Goal: Task Accomplishment & Management: Manage account settings

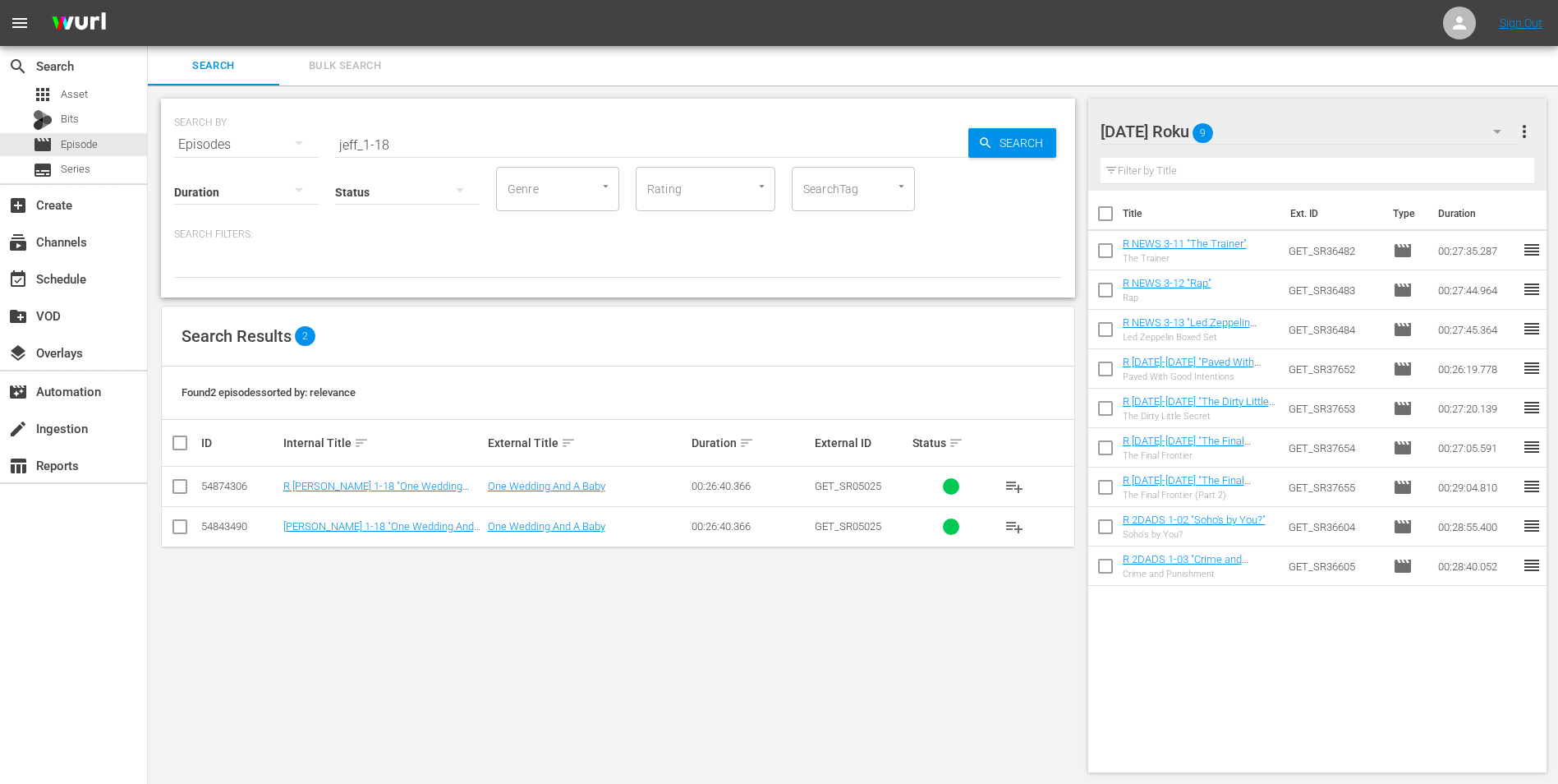
click at [182, 483] on input "checkbox" at bounding box center [181, 490] width 20 height 20
checkbox input "true"
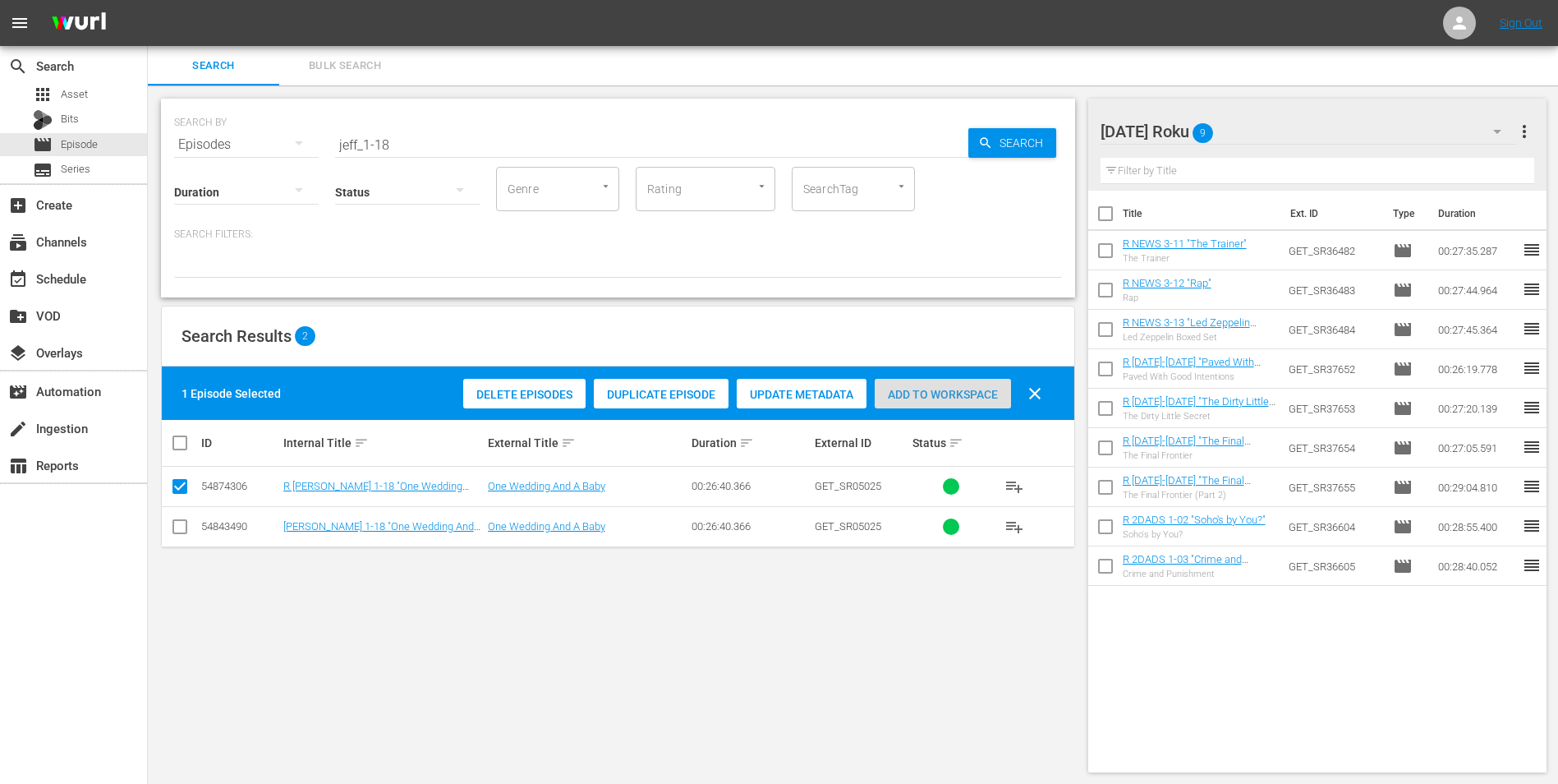
click at [973, 399] on span "Add to Workspace" at bounding box center [944, 394] width 137 height 13
click at [1269, 128] on div "Saturday Roku 10" at bounding box center [1310, 131] width 418 height 46
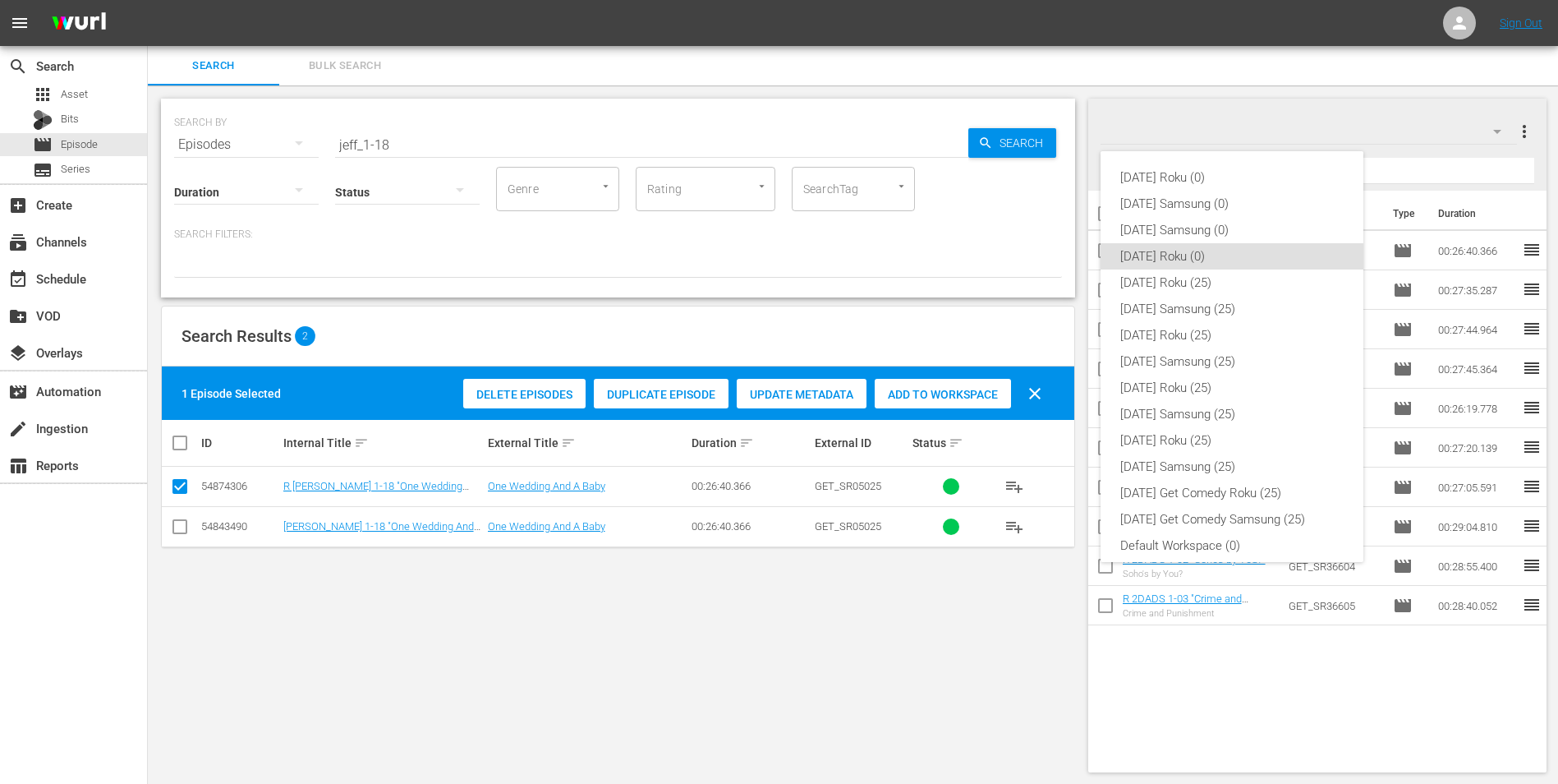
scroll to position [10, 0]
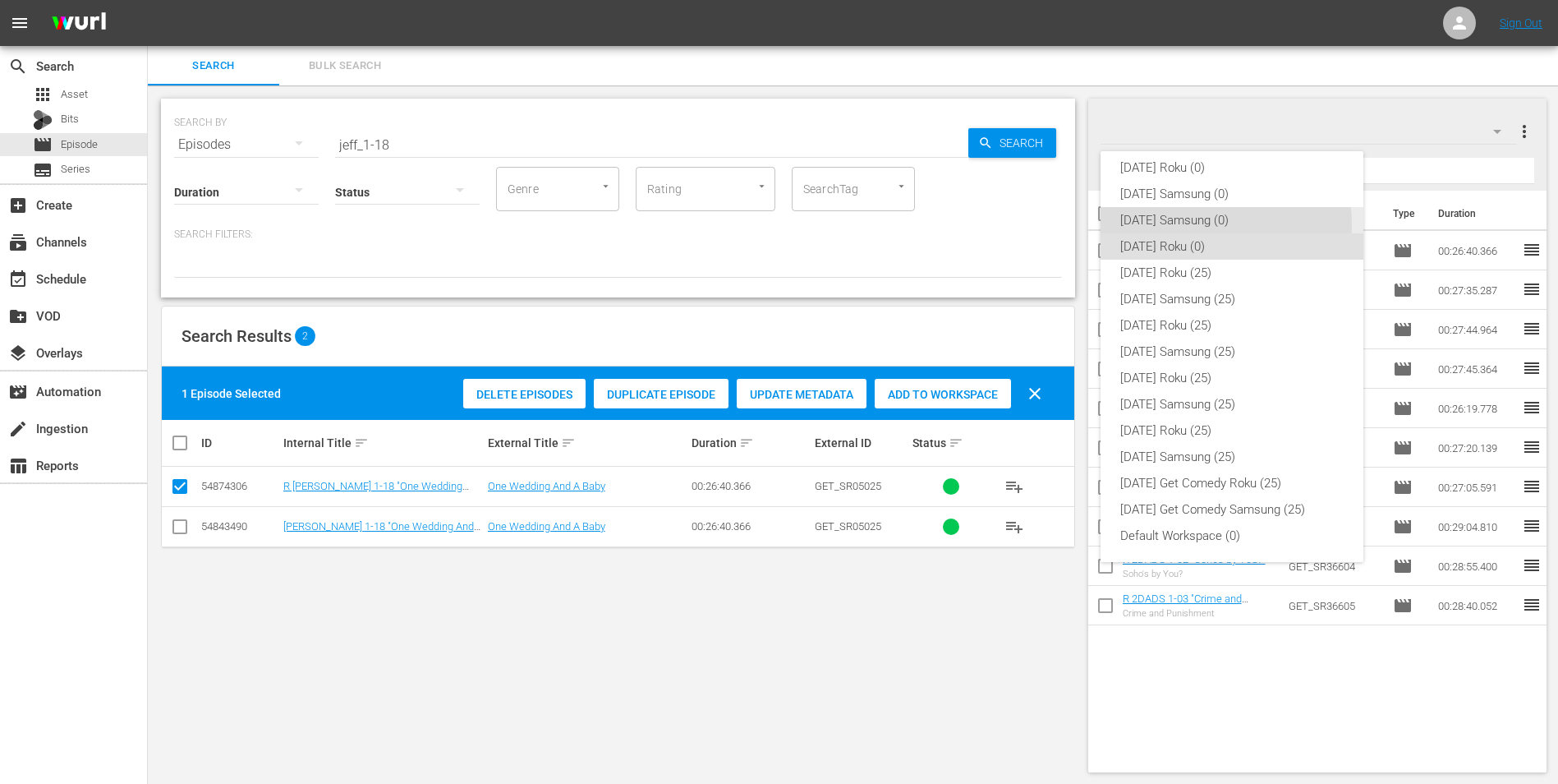
click at [1203, 223] on div "Saturday Samsung (0)" at bounding box center [1232, 220] width 223 height 26
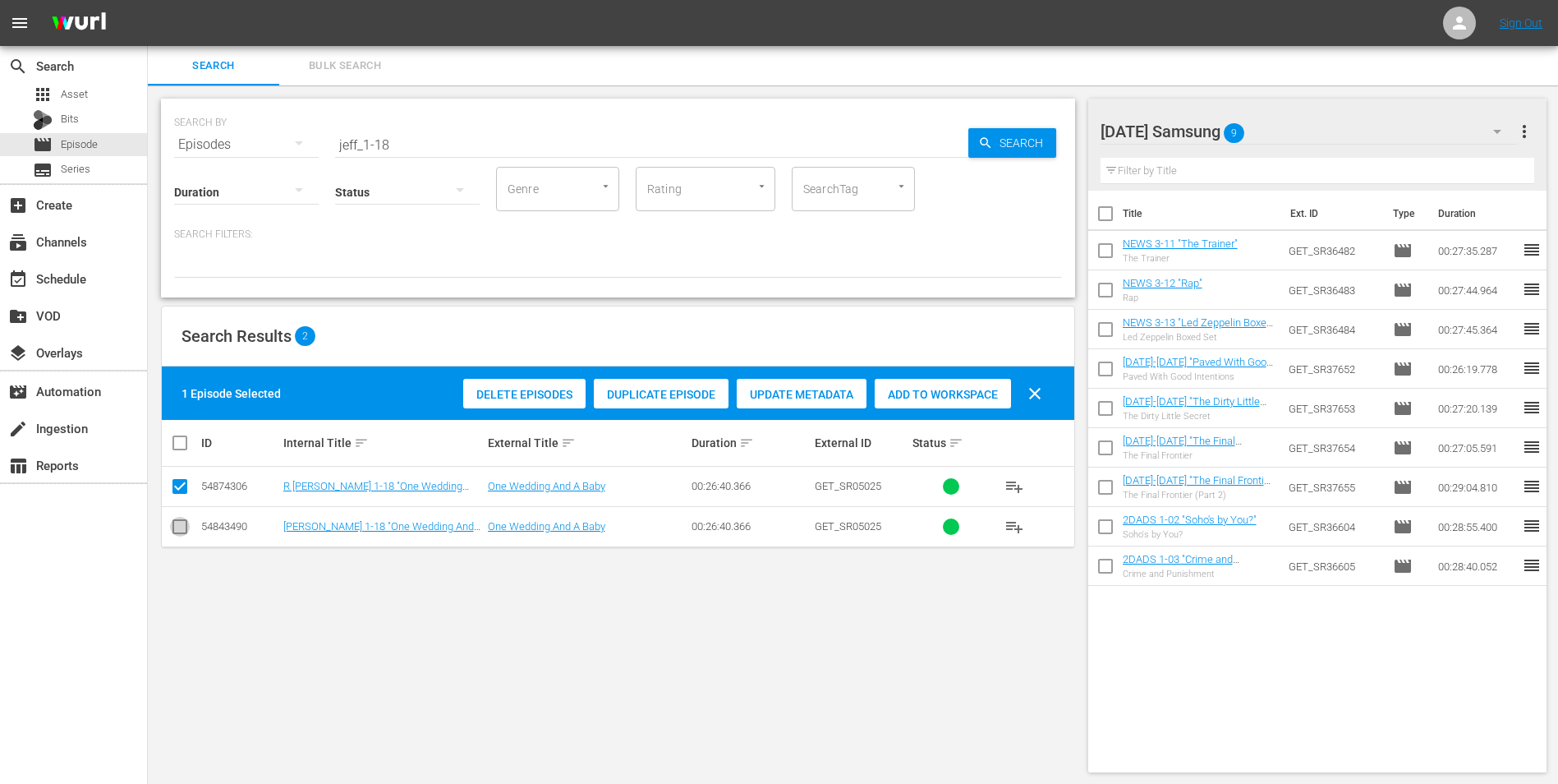
drag, startPoint x: 181, startPoint y: 528, endPoint x: 180, endPoint y: 487, distance: 41.0
click at [181, 528] on input "checkbox" at bounding box center [181, 530] width 20 height 20
checkbox input "true"
click at [181, 480] on input "checkbox" at bounding box center [181, 490] width 20 height 20
checkbox input "false"
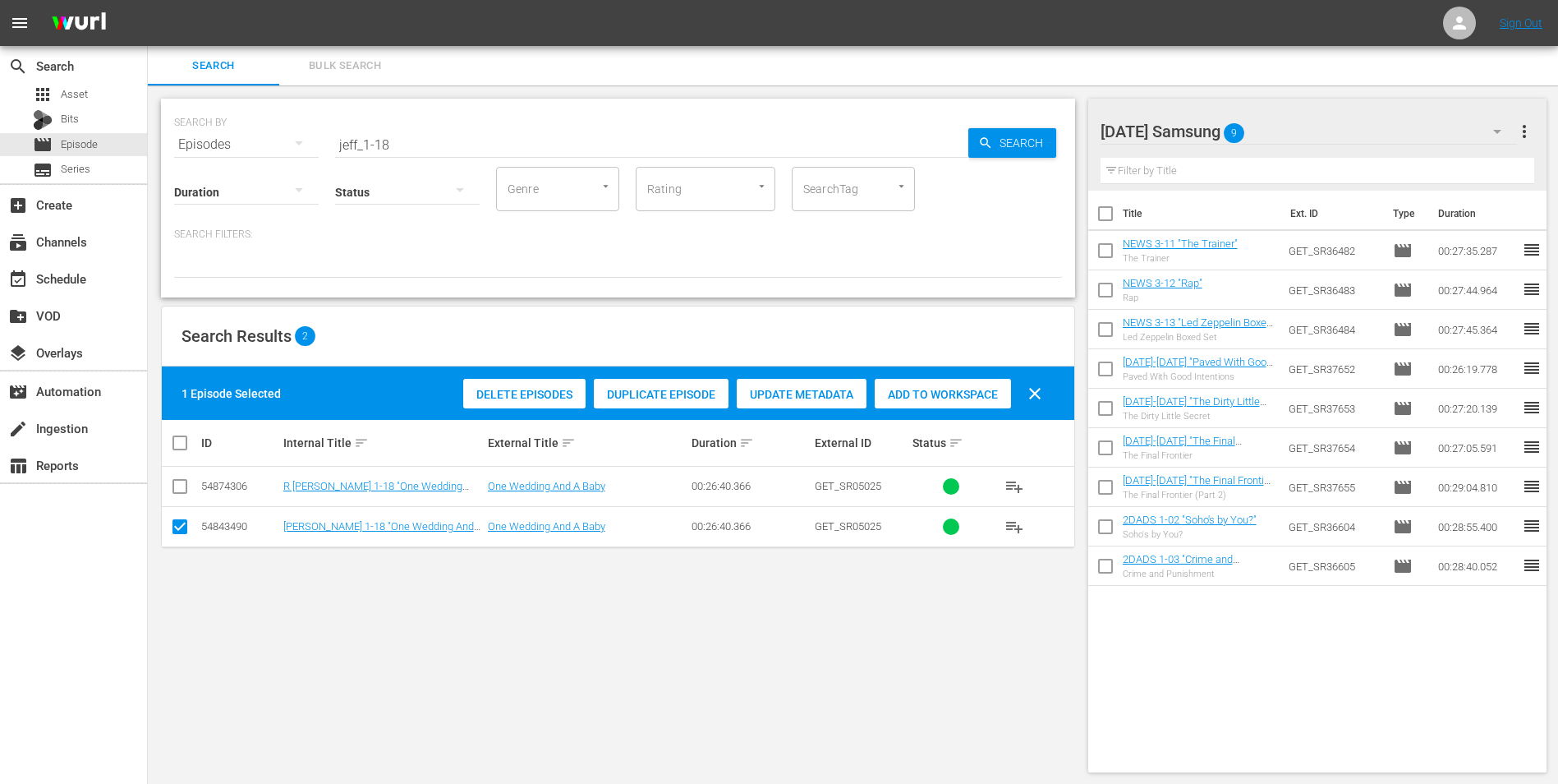
click at [960, 398] on span "Add to Workspace" at bounding box center [944, 394] width 137 height 13
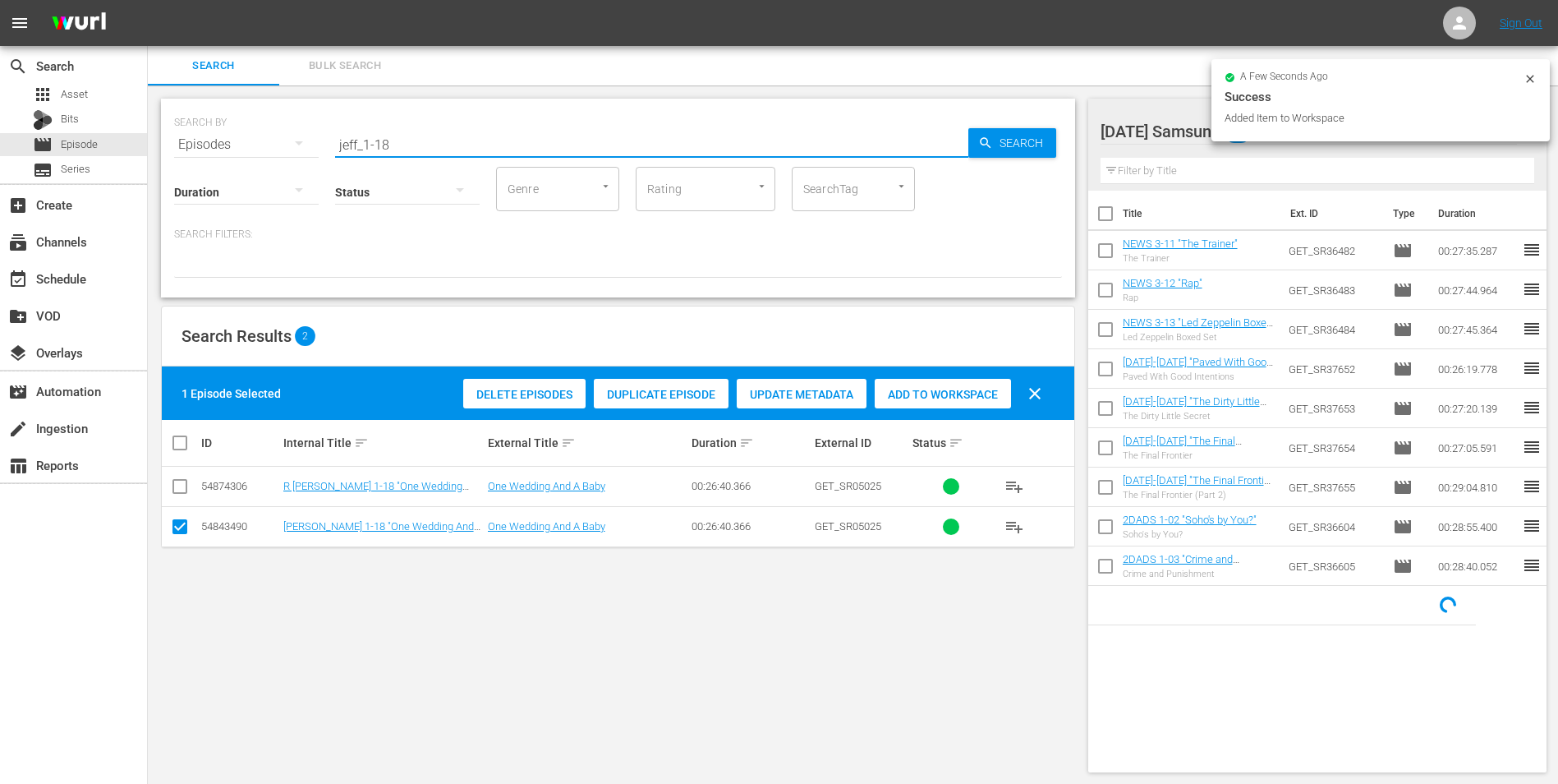
drag, startPoint x: 384, startPoint y: 142, endPoint x: 461, endPoint y: 160, distance: 79.1
click at [461, 160] on div "SEARCH BY Search By Episodes Search ID, Title, Description, Keywords, or Catego…" at bounding box center [618, 198] width 914 height 199
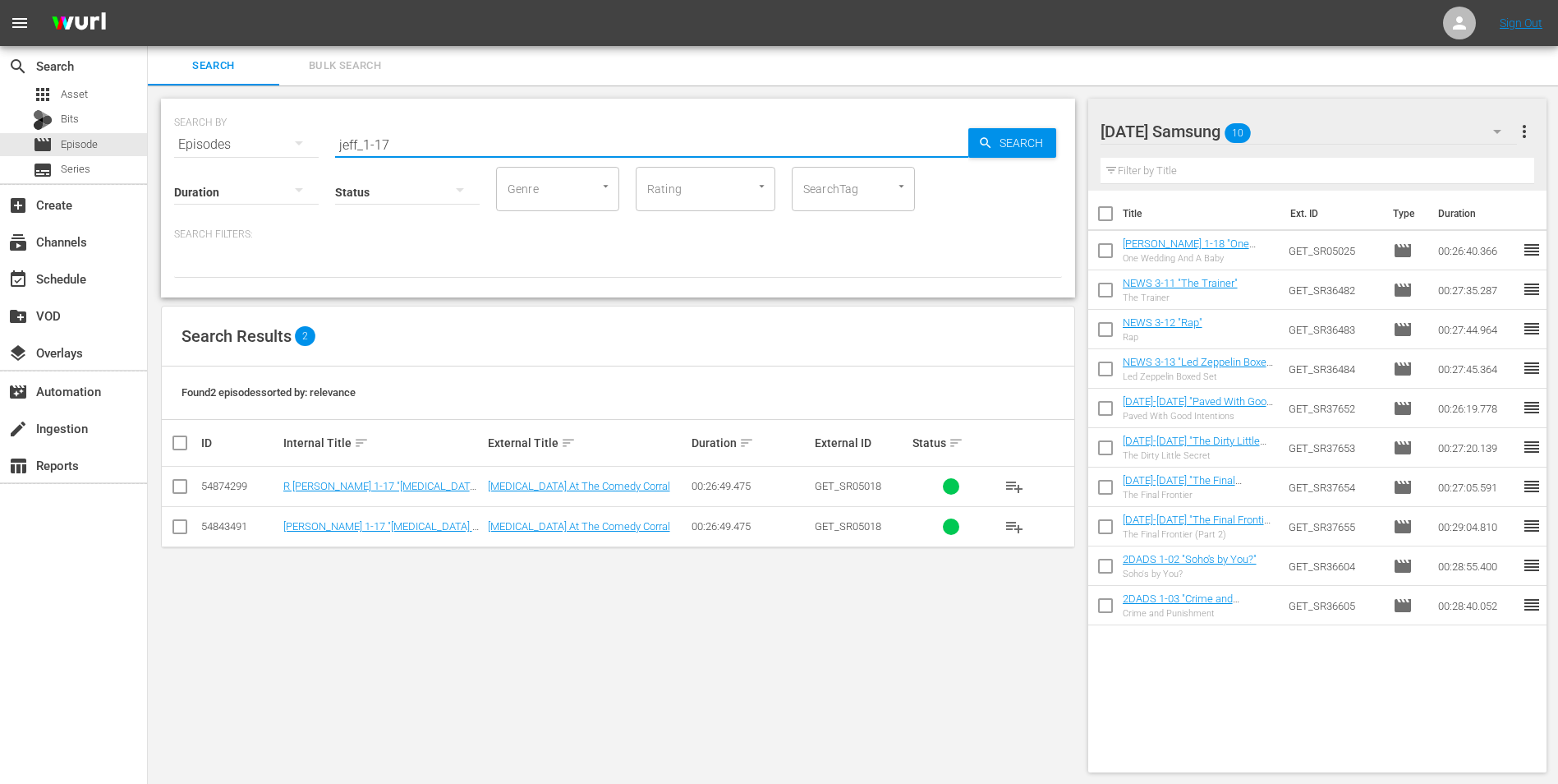
type input "jeff_1-17"
click at [185, 529] on input "checkbox" at bounding box center [181, 530] width 20 height 20
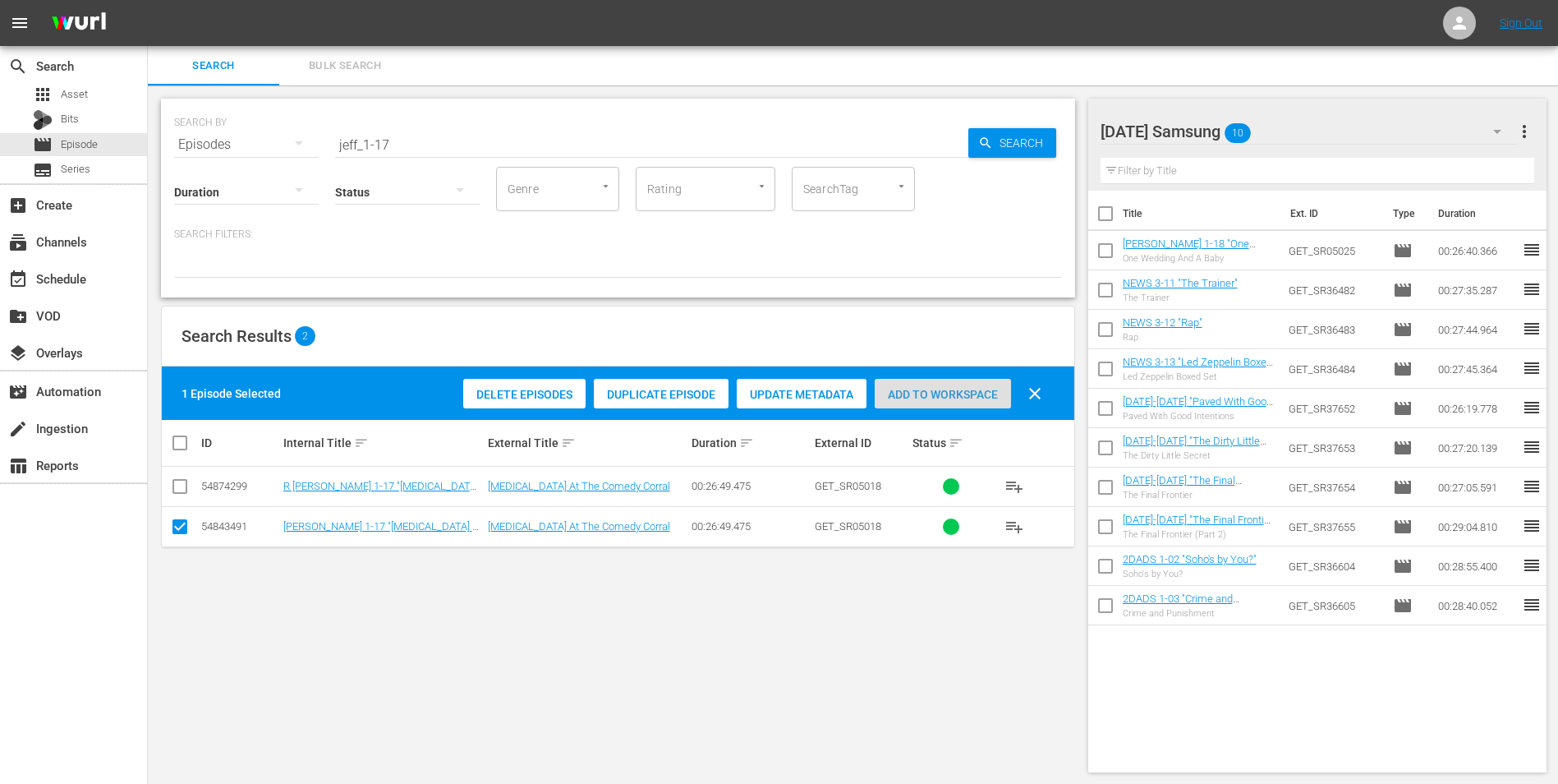
click at [971, 389] on span "Add to Workspace" at bounding box center [944, 394] width 137 height 13
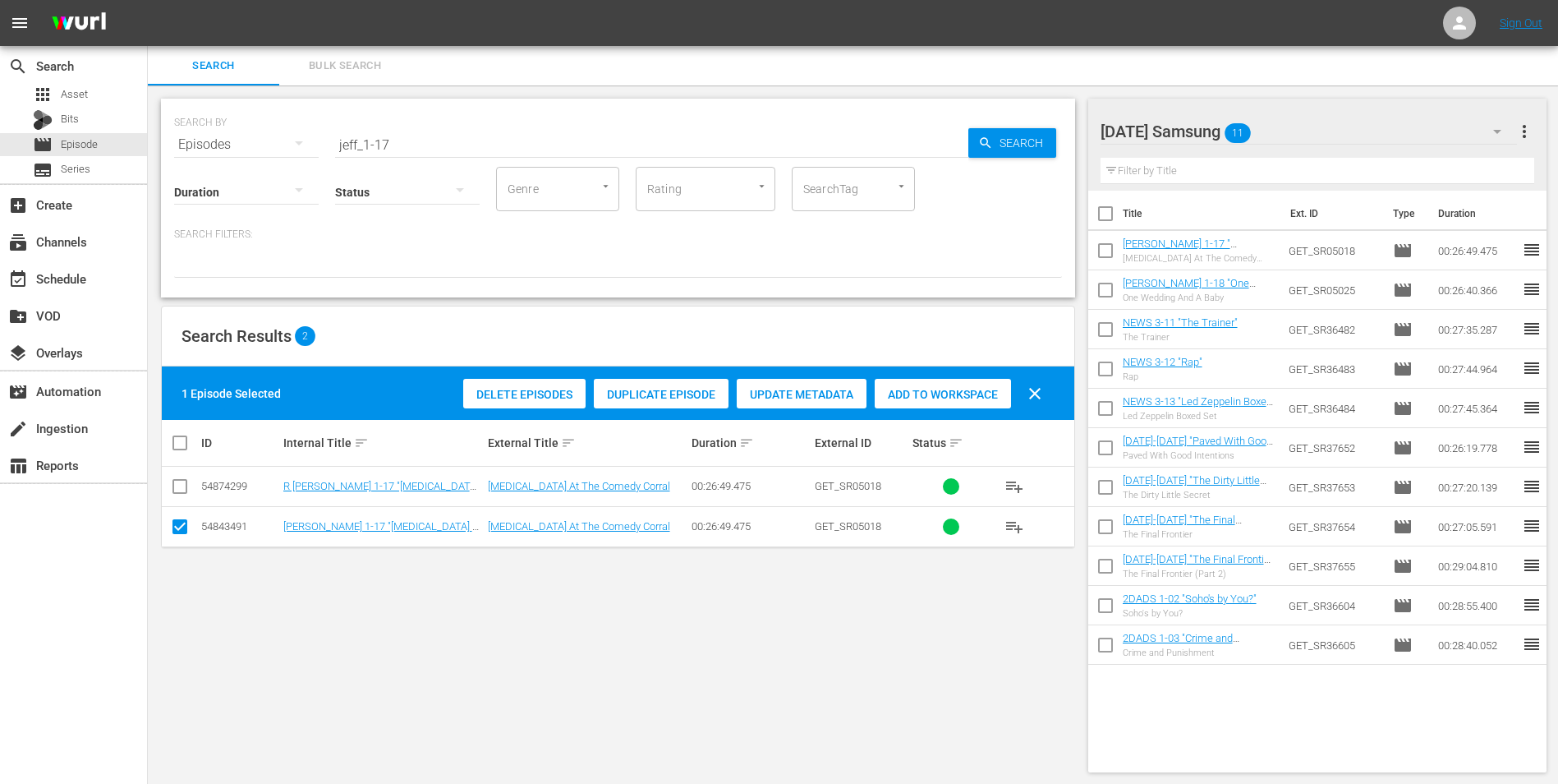
click at [1317, 128] on div "Saturday Samsung 11" at bounding box center [1310, 131] width 418 height 46
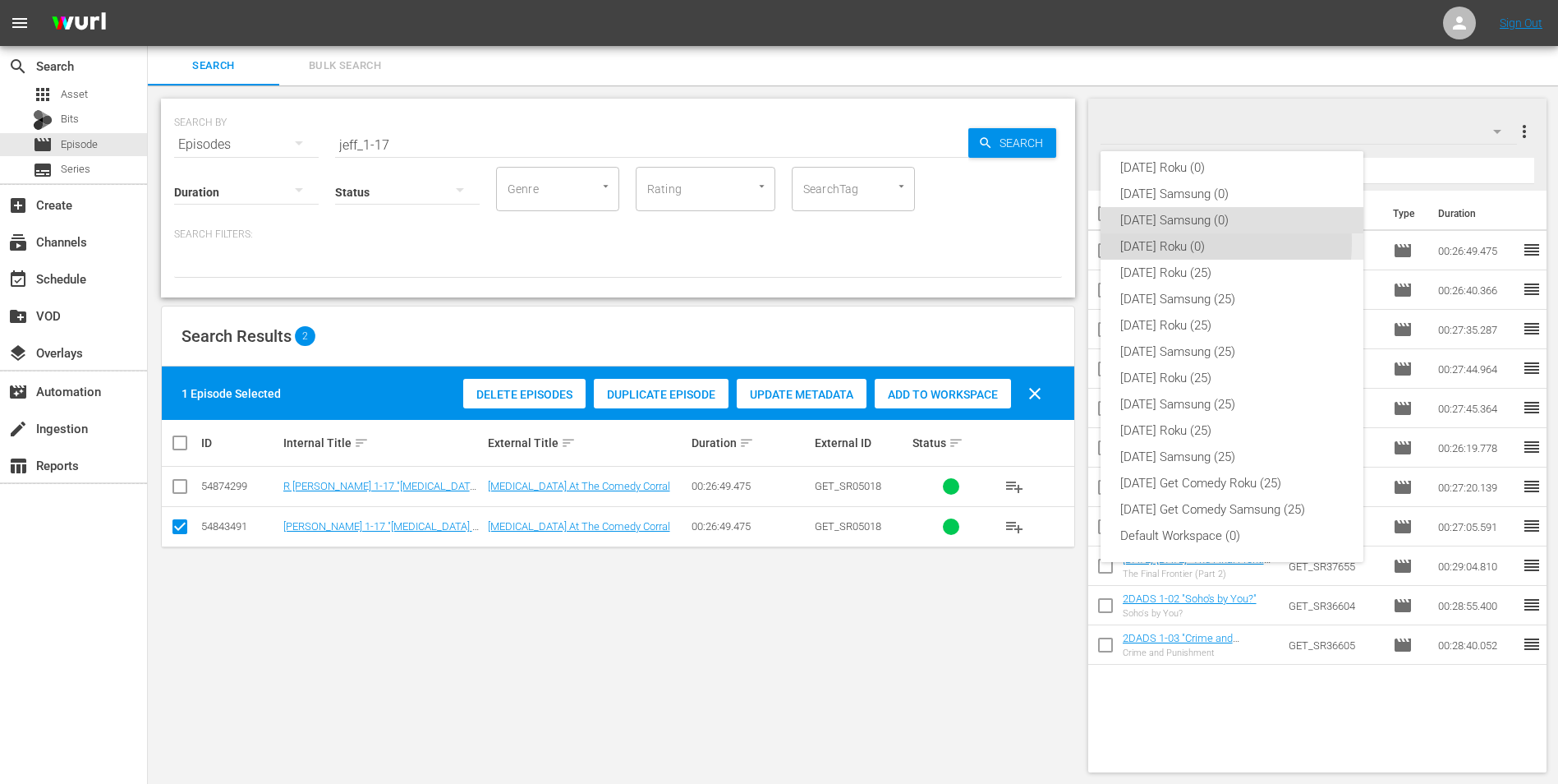
click at [1184, 242] on div "Saturday Roku (0)" at bounding box center [1232, 246] width 223 height 26
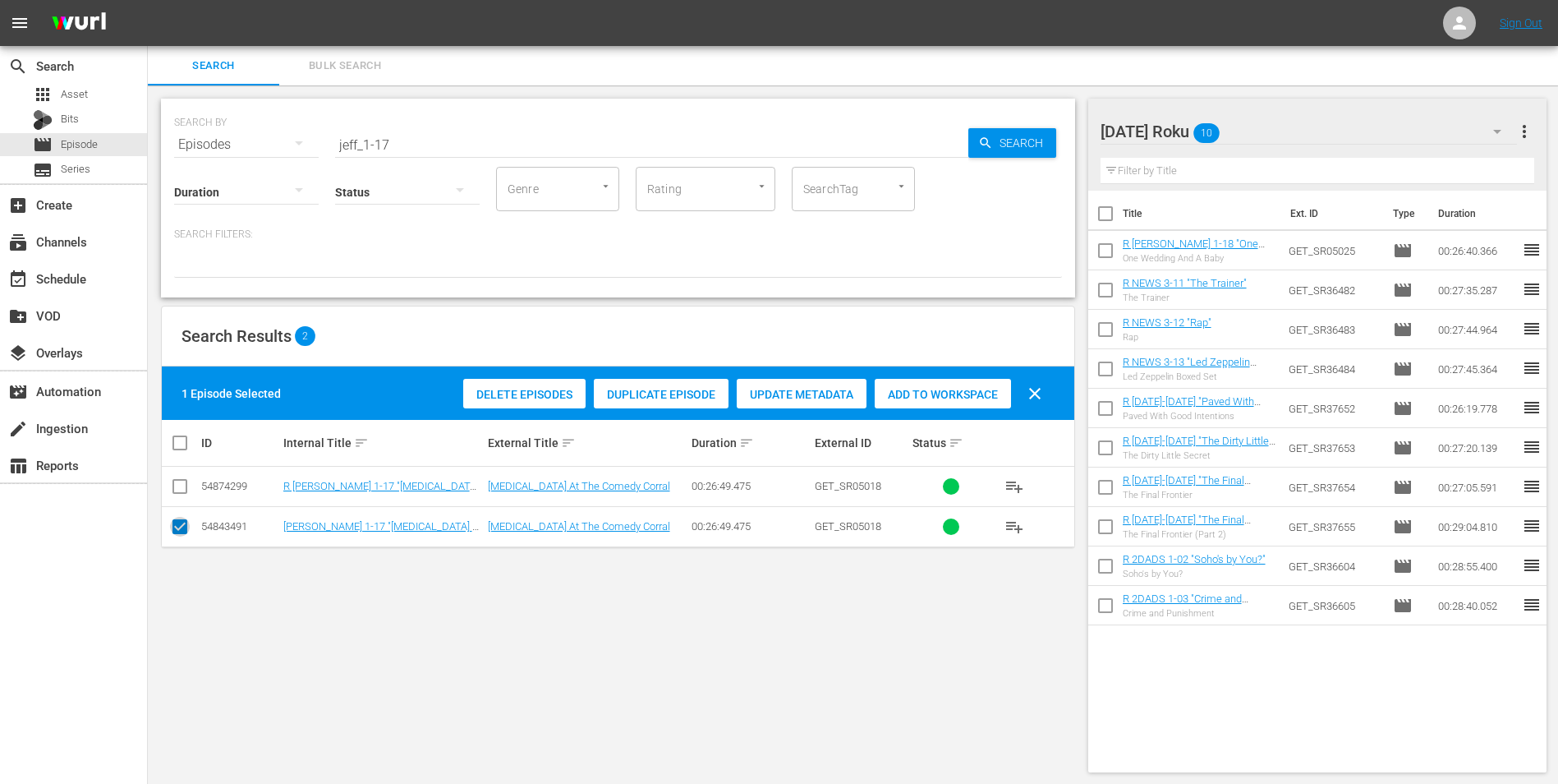
drag, startPoint x: 175, startPoint y: 533, endPoint x: 176, endPoint y: 495, distance: 38.0
click at [175, 532] on input "checkbox" at bounding box center [181, 530] width 20 height 20
checkbox input "false"
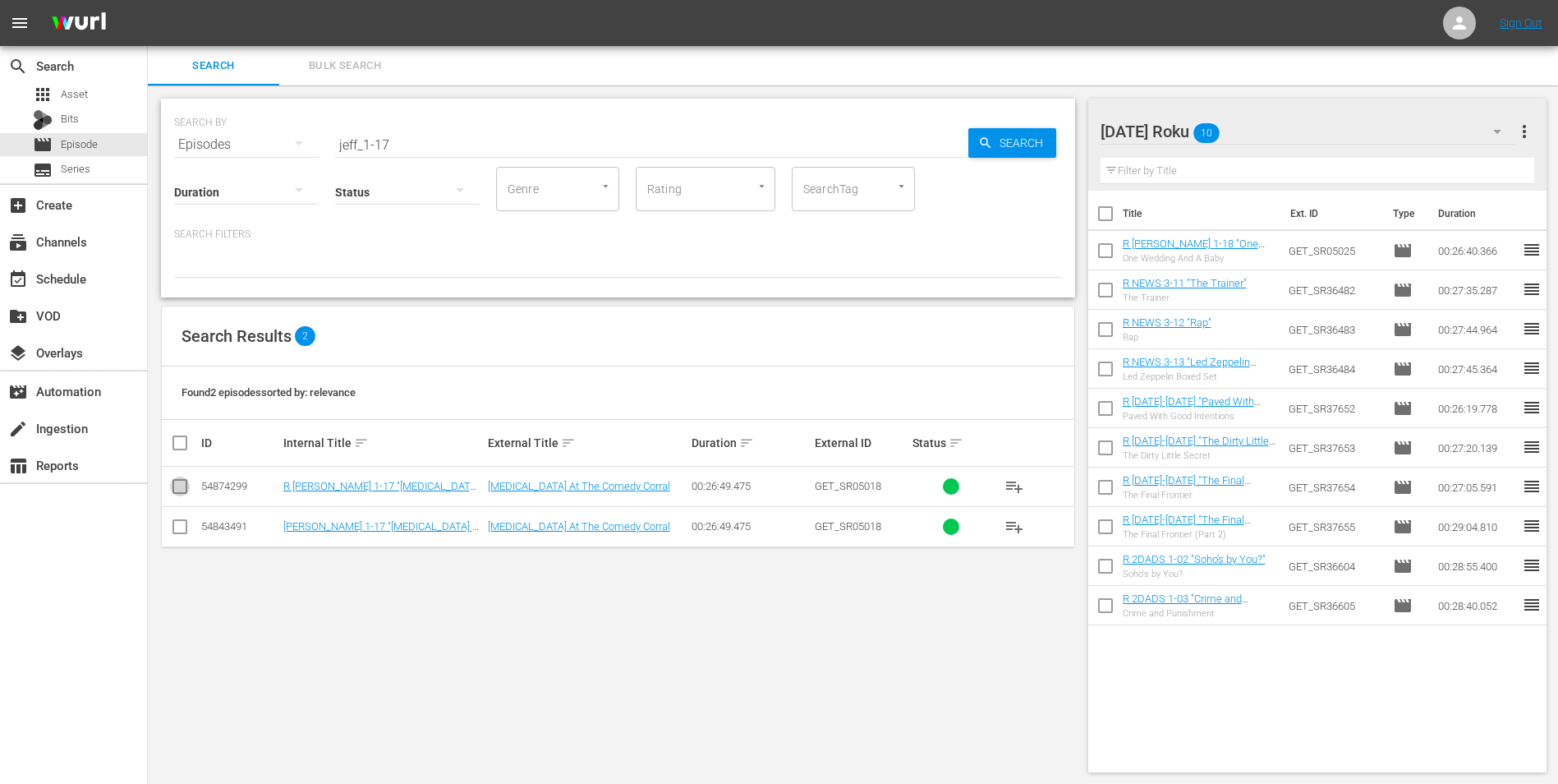
click at [177, 487] on input "checkbox" at bounding box center [181, 490] width 20 height 20
checkbox input "true"
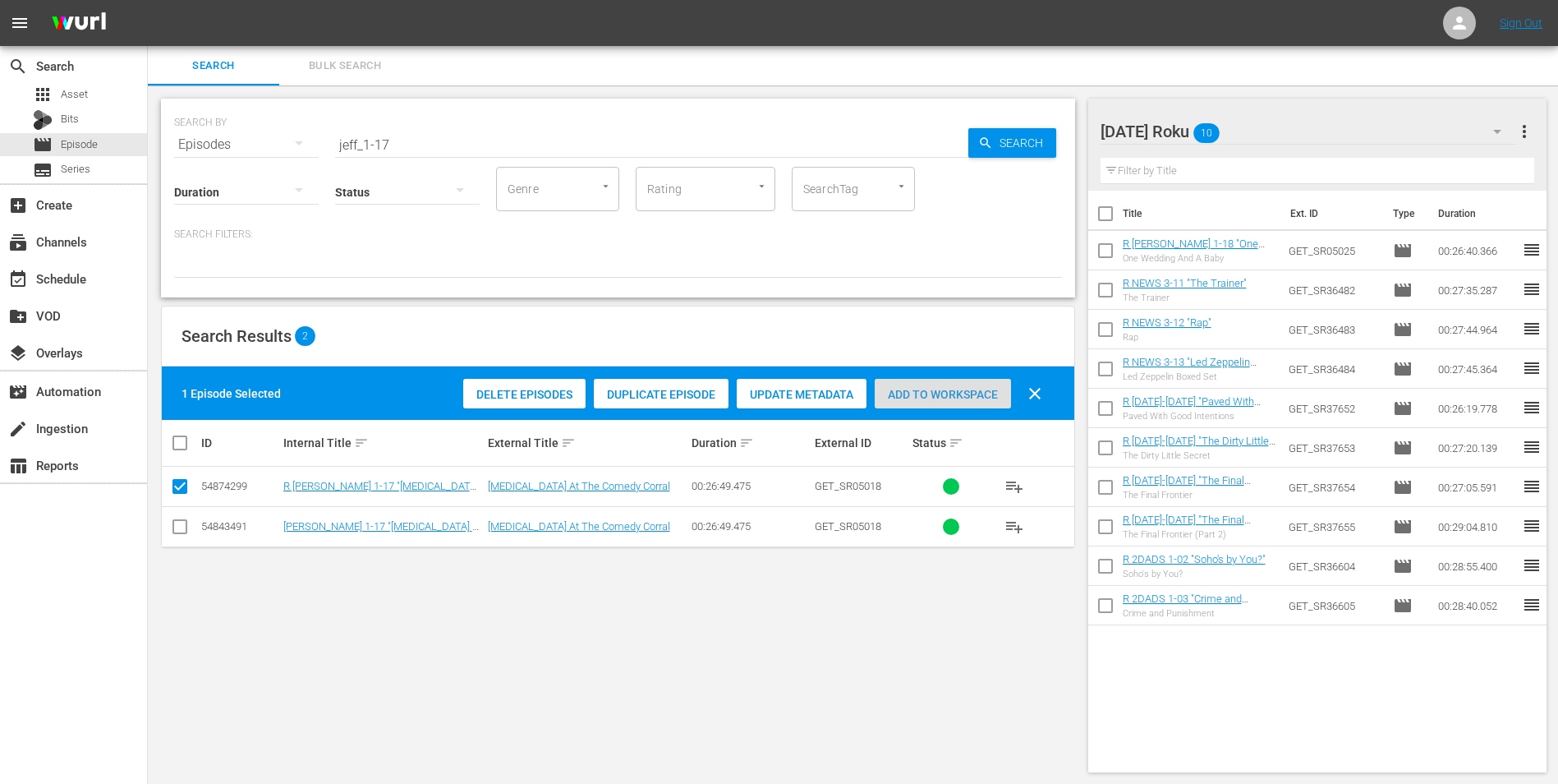
click at [954, 390] on span "Add to Workspace" at bounding box center [944, 394] width 137 height 13
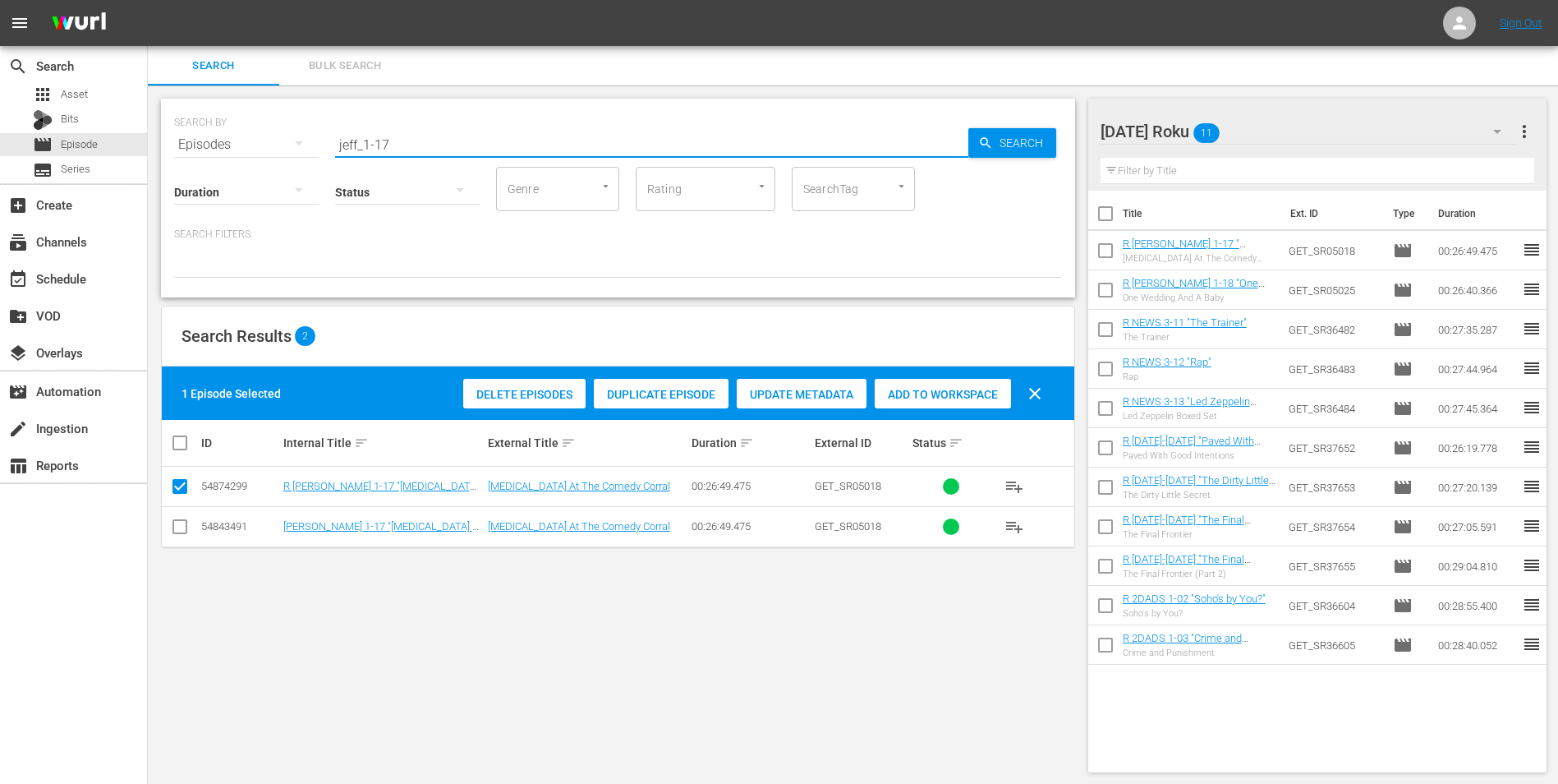
drag, startPoint x: 405, startPoint y: 148, endPoint x: 178, endPoint y: 138, distance: 227.2
click at [189, 139] on div "SEARCH BY Search By Episodes Search ID, Title, Description, Keywords, or Catego…" at bounding box center [618, 134] width 888 height 59
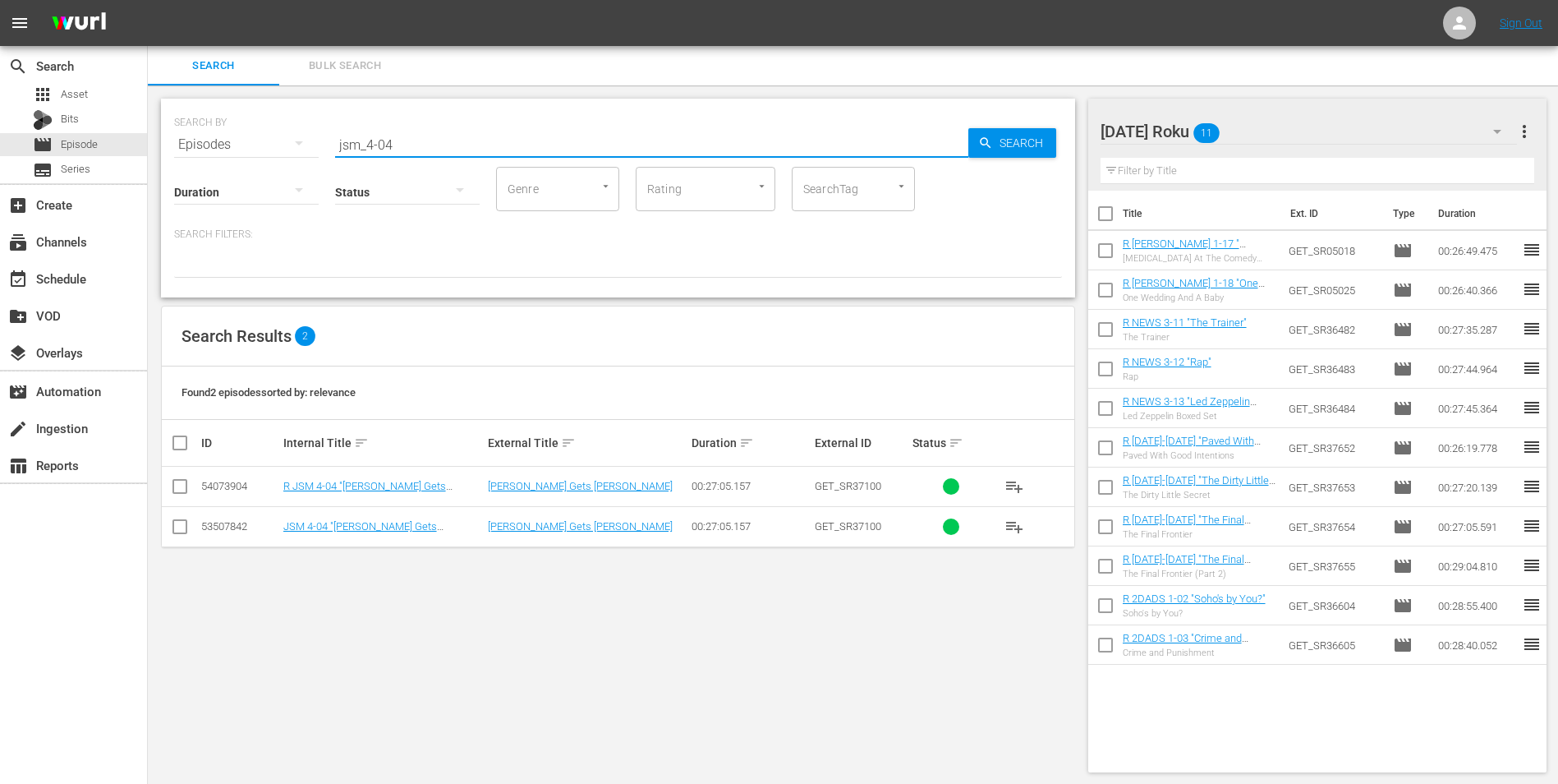
type input "jsm_4-04"
click at [179, 491] on input "checkbox" at bounding box center [181, 490] width 20 height 20
checkbox input "true"
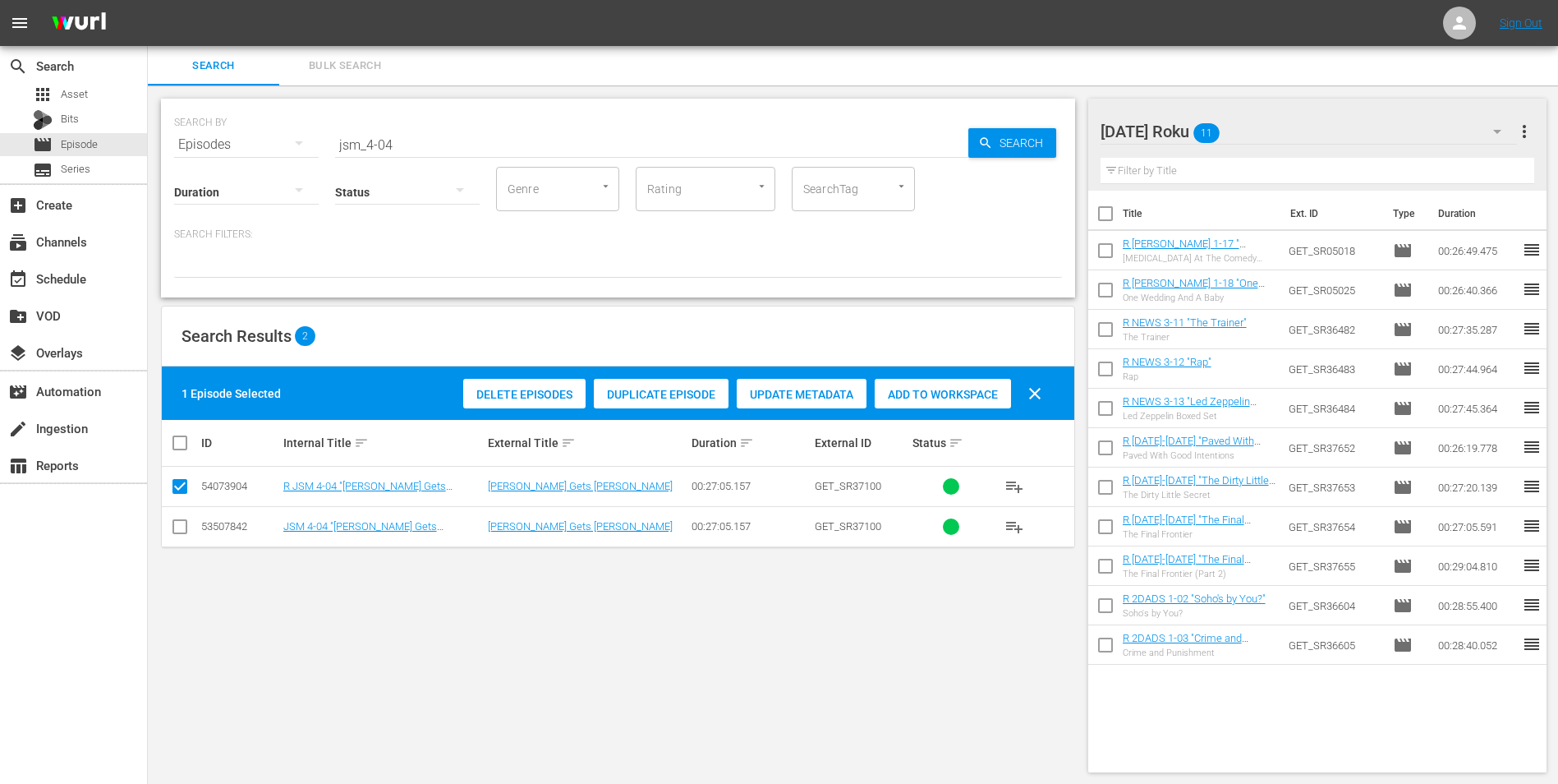
click at [948, 397] on span "Add to Workspace" at bounding box center [944, 394] width 137 height 13
click at [1280, 131] on div "Saturday Roku 12" at bounding box center [1310, 131] width 418 height 46
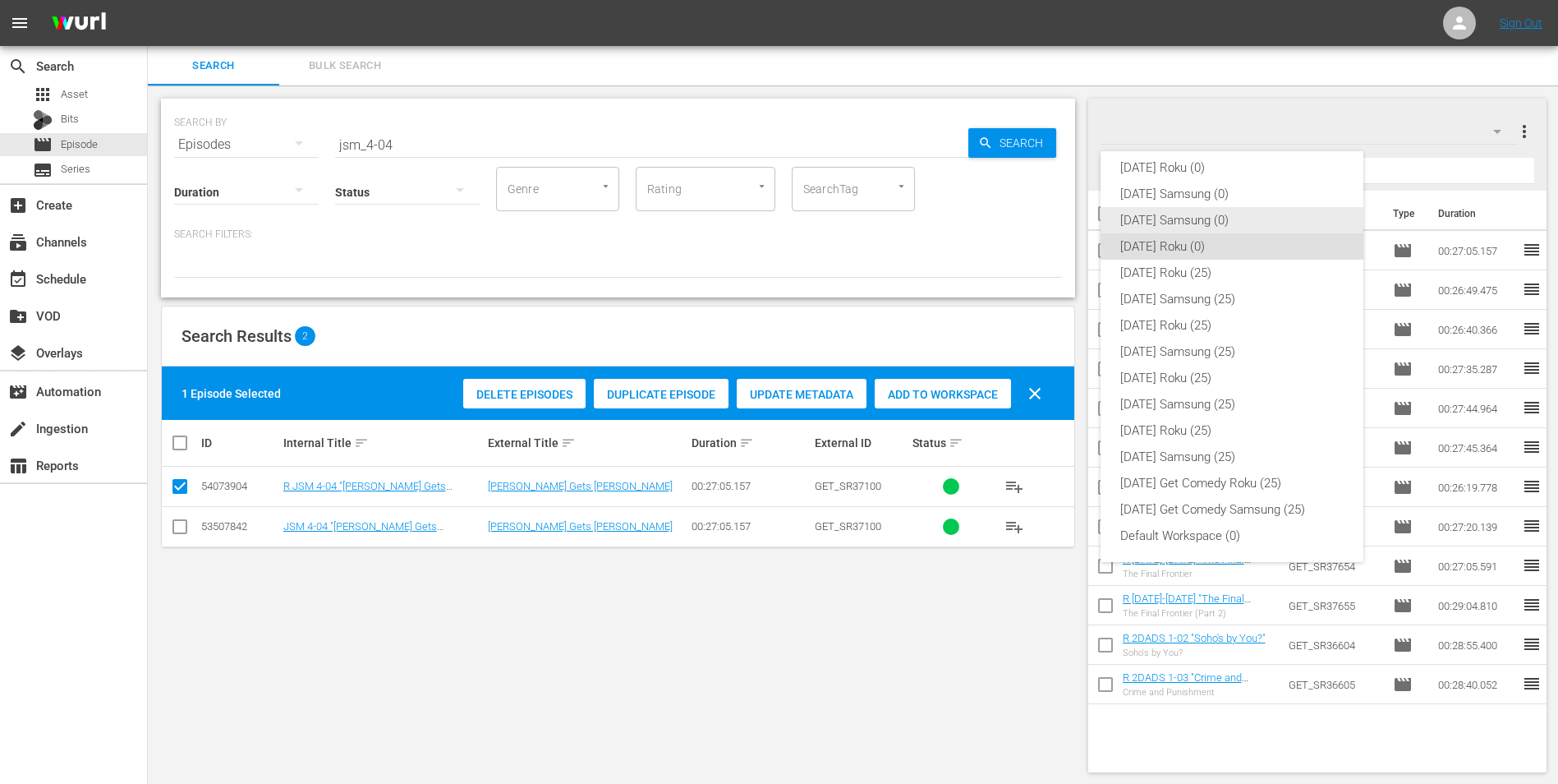
click at [1175, 222] on div "Saturday Samsung (0)" at bounding box center [1232, 220] width 223 height 26
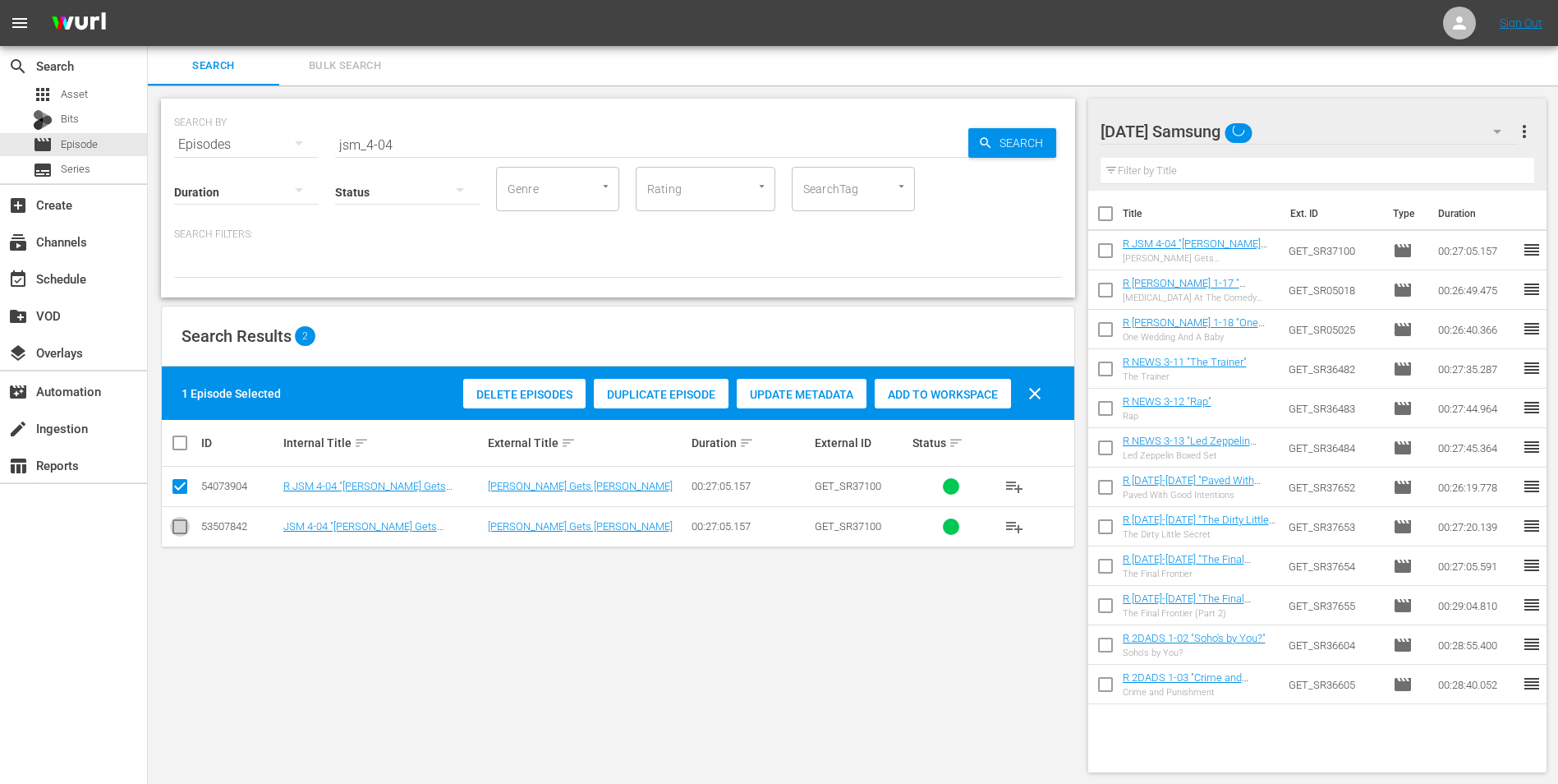
click at [182, 520] on input "checkbox" at bounding box center [181, 530] width 20 height 20
checkbox input "true"
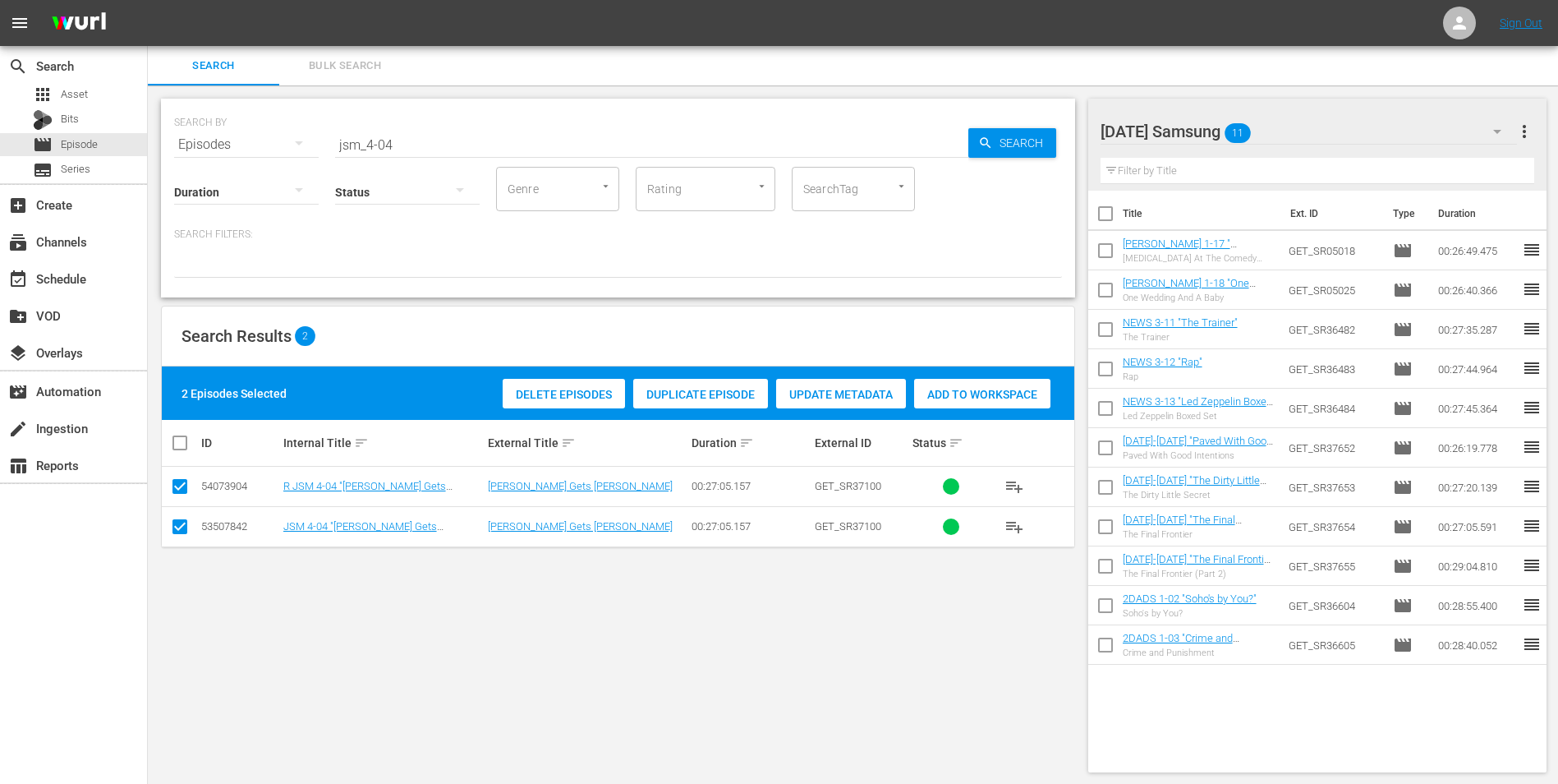
click at [180, 489] on input "checkbox" at bounding box center [181, 490] width 20 height 20
checkbox input "false"
click at [904, 390] on span "Add to Workspace" at bounding box center [944, 394] width 137 height 13
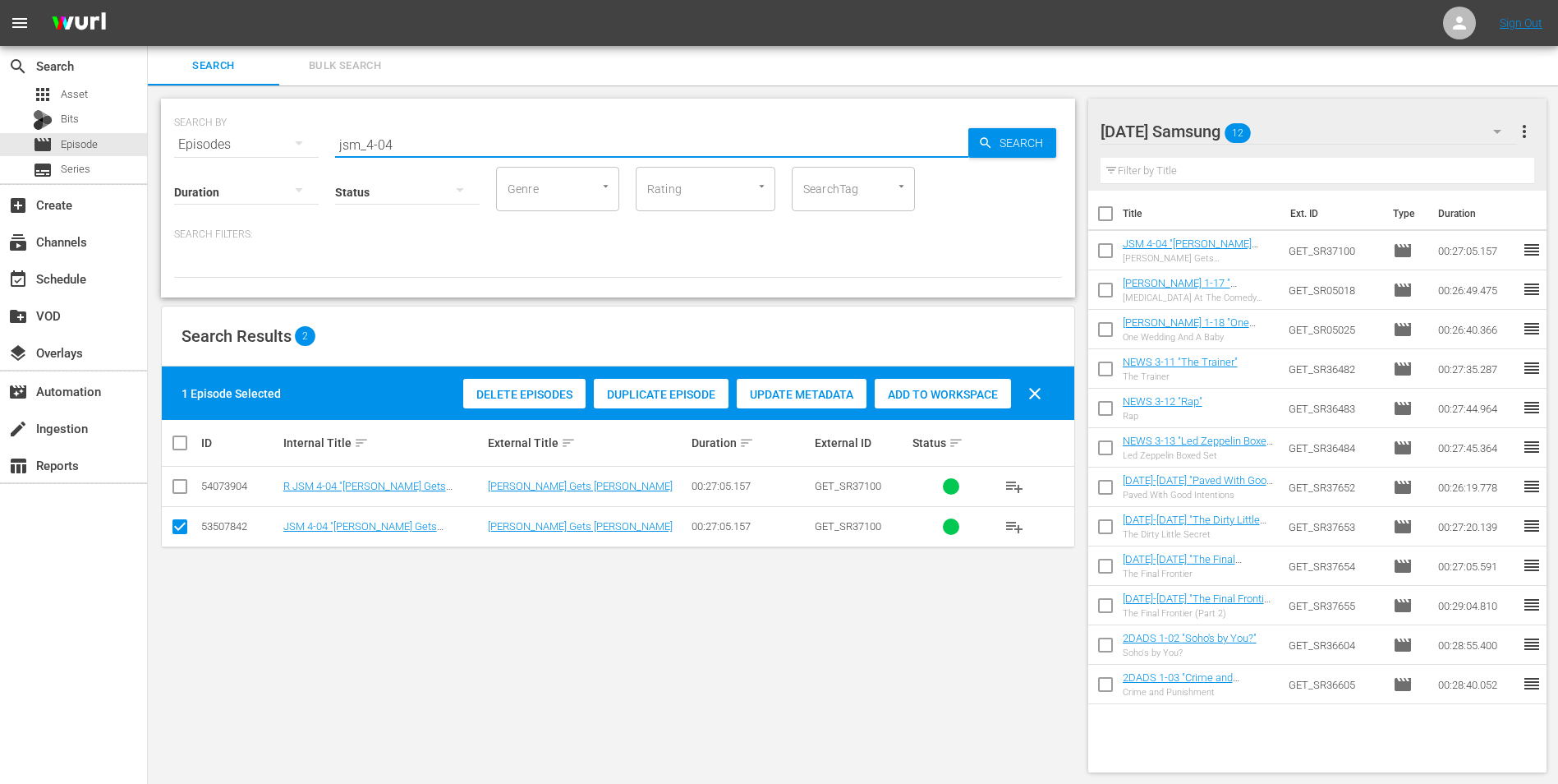
drag, startPoint x: 442, startPoint y: 141, endPoint x: 383, endPoint y: 151, distance: 59.8
click at [383, 151] on input "jsm_4-04" at bounding box center [652, 144] width 634 height 39
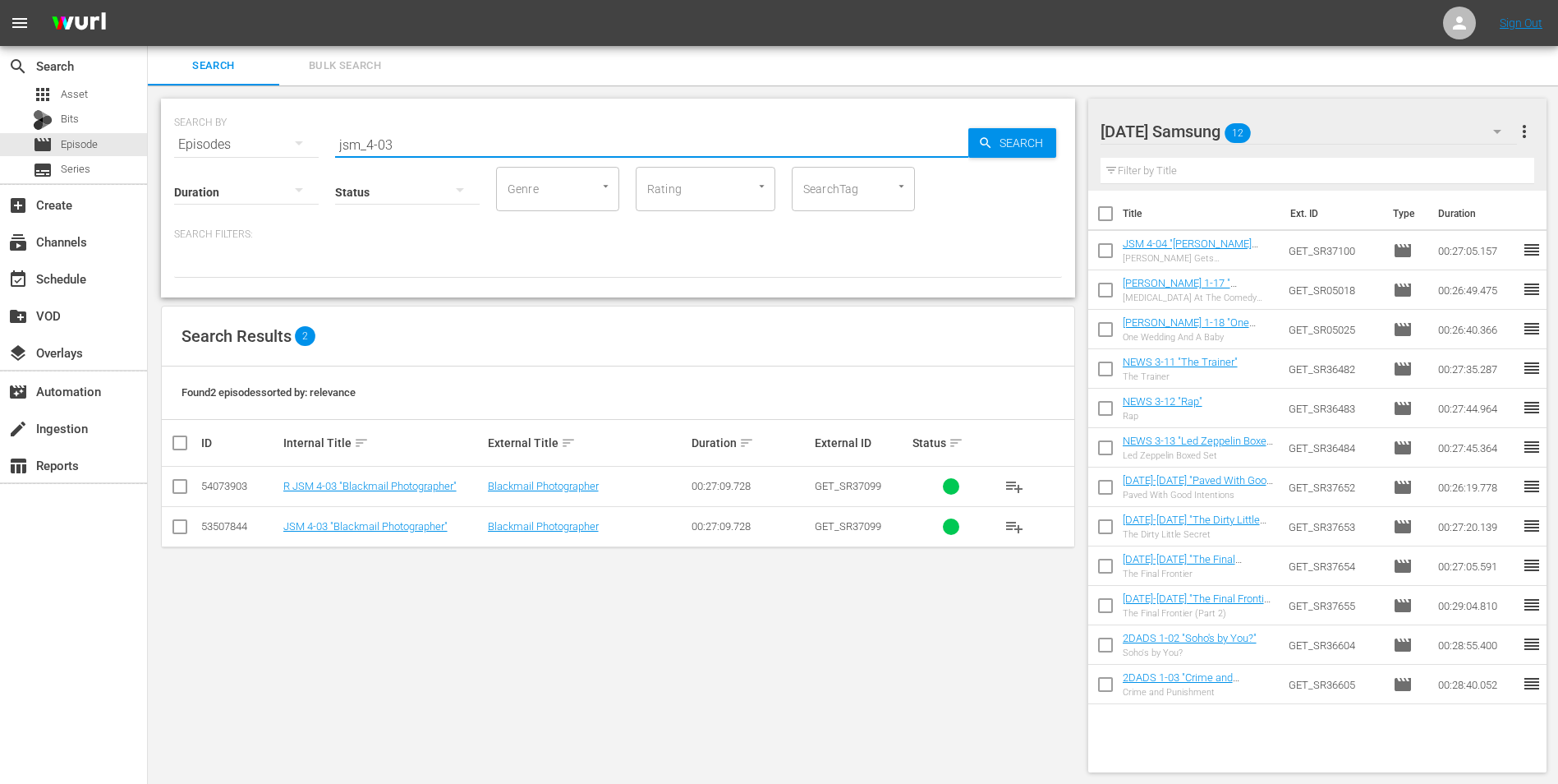
type input "jsm_4-03"
click at [181, 527] on input "checkbox" at bounding box center [181, 530] width 20 height 20
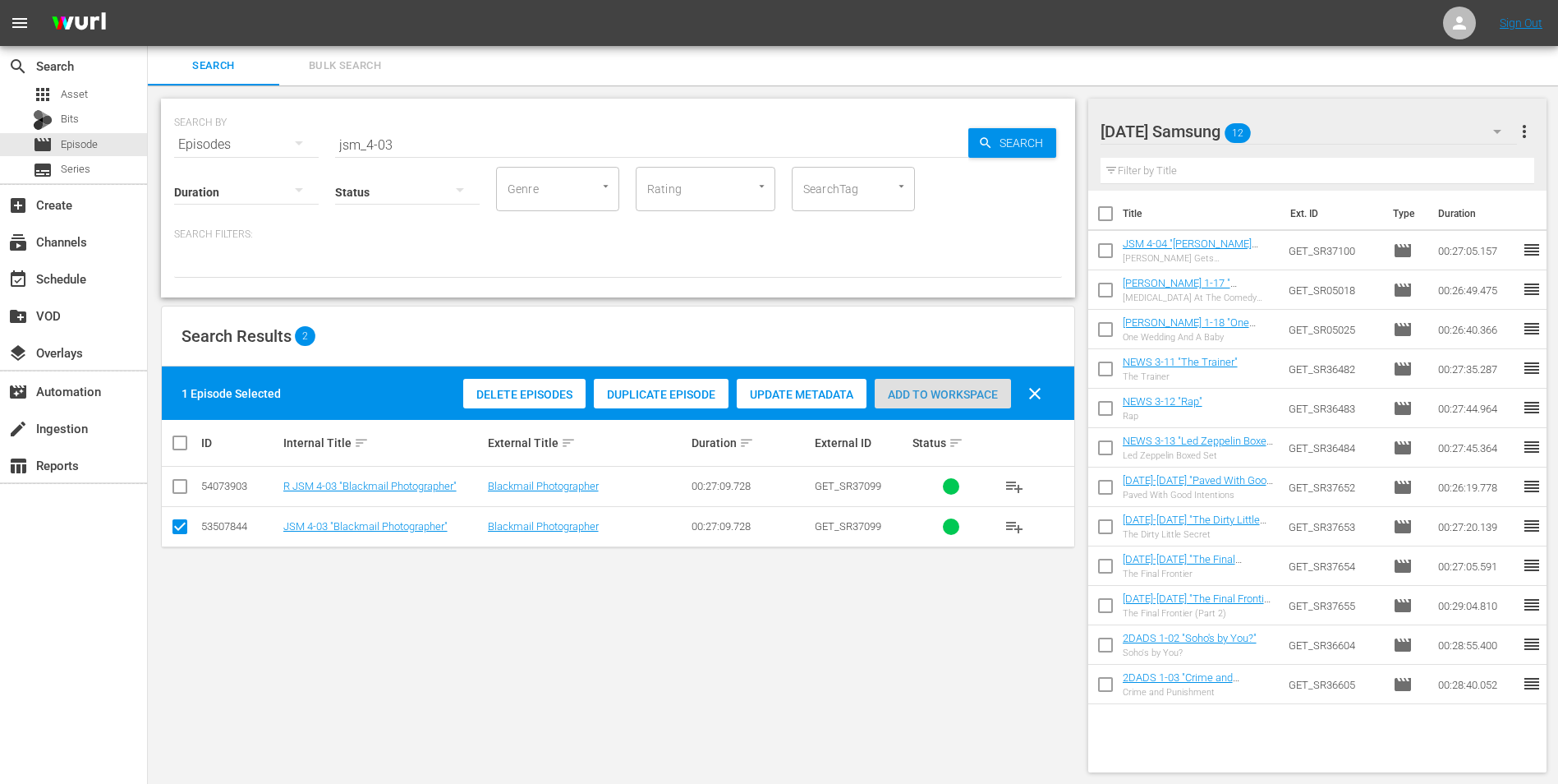
click at [991, 405] on div "Add to Workspace" at bounding box center [944, 394] width 137 height 31
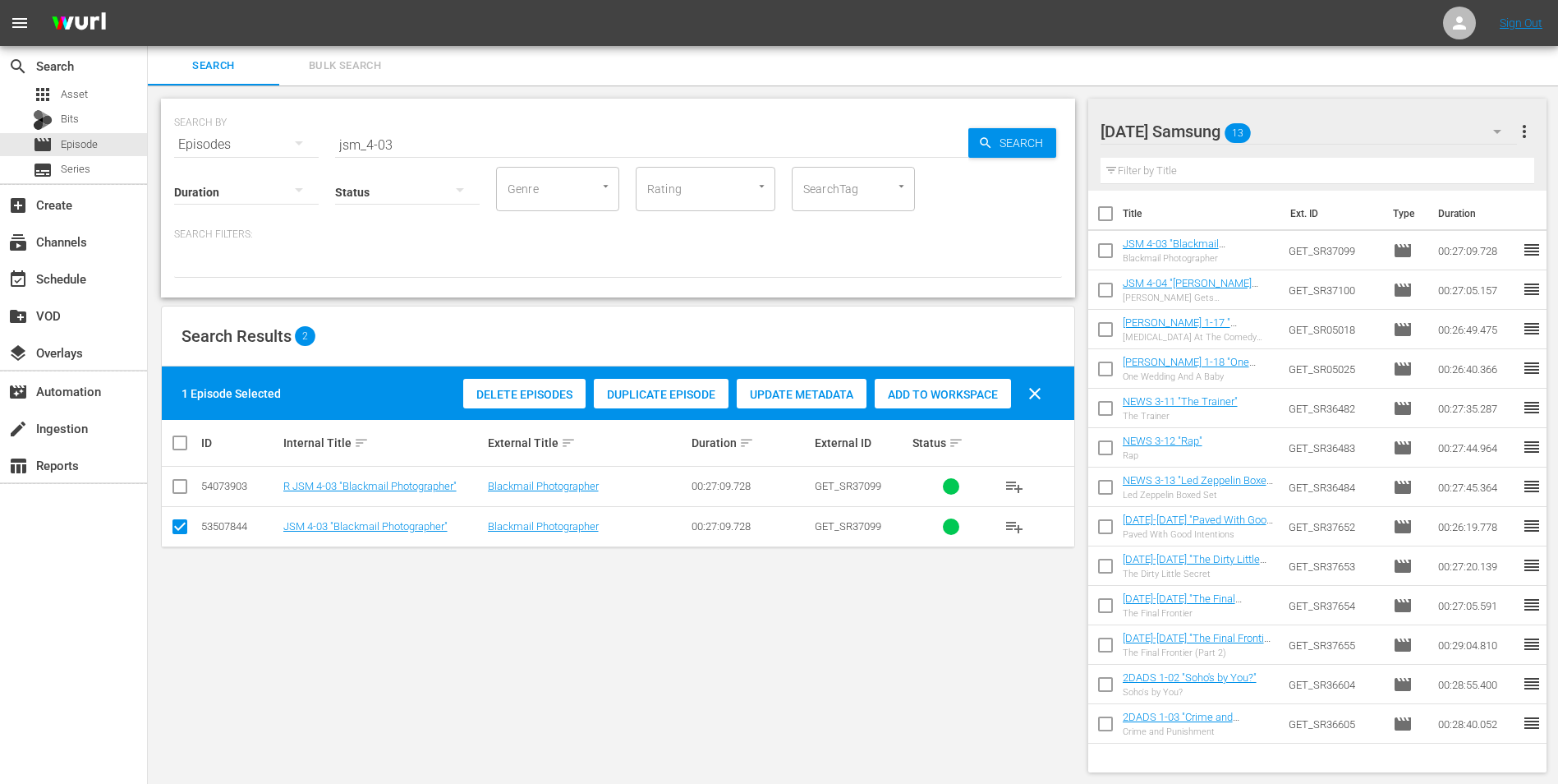
click at [1292, 135] on div "Saturday Samsung 13" at bounding box center [1310, 131] width 418 height 46
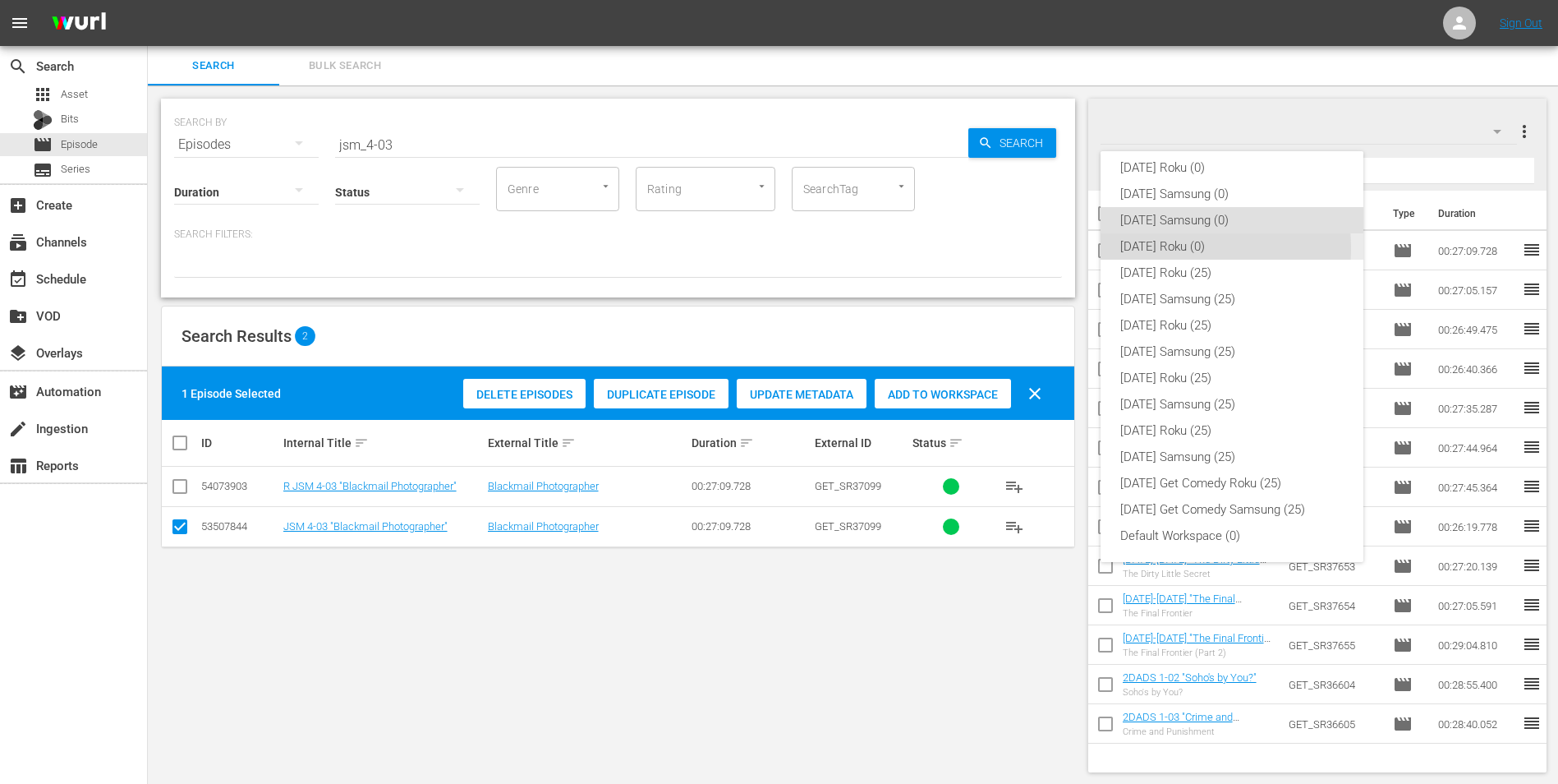
click at [1166, 248] on div "Saturday Roku (0)" at bounding box center [1232, 246] width 223 height 26
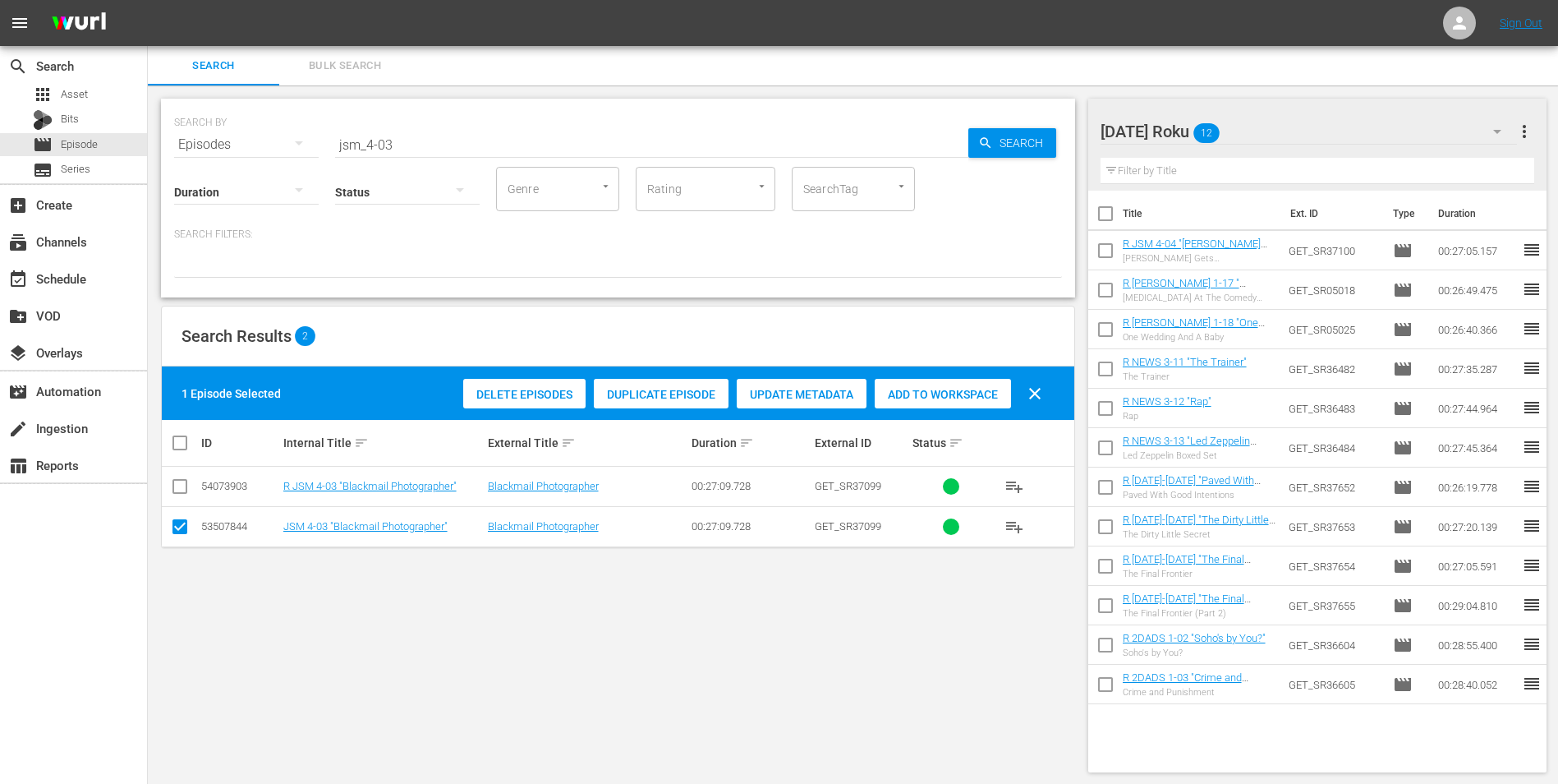
click at [176, 529] on input "checkbox" at bounding box center [181, 530] width 20 height 20
checkbox input "false"
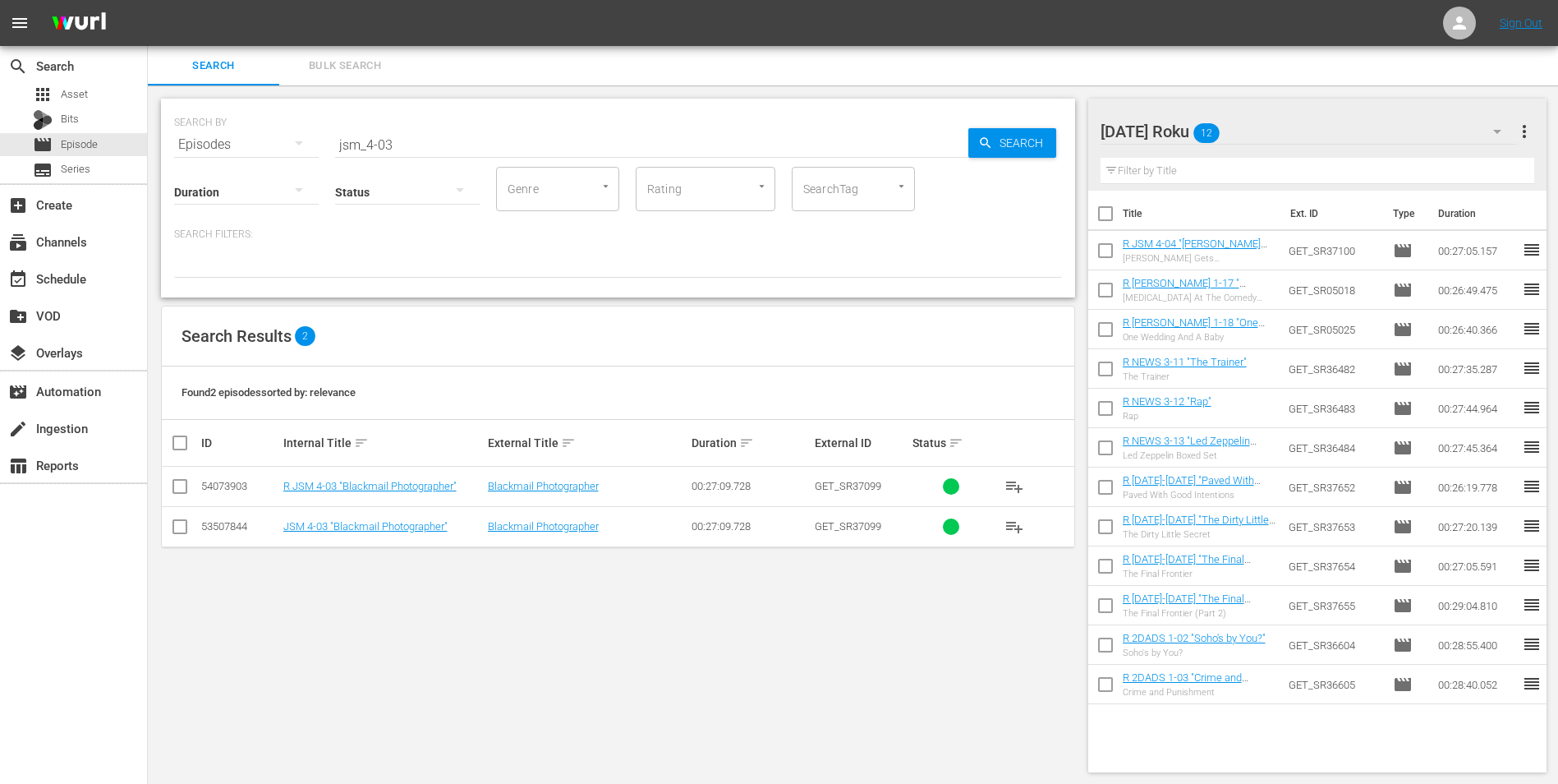
click at [179, 489] on input "checkbox" at bounding box center [181, 490] width 20 height 20
checkbox input "true"
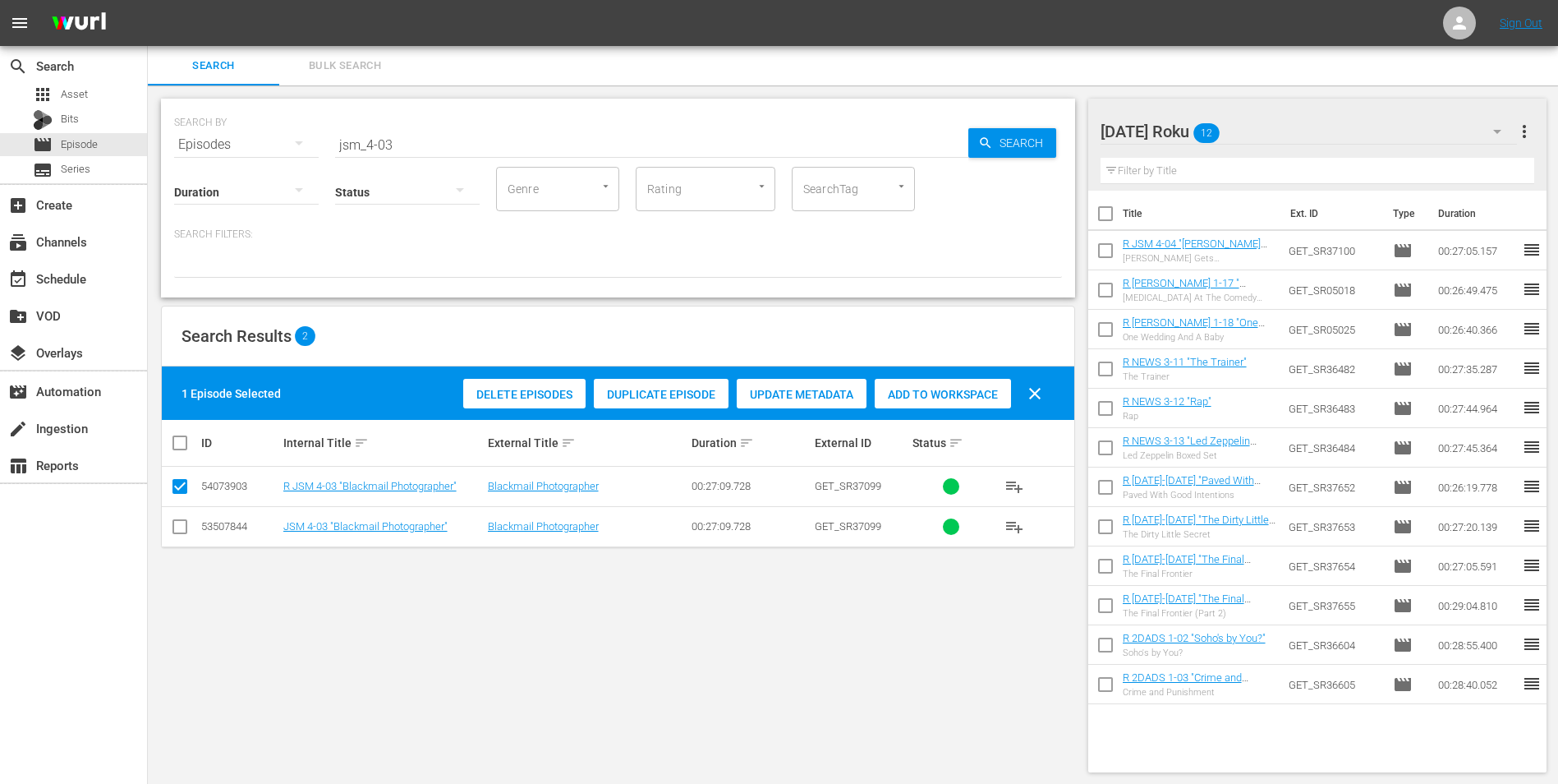
click at [949, 392] on span "Add to Workspace" at bounding box center [944, 394] width 137 height 13
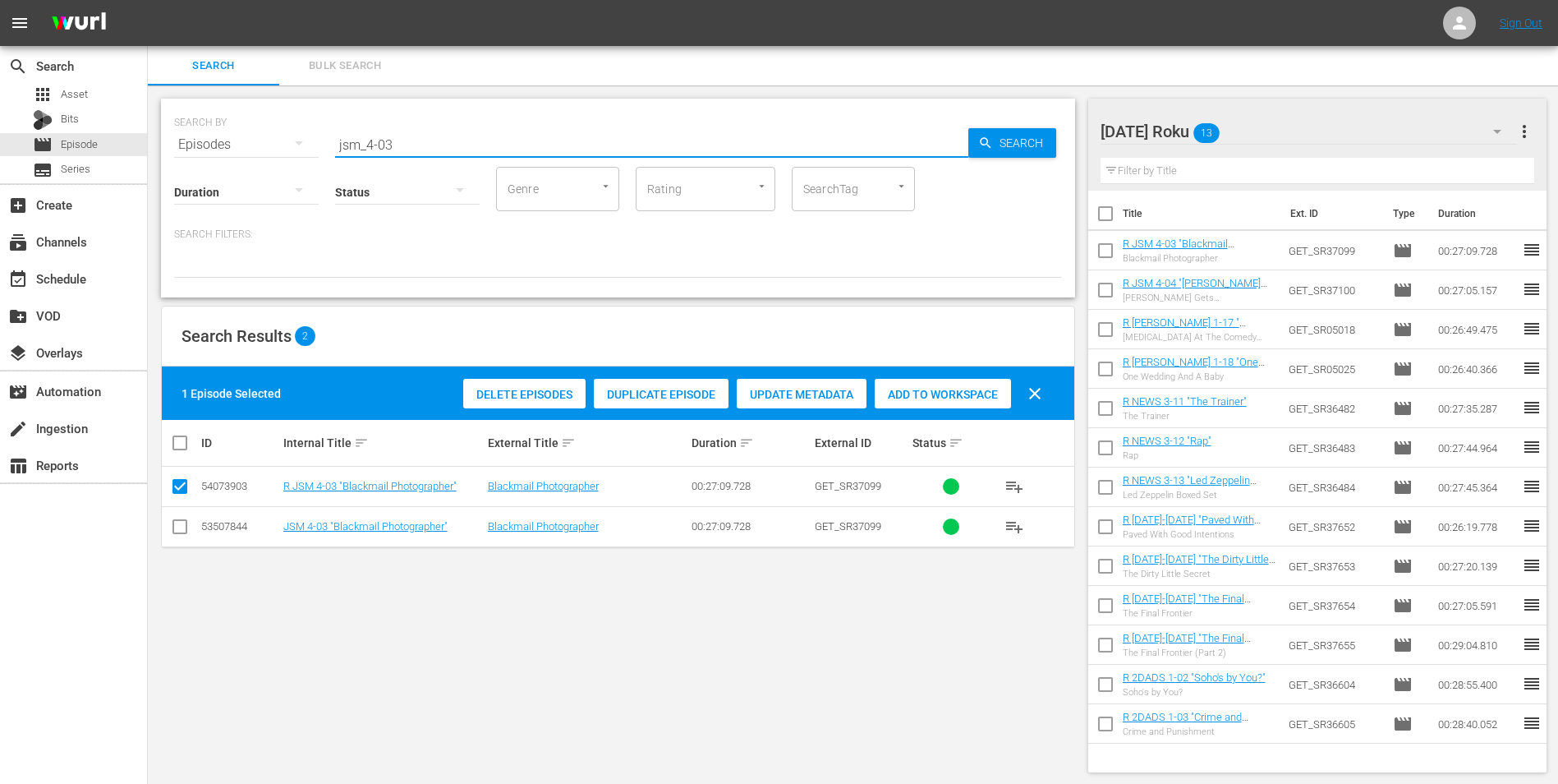
drag, startPoint x: 440, startPoint y: 145, endPoint x: 160, endPoint y: 139, distance: 280.1
click at [160, 139] on div "SEARCH BY Search By Episodes Search ID, Title, Description, Keywords, or Catego…" at bounding box center [618, 436] width 941 height 700
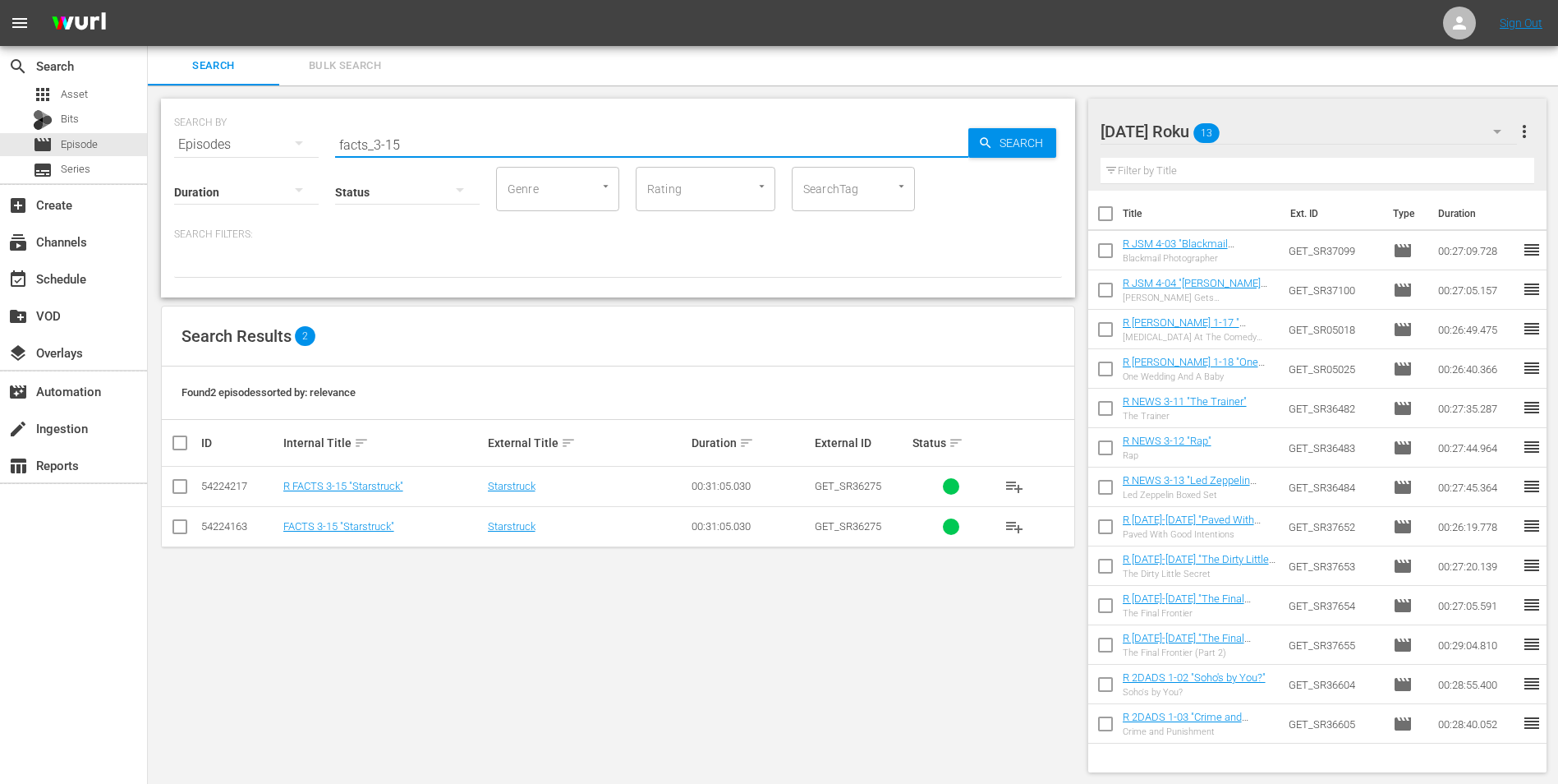
type input "facts_3-15"
click at [186, 494] on input "checkbox" at bounding box center [181, 490] width 20 height 20
checkbox input "true"
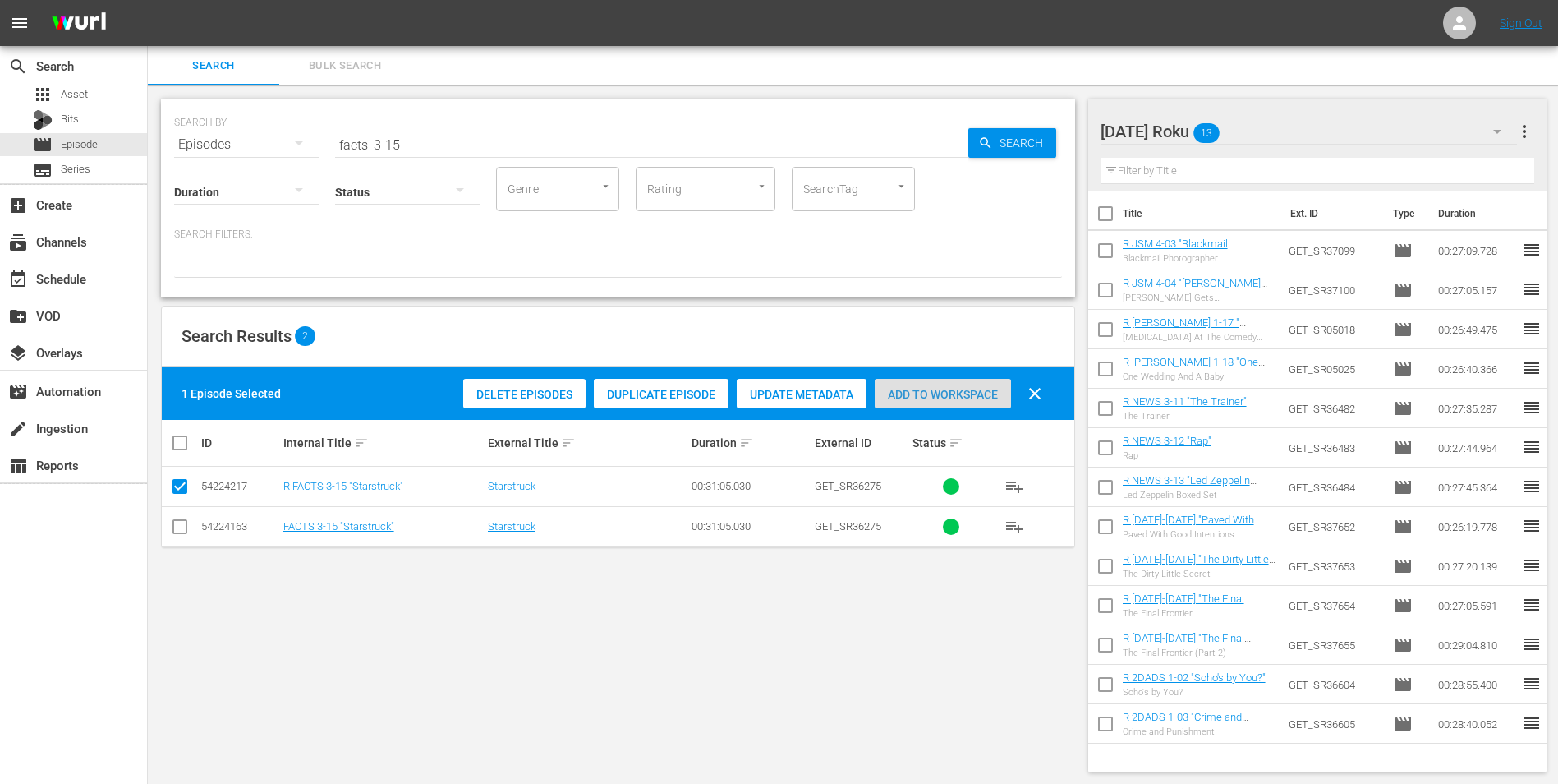
click at [934, 399] on span "Add to Workspace" at bounding box center [944, 394] width 137 height 13
click at [1291, 132] on div "Saturday Roku 14" at bounding box center [1310, 131] width 418 height 46
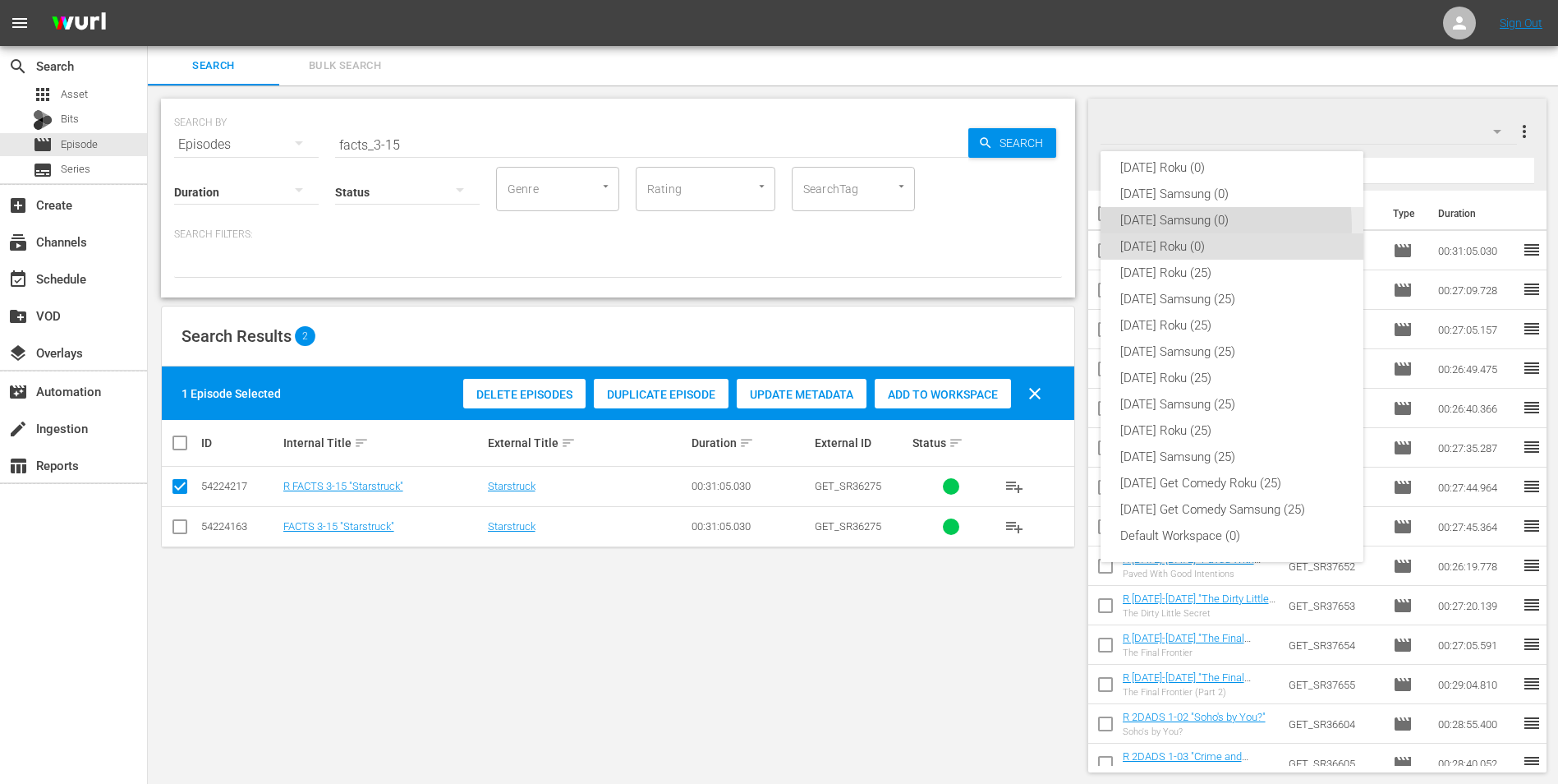
click at [1184, 226] on div "Saturday Samsung (0)" at bounding box center [1232, 220] width 223 height 26
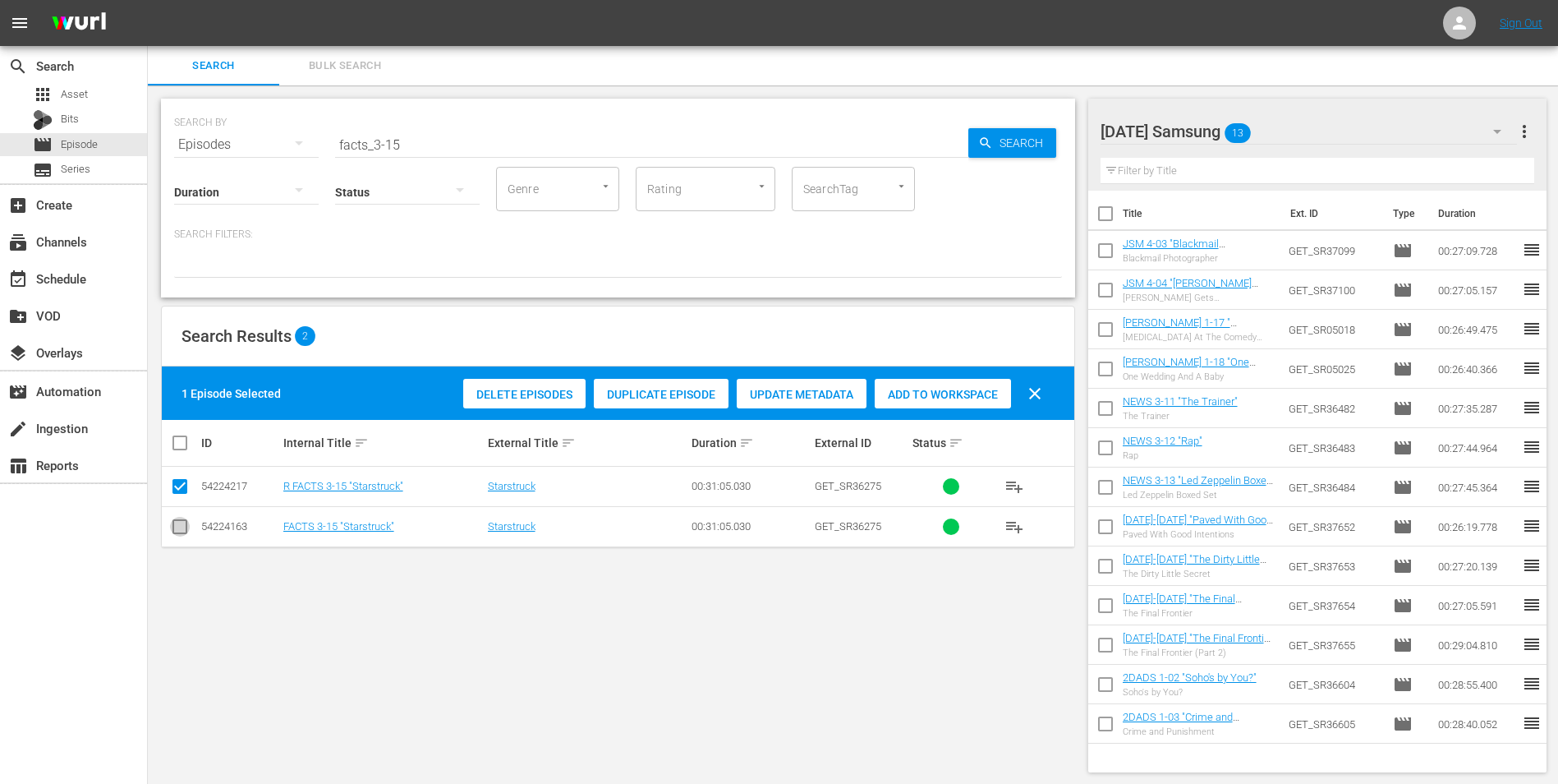
click at [179, 528] on input "checkbox" at bounding box center [181, 530] width 20 height 20
checkbox input "true"
click at [179, 486] on input "checkbox" at bounding box center [181, 490] width 20 height 20
checkbox input "false"
click at [976, 395] on span "Add to Workspace" at bounding box center [944, 394] width 137 height 13
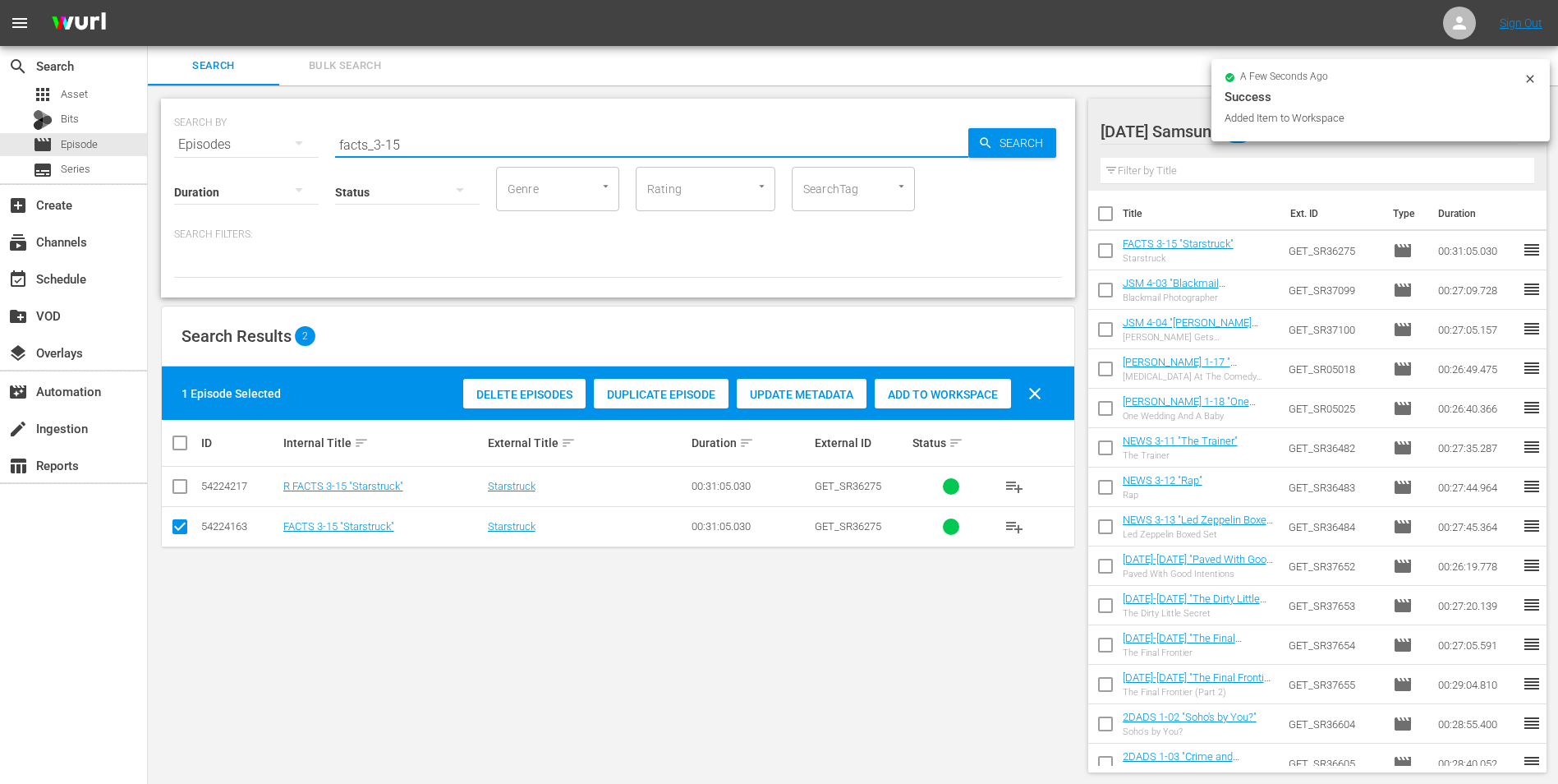
drag, startPoint x: 392, startPoint y: 150, endPoint x: 468, endPoint y: 150, distance: 76.0
click at [474, 157] on div "SEARCH BY Search By Episodes Search ID, Title, Description, Keywords, or Catego…" at bounding box center [618, 198] width 914 height 199
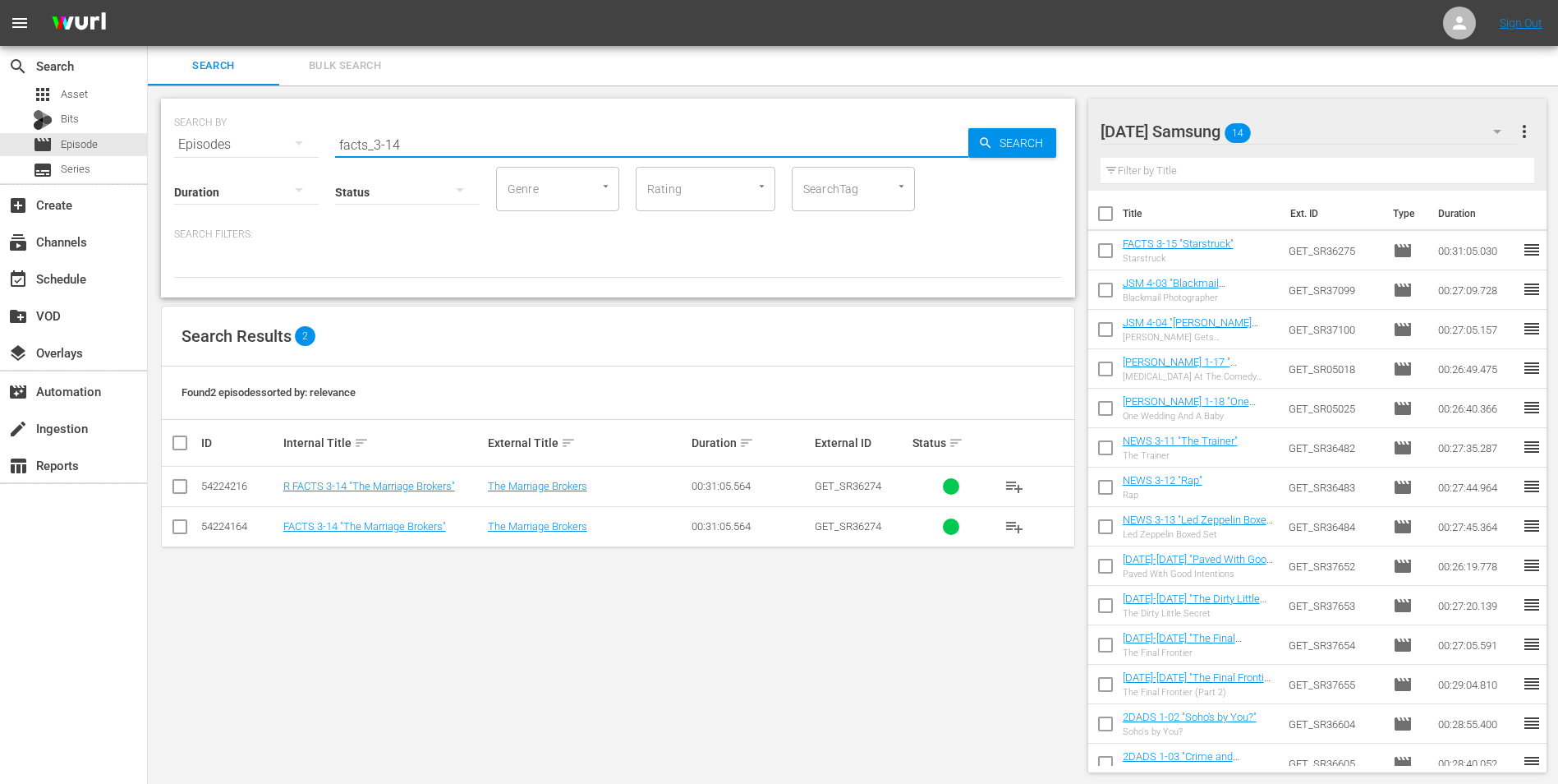
type input "facts_3-14"
click at [182, 527] on input "checkbox" at bounding box center [181, 530] width 20 height 20
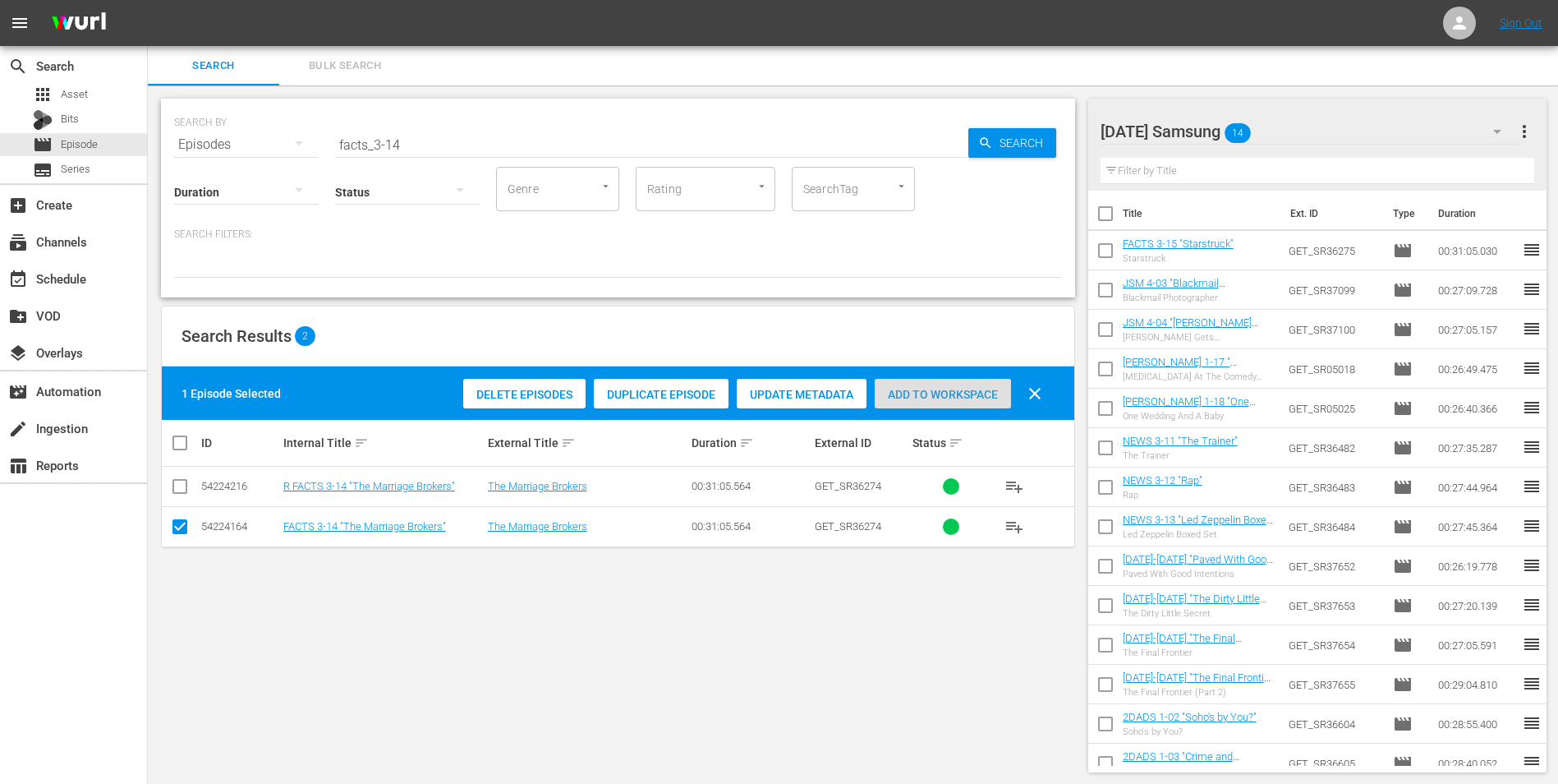
click at [958, 399] on span "Add to Workspace" at bounding box center [944, 394] width 137 height 13
click at [1326, 122] on div "Saturday Samsung 15" at bounding box center [1310, 131] width 418 height 46
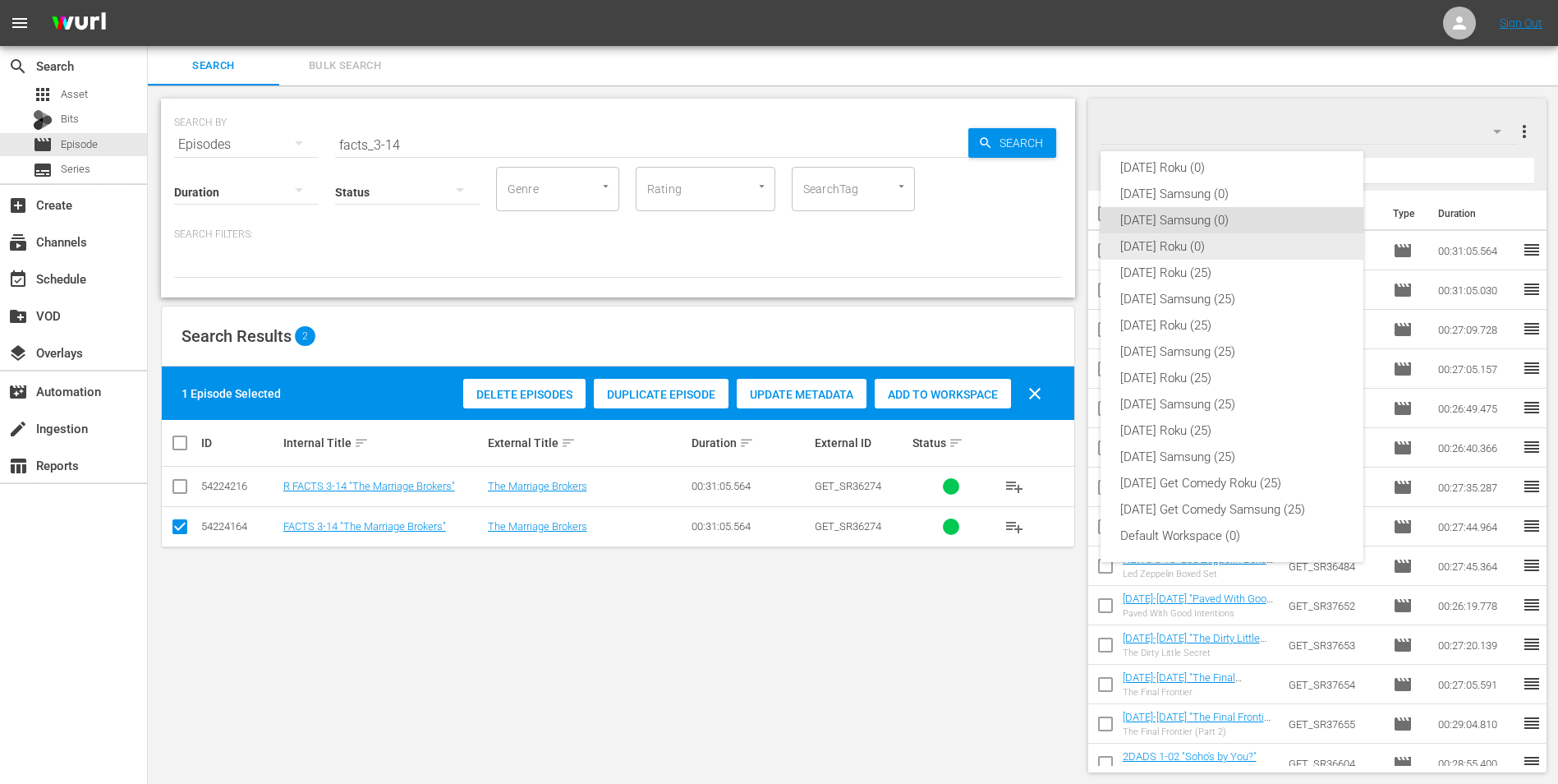
click at [1171, 252] on div "Saturday Roku (0)" at bounding box center [1232, 246] width 223 height 26
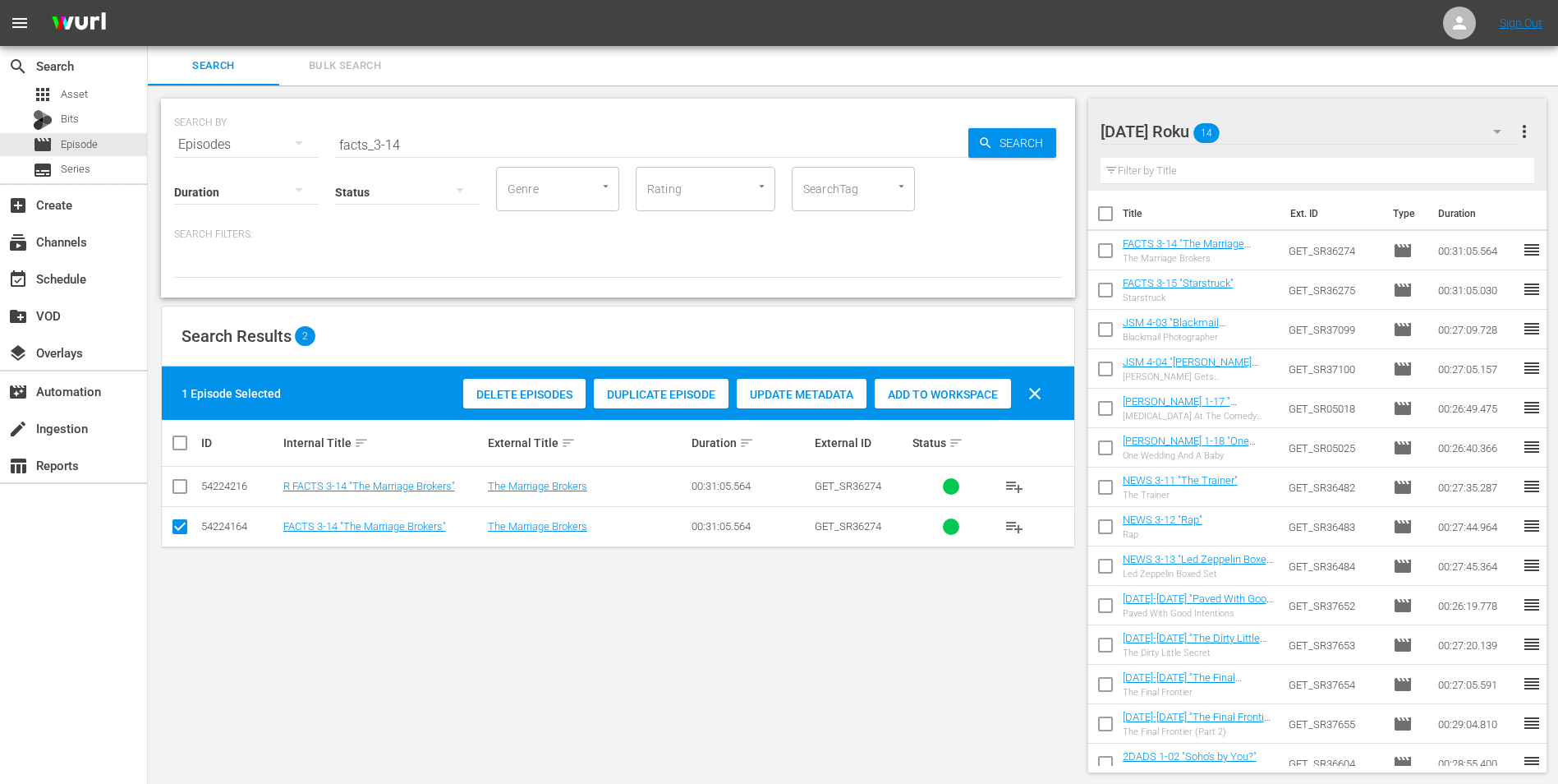
drag, startPoint x: 178, startPoint y: 535, endPoint x: 178, endPoint y: 513, distance: 22.0
click at [178, 533] on input "checkbox" at bounding box center [181, 530] width 20 height 20
checkbox input "false"
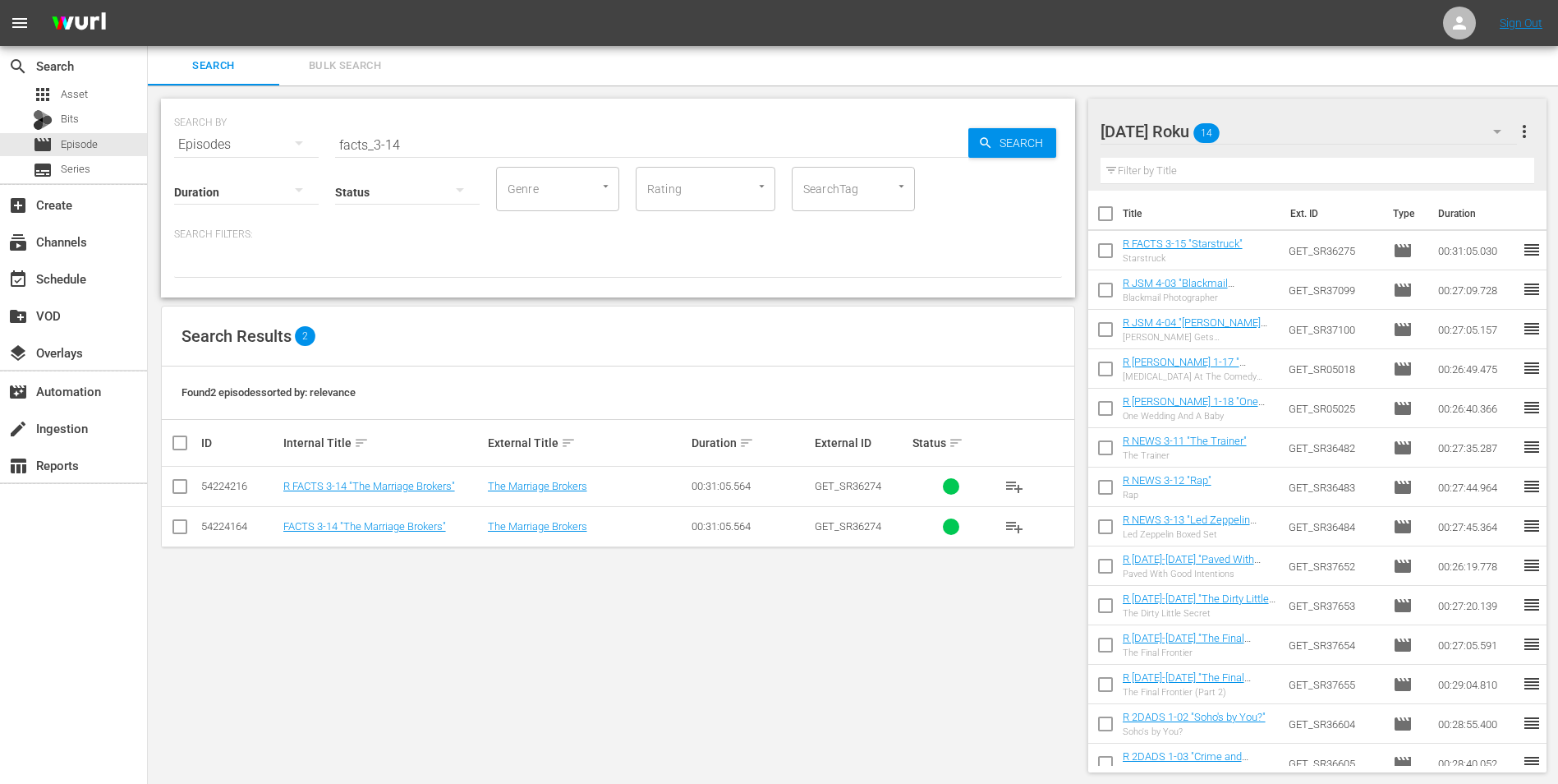
drag, startPoint x: 178, startPoint y: 487, endPoint x: 195, endPoint y: 490, distance: 17.3
click at [179, 487] on input "checkbox" at bounding box center [181, 490] width 20 height 20
checkbox input "true"
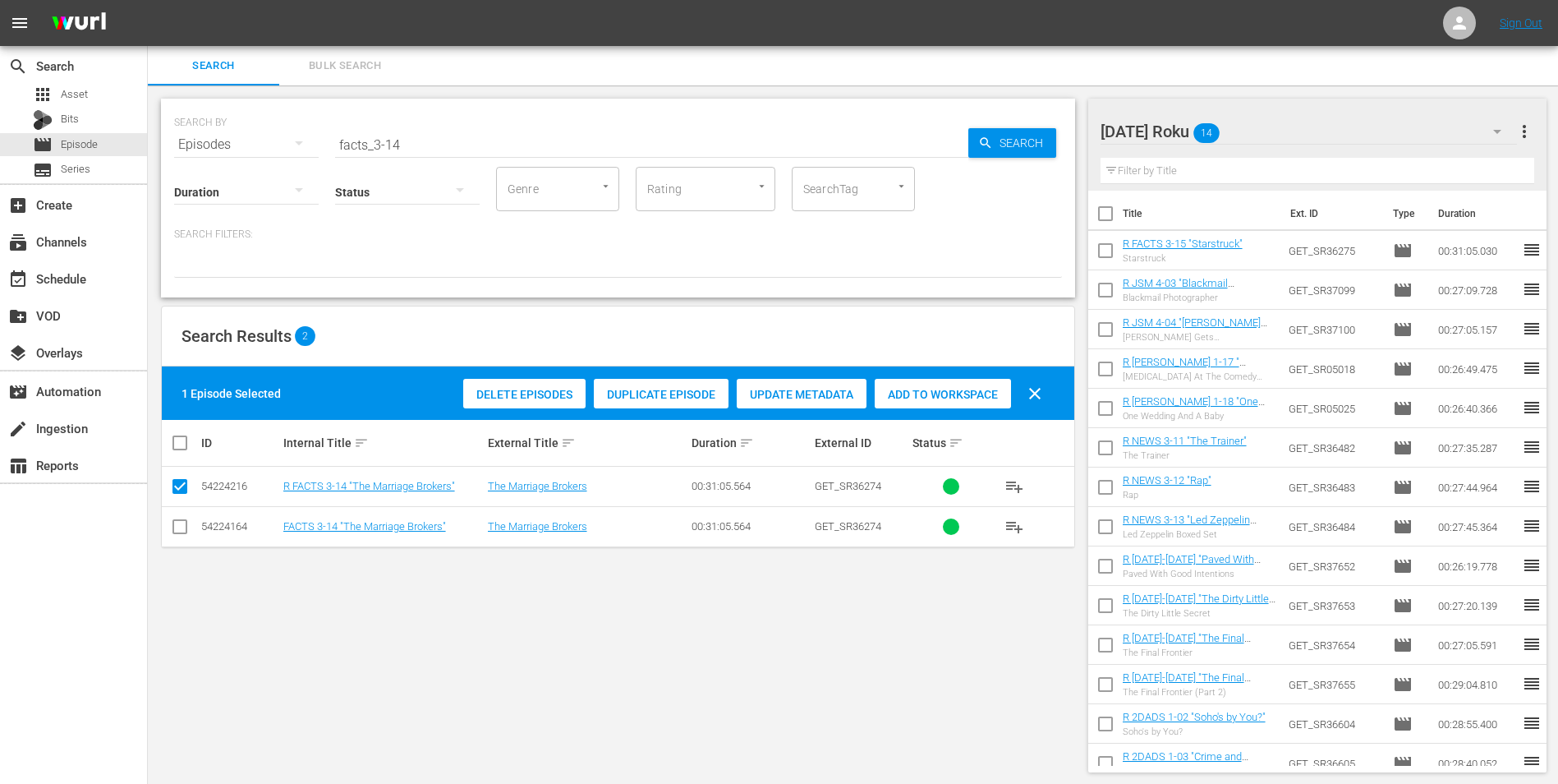
click at [914, 393] on span "Add to Workspace" at bounding box center [944, 394] width 137 height 13
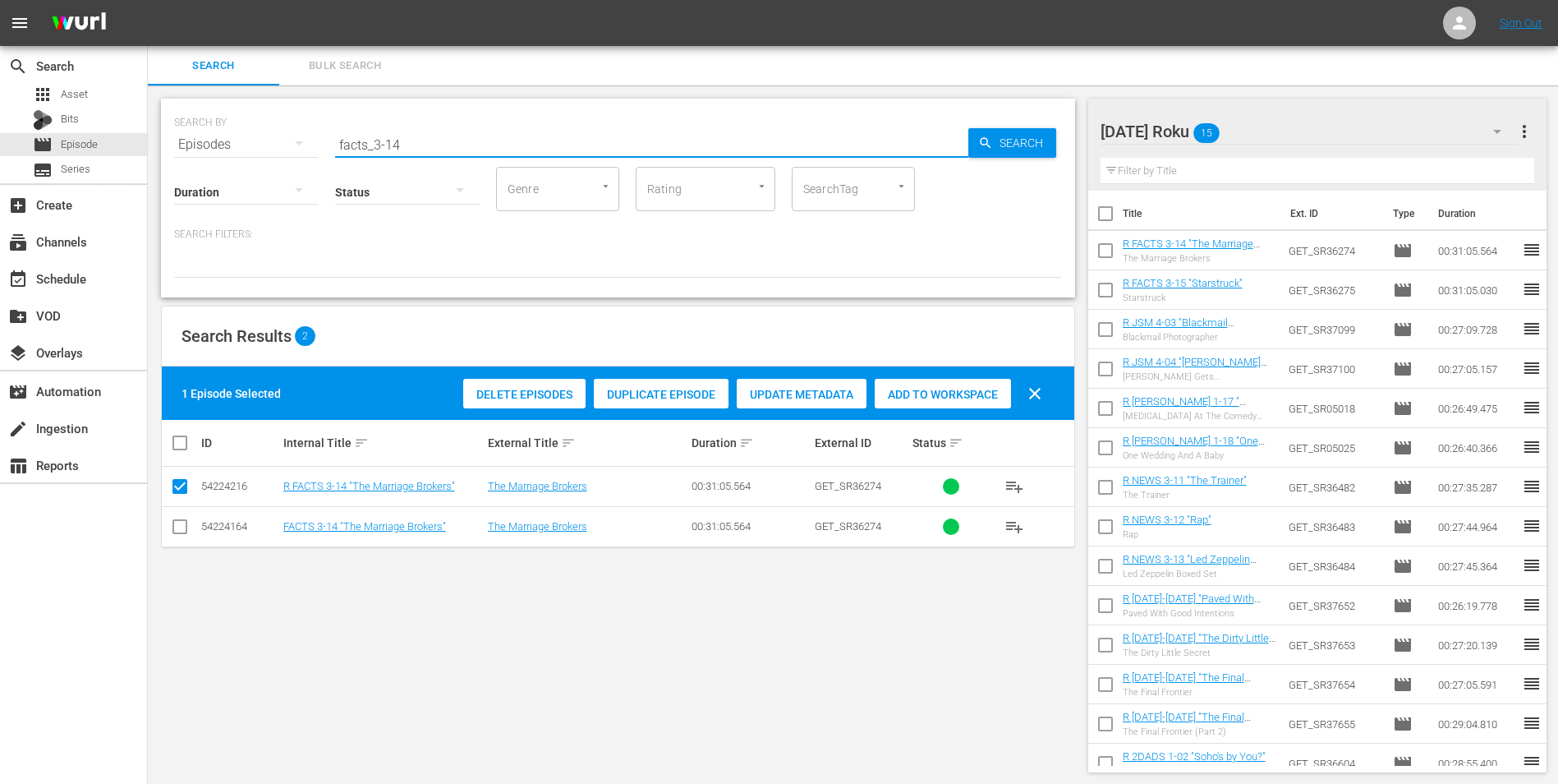
drag, startPoint x: 416, startPoint y: 143, endPoint x: 159, endPoint y: 141, distance: 257.0
click at [159, 141] on div "SEARCH BY Search By Episodes Search ID, Title, Description, Keywords, or Catego…" at bounding box center [618, 436] width 941 height 700
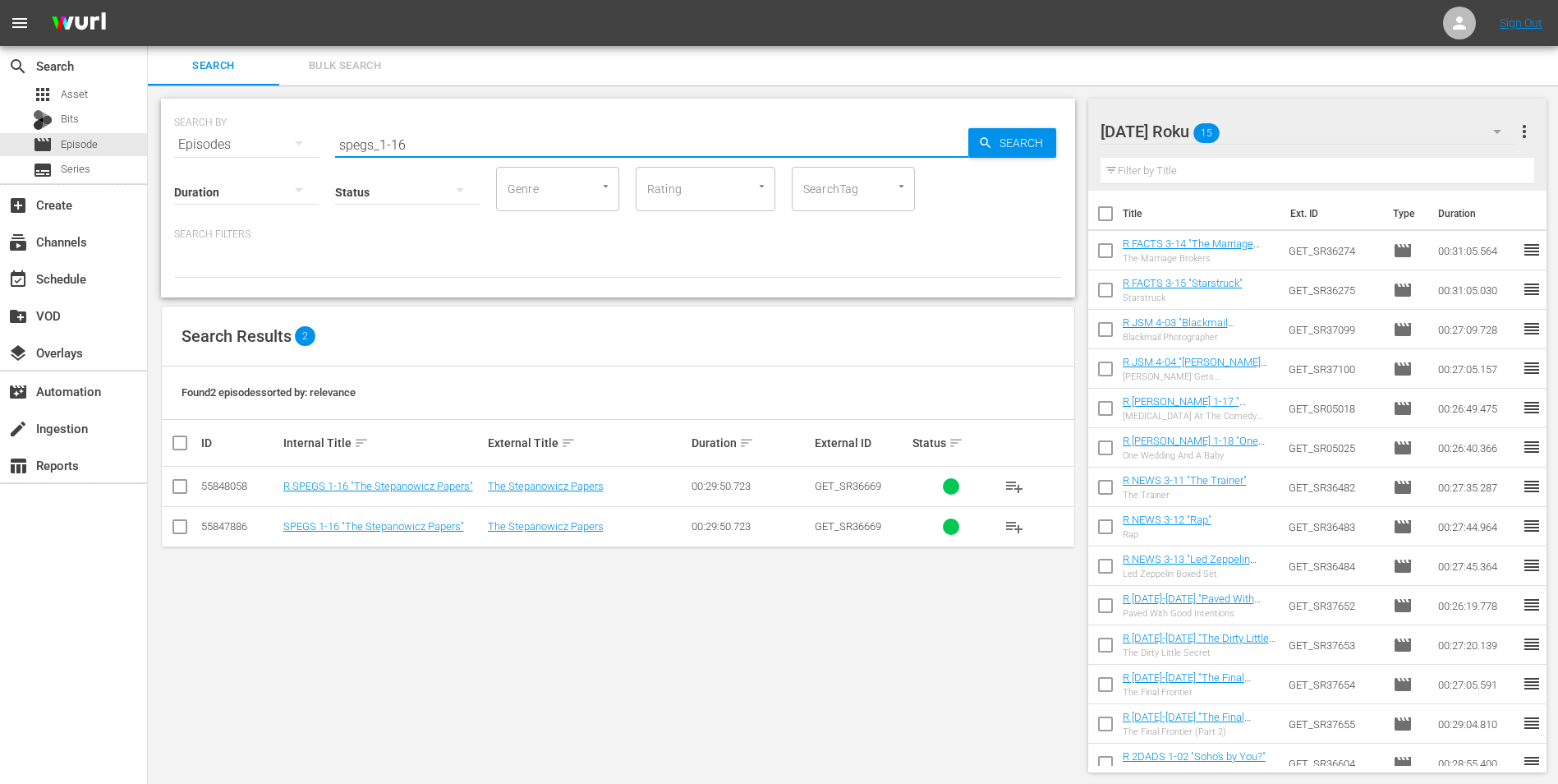
type input "spegs_1-16"
click at [181, 483] on input "checkbox" at bounding box center [181, 490] width 20 height 20
checkbox input "true"
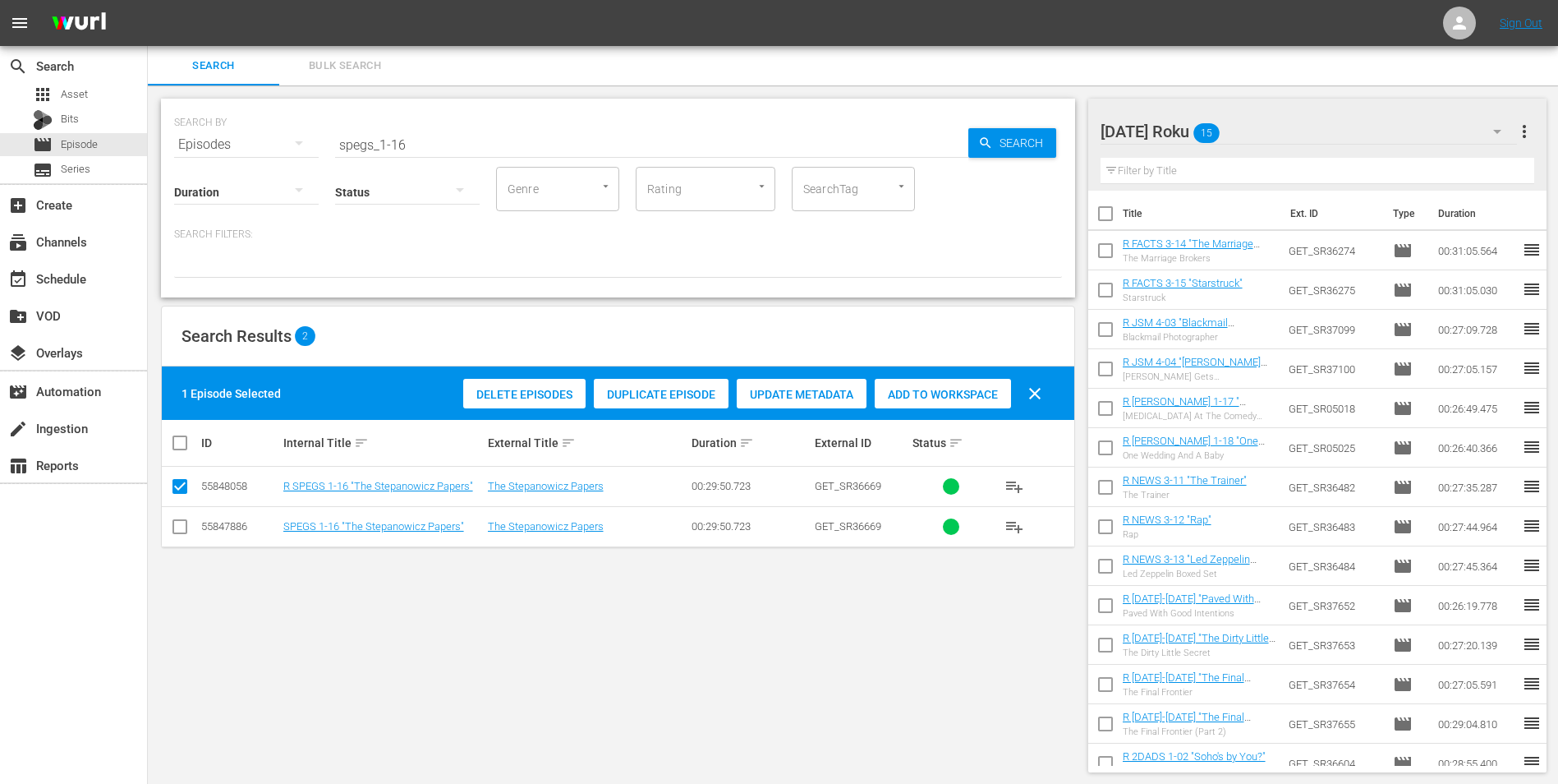
click at [965, 386] on div "Add to Workspace" at bounding box center [944, 394] width 137 height 31
click at [1273, 127] on div "Saturday Roku 16" at bounding box center [1310, 131] width 418 height 46
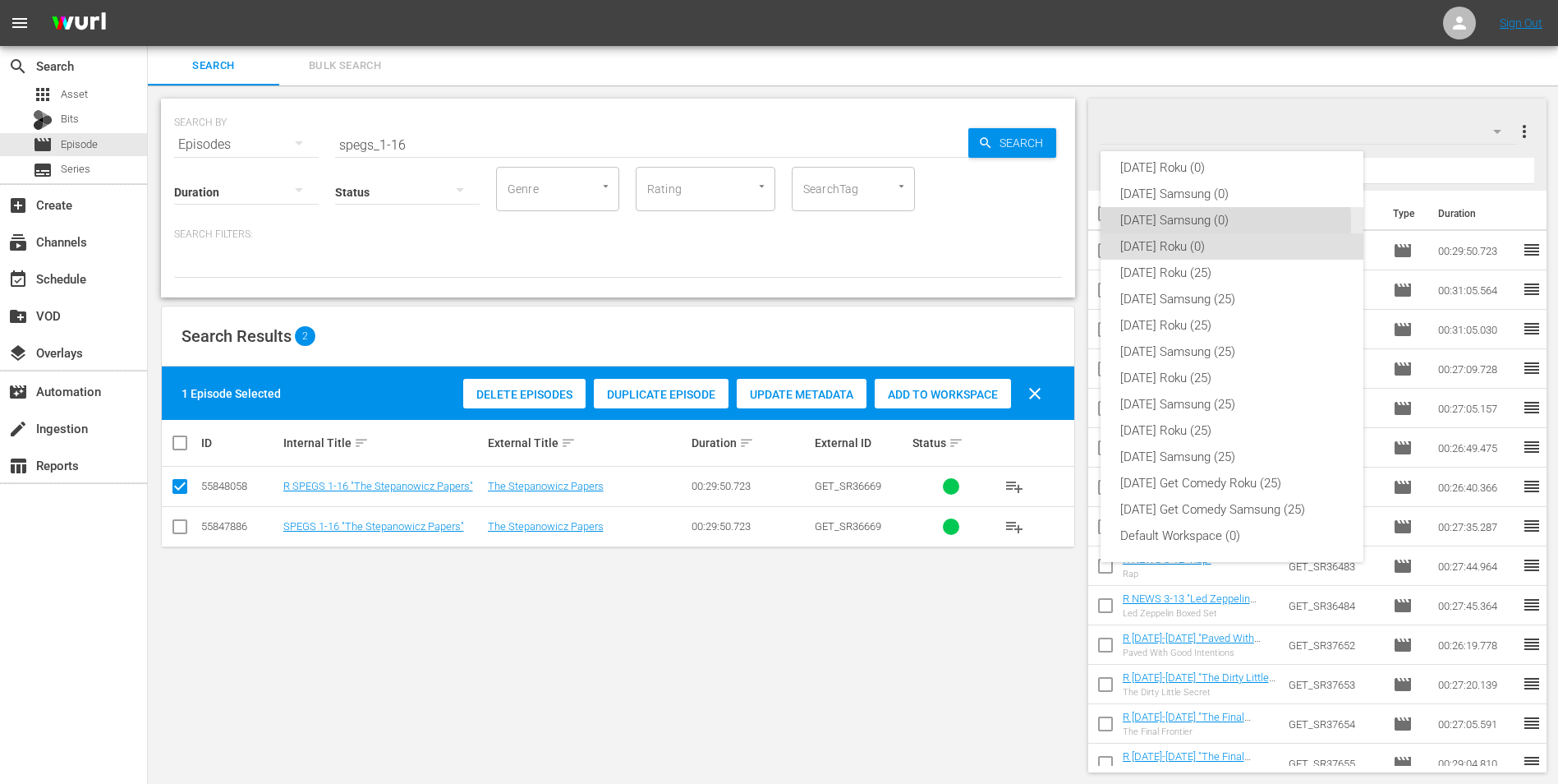
click at [1173, 222] on div "Saturday Samsung (0)" at bounding box center [1232, 220] width 223 height 26
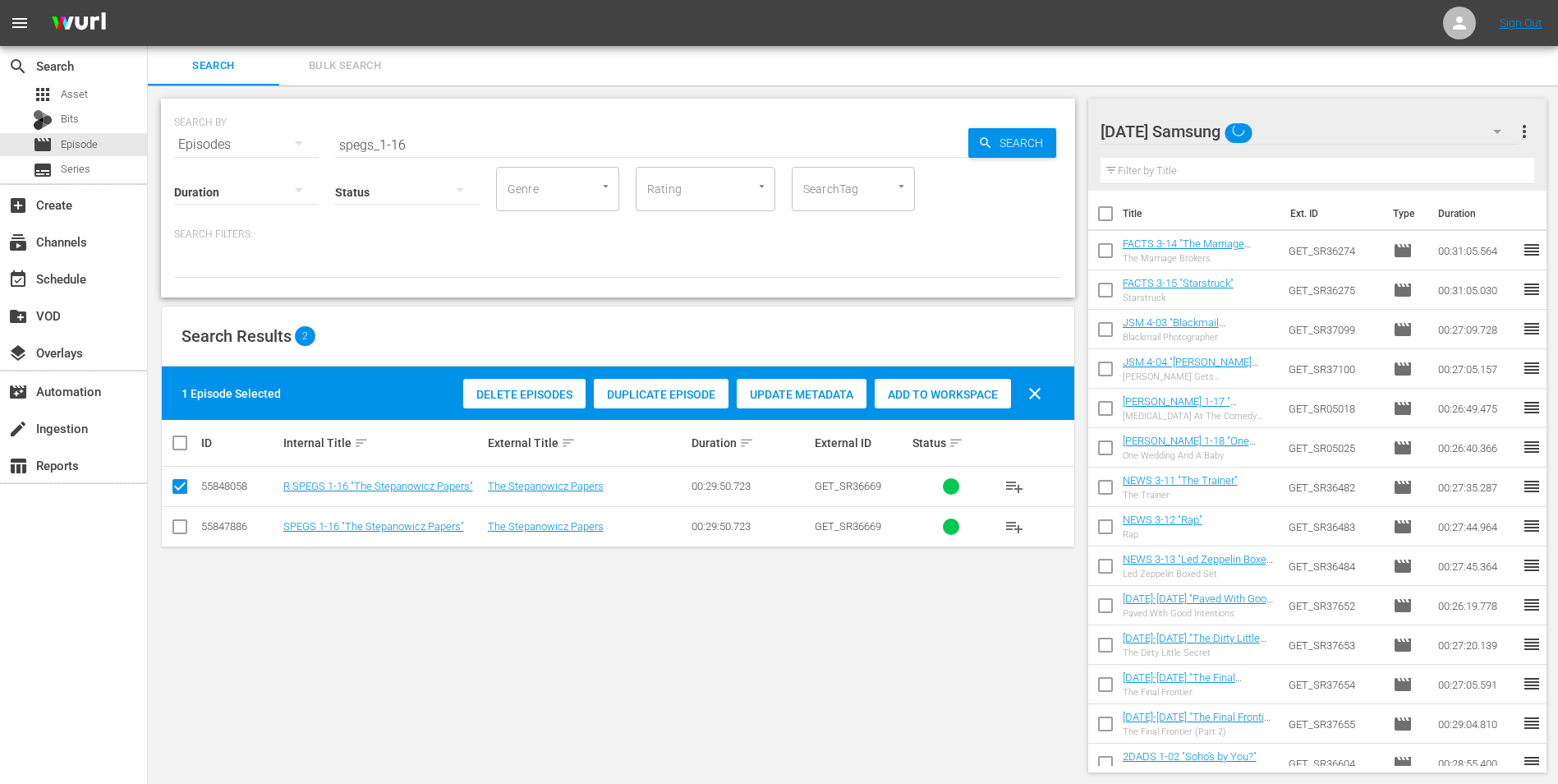
click at [178, 528] on input "checkbox" at bounding box center [181, 530] width 20 height 20
checkbox input "true"
click at [179, 492] on input "checkbox" at bounding box center [181, 490] width 20 height 20
checkbox input "false"
click at [952, 386] on div "Add to Workspace" at bounding box center [944, 394] width 137 height 31
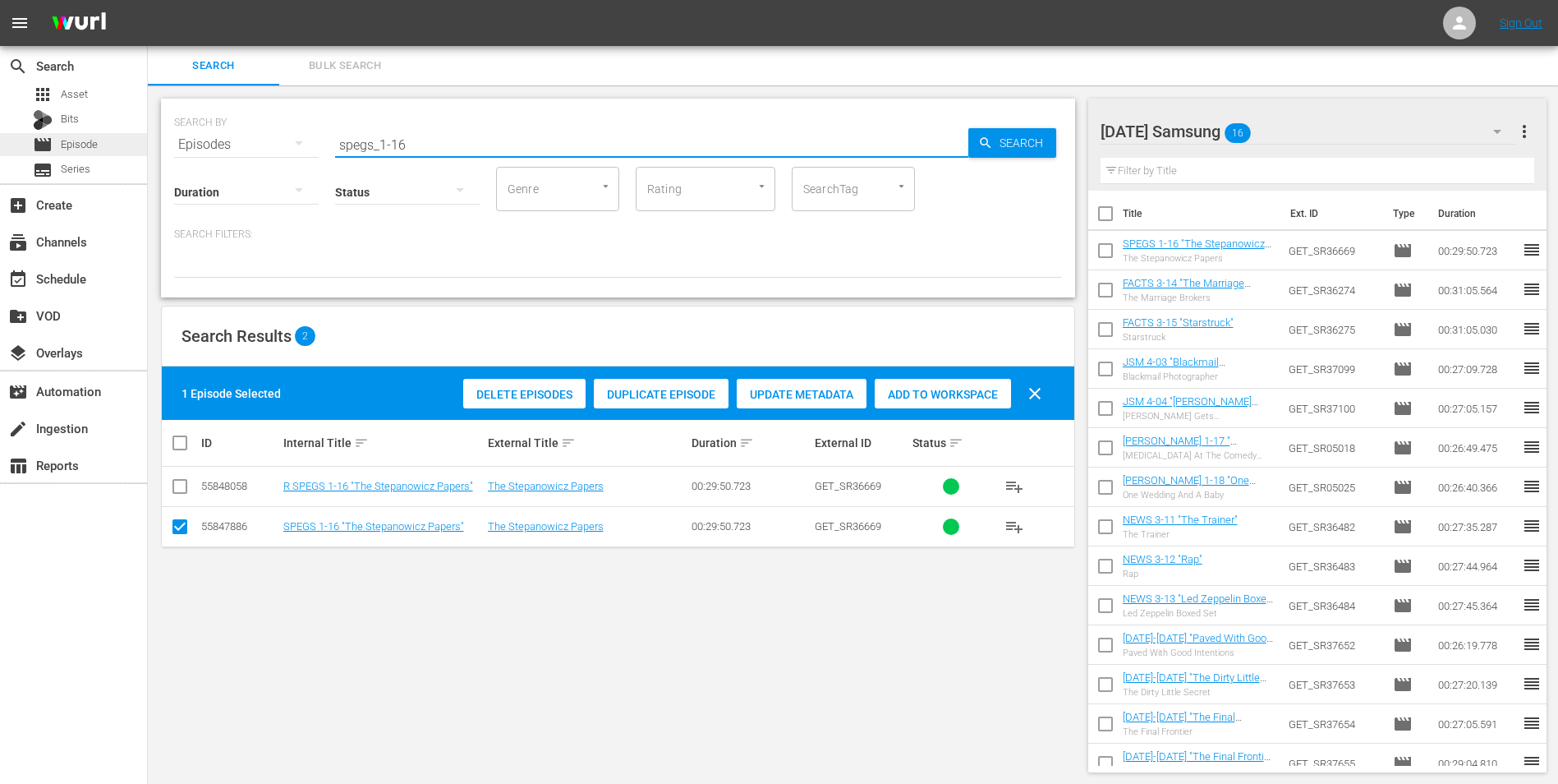
drag, startPoint x: 428, startPoint y: 138, endPoint x: 137, endPoint y: 145, distance: 291.1
click at [148, 0] on div "search Search apps Asset Bits movie Episode subtitles Series add_box Create sub…" at bounding box center [852, 0] width 1410 height 0
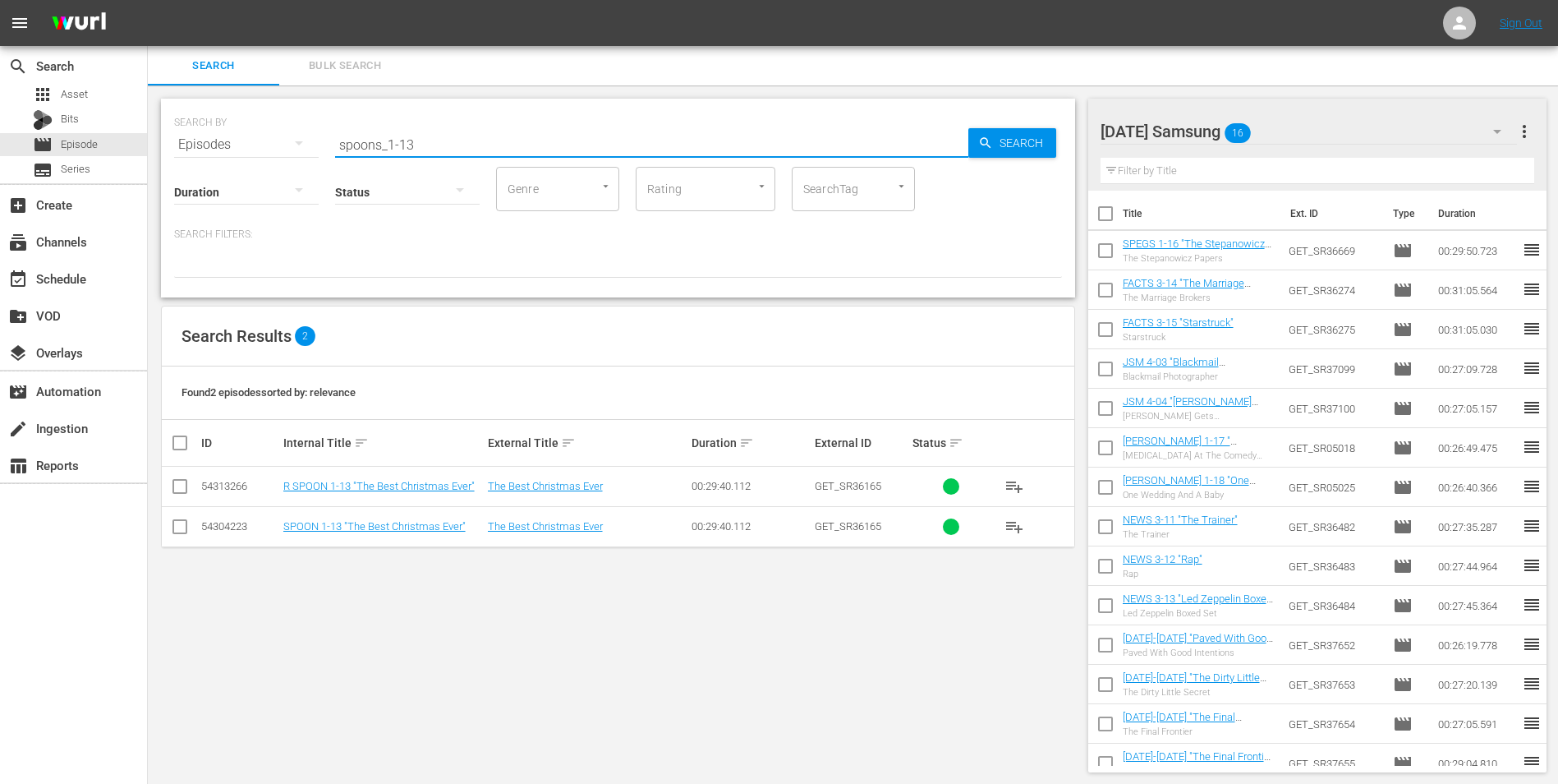
type input "spoons_1-13"
click at [186, 527] on input "checkbox" at bounding box center [181, 530] width 20 height 20
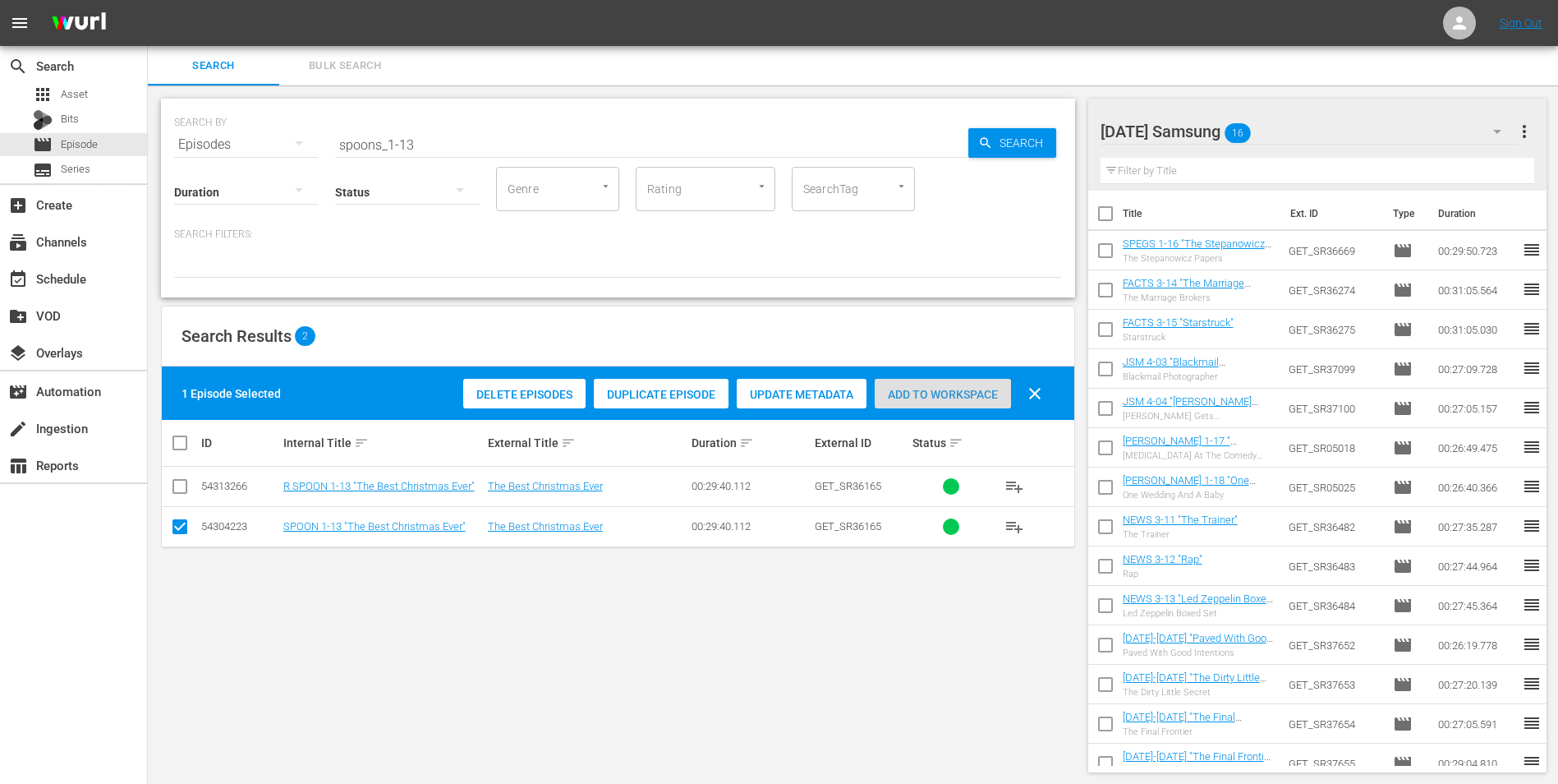
click at [978, 395] on span "Add to Workspace" at bounding box center [944, 394] width 137 height 13
click at [1318, 131] on div "Saturday Samsung 17" at bounding box center [1310, 131] width 418 height 46
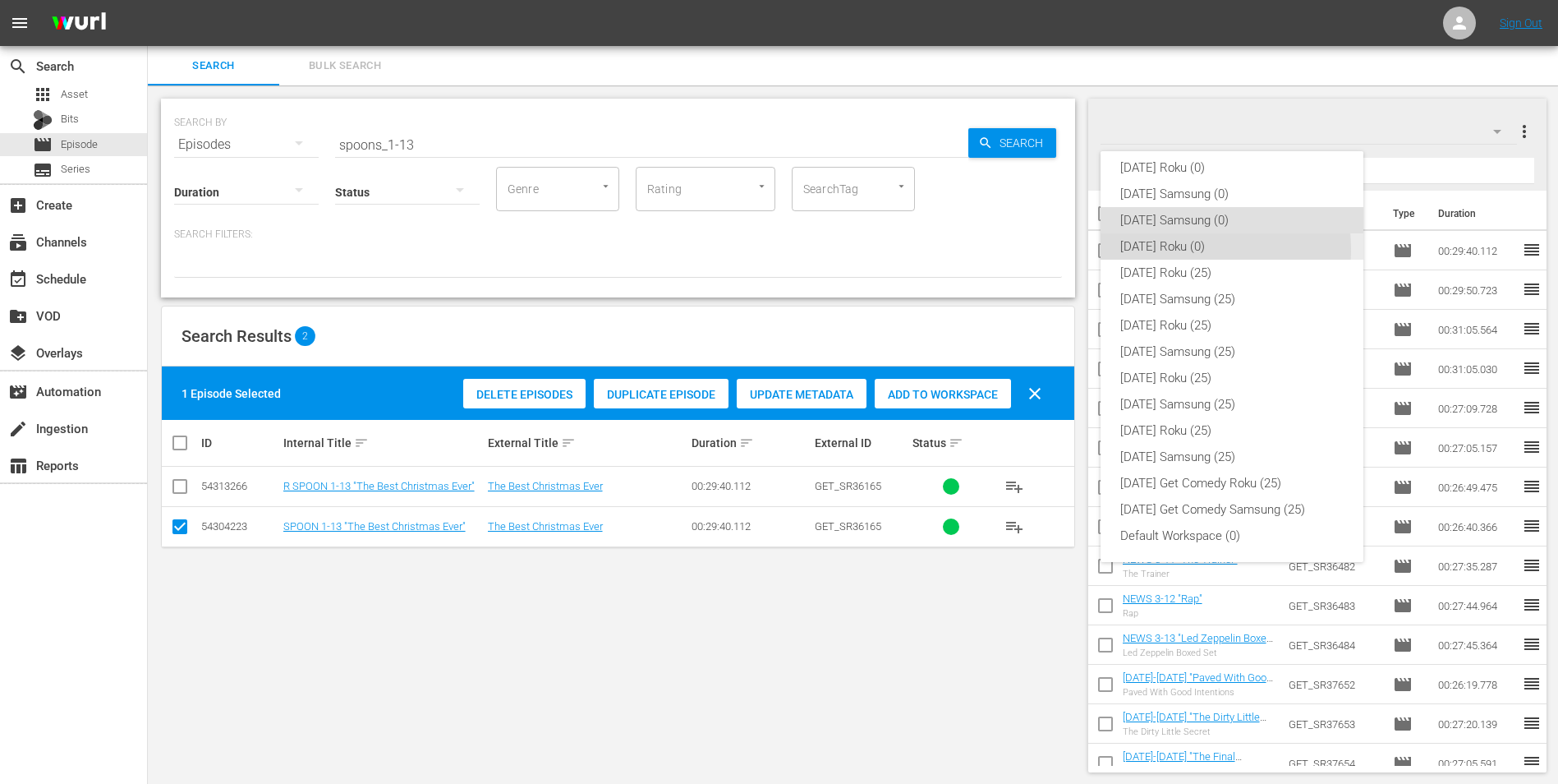
click at [1167, 250] on div "Saturday Roku (0)" at bounding box center [1232, 246] width 223 height 26
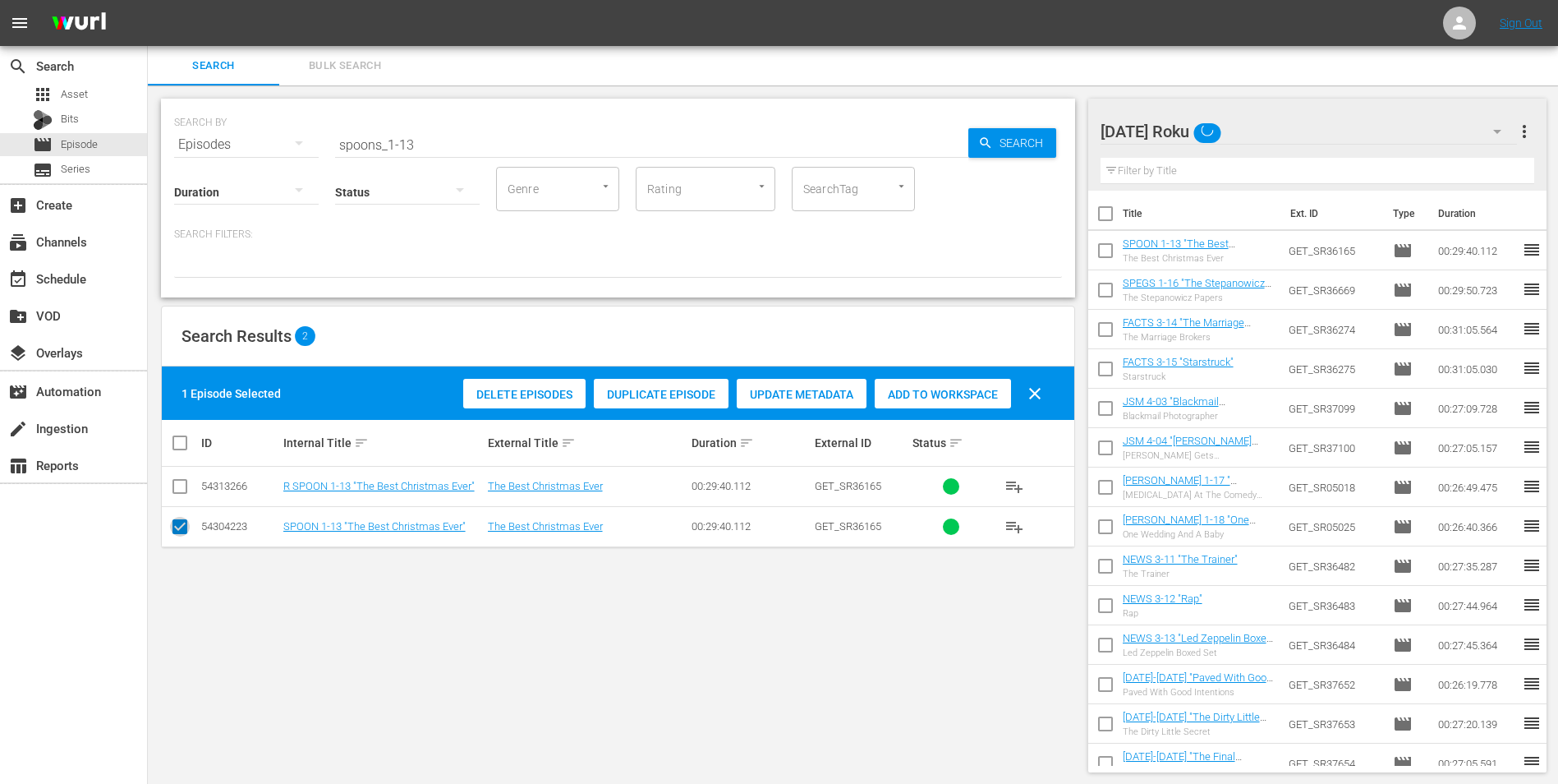
click at [180, 525] on input "checkbox" at bounding box center [181, 530] width 20 height 20
checkbox input "false"
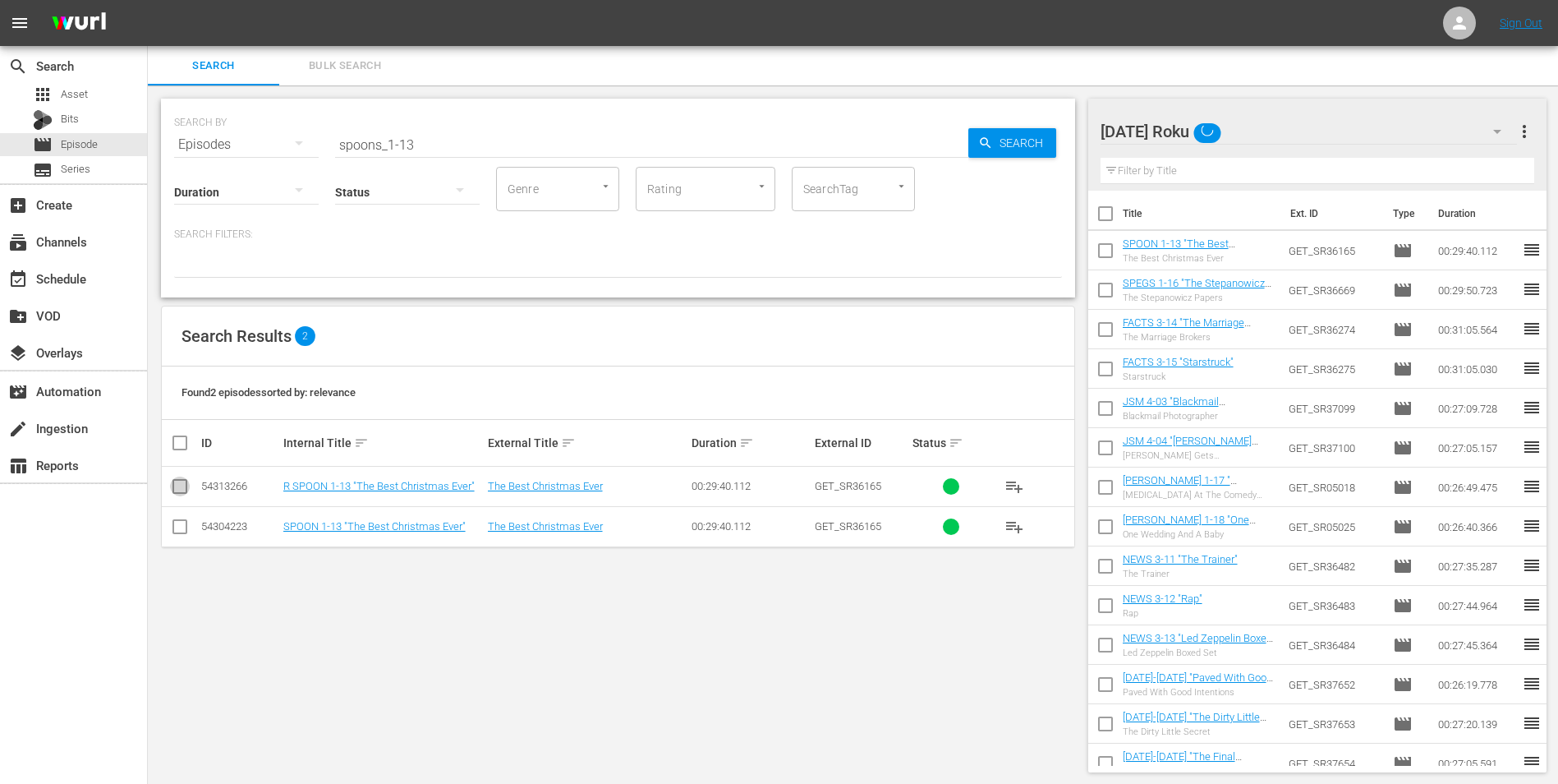
click at [179, 489] on input "checkbox" at bounding box center [181, 490] width 20 height 20
checkbox input "true"
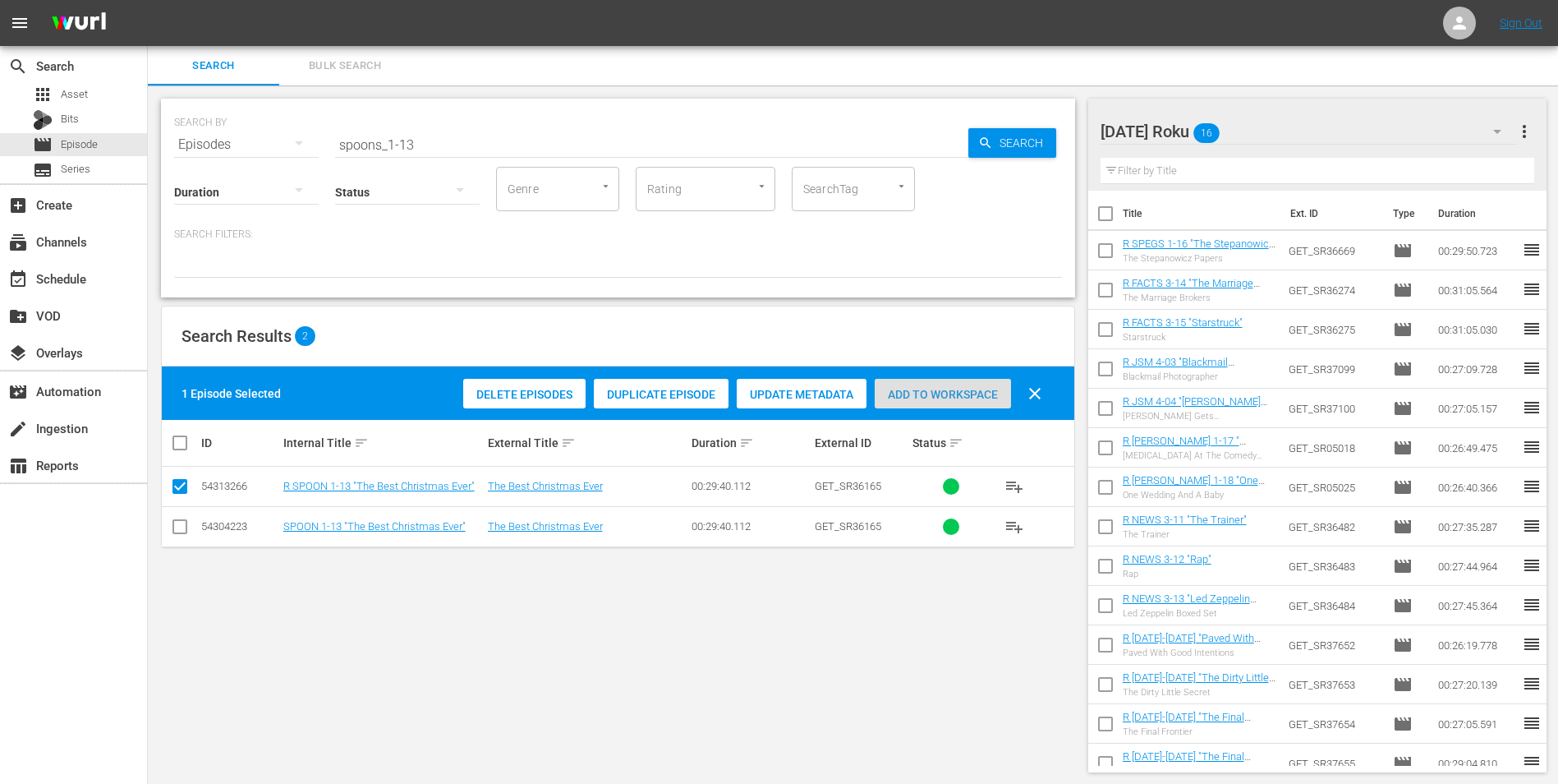
click at [983, 395] on span "Add to Workspace" at bounding box center [944, 394] width 137 height 13
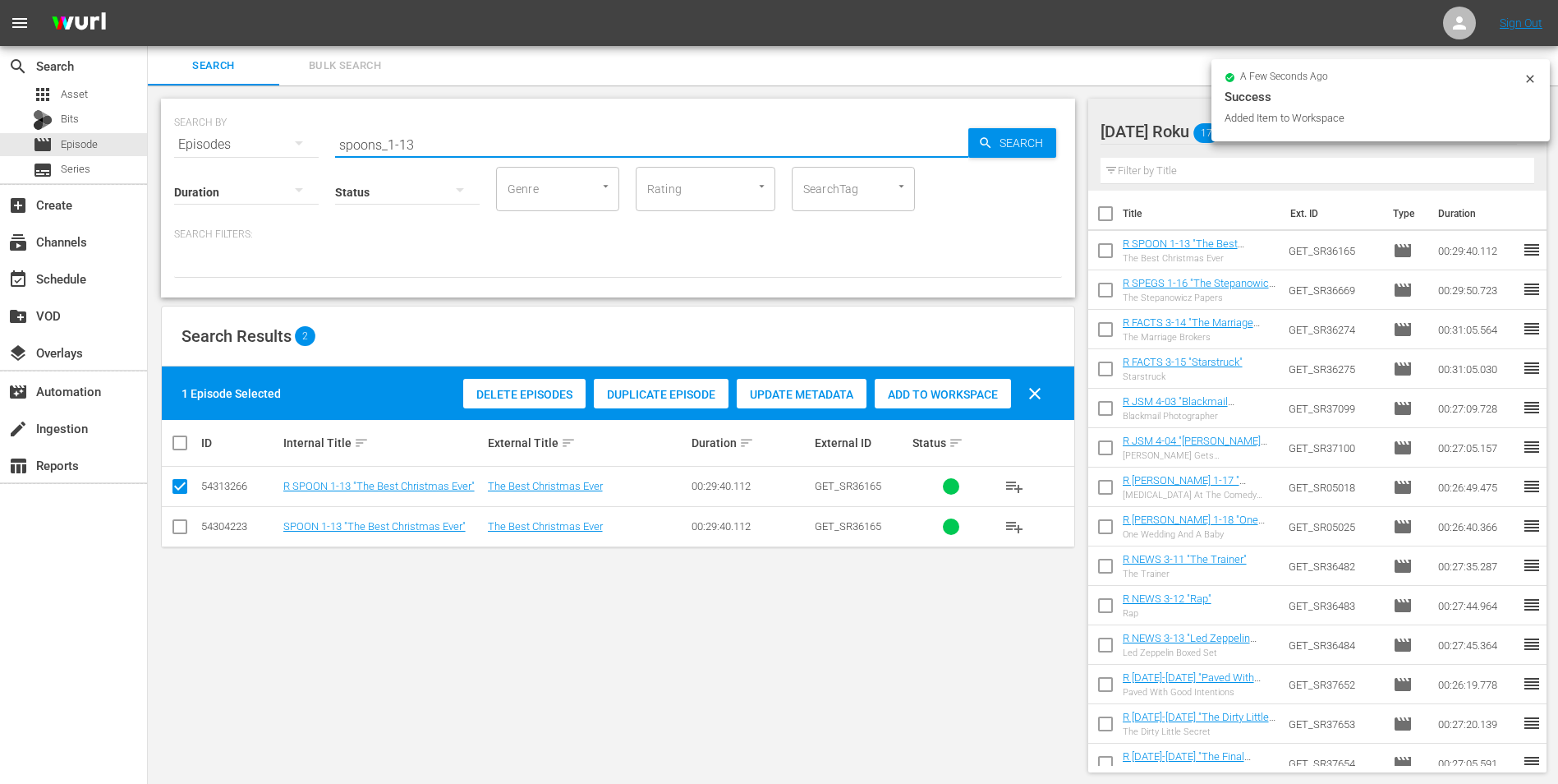
drag, startPoint x: 406, startPoint y: 144, endPoint x: 459, endPoint y: 150, distance: 53.3
click at [459, 150] on input "spoons_1-13" at bounding box center [652, 144] width 634 height 39
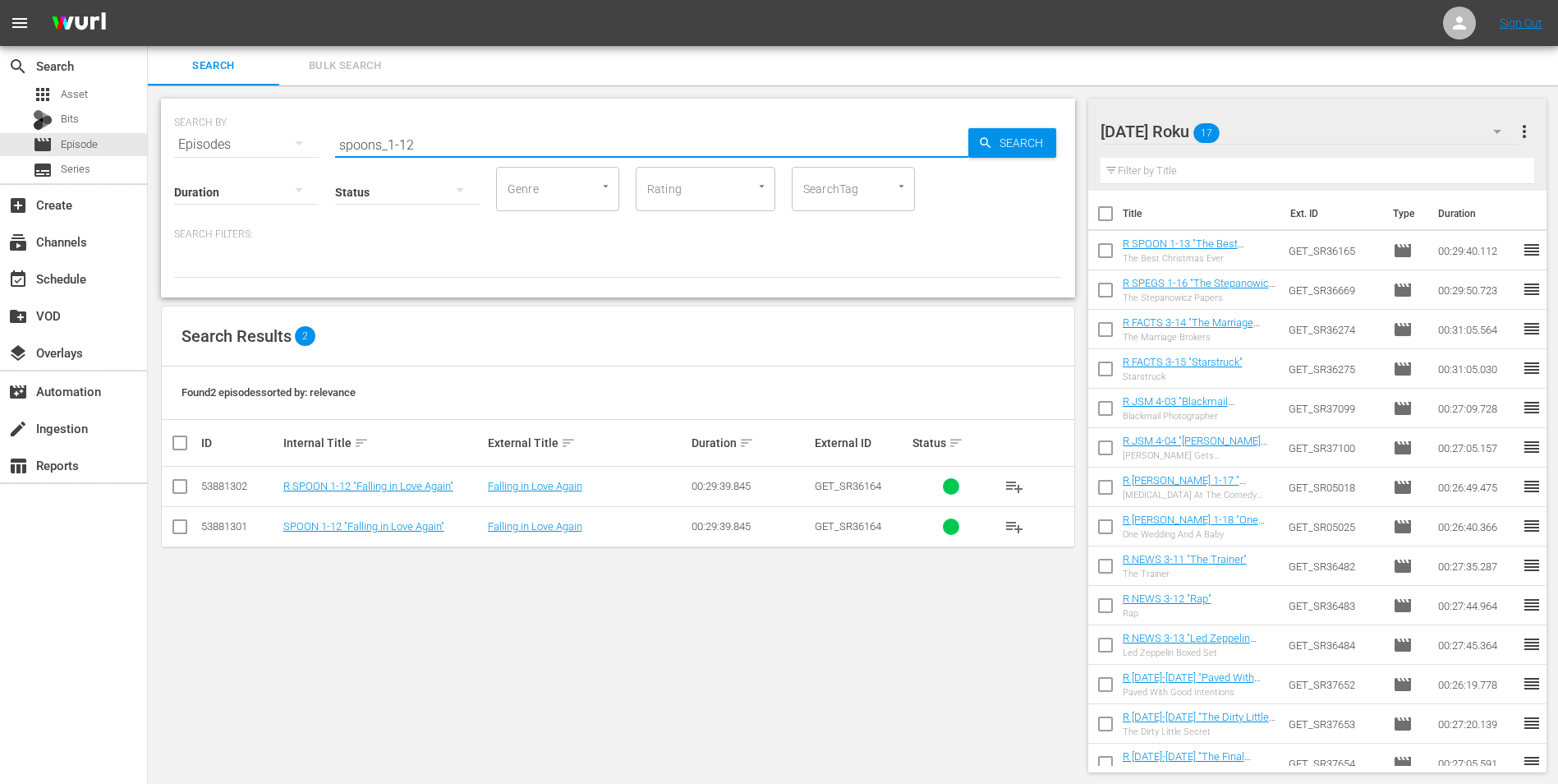
type input "spoons_1-12"
click at [181, 492] on input "checkbox" at bounding box center [181, 490] width 20 height 20
checkbox input "true"
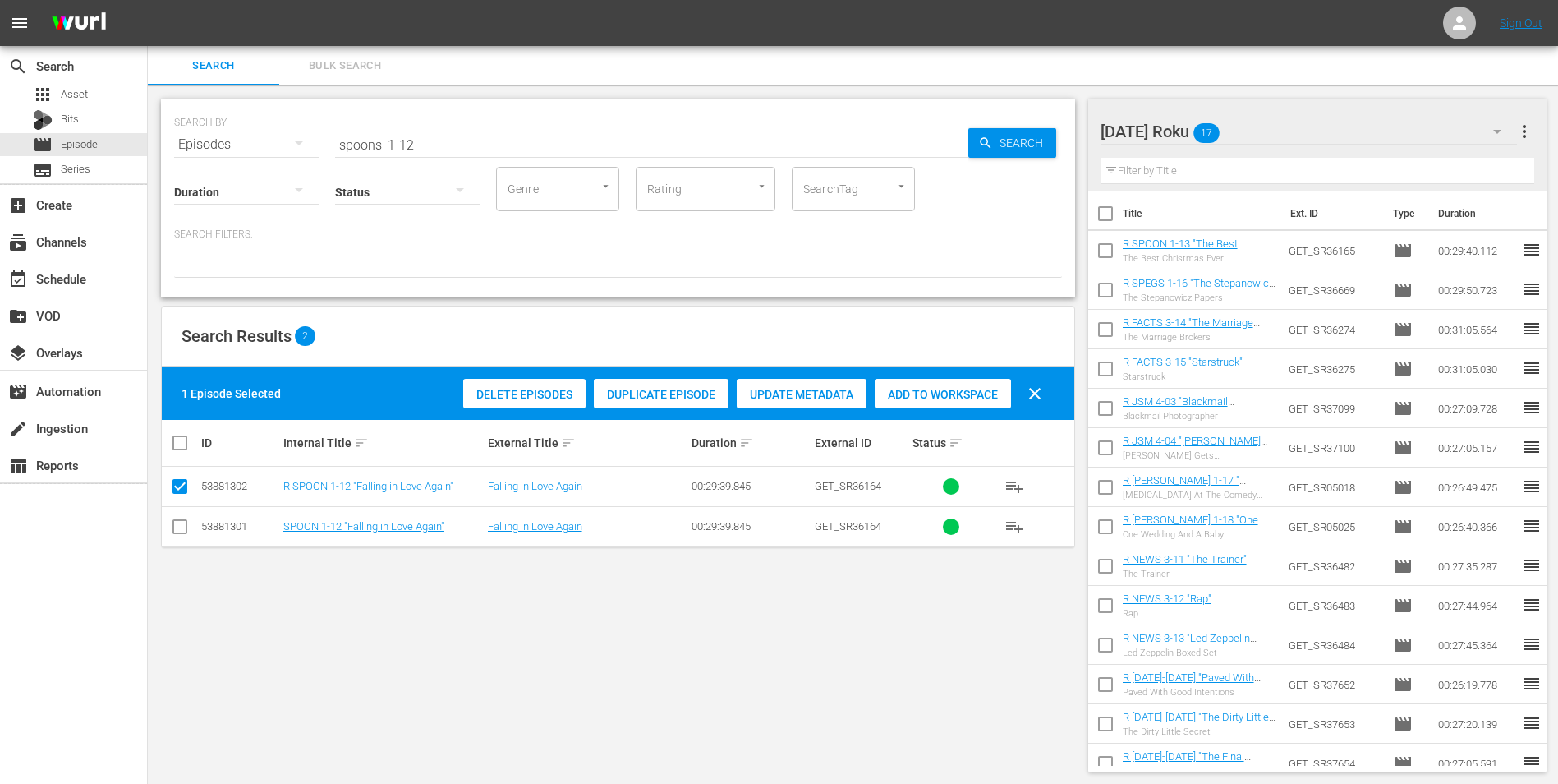
click at [968, 390] on span "Add to Workspace" at bounding box center [944, 394] width 137 height 13
click at [1286, 131] on div "Saturday Roku 18" at bounding box center [1310, 131] width 418 height 46
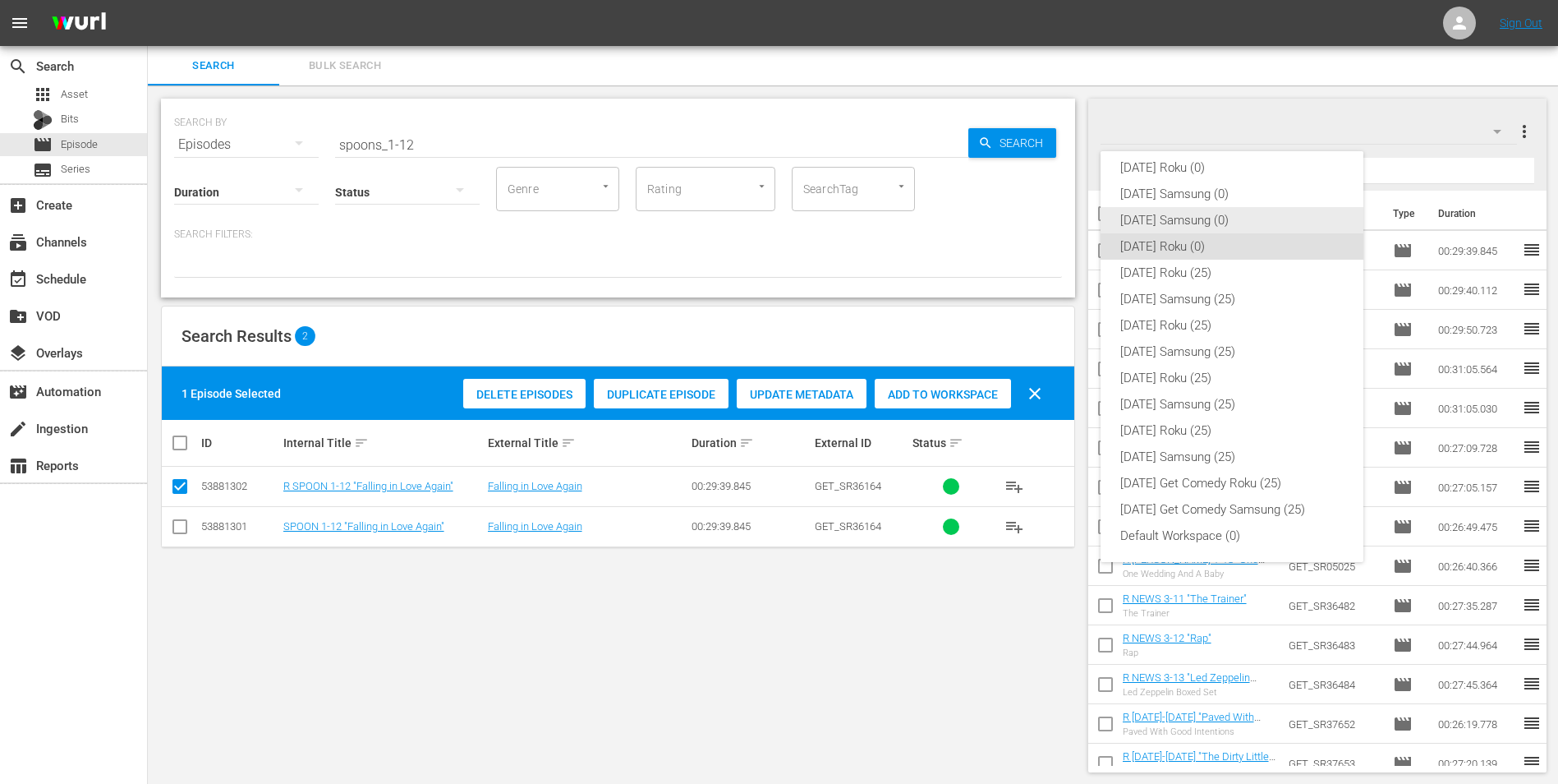
click at [1192, 217] on div "Saturday Samsung (0)" at bounding box center [1232, 220] width 223 height 26
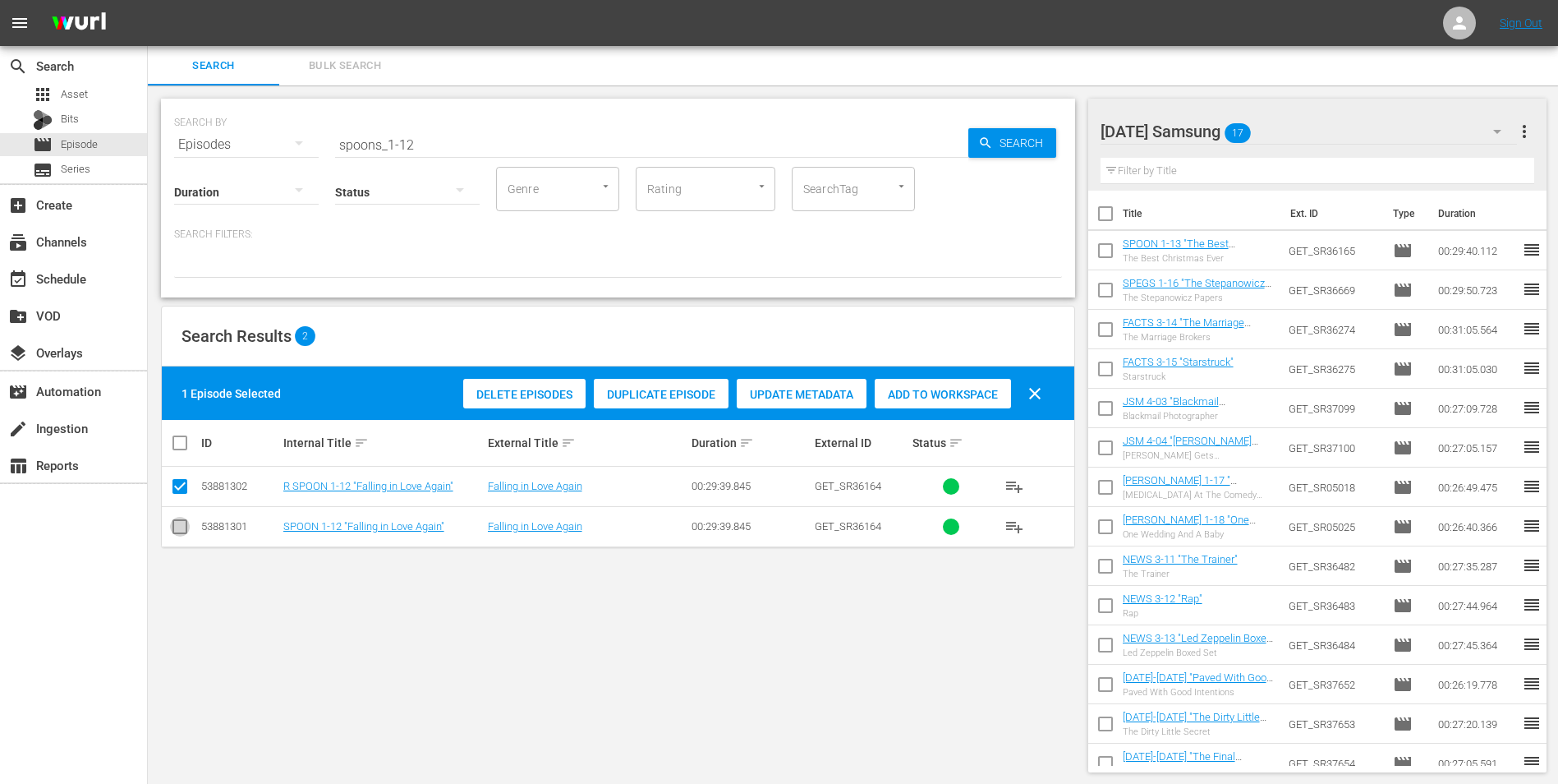
drag, startPoint x: 178, startPoint y: 531, endPoint x: 178, endPoint y: 492, distance: 39.0
click at [178, 525] on input "checkbox" at bounding box center [181, 530] width 20 height 20
checkbox input "true"
click at [178, 490] on input "checkbox" at bounding box center [181, 490] width 20 height 20
checkbox input "false"
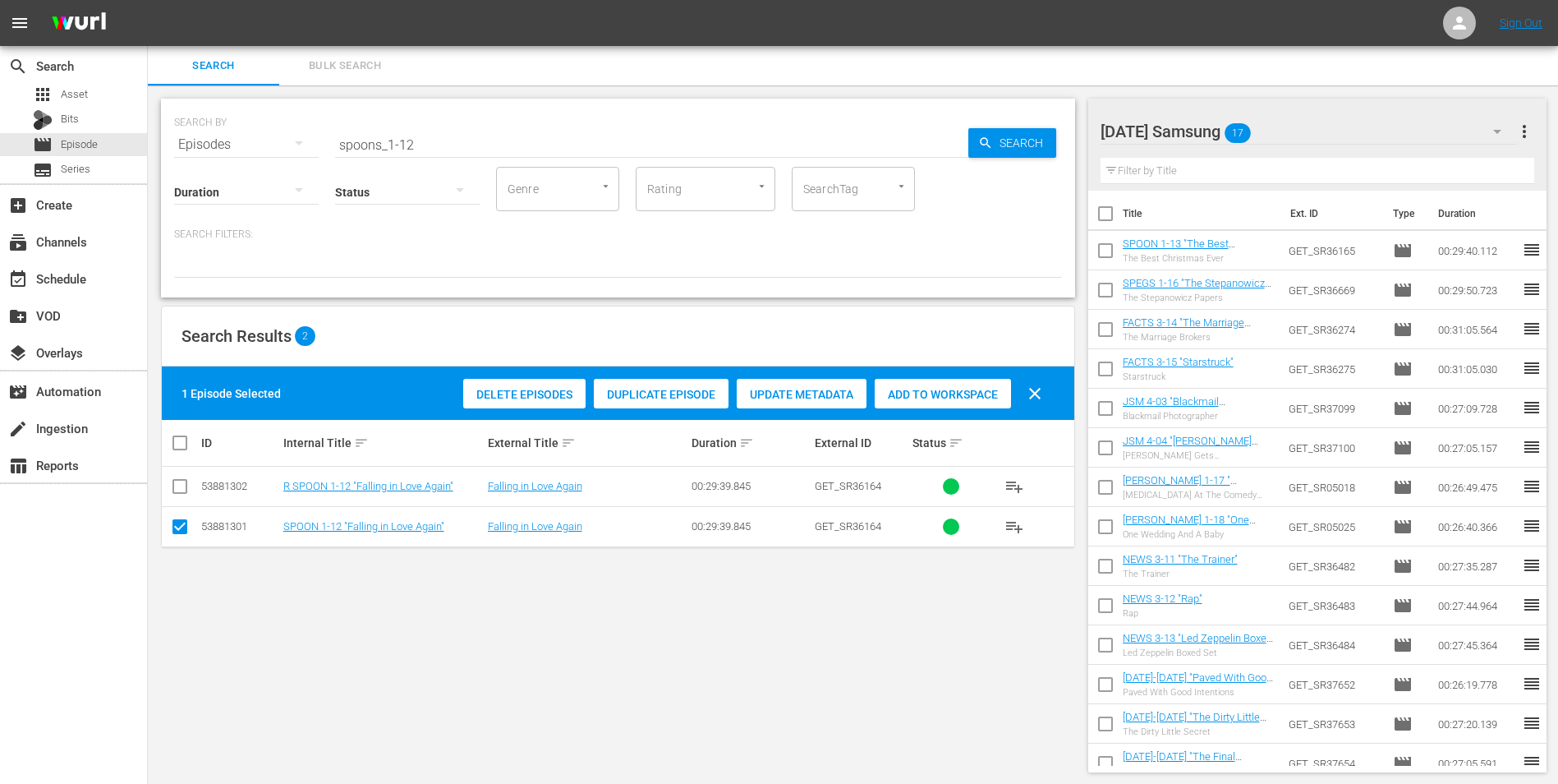
click at [954, 400] on span "Add to Workspace" at bounding box center [944, 394] width 137 height 13
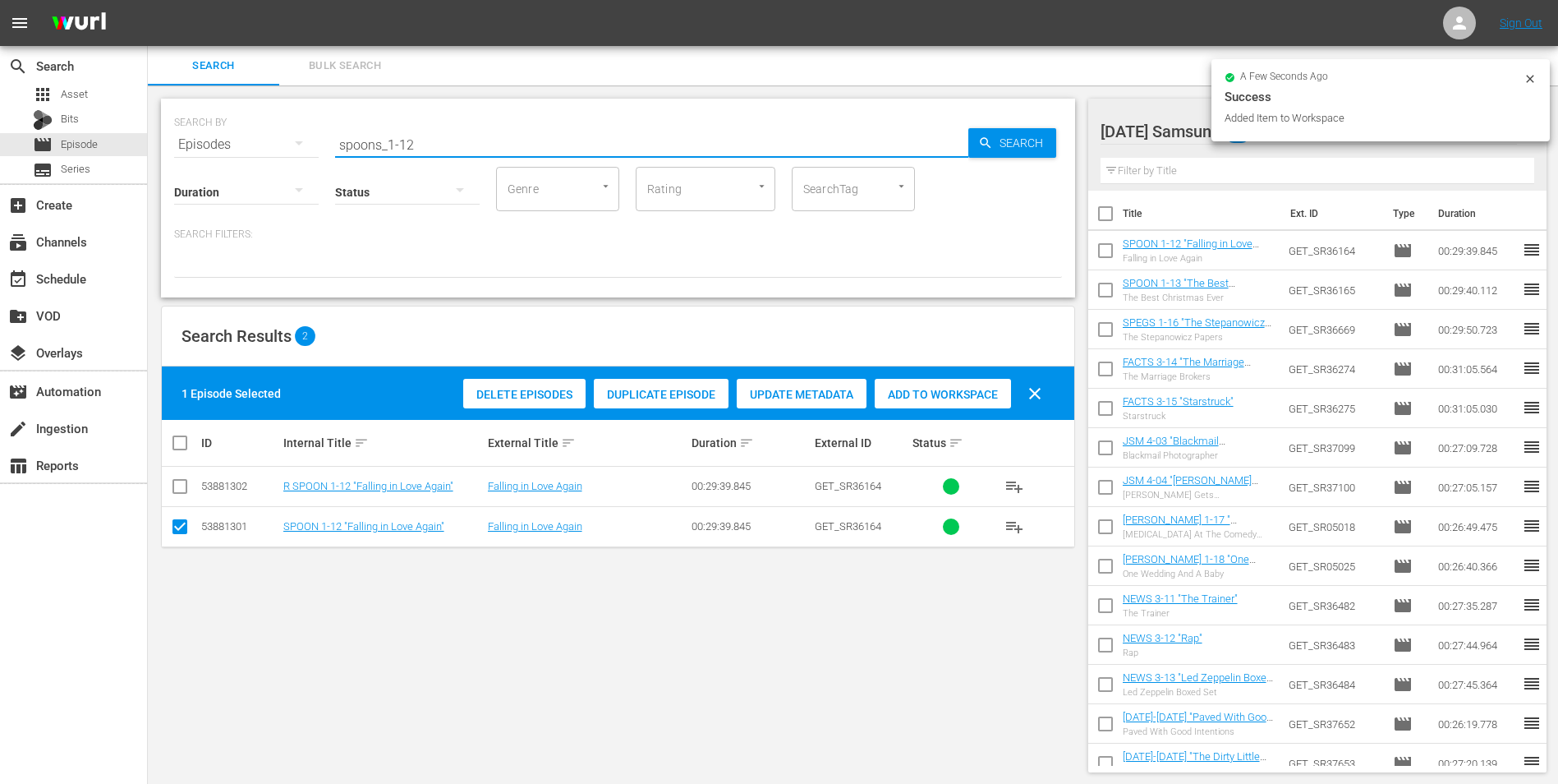
drag, startPoint x: 408, startPoint y: 146, endPoint x: 536, endPoint y: 172, distance: 130.6
click at [525, 166] on div "SEARCH BY Search By Episodes Search ID, Title, Description, Keywords, or Catego…" at bounding box center [618, 198] width 914 height 199
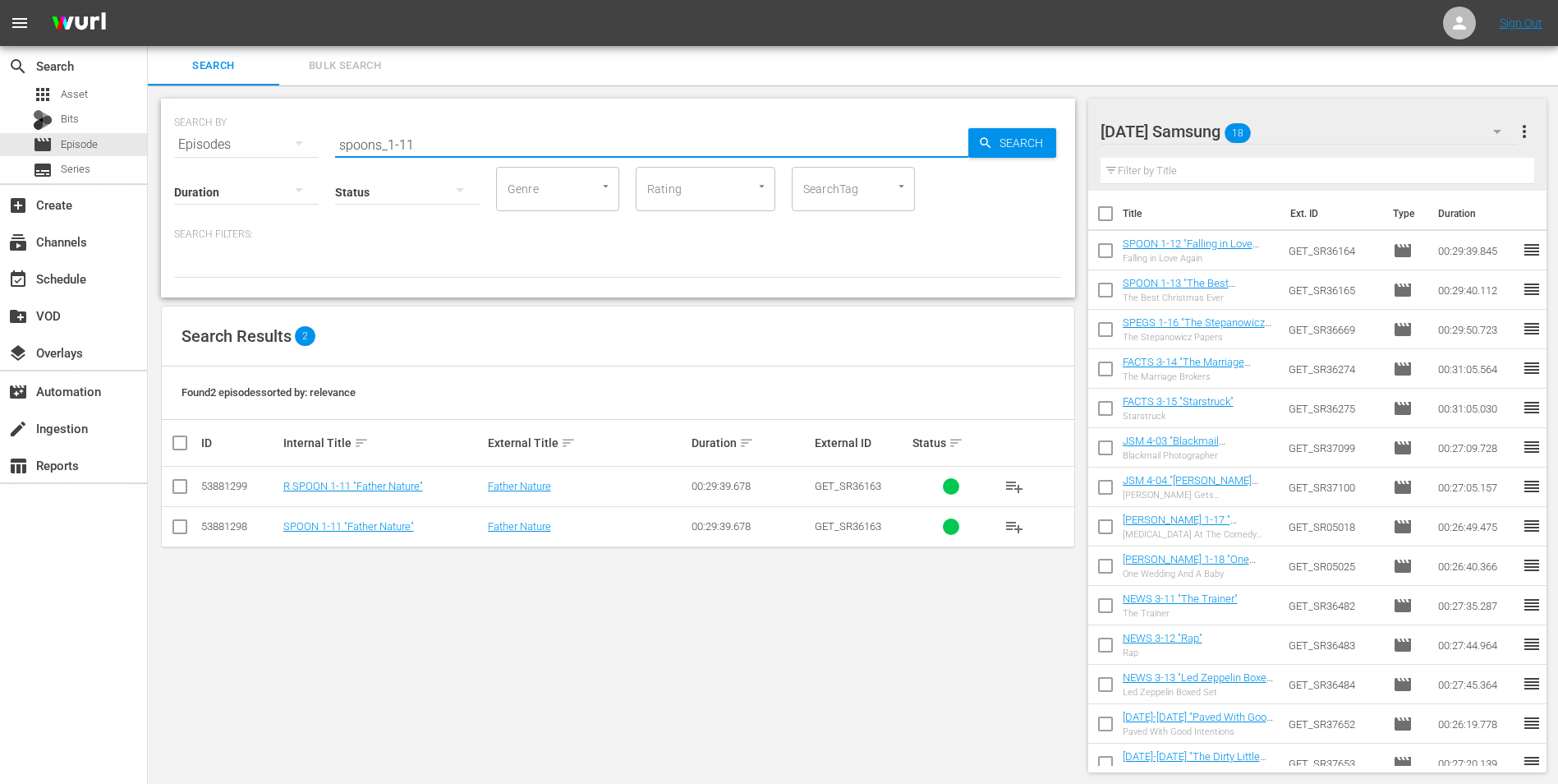
type input "spoons_1-11"
drag, startPoint x: 178, startPoint y: 527, endPoint x: 223, endPoint y: 527, distance: 45.0
click at [179, 527] on input "checkbox" at bounding box center [181, 530] width 20 height 20
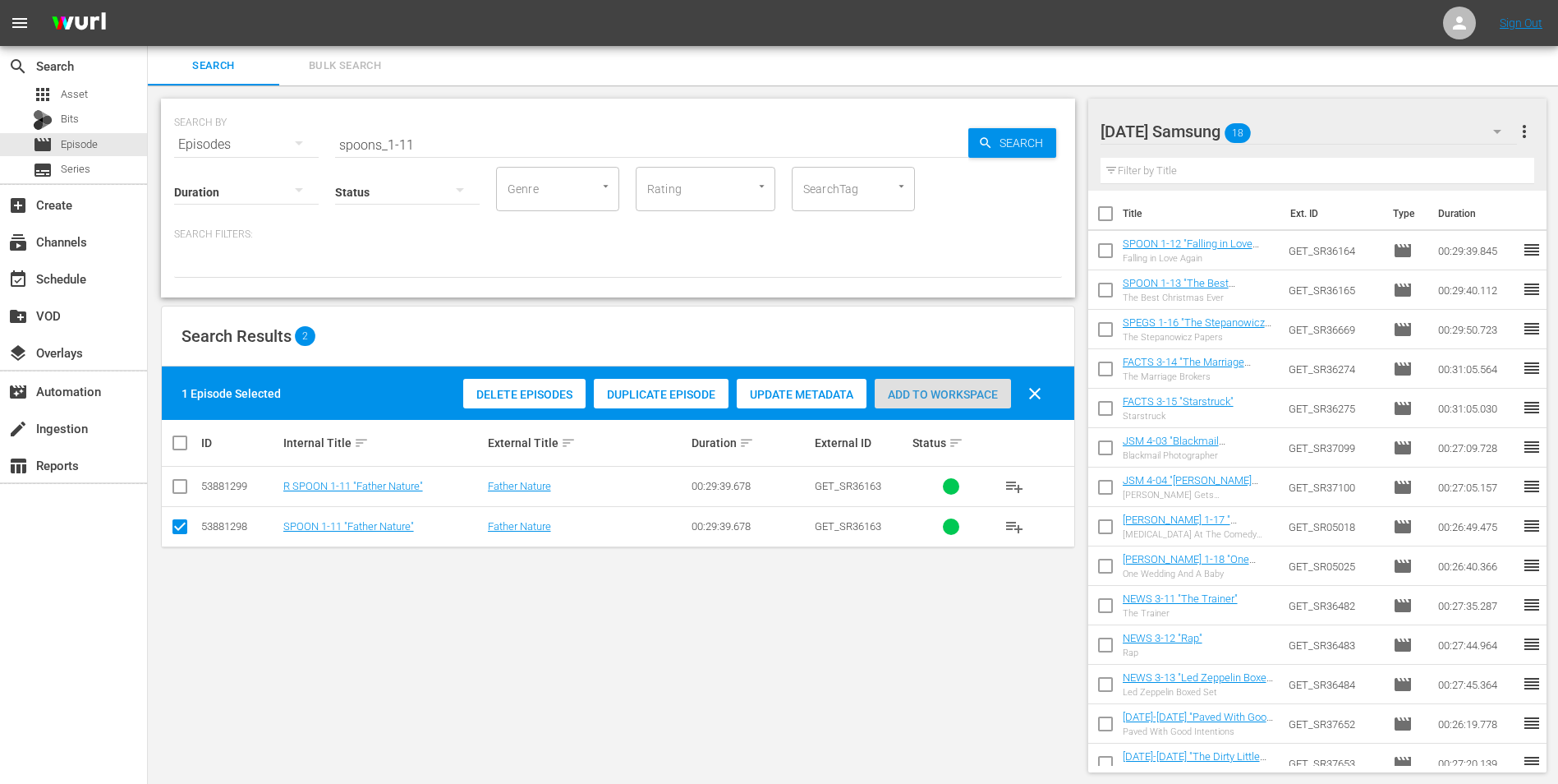
click at [973, 389] on span "Add to Workspace" at bounding box center [944, 394] width 137 height 13
click at [1301, 124] on div "Saturday Samsung 19" at bounding box center [1310, 131] width 418 height 46
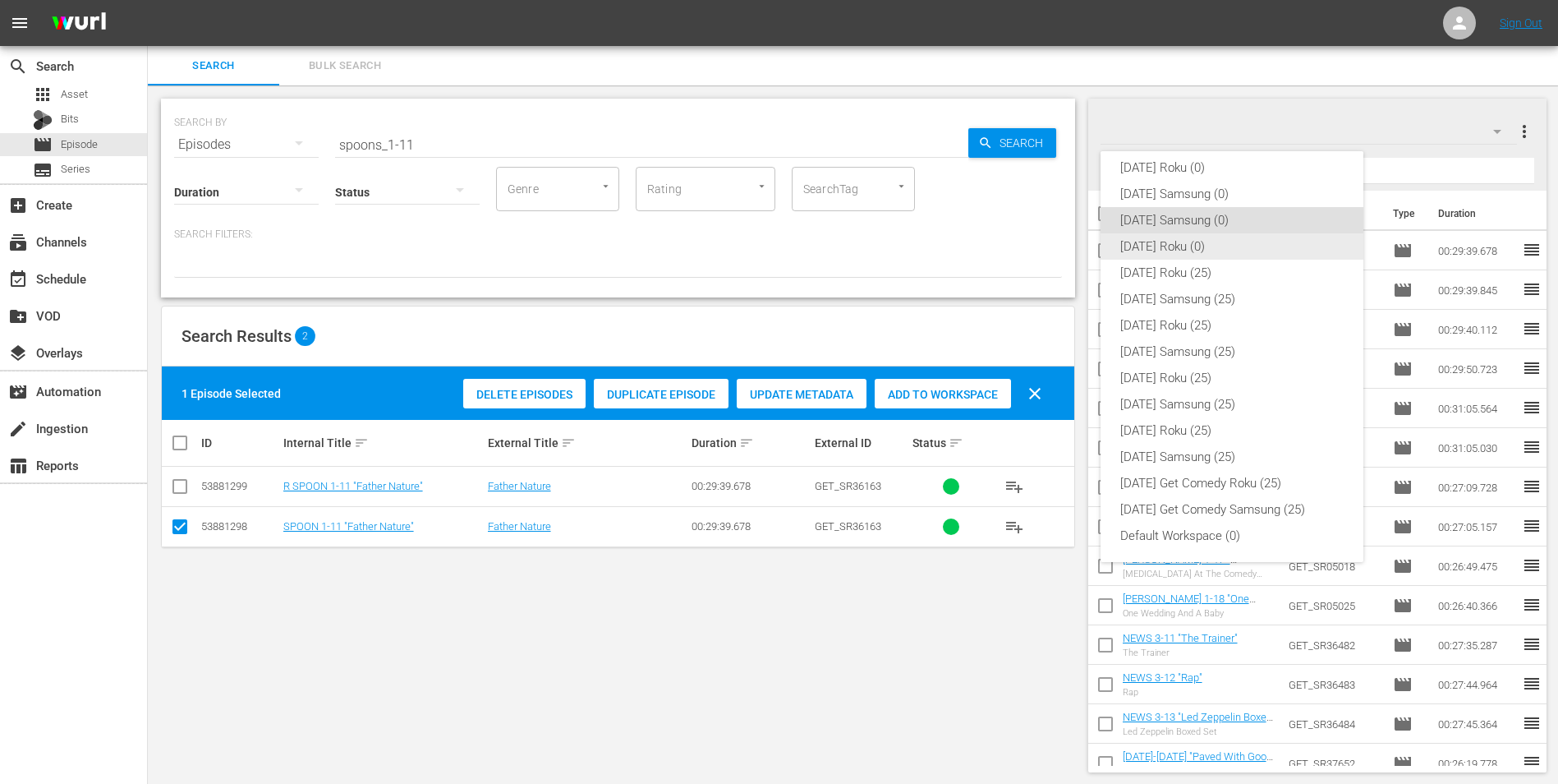
click at [1176, 245] on div "Saturday Roku (0)" at bounding box center [1232, 246] width 223 height 26
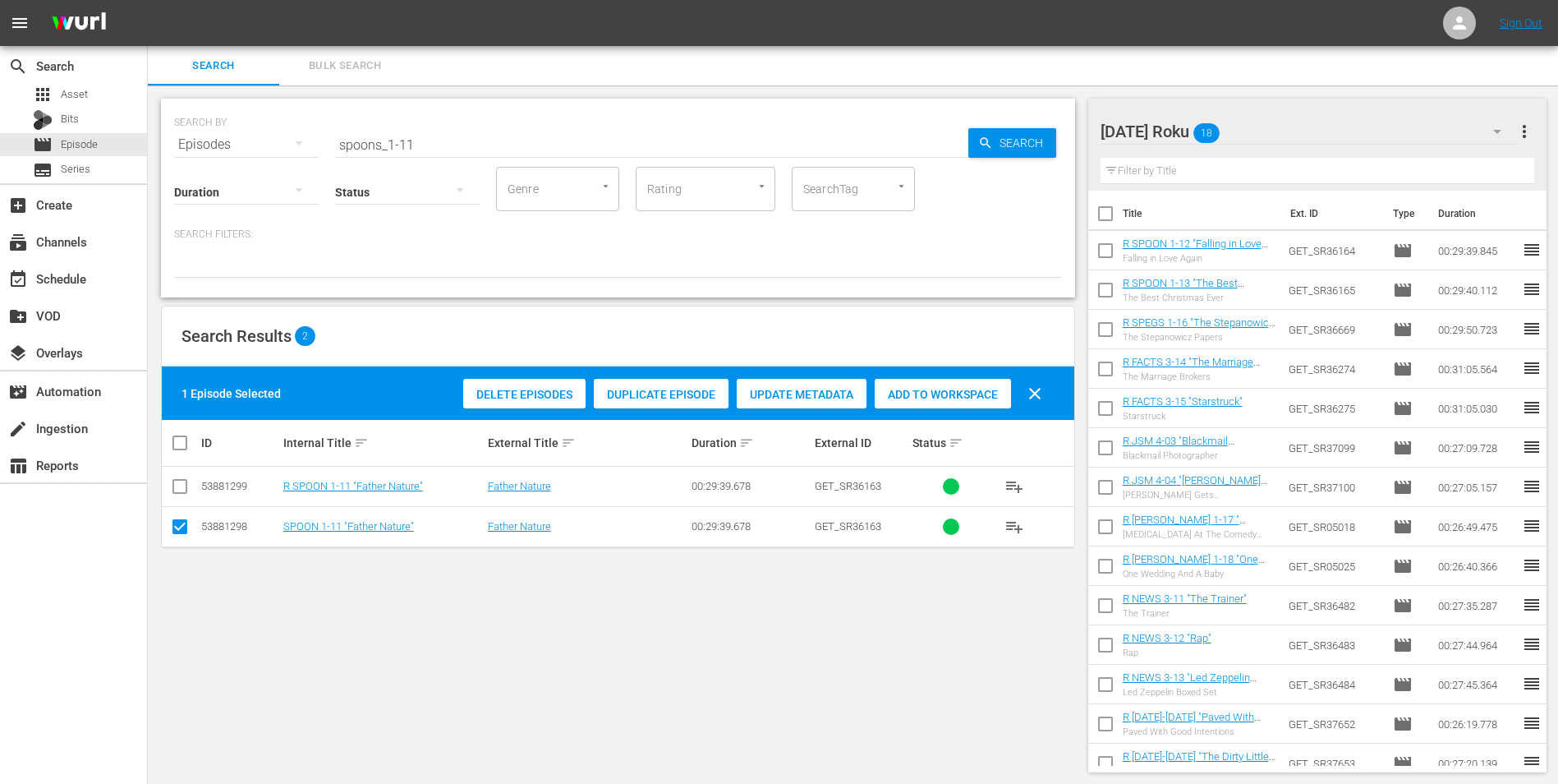
click at [175, 525] on input "checkbox" at bounding box center [181, 530] width 20 height 20
checkbox input "false"
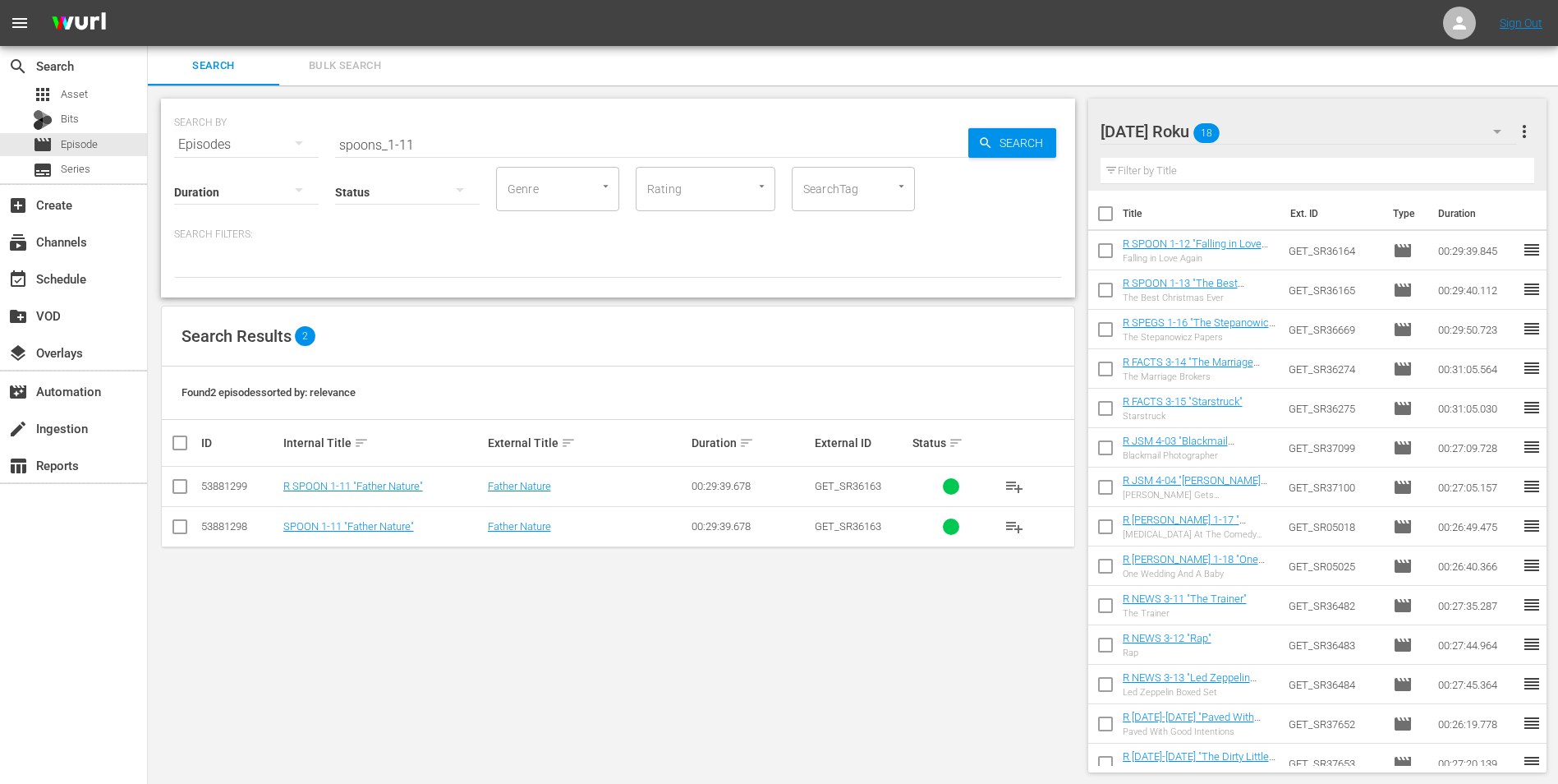
click at [183, 474] on td at bounding box center [181, 487] width 37 height 40
click at [178, 486] on input "checkbox" at bounding box center [181, 490] width 20 height 20
checkbox input "true"
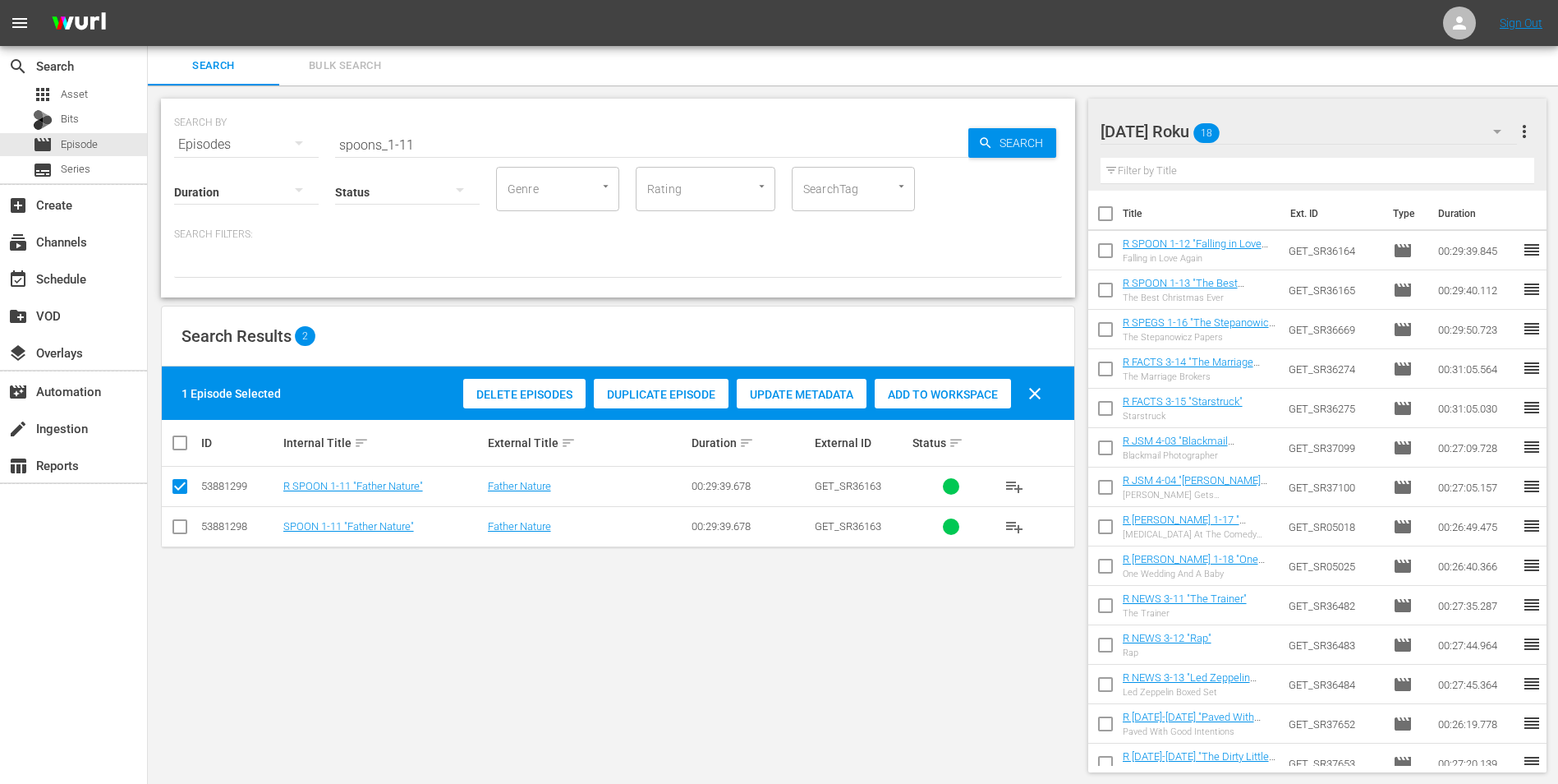
click at [964, 397] on span "Add to Workspace" at bounding box center [944, 394] width 137 height 13
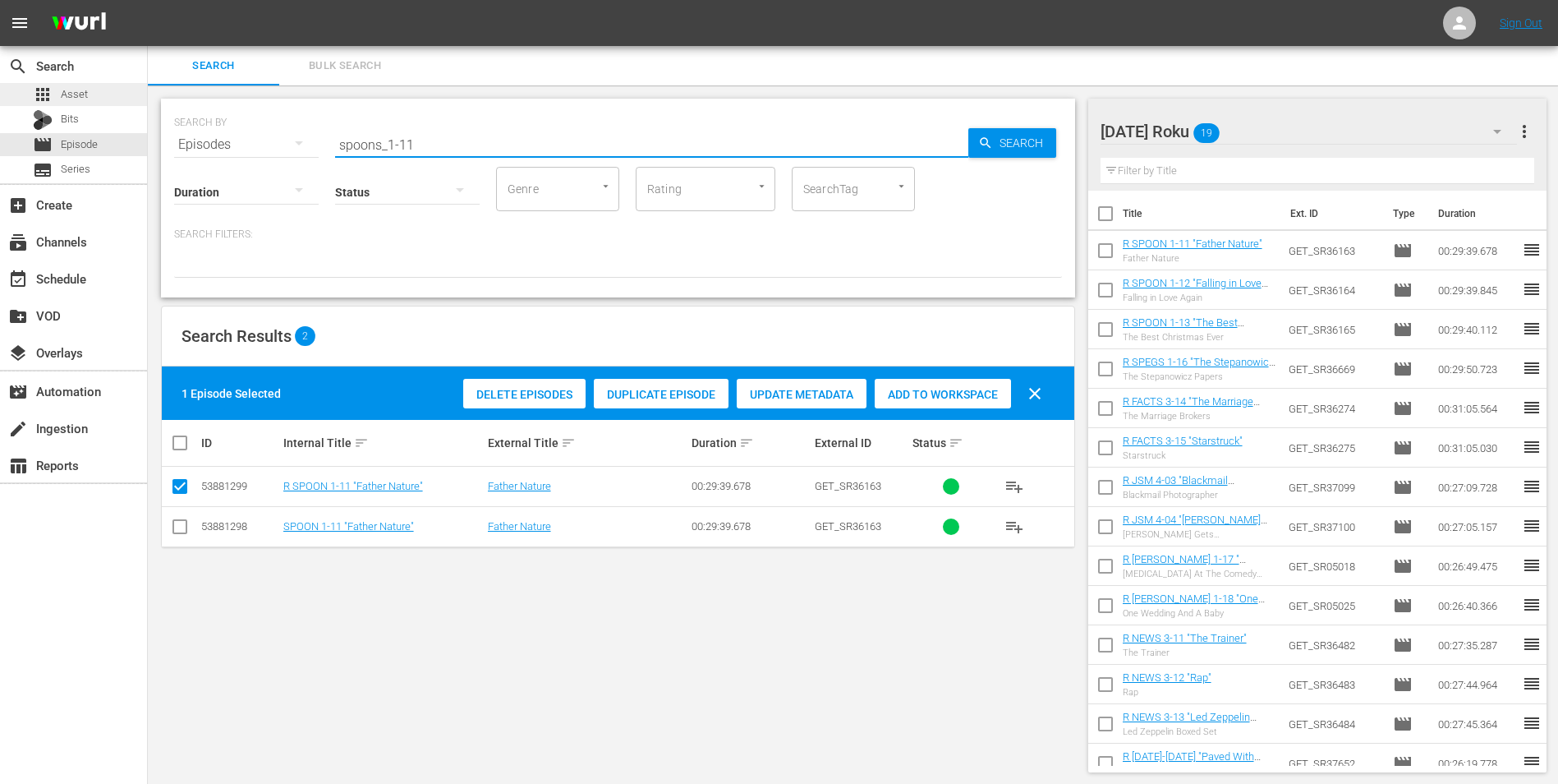
drag, startPoint x: 512, startPoint y: 144, endPoint x: 61, endPoint y: 96, distance: 453.5
click at [148, 0] on div "search Search apps Asset Bits movie Episode subtitles Series add_box Create sub…" at bounding box center [852, 0] width 1410 height 0
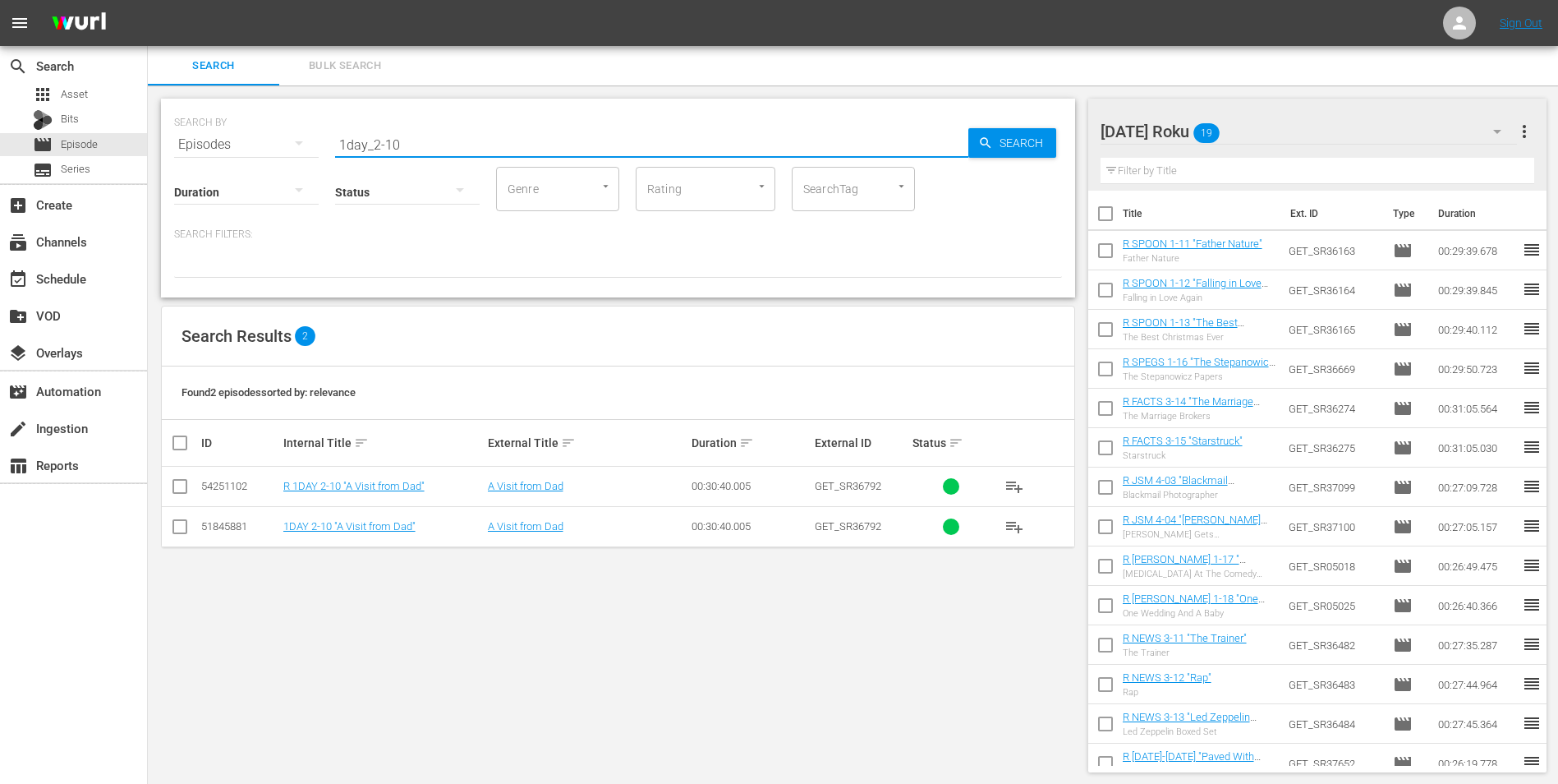
type input "1day_2-10"
click at [170, 489] on input "checkbox" at bounding box center [181, 490] width 20 height 20
checkbox input "true"
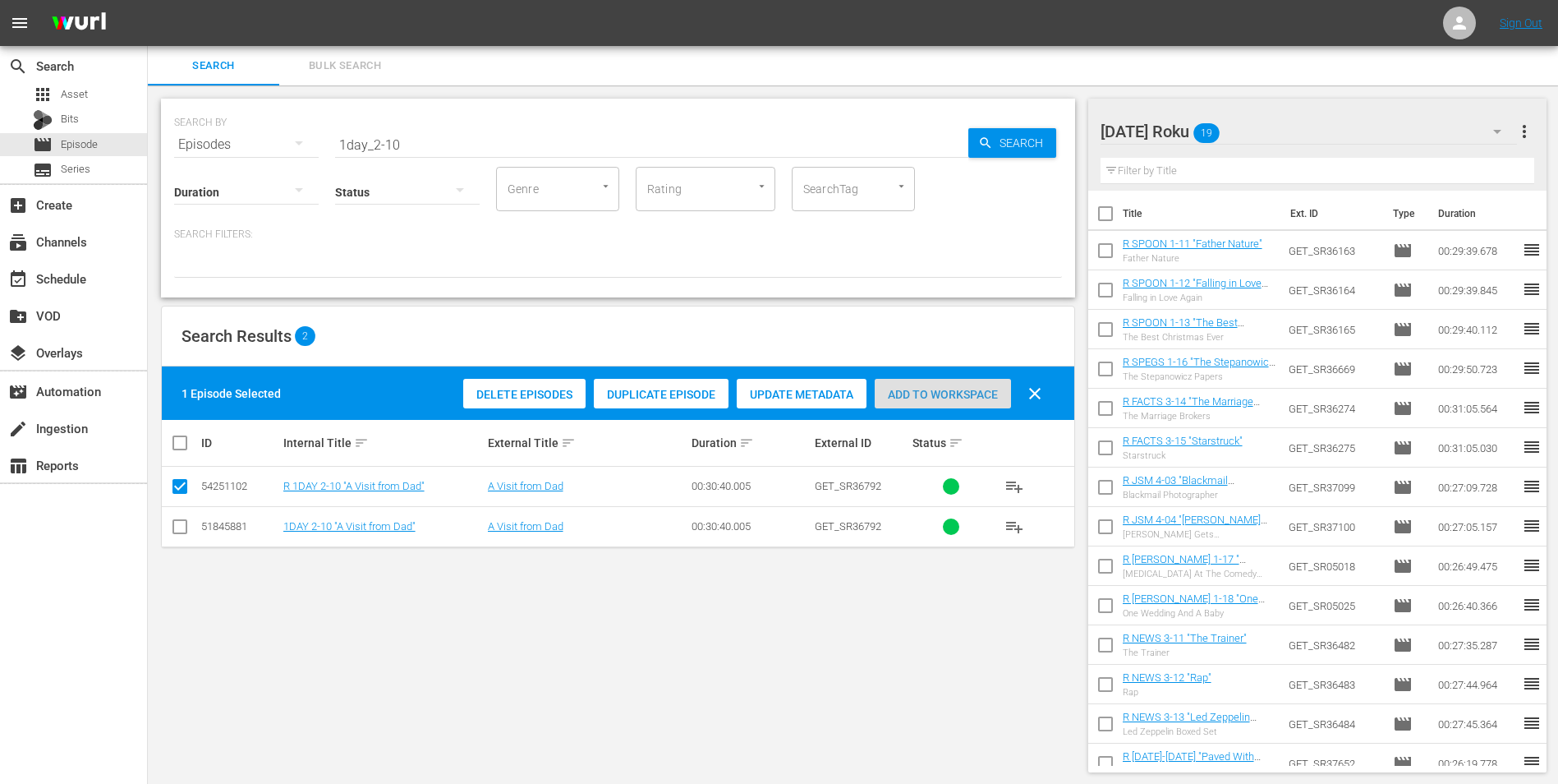
click at [969, 391] on span "Add to Workspace" at bounding box center [944, 394] width 137 height 13
click at [1267, 134] on div "Saturday Roku 20" at bounding box center [1310, 131] width 418 height 46
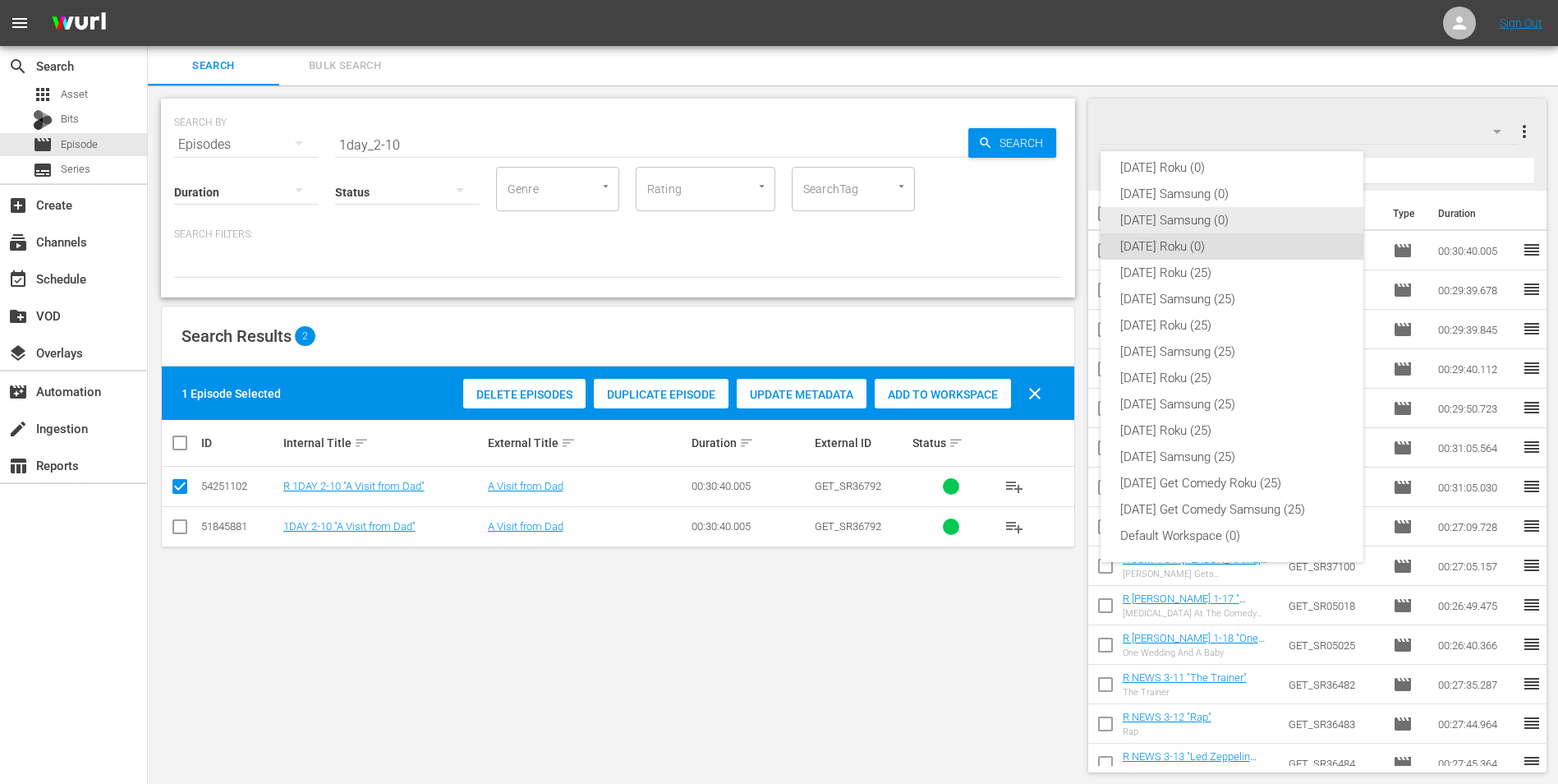
click at [1183, 214] on div "Saturday Samsung (0)" at bounding box center [1232, 220] width 223 height 26
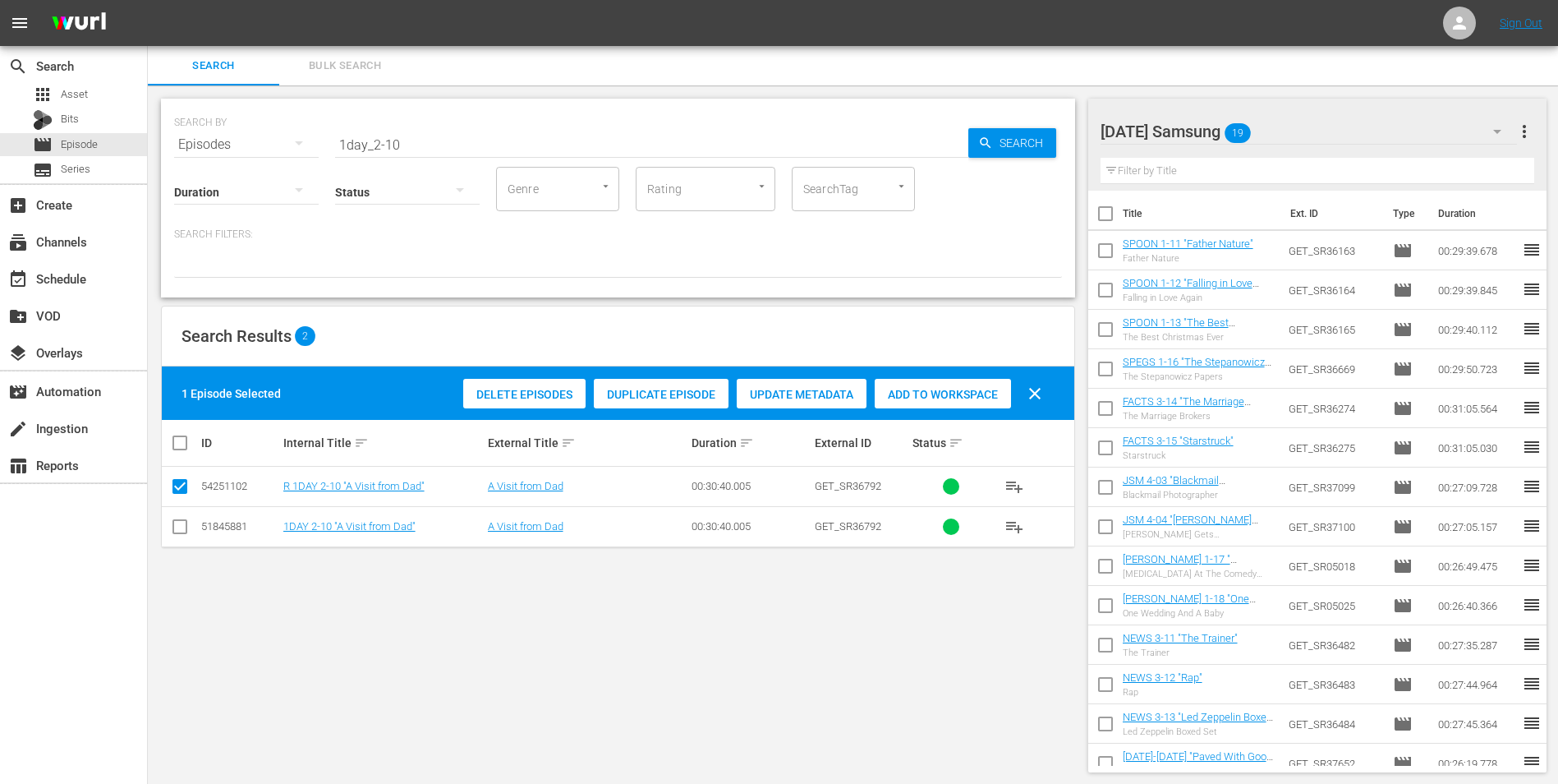
click at [186, 531] on input "checkbox" at bounding box center [181, 530] width 20 height 20
checkbox input "true"
drag, startPoint x: 180, startPoint y: 497, endPoint x: 177, endPoint y: 486, distance: 11.4
click at [180, 494] on input "checkbox" at bounding box center [181, 490] width 20 height 20
checkbox input "false"
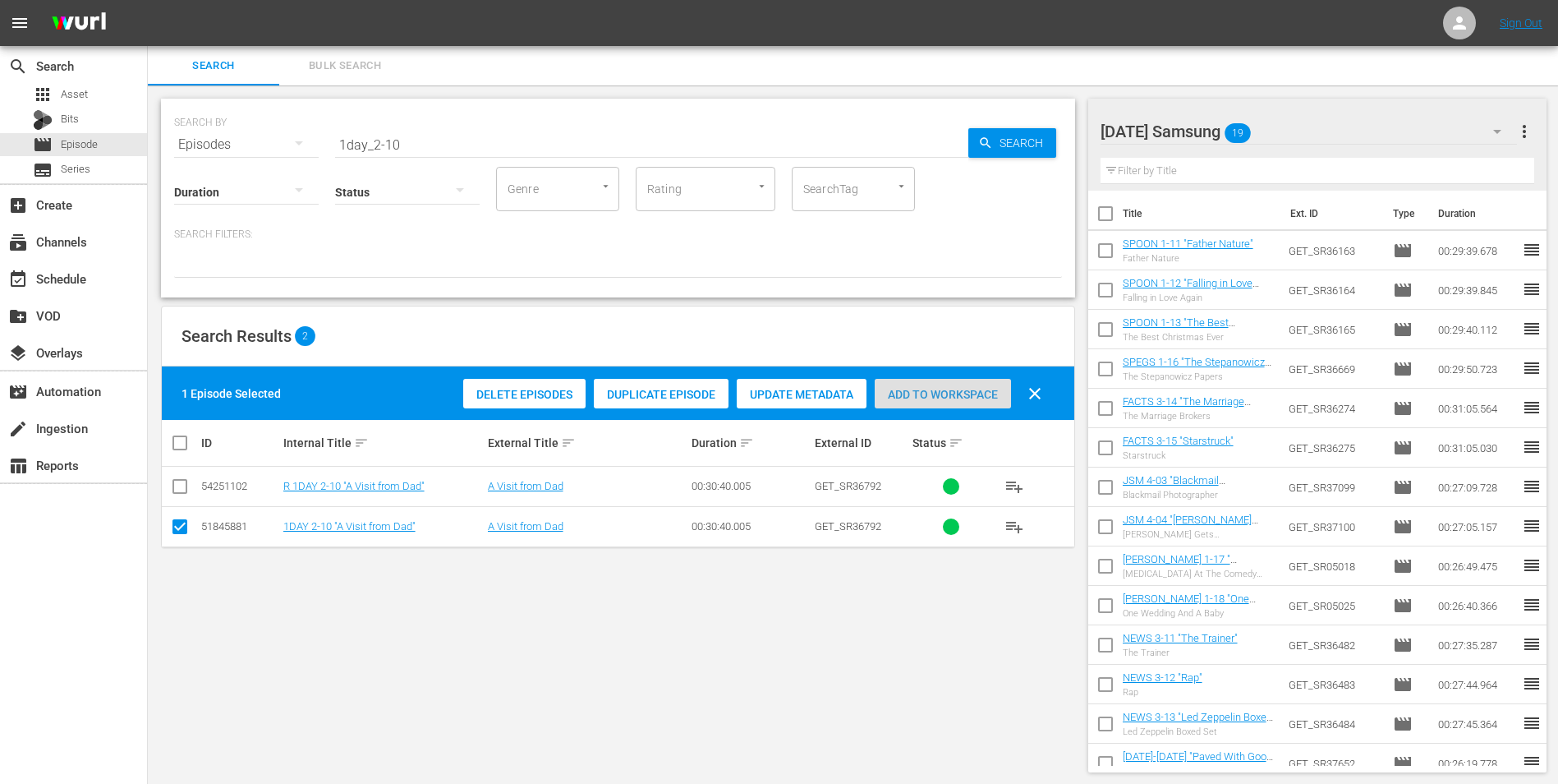
click at [971, 390] on span "Add to Workspace" at bounding box center [944, 394] width 137 height 13
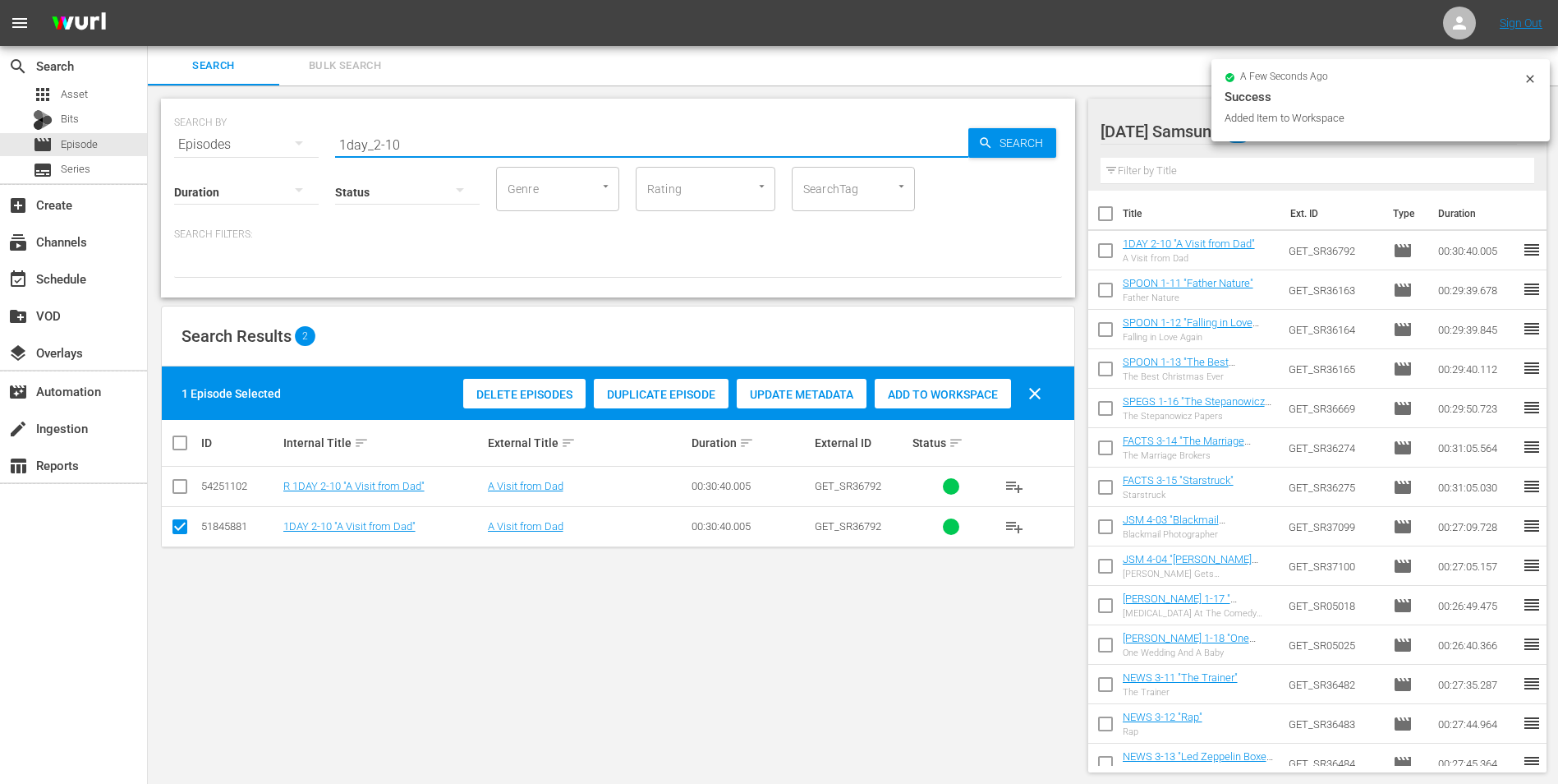
drag, startPoint x: 387, startPoint y: 145, endPoint x: 490, endPoint y: 154, distance: 103.4
click at [490, 154] on input "1day_2-10" at bounding box center [652, 144] width 634 height 39
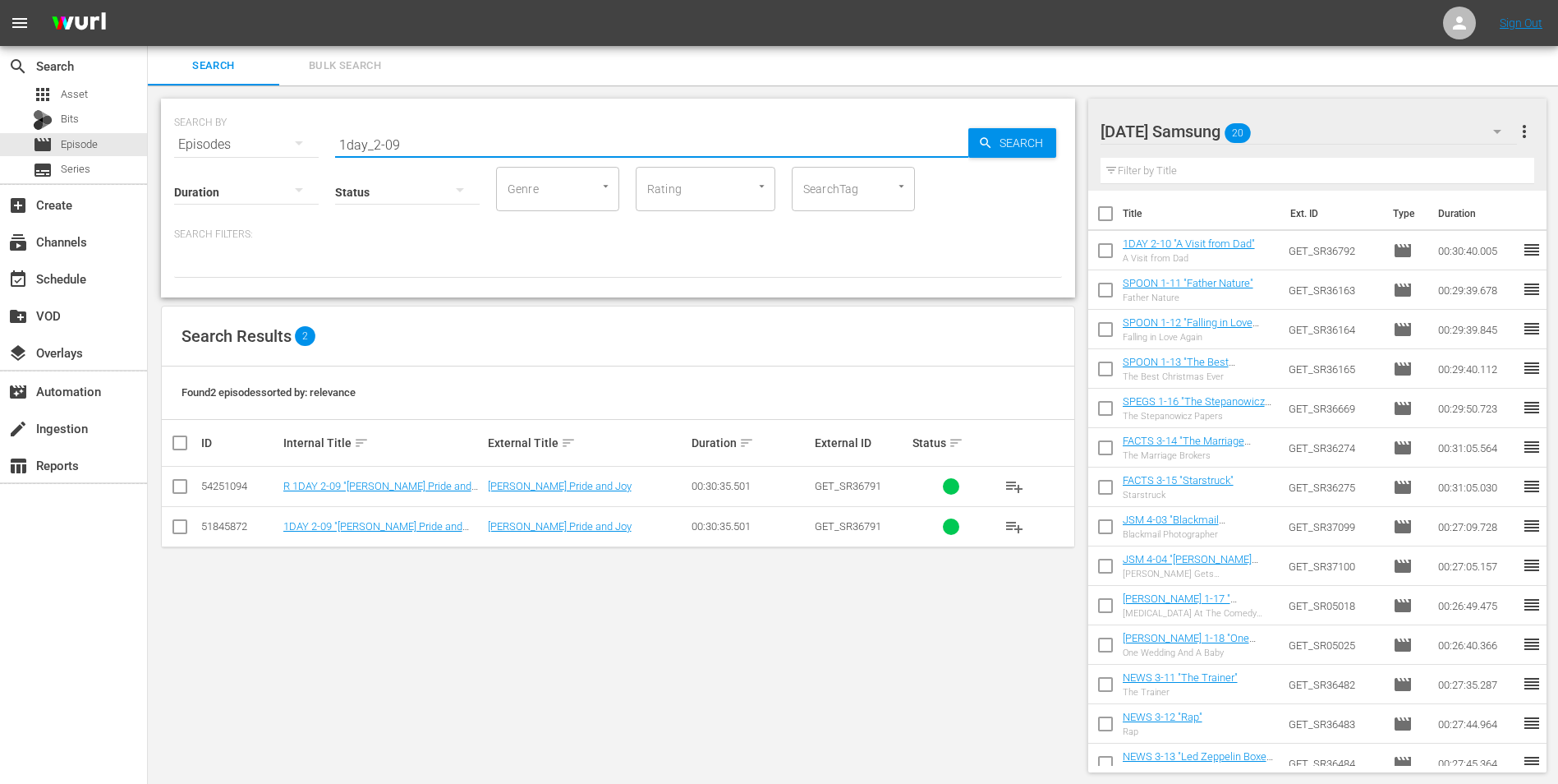
type input "1day_2-09"
click at [181, 531] on input "checkbox" at bounding box center [181, 530] width 20 height 20
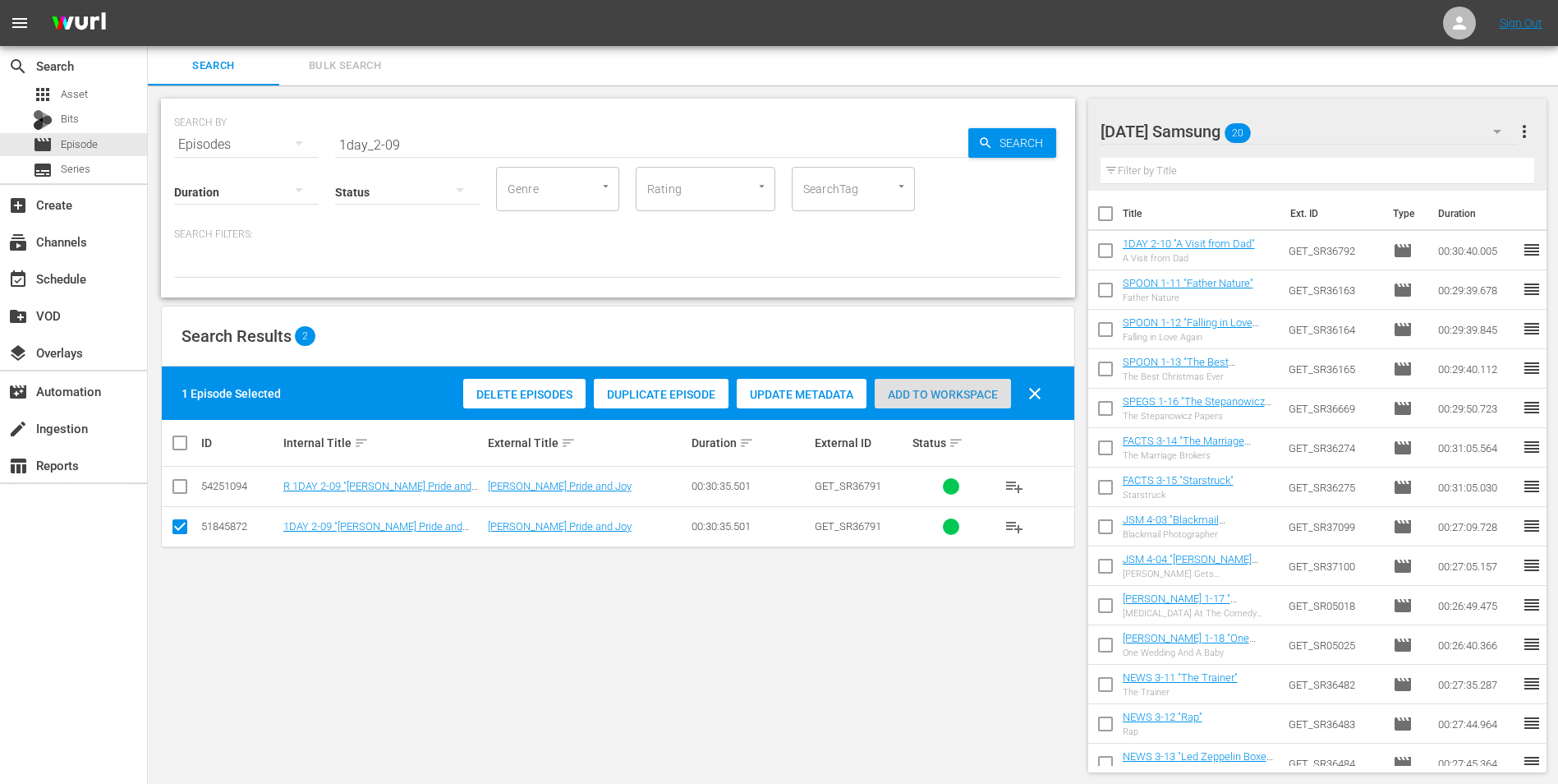
click at [985, 400] on span "Add to Workspace" at bounding box center [944, 394] width 137 height 13
click at [1333, 125] on div "Saturday Samsung 21" at bounding box center [1310, 131] width 418 height 46
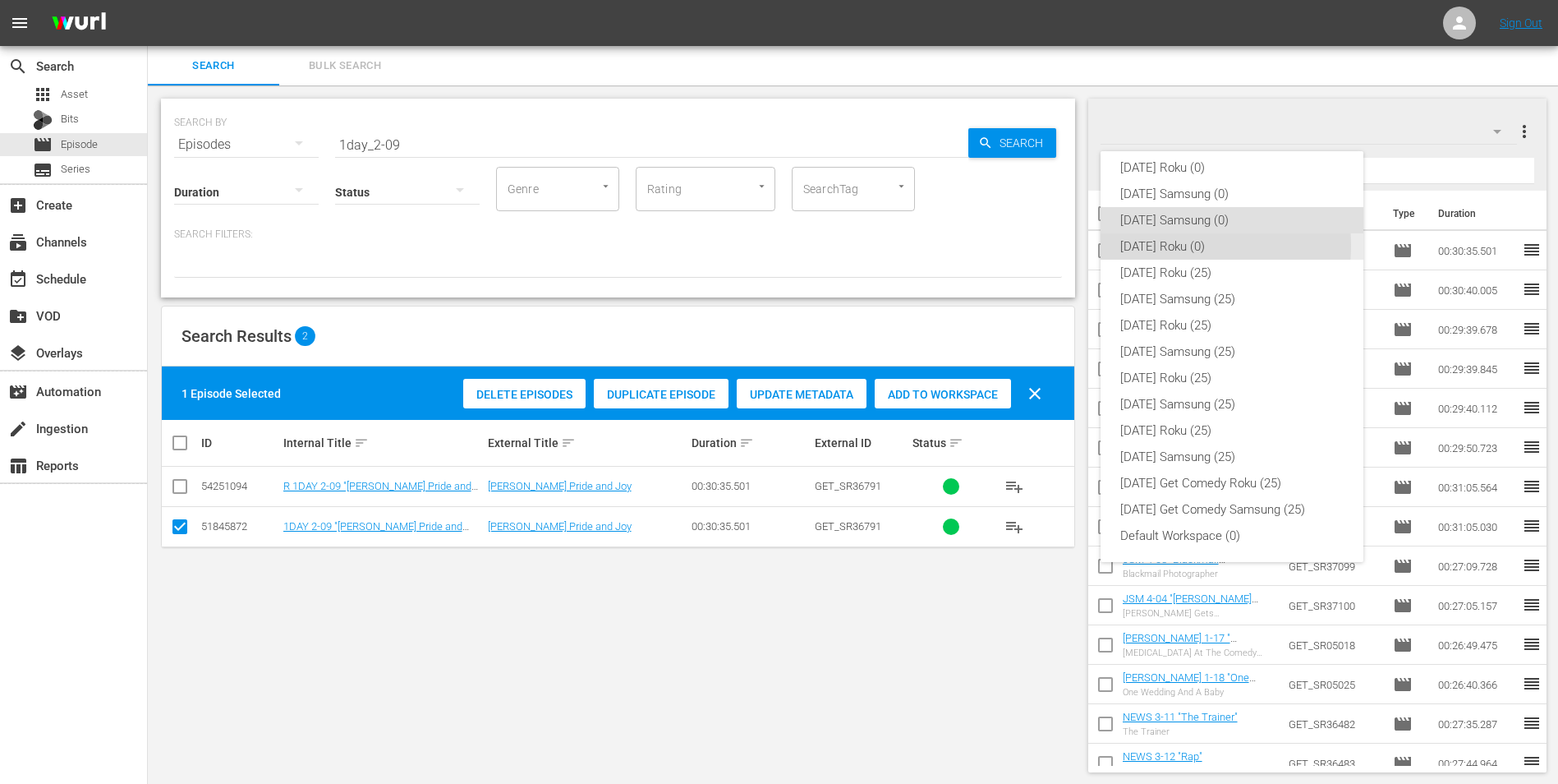
click at [1181, 245] on div "Saturday Roku (0)" at bounding box center [1232, 246] width 223 height 26
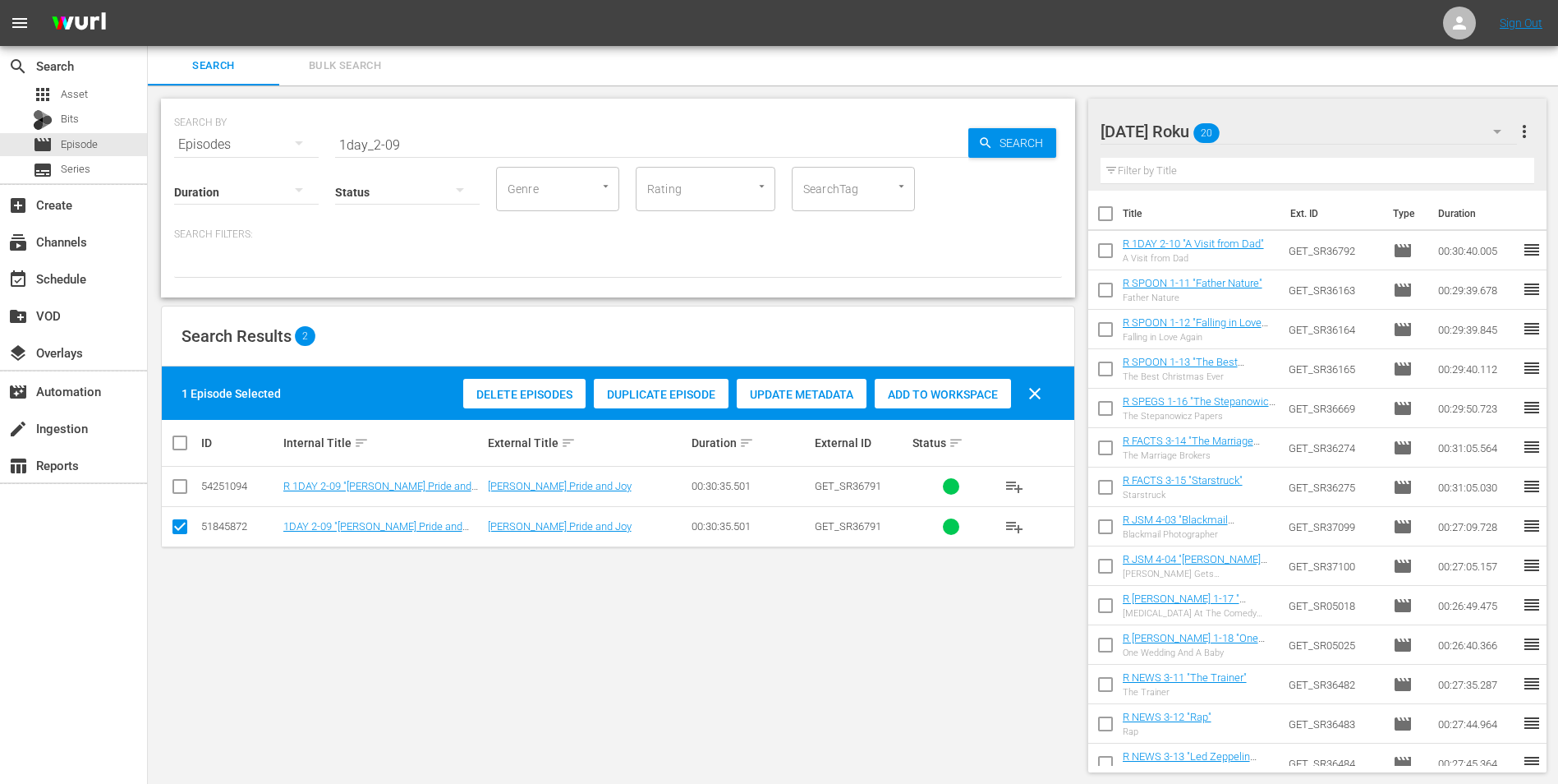
drag, startPoint x: 179, startPoint y: 524, endPoint x: 178, endPoint y: 514, distance: 10.0
click at [179, 521] on input "checkbox" at bounding box center [181, 530] width 20 height 20
checkbox input "false"
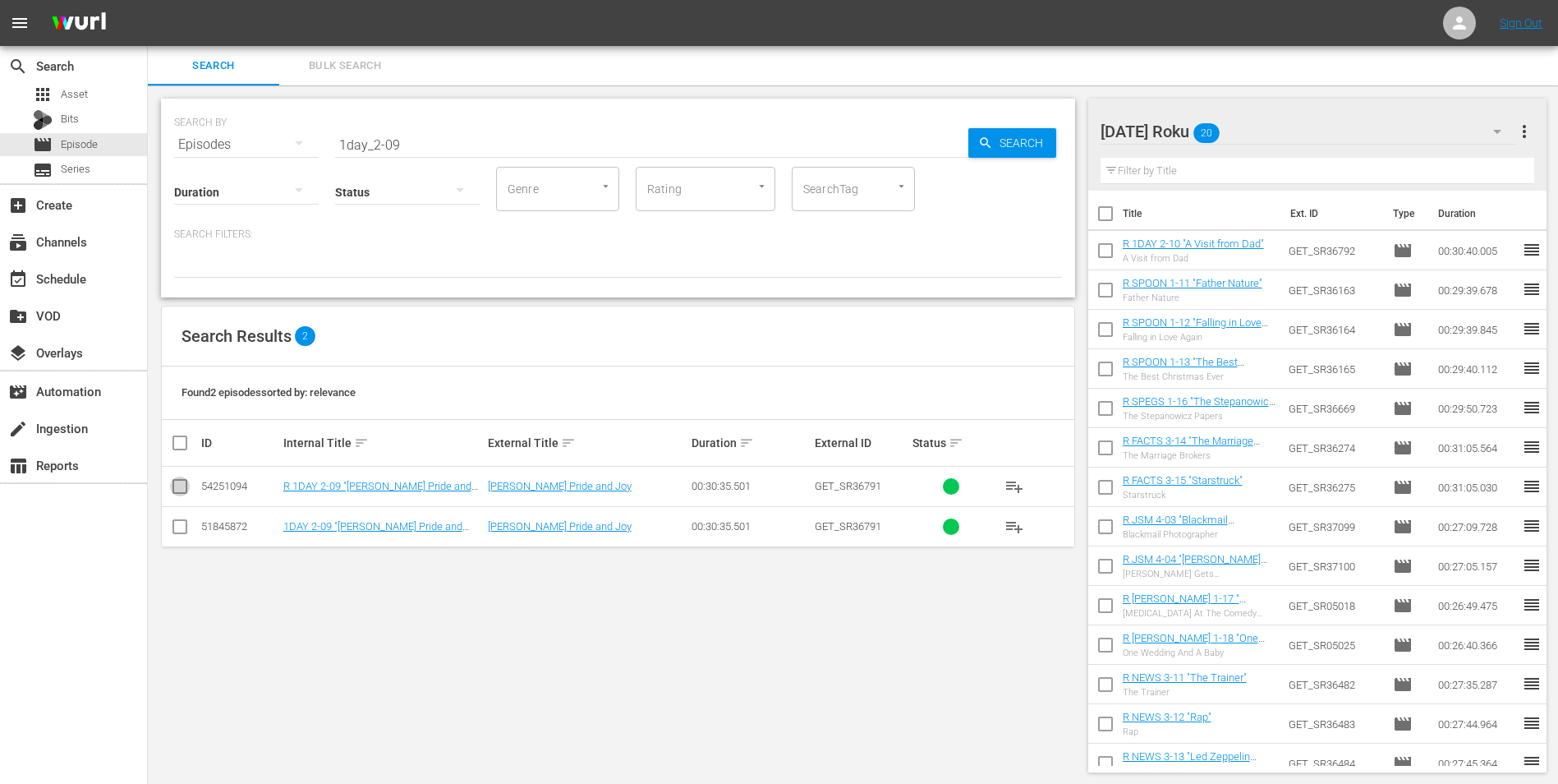
click at [179, 486] on input "checkbox" at bounding box center [181, 490] width 20 height 20
checkbox input "true"
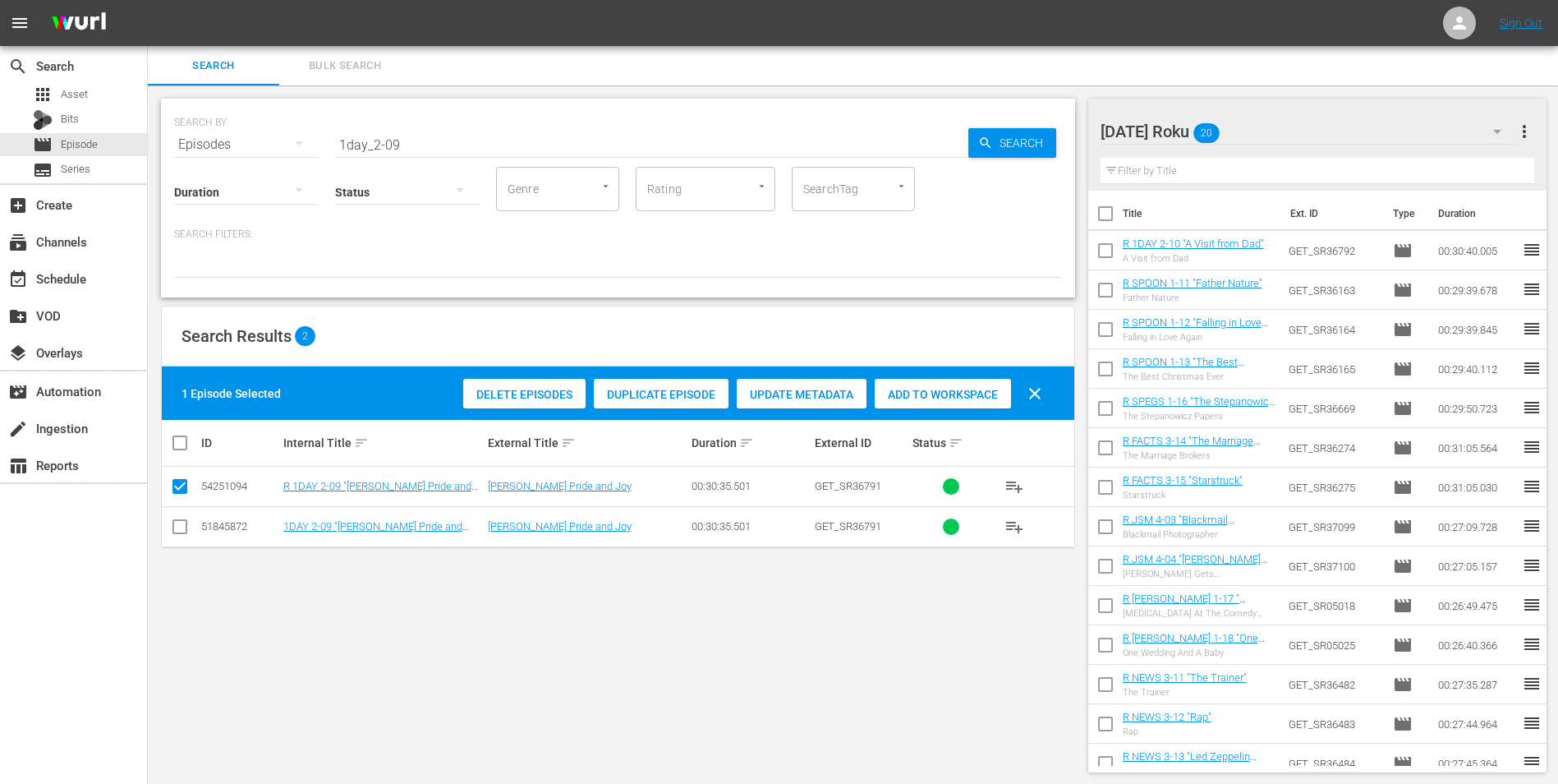
click at [951, 390] on span "Add to Workspace" at bounding box center [944, 394] width 137 height 13
click at [1301, 119] on div "Saturday Roku 21" at bounding box center [1310, 131] width 418 height 46
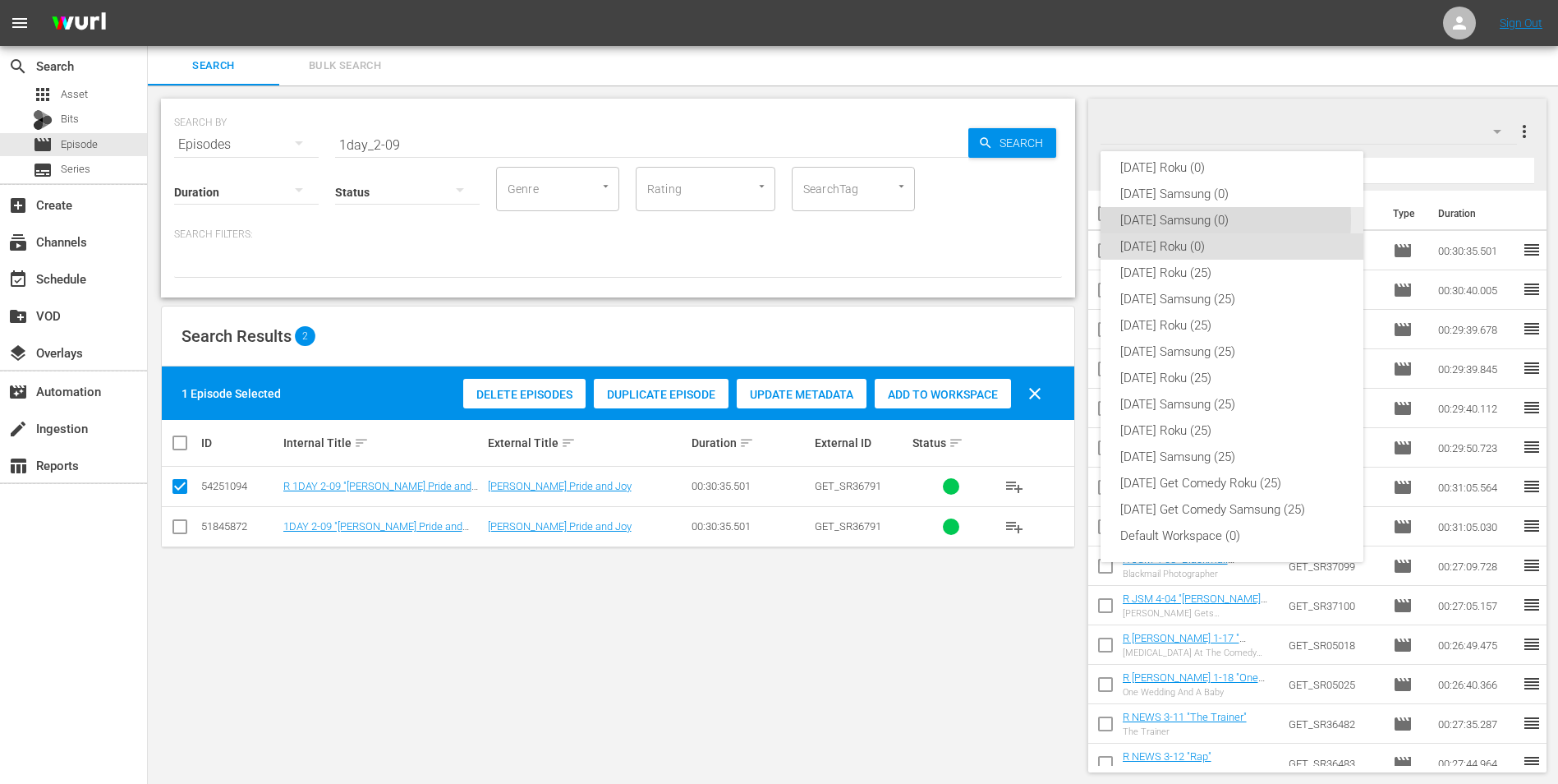
click at [1177, 220] on div "Saturday Samsung (0)" at bounding box center [1232, 220] width 223 height 26
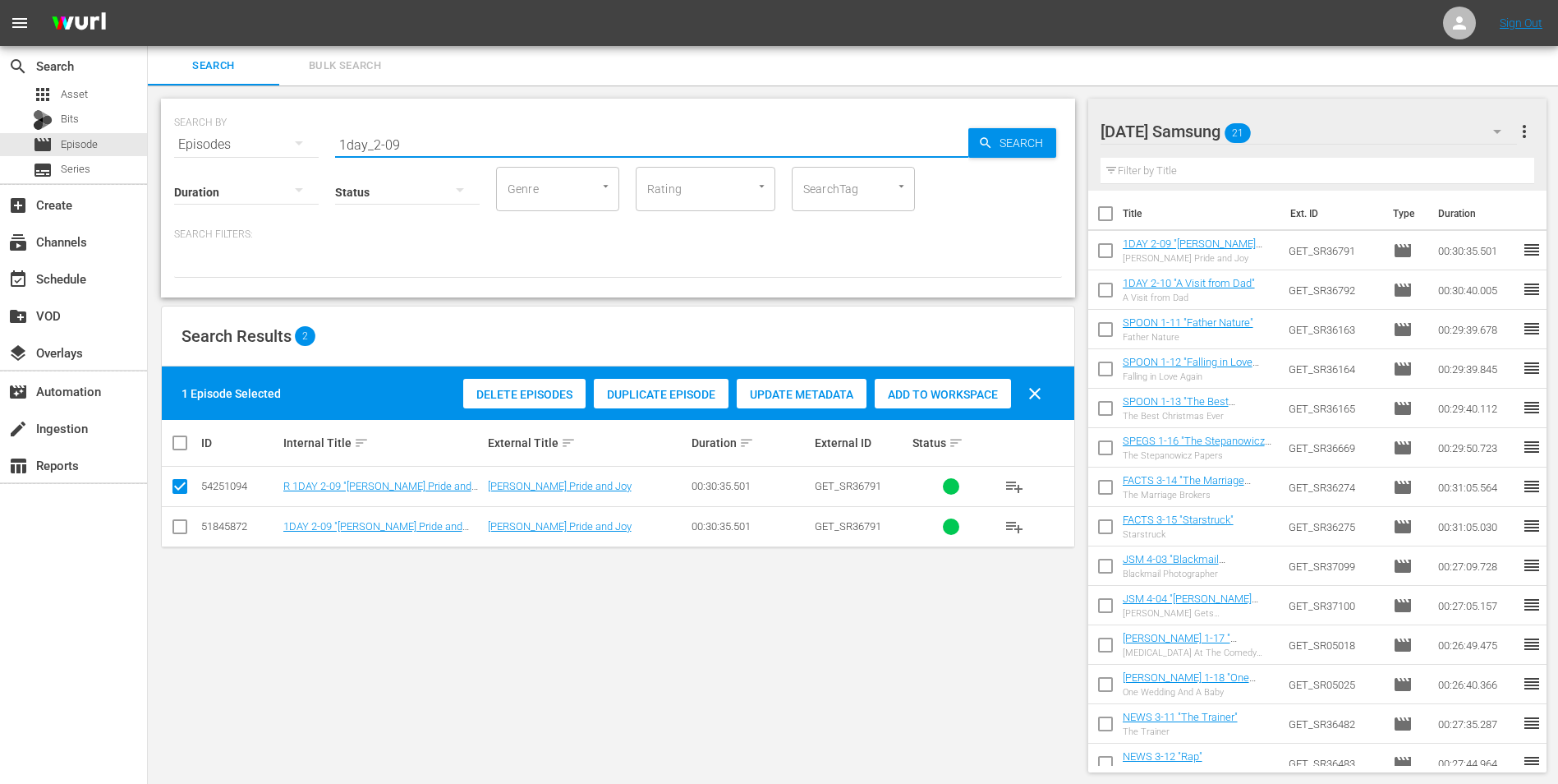
drag, startPoint x: 459, startPoint y: 138, endPoint x: 224, endPoint y: 124, distance: 235.4
click at [247, 134] on div "SEARCH BY Search By Episodes Search ID, Title, Description, Keywords, or Catego…" at bounding box center [618, 134] width 888 height 59
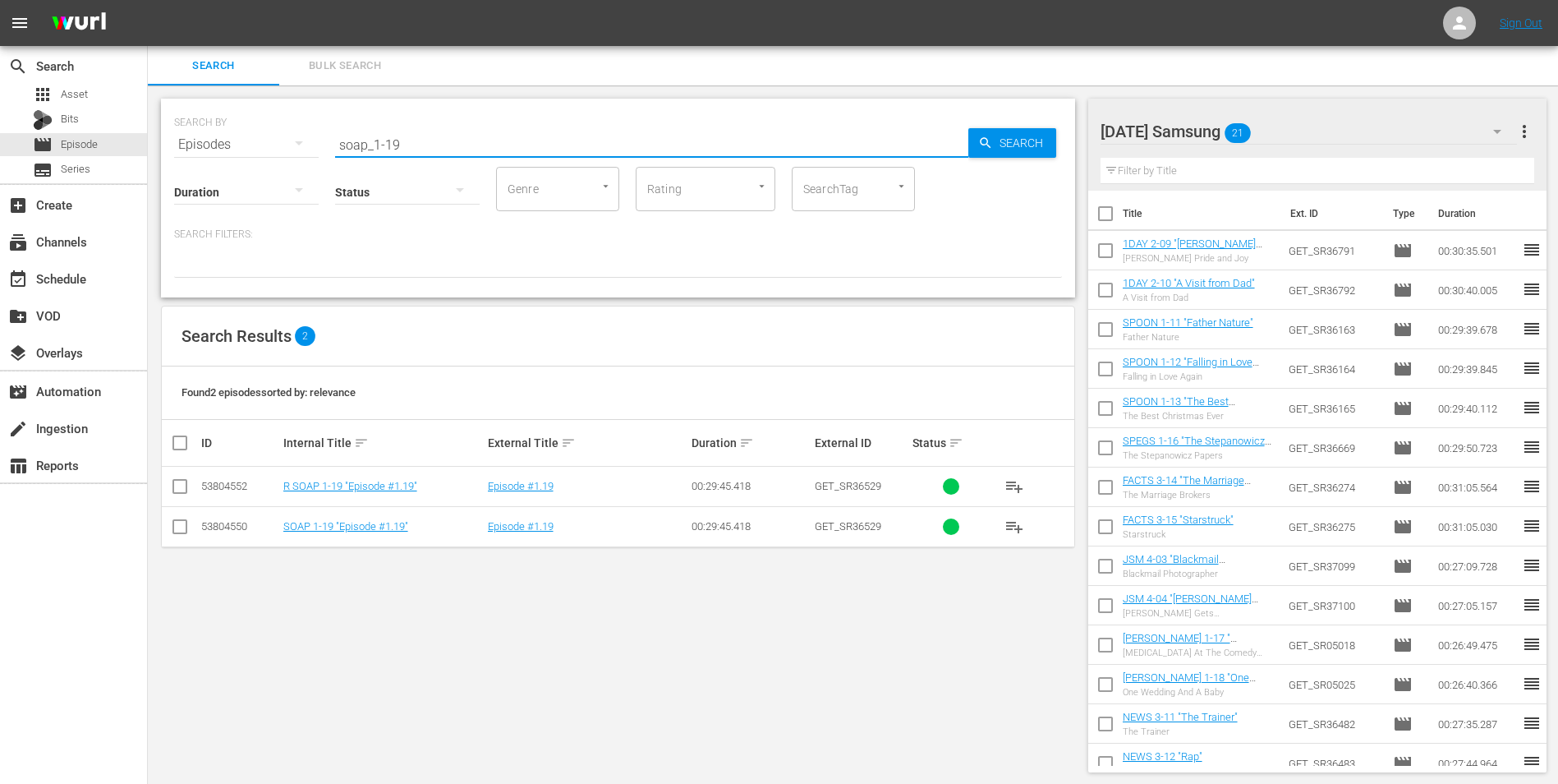
type input "soap_1-19"
click at [181, 532] on input "checkbox" at bounding box center [181, 530] width 20 height 20
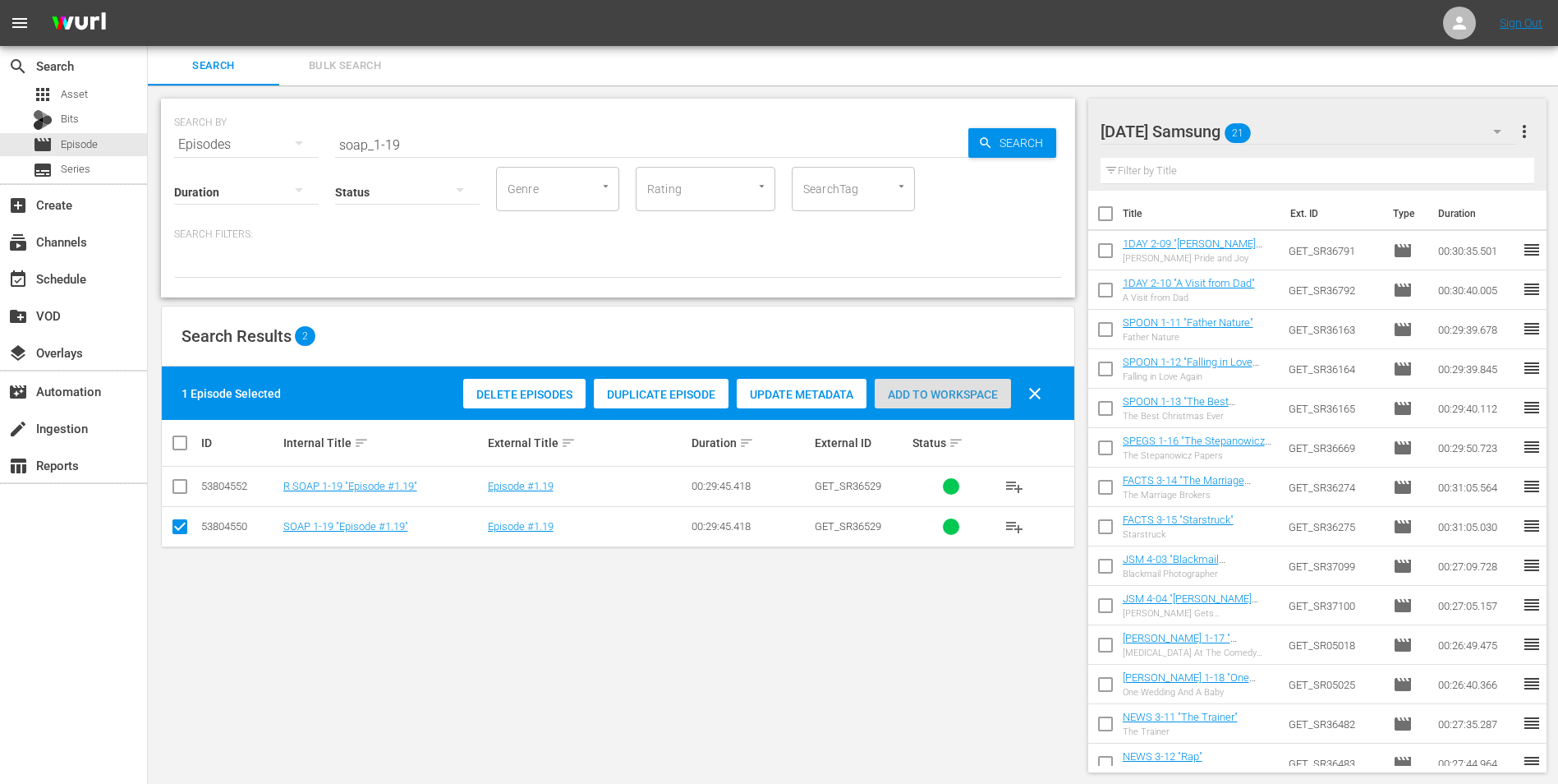
click at [922, 407] on div "Add to Workspace" at bounding box center [944, 394] width 137 height 31
click at [1297, 130] on div "Saturday Samsung 22" at bounding box center [1310, 131] width 418 height 46
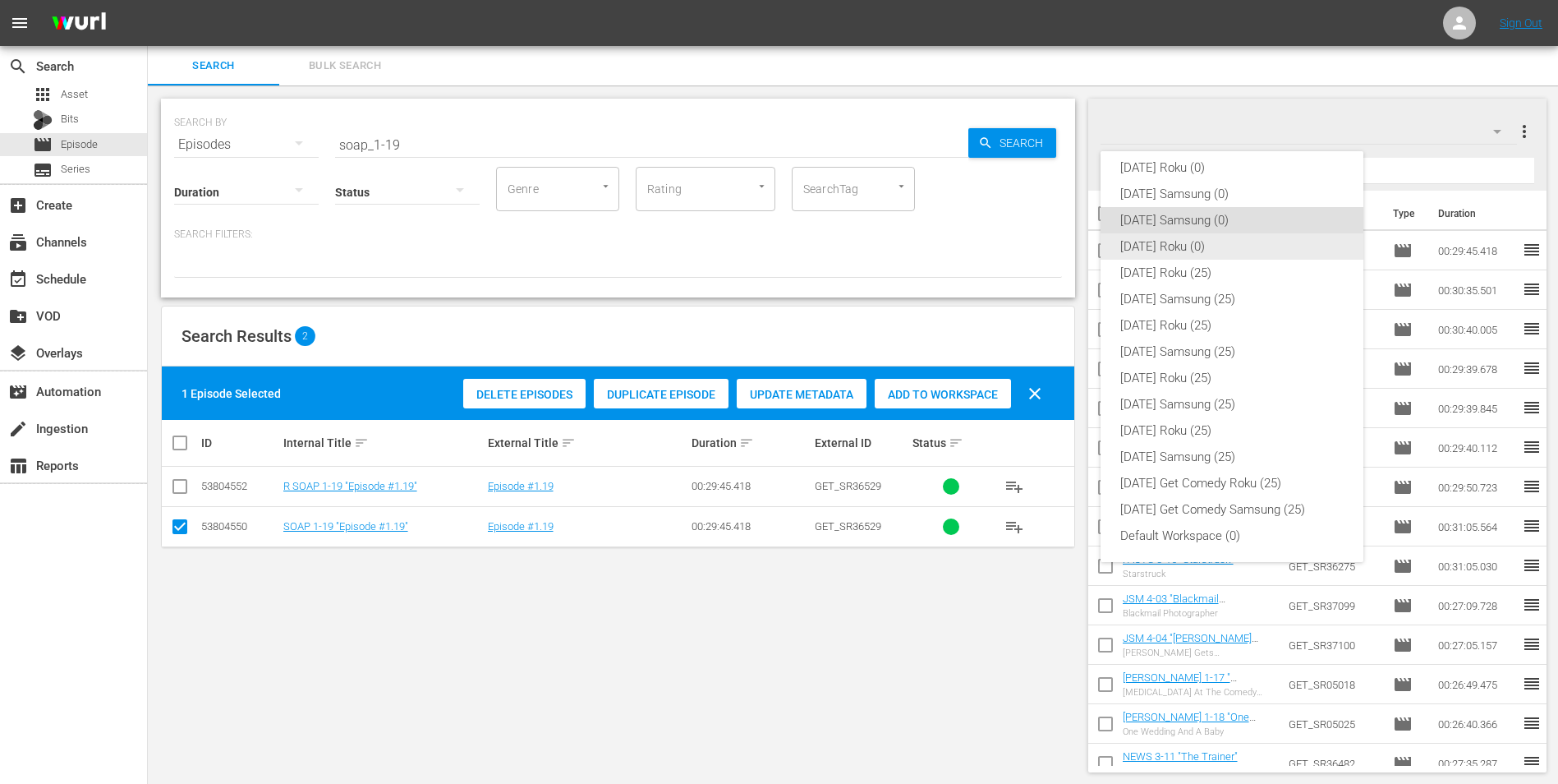
click at [1189, 252] on div "Saturday Roku (0)" at bounding box center [1232, 246] width 223 height 26
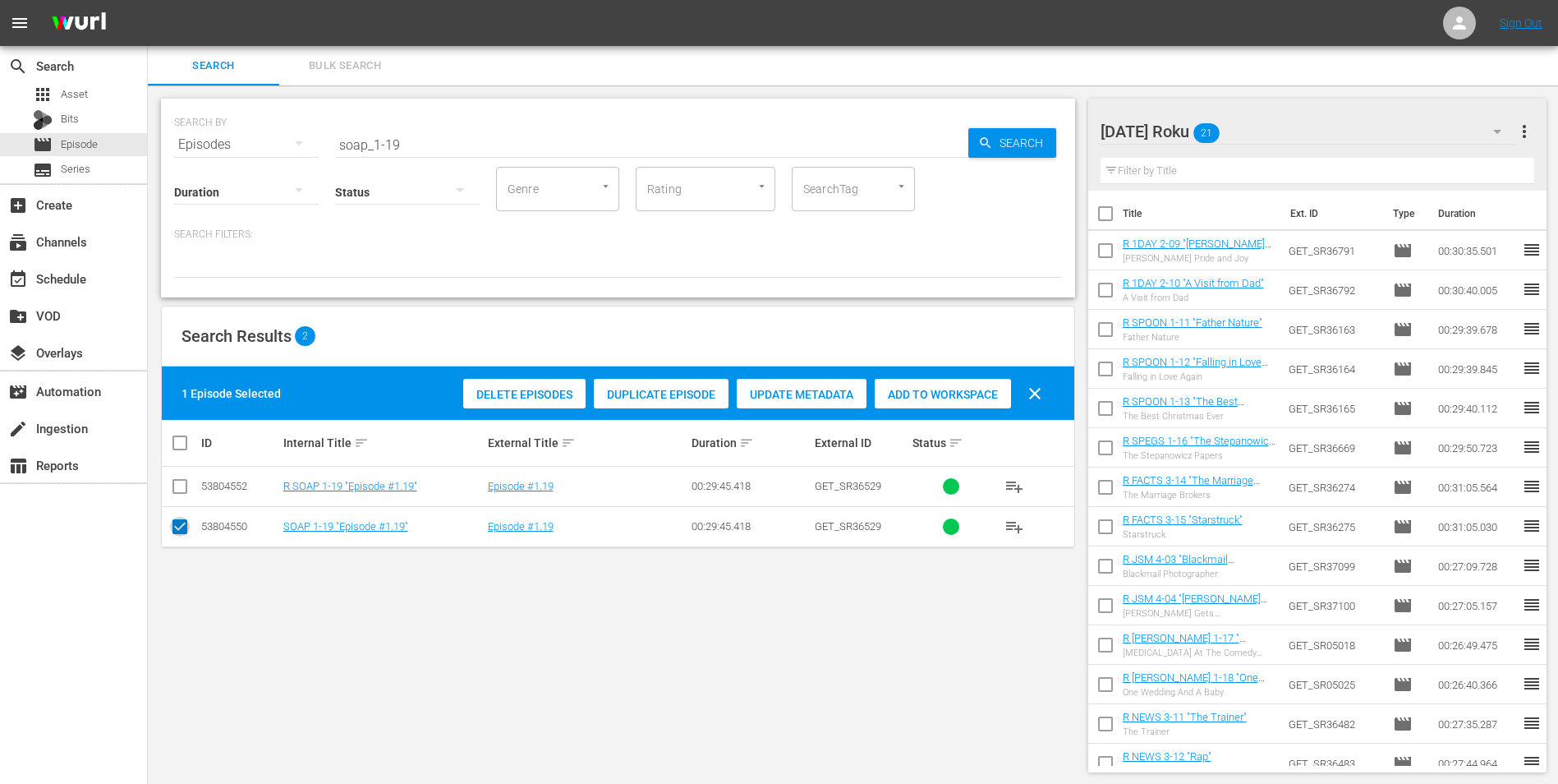
drag, startPoint x: 179, startPoint y: 533, endPoint x: 179, endPoint y: 496, distance: 37.0
click at [179, 532] on input "checkbox" at bounding box center [181, 530] width 20 height 20
checkbox input "false"
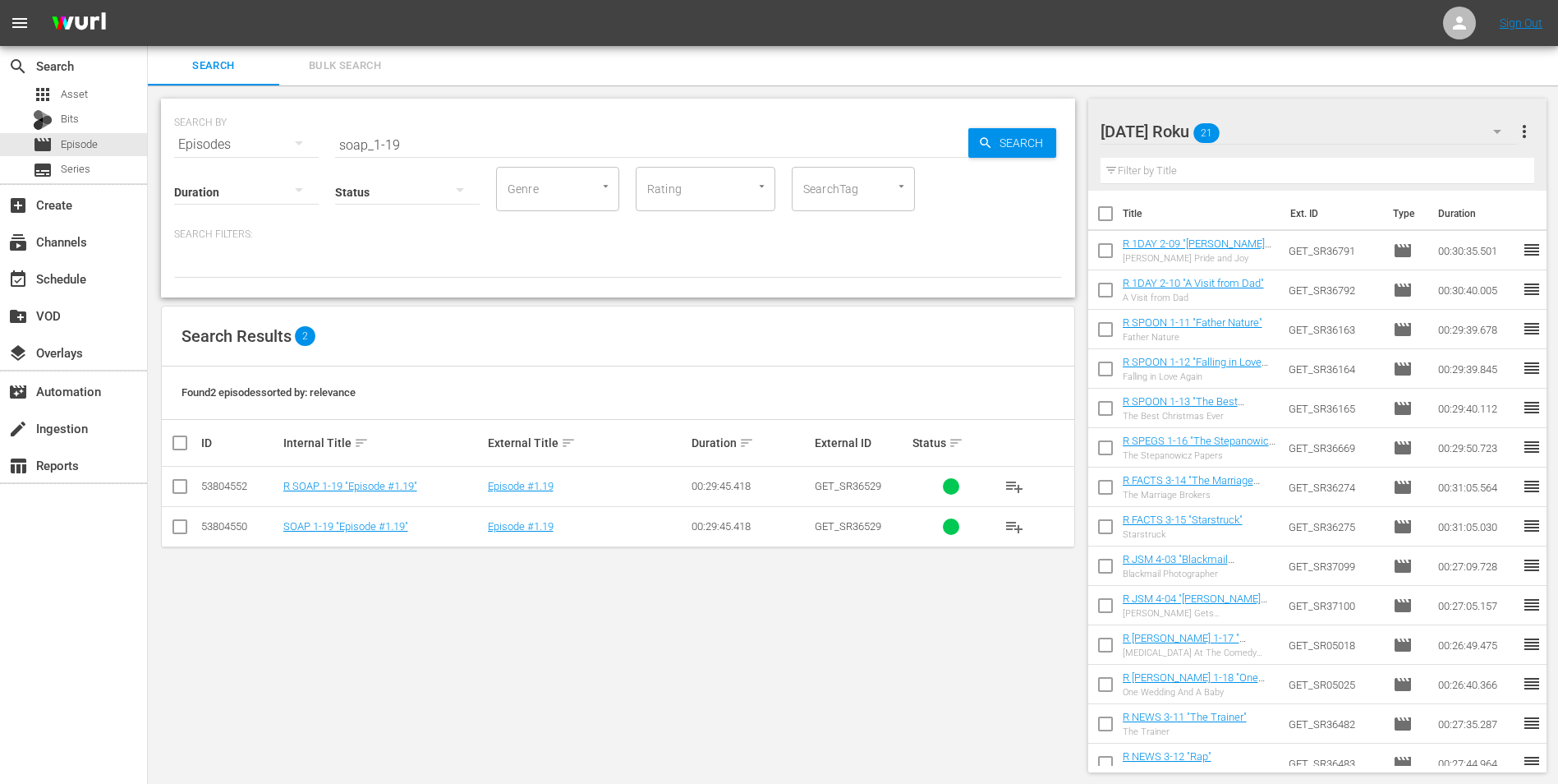
click at [179, 490] on input "checkbox" at bounding box center [181, 490] width 20 height 20
checkbox input "true"
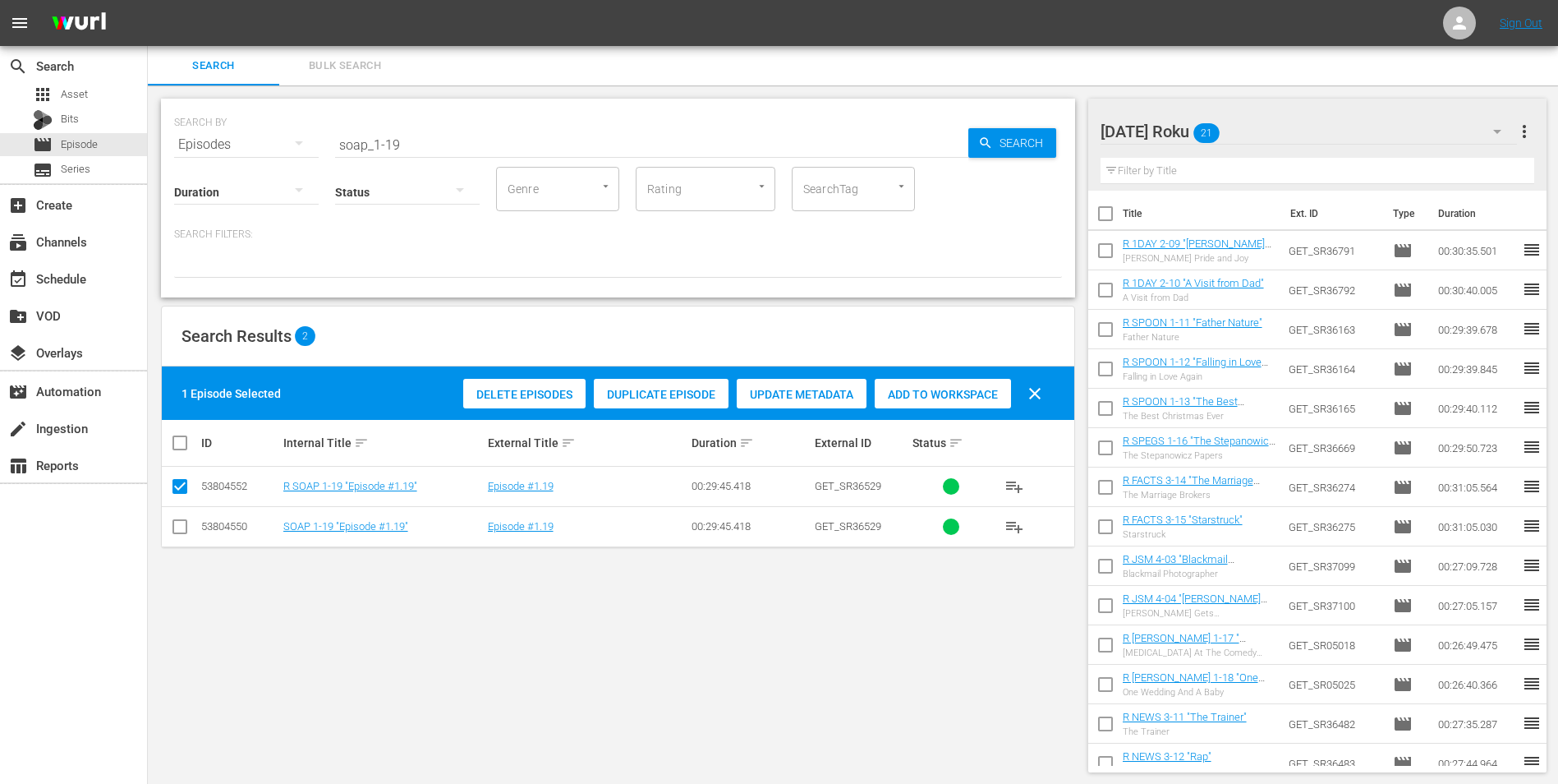
click at [908, 395] on span "Add to Workspace" at bounding box center [944, 394] width 137 height 13
click at [1305, 119] on div "Saturday Roku 22" at bounding box center [1310, 131] width 418 height 46
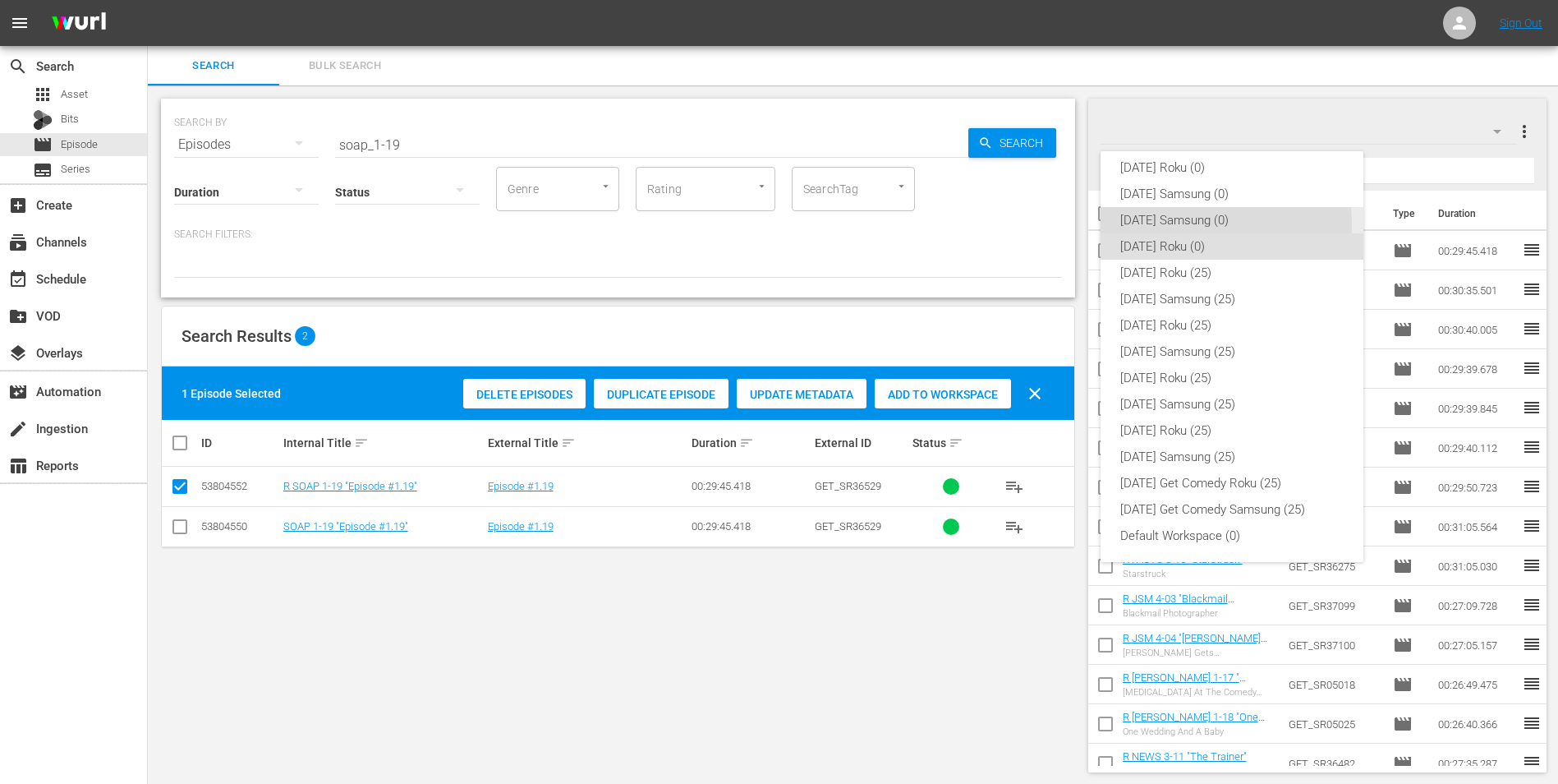
click at [1192, 223] on div "Saturday Samsung (0)" at bounding box center [1232, 220] width 223 height 26
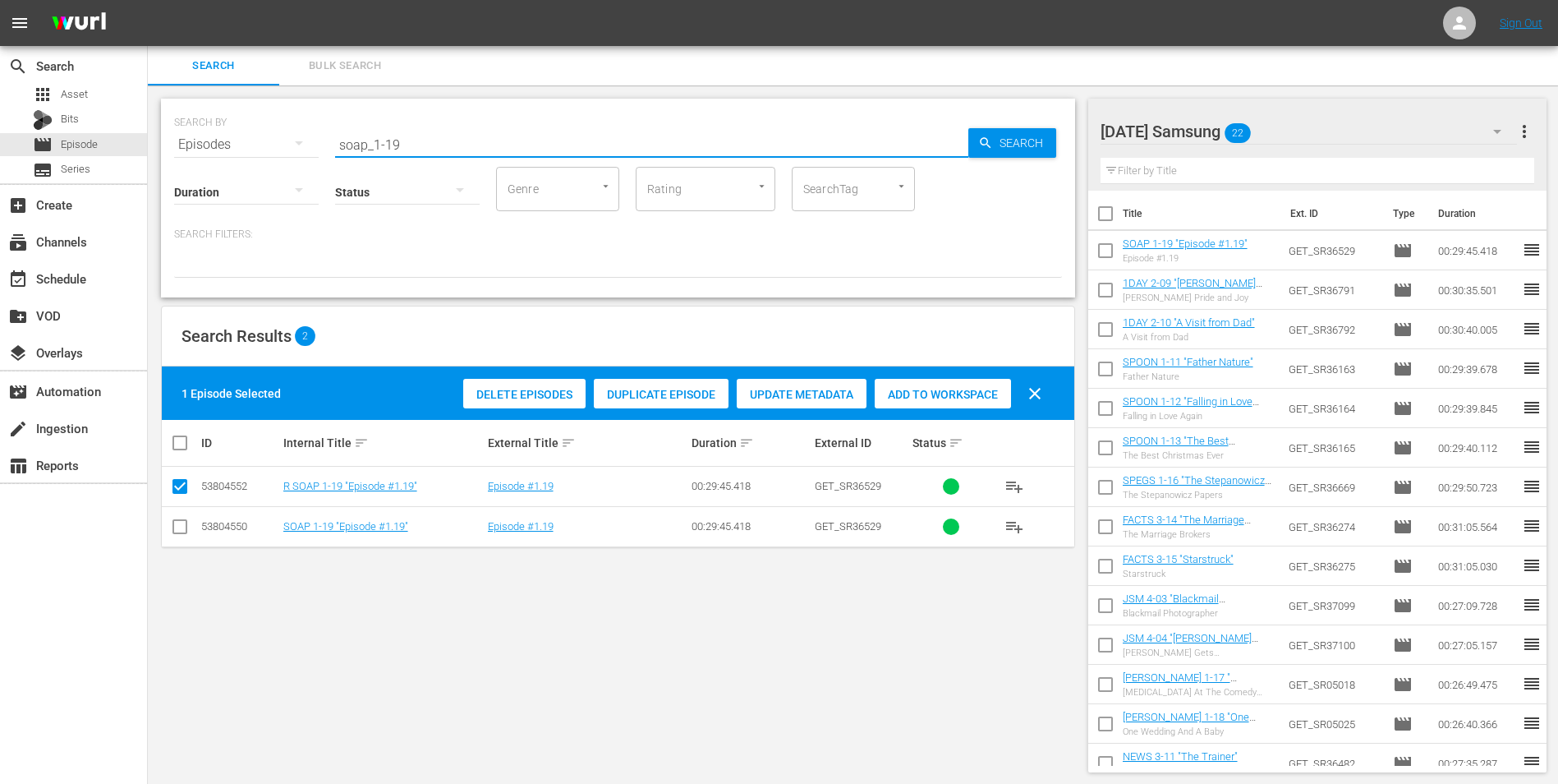
drag, startPoint x: 392, startPoint y: 140, endPoint x: 436, endPoint y: 146, distance: 44.4
click at [436, 146] on input "soap_1-19" at bounding box center [652, 144] width 634 height 39
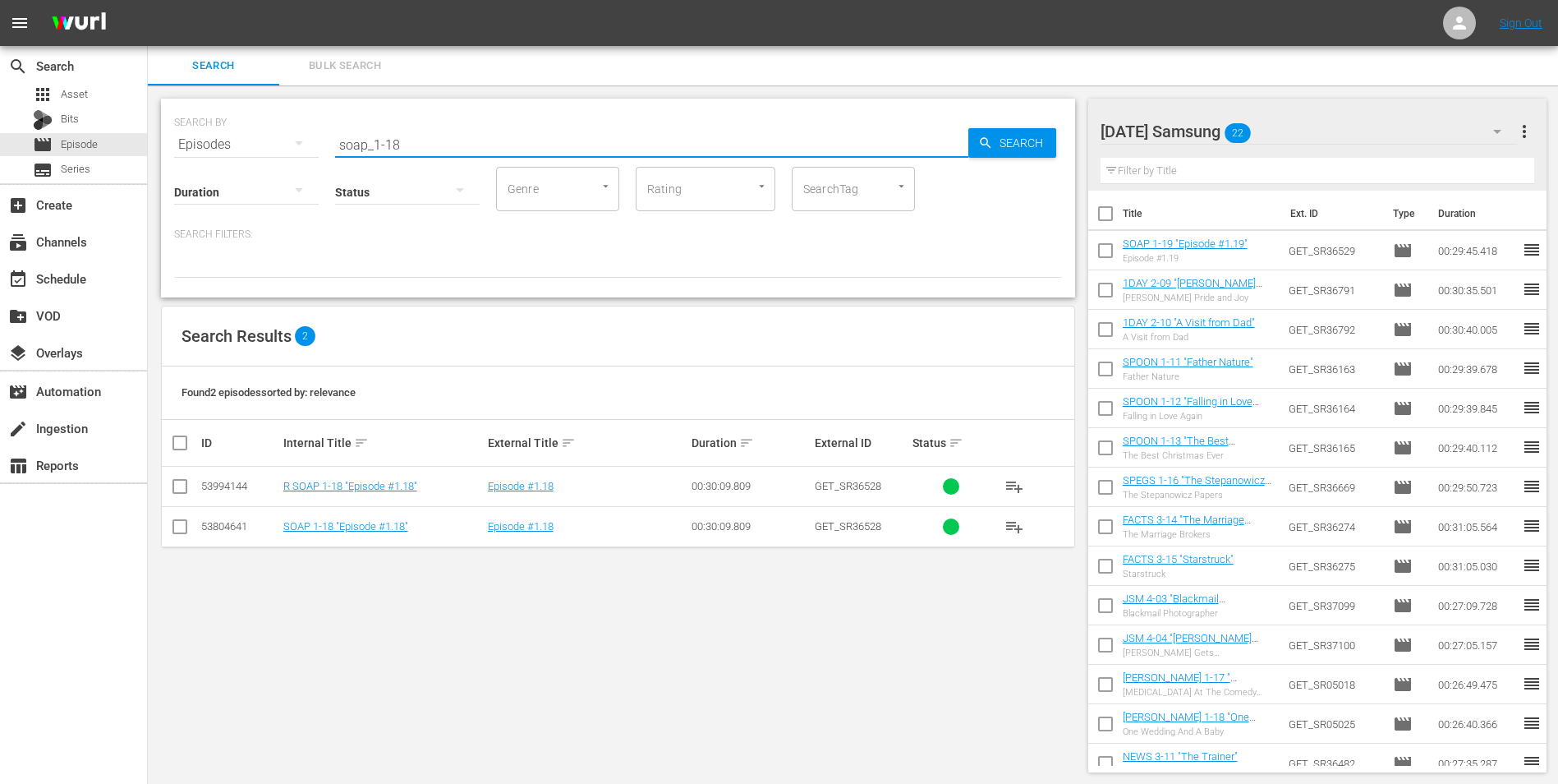
type input "soap_1-18"
click at [179, 531] on input "checkbox" at bounding box center [181, 530] width 20 height 20
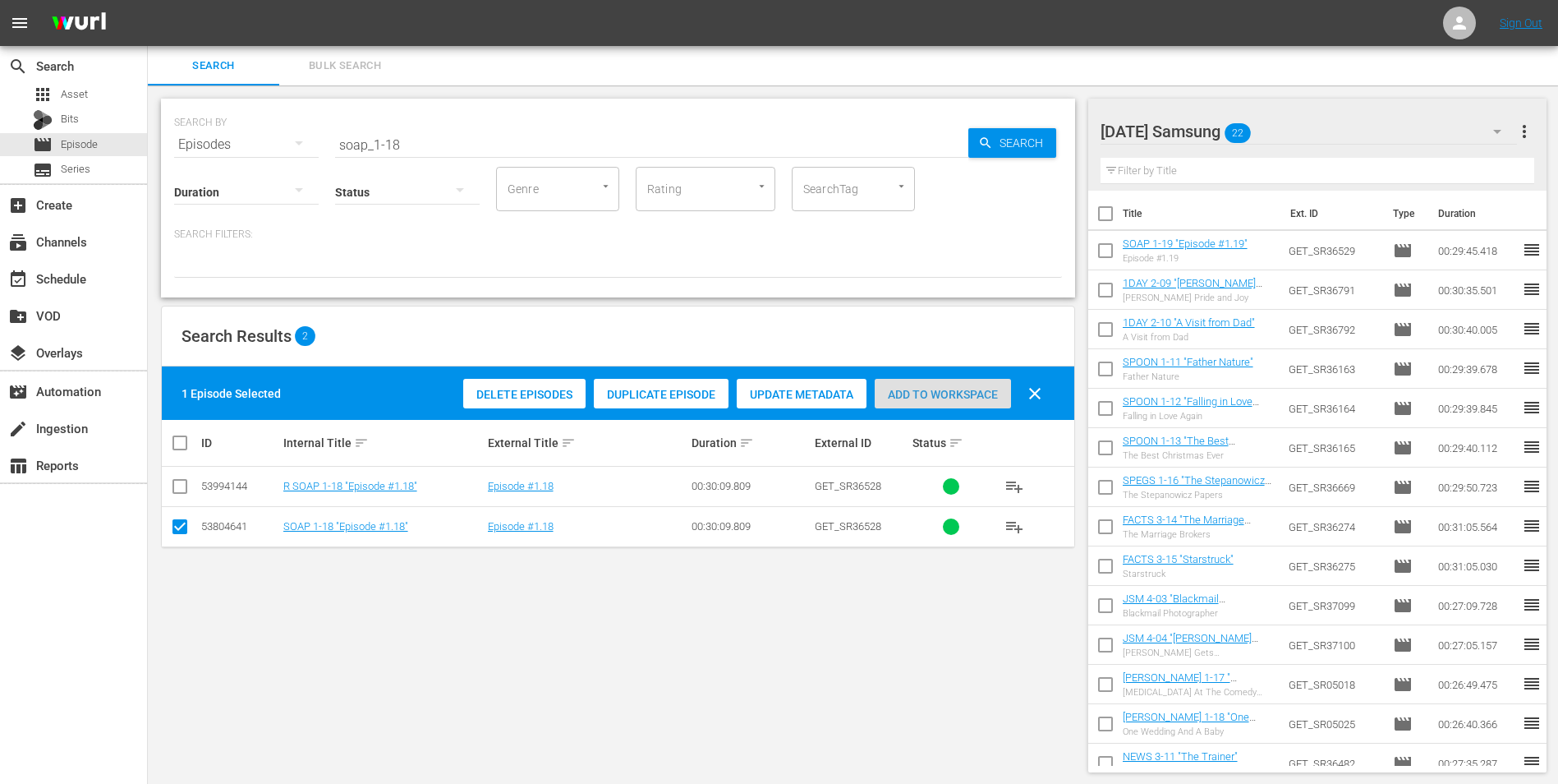
click at [977, 387] on span "Add to Workspace" at bounding box center [944, 394] width 137 height 13
click at [1318, 133] on div "Saturday Samsung 23" at bounding box center [1310, 131] width 418 height 46
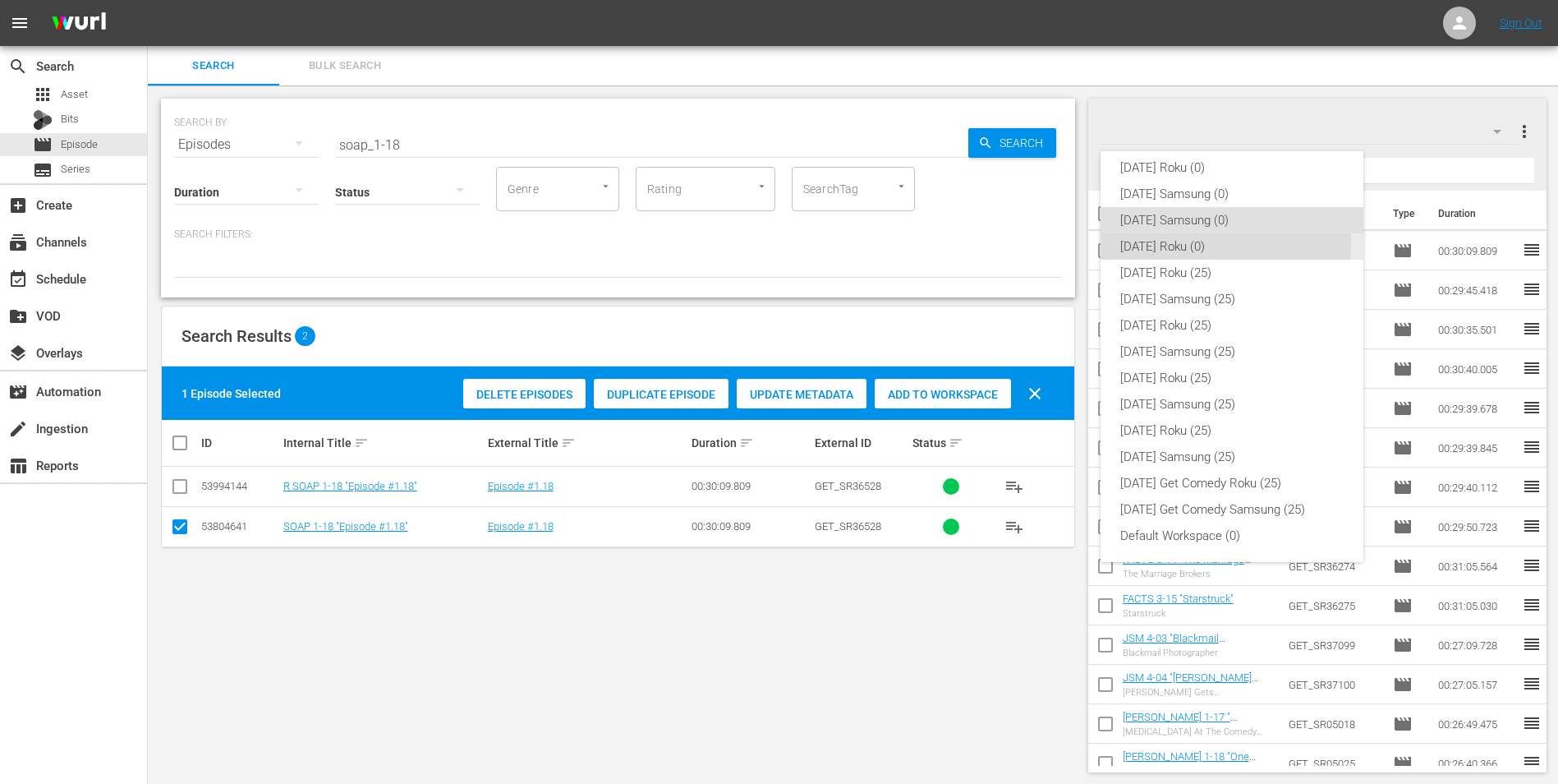
click at [1176, 245] on div "Saturday Roku (0)" at bounding box center [1232, 246] width 223 height 26
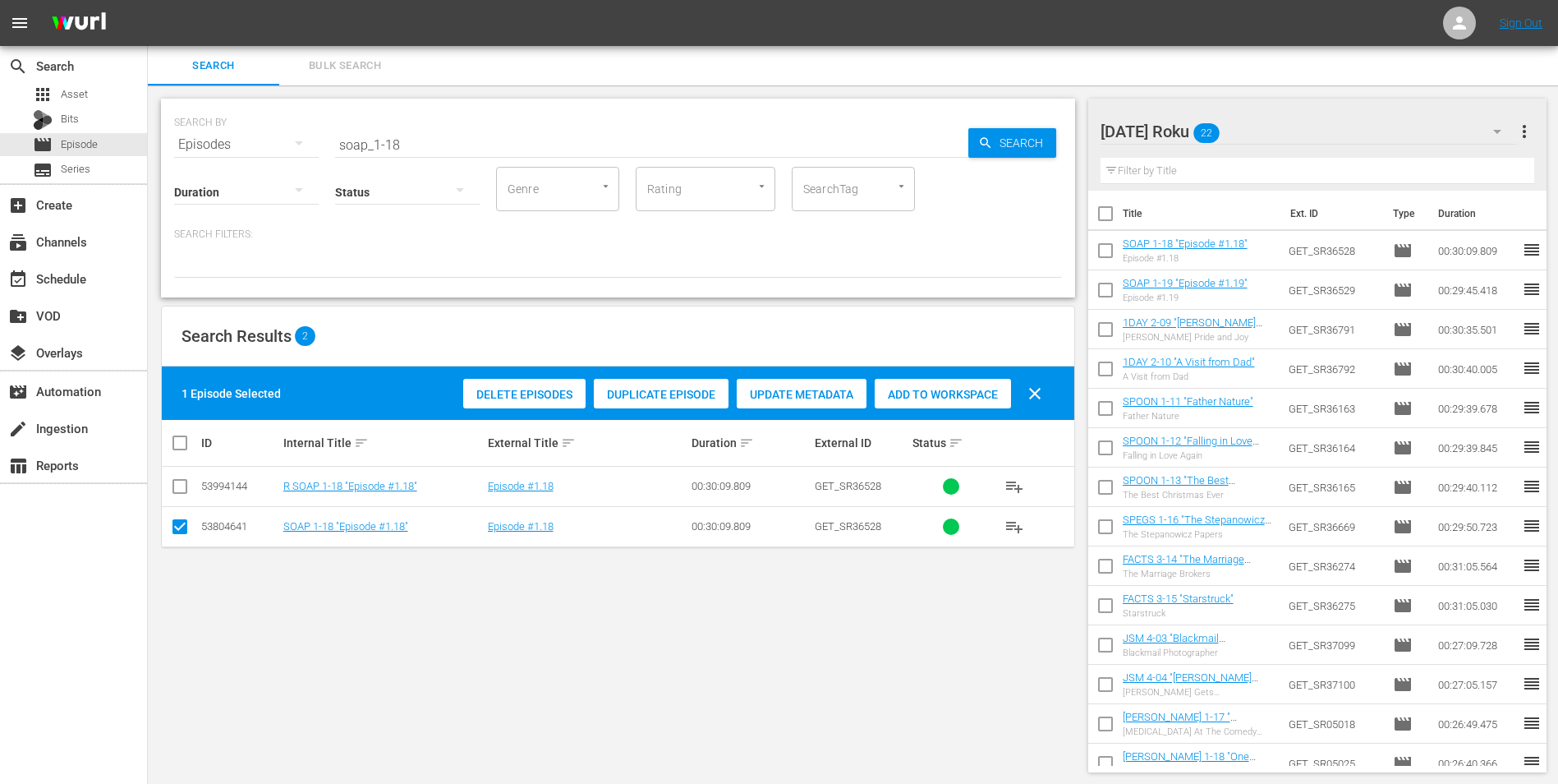
click at [180, 533] on input "checkbox" at bounding box center [181, 530] width 20 height 20
checkbox input "false"
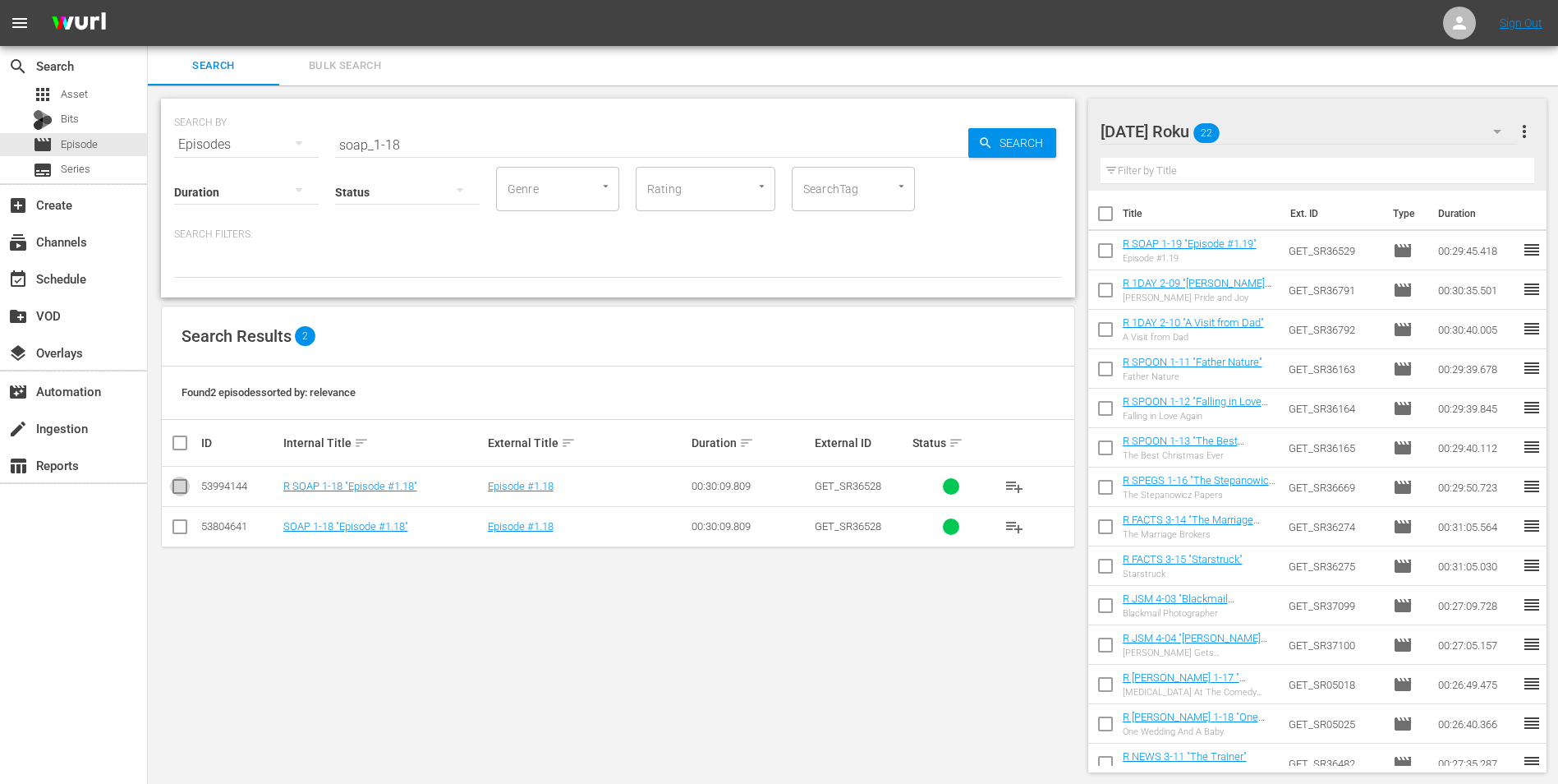
click at [179, 489] on input "checkbox" at bounding box center [181, 490] width 20 height 20
checkbox input "true"
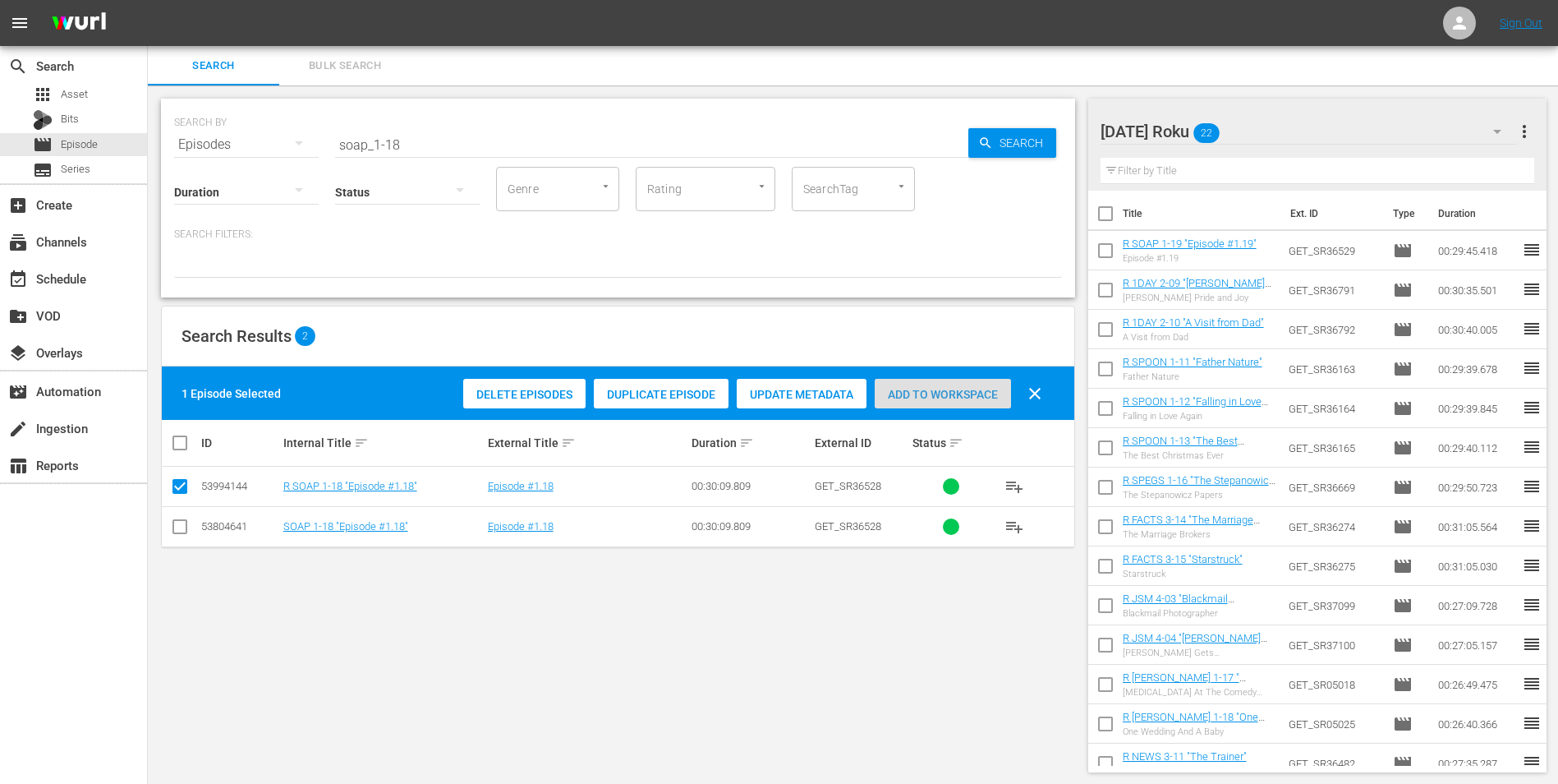
drag, startPoint x: 943, startPoint y: 403, endPoint x: 949, endPoint y: 395, distance: 10.0
click at [944, 402] on div "Add to Workspace" at bounding box center [944, 394] width 137 height 31
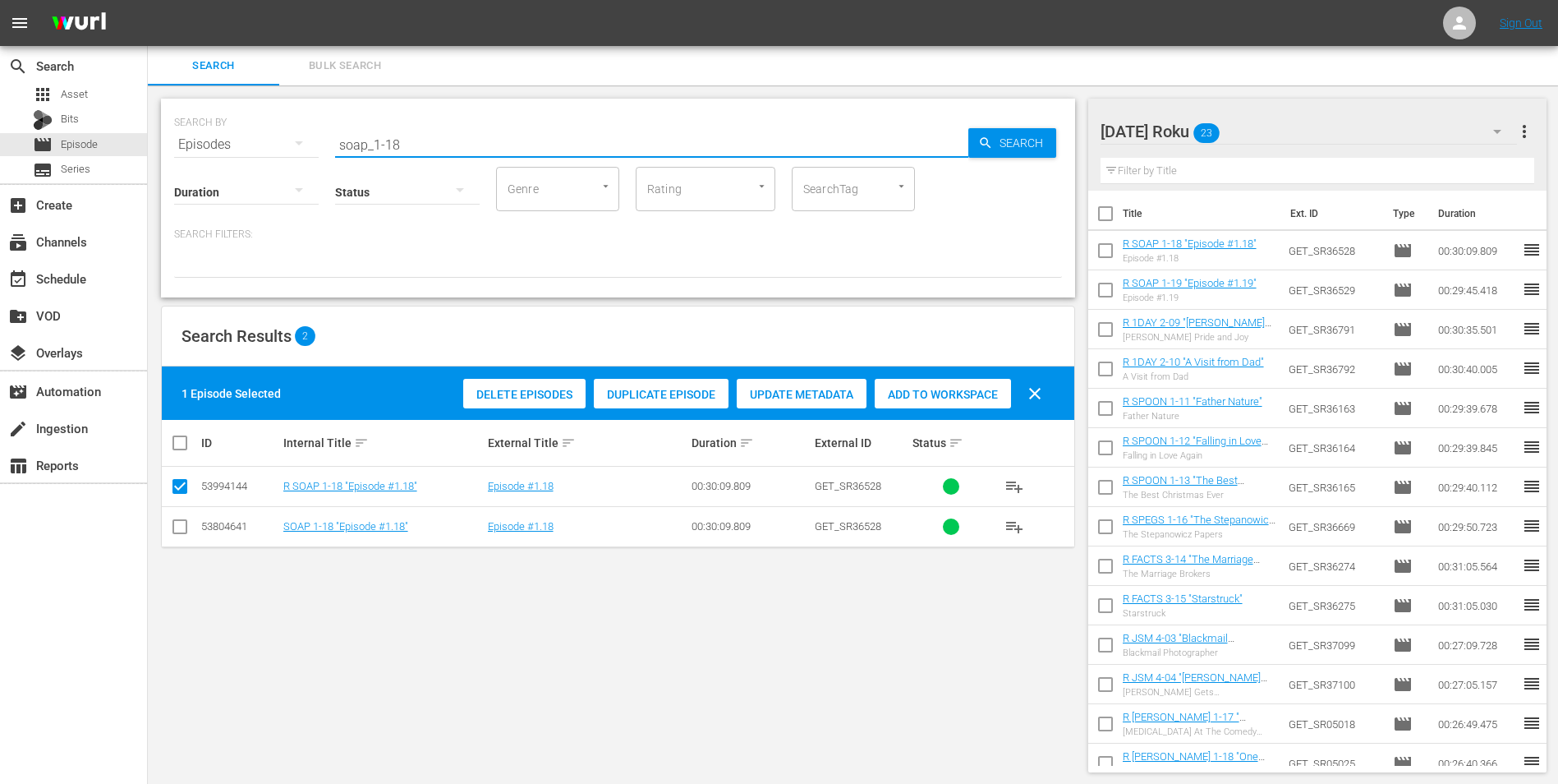
drag, startPoint x: 406, startPoint y: 136, endPoint x: 204, endPoint y: 121, distance: 202.6
click at [204, 121] on div "SEARCH BY Search By Episodes Search ID, Title, Description, Keywords, or Catego…" at bounding box center [618, 134] width 888 height 59
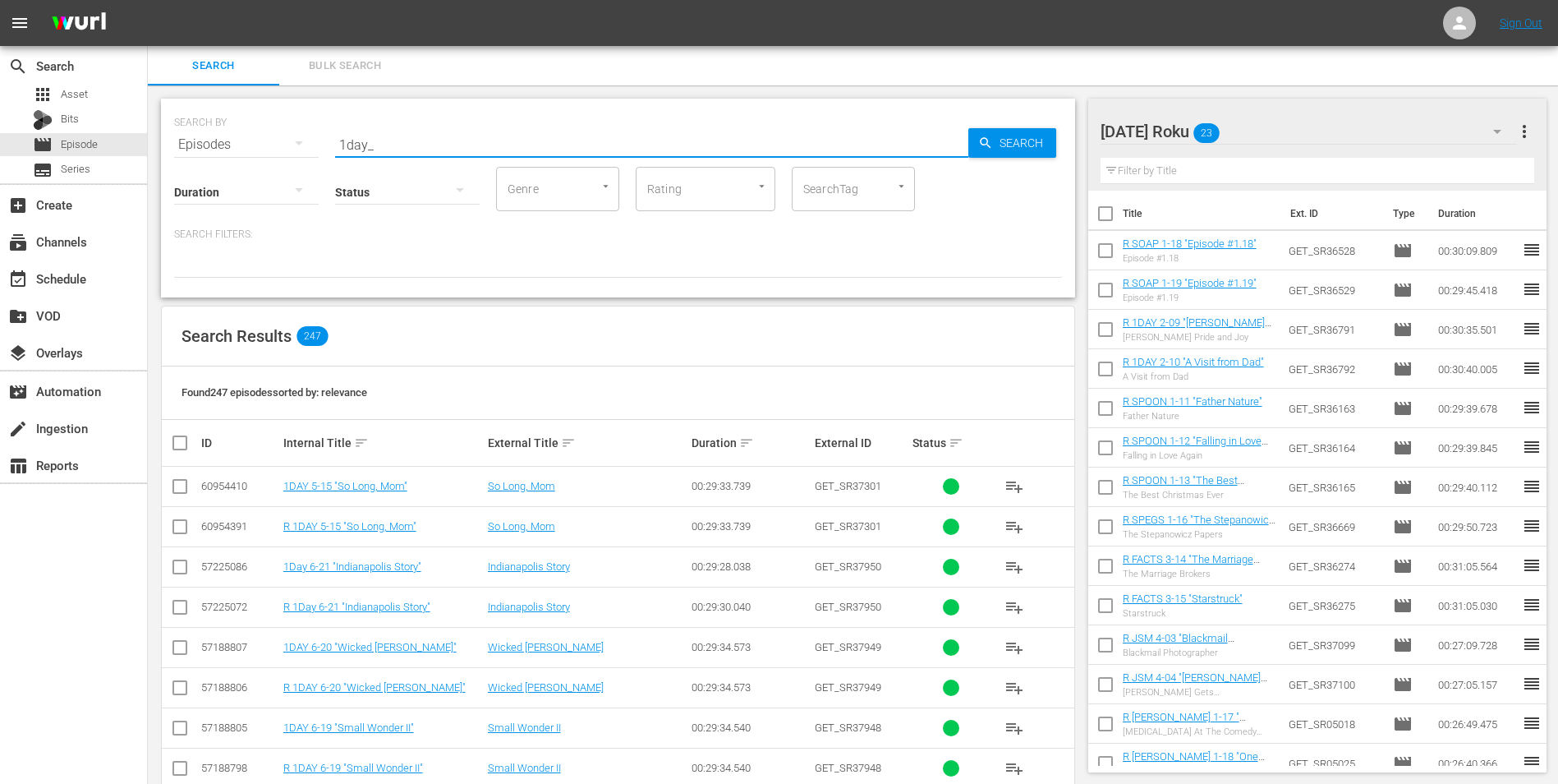
click at [1306, 134] on div "Saturday Roku 23" at bounding box center [1310, 131] width 418 height 46
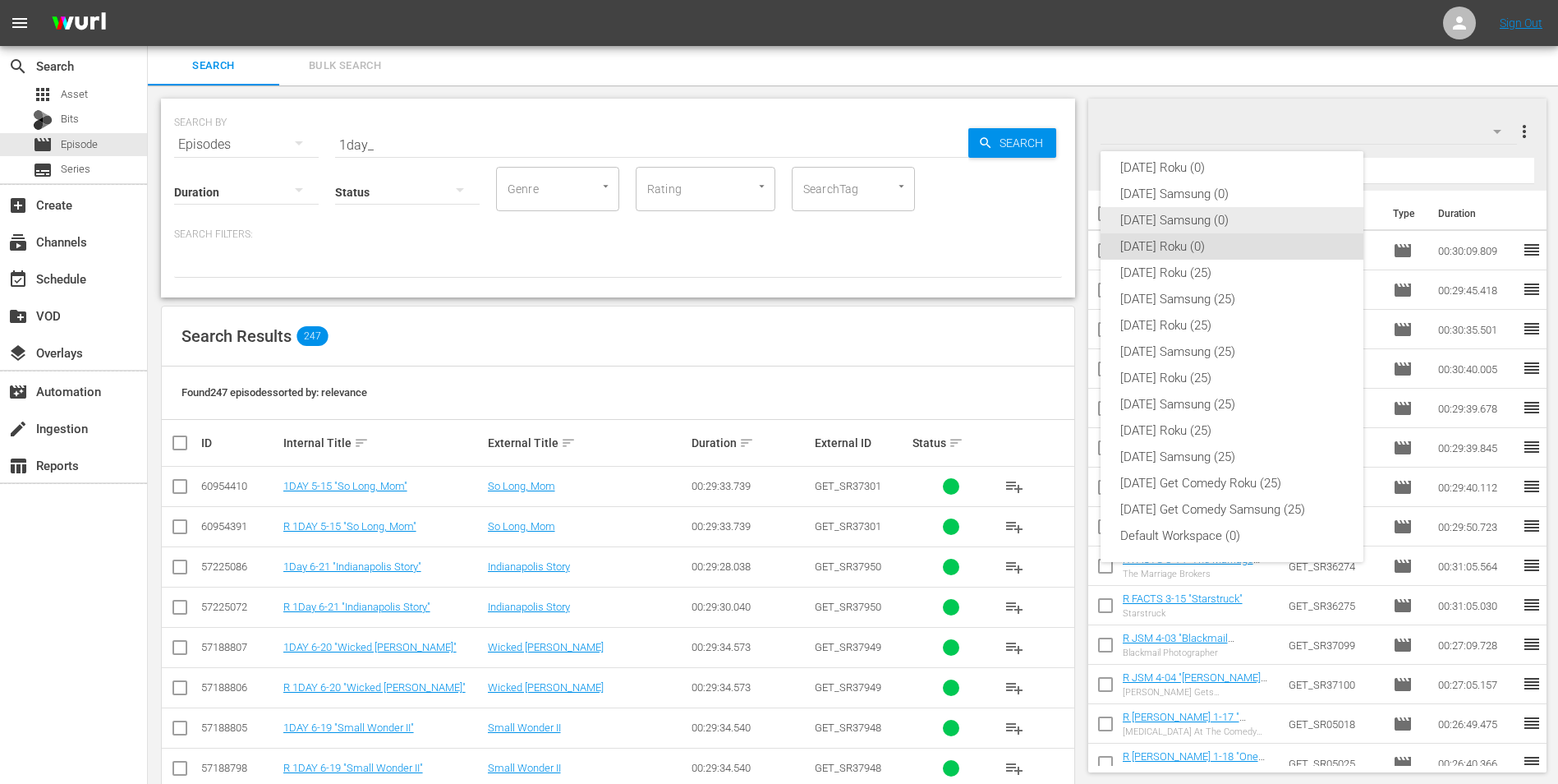
click at [1208, 216] on div "Saturday Samsung (0)" at bounding box center [1232, 220] width 223 height 26
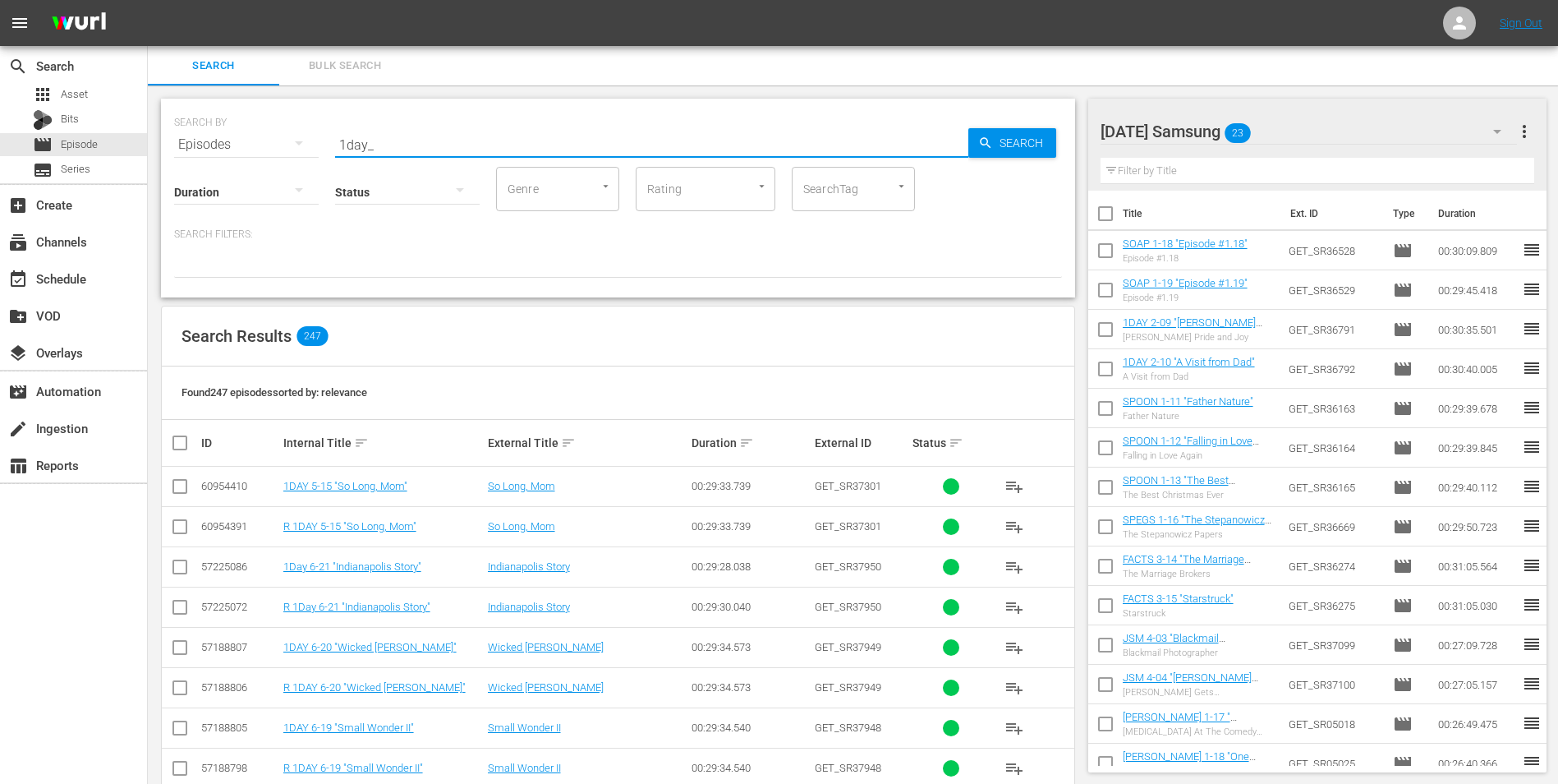
click at [408, 149] on input "1day_" at bounding box center [652, 144] width 634 height 39
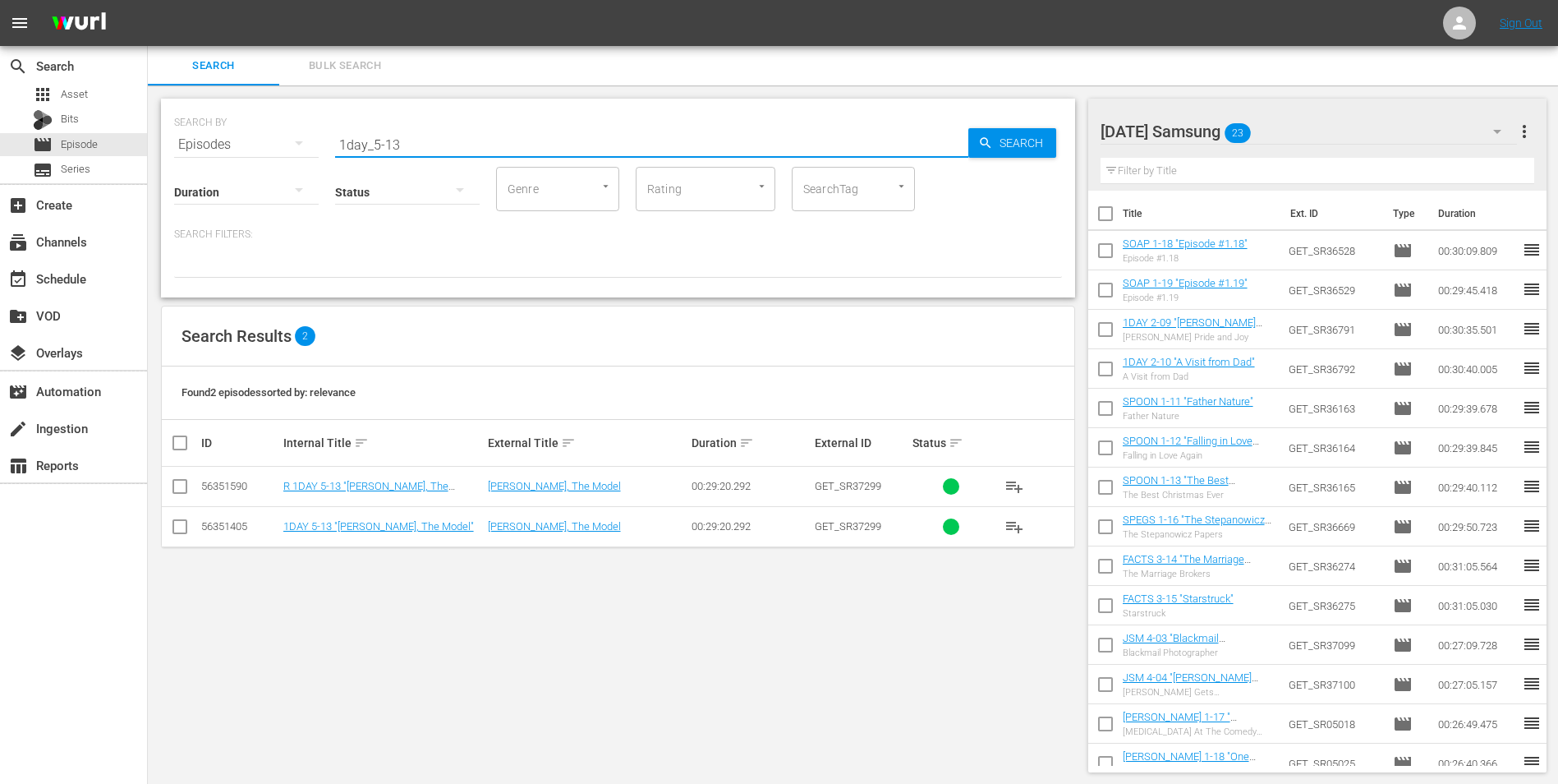
type input "1day_5-13"
click at [175, 530] on input "checkbox" at bounding box center [181, 530] width 20 height 20
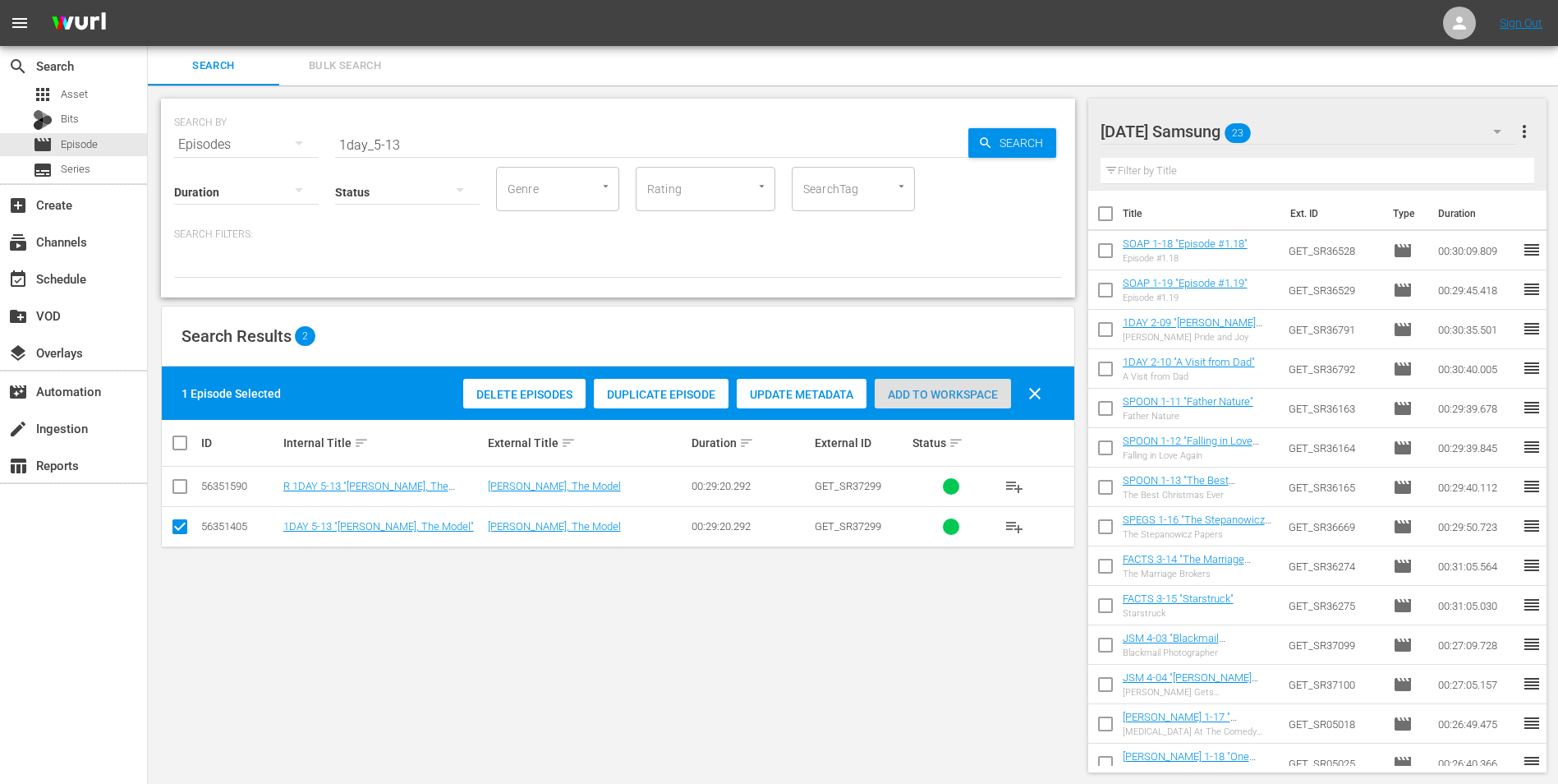
click at [912, 392] on span "Add to Workspace" at bounding box center [944, 394] width 137 height 13
click at [1316, 122] on div "Saturday Samsung 24" at bounding box center [1310, 131] width 418 height 46
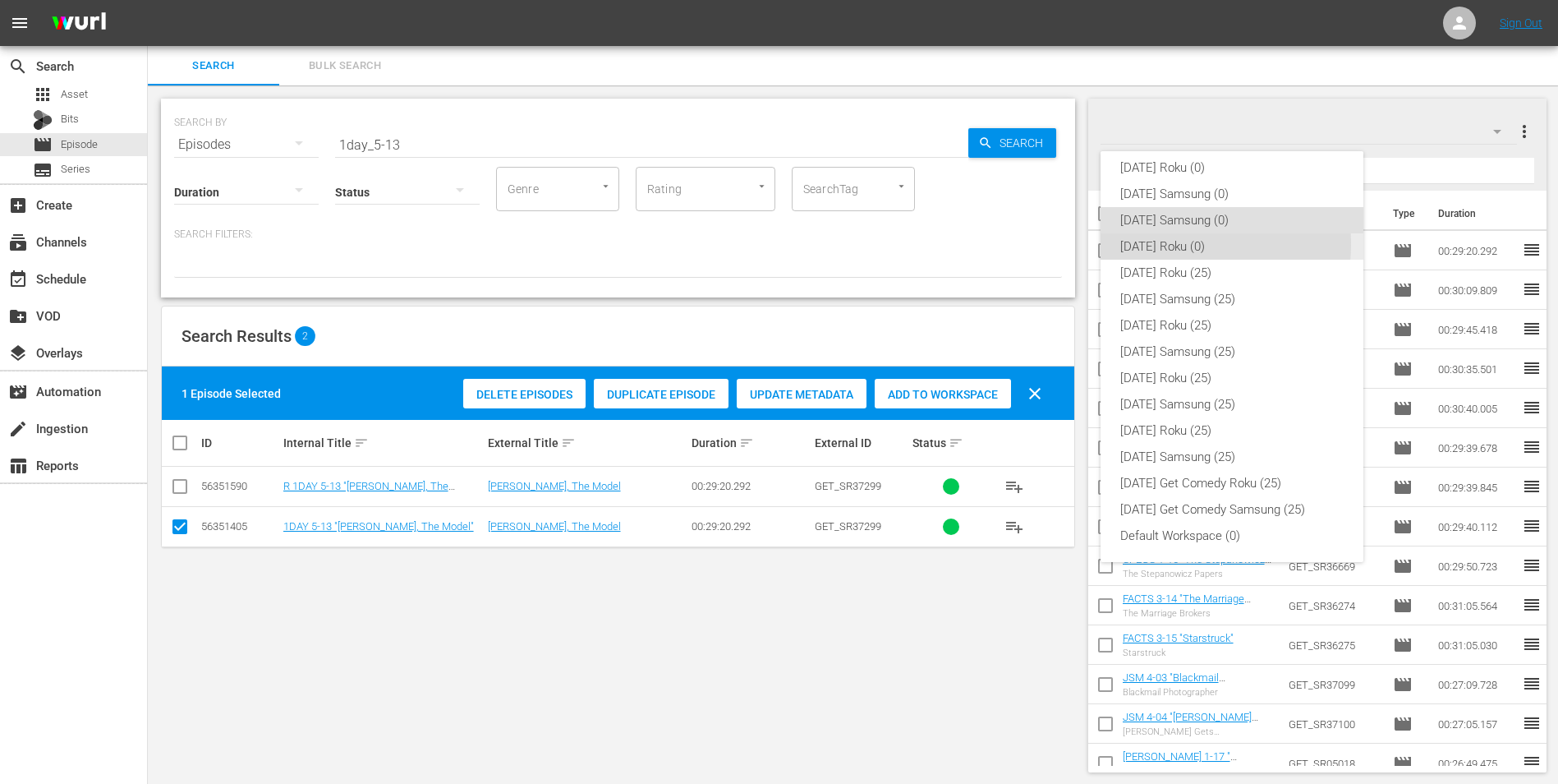
click at [1168, 244] on div "Saturday Roku (0)" at bounding box center [1232, 246] width 223 height 26
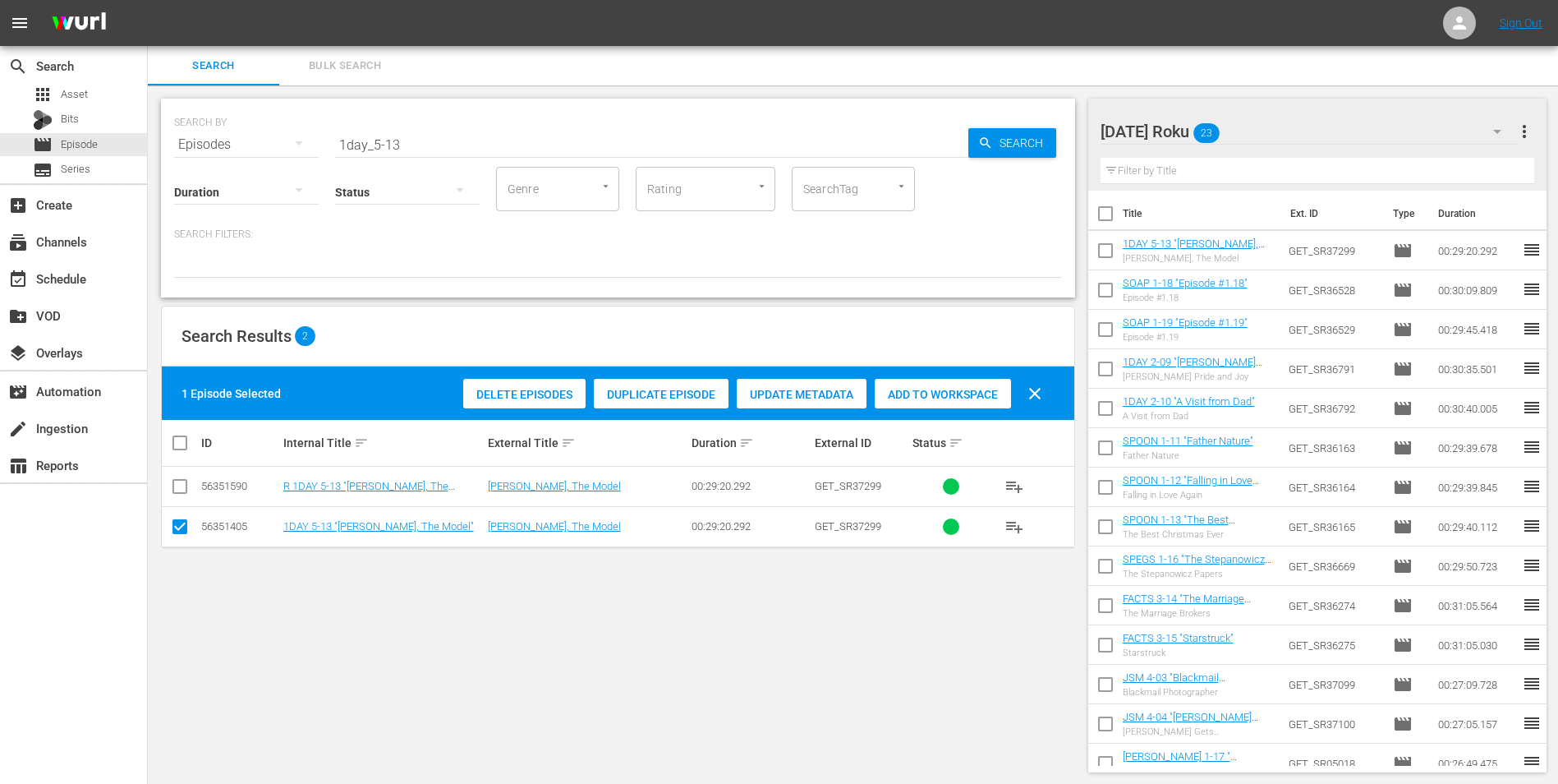
click at [179, 530] on input "checkbox" at bounding box center [181, 530] width 20 height 20
checkbox input "false"
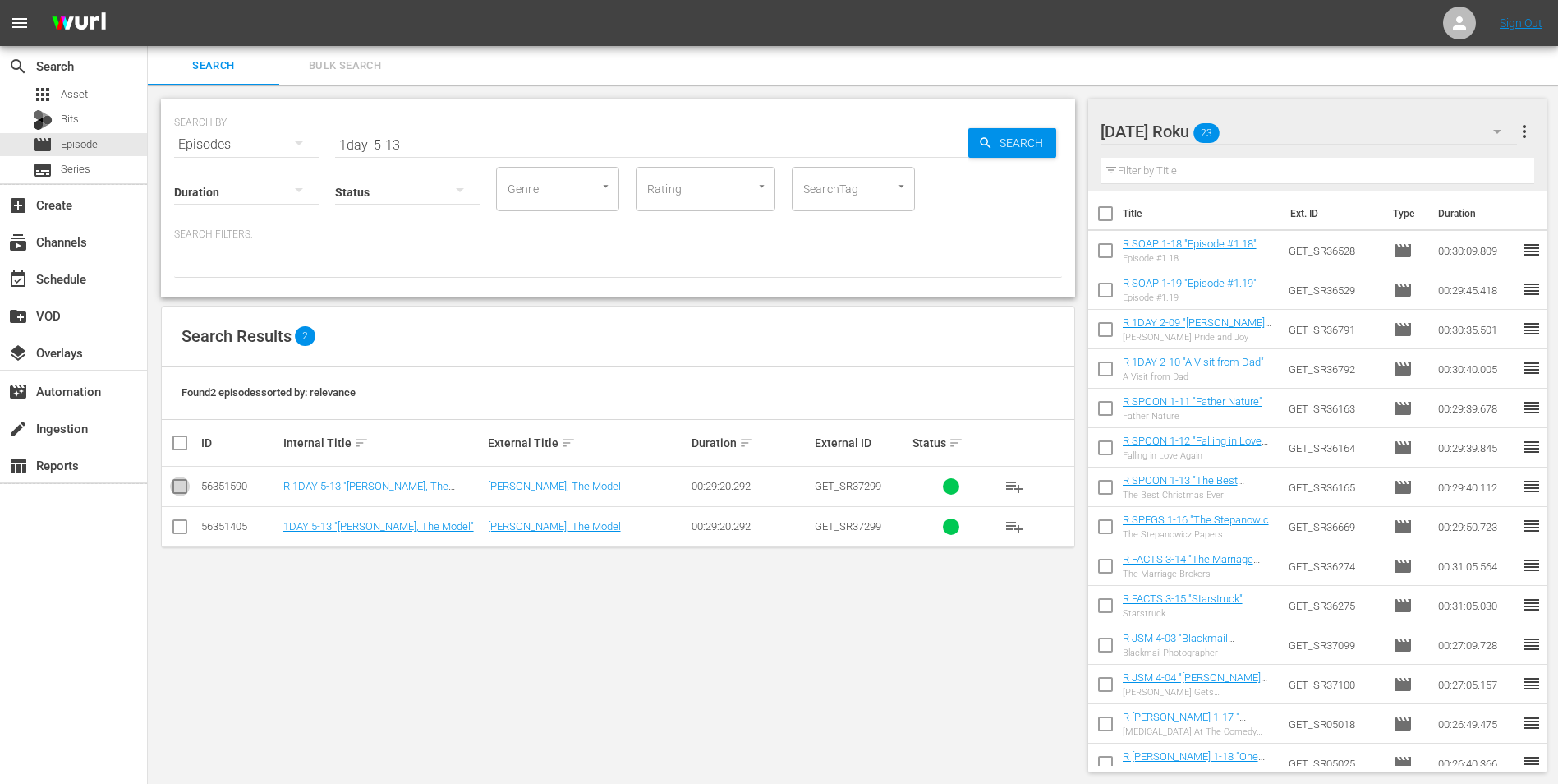
click at [179, 487] on input "checkbox" at bounding box center [181, 490] width 20 height 20
checkbox input "true"
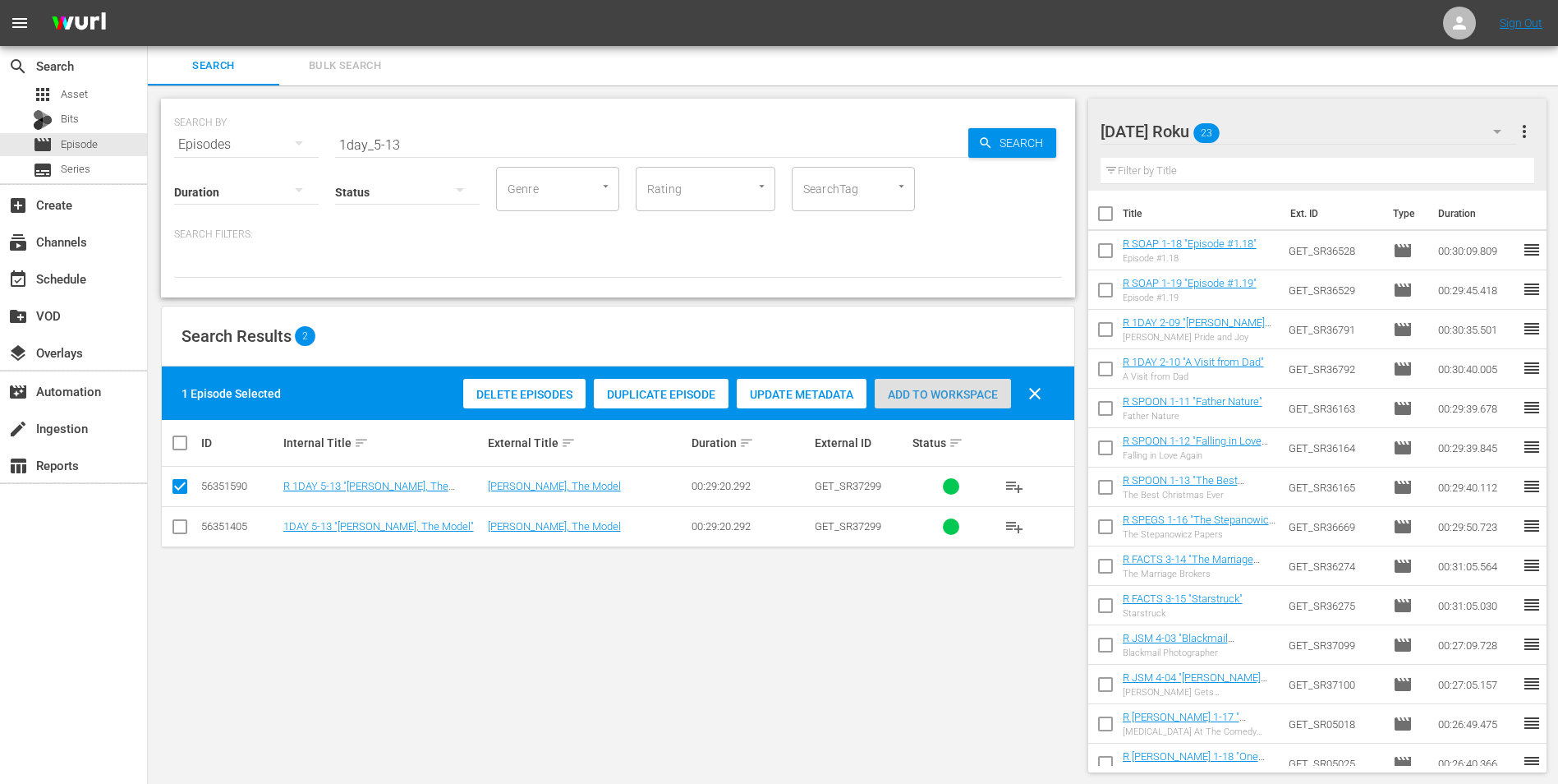
click at [975, 389] on span "Add to Workspace" at bounding box center [944, 394] width 137 height 13
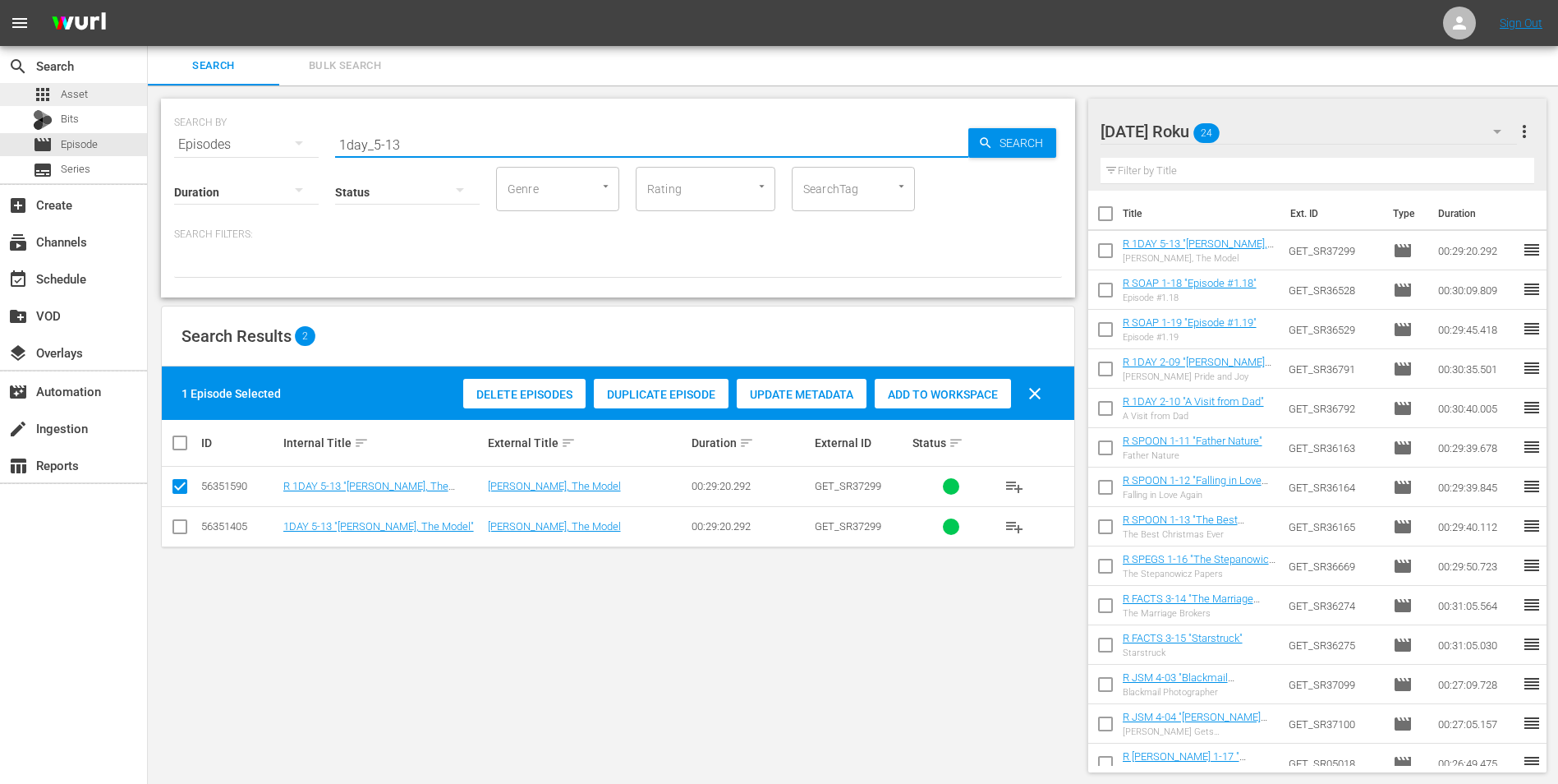
drag, startPoint x: 441, startPoint y: 145, endPoint x: 83, endPoint y: 93, distance: 361.8
click at [148, 0] on div "search Search apps Asset Bits movie Episode subtitles Series add_box Create sub…" at bounding box center [852, 0] width 1410 height 0
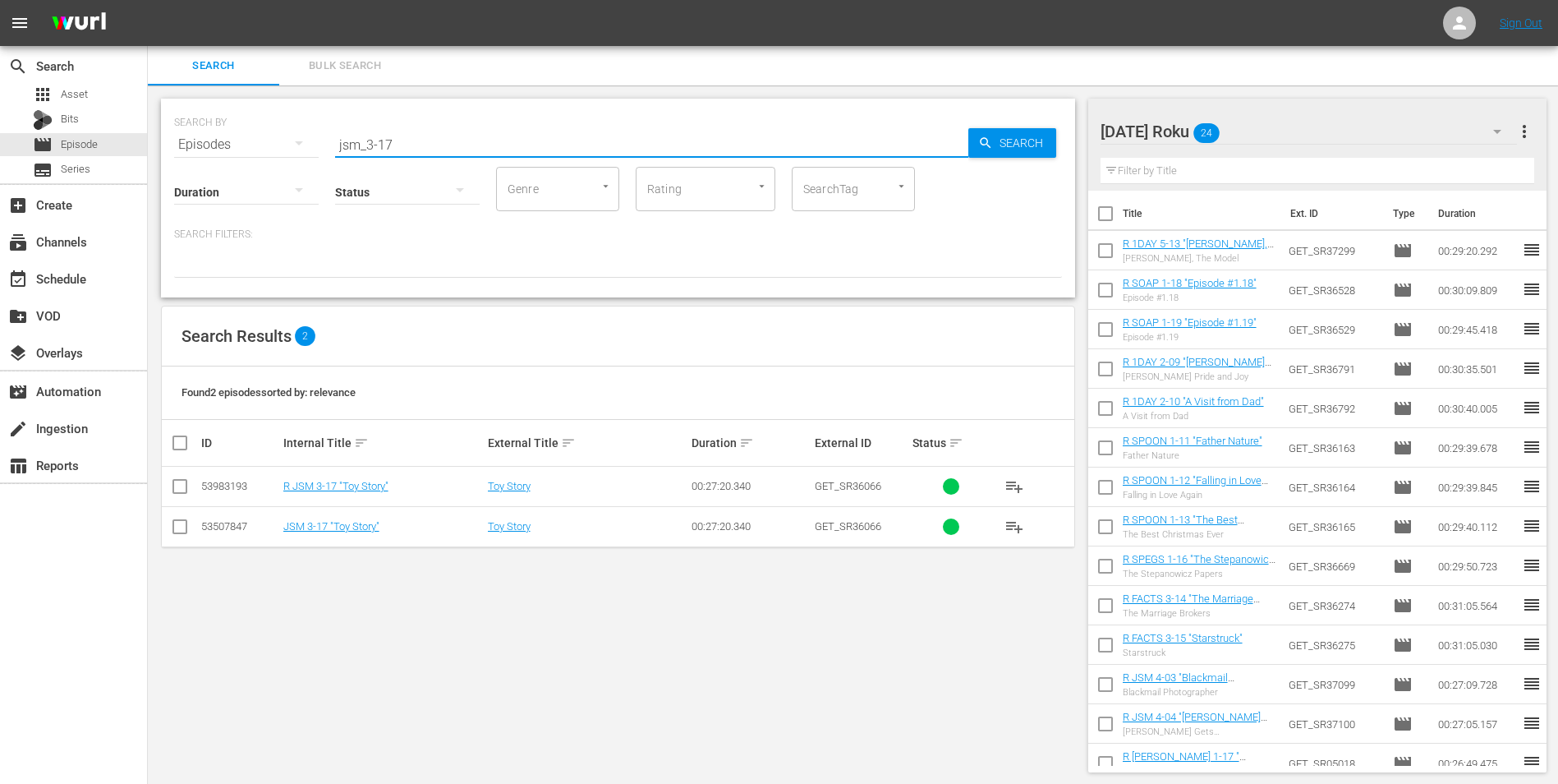
type input "jsm_3-17"
click at [1299, 126] on div "Saturday Roku 24" at bounding box center [1310, 131] width 418 height 46
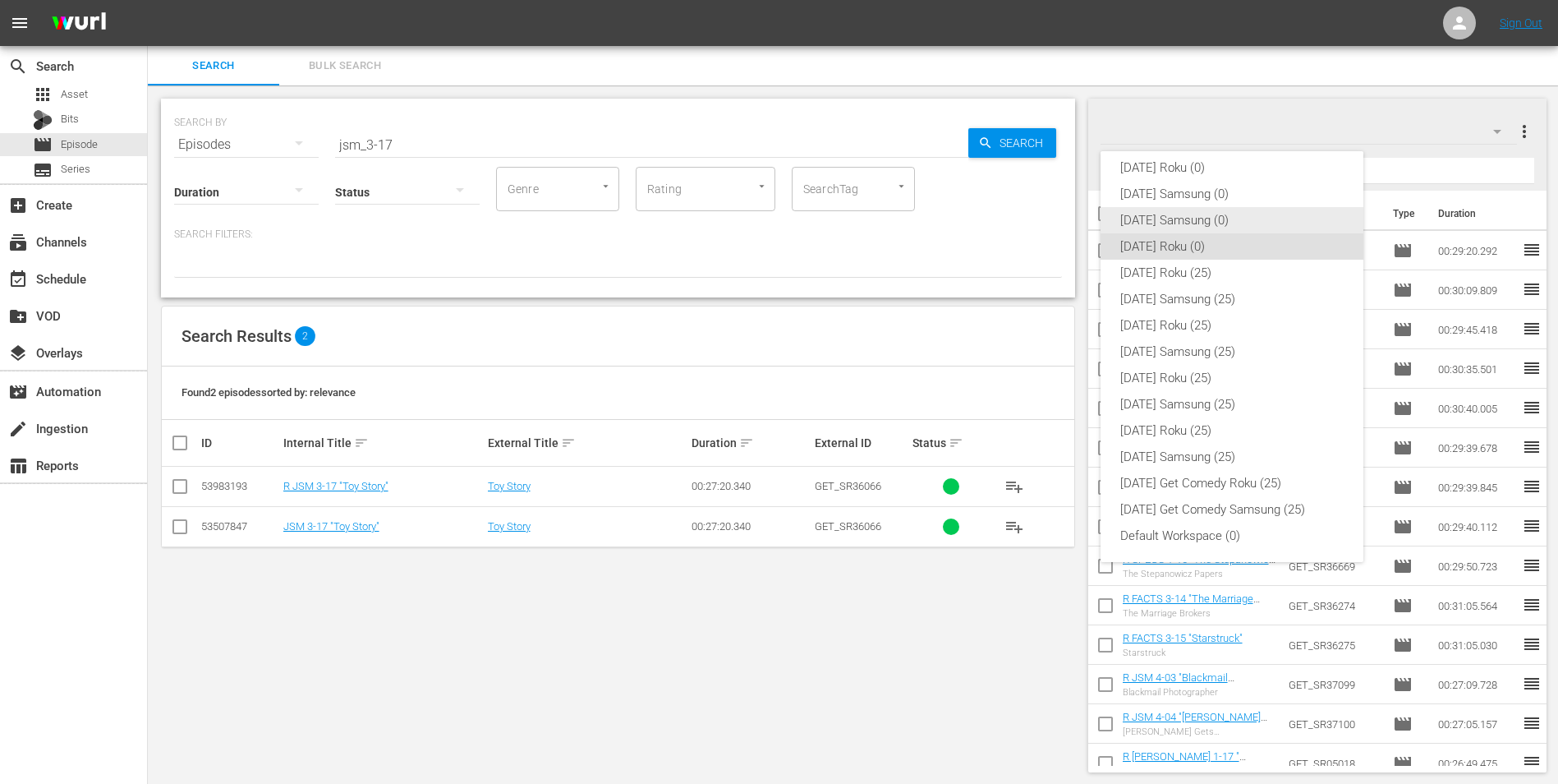
click at [1192, 211] on div "Saturday Samsung (0)" at bounding box center [1232, 220] width 223 height 26
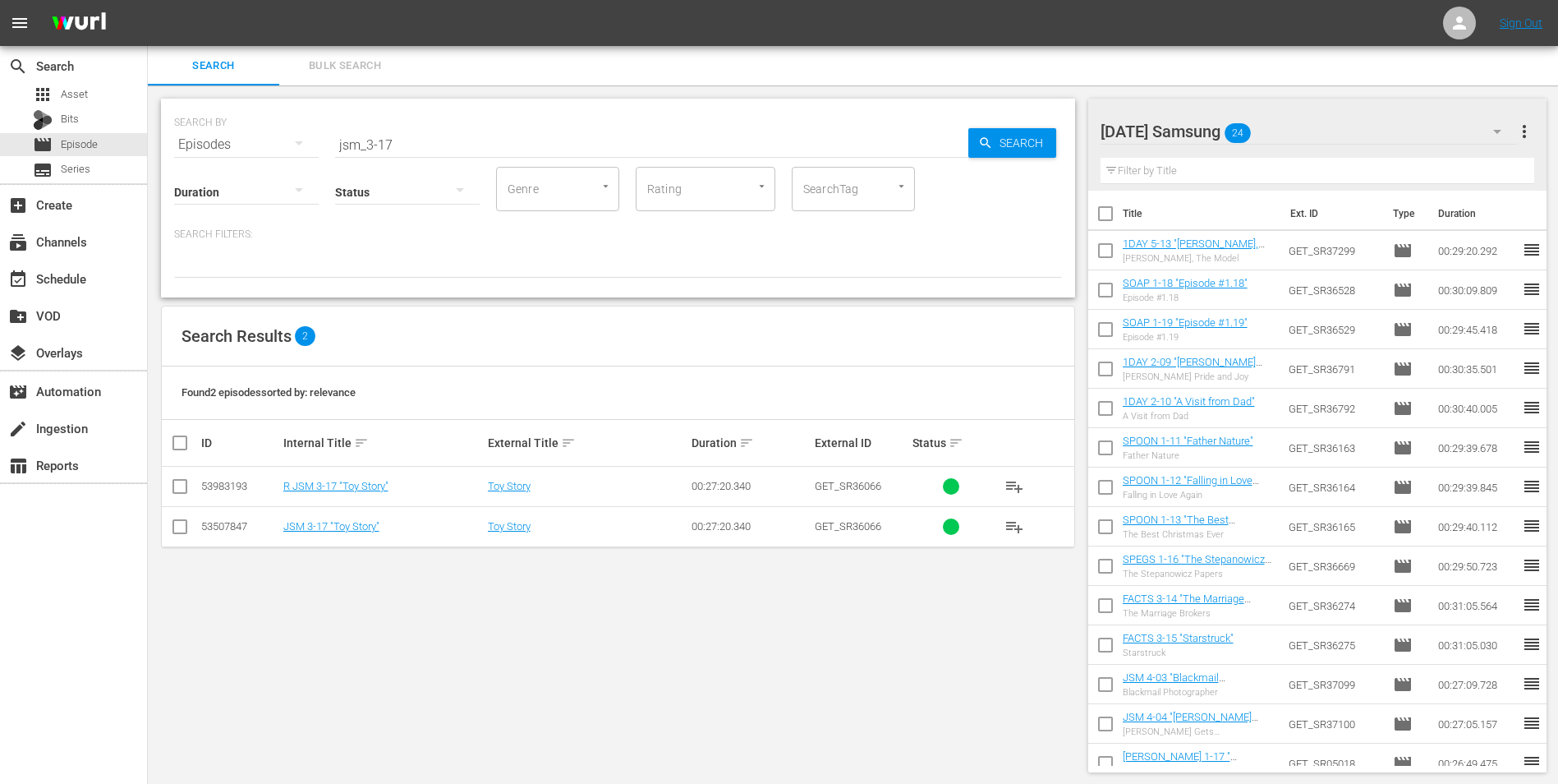
click at [179, 531] on input "checkbox" at bounding box center [181, 530] width 20 height 20
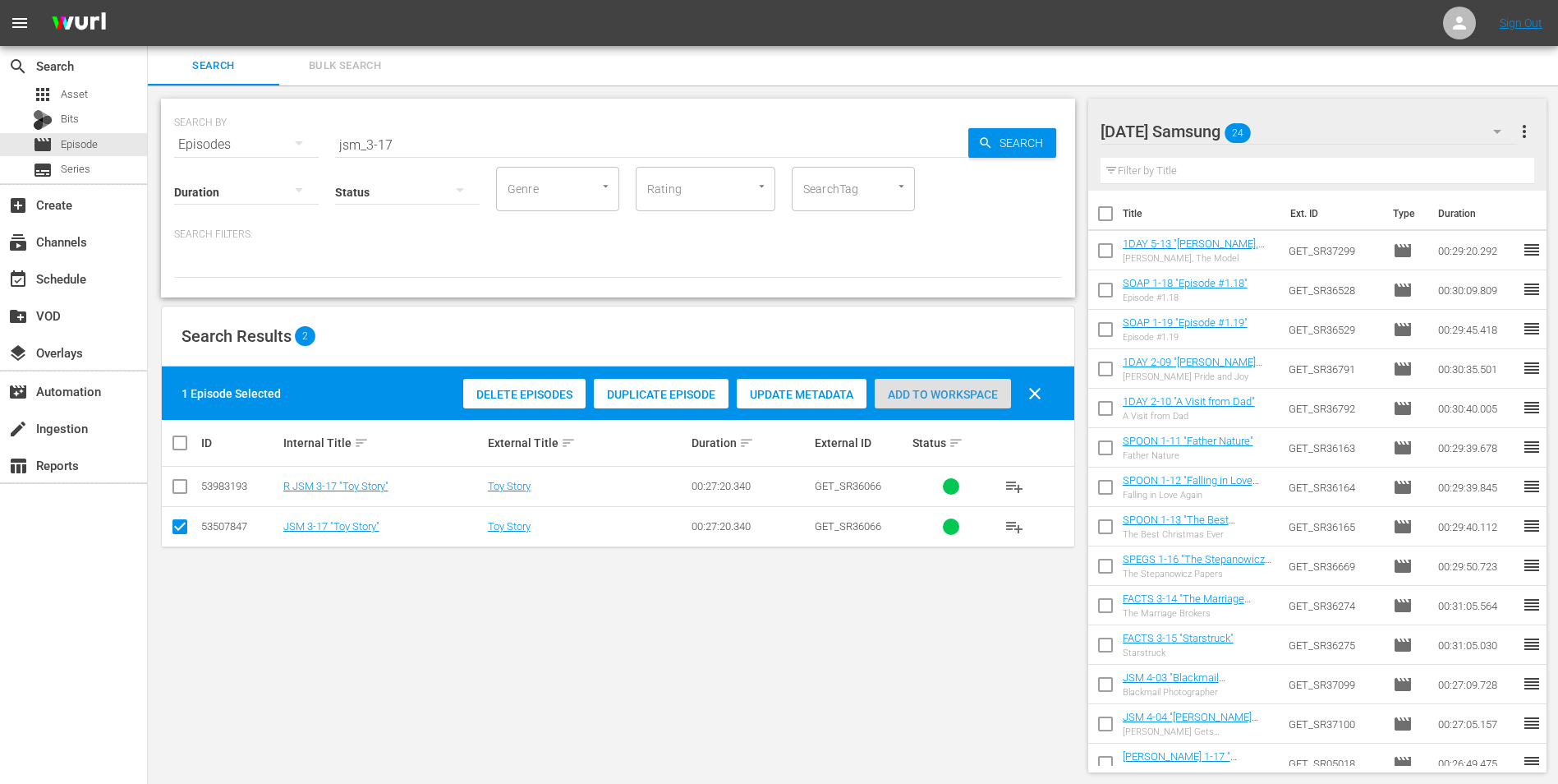
click at [974, 390] on span "Add to Workspace" at bounding box center [944, 394] width 137 height 13
click at [1336, 119] on div "Saturday Samsung 25" at bounding box center [1310, 131] width 418 height 46
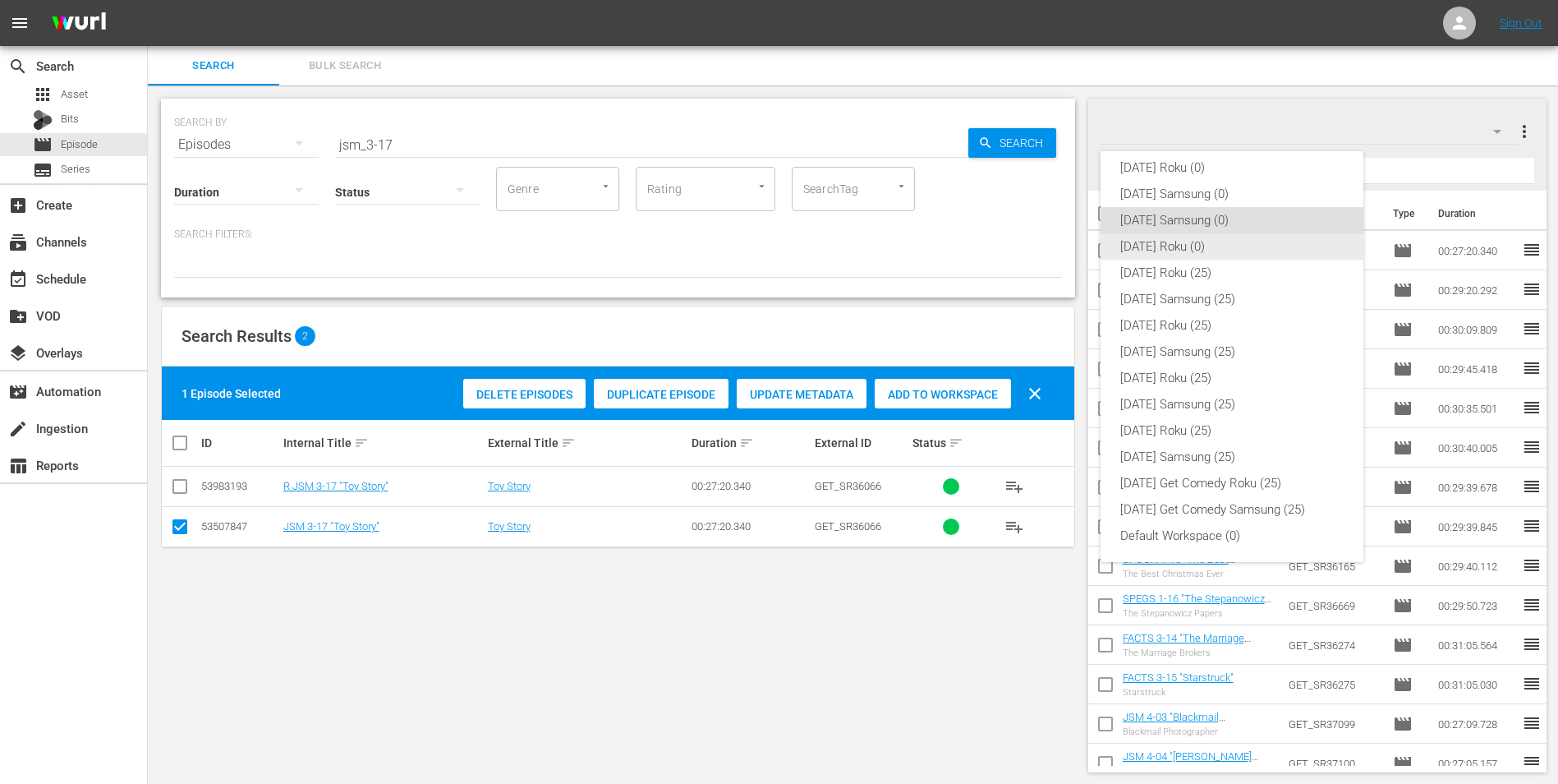
click at [1160, 241] on div "Saturday Roku (0)" at bounding box center [1232, 246] width 223 height 26
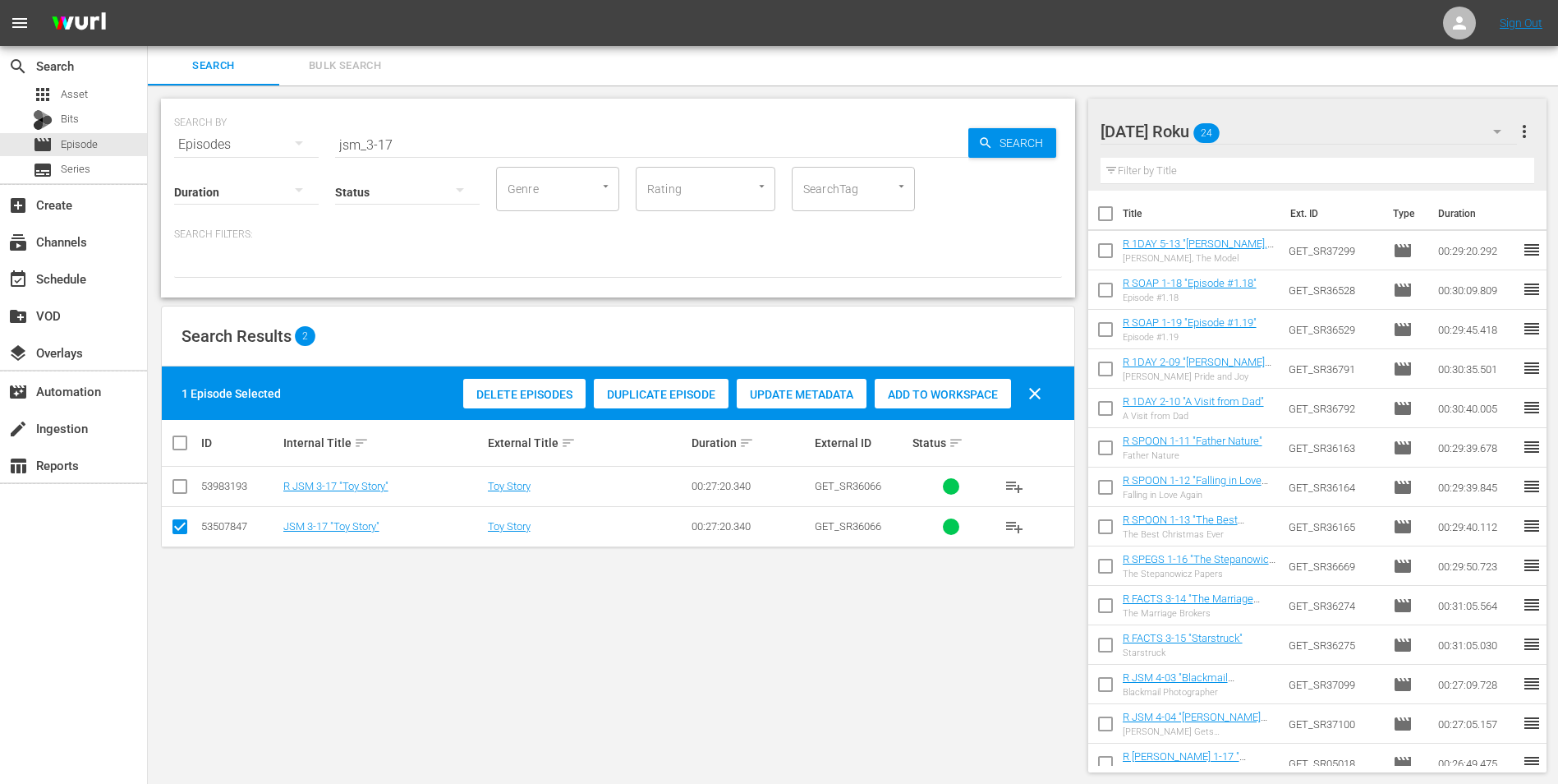
click at [167, 524] on td at bounding box center [181, 526] width 37 height 40
click at [179, 522] on input "checkbox" at bounding box center [181, 530] width 20 height 20
checkbox input "false"
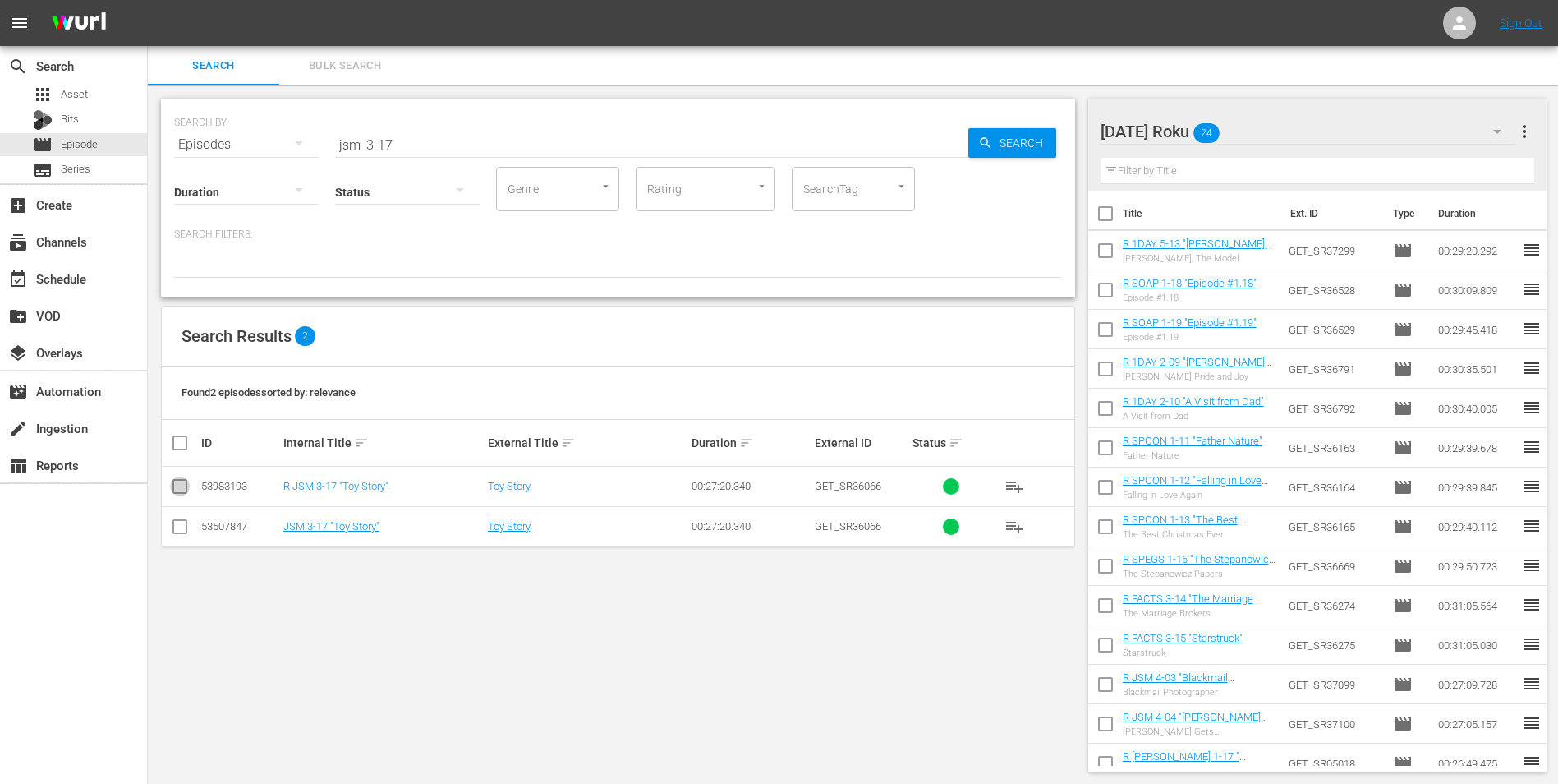
click at [179, 492] on input "checkbox" at bounding box center [181, 490] width 20 height 20
checkbox input "true"
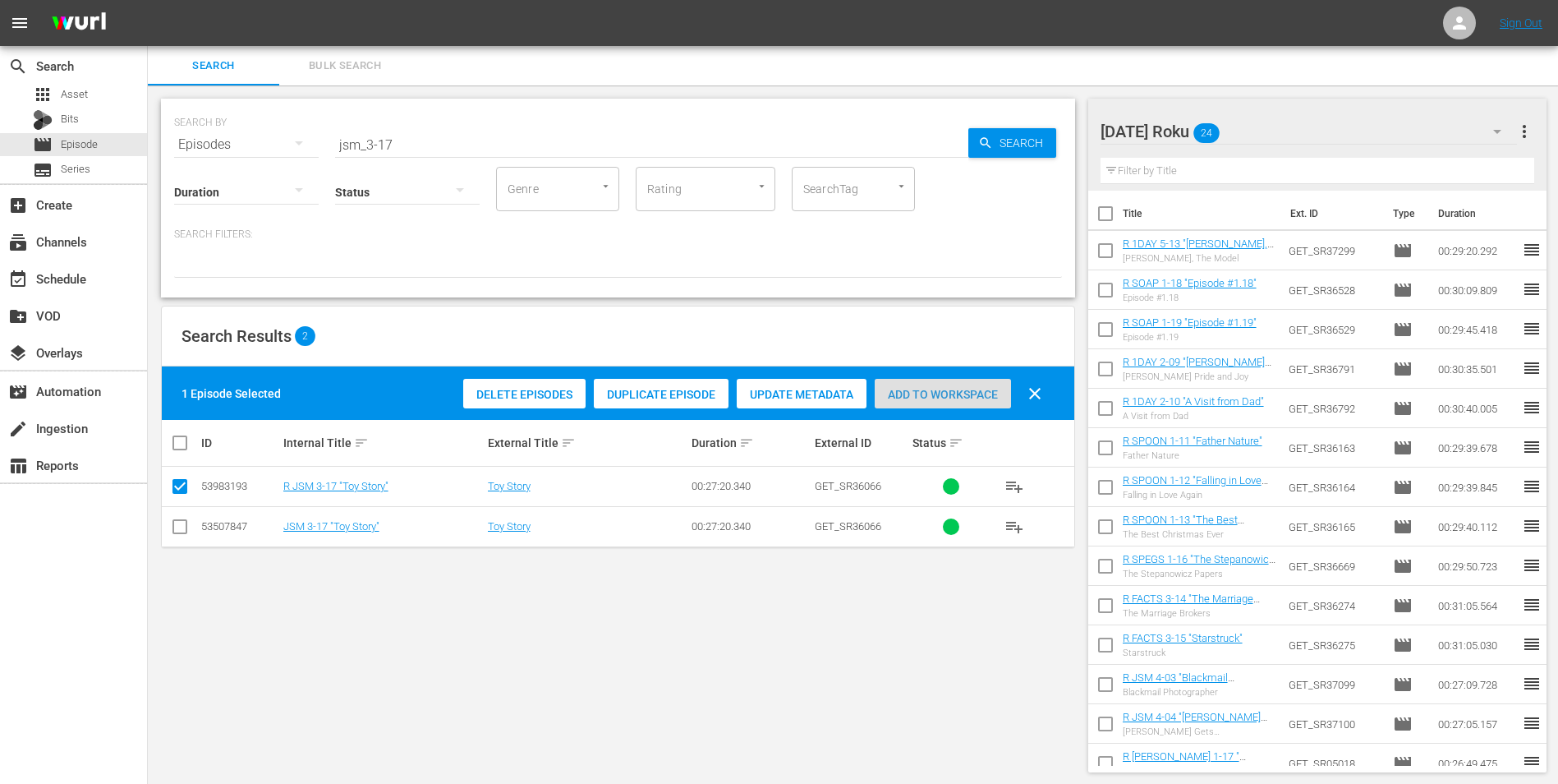
click at [940, 382] on div "Add to Workspace" at bounding box center [944, 394] width 137 height 31
click at [1320, 118] on div "Saturday Roku 25" at bounding box center [1310, 131] width 418 height 46
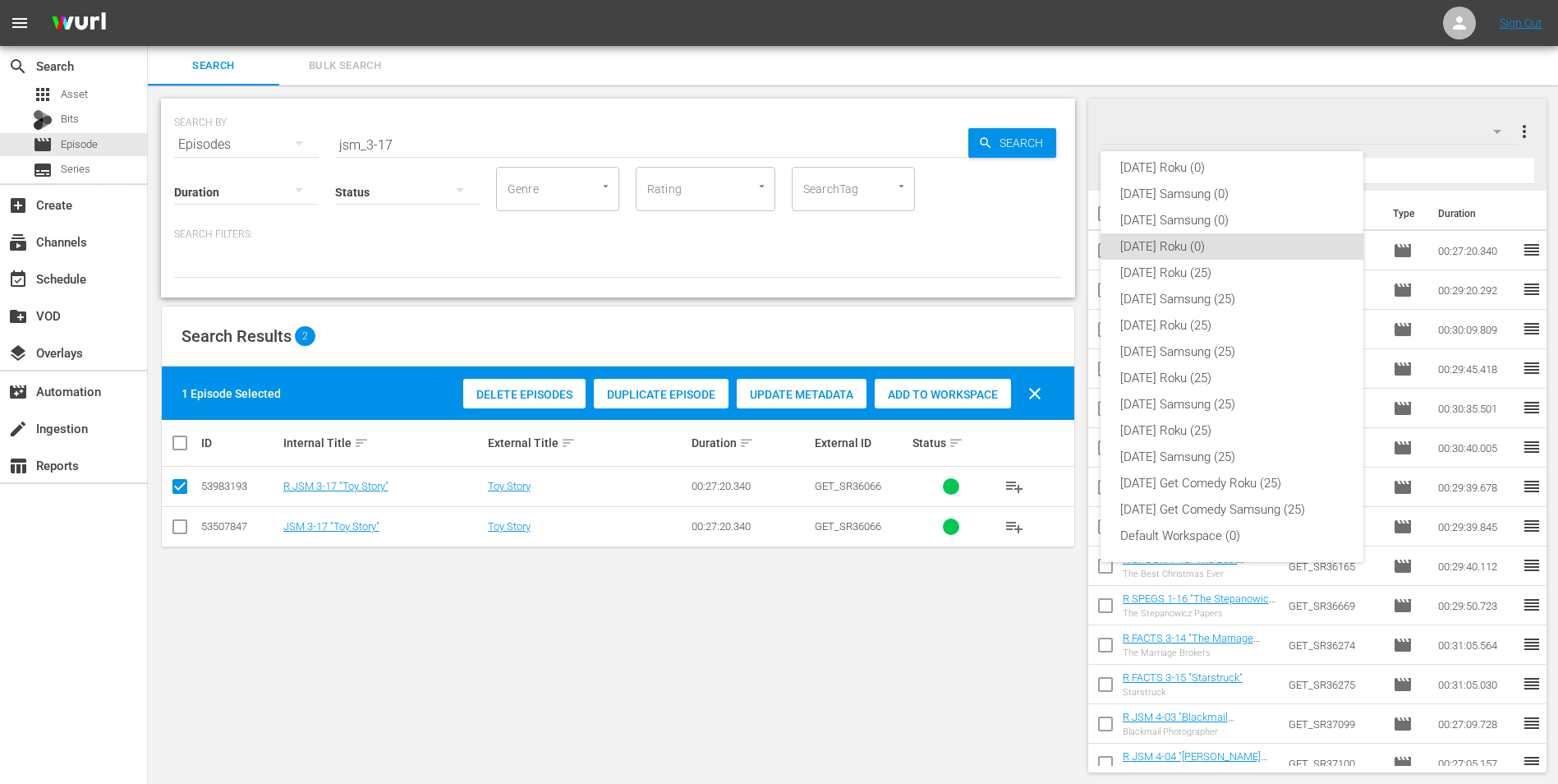
click at [67, 119] on div "Sunday Roku (0) Sunday Samsung (0) Saturday Samsung (0) Saturday Roku (0) Frida…" at bounding box center [779, 392] width 1558 height 784
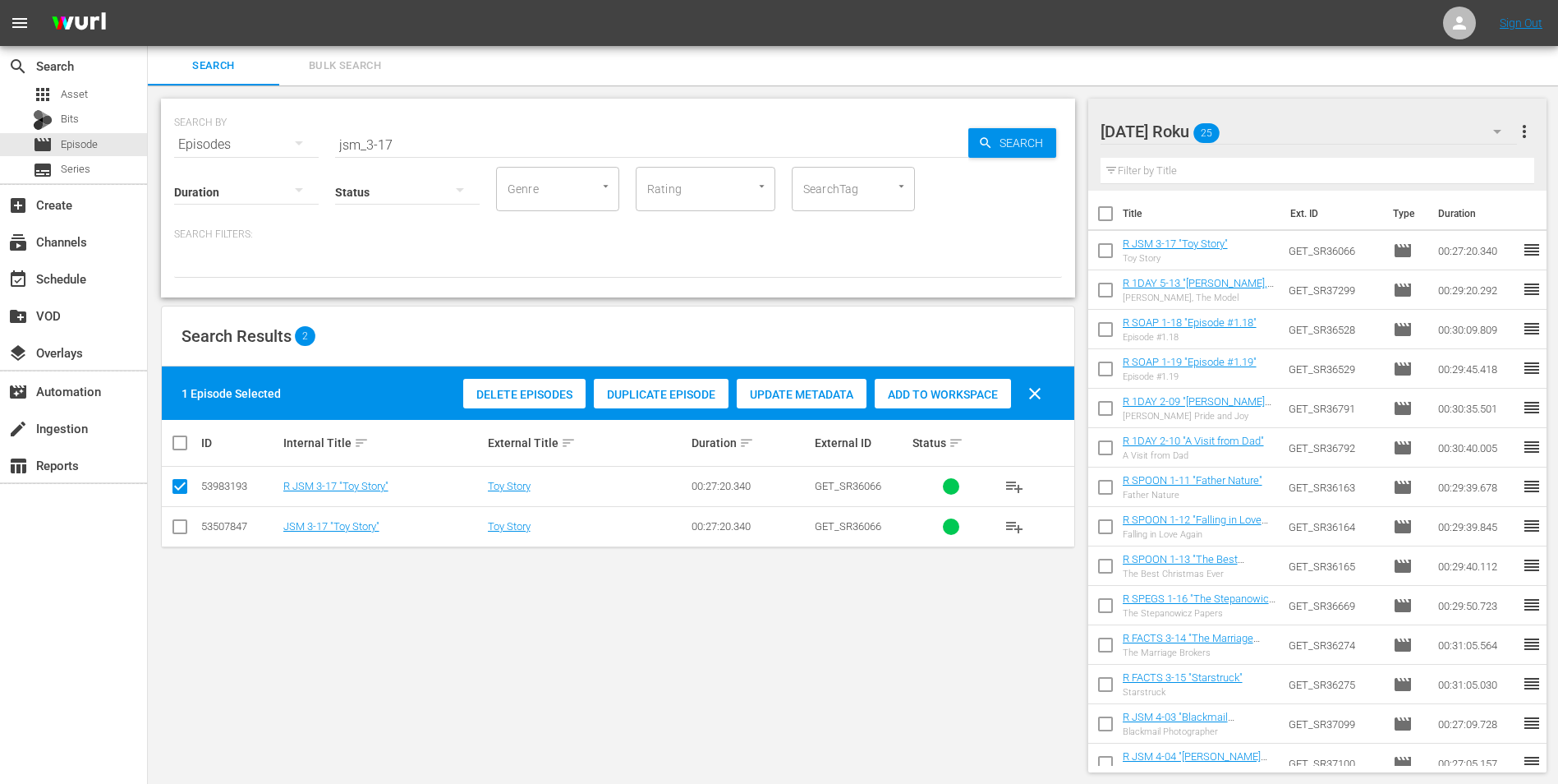
click at [70, 118] on div "Sunday Roku (0) Sunday Samsung (0) Saturday Samsung (0) Saturday Roku (0) Frida…" at bounding box center [779, 392] width 1558 height 784
click at [70, 118] on span "Bits" at bounding box center [70, 119] width 18 height 16
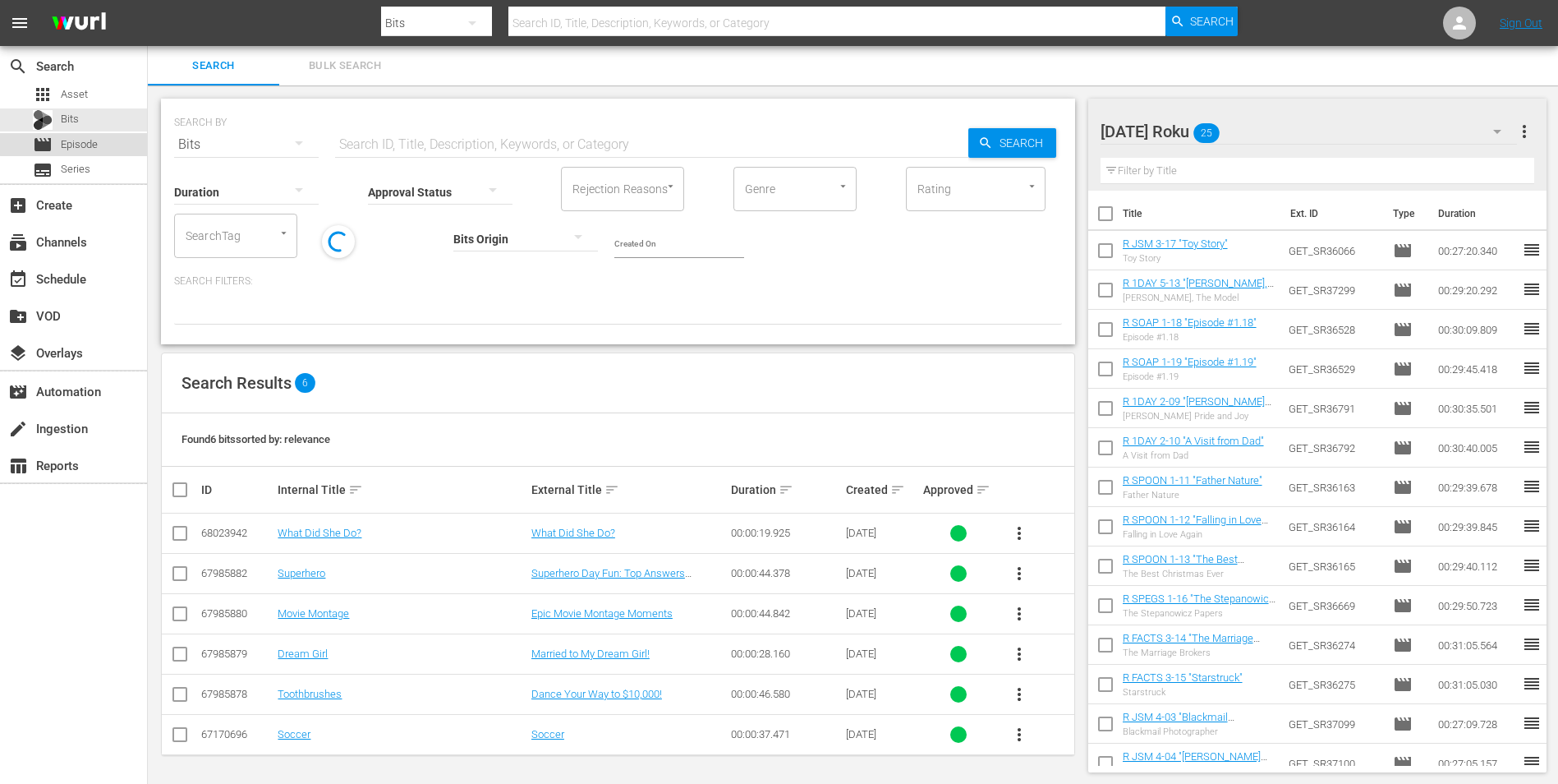
click at [92, 137] on span "Episode" at bounding box center [79, 145] width 37 height 16
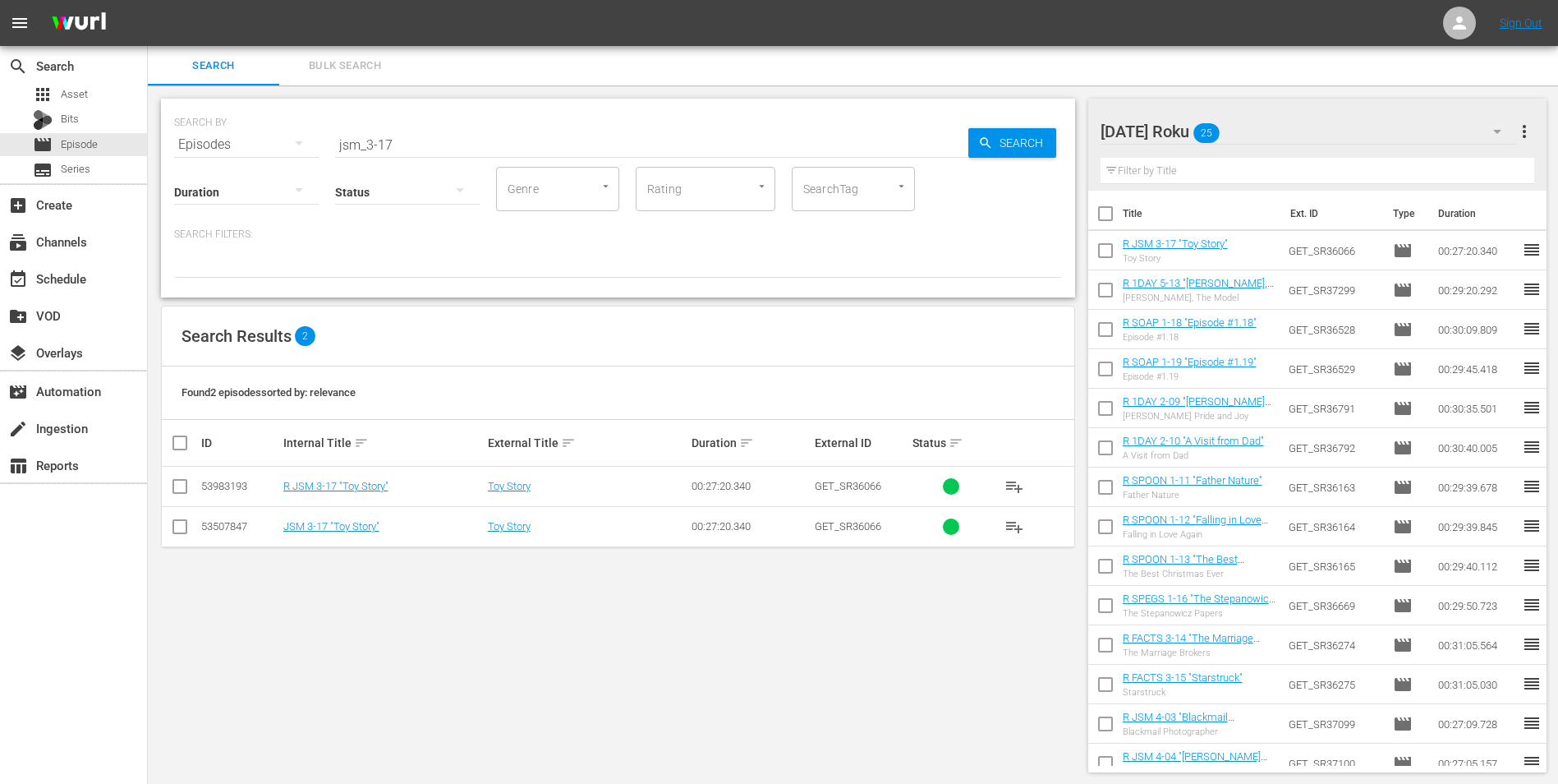
click at [1278, 131] on div "Saturday Roku 25" at bounding box center [1310, 131] width 418 height 46
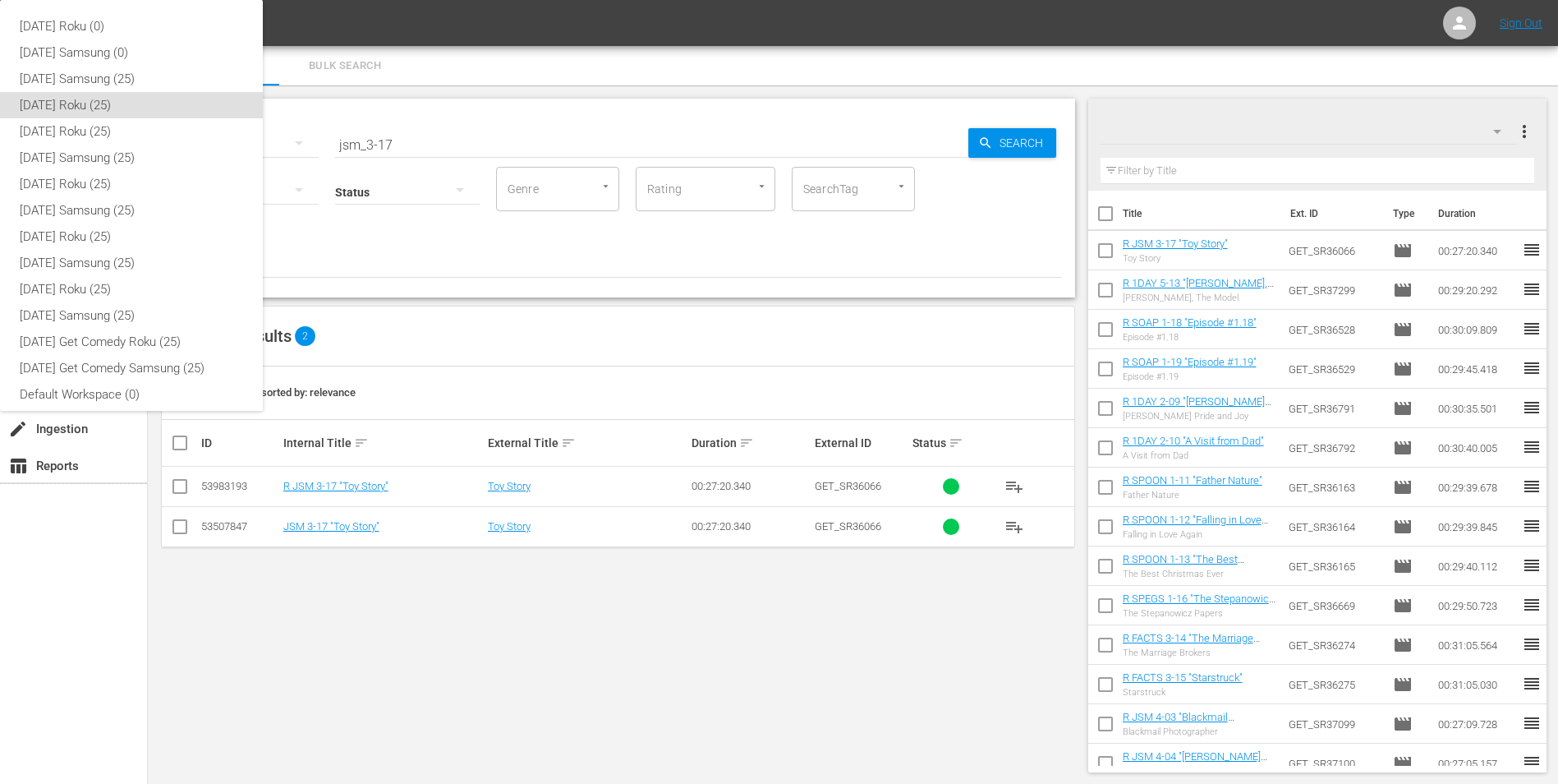
scroll to position [10, 0]
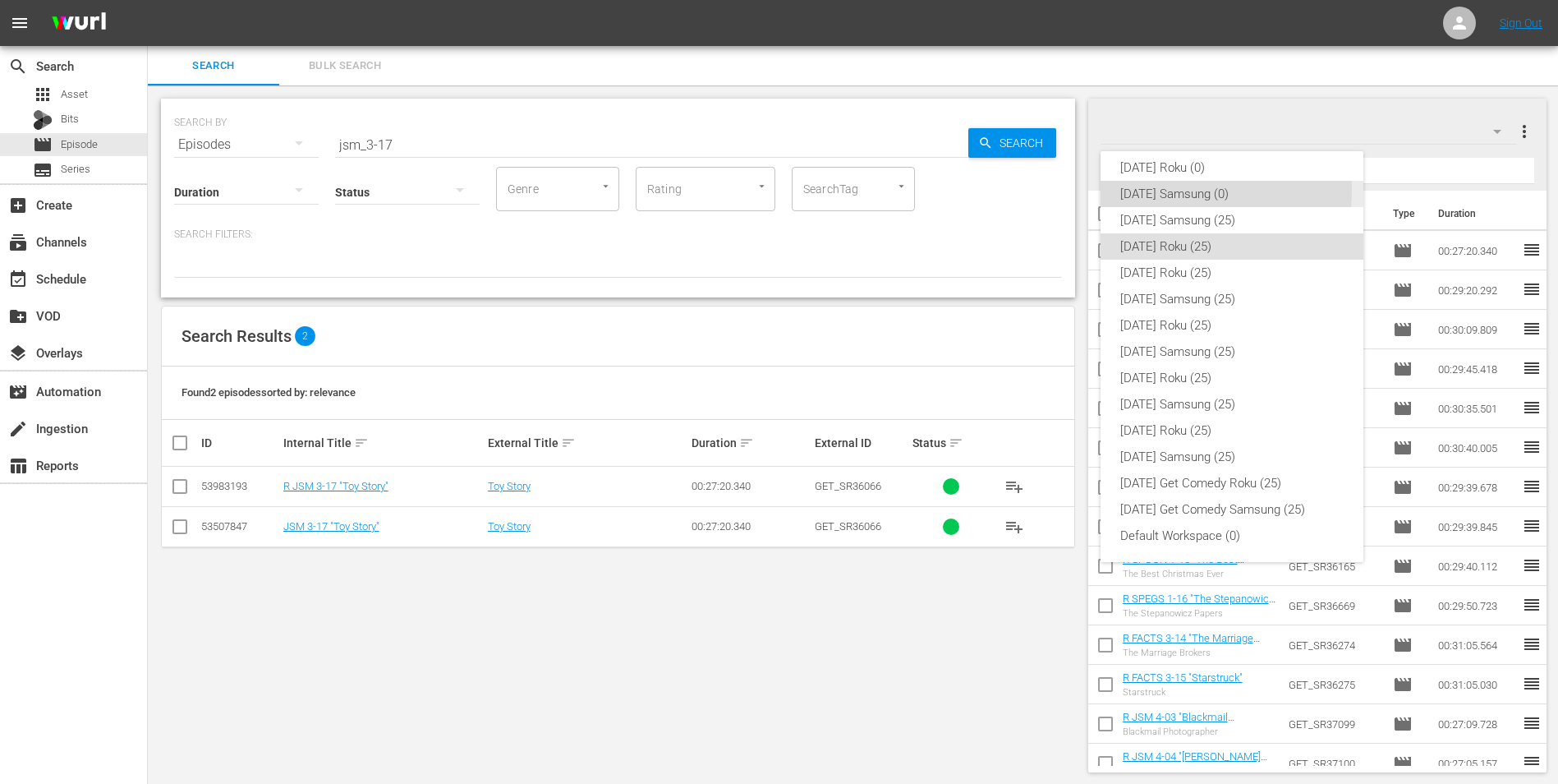
click at [1168, 190] on div "Sunday Samsung (0)" at bounding box center [1232, 193] width 223 height 26
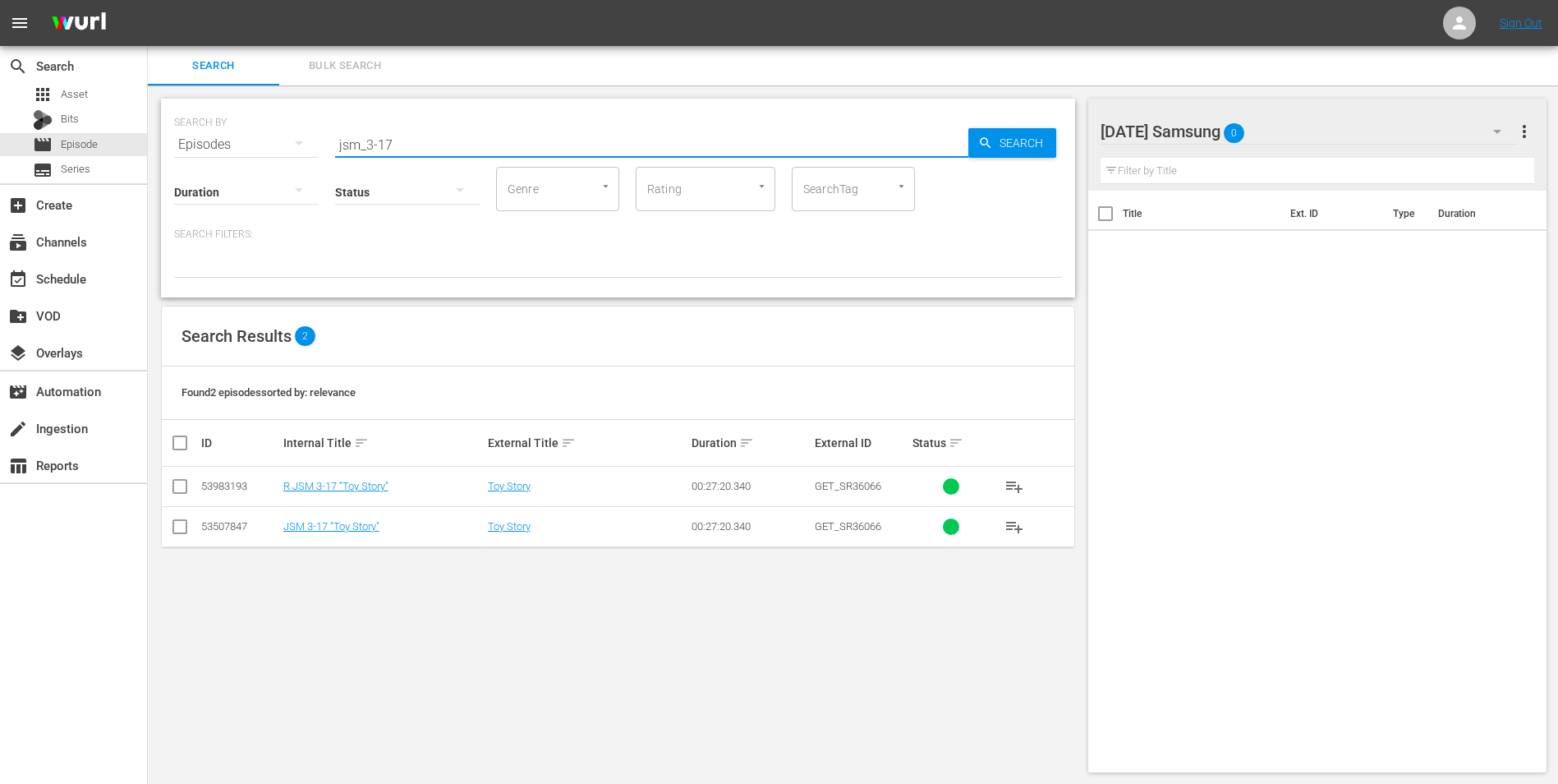
drag, startPoint x: 414, startPoint y: 148, endPoint x: 221, endPoint y: 129, distance: 193.9
click at [222, 129] on div "SEARCH BY Search By Episodes Search ID, Title, Description, Keywords, or Catego…" at bounding box center [618, 134] width 888 height 59
type input "2dads_1-05"
click at [184, 528] on input "checkbox" at bounding box center [181, 530] width 20 height 20
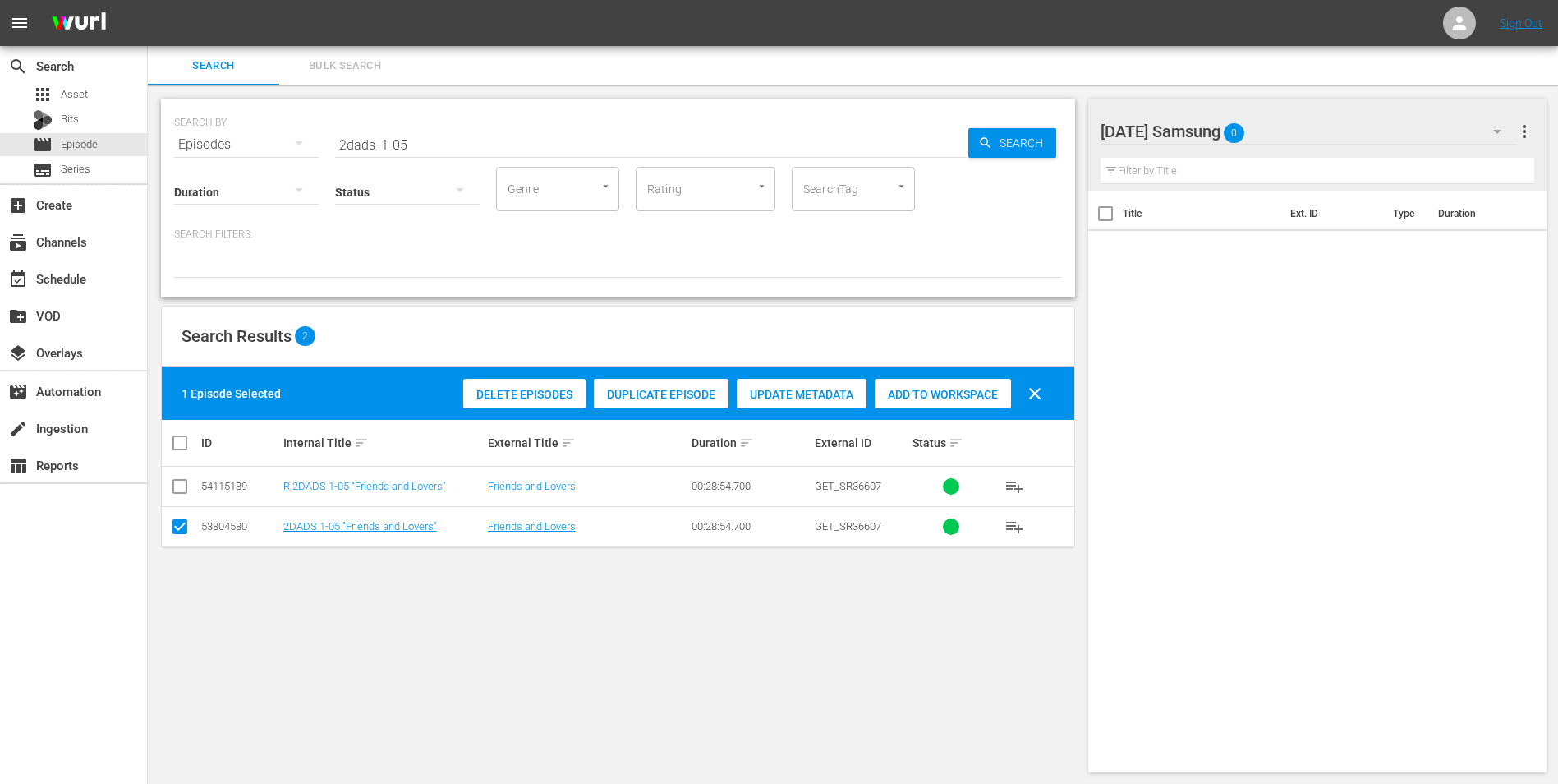
click at [895, 387] on span "Add to Workspace" at bounding box center [944, 394] width 137 height 13
click at [1290, 120] on div "Sunday Samsung 1" at bounding box center [1310, 131] width 418 height 46
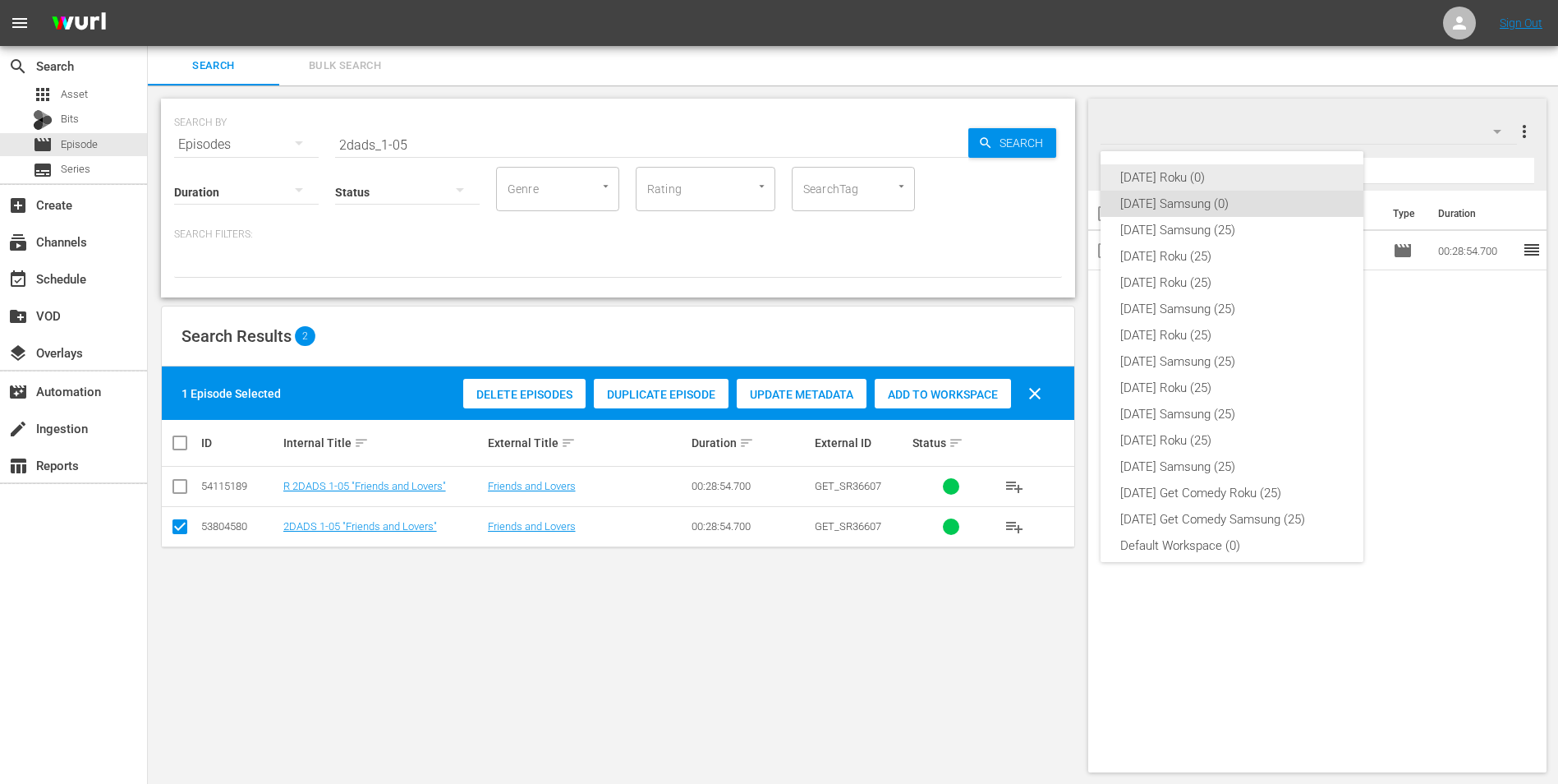
click at [1169, 180] on div "Sunday Roku (0)" at bounding box center [1232, 177] width 223 height 26
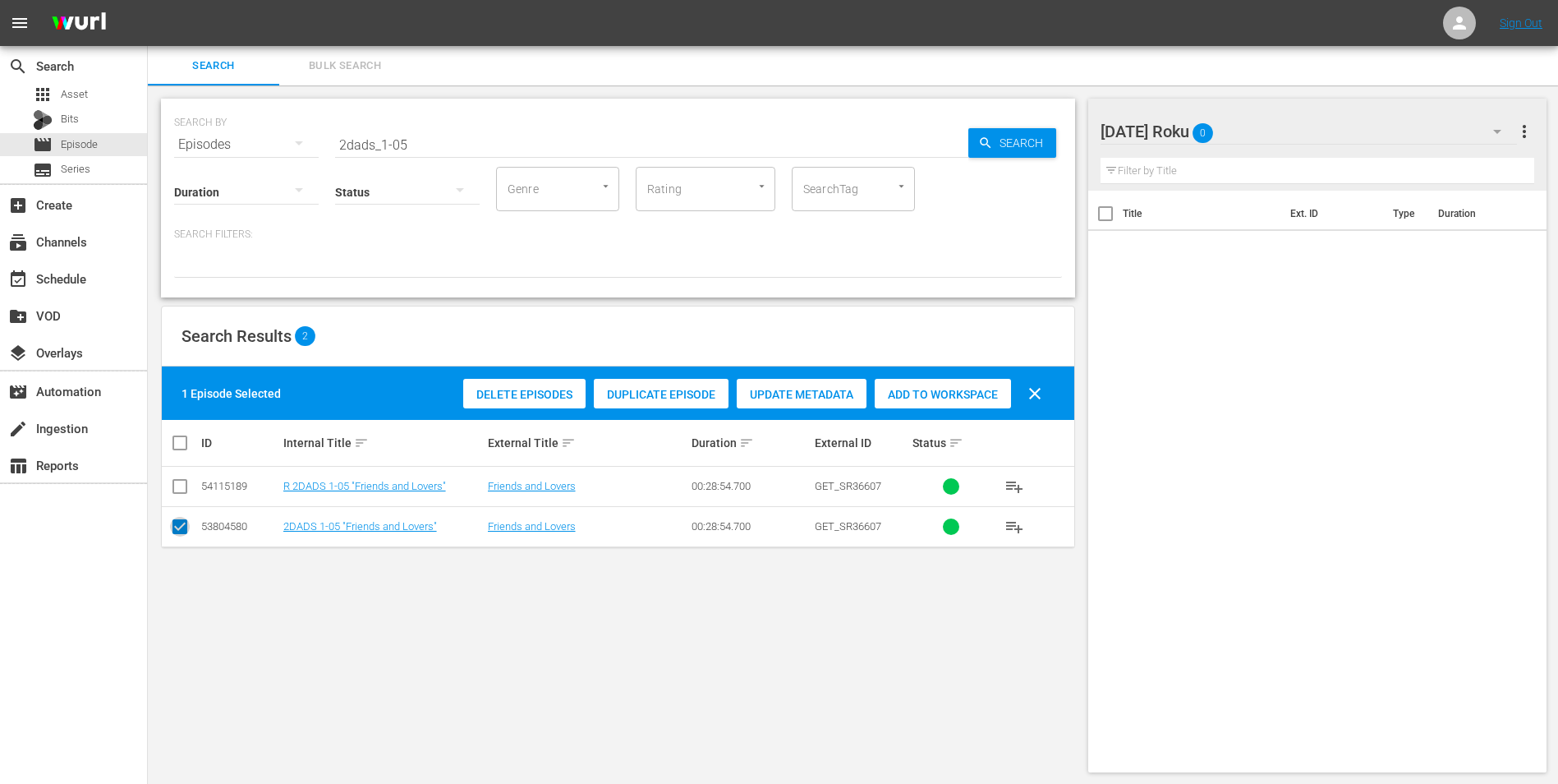
click at [174, 526] on input "checkbox" at bounding box center [181, 530] width 20 height 20
checkbox input "false"
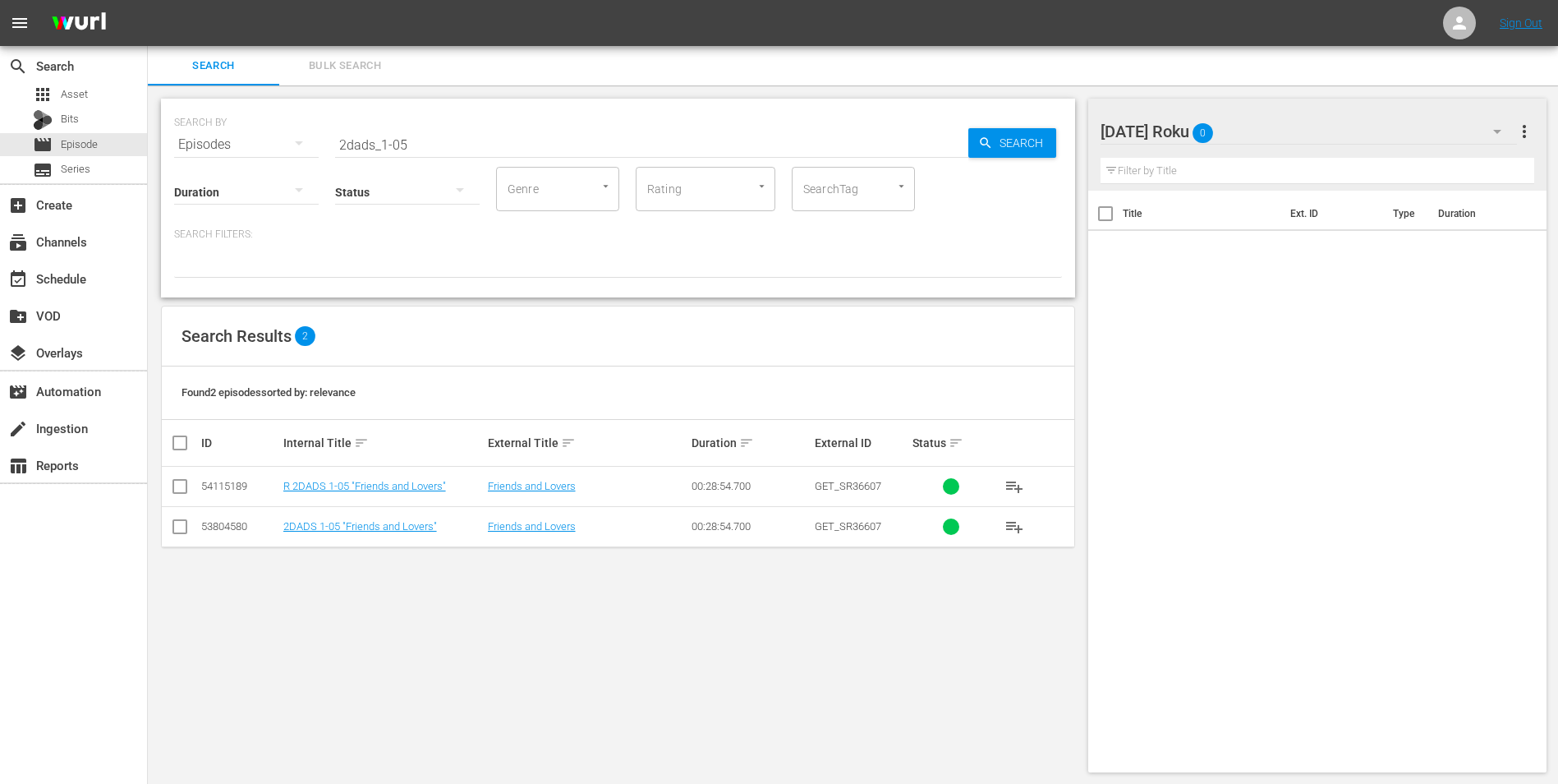
click at [179, 494] on input "checkbox" at bounding box center [181, 490] width 20 height 20
checkbox input "true"
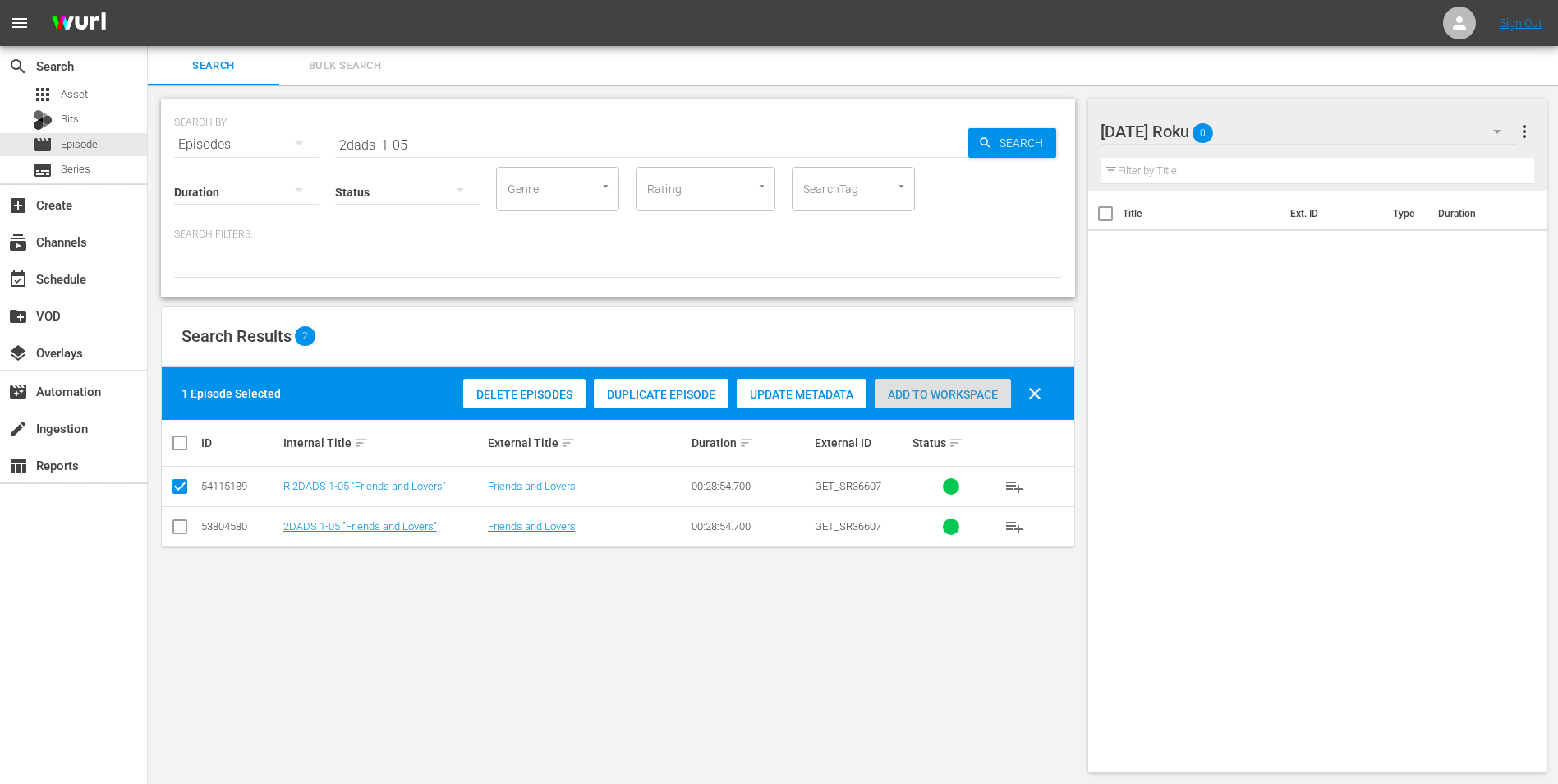
click at [922, 378] on div "Add to Workspace" at bounding box center [944, 394] width 137 height 31
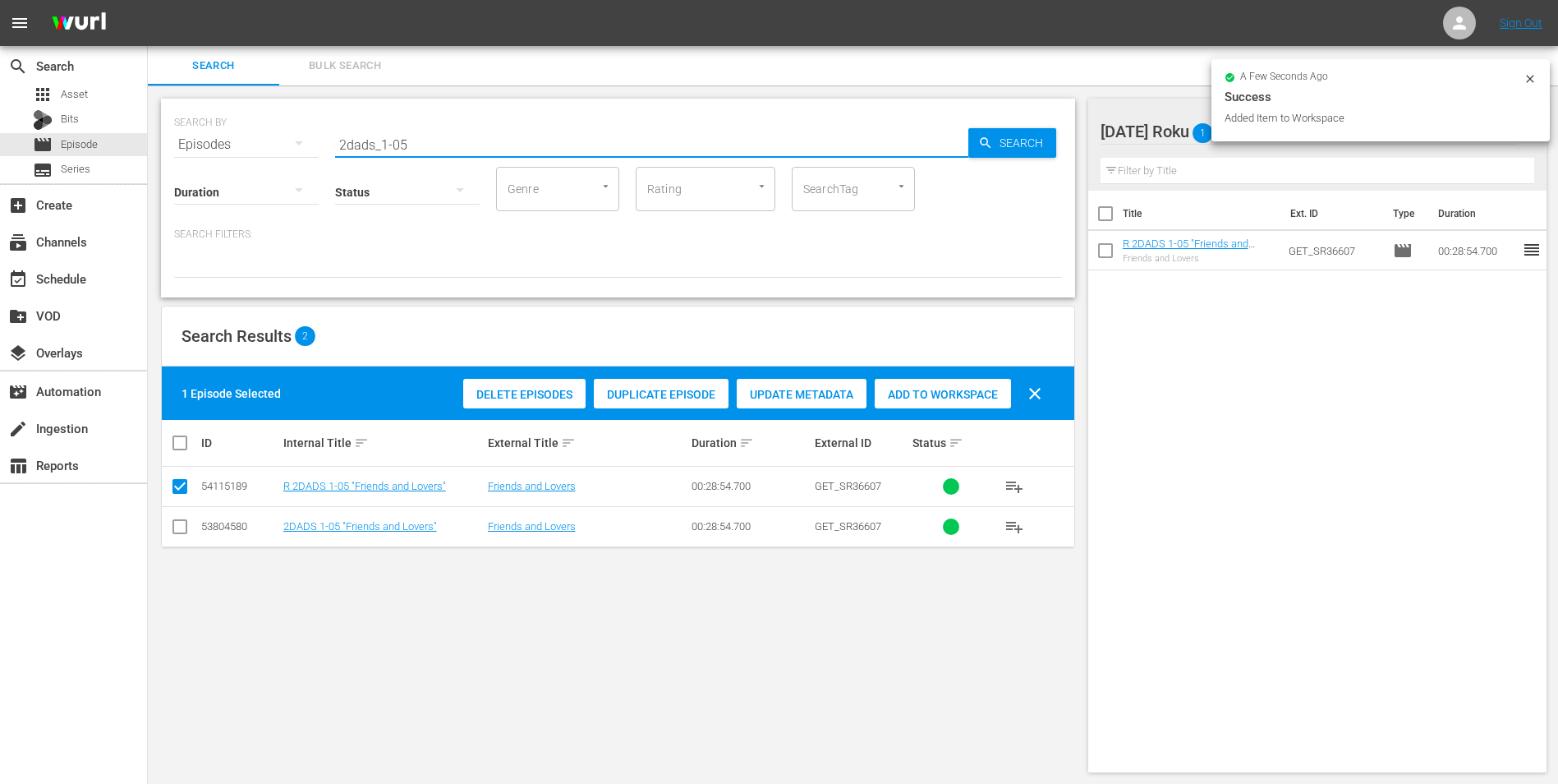
drag, startPoint x: 398, startPoint y: 145, endPoint x: 449, endPoint y: 151, distance: 51.4
click at [449, 150] on input "2dads_1-05" at bounding box center [652, 144] width 634 height 39
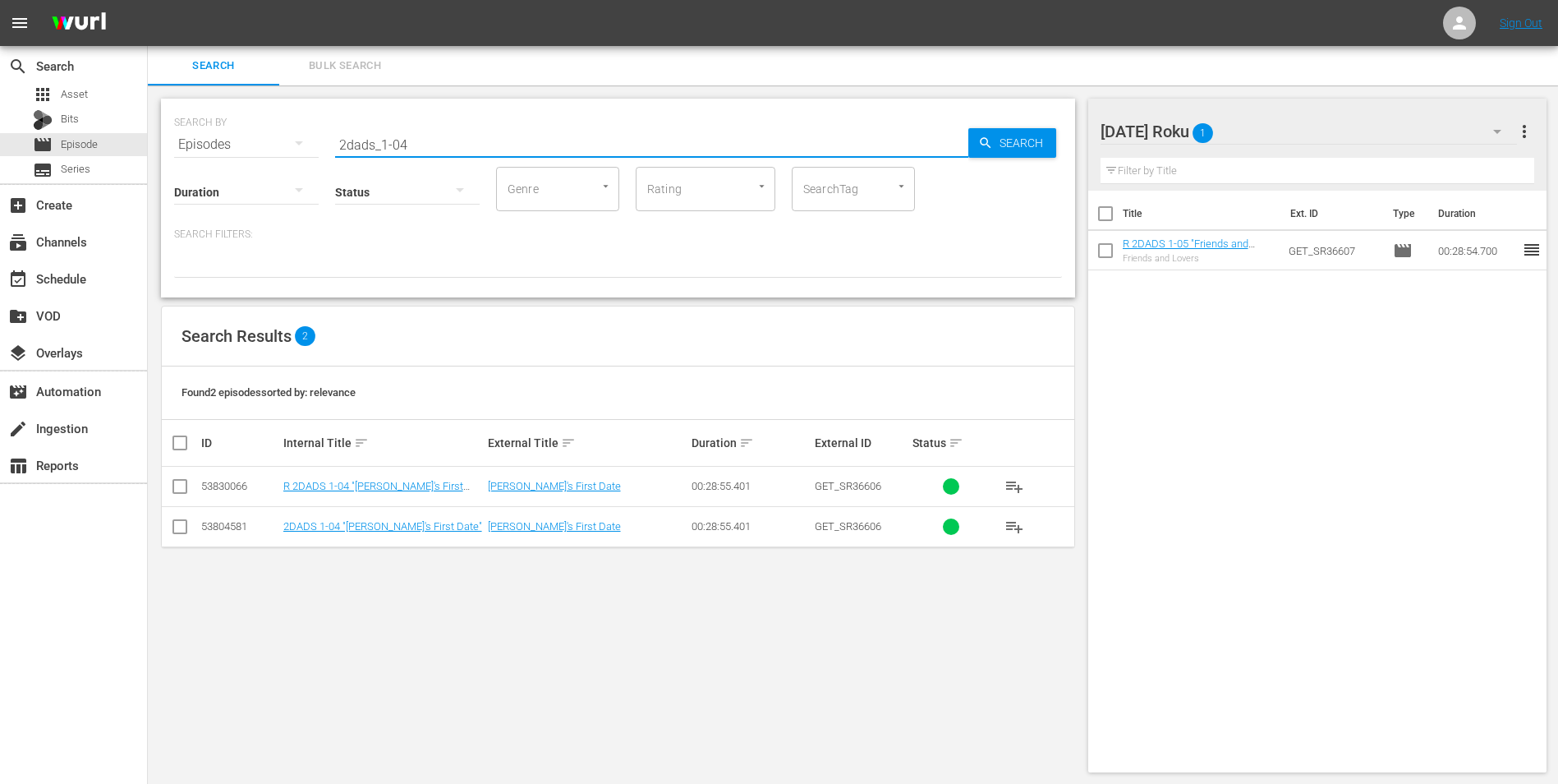
type input "2dads_1-04"
click at [181, 490] on input "checkbox" at bounding box center [181, 490] width 20 height 20
checkbox input "true"
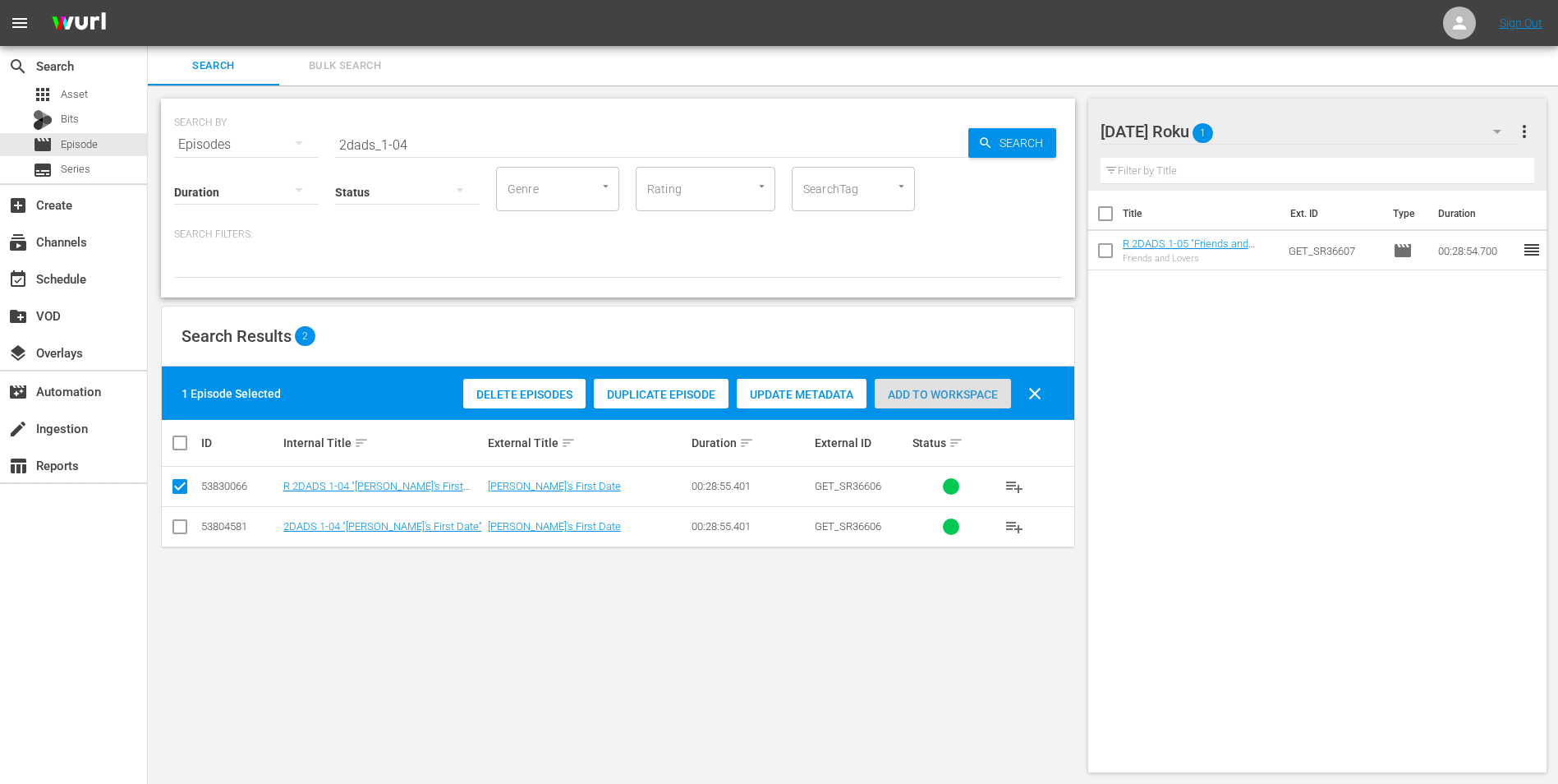
click at [909, 395] on span "Add to Workspace" at bounding box center [944, 394] width 137 height 13
click at [1262, 112] on div "Sunday Roku 2" at bounding box center [1310, 131] width 418 height 46
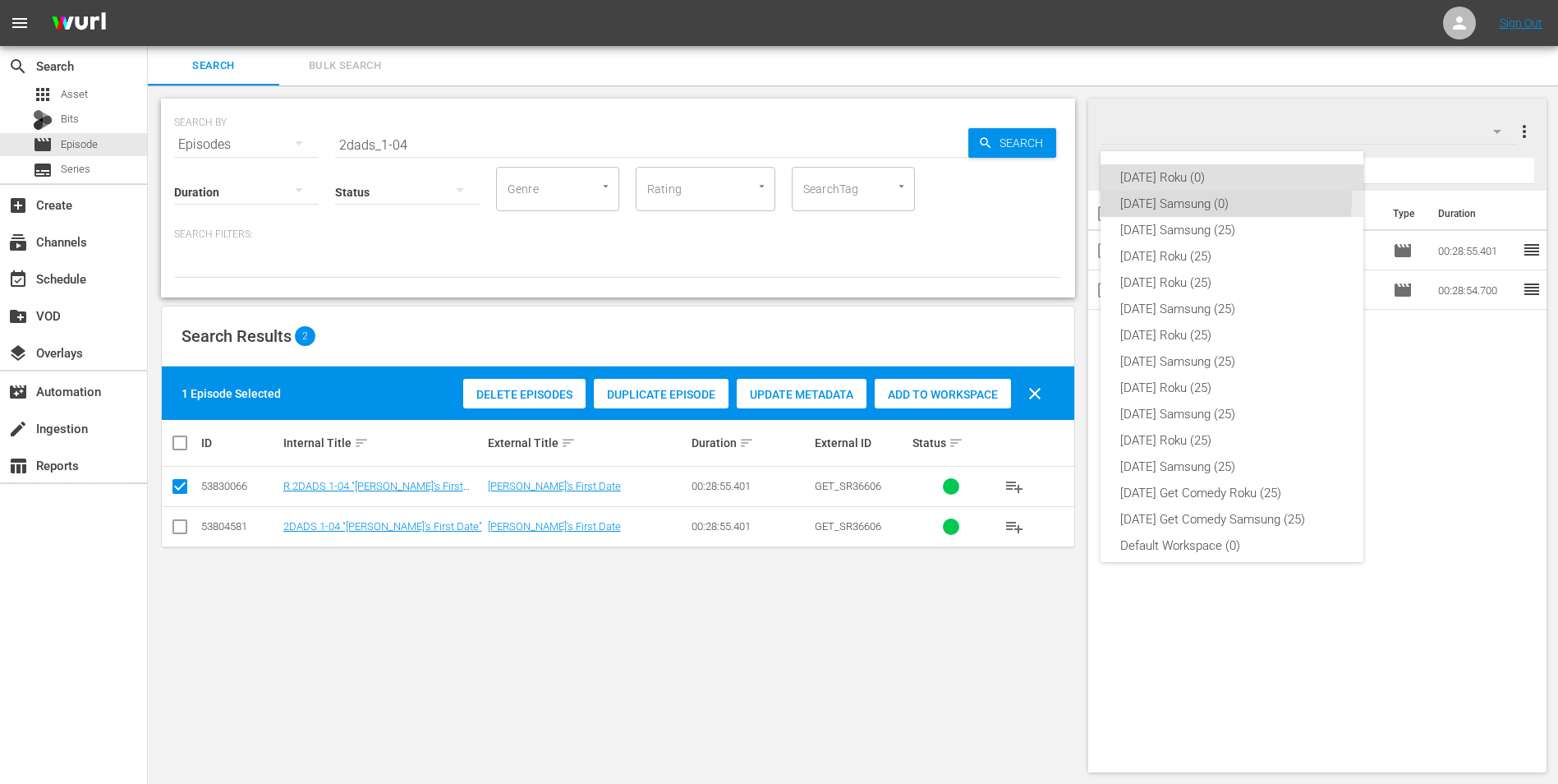
click at [1223, 201] on div "Sunday Samsung (0)" at bounding box center [1232, 203] width 223 height 26
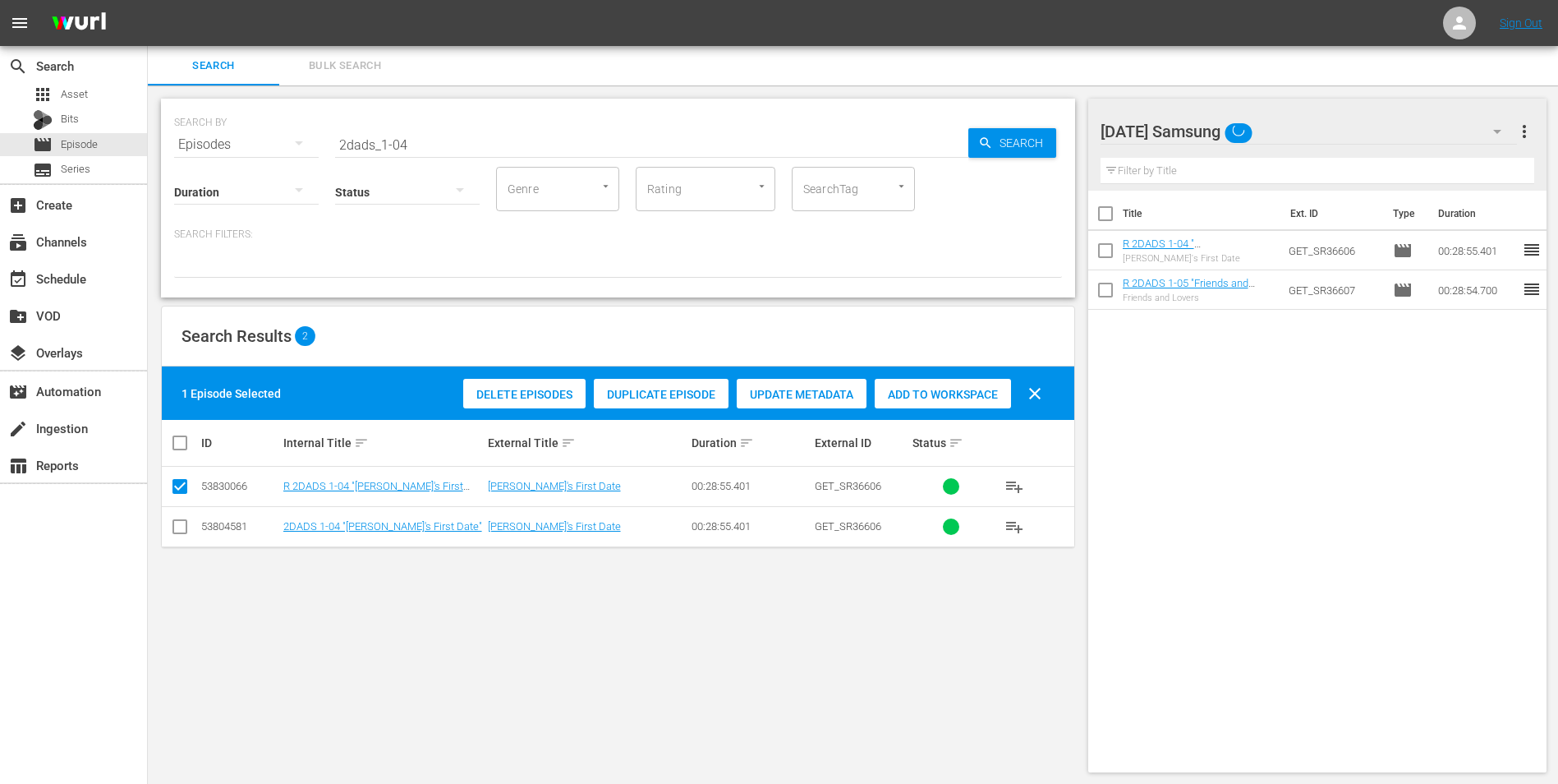
click at [179, 520] on input "checkbox" at bounding box center [181, 530] width 20 height 20
checkbox input "true"
click at [186, 487] on input "checkbox" at bounding box center [181, 490] width 20 height 20
checkbox input "false"
click at [917, 387] on span "Add to Workspace" at bounding box center [944, 394] width 137 height 13
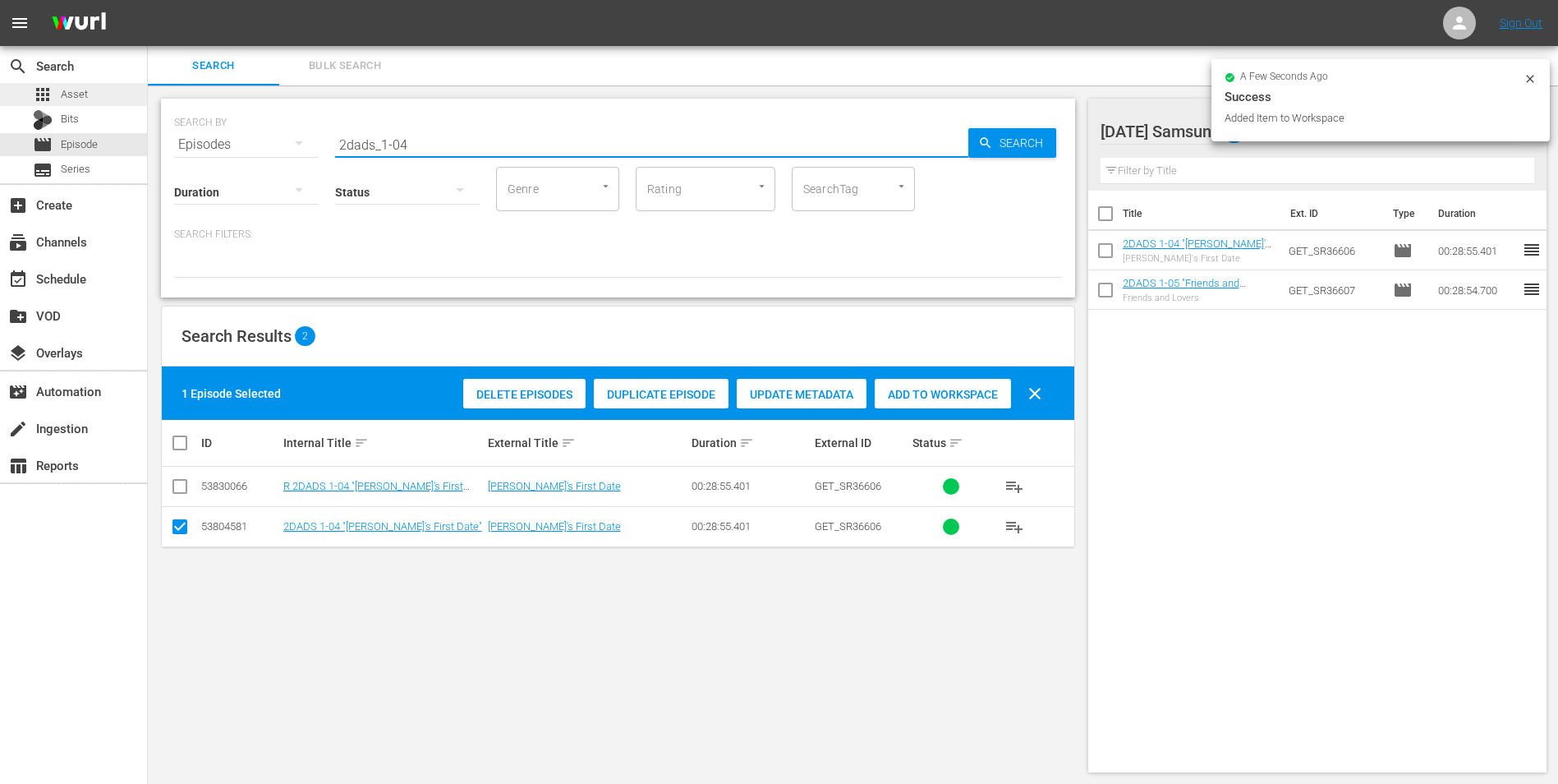
drag, startPoint x: 435, startPoint y: 145, endPoint x: 137, endPoint y: 99, distance: 301.5
click at [182, 137] on div "SEARCH BY Search By Episodes Search ID, Title, Description, Keywords, or Catego…" at bounding box center [618, 134] width 888 height 59
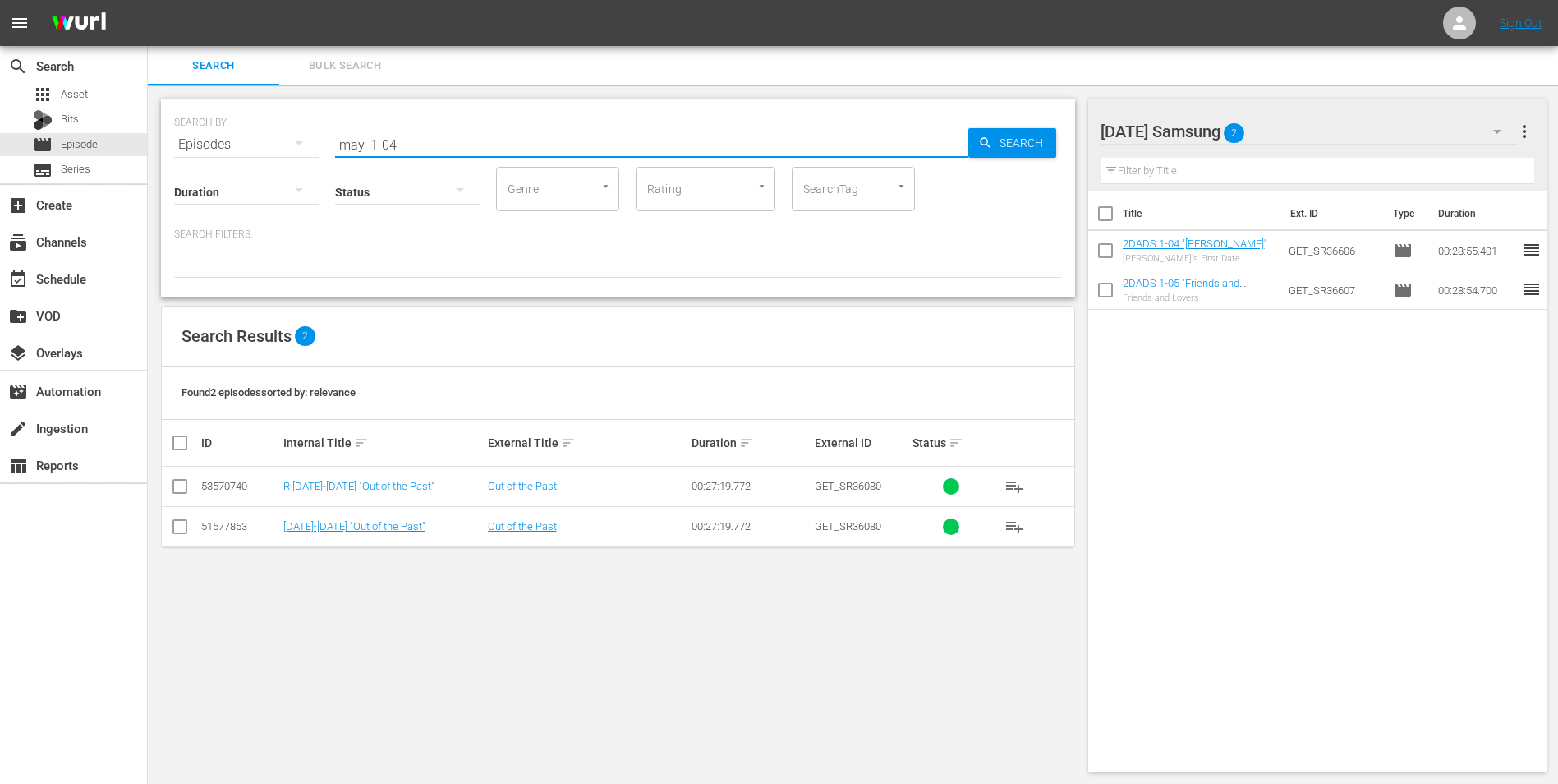
type input "may_1-04"
click at [179, 525] on input "checkbox" at bounding box center [181, 530] width 20 height 20
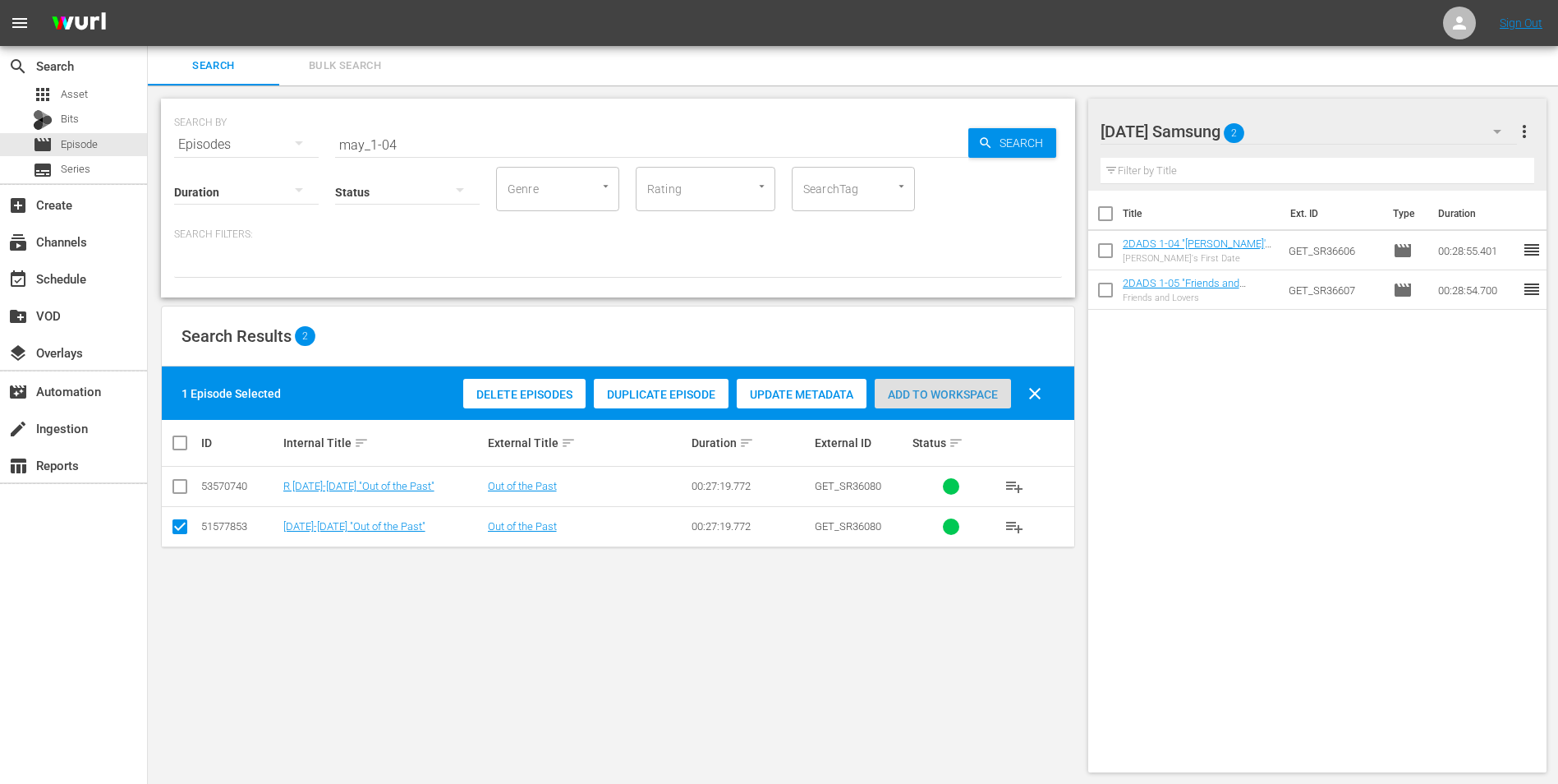
click at [978, 390] on span "Add to Workspace" at bounding box center [944, 394] width 137 height 13
click at [1305, 124] on div "Sunday Samsung 3" at bounding box center [1310, 131] width 418 height 46
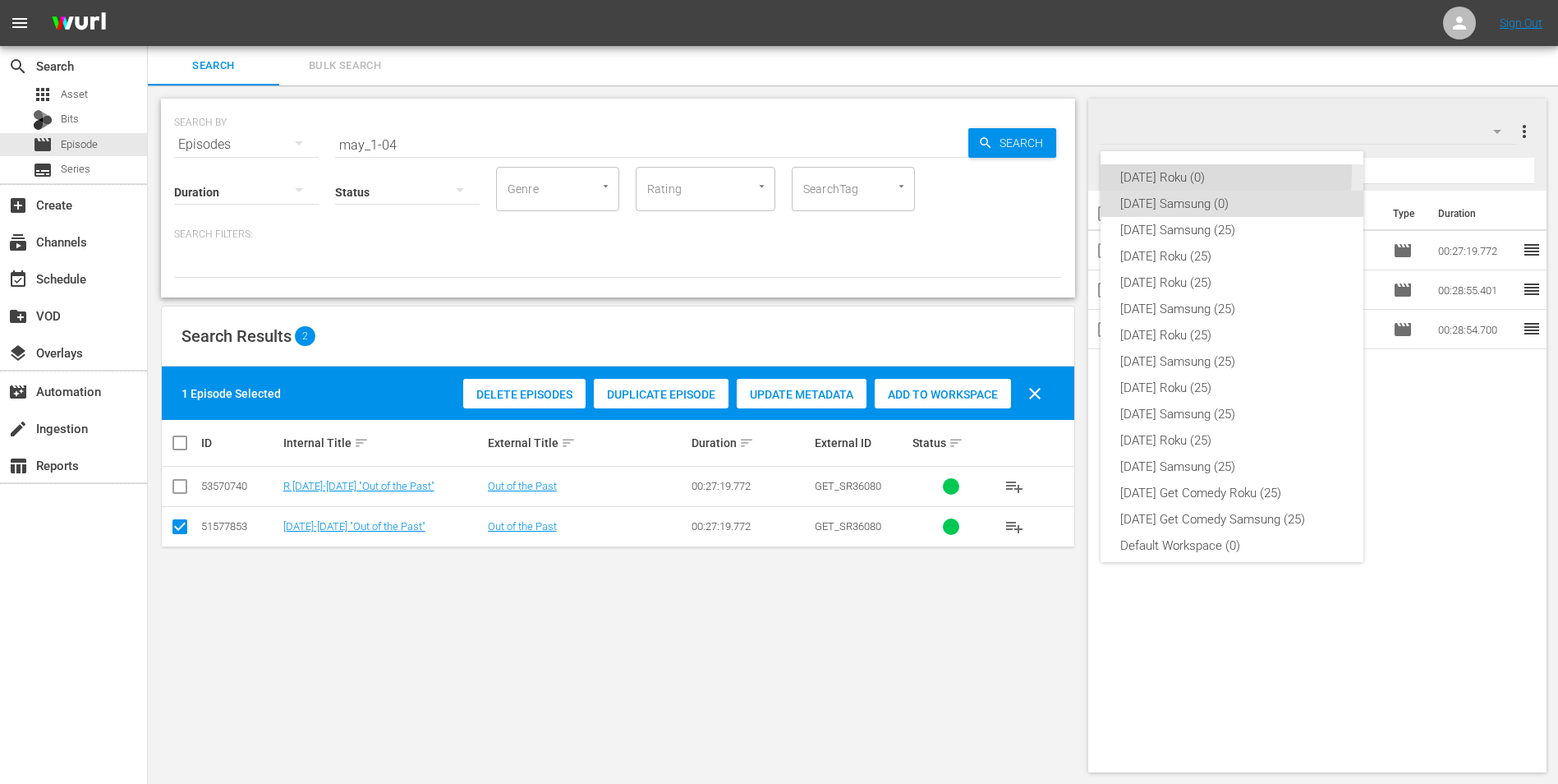
click at [1169, 172] on div "Sunday Roku (0)" at bounding box center [1232, 177] width 223 height 26
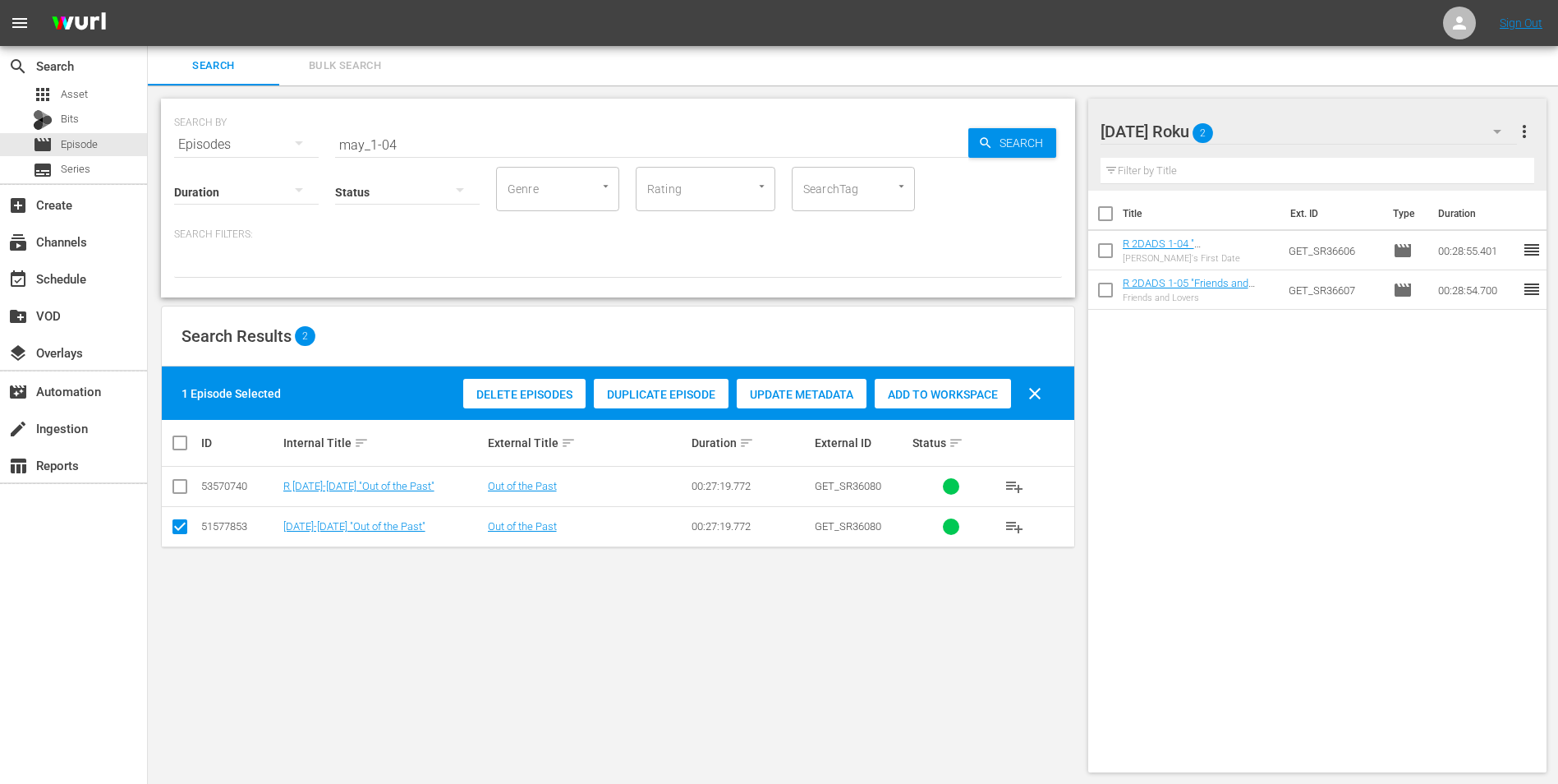
drag, startPoint x: 179, startPoint y: 529, endPoint x: 185, endPoint y: 487, distance: 42.4
click at [179, 524] on input "checkbox" at bounding box center [181, 530] width 20 height 20
checkbox input "false"
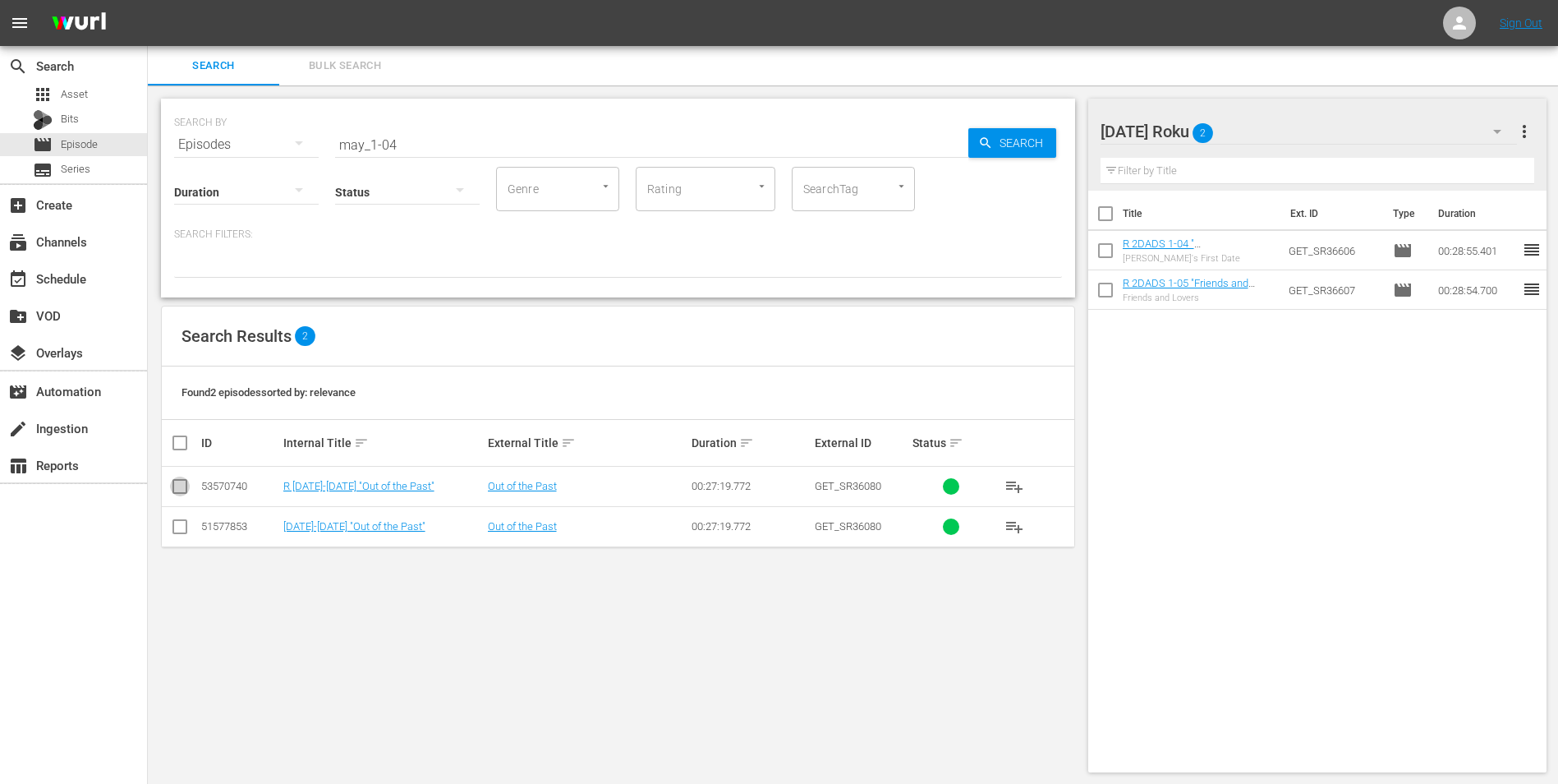
click at [184, 480] on input "checkbox" at bounding box center [181, 490] width 20 height 20
checkbox input "true"
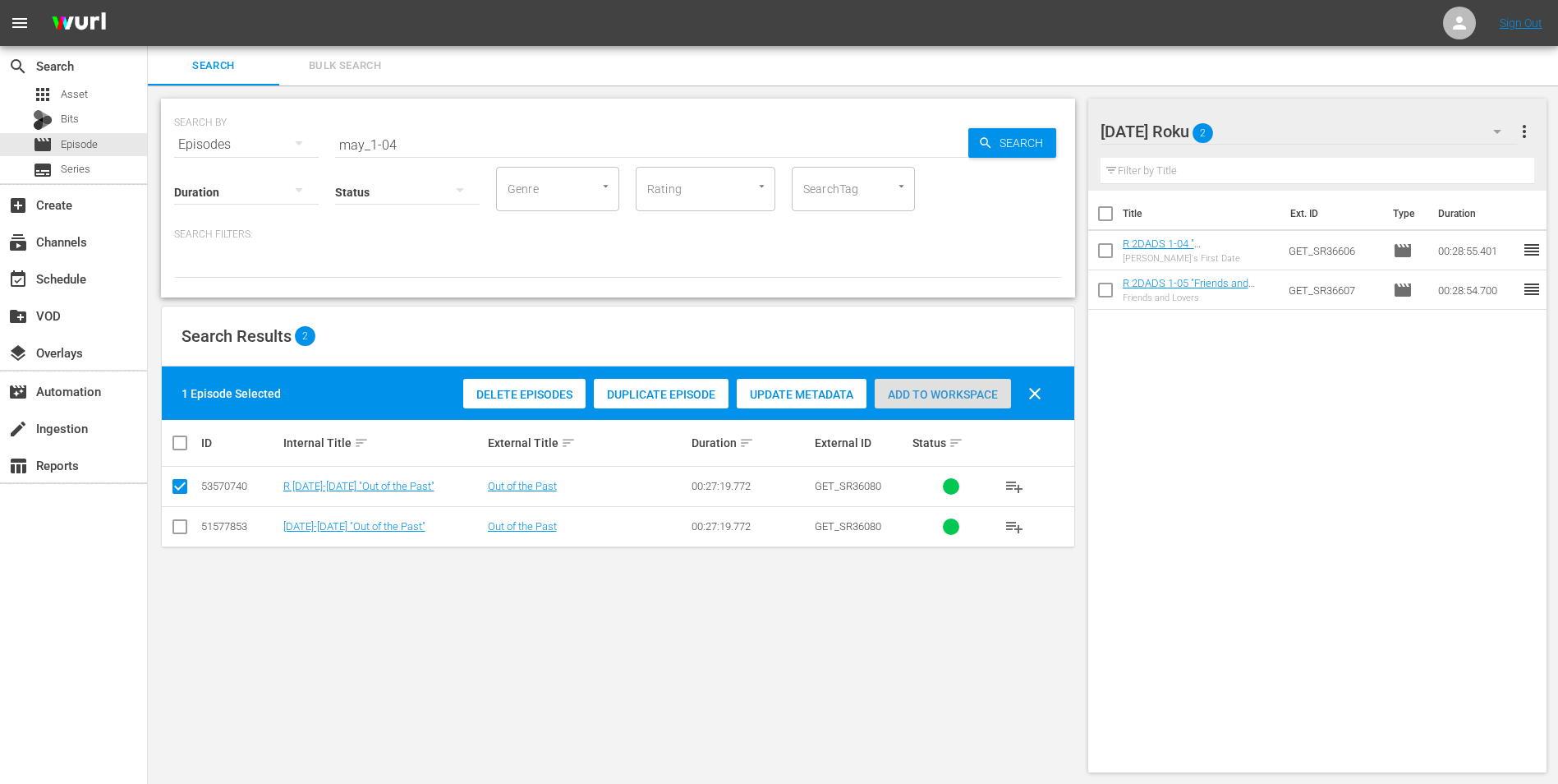
click at [932, 396] on span "Add to Workspace" at bounding box center [944, 394] width 137 height 13
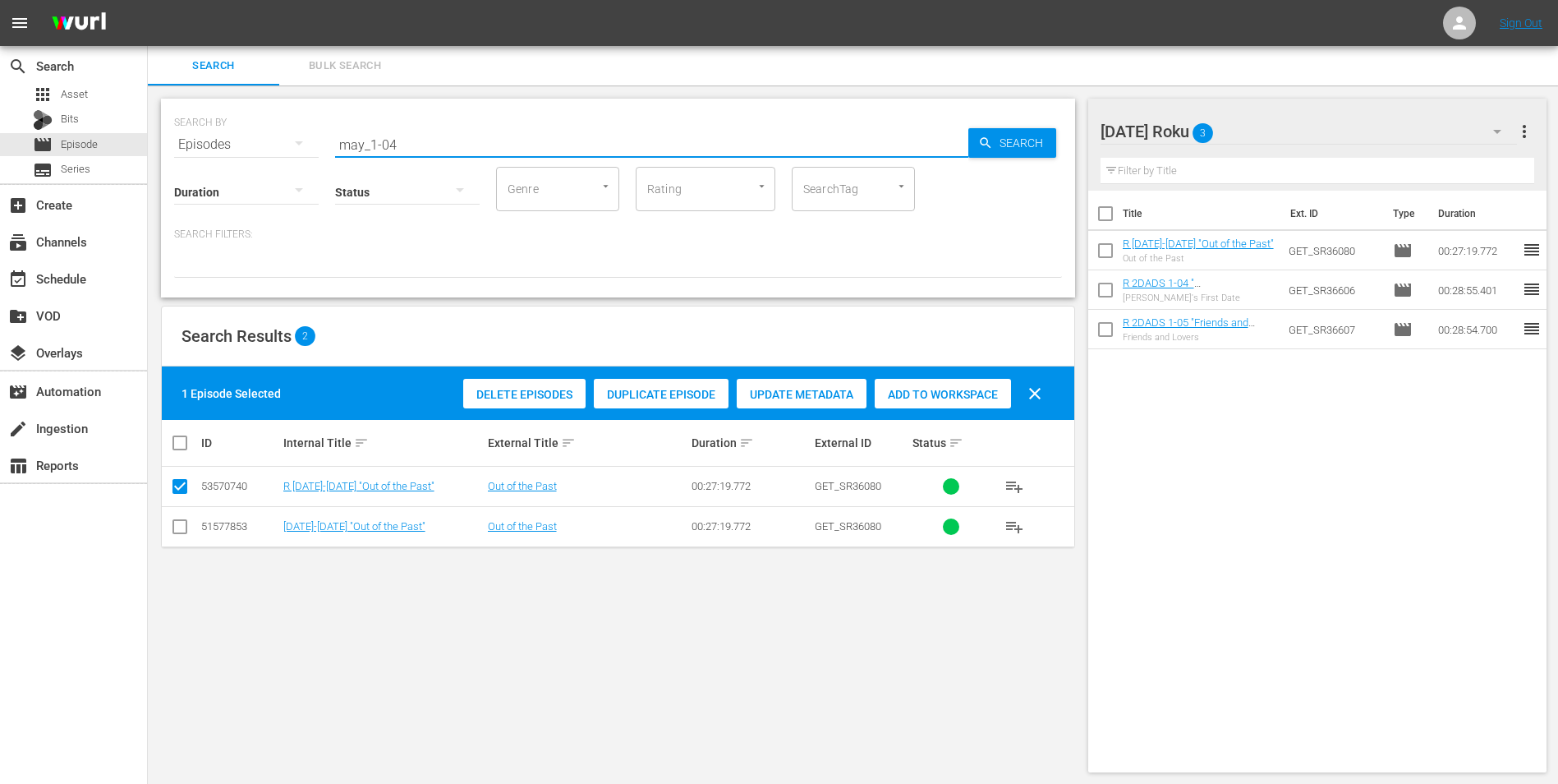
drag, startPoint x: 428, startPoint y: 146, endPoint x: 387, endPoint y: 153, distance: 41.6
click at [387, 153] on div "SEARCH BY Search By Episodes Search ID, Title, Description, Keywords, or Catego…" at bounding box center [618, 198] width 914 height 199
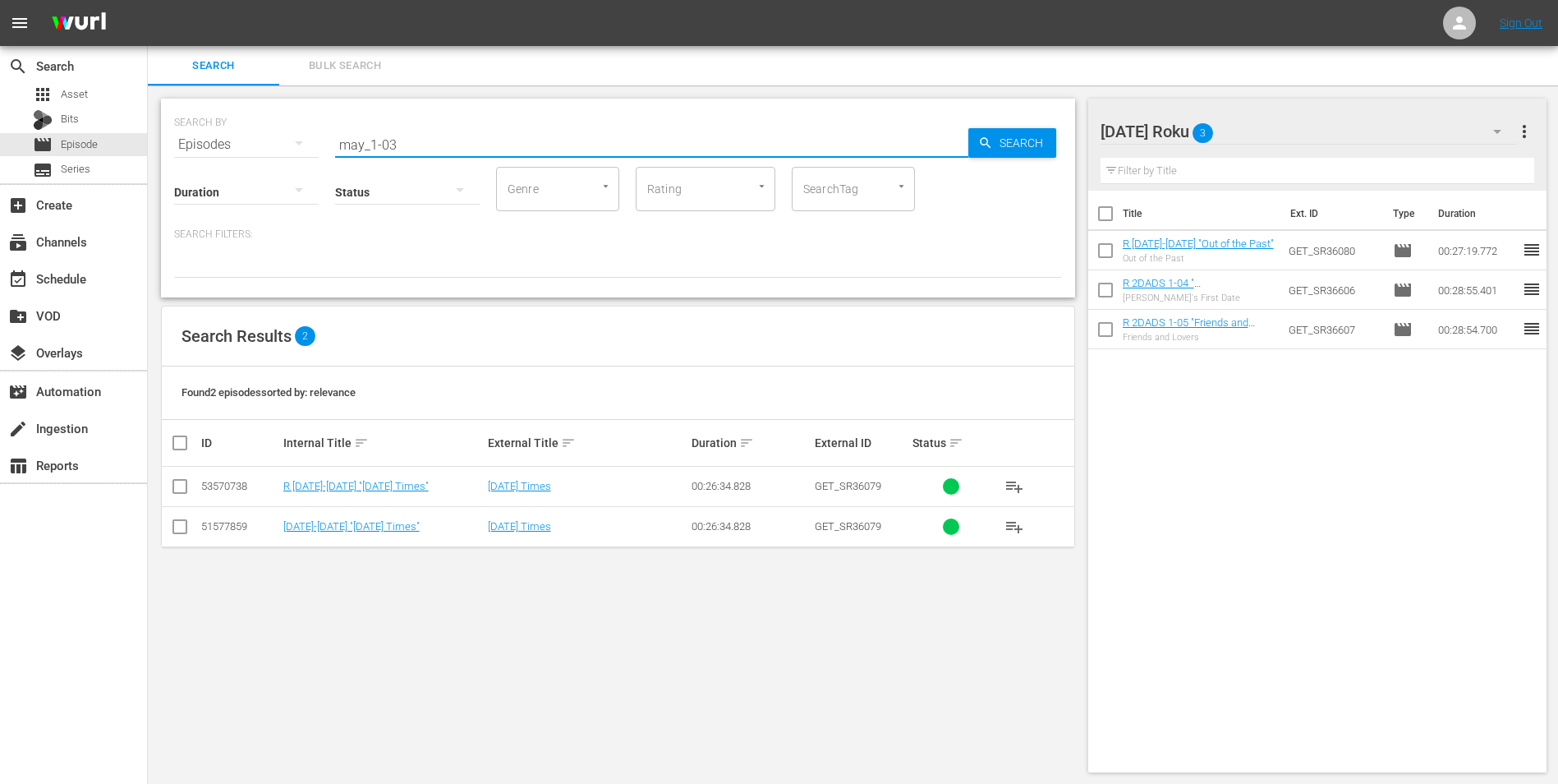
type input "may_1-03"
click at [176, 485] on input "checkbox" at bounding box center [181, 490] width 20 height 20
checkbox input "true"
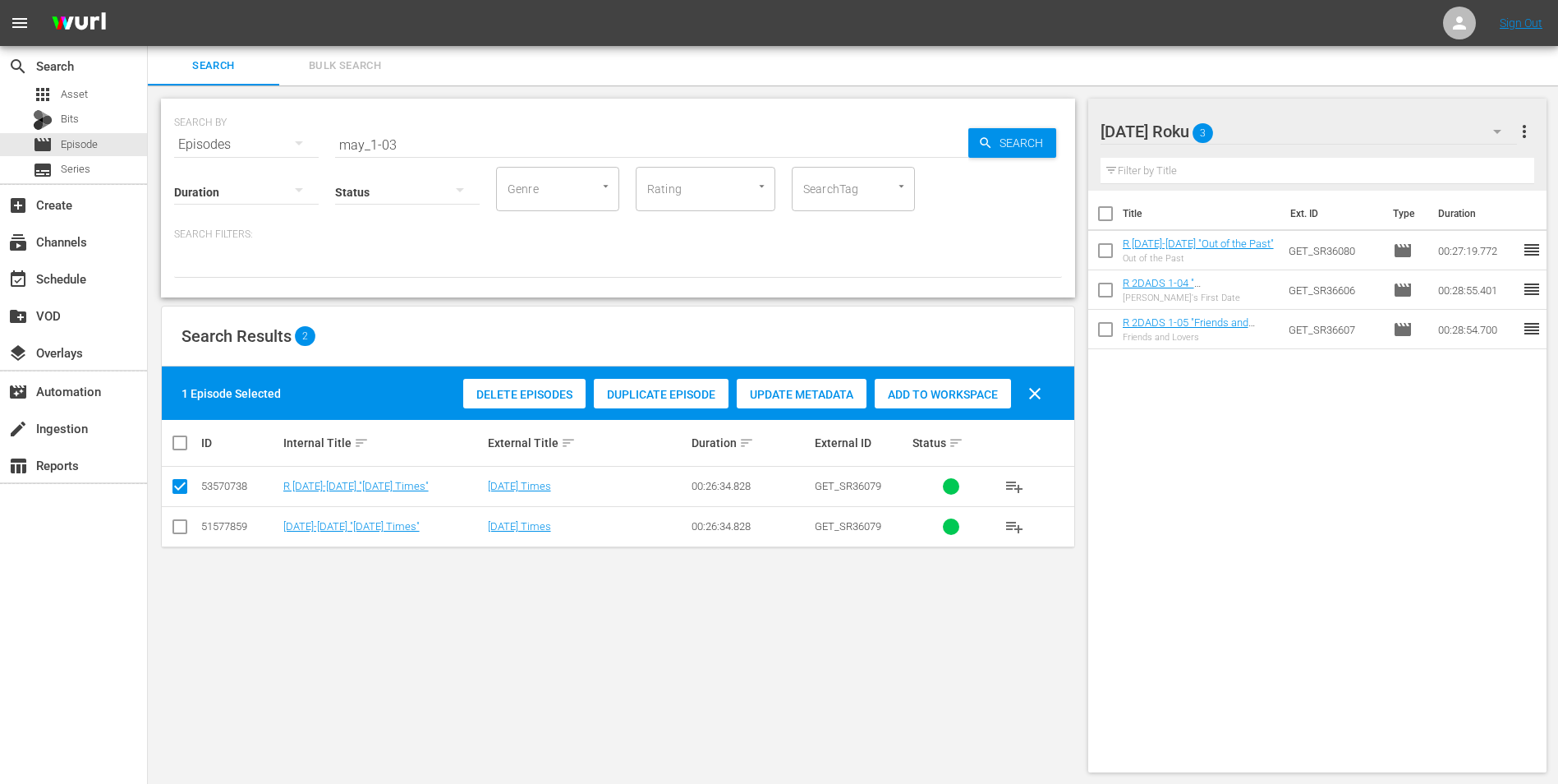
click at [955, 403] on div "Add to Workspace" at bounding box center [944, 394] width 137 height 31
click at [1276, 121] on div "Sunday Roku 4" at bounding box center [1310, 131] width 418 height 46
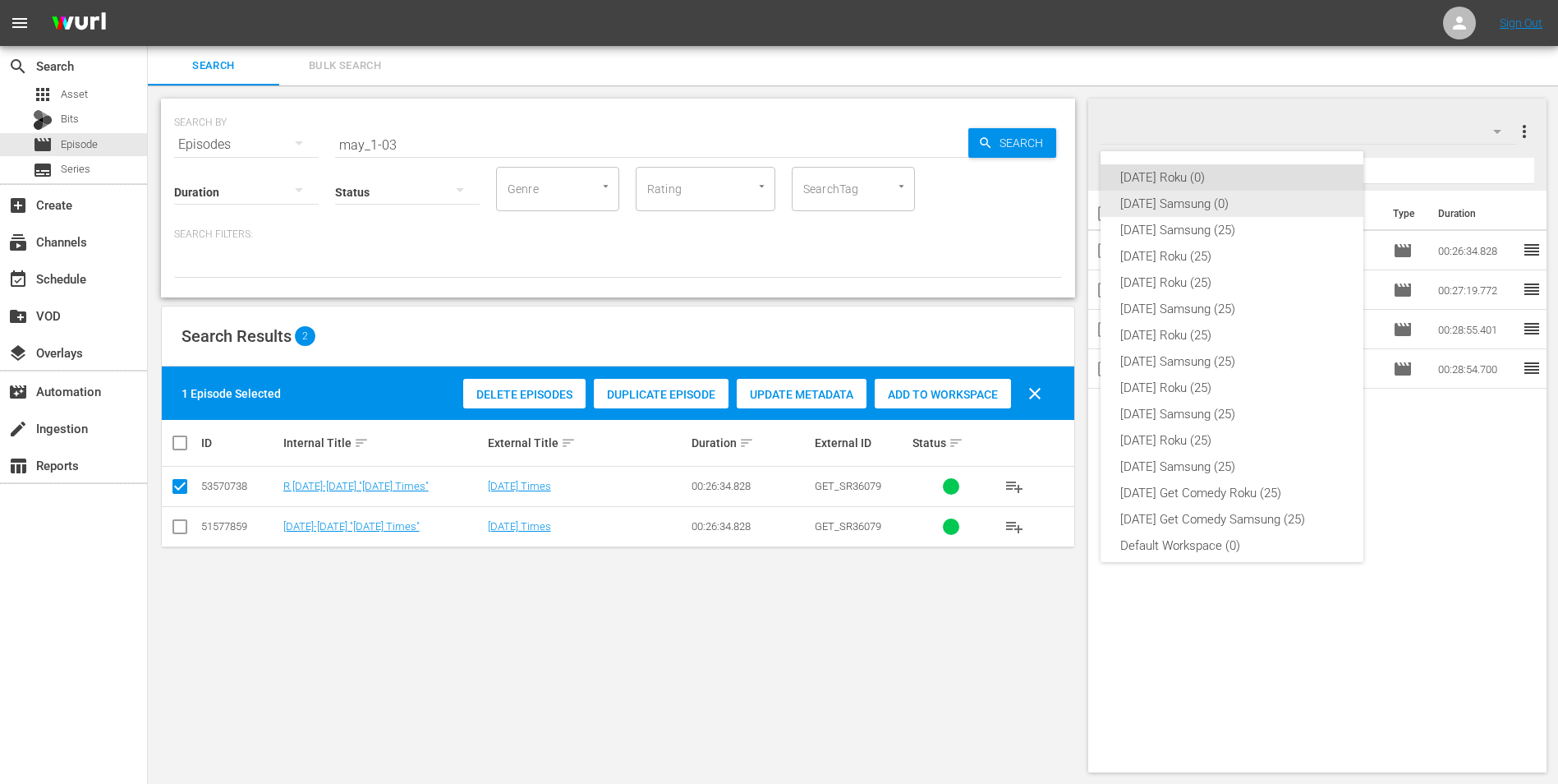
click at [1160, 197] on div "Sunday Samsung (0)" at bounding box center [1232, 203] width 223 height 26
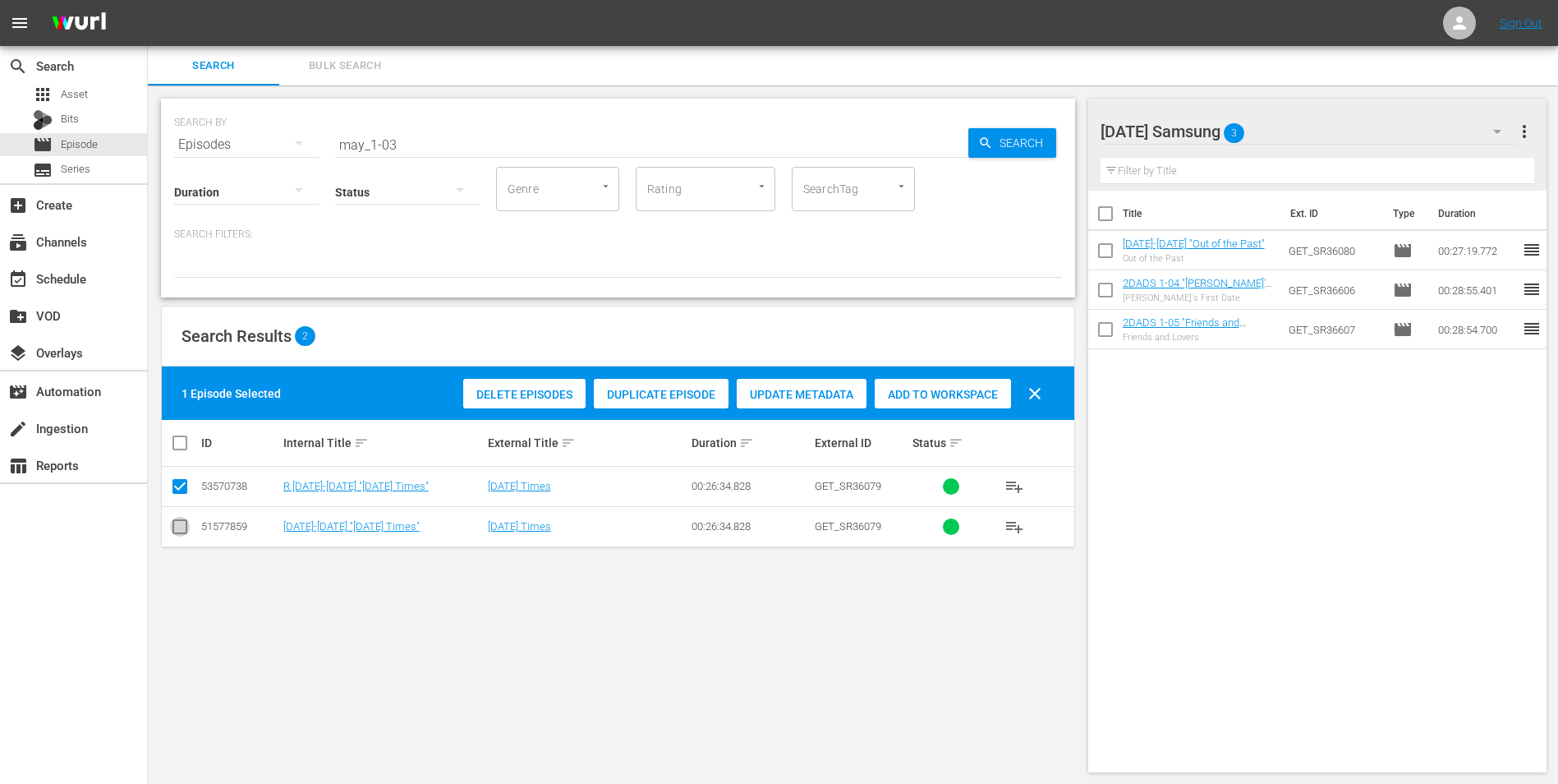
click at [176, 526] on input "checkbox" at bounding box center [181, 530] width 20 height 20
checkbox input "true"
click at [176, 489] on input "checkbox" at bounding box center [181, 490] width 20 height 20
checkbox input "false"
click at [930, 398] on span "Add to Workspace" at bounding box center [944, 394] width 137 height 13
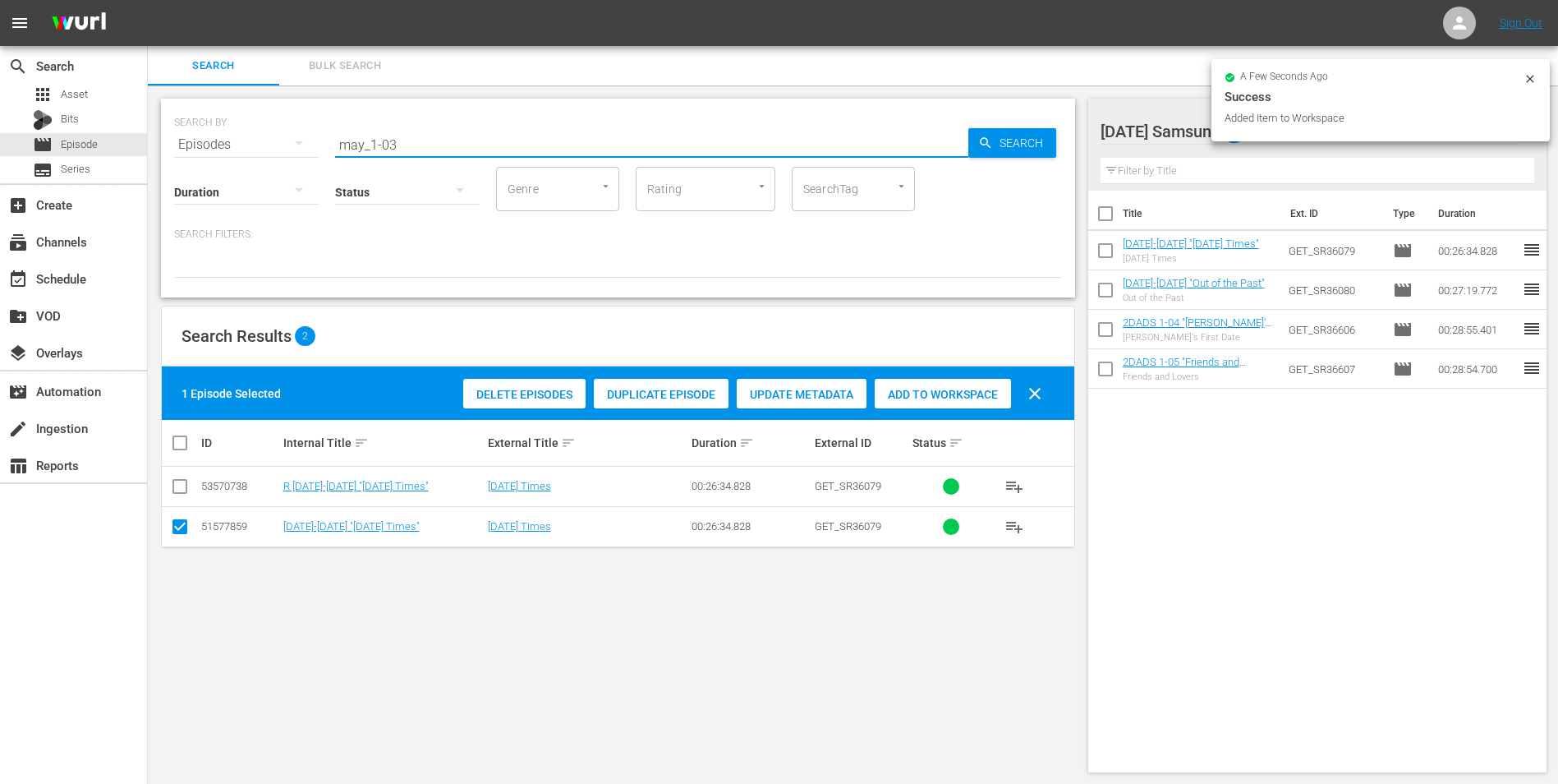
click at [391, 150] on input "may_1-03" at bounding box center [652, 144] width 634 height 39
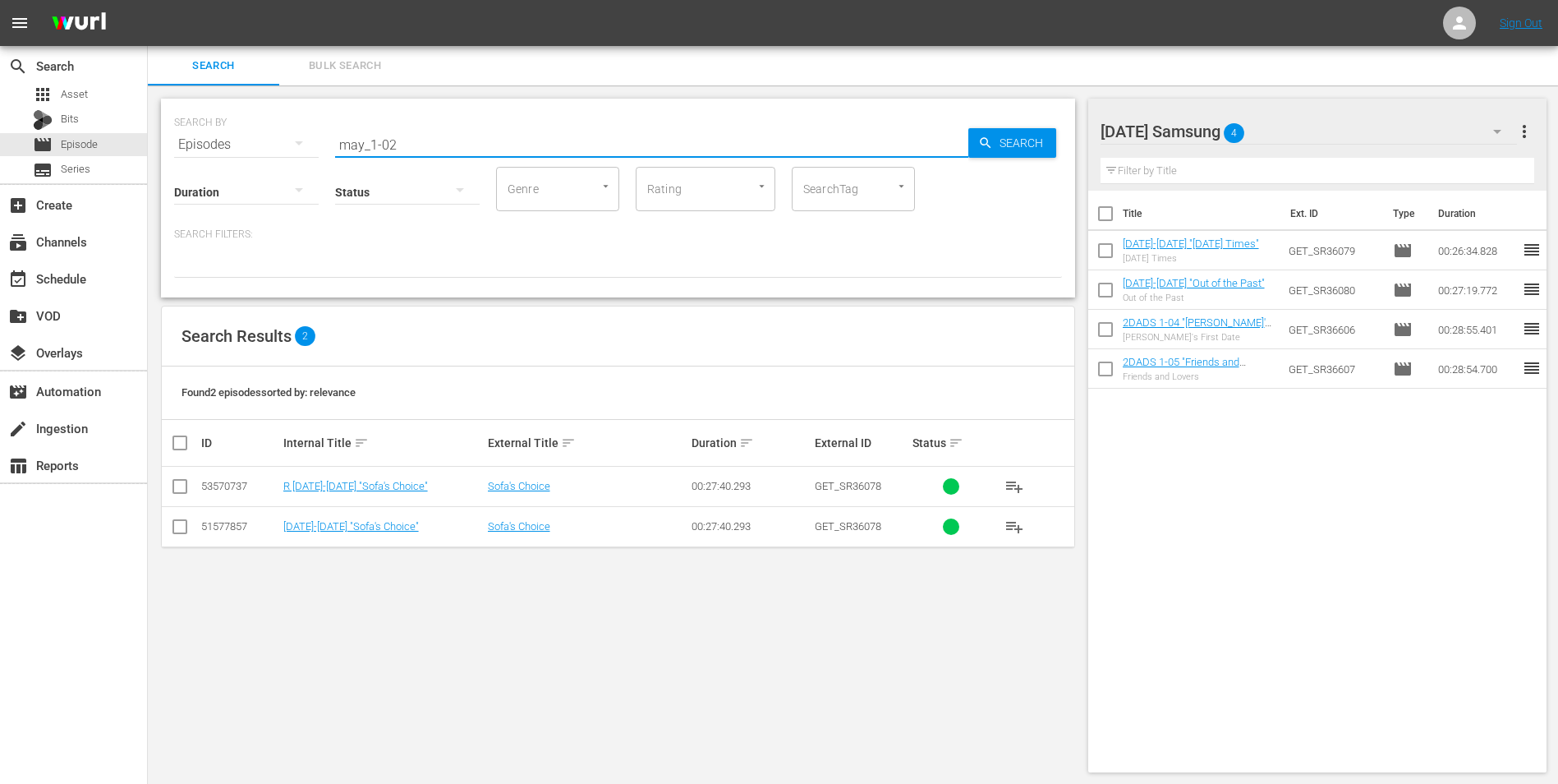
type input "may_1-02"
click at [176, 529] on input "checkbox" at bounding box center [181, 530] width 20 height 20
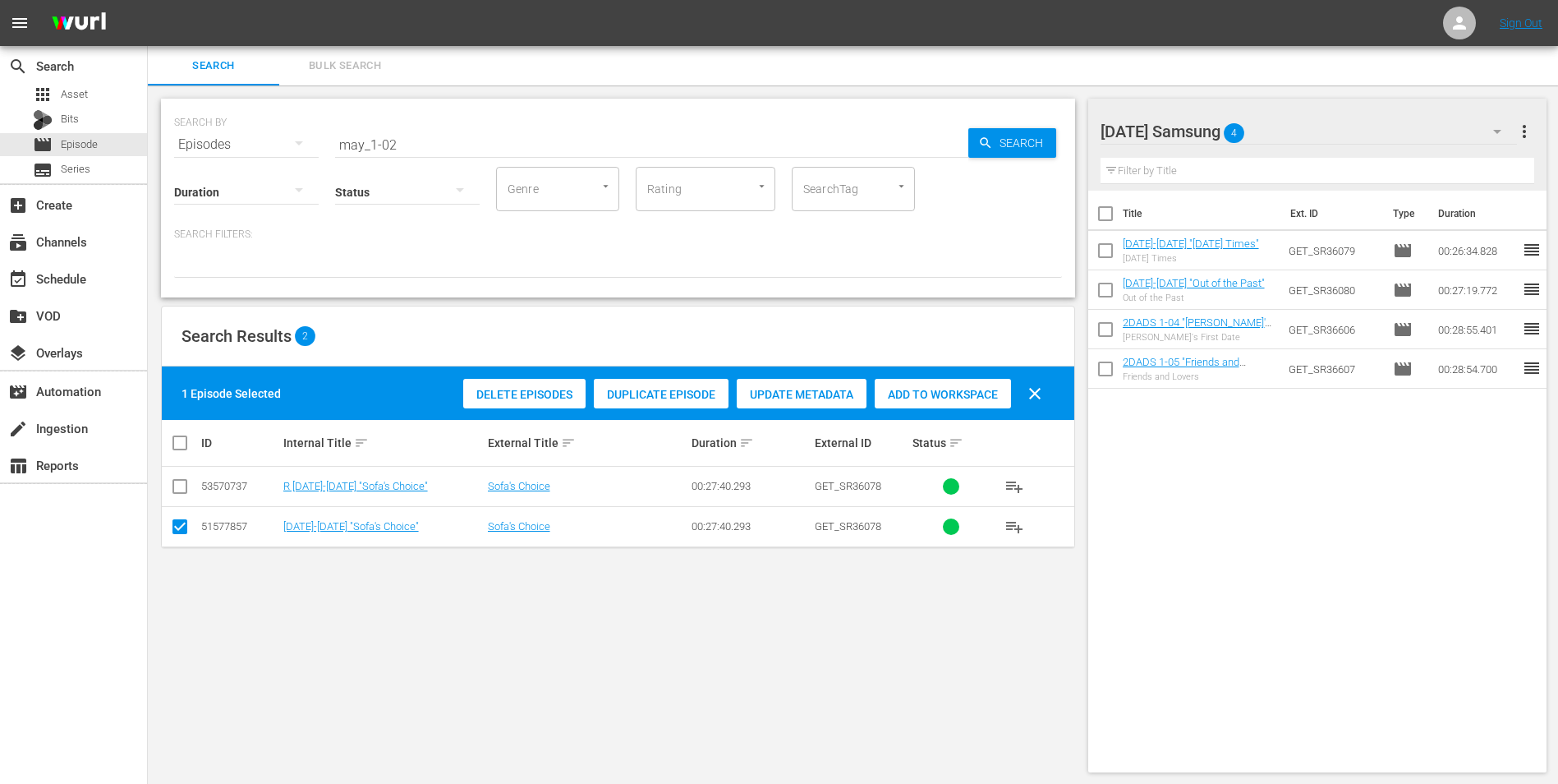
click at [964, 389] on span "Add to Workspace" at bounding box center [944, 394] width 137 height 13
click at [1289, 131] on div "Sunday Samsung 5" at bounding box center [1310, 131] width 418 height 46
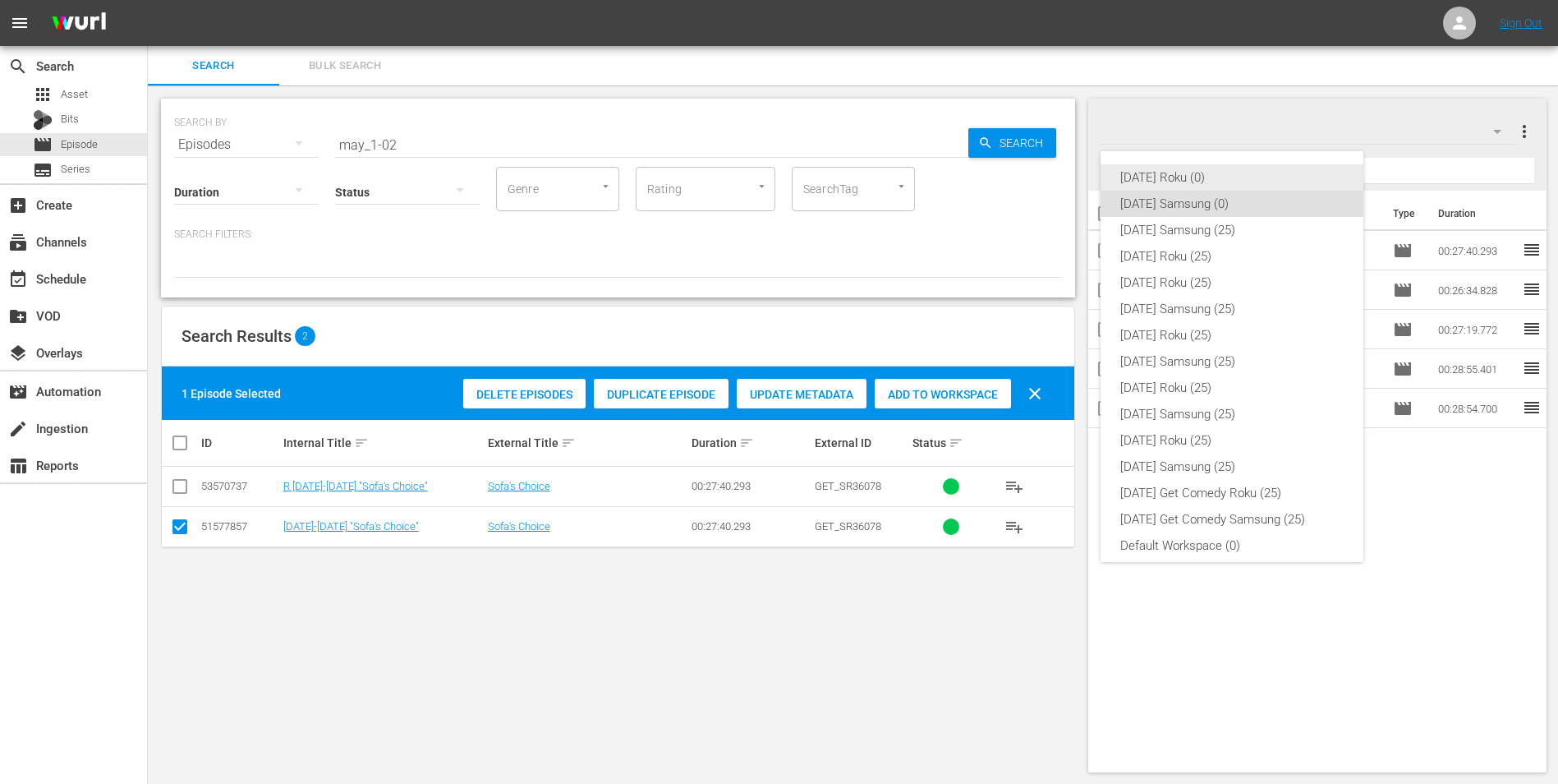
click at [1164, 182] on div "Sunday Roku (0)" at bounding box center [1232, 177] width 223 height 26
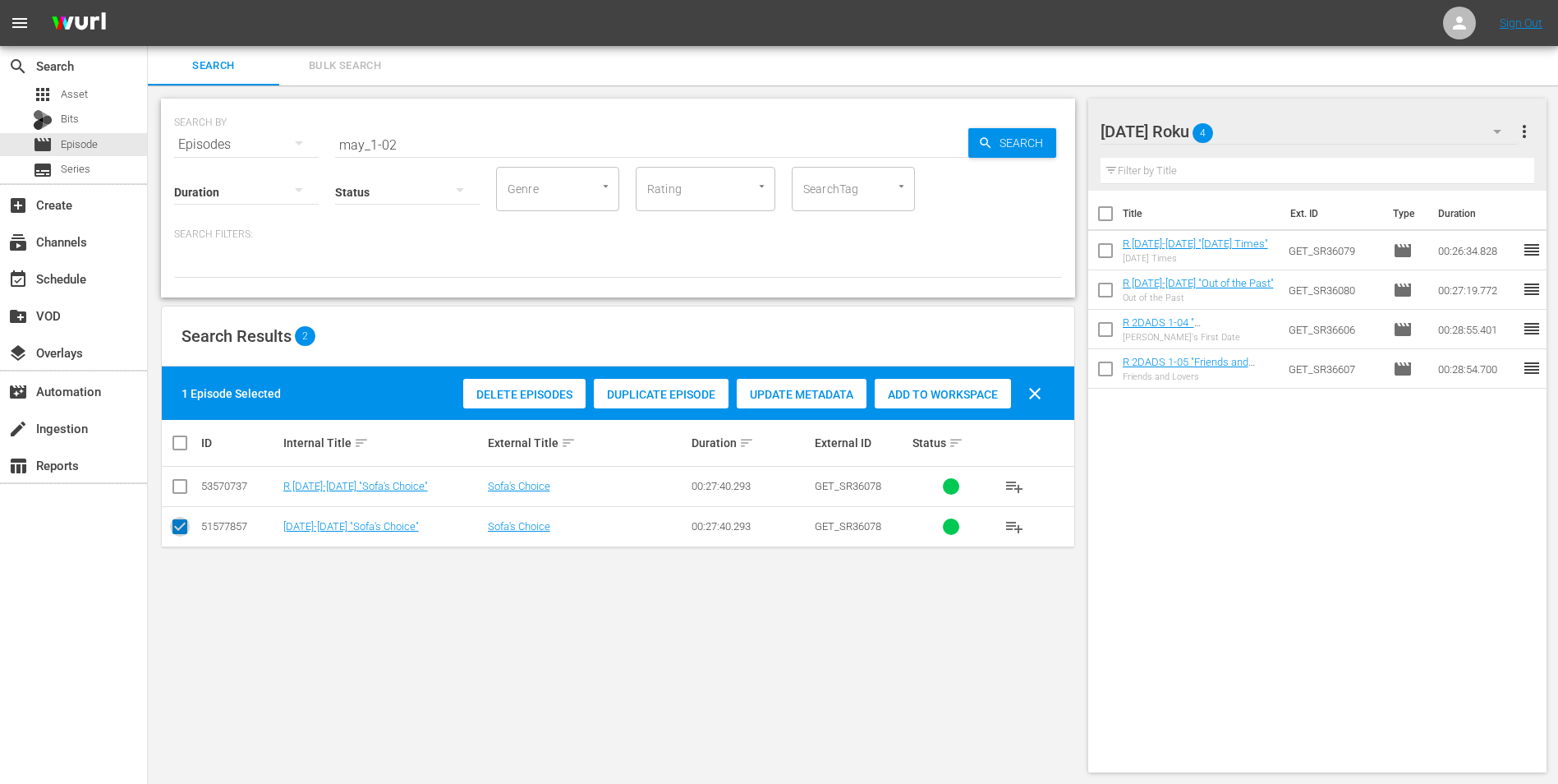
drag, startPoint x: 187, startPoint y: 530, endPoint x: 184, endPoint y: 500, distance: 30.1
click at [187, 528] on input "checkbox" at bounding box center [181, 530] width 20 height 20
checkbox input "false"
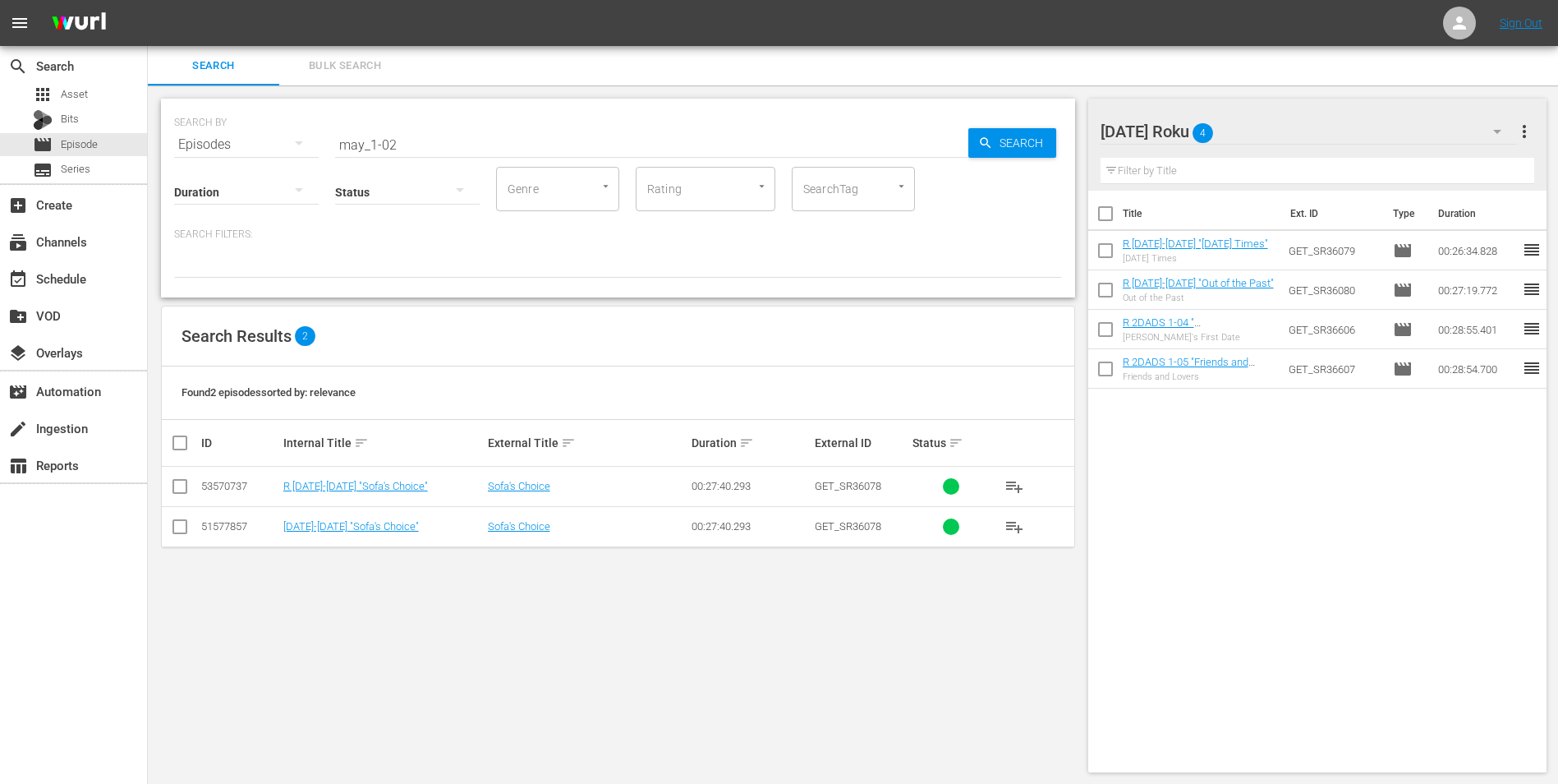
click at [182, 486] on input "checkbox" at bounding box center [181, 490] width 20 height 20
checkbox input "true"
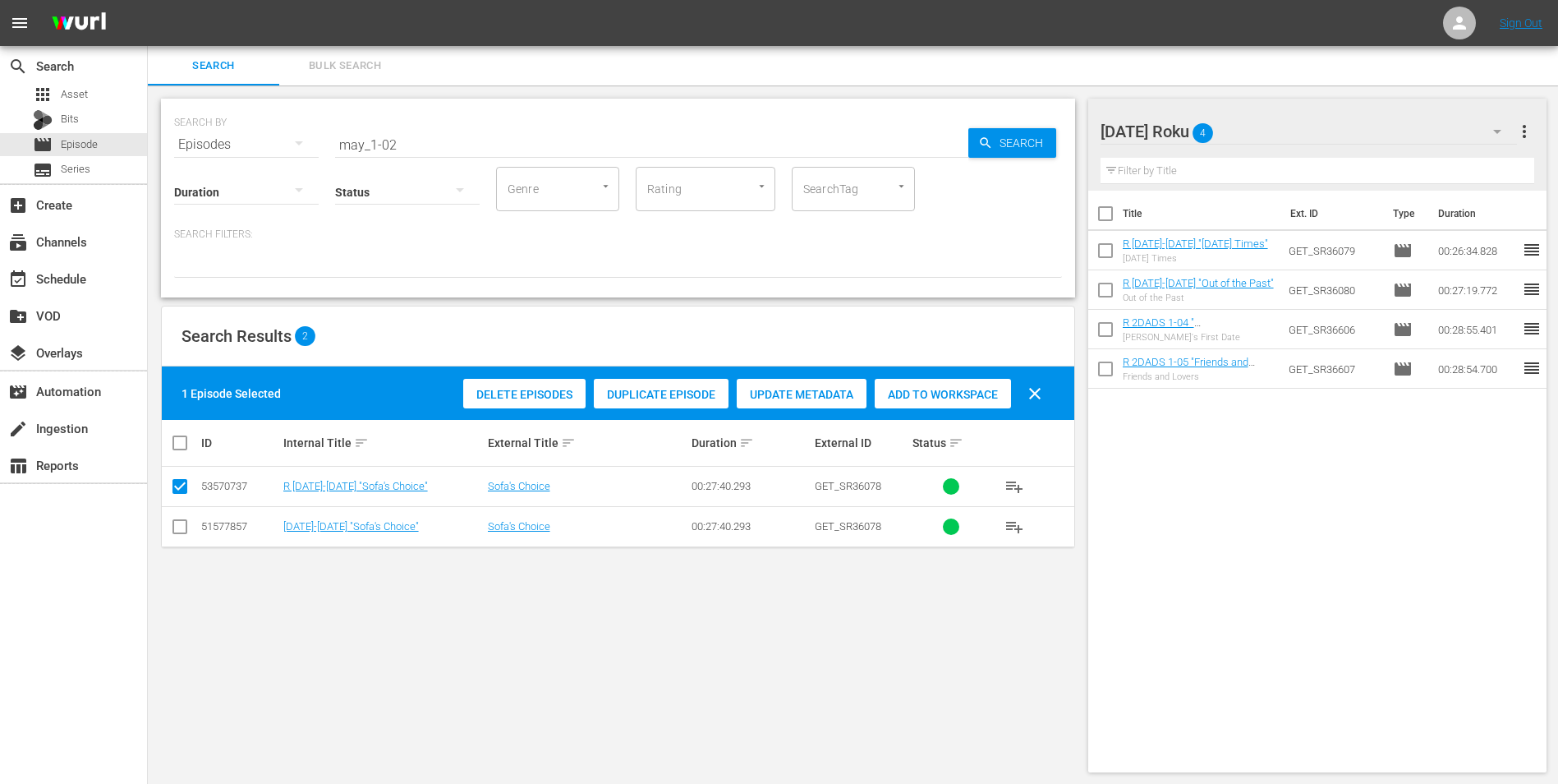
click at [970, 389] on span "Add to Workspace" at bounding box center [944, 394] width 137 height 13
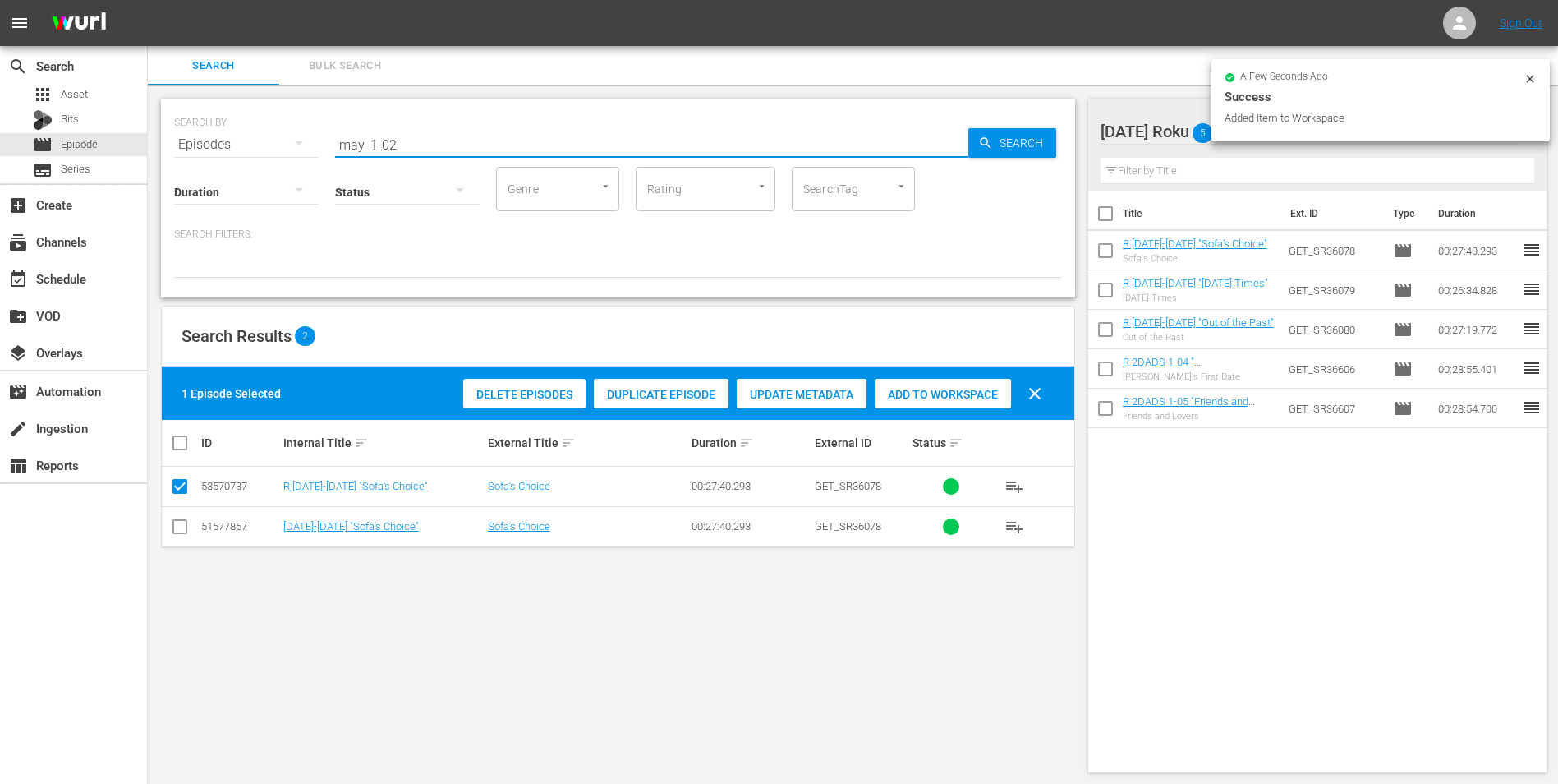
drag, startPoint x: 388, startPoint y: 139, endPoint x: 455, endPoint y: 150, distance: 67.9
click at [455, 150] on input "may_1-02" at bounding box center [652, 144] width 634 height 39
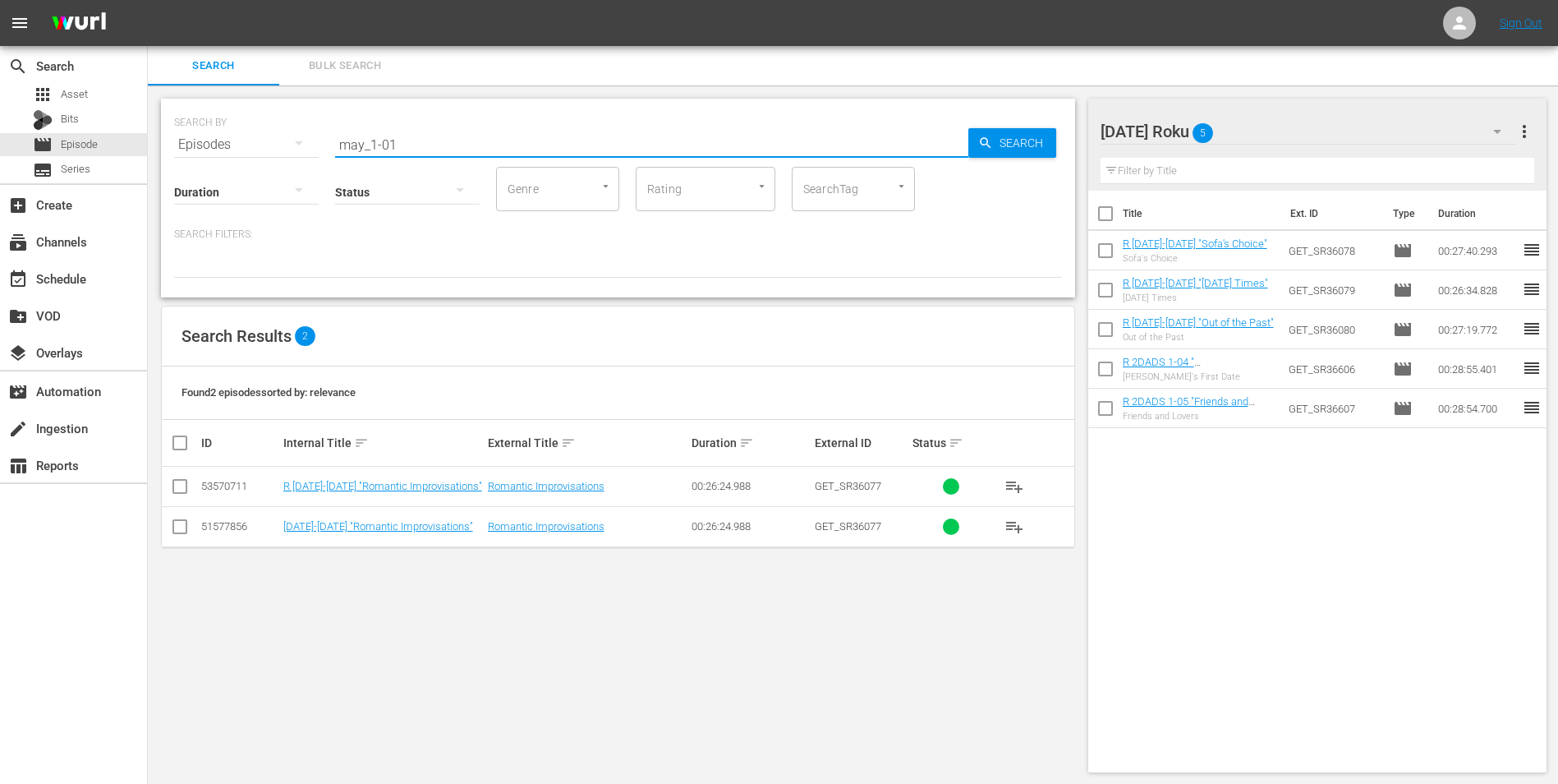
type input "may_1-01"
click at [177, 491] on input "checkbox" at bounding box center [181, 490] width 20 height 20
checkbox input "true"
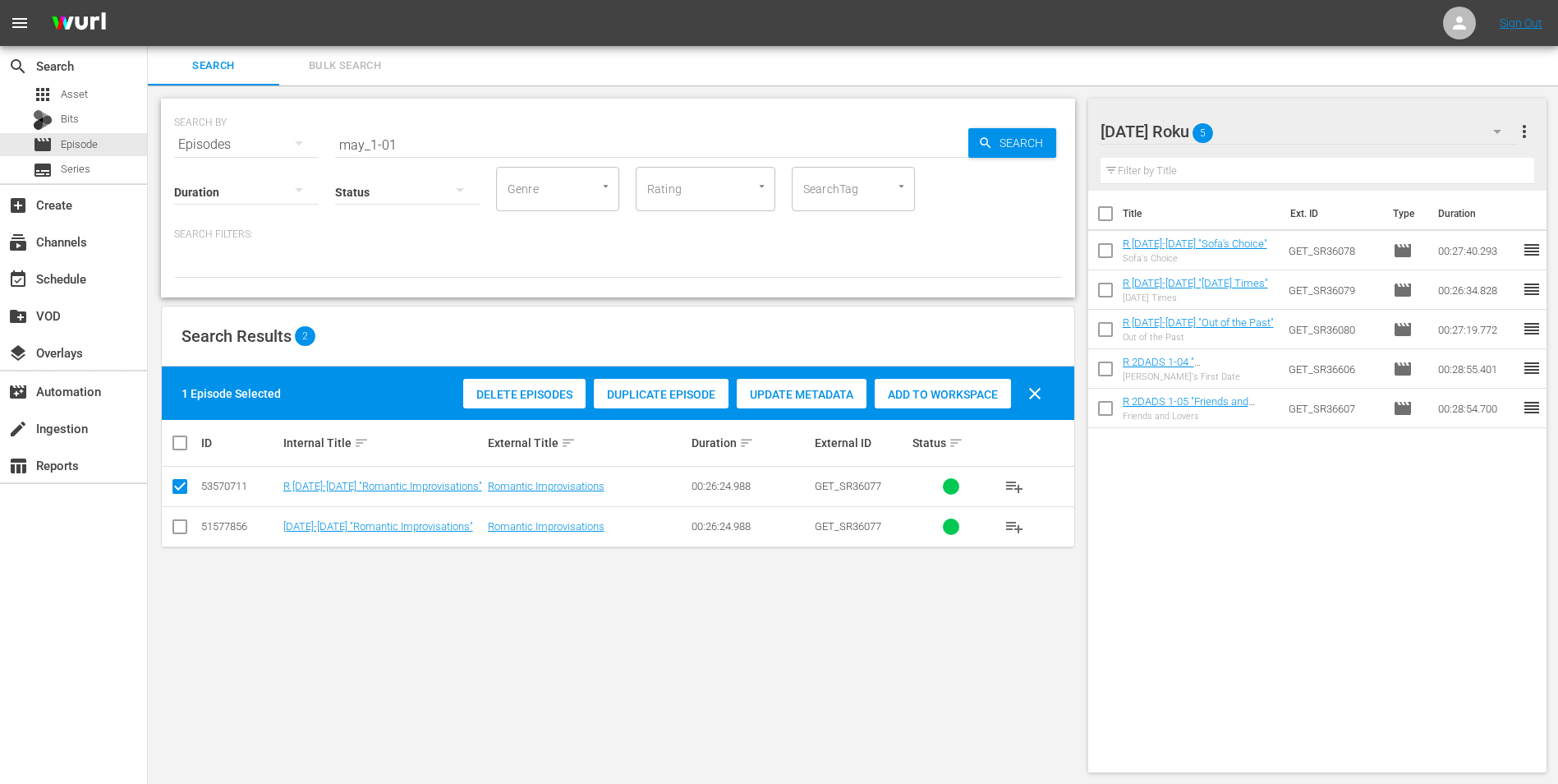
click at [945, 387] on span "Add to Workspace" at bounding box center [944, 394] width 137 height 13
click at [1259, 129] on div "Sunday Roku 6" at bounding box center [1310, 131] width 418 height 46
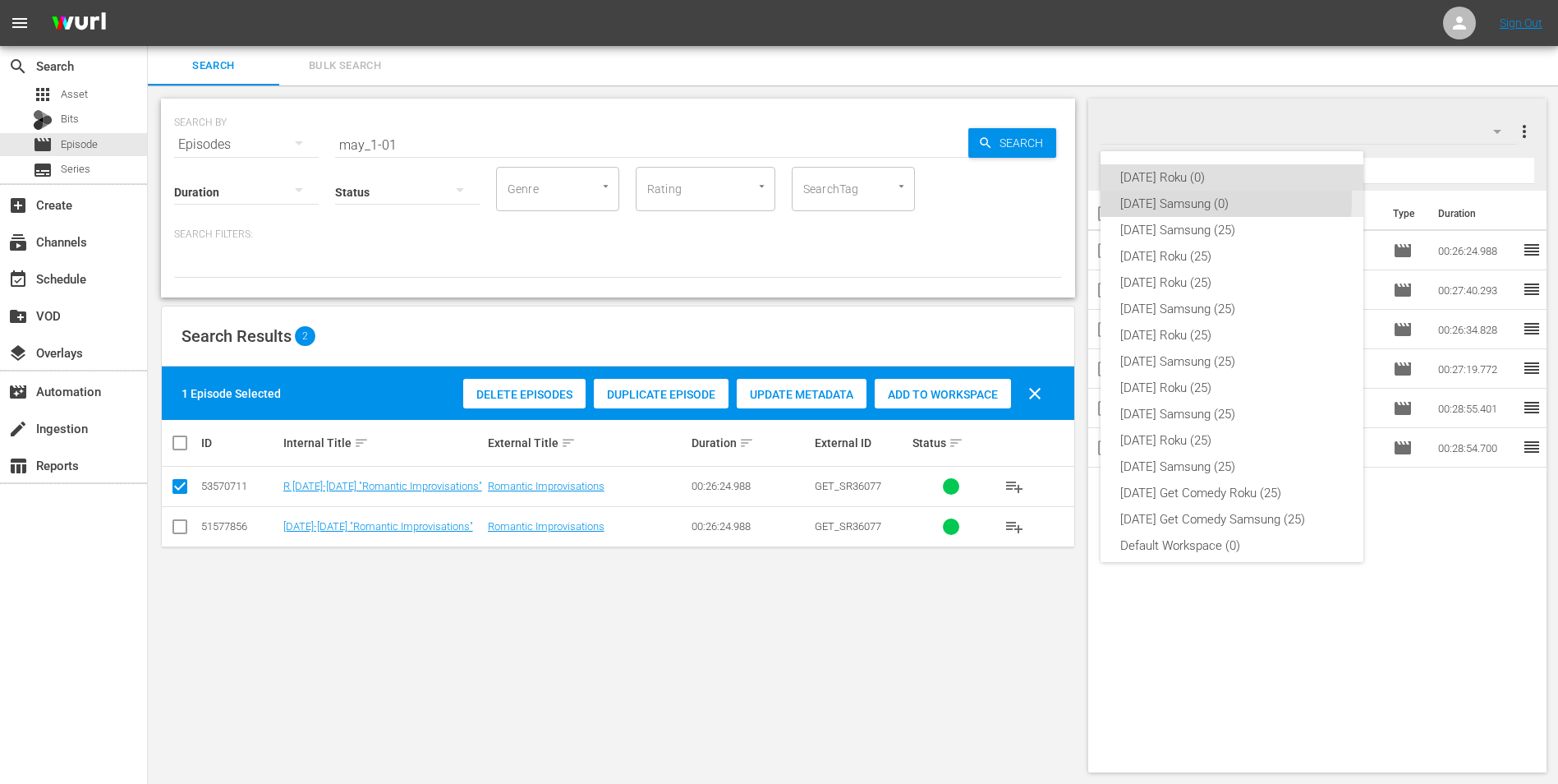
click at [1147, 199] on div "Sunday Samsung (0)" at bounding box center [1232, 203] width 223 height 26
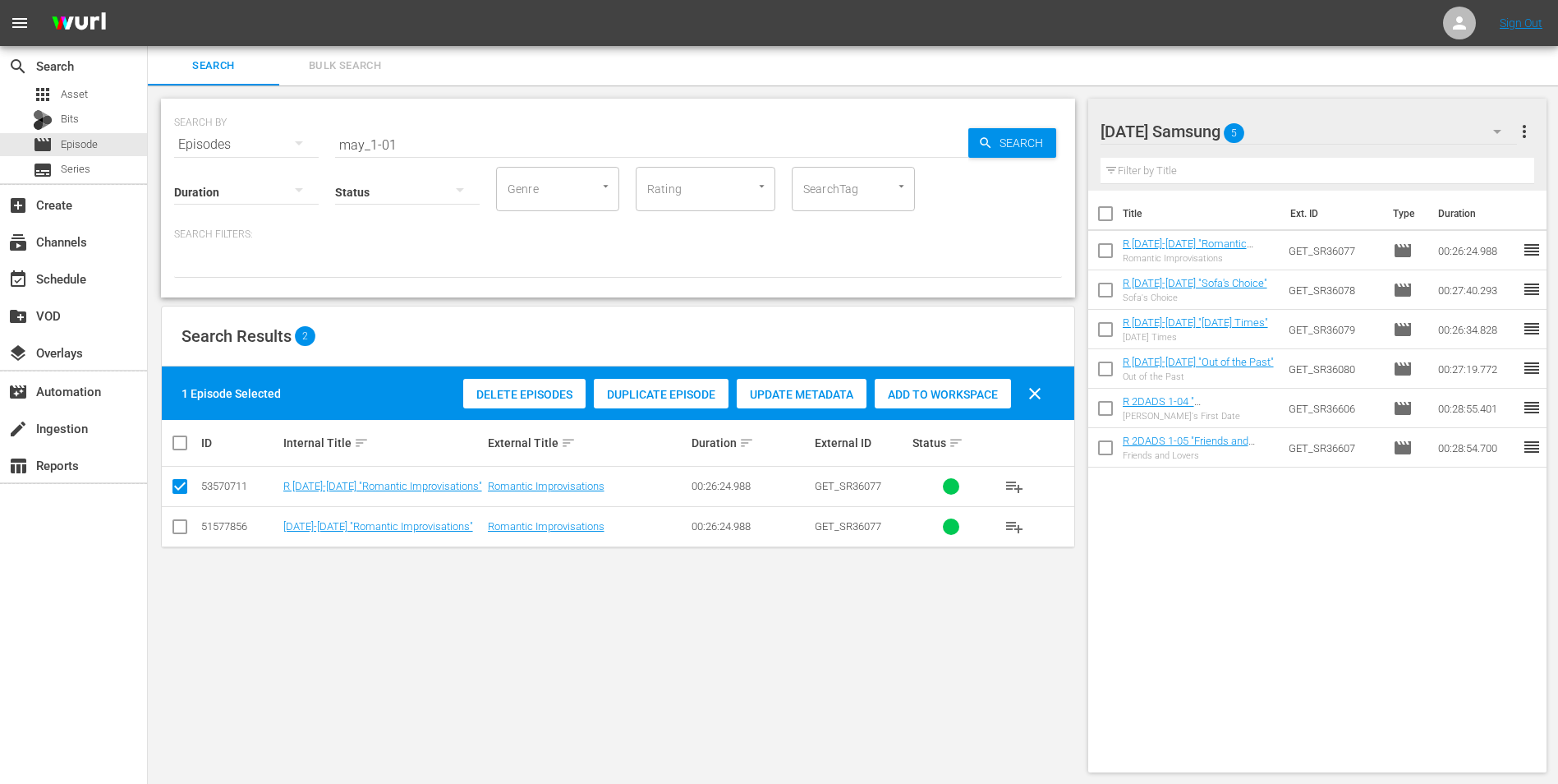
click at [181, 528] on input "checkbox" at bounding box center [181, 530] width 20 height 20
checkbox input "true"
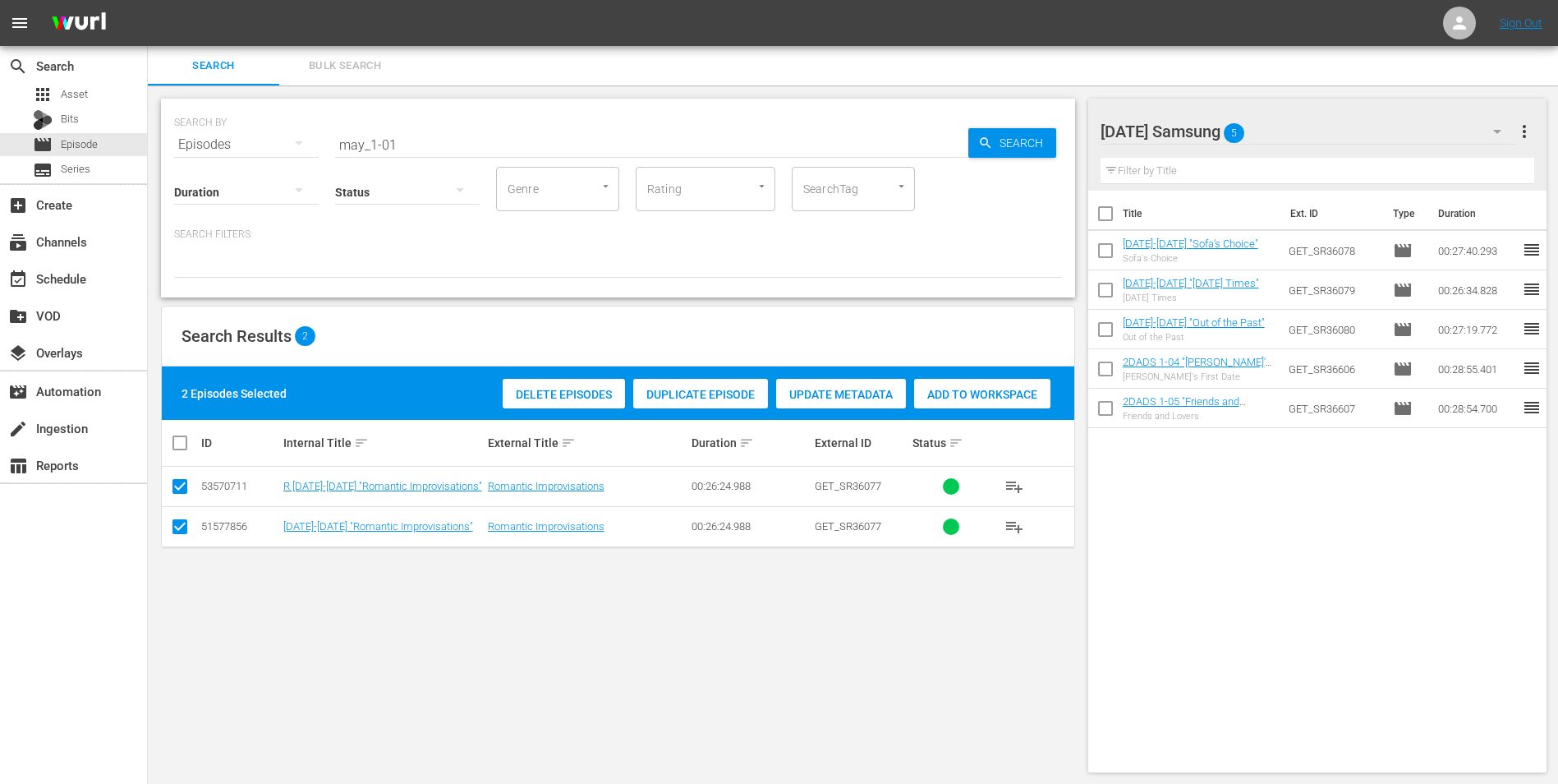
click at [176, 488] on input "checkbox" at bounding box center [181, 490] width 20 height 20
checkbox input "false"
click at [931, 393] on span "Add to Workspace" at bounding box center [944, 394] width 137 height 13
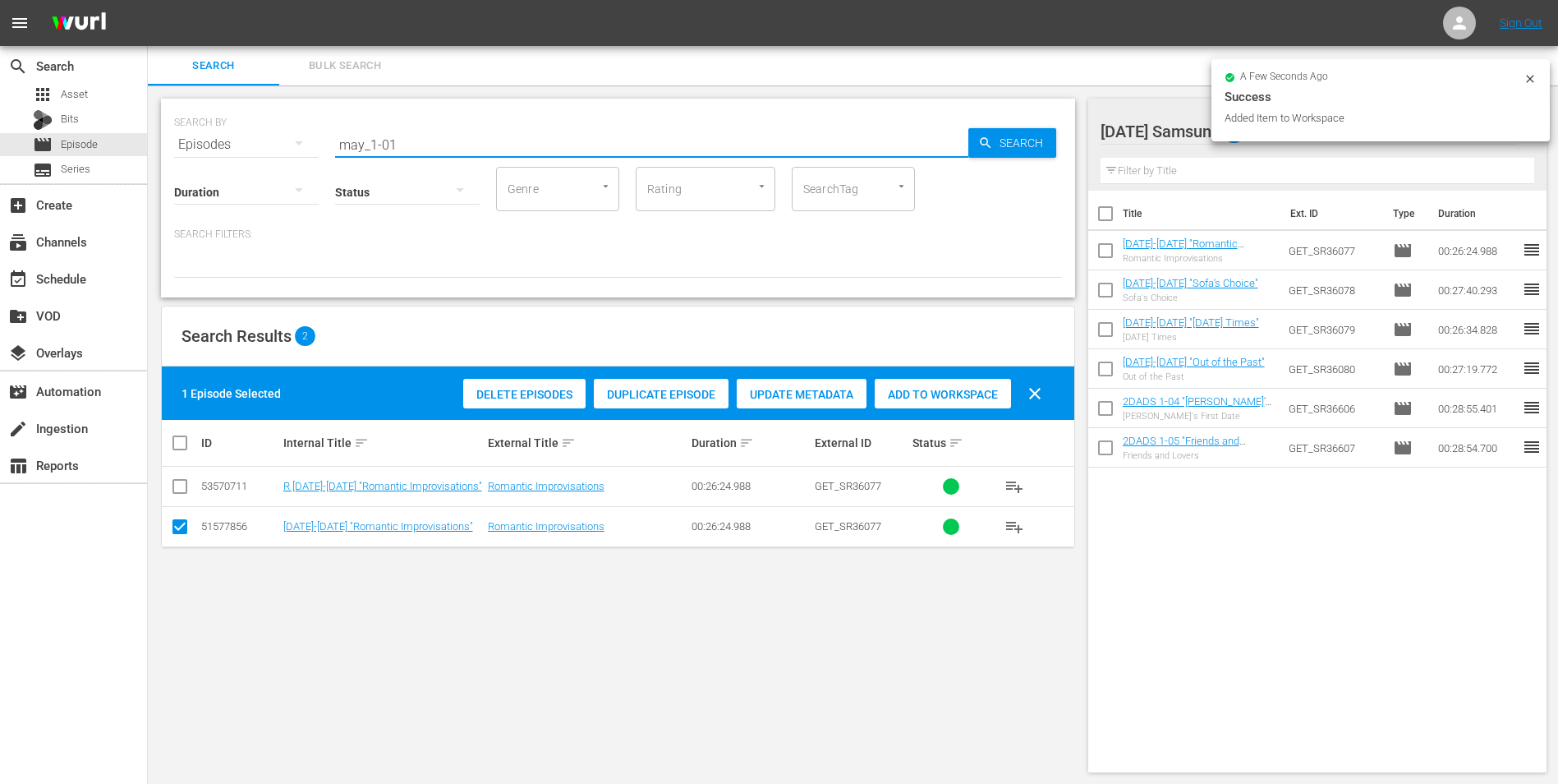
drag, startPoint x: 411, startPoint y: 142, endPoint x: 194, endPoint y: 127, distance: 217.5
click at [216, 130] on div "SEARCH BY Search By Episodes Search ID, Title, Description, Keywords, or Catego…" at bounding box center [618, 134] width 888 height 59
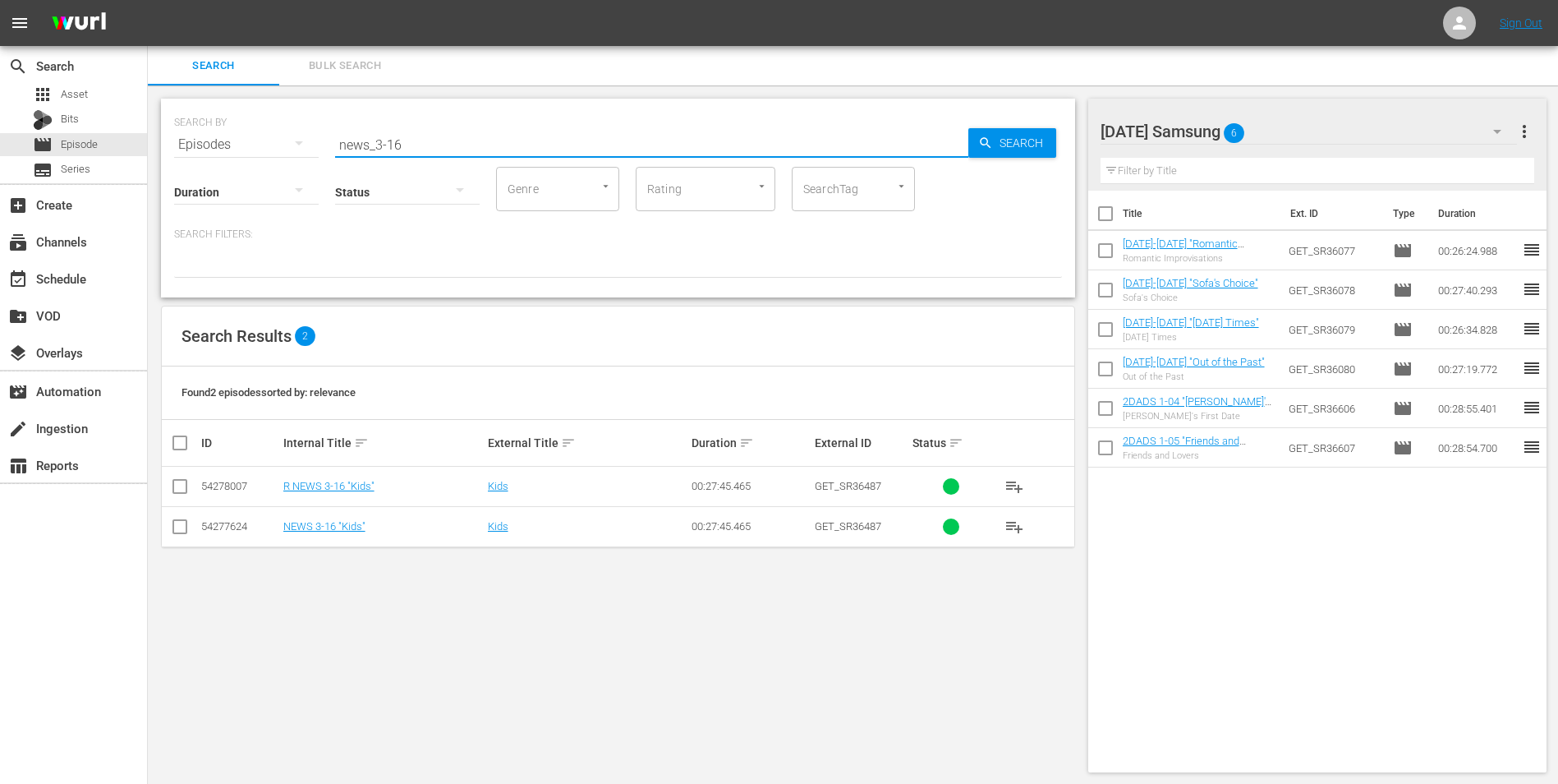
type input "news_3-16"
click at [184, 525] on input "checkbox" at bounding box center [181, 530] width 20 height 20
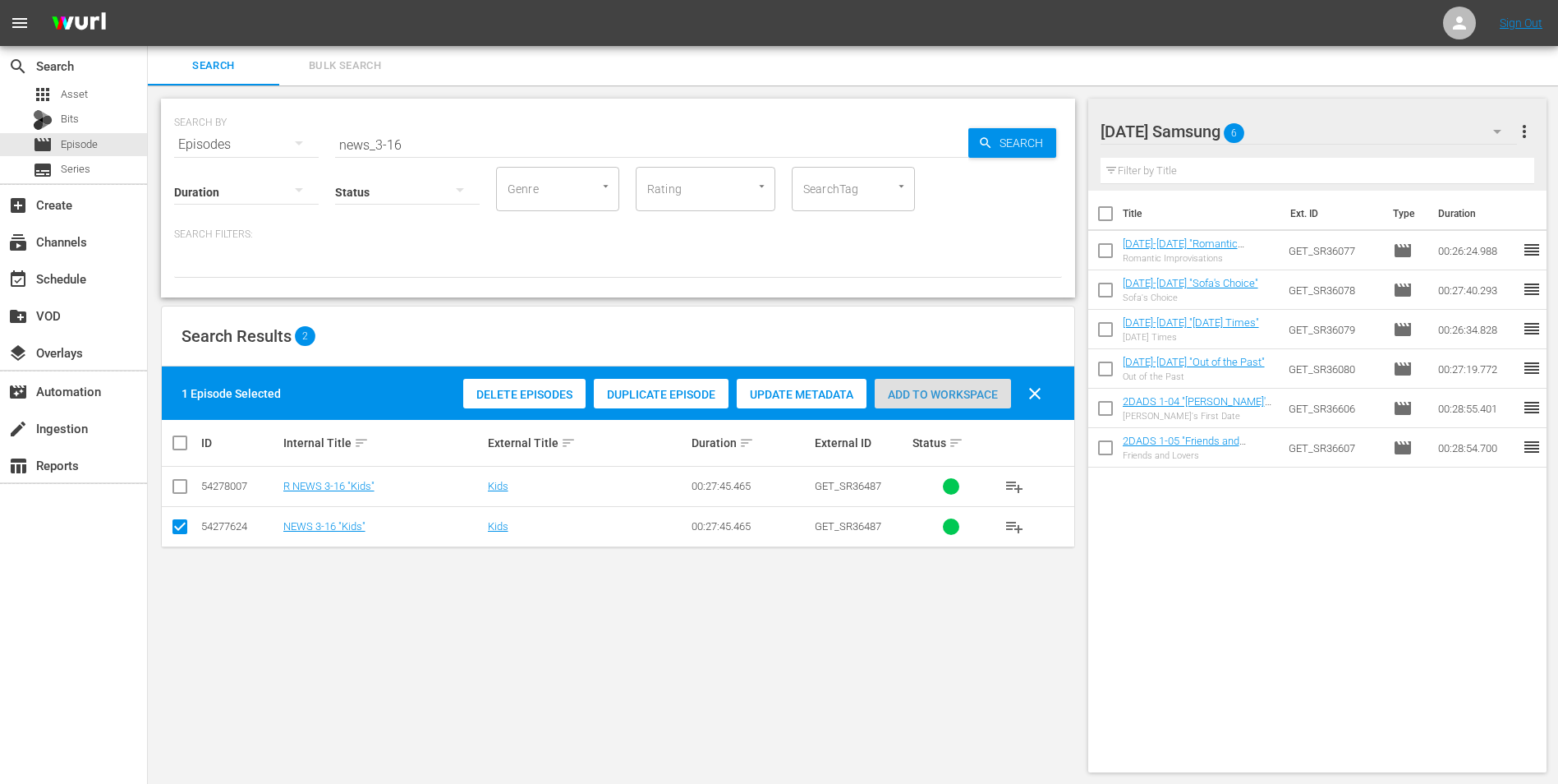
click at [944, 397] on span "Add to Workspace" at bounding box center [944, 394] width 137 height 13
click at [1301, 133] on div "Sunday Samsung 7" at bounding box center [1310, 131] width 418 height 46
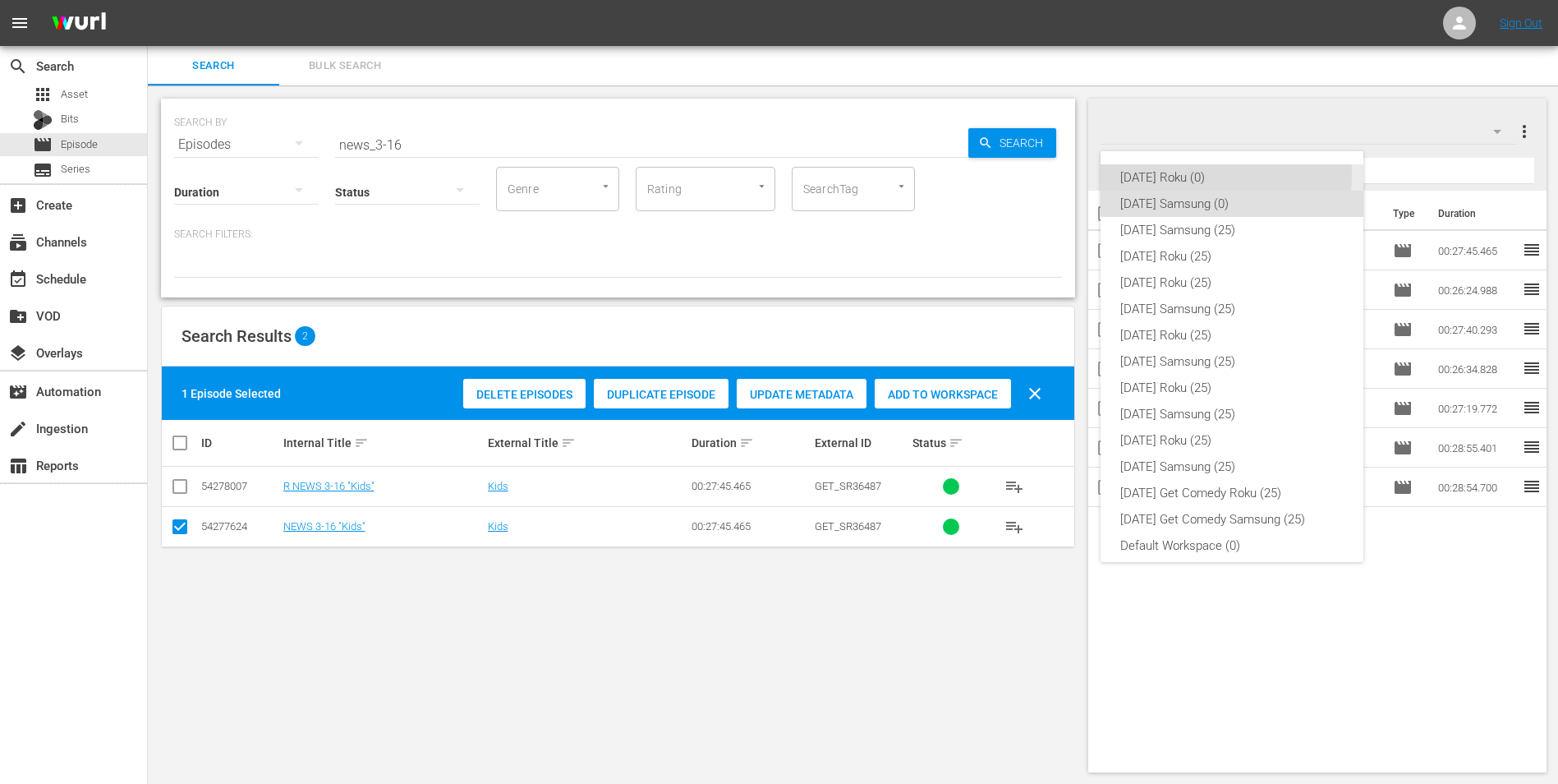
click at [1201, 174] on div "Sunday Roku (0)" at bounding box center [1232, 177] width 223 height 26
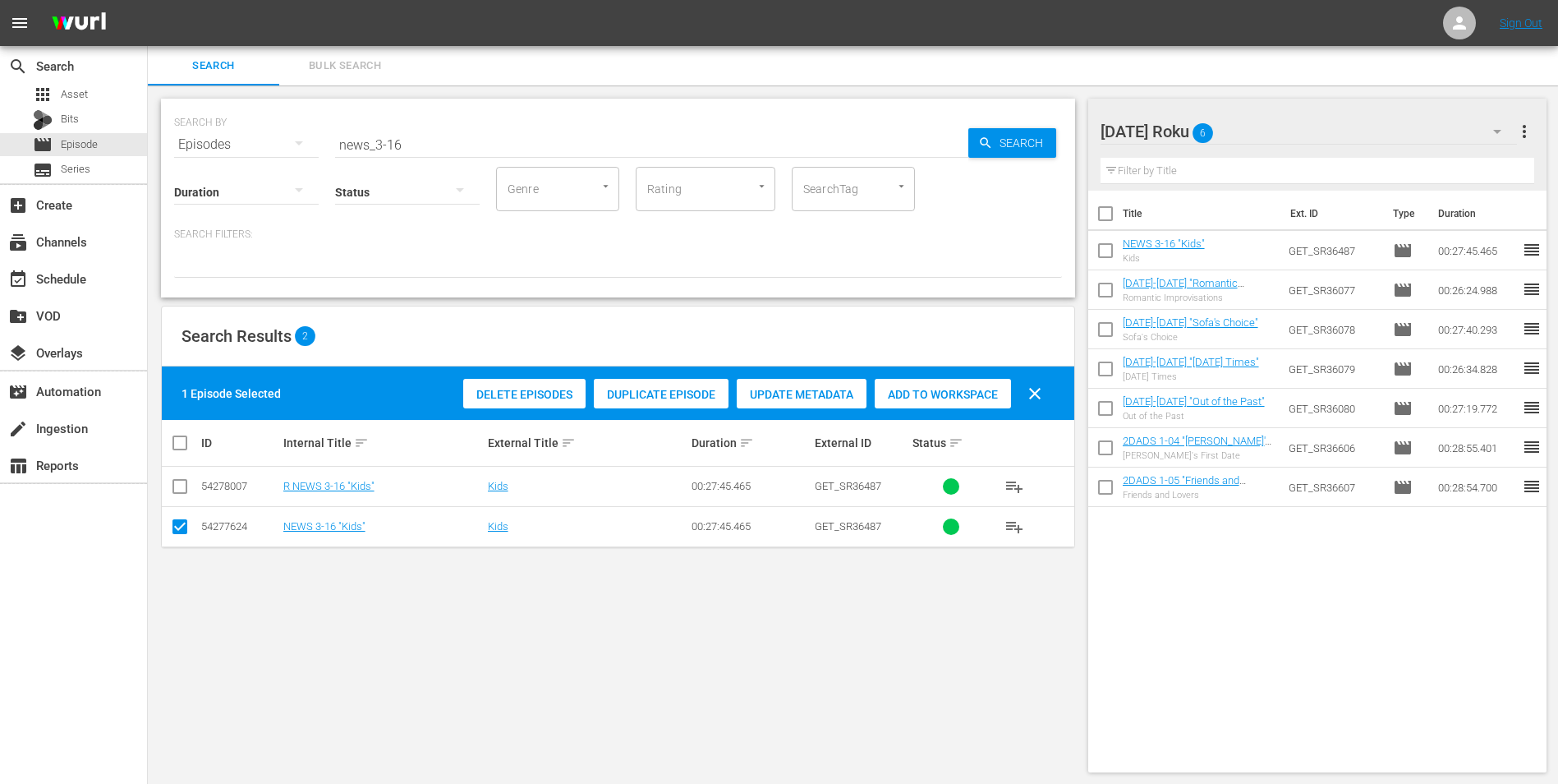
click at [170, 531] on input "checkbox" at bounding box center [181, 530] width 20 height 20
checkbox input "false"
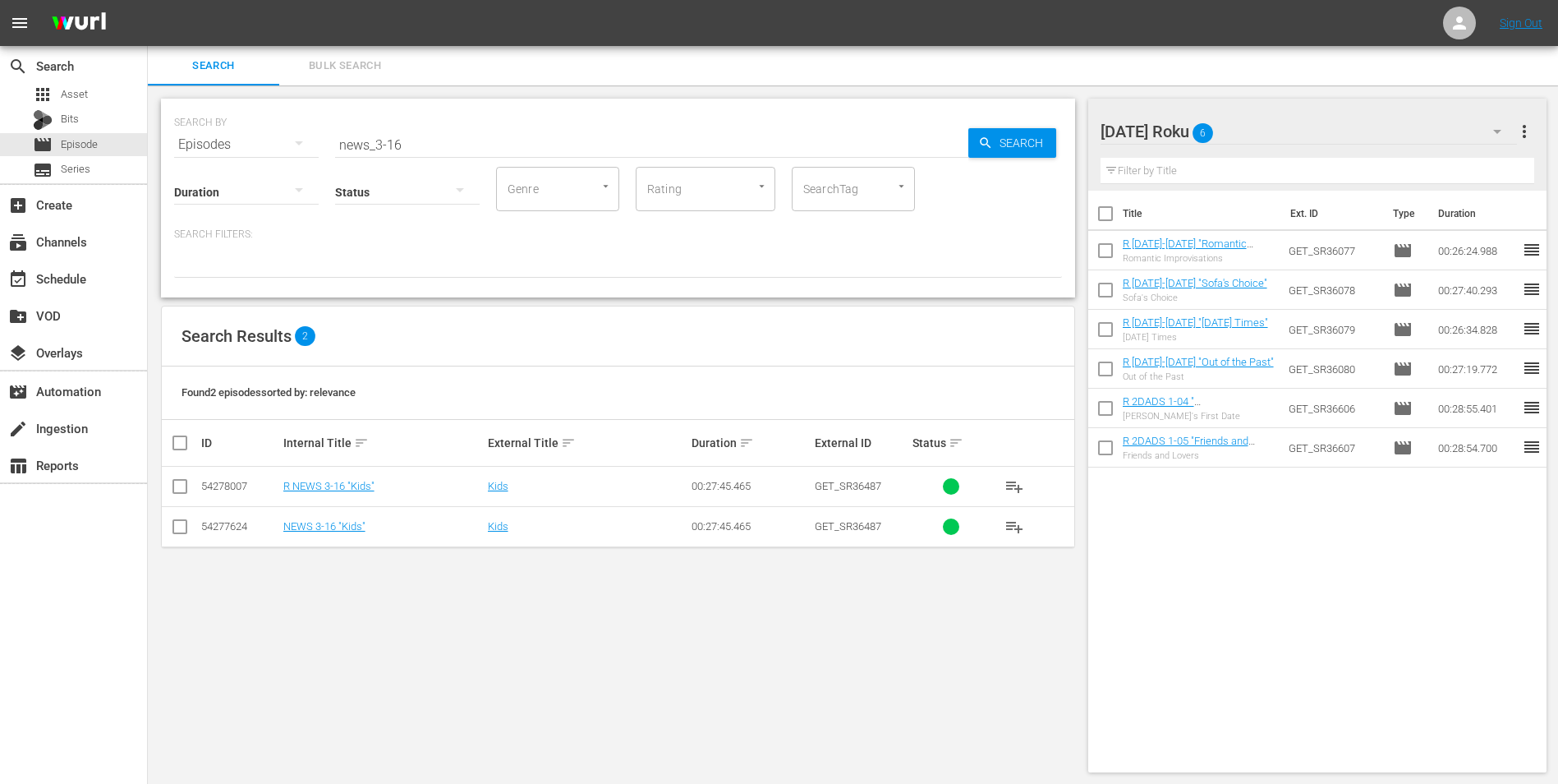
click at [179, 495] on input "checkbox" at bounding box center [181, 490] width 20 height 20
checkbox input "true"
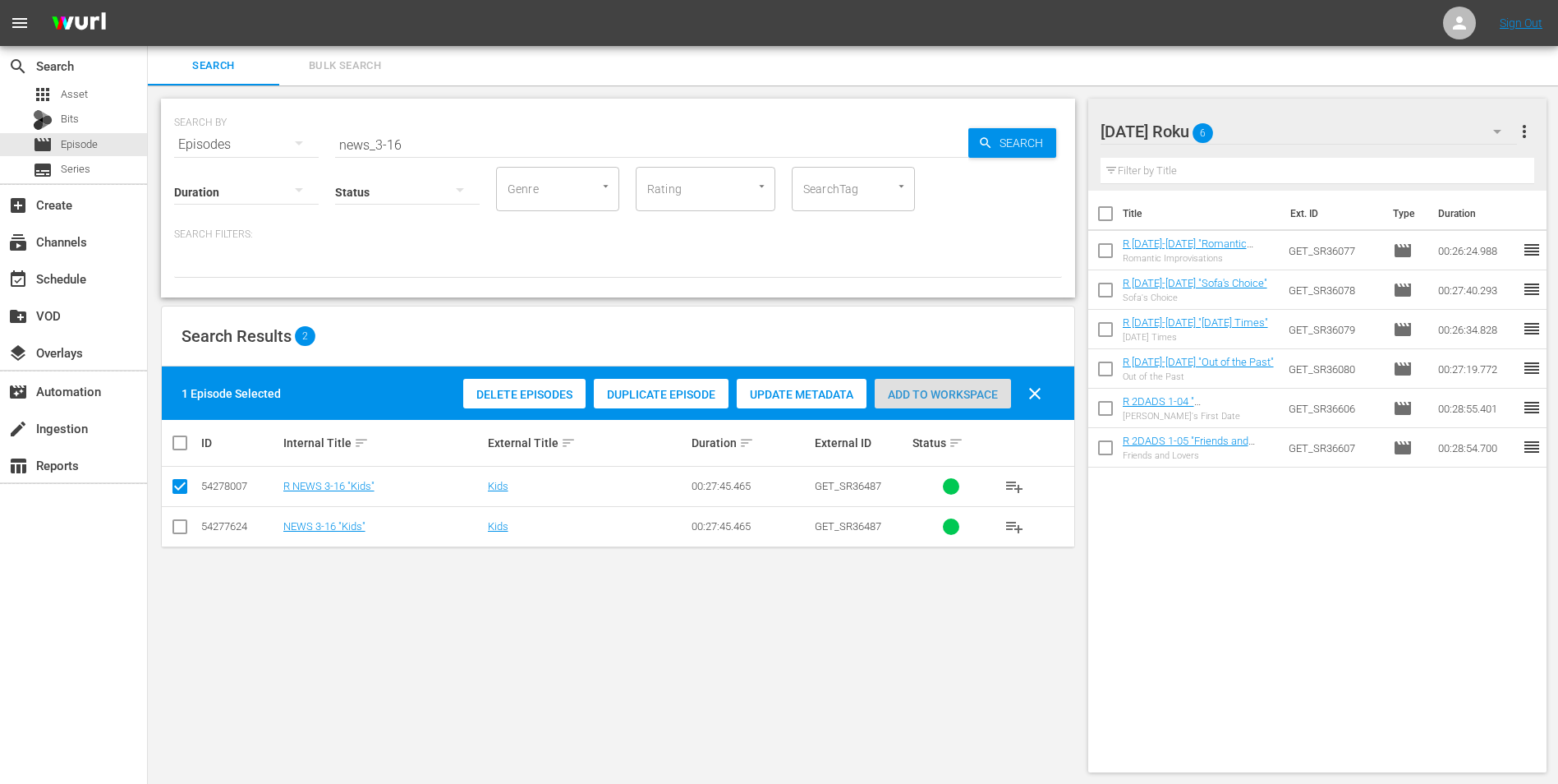
click at [969, 402] on div "Add to Workspace" at bounding box center [944, 394] width 137 height 31
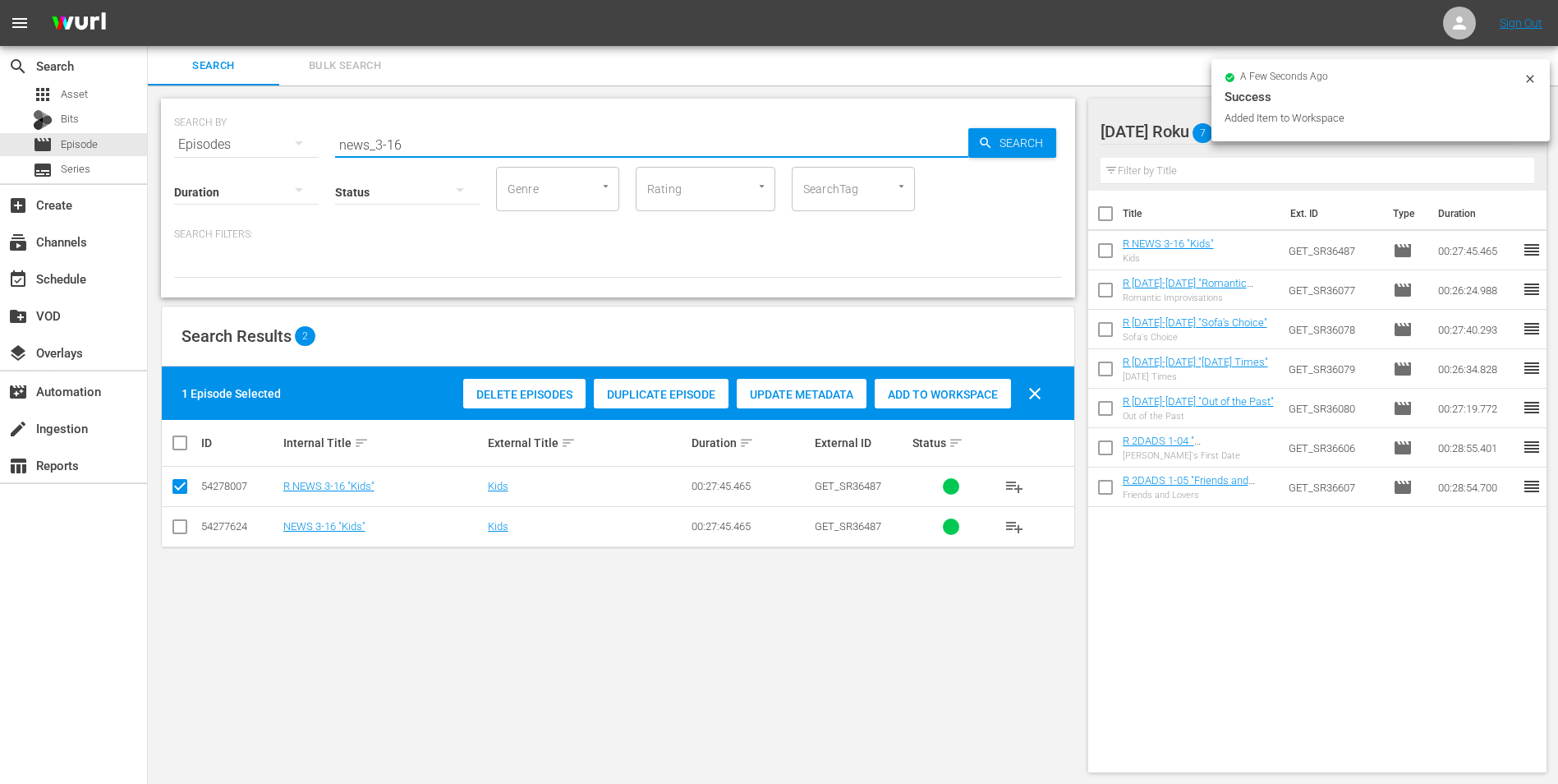
drag, startPoint x: 395, startPoint y: 142, endPoint x: 464, endPoint y: 146, distance: 69.1
click at [464, 146] on input "news_3-16" at bounding box center [652, 144] width 634 height 39
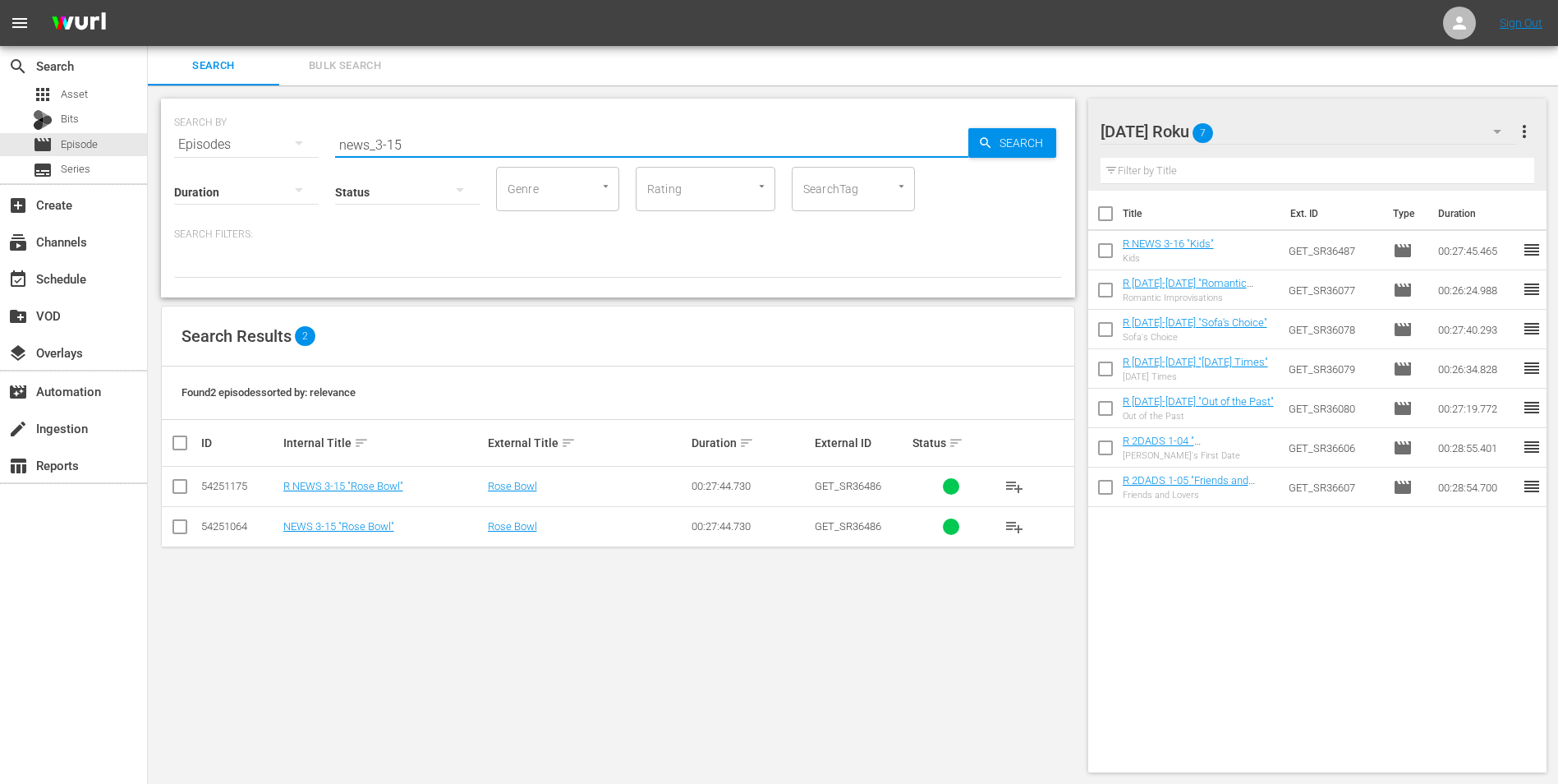
type input "news_3-15"
click at [1236, 127] on div at bounding box center [1175, 132] width 148 height 41
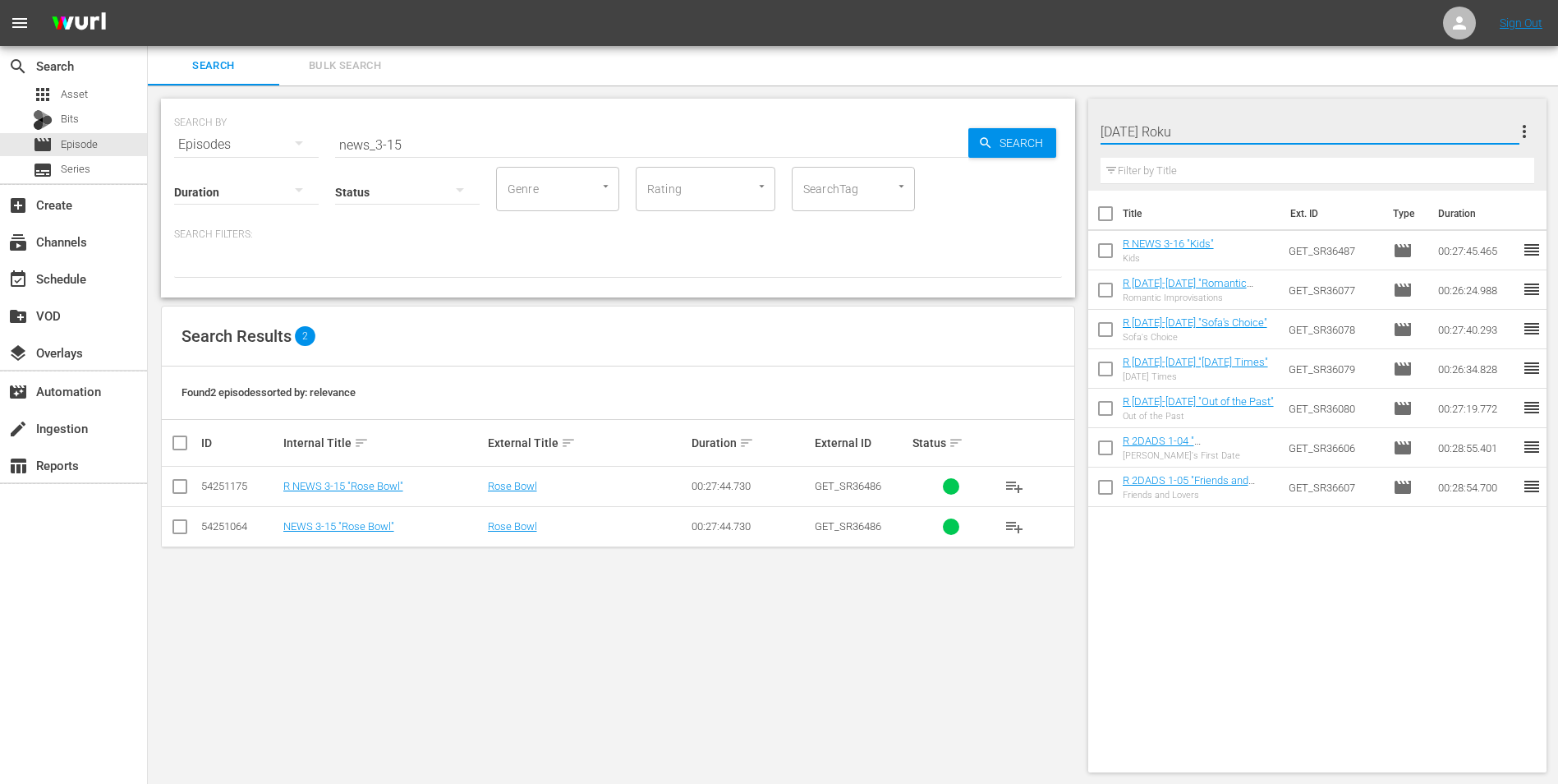
click at [1267, 60] on div "Search Bulk Search" at bounding box center [852, 65] width 1410 height 39
click at [1282, 128] on div "Sunday Roku 7" at bounding box center [1310, 131] width 418 height 46
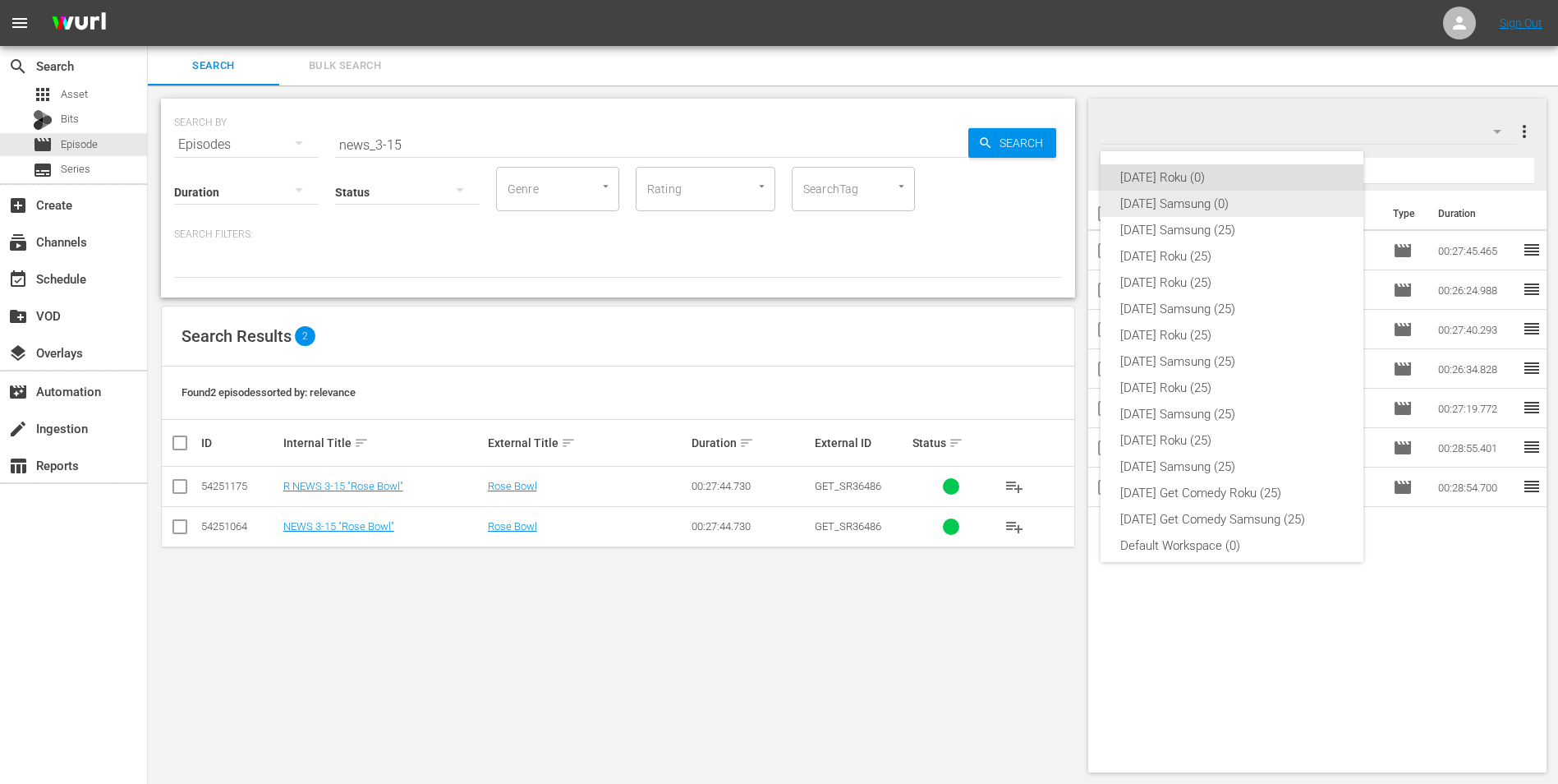
click at [1207, 195] on div "Sunday Samsung (0)" at bounding box center [1232, 203] width 223 height 26
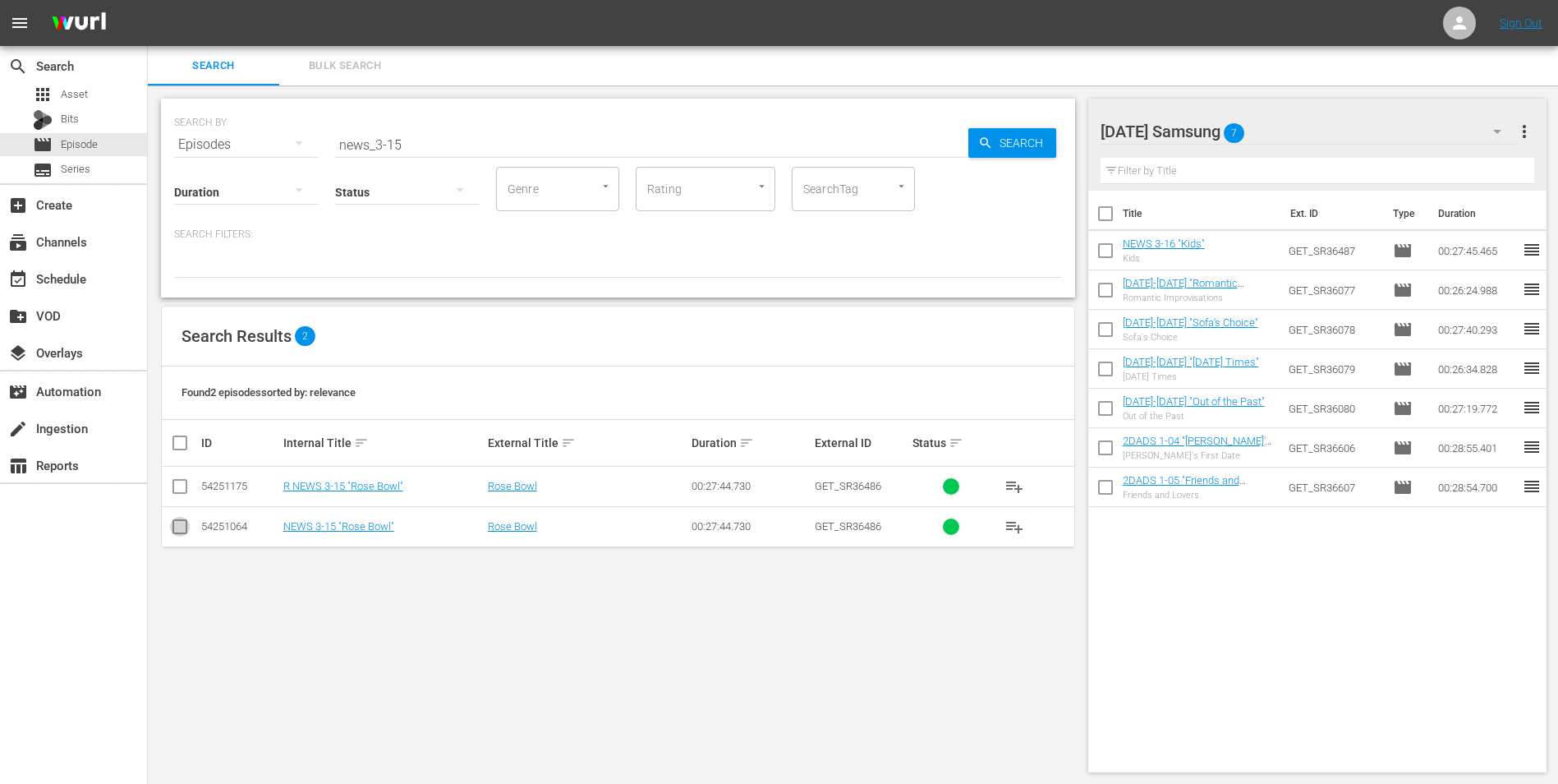
click at [179, 527] on input "checkbox" at bounding box center [181, 530] width 20 height 20
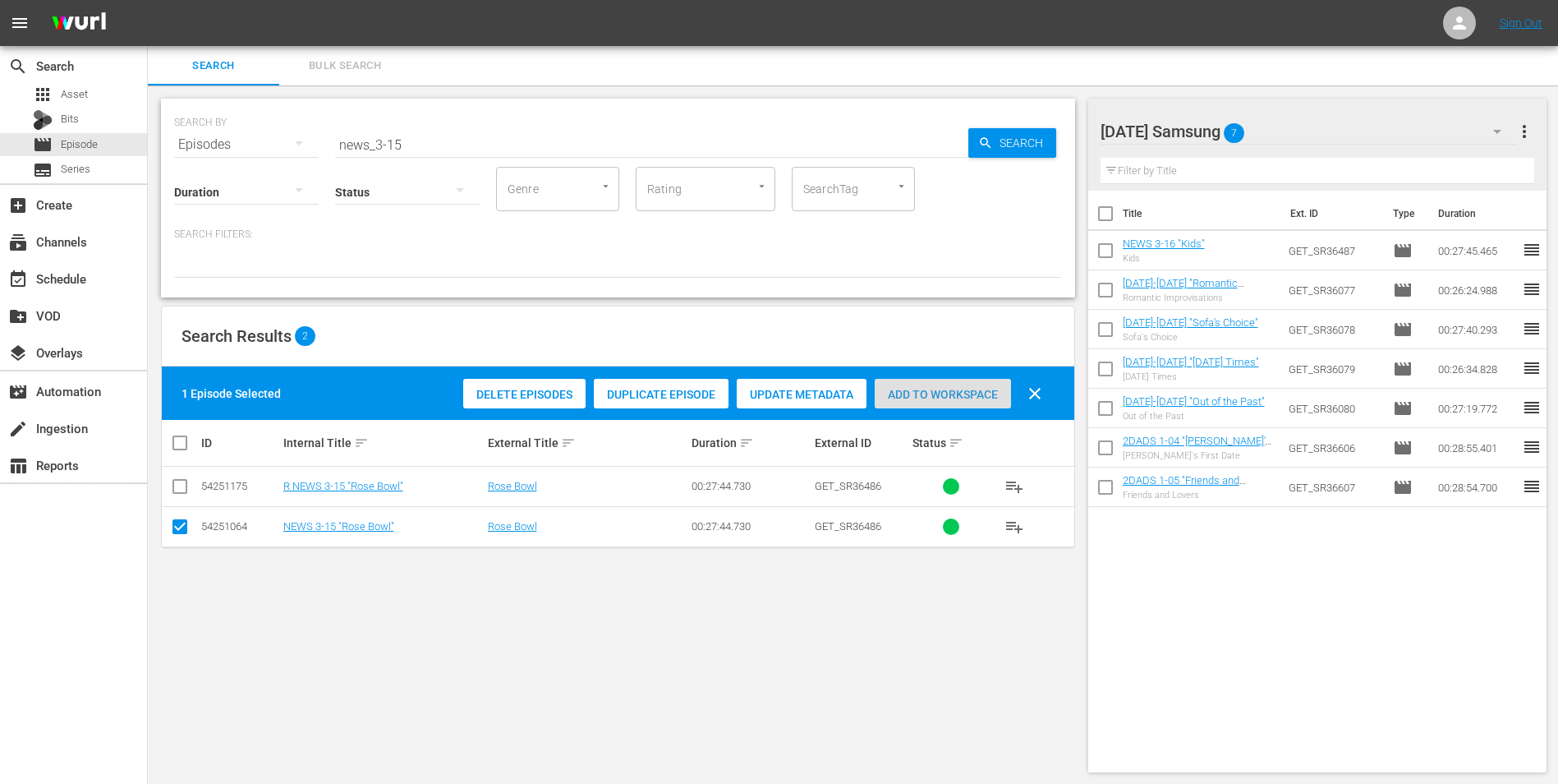
click at [924, 379] on div "Add to Workspace" at bounding box center [944, 394] width 137 height 31
click at [1278, 141] on div "Sunday Samsung 8" at bounding box center [1310, 131] width 418 height 46
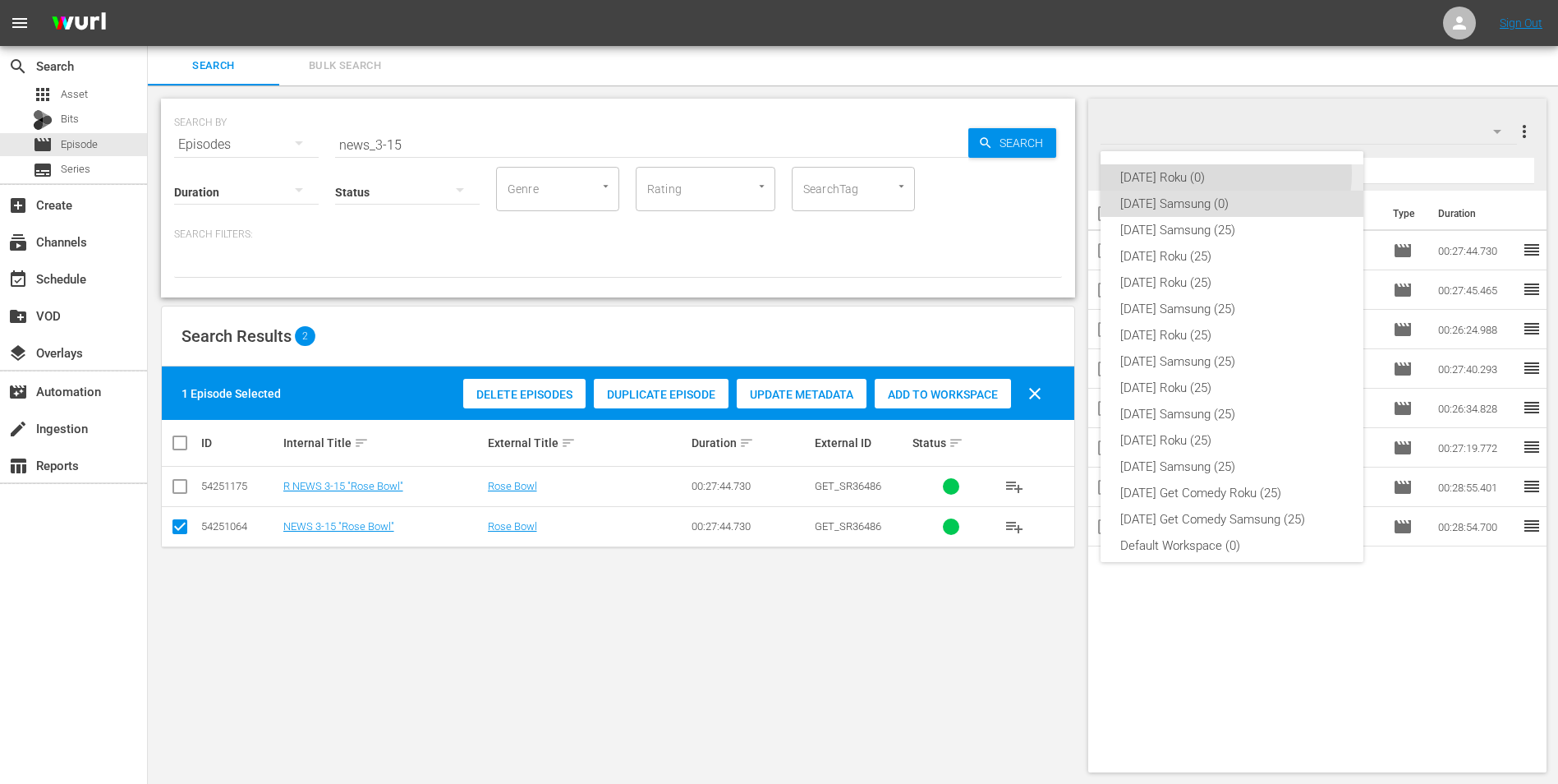
click at [1225, 173] on div "Sunday Roku (0)" at bounding box center [1232, 177] width 223 height 26
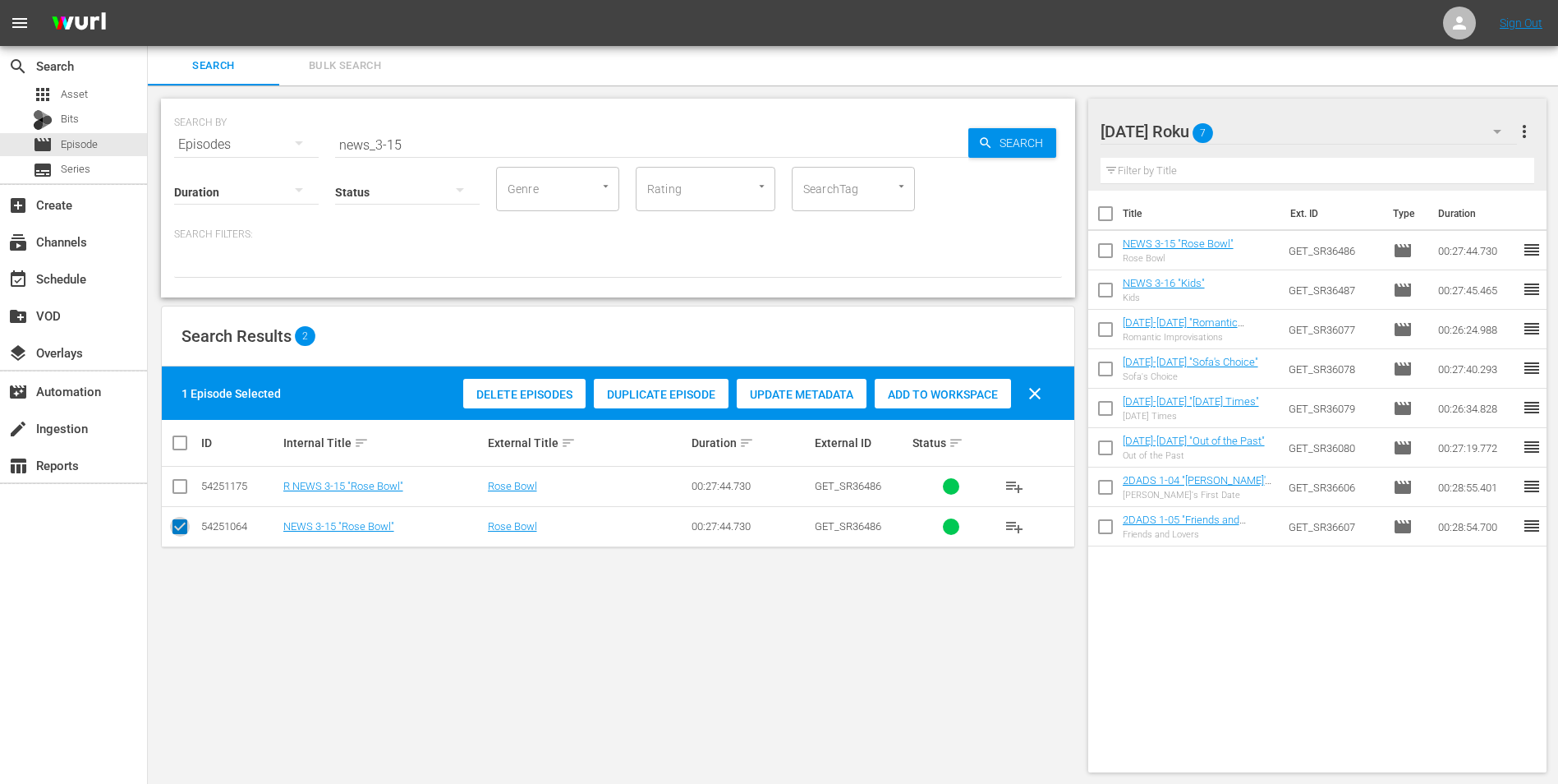
click at [179, 528] on input "checkbox" at bounding box center [181, 530] width 20 height 20
checkbox input "false"
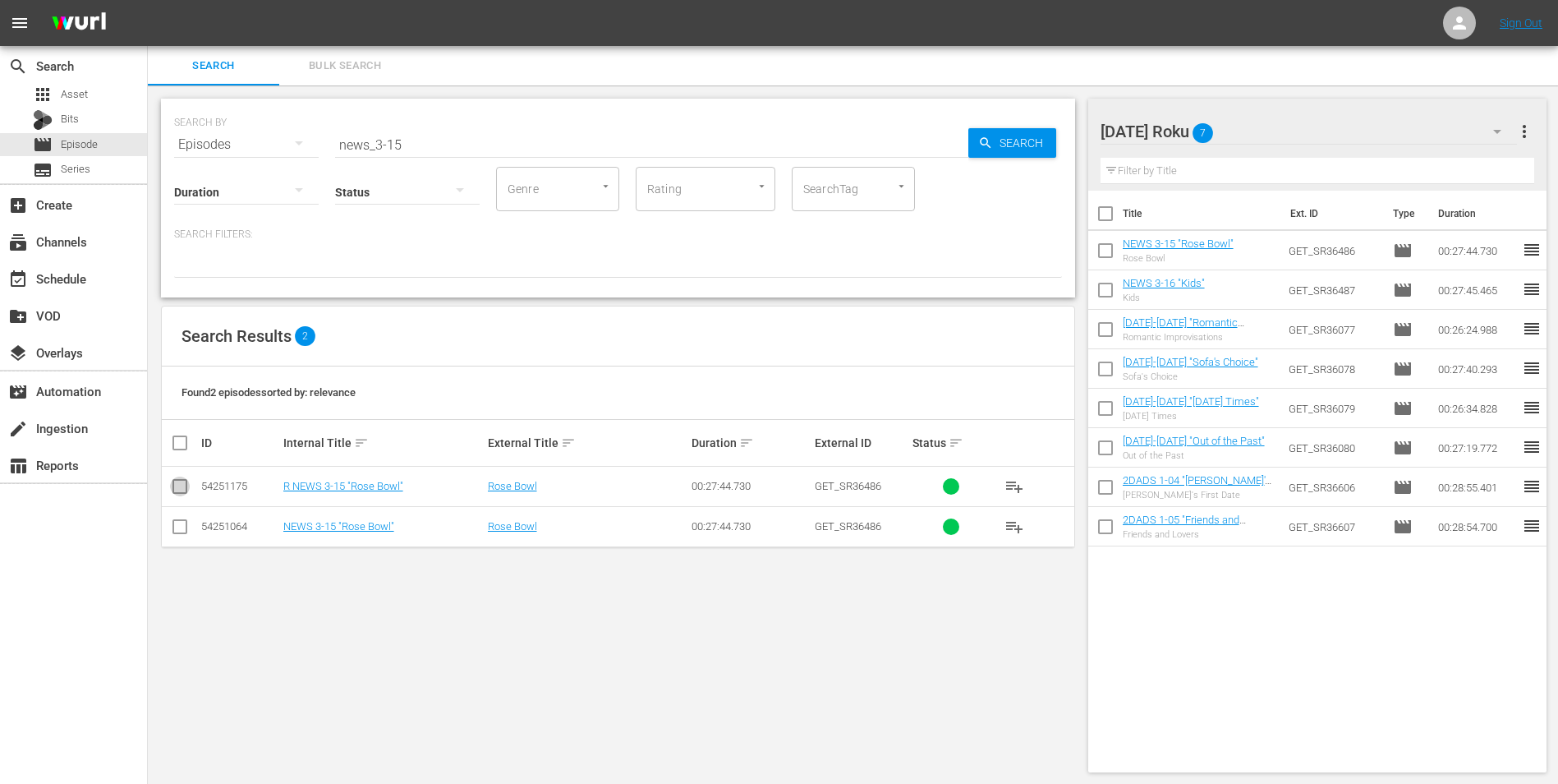
click at [178, 484] on input "checkbox" at bounding box center [181, 490] width 20 height 20
checkbox input "true"
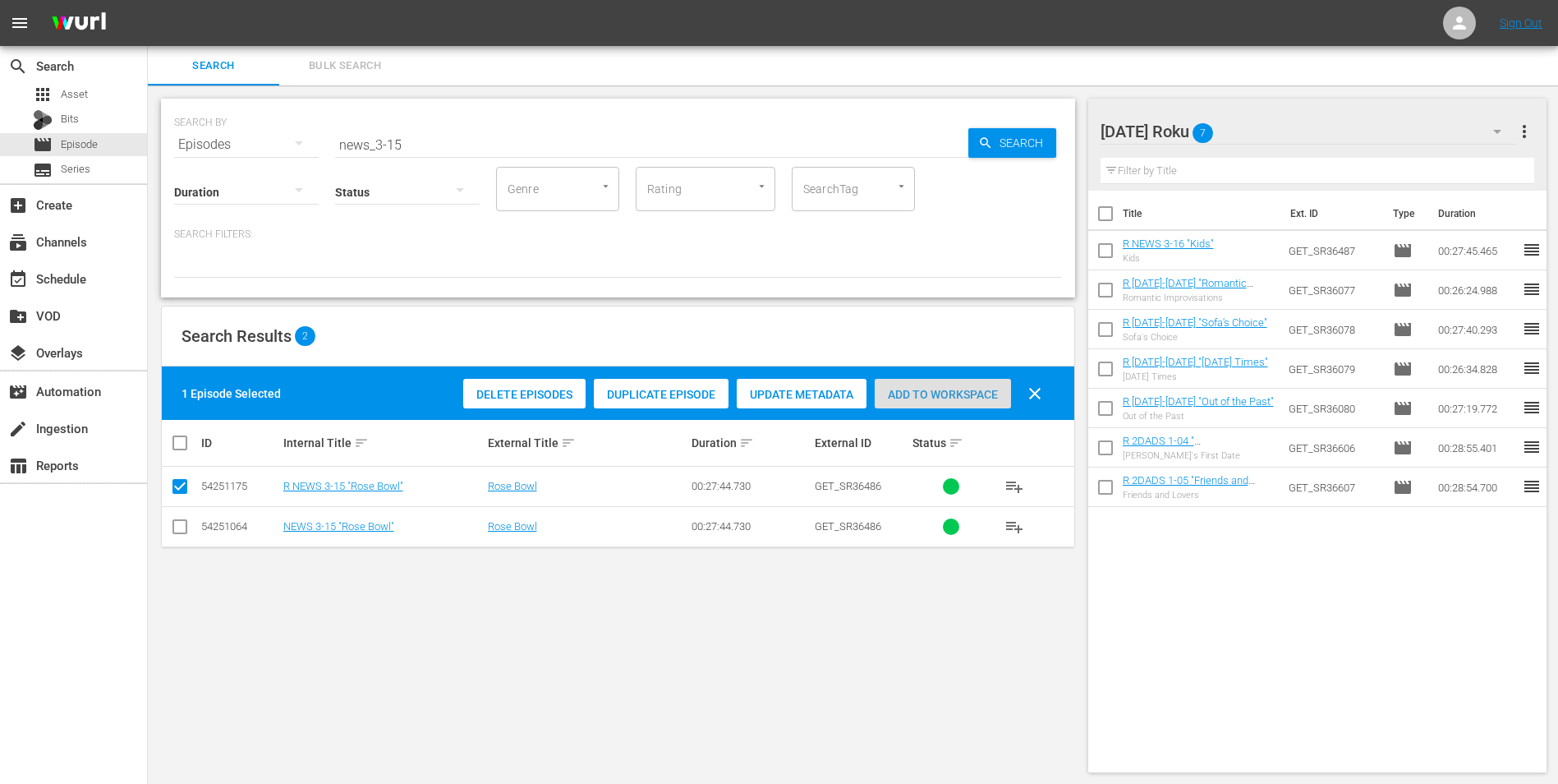
click at [954, 387] on span "Add to Workspace" at bounding box center [944, 394] width 137 height 13
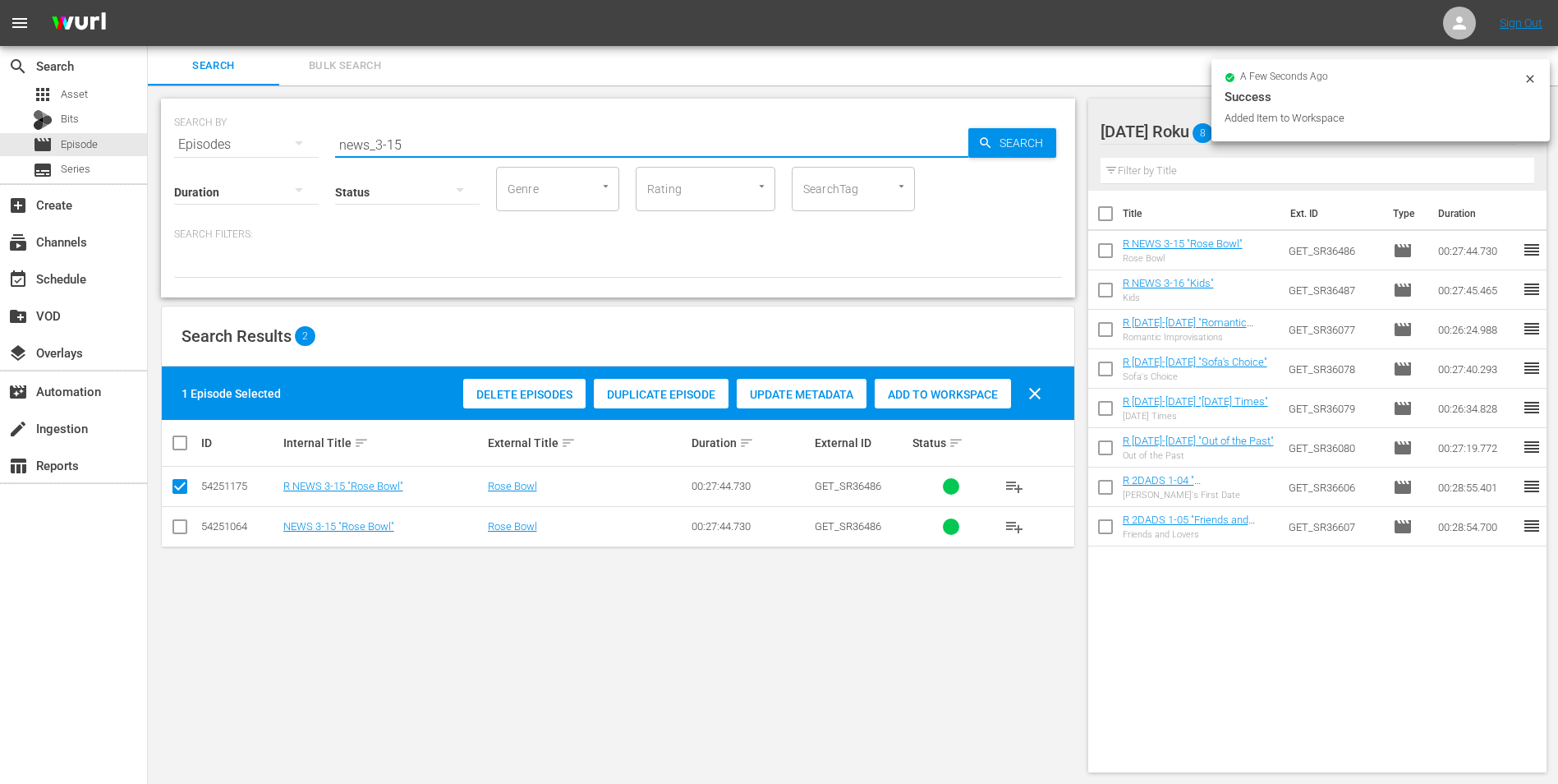
drag, startPoint x: 391, startPoint y: 141, endPoint x: 423, endPoint y: 144, distance: 32.1
click at [418, 142] on input "news_3-15" at bounding box center [652, 144] width 634 height 39
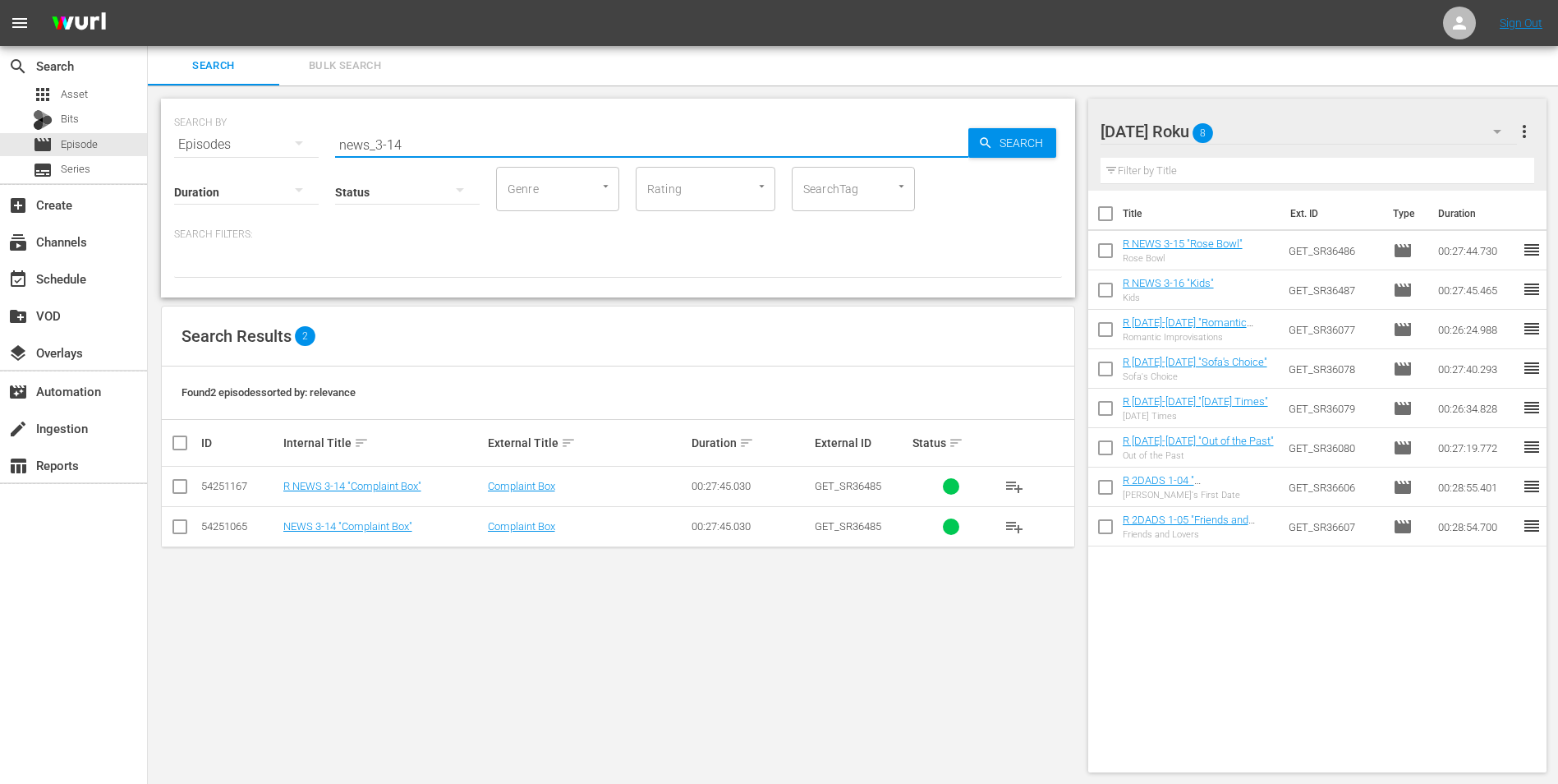
type input "news_3-14"
click at [184, 487] on input "checkbox" at bounding box center [181, 490] width 20 height 20
checkbox input "true"
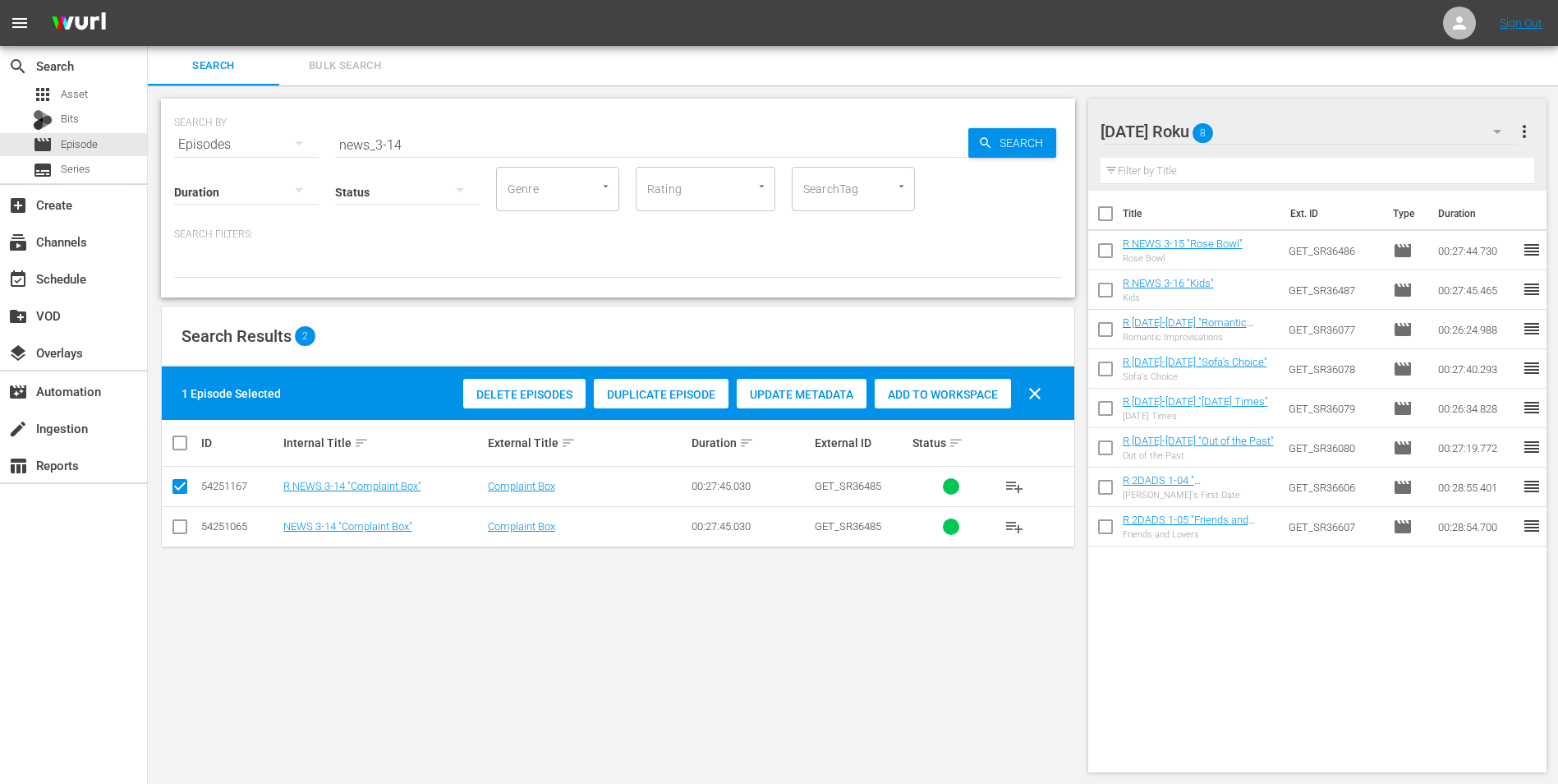
click at [902, 398] on span "Add to Workspace" at bounding box center [944, 394] width 137 height 13
click at [1269, 134] on div "Sunday Roku 9" at bounding box center [1310, 131] width 418 height 46
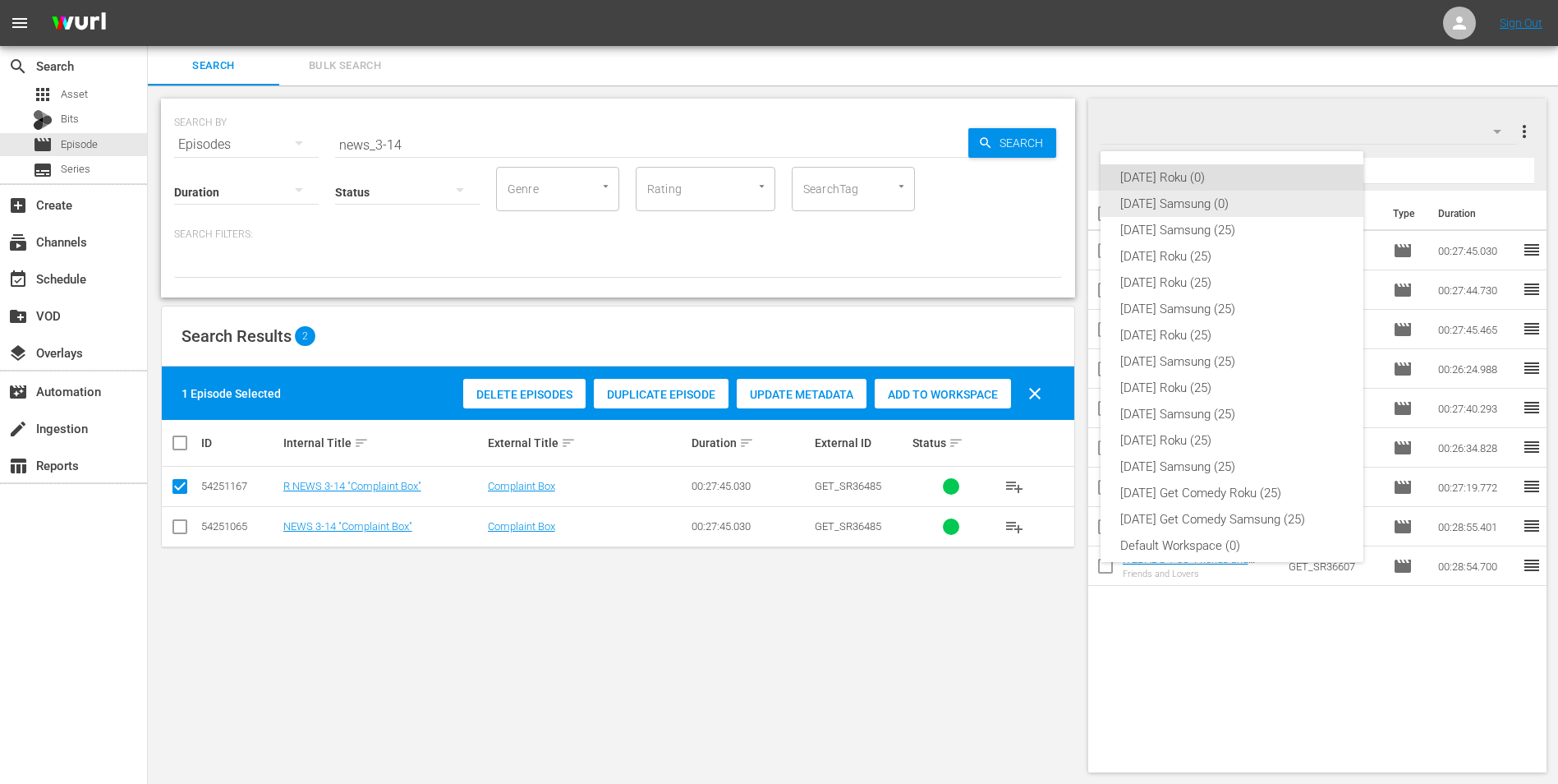
click at [1217, 201] on div "Sunday Samsung (0)" at bounding box center [1232, 203] width 223 height 26
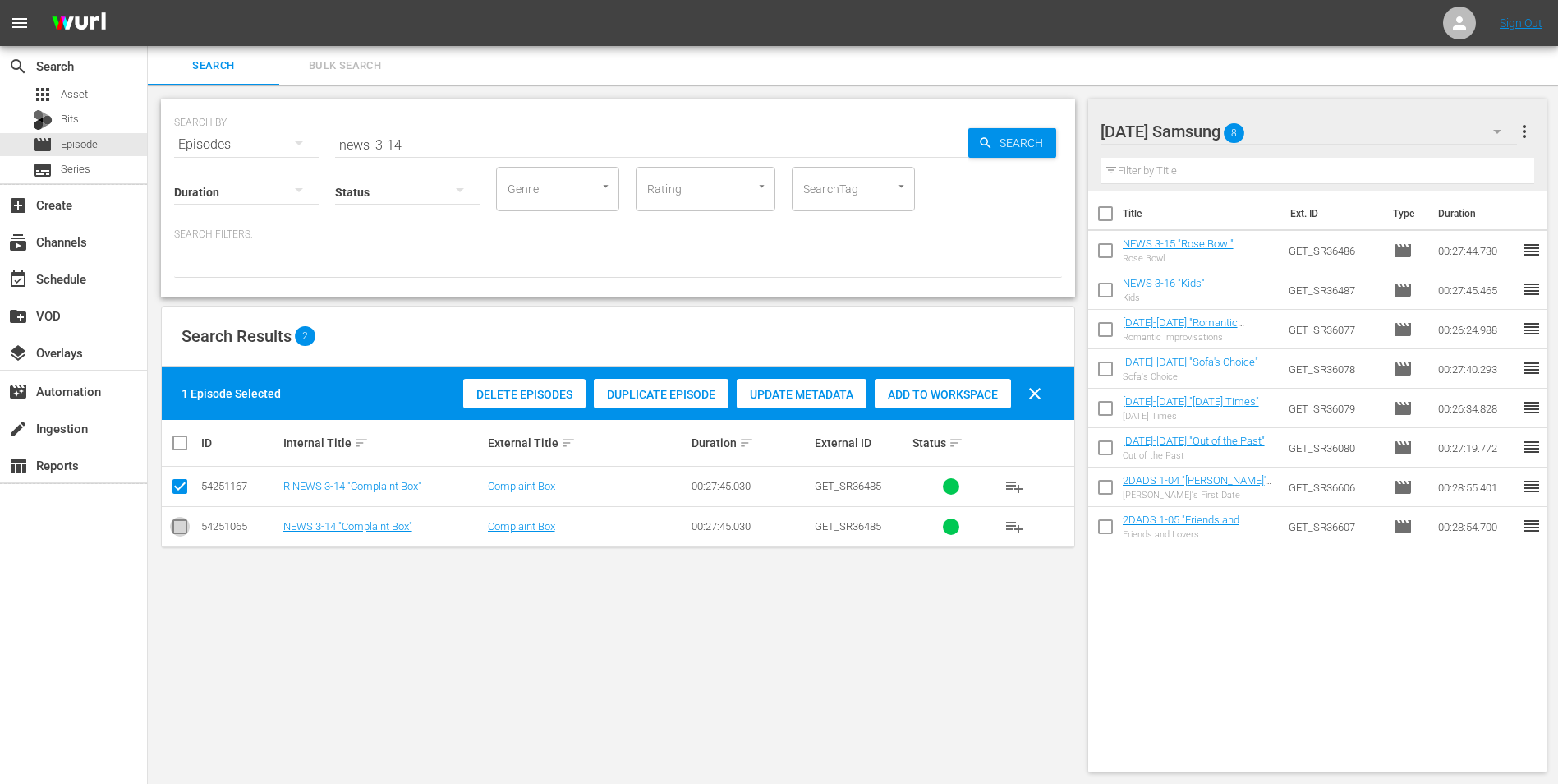
click at [185, 528] on input "checkbox" at bounding box center [181, 530] width 20 height 20
checkbox input "true"
click at [186, 484] on input "checkbox" at bounding box center [181, 490] width 20 height 20
checkbox input "false"
click at [944, 396] on span "Add to Workspace" at bounding box center [944, 394] width 137 height 13
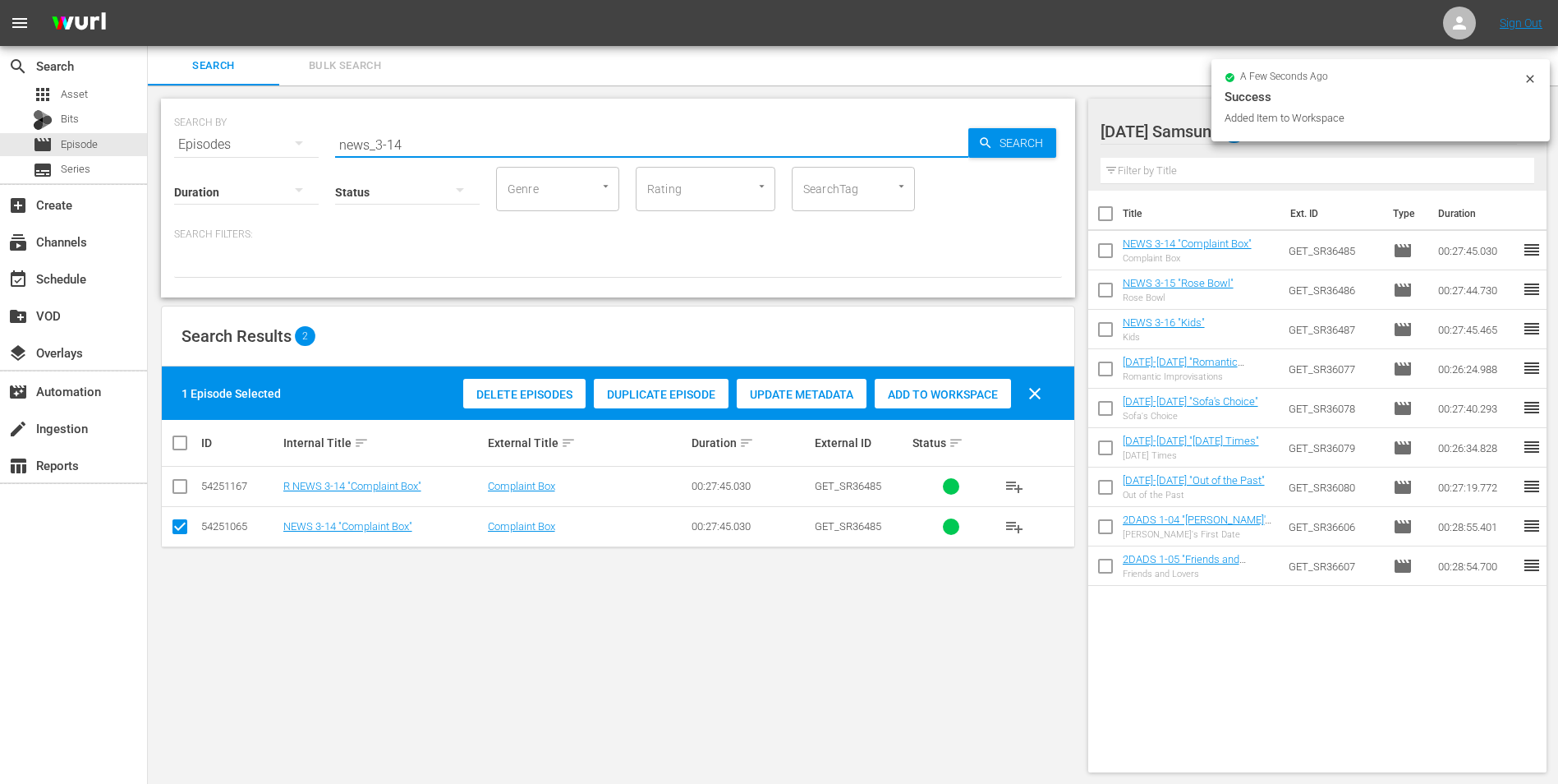
drag, startPoint x: 426, startPoint y: 139, endPoint x: 240, endPoint y: 141, distance: 186.0
click at [240, 141] on div "SEARCH BY Search By Episodes Search ID, Title, Description, Keywords, or Catego…" at bounding box center [618, 134] width 888 height 59
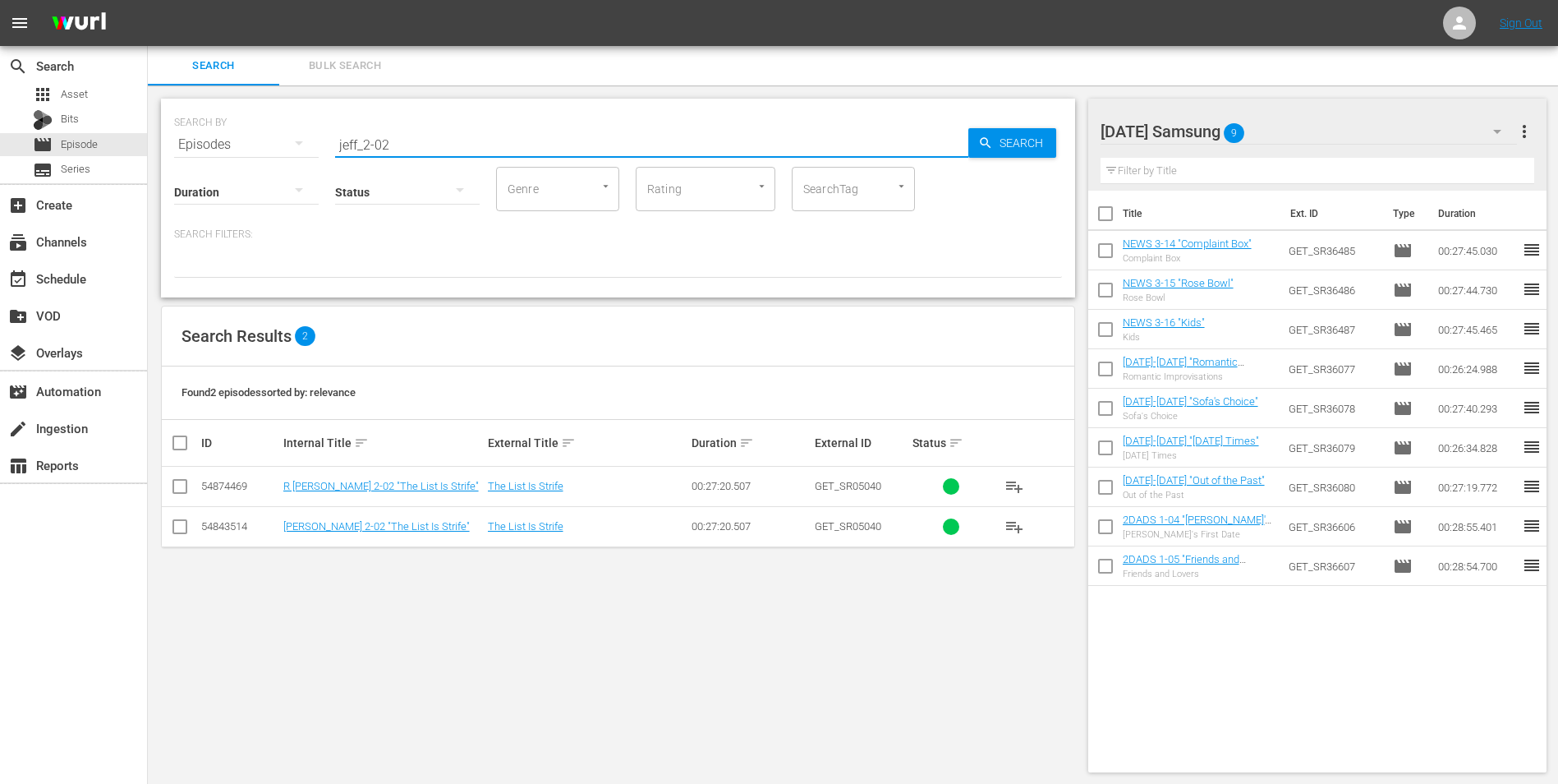
type input "jeff_2-02"
click at [181, 527] on input "checkbox" at bounding box center [181, 530] width 20 height 20
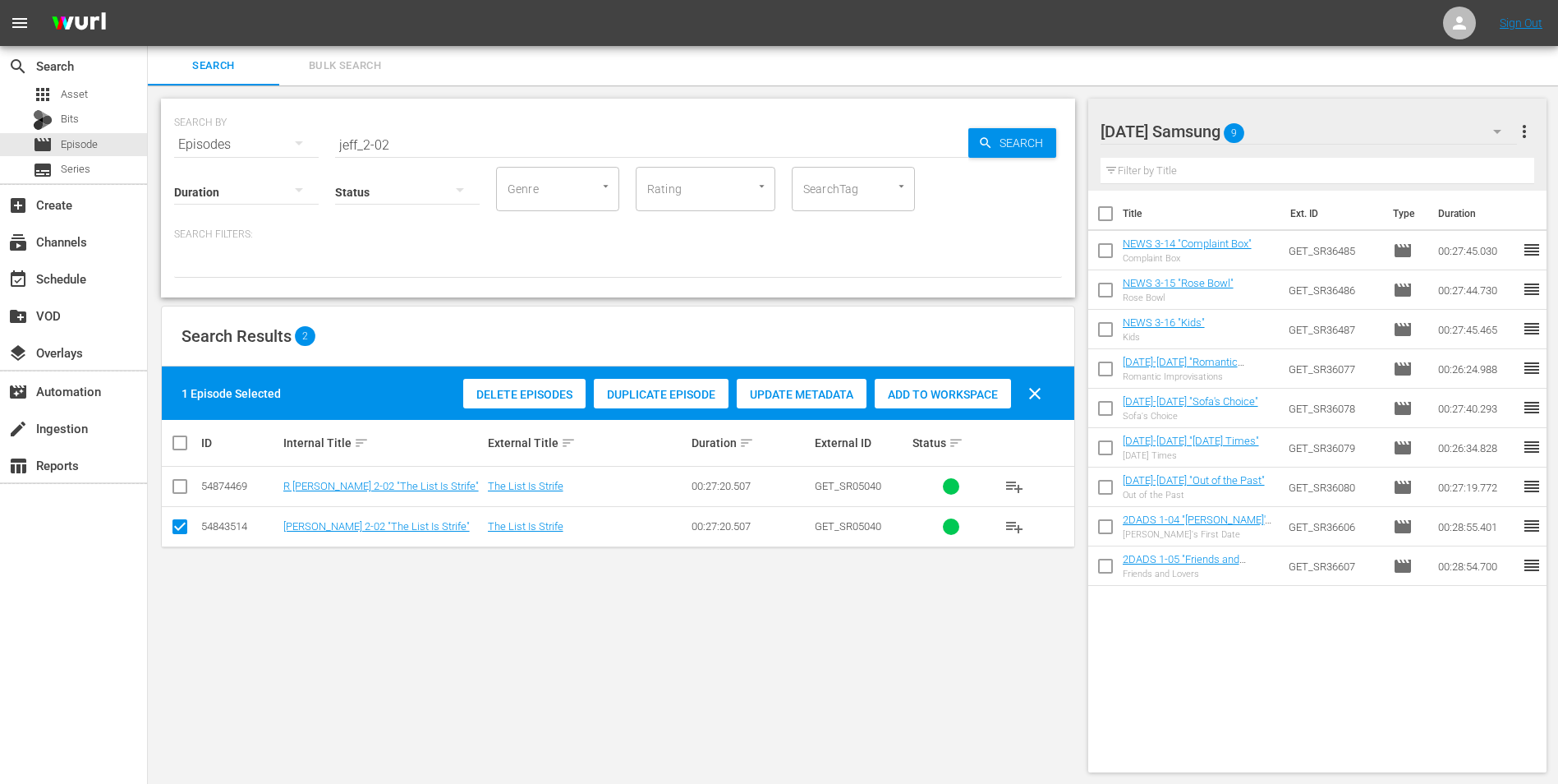
click at [960, 388] on span "Add to Workspace" at bounding box center [944, 394] width 137 height 13
click at [1284, 129] on div "Sunday Samsung 10" at bounding box center [1310, 131] width 418 height 46
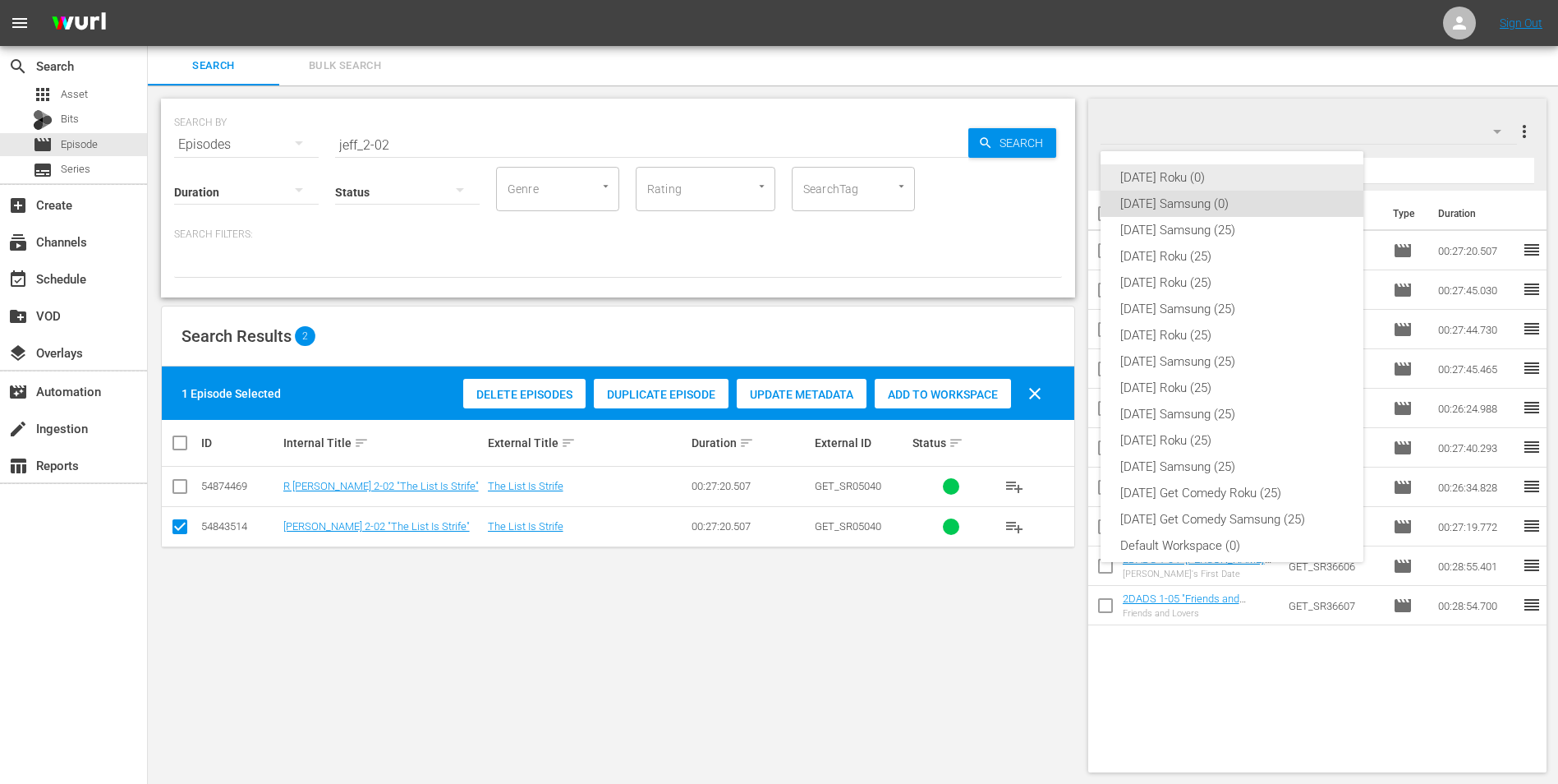
click at [1192, 182] on div "Sunday Roku (0)" at bounding box center [1232, 177] width 223 height 26
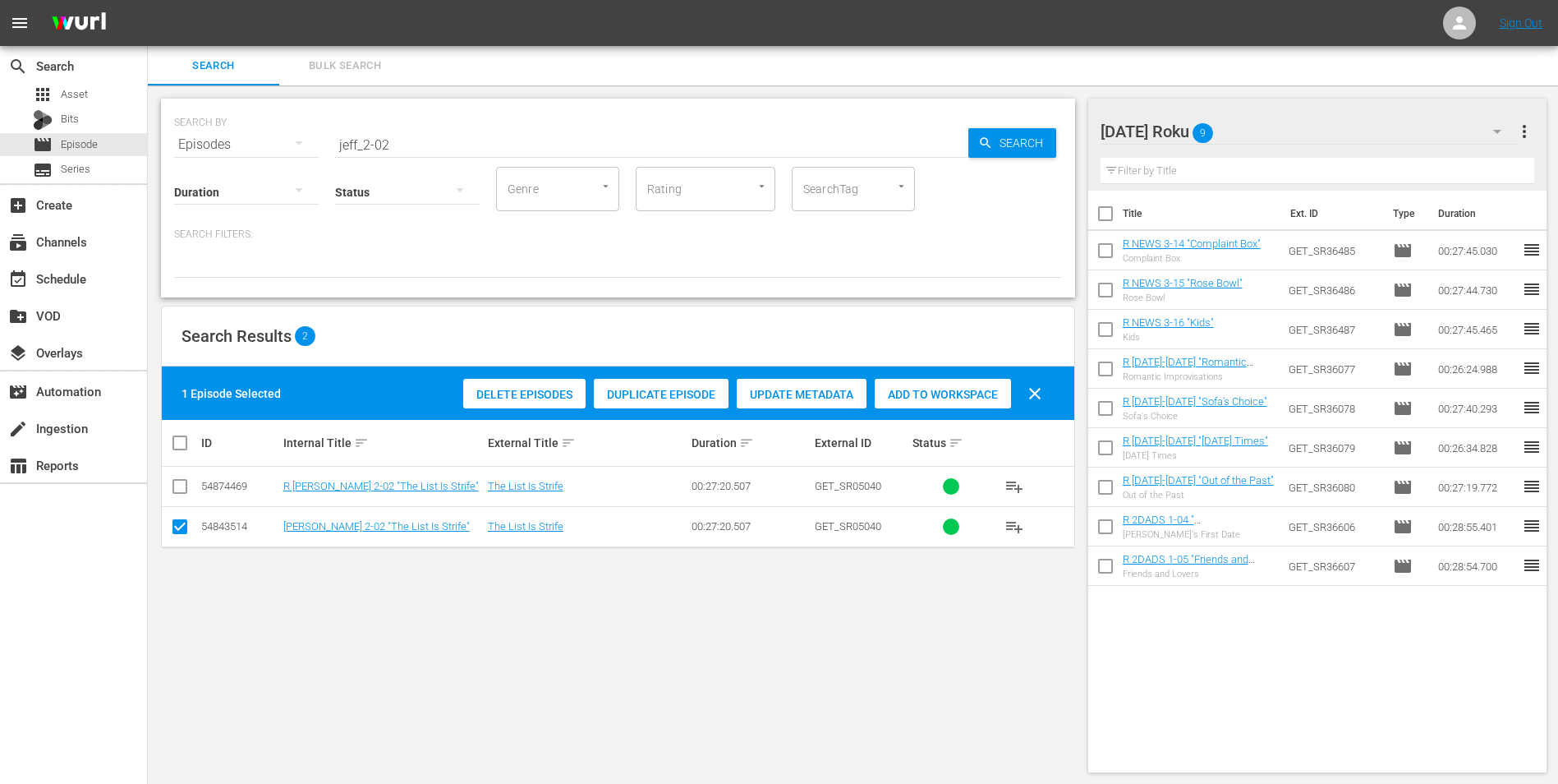
click at [186, 528] on input "checkbox" at bounding box center [181, 530] width 20 height 20
checkbox input "false"
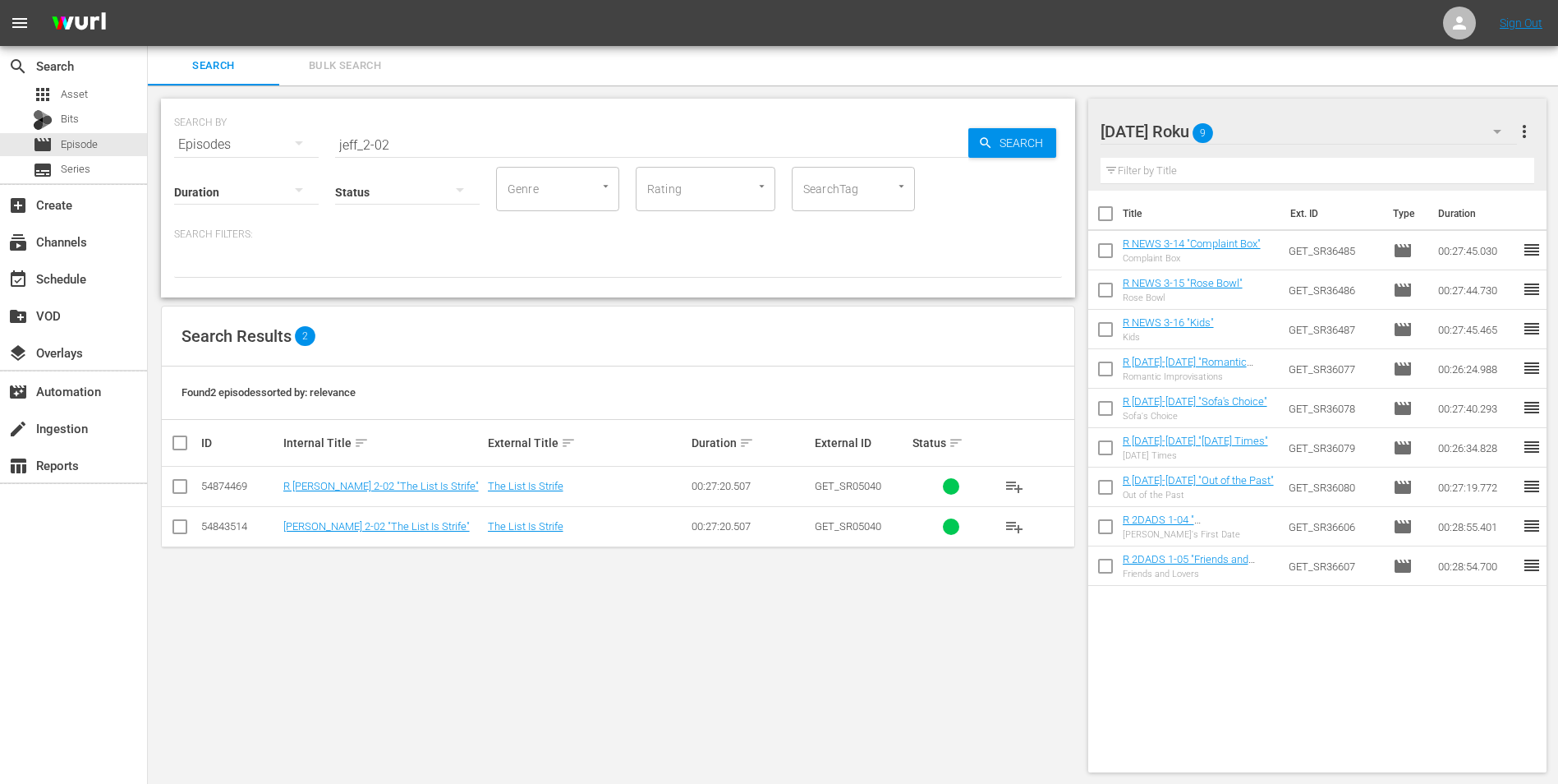
drag, startPoint x: 177, startPoint y: 487, endPoint x: 245, endPoint y: 492, distance: 68.2
click at [178, 487] on input "checkbox" at bounding box center [181, 490] width 20 height 20
checkbox input "true"
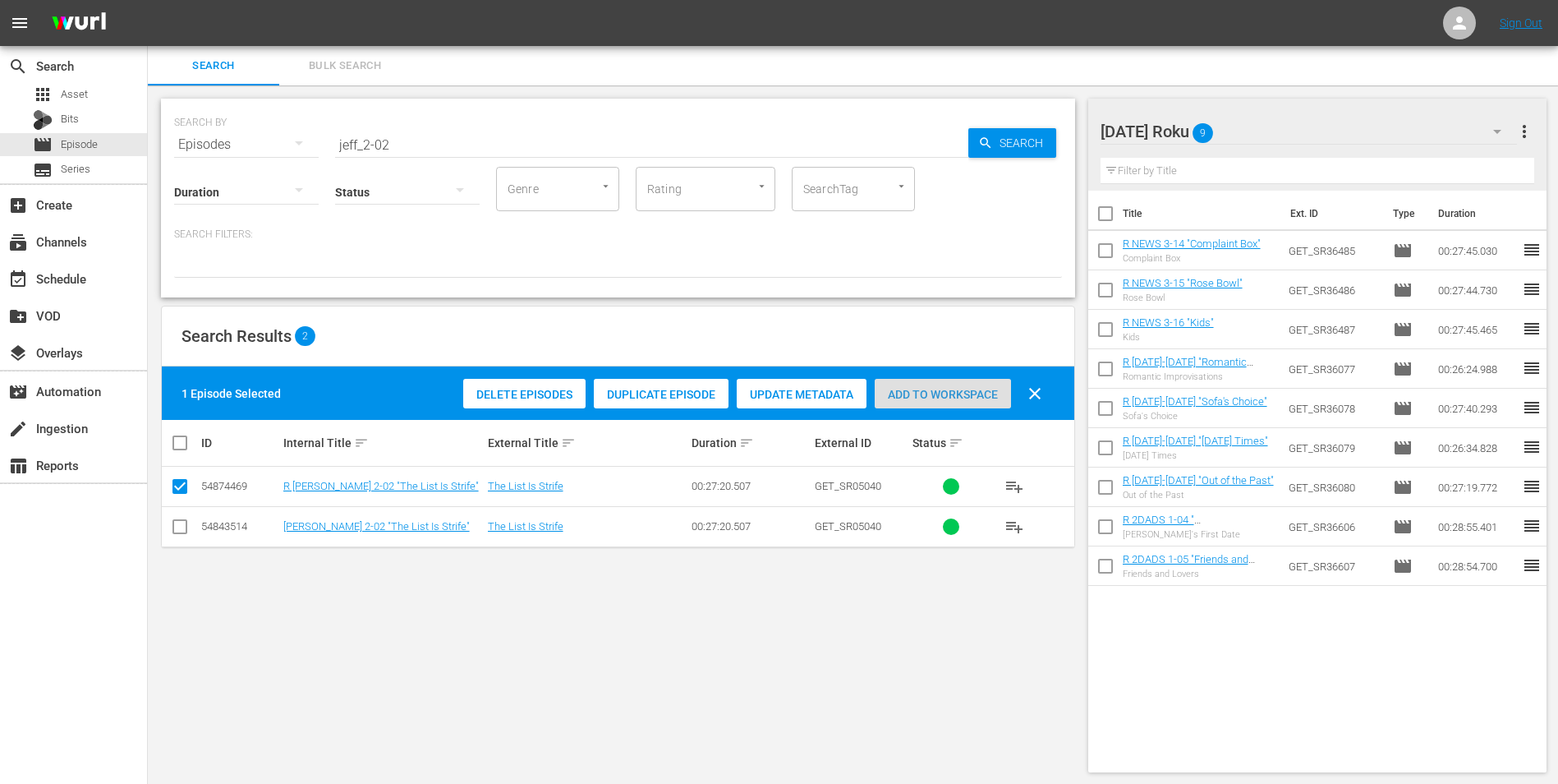
click at [914, 395] on span "Add to Workspace" at bounding box center [944, 394] width 137 height 13
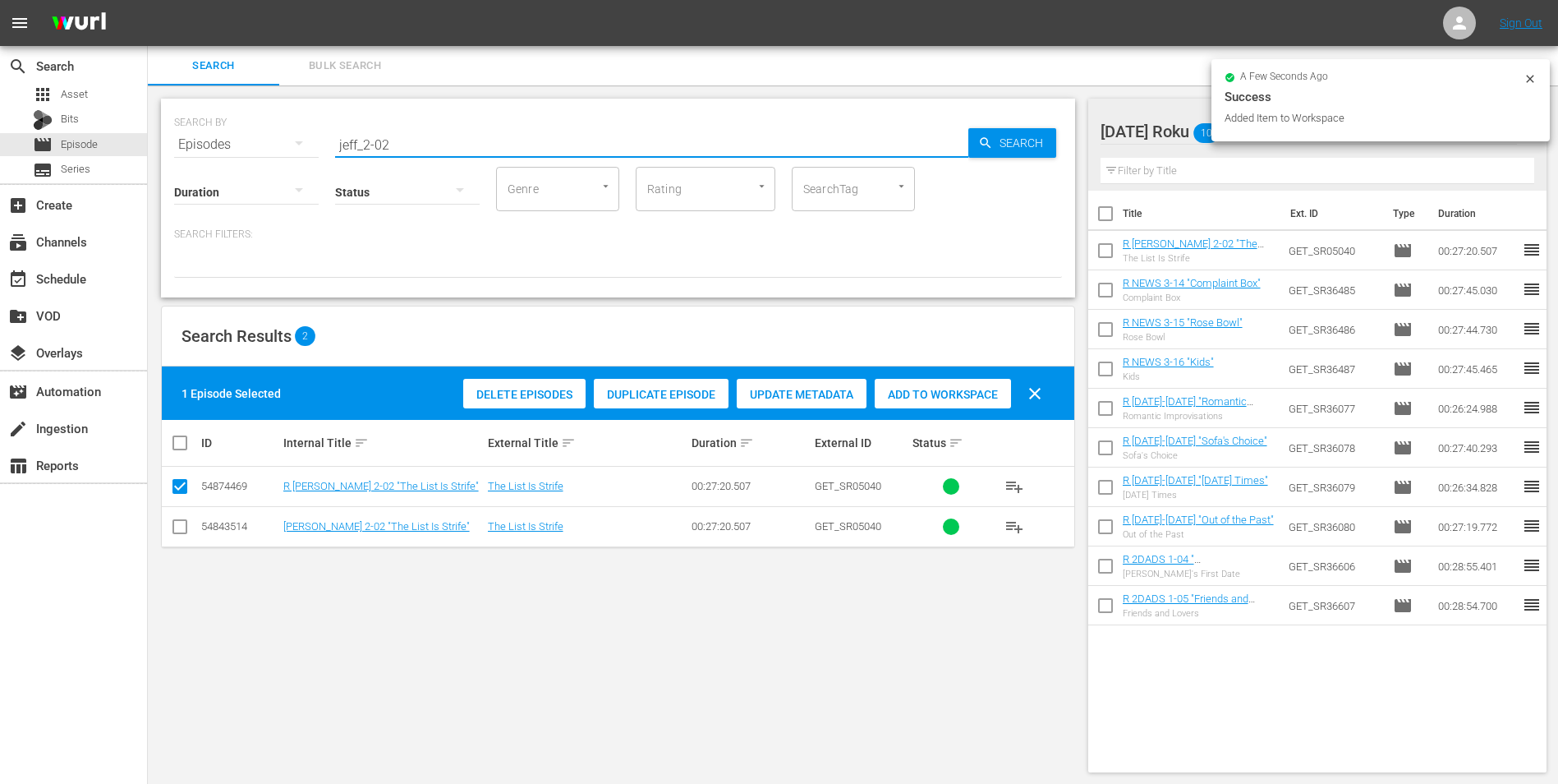
drag, startPoint x: 392, startPoint y: 149, endPoint x: 448, endPoint y: 123, distance: 61.7
click at [445, 148] on input "jeff_2-02" at bounding box center [652, 144] width 634 height 39
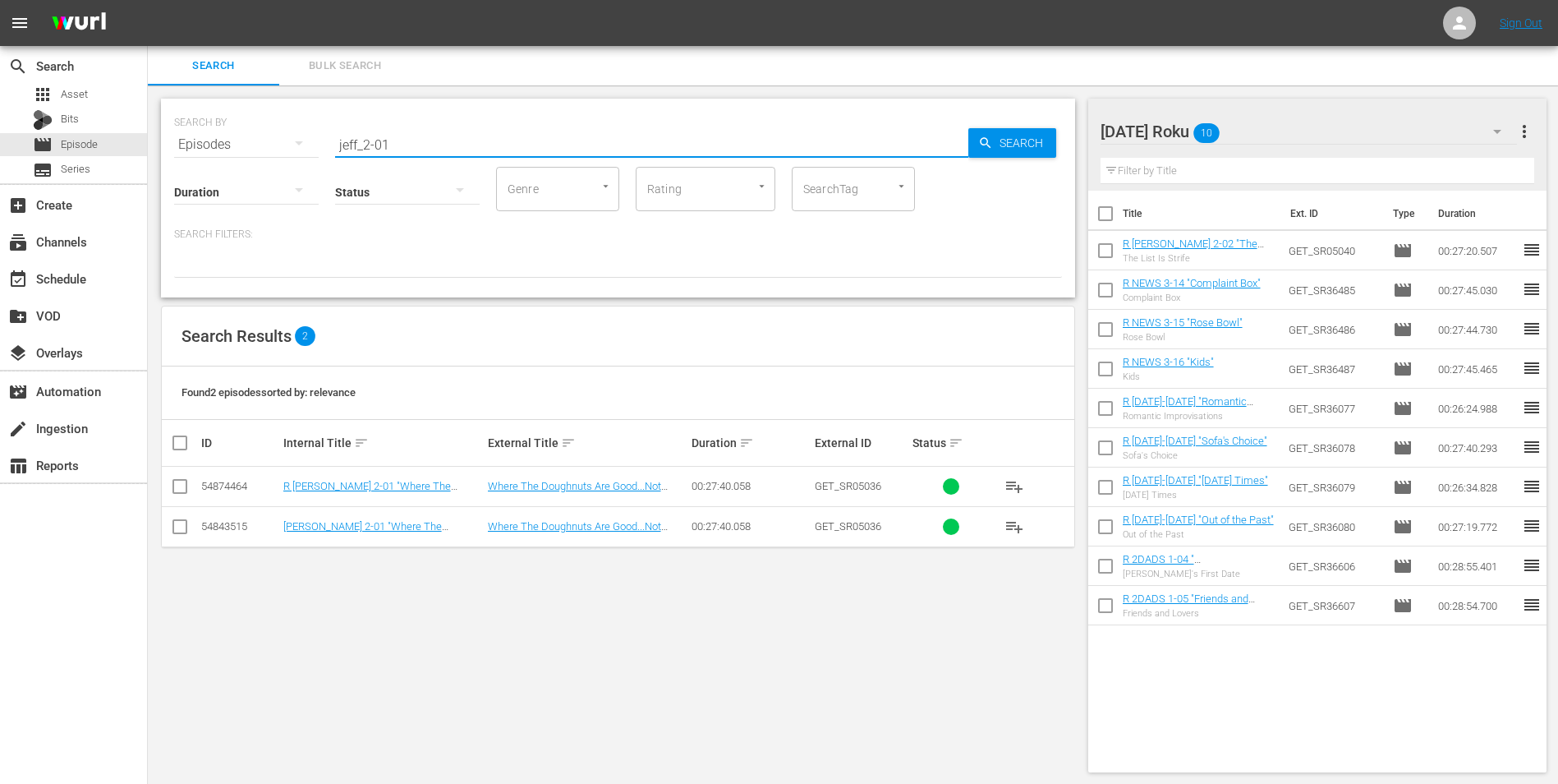
type input "jeff_2-01"
click at [187, 484] on input "checkbox" at bounding box center [181, 490] width 20 height 20
checkbox input "true"
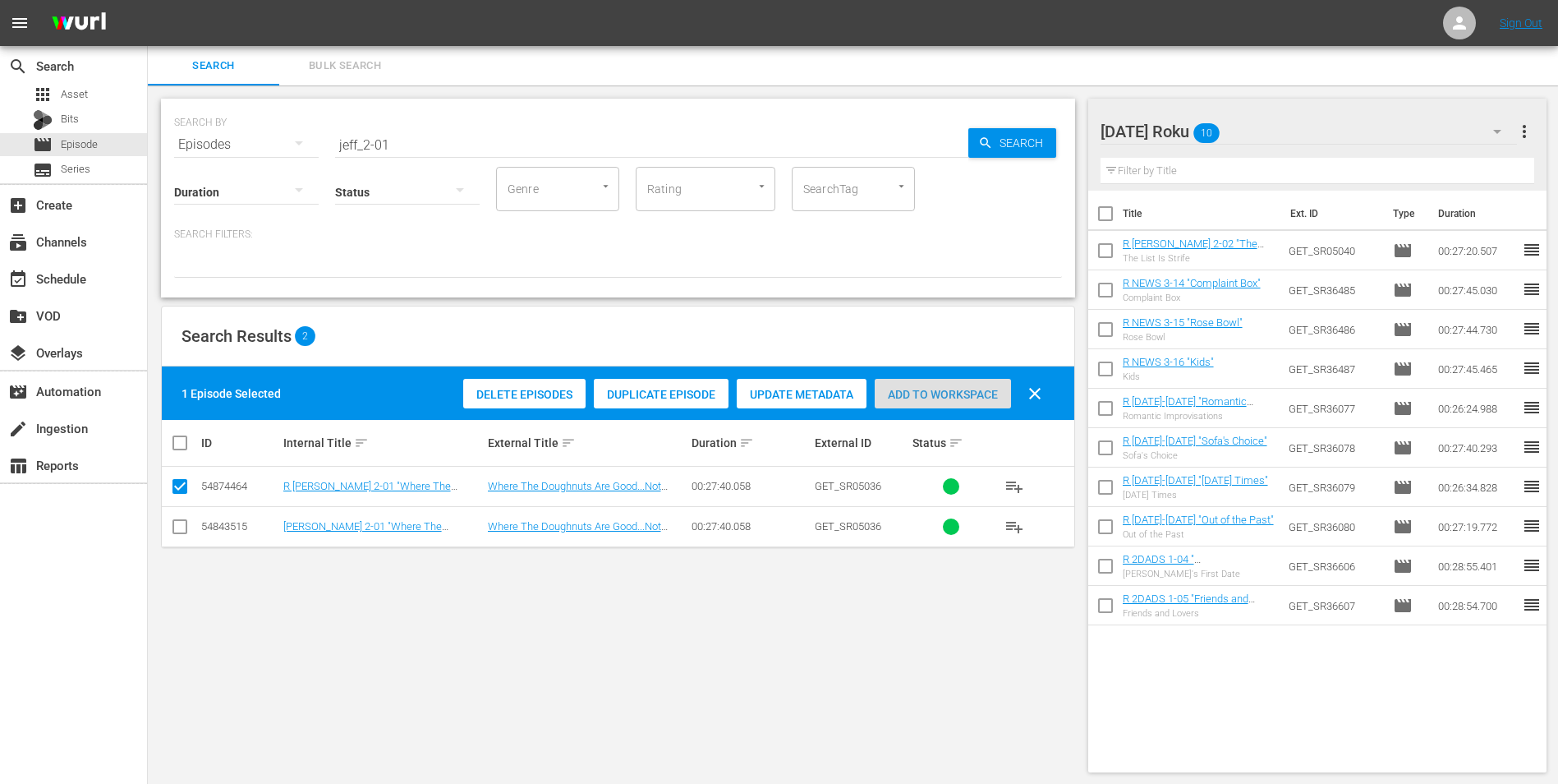
click at [984, 391] on span "Add to Workspace" at bounding box center [944, 394] width 137 height 13
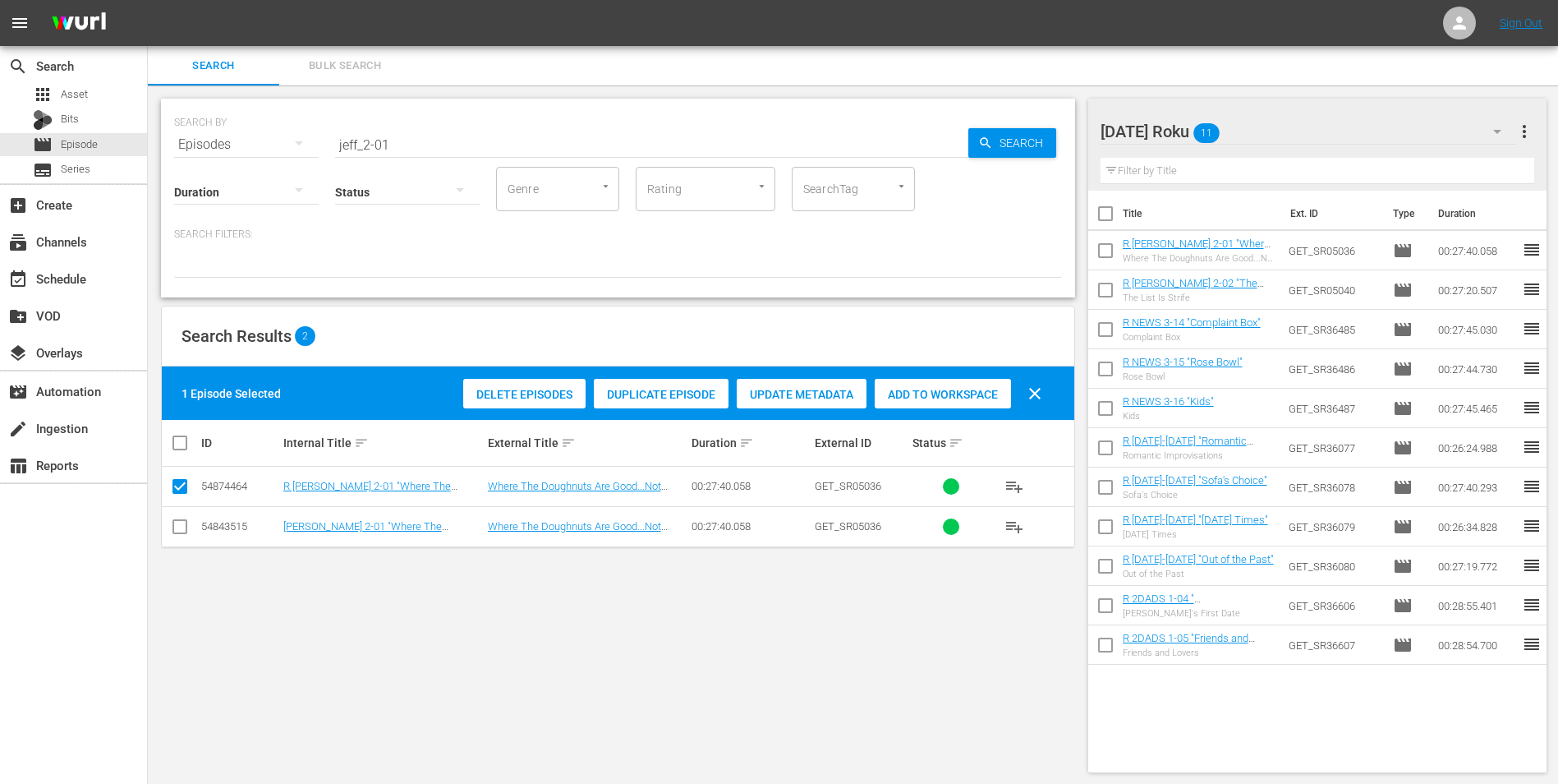
click at [1267, 133] on div "Sunday Roku 11" at bounding box center [1310, 131] width 418 height 46
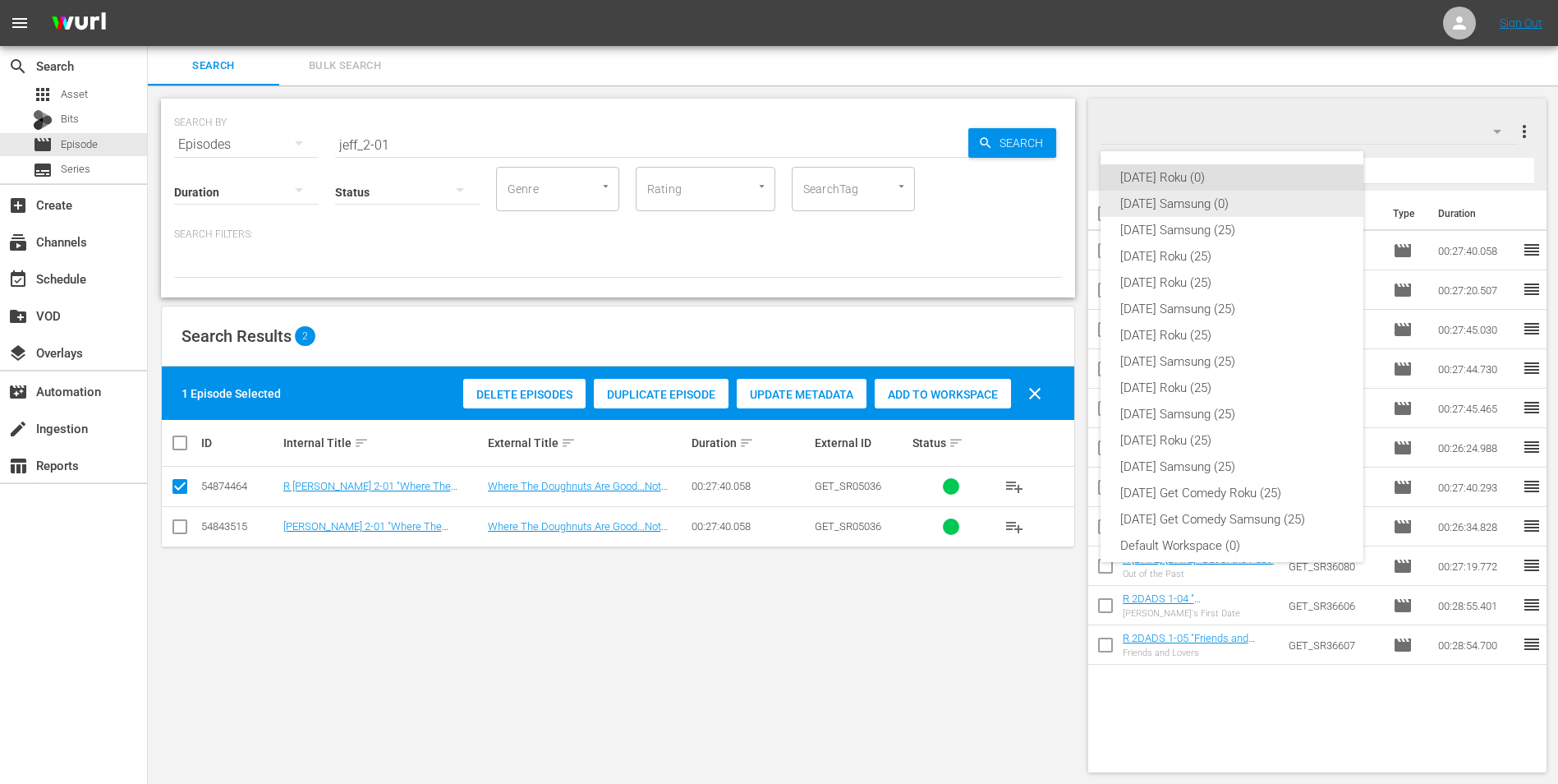
click at [1158, 207] on div "Sunday Samsung (0)" at bounding box center [1232, 203] width 223 height 26
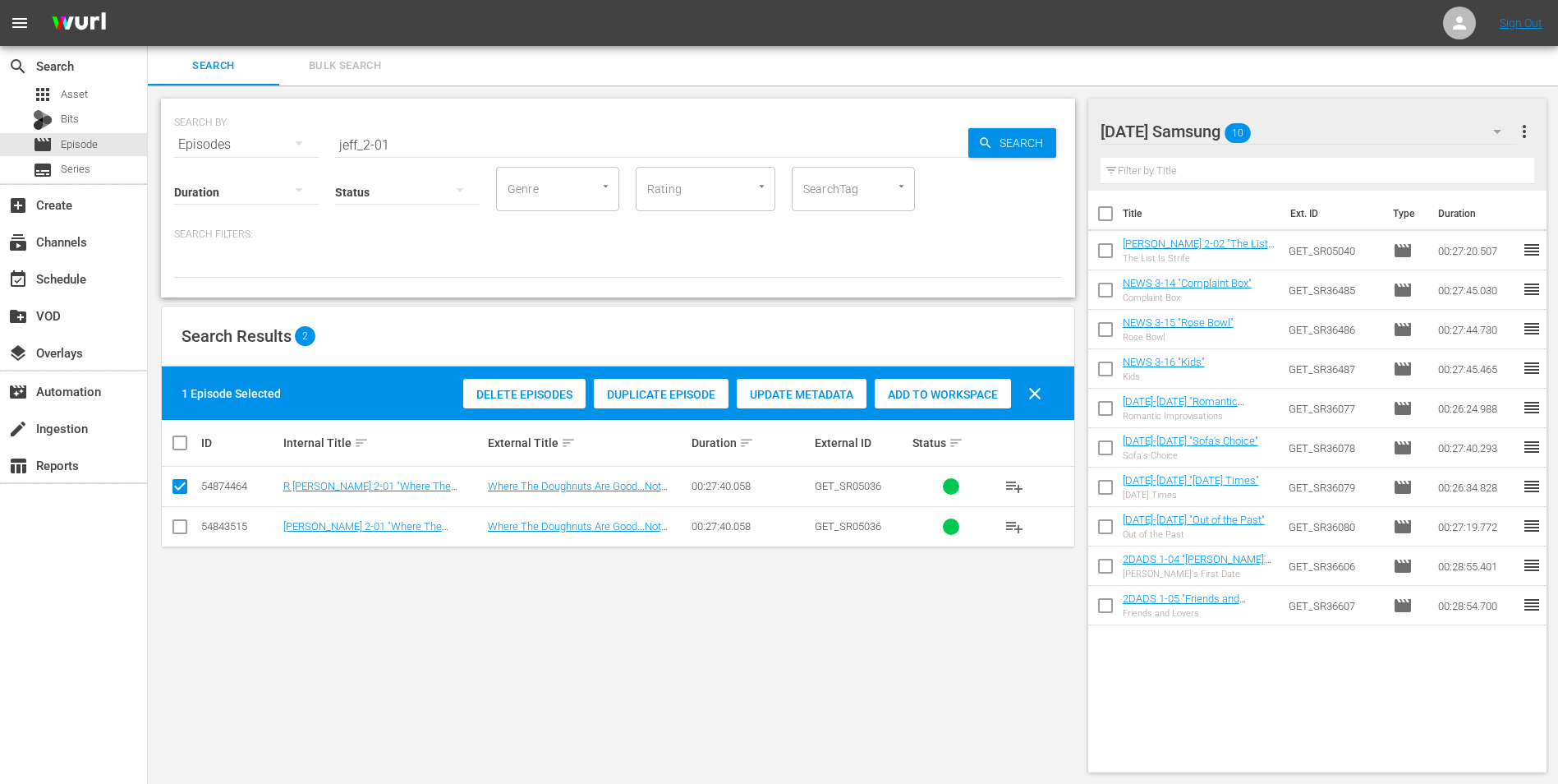
click at [186, 535] on input "checkbox" at bounding box center [181, 530] width 20 height 20
checkbox input "true"
click at [185, 491] on input "checkbox" at bounding box center [181, 490] width 20 height 20
checkbox input "false"
click at [964, 395] on span "Add to Workspace" at bounding box center [944, 394] width 137 height 13
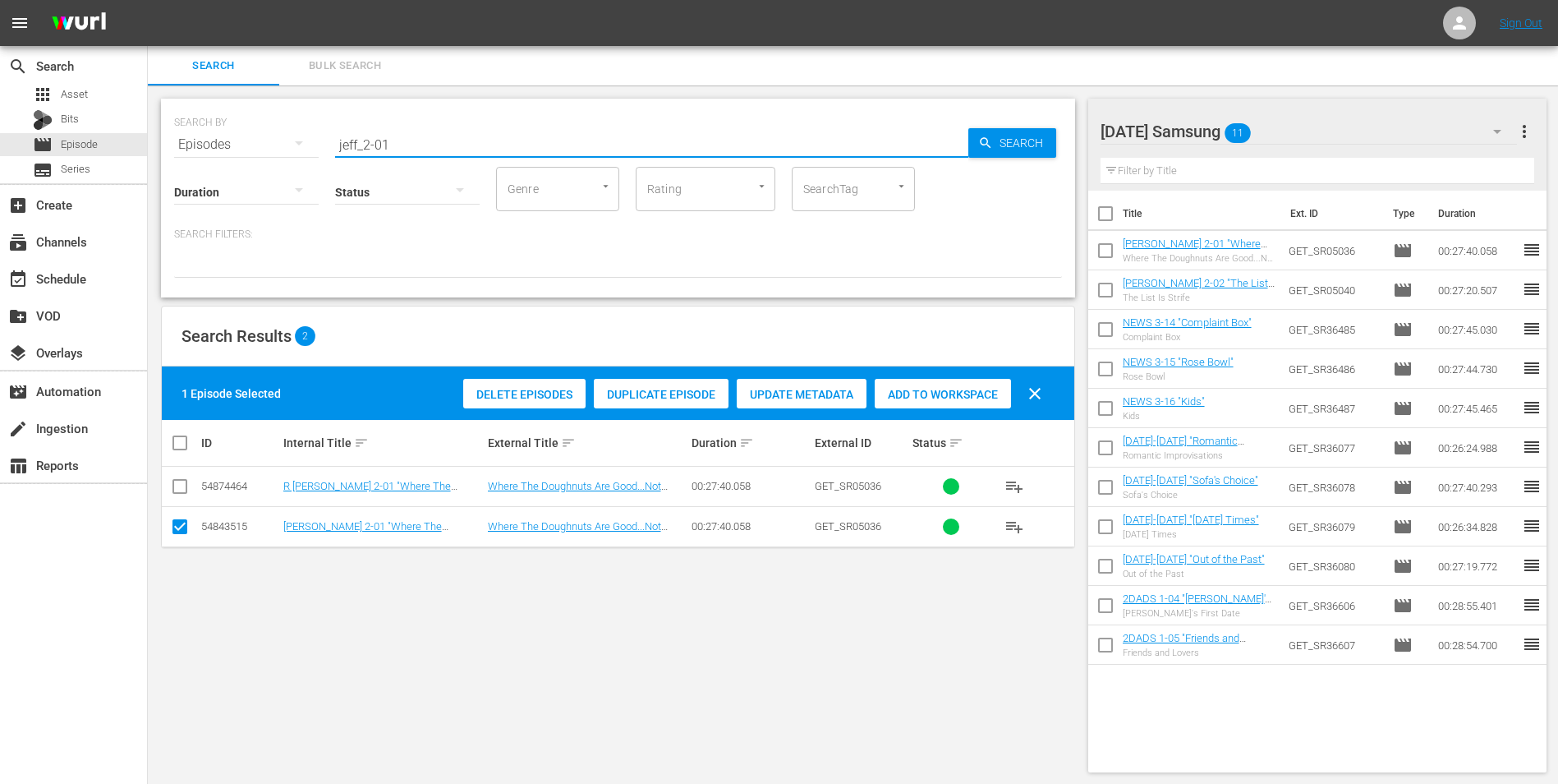
drag, startPoint x: 322, startPoint y: 135, endPoint x: 271, endPoint y: 135, distance: 51.0
click at [274, 135] on div "SEARCH BY Search By Episodes Search ID, Title, Description, Keywords, or Catego…" at bounding box center [618, 134] width 888 height 59
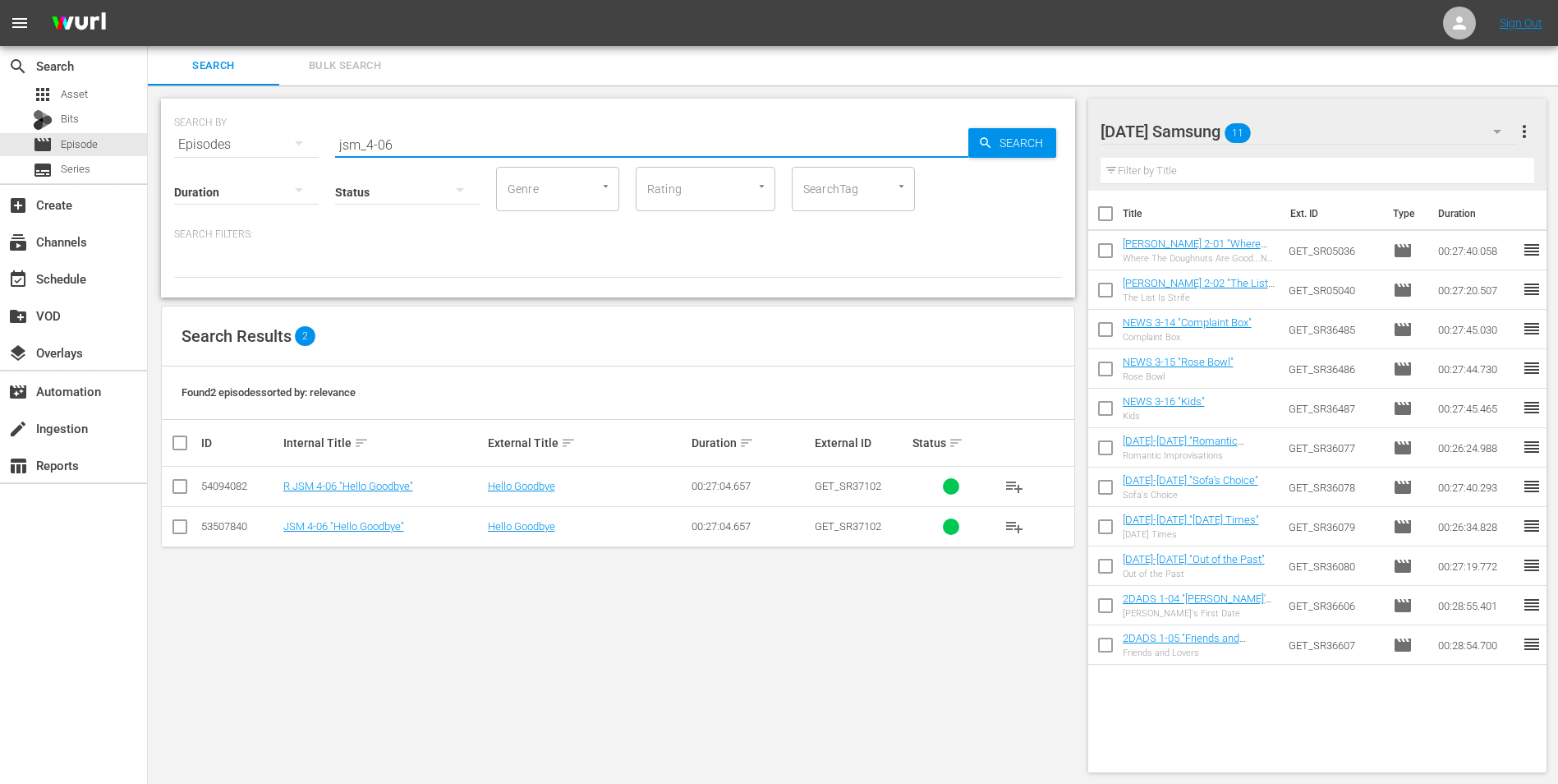
type input "jsm_4-06"
click at [187, 531] on input "checkbox" at bounding box center [181, 530] width 20 height 20
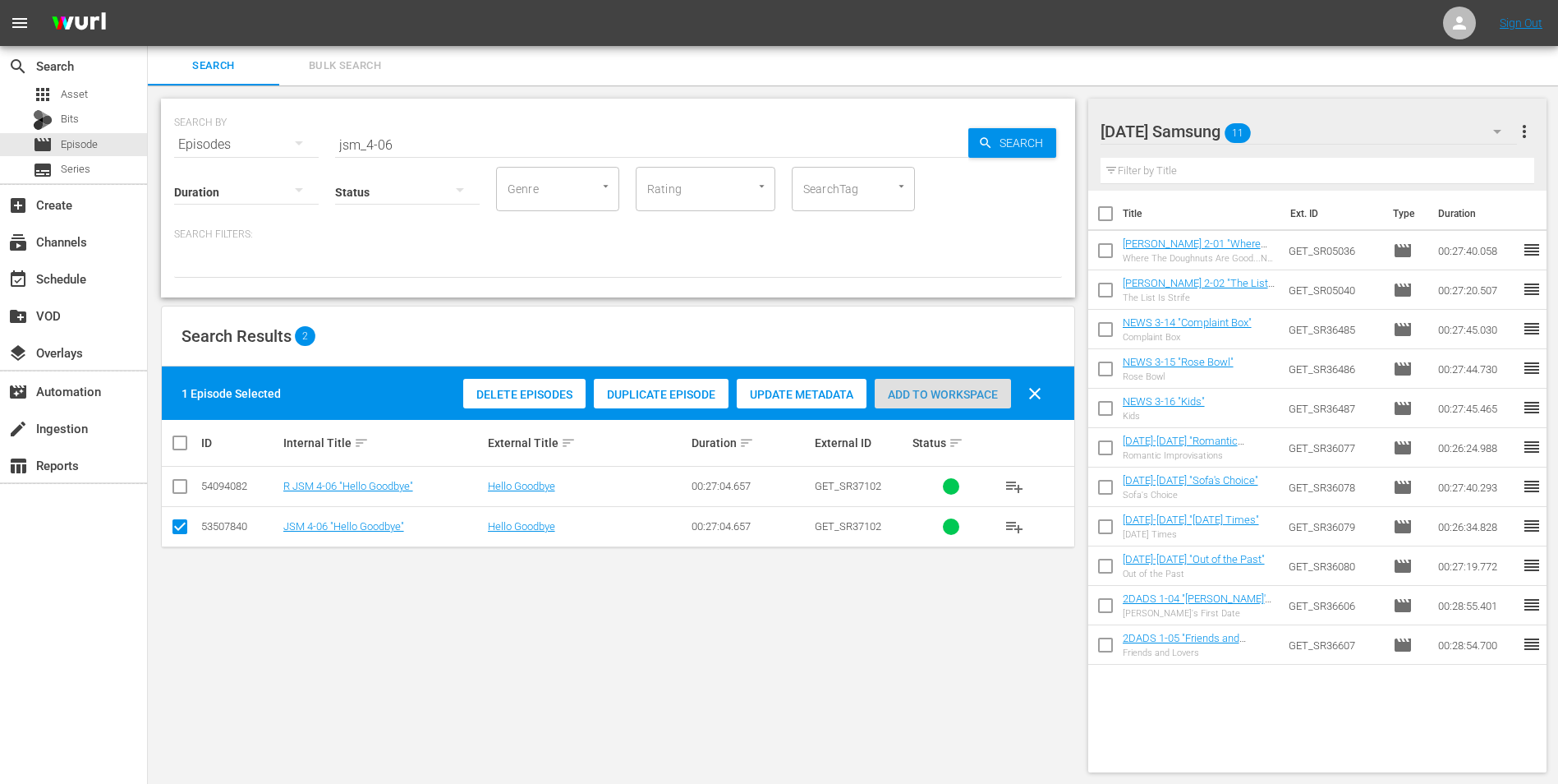
click at [944, 403] on div "Add to Workspace" at bounding box center [944, 394] width 137 height 31
click at [1304, 119] on div "Sunday Samsung 12" at bounding box center [1310, 131] width 418 height 46
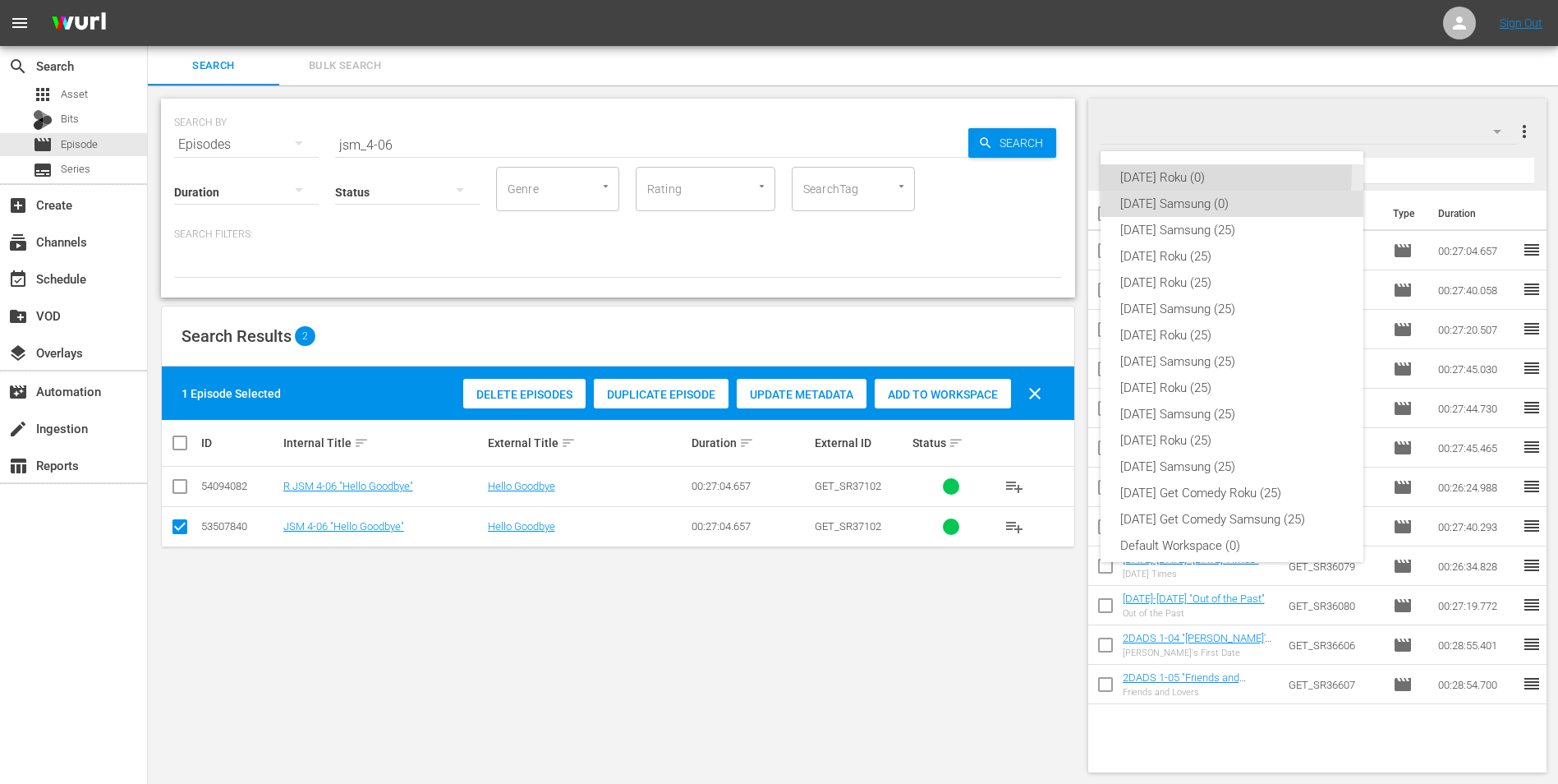
click at [1152, 170] on div "Sunday Roku (0)" at bounding box center [1232, 177] width 223 height 26
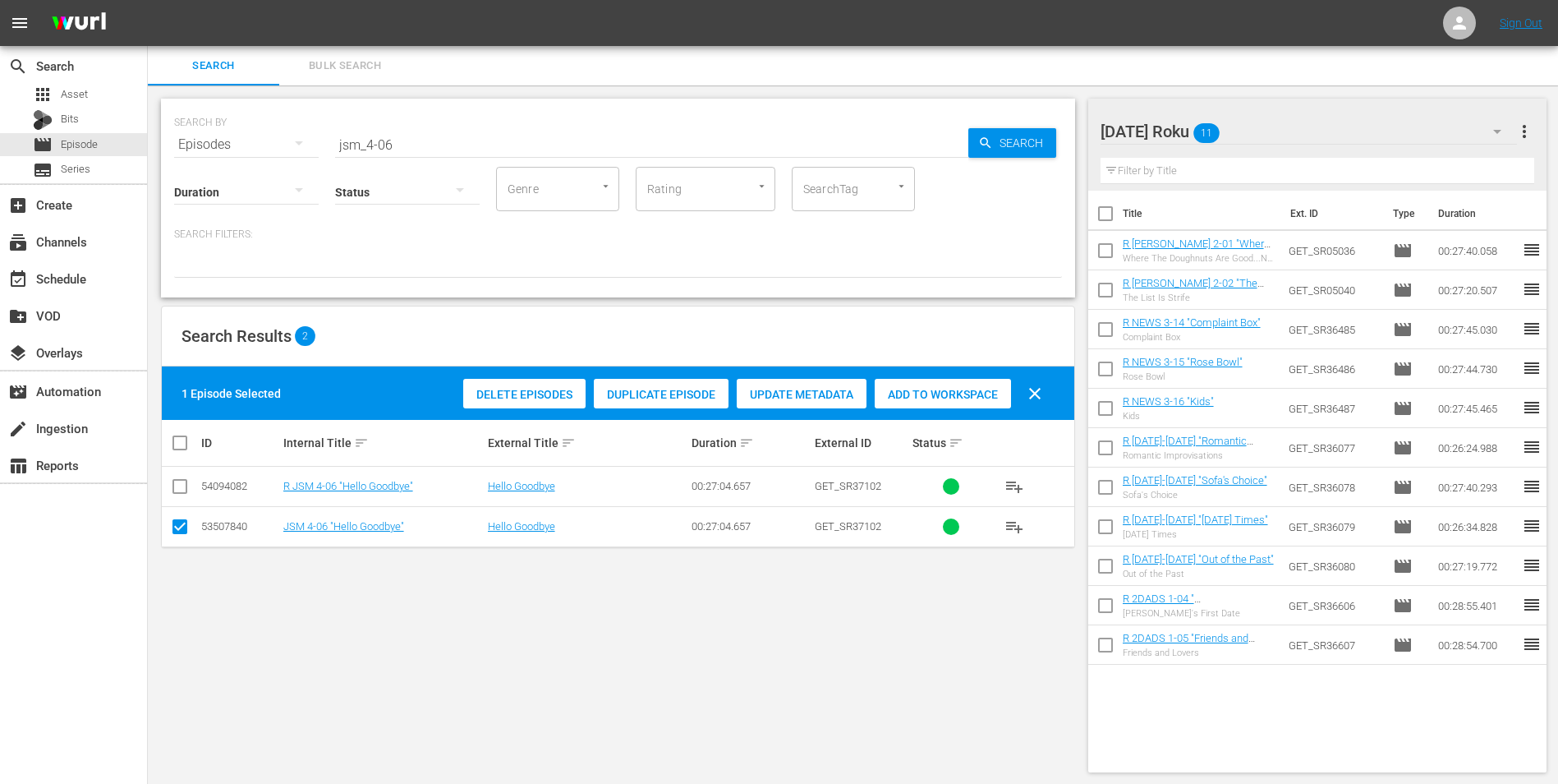
click at [181, 524] on input "checkbox" at bounding box center [181, 530] width 20 height 20
checkbox input "false"
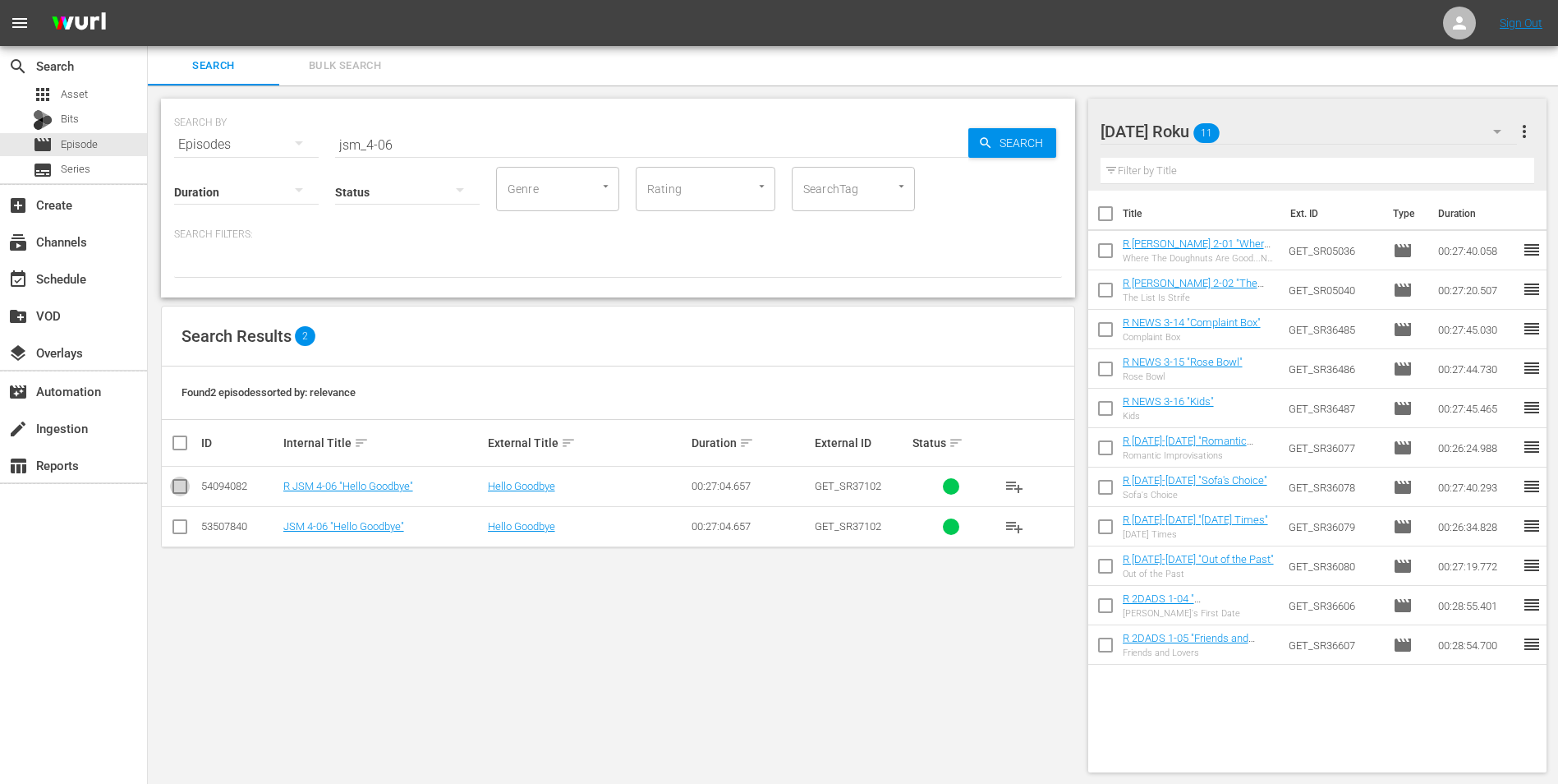
drag, startPoint x: 179, startPoint y: 484, endPoint x: 649, endPoint y: 497, distance: 470.2
click at [179, 484] on input "checkbox" at bounding box center [181, 490] width 20 height 20
checkbox input "true"
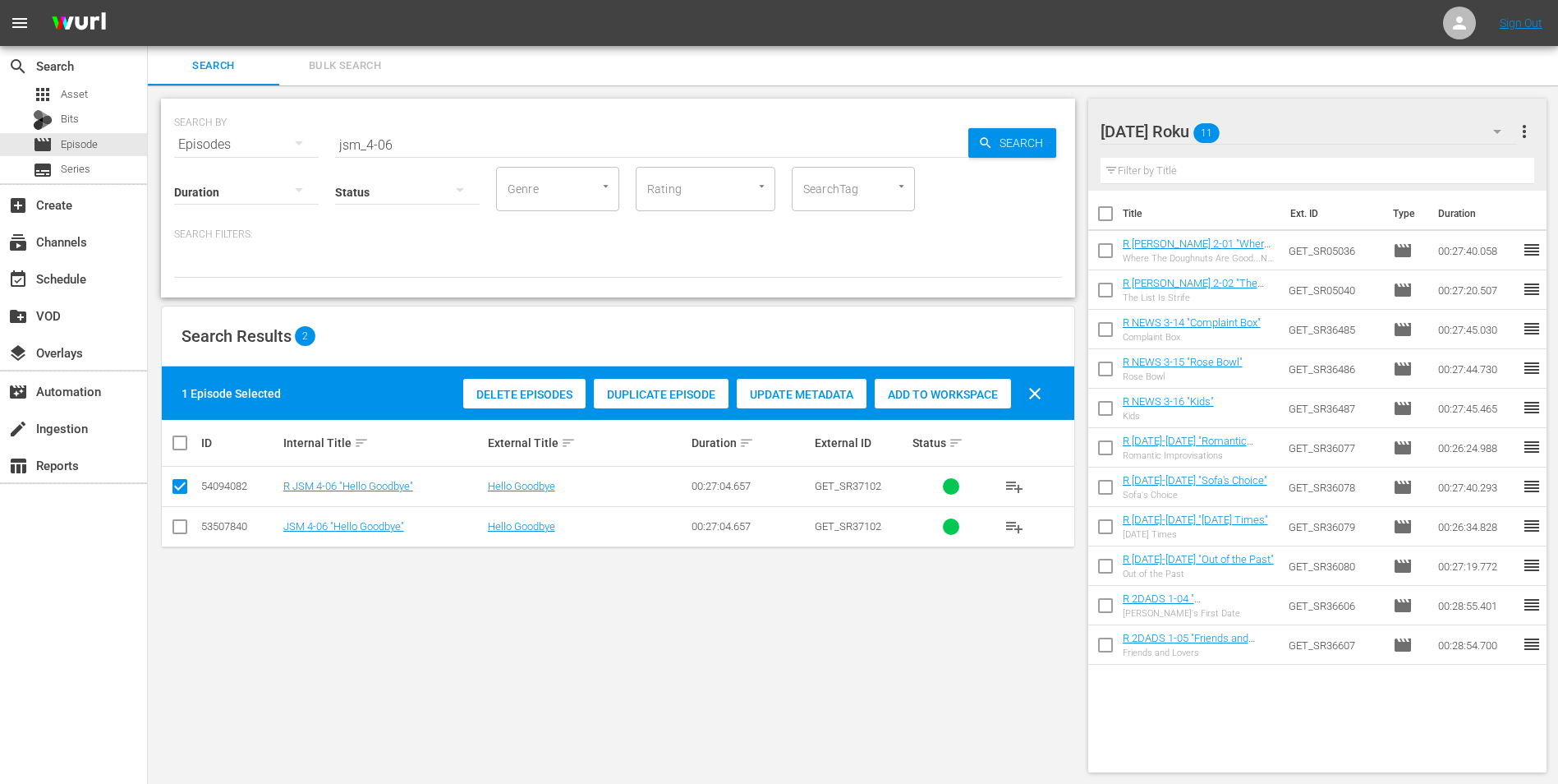
click at [965, 397] on span "Add to Workspace" at bounding box center [944, 394] width 137 height 13
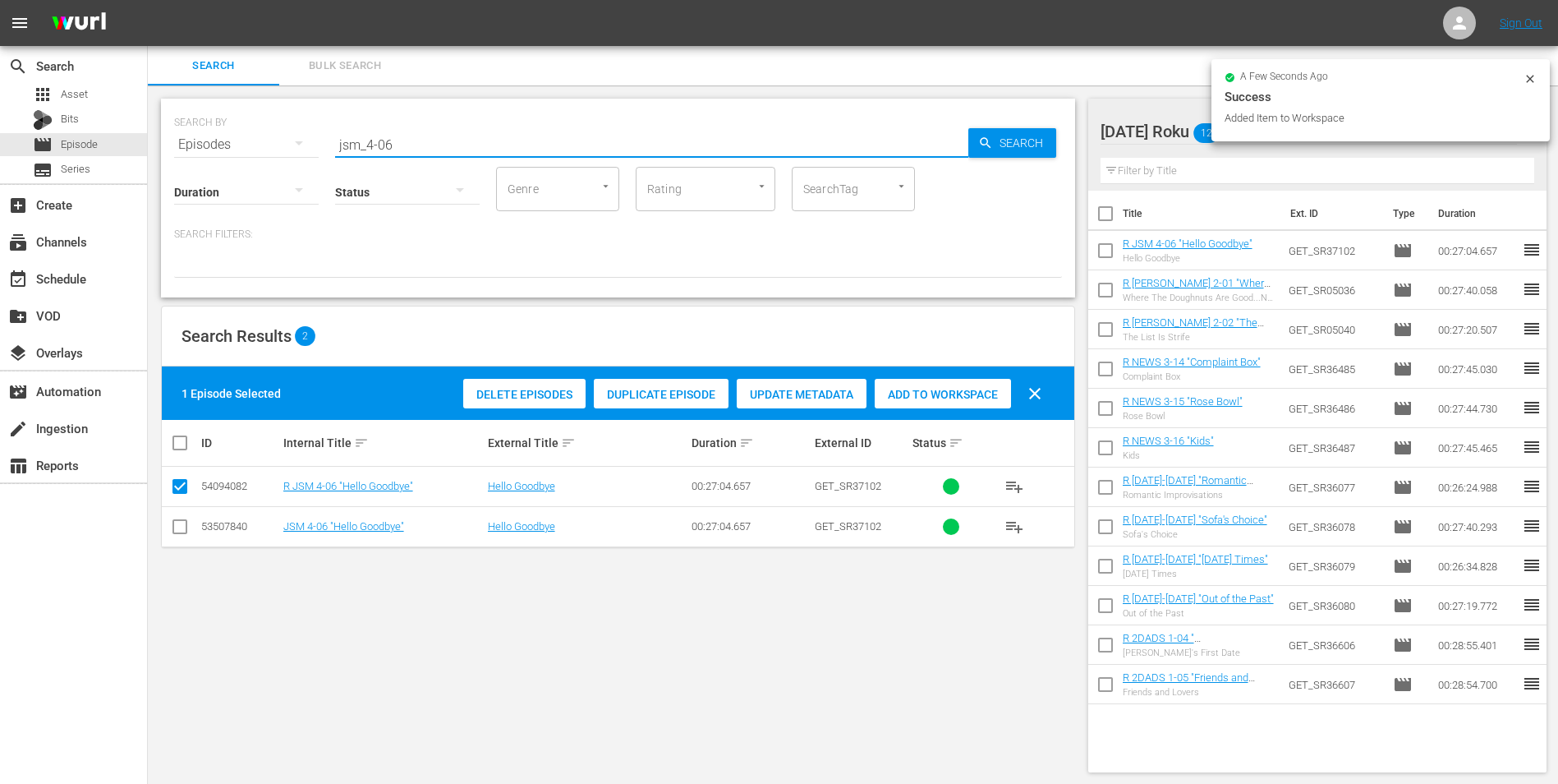
drag, startPoint x: 382, startPoint y: 140, endPoint x: 450, endPoint y: 151, distance: 68.9
click at [450, 151] on input "jsm_4-06" at bounding box center [652, 144] width 634 height 39
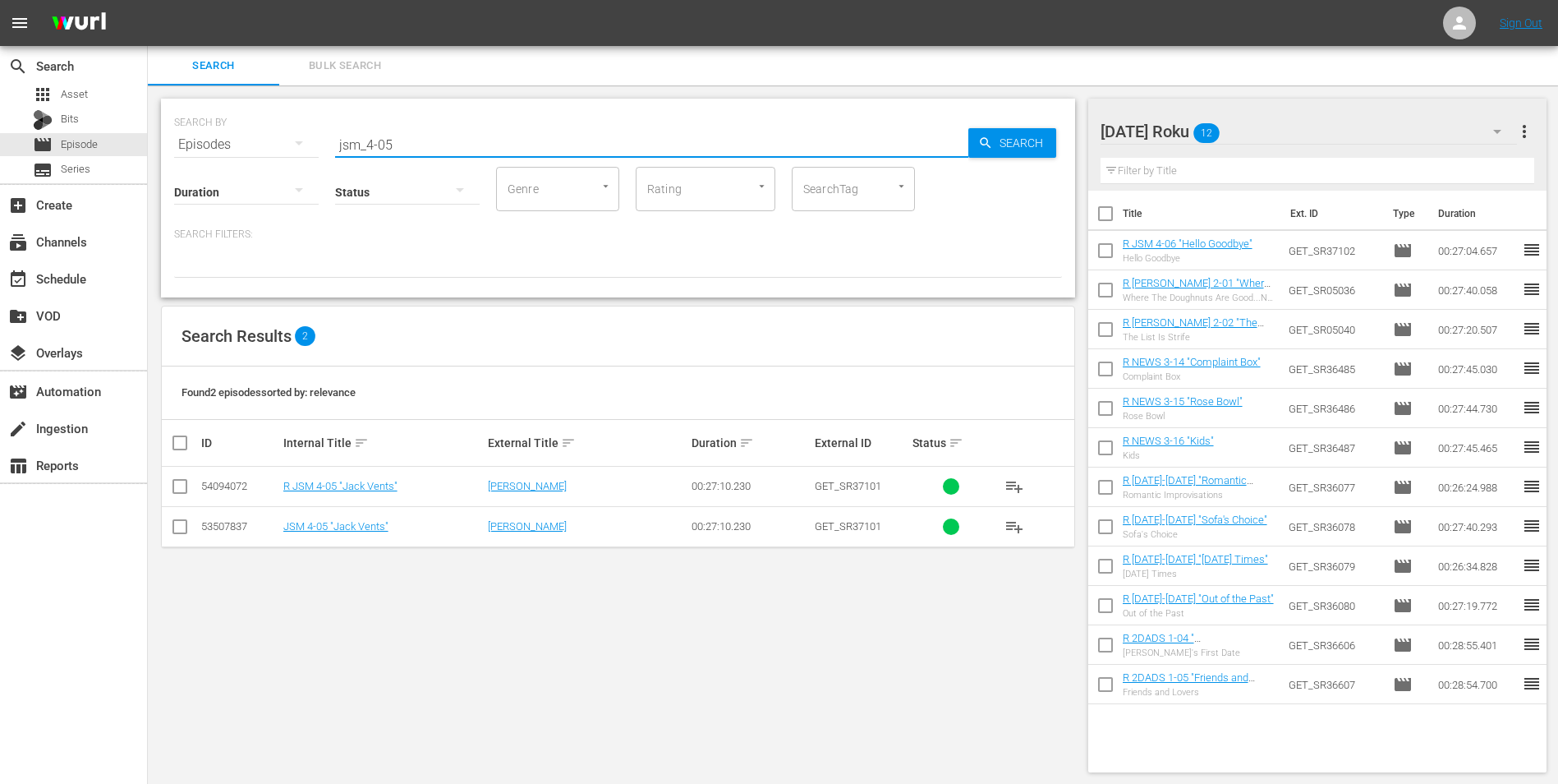
type input "jsm_4-05"
click at [177, 487] on input "checkbox" at bounding box center [181, 490] width 20 height 20
checkbox input "true"
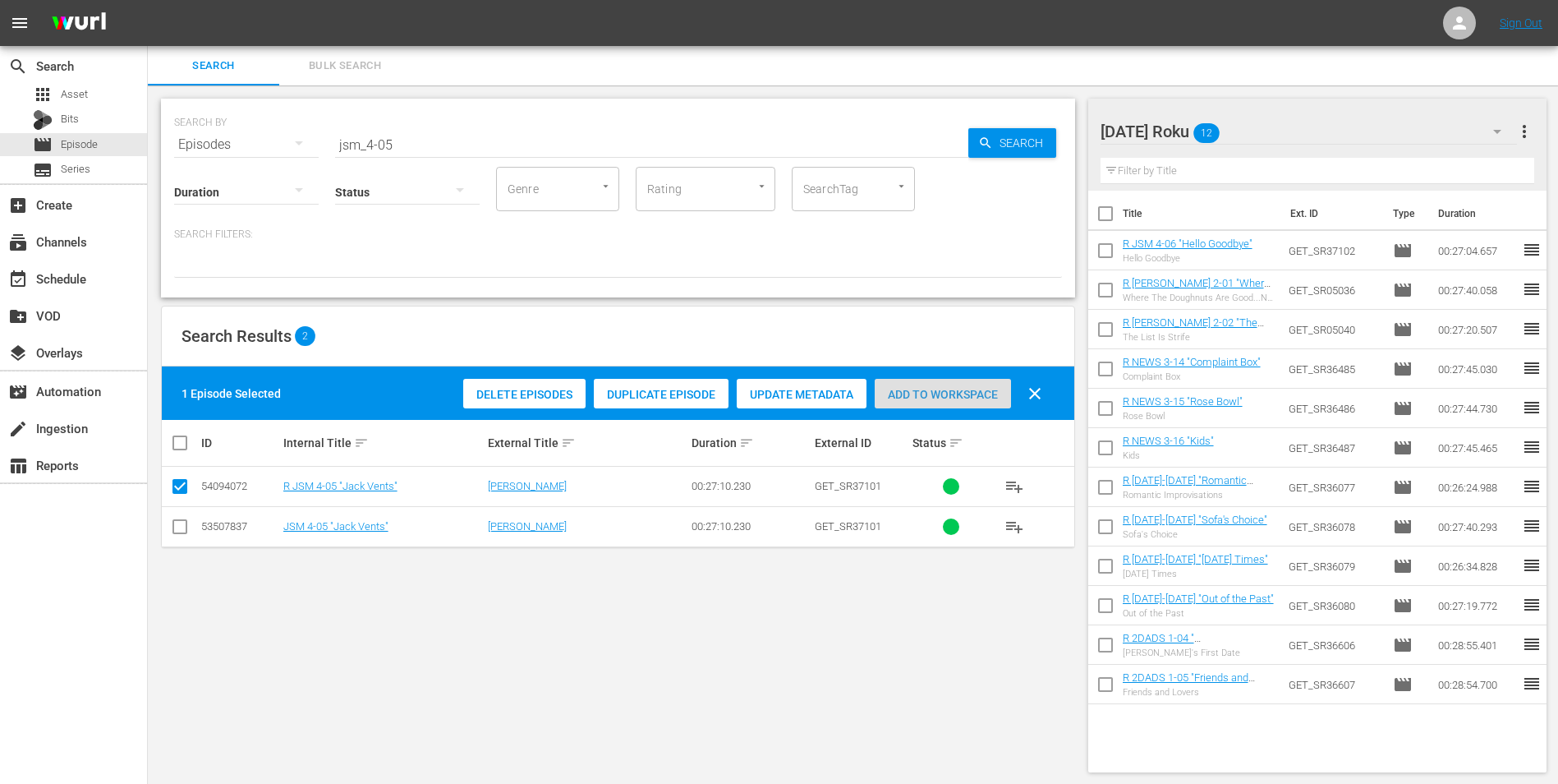
click at [958, 394] on span "Add to Workspace" at bounding box center [944, 394] width 137 height 13
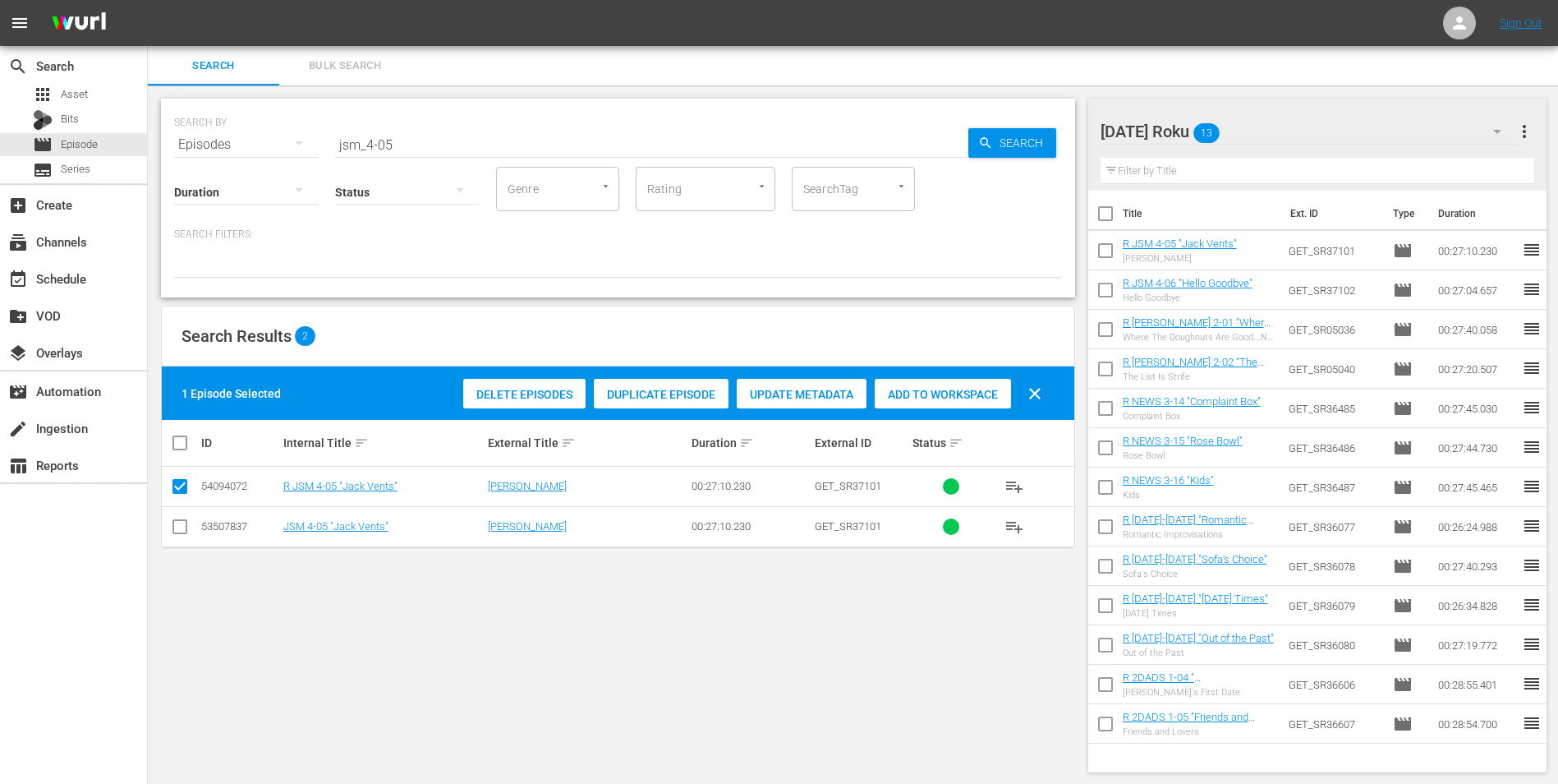
click at [1244, 137] on div at bounding box center [1175, 132] width 148 height 41
click at [1262, 76] on div "Search Bulk Search" at bounding box center [852, 65] width 1410 height 39
click at [1286, 128] on div "Sunday Roku 13" at bounding box center [1310, 131] width 418 height 46
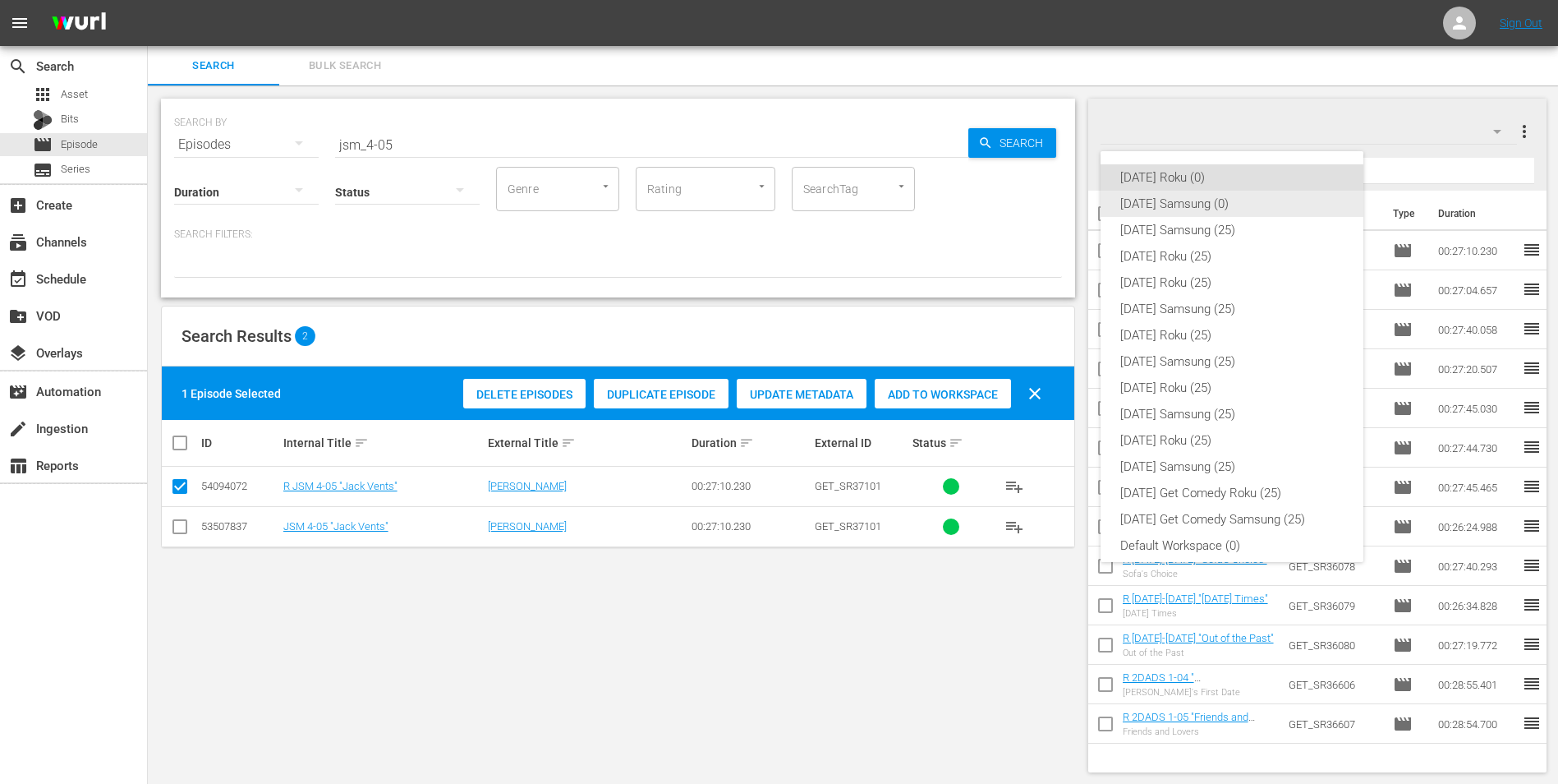
click at [1178, 203] on div "Sunday Samsung (0)" at bounding box center [1232, 203] width 223 height 26
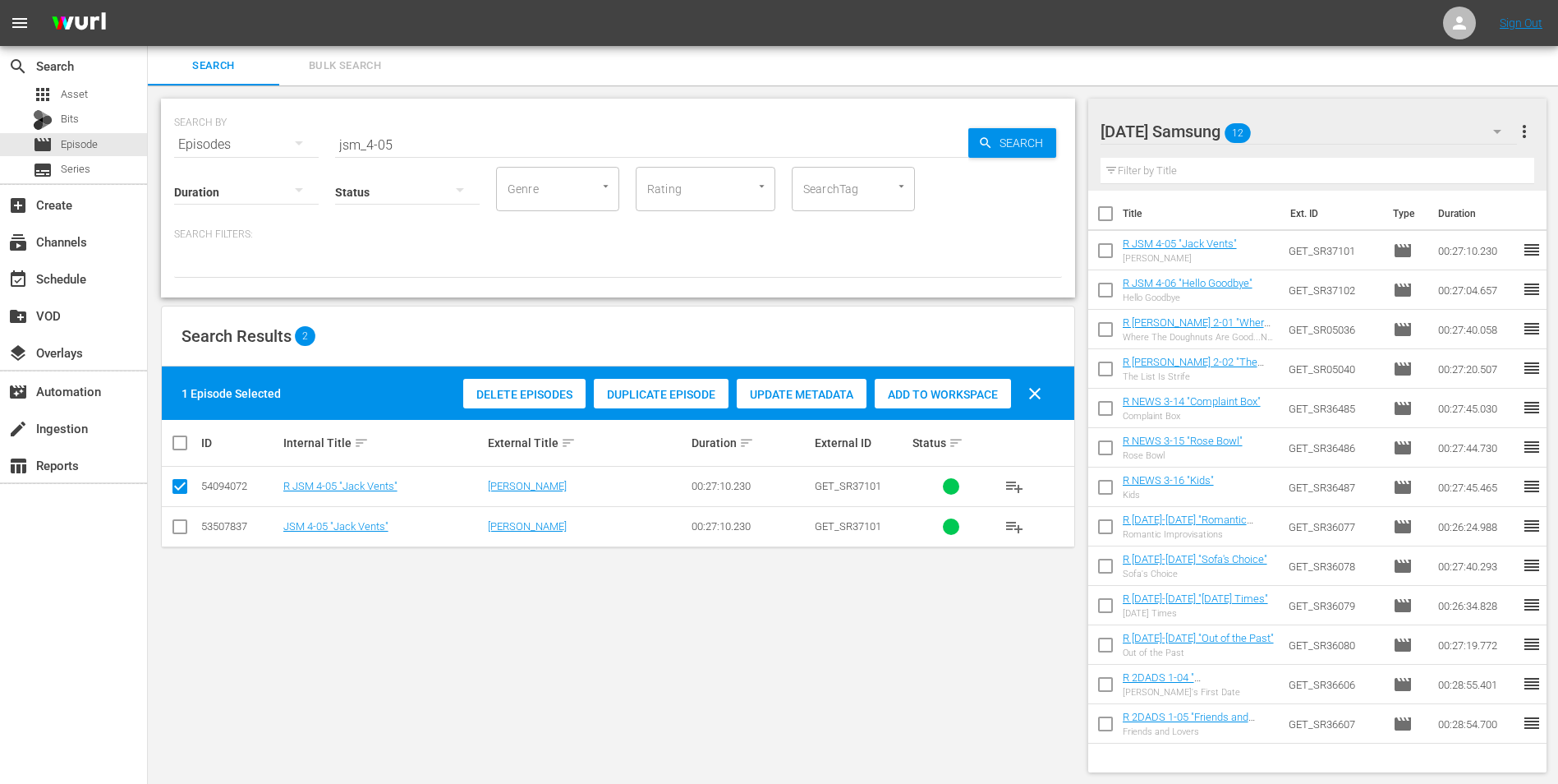
click at [184, 526] on input "checkbox" at bounding box center [181, 530] width 20 height 20
checkbox input "true"
click at [183, 494] on input "checkbox" at bounding box center [181, 490] width 20 height 20
checkbox input "false"
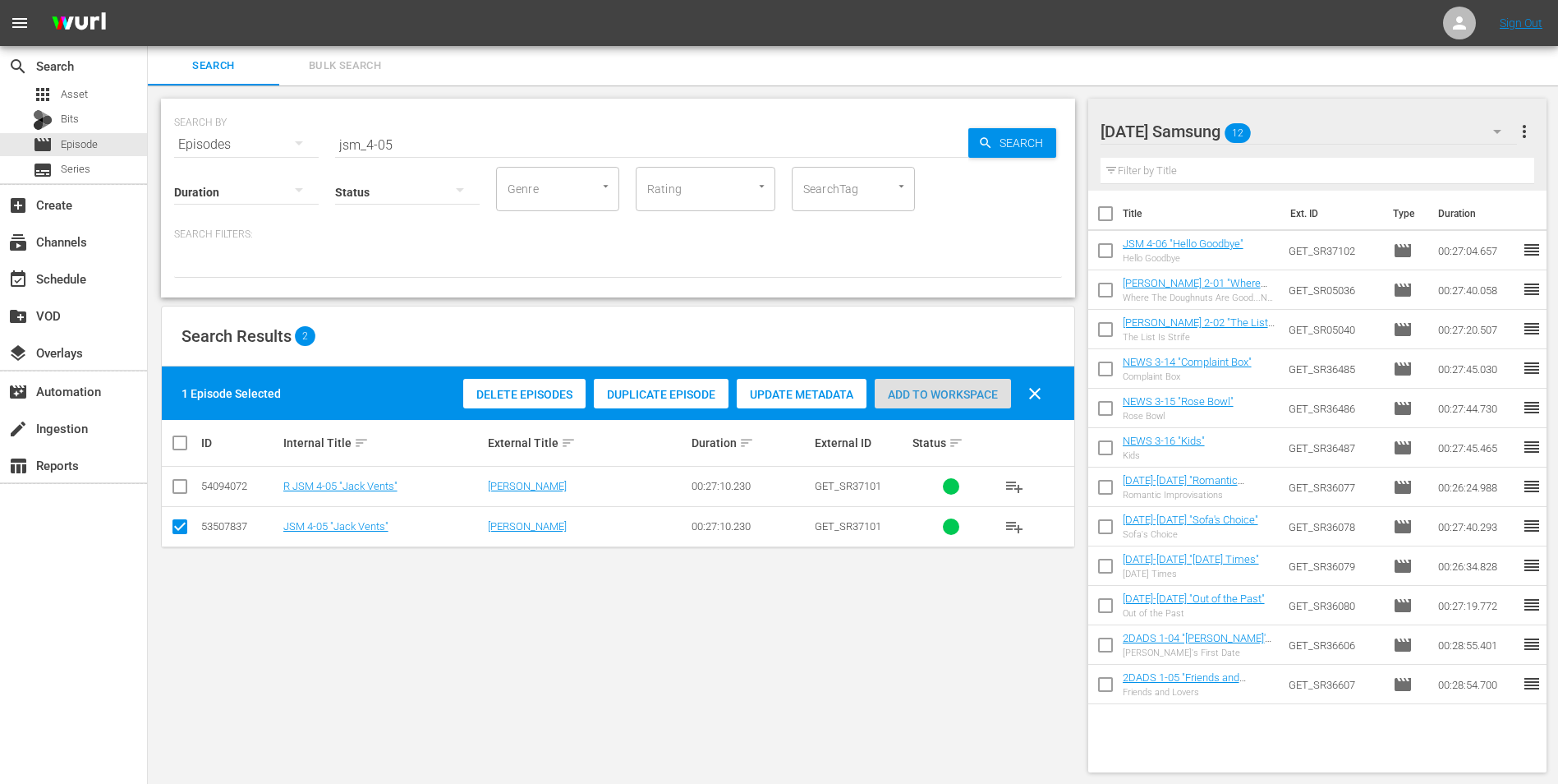
click at [934, 393] on span "Add to Workspace" at bounding box center [944, 394] width 137 height 13
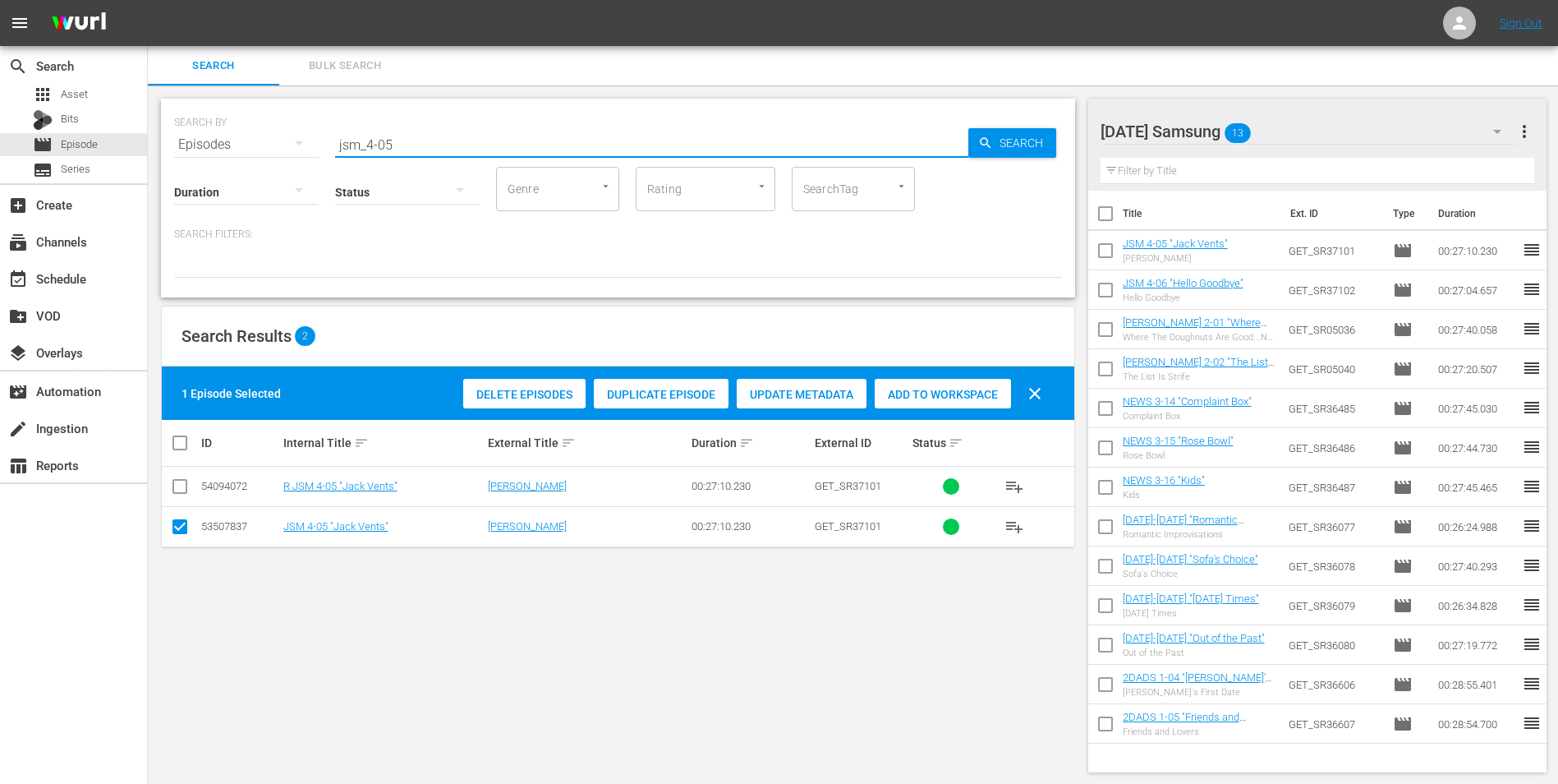
drag, startPoint x: 411, startPoint y: 145, endPoint x: 151, endPoint y: 116, distance: 261.6
click at [152, 117] on div "SEARCH BY Search By Episodes Search ID, Title, Description, Keywords, or Catego…" at bounding box center [618, 436] width 941 height 700
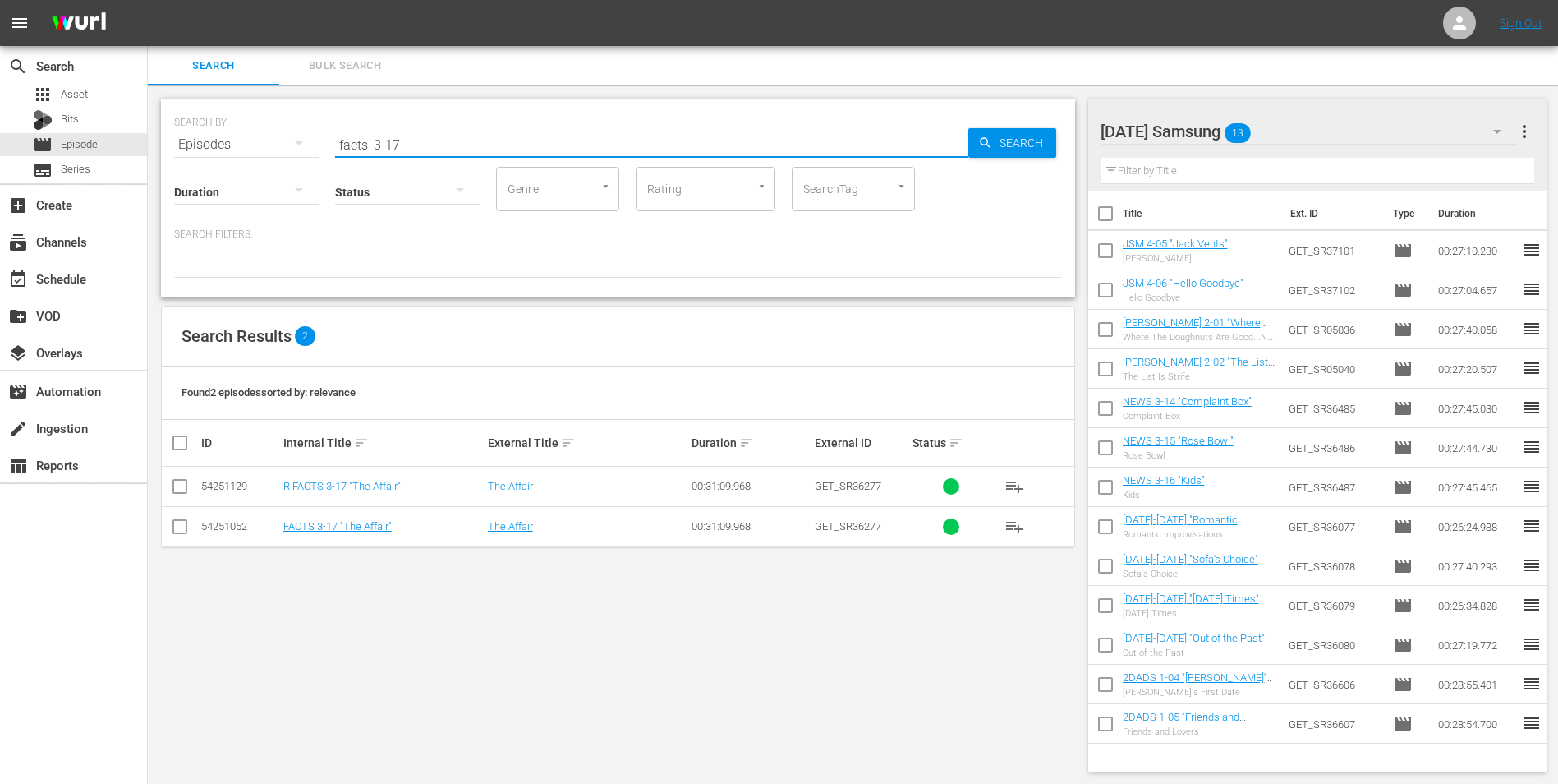
type input "facts_3-17"
click at [172, 523] on input "checkbox" at bounding box center [181, 530] width 20 height 20
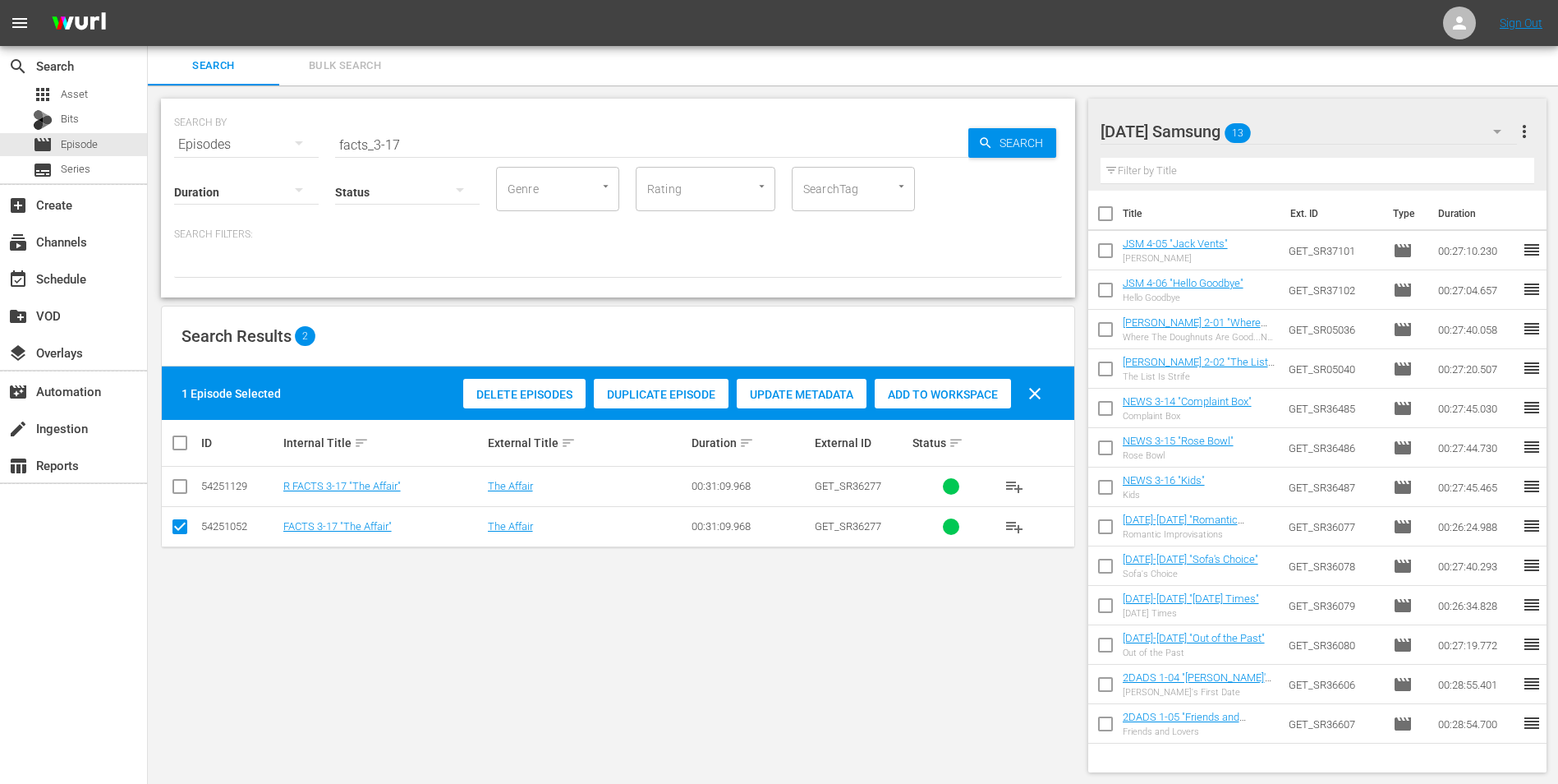
click at [941, 395] on span "Add to Workspace" at bounding box center [944, 394] width 137 height 13
click at [1283, 129] on div "Sunday Samsung 14" at bounding box center [1310, 131] width 418 height 46
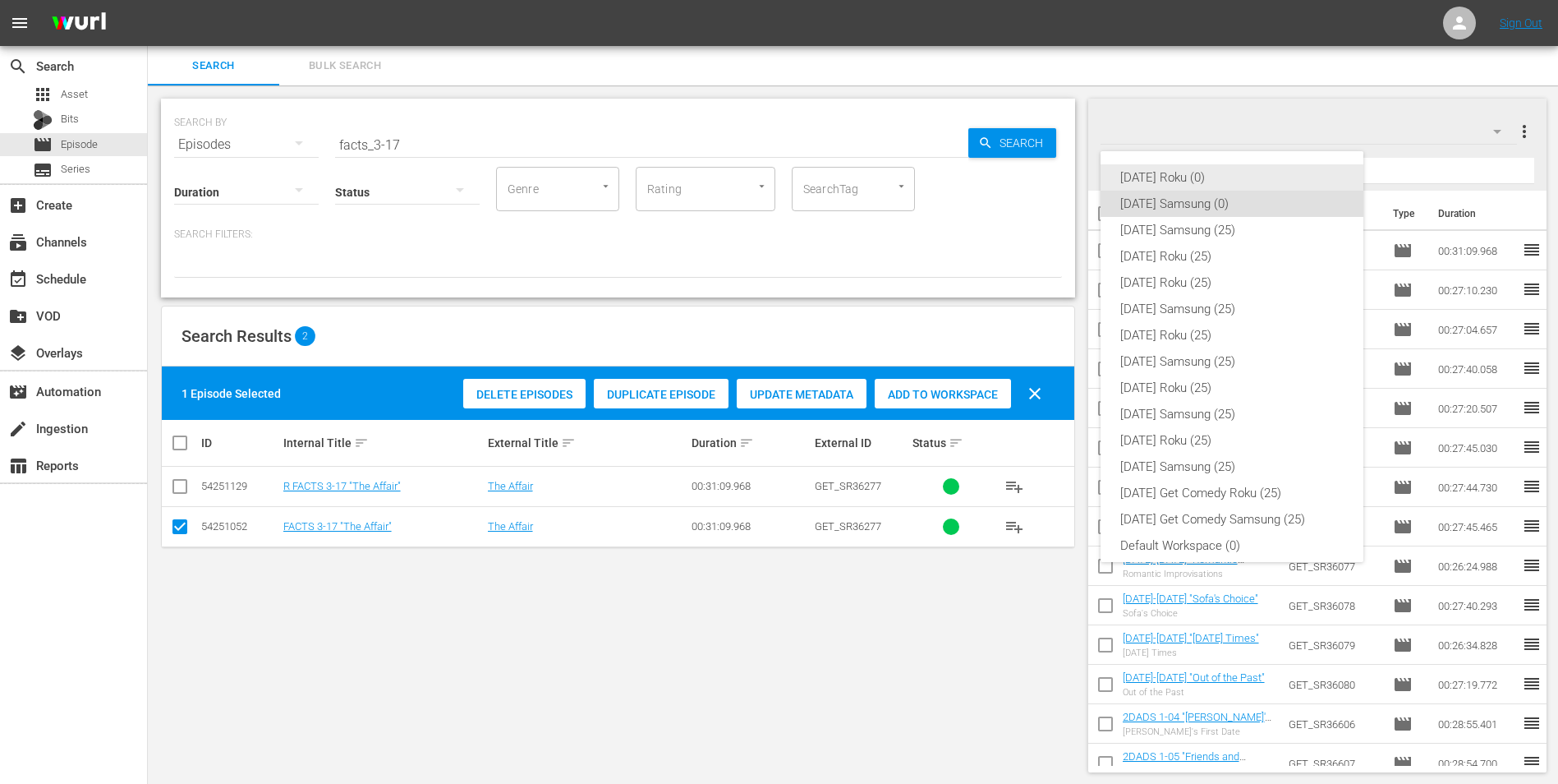
click at [1166, 173] on div "Sunday Roku (0)" at bounding box center [1232, 177] width 223 height 26
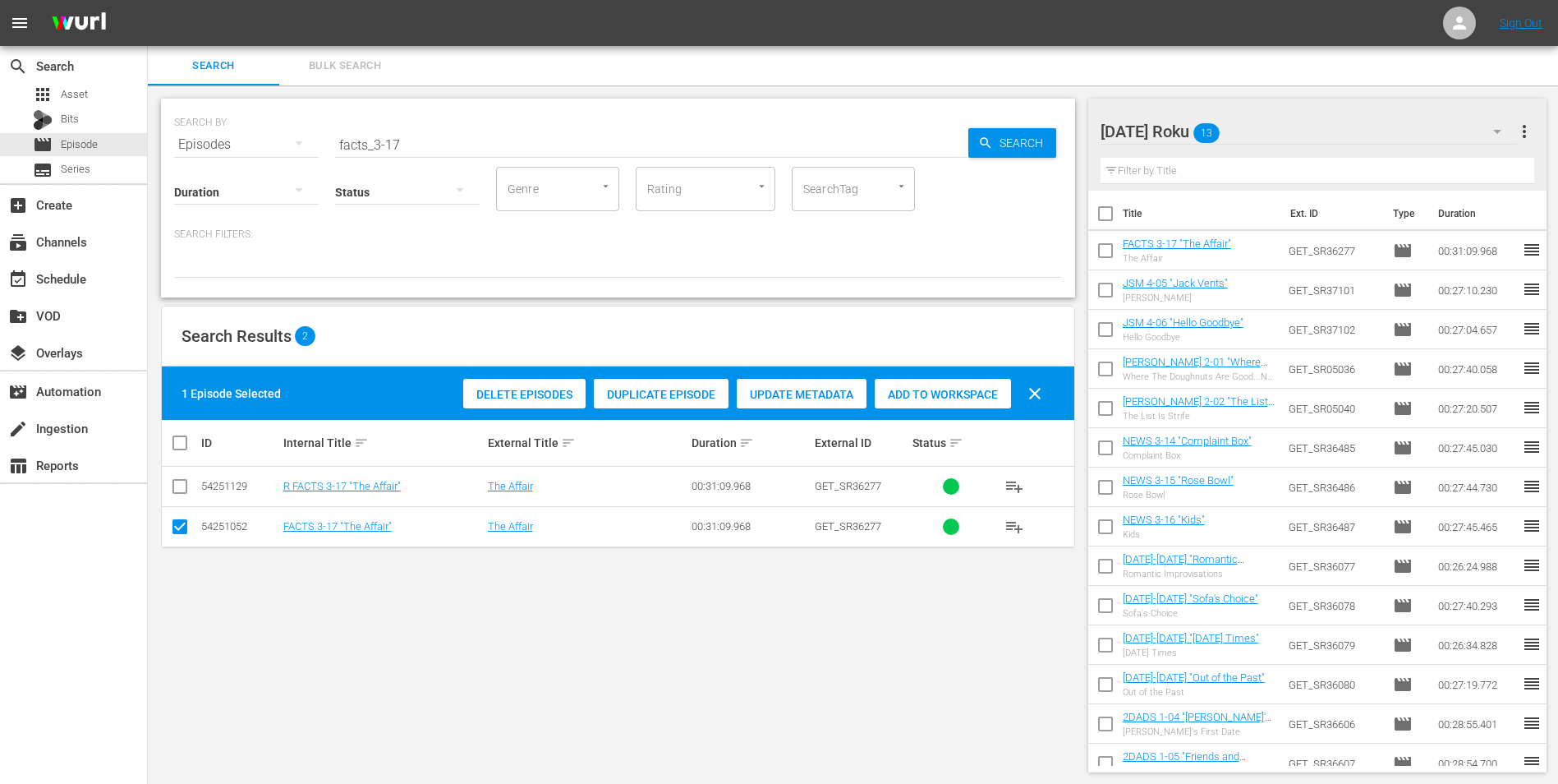
click at [179, 526] on input "checkbox" at bounding box center [181, 530] width 20 height 20
checkbox input "false"
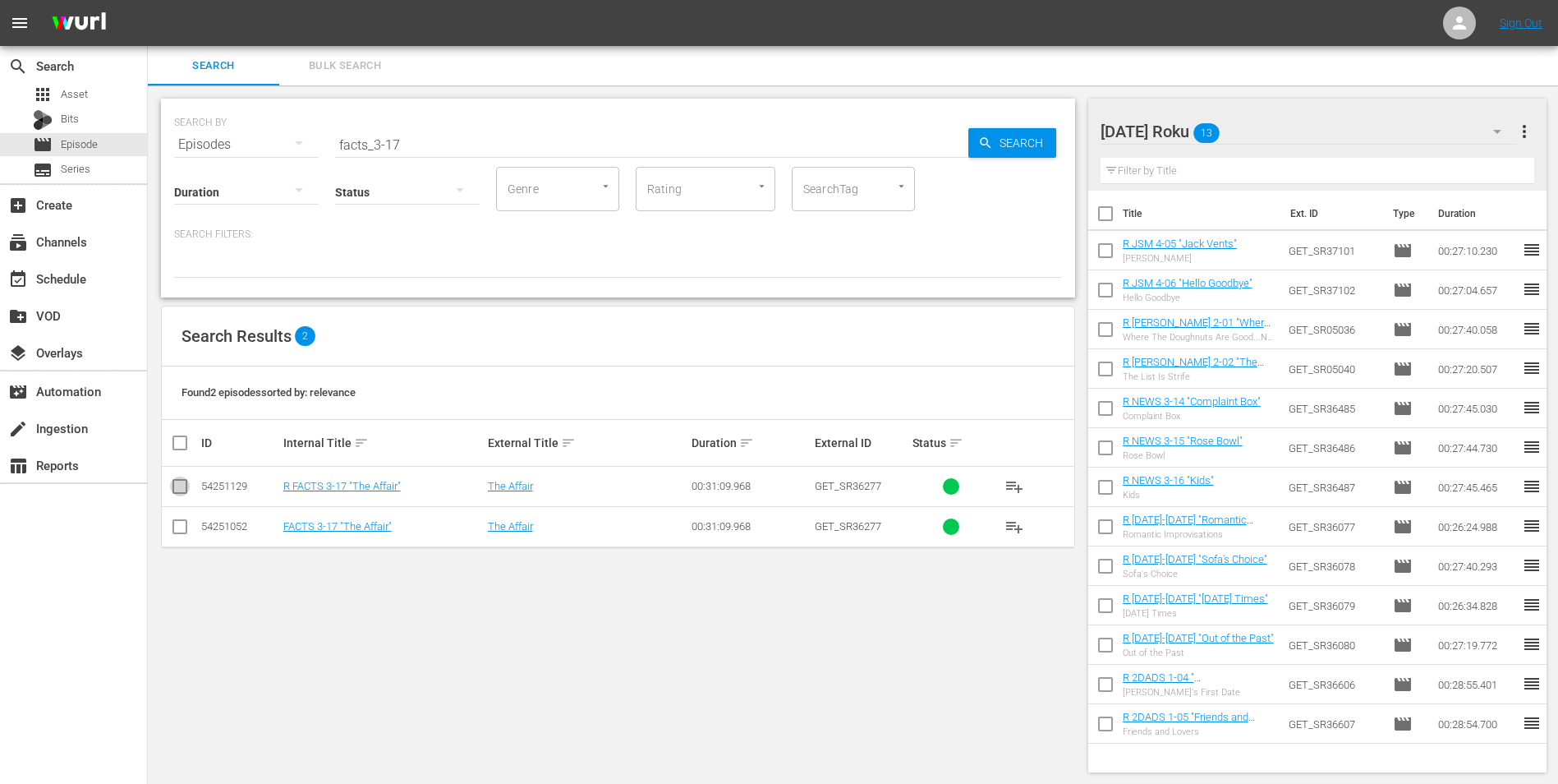
click at [181, 489] on input "checkbox" at bounding box center [181, 490] width 20 height 20
checkbox input "true"
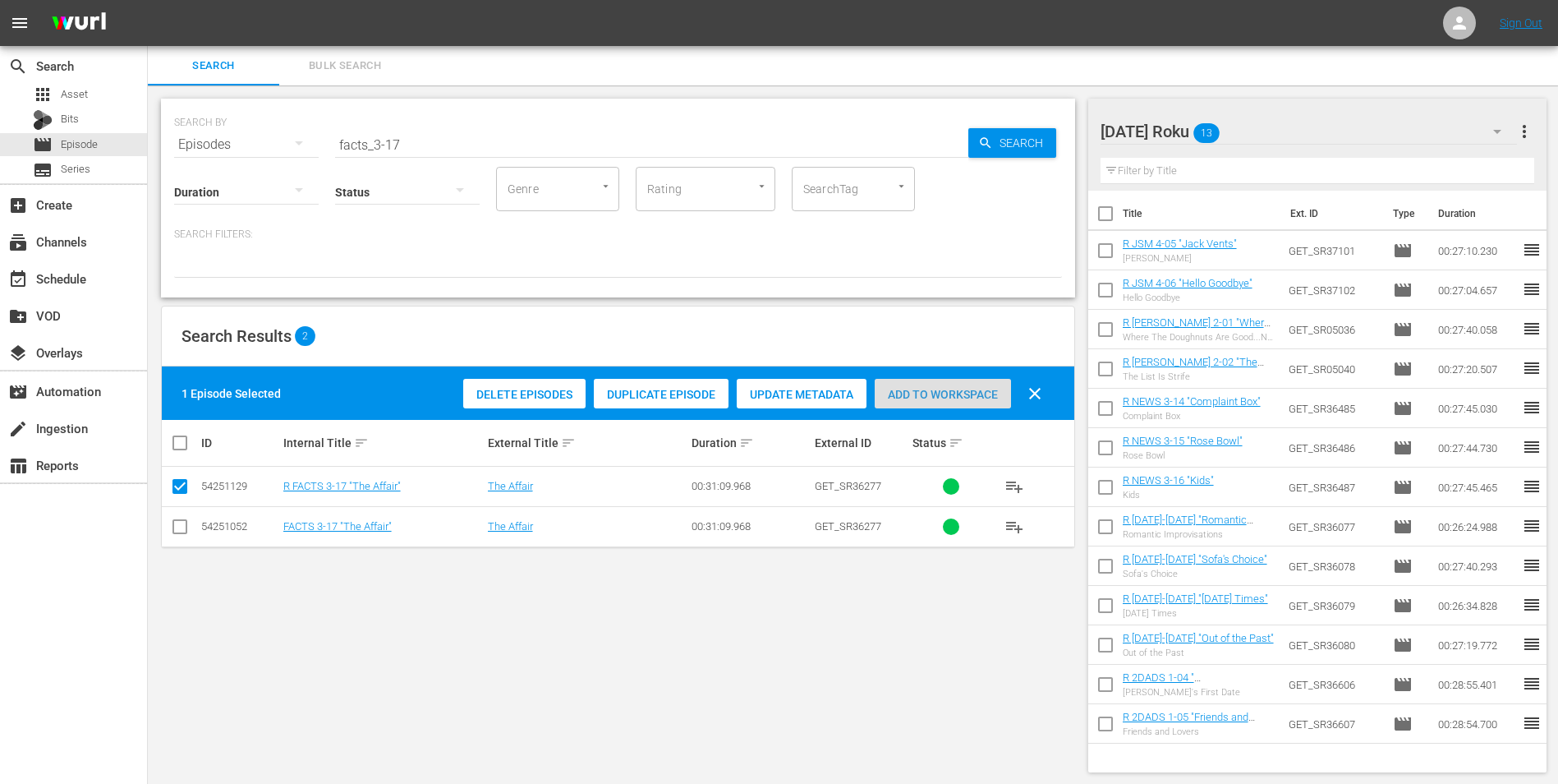
click at [934, 395] on span "Add to Workspace" at bounding box center [944, 394] width 137 height 13
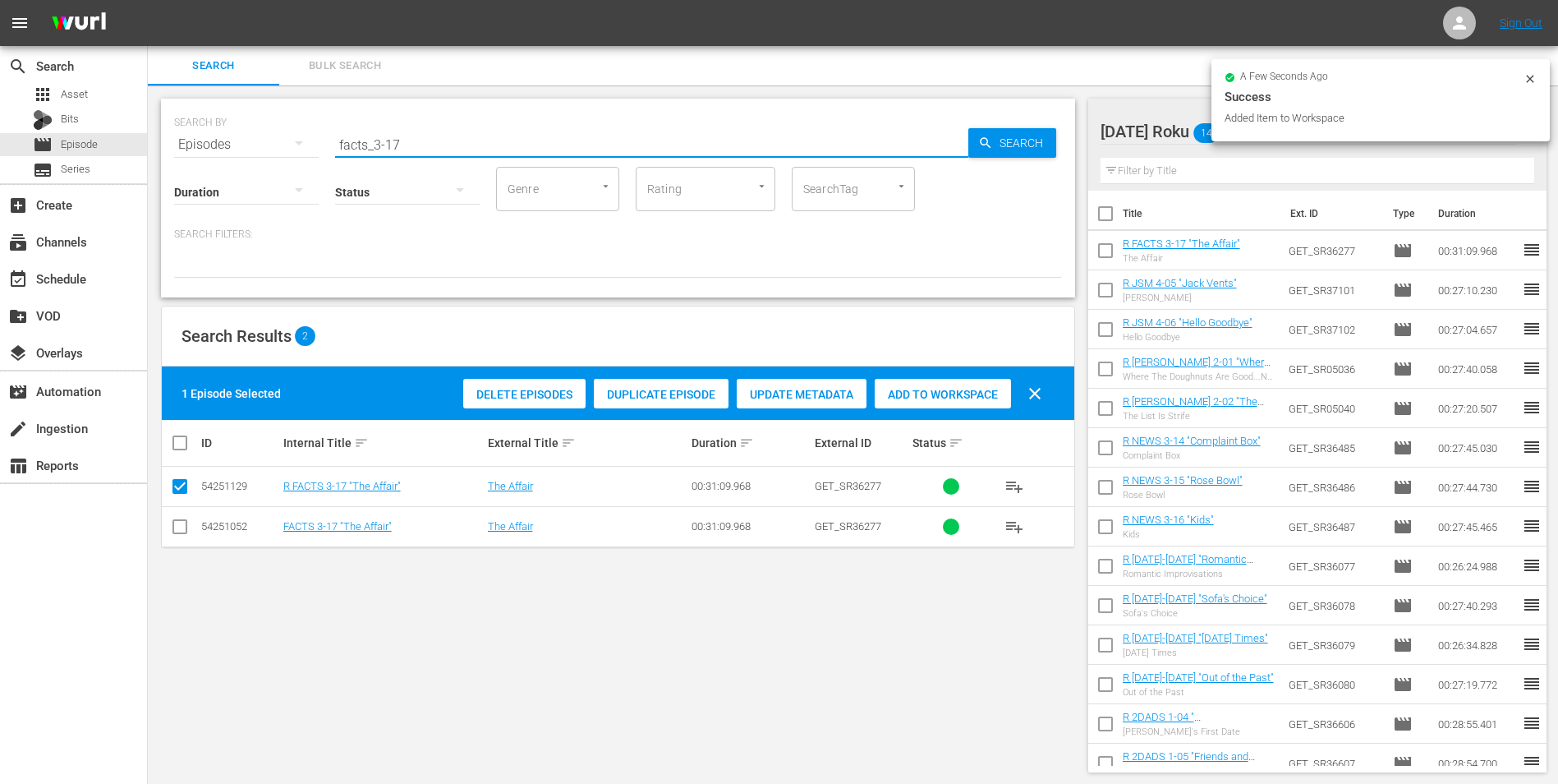
drag, startPoint x: 392, startPoint y: 140, endPoint x: 471, endPoint y: 144, distance: 79.1
click at [471, 144] on input "facts_3-17" at bounding box center [652, 144] width 634 height 39
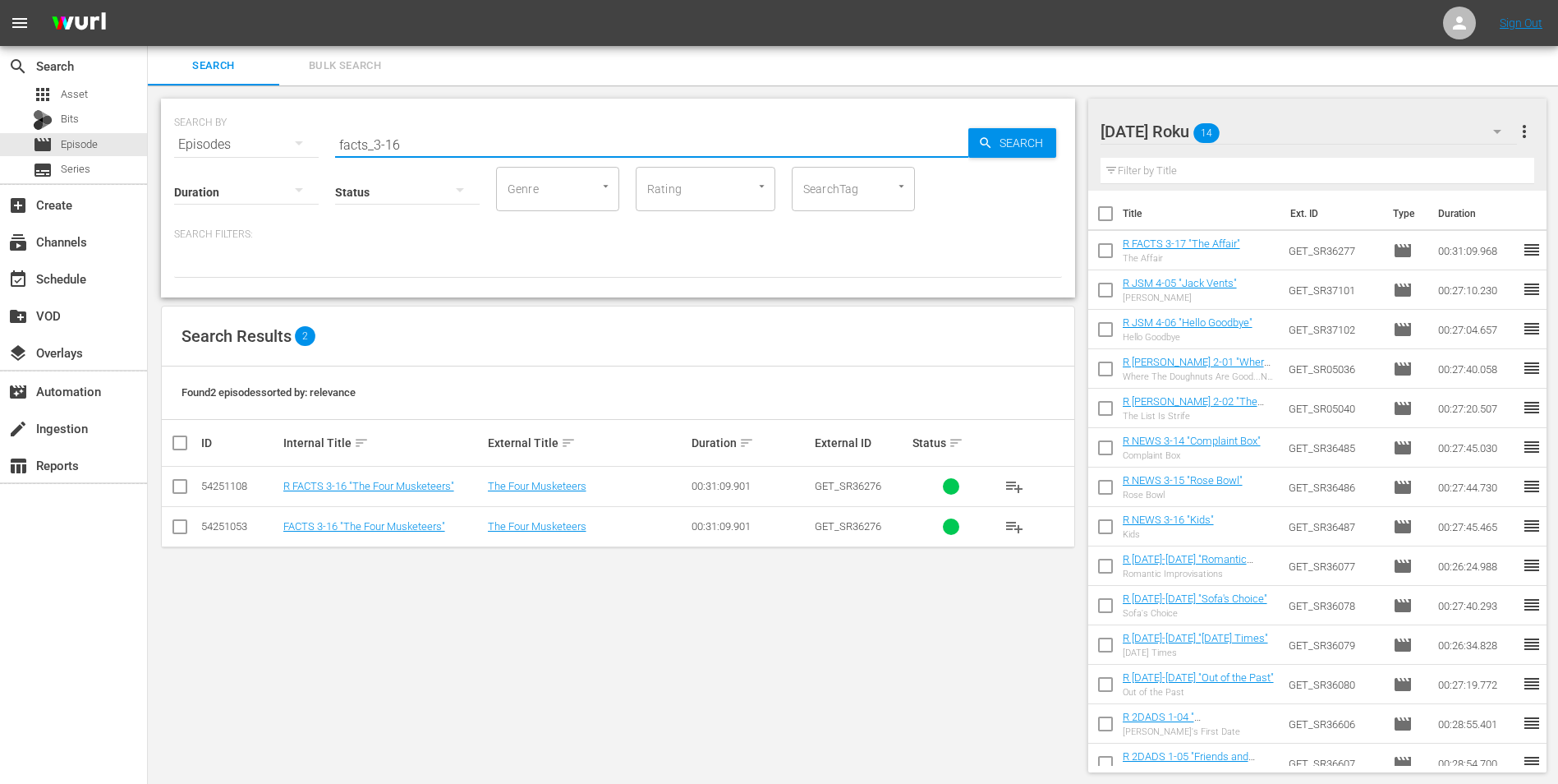
type input "facts_3-16"
click at [184, 487] on input "checkbox" at bounding box center [181, 490] width 20 height 20
checkbox input "true"
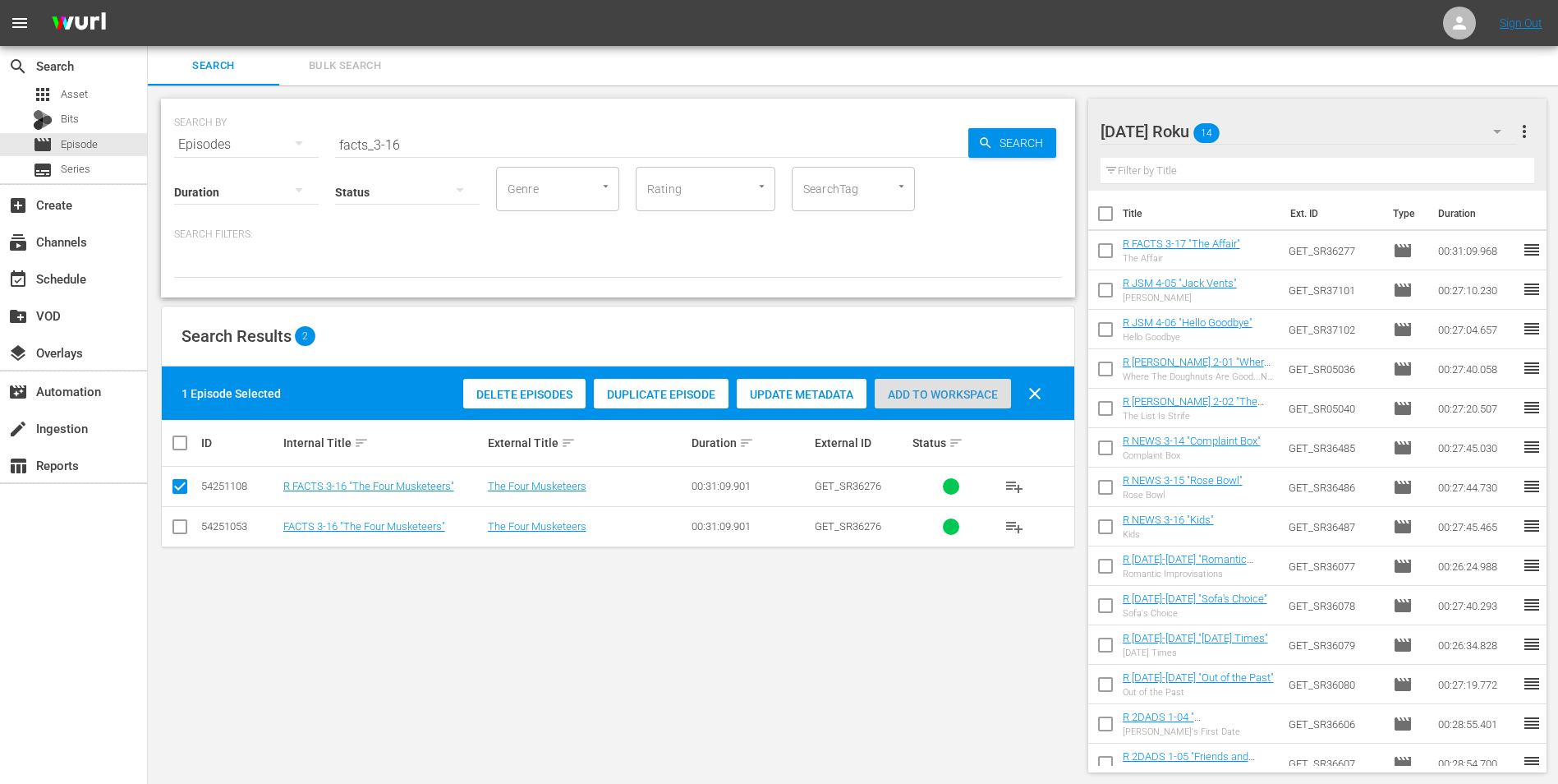
click at [922, 388] on span "Add to Workspace" at bounding box center [944, 394] width 137 height 13
click at [1261, 131] on div "Sunday Roku 15" at bounding box center [1310, 131] width 418 height 46
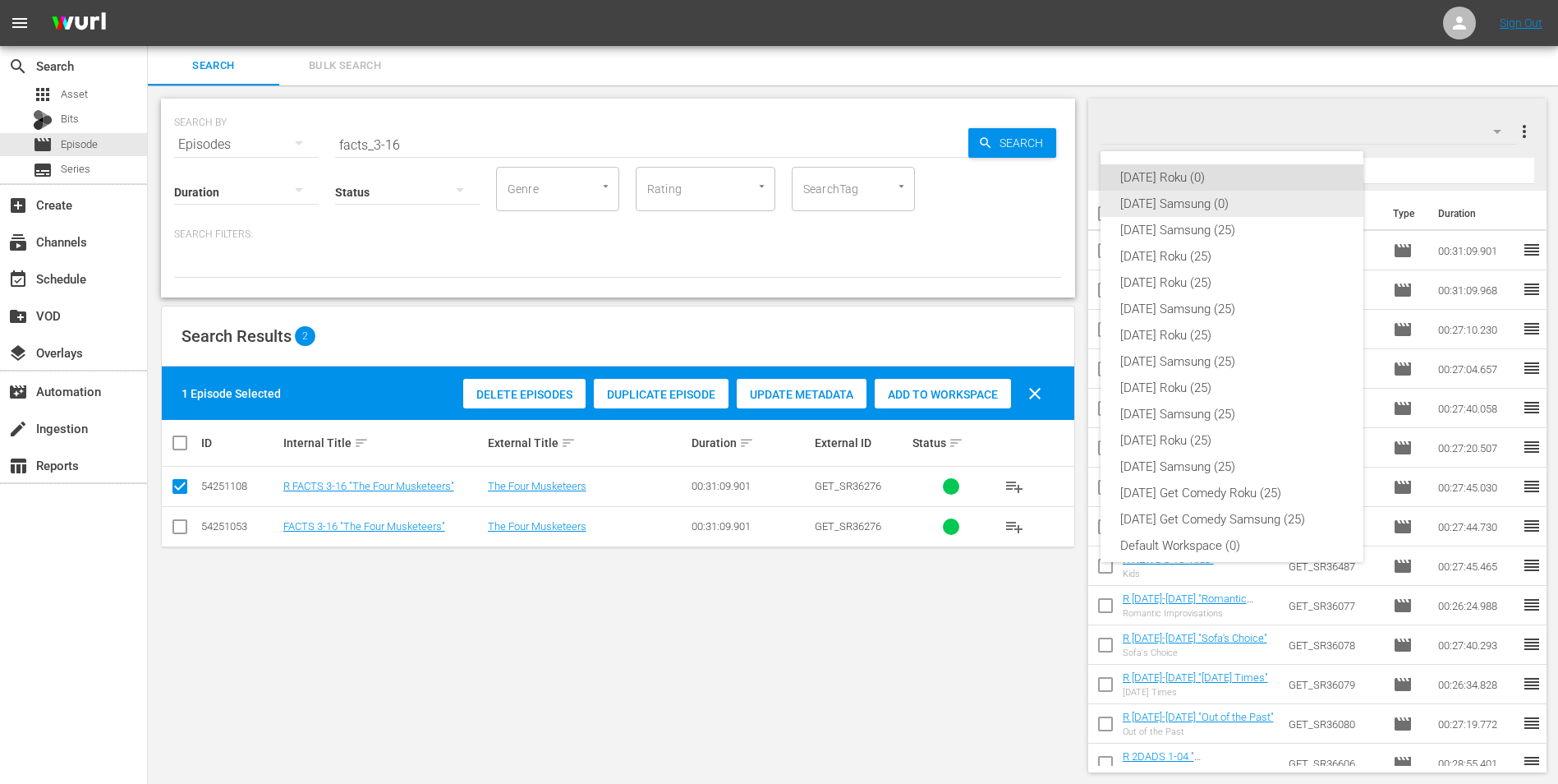
click at [1162, 203] on div "Sunday Samsung (0)" at bounding box center [1232, 203] width 223 height 26
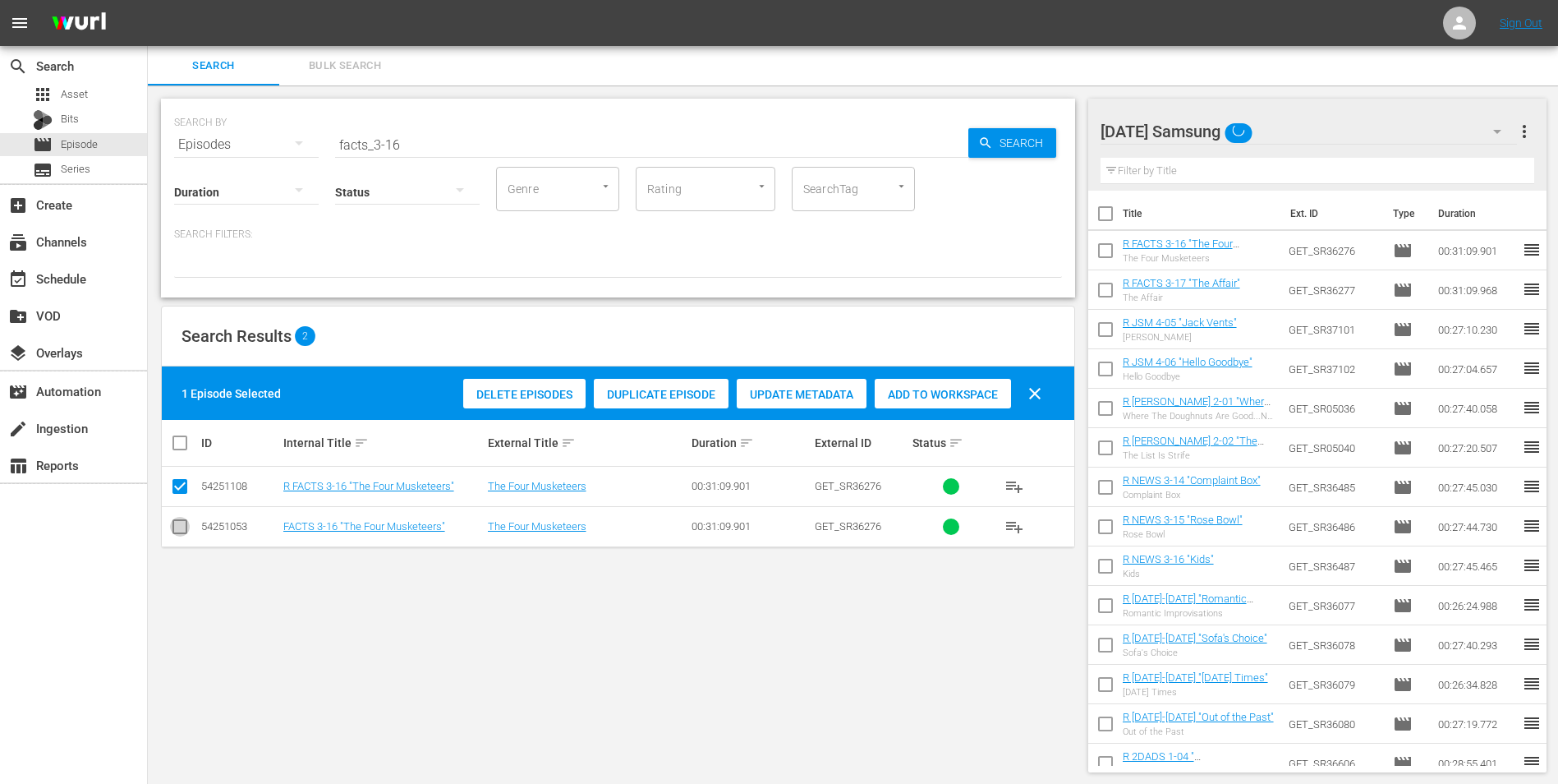
drag, startPoint x: 178, startPoint y: 530, endPoint x: 189, endPoint y: 480, distance: 51.2
click at [178, 529] on input "checkbox" at bounding box center [181, 530] width 20 height 20
checkbox input "true"
click at [179, 485] on input "checkbox" at bounding box center [181, 490] width 20 height 20
checkbox input "false"
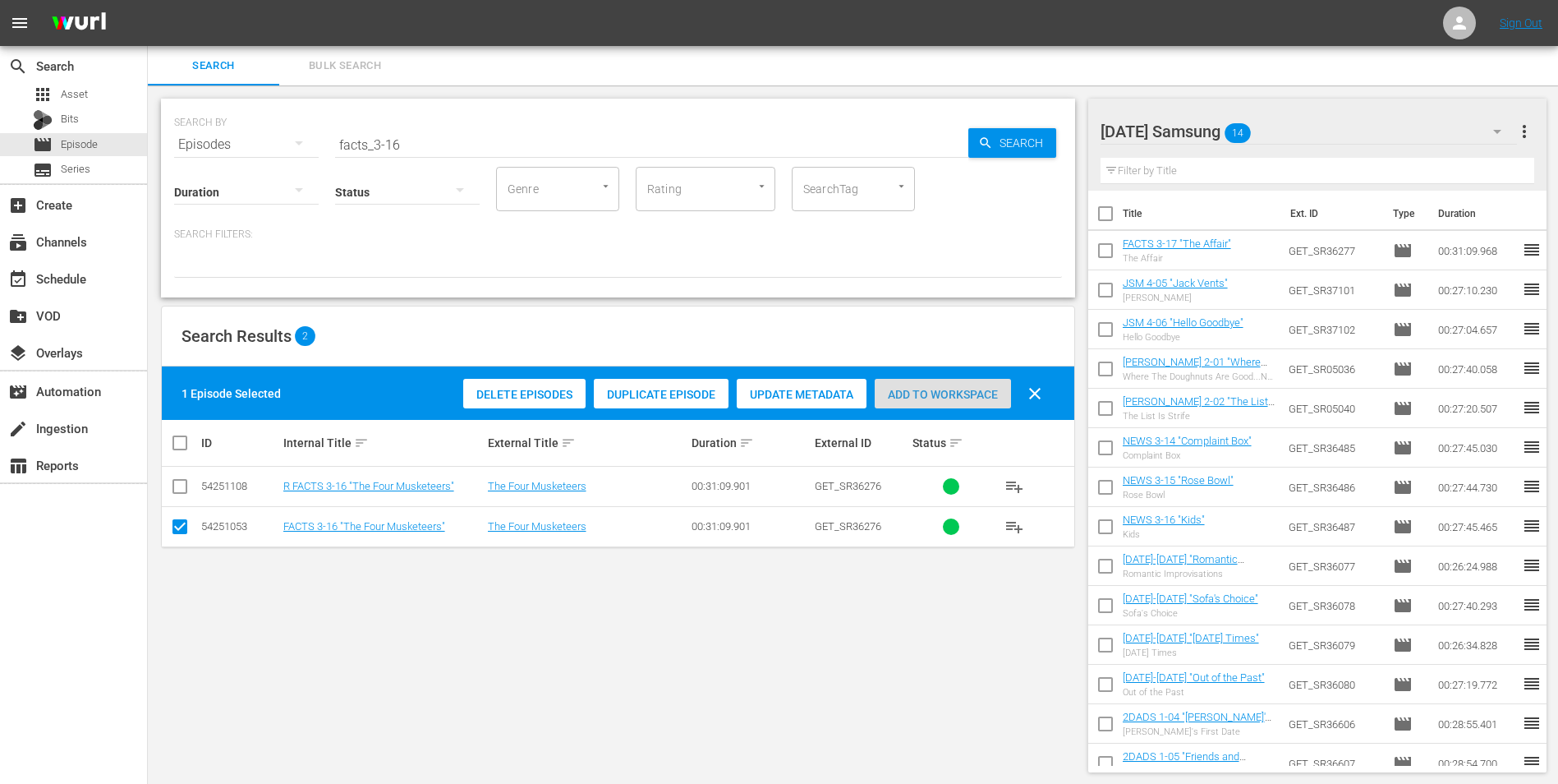
click at [963, 390] on span "Add to Workspace" at bounding box center [944, 394] width 137 height 13
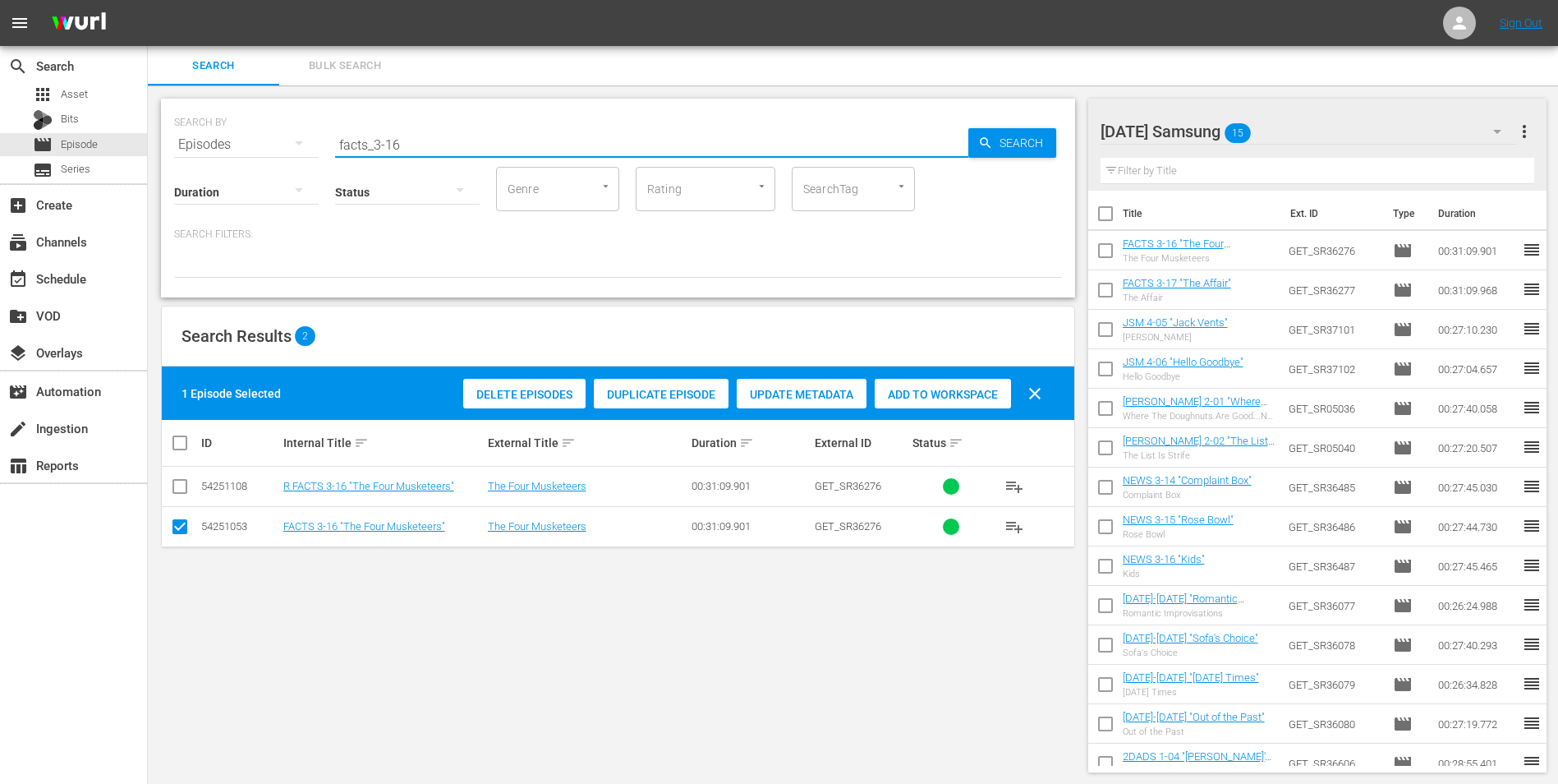
drag, startPoint x: 474, startPoint y: 139, endPoint x: 218, endPoint y: 129, distance: 256.2
click at [255, 131] on div "SEARCH BY Search By Episodes Search ID, Title, Description, Keywords, or Catego…" at bounding box center [618, 134] width 888 height 59
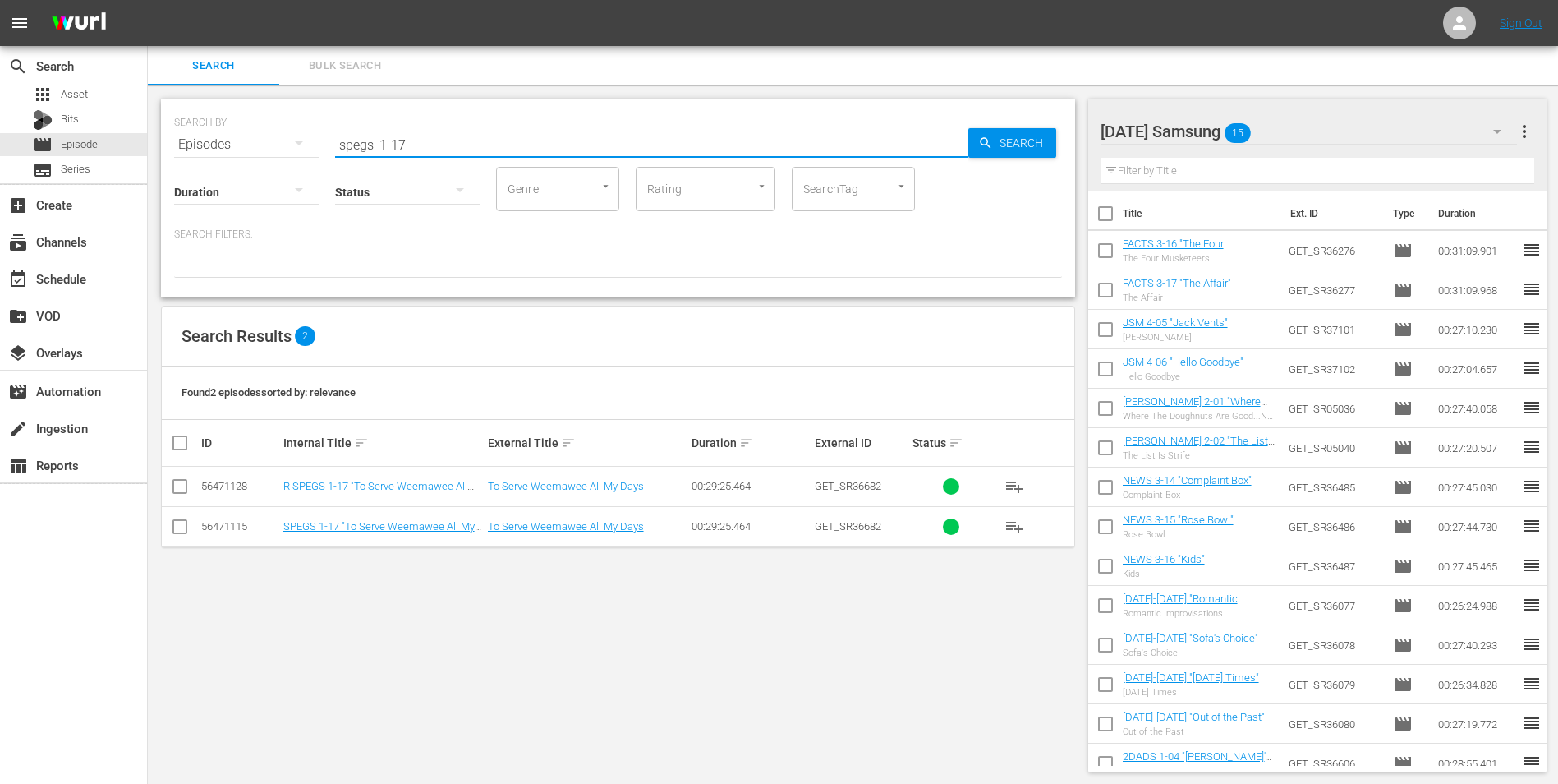
type input "spegs_1-17"
click at [181, 521] on input "checkbox" at bounding box center [181, 530] width 20 height 20
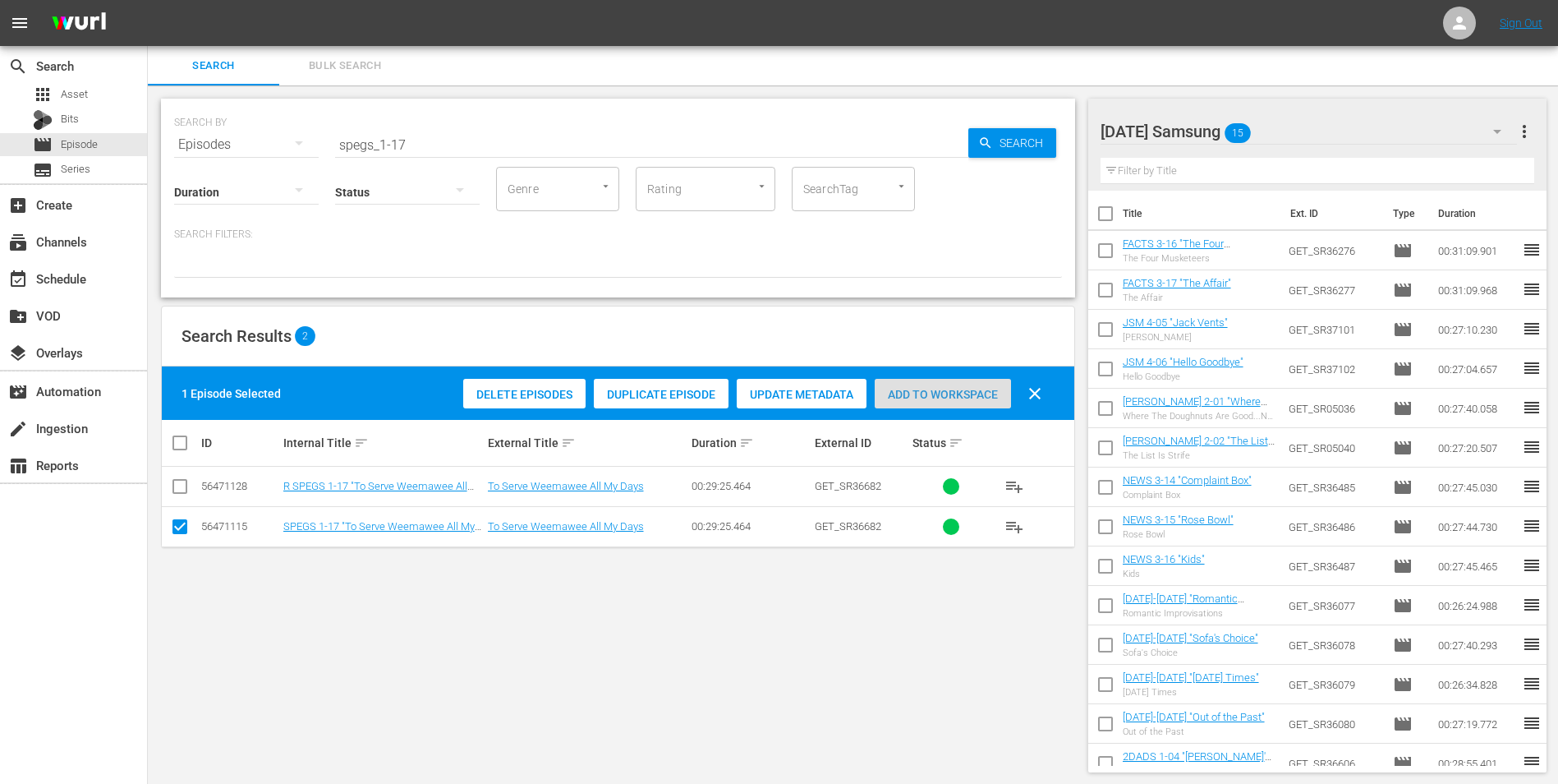
click at [904, 402] on div "Add to Workspace" at bounding box center [944, 394] width 137 height 31
click at [1295, 129] on div "Sunday Samsung 16" at bounding box center [1310, 131] width 418 height 46
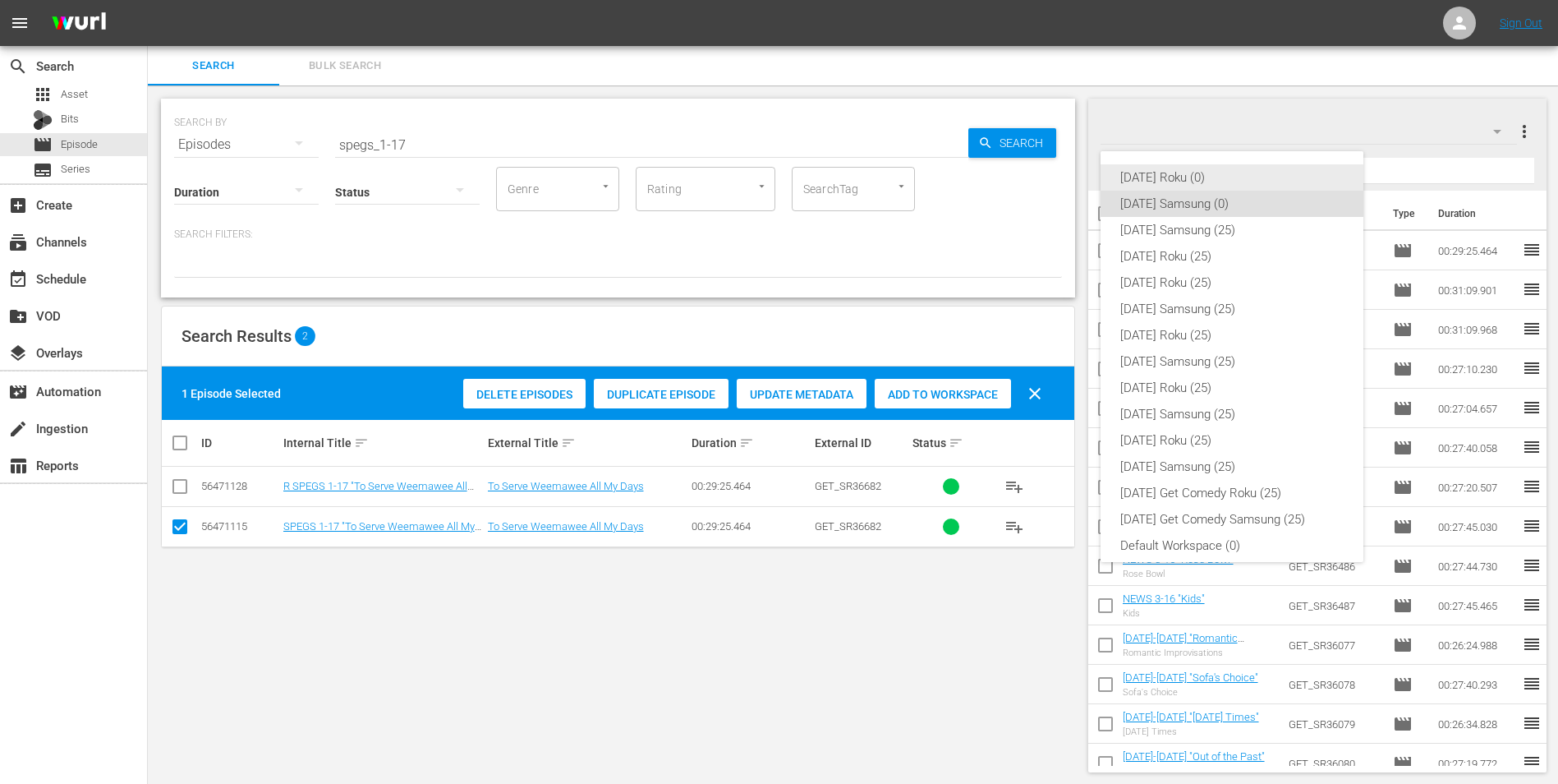
click at [1170, 179] on div "Sunday Roku (0)" at bounding box center [1232, 177] width 223 height 26
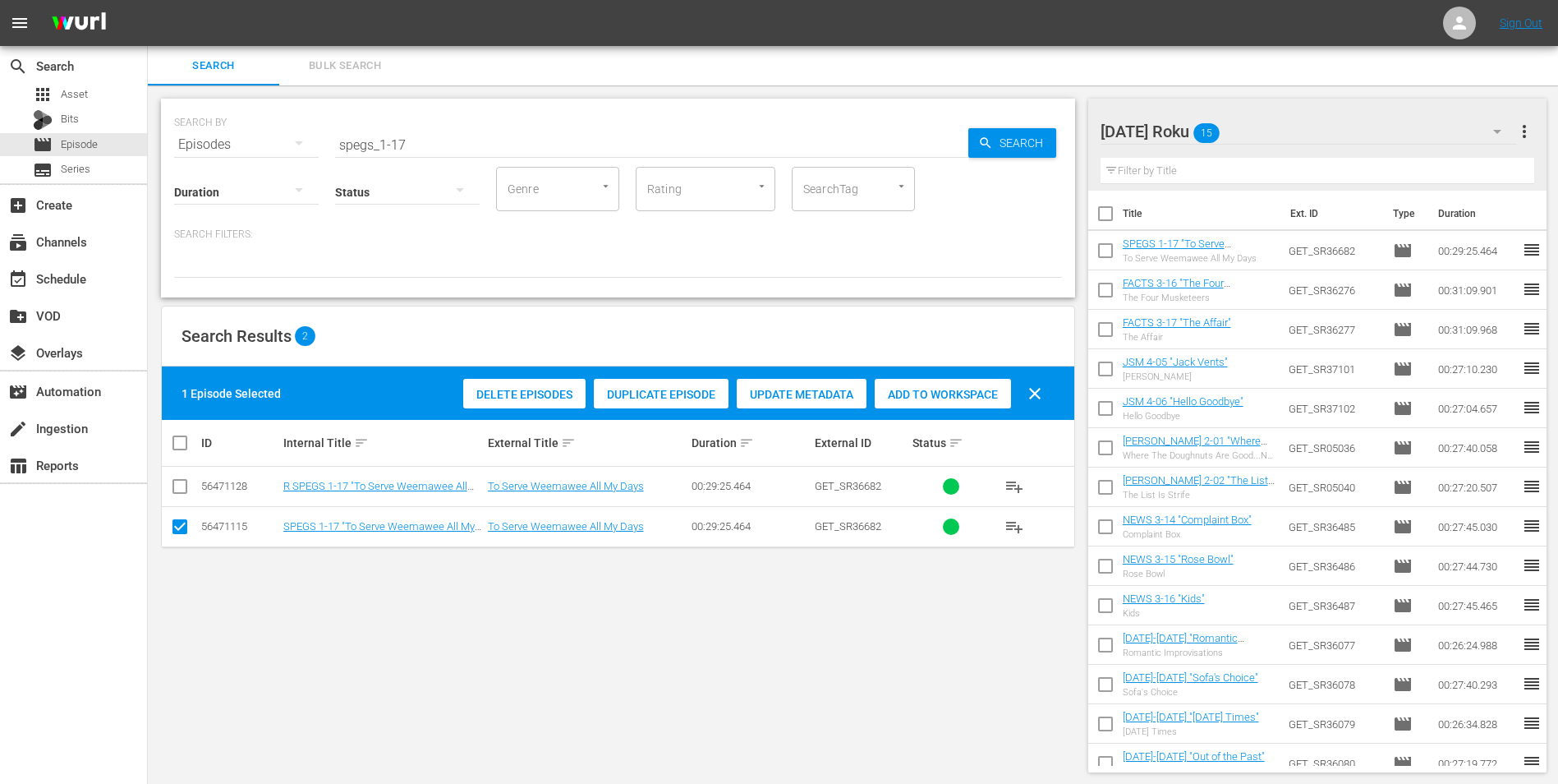
click at [173, 531] on input "checkbox" at bounding box center [181, 530] width 20 height 20
checkbox input "false"
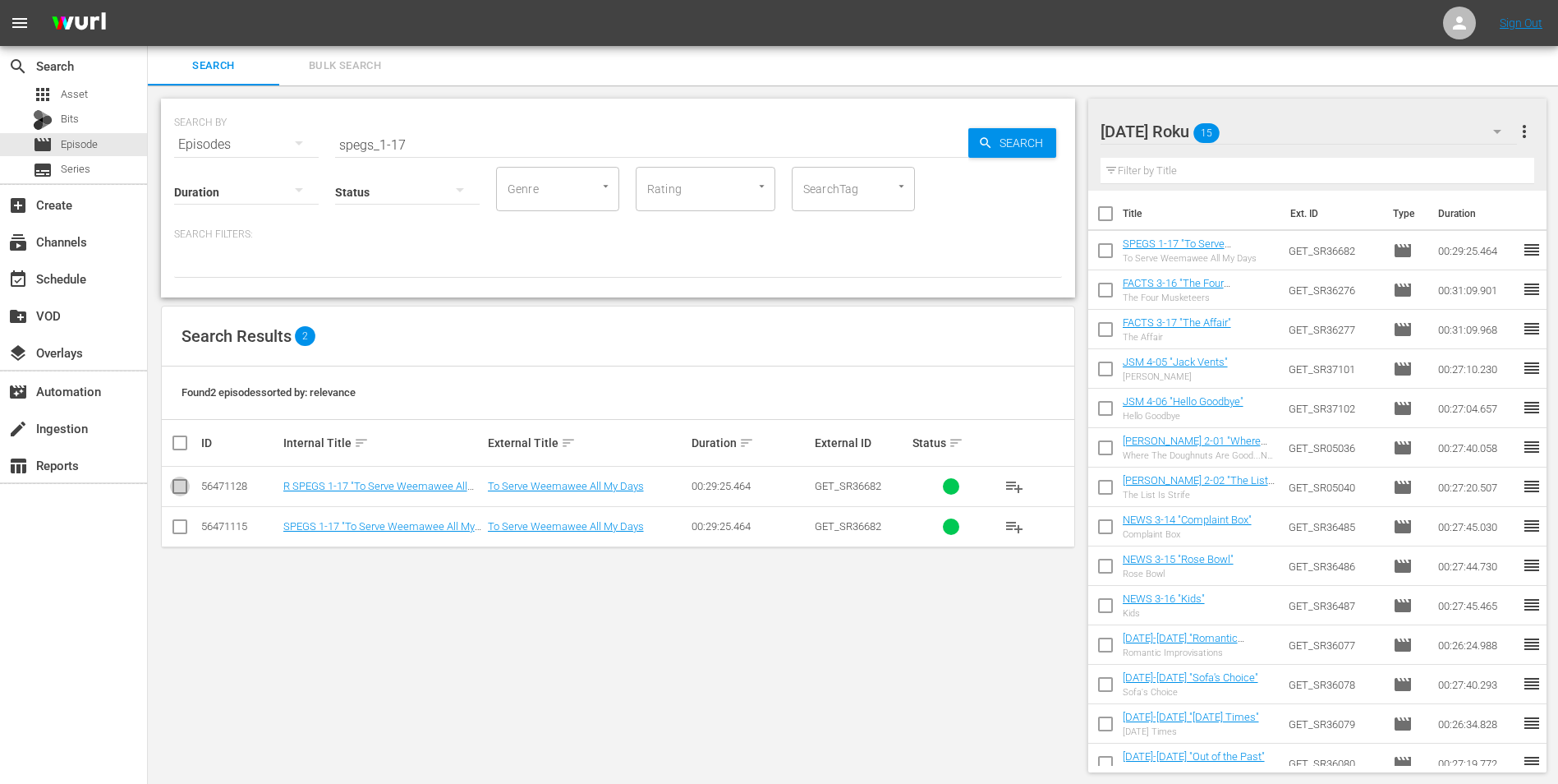
click at [181, 486] on input "checkbox" at bounding box center [181, 490] width 20 height 20
checkbox input "true"
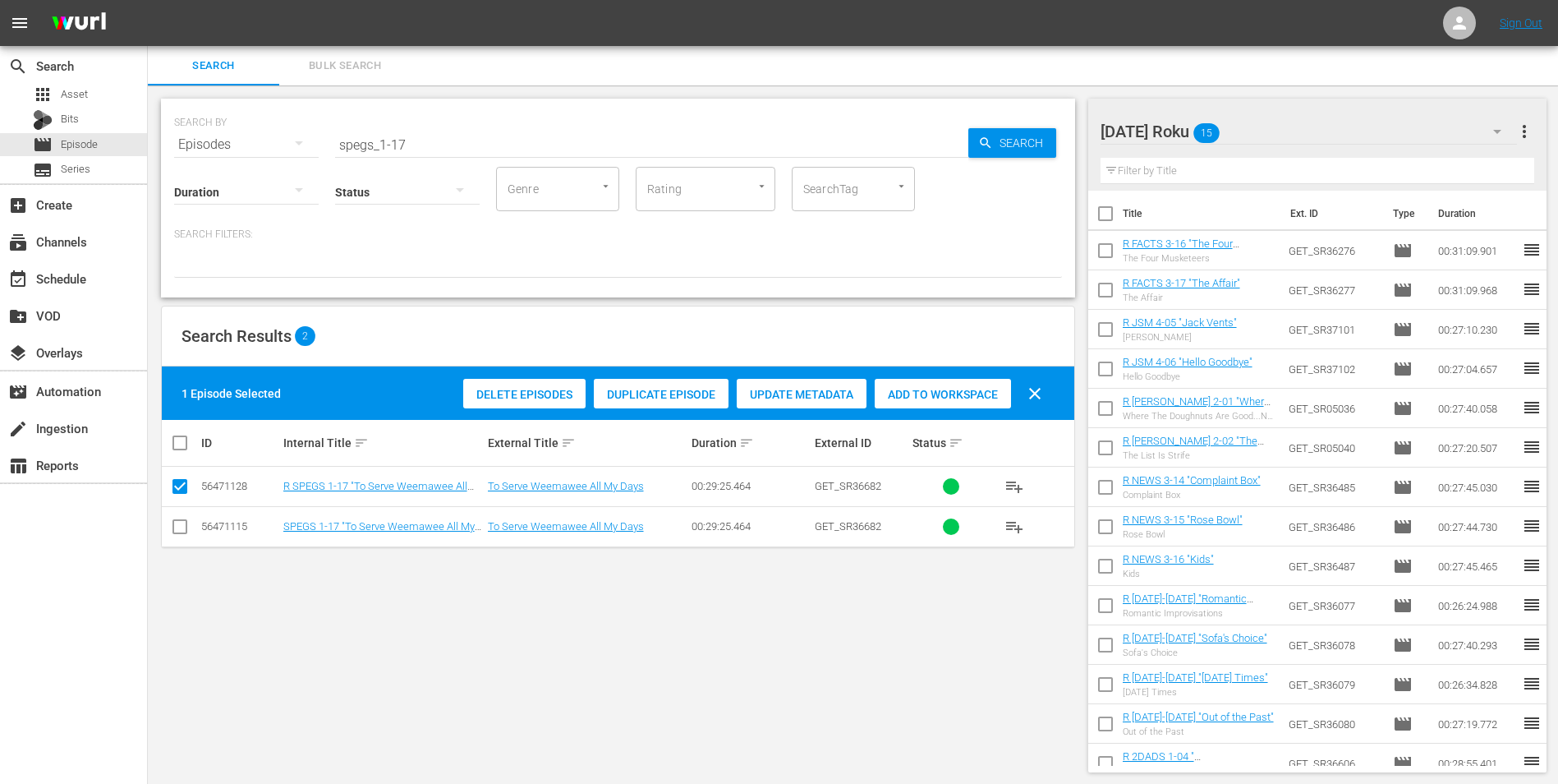
click at [932, 387] on div "Add to Workspace" at bounding box center [944, 394] width 137 height 31
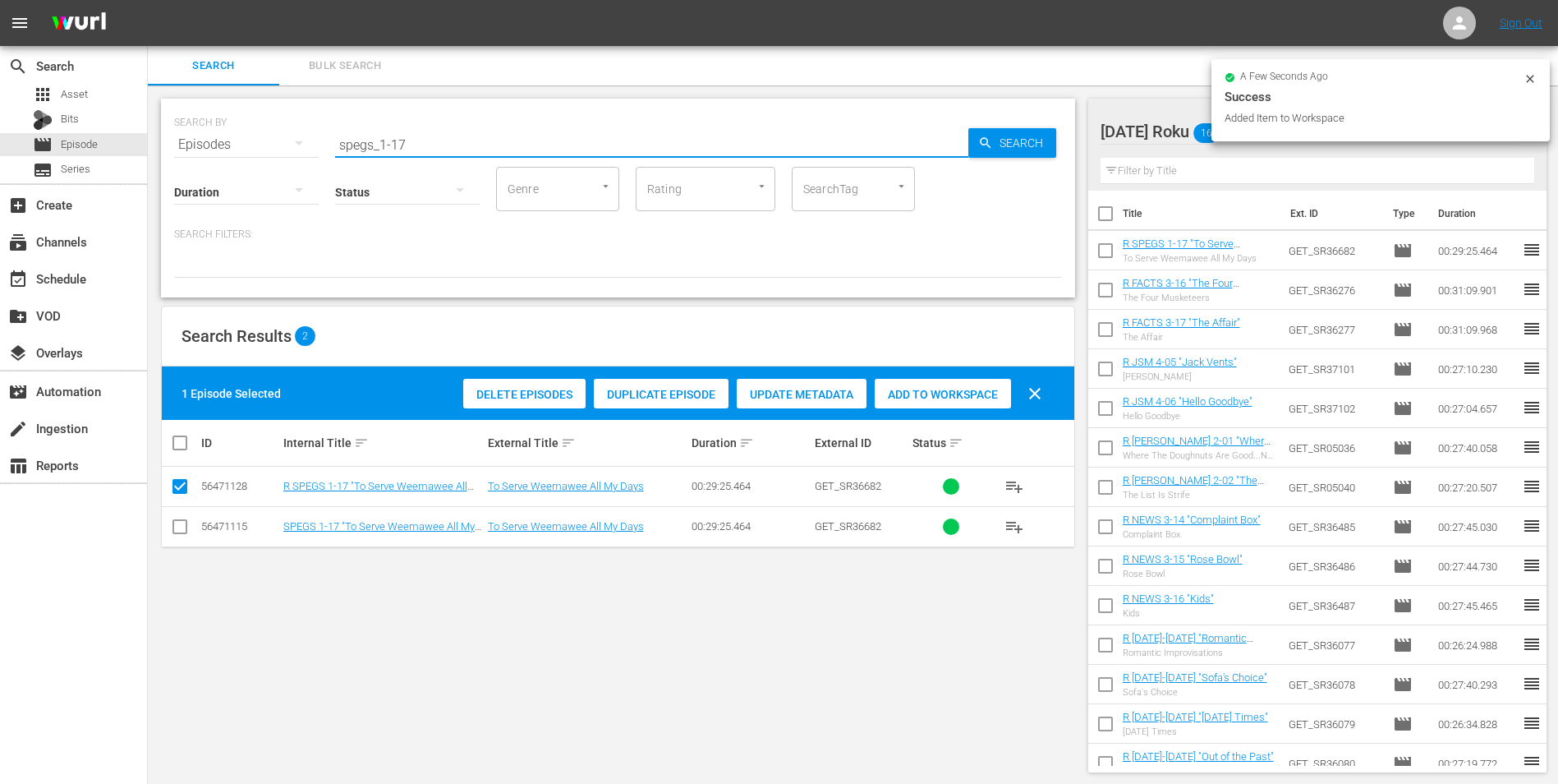
drag, startPoint x: 464, startPoint y: 141, endPoint x: 261, endPoint y: 132, distance: 203.2
click at [263, 132] on div "SEARCH BY Search By Episodes Search ID, Title, Description, Keywords, or Catego…" at bounding box center [618, 134] width 888 height 59
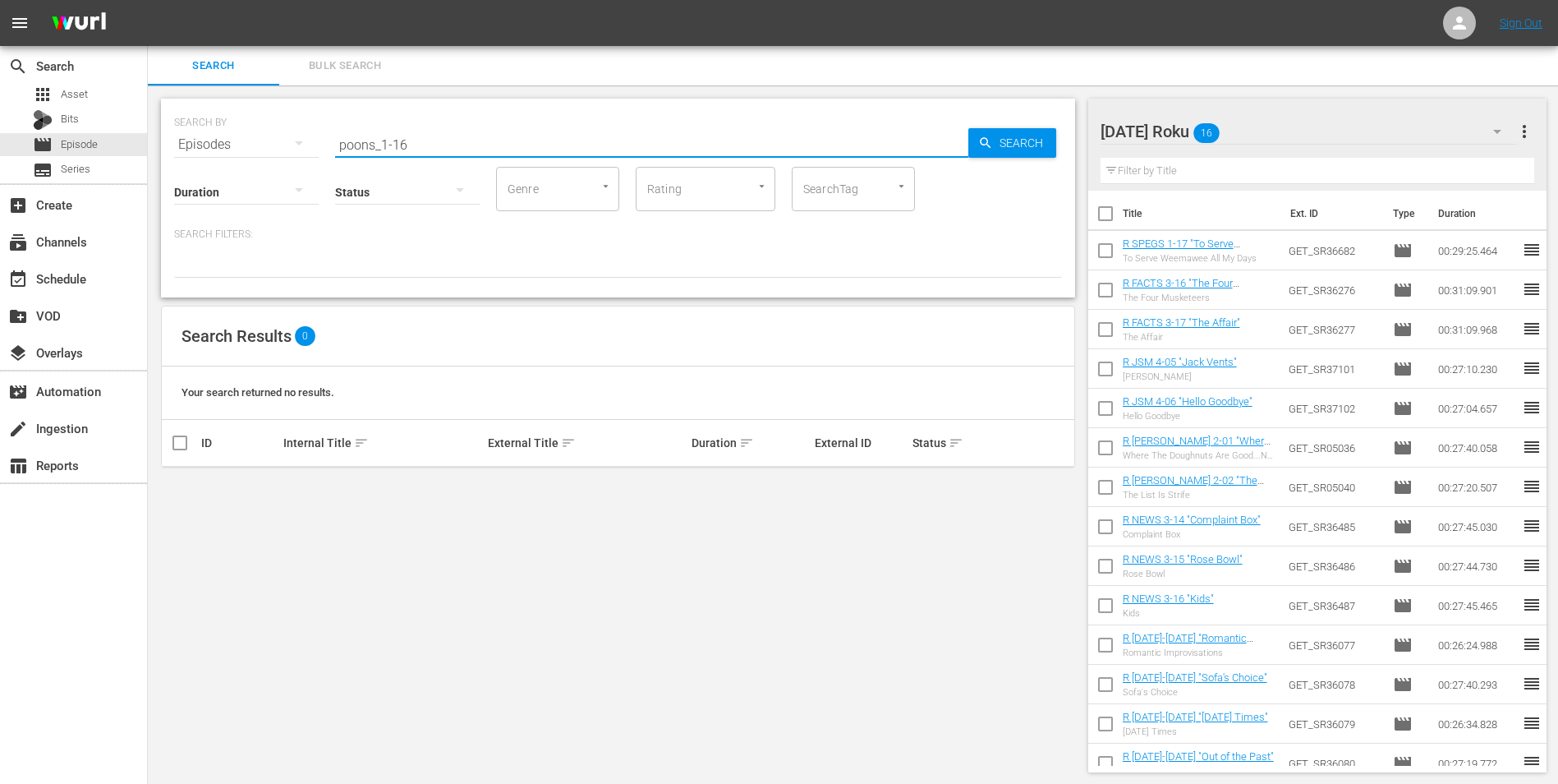
click at [336, 145] on input "poons_1-16" at bounding box center [652, 144] width 634 height 39
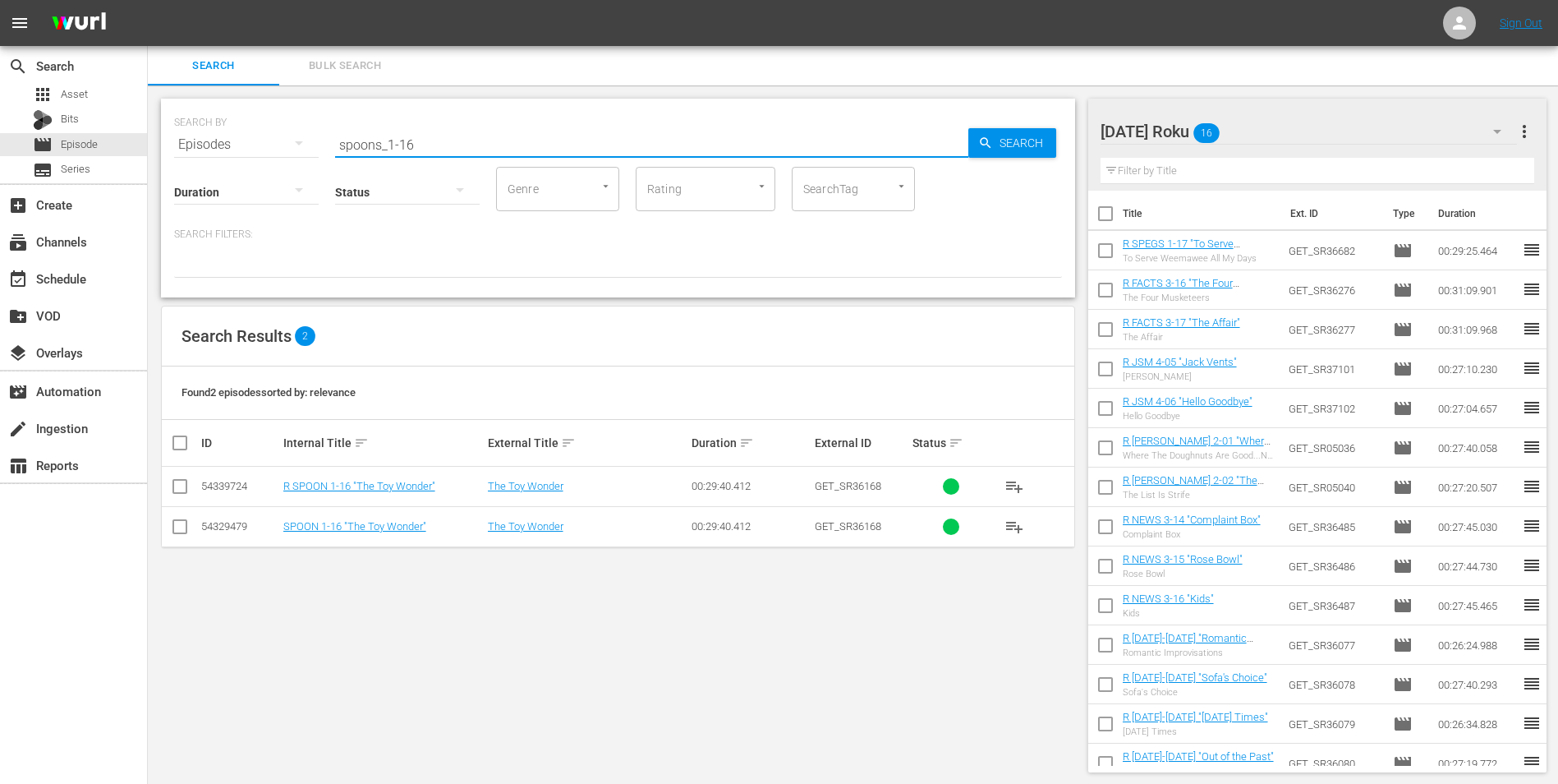
type input "spoons_1-16"
click at [187, 491] on input "checkbox" at bounding box center [181, 490] width 20 height 20
checkbox input "true"
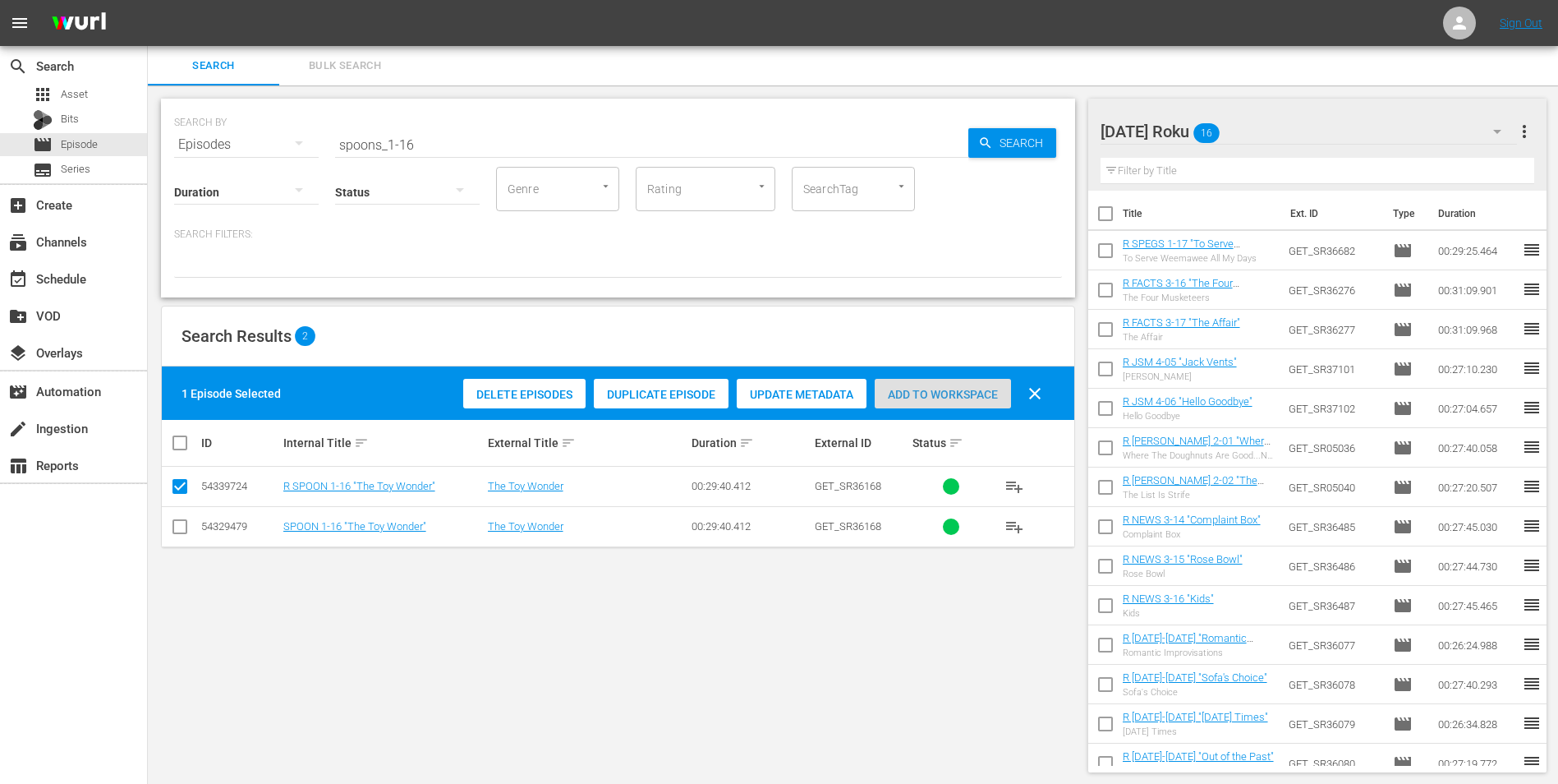
click at [950, 394] on span "Add to Workspace" at bounding box center [944, 394] width 137 height 13
click at [1284, 133] on div "Sunday Roku 17" at bounding box center [1310, 131] width 418 height 46
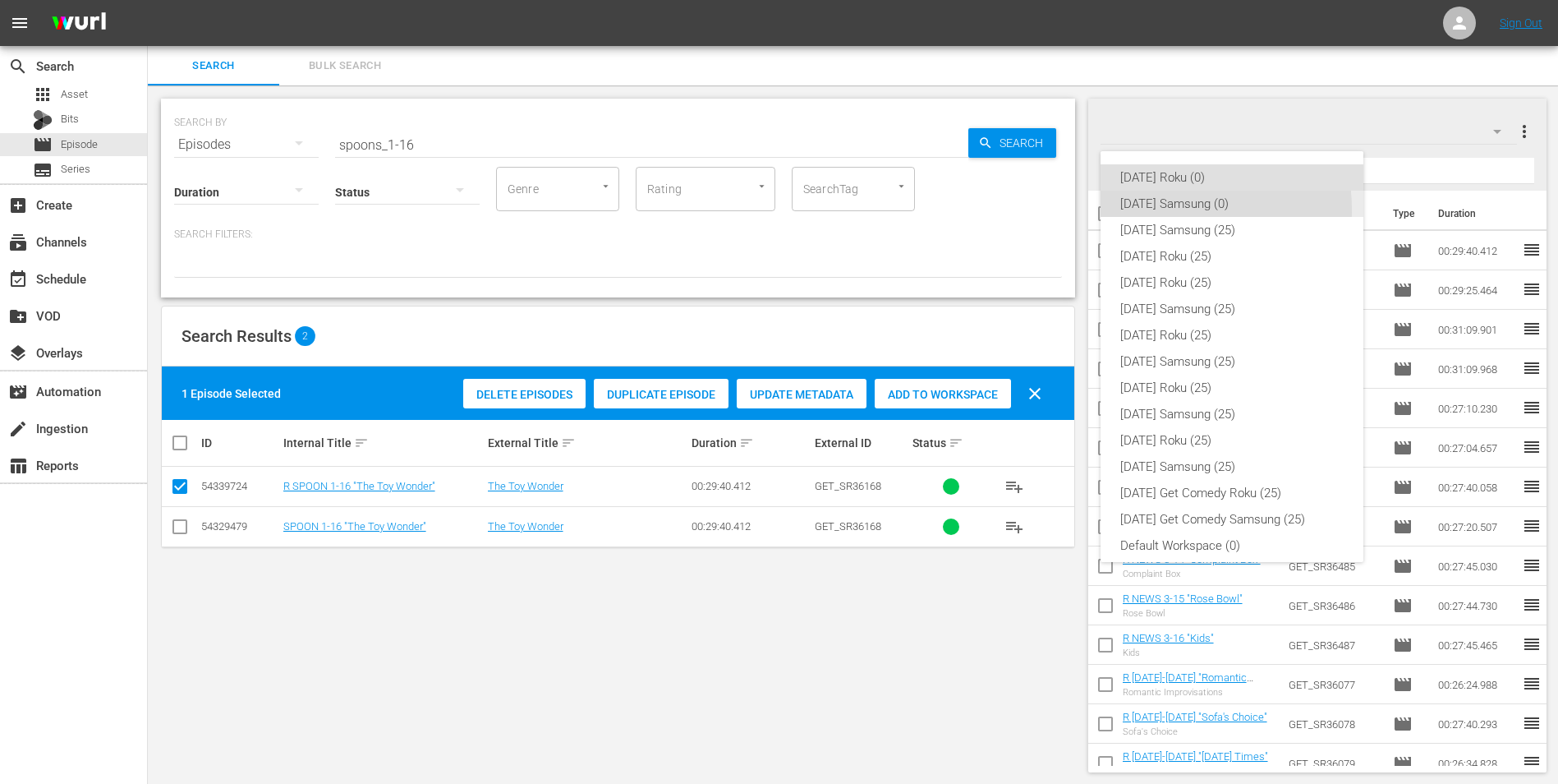
click at [1166, 210] on div "Sunday Samsung (0)" at bounding box center [1232, 203] width 223 height 26
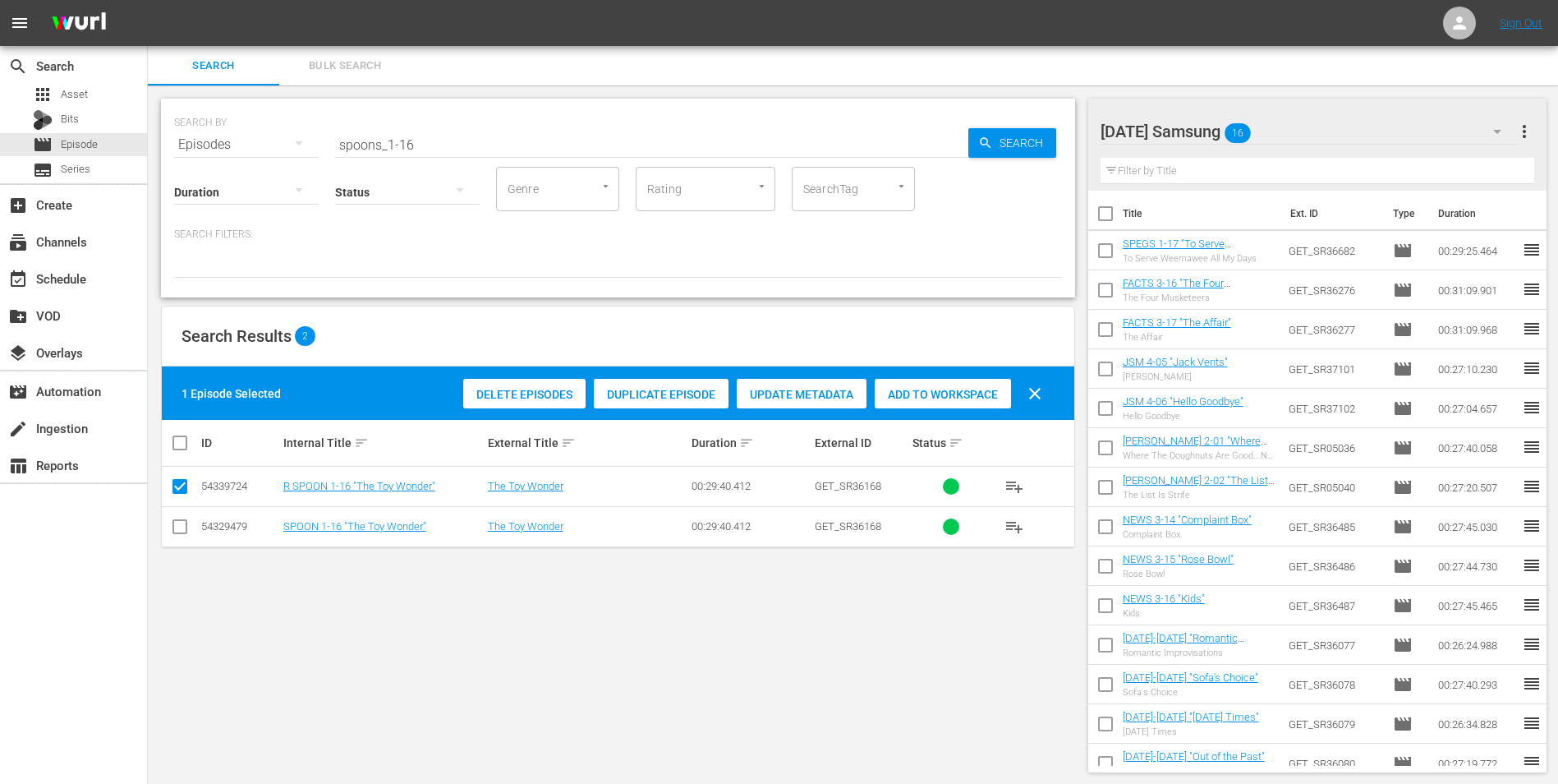
drag, startPoint x: 178, startPoint y: 527, endPoint x: 187, endPoint y: 498, distance: 30.4
click at [178, 526] on input "checkbox" at bounding box center [181, 530] width 20 height 20
checkbox input "true"
click at [179, 484] on input "checkbox" at bounding box center [181, 490] width 20 height 20
checkbox input "false"
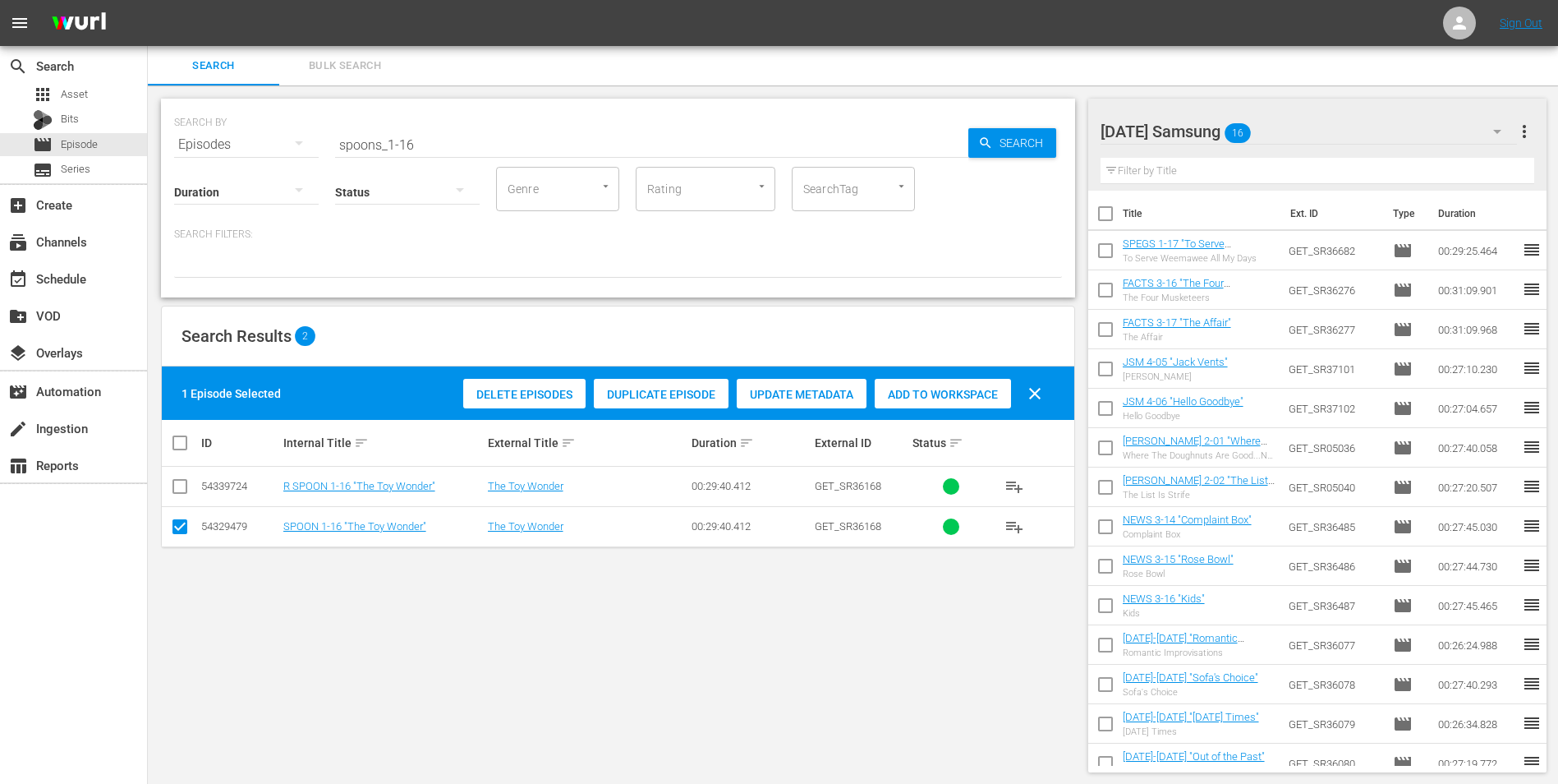
click at [893, 387] on span "Add to Workspace" at bounding box center [944, 394] width 137 height 13
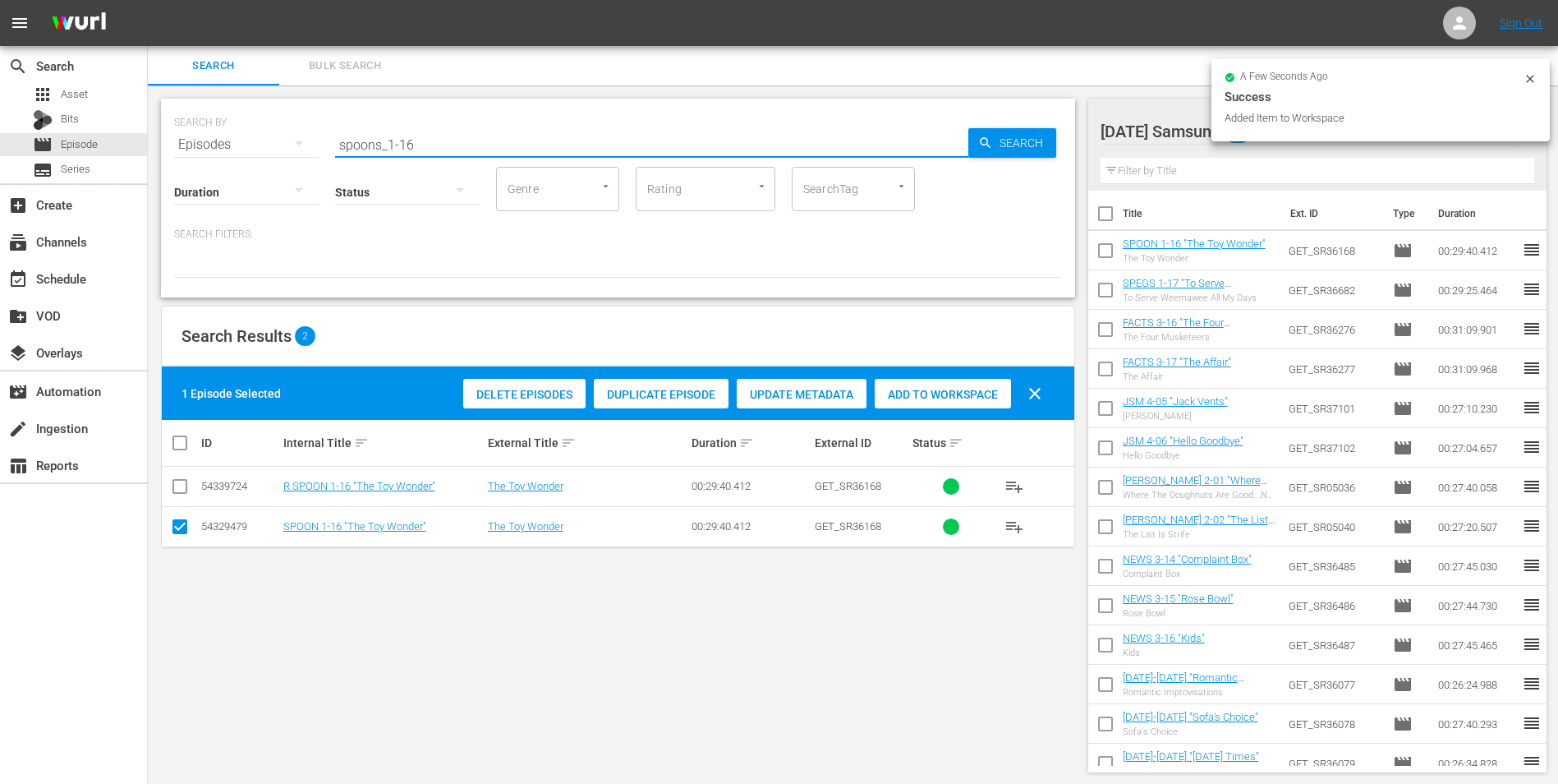
drag, startPoint x: 406, startPoint y: 137, endPoint x: 473, endPoint y: 152, distance: 68.7
click at [473, 152] on div "SEARCH BY Search By Episodes Search ID, Title, Description, Keywords, or Catego…" at bounding box center [618, 198] width 914 height 199
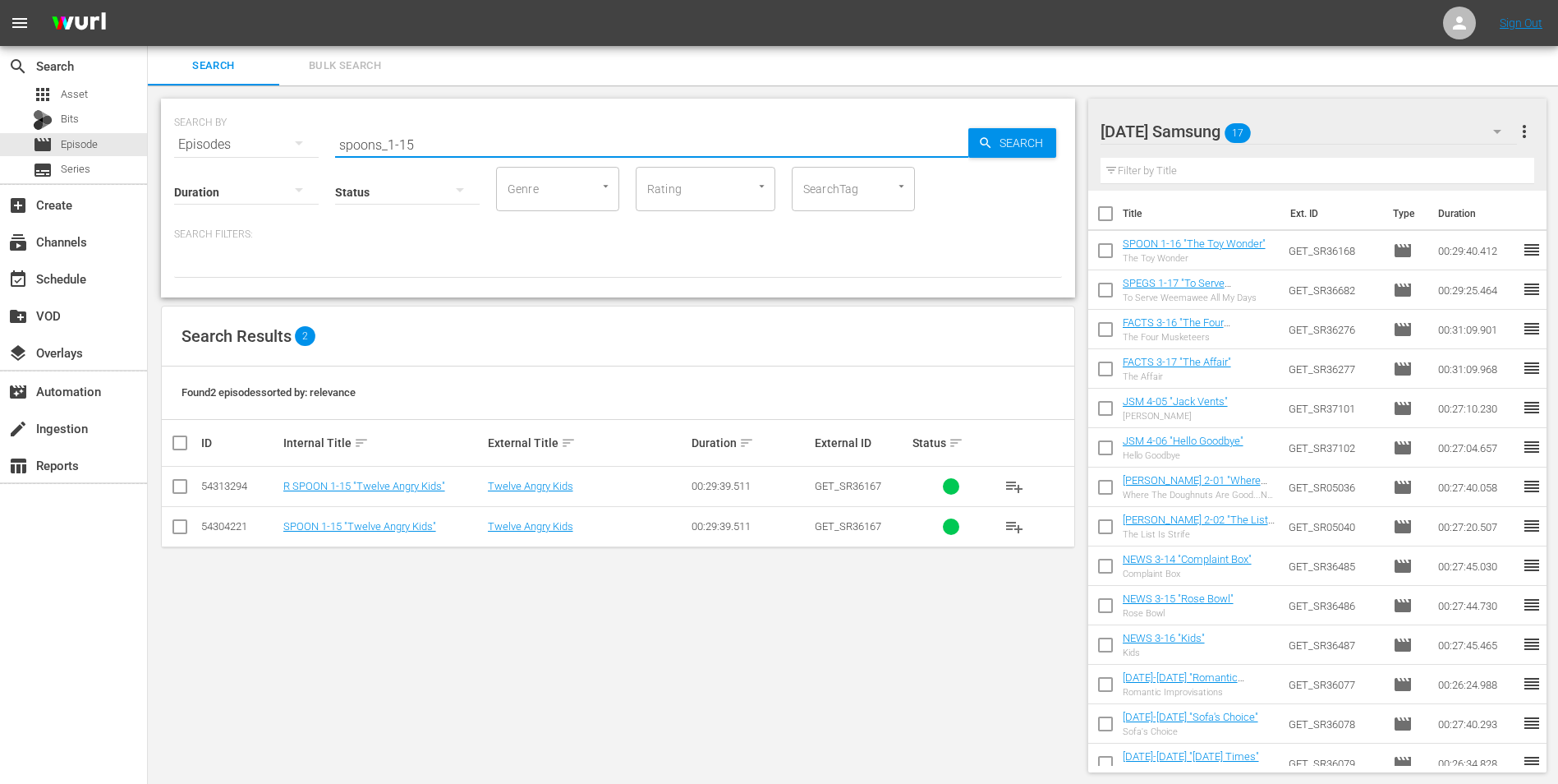
type input "spoons_1-15"
click at [176, 535] on input "checkbox" at bounding box center [181, 530] width 20 height 20
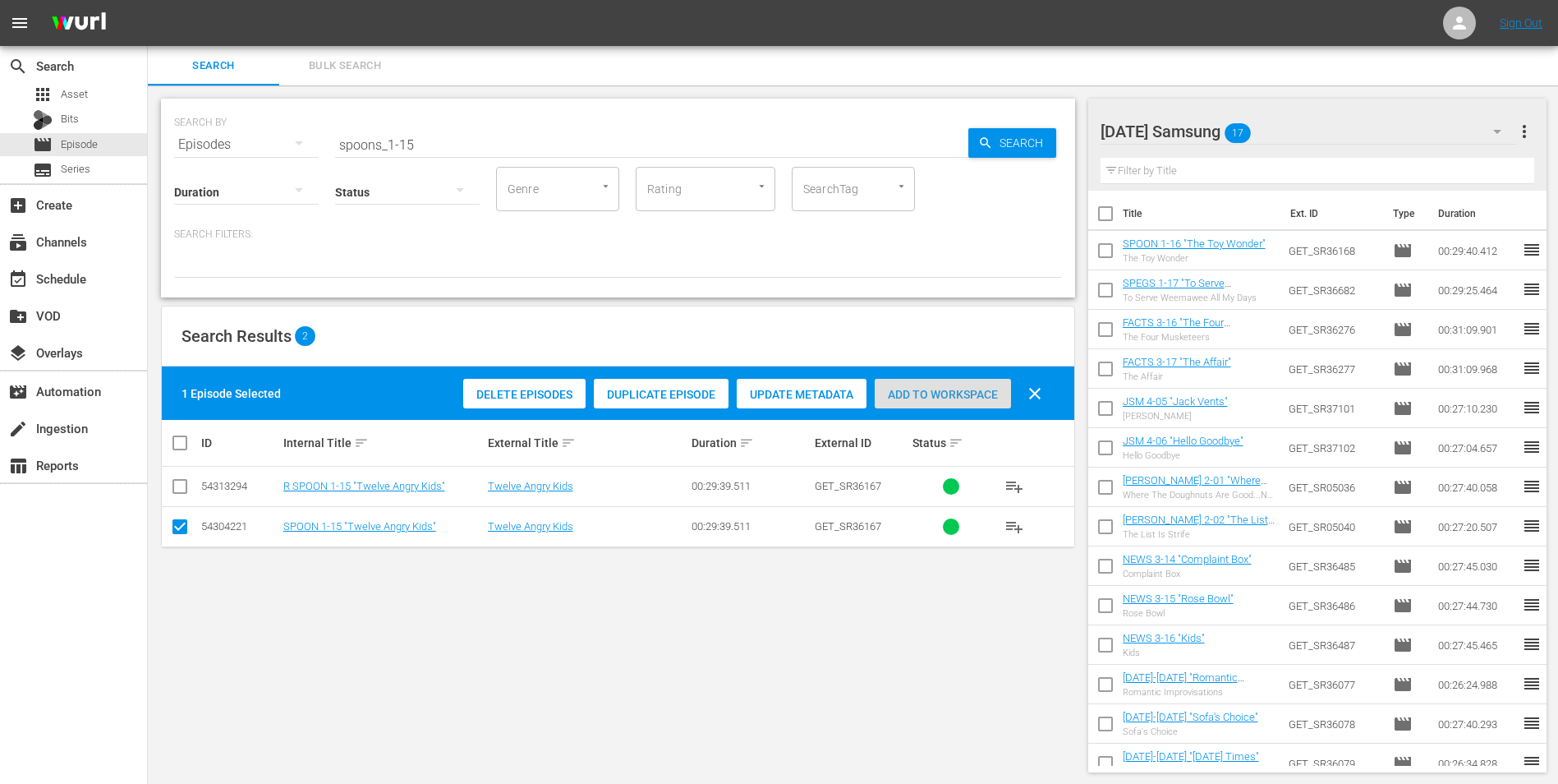
click at [973, 391] on span "Add to Workspace" at bounding box center [944, 394] width 137 height 13
click at [1278, 132] on div "Sunday Samsung 18" at bounding box center [1310, 131] width 418 height 46
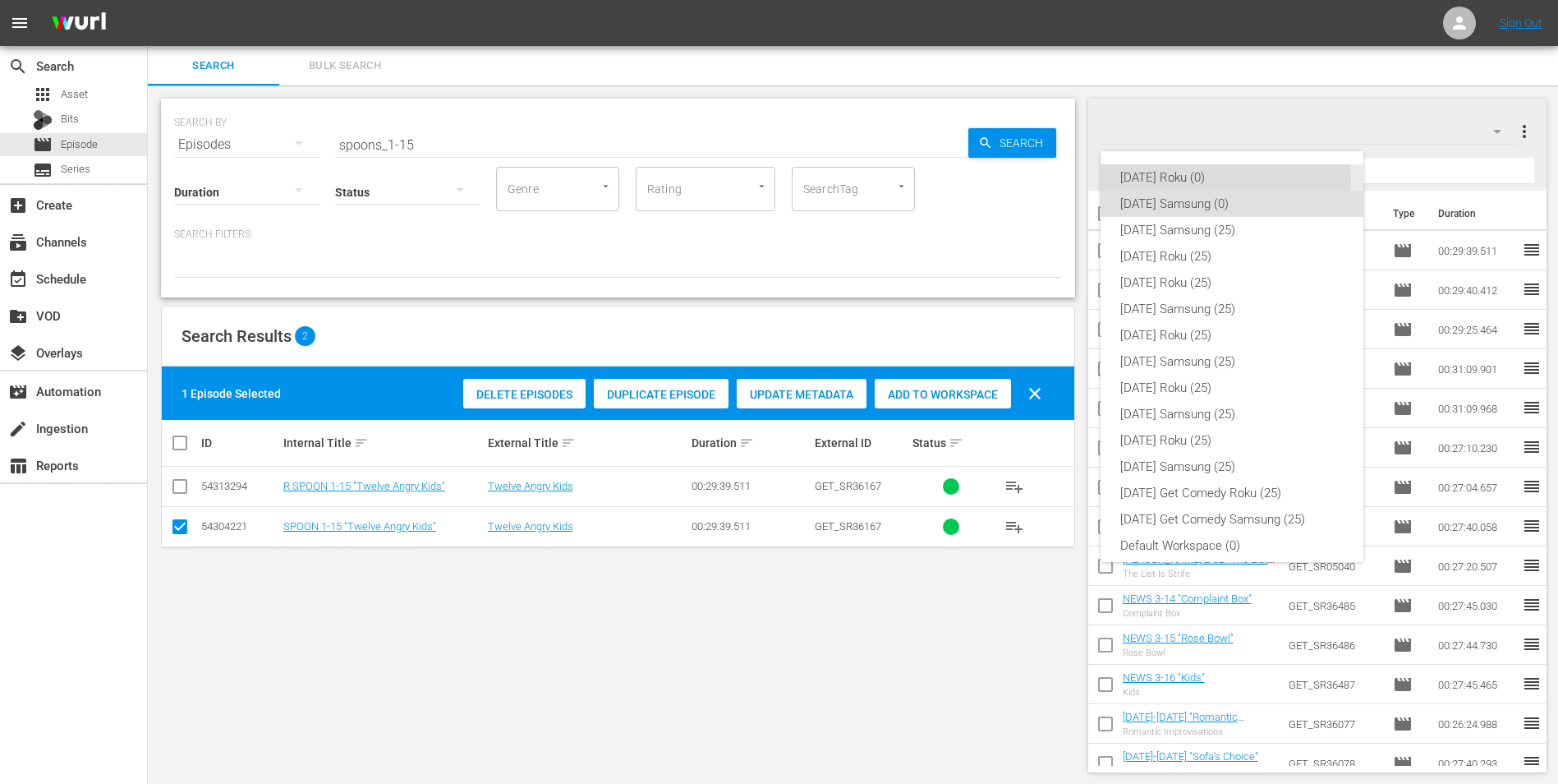
click at [1162, 181] on div "Sunday Roku (0)" at bounding box center [1232, 177] width 223 height 26
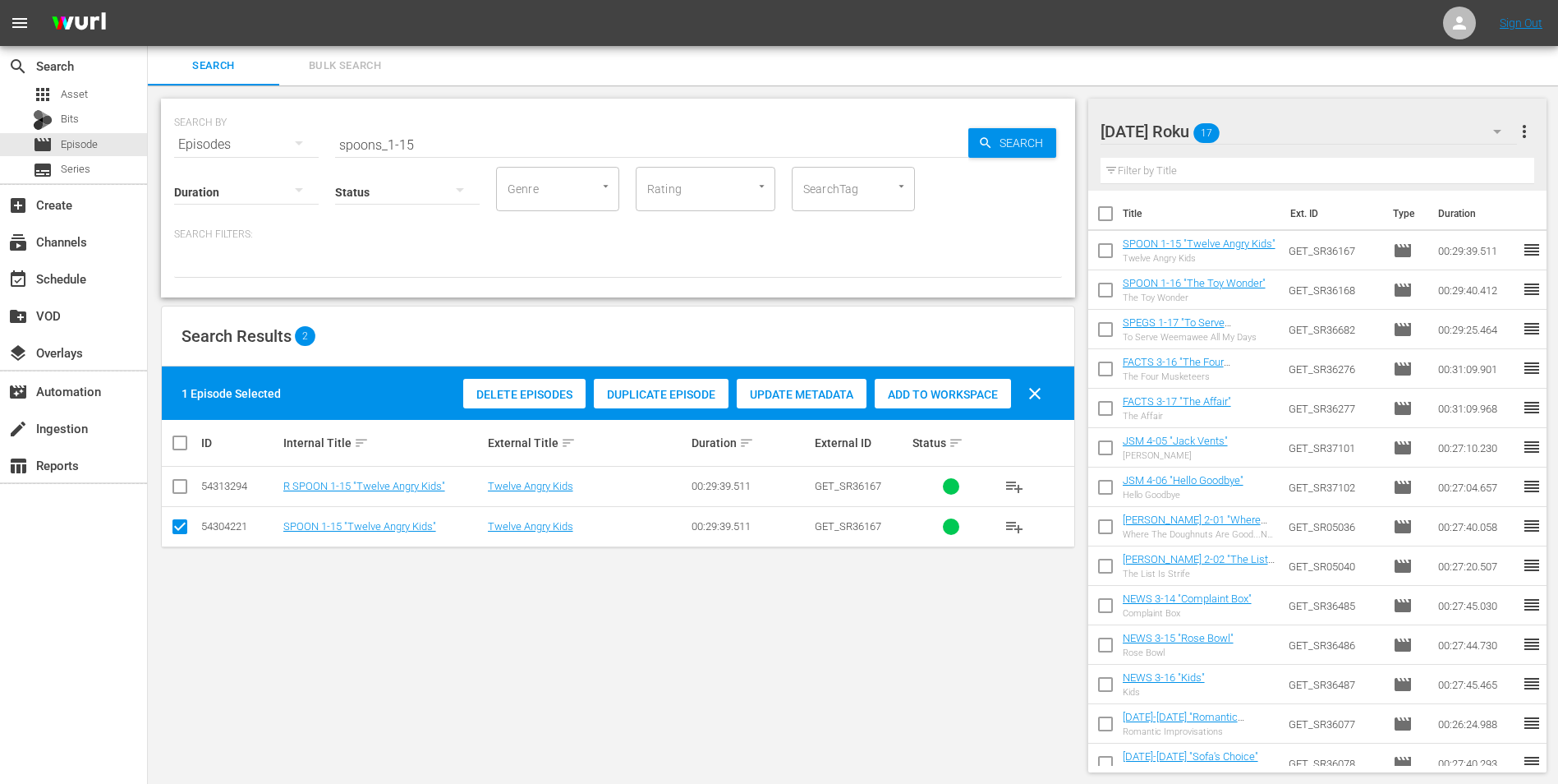
click at [175, 527] on input "checkbox" at bounding box center [181, 530] width 20 height 20
checkbox input "false"
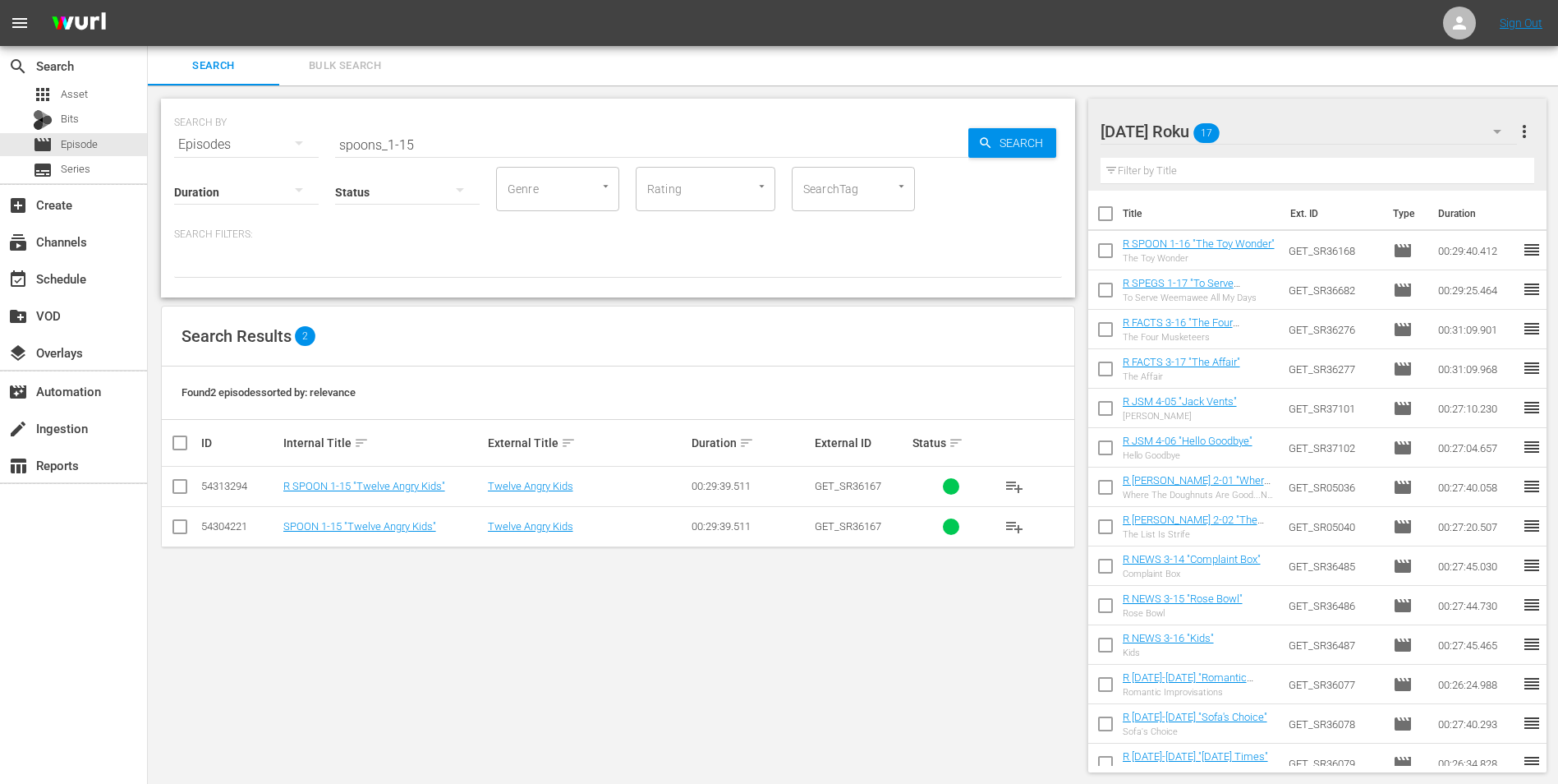
click at [176, 488] on input "checkbox" at bounding box center [181, 490] width 20 height 20
checkbox input "true"
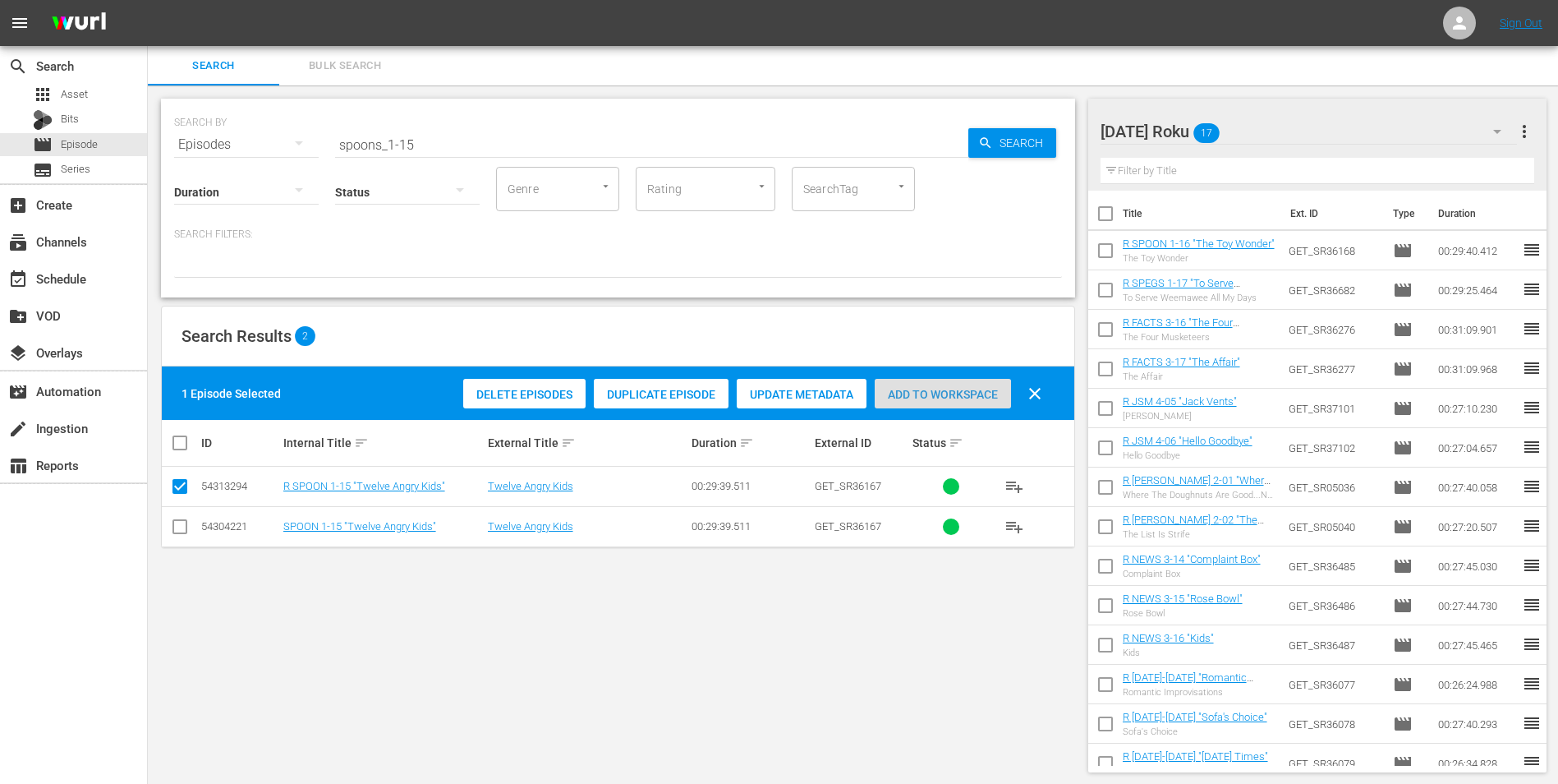
click at [920, 399] on span "Add to Workspace" at bounding box center [944, 394] width 137 height 13
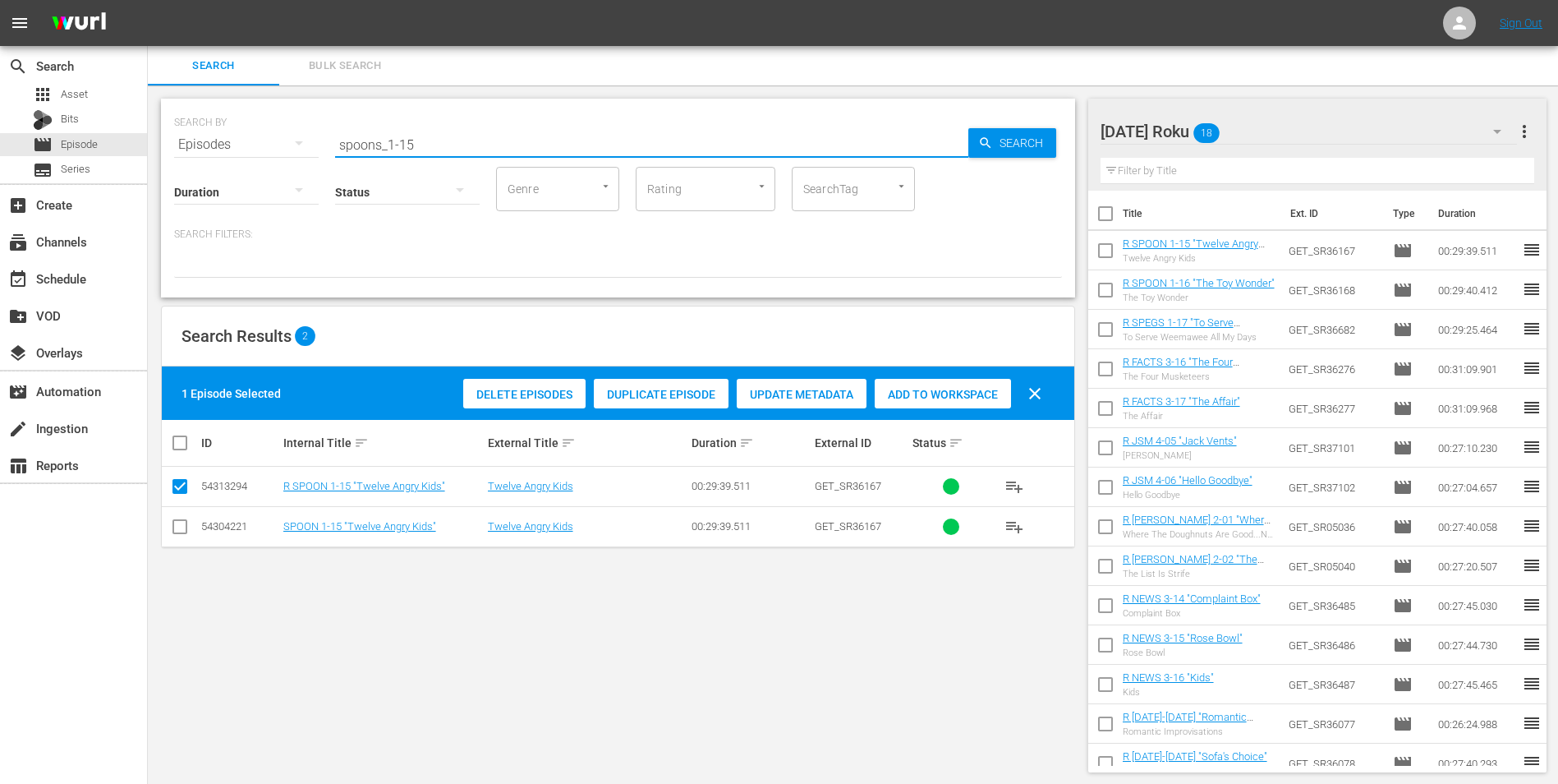
drag, startPoint x: 408, startPoint y: 143, endPoint x: 439, endPoint y: 145, distance: 31.1
click at [439, 145] on input "spoons_1-15" at bounding box center [652, 144] width 634 height 39
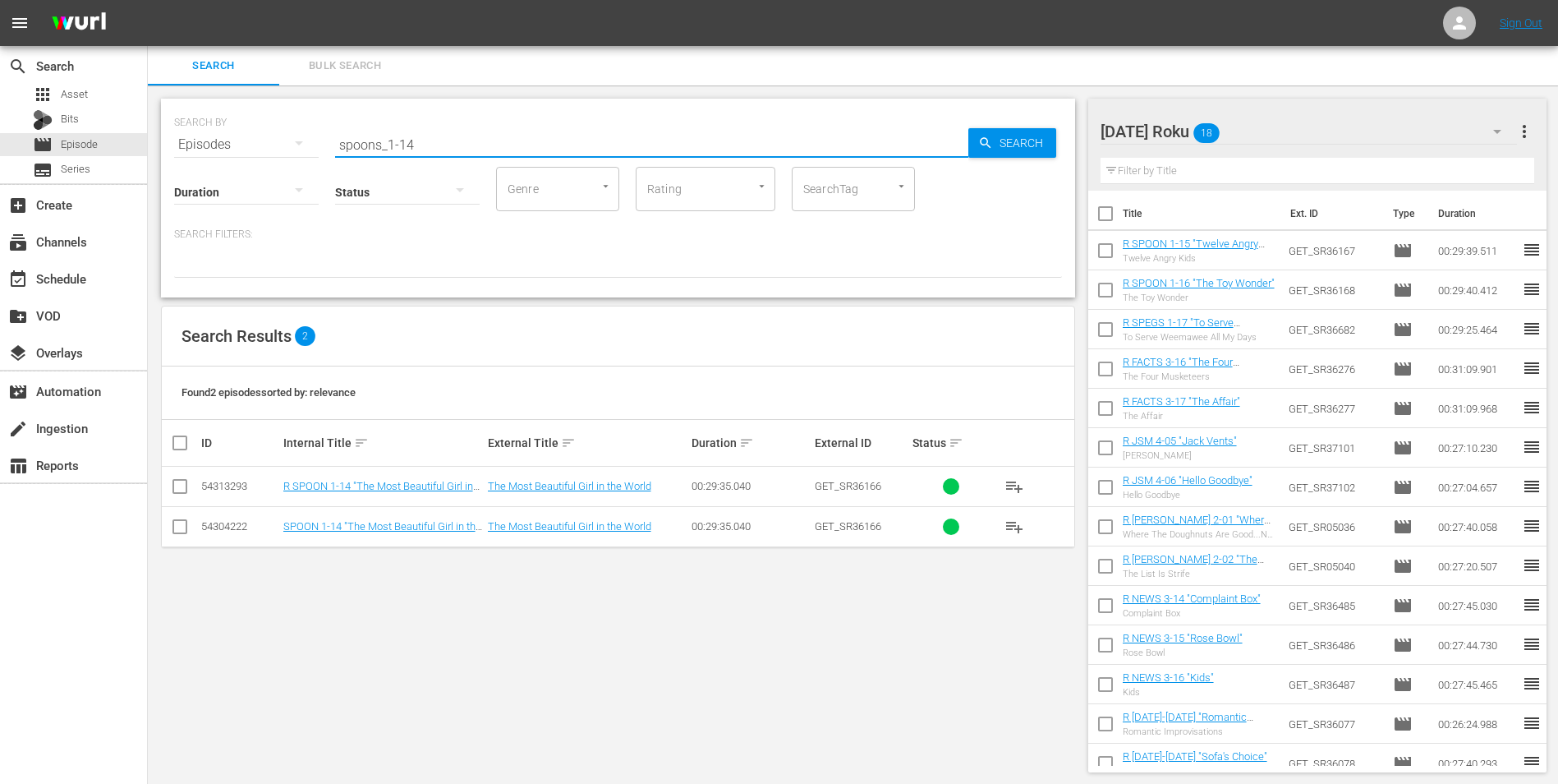
type input "spoons_1-14"
click at [179, 490] on input "checkbox" at bounding box center [181, 490] width 20 height 20
checkbox input "true"
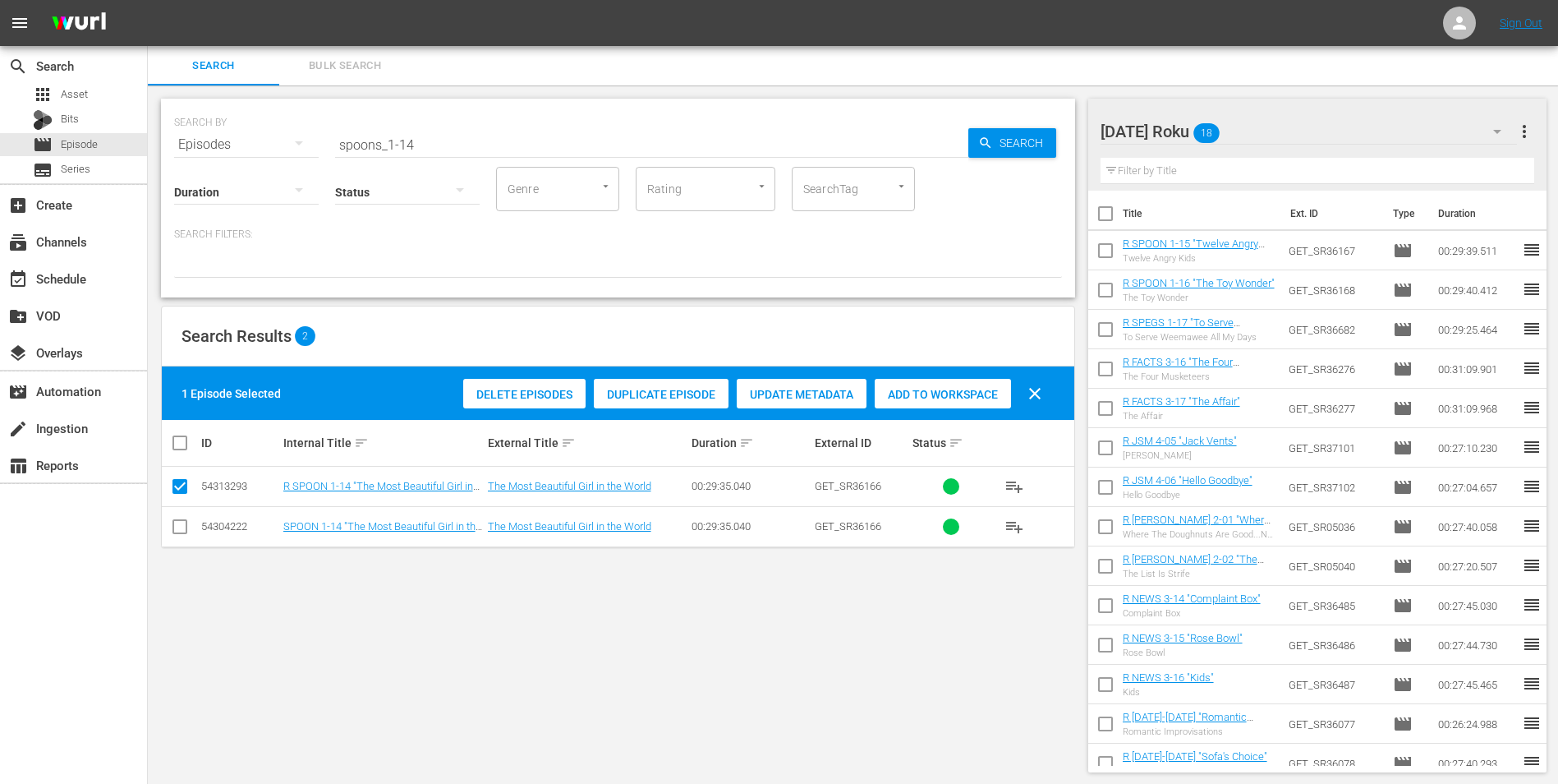
drag, startPoint x: 922, startPoint y: 396, endPoint x: 937, endPoint y: 378, distance: 23.4
click at [922, 396] on span "Add to Workspace" at bounding box center [944, 394] width 137 height 13
click at [1269, 129] on div "Sunday Roku 19" at bounding box center [1310, 131] width 418 height 46
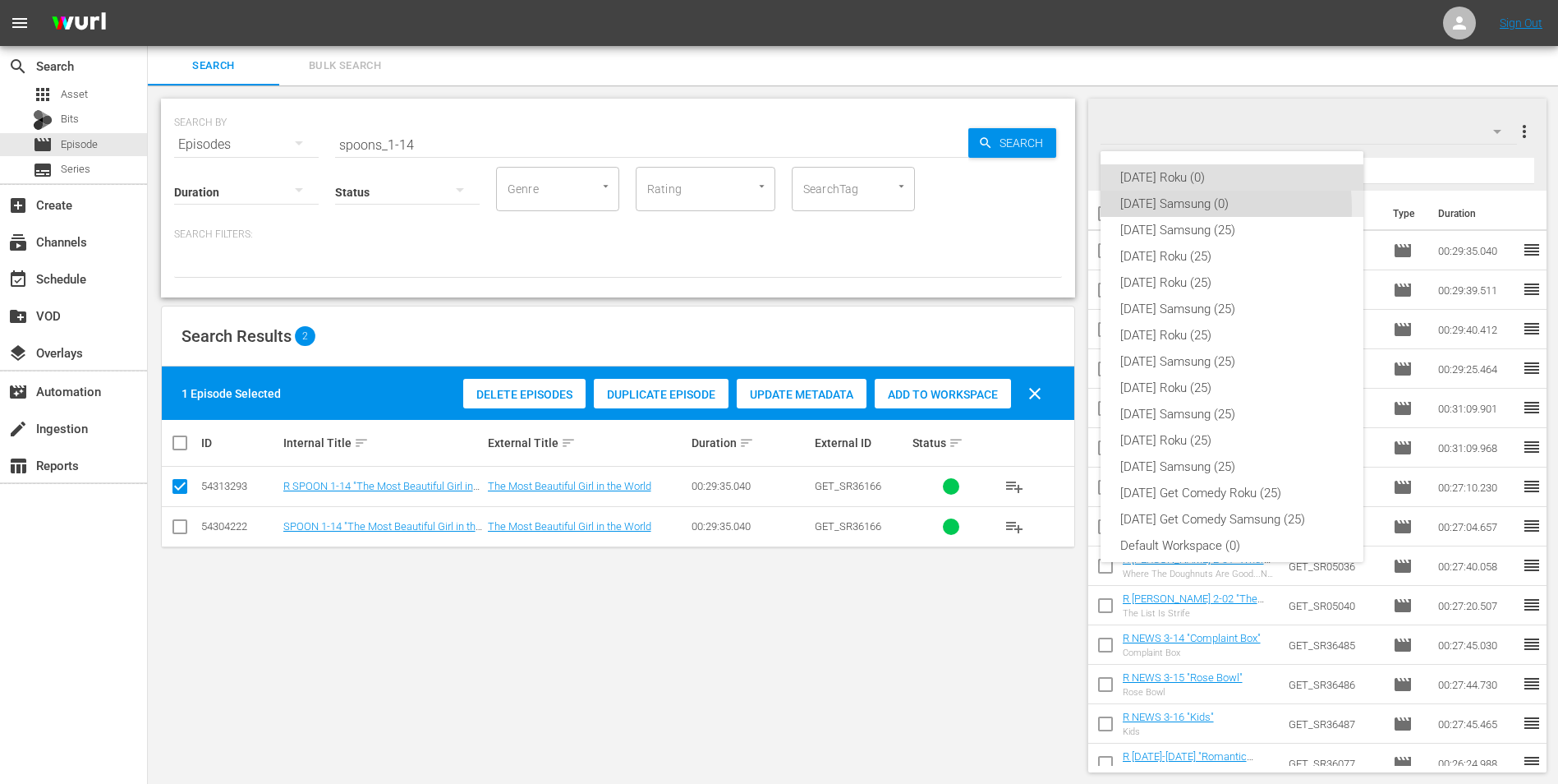
click at [1165, 209] on div "Sunday Samsung (0)" at bounding box center [1232, 203] width 223 height 26
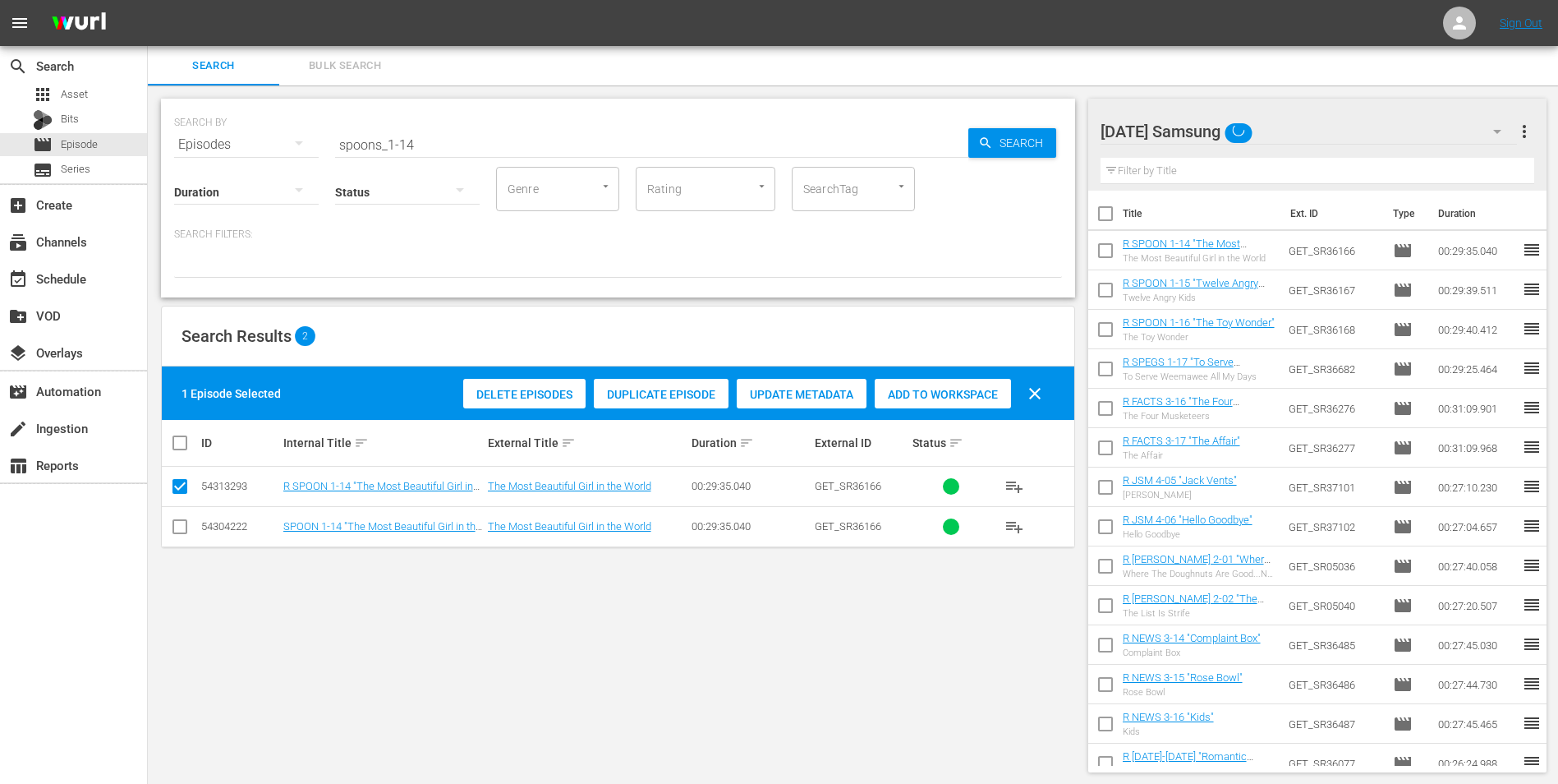
click at [185, 528] on input "checkbox" at bounding box center [181, 530] width 20 height 20
checkbox input "true"
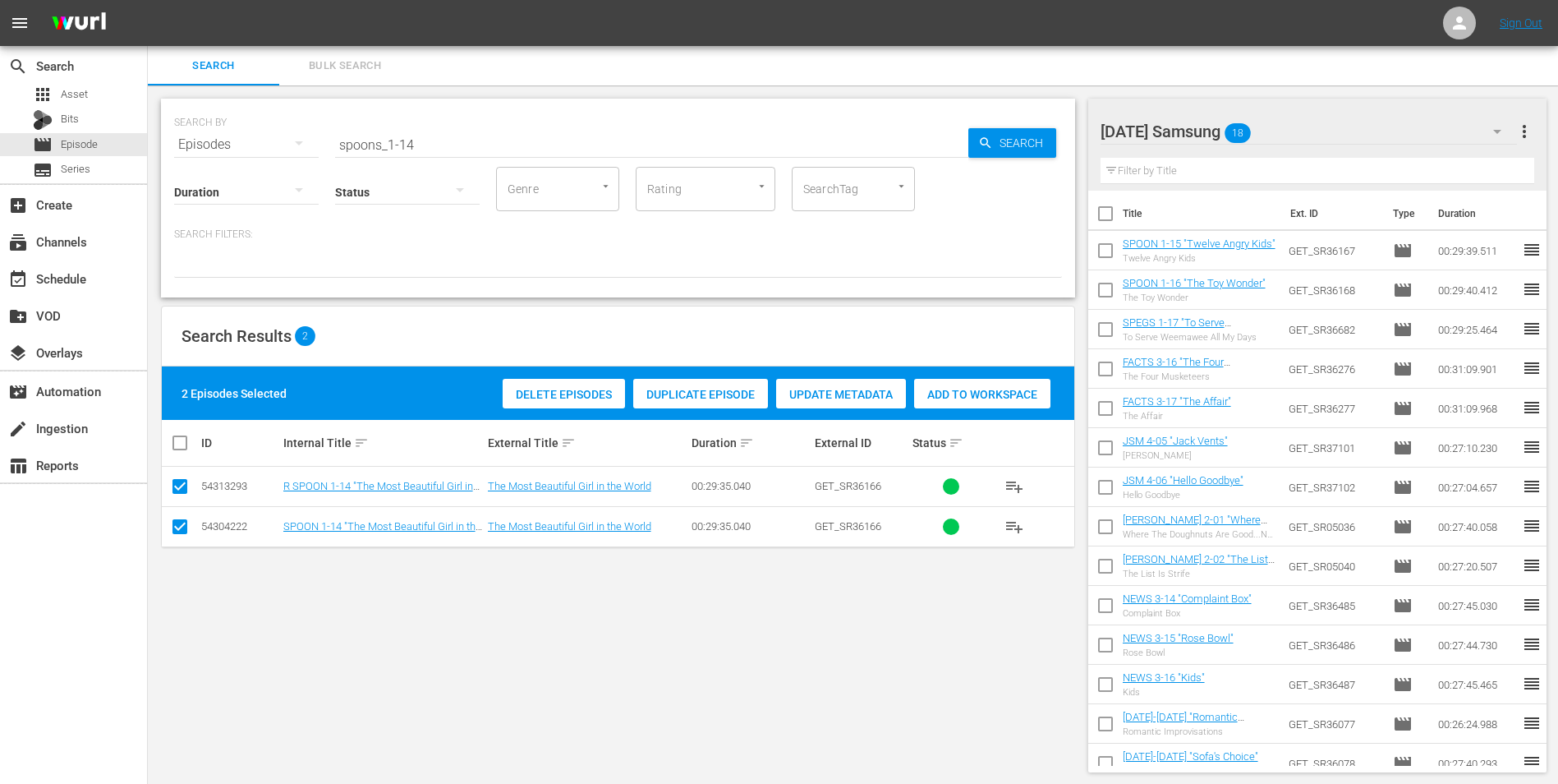
click at [172, 483] on input "checkbox" at bounding box center [181, 490] width 20 height 20
checkbox input "false"
click at [962, 389] on span "Add to Workspace" at bounding box center [944, 394] width 137 height 13
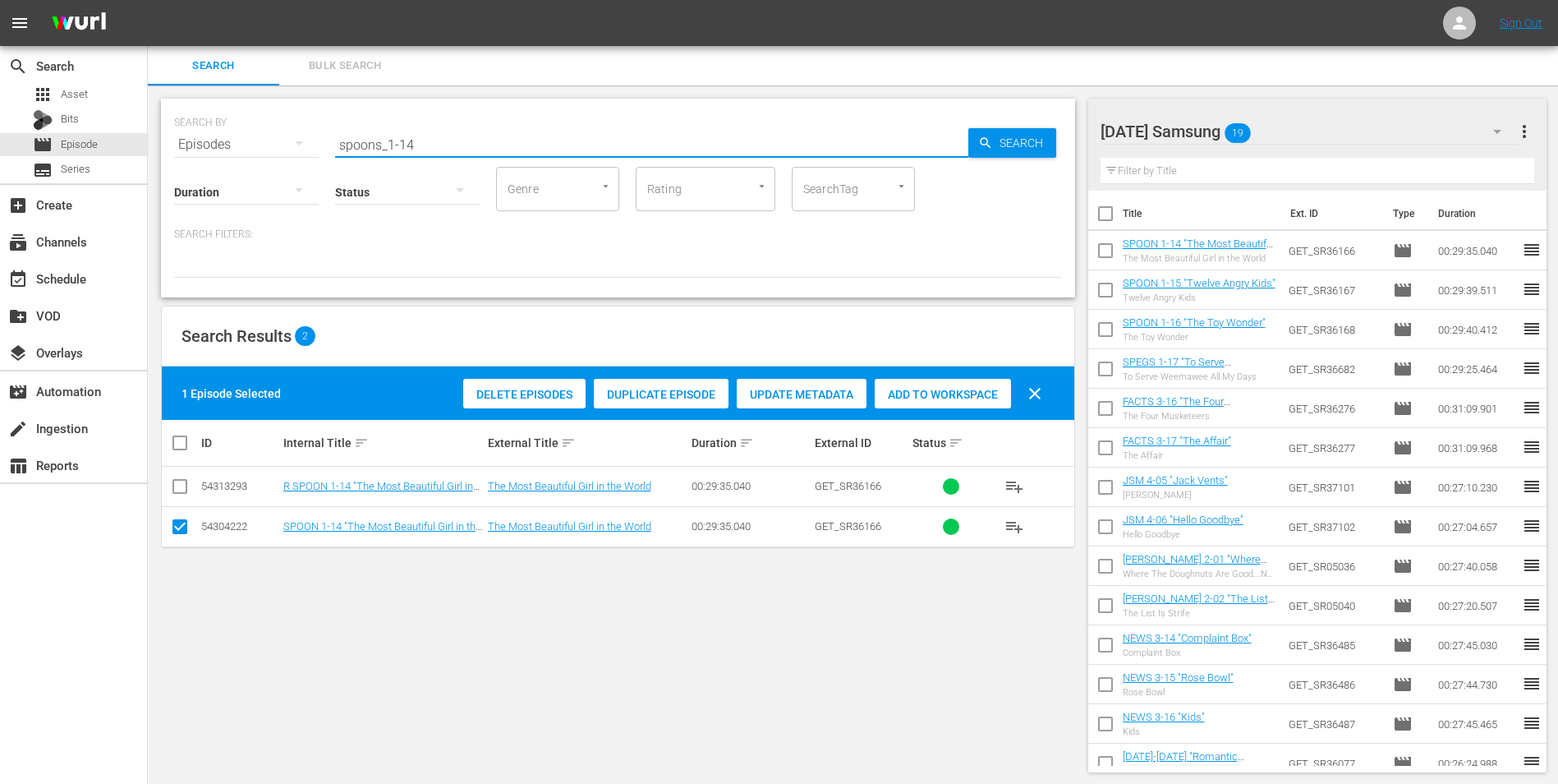
drag, startPoint x: 435, startPoint y: 145, endPoint x: 254, endPoint y: 137, distance: 181.2
click at [255, 137] on div "SEARCH BY Search By Episodes Search ID, Title, Description, Keywords, or Catego…" at bounding box center [618, 134] width 888 height 59
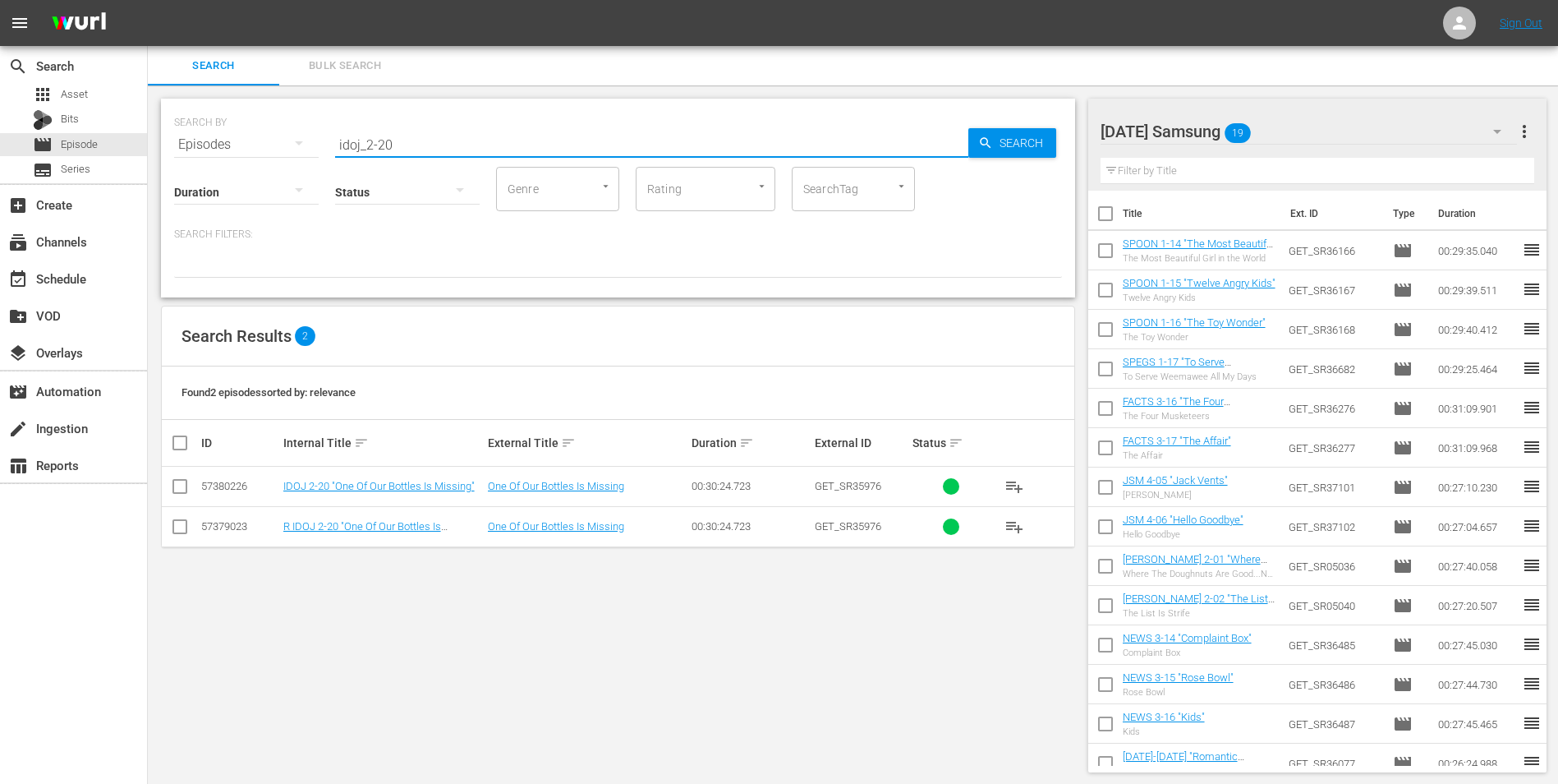
type input "idoj_2-20"
click at [173, 490] on input "checkbox" at bounding box center [181, 490] width 20 height 20
checkbox input "true"
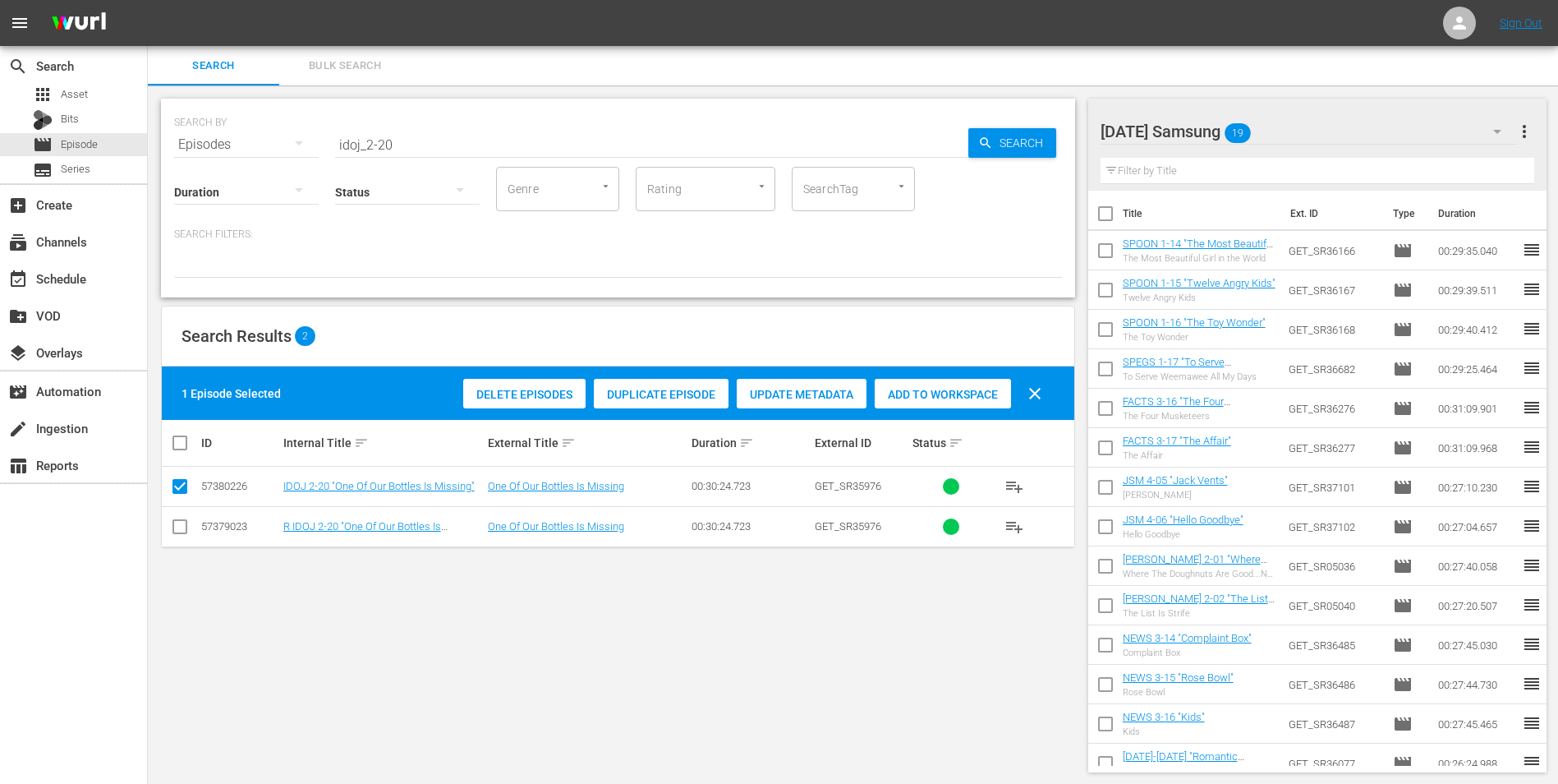
click at [934, 397] on span "Add to Workspace" at bounding box center [944, 394] width 137 height 13
click at [1293, 127] on div "Sunday Samsung 20" at bounding box center [1310, 131] width 418 height 46
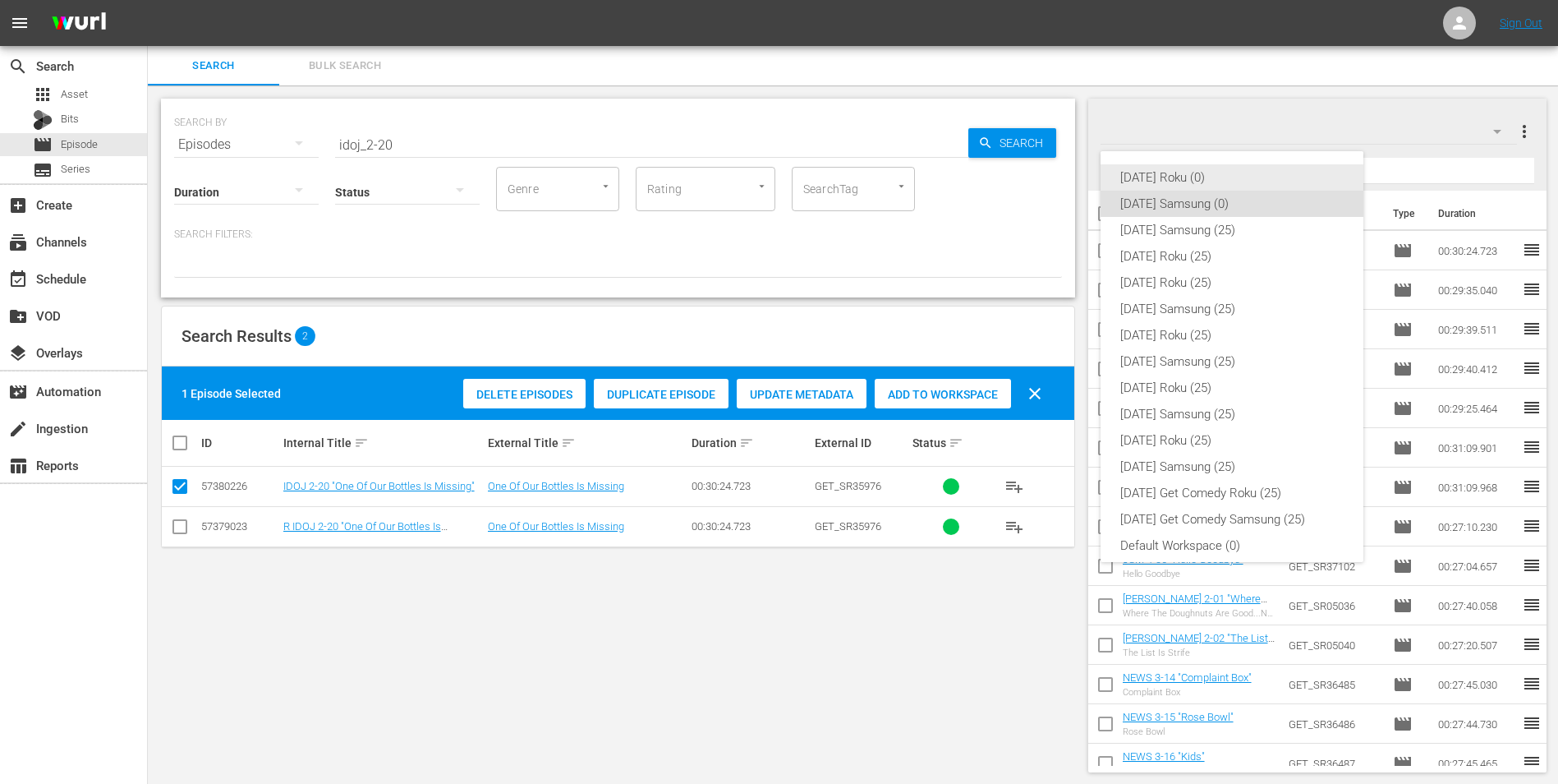
click at [1190, 176] on div "Sunday Roku (0)" at bounding box center [1232, 177] width 223 height 26
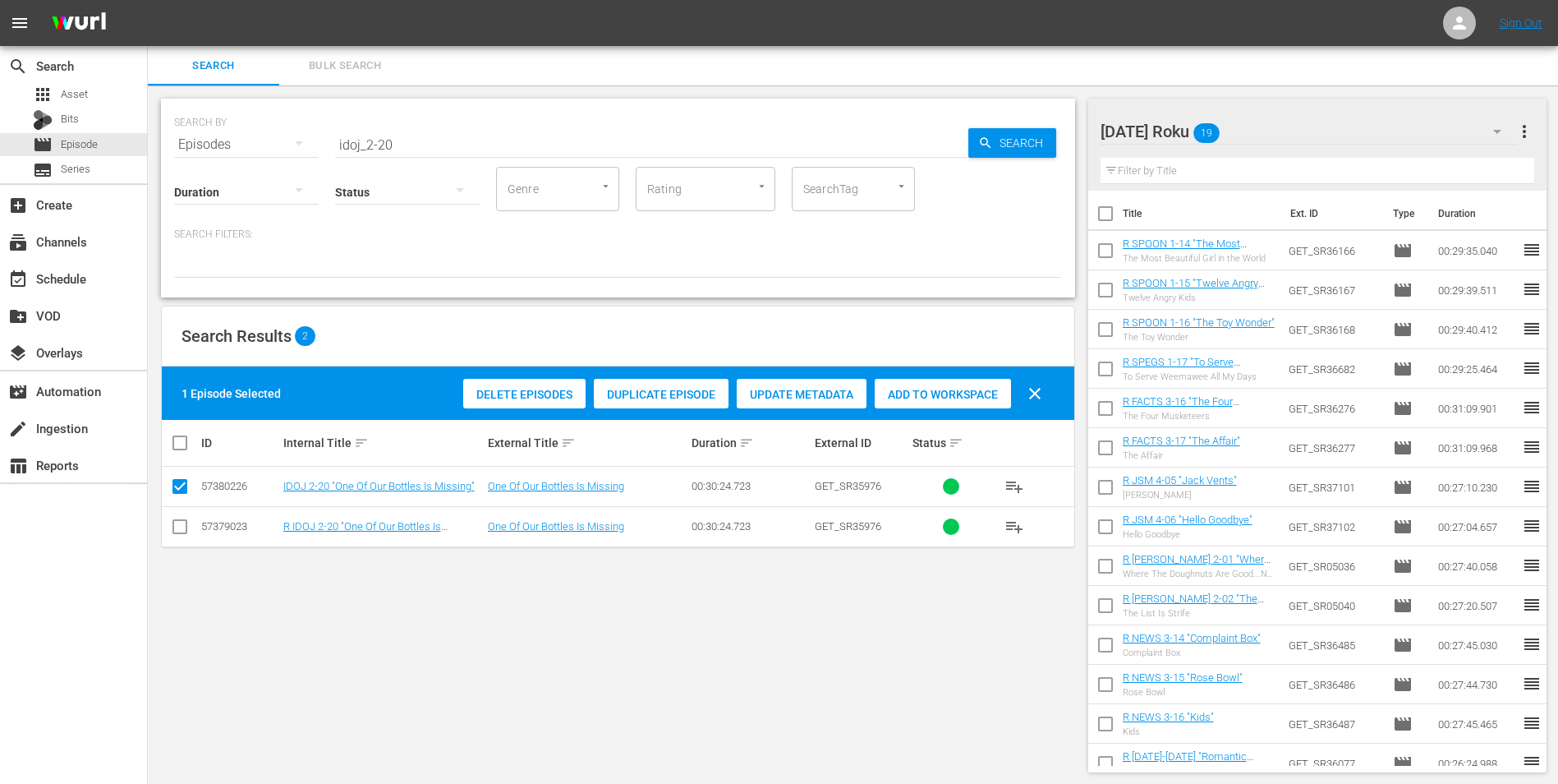
click at [187, 536] on input "checkbox" at bounding box center [181, 530] width 20 height 20
checkbox input "true"
click at [186, 495] on input "checkbox" at bounding box center [181, 490] width 20 height 20
checkbox input "false"
click at [965, 383] on div "Add to Workspace" at bounding box center [944, 394] width 137 height 31
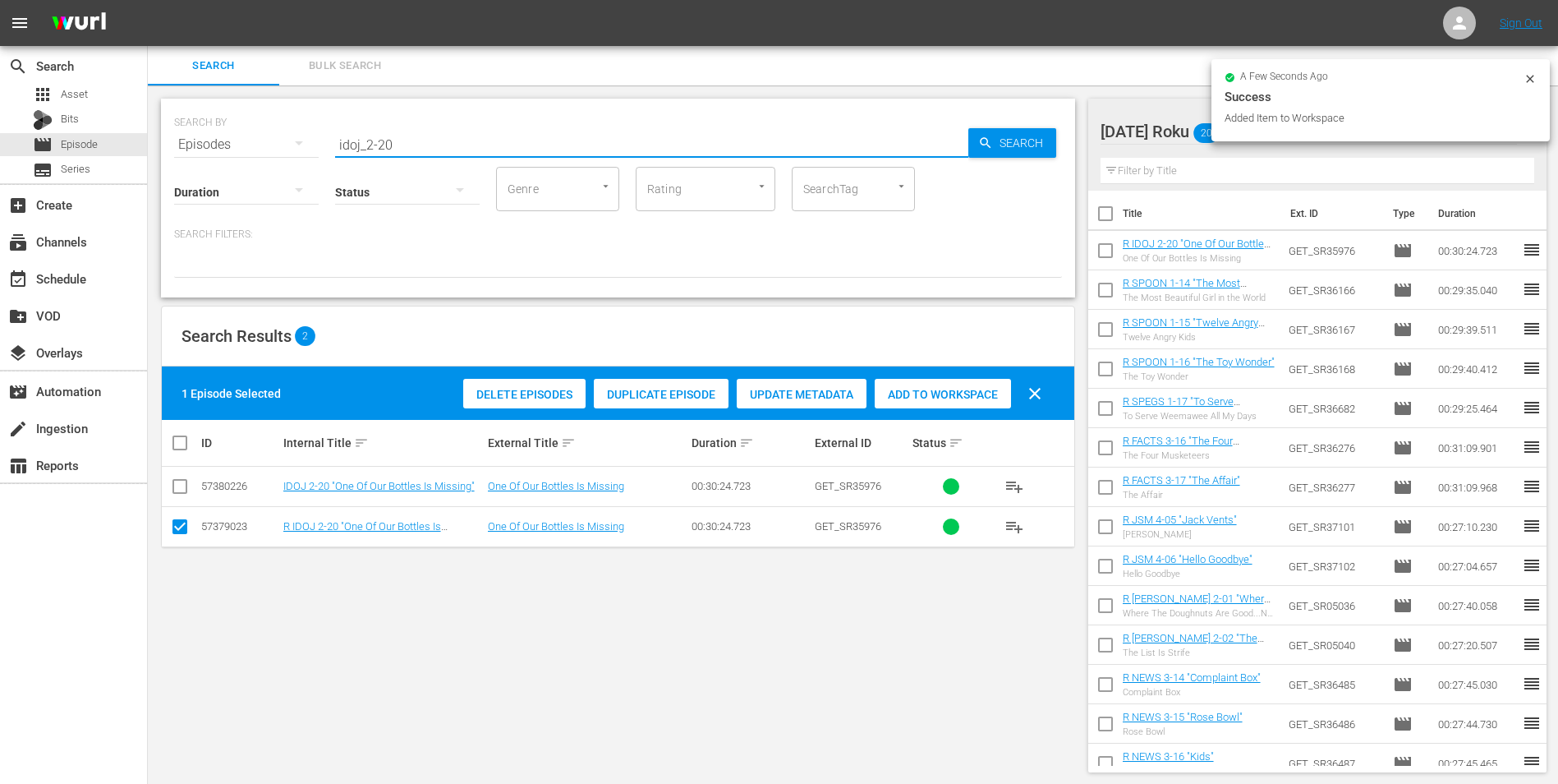
drag, startPoint x: 377, startPoint y: 143, endPoint x: 446, endPoint y: 153, distance: 69.7
click at [443, 153] on div "SEARCH BY Search By Episodes Search ID, Title, Description, Keywords, or Catego…" at bounding box center [618, 198] width 914 height 199
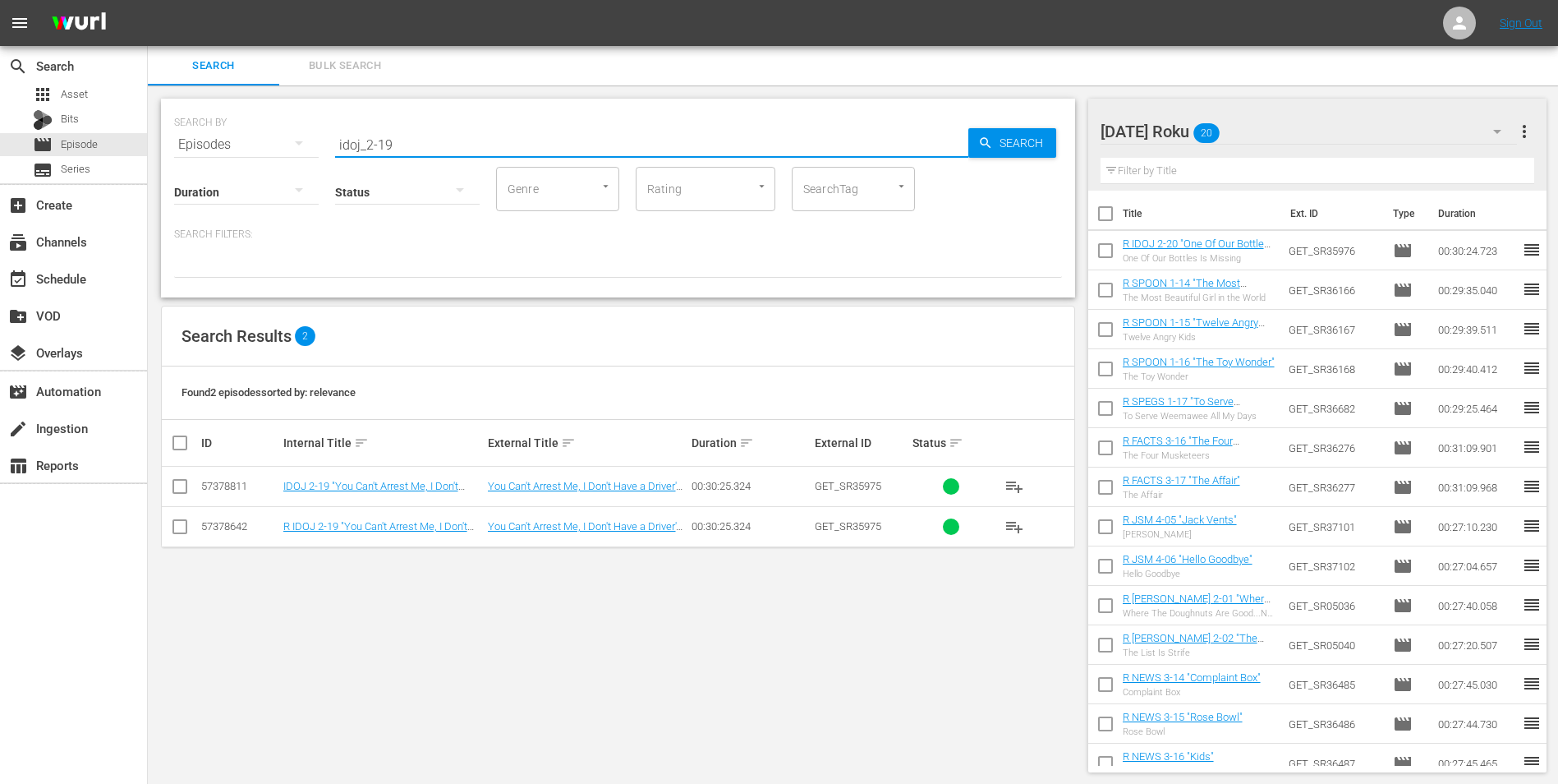
type input "idoj_2-19"
click at [181, 530] on input "checkbox" at bounding box center [181, 530] width 20 height 20
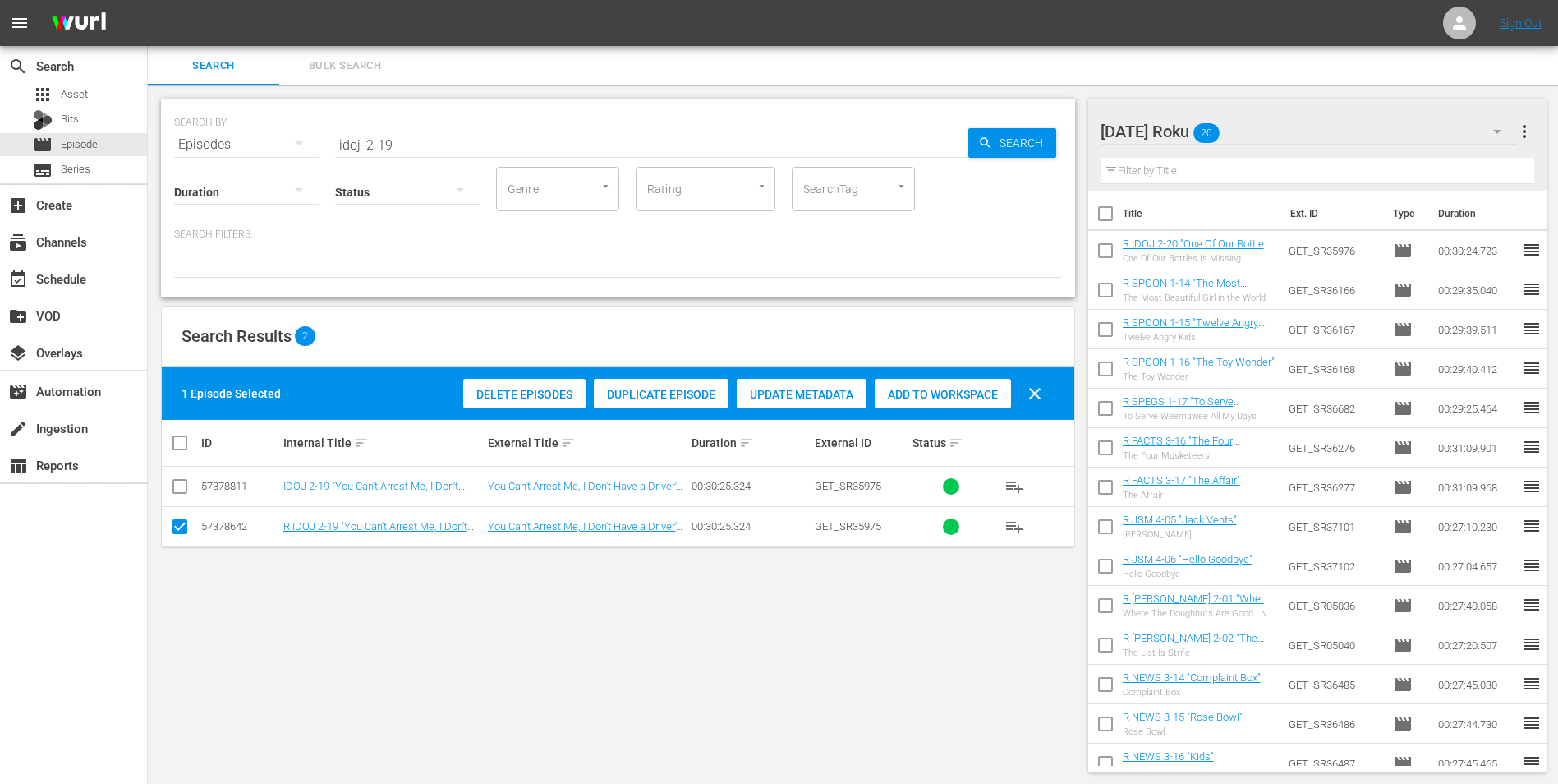
click at [954, 391] on span "Add to Workspace" at bounding box center [944, 394] width 137 height 13
click at [1253, 122] on div "Sunday Roku 21" at bounding box center [1310, 131] width 418 height 46
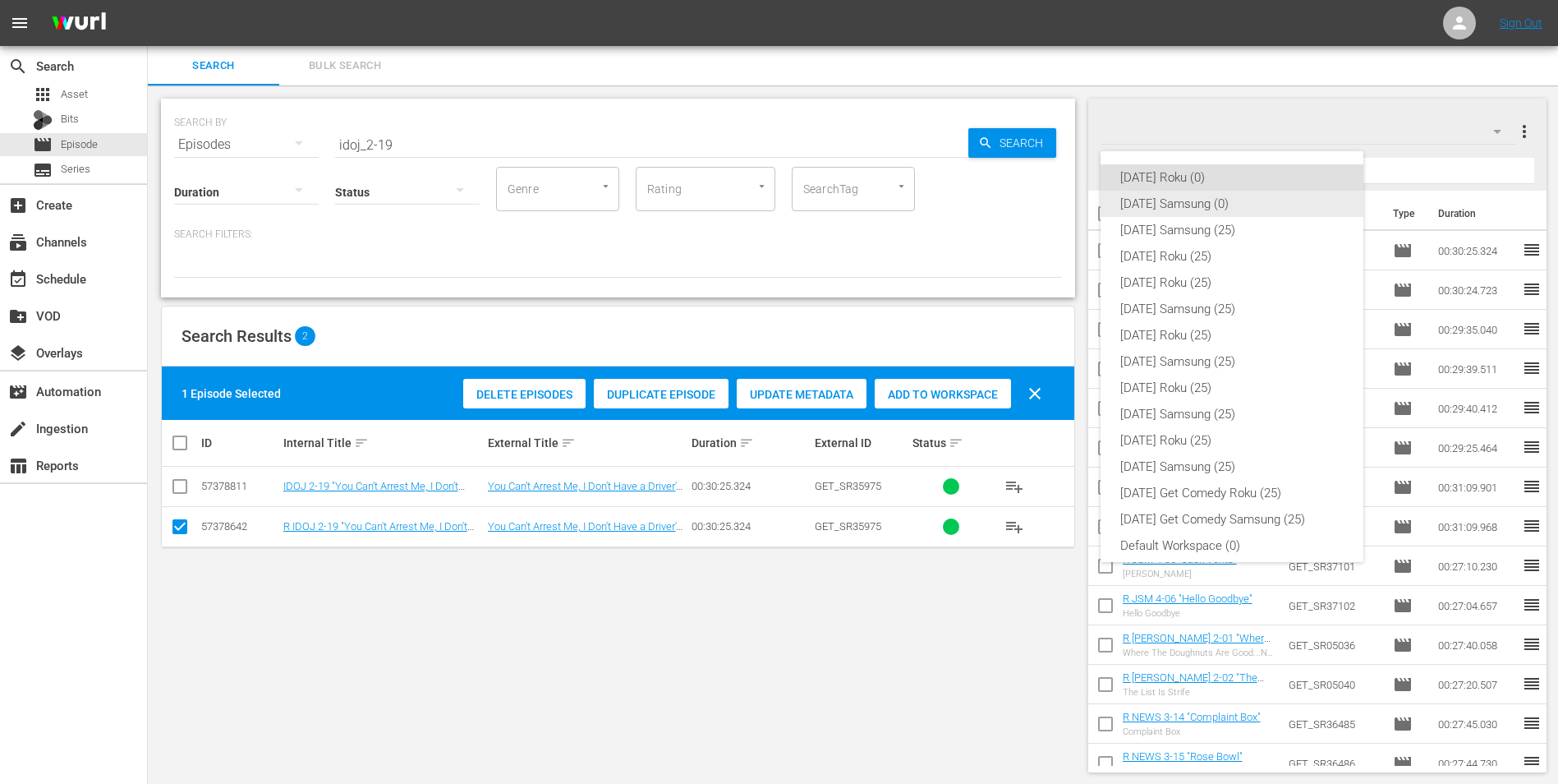
click at [1143, 201] on div "Sunday Samsung (0)" at bounding box center [1232, 203] width 223 height 26
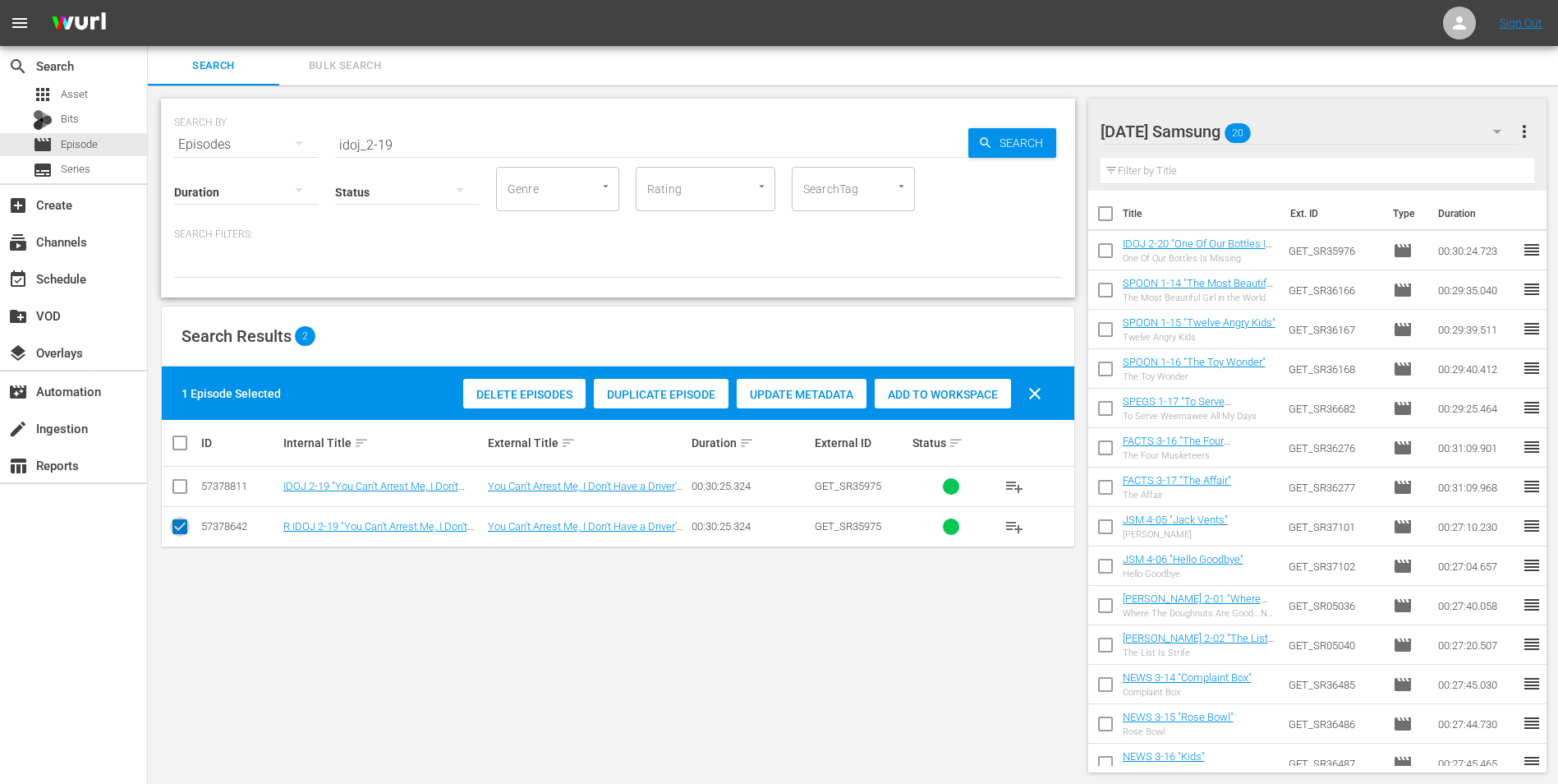
click at [179, 521] on input "checkbox" at bounding box center [181, 530] width 20 height 20
checkbox input "false"
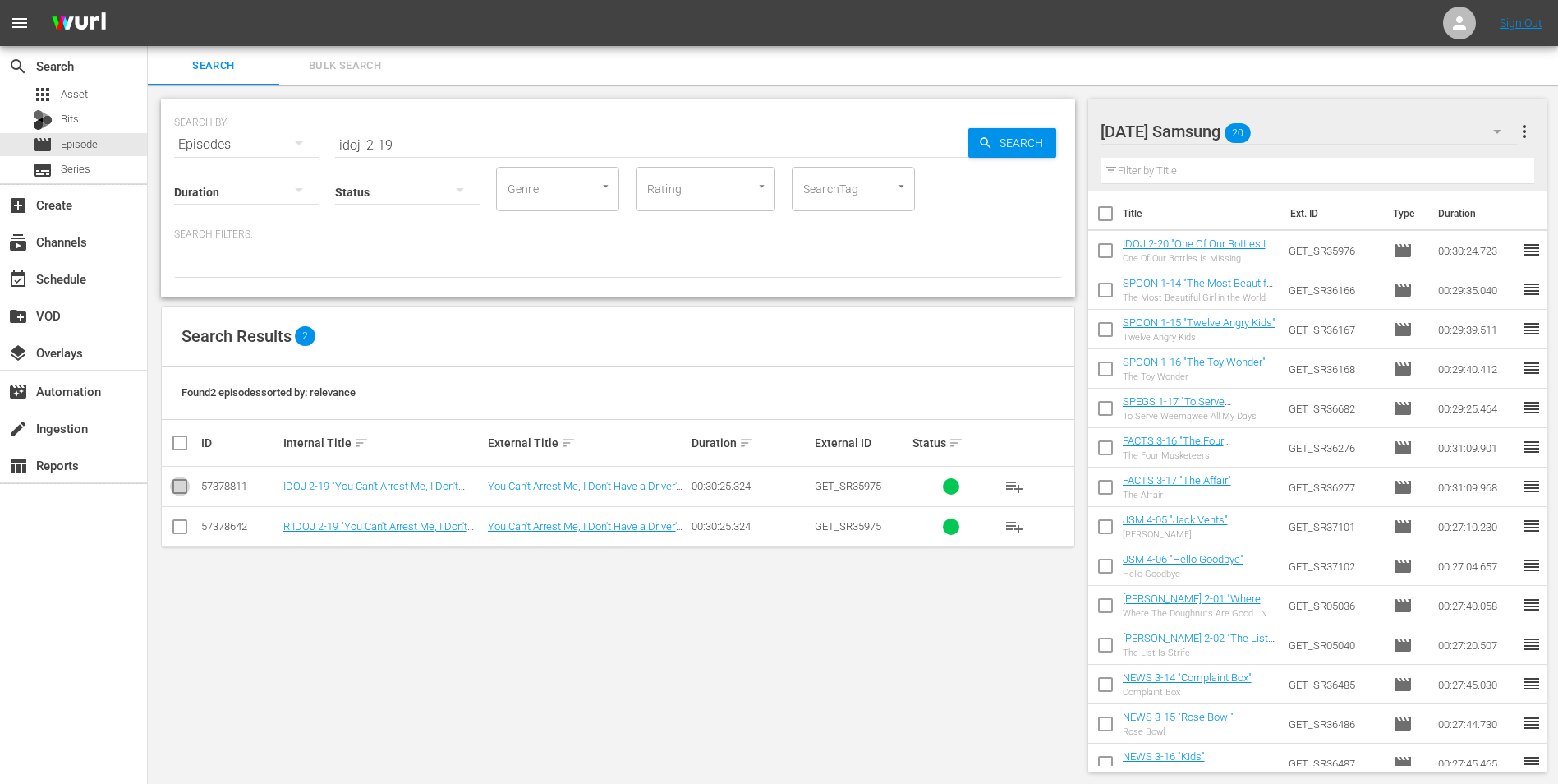
click at [178, 491] on input "checkbox" at bounding box center [181, 490] width 20 height 20
checkbox input "true"
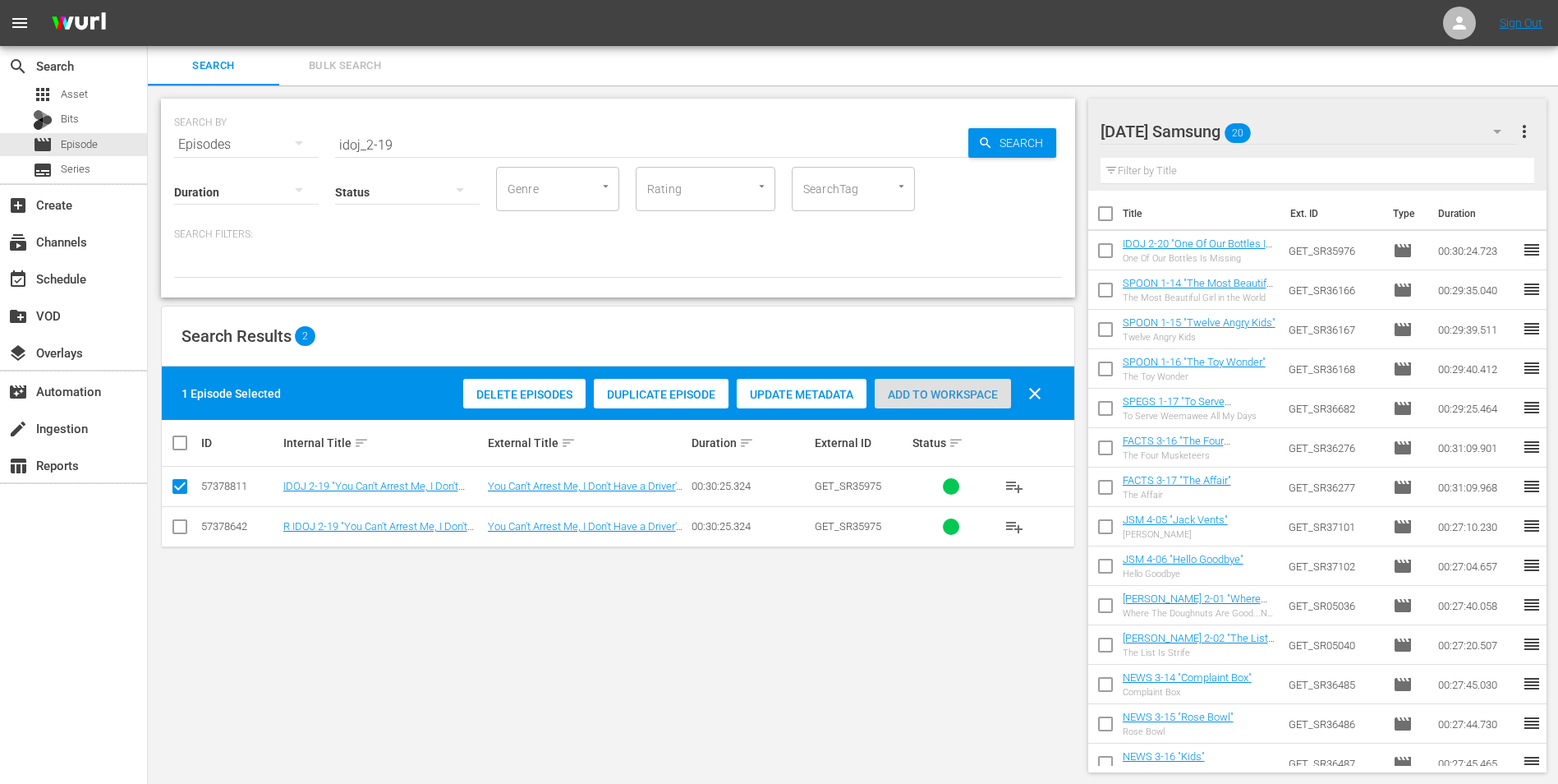
click at [972, 396] on span "Add to Workspace" at bounding box center [944, 394] width 137 height 13
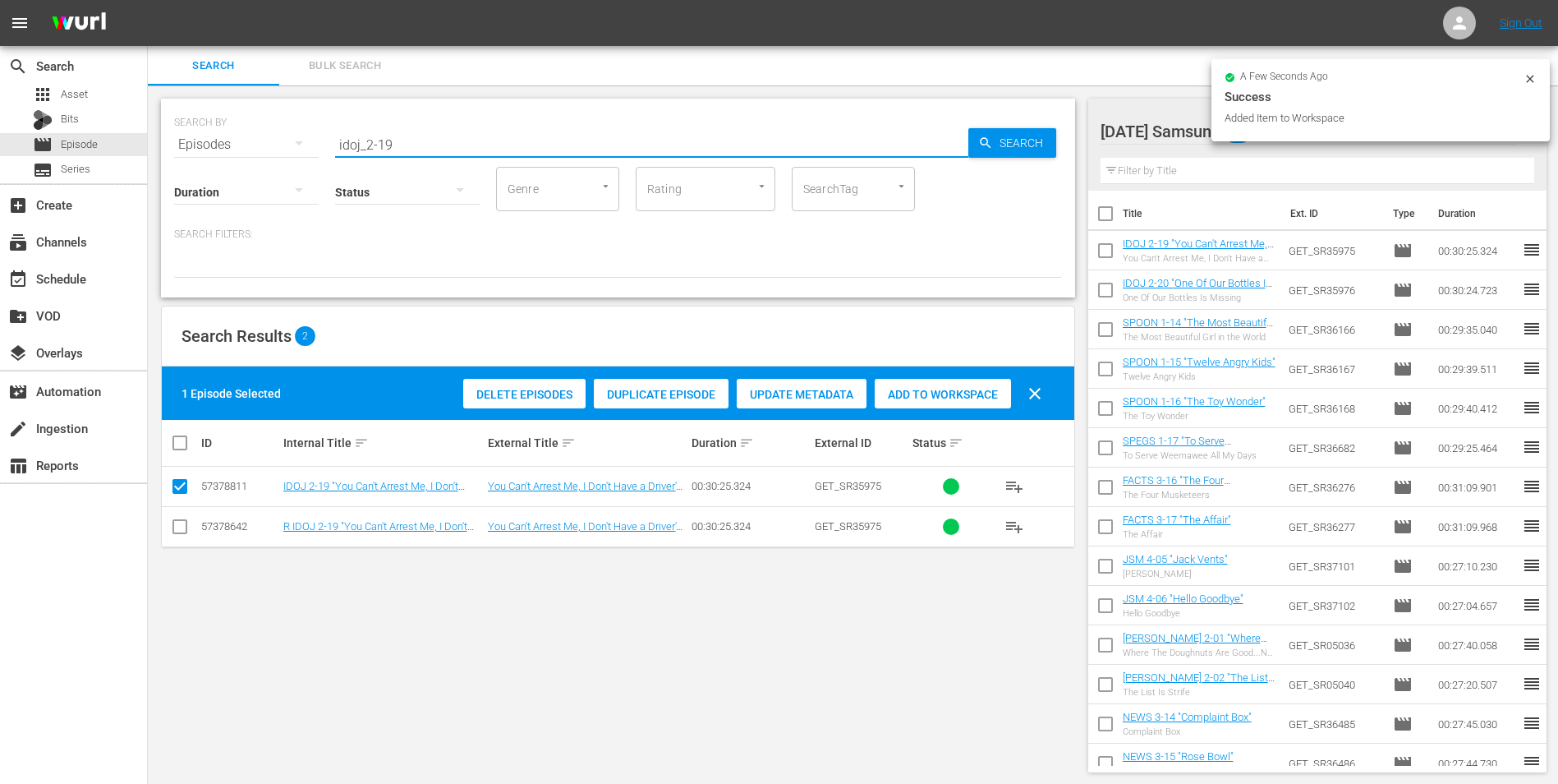
drag, startPoint x: 418, startPoint y: 144, endPoint x: 170, endPoint y: 111, distance: 250.2
click at [189, 112] on div "SEARCH BY Search By Episodes Search ID, Title, Description, Keywords, or Catego…" at bounding box center [618, 134] width 888 height 59
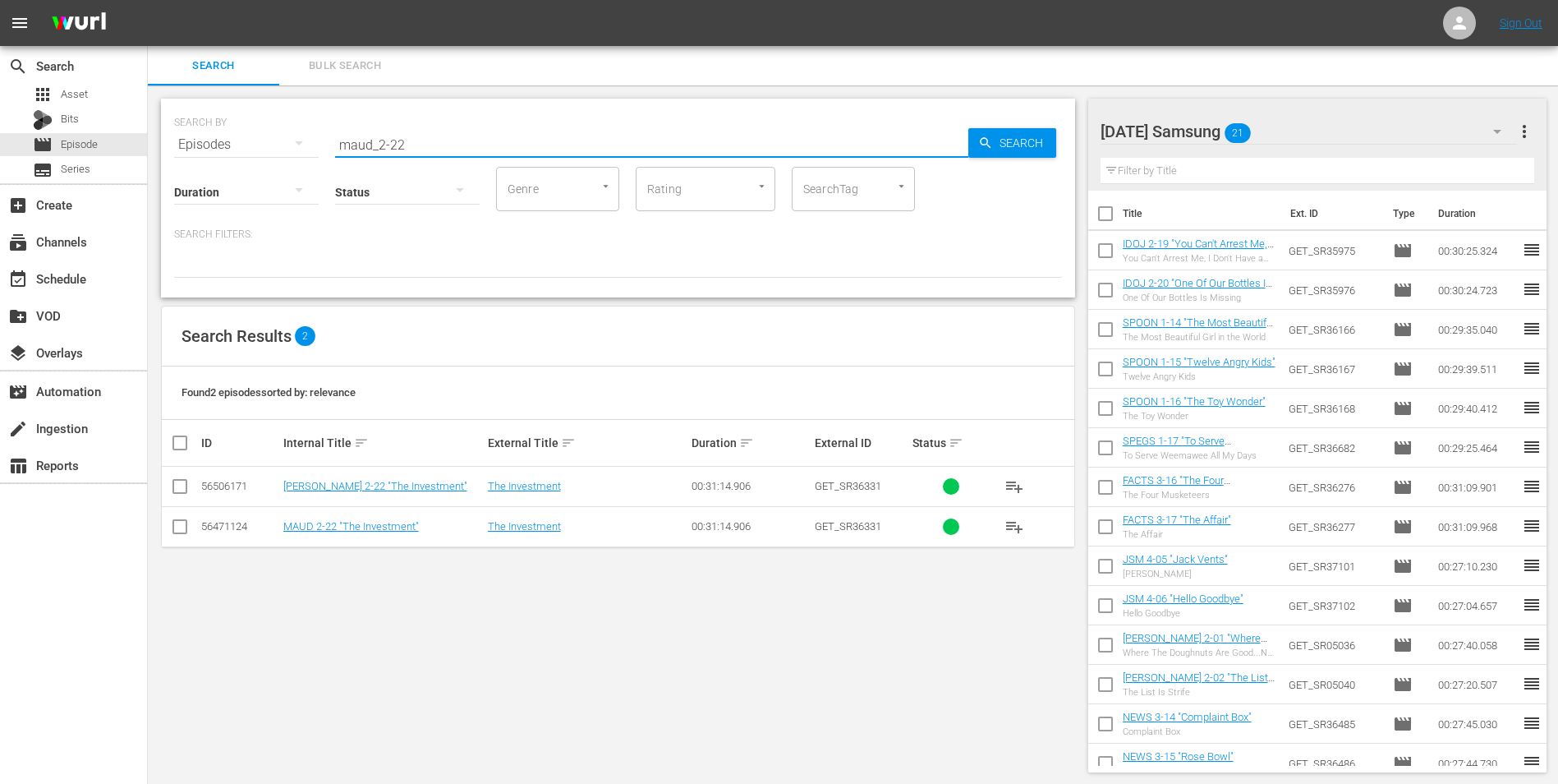
type input "maud_2-22"
click at [185, 533] on input "checkbox" at bounding box center [181, 530] width 20 height 20
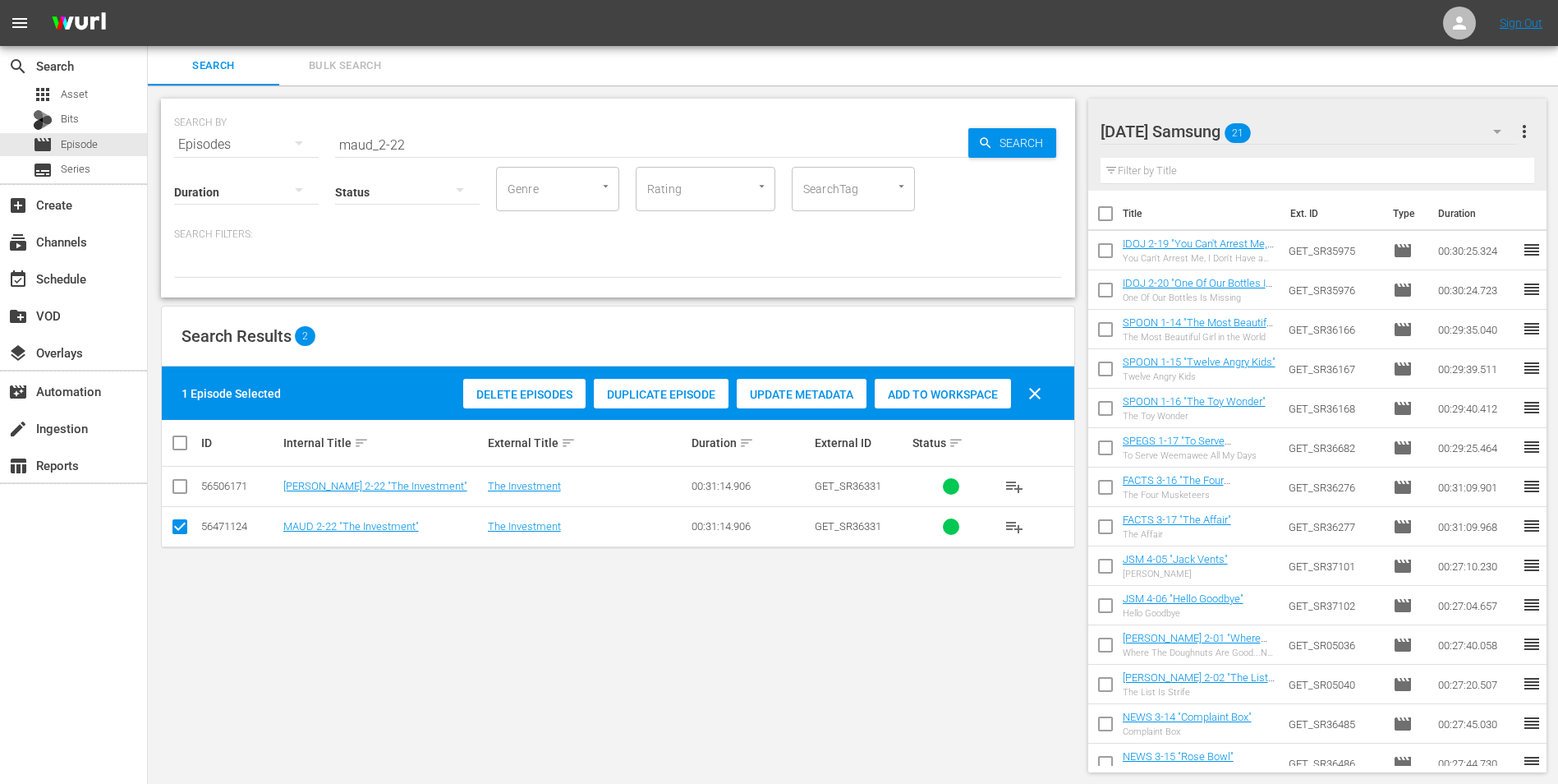
click at [953, 397] on span "Add to Workspace" at bounding box center [944, 394] width 137 height 13
click at [1304, 129] on div "Sunday Samsung 22" at bounding box center [1310, 131] width 418 height 46
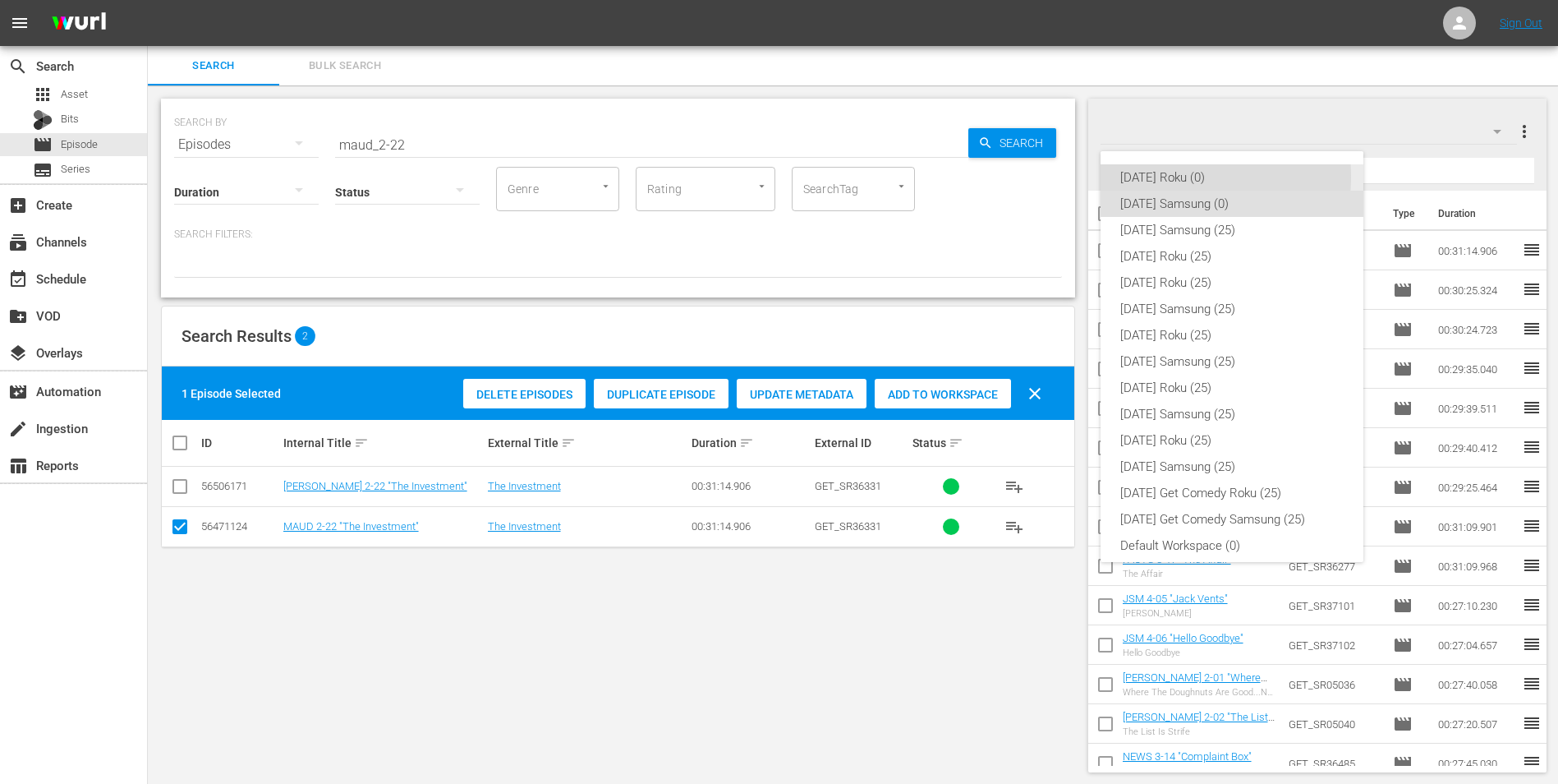
click at [1159, 177] on div "Sunday Roku (0)" at bounding box center [1232, 177] width 223 height 26
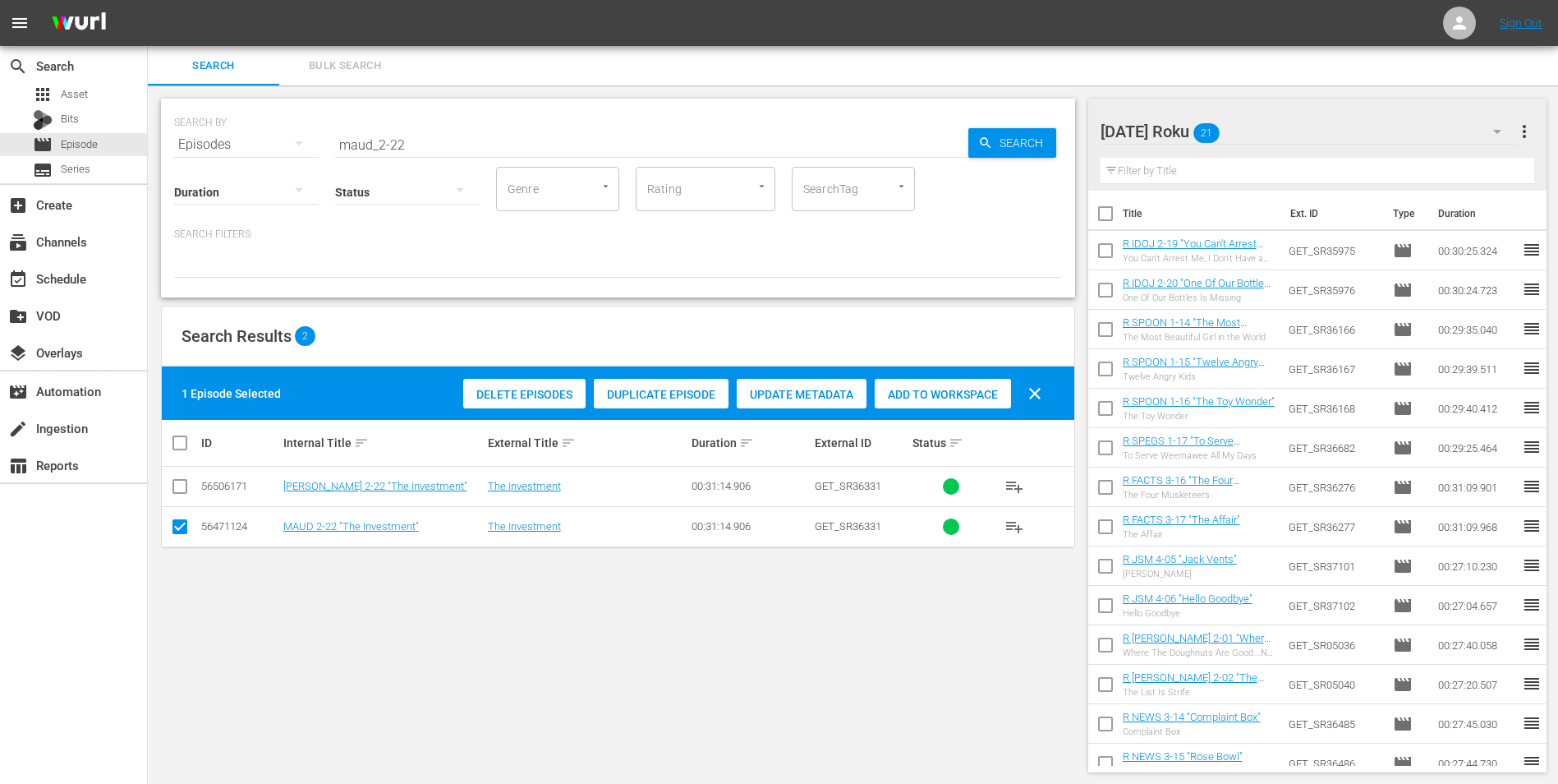
drag, startPoint x: 179, startPoint y: 525, endPoint x: 178, endPoint y: 505, distance: 20.0
click at [179, 520] on input "checkbox" at bounding box center [181, 530] width 20 height 20
checkbox input "false"
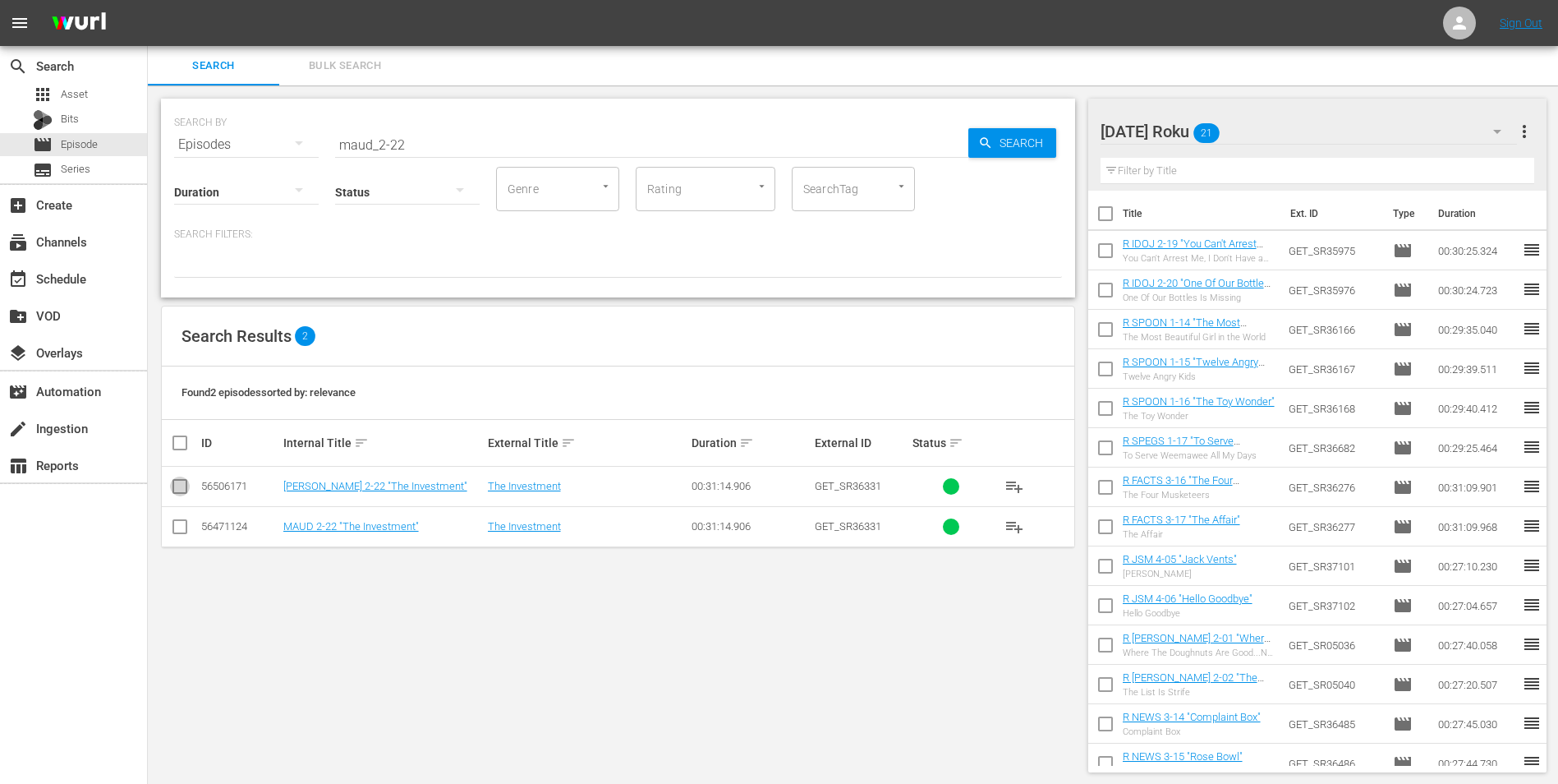
click at [177, 491] on input "checkbox" at bounding box center [181, 490] width 20 height 20
checkbox input "true"
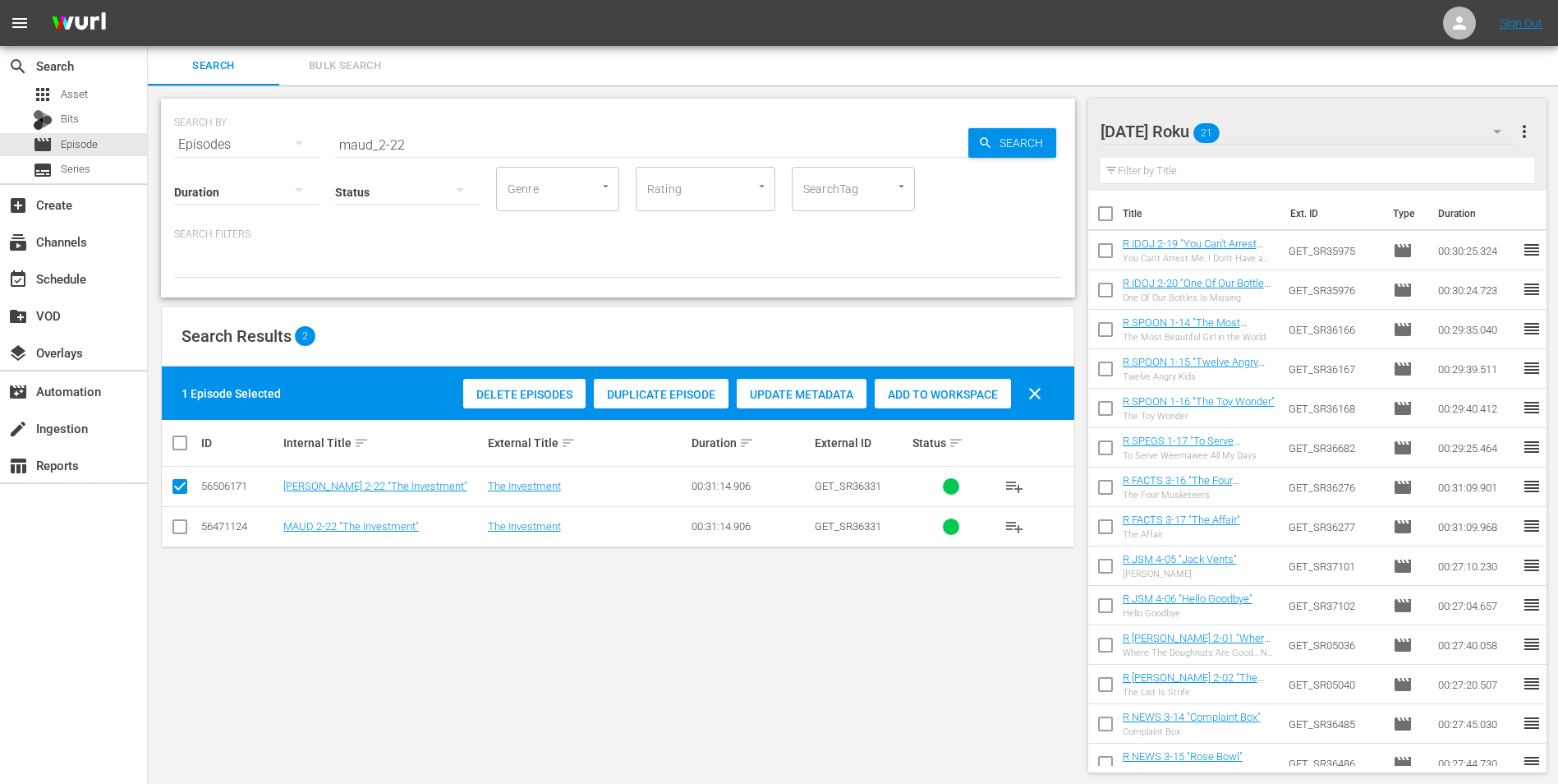
click at [928, 392] on span "Add to Workspace" at bounding box center [944, 394] width 137 height 13
drag, startPoint x: 397, startPoint y: 141, endPoint x: 433, endPoint y: 147, distance: 36.5
click at [433, 147] on input "maud_2-22" at bounding box center [652, 144] width 634 height 39
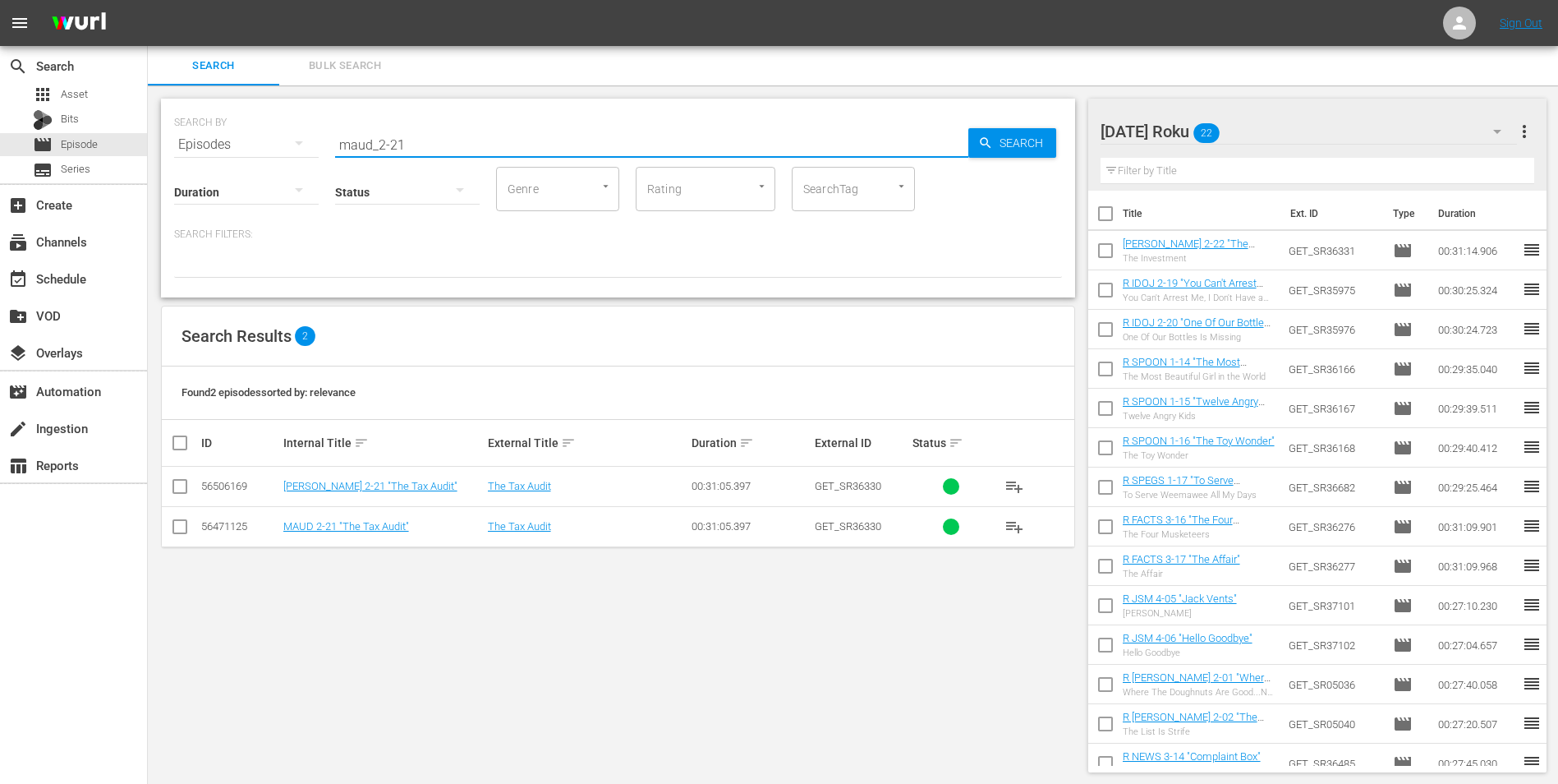
type input "maud_2-21"
click at [176, 485] on input "checkbox" at bounding box center [181, 490] width 20 height 20
checkbox input "true"
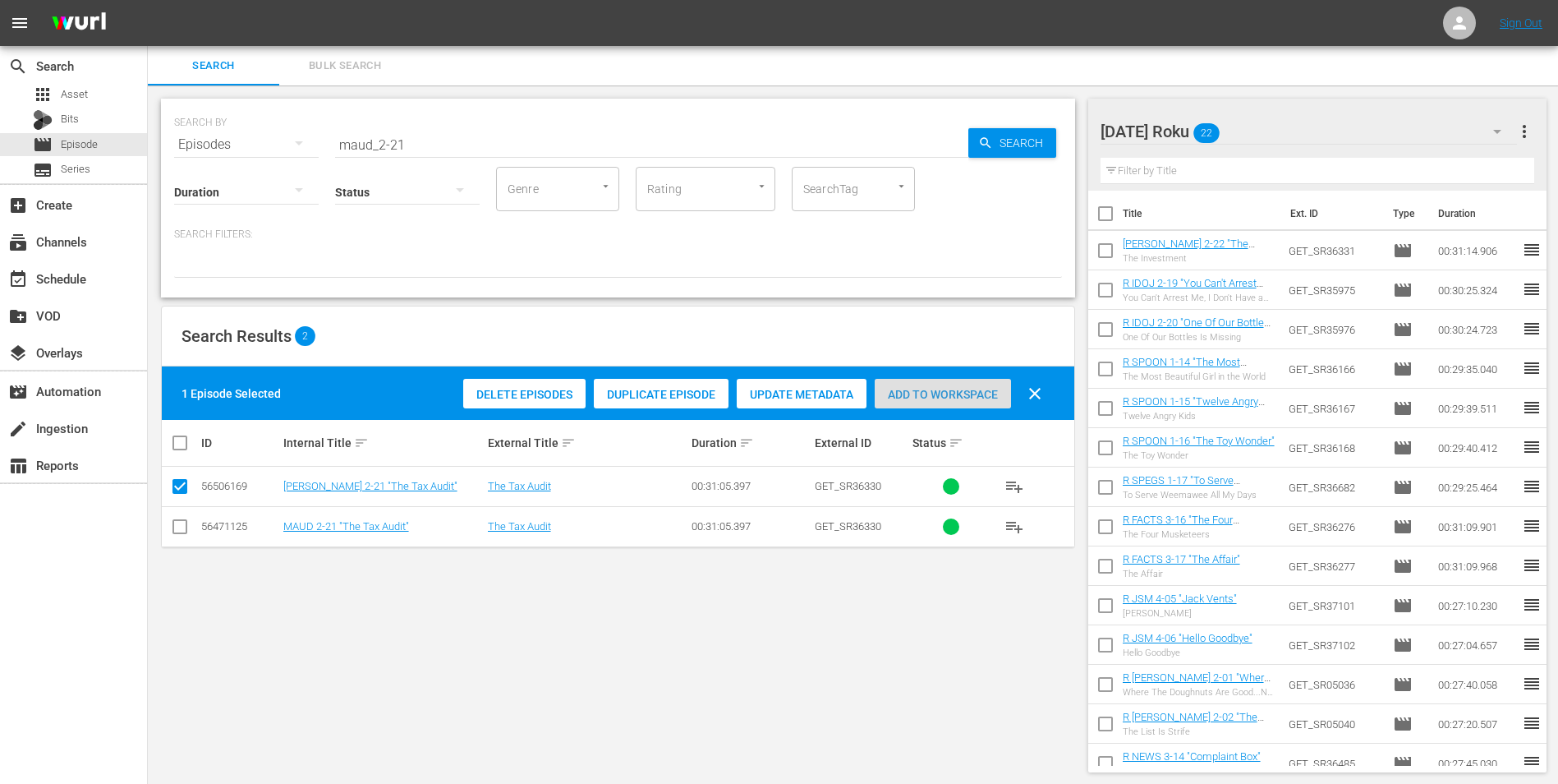
click at [929, 403] on div "Add to Workspace" at bounding box center [944, 394] width 137 height 31
click at [1279, 122] on div "Sunday Roku 23" at bounding box center [1310, 131] width 418 height 46
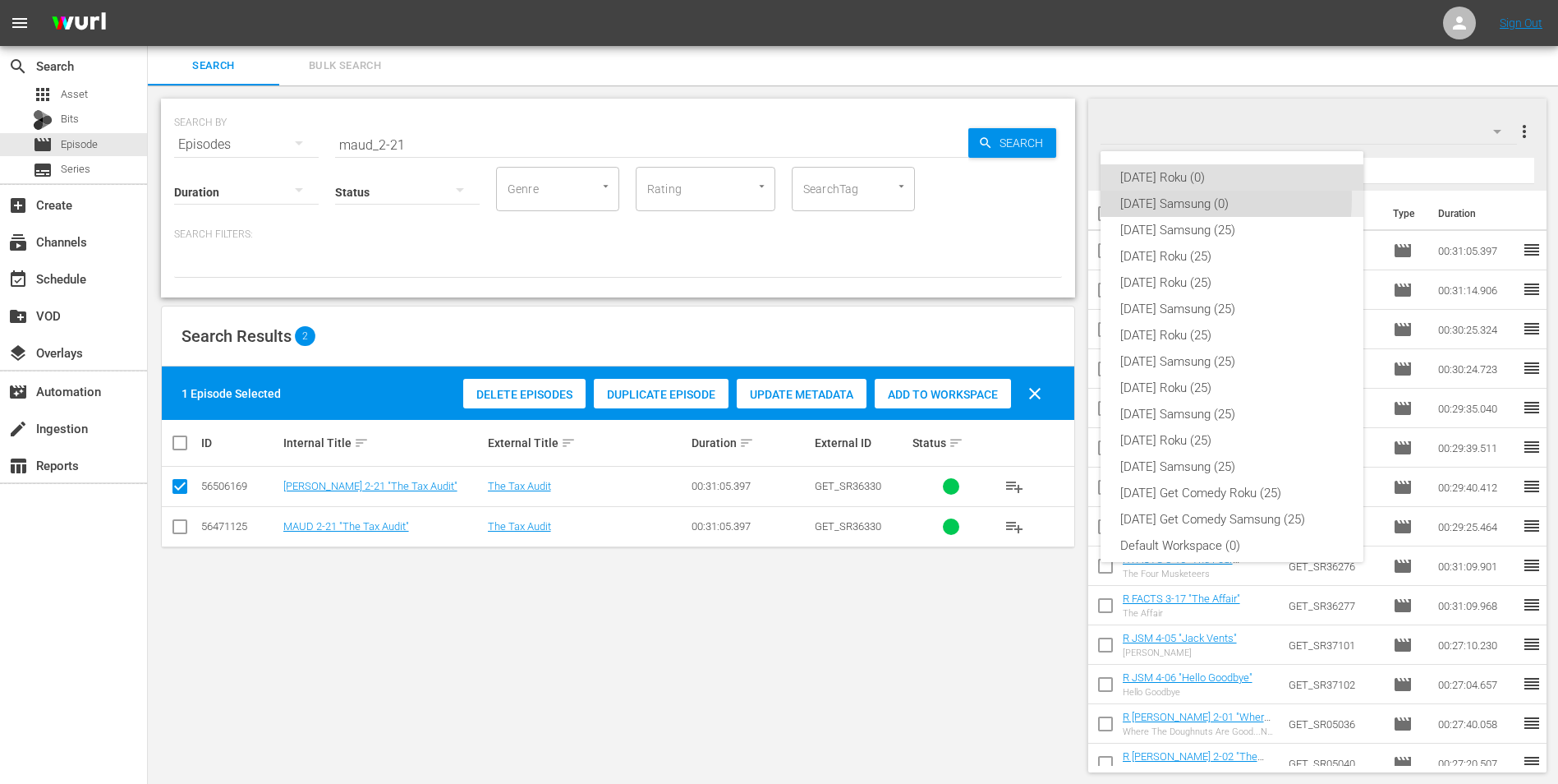
click at [1168, 198] on div "Sunday Samsung (0)" at bounding box center [1232, 203] width 223 height 26
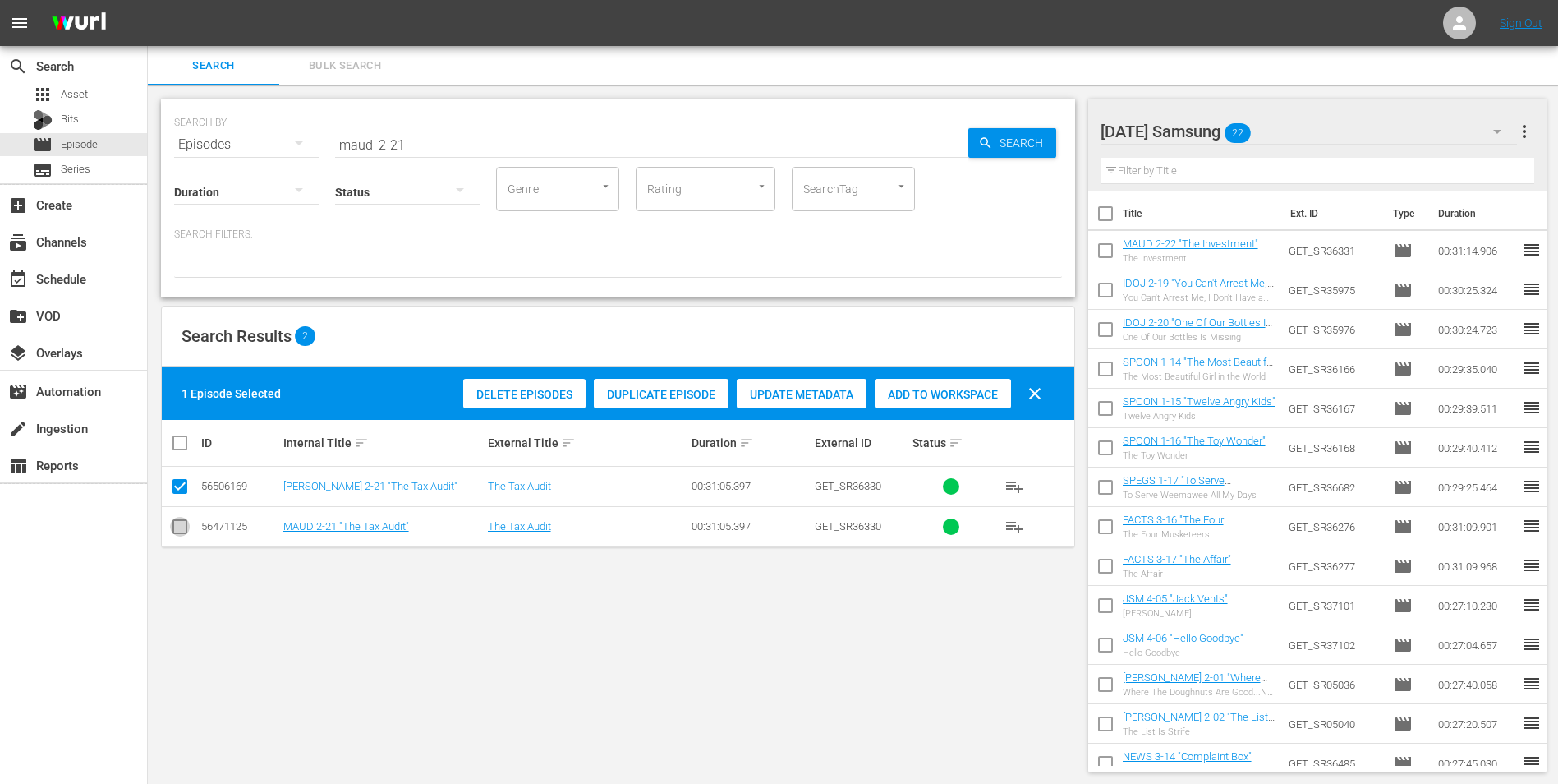
click at [185, 524] on input "checkbox" at bounding box center [181, 530] width 20 height 20
checkbox input "true"
click at [175, 475] on td at bounding box center [181, 487] width 37 height 40
click at [176, 481] on input "checkbox" at bounding box center [181, 490] width 20 height 20
checkbox input "false"
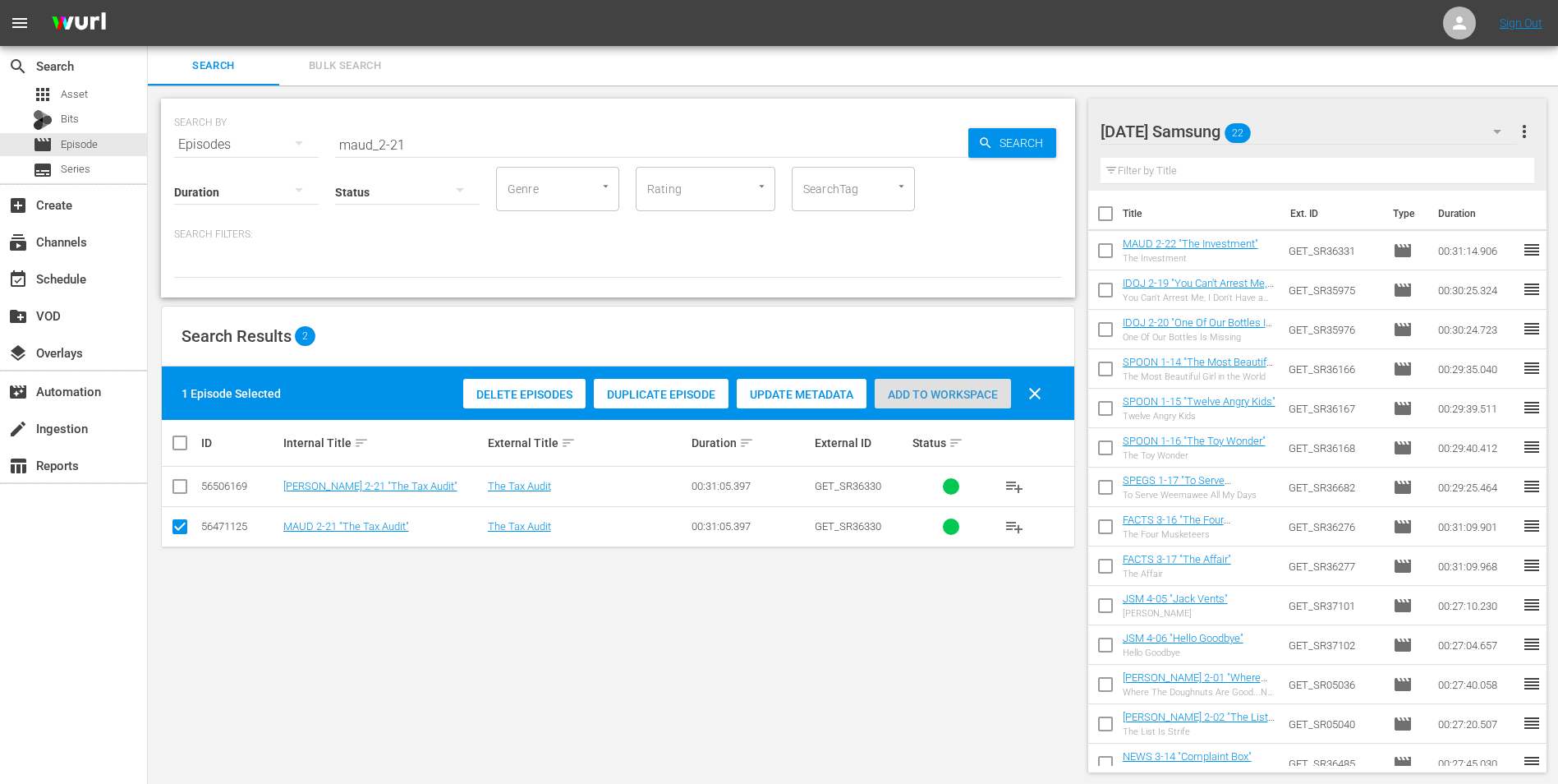
click at [918, 394] on span "Add to Workspace" at bounding box center [944, 394] width 137 height 13
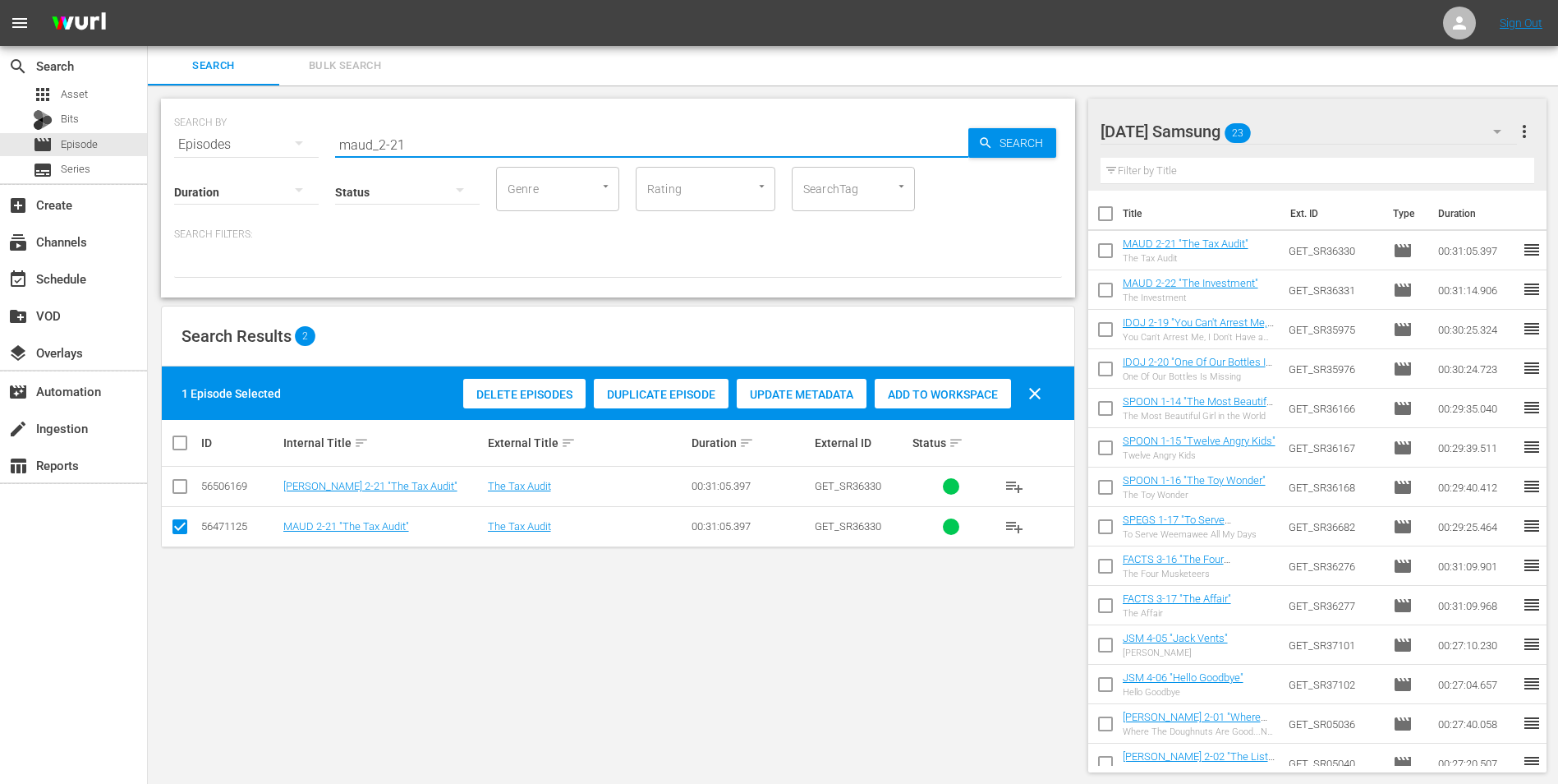
drag, startPoint x: 445, startPoint y: 141, endPoint x: 273, endPoint y: 125, distance: 172.7
click at [275, 127] on div "SEARCH BY Search By Episodes Search ID, Title, Description, Keywords, or Catego…" at bounding box center [618, 134] width 888 height 59
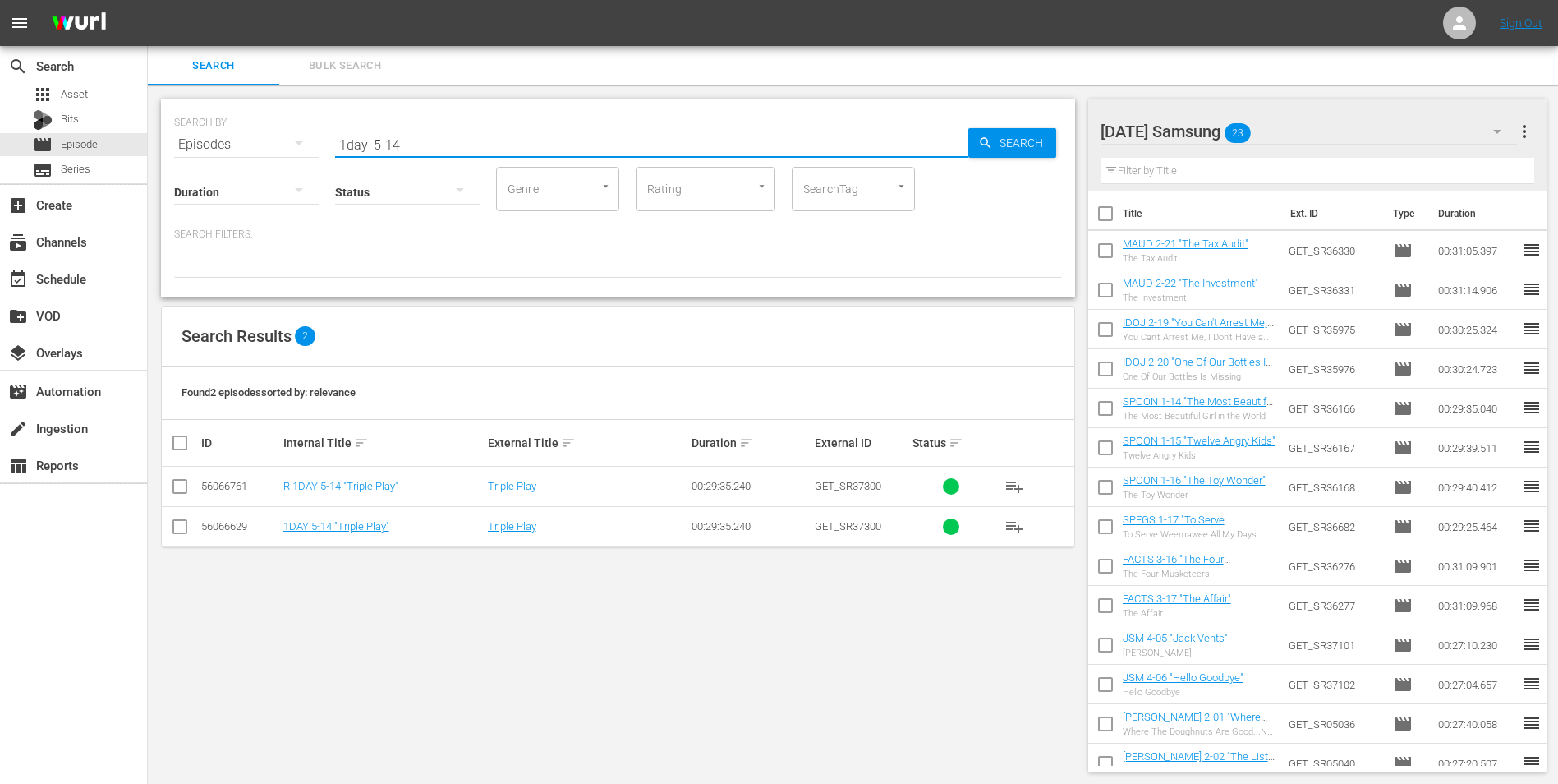
type input "1day_5-14"
click at [183, 525] on input "checkbox" at bounding box center [181, 530] width 20 height 20
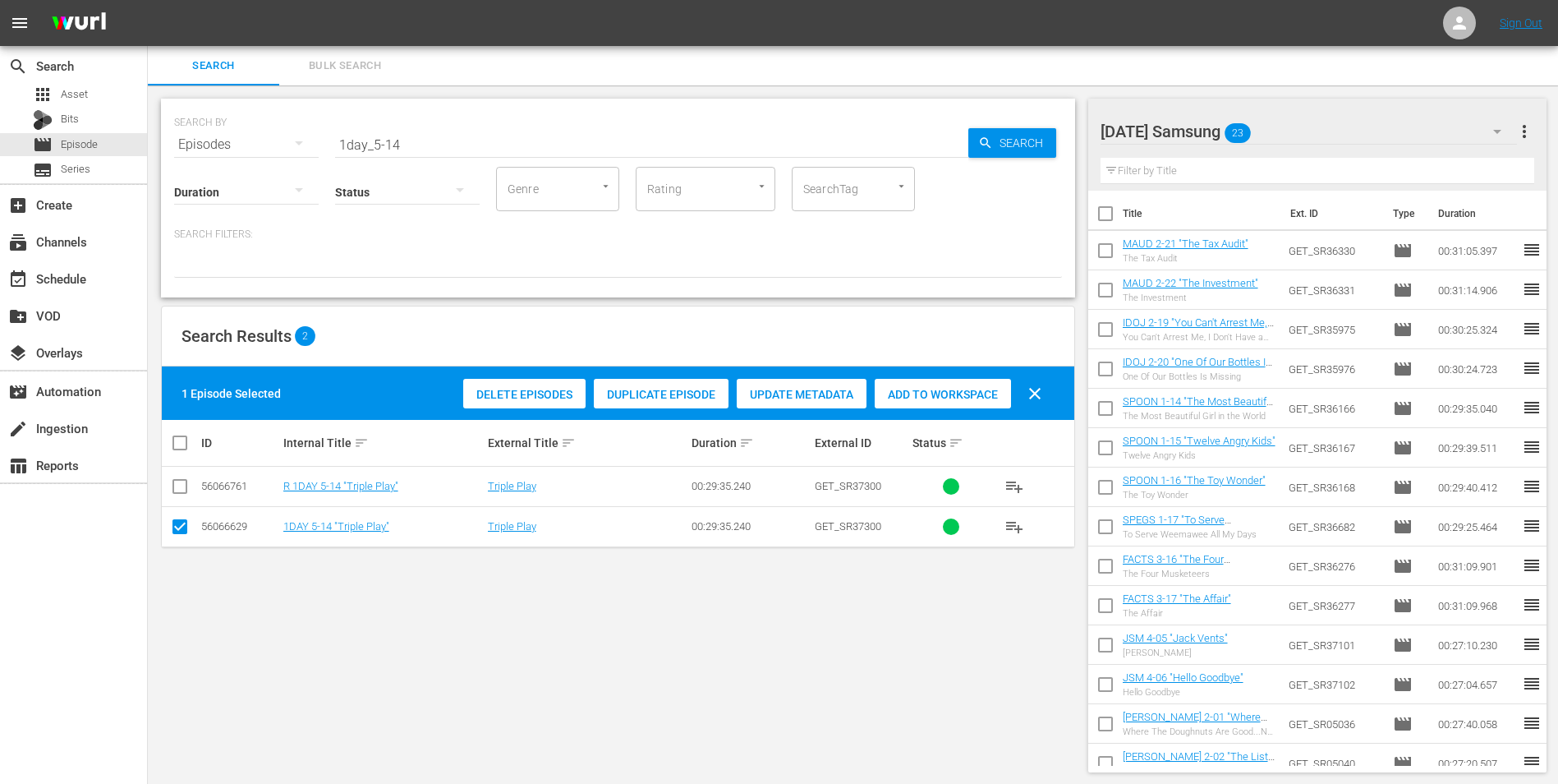
click at [974, 390] on span "Add to Workspace" at bounding box center [944, 394] width 137 height 13
click at [1294, 125] on div "Sunday Samsung 24" at bounding box center [1310, 131] width 418 height 46
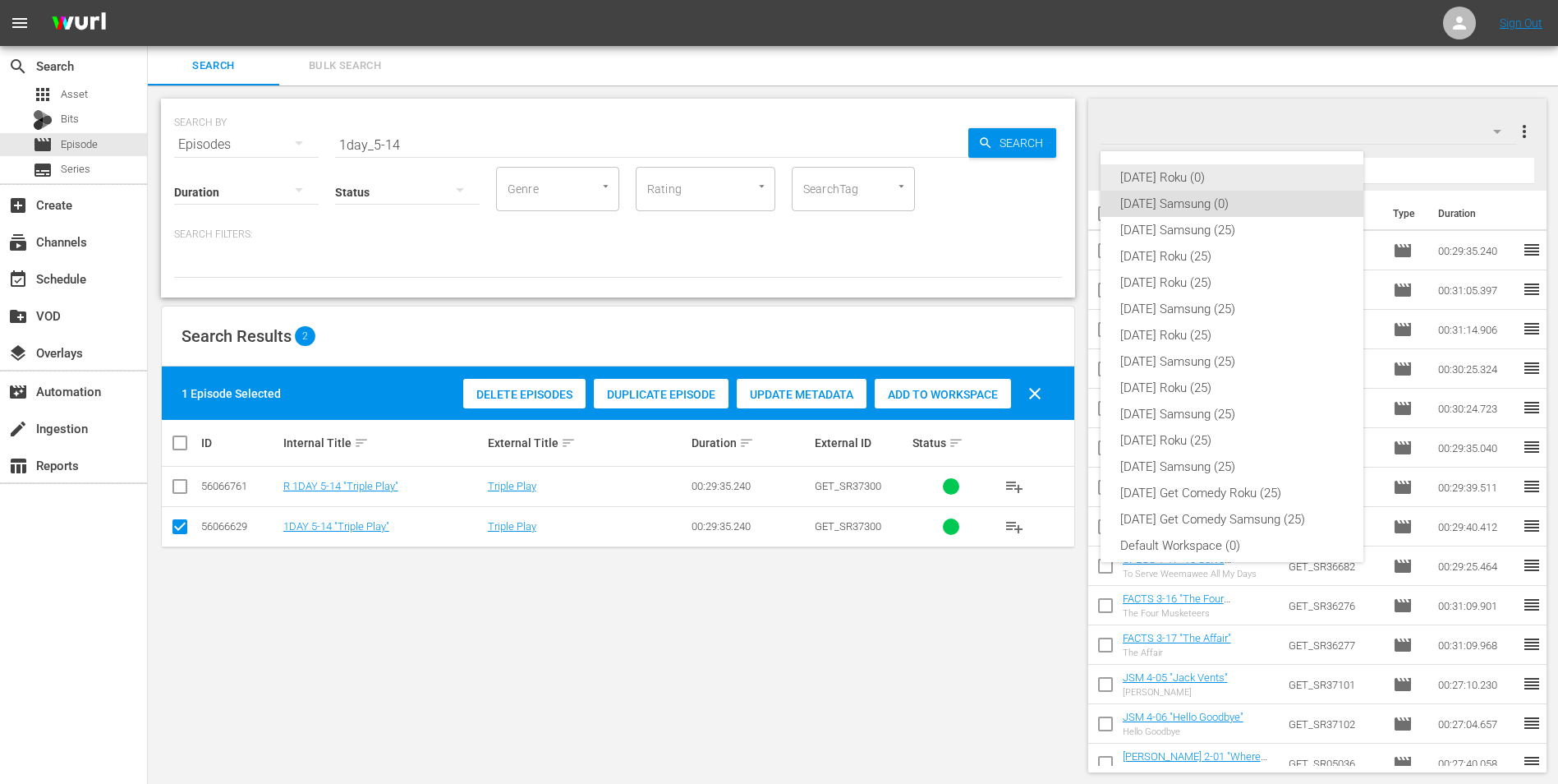
click at [1167, 174] on div "Sunday Roku (0)" at bounding box center [1232, 177] width 223 height 26
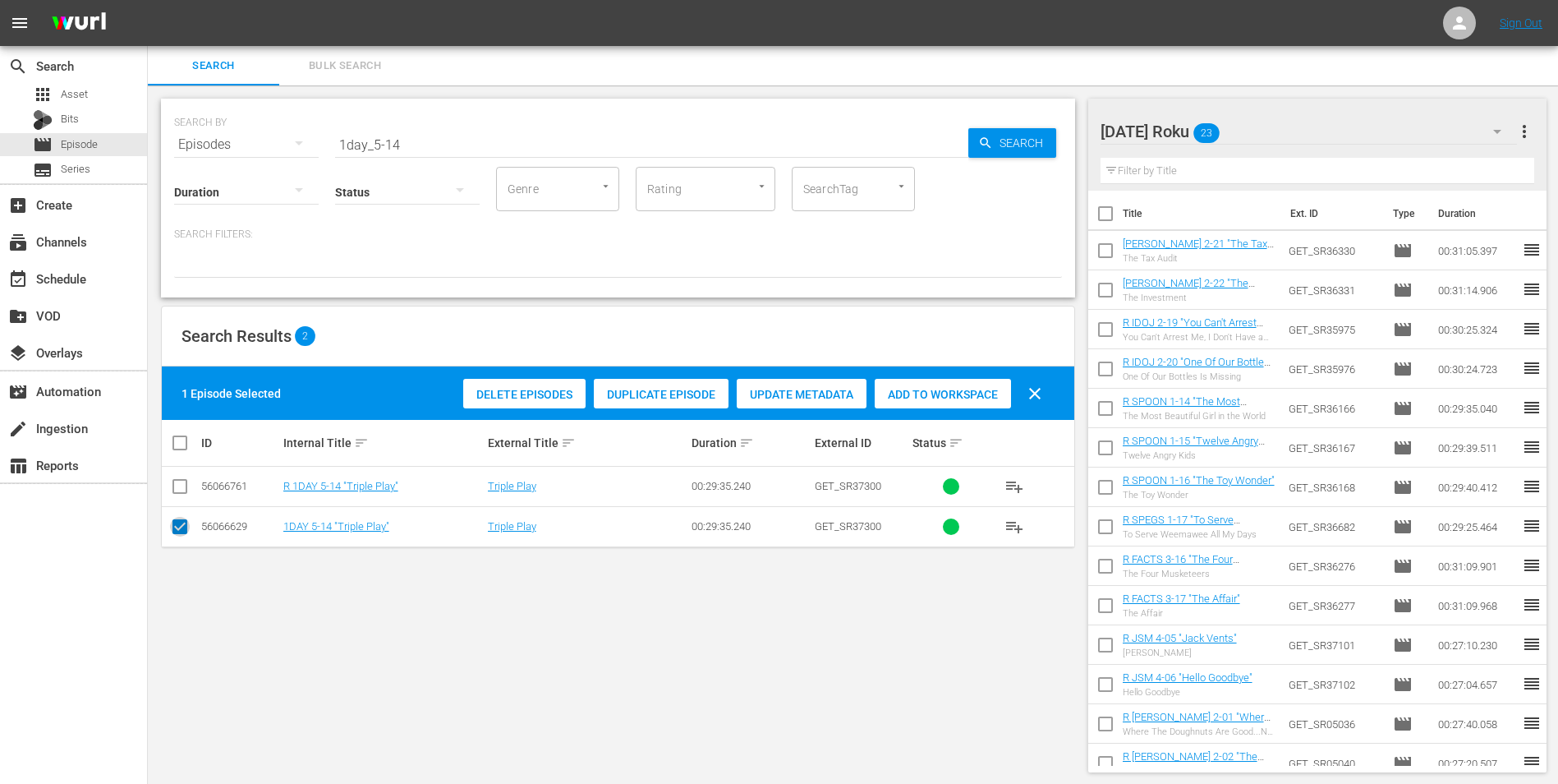
drag, startPoint x: 176, startPoint y: 533, endPoint x: 173, endPoint y: 491, distance: 42.1
click at [176, 527] on input "checkbox" at bounding box center [181, 530] width 20 height 20
checkbox input "false"
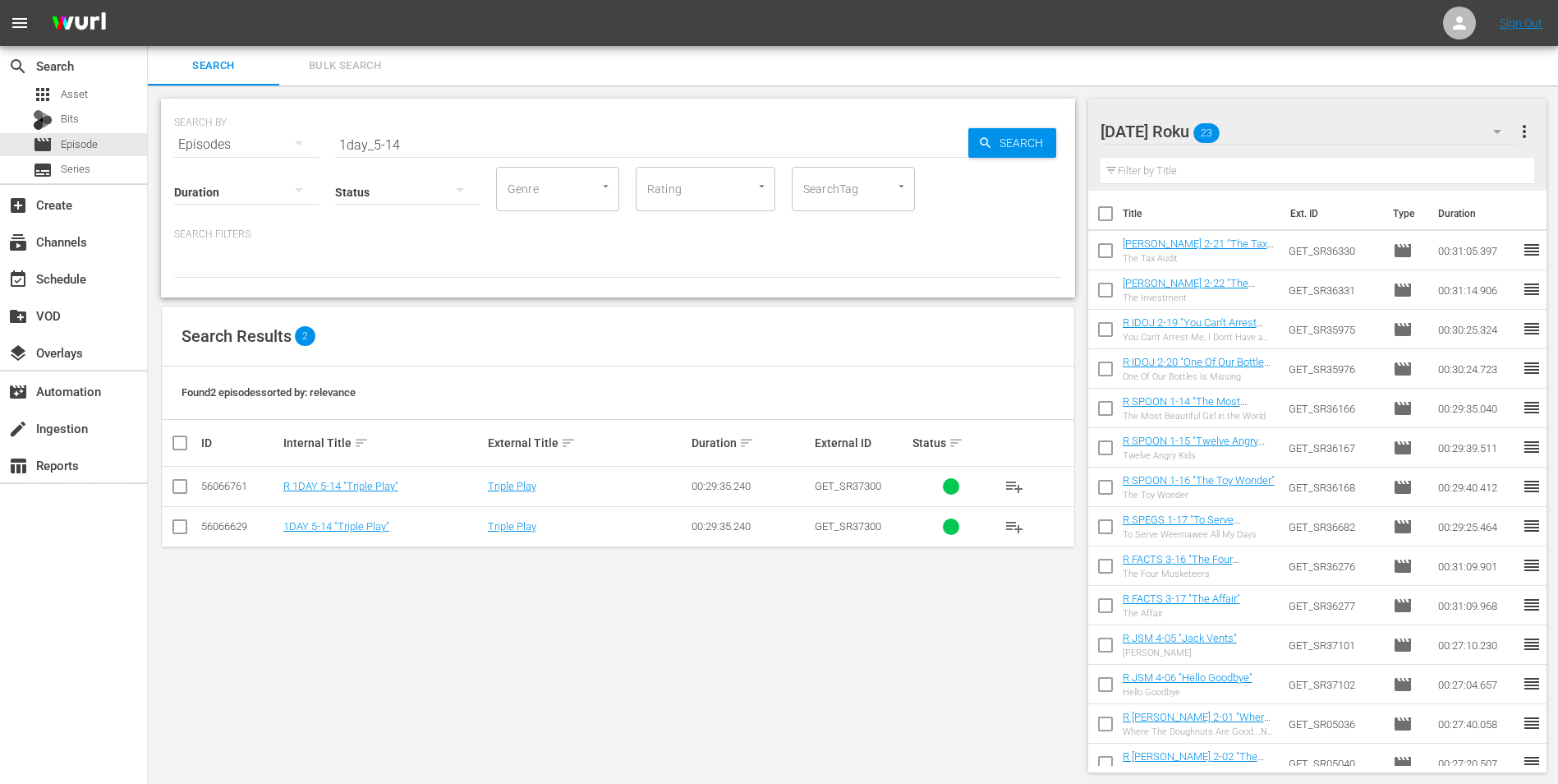
click at [173, 486] on input "checkbox" at bounding box center [181, 490] width 20 height 20
checkbox input "true"
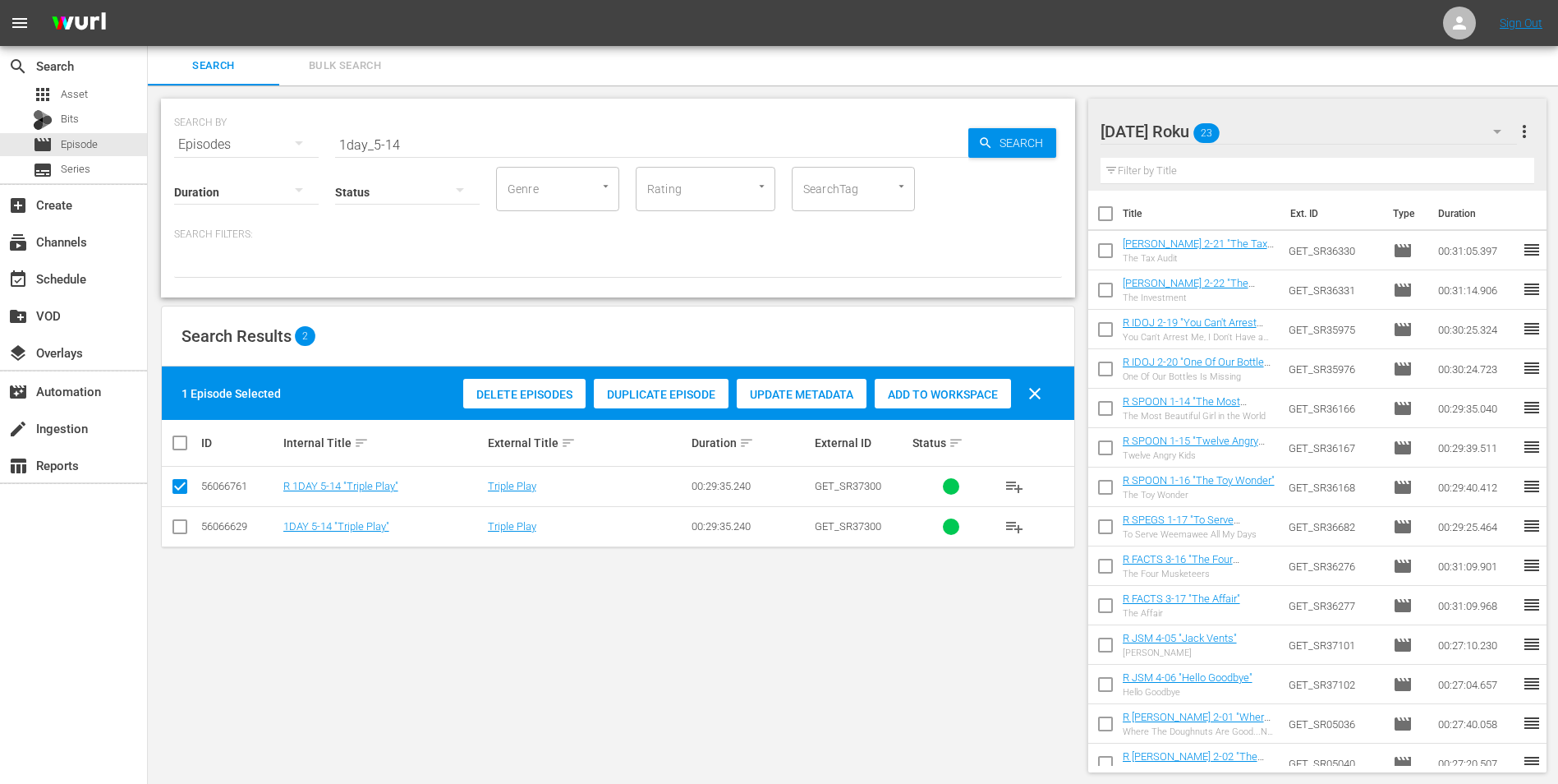
click at [938, 390] on span "Add to Workspace" at bounding box center [944, 394] width 137 height 13
drag, startPoint x: 412, startPoint y: 133, endPoint x: 253, endPoint y: 115, distance: 160.0
click at [253, 115] on div "SEARCH BY Search By Episodes Search ID, Title, Description, Keywords, or Catego…" at bounding box center [618, 134] width 888 height 59
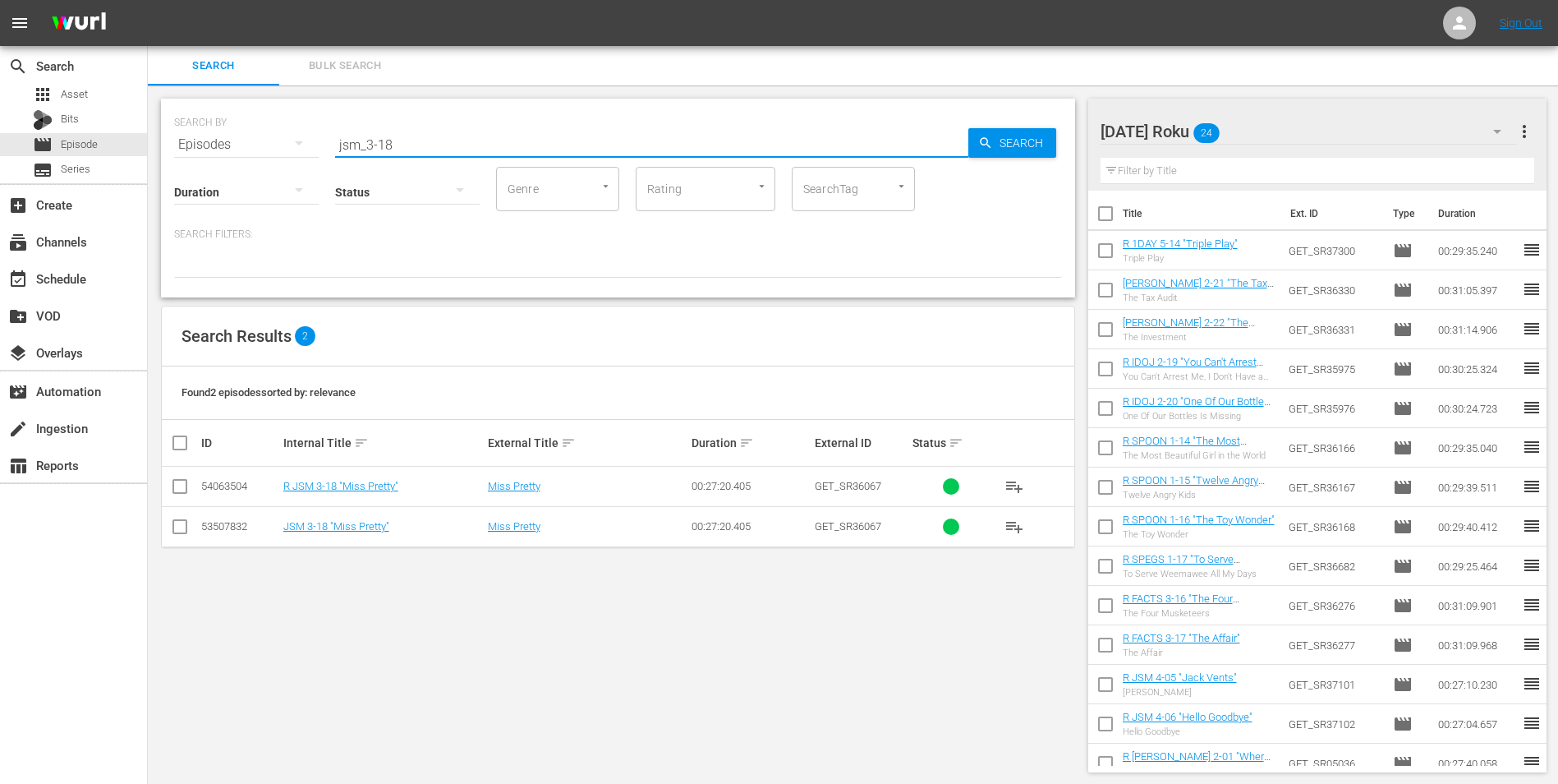
type input "jsm_3-18"
click at [179, 491] on input "checkbox" at bounding box center [181, 490] width 20 height 20
checkbox input "true"
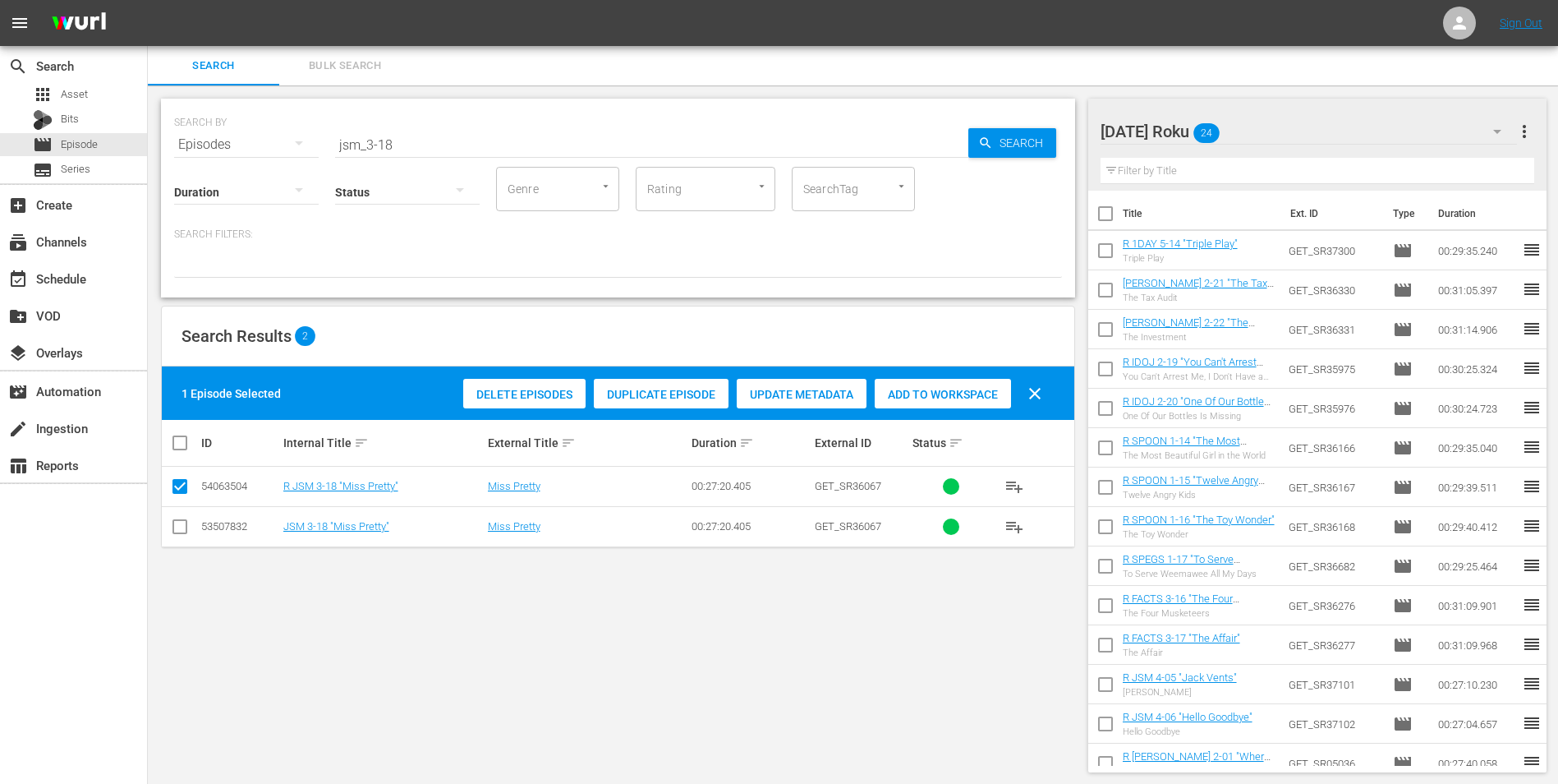
drag, startPoint x: 941, startPoint y: 394, endPoint x: 952, endPoint y: 390, distance: 11.7
click at [941, 394] on span "Add to Workspace" at bounding box center [944, 394] width 137 height 13
click at [1257, 127] on div "Sunday Roku 25" at bounding box center [1310, 131] width 418 height 46
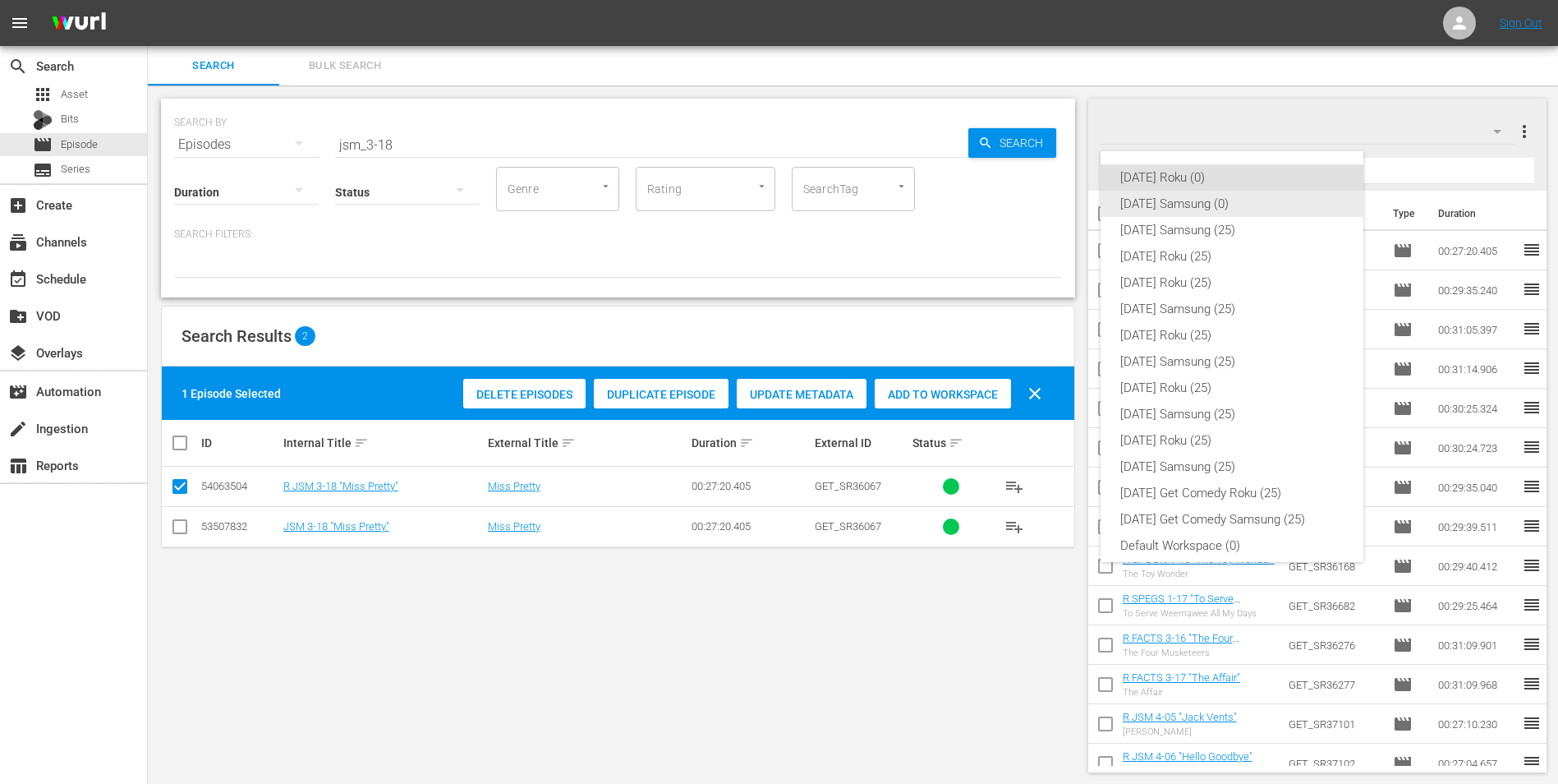
click at [1155, 196] on div "Sunday Samsung (0)" at bounding box center [1232, 203] width 223 height 26
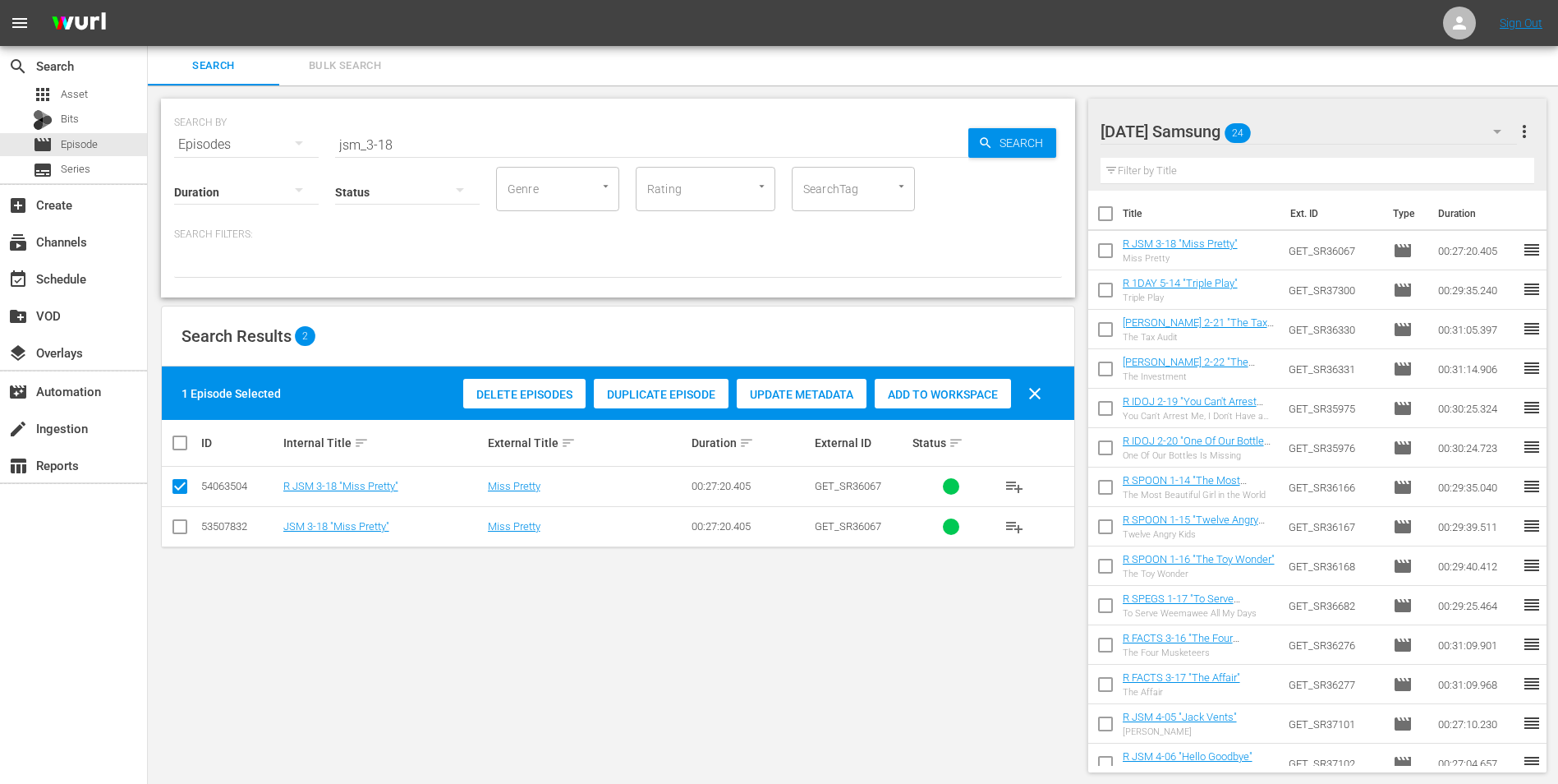
click at [177, 521] on input "checkbox" at bounding box center [181, 530] width 20 height 20
checkbox input "true"
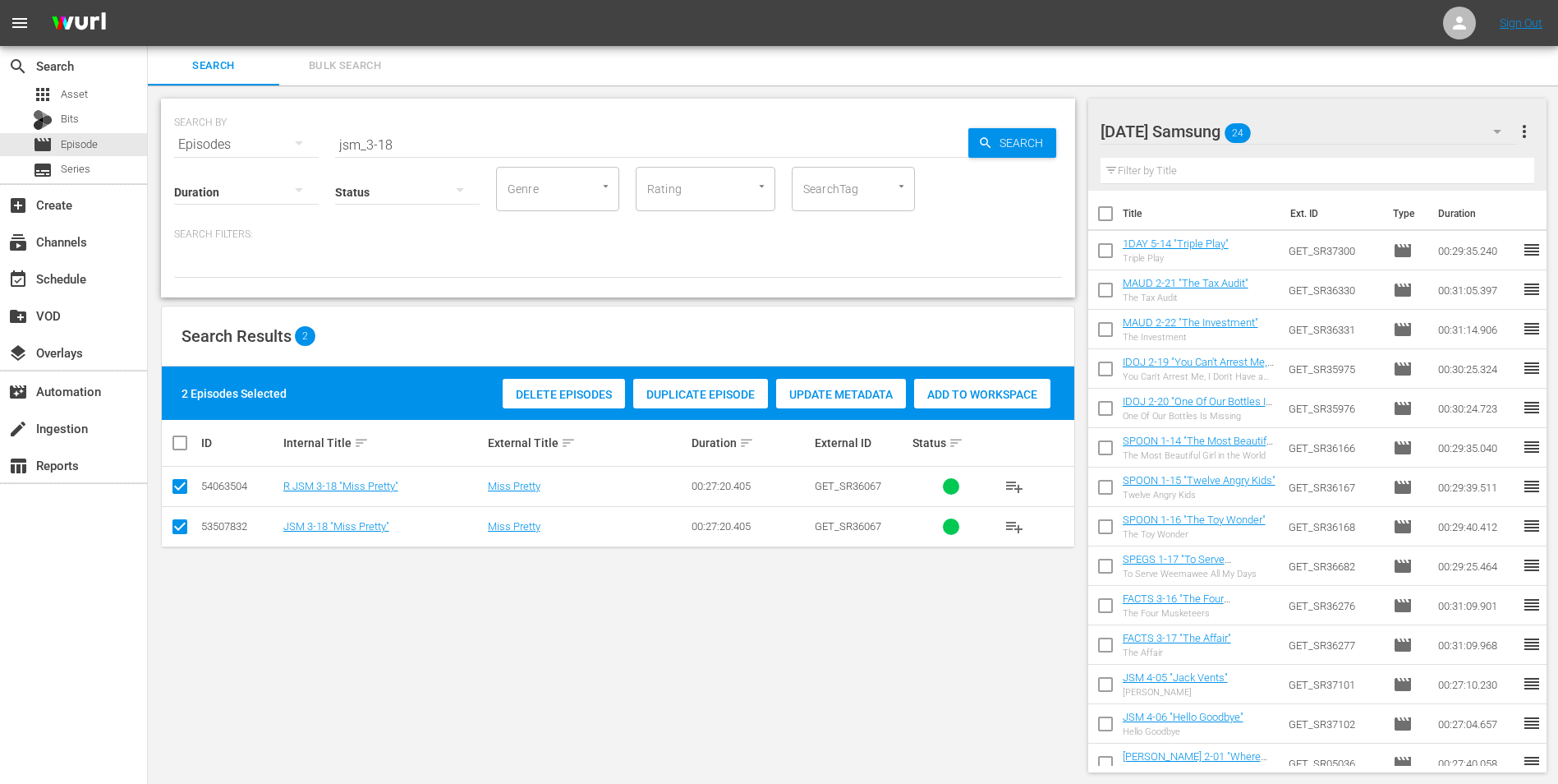
click at [181, 482] on input "checkbox" at bounding box center [181, 490] width 20 height 20
checkbox input "false"
click at [984, 388] on span "Add to Workspace" at bounding box center [944, 394] width 137 height 13
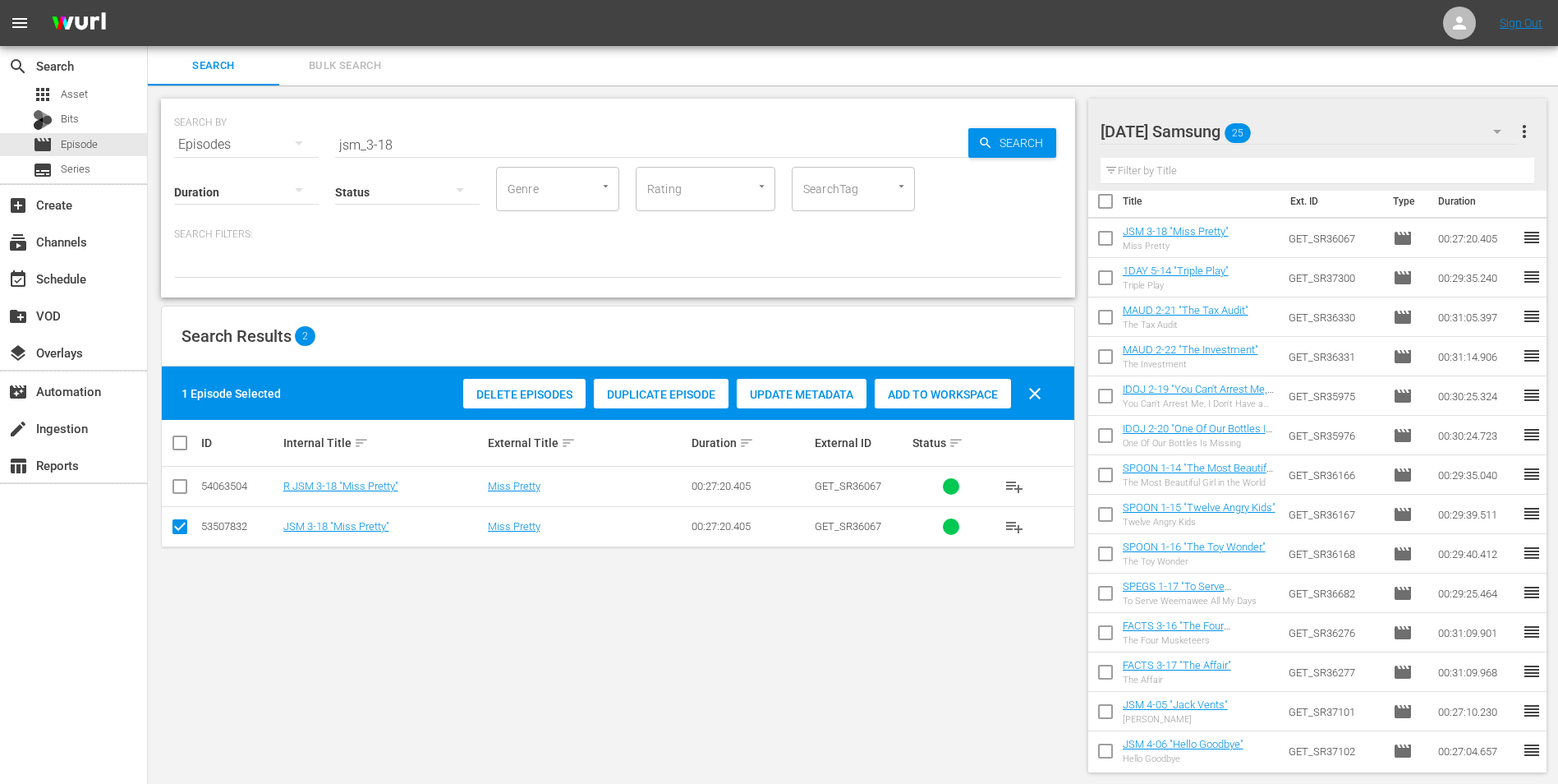
scroll to position [0, 0]
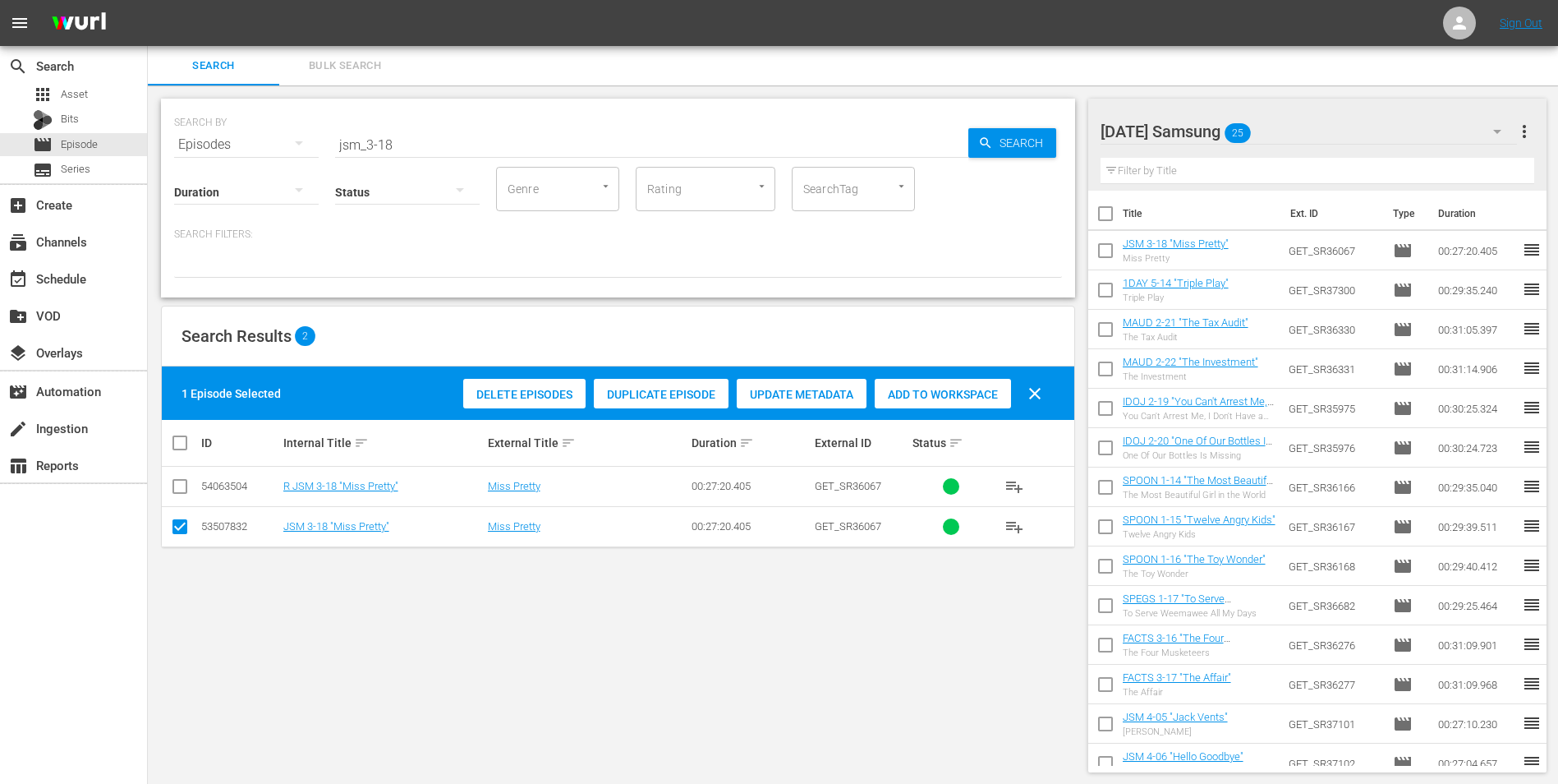
click at [1300, 129] on div "Sunday Samsung 25" at bounding box center [1310, 131] width 418 height 46
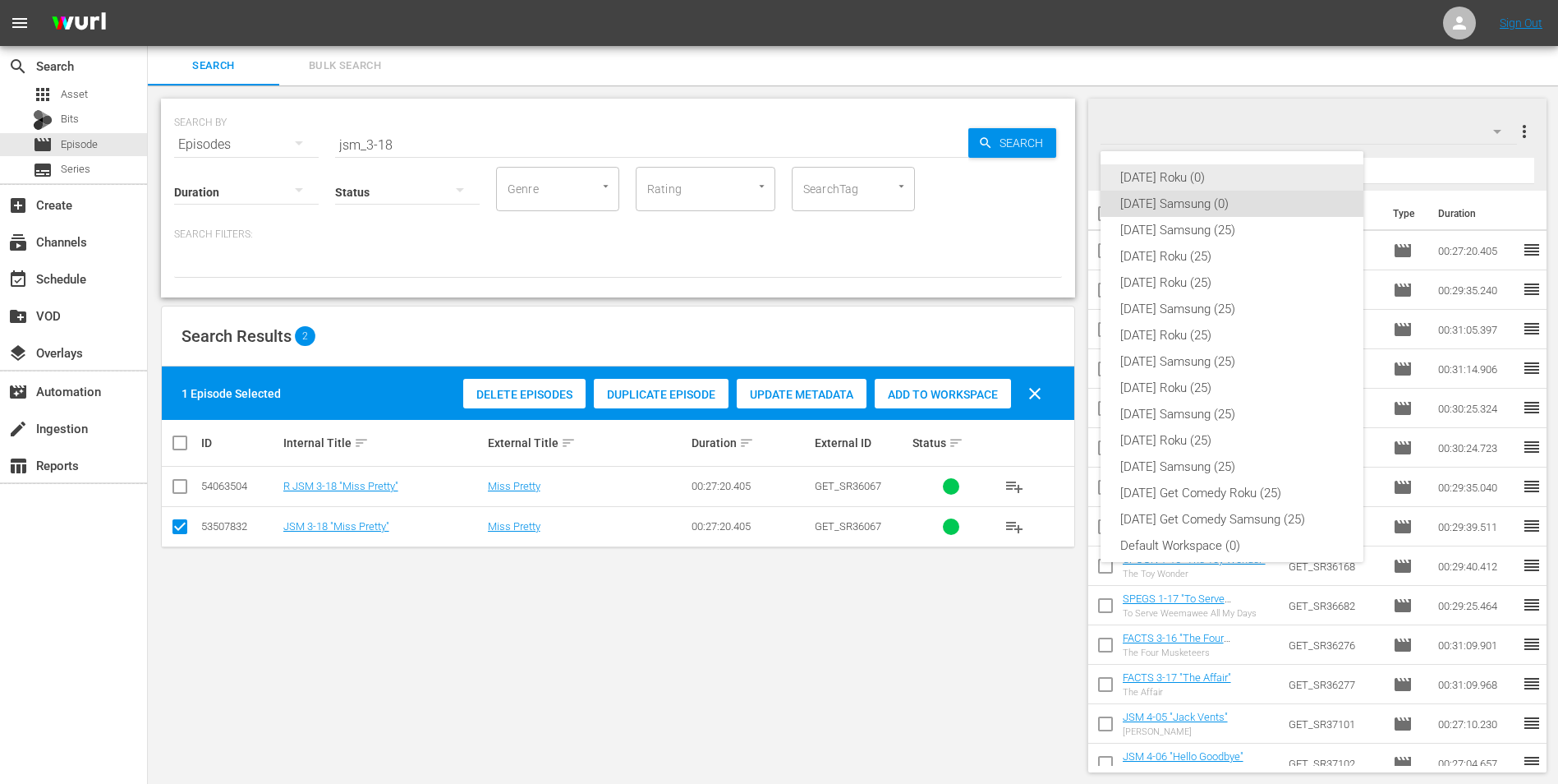
click at [1184, 181] on div "Sunday Roku (0)" at bounding box center [1232, 177] width 223 height 26
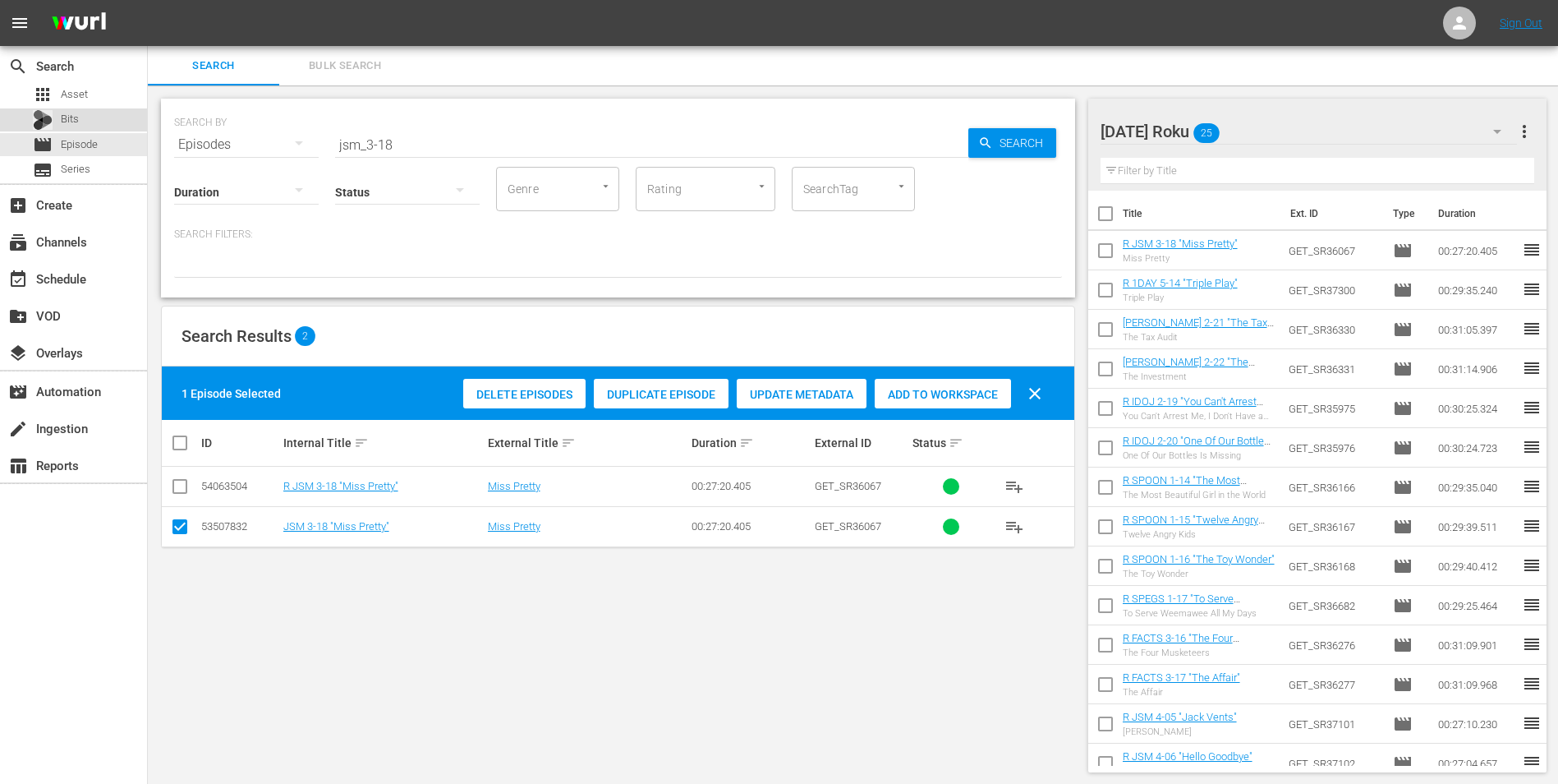
click at [74, 116] on span "Bits" at bounding box center [70, 119] width 18 height 16
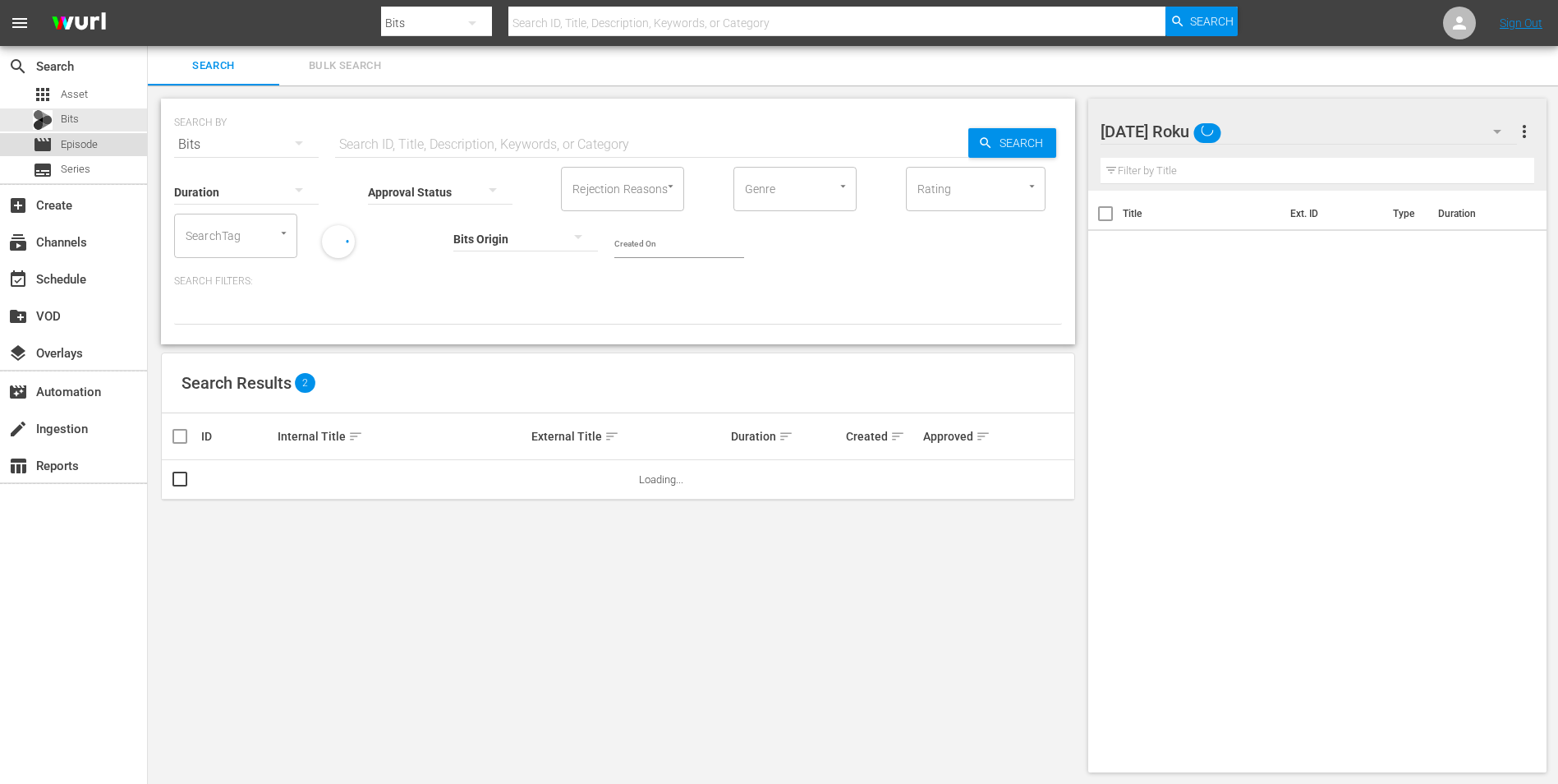
click at [68, 142] on span "Episode" at bounding box center [79, 145] width 37 height 16
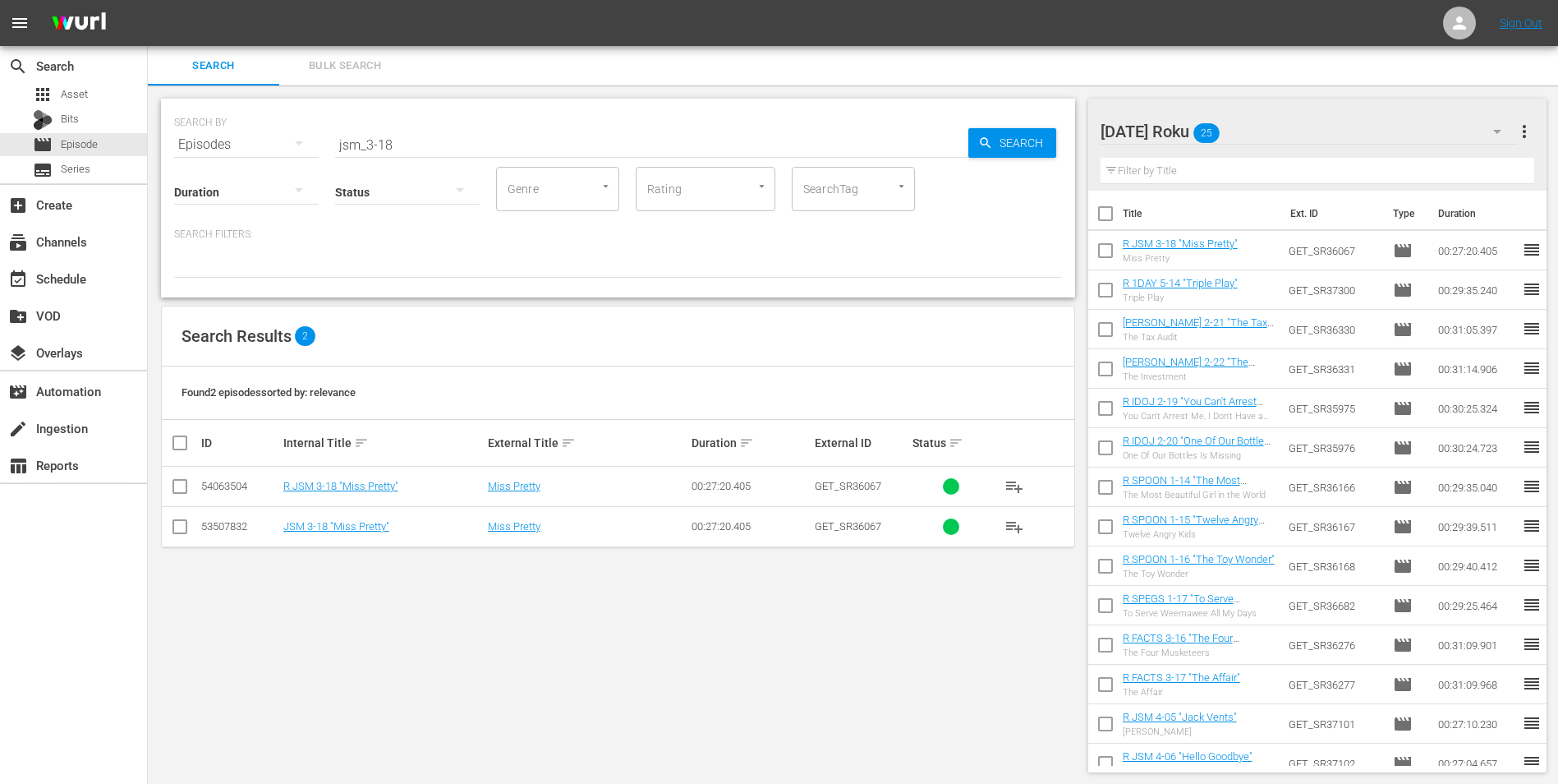
click at [1318, 116] on div "Sunday Roku 25" at bounding box center [1310, 131] width 418 height 46
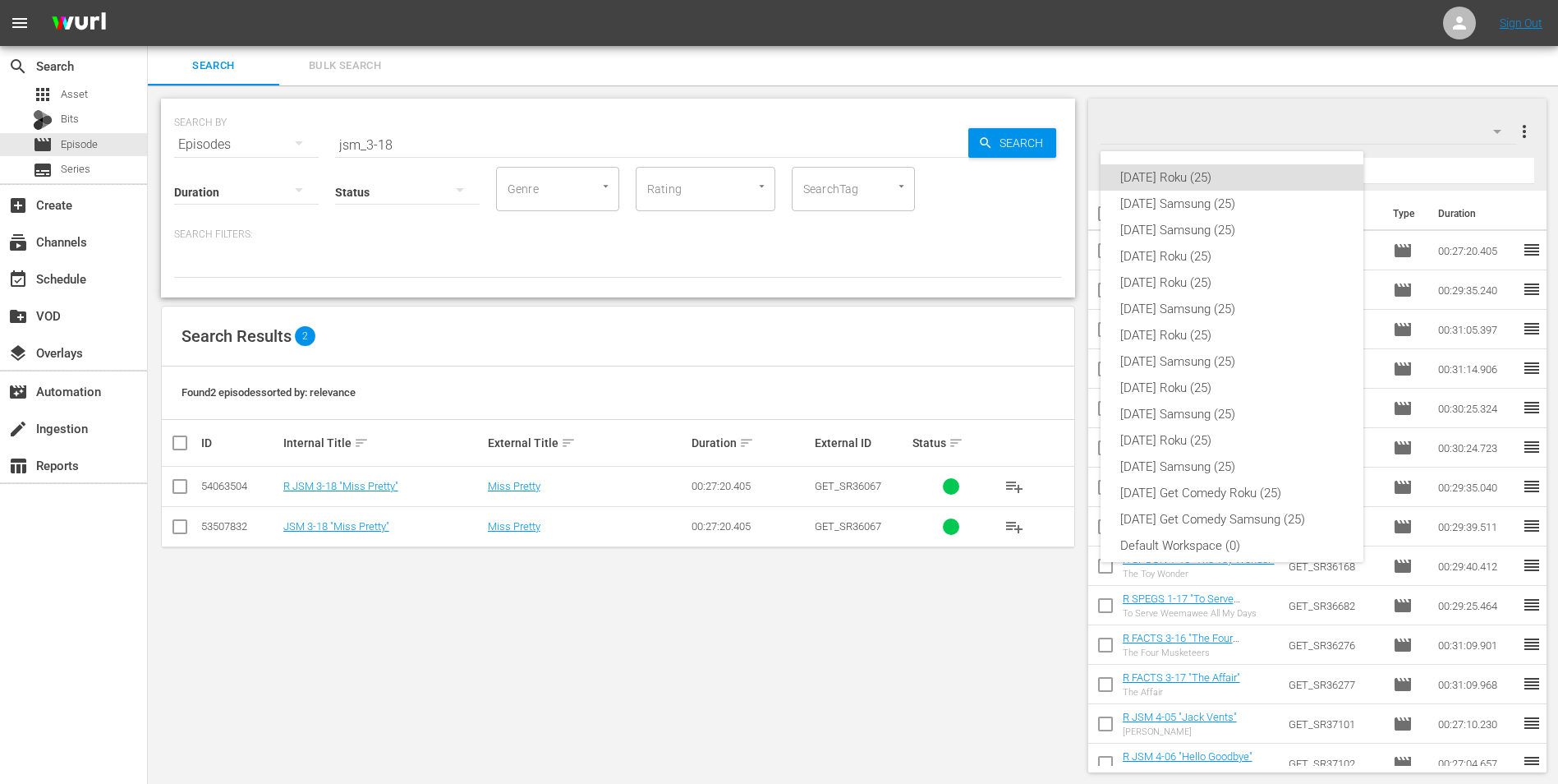
click at [586, 702] on div "Sunday Roku (25) Sunday Samsung (25) Saturday Samsung (25) Saturday Roku (25) F…" at bounding box center [779, 392] width 1558 height 784
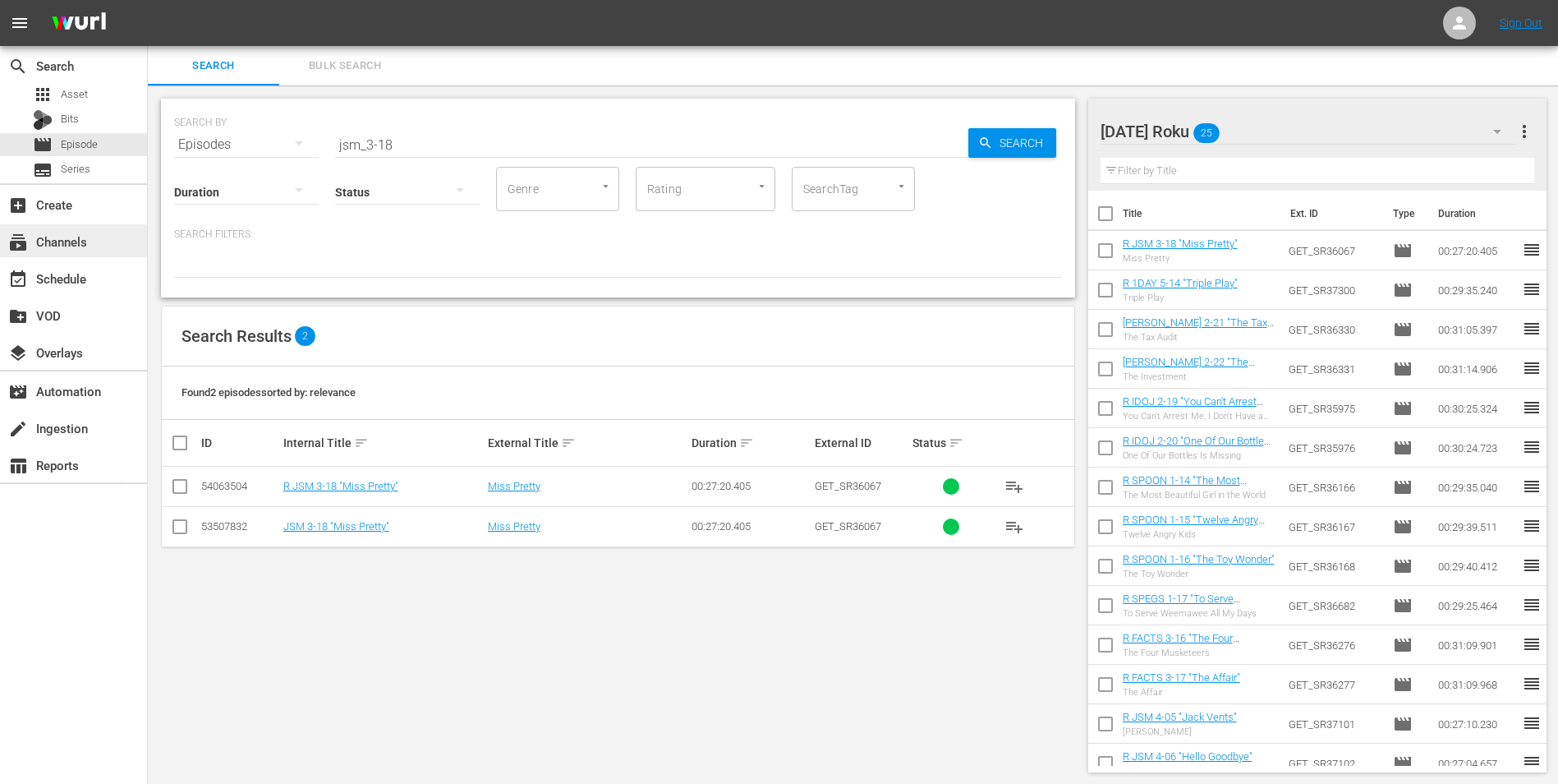
click at [85, 246] on div "subscriptions Channels" at bounding box center [46, 239] width 92 height 15
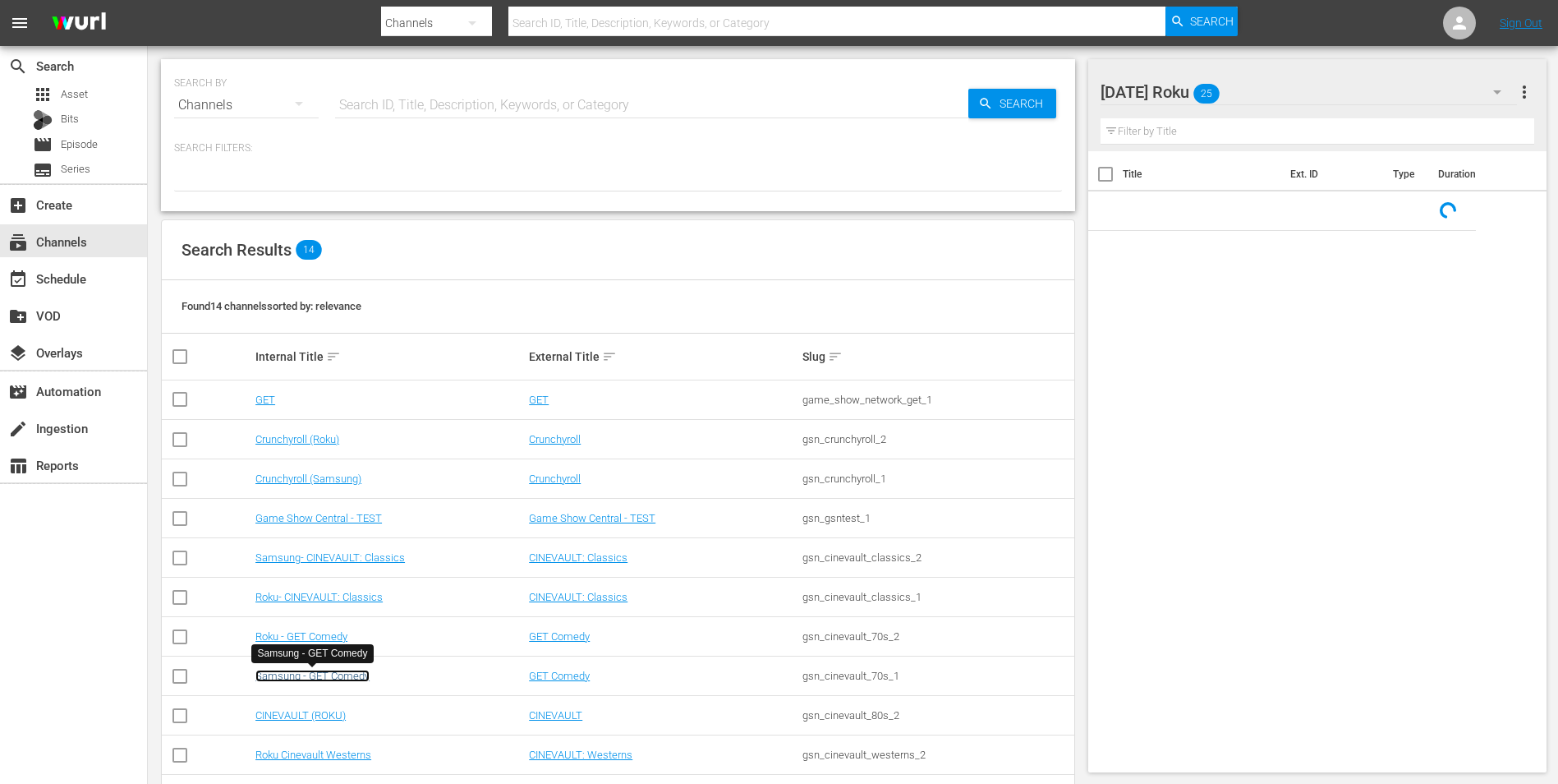
click at [305, 677] on link "Samsung - GET Comedy" at bounding box center [312, 676] width 114 height 13
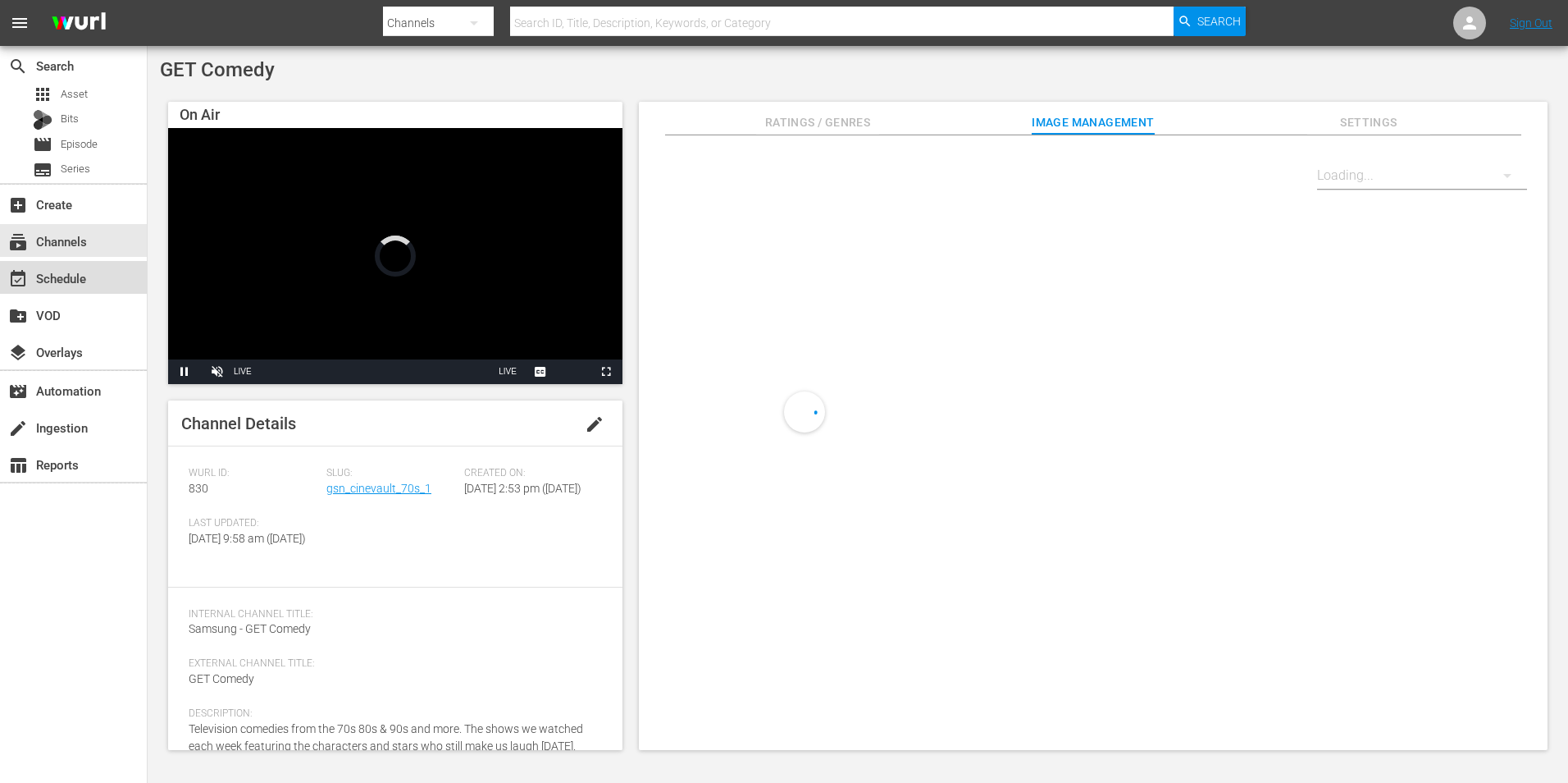
click at [110, 284] on div "event_available Schedule" at bounding box center [73, 278] width 147 height 33
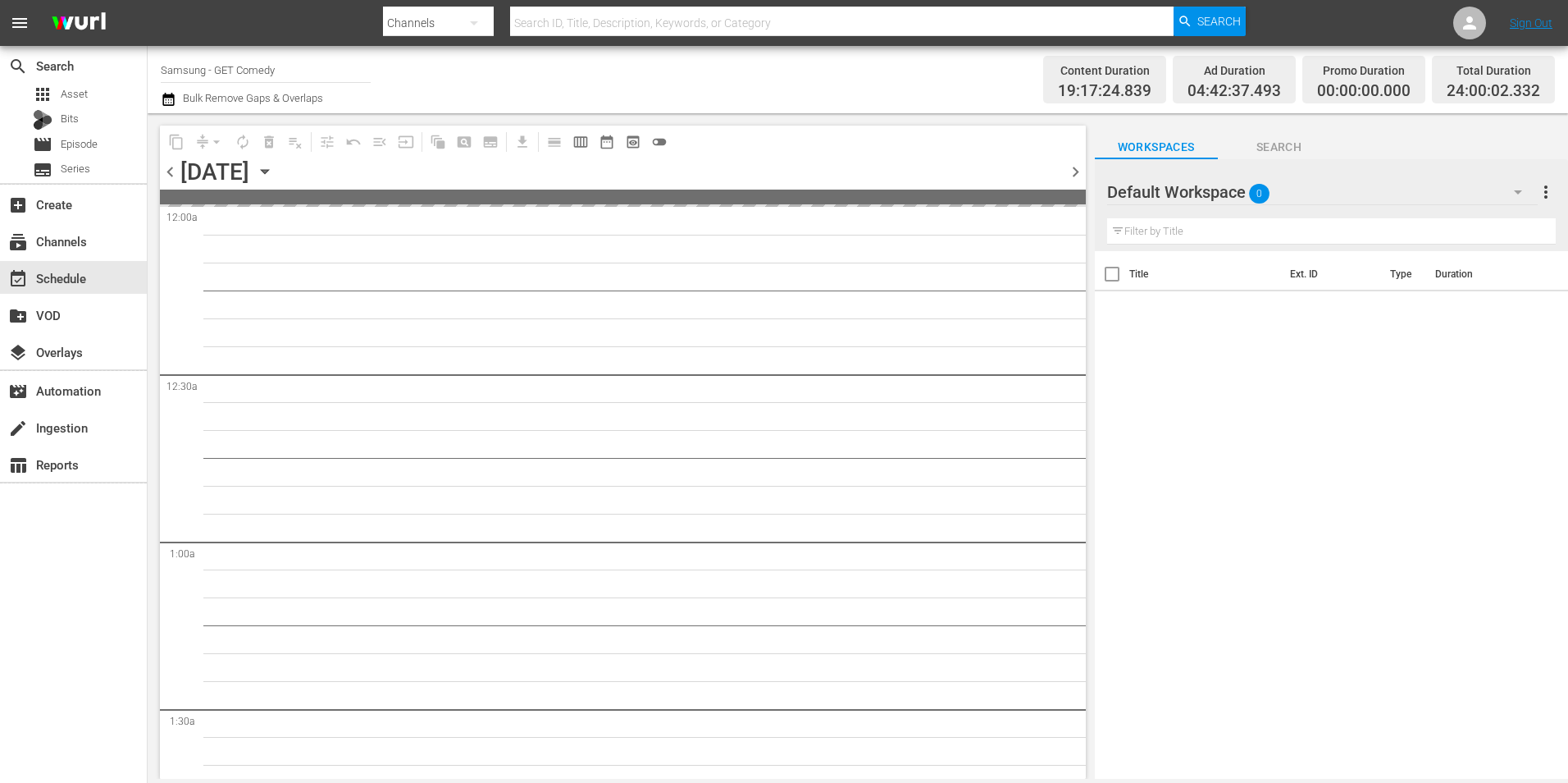
click at [274, 166] on icon "button" at bounding box center [265, 171] width 18 height 18
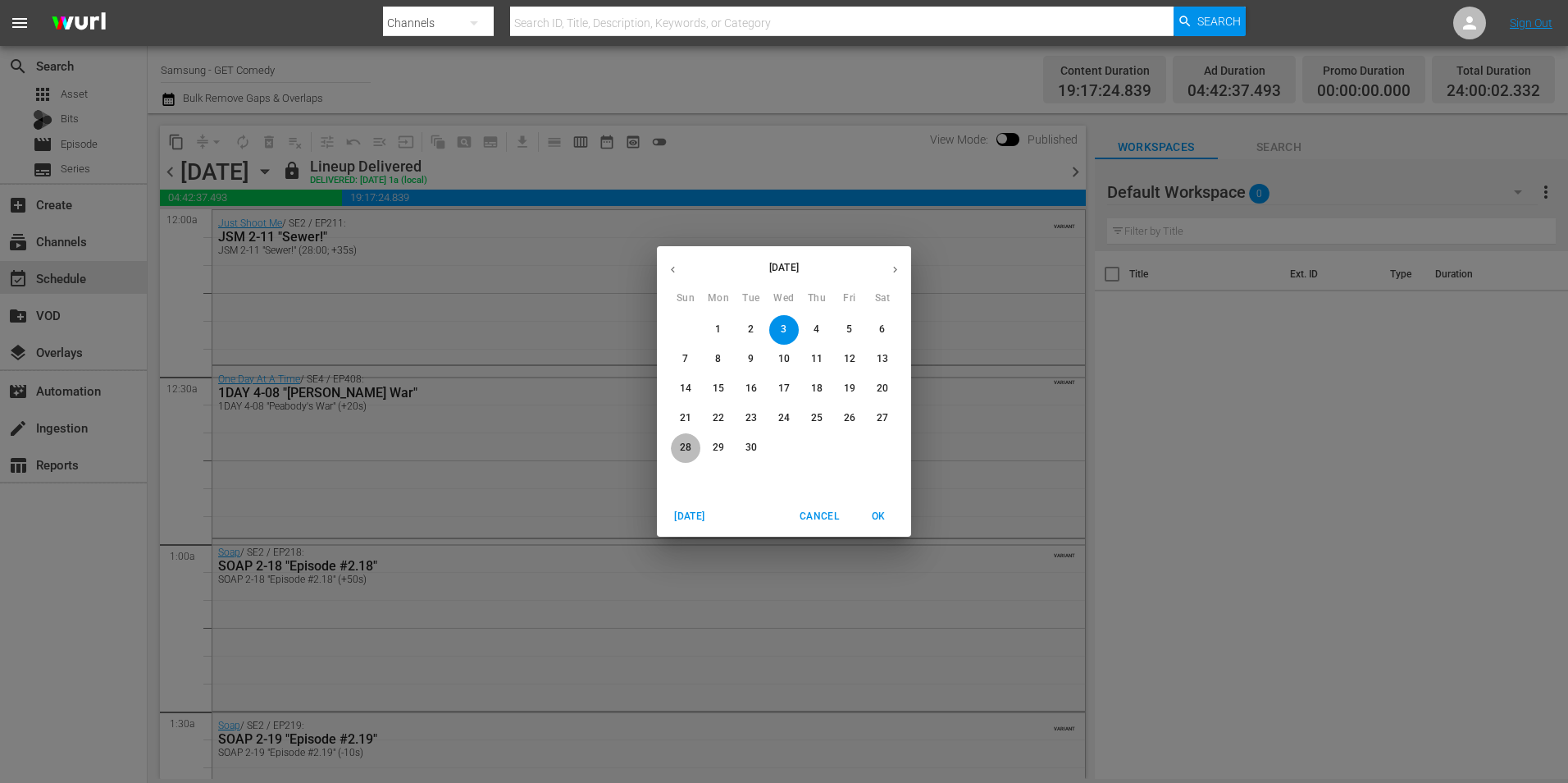
click at [684, 444] on p "28" at bounding box center [685, 447] width 12 height 14
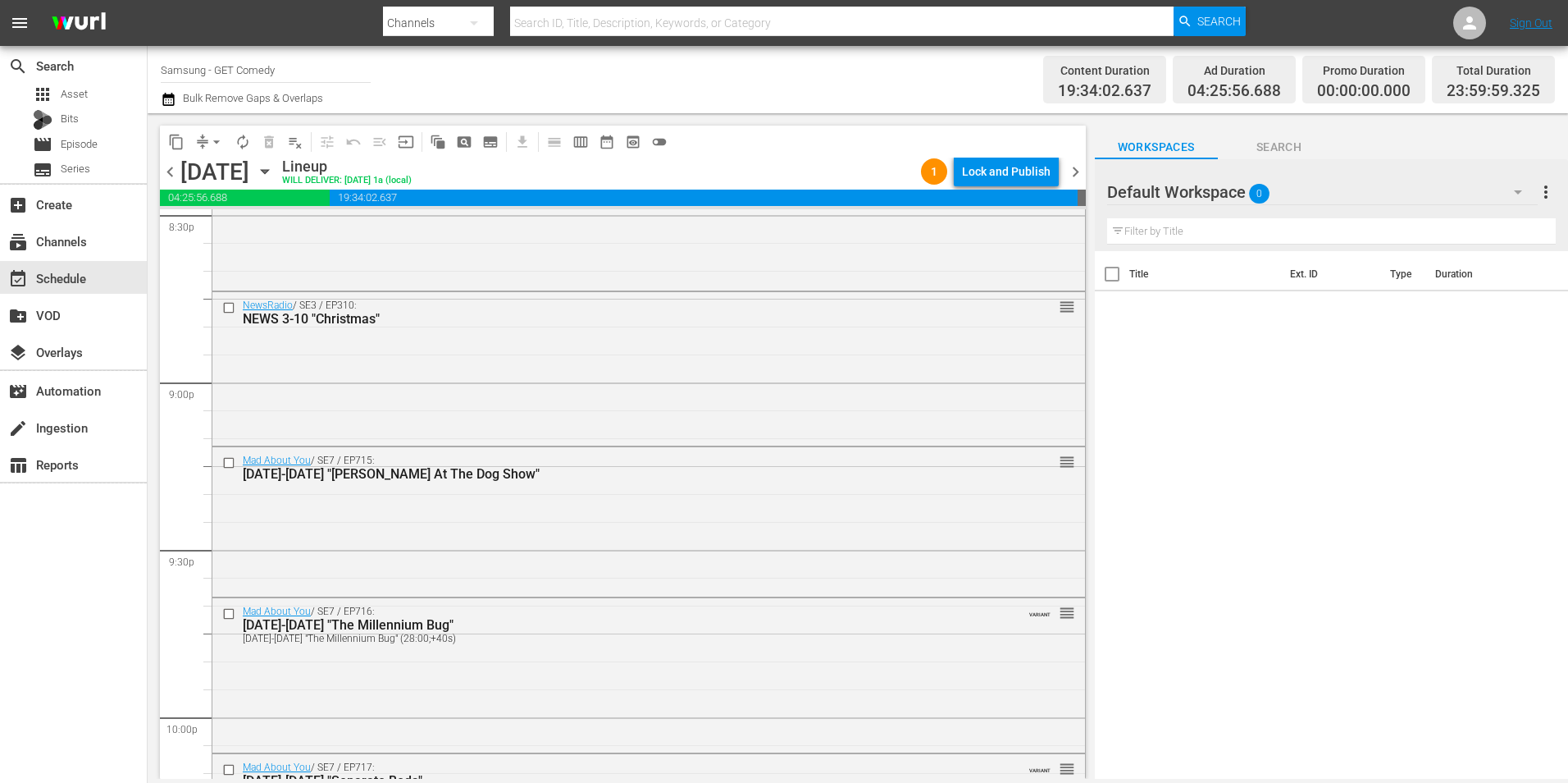
scroll to position [7464, 0]
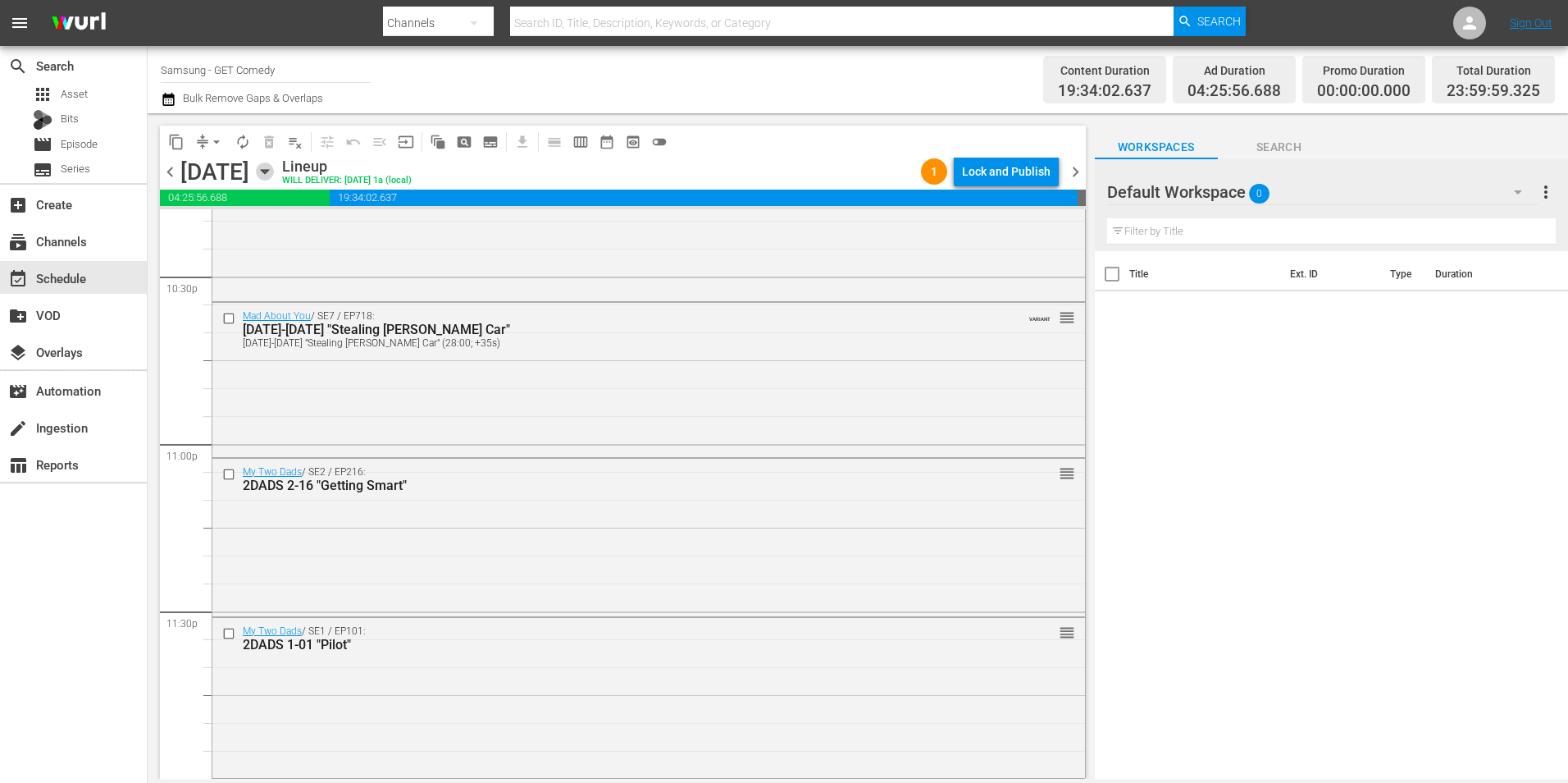
click at [274, 176] on icon "button" at bounding box center [265, 171] width 18 height 18
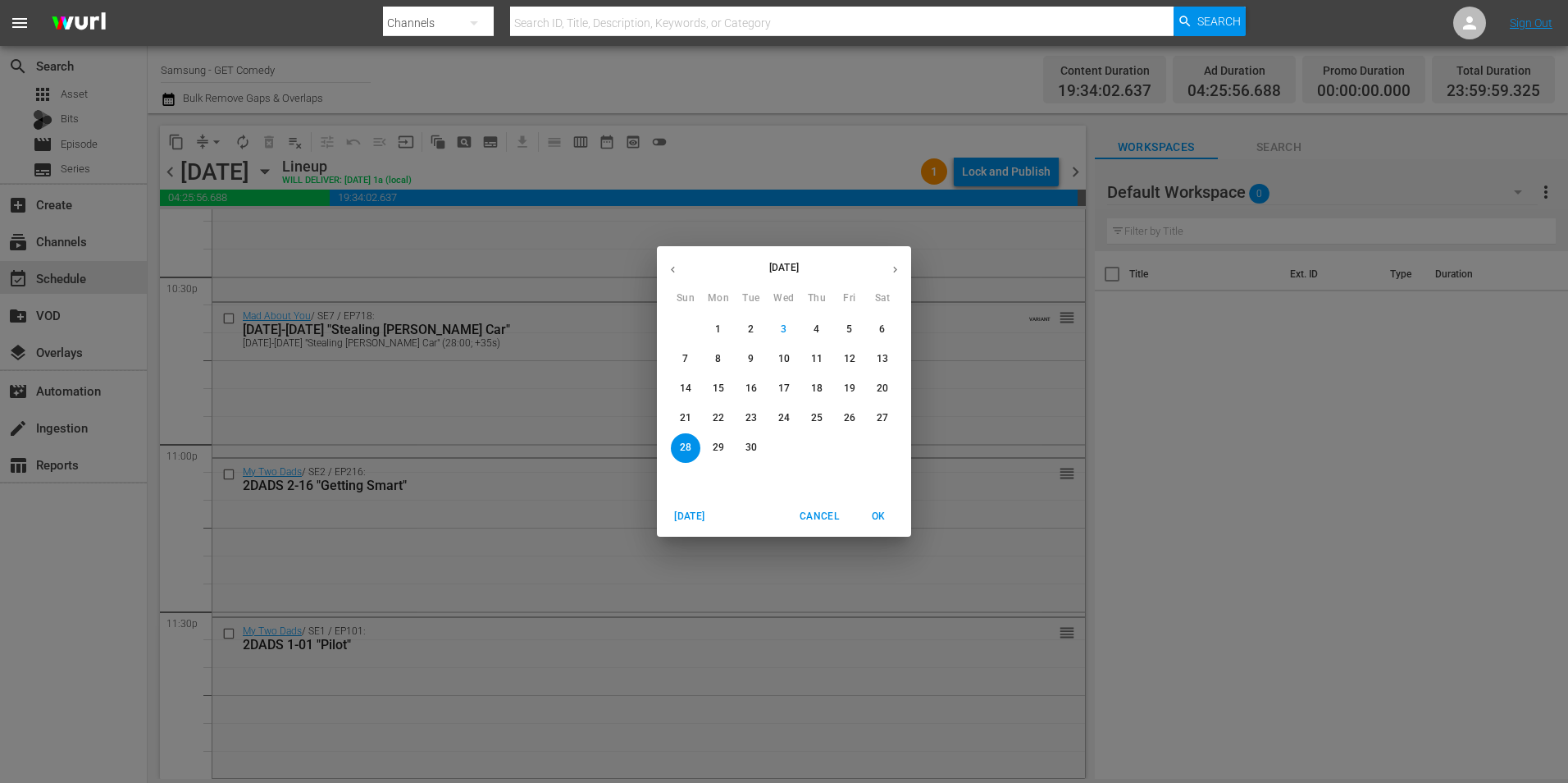
click at [717, 445] on p "29" at bounding box center [718, 447] width 12 height 14
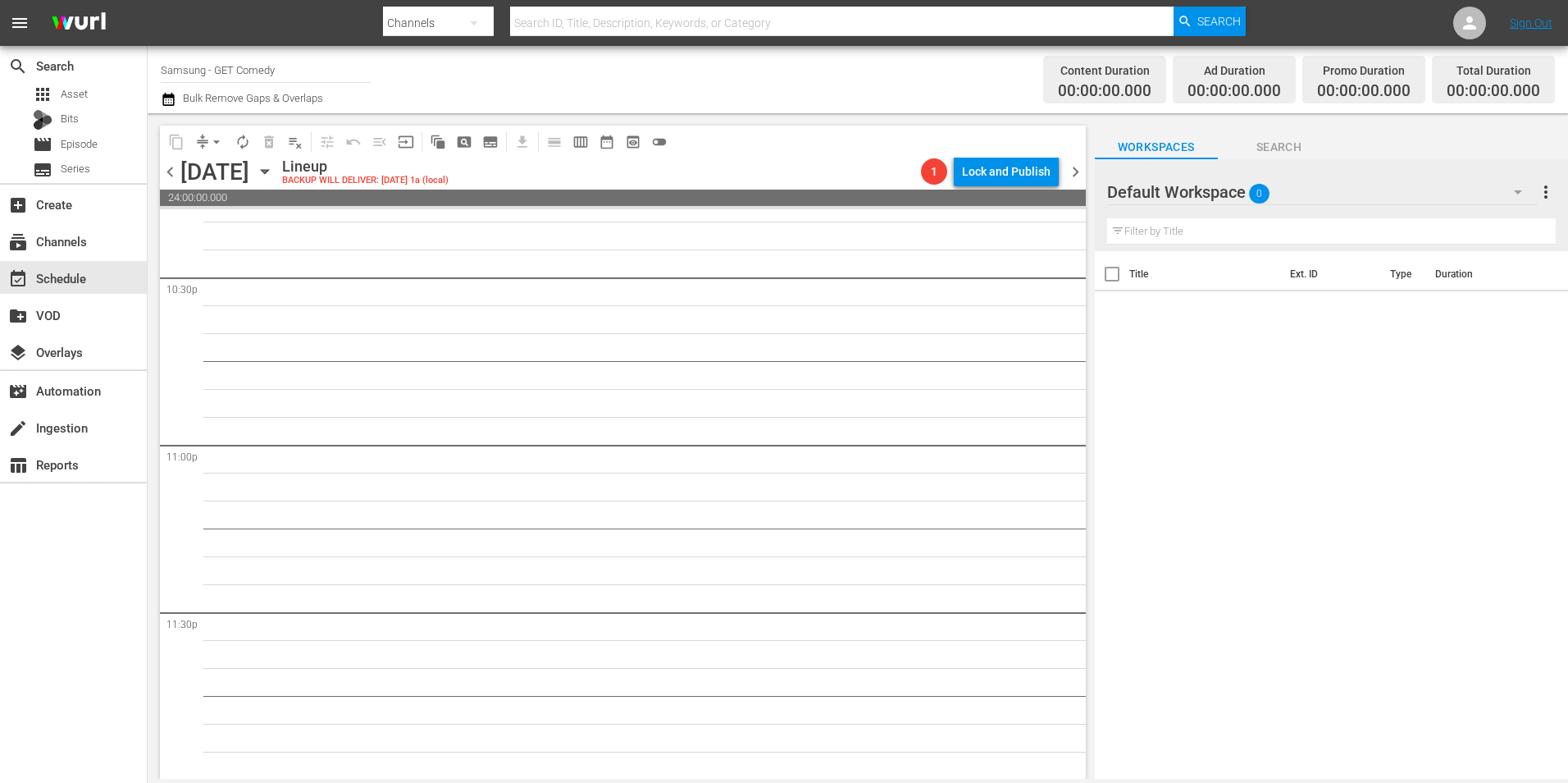
scroll to position [7464, 0]
click at [1280, 188] on div "Default Workspace 0" at bounding box center [1322, 192] width 430 height 46
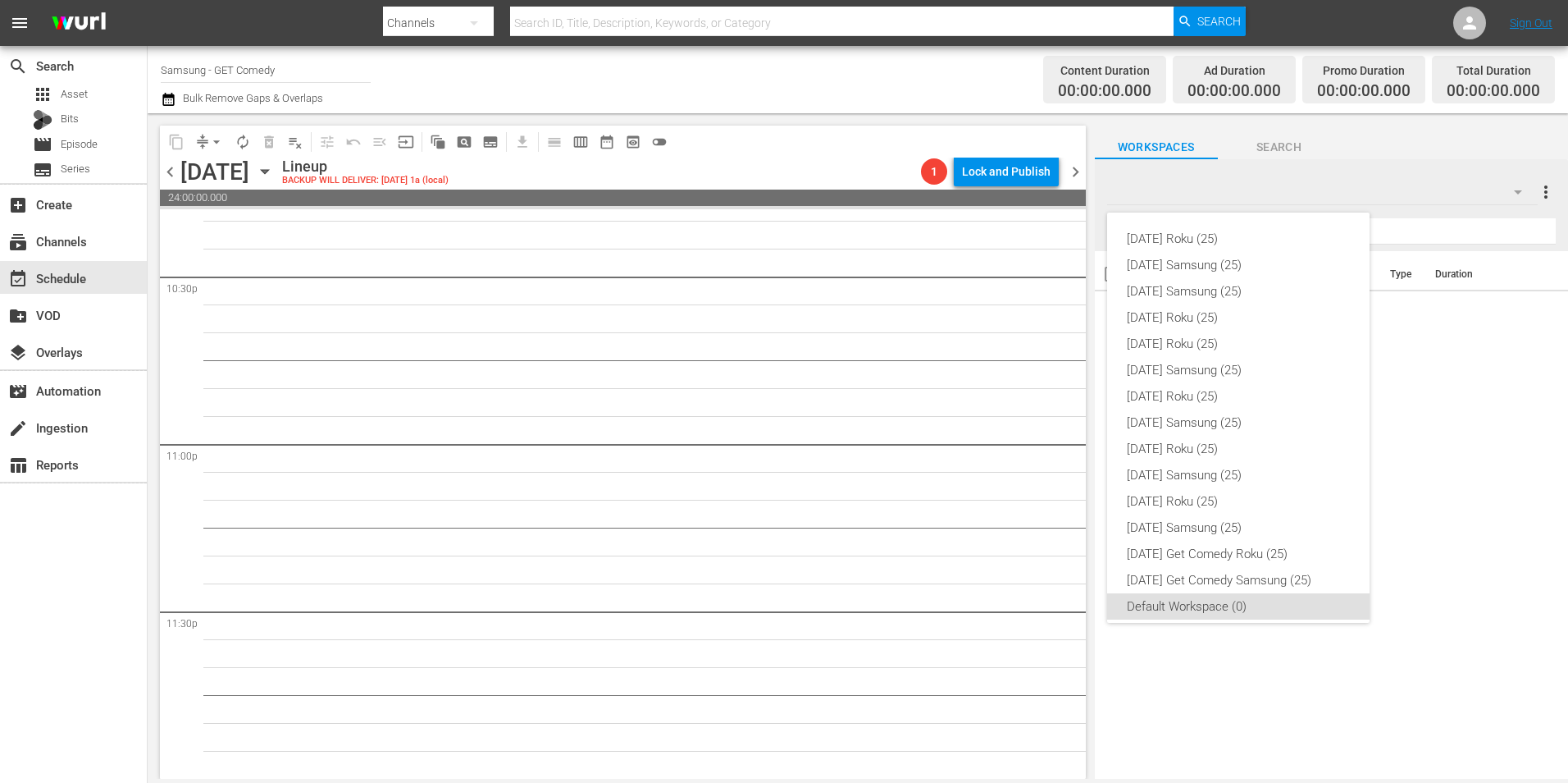
scroll to position [10, 0]
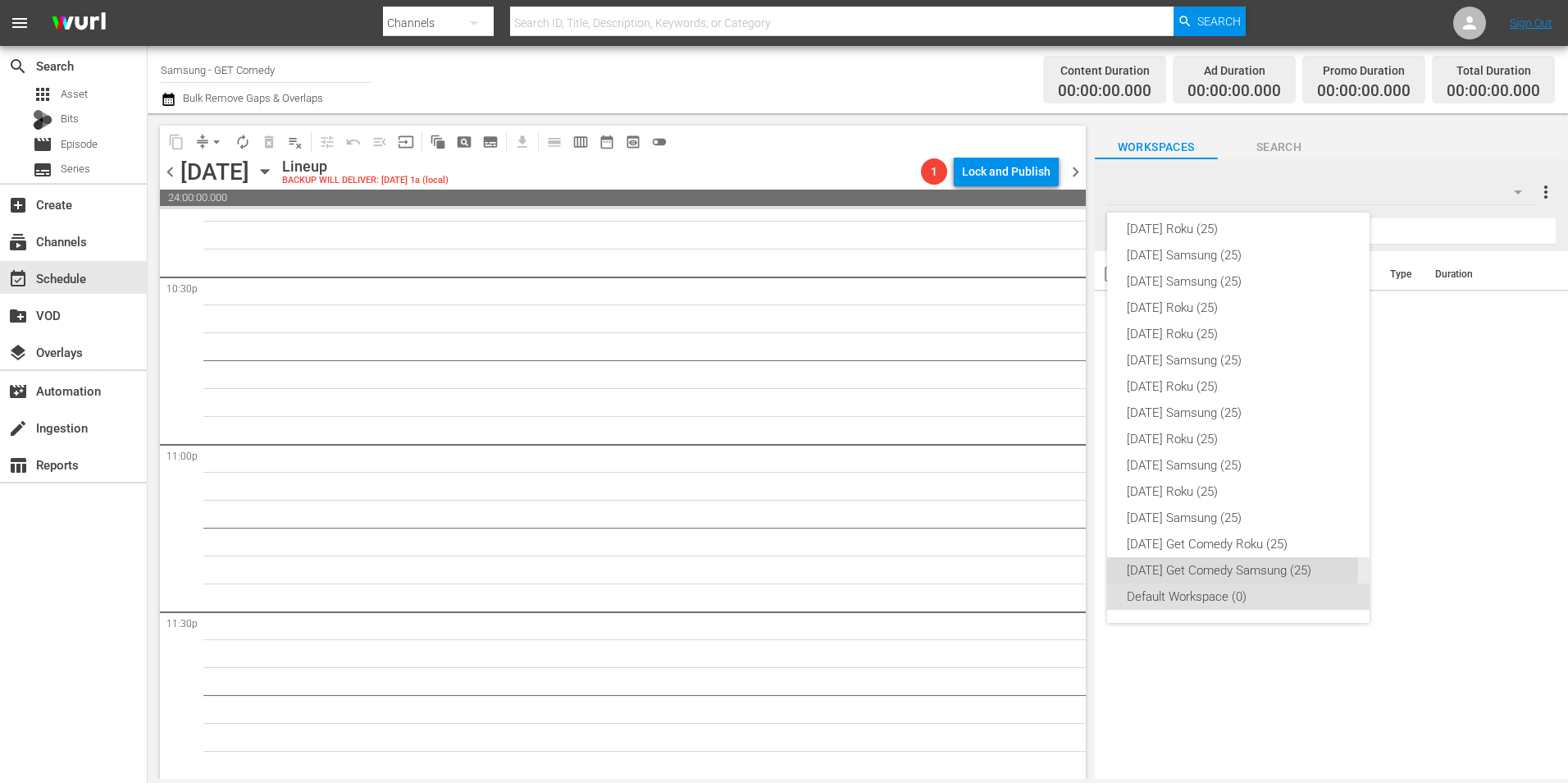
click at [1214, 568] on div "[DATE] Get Comedy Samsung (25)" at bounding box center [1238, 570] width 223 height 26
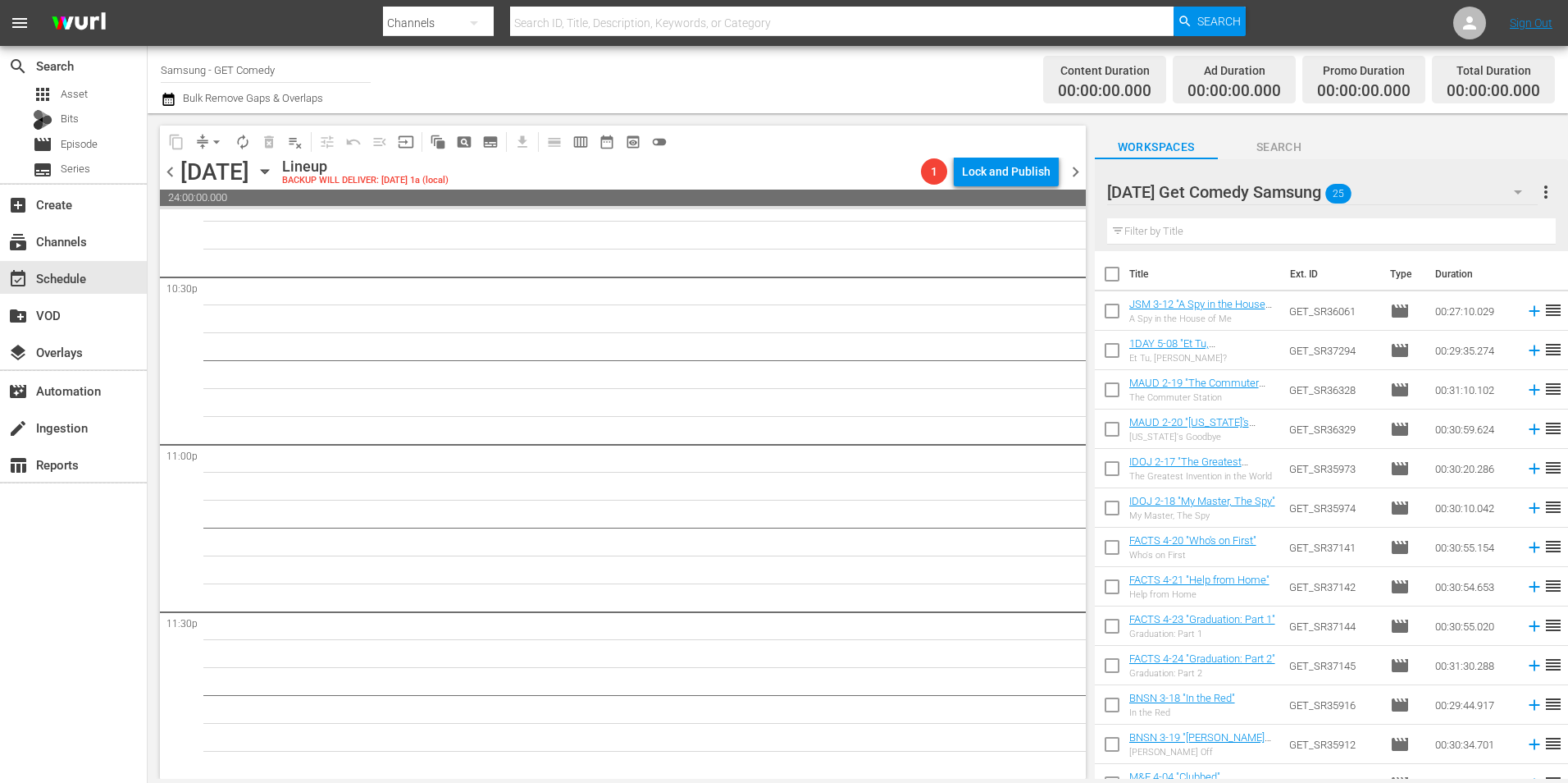
click at [1108, 311] on input "checkbox" at bounding box center [1112, 314] width 35 height 35
checkbox input "true"
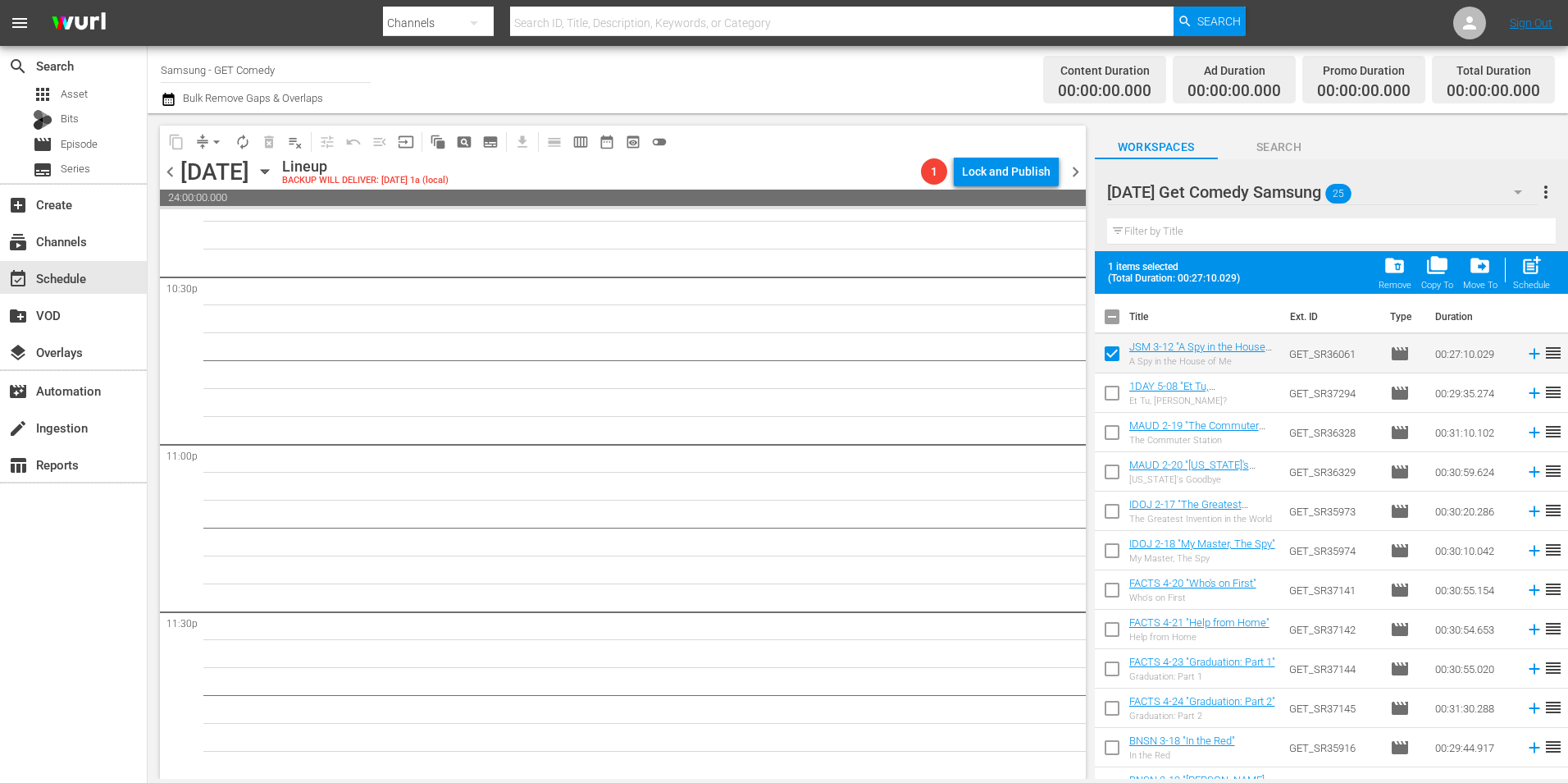
click at [1109, 396] on input "checkbox" at bounding box center [1112, 396] width 35 height 35
checkbox input "true"
click at [1111, 435] on input "checkbox" at bounding box center [1112, 436] width 35 height 35
checkbox input "true"
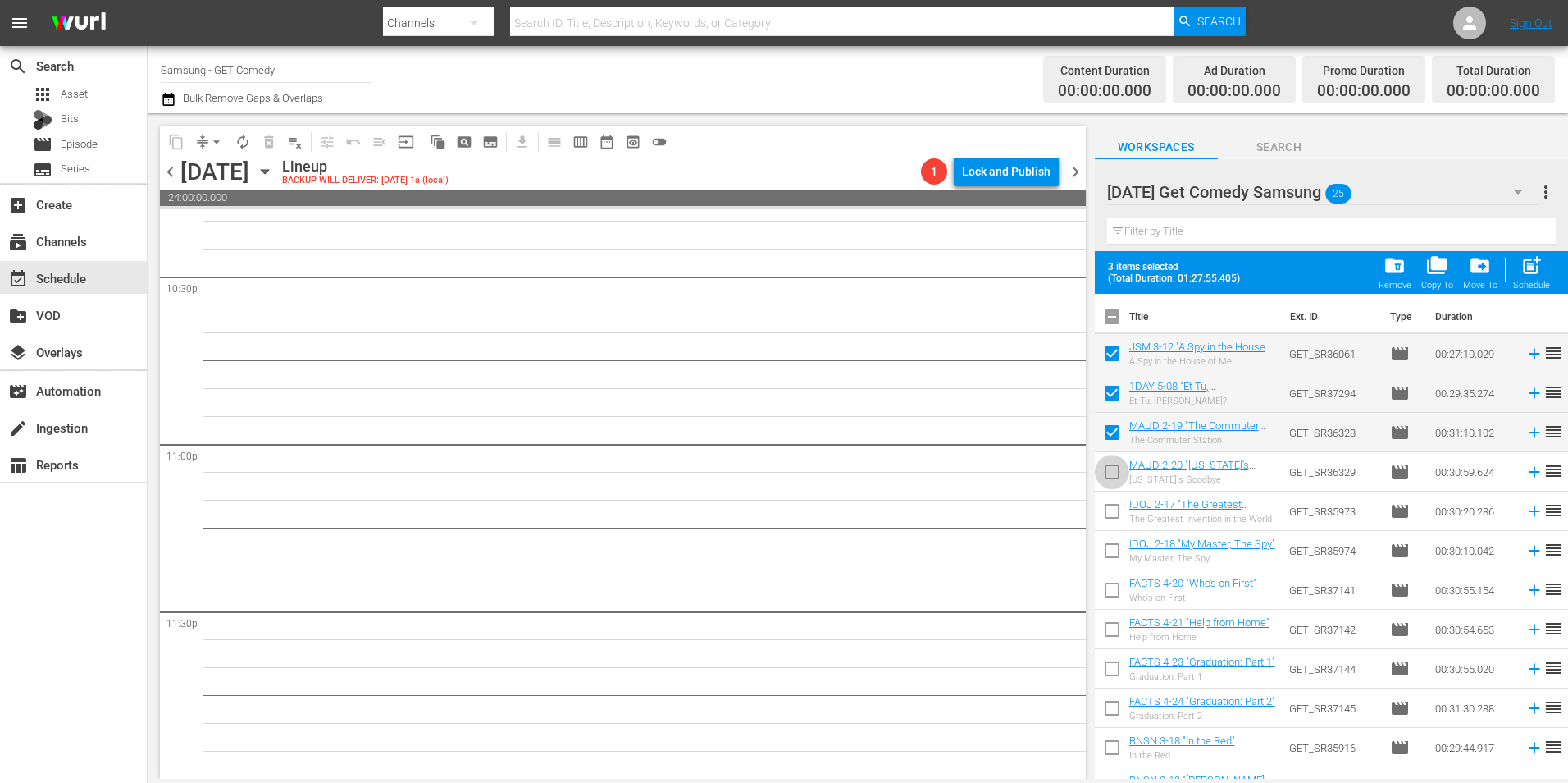
click at [1107, 474] on input "checkbox" at bounding box center [1112, 475] width 35 height 35
checkbox input "true"
click at [1108, 507] on input "checkbox" at bounding box center [1112, 514] width 35 height 35
checkbox input "true"
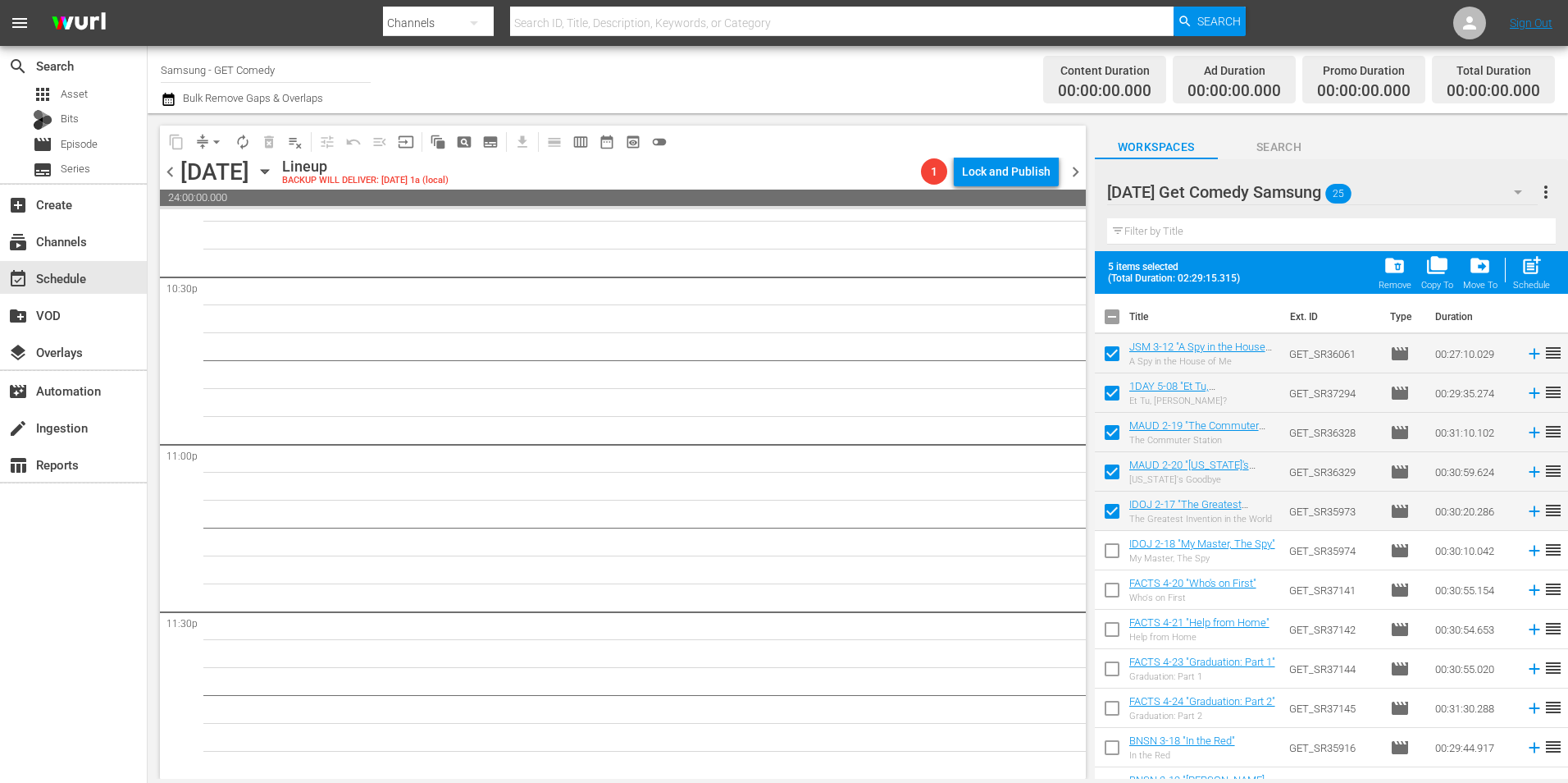
click at [1111, 548] on input "checkbox" at bounding box center [1112, 554] width 35 height 35
checkbox input "true"
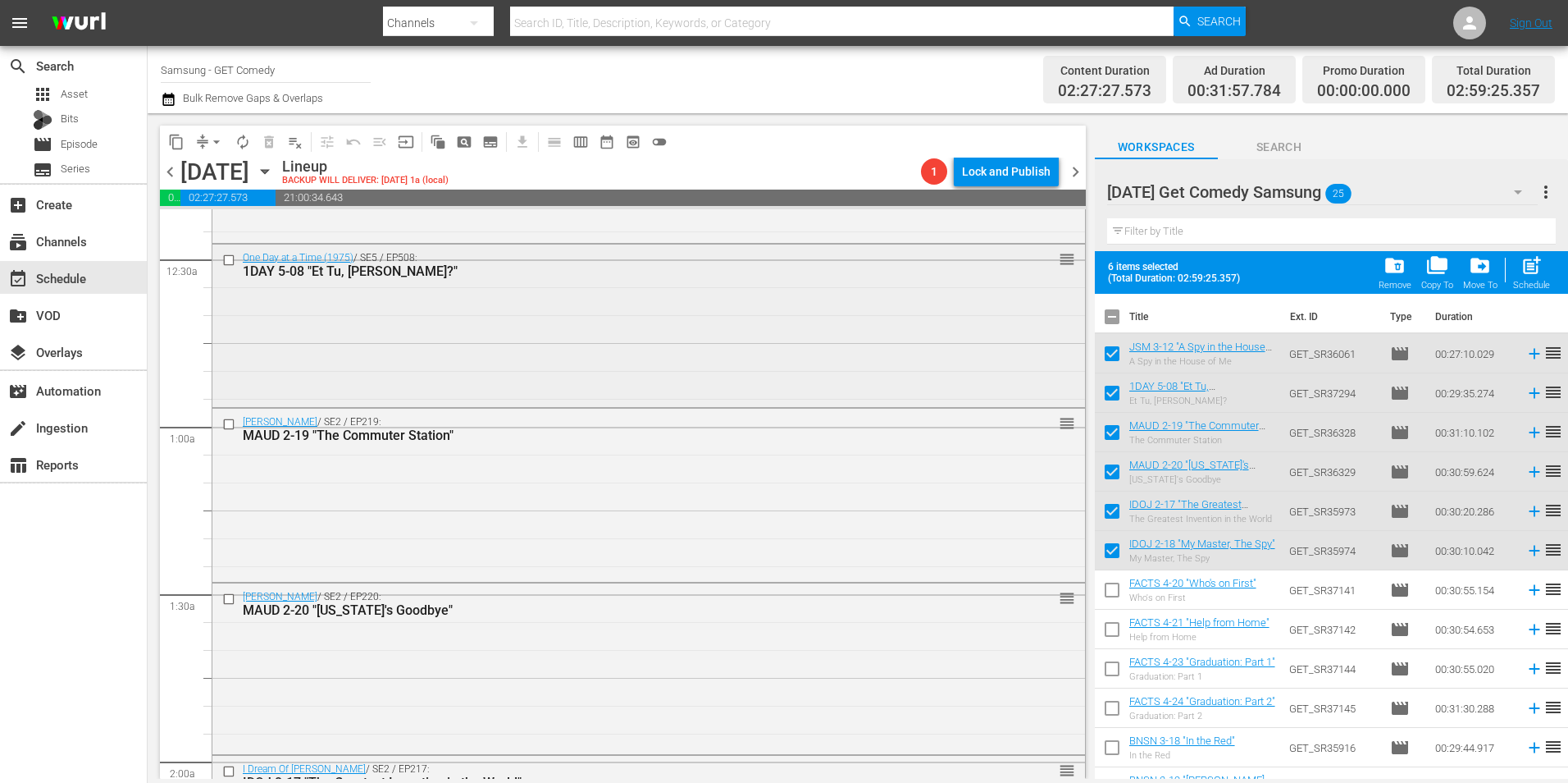
scroll to position [0, 0]
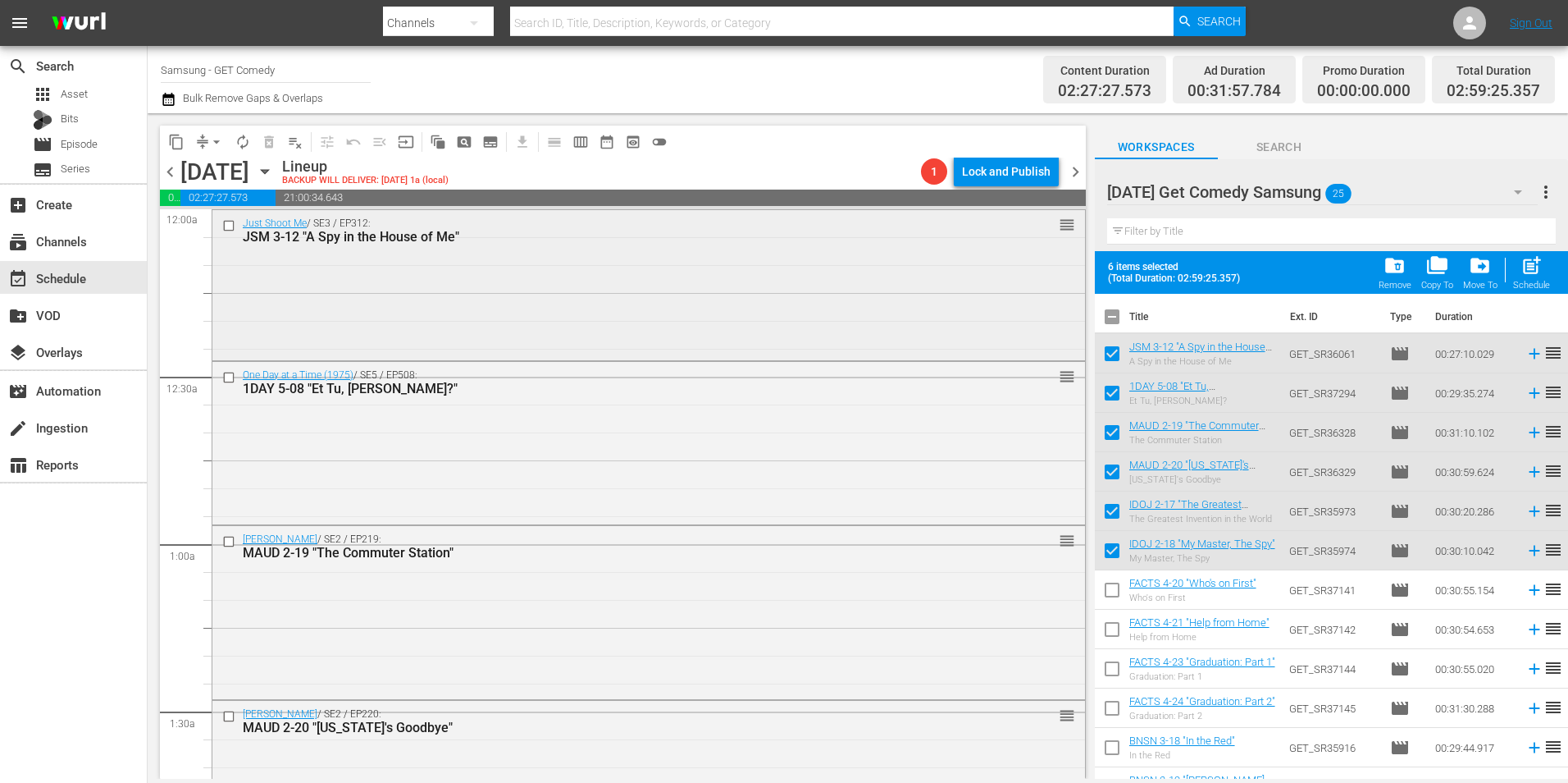
click at [493, 302] on div "Just Shoot Me / SE3 / EP312: JSM 3-12 "A Spy in the House of Me" reorder" at bounding box center [648, 283] width 873 height 147
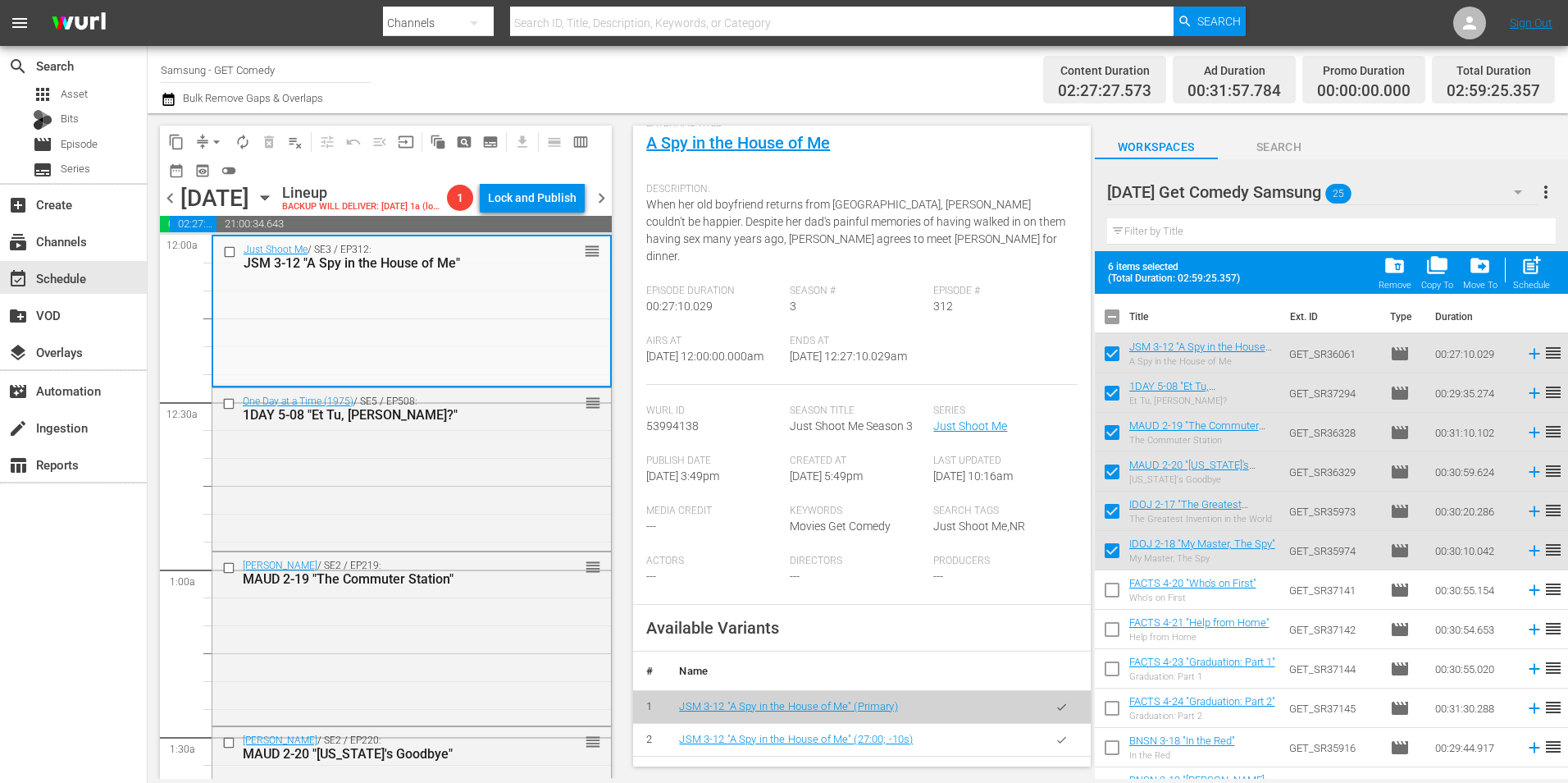
scroll to position [246, 0]
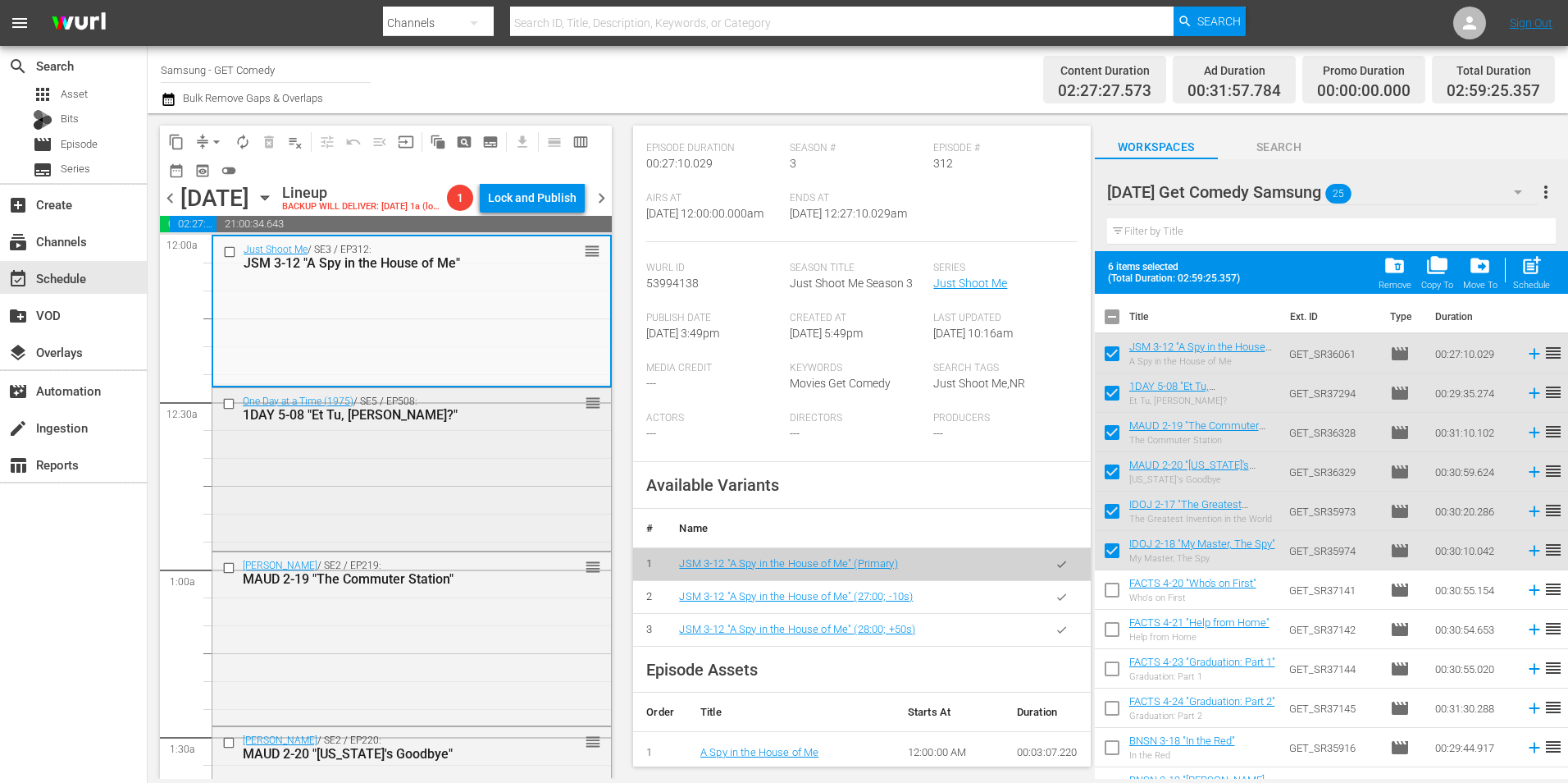
click at [413, 511] on div "One Day at a Time (1975) / SE5 / EP508: 1DAY 5-08 "Et Tu, Ann?" reorder" at bounding box center [411, 468] width 399 height 160
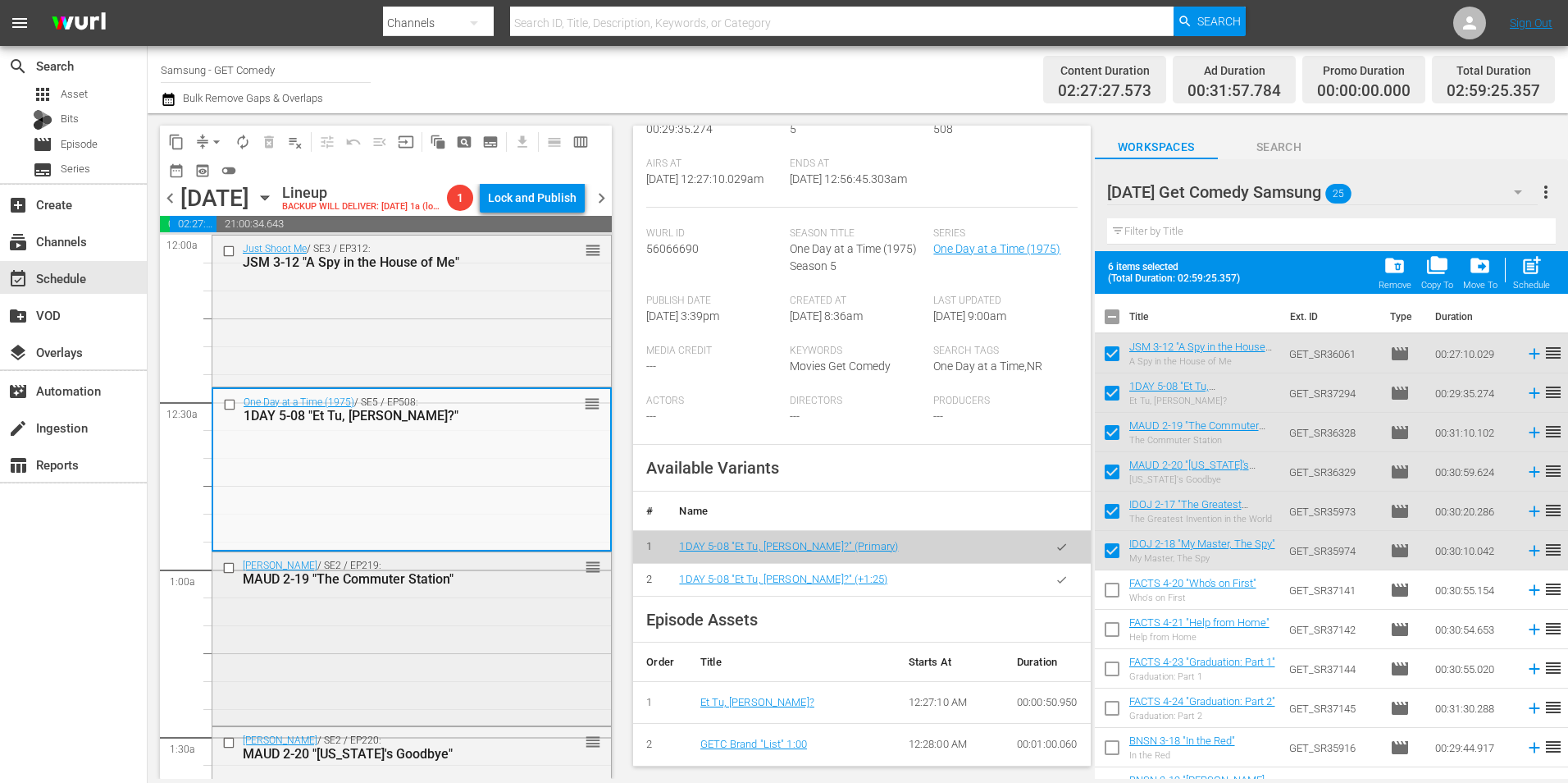
click at [460, 659] on div "Maude / SE2 / EP219: MAUD 2-19 "The Commuter Station" reorder" at bounding box center [411, 636] width 399 height 169
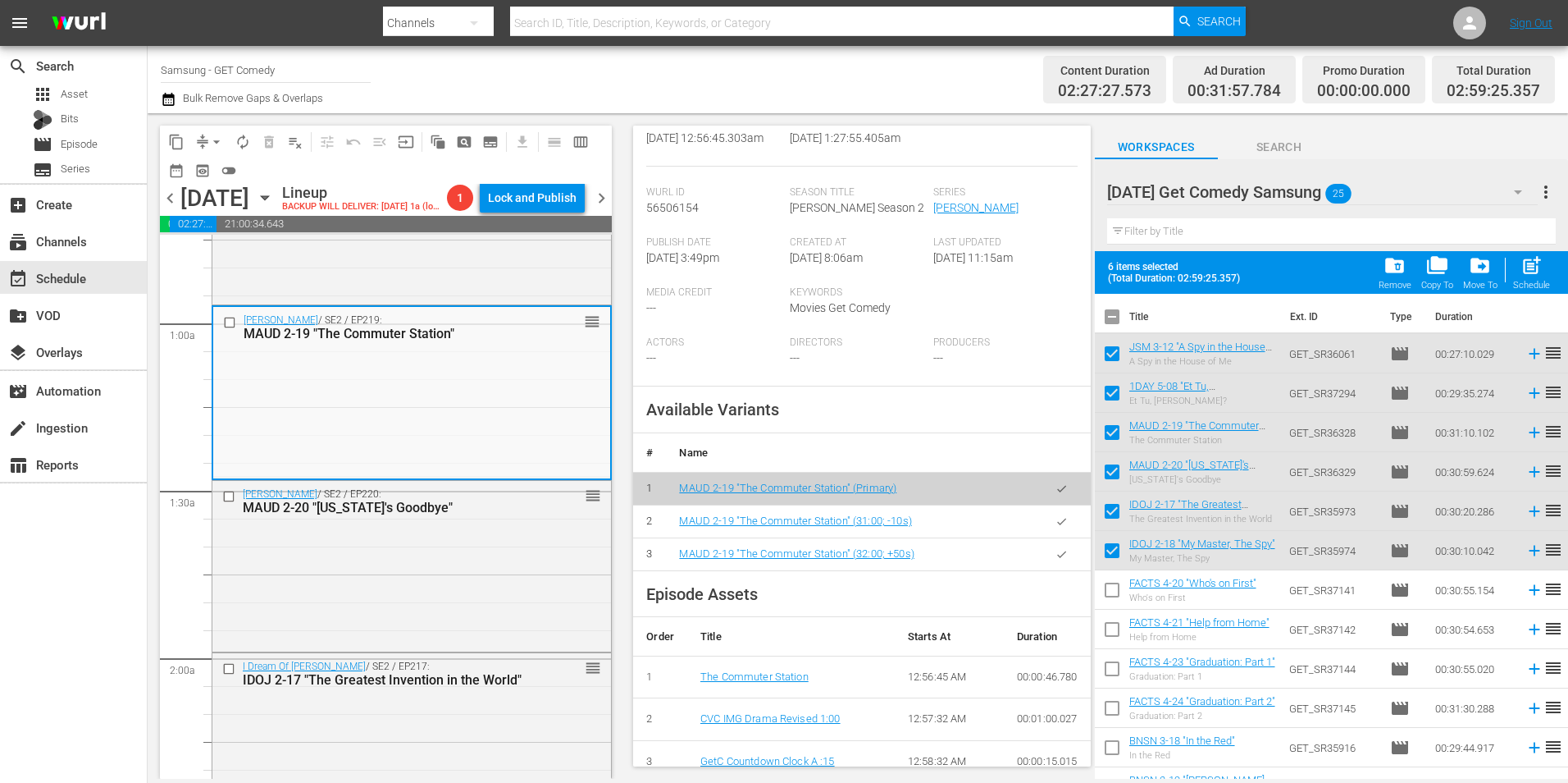
scroll to position [328, 0]
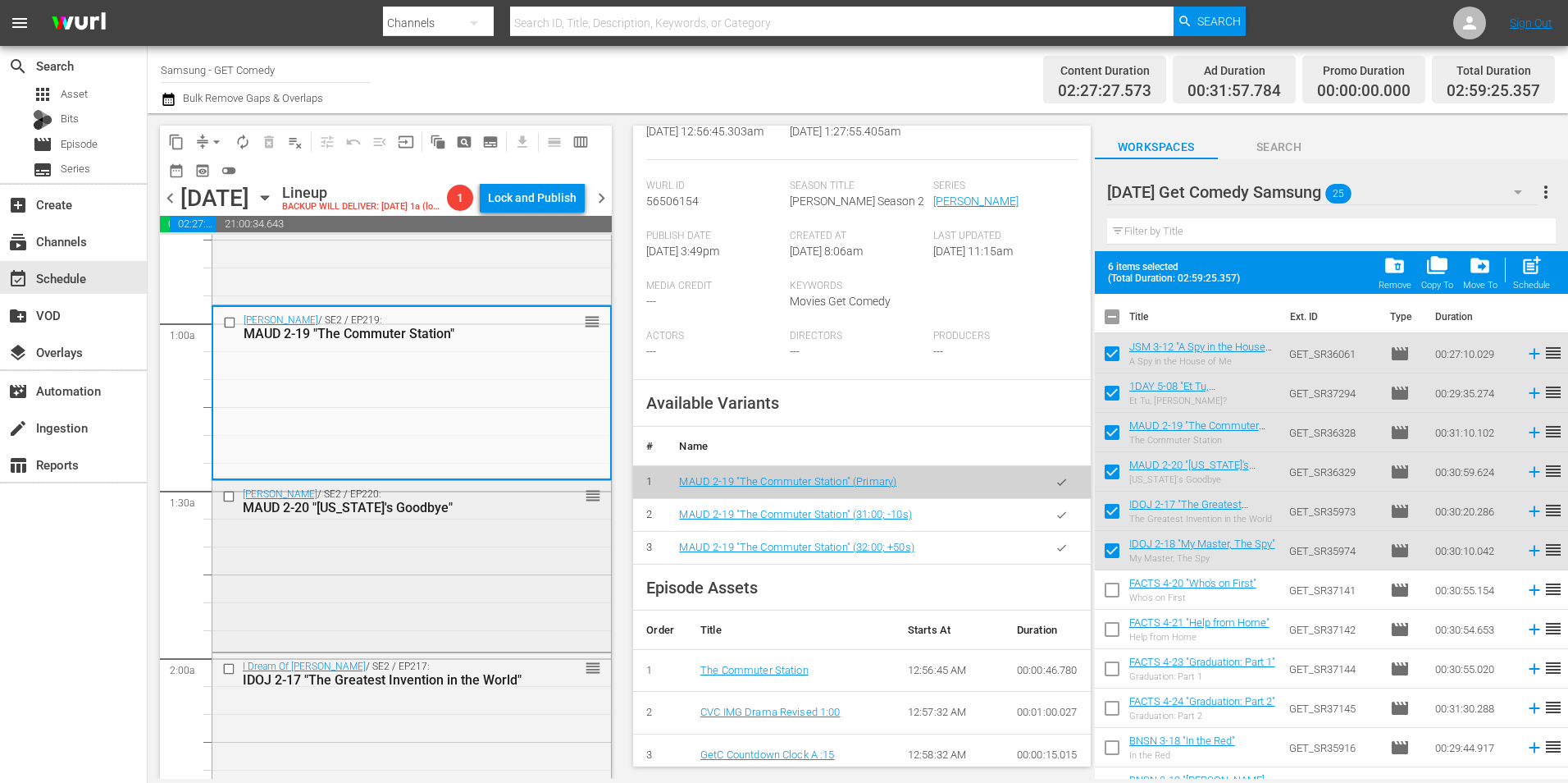
click at [519, 606] on div "Maude / SE2 / EP220: MAUD 2-20 "Florida's Goodbye" reorder" at bounding box center [411, 564] width 399 height 168
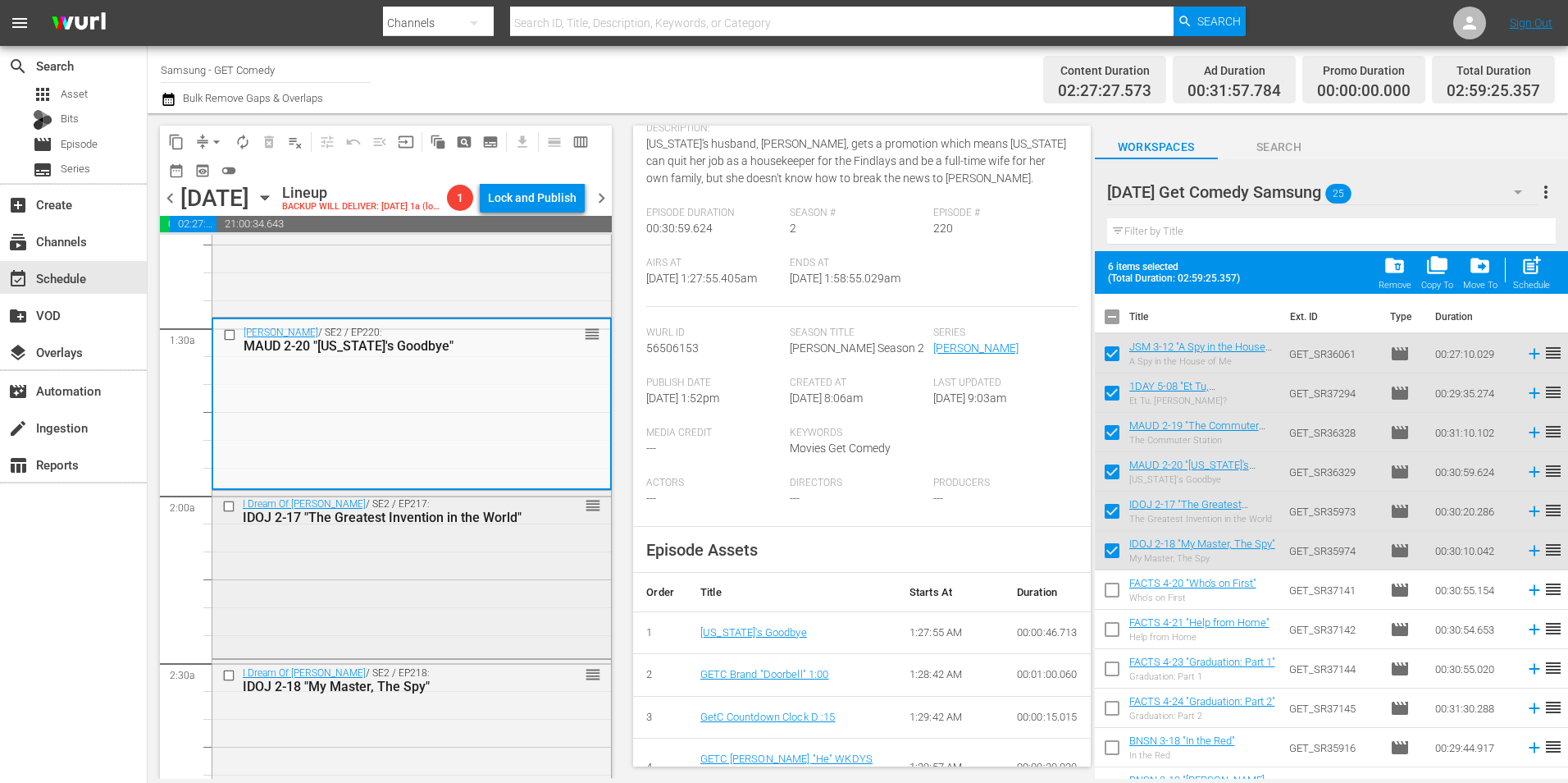
scroll to position [411, 0]
click at [462, 623] on div "I Dream Of Jeannie / SE2 / EP217: IDOJ 2-17 "The Greatest Invention in the Worl…" at bounding box center [411, 571] width 399 height 164
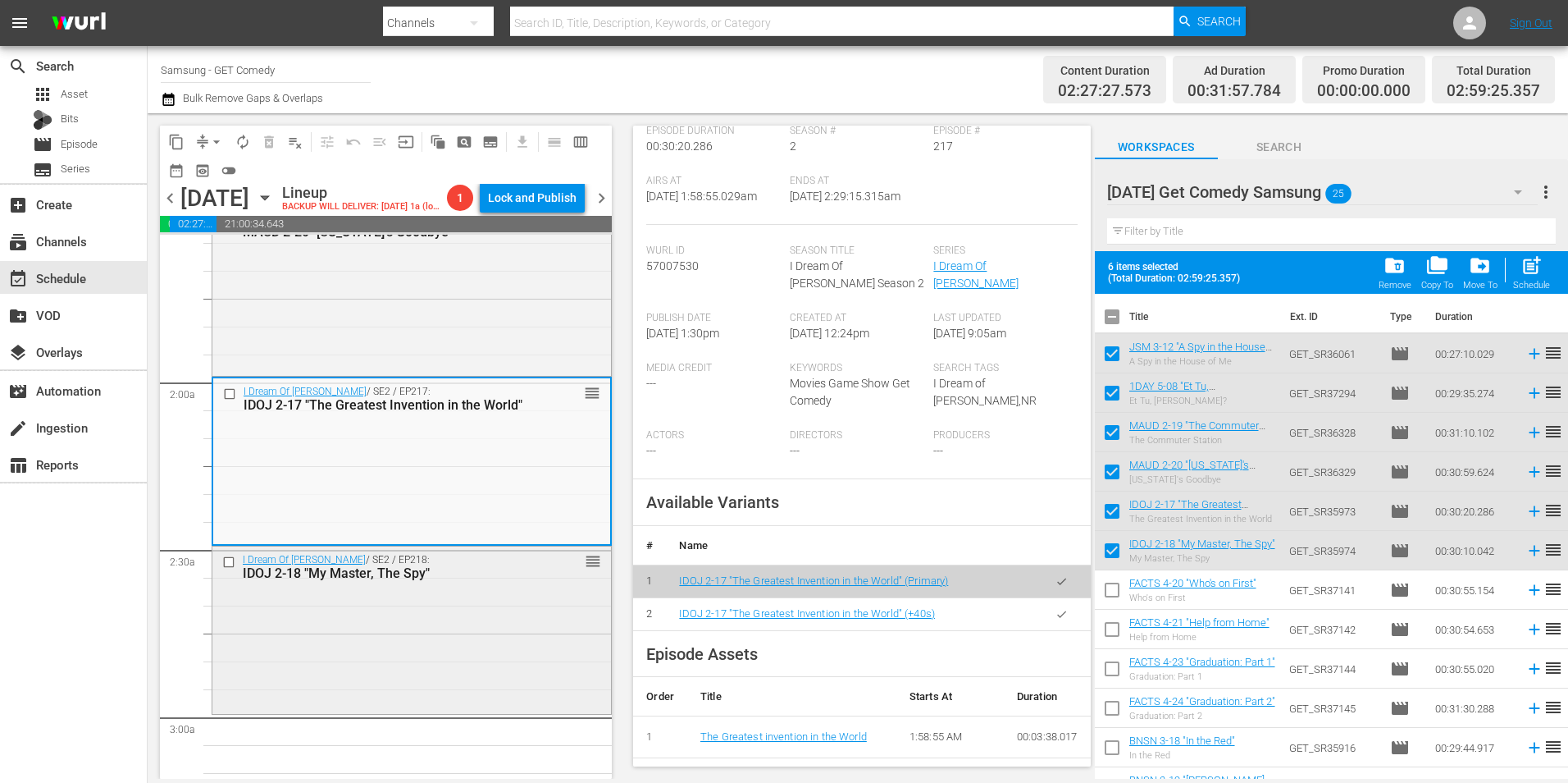
scroll to position [656, 0]
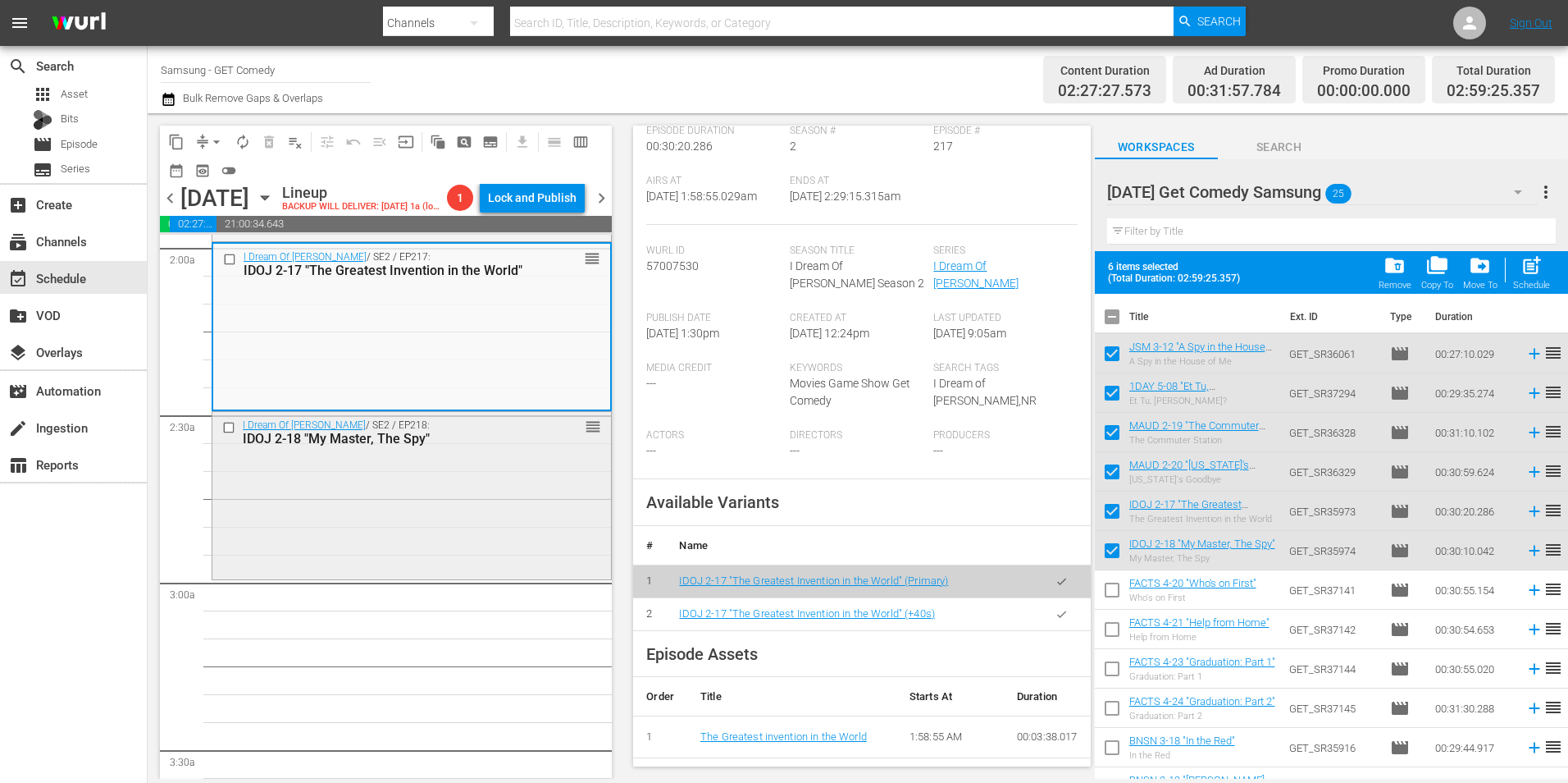
click at [485, 554] on div "I Dream Of Jeannie / SE2 / EP218: IDOJ 2-18 "My Master, The Spy" reorder" at bounding box center [411, 493] width 399 height 163
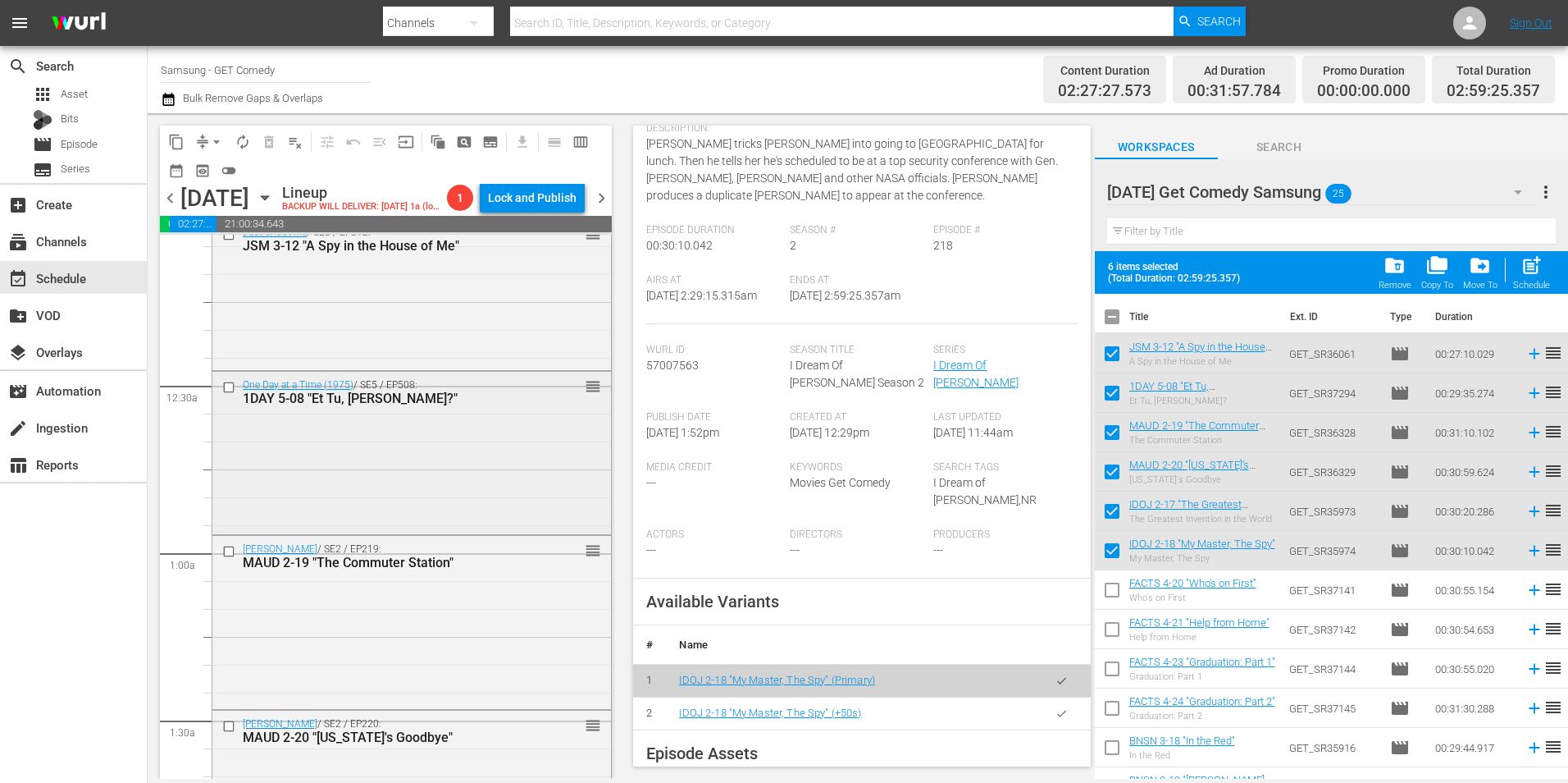
scroll to position [0, 0]
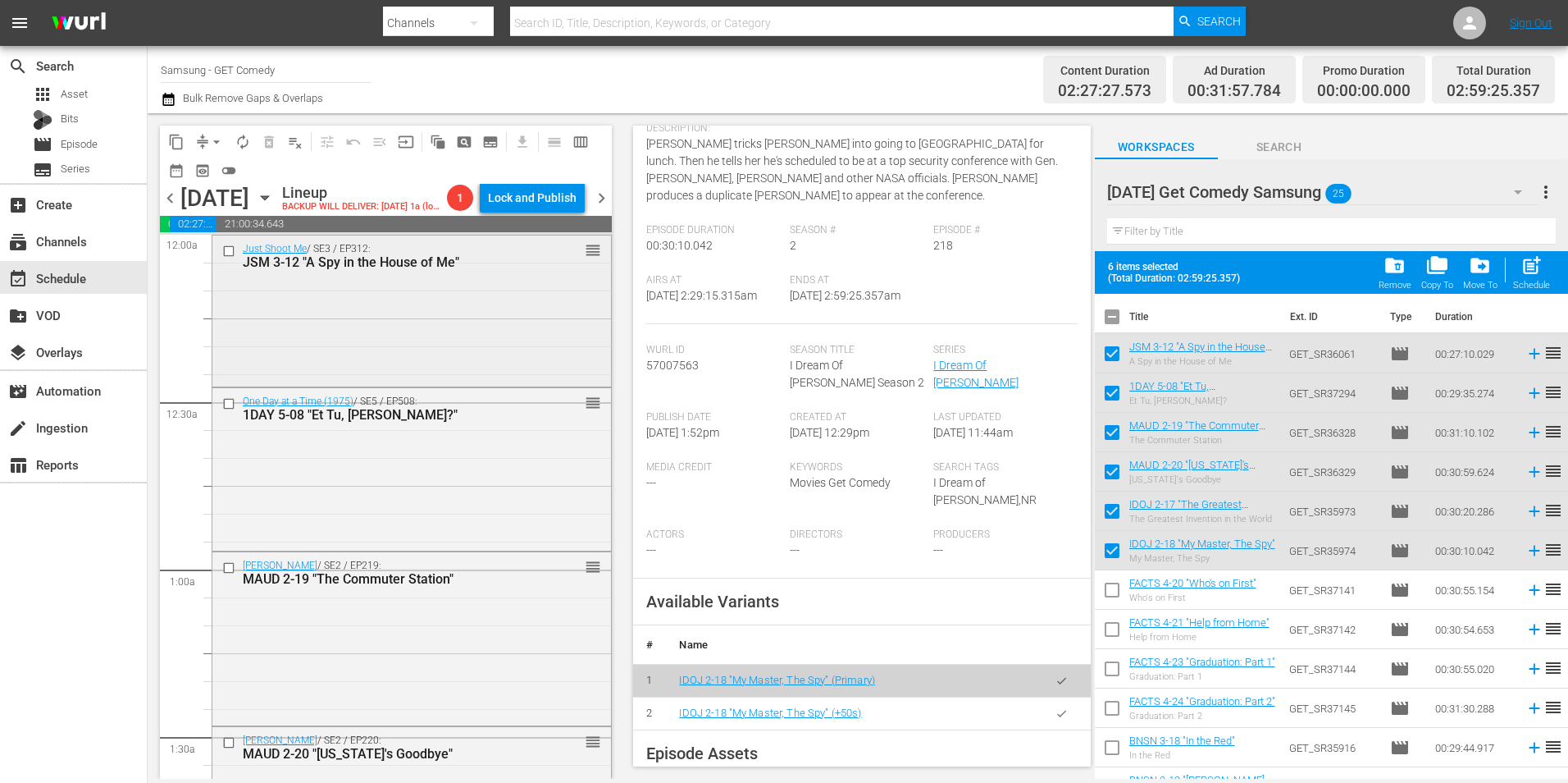
click at [445, 342] on div "Just Shoot Me / SE3 / EP312: JSM 3-12 "A Spy in the House of Me" reorder" at bounding box center [411, 309] width 399 height 147
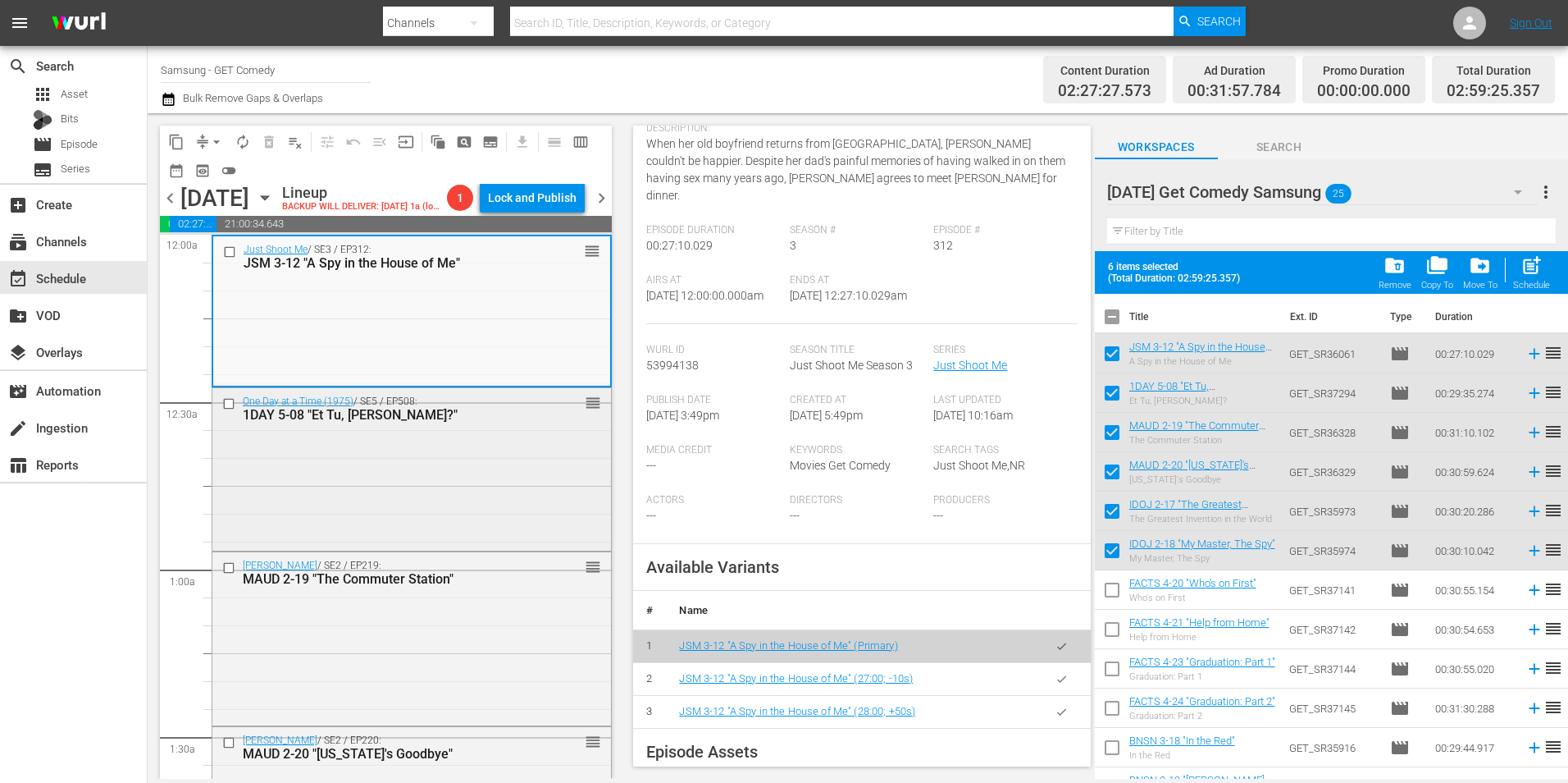
click at [537, 538] on div "One Day at a Time (1975) / SE5 / EP508: 1DAY 5-08 "Et Tu, Ann?" reorder" at bounding box center [411, 468] width 399 height 160
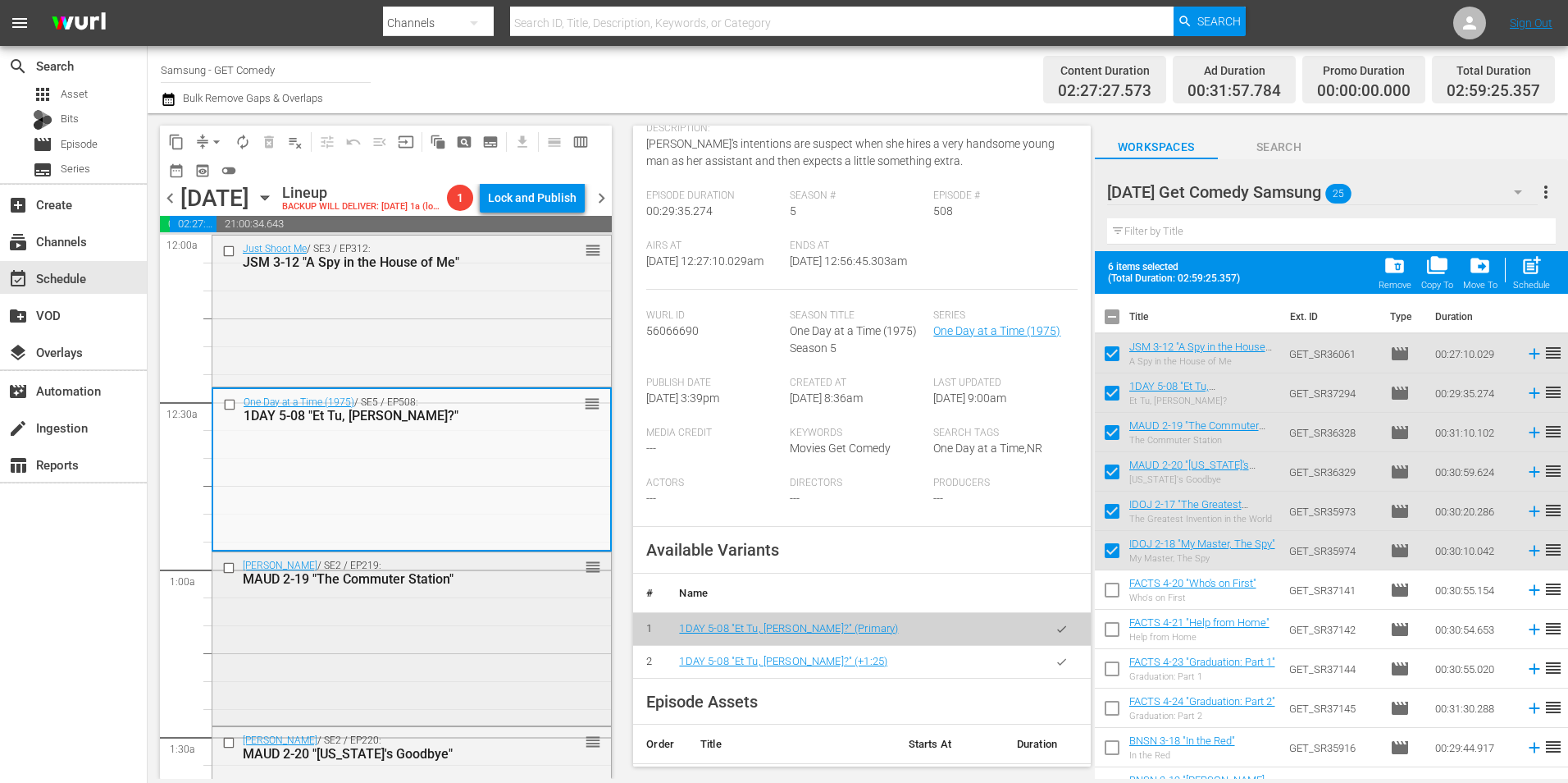
click at [443, 690] on div "Maude / SE2 / EP219: MAUD 2-19 "The Commuter Station" reorder" at bounding box center [411, 636] width 399 height 169
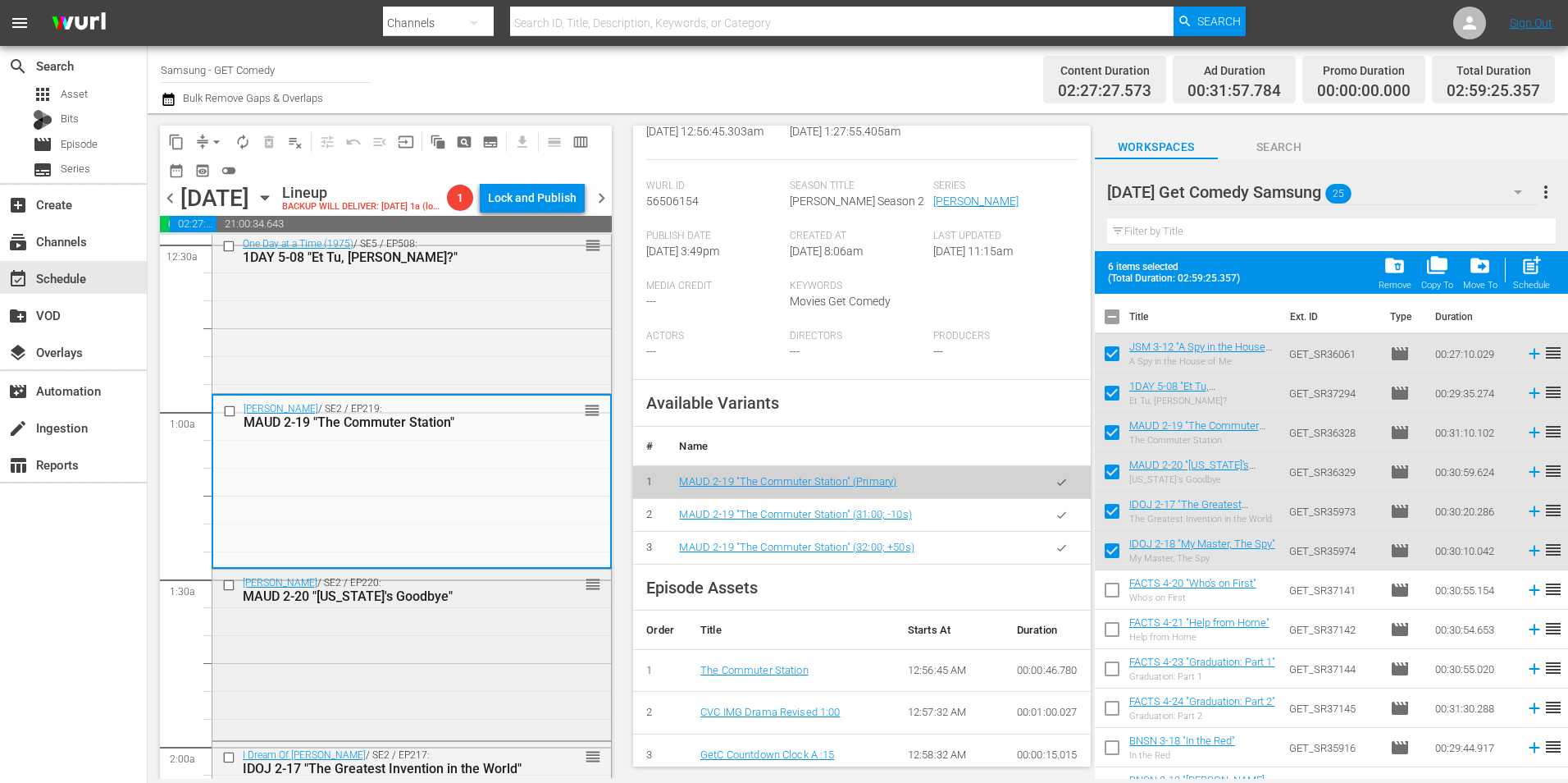
scroll to position [164, 0]
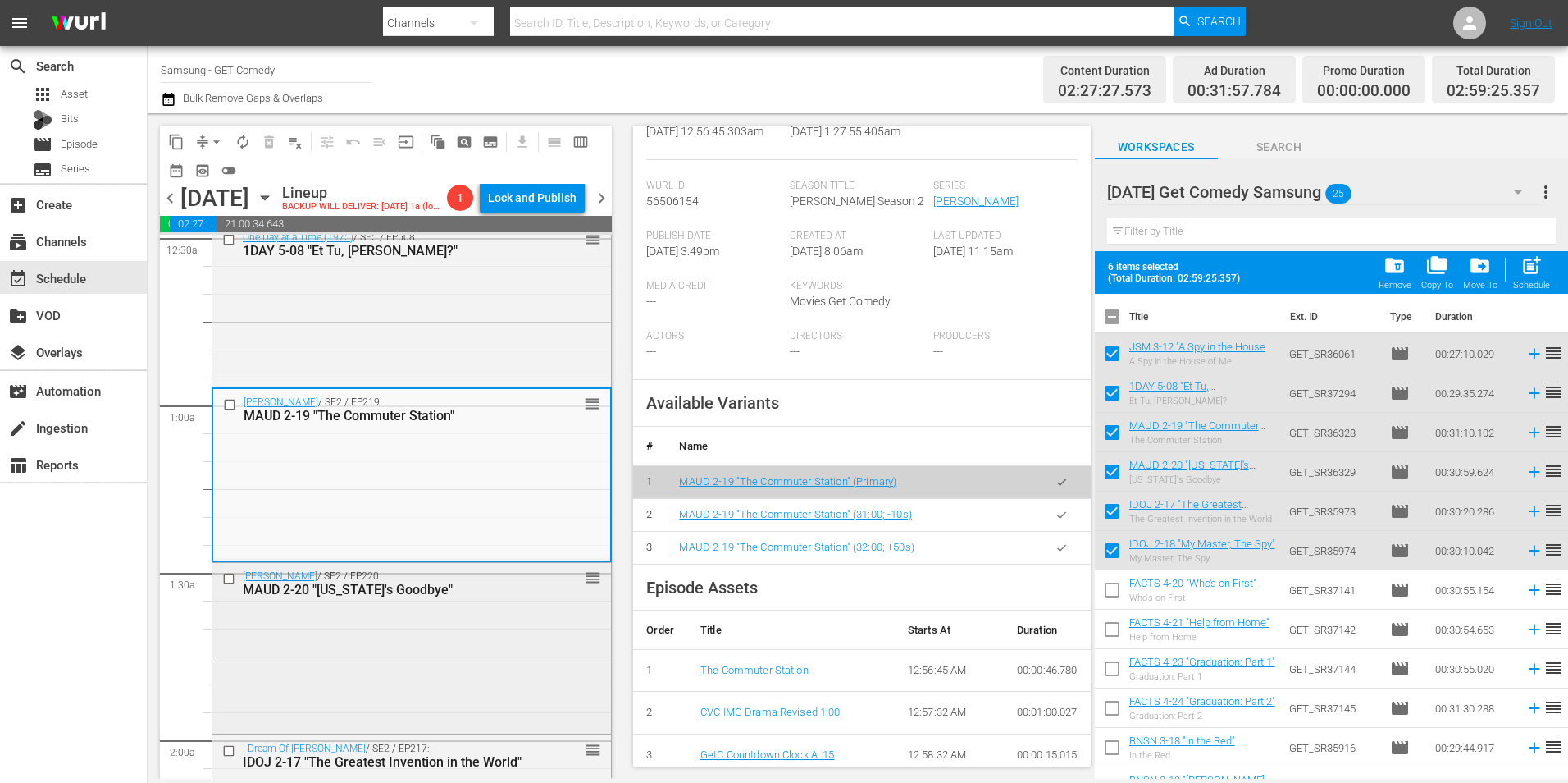
click at [491, 658] on div "Maude / SE2 / EP220: MAUD 2-20 "Florida's Goodbye" reorder" at bounding box center [411, 646] width 399 height 168
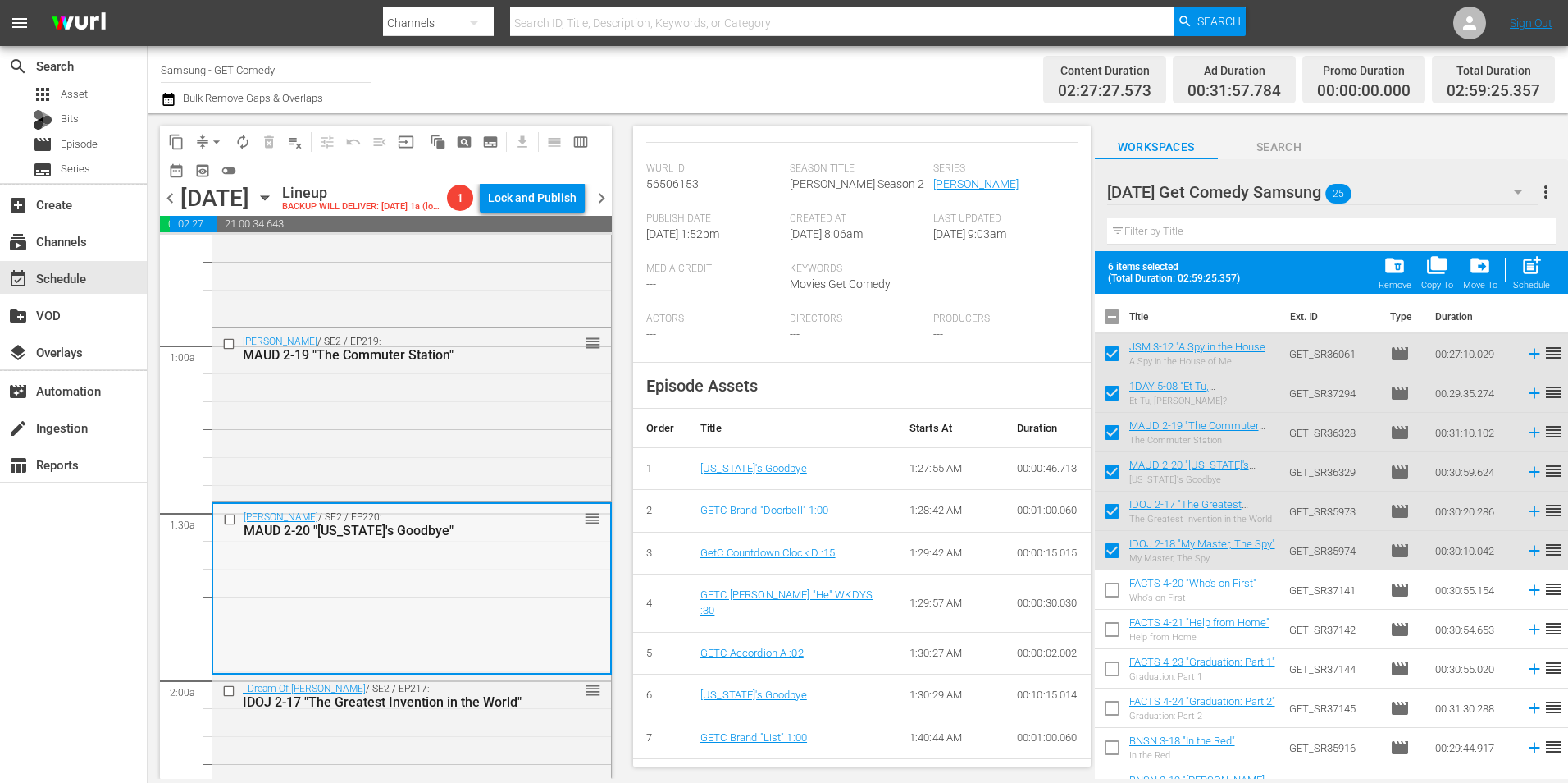
scroll to position [328, 0]
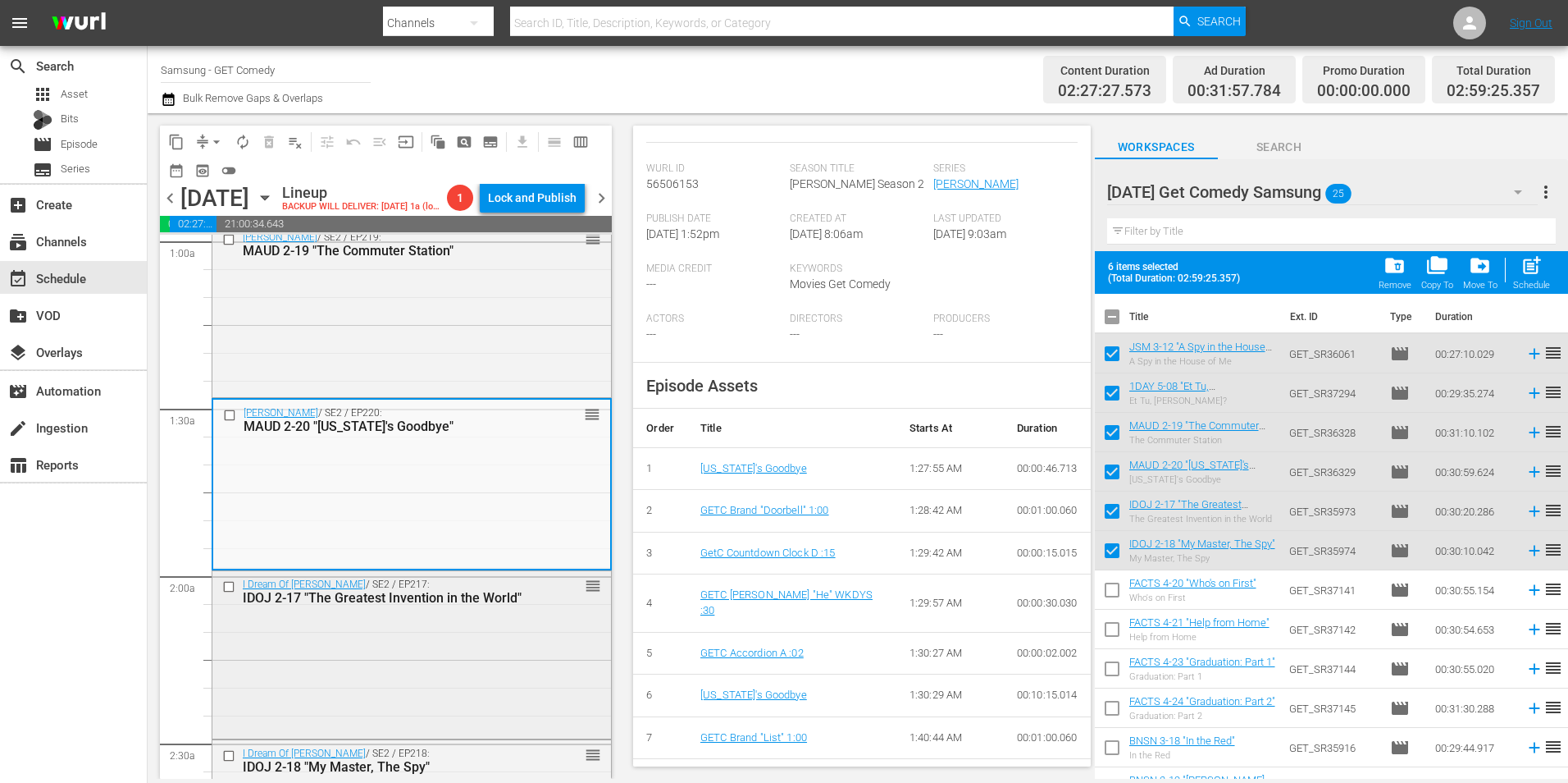
click at [465, 675] on div "I Dream Of Jeannie / SE2 / EP217: IDOJ 2-17 "The Greatest Invention in the Worl…" at bounding box center [411, 653] width 399 height 164
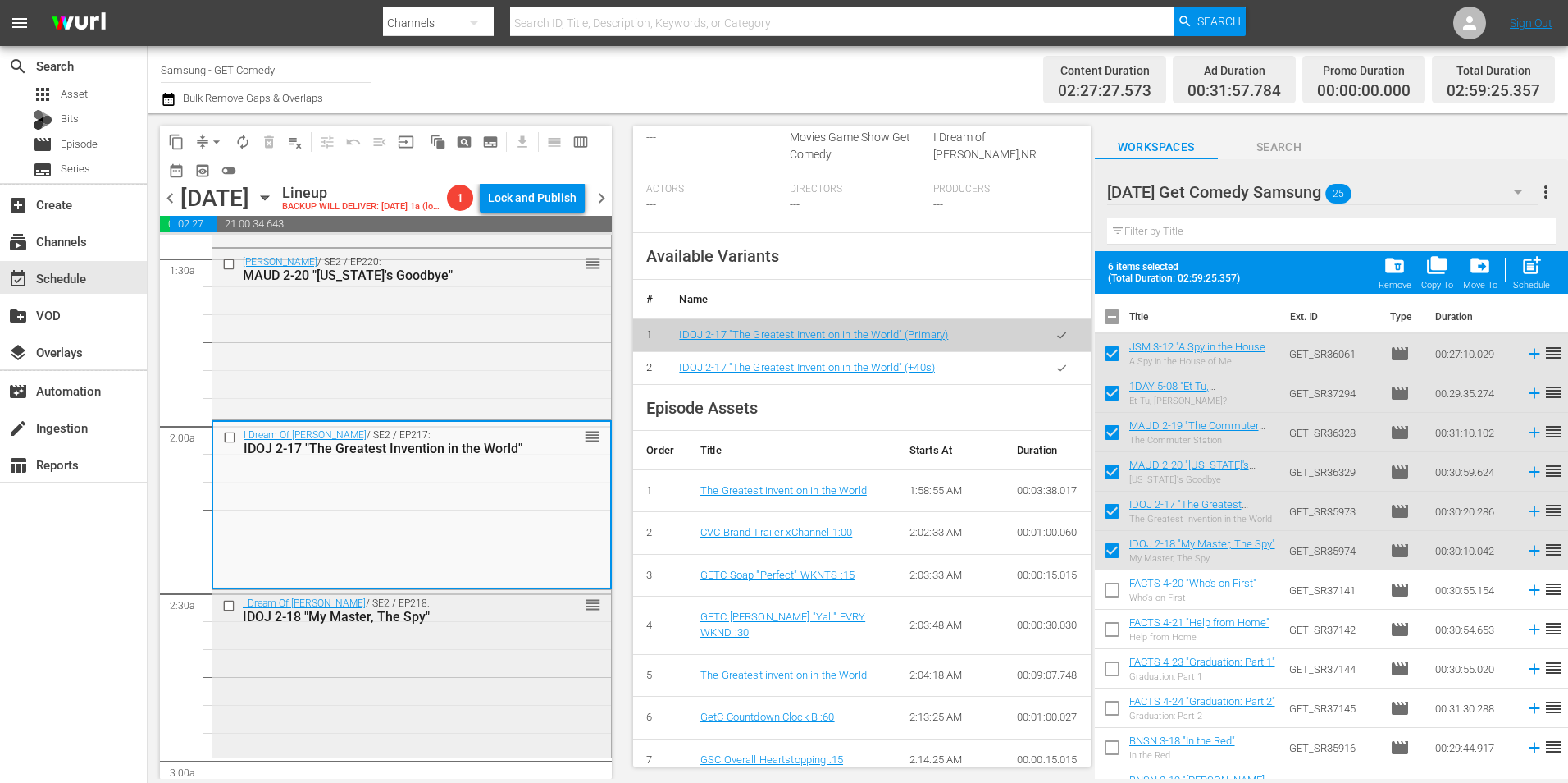
scroll to position [493, 0]
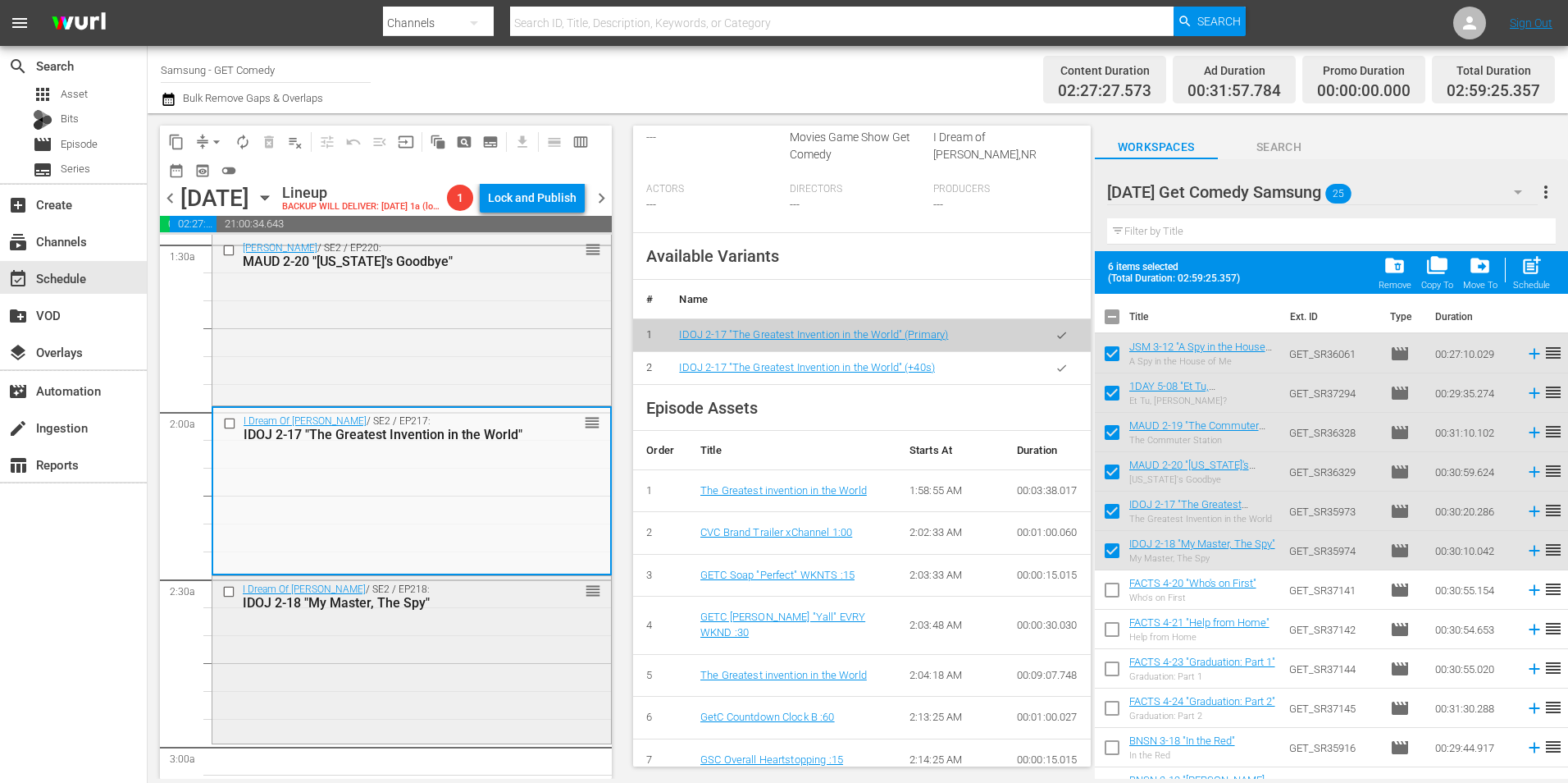
click at [458, 616] on div "I Dream Of Jeannie / SE2 / EP218: IDOJ 2-18 "My Master, The Spy" reorder" at bounding box center [411, 596] width 399 height 40
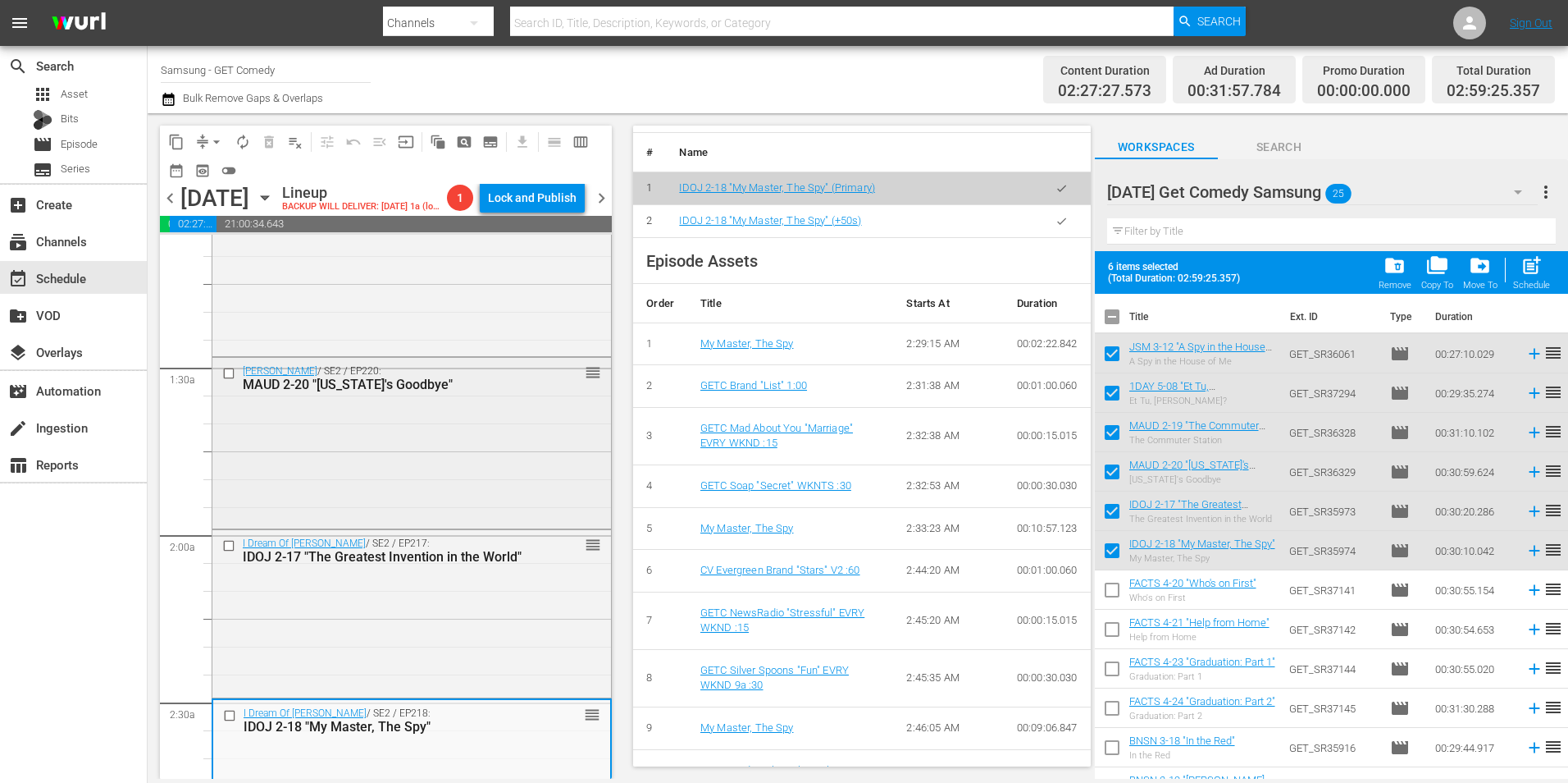
scroll to position [328, 0]
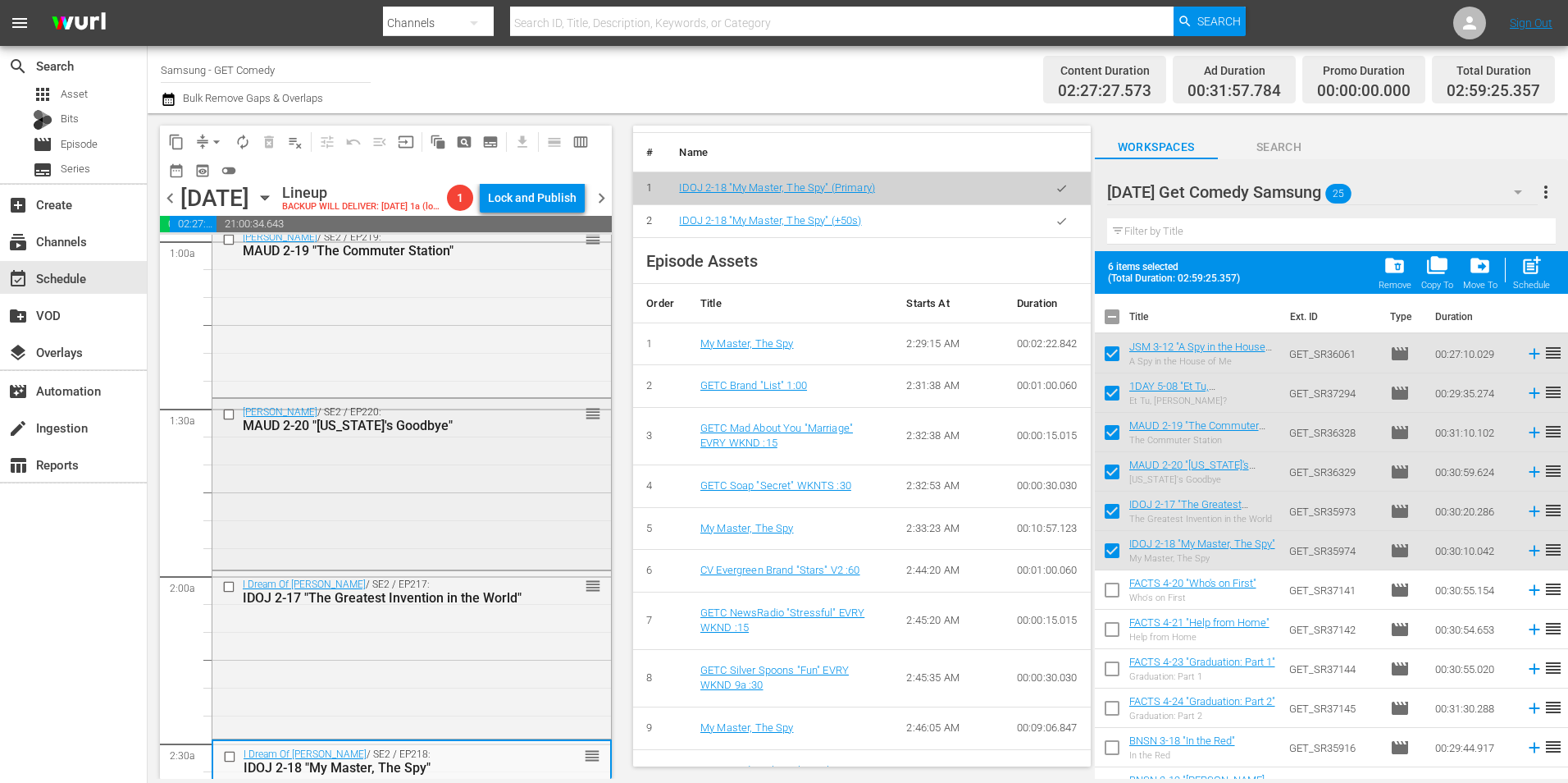
click at [453, 504] on div "Maude / SE2 / EP220: MAUD 2-20 "Florida's Goodbye" reorder" at bounding box center [411, 483] width 399 height 168
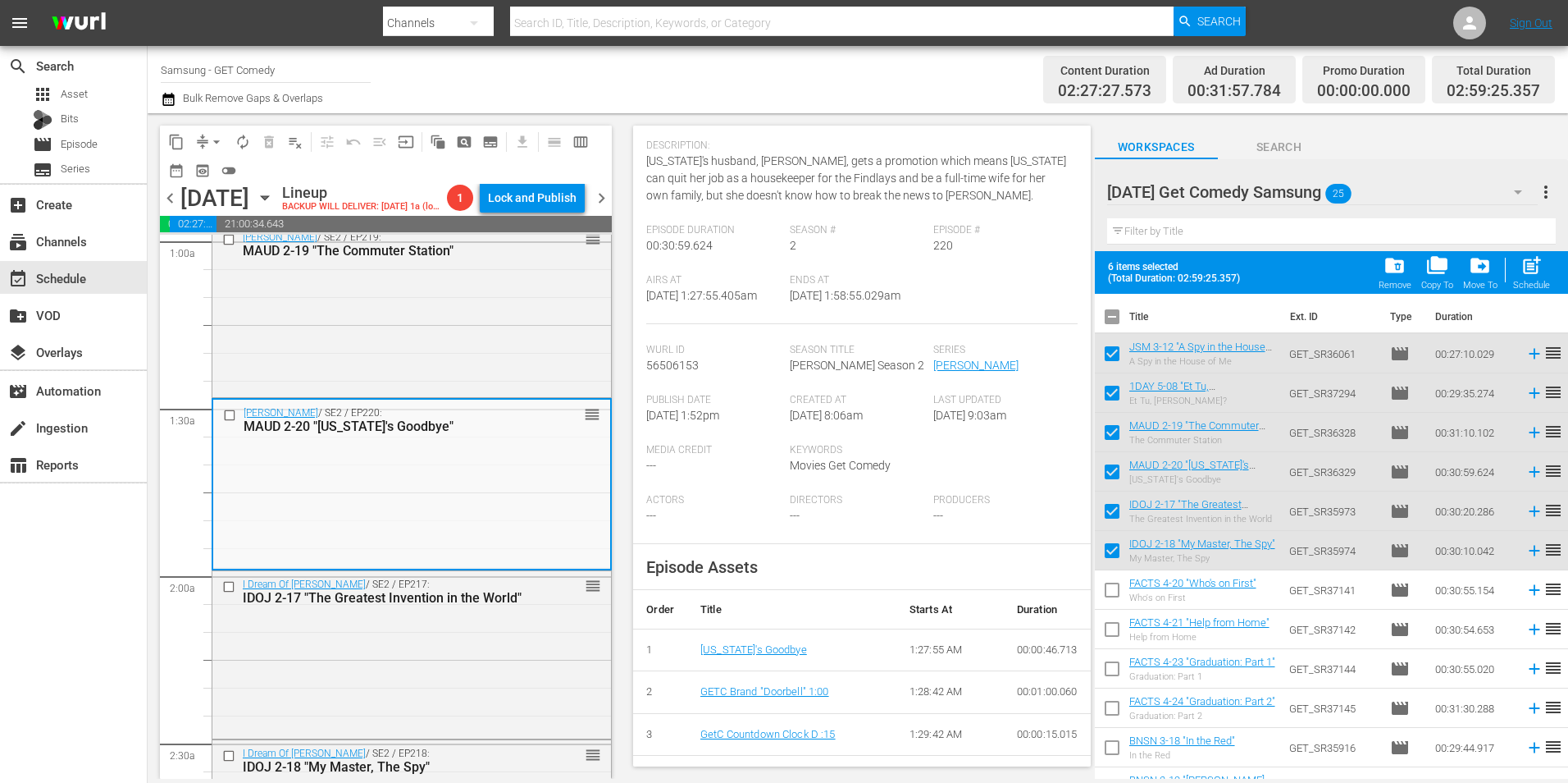
scroll to position [0, 0]
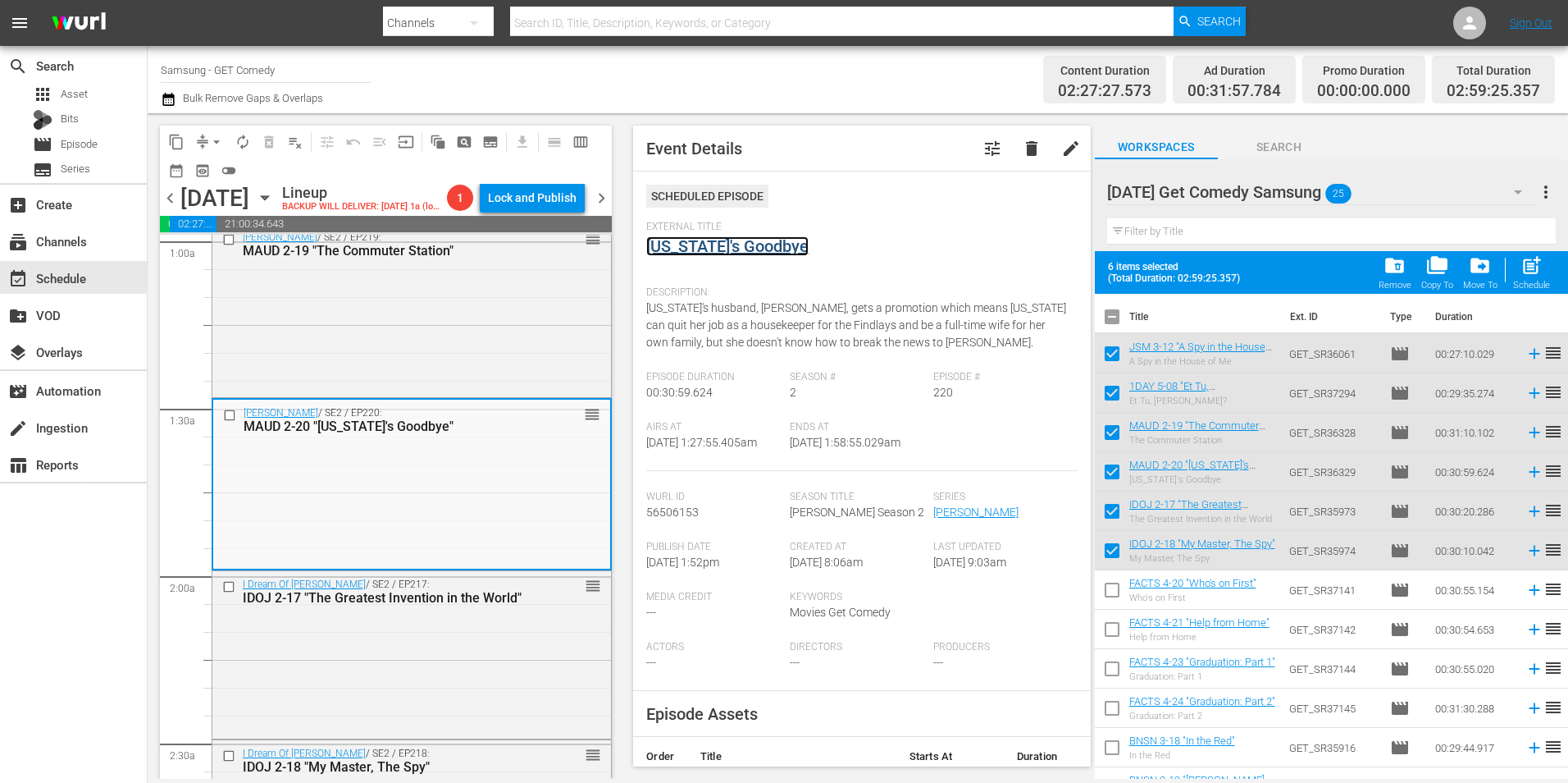
click at [708, 250] on link "[US_STATE]'s Goodbye" at bounding box center [727, 247] width 162 height 20
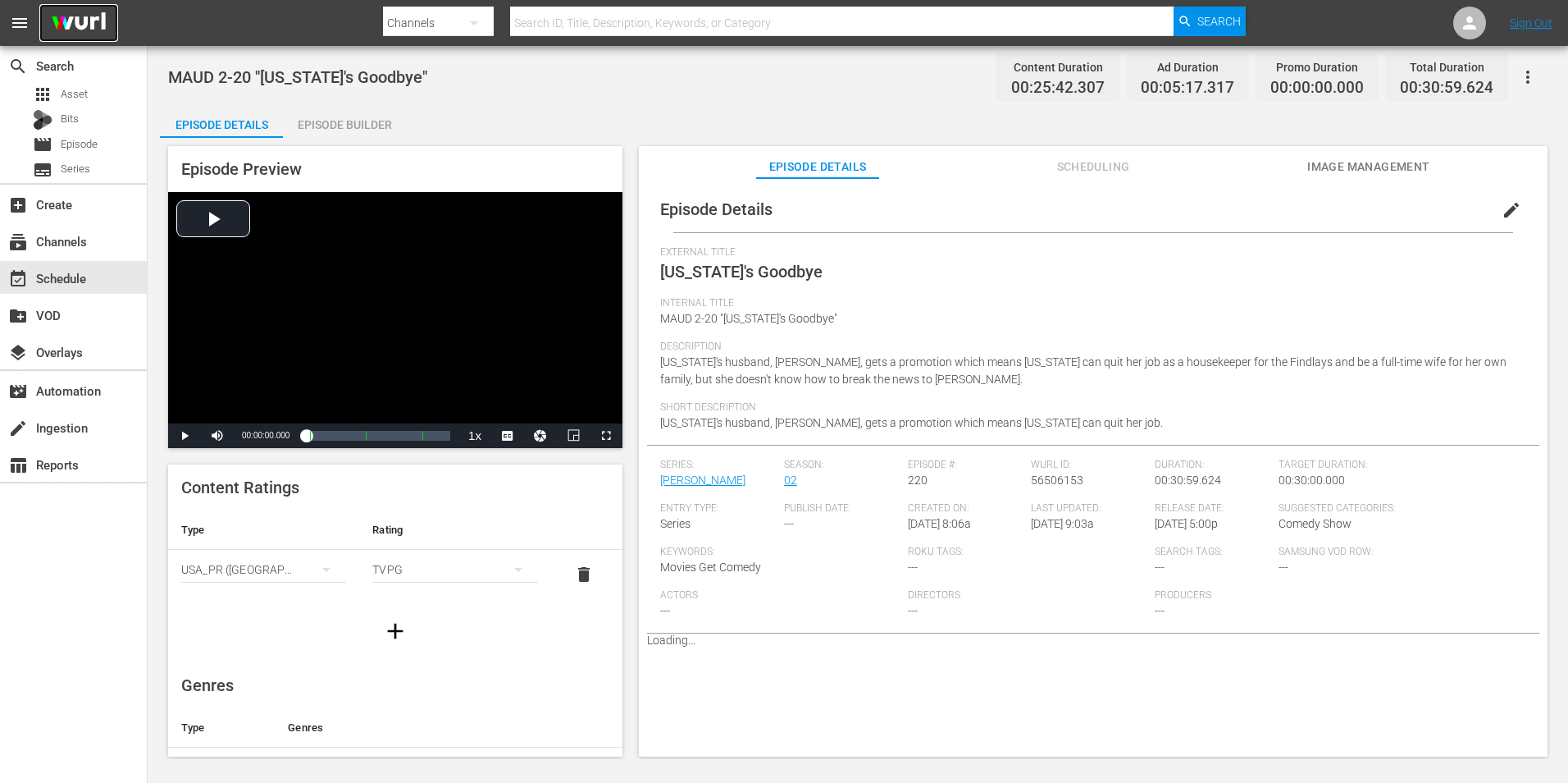
drag, startPoint x: 93, startPoint y: 2, endPoint x: 76, endPoint y: 22, distance: 26.2
click at [323, 127] on div "Episode Builder" at bounding box center [344, 124] width 123 height 39
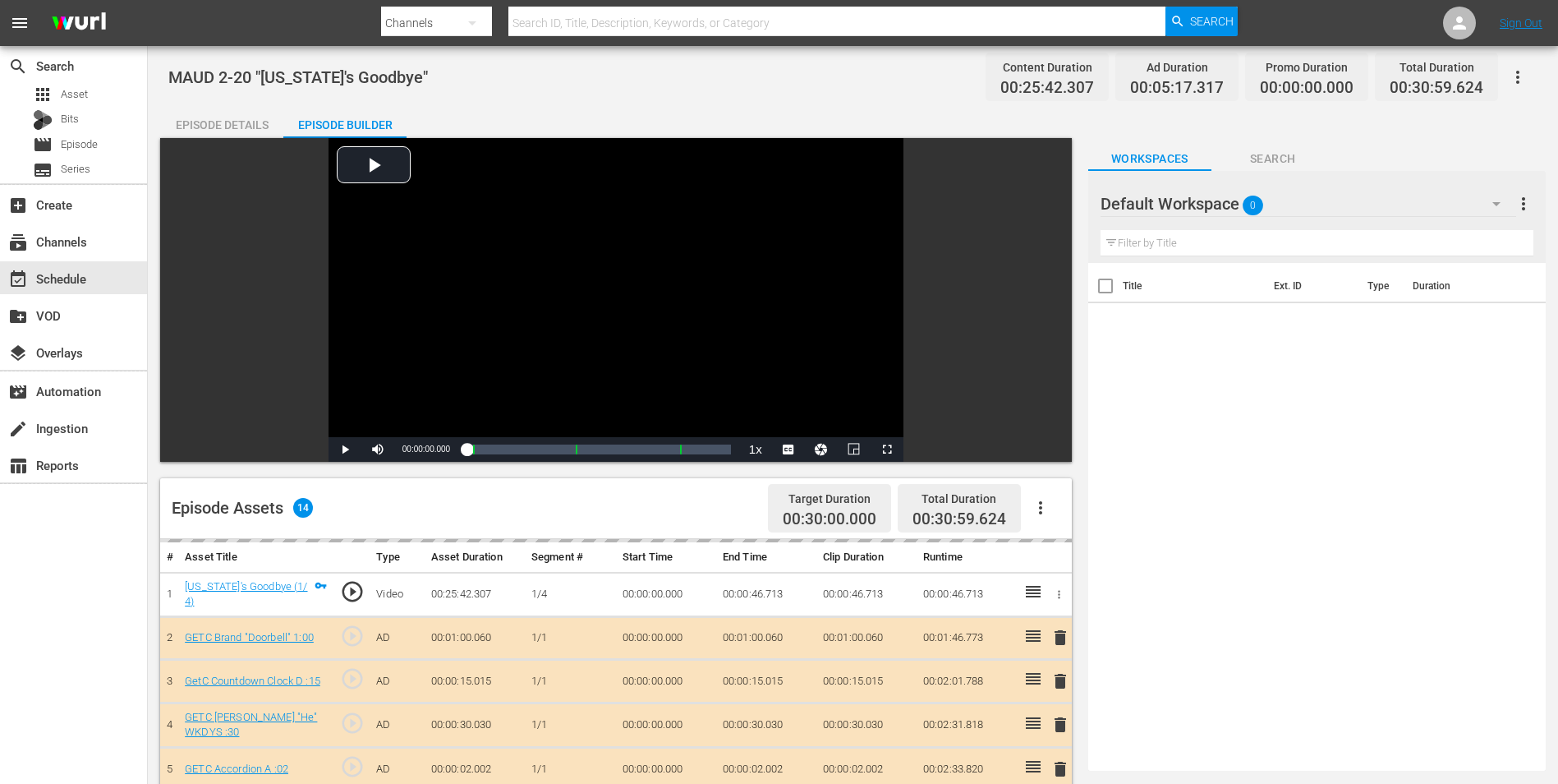
click at [228, 124] on div "Episode Details" at bounding box center [222, 124] width 123 height 39
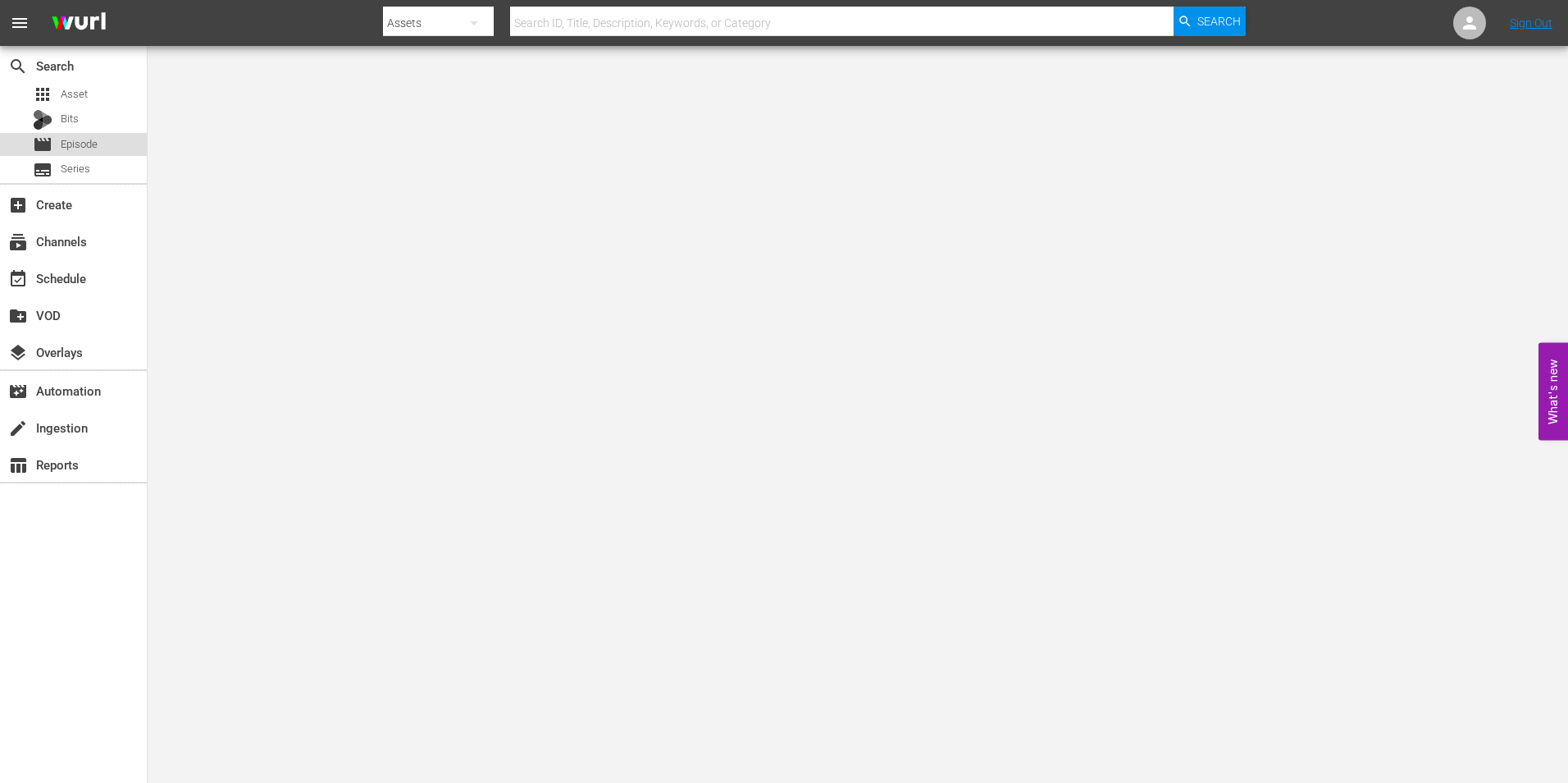
click at [86, 142] on span "Episode" at bounding box center [79, 145] width 37 height 16
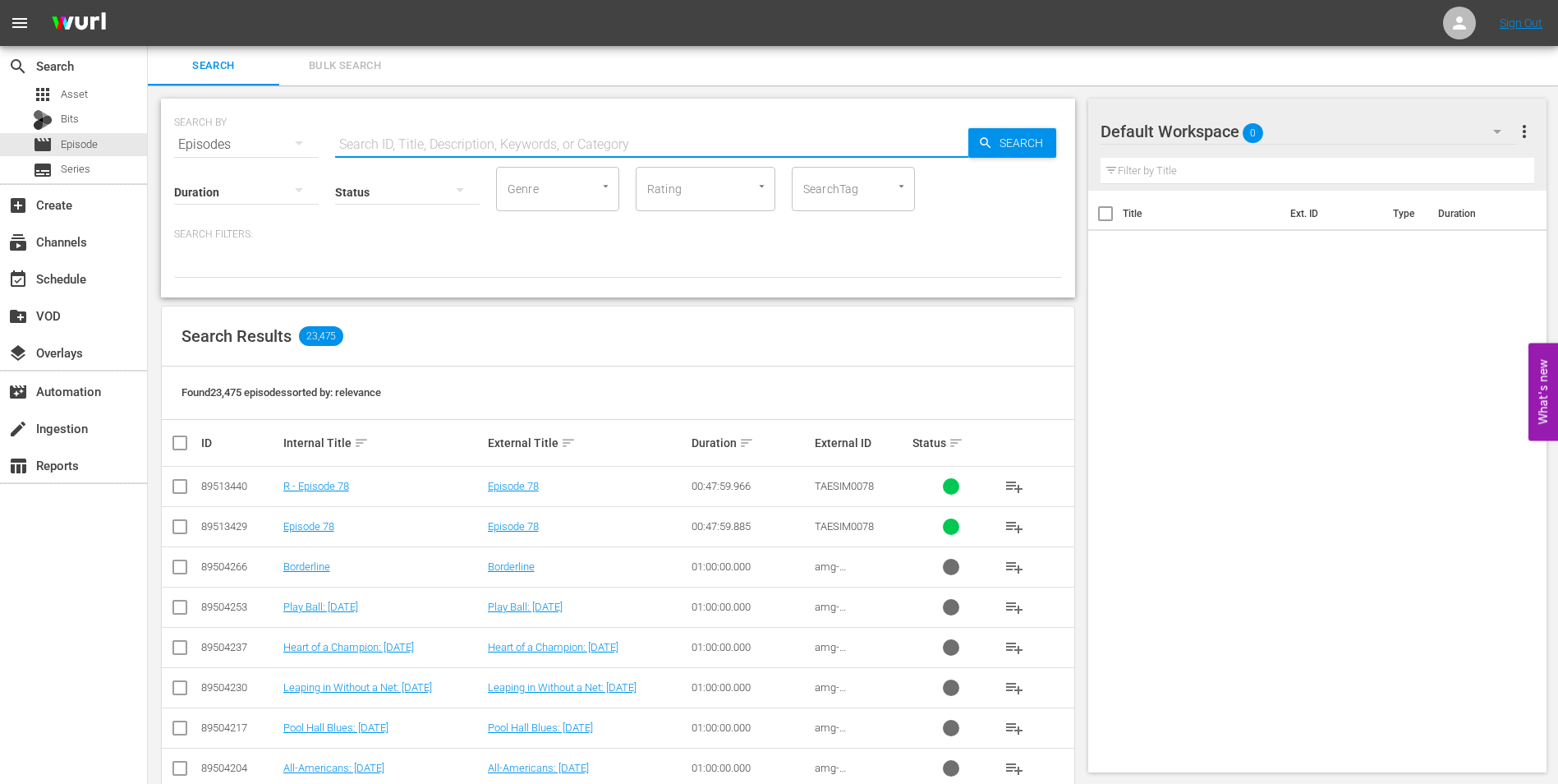
click at [362, 146] on input "text" at bounding box center [652, 144] width 634 height 39
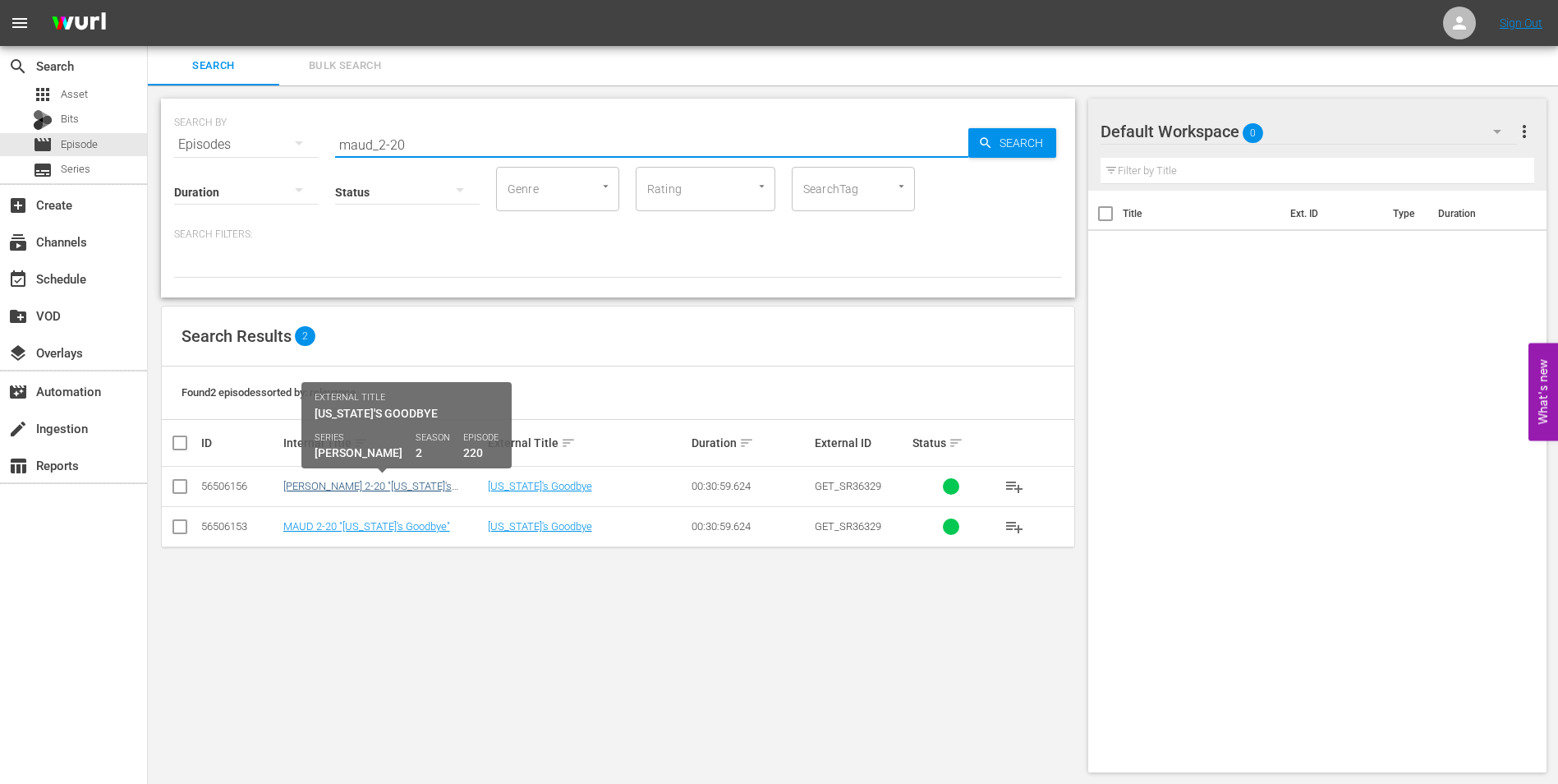
type input "maud_2-20"
click at [389, 491] on link "[PERSON_NAME] 2-20 "[US_STATE]'s Goodbye"" at bounding box center [367, 491] width 169 height 25
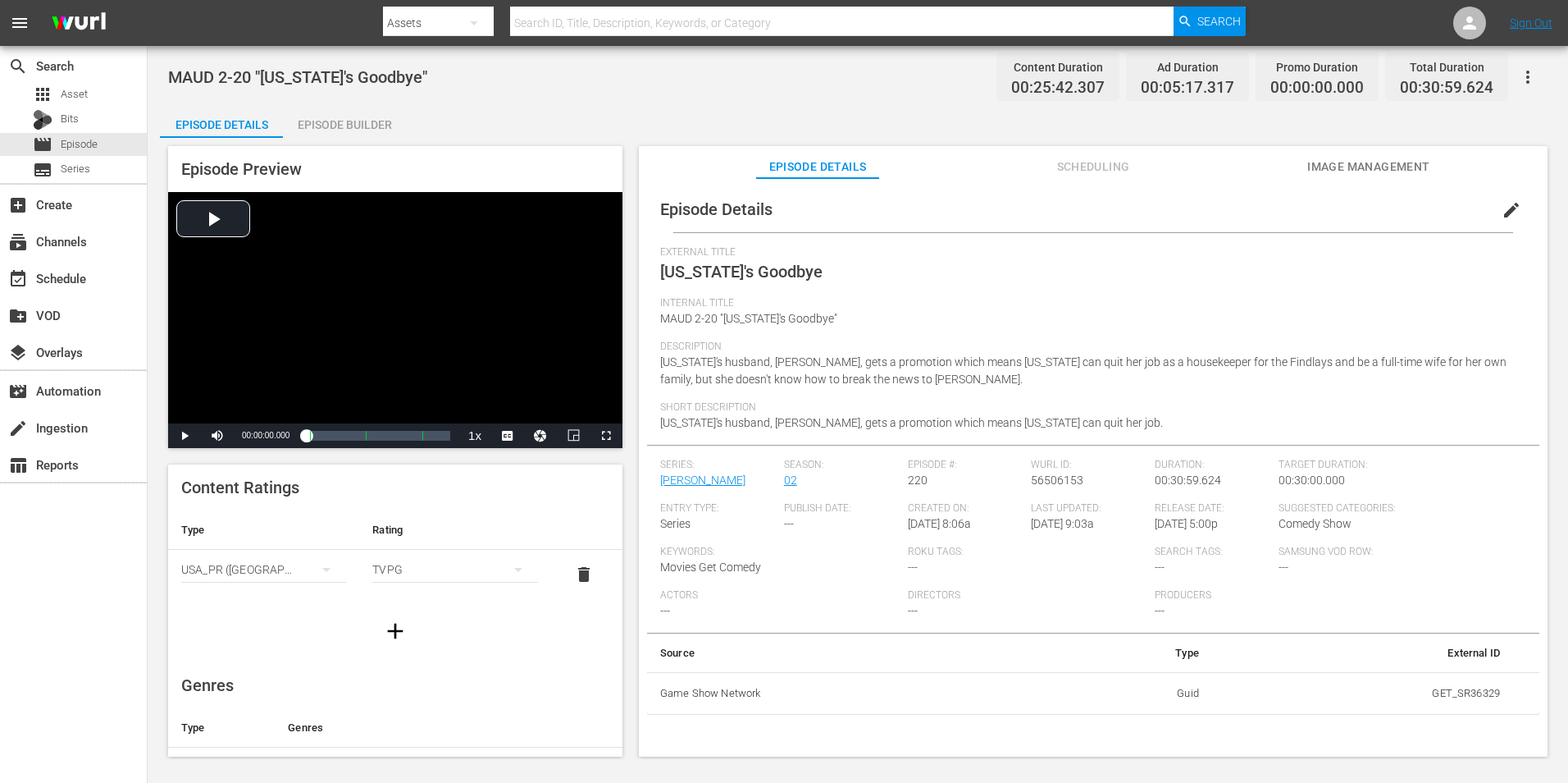
click at [1528, 71] on icon "button" at bounding box center [1528, 76] width 4 height 13
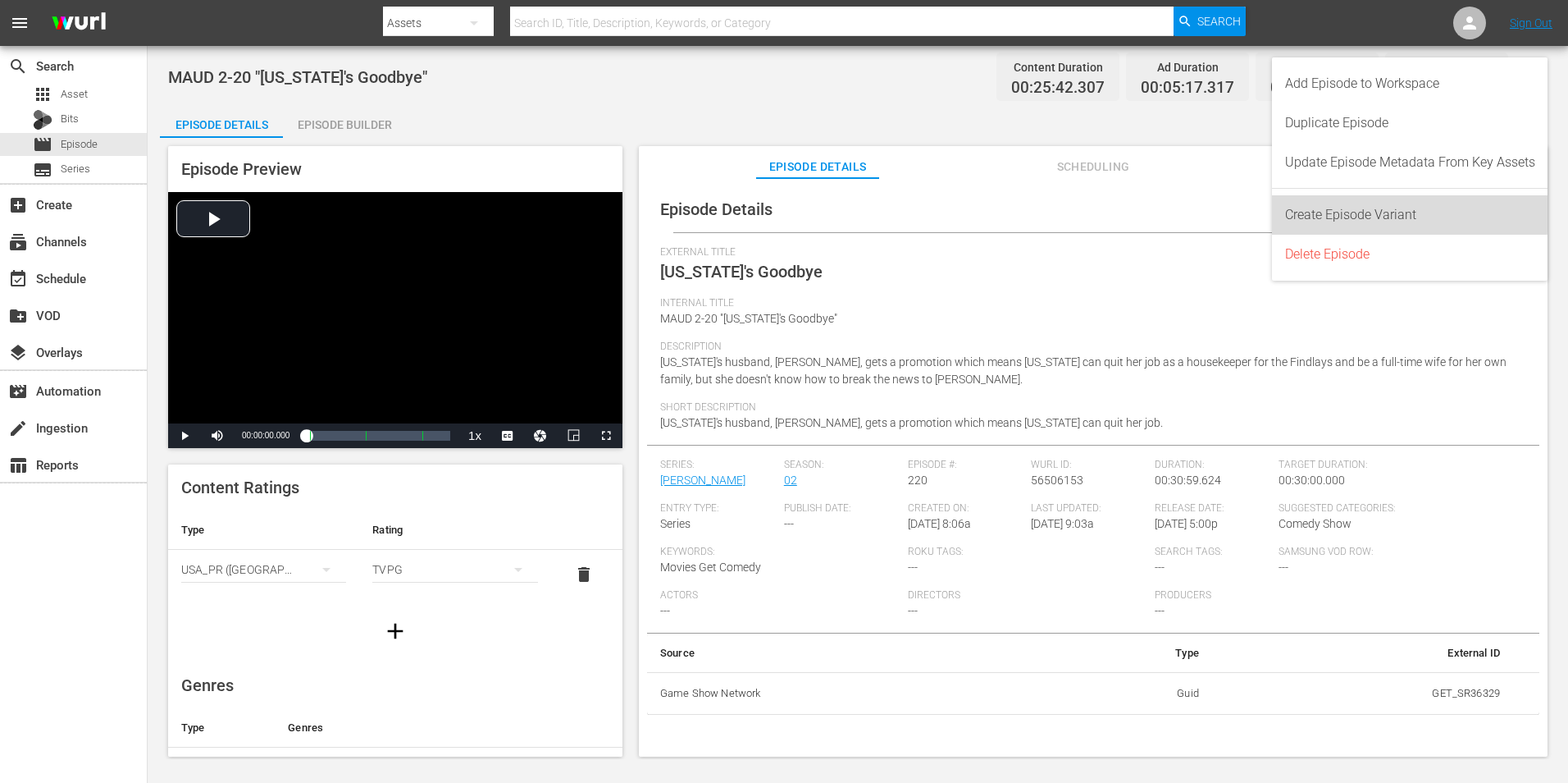
click at [1346, 212] on div "Create Episode Variant" at bounding box center [1410, 214] width 250 height 39
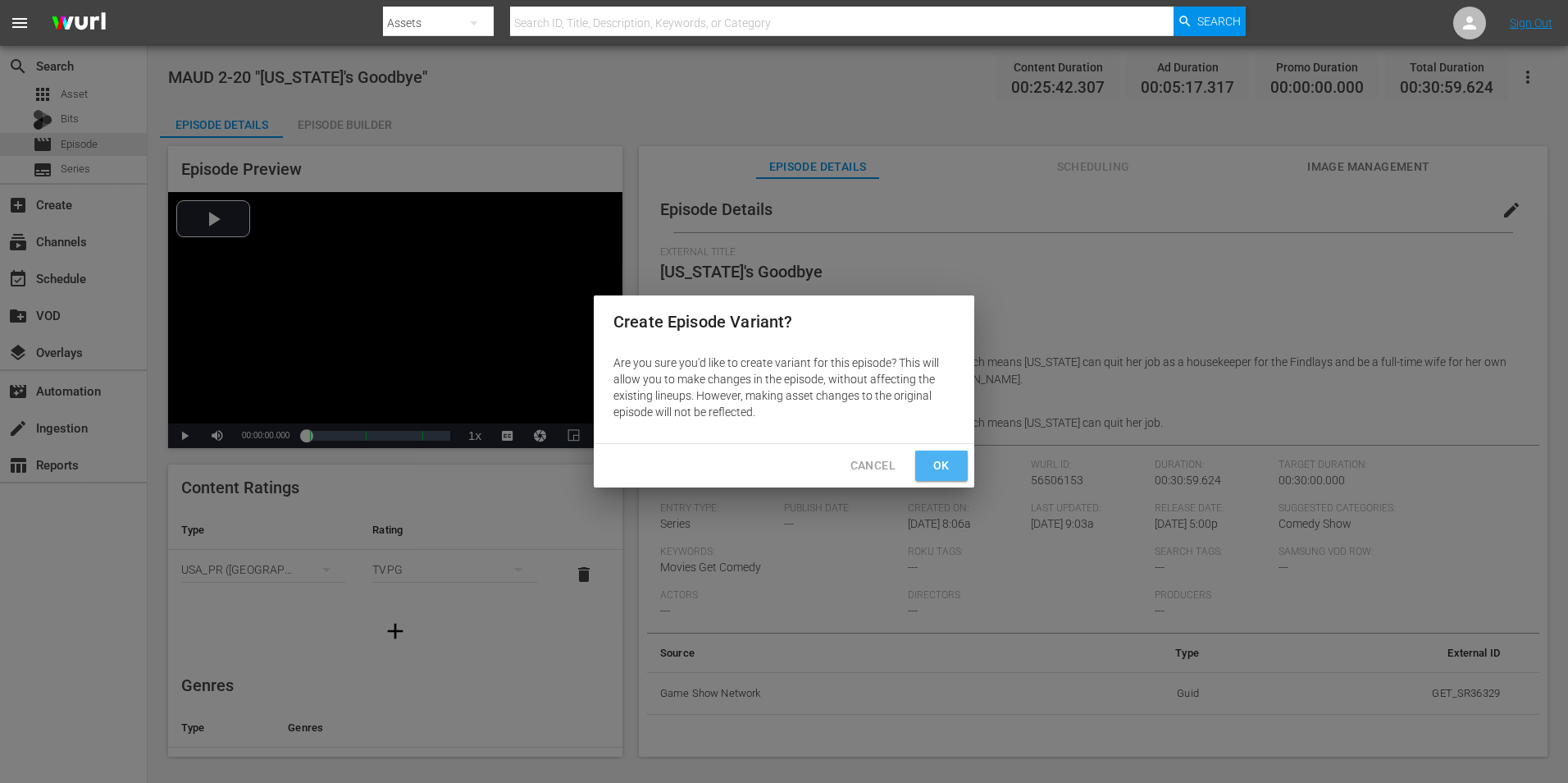
click at [951, 464] on span "Ok" at bounding box center [941, 465] width 26 height 21
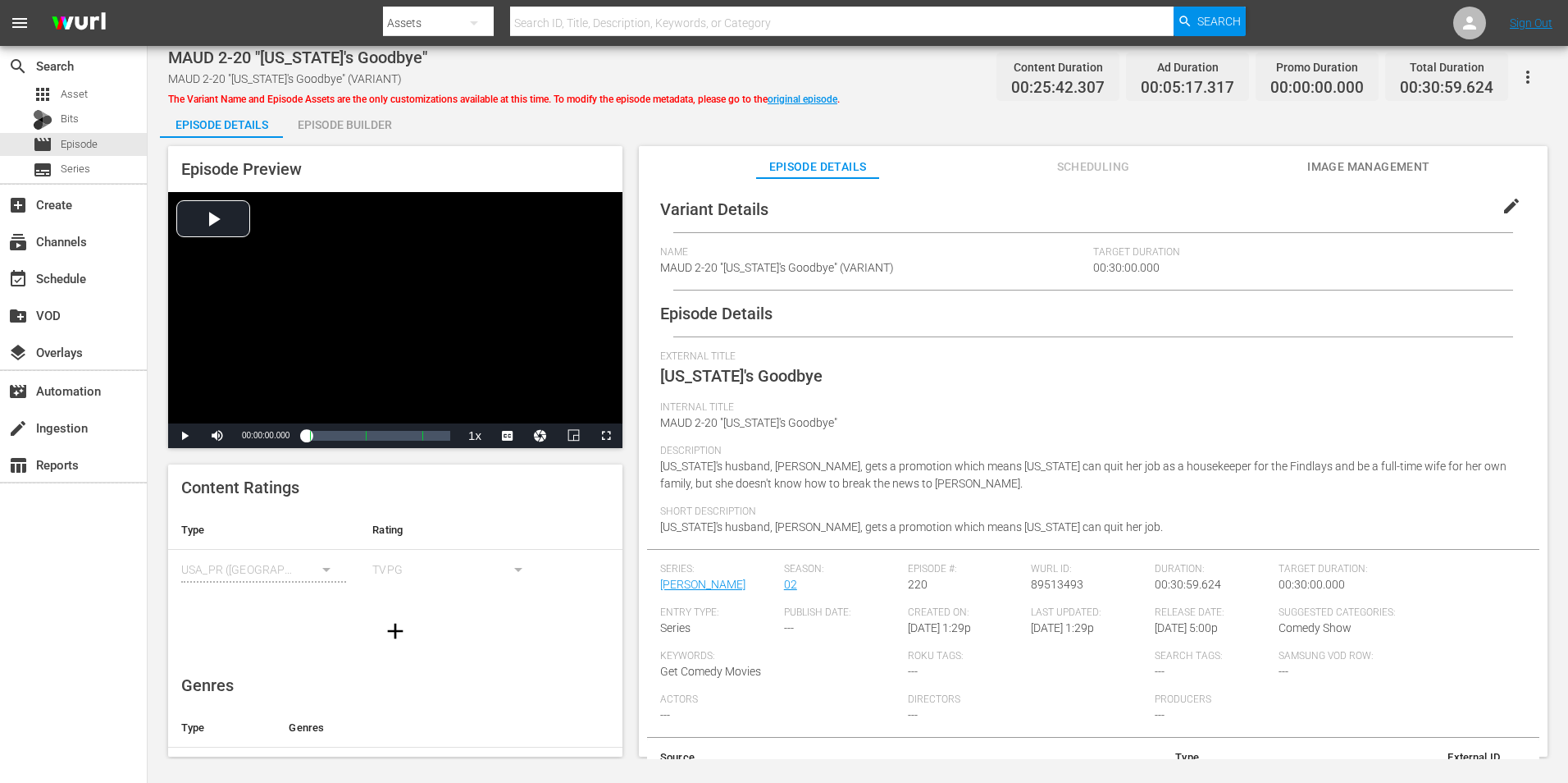
click at [1503, 205] on span "edit" at bounding box center [1512, 206] width 20 height 20
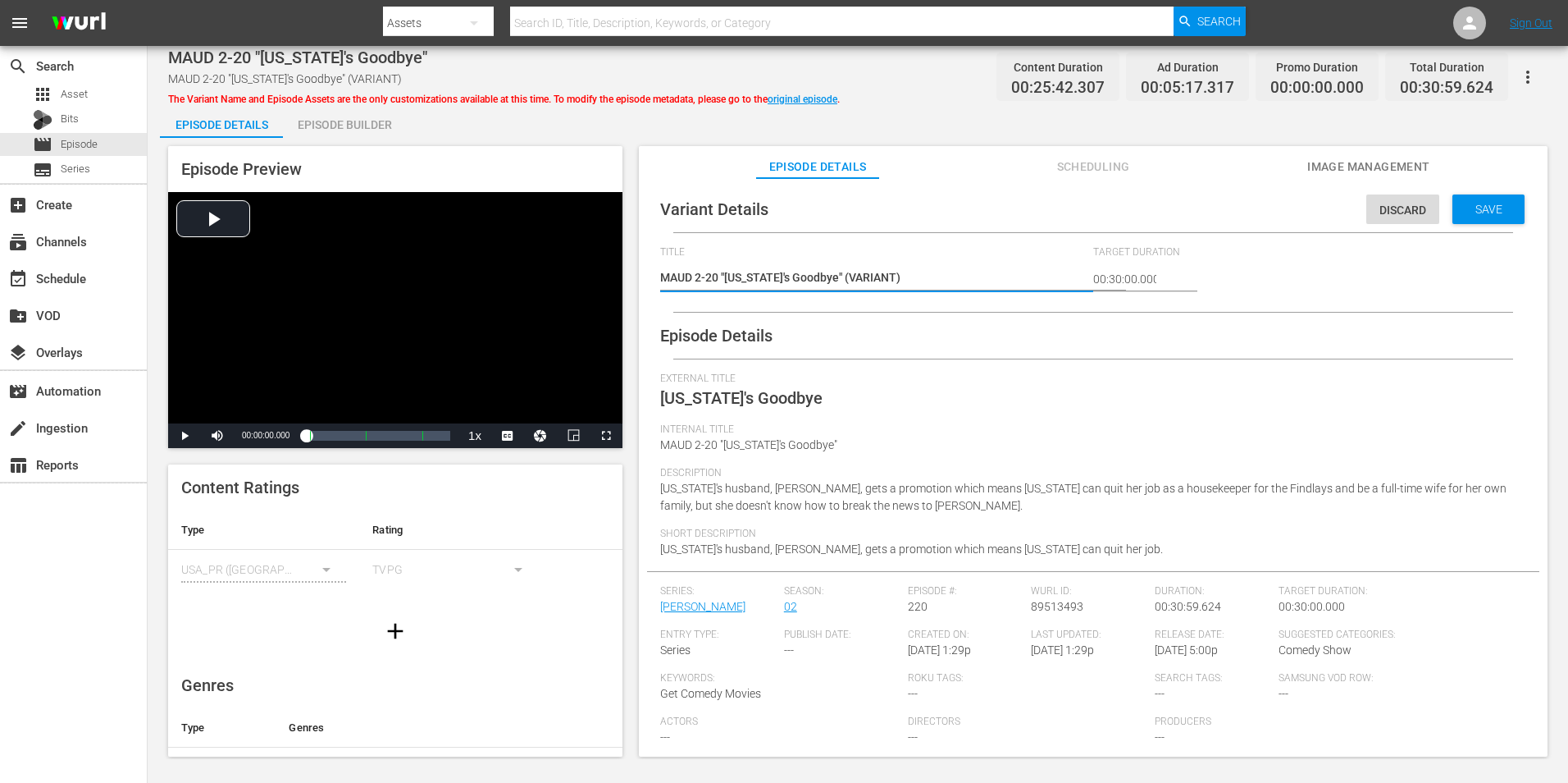
drag, startPoint x: 875, startPoint y: 277, endPoint x: 826, endPoint y: 280, distance: 49.1
click at [826, 280] on textarea "MAUD 2-20 "Florida's Goodbye" (VARIANT)" at bounding box center [872, 280] width 425 height 20
type textarea "MAUD 2-20 "Florida's Goodbye" (+)"
type textarea "MAUD 2-20 "Florida's Goodbye" (+3)"
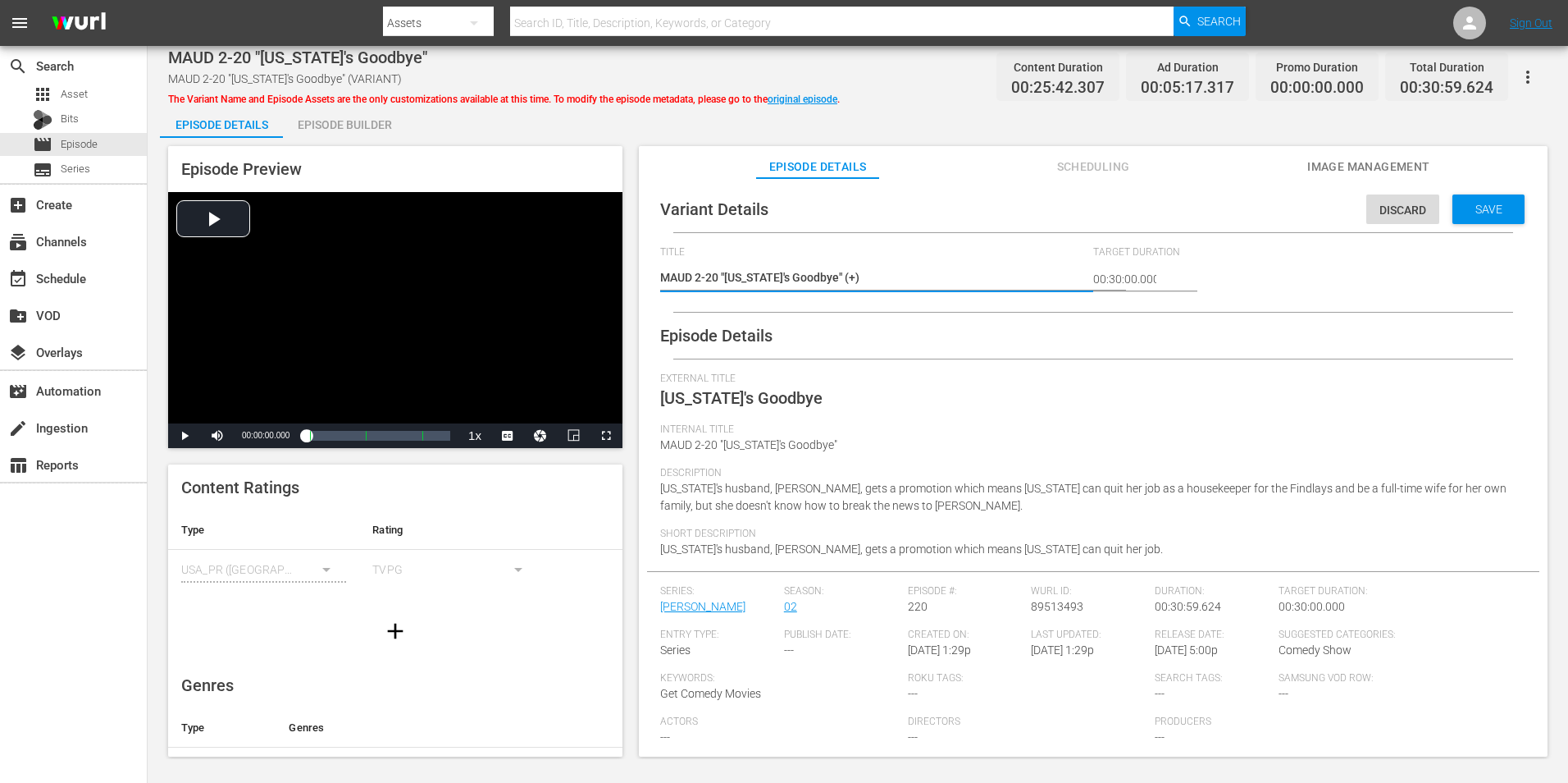
type textarea "MAUD 2-20 "Florida's Goodbye" (+3)"
type textarea "MAUD 2-20 "Florida's Goodbye" (+35)"
type textarea "MAUD 2-20 "[US_STATE]'s Goodbye" (+35s)"
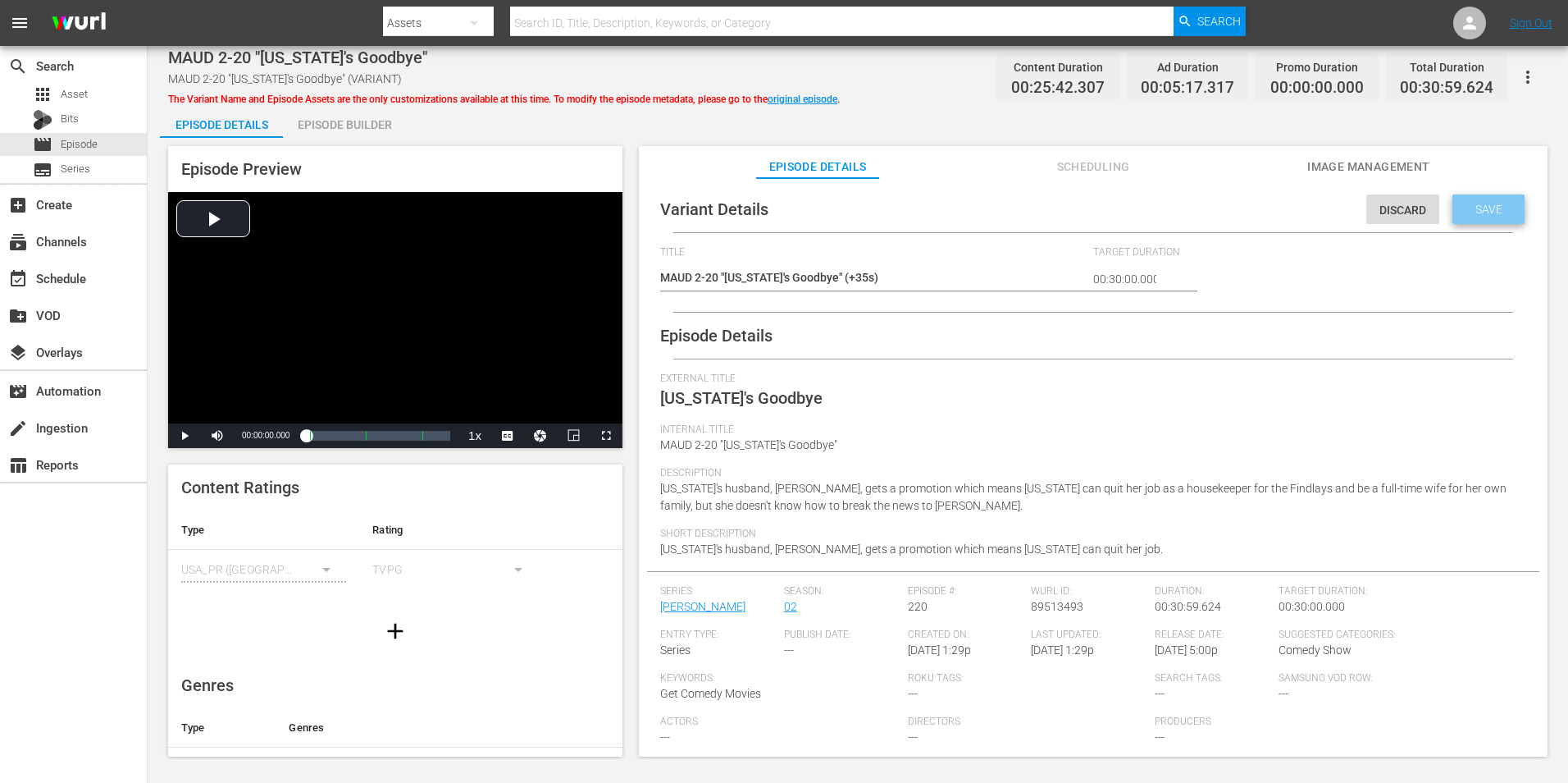
click at [1477, 207] on span "Save" at bounding box center [1489, 209] width 54 height 13
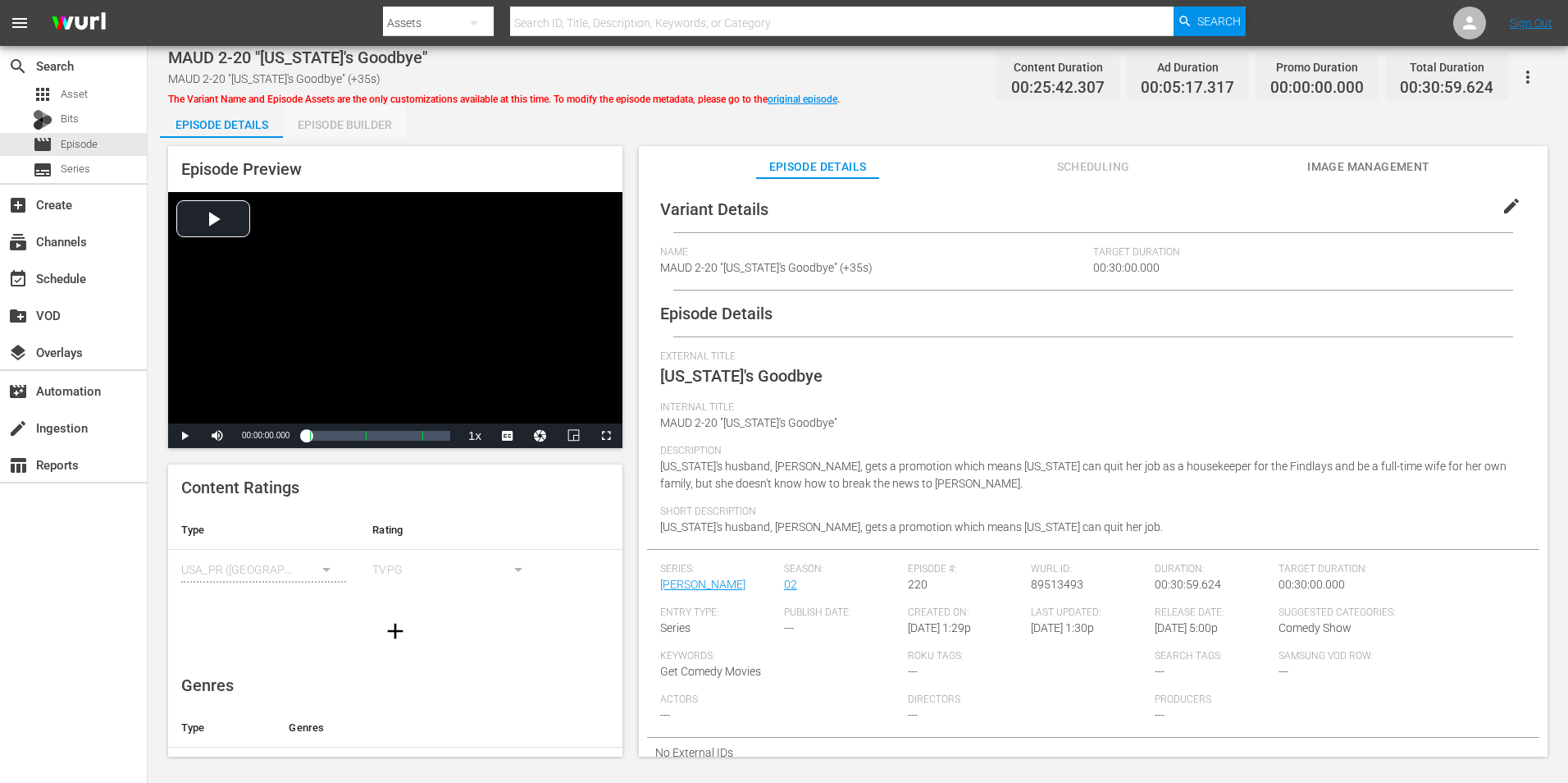
click at [344, 128] on div "Episode Builder" at bounding box center [344, 124] width 123 height 39
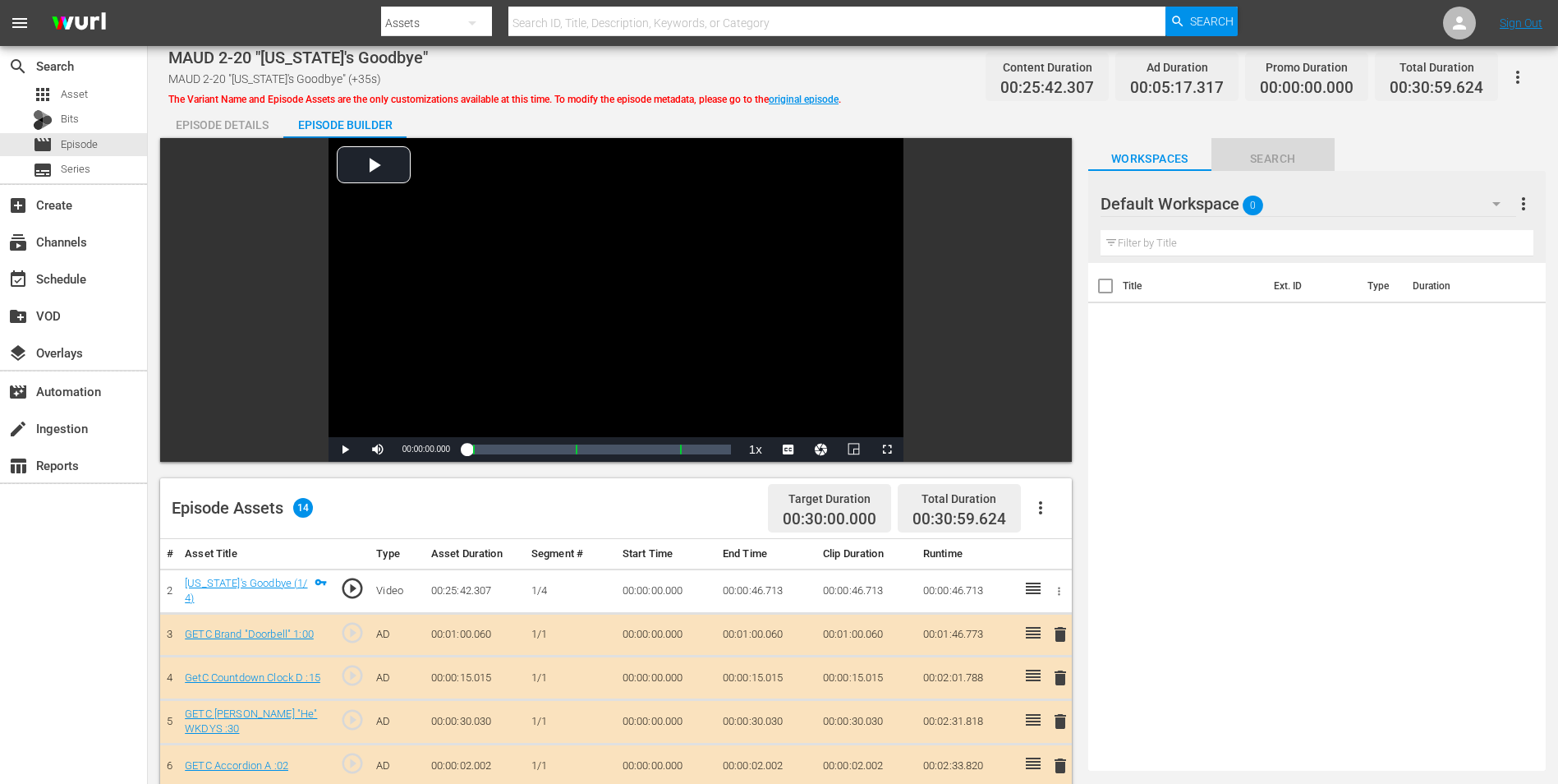
click at [1272, 154] on span "Search" at bounding box center [1273, 159] width 123 height 21
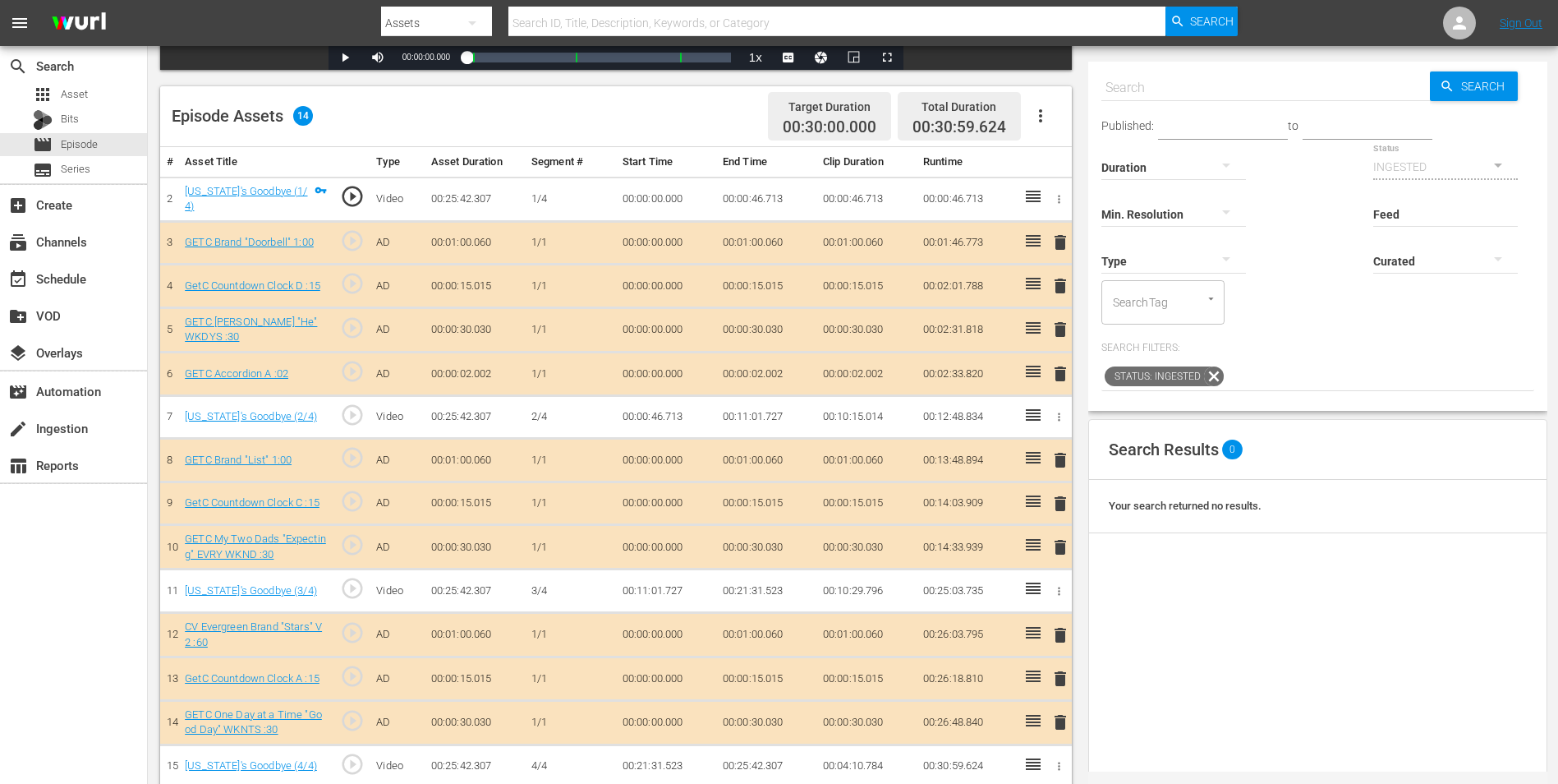
scroll to position [411, 0]
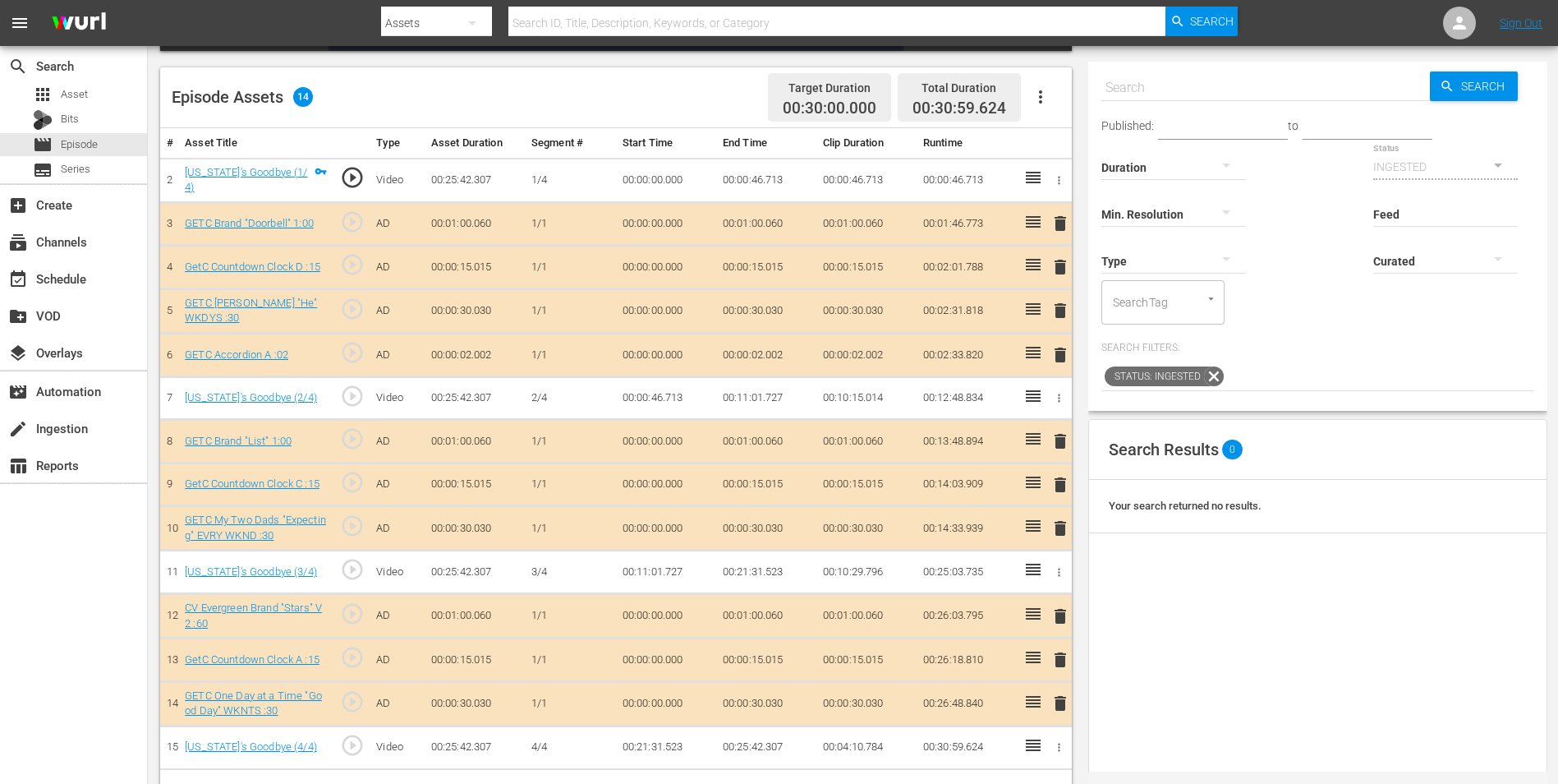
click at [1157, 81] on input "text" at bounding box center [1265, 88] width 328 height 39
paste input "GETC Brand "Proof" :"
type input "GETC Brand "Proof" :"
type input "GETC Brand "Proof" :15"
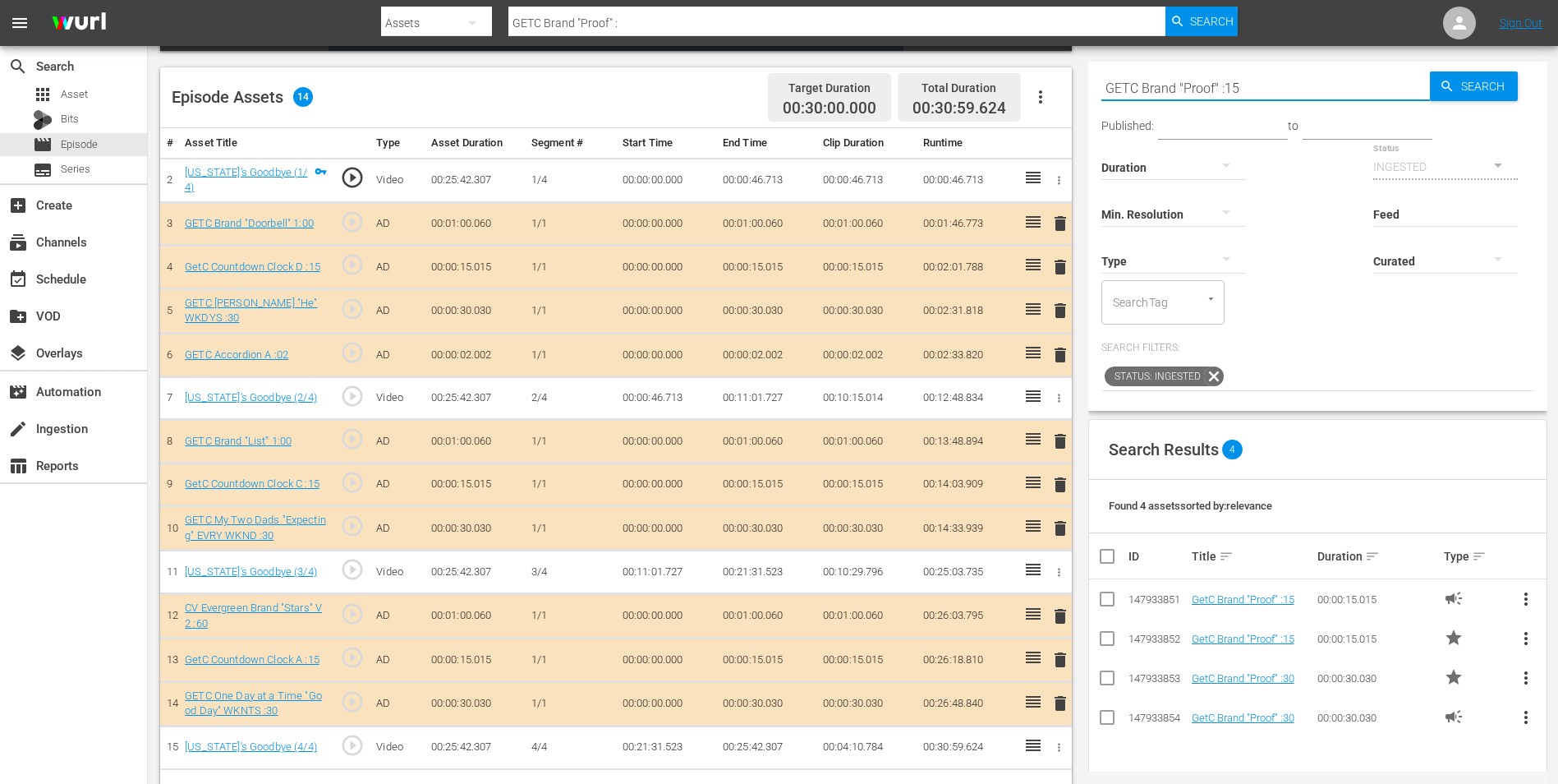
type input "GETC Brand "Proof" :15"
click at [1479, 346] on p "Search Filters:" at bounding box center [1317, 347] width 433 height 14
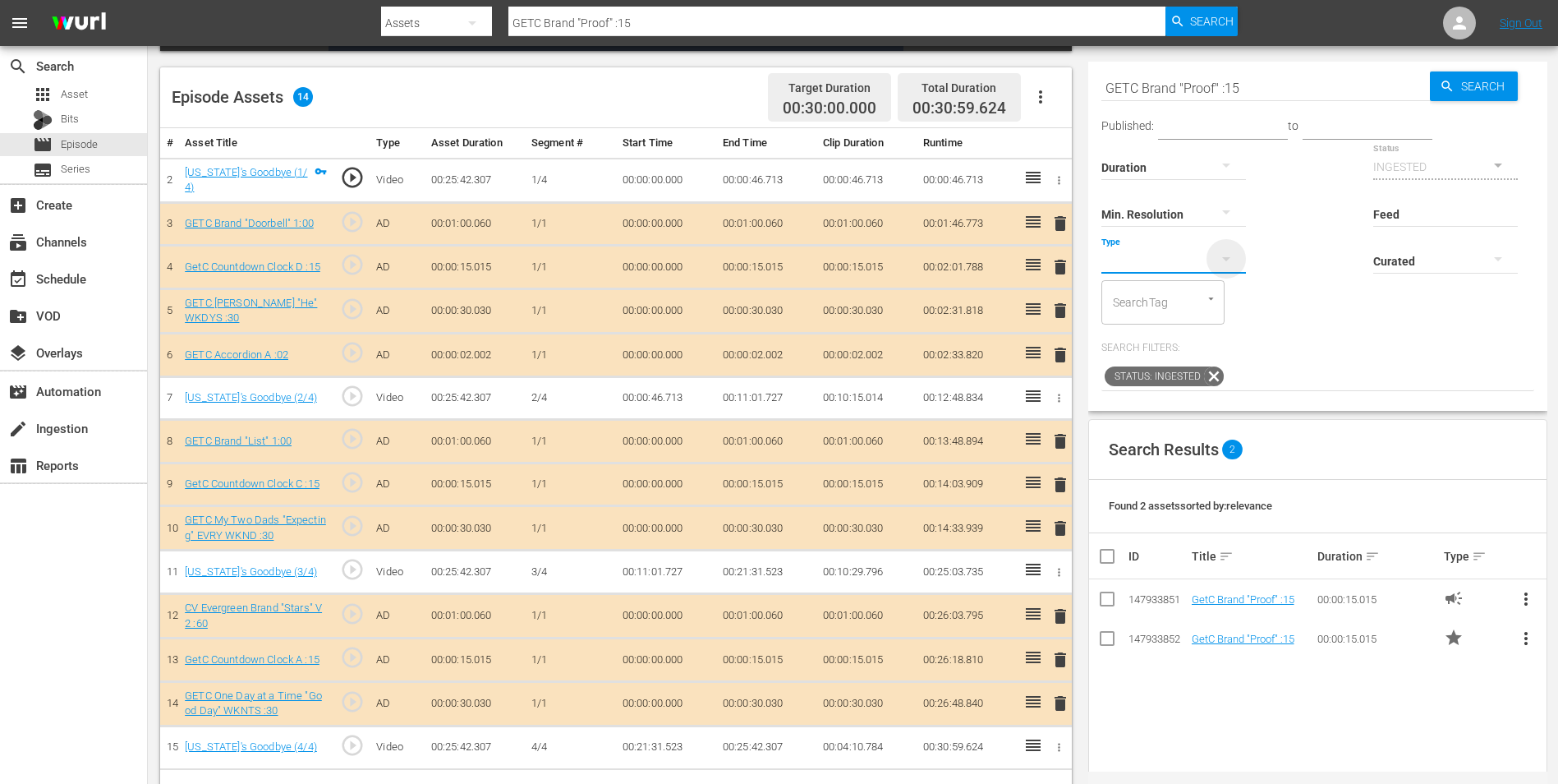
click at [1220, 254] on icon "button" at bounding box center [1227, 259] width 20 height 20
click at [1150, 282] on div "Ad" at bounding box center [1173, 284] width 145 height 26
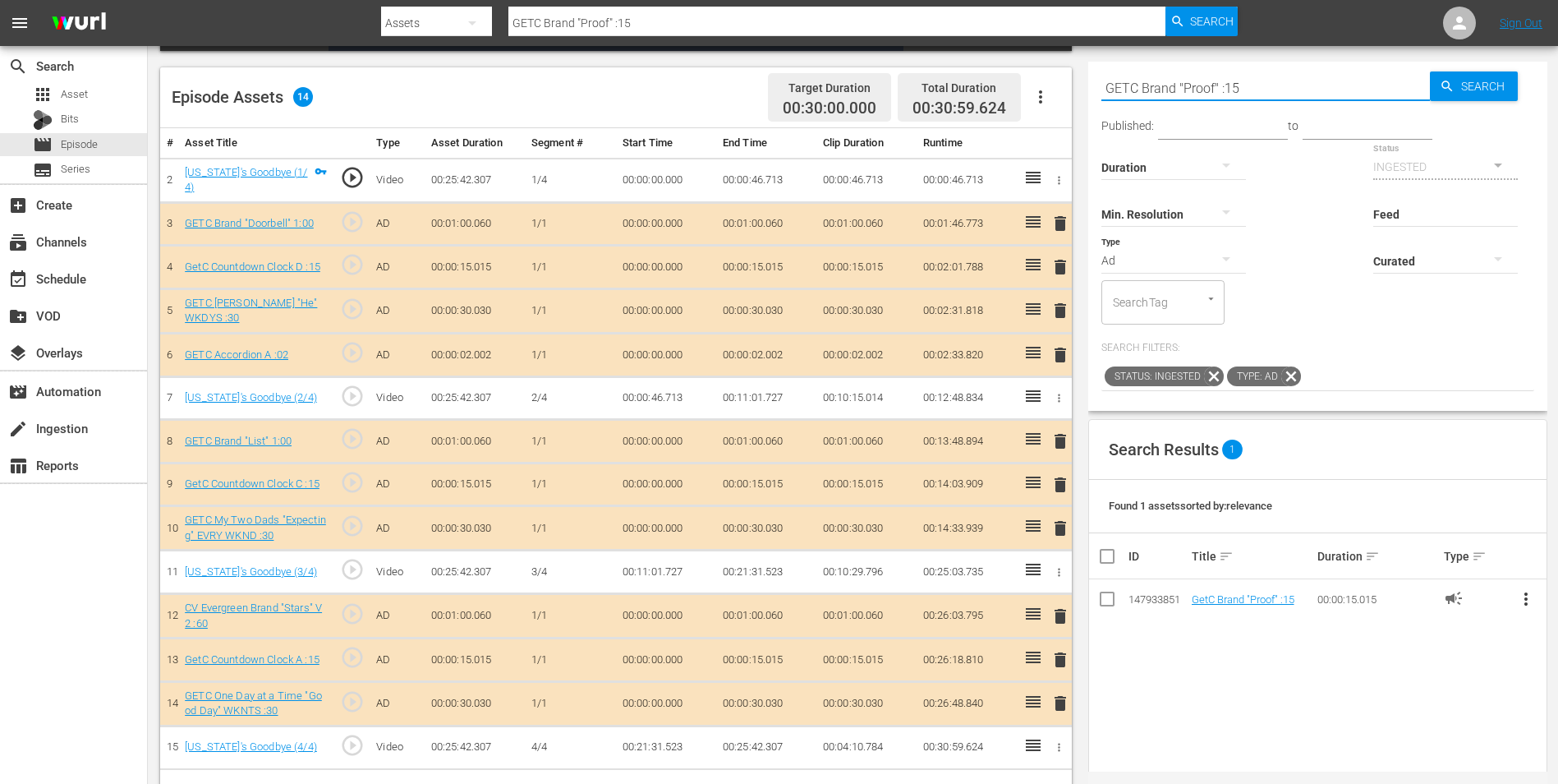
drag, startPoint x: 1276, startPoint y: 93, endPoint x: 1037, endPoint y: 79, distance: 239.4
click at [1037, 79] on div "Video Player is loading. Play Video Play Mute Current Time 00:00:00.000 / Durat…" at bounding box center [853, 258] width 1386 height 1061
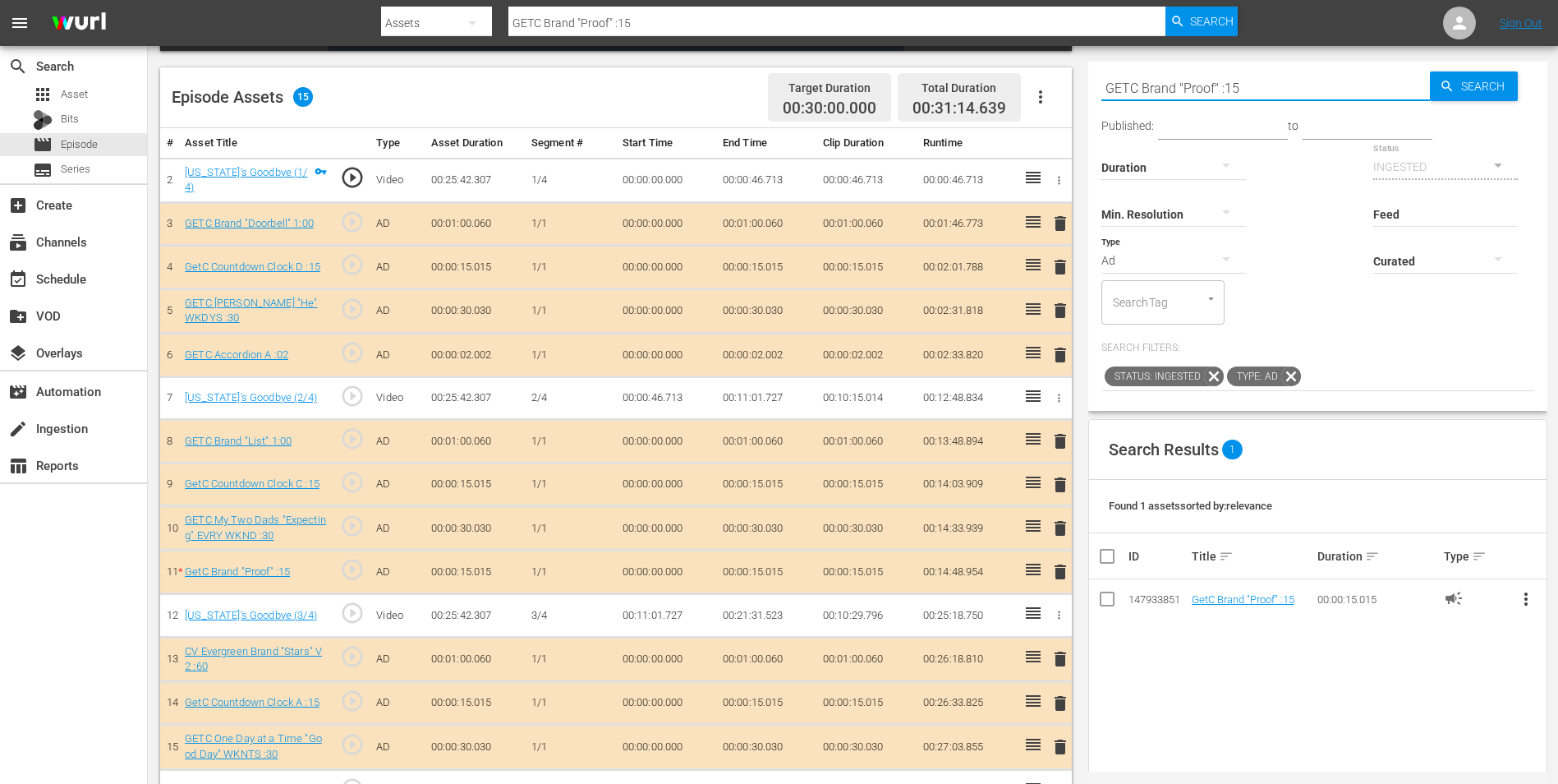
paste input "CVC 12/23 IMG Drama Revised :"
type input "CVC 12/23 IMG Drama Revised :"
type input "CVC 12/23 IMG Drama Revised :15"
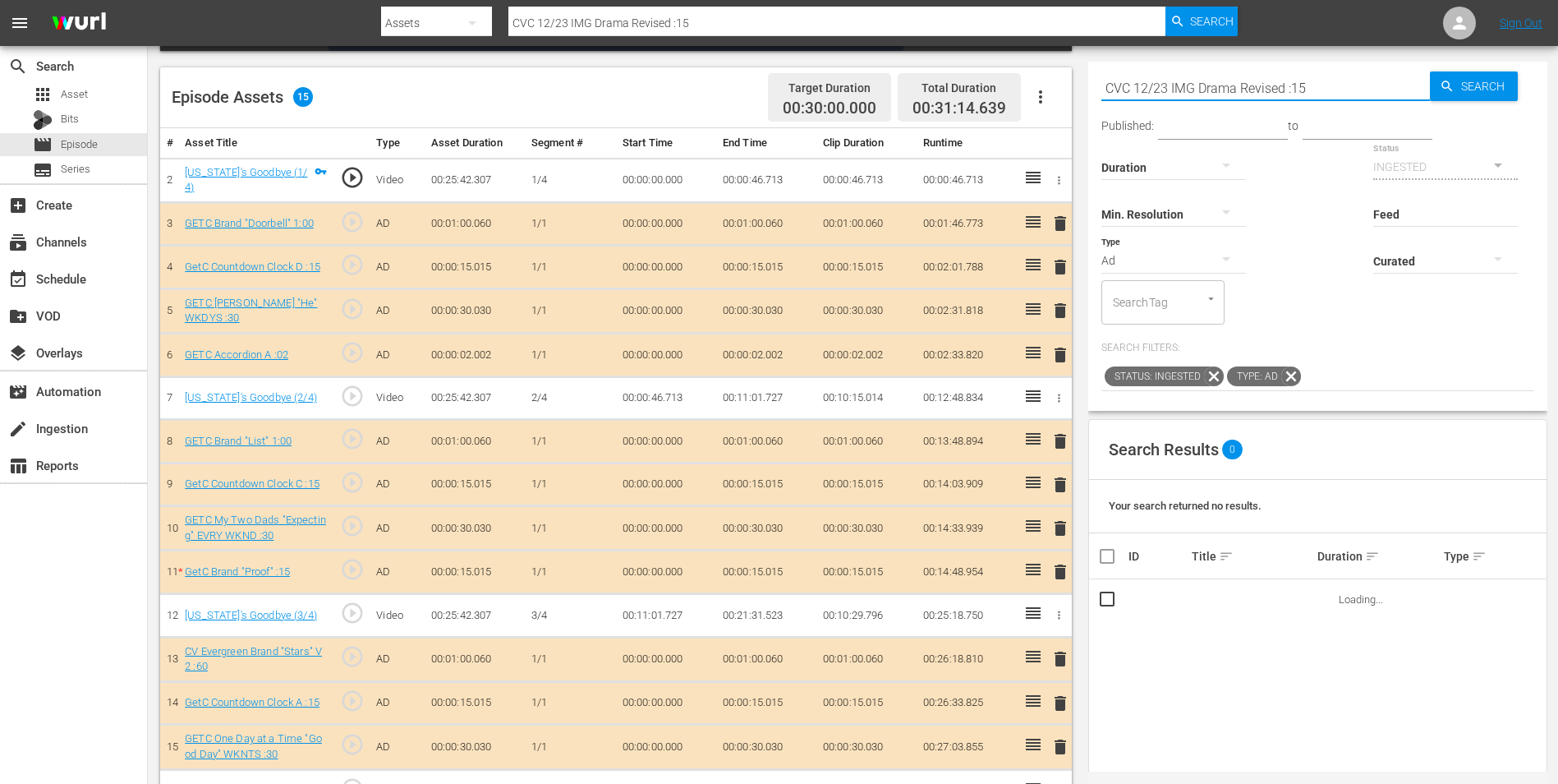
click at [1168, 86] on input "CVC 12/23 IMG Drama Revised :15" at bounding box center [1265, 88] width 328 height 39
type input "CVC IMG Drama Revised :15"
drag, startPoint x: 1282, startPoint y: 86, endPoint x: 1049, endPoint y: 80, distance: 233.1
click at [1049, 80] on div "Video Player is loading. Play Video Play Mute Current Time 00:00:00.000 / Durat…" at bounding box center [853, 270] width 1386 height 1085
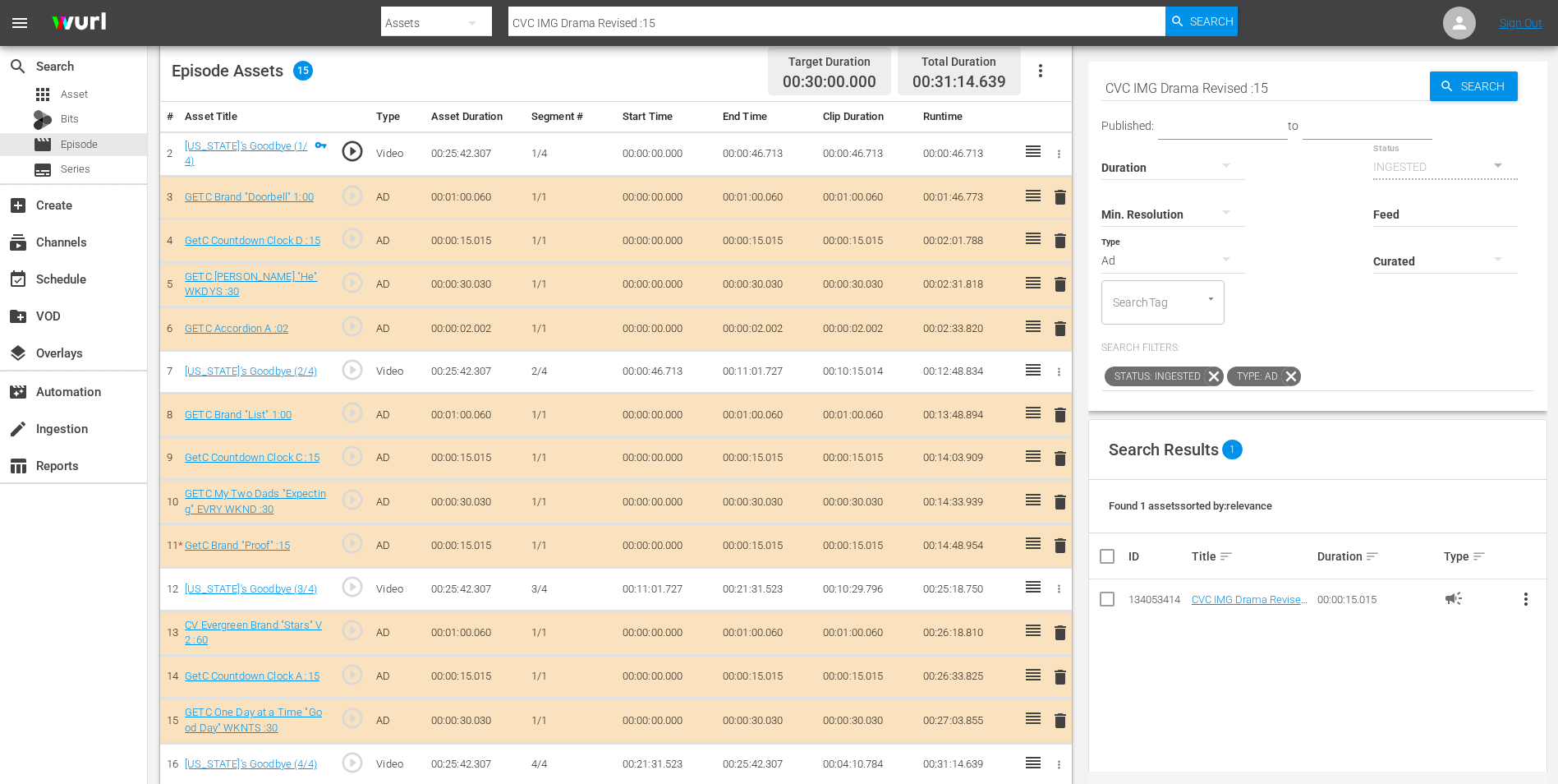
scroll to position [451, 0]
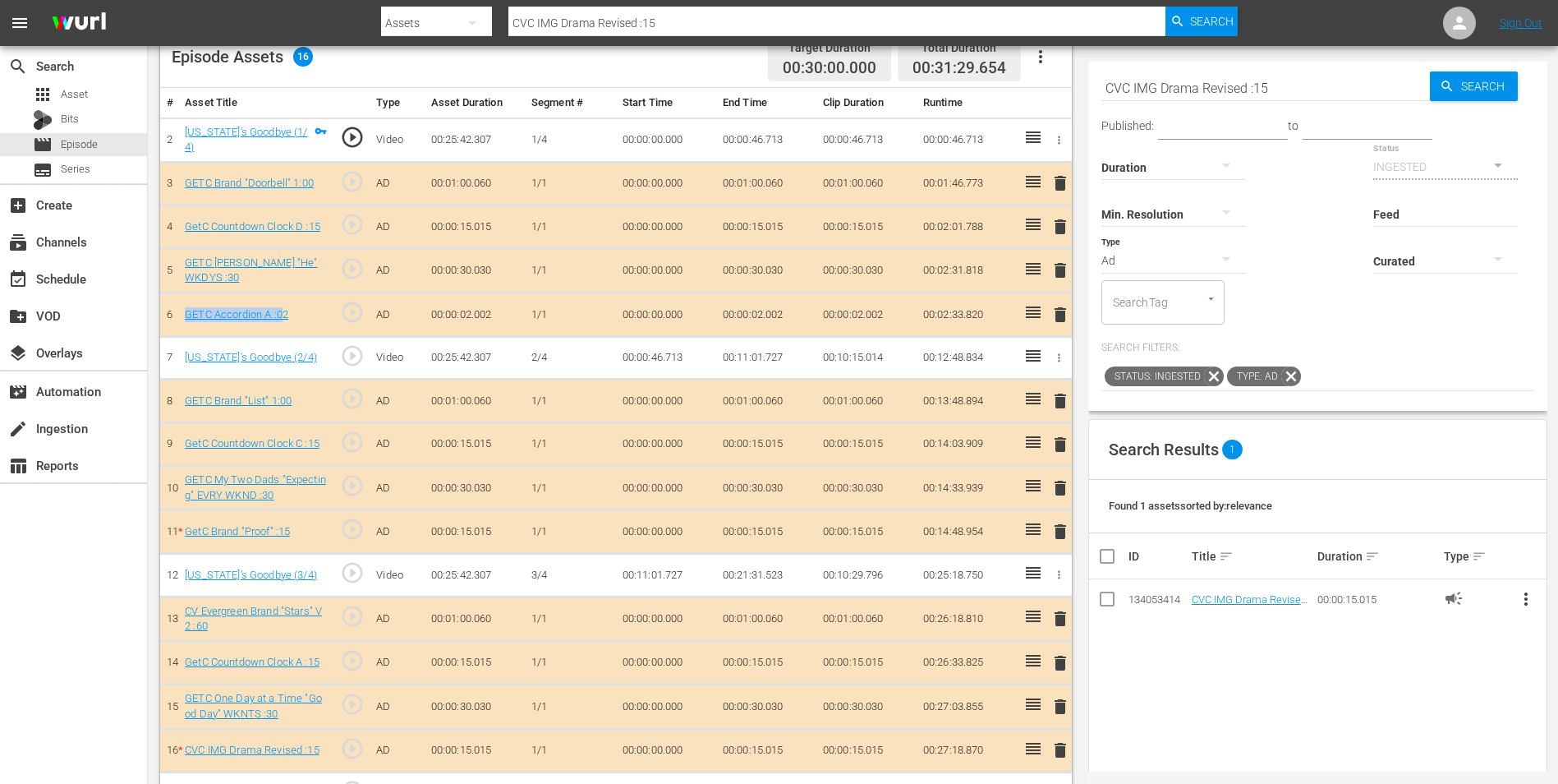
drag, startPoint x: 176, startPoint y: 305, endPoint x: 284, endPoint y: 322, distance: 109.3
click at [284, 322] on tr "6 GETC Accordion A :02 play_circle_outline AD 00:00:02.002 1/1 00:00:00.000 00:…" at bounding box center [616, 315] width 912 height 44
copy tr "GETC Accordion A :0"
drag, startPoint x: 1285, startPoint y: 88, endPoint x: 1028, endPoint y: 79, distance: 257.2
click at [1029, 79] on div "Video Player is loading. Play Video Play Mute Current Time 00:00:00.000 / Durat…" at bounding box center [853, 252] width 1386 height 1129
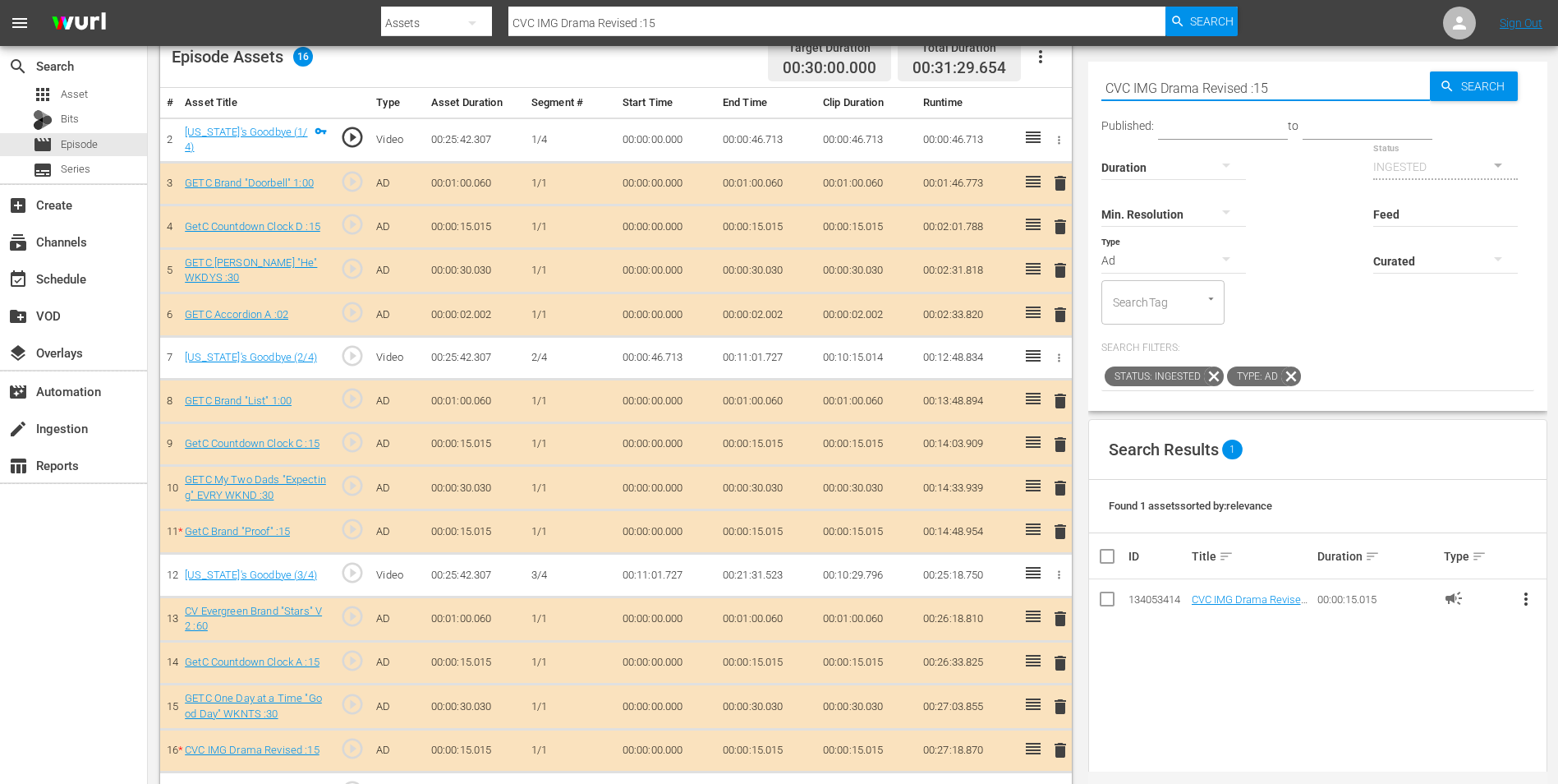
paste input "GETC Accordion A :0"
type input "GETC Accordion A :07"
click at [1140, 85] on input "GETC Accordion A :07" at bounding box center [1265, 88] width 328 height 39
click at [1139, 86] on input "GETC Accordion A :07" at bounding box center [1265, 88] width 328 height 39
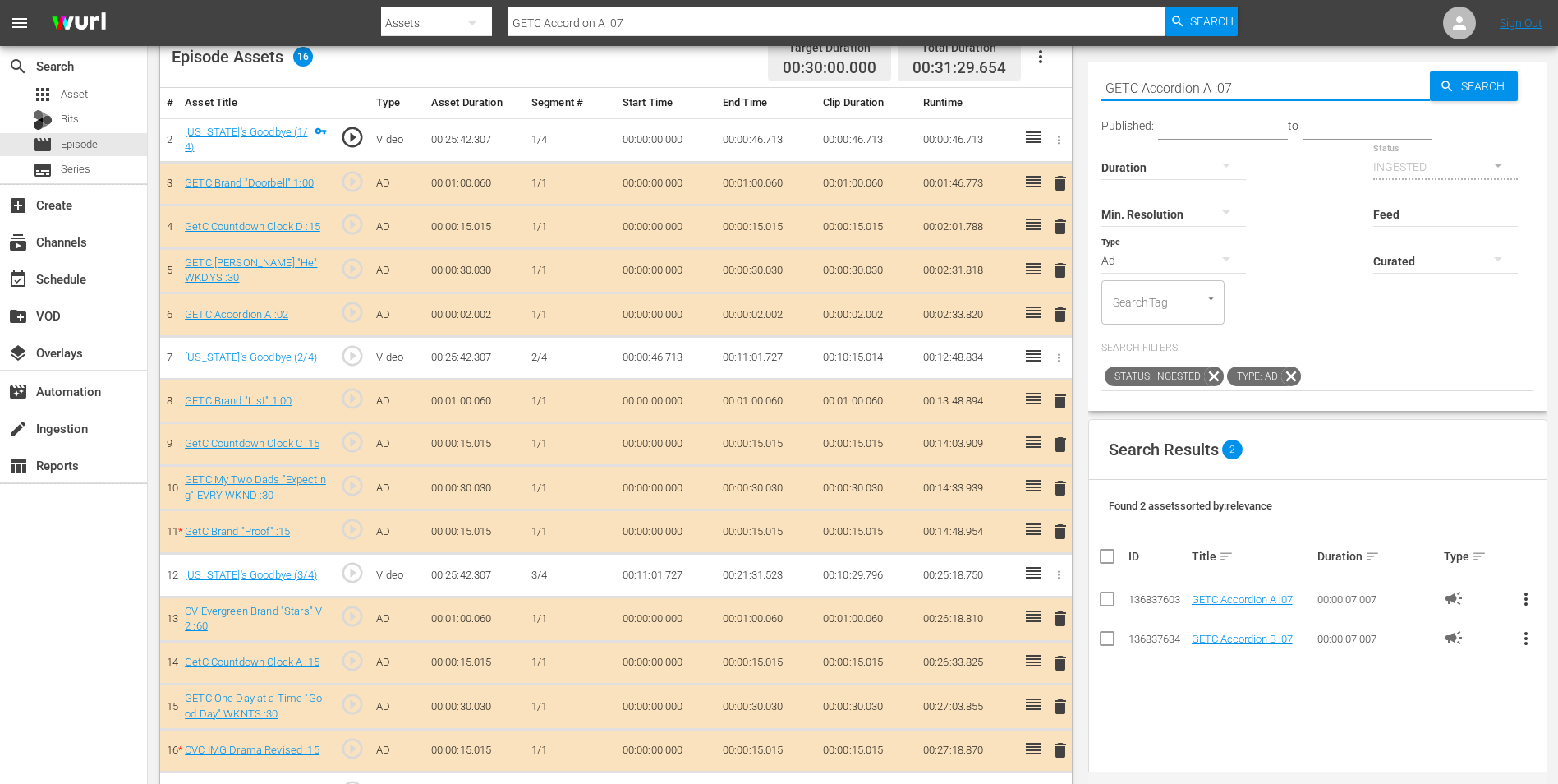
type input "GETC Accordion A :07"
drag, startPoint x: 1252, startPoint y: 88, endPoint x: 927, endPoint y: 70, distance: 325.5
click at [927, 70] on div "Video Player is loading. Play Video Play Mute Current Time 00:00:00.000 / Durat…" at bounding box center [853, 252] width 1386 height 1129
type input "GETC Accordion A :07"
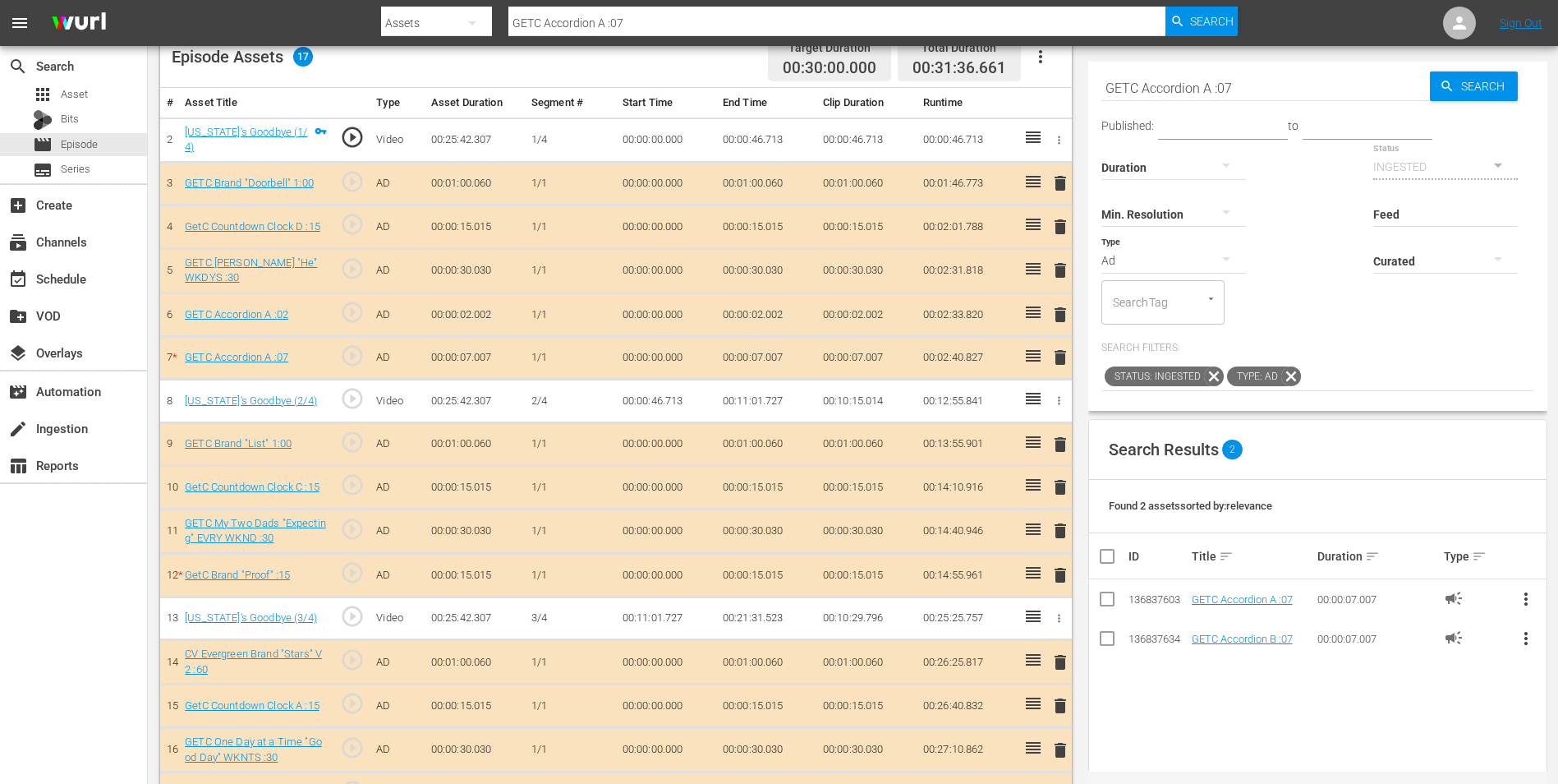
click at [1061, 312] on span "delete" at bounding box center [1061, 315] width 20 height 20
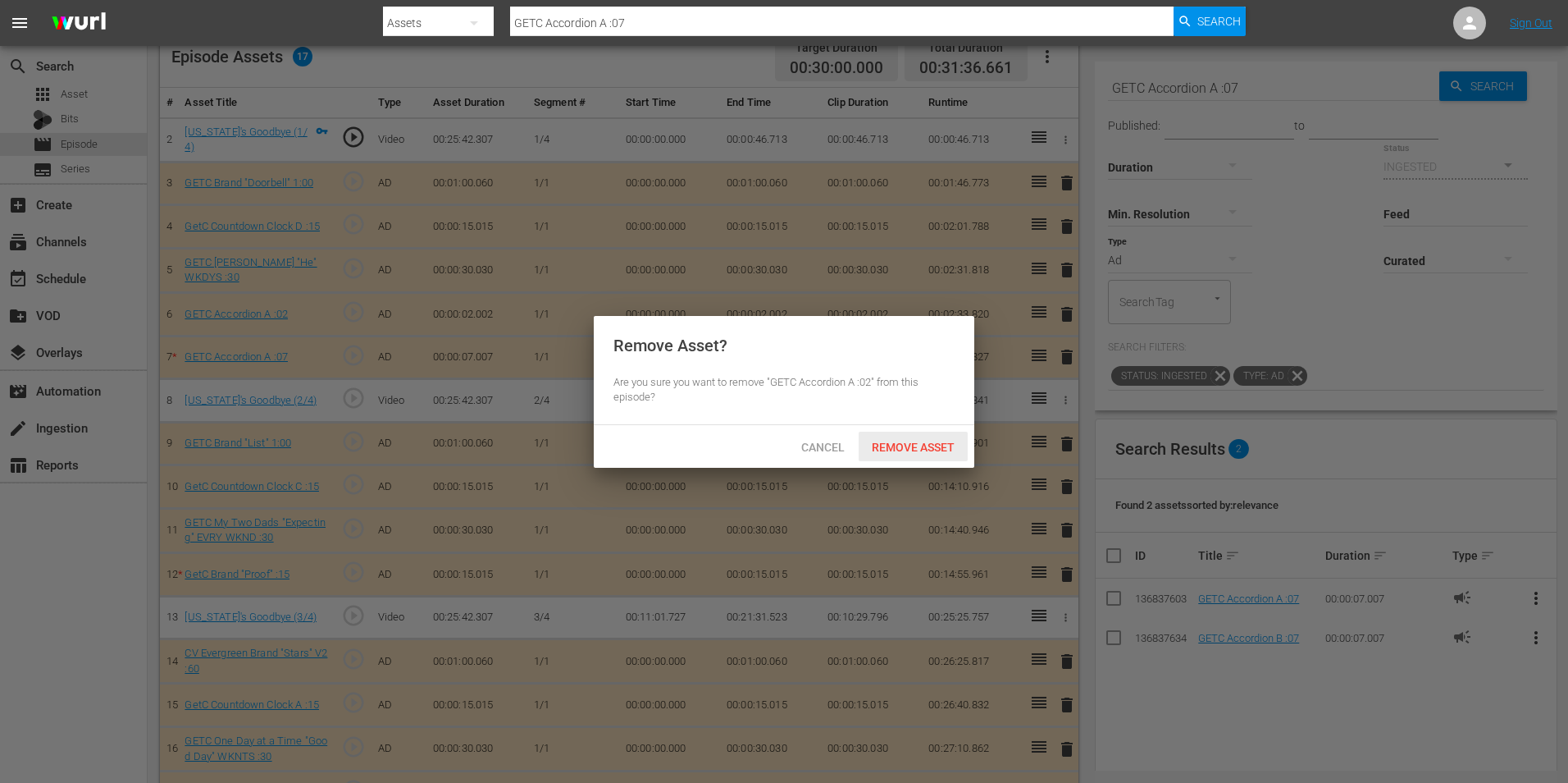
click at [919, 442] on span "Remove Asset" at bounding box center [913, 447] width 109 height 13
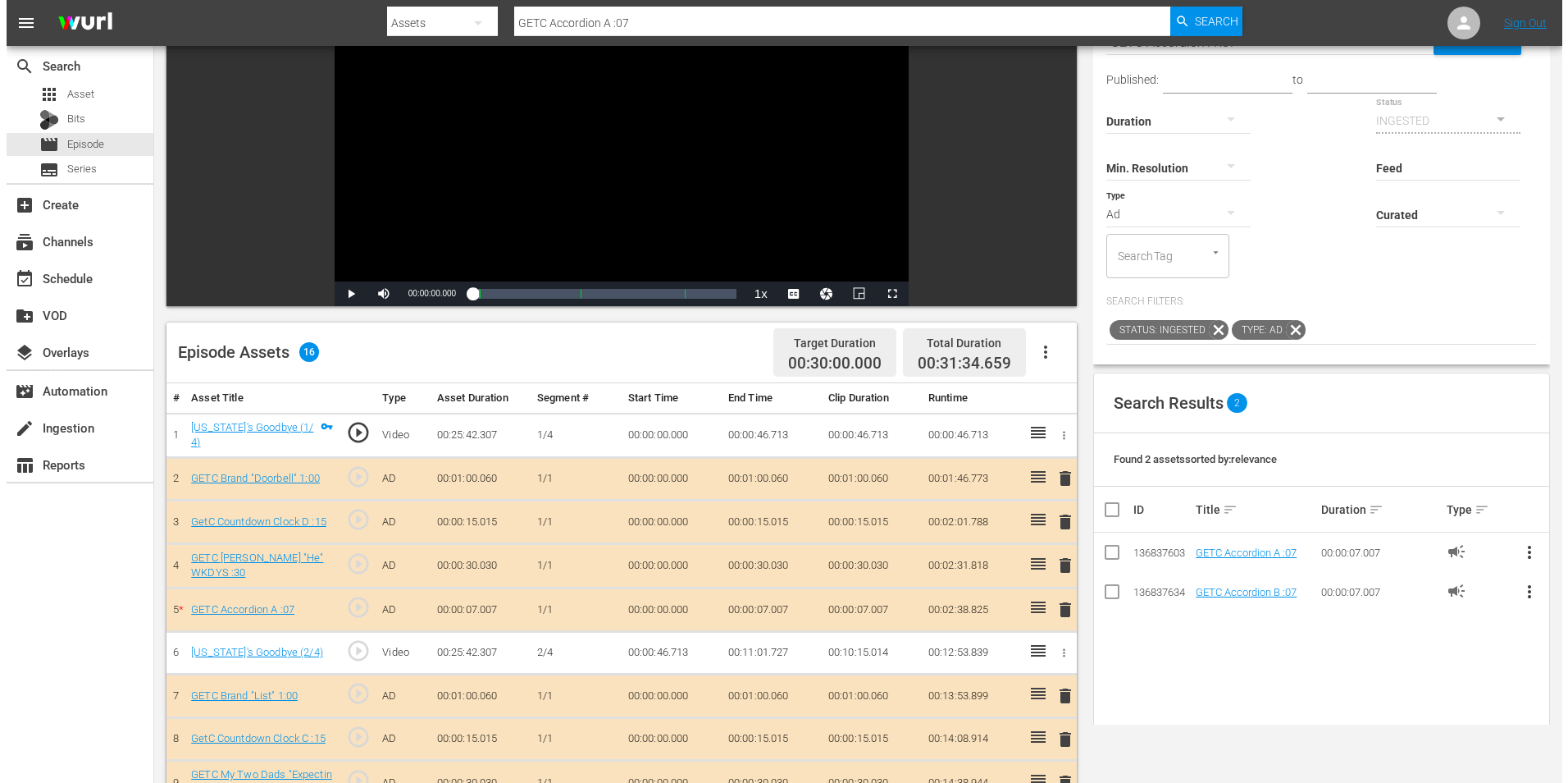
scroll to position [0, 0]
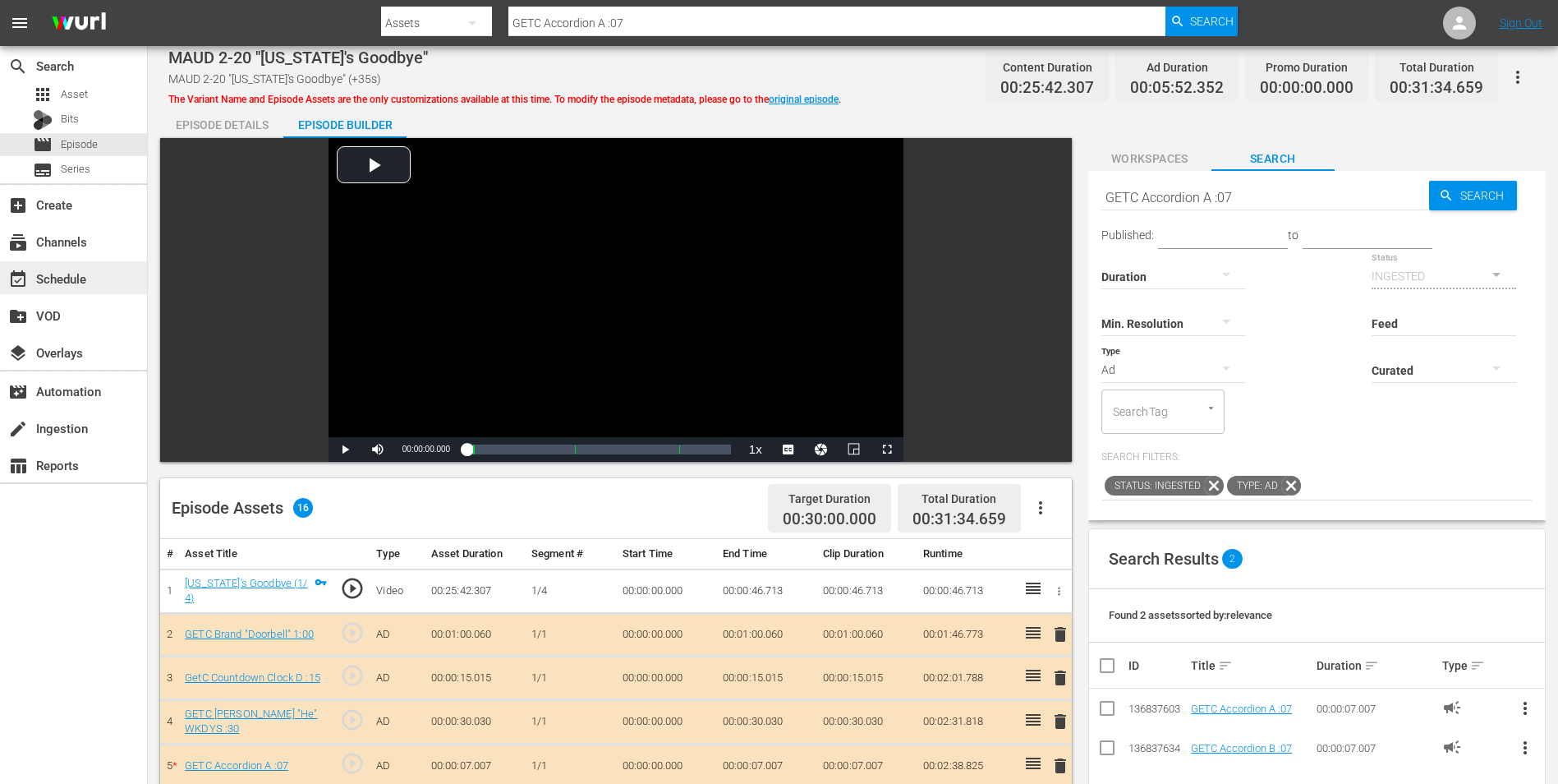
click at [67, 273] on div "event_available Schedule" at bounding box center [46, 276] width 92 height 15
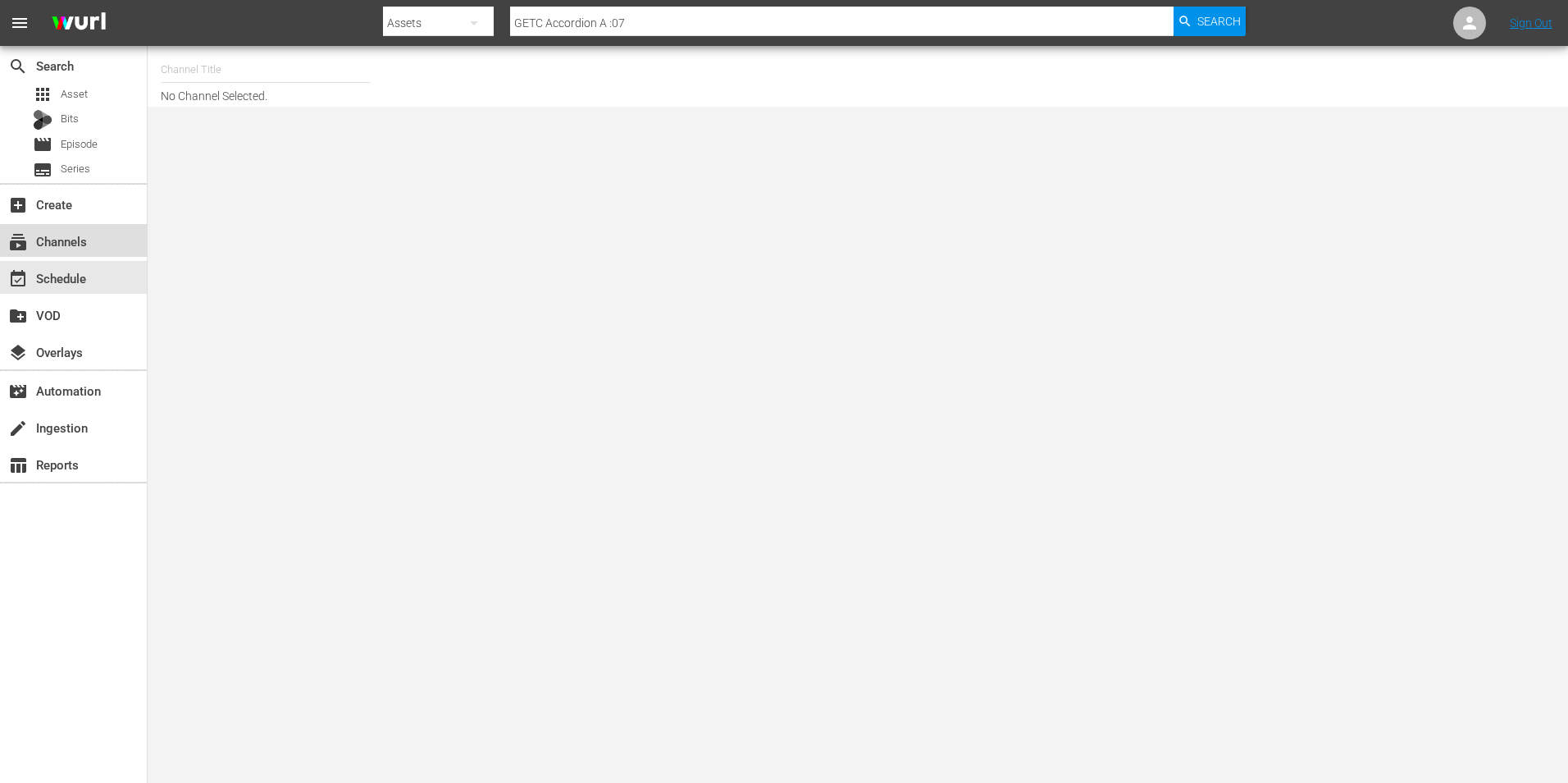
click at [69, 245] on div "subscriptions Channels" at bounding box center [46, 239] width 92 height 15
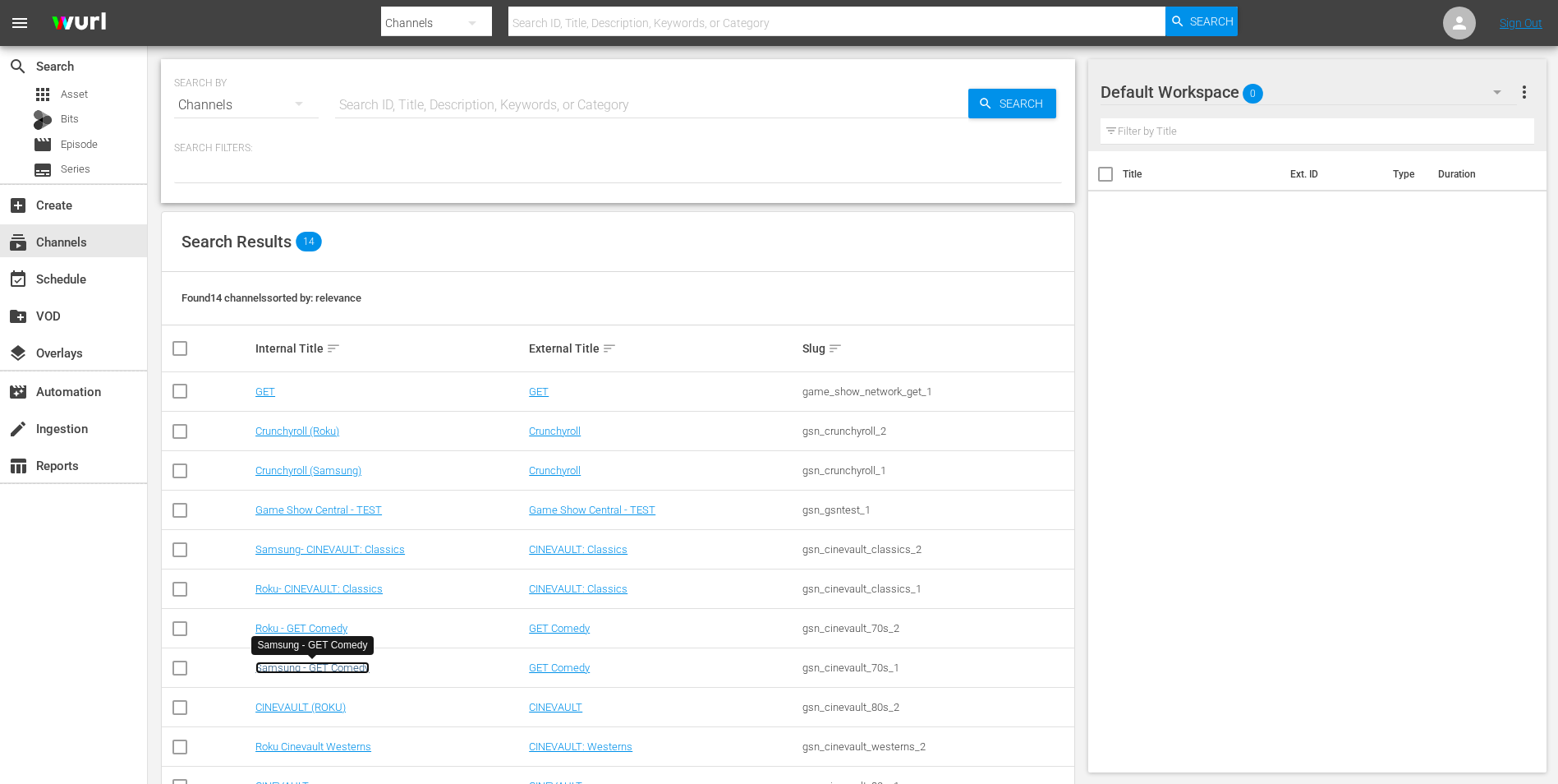
click at [310, 669] on link "Samsung - GET Comedy" at bounding box center [312, 667] width 114 height 13
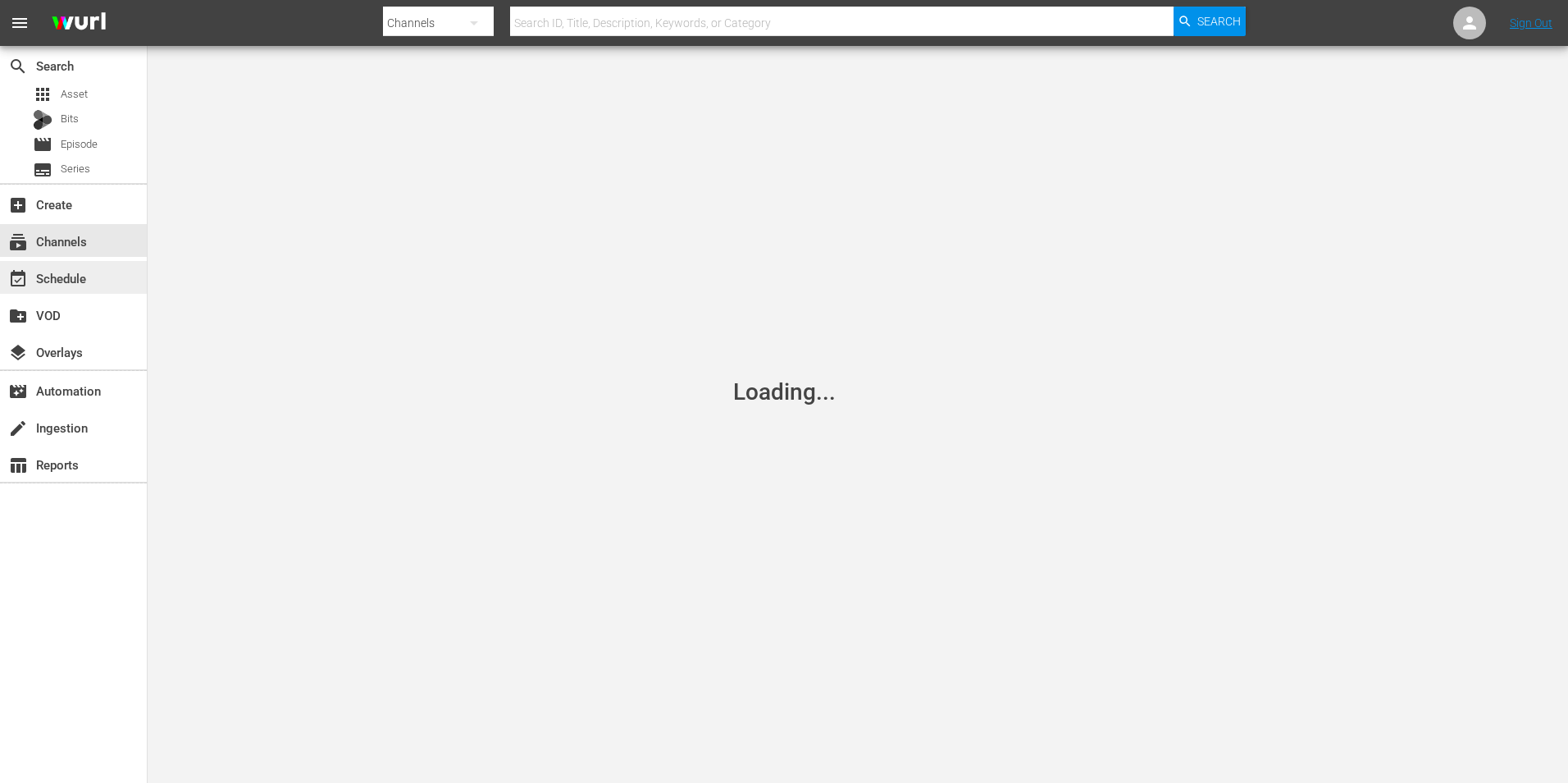
click at [62, 265] on div "event_available Schedule" at bounding box center [73, 278] width 147 height 33
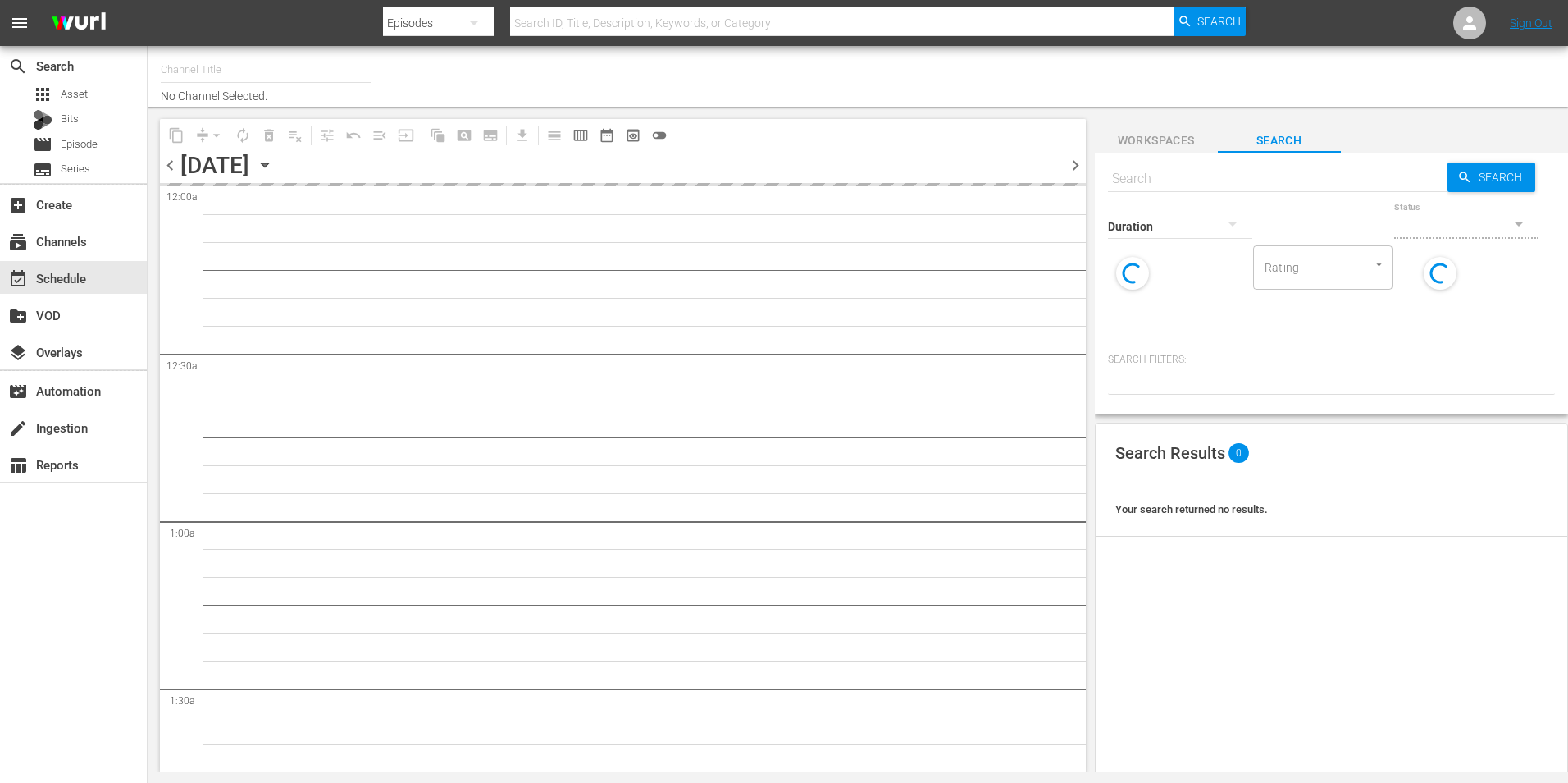
type input "Samsung - GET Comedy (830)"
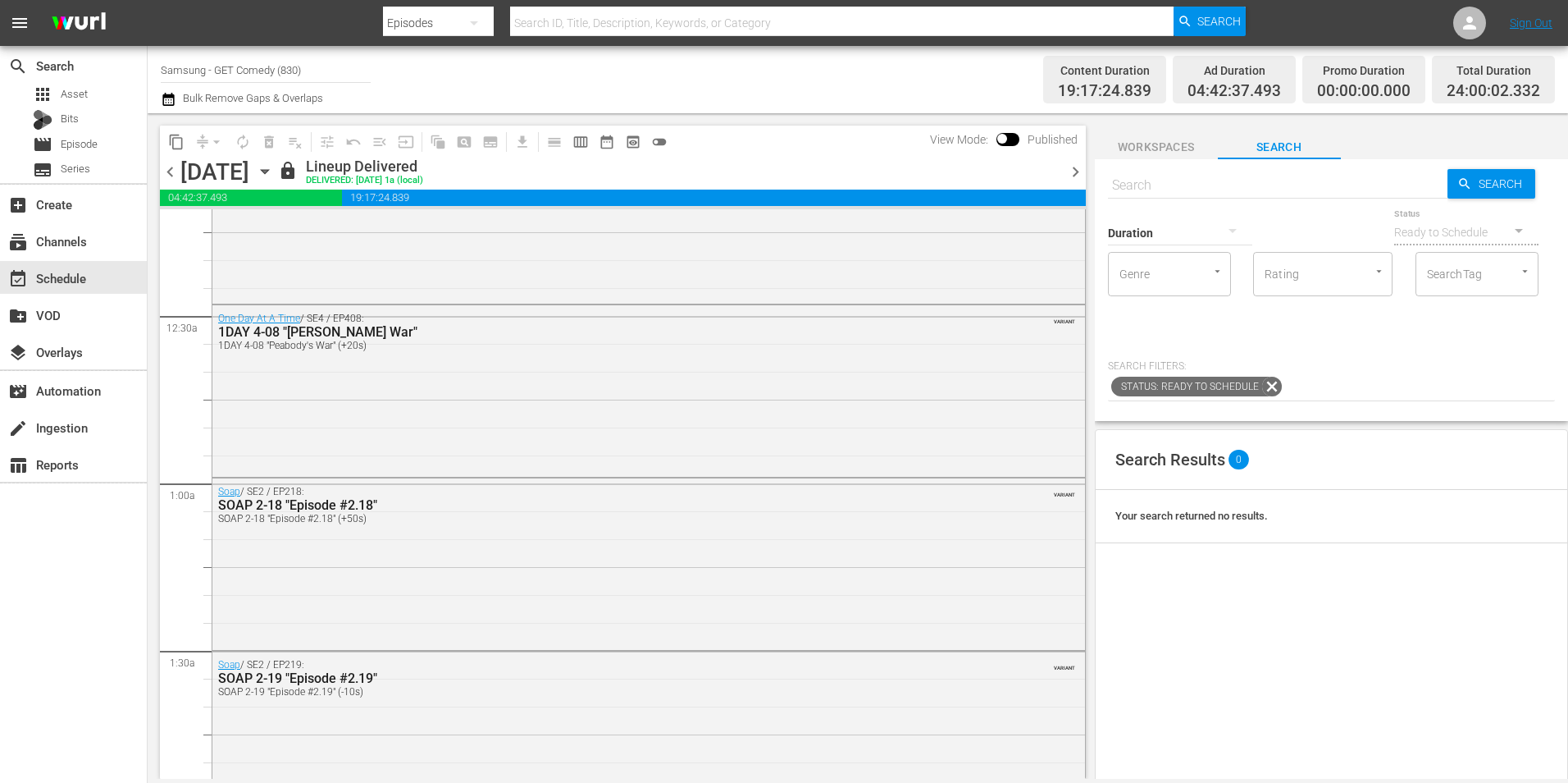
scroll to position [164, 0]
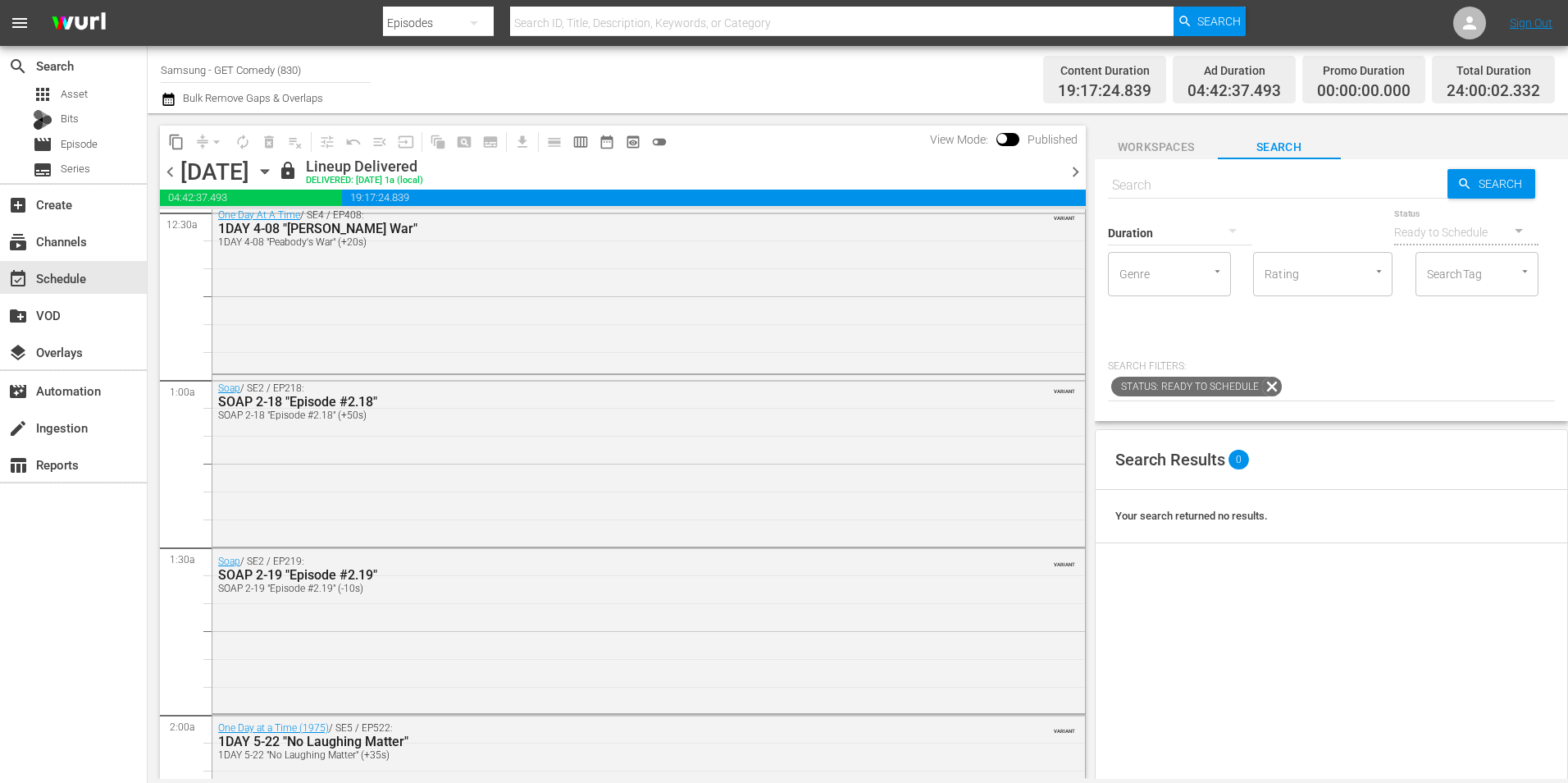
click at [268, 174] on icon "button" at bounding box center [265, 172] width 7 height 5
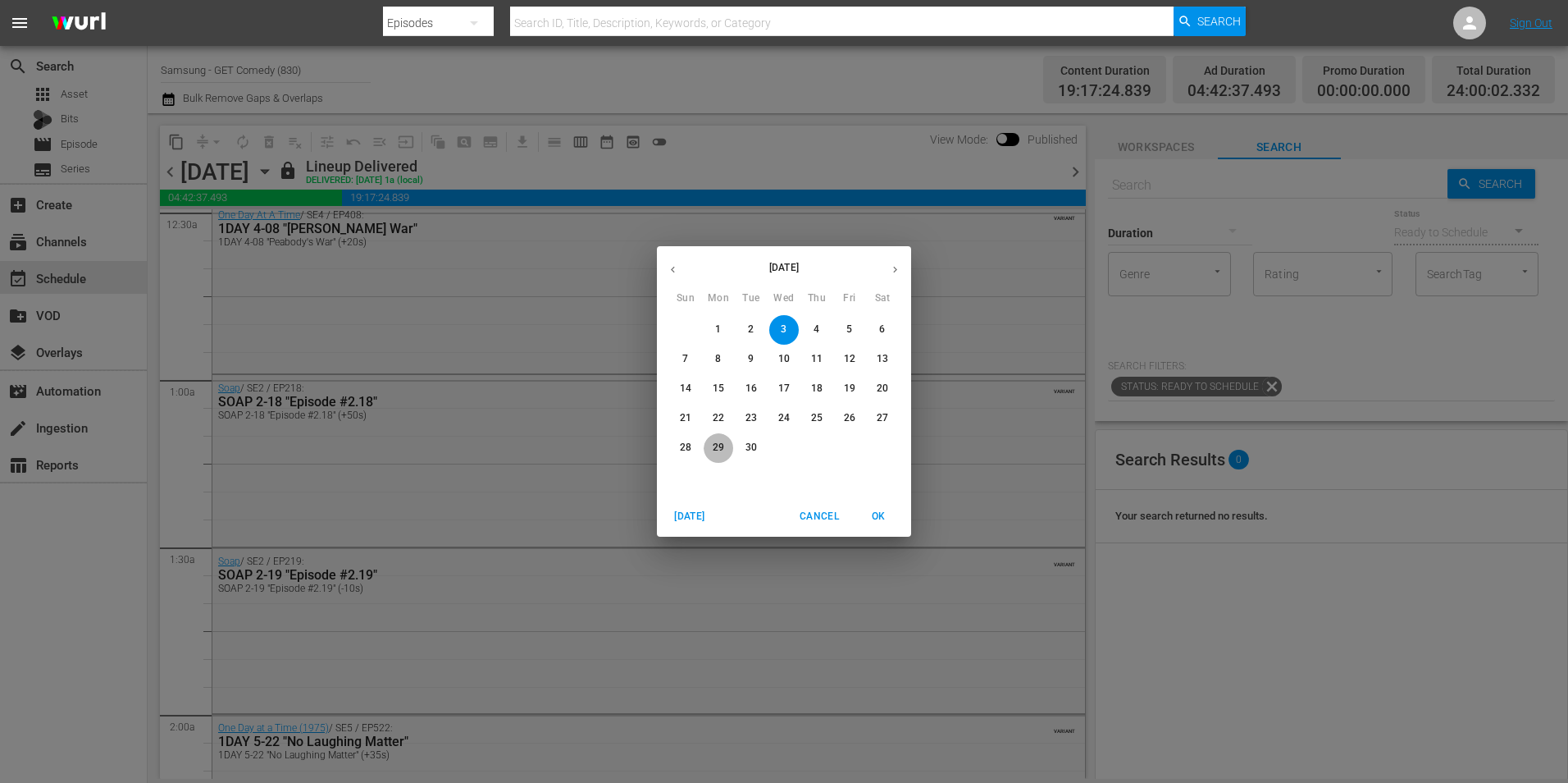
click at [717, 447] on p "29" at bounding box center [718, 447] width 12 height 14
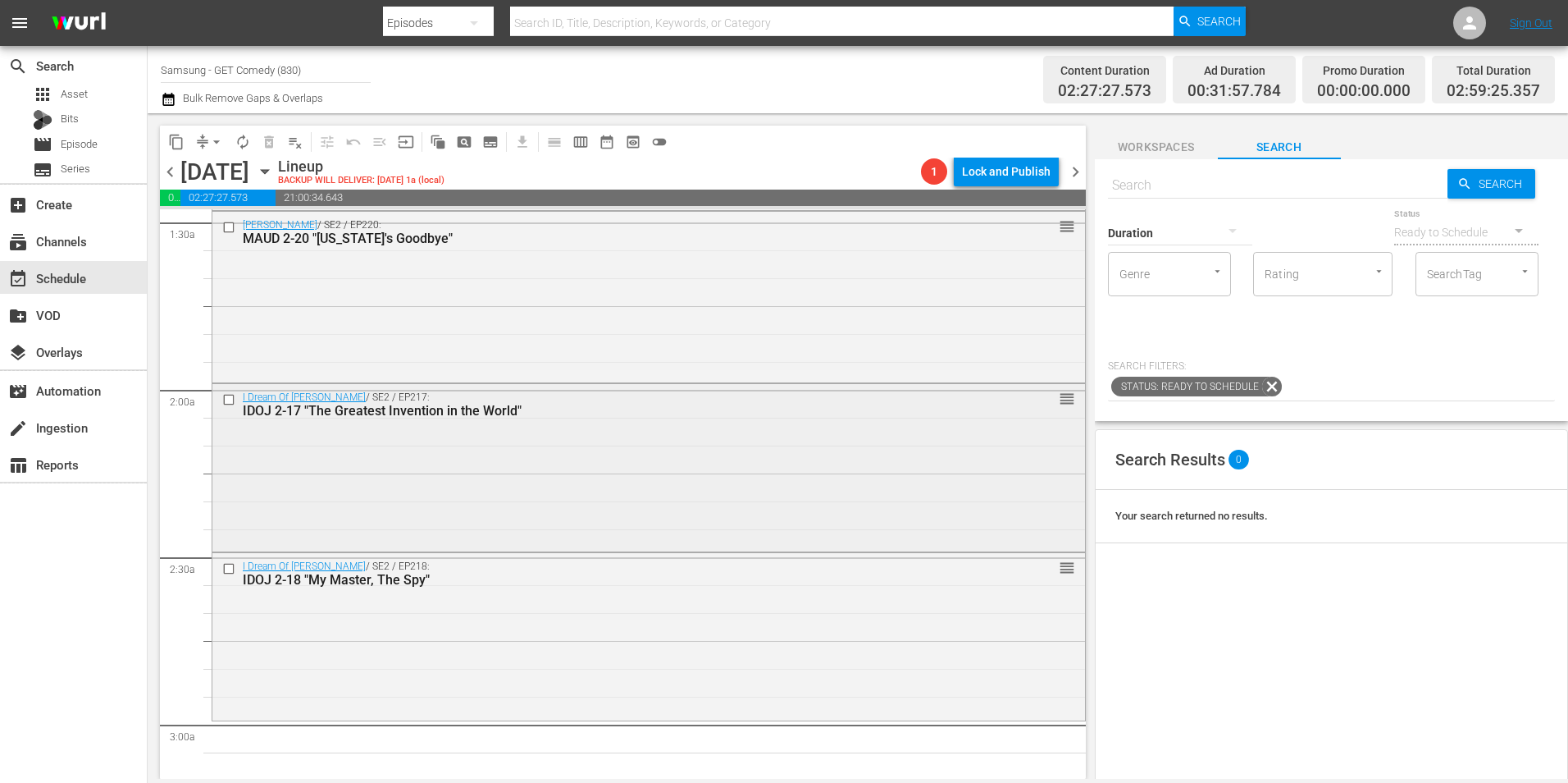
scroll to position [493, 0]
click at [525, 341] on div "Maude / SE2 / EP220: MAUD 2-20 "Florida's Goodbye" reorder" at bounding box center [648, 292] width 873 height 168
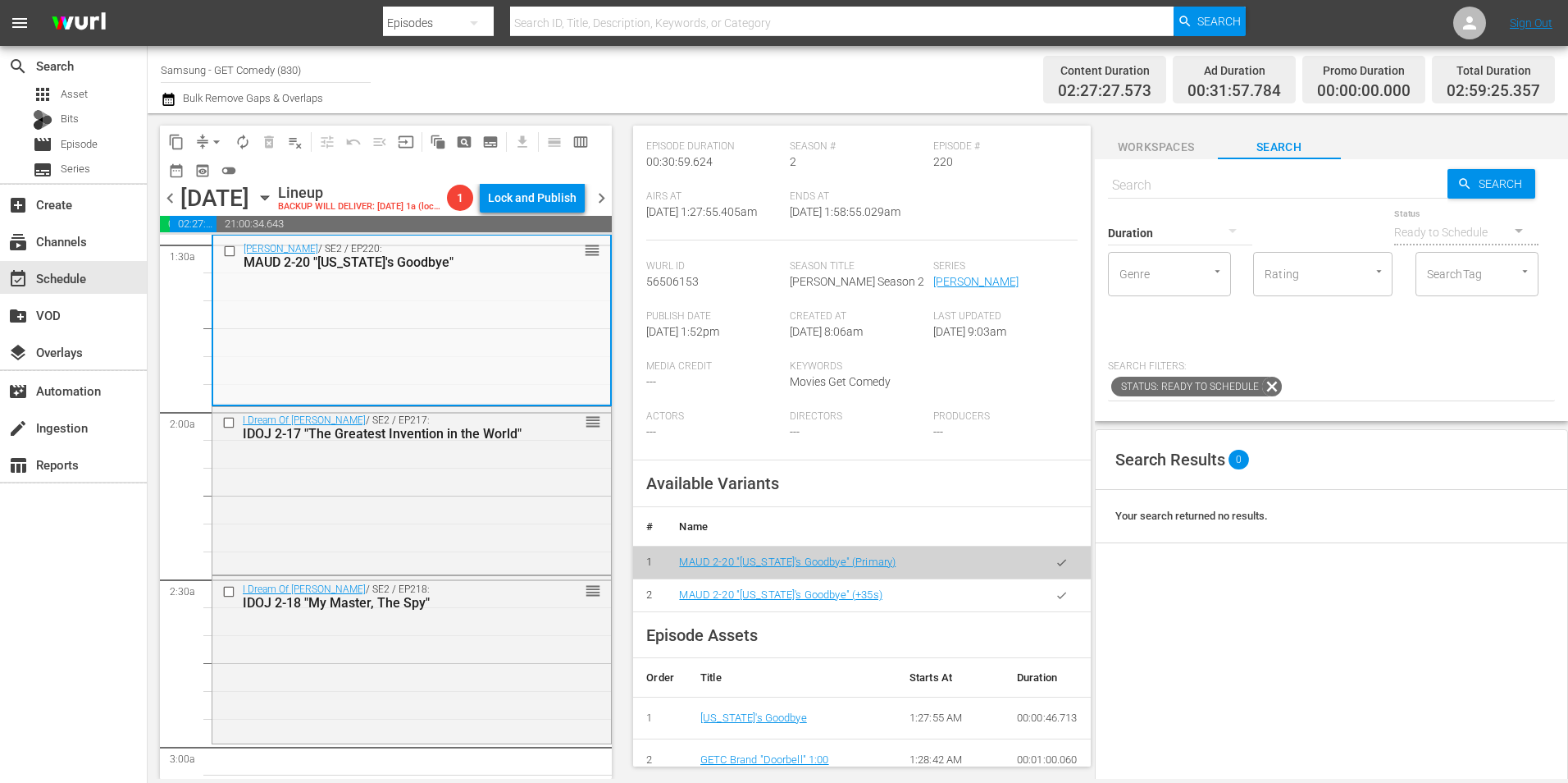
scroll to position [246, 0]
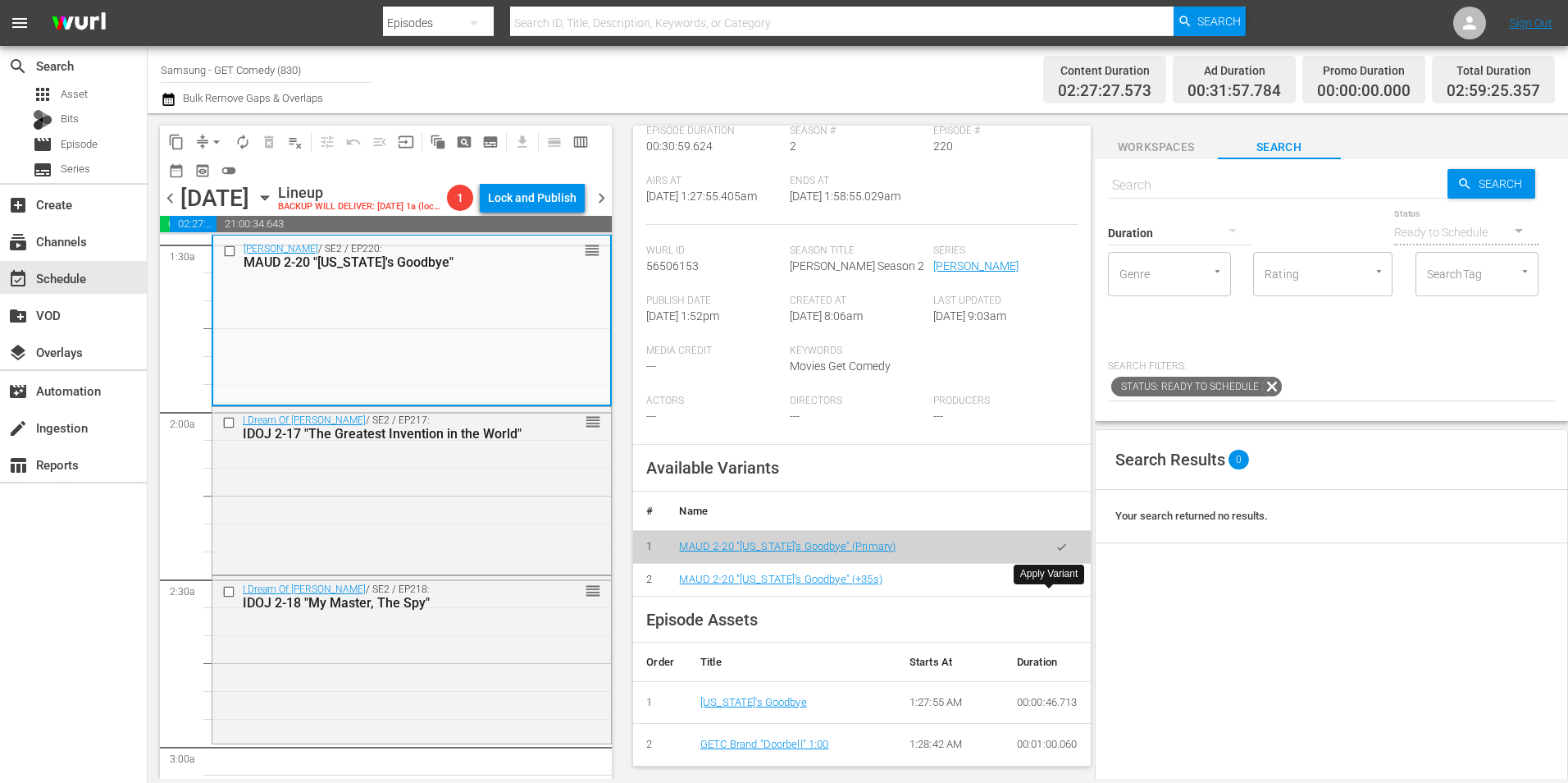
click at [1056, 585] on icon "button" at bounding box center [1062, 580] width 13 height 13
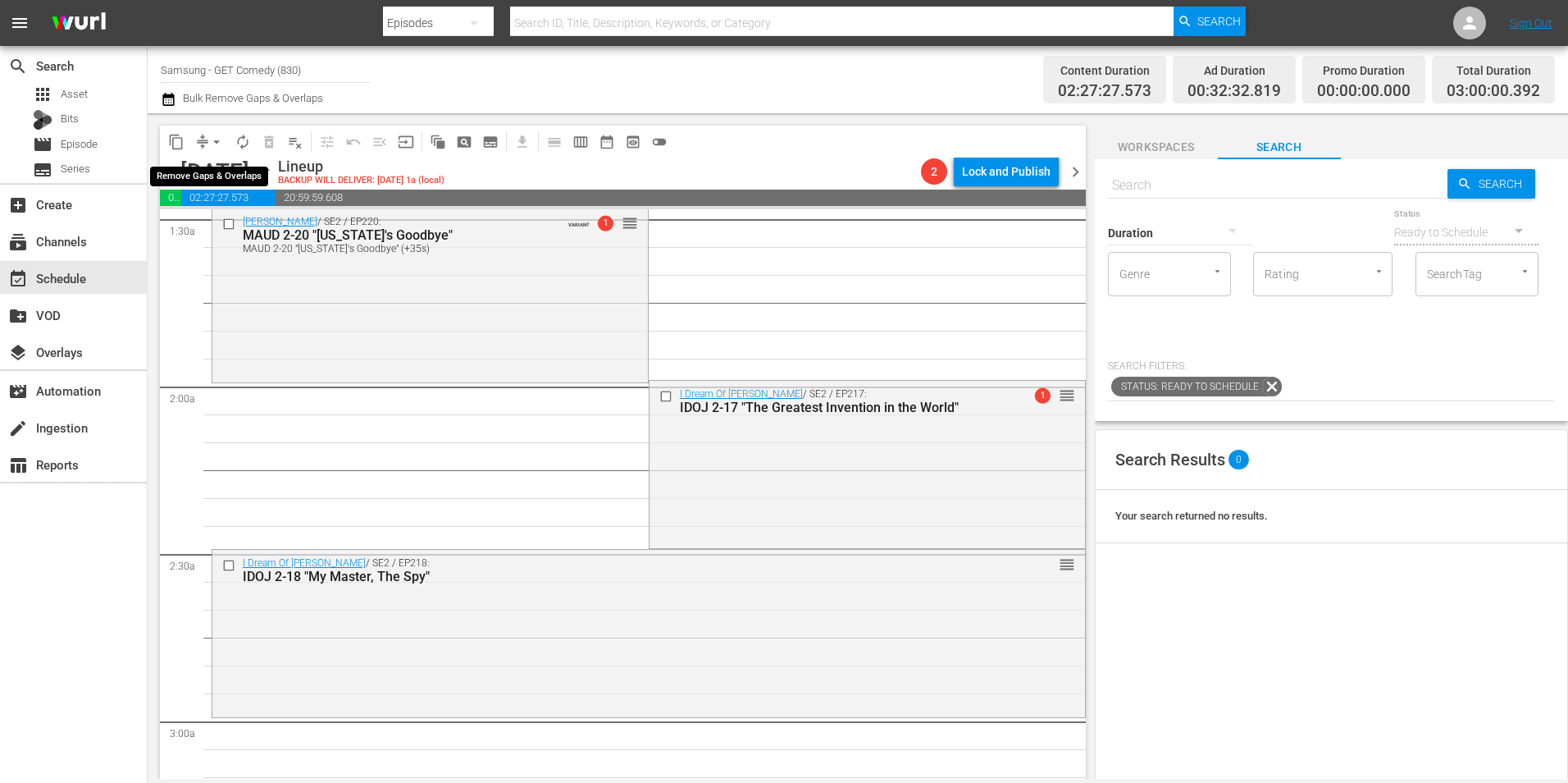
click at [221, 135] on span "arrow_drop_down" at bounding box center [217, 142] width 16 height 16
click at [217, 175] on li "Align to Midnight" at bounding box center [217, 176] width 136 height 27
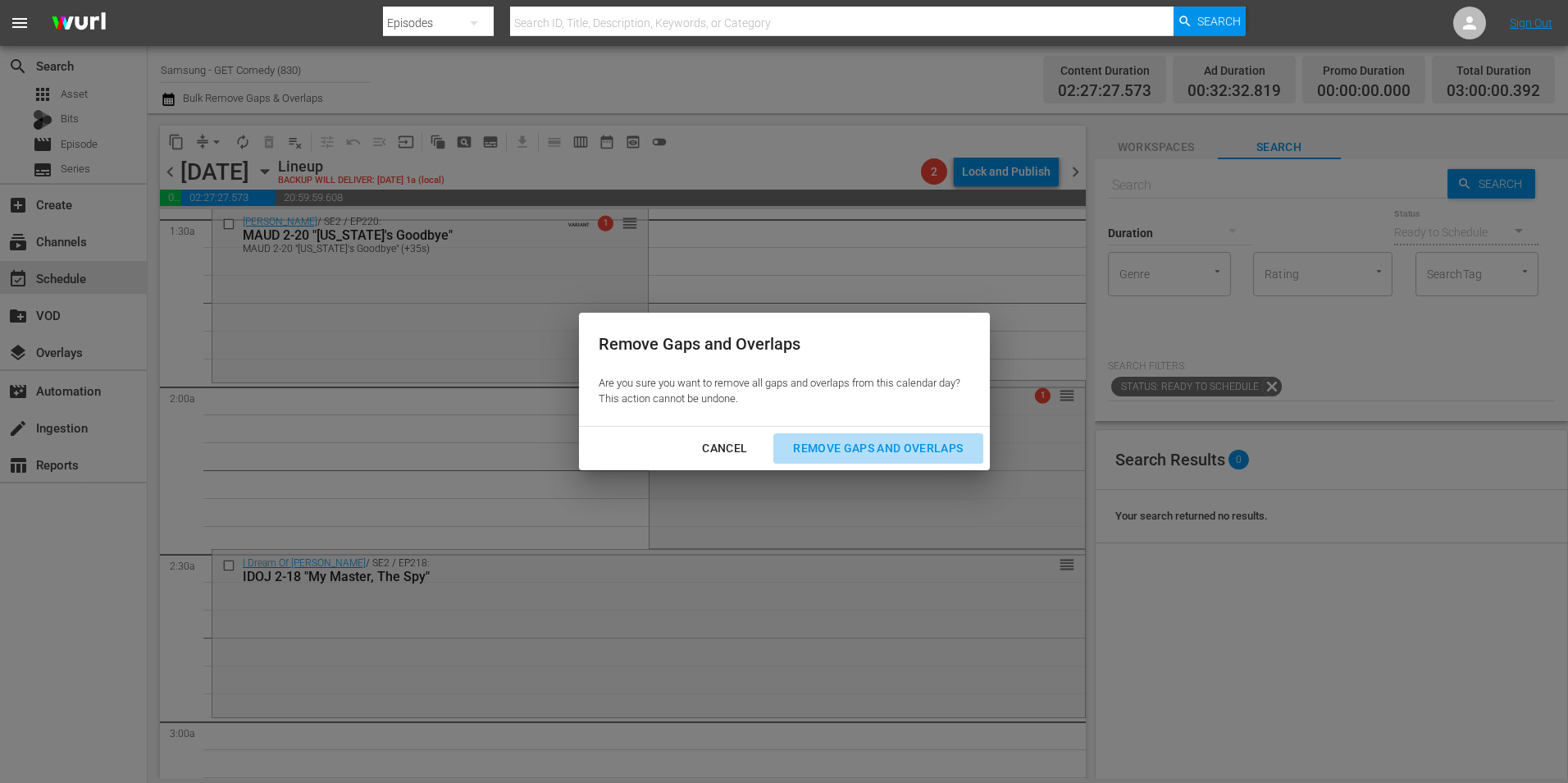
click at [862, 446] on div "Remove Gaps and Overlaps" at bounding box center [877, 448] width 196 height 21
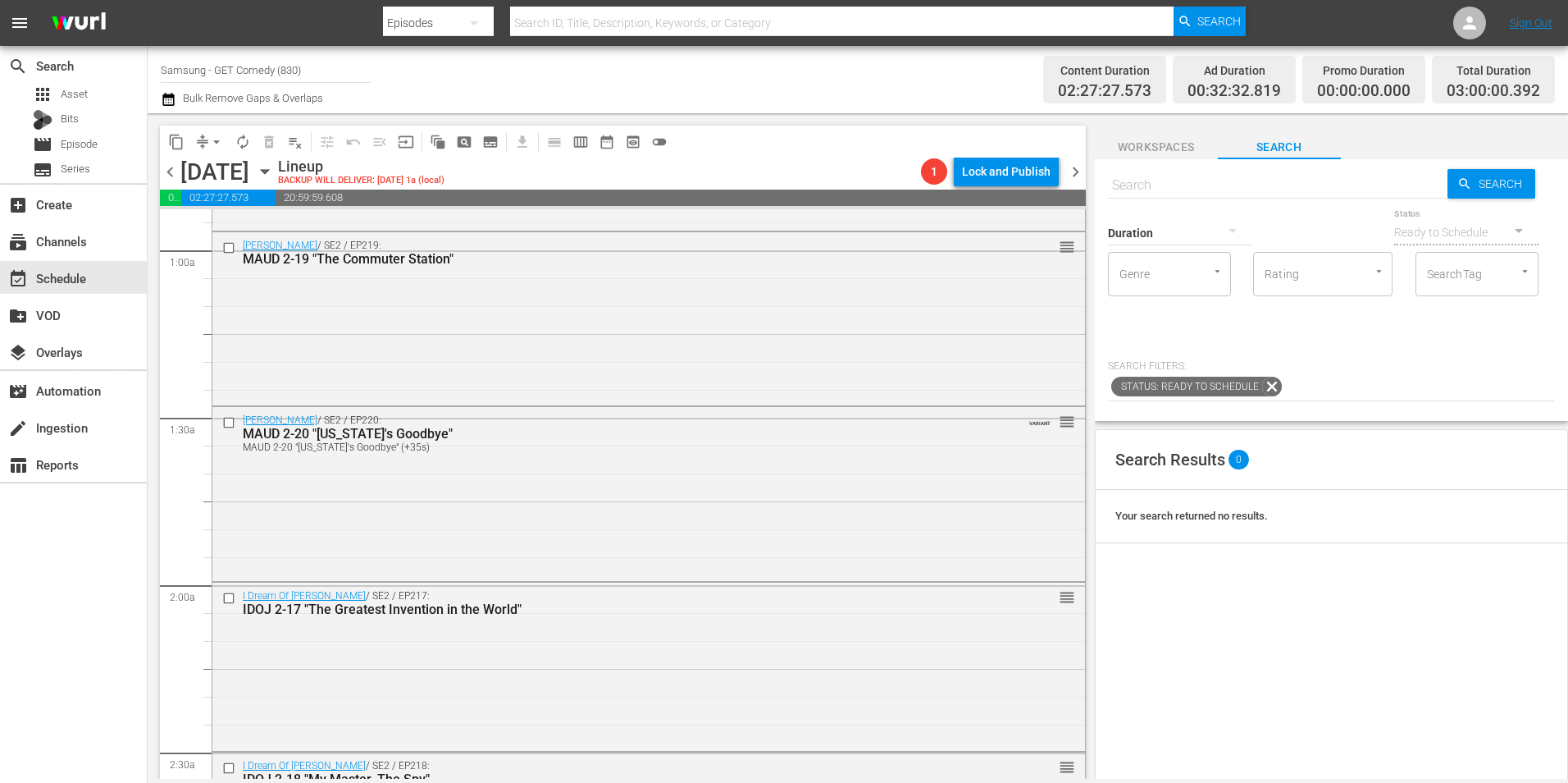
scroll to position [0, 0]
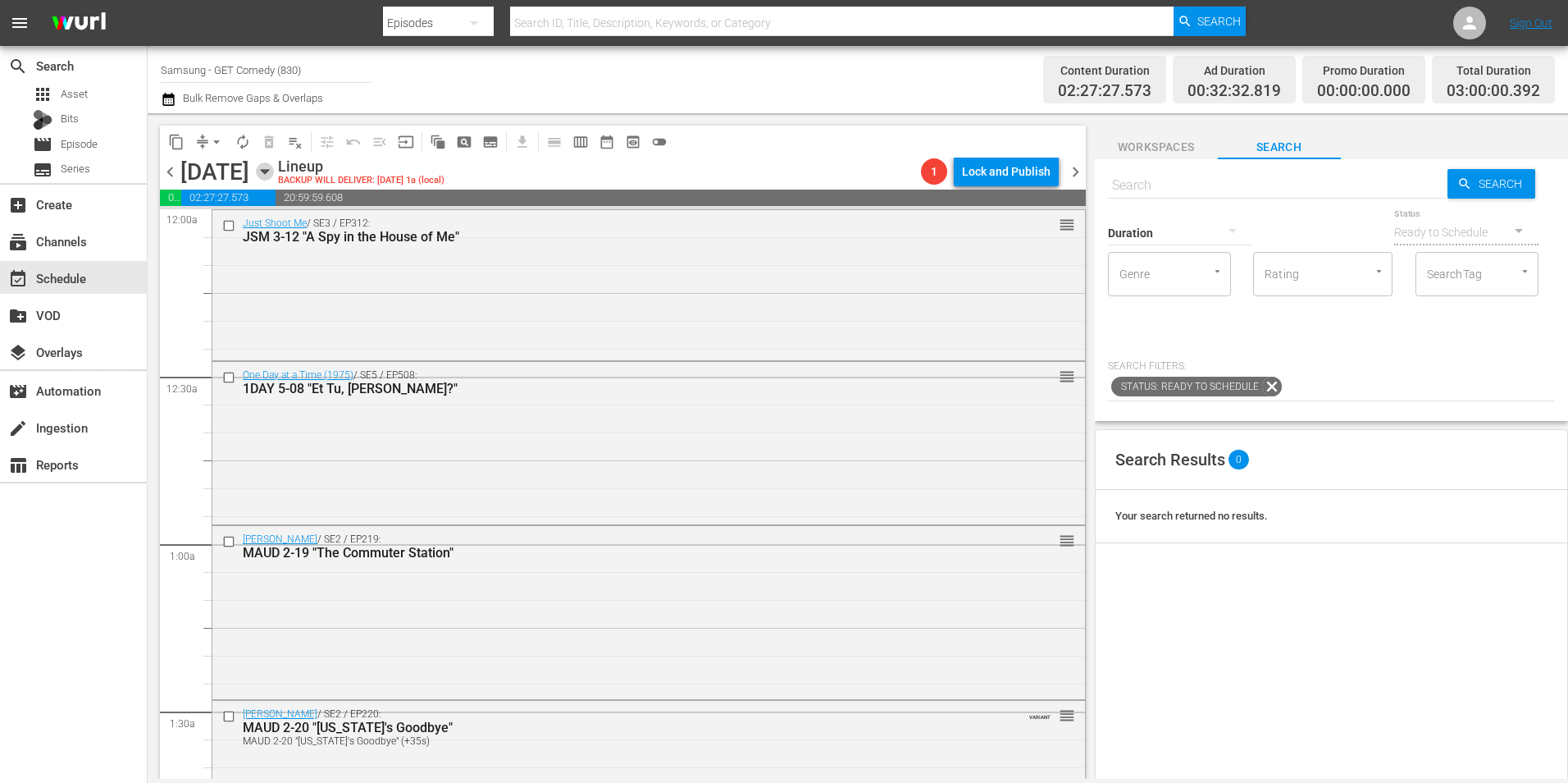
click at [274, 175] on icon "button" at bounding box center [265, 171] width 18 height 18
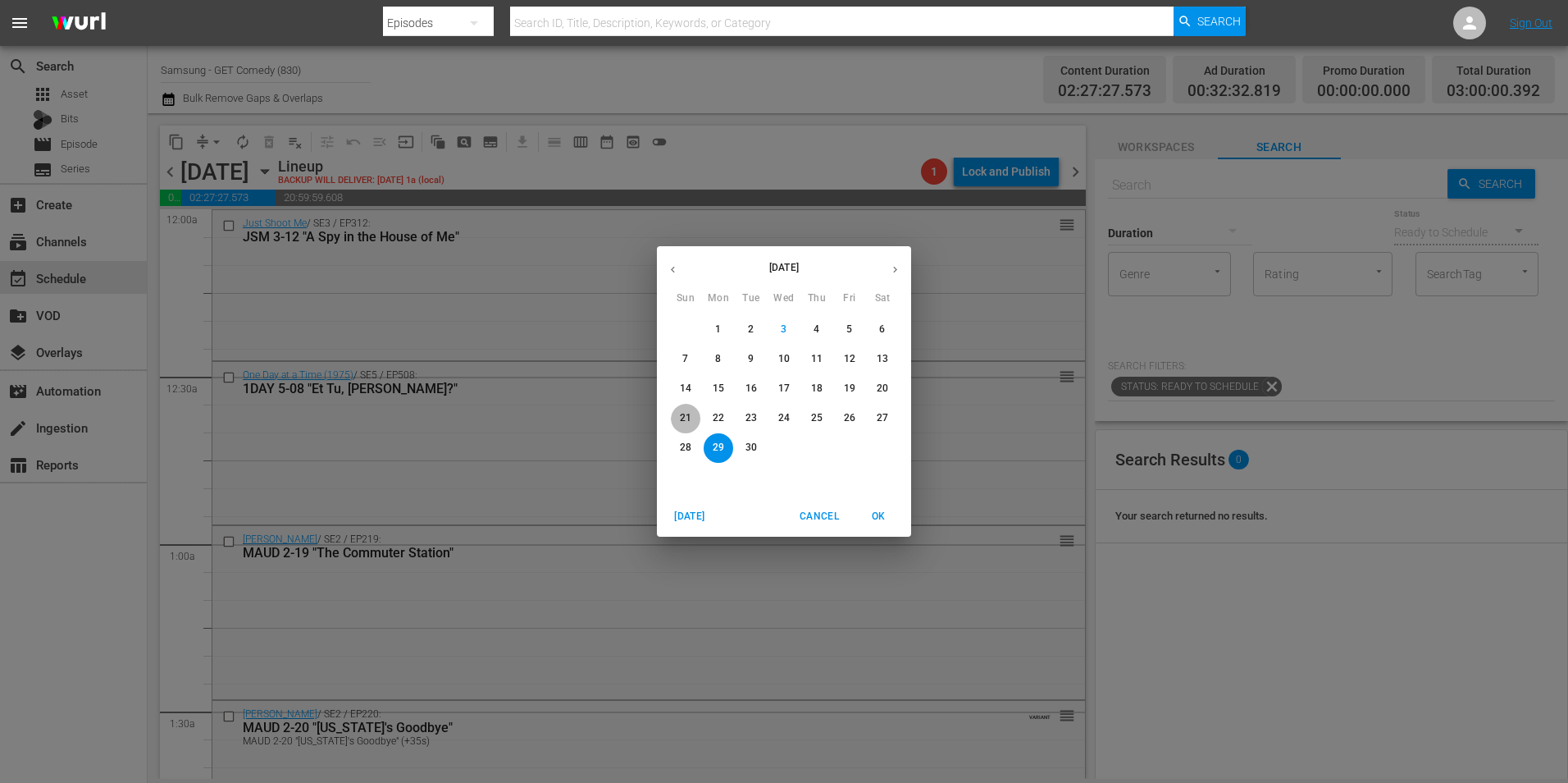
click at [679, 417] on span "21" at bounding box center [685, 417] width 29 height 14
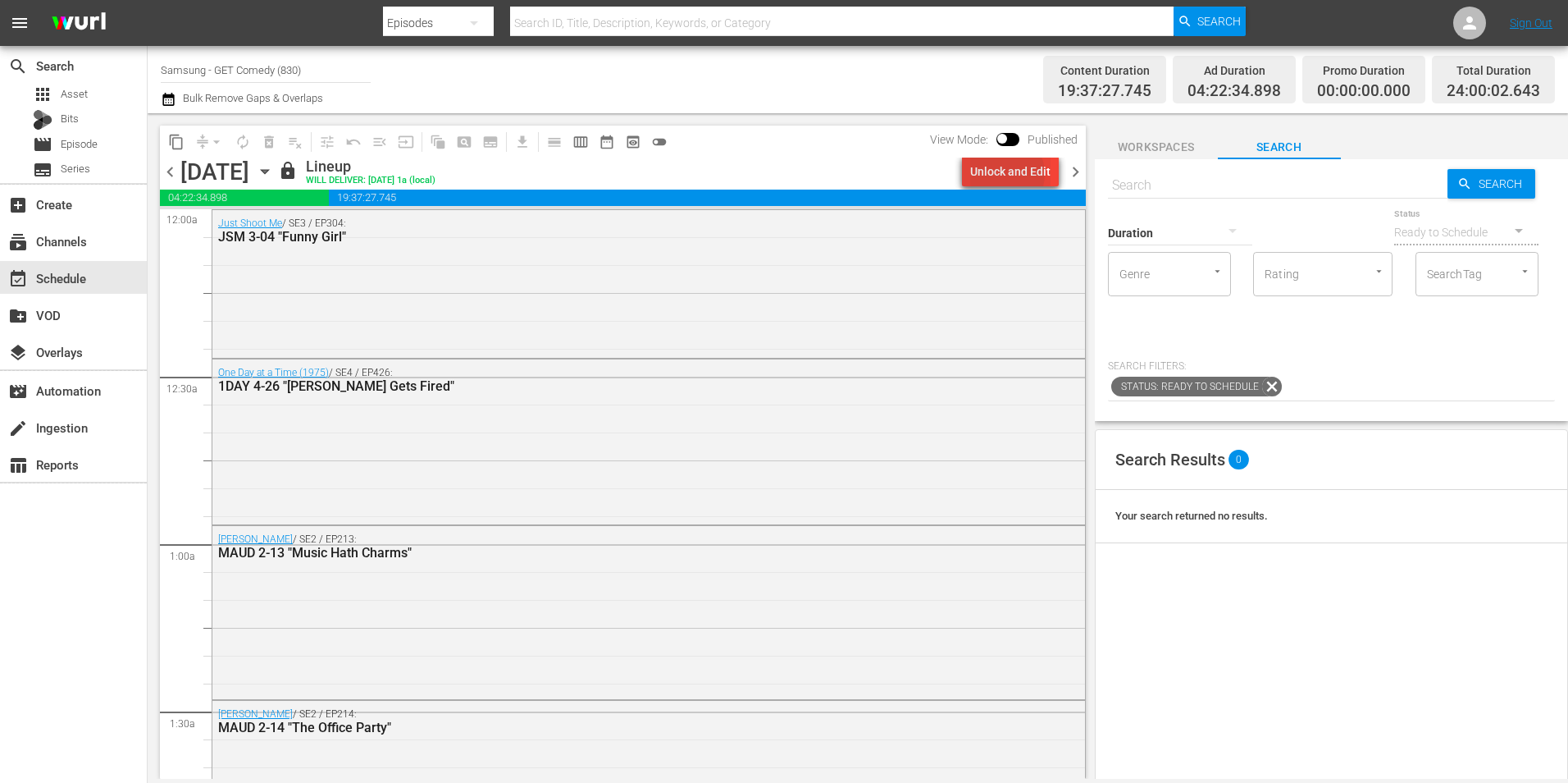
click at [1007, 174] on div "Unlock and Edit" at bounding box center [1010, 171] width 80 height 29
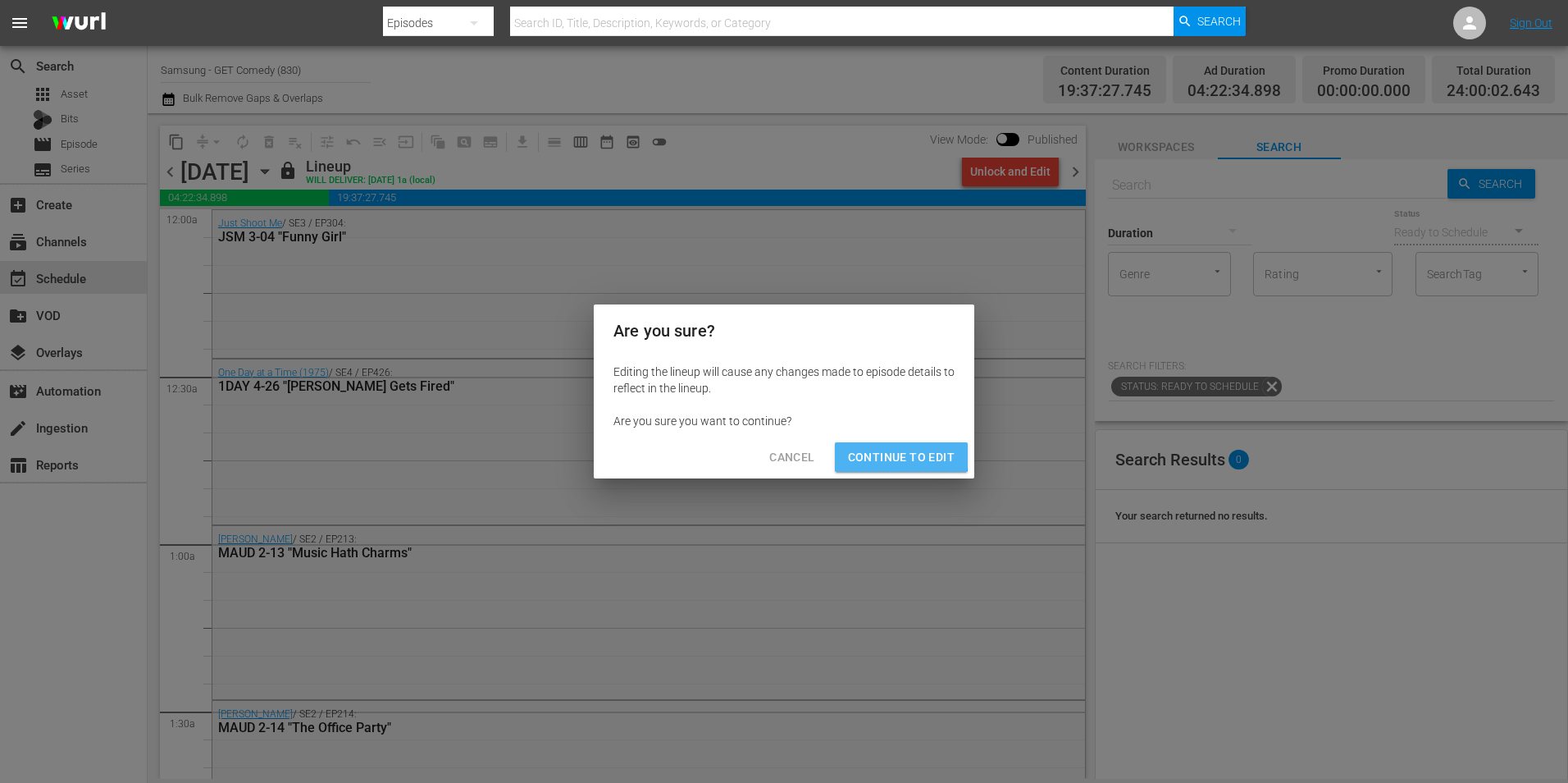
click at [892, 453] on span "Continue to Edit" at bounding box center [901, 457] width 106 height 21
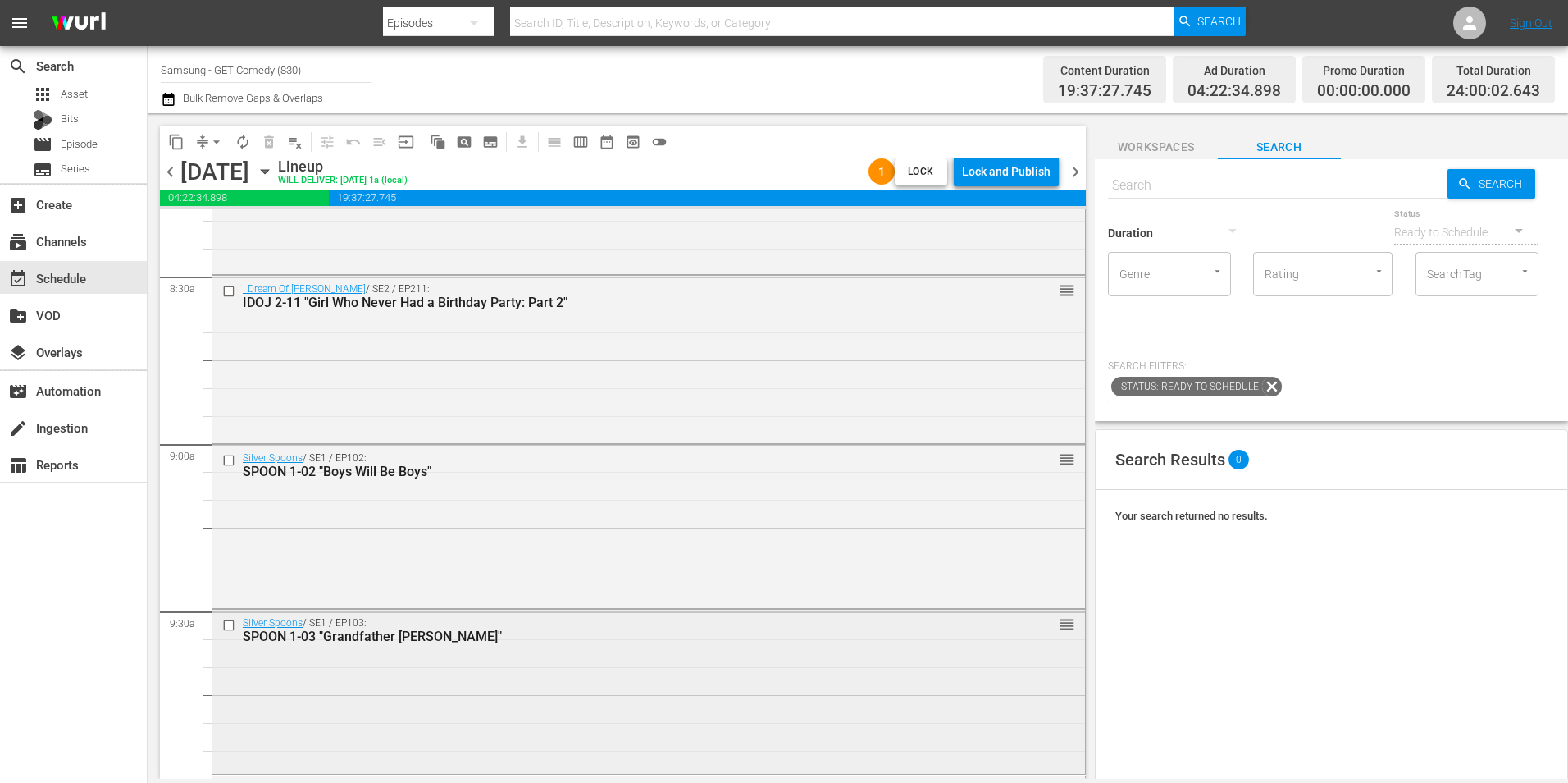
scroll to position [2872, 0]
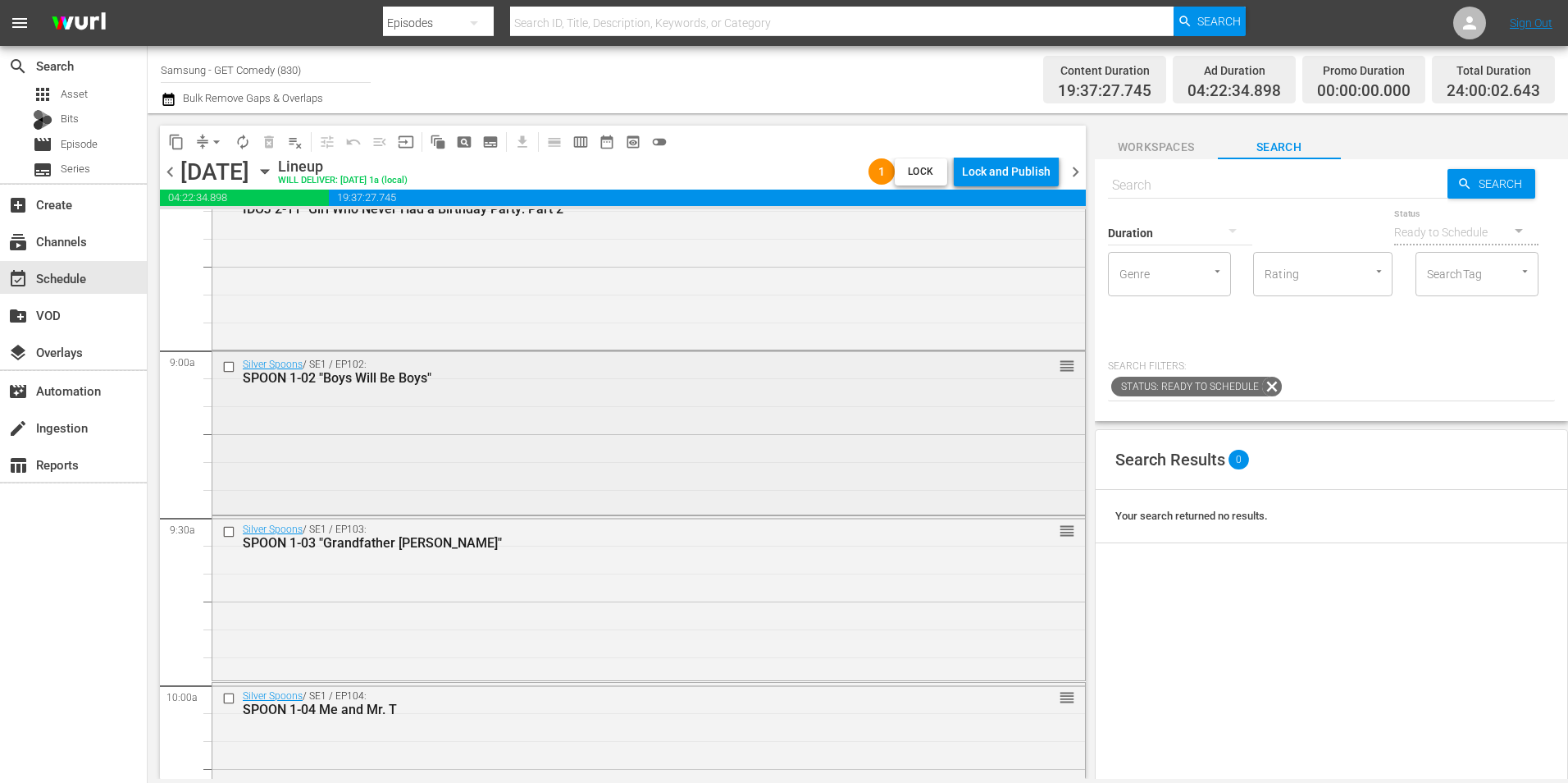
click at [228, 371] on input "checkbox" at bounding box center [230, 366] width 17 height 14
click at [228, 532] on input "checkbox" at bounding box center [230, 532] width 17 height 14
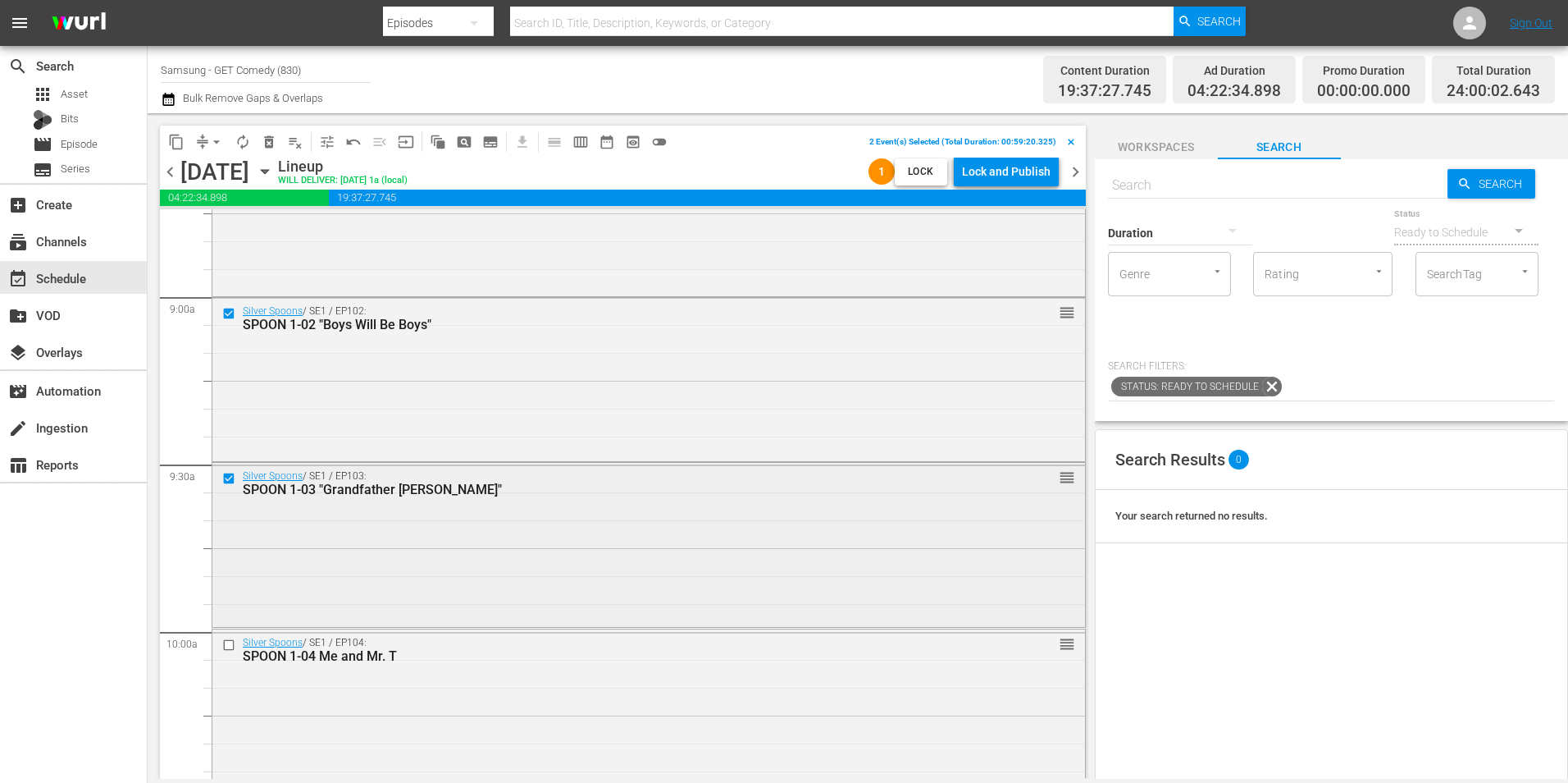
scroll to position [2954, 0]
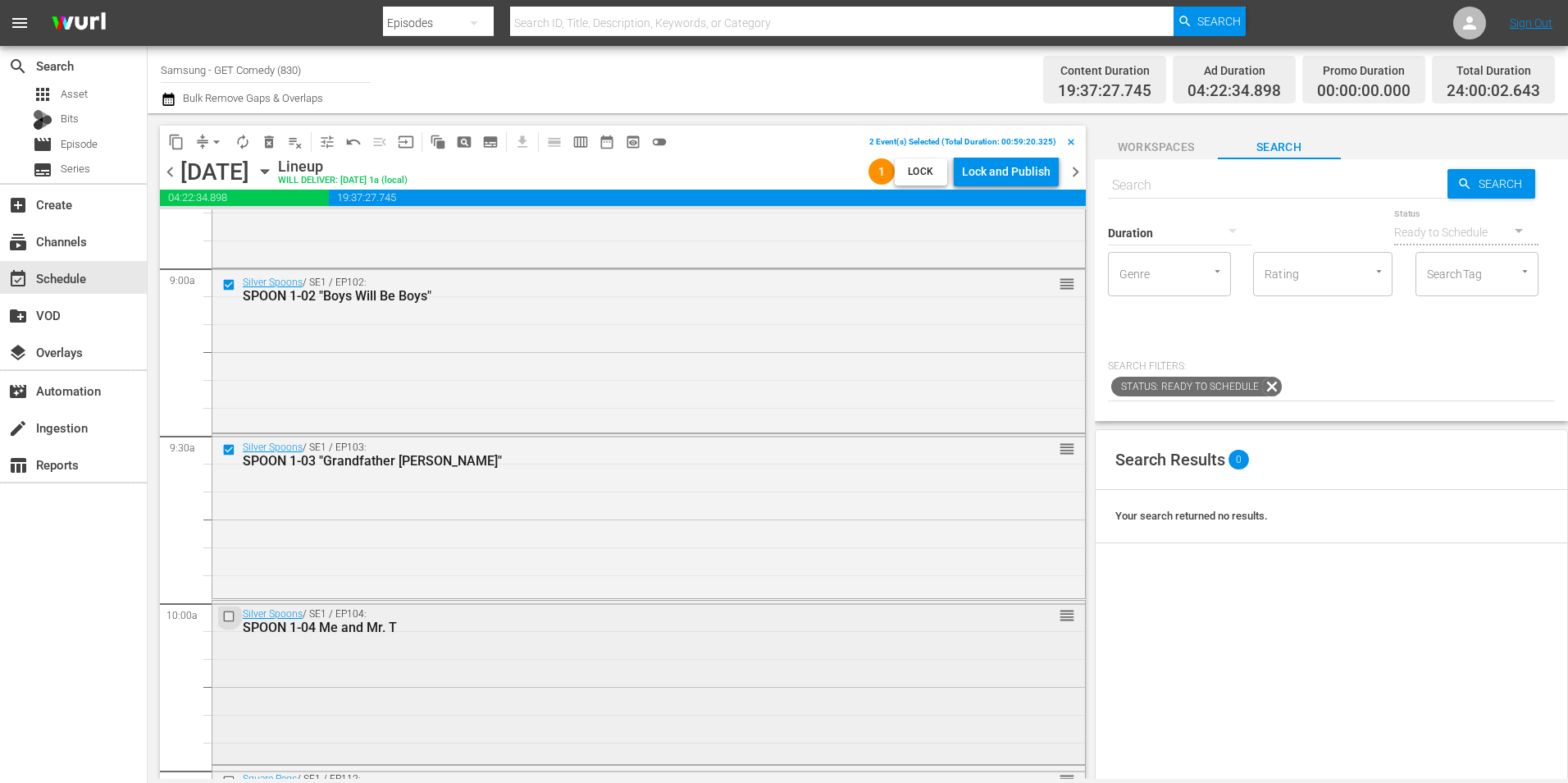
click at [228, 615] on input "checkbox" at bounding box center [230, 616] width 17 height 14
click at [228, 615] on input "checkbox" at bounding box center [230, 616] width 17 height 14
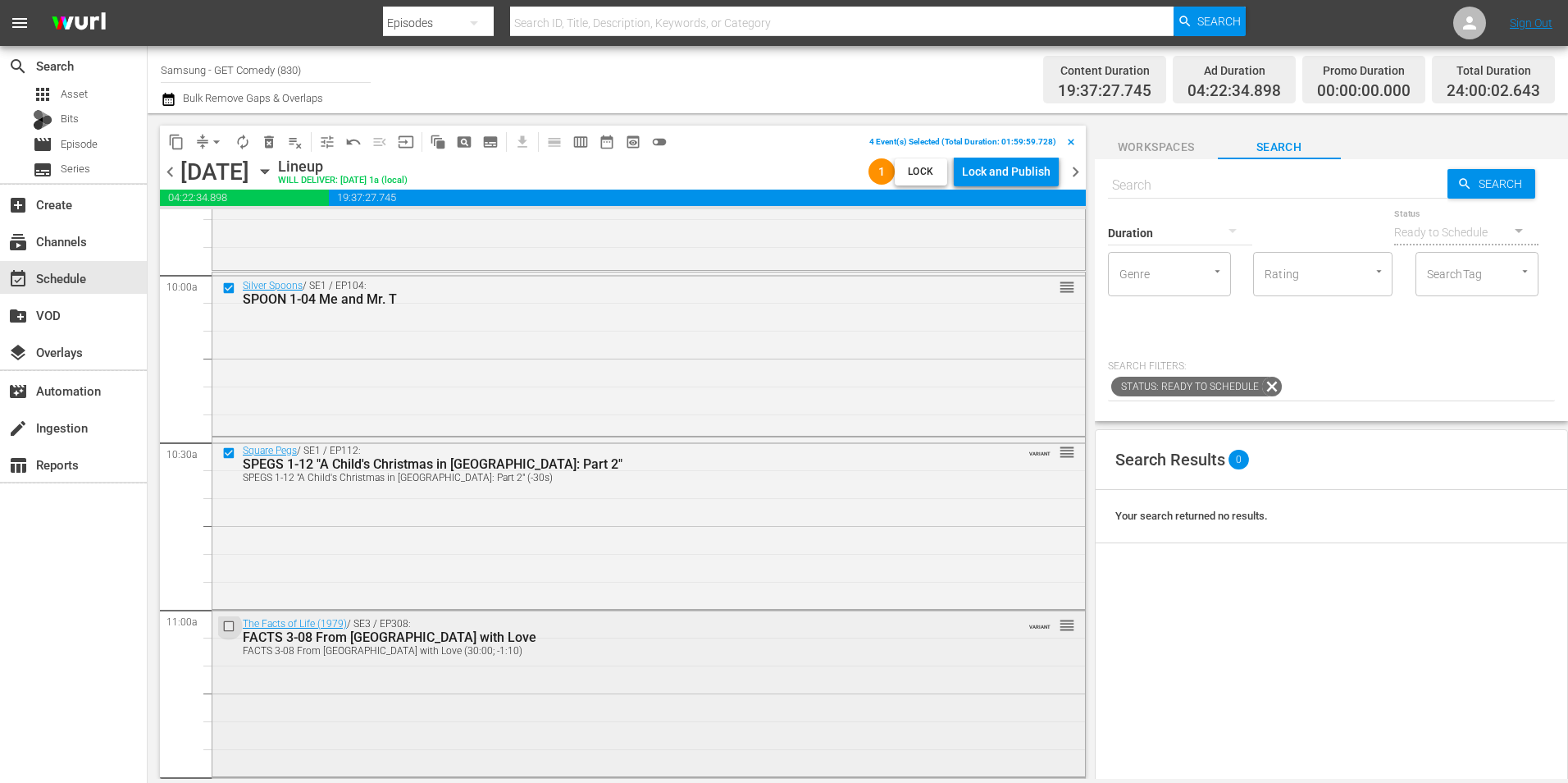
click at [228, 624] on input "checkbox" at bounding box center [230, 625] width 17 height 14
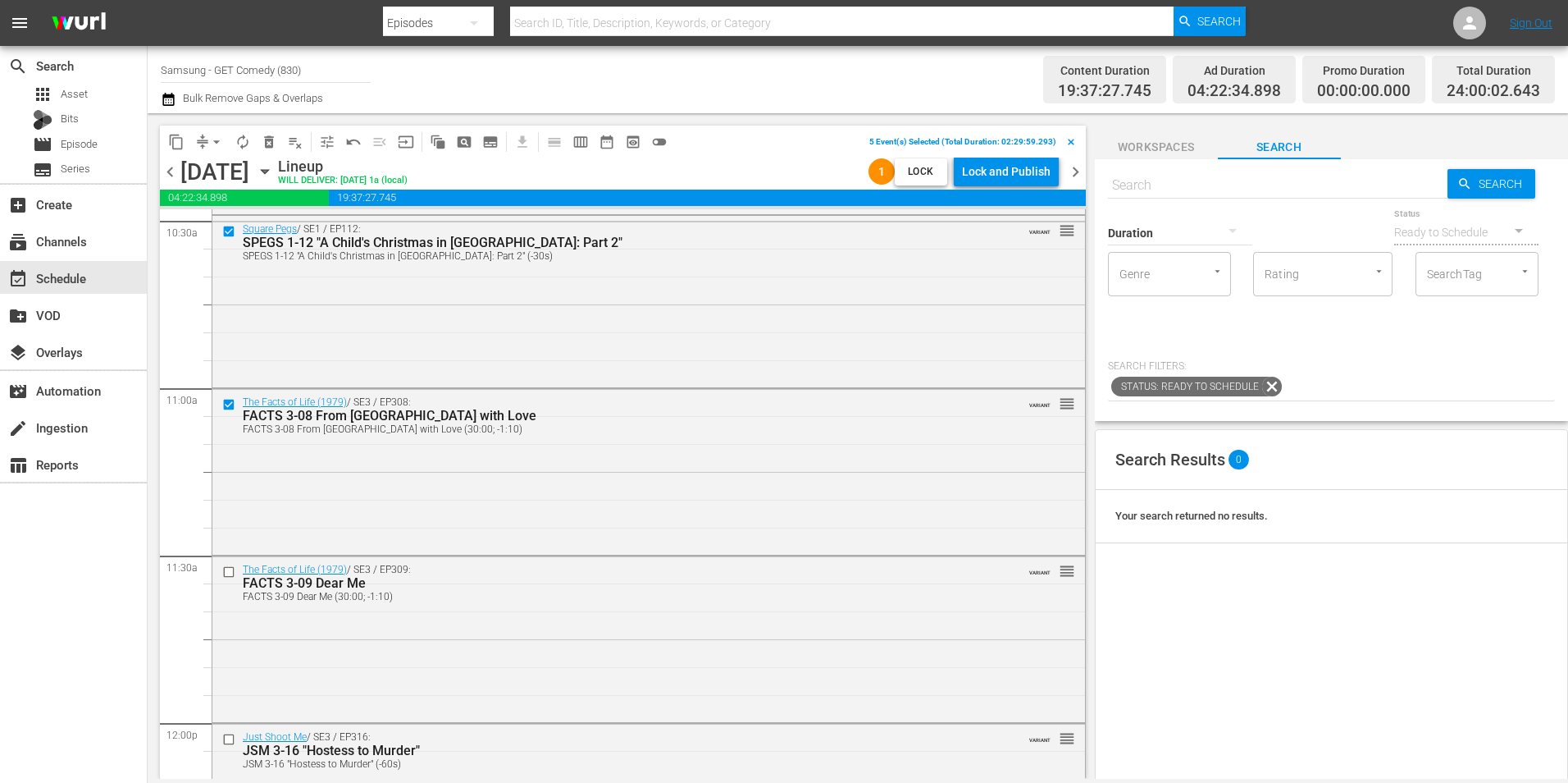
scroll to position [3528, 0]
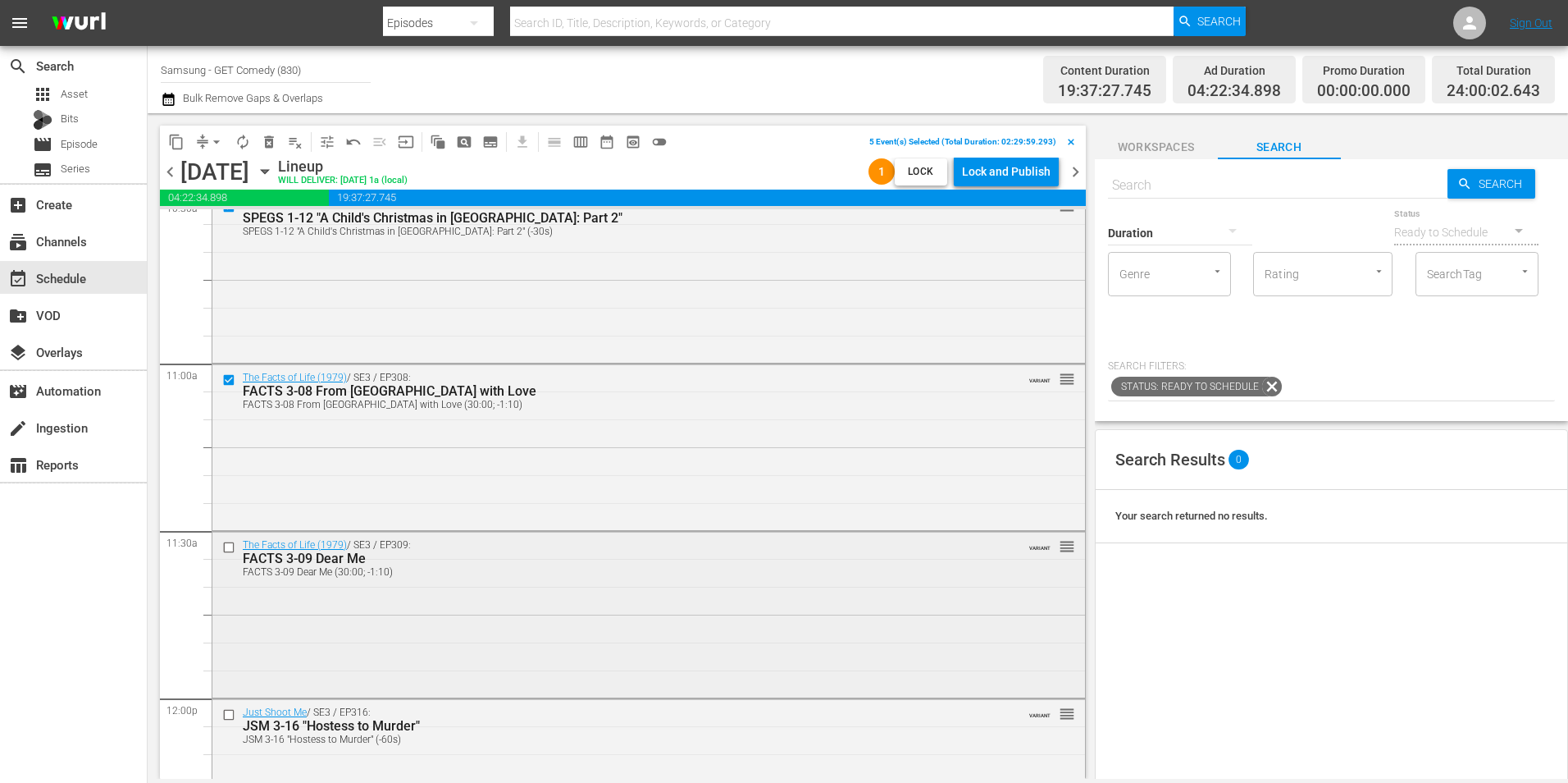
click at [230, 545] on input "checkbox" at bounding box center [230, 547] width 17 height 14
click at [177, 144] on span "content_copy" at bounding box center [177, 142] width 16 height 16
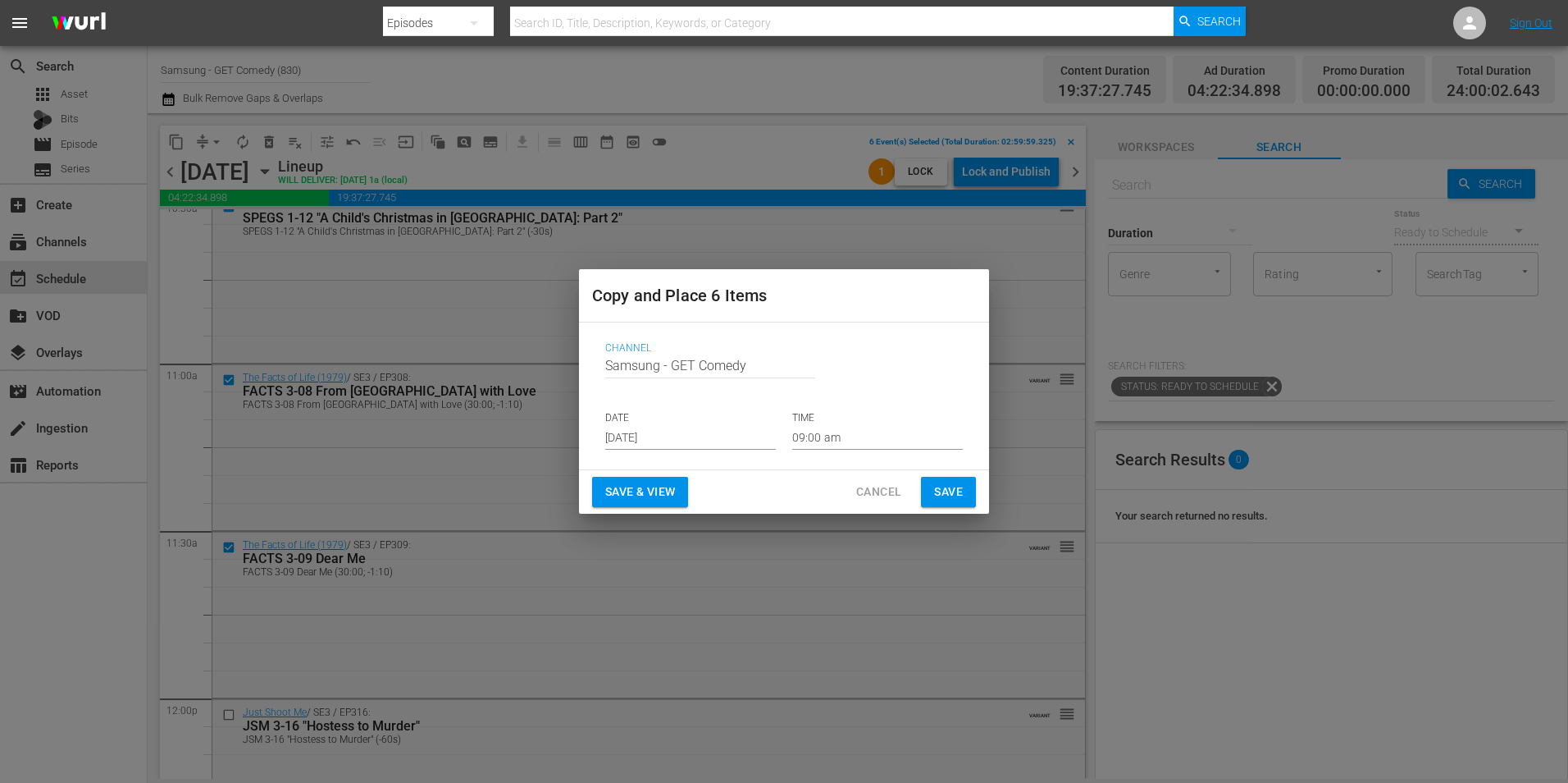
click at [646, 440] on input "[DATE]" at bounding box center [690, 437] width 170 height 25
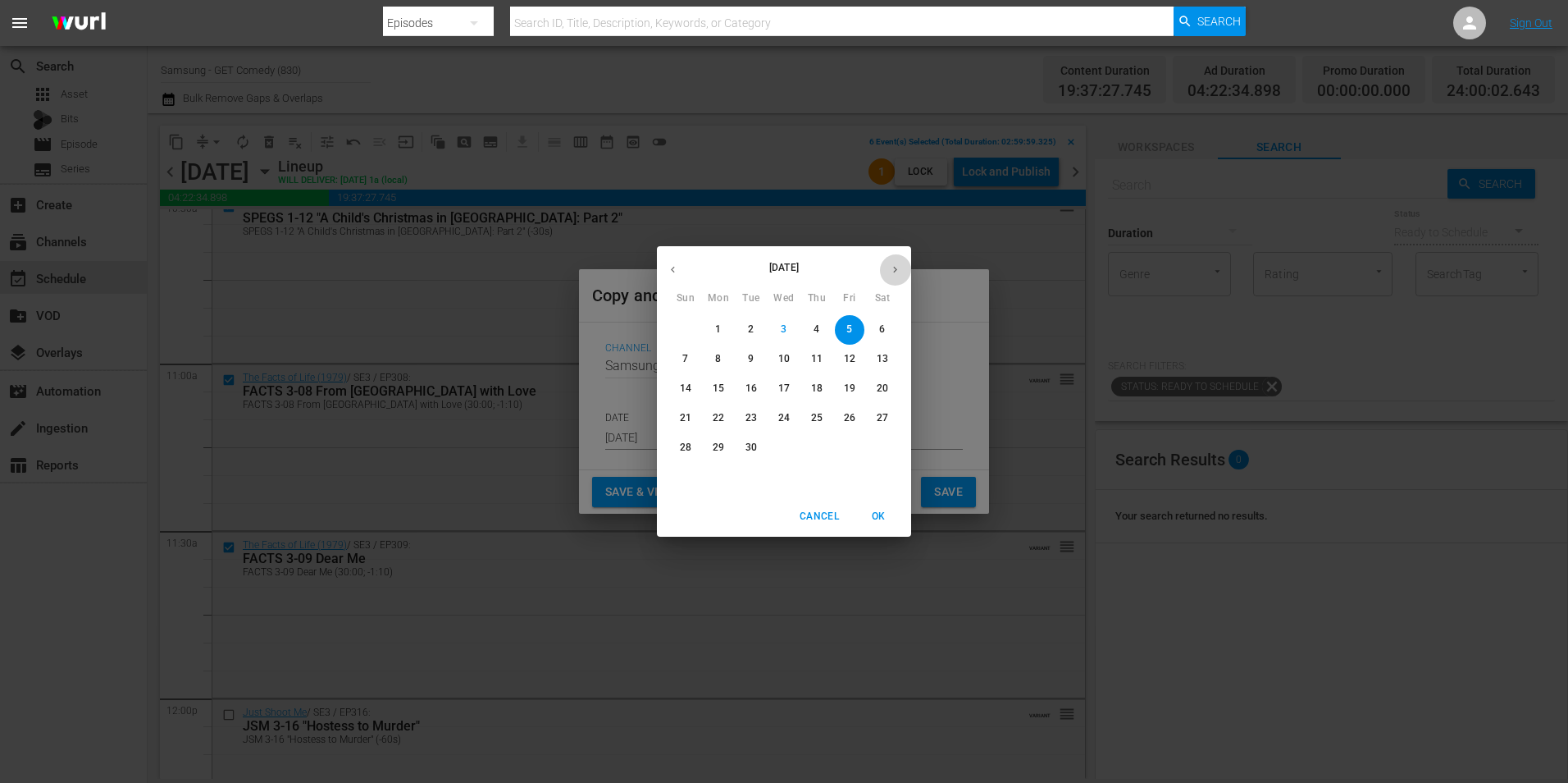
click at [895, 269] on icon "button" at bounding box center [895, 269] width 13 height 13
click at [671, 261] on button "button" at bounding box center [673, 269] width 32 height 32
click at [721, 449] on p "29" at bounding box center [718, 447] width 12 height 14
type input "[DATE]"
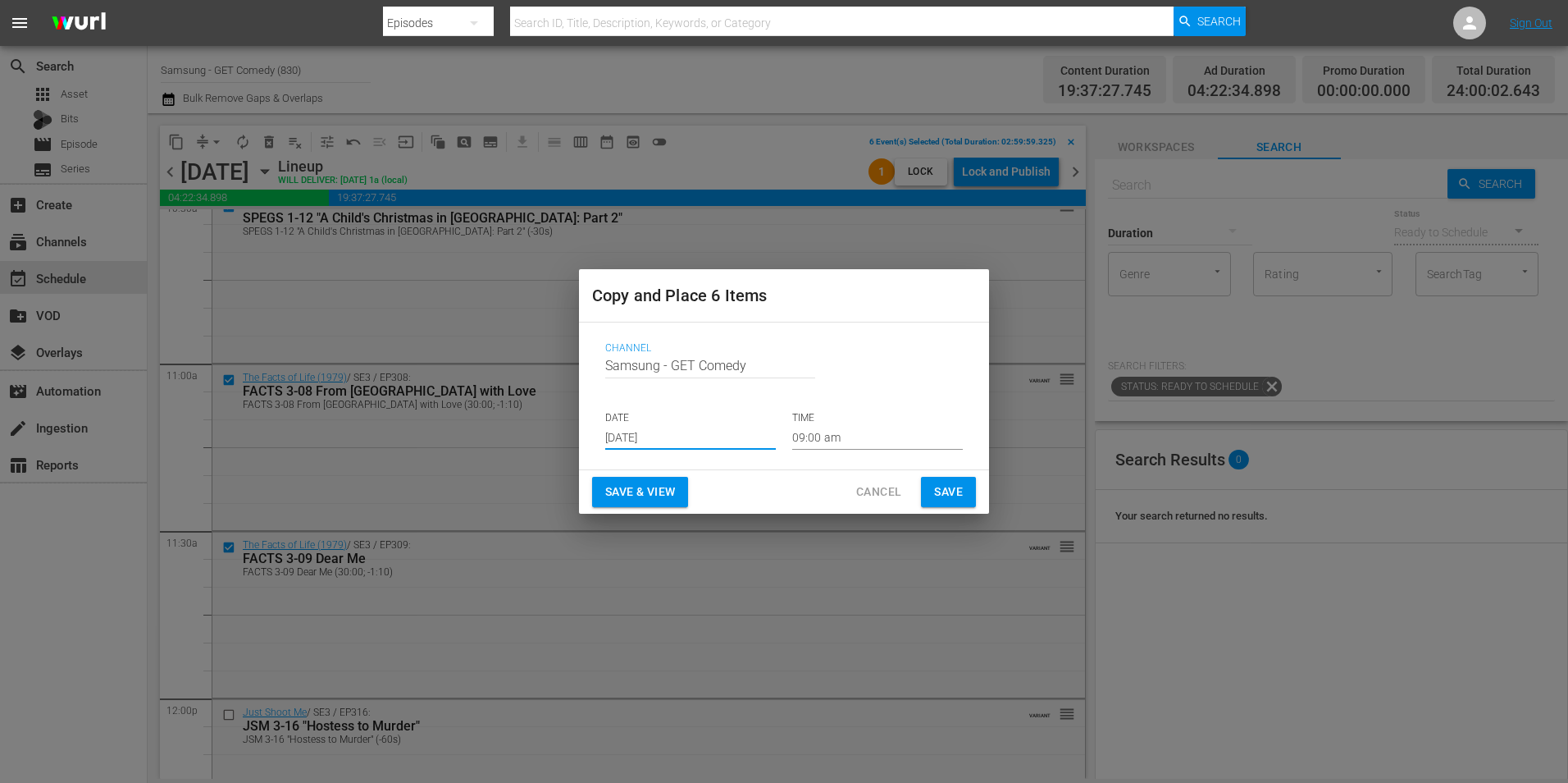
click at [818, 437] on input "09:00 am" at bounding box center [876, 437] width 170 height 25
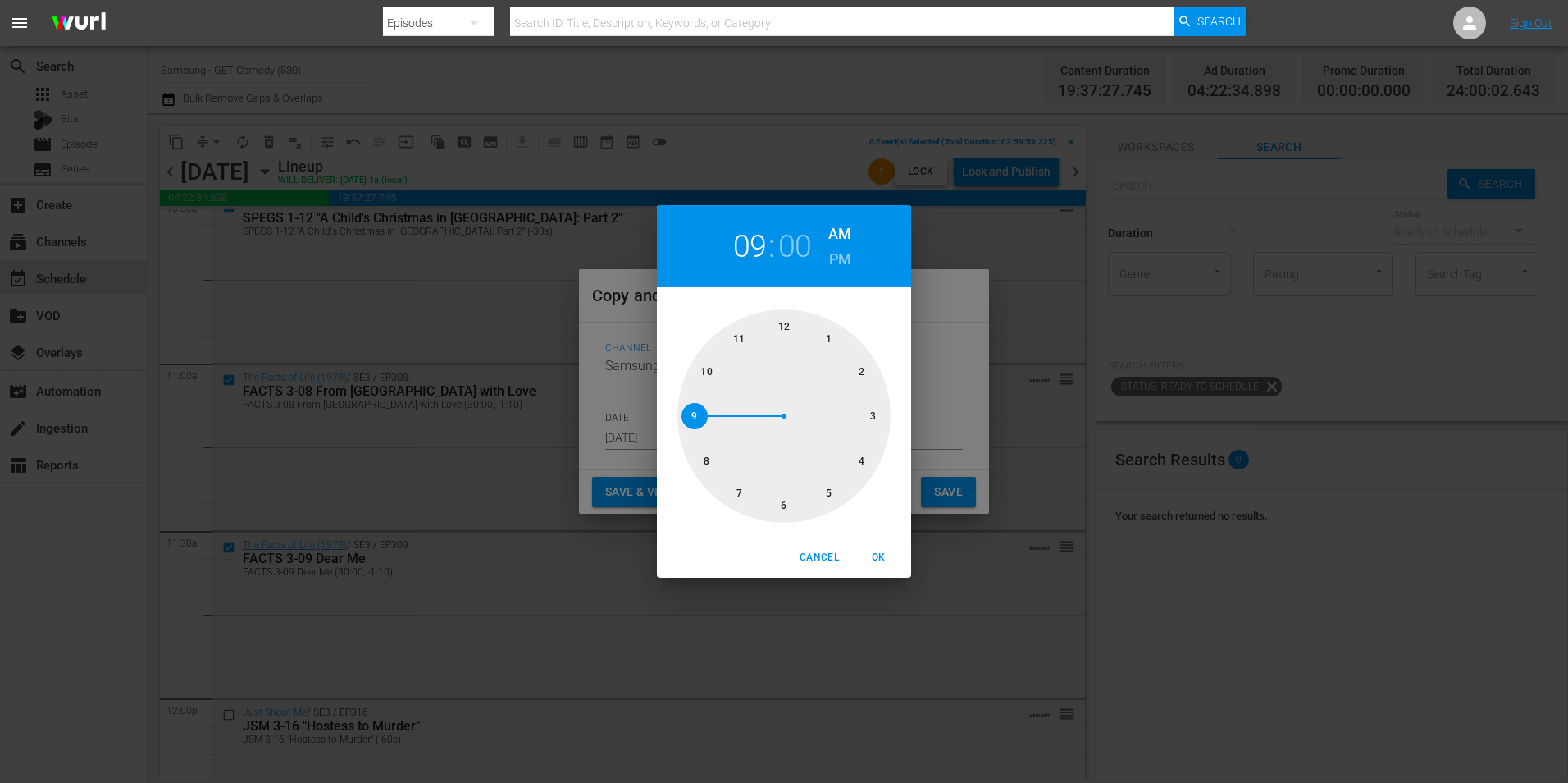
click at [876, 415] on div at bounding box center [784, 416] width 213 height 213
drag, startPoint x: 883, startPoint y: 557, endPoint x: 946, endPoint y: 495, distance: 88.4
click at [884, 557] on span "OK" at bounding box center [877, 557] width 39 height 17
type input "03:00 am"
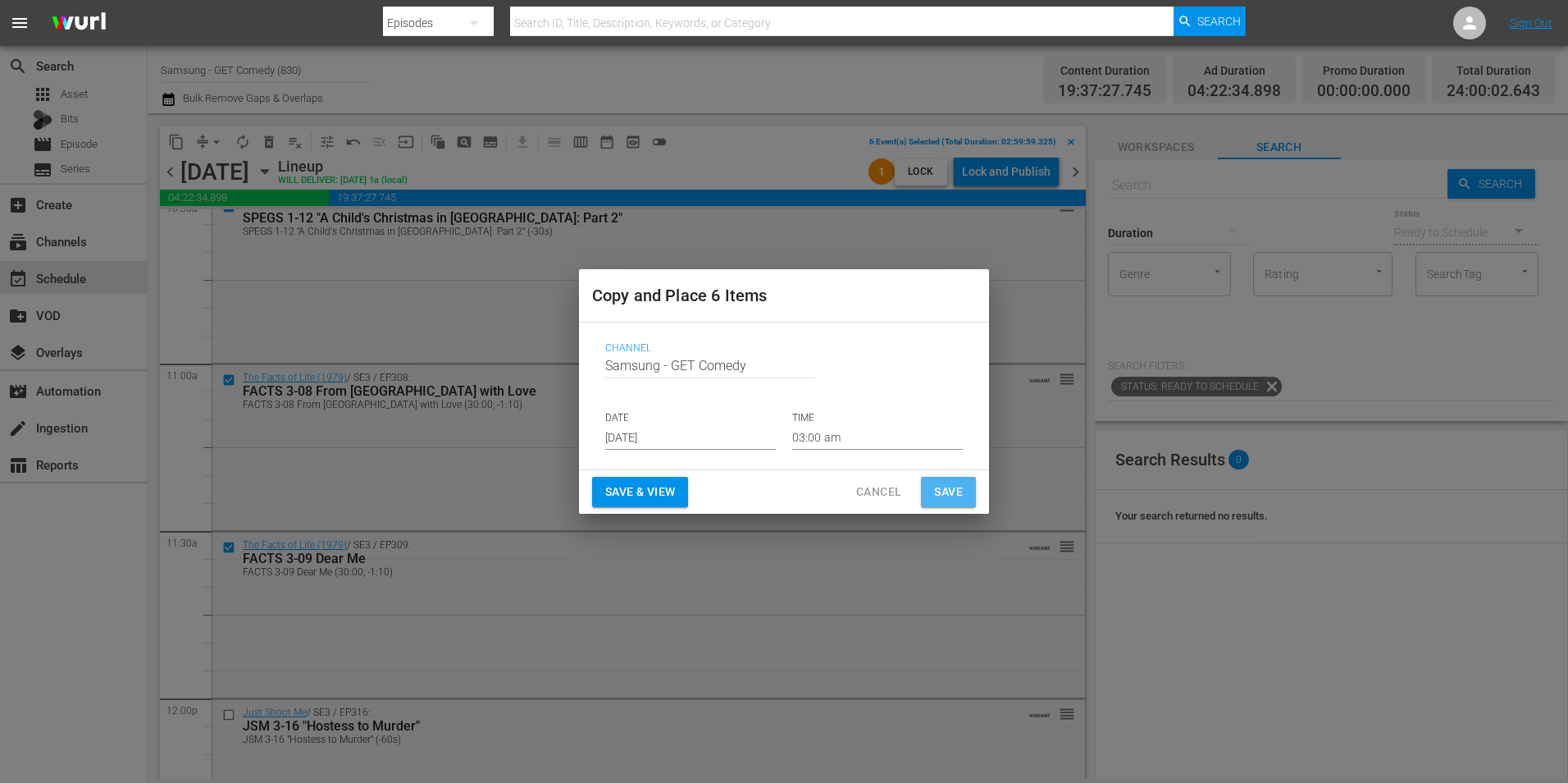
click at [948, 493] on span "Save" at bounding box center [948, 492] width 29 height 21
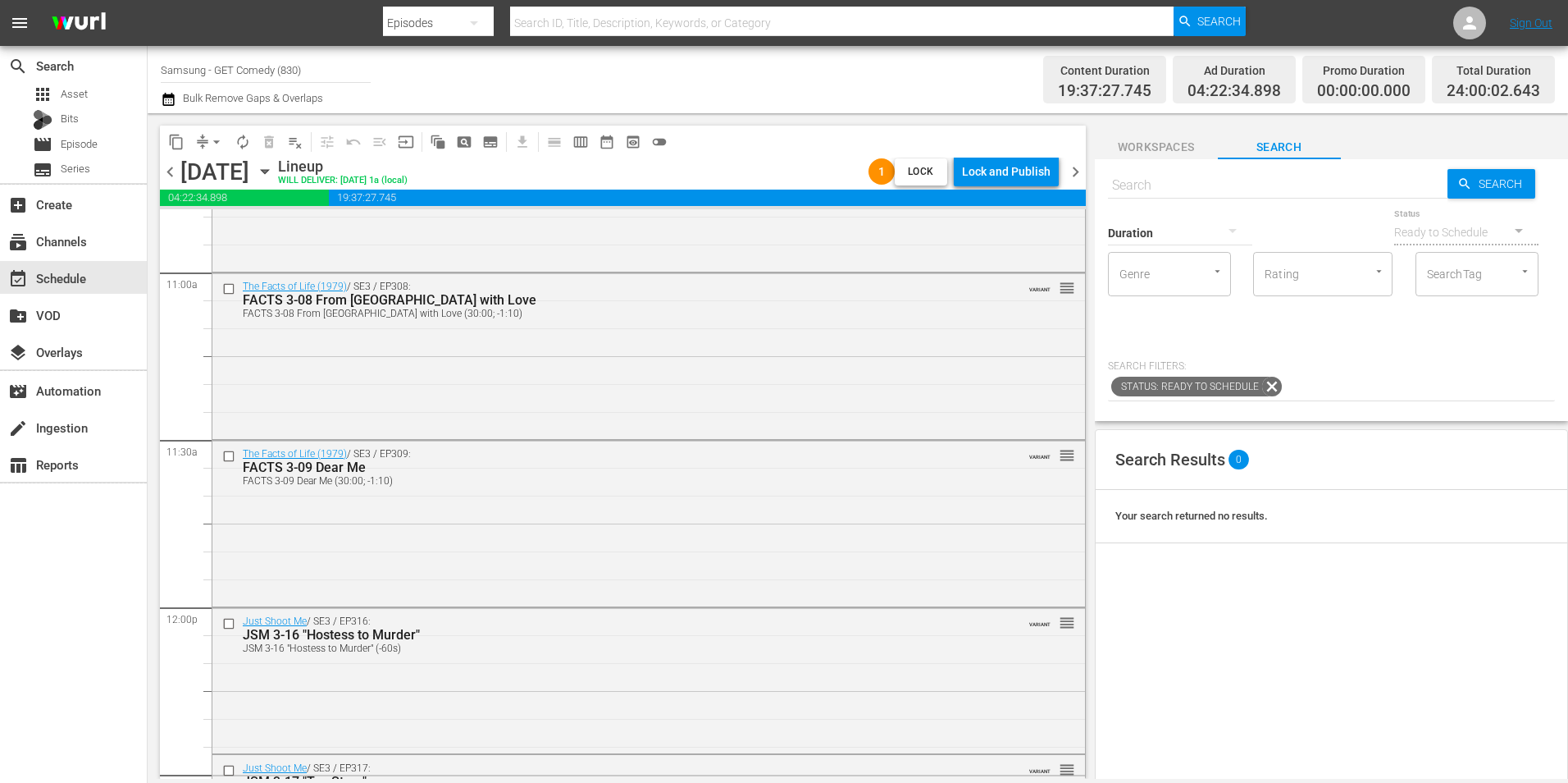
scroll to position [3610, 0]
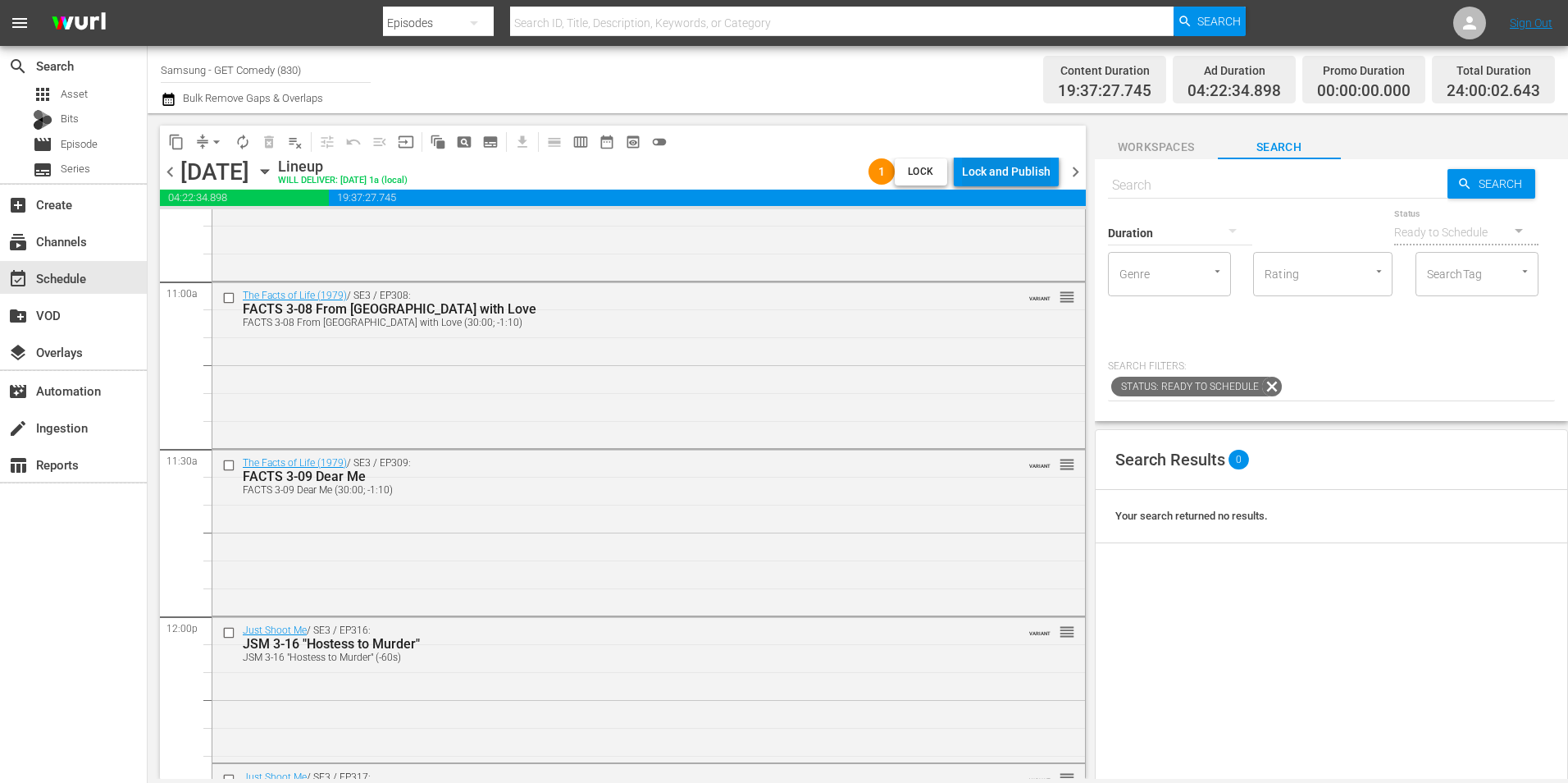
click at [1033, 178] on div "Lock and Publish" at bounding box center [1006, 171] width 88 height 29
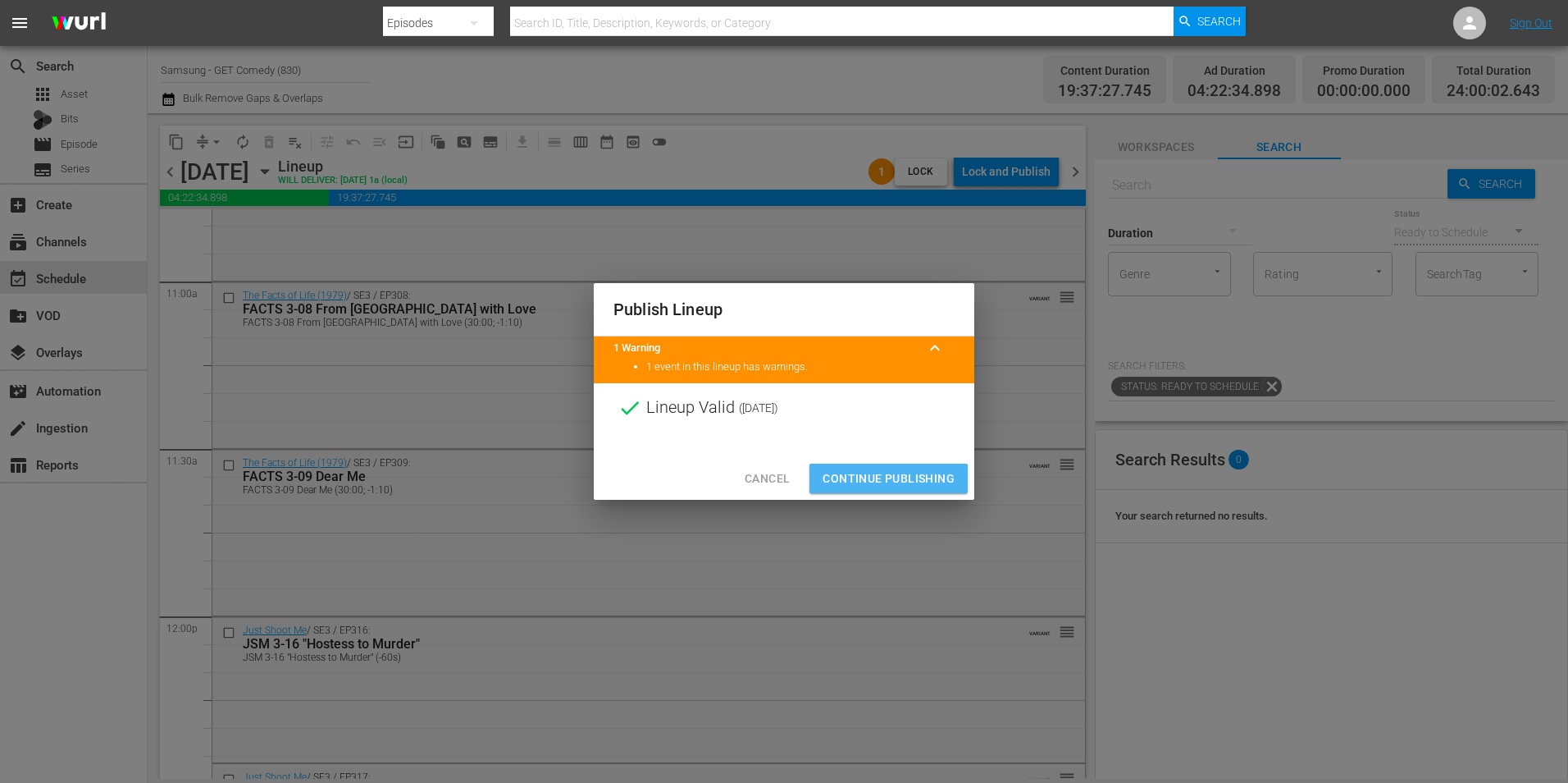
click at [916, 469] on span "Continue Publishing" at bounding box center [888, 479] width 132 height 21
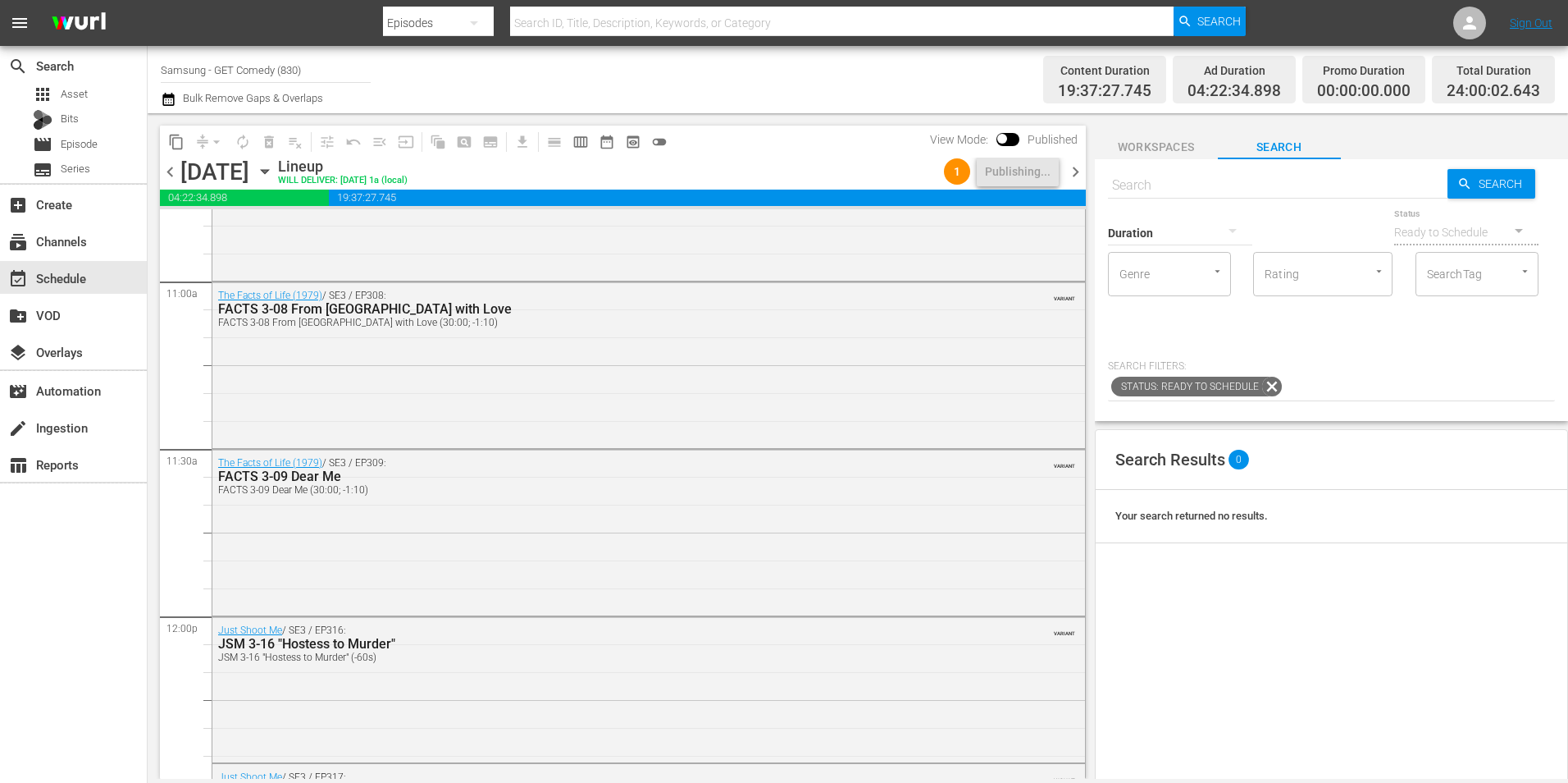
click at [268, 170] on icon "button" at bounding box center [265, 172] width 7 height 5
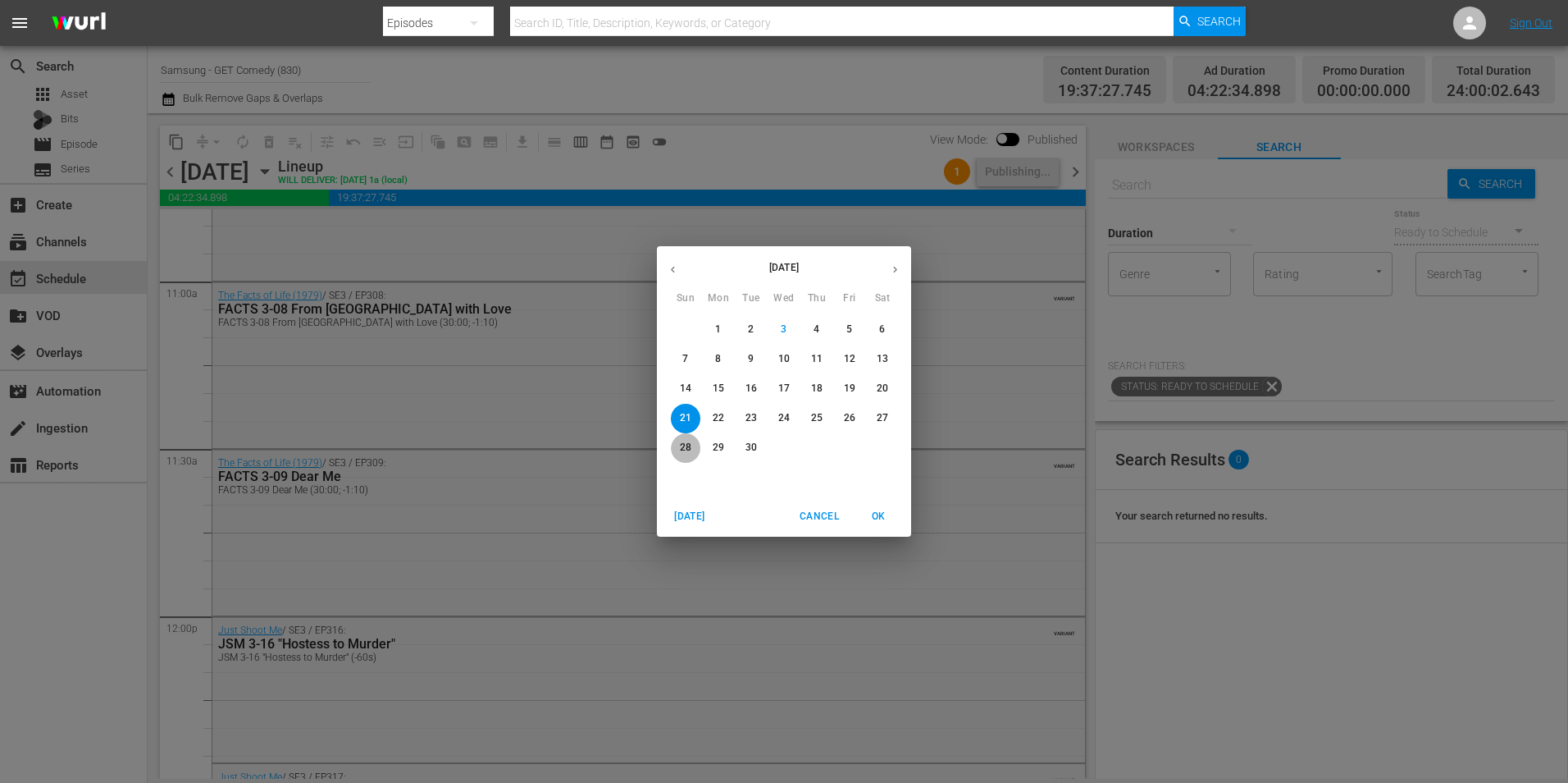
click at [680, 445] on p "28" at bounding box center [685, 447] width 12 height 14
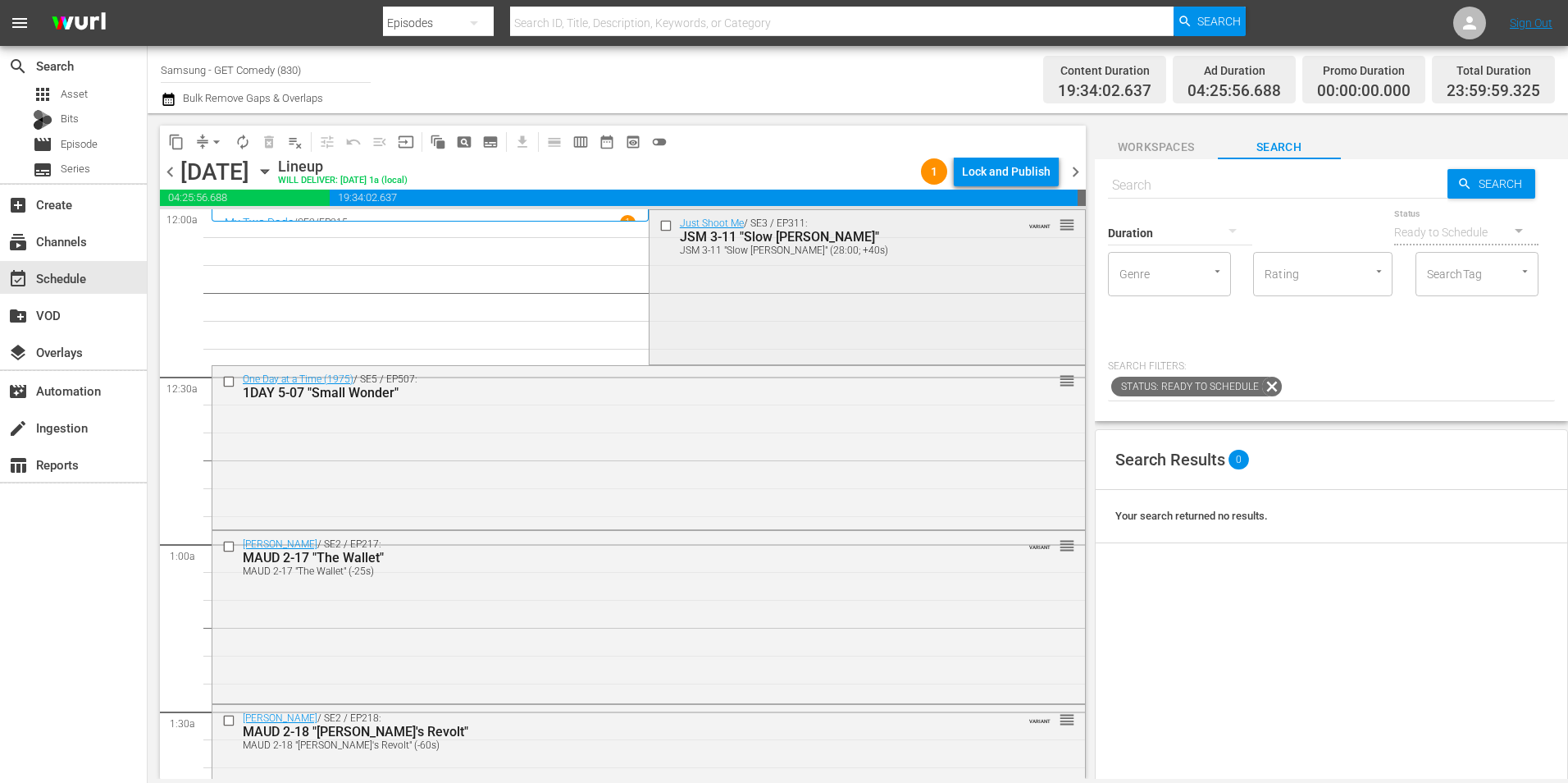
click at [662, 224] on input "checkbox" at bounding box center [667, 225] width 17 height 14
click at [228, 384] on input "checkbox" at bounding box center [230, 381] width 17 height 14
click at [227, 546] on input "checkbox" at bounding box center [230, 546] width 17 height 14
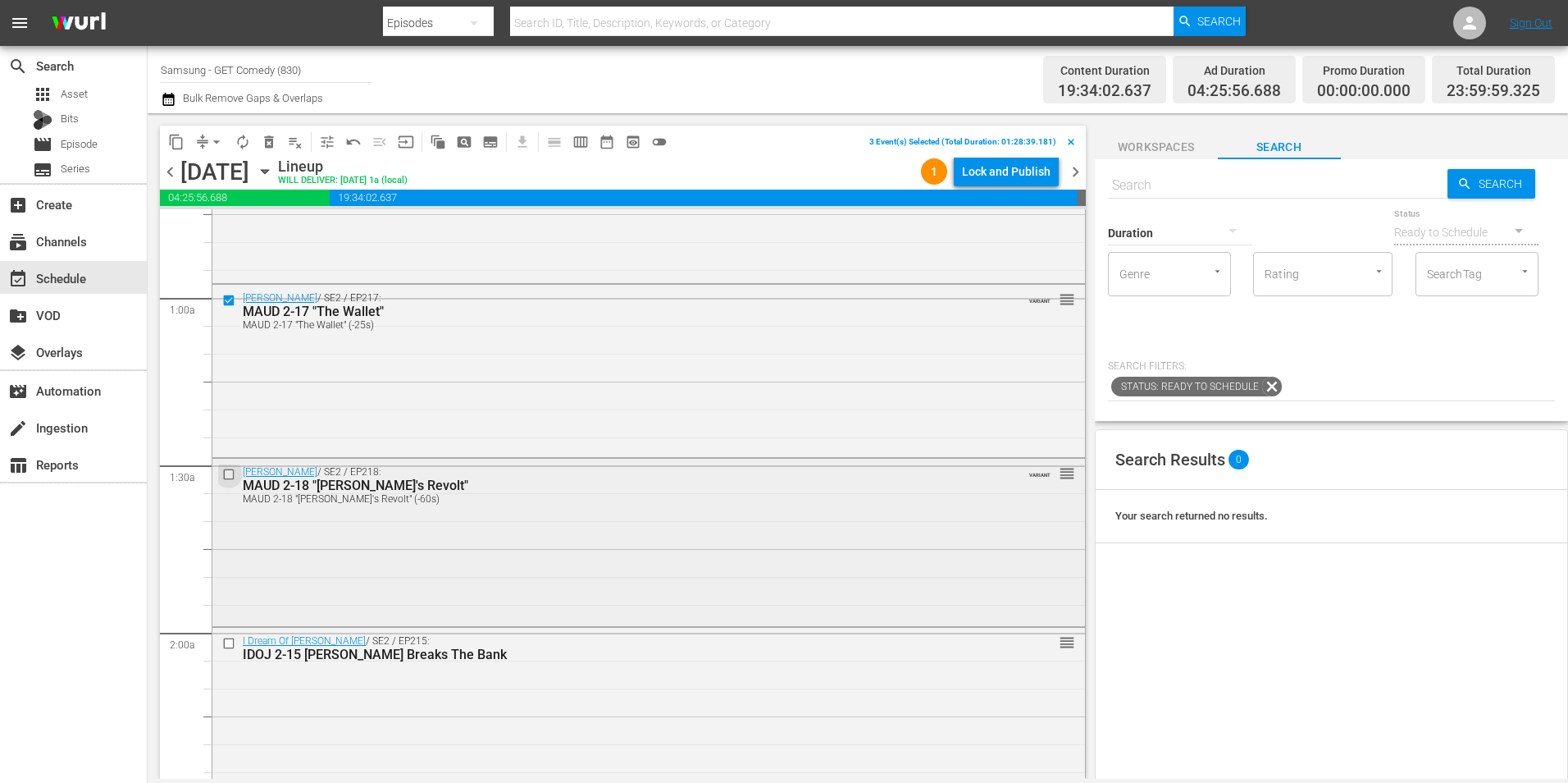
click at [228, 477] on input "checkbox" at bounding box center [230, 473] width 17 height 14
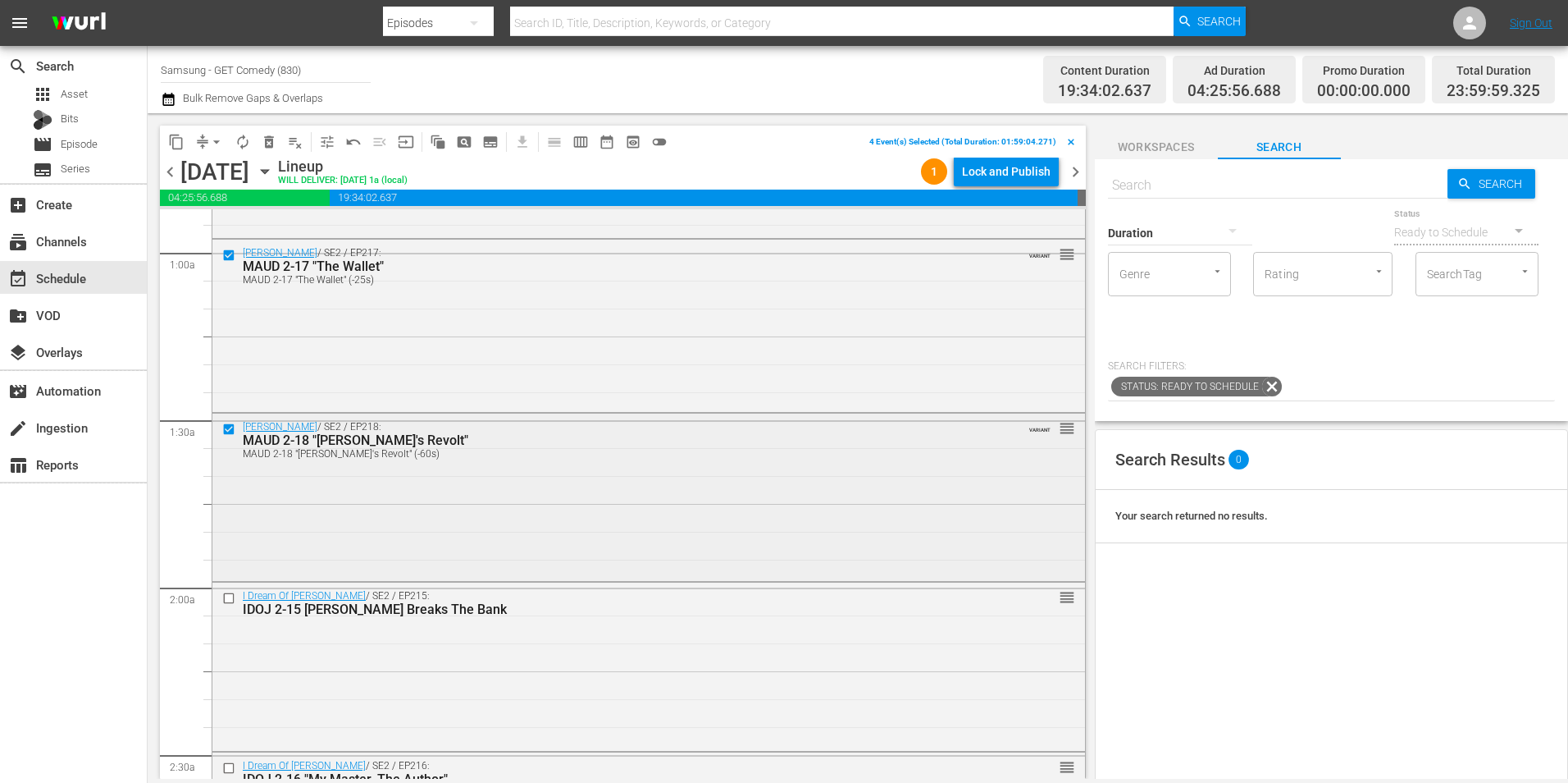
scroll to position [328, 0]
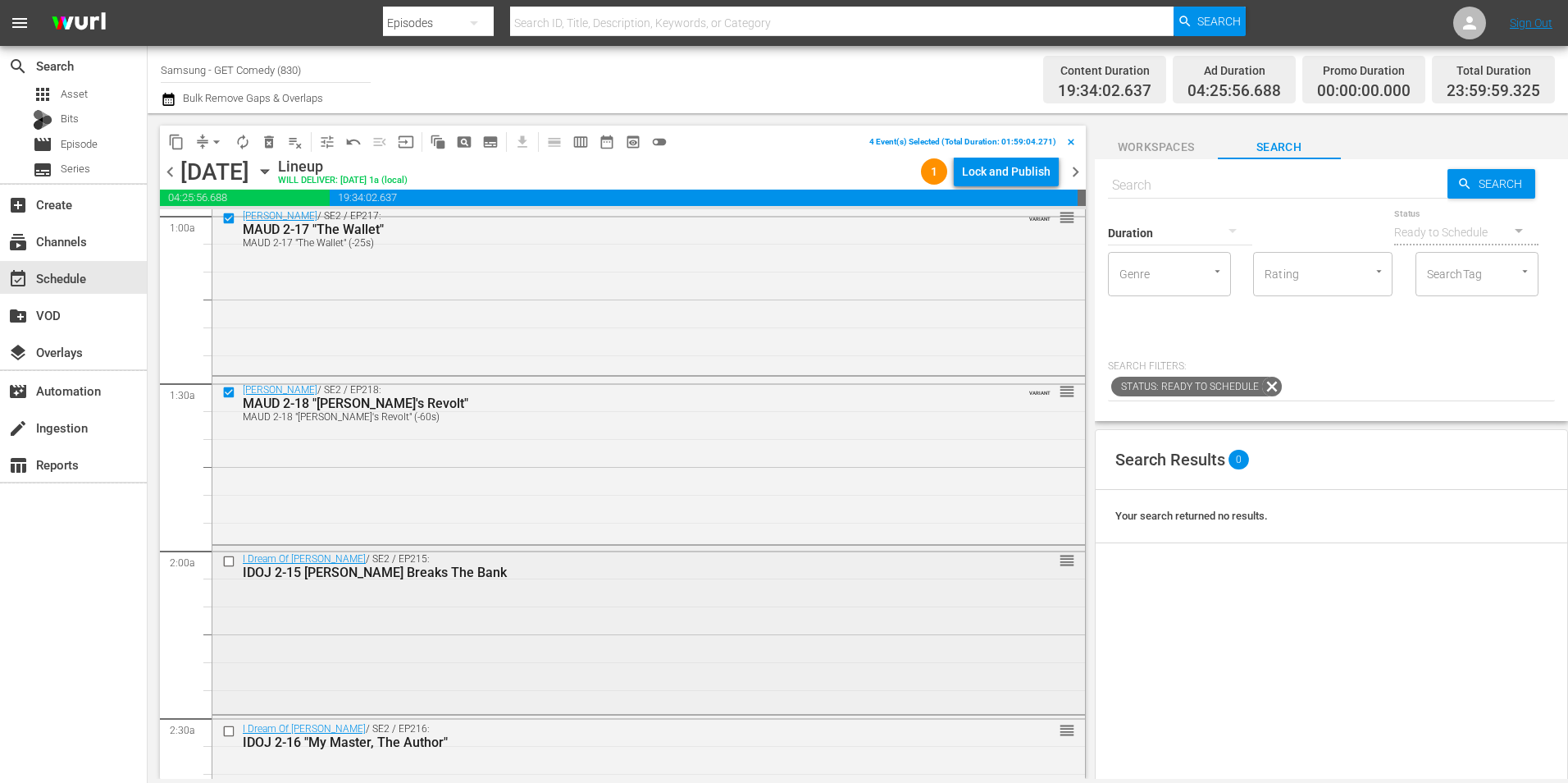
click at [231, 563] on input "checkbox" at bounding box center [230, 561] width 17 height 14
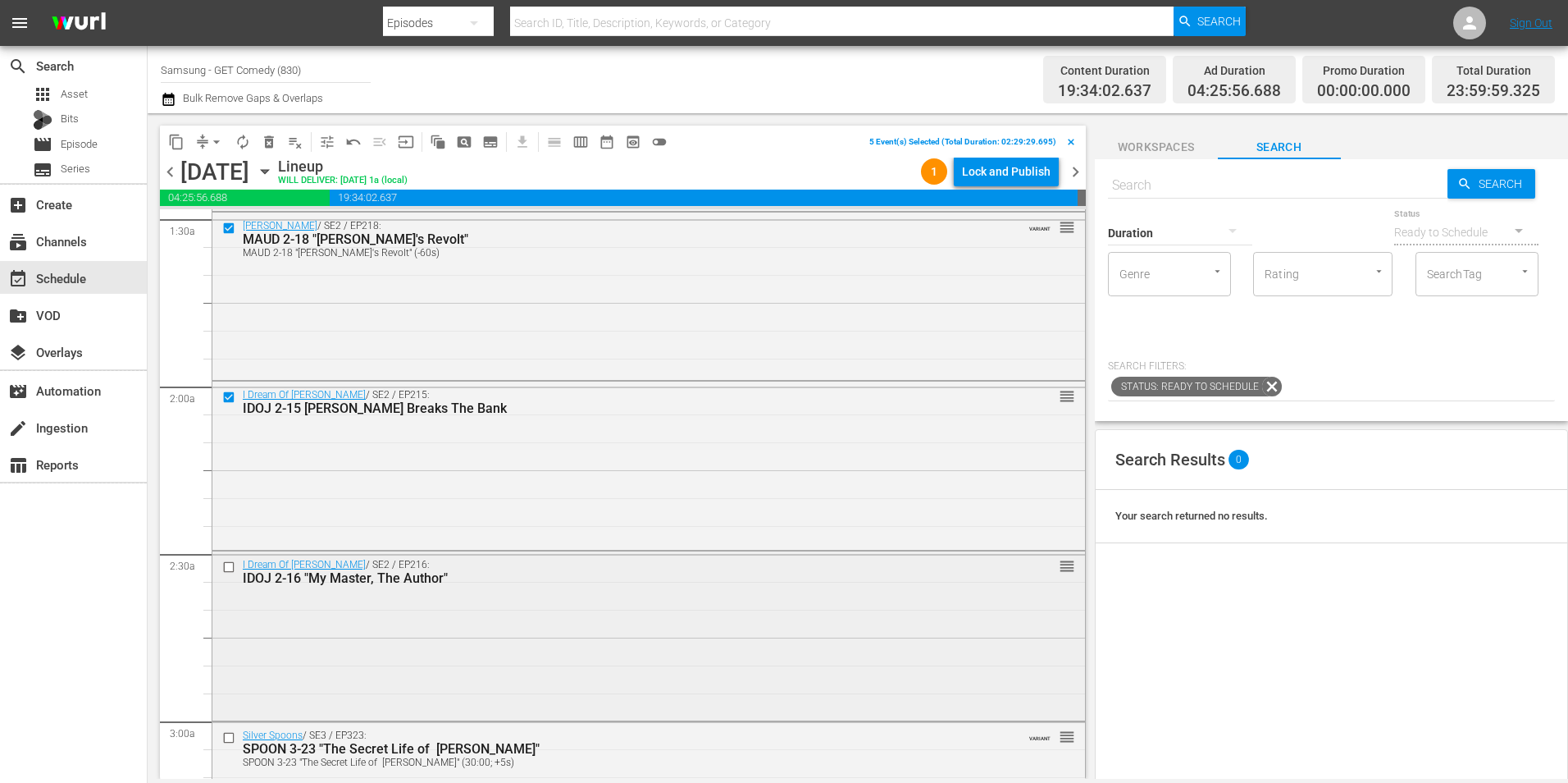
click at [228, 562] on input "checkbox" at bounding box center [230, 566] width 17 height 14
click at [178, 148] on span "content_copy" at bounding box center [177, 142] width 16 height 16
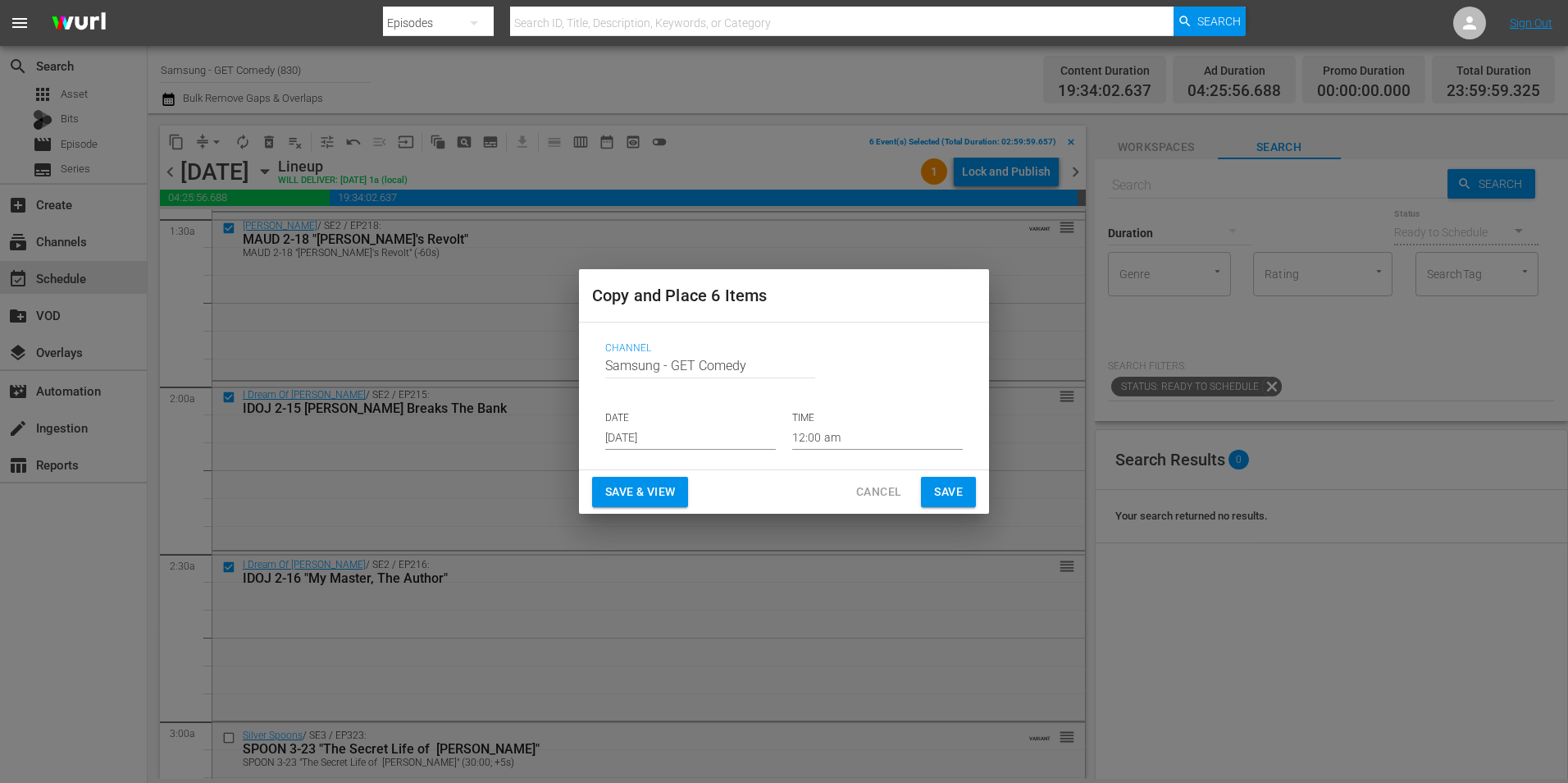
click at [645, 439] on input "[DATE]" at bounding box center [690, 437] width 170 height 25
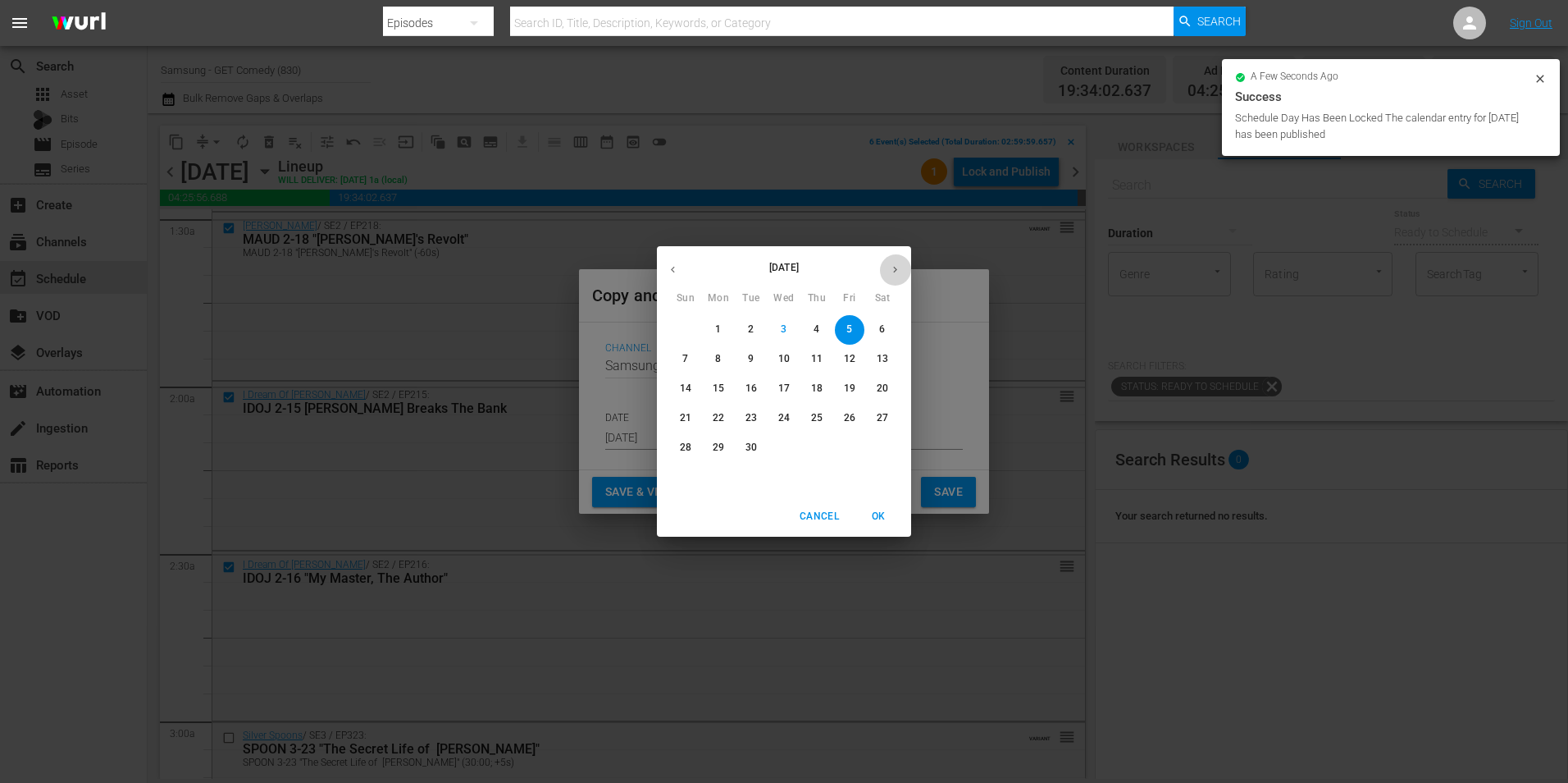
click at [900, 276] on button "button" at bounding box center [895, 269] width 32 height 32
click at [679, 265] on button "button" at bounding box center [673, 269] width 32 height 32
click at [723, 447] on p "29" at bounding box center [718, 447] width 12 height 14
type input "[DATE]"
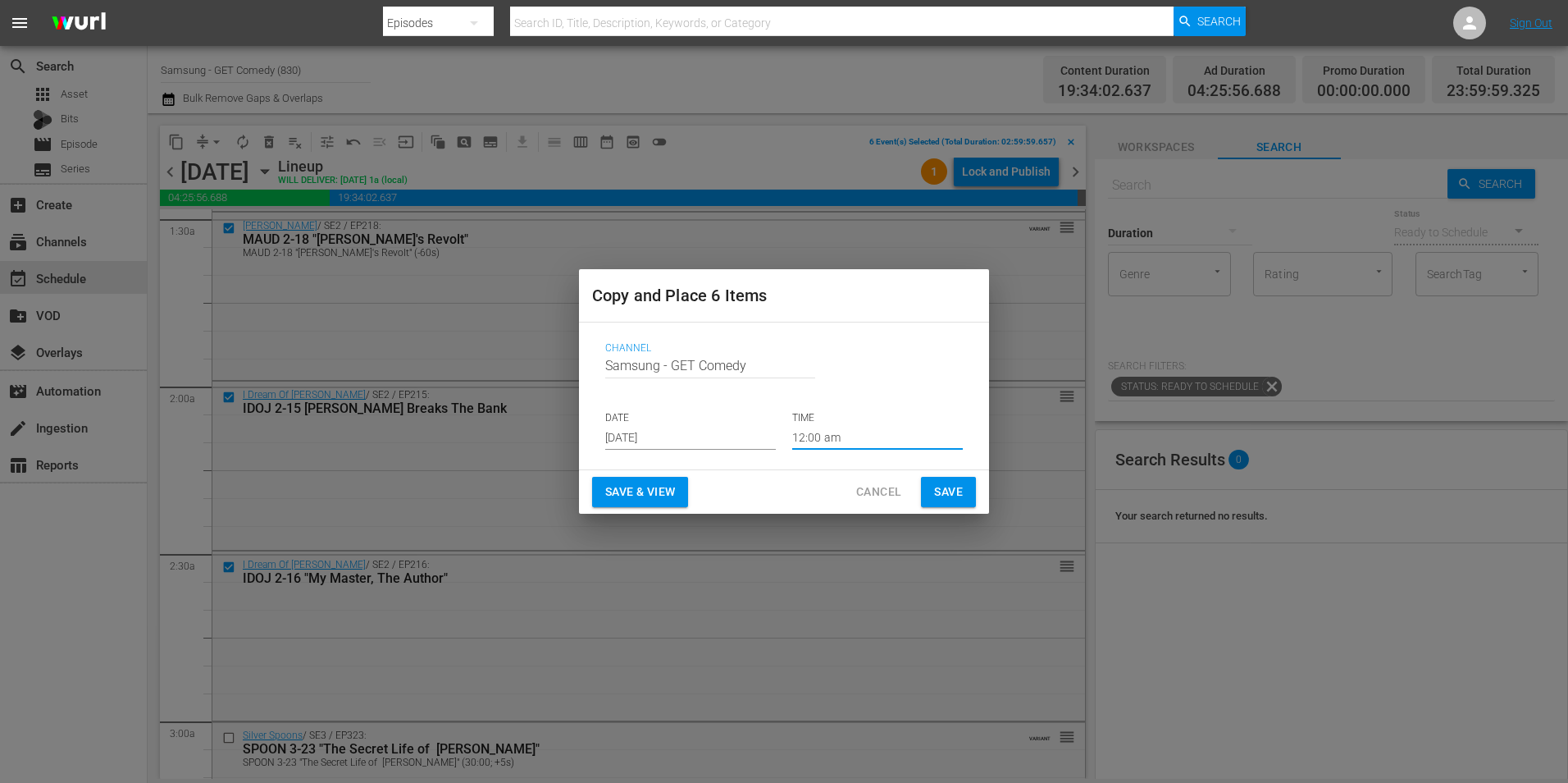
click at [821, 439] on input "12:00 am" at bounding box center [876, 437] width 170 height 25
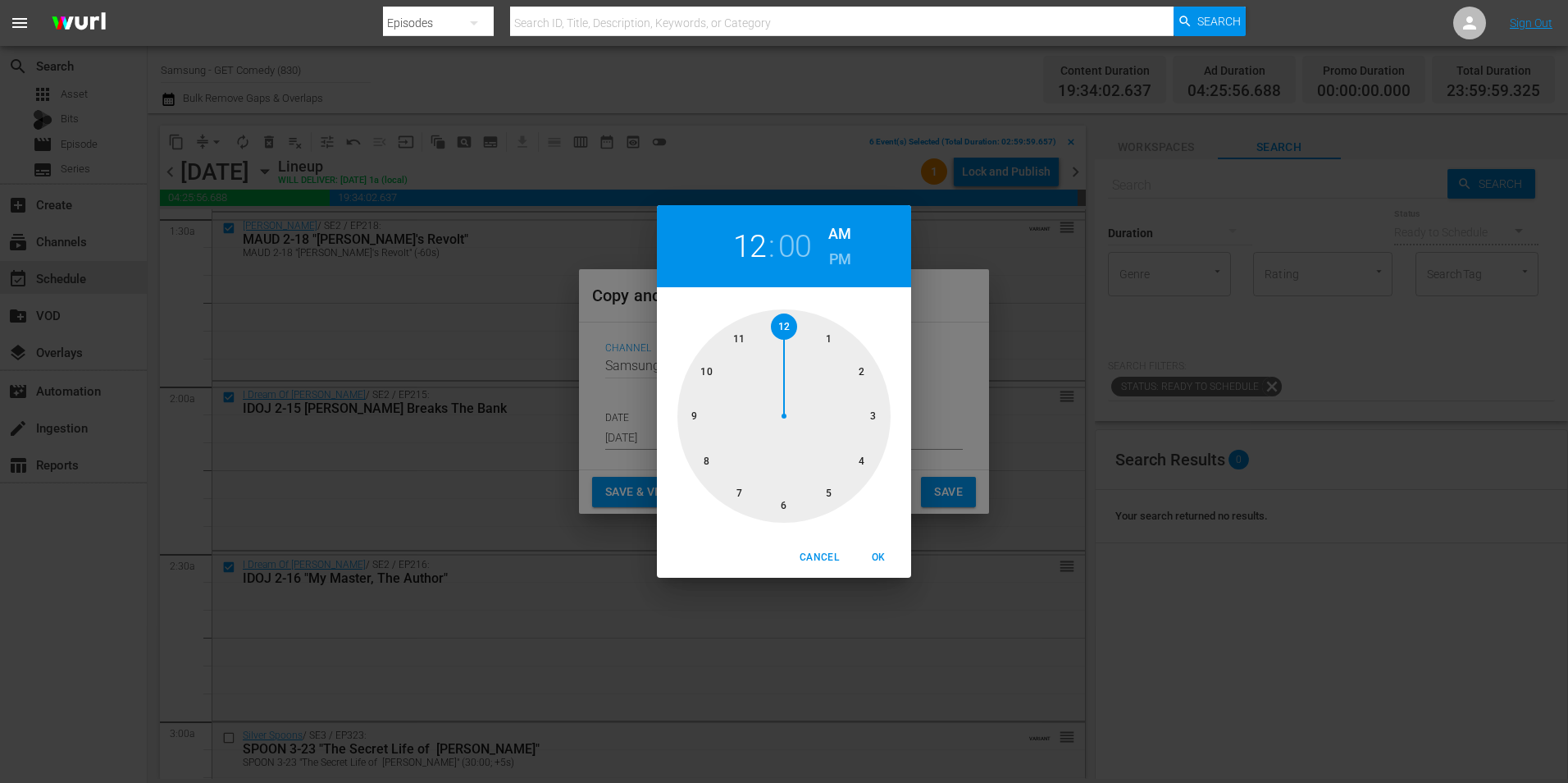
click at [785, 503] on div at bounding box center [784, 416] width 213 height 213
click at [885, 558] on span "OK" at bounding box center [877, 557] width 39 height 17
type input "06:00 am"
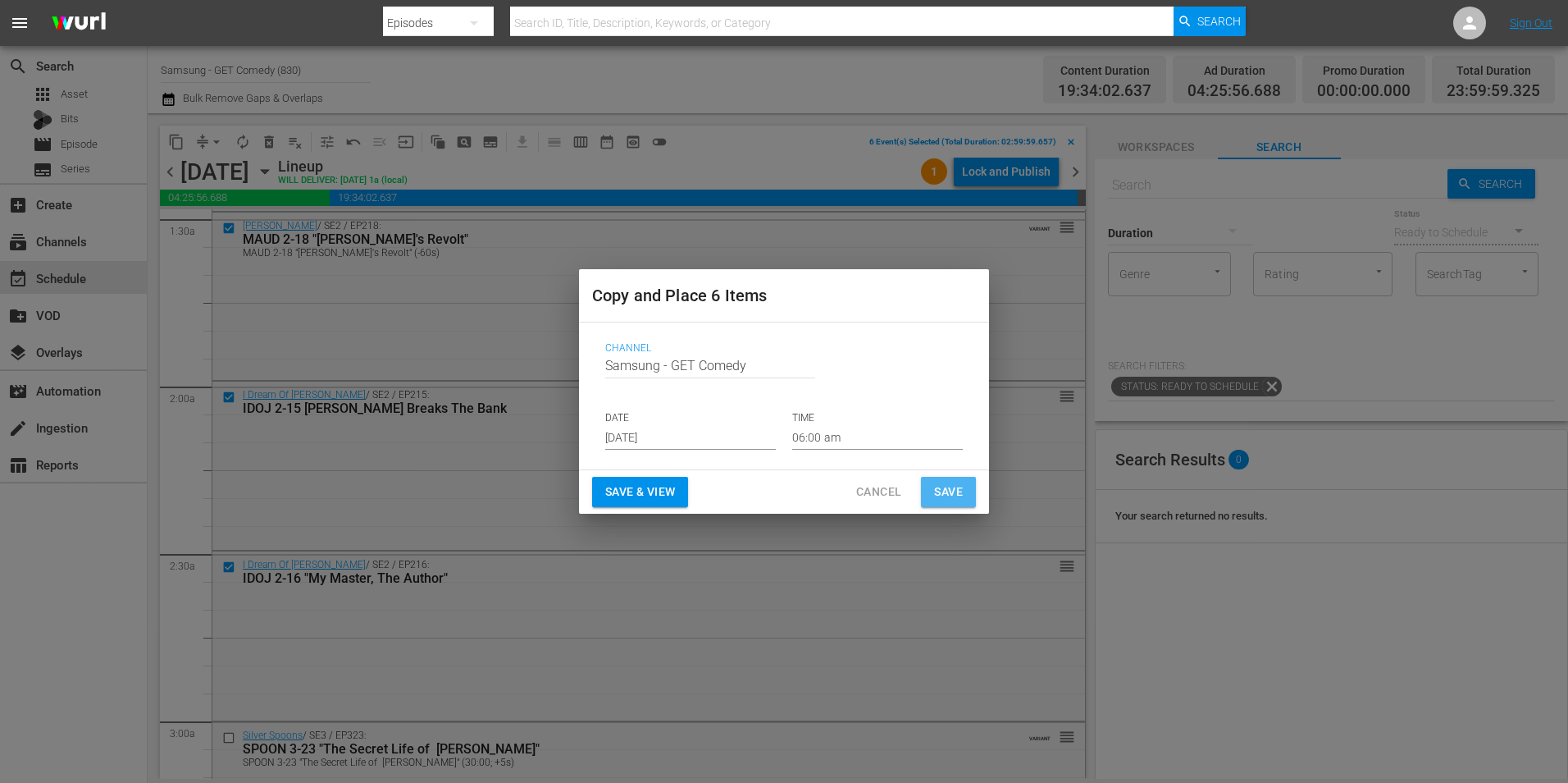
click at [945, 484] on span "Save" at bounding box center [948, 492] width 29 height 21
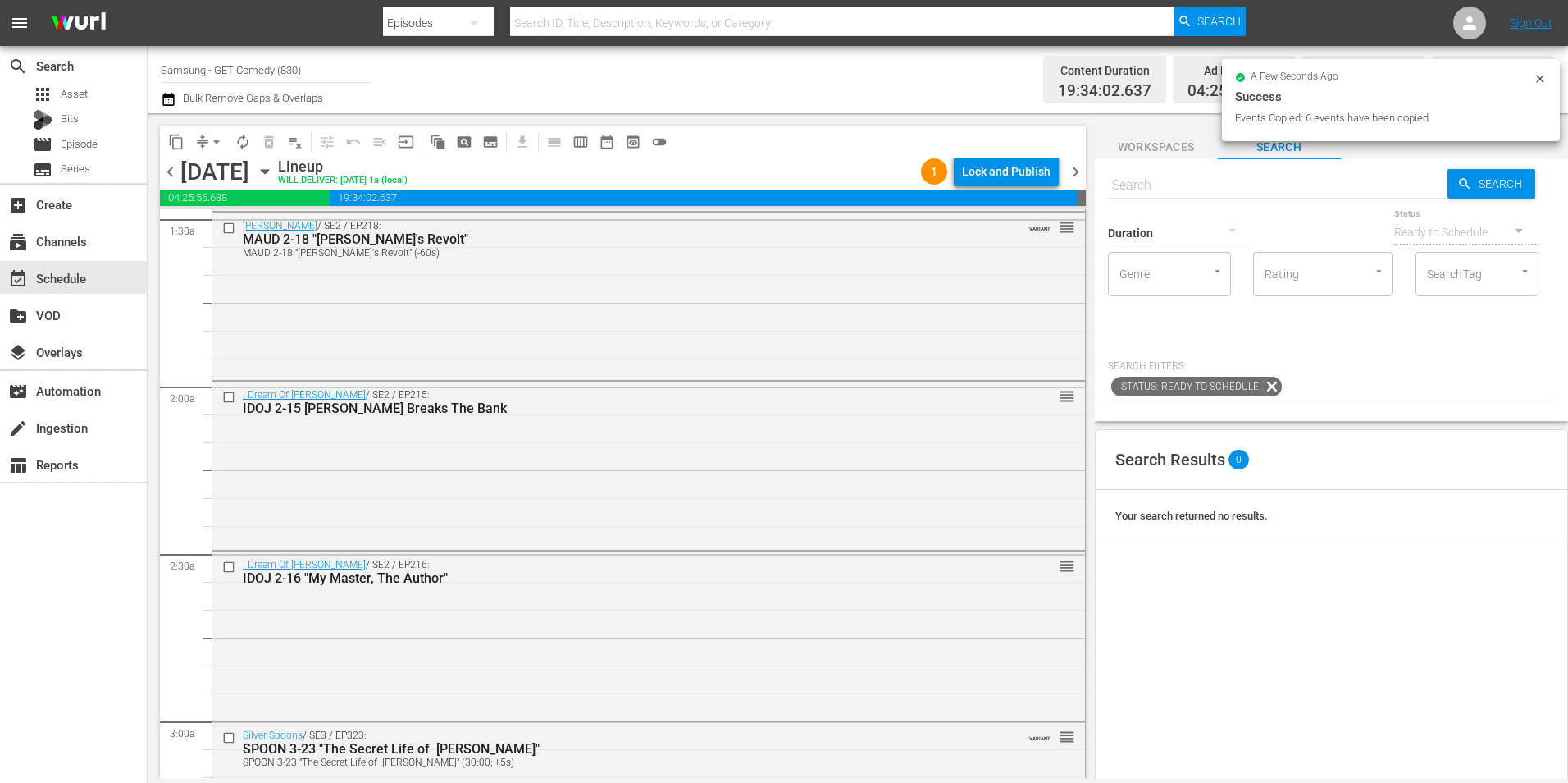
click at [177, 178] on span "chevron_left" at bounding box center [170, 172] width 21 height 21
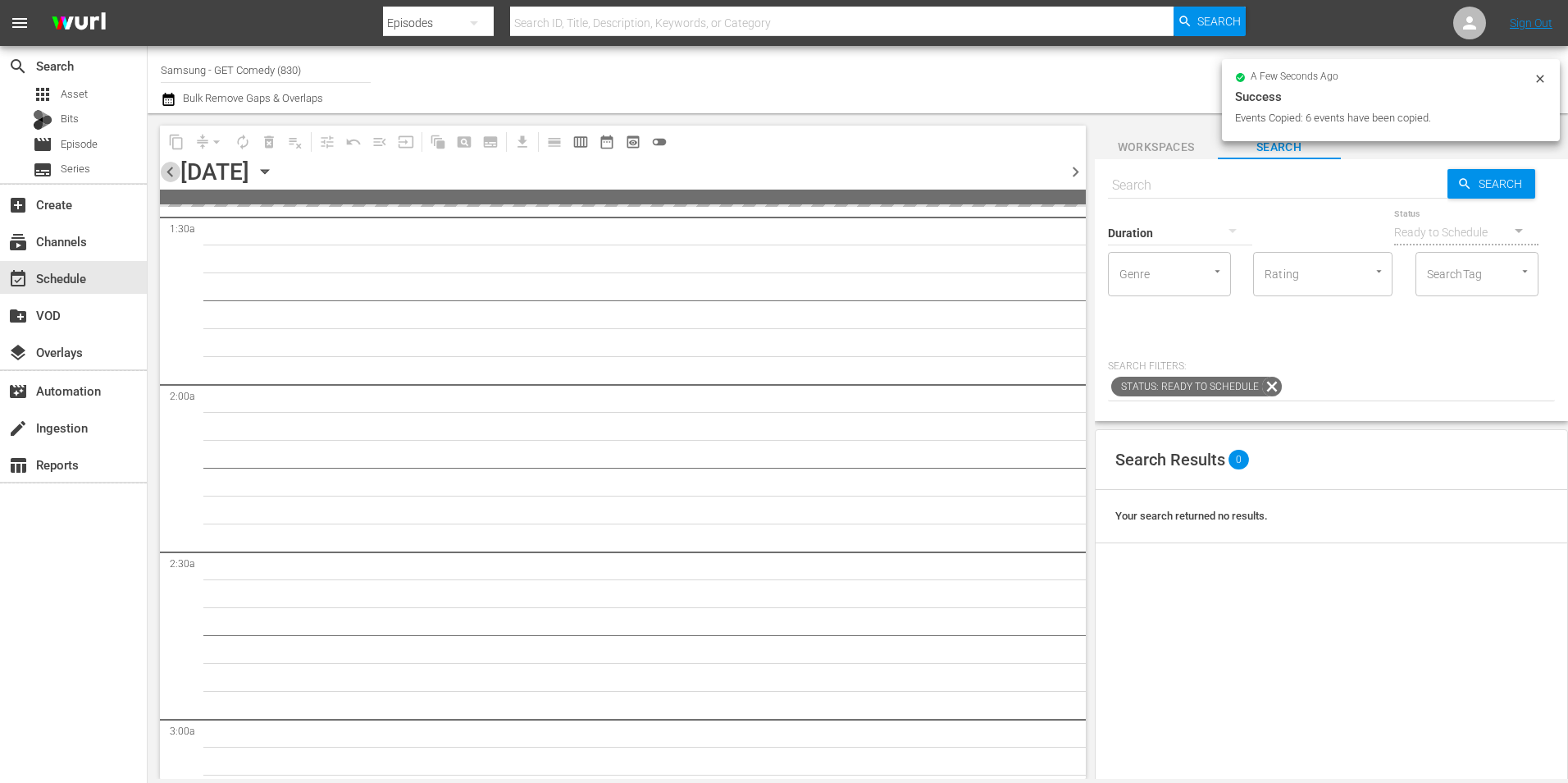
click at [177, 178] on span "chevron_left" at bounding box center [170, 172] width 21 height 21
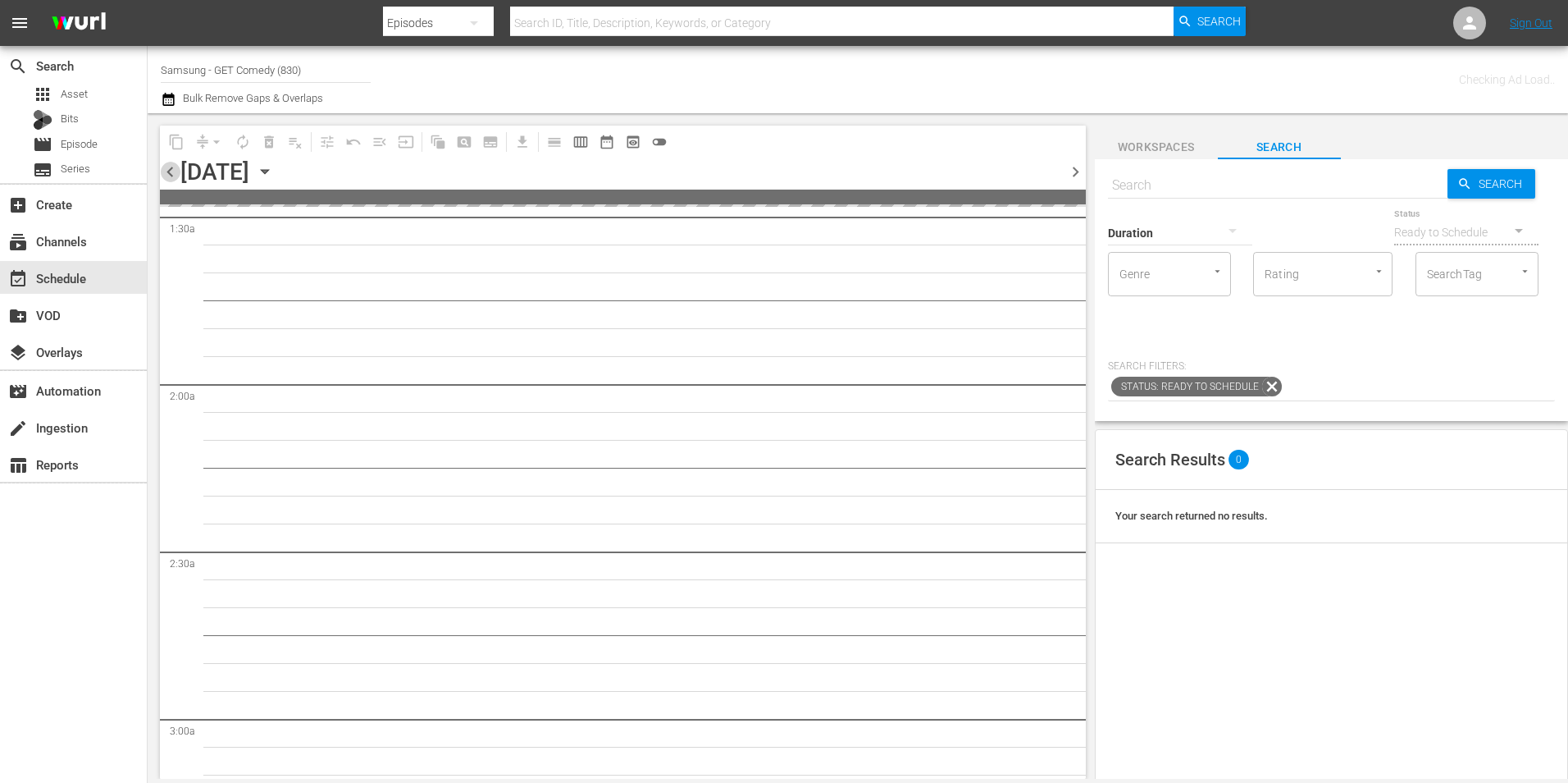
click at [177, 178] on span "chevron_left" at bounding box center [170, 172] width 21 height 21
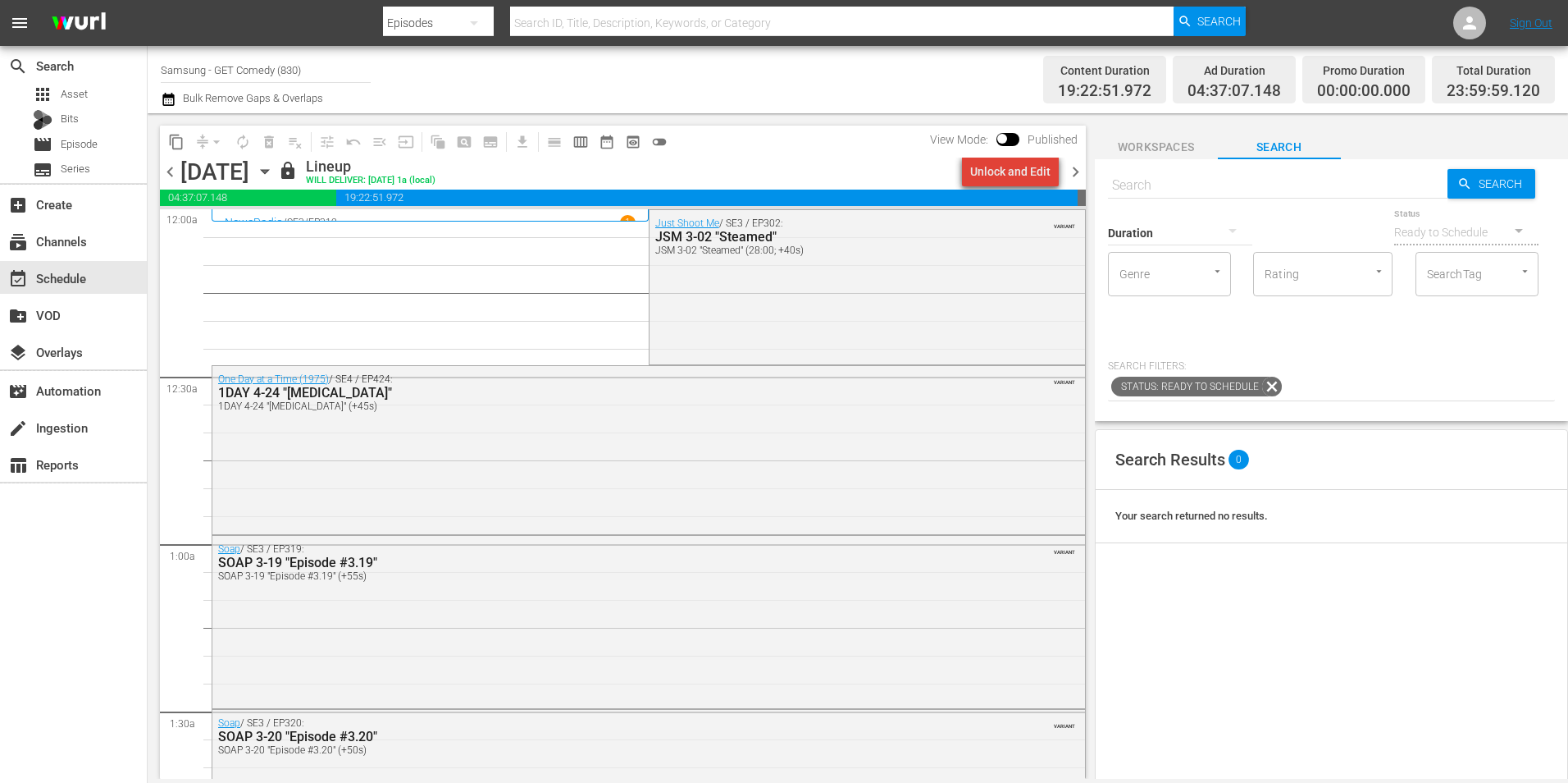
click at [1026, 170] on div "Unlock and Edit" at bounding box center [1010, 171] width 80 height 29
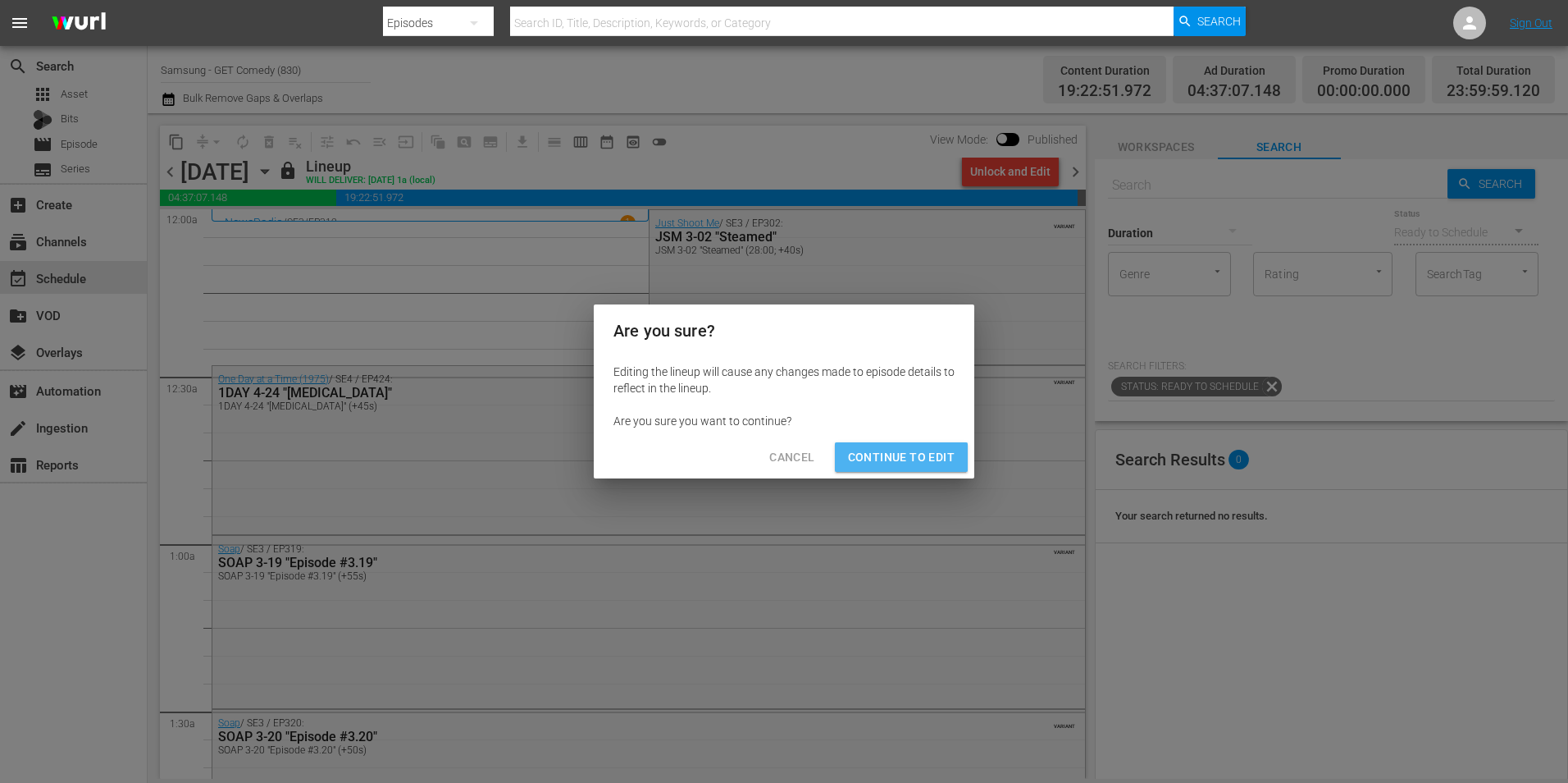
click at [926, 460] on span "Continue to Edit" at bounding box center [901, 457] width 106 height 21
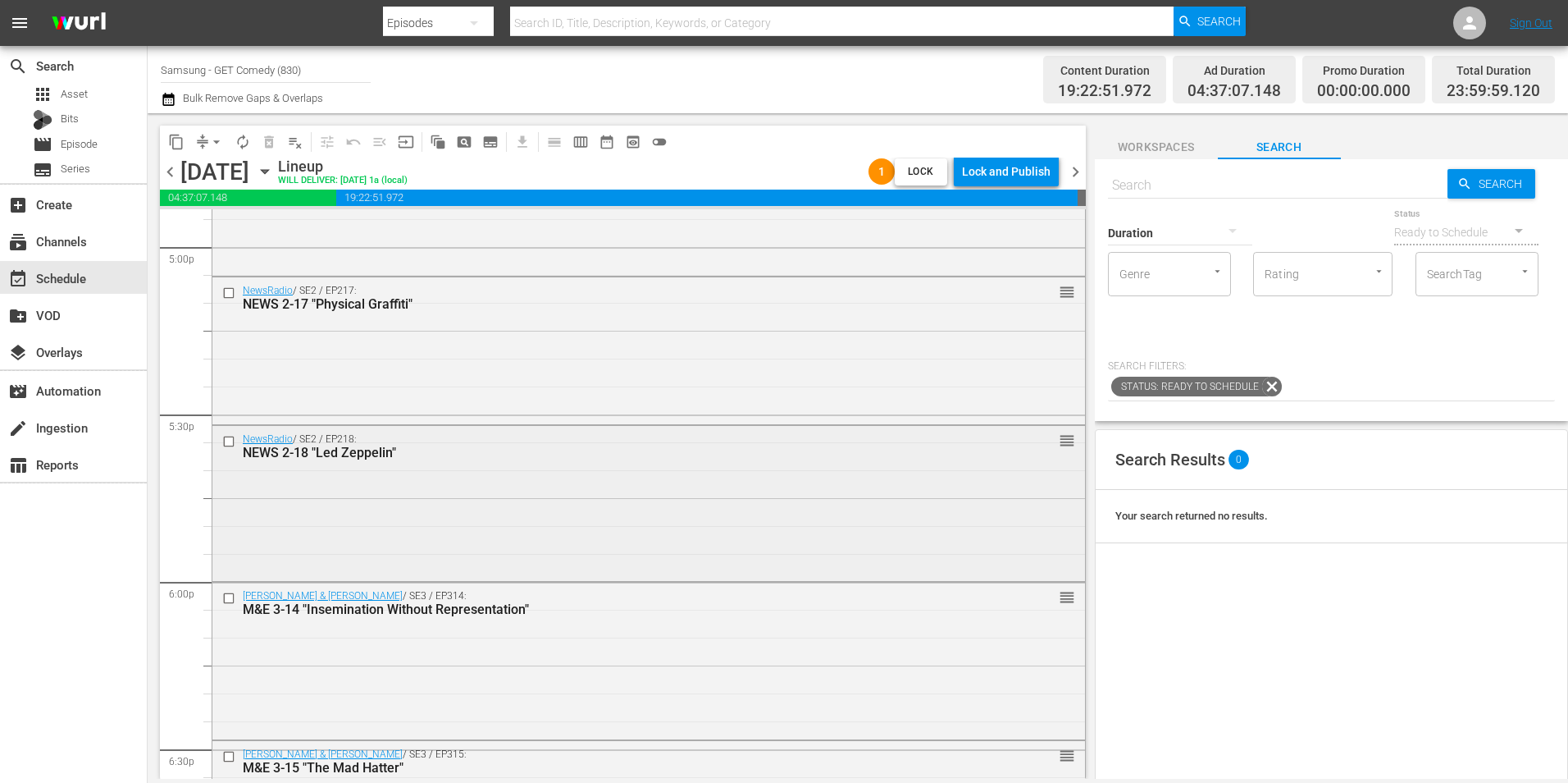
scroll to position [5661, 0]
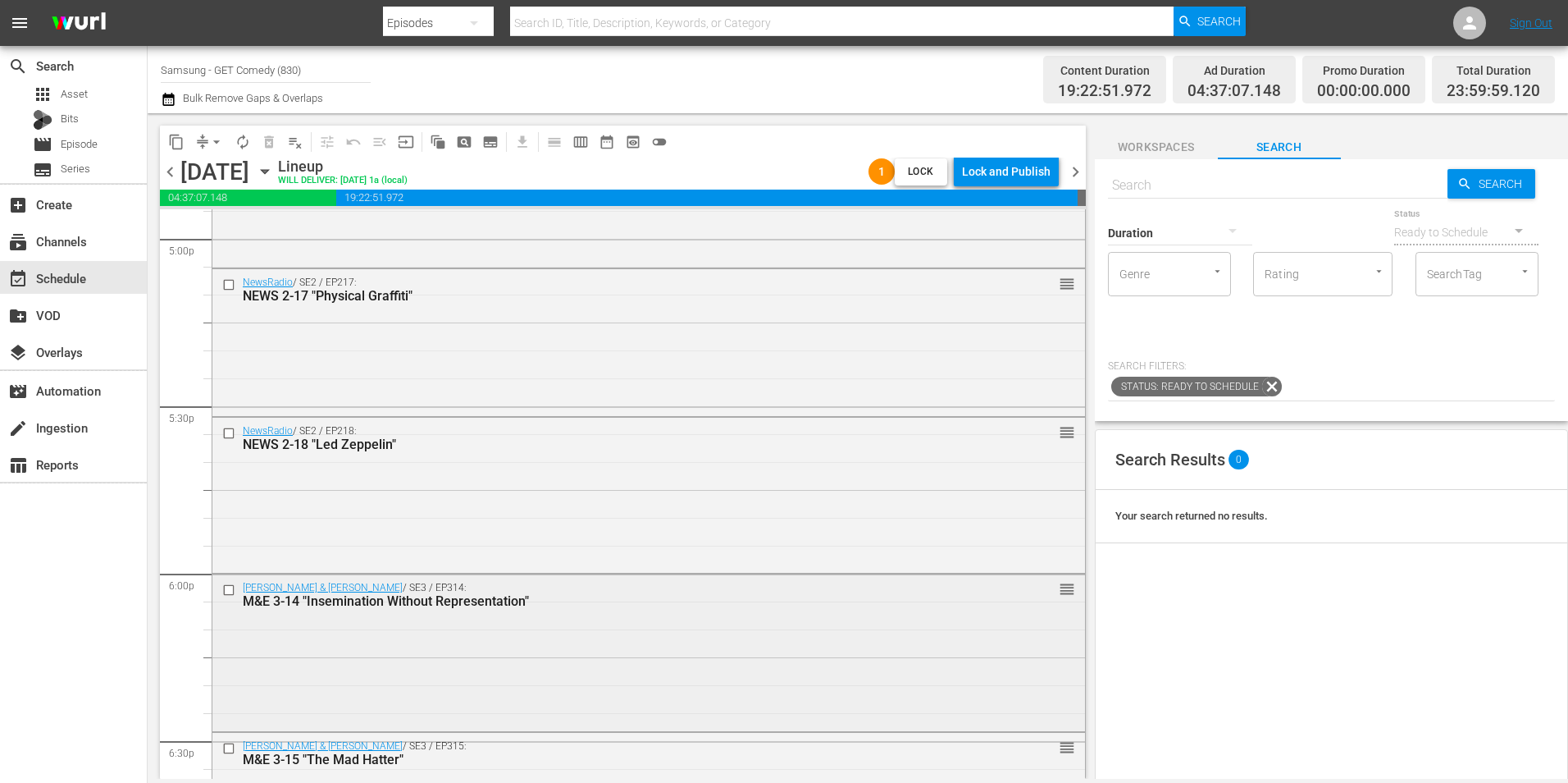
click at [229, 589] on input "checkbox" at bounding box center [230, 589] width 17 height 14
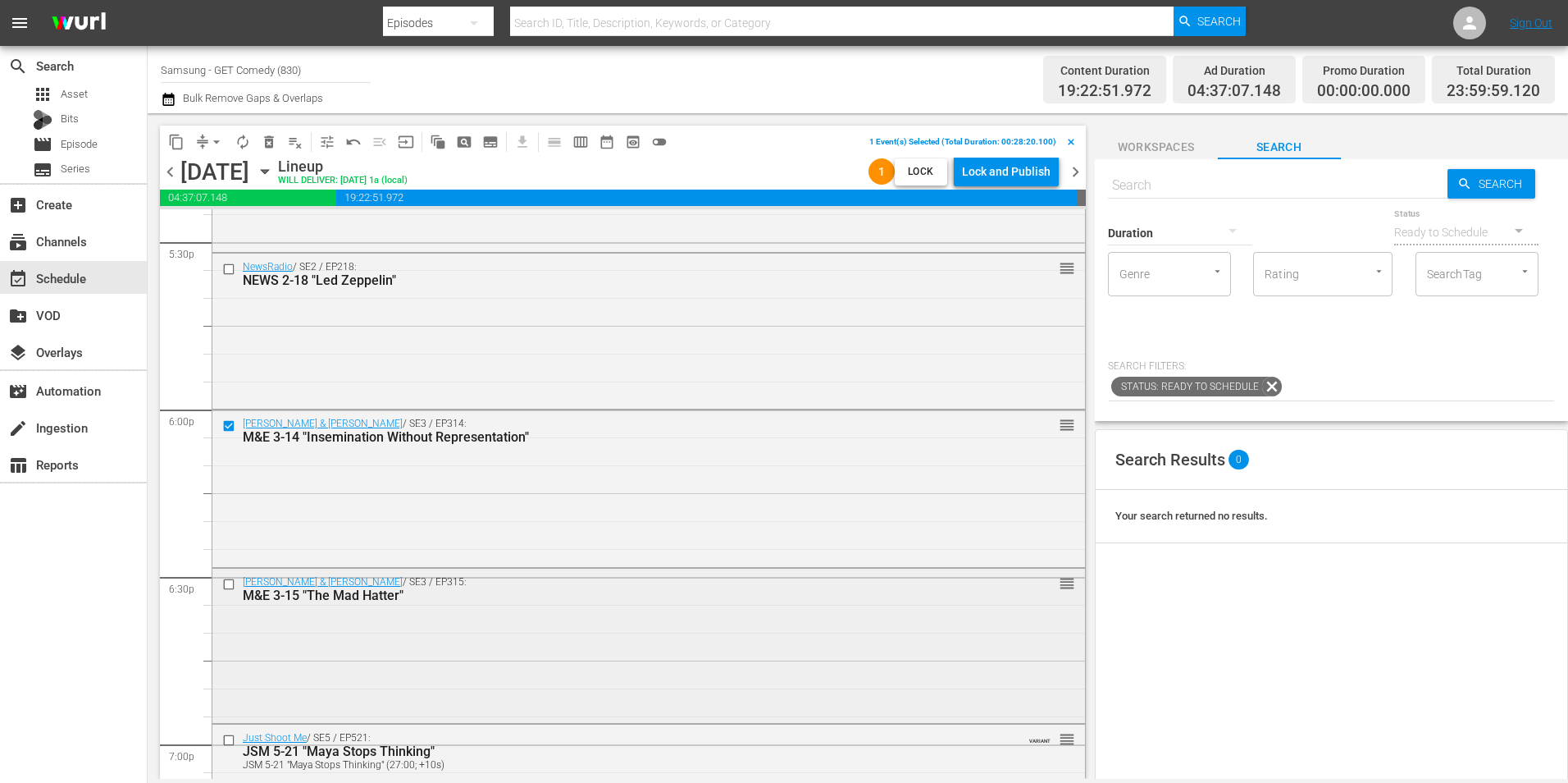
click at [228, 583] on input "checkbox" at bounding box center [230, 583] width 17 height 14
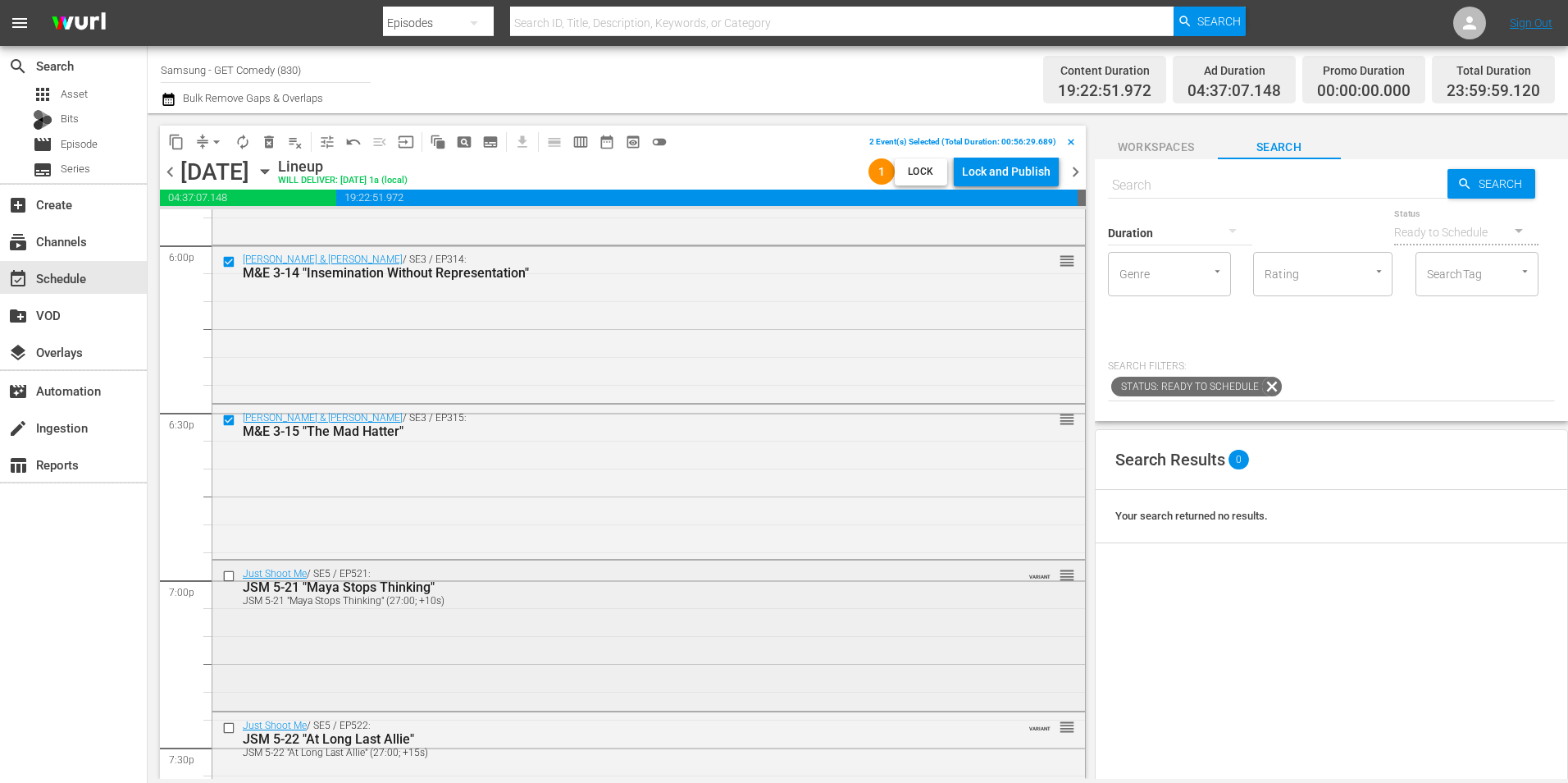
click at [231, 571] on input "checkbox" at bounding box center [230, 575] width 17 height 14
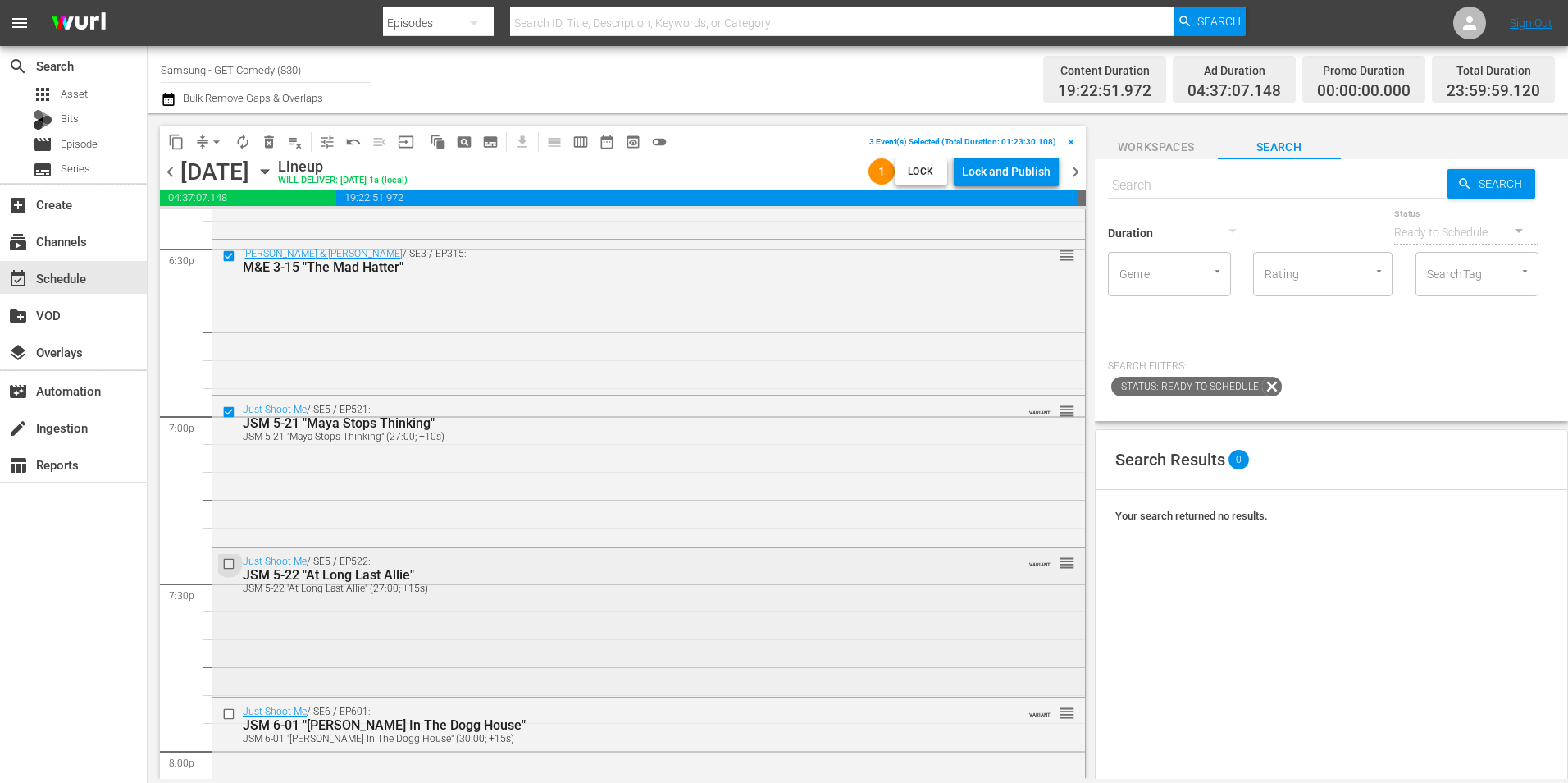
click at [228, 559] on input "checkbox" at bounding box center [230, 563] width 17 height 14
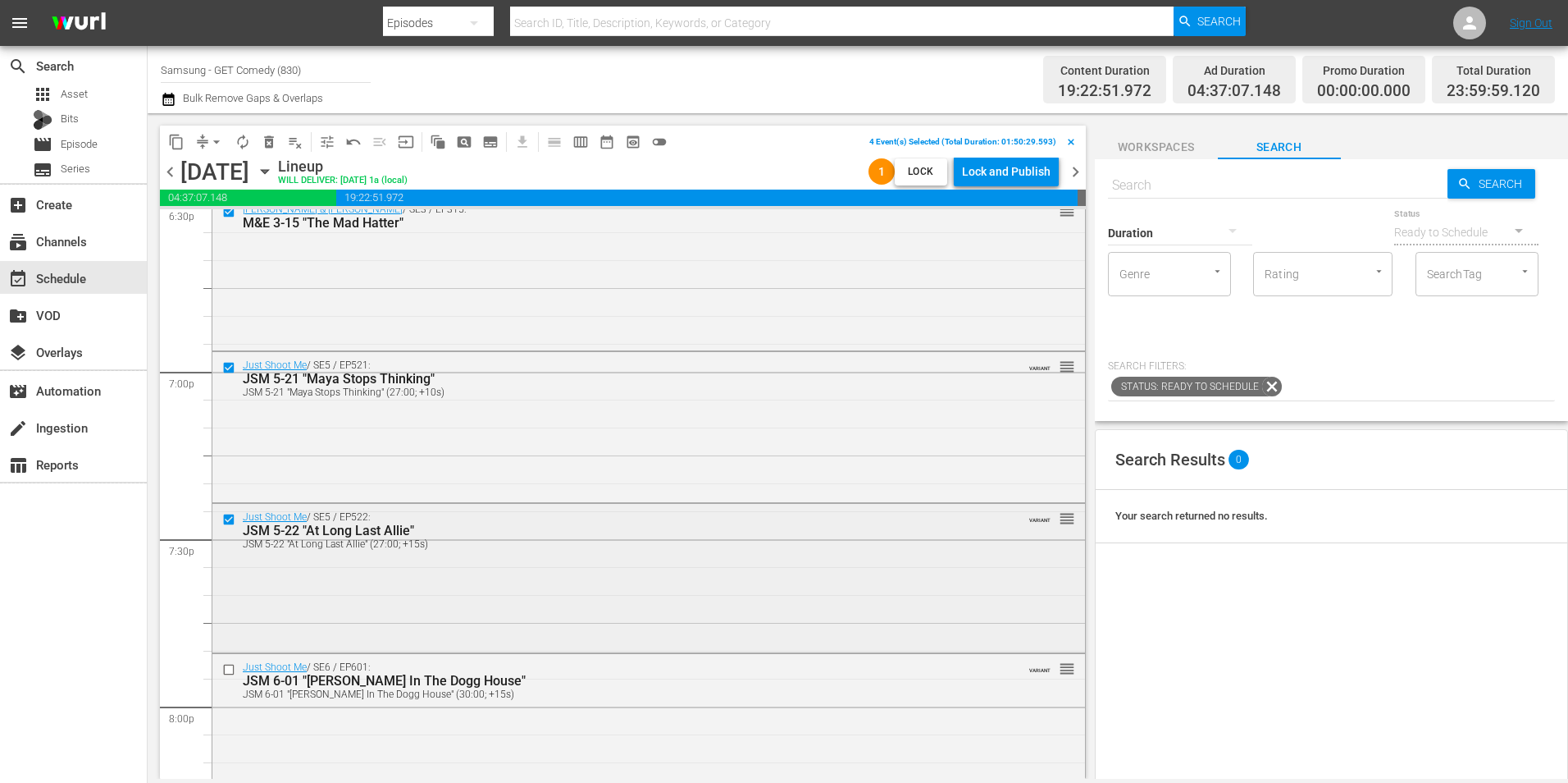
scroll to position [6236, 0]
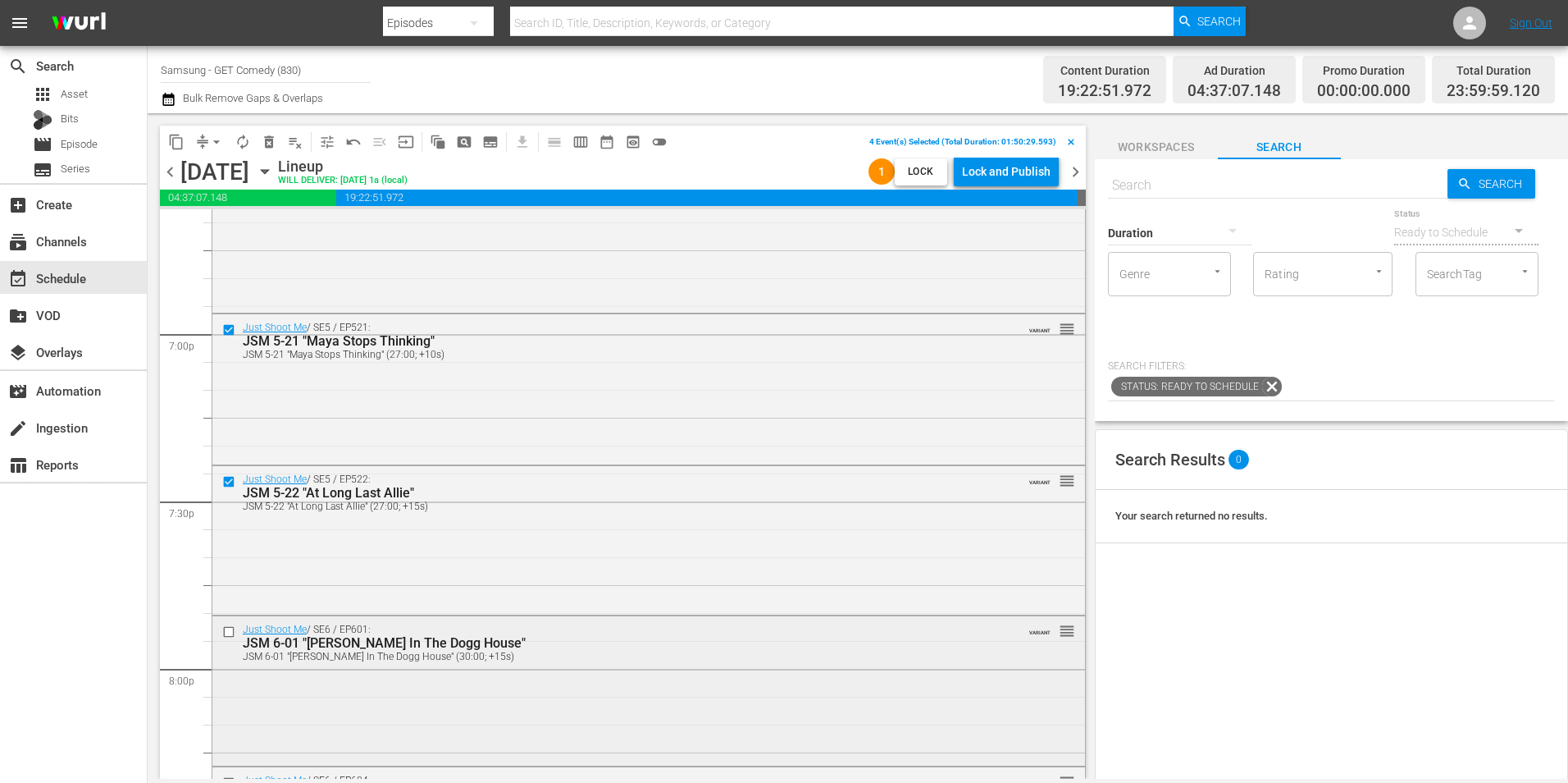
click at [232, 635] on input "checkbox" at bounding box center [230, 631] width 17 height 14
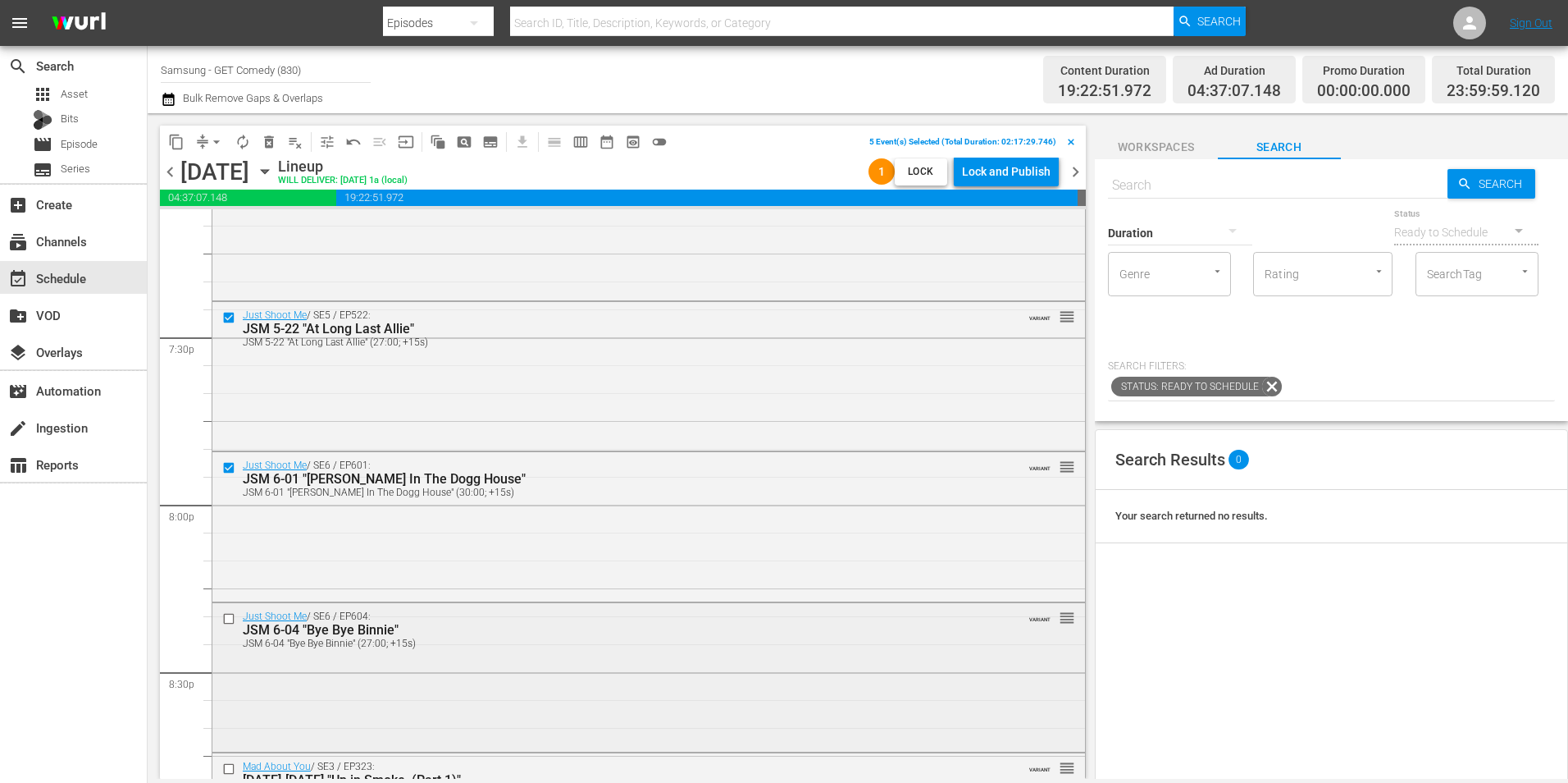
click at [228, 616] on input "checkbox" at bounding box center [230, 617] width 17 height 14
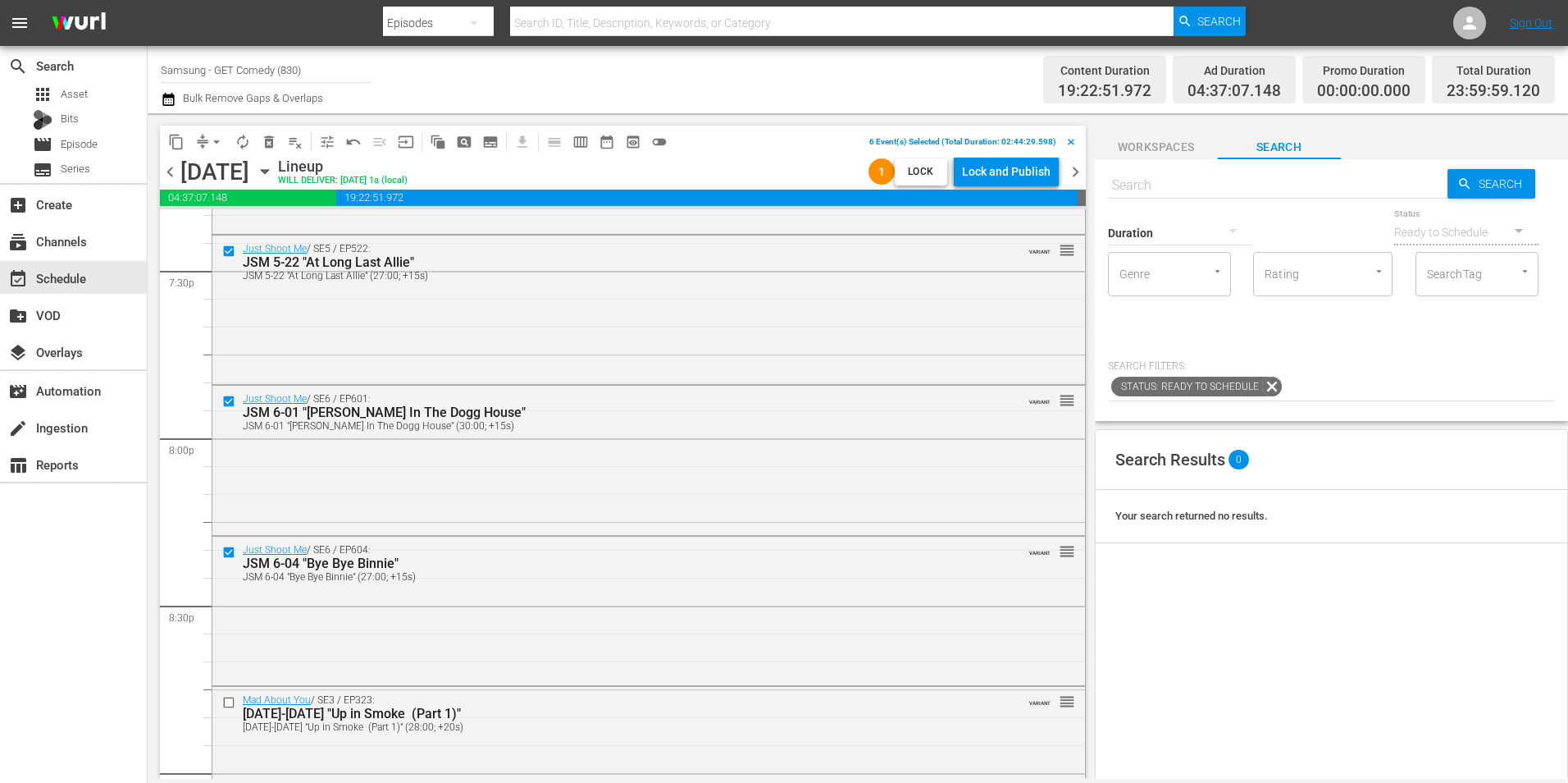
scroll to position [6564, 0]
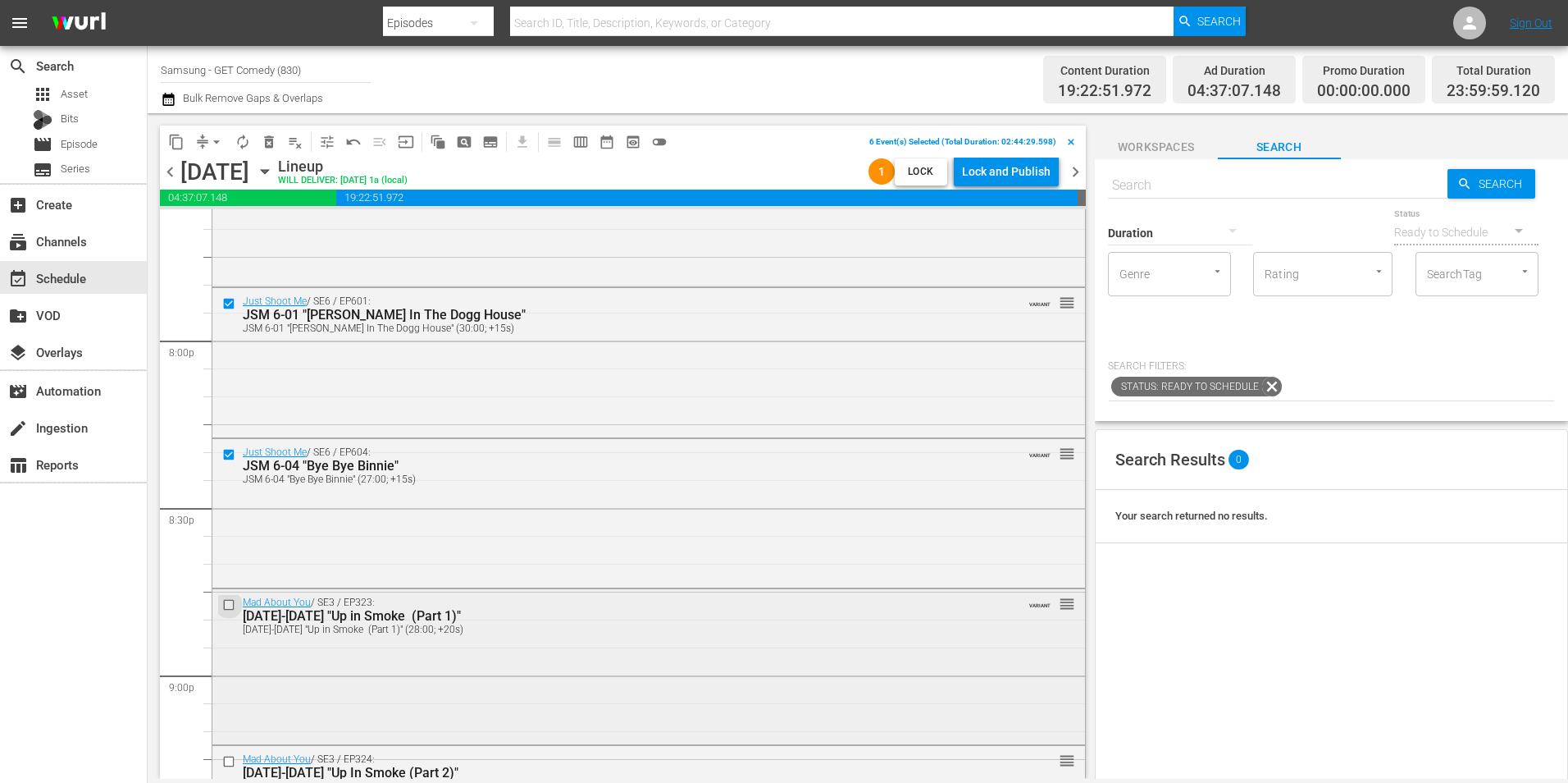
click at [227, 605] on input "checkbox" at bounding box center [230, 604] width 17 height 14
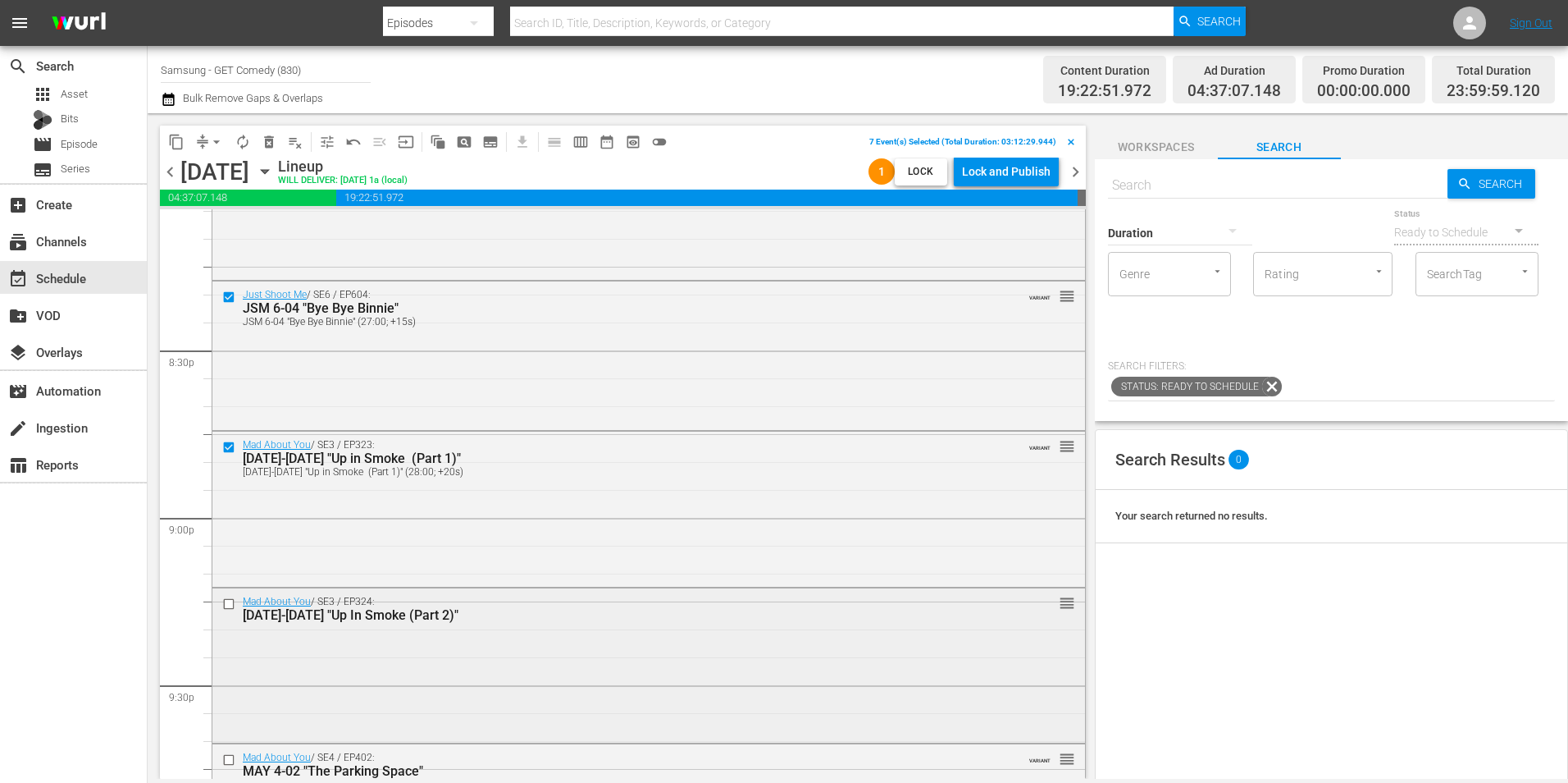
scroll to position [6727, 0]
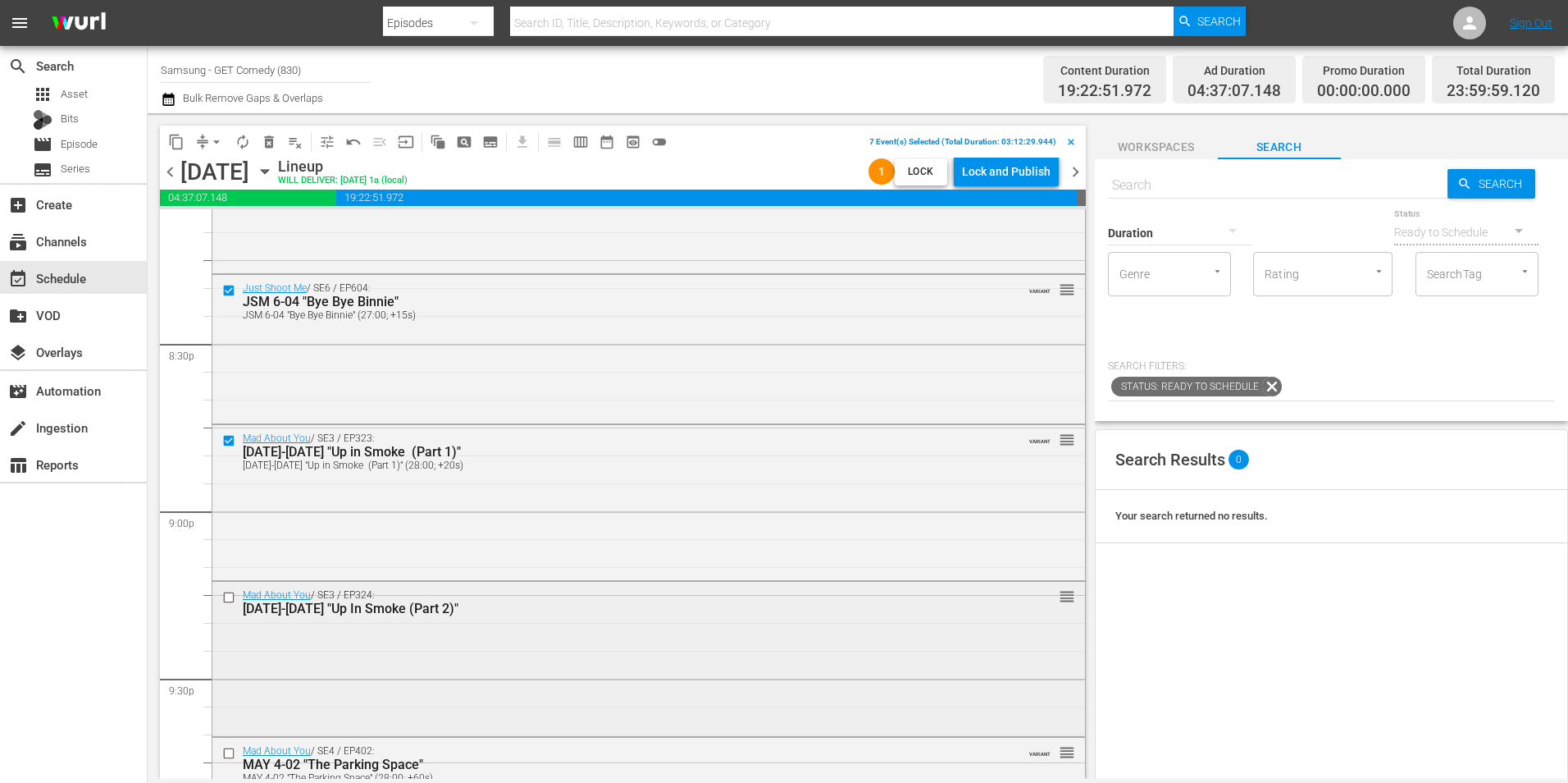
click at [228, 598] on input "checkbox" at bounding box center [230, 596] width 17 height 14
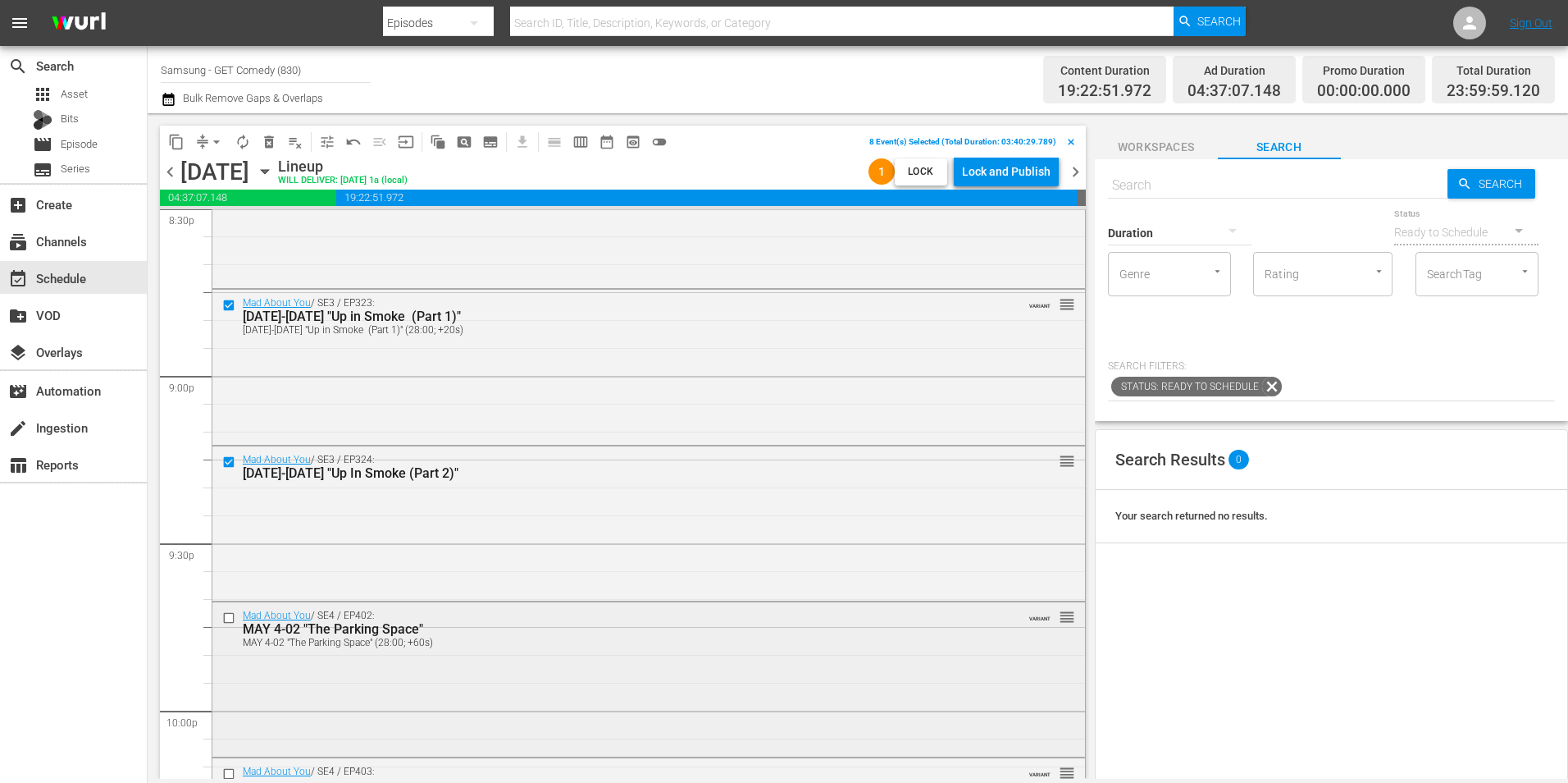
scroll to position [6891, 0]
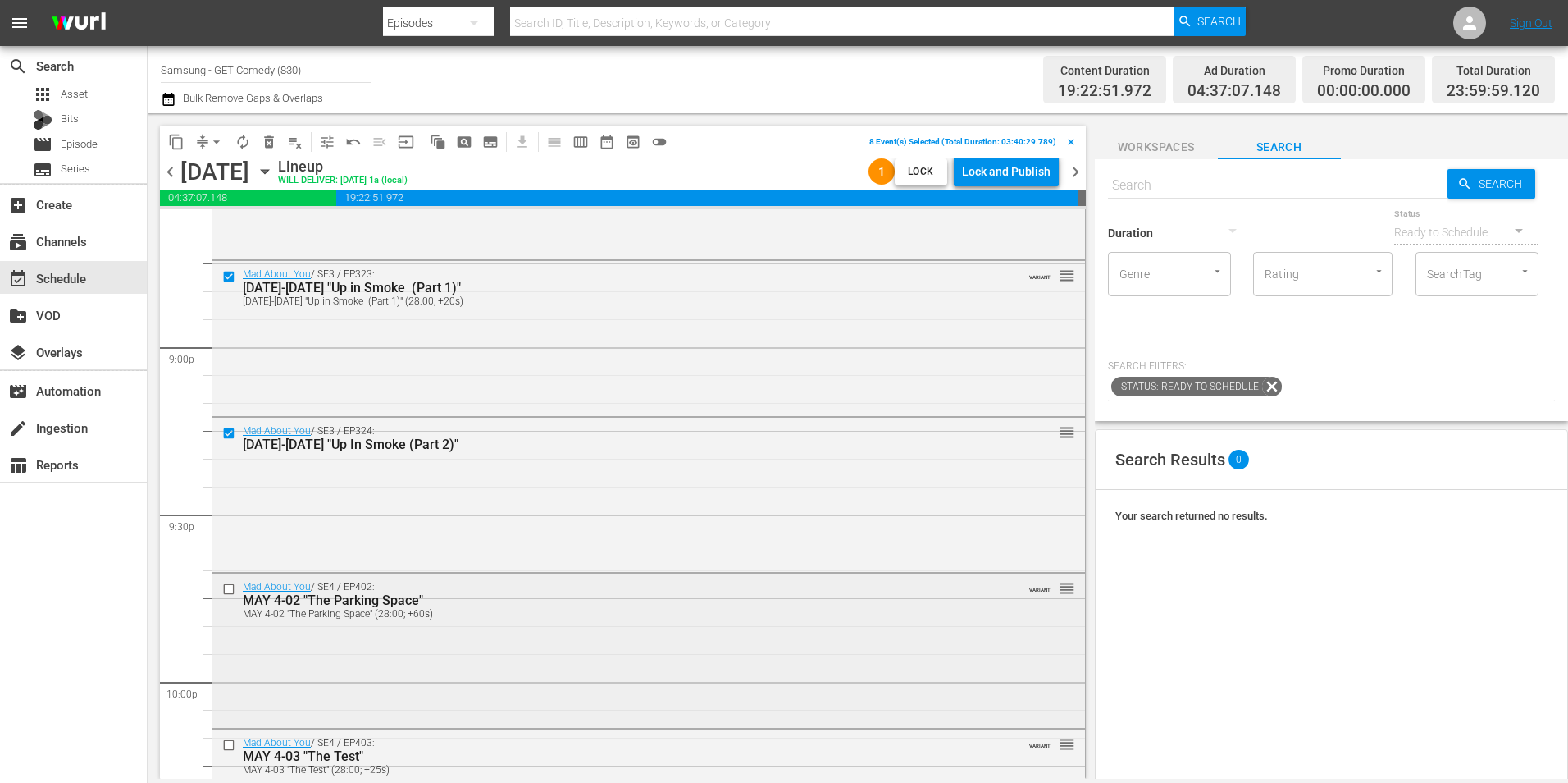
click at [226, 585] on input "checkbox" at bounding box center [230, 588] width 17 height 14
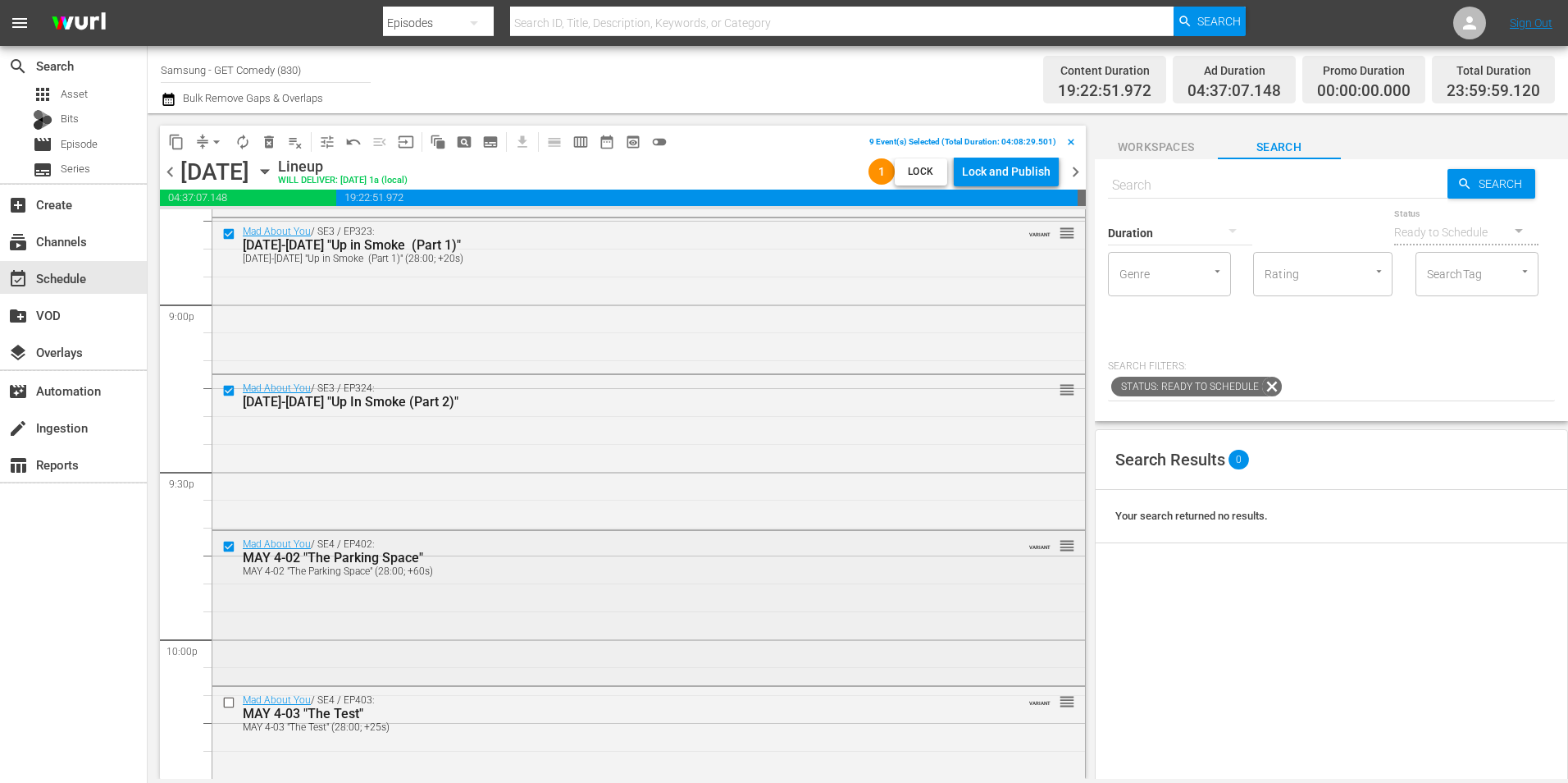
scroll to position [6974, 0]
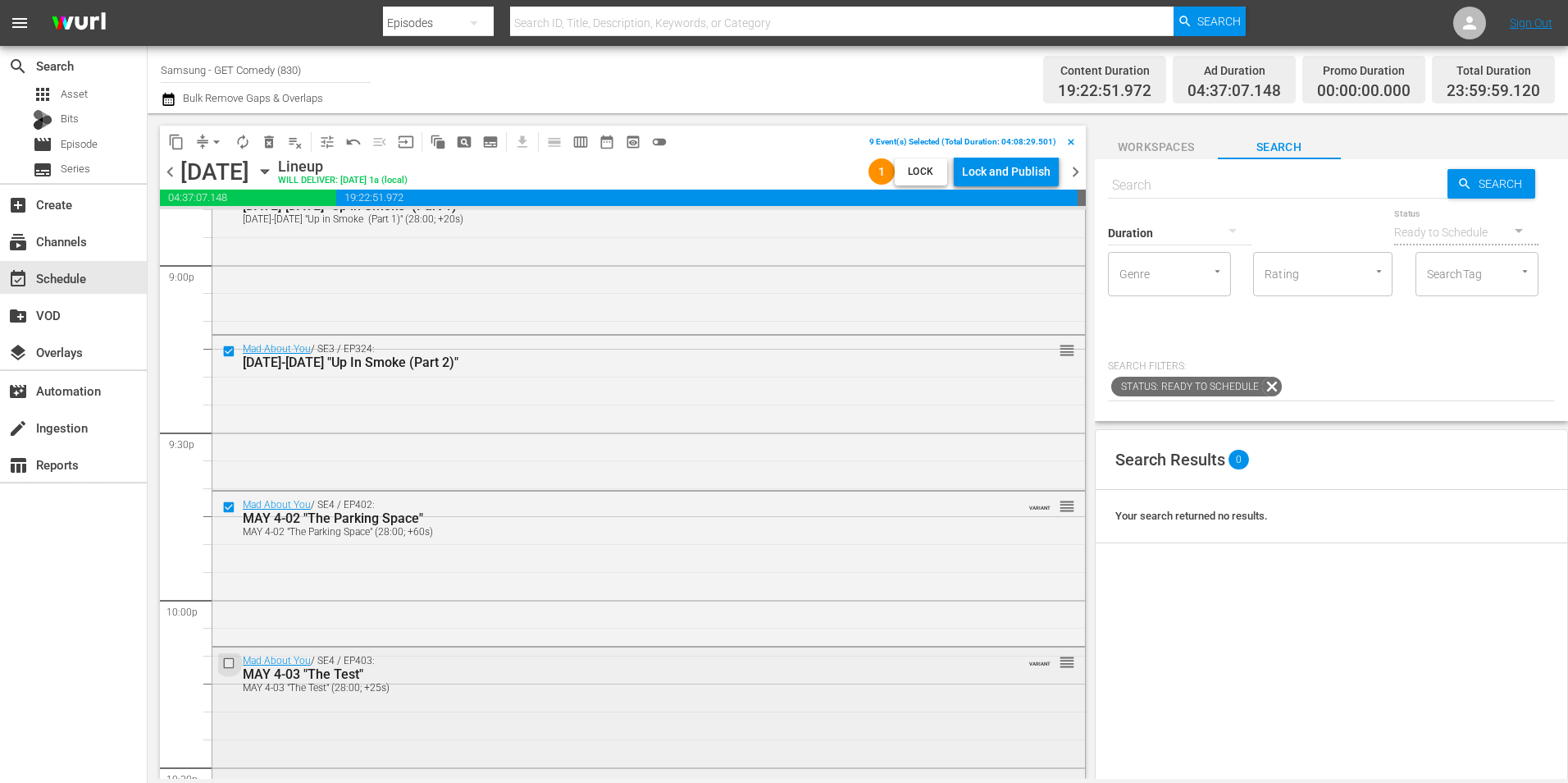
click at [232, 666] on input "checkbox" at bounding box center [230, 662] width 17 height 14
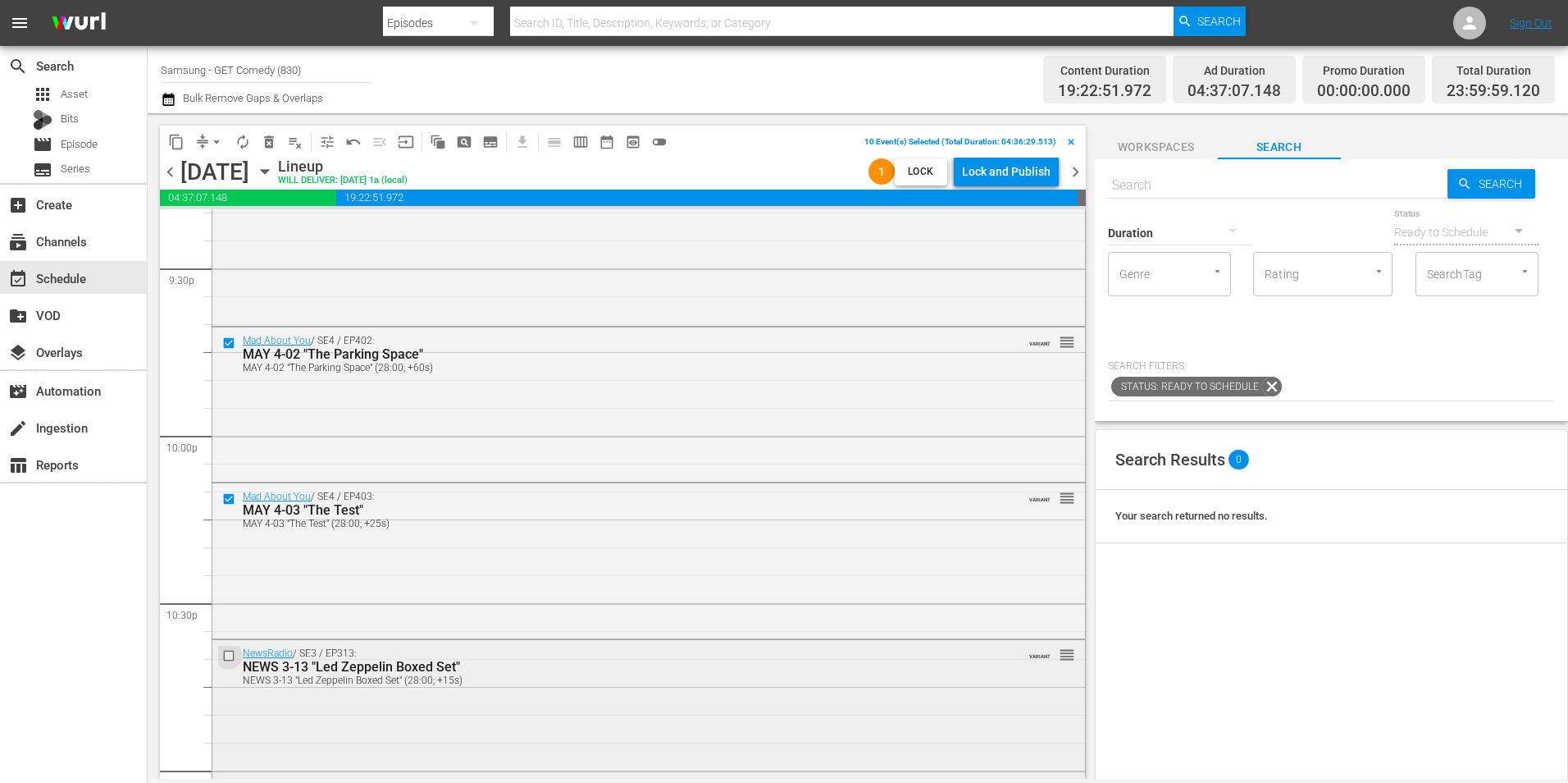
click at [228, 652] on input "checkbox" at bounding box center [230, 655] width 17 height 14
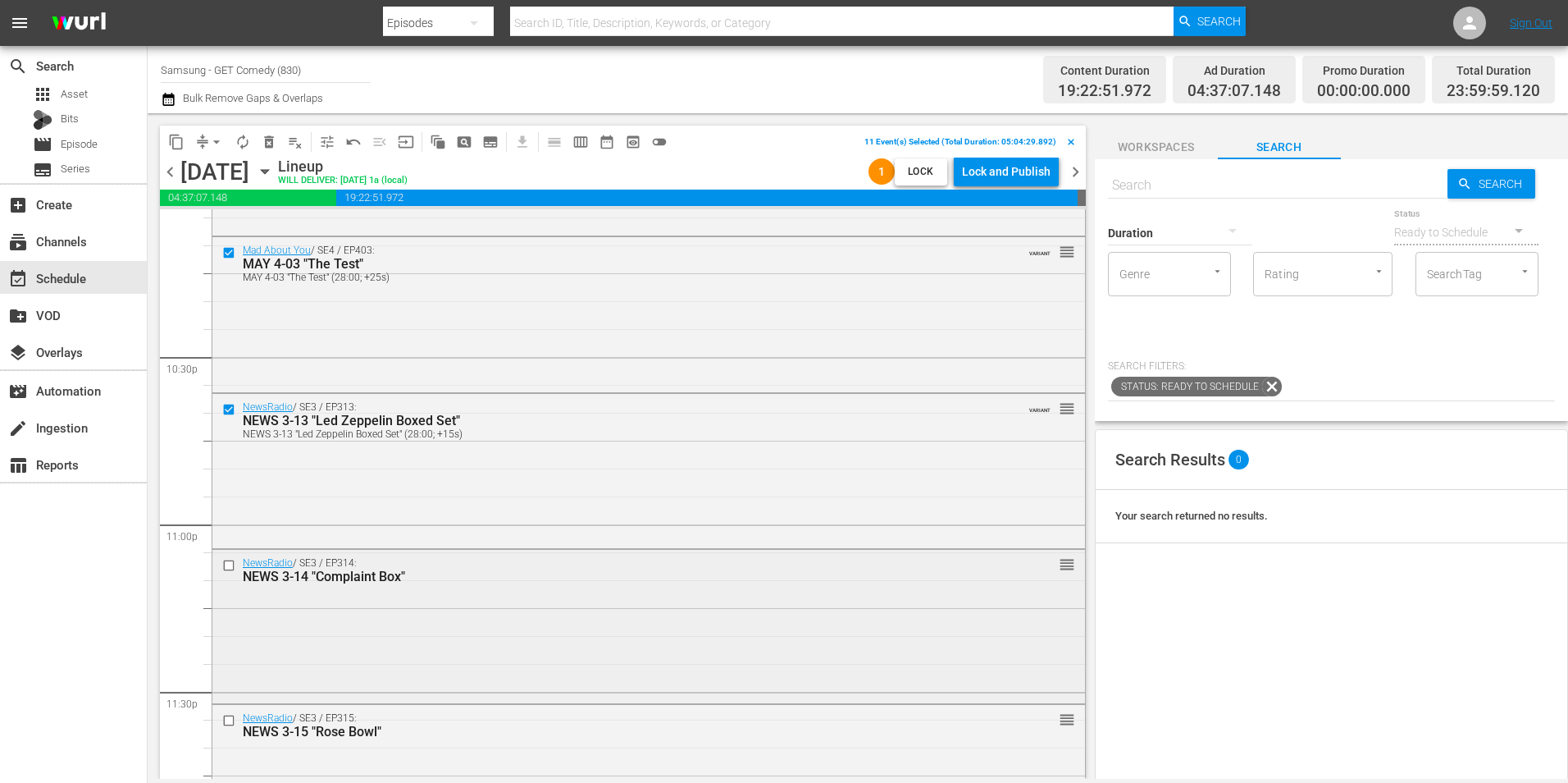
click at [226, 568] on input "checkbox" at bounding box center [230, 564] width 17 height 14
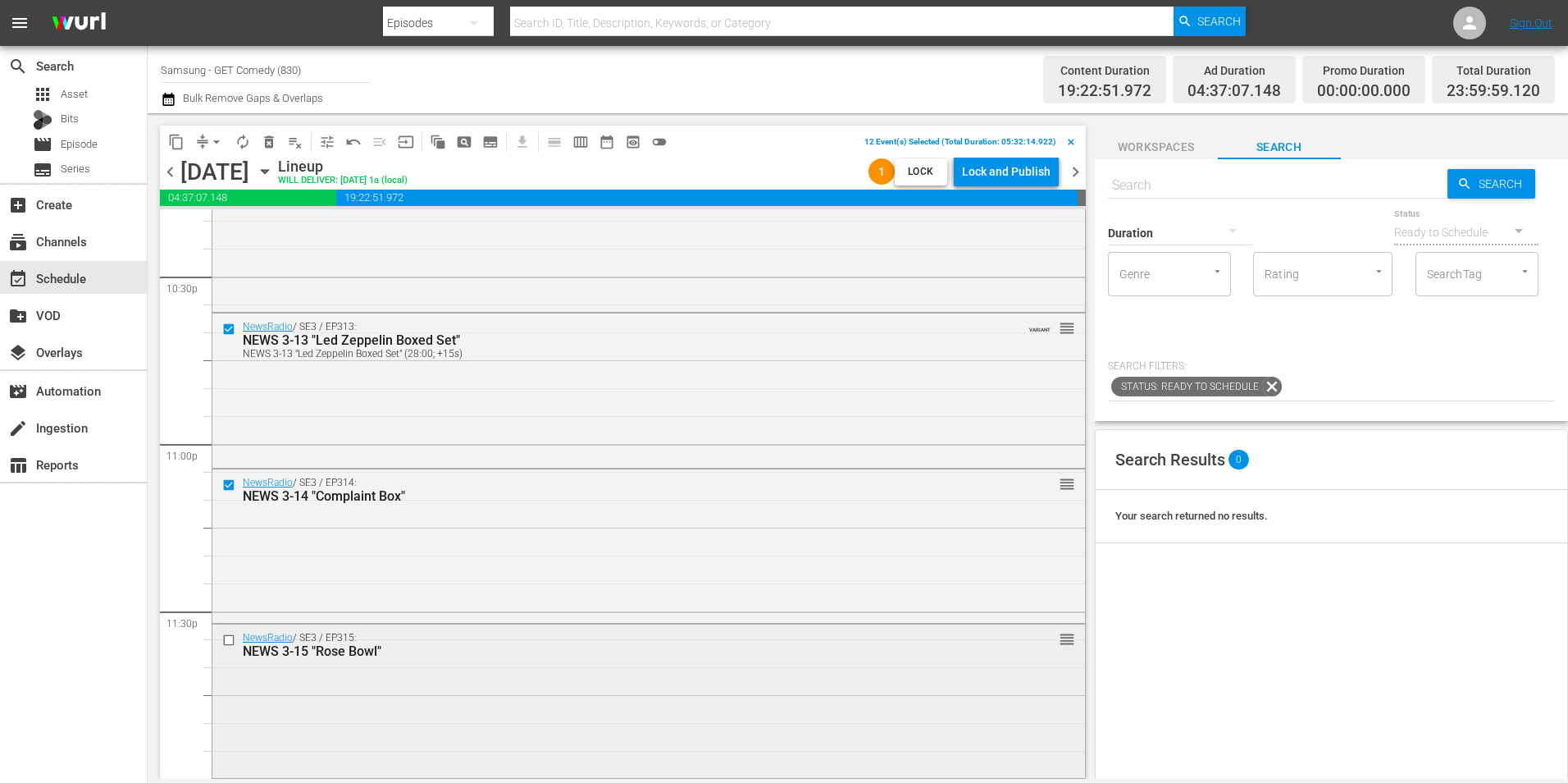
click at [228, 640] on input "checkbox" at bounding box center [230, 639] width 17 height 14
click at [181, 147] on span "content_copy" at bounding box center [177, 142] width 16 height 16
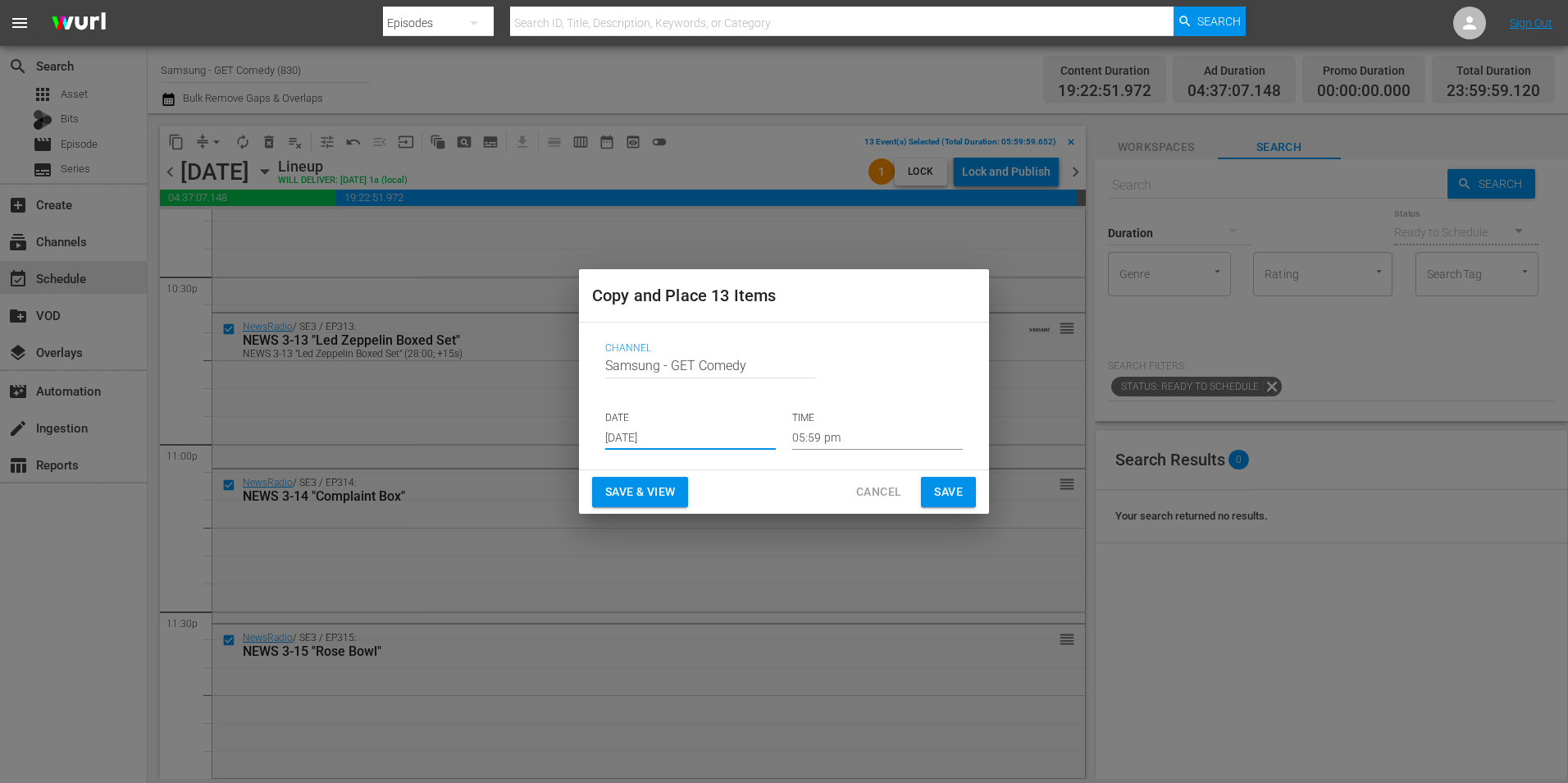
click at [657, 430] on input "[DATE]" at bounding box center [690, 437] width 170 height 25
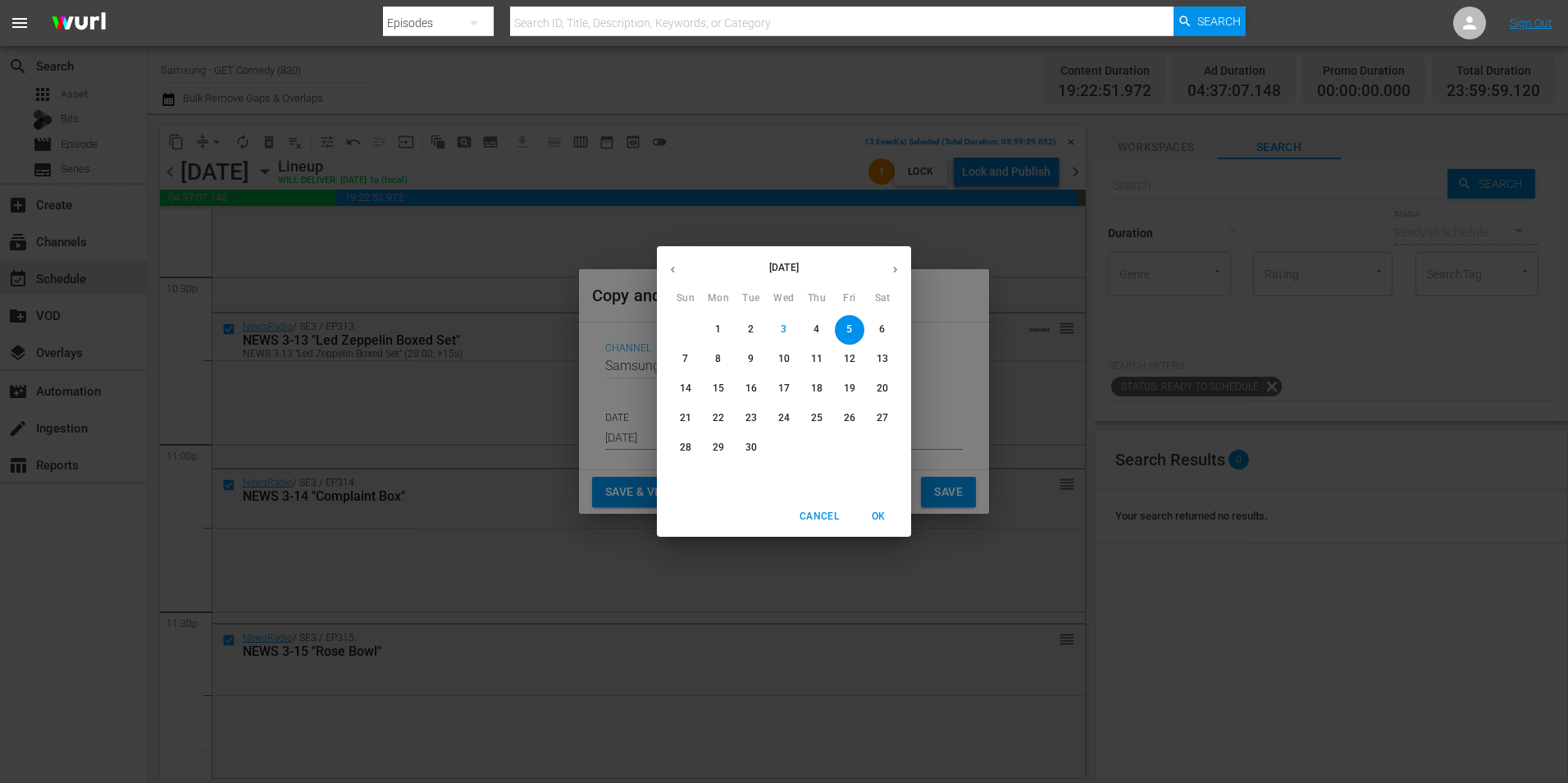
click at [721, 440] on button "29" at bounding box center [718, 448] width 29 height 29
type input "[DATE]"
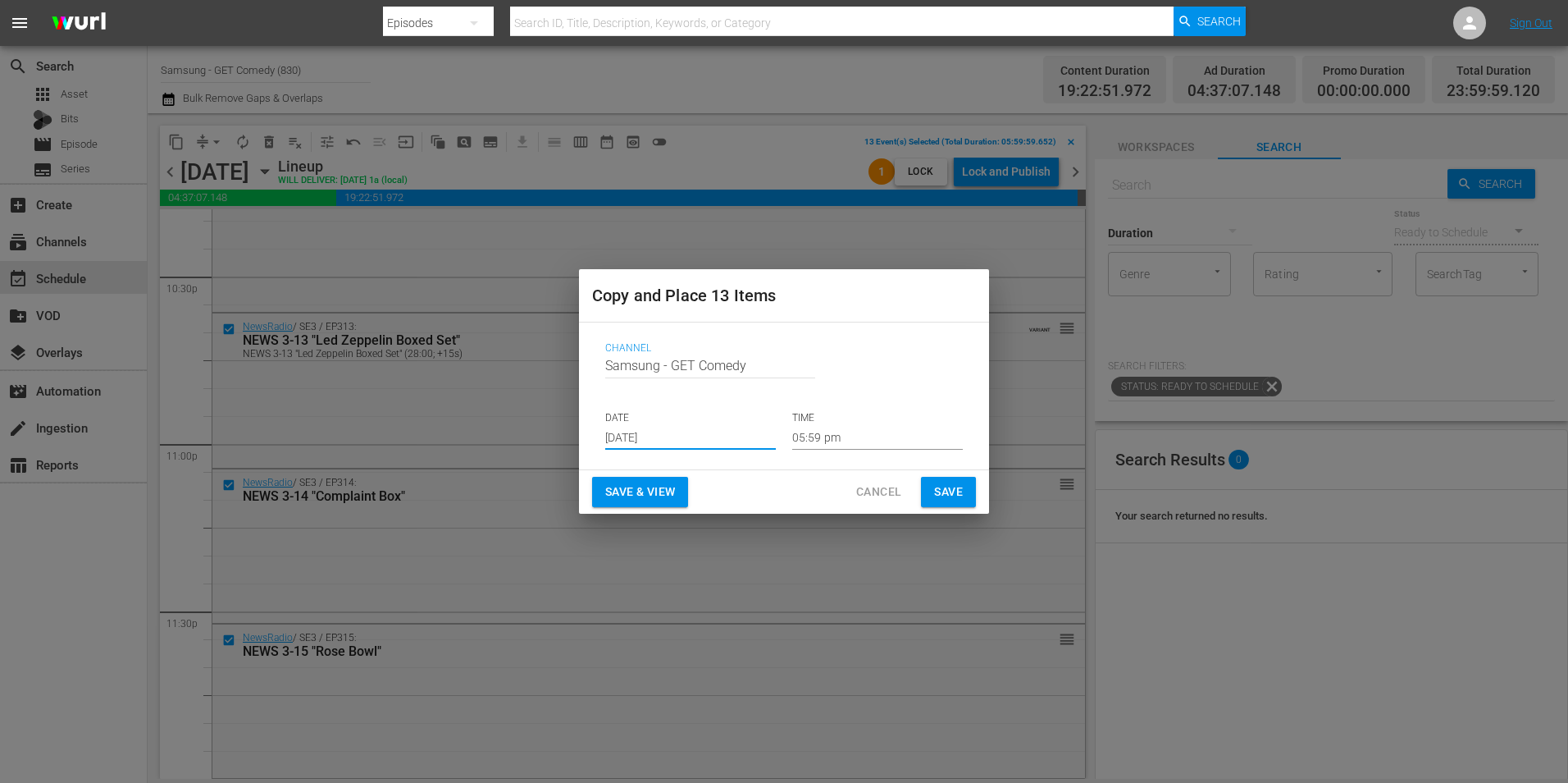
click at [819, 438] on input "05:59 pm" at bounding box center [876, 437] width 170 height 25
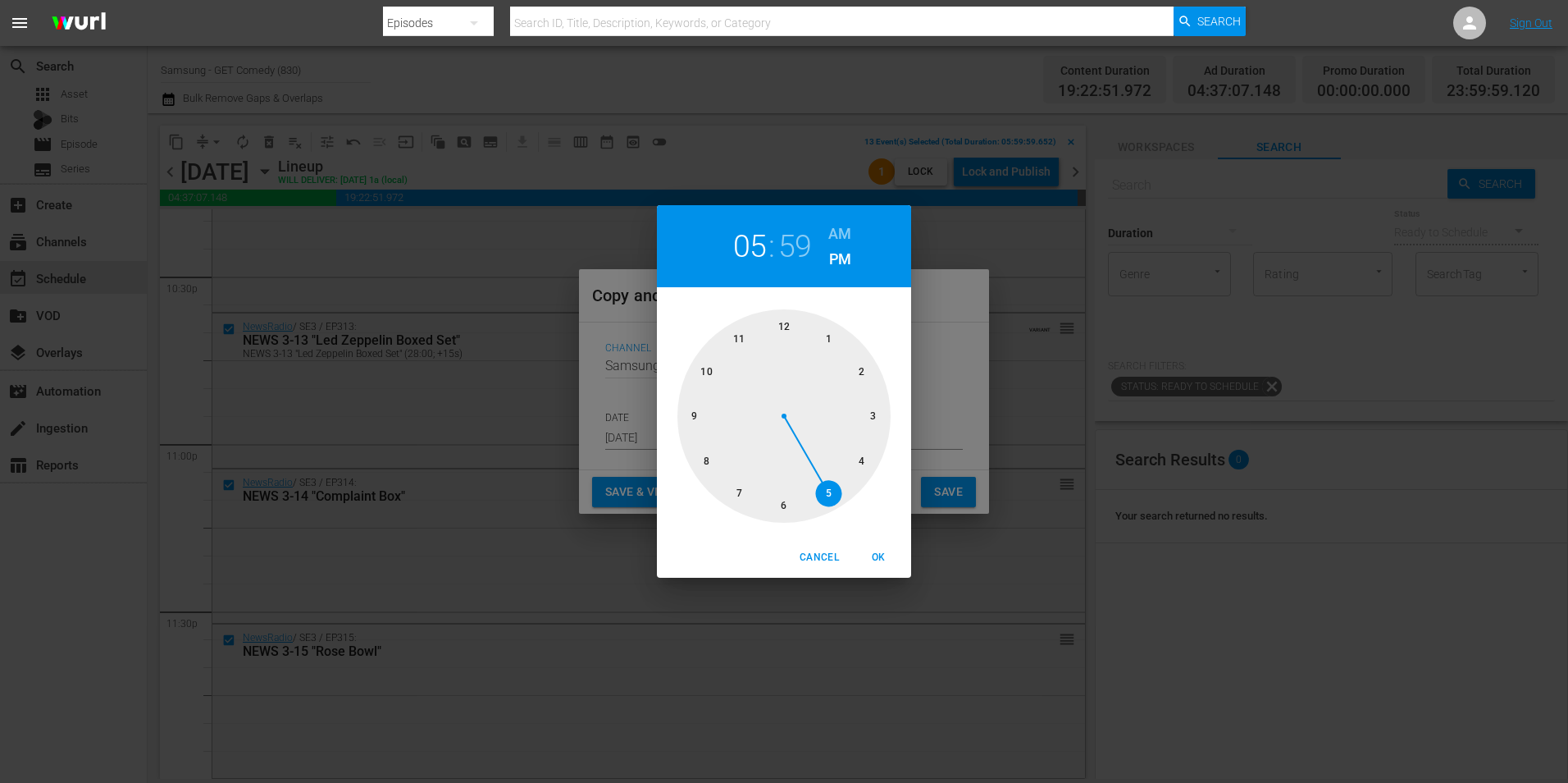
click at [786, 322] on div at bounding box center [784, 416] width 213 height 213
click at [791, 322] on div at bounding box center [784, 416] width 213 height 213
click at [881, 550] on span "OK" at bounding box center [877, 557] width 39 height 17
type input "12:00 pm"
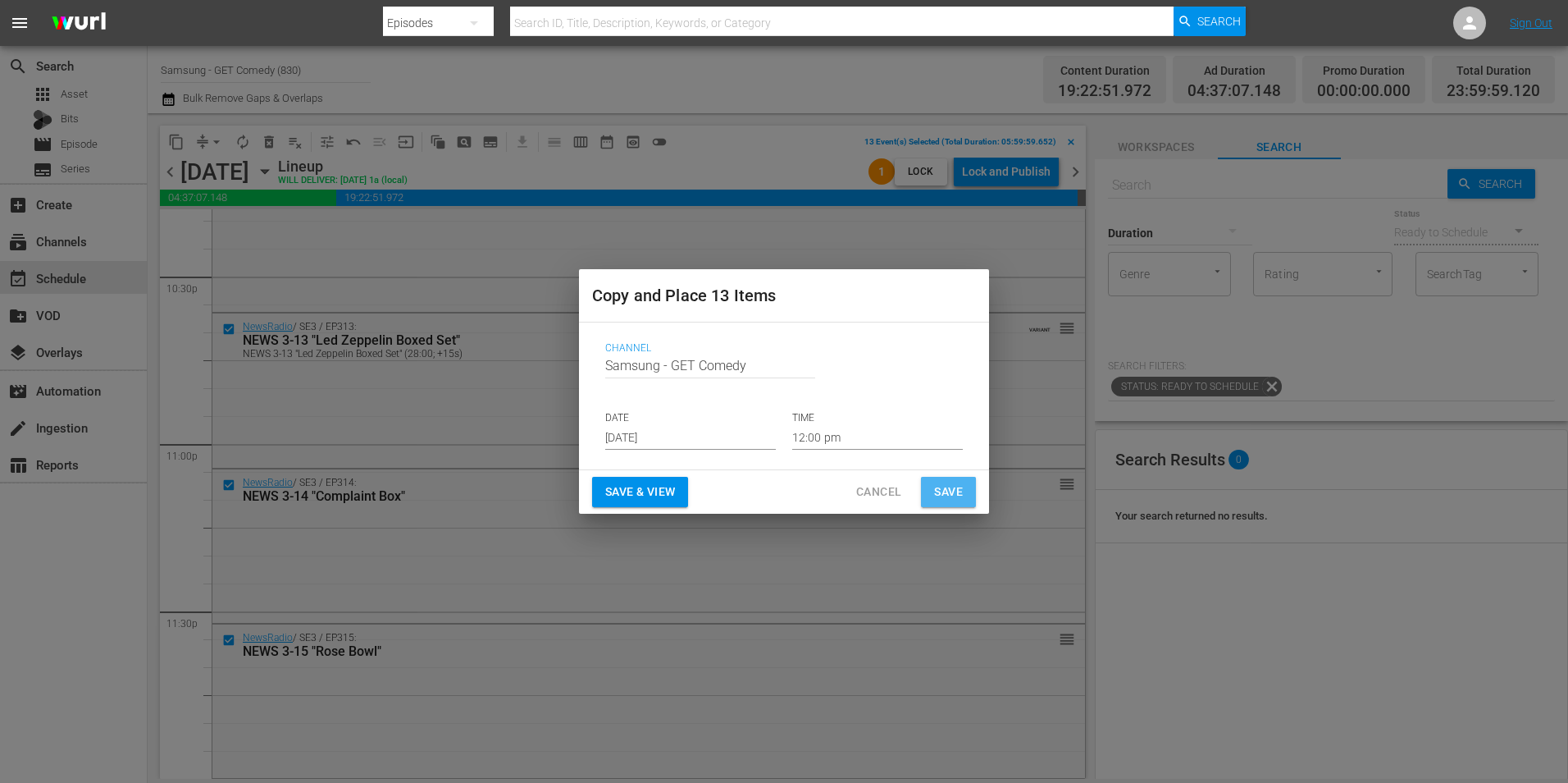
click at [950, 493] on span "Save" at bounding box center [948, 492] width 29 height 21
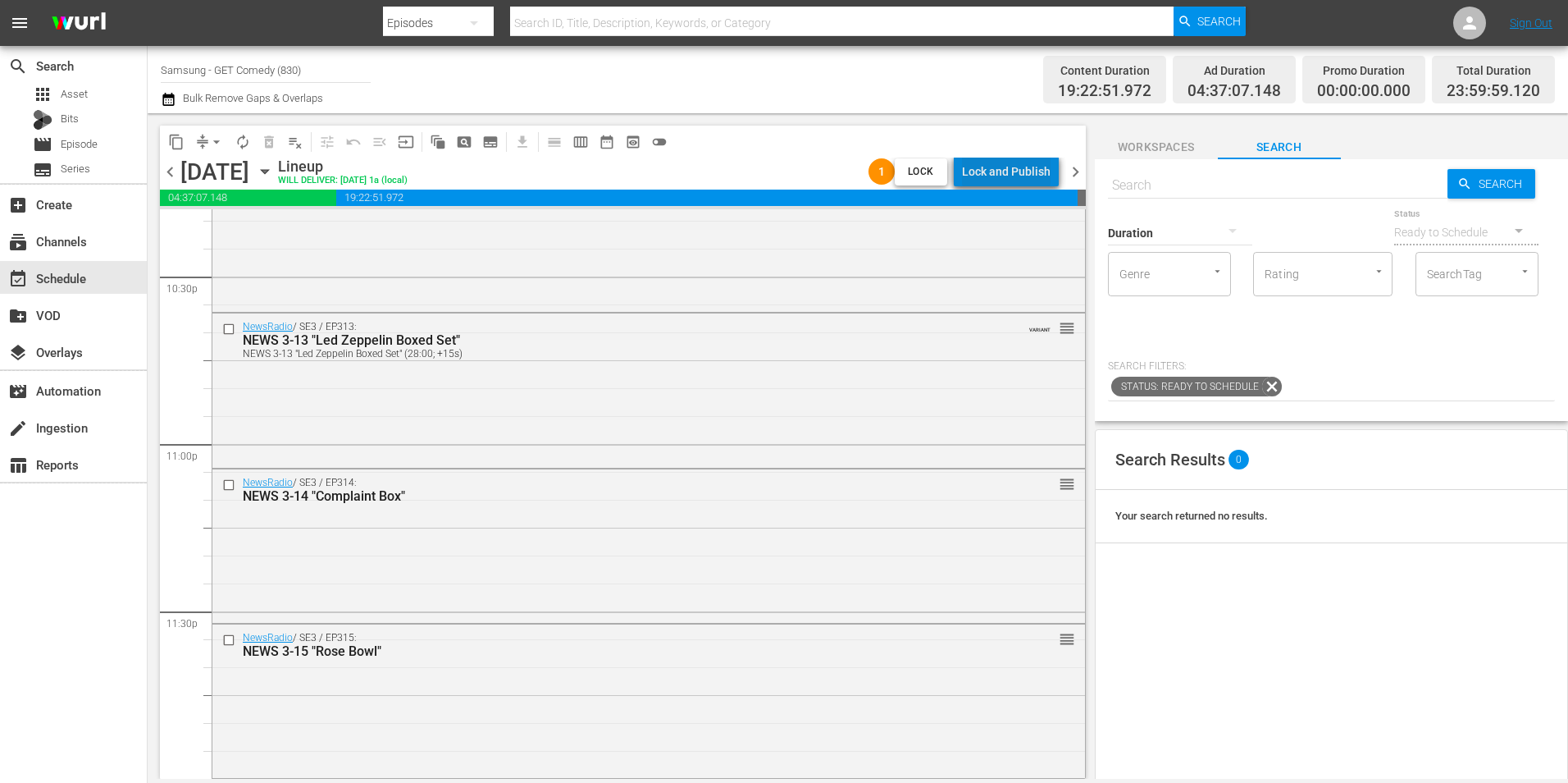
click at [1037, 170] on div "Lock and Publish" at bounding box center [1006, 171] width 88 height 29
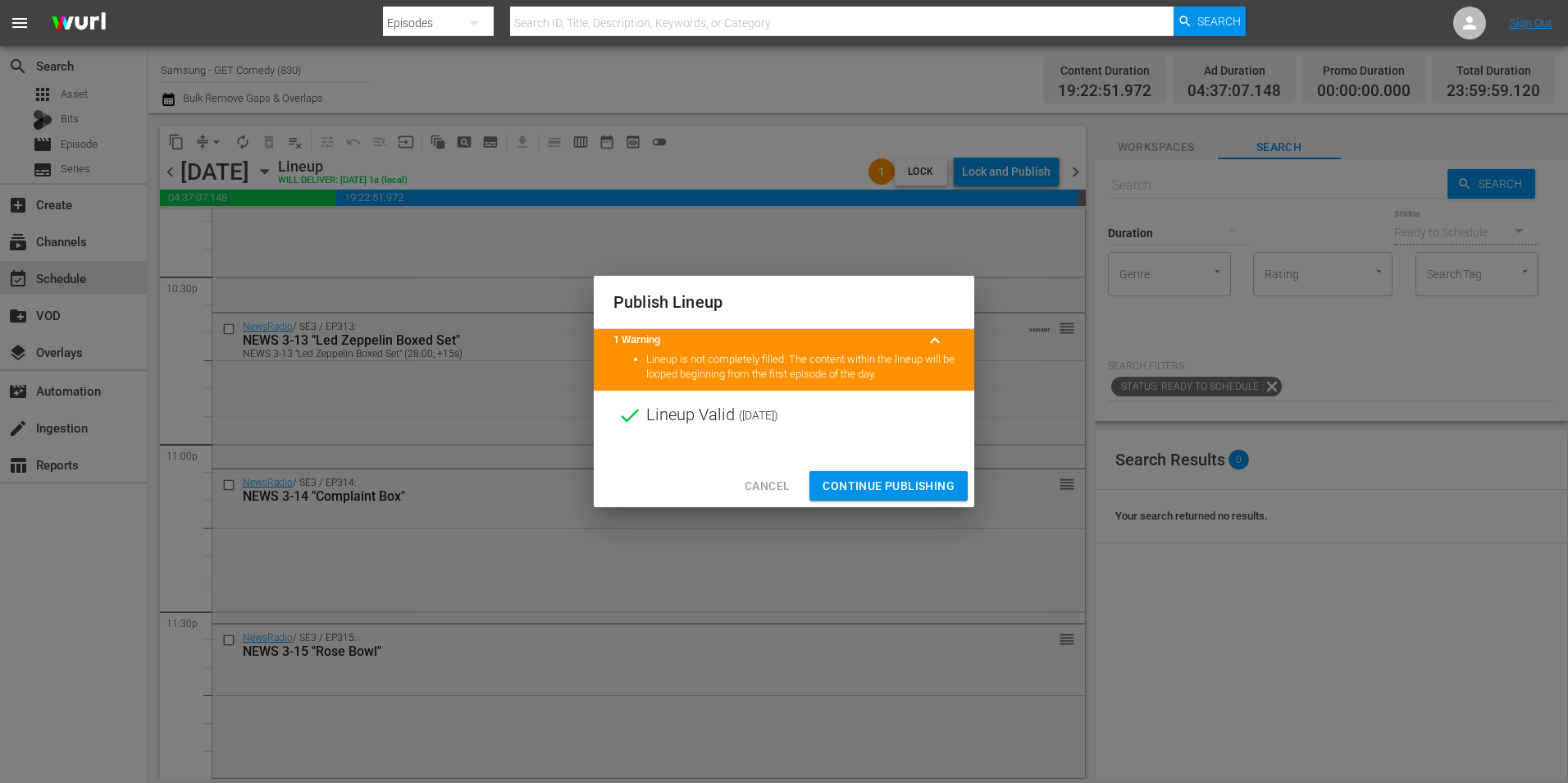
click at [895, 480] on span "Continue Publishing" at bounding box center [888, 486] width 132 height 21
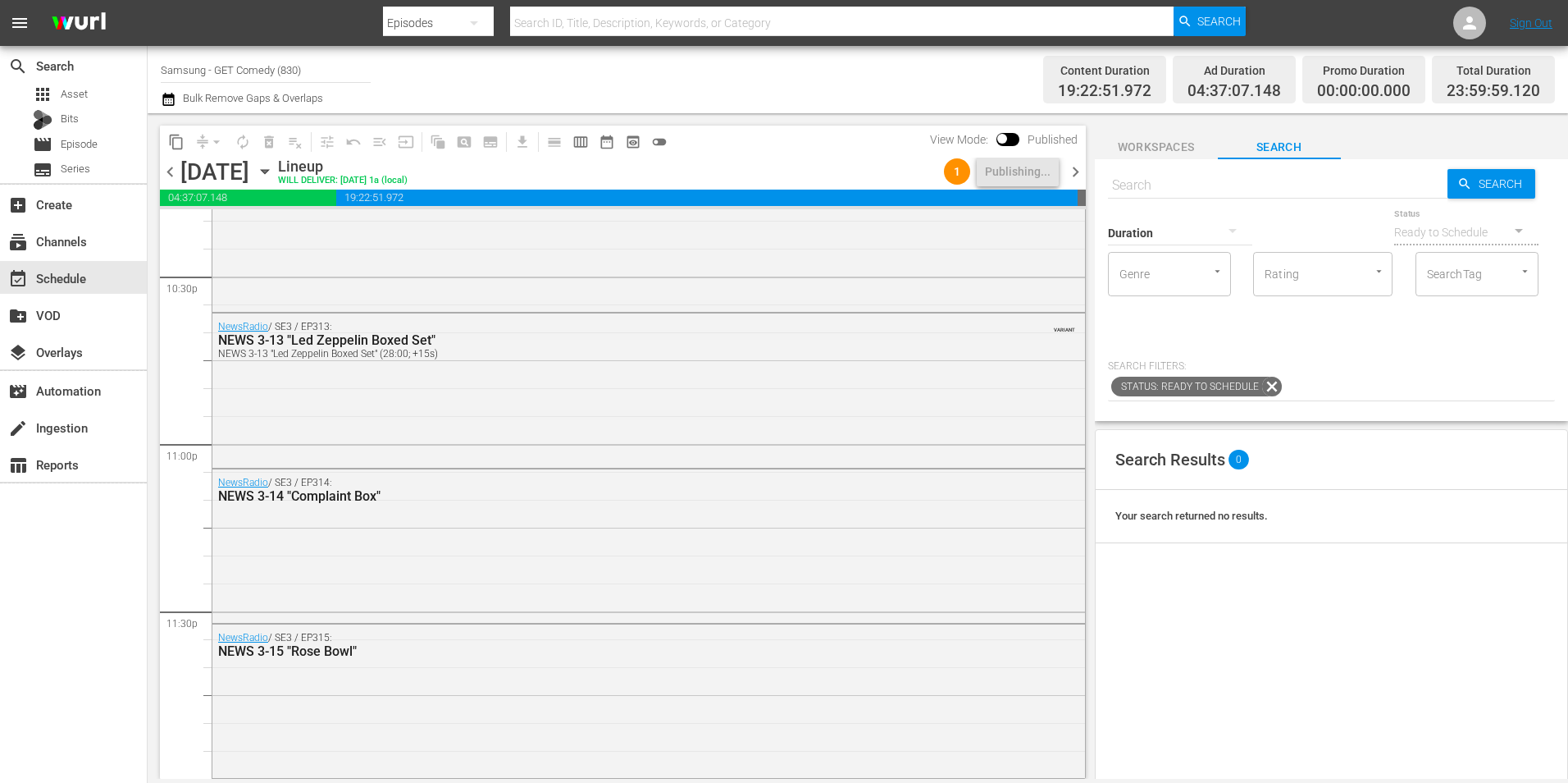
click at [274, 168] on icon "button" at bounding box center [265, 171] width 18 height 18
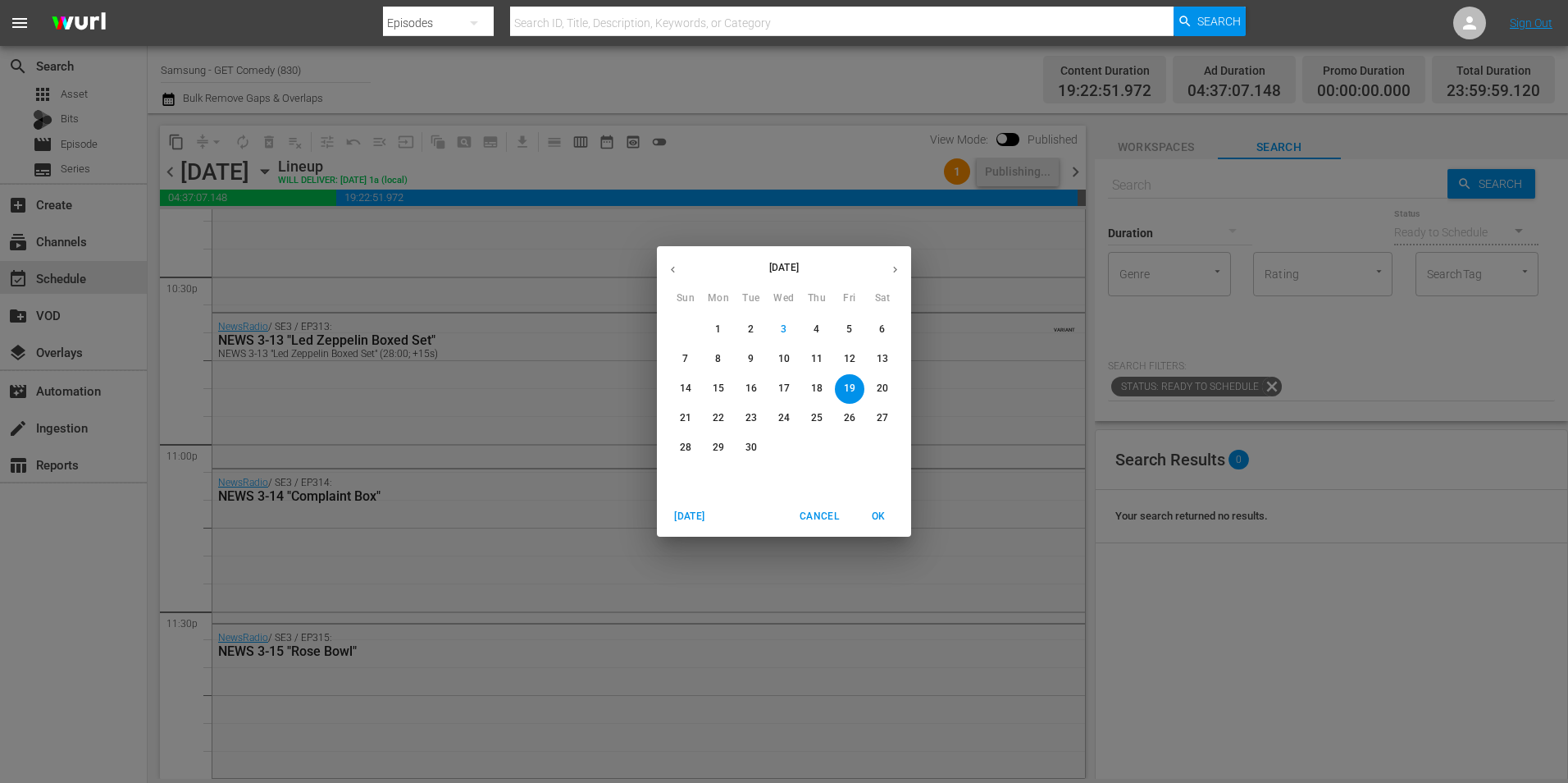
click at [720, 447] on p "29" at bounding box center [718, 447] width 12 height 14
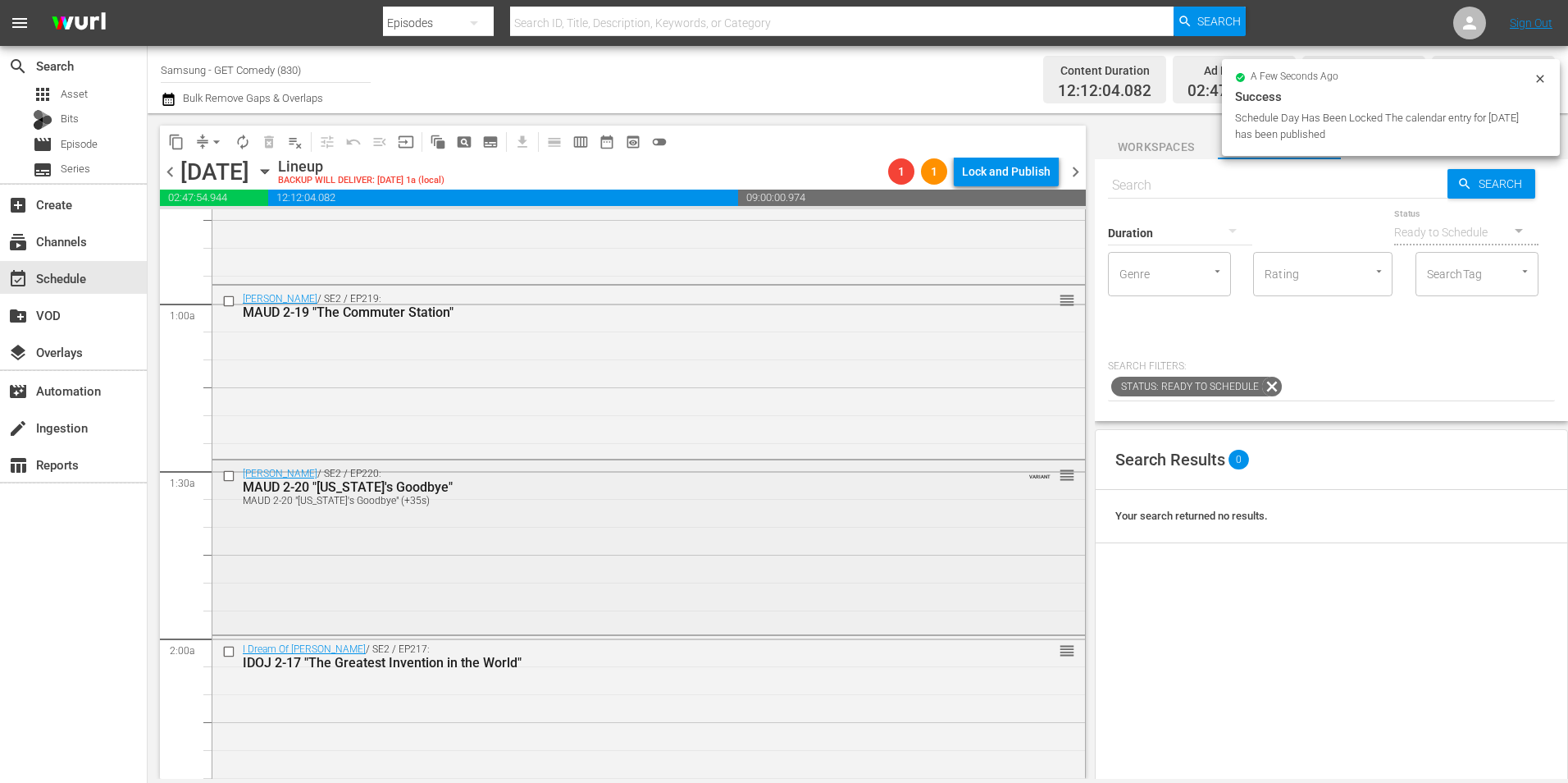
scroll to position [246, 0]
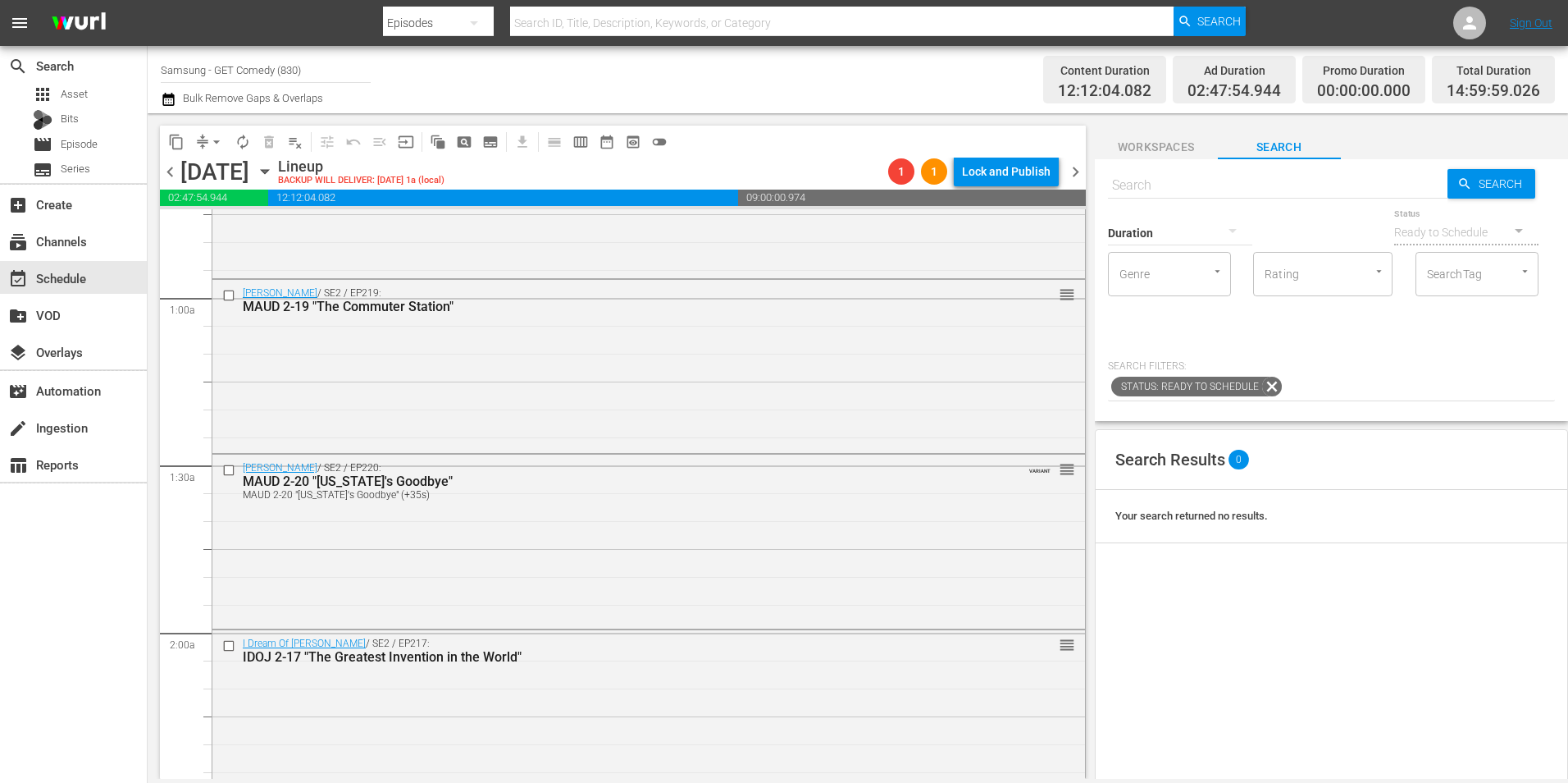
click at [1173, 140] on span "Workspaces" at bounding box center [1156, 147] width 123 height 21
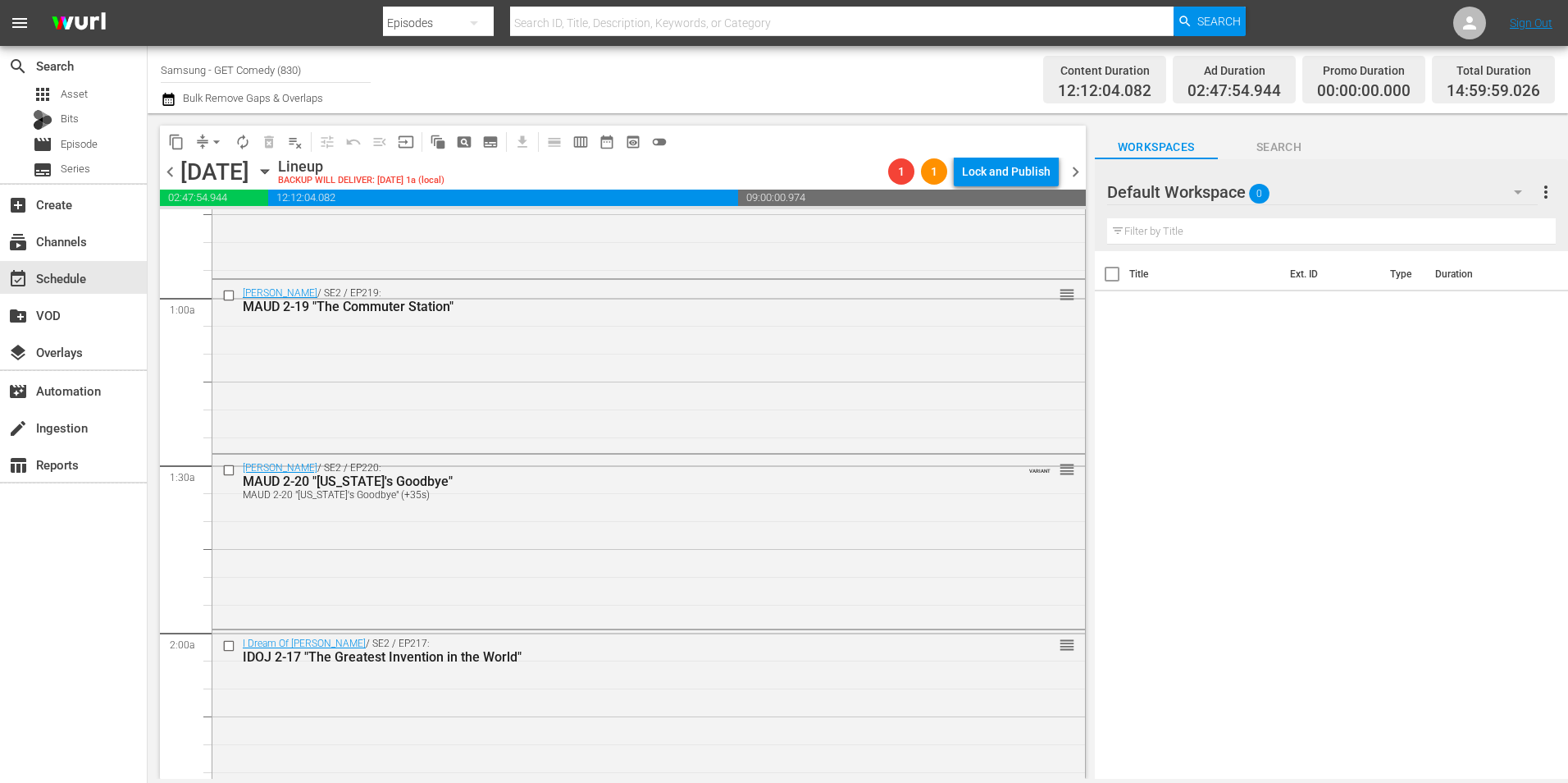
click at [1292, 190] on div "Default Workspace 0" at bounding box center [1322, 192] width 430 height 46
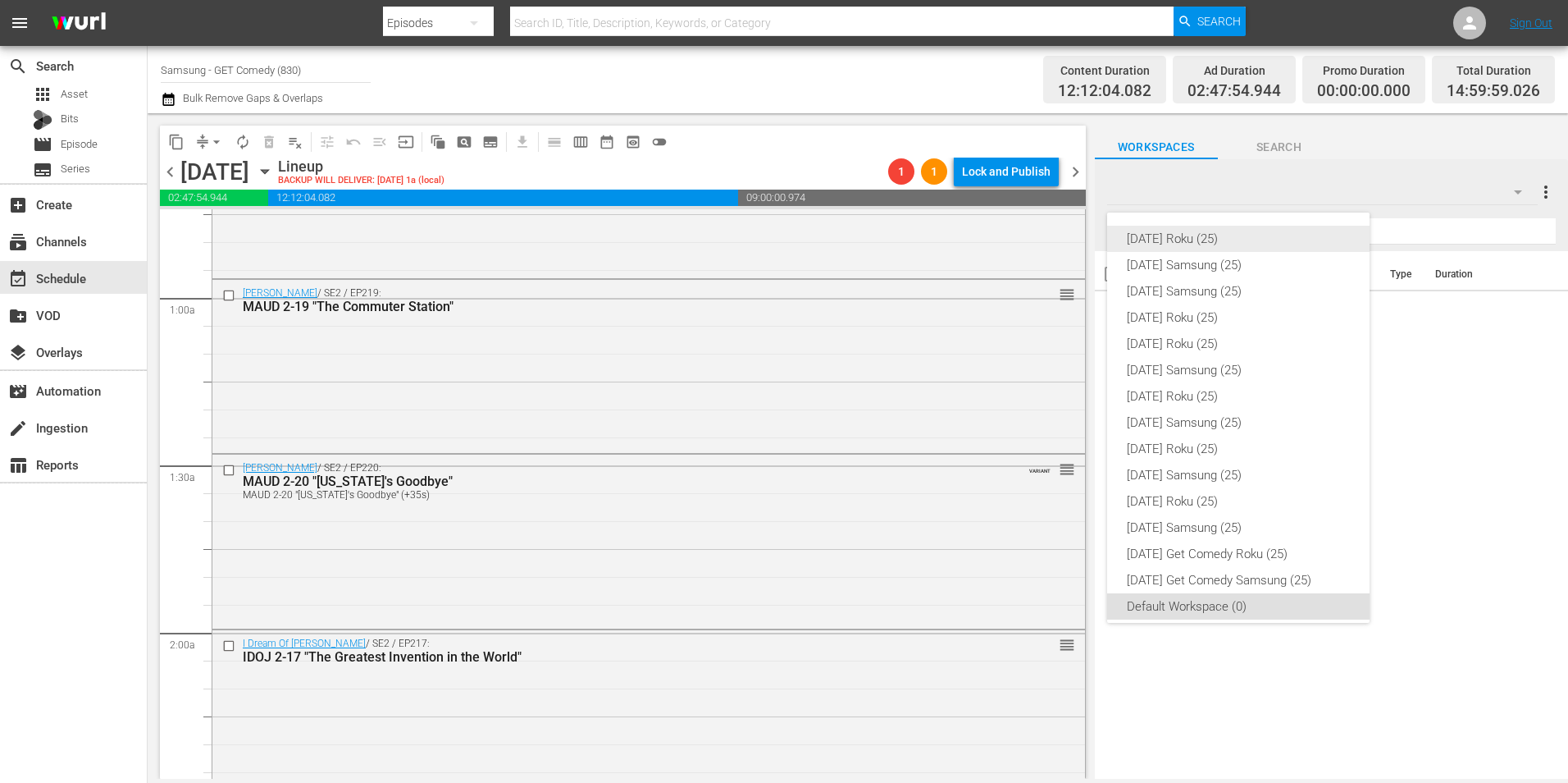
scroll to position [10, 0]
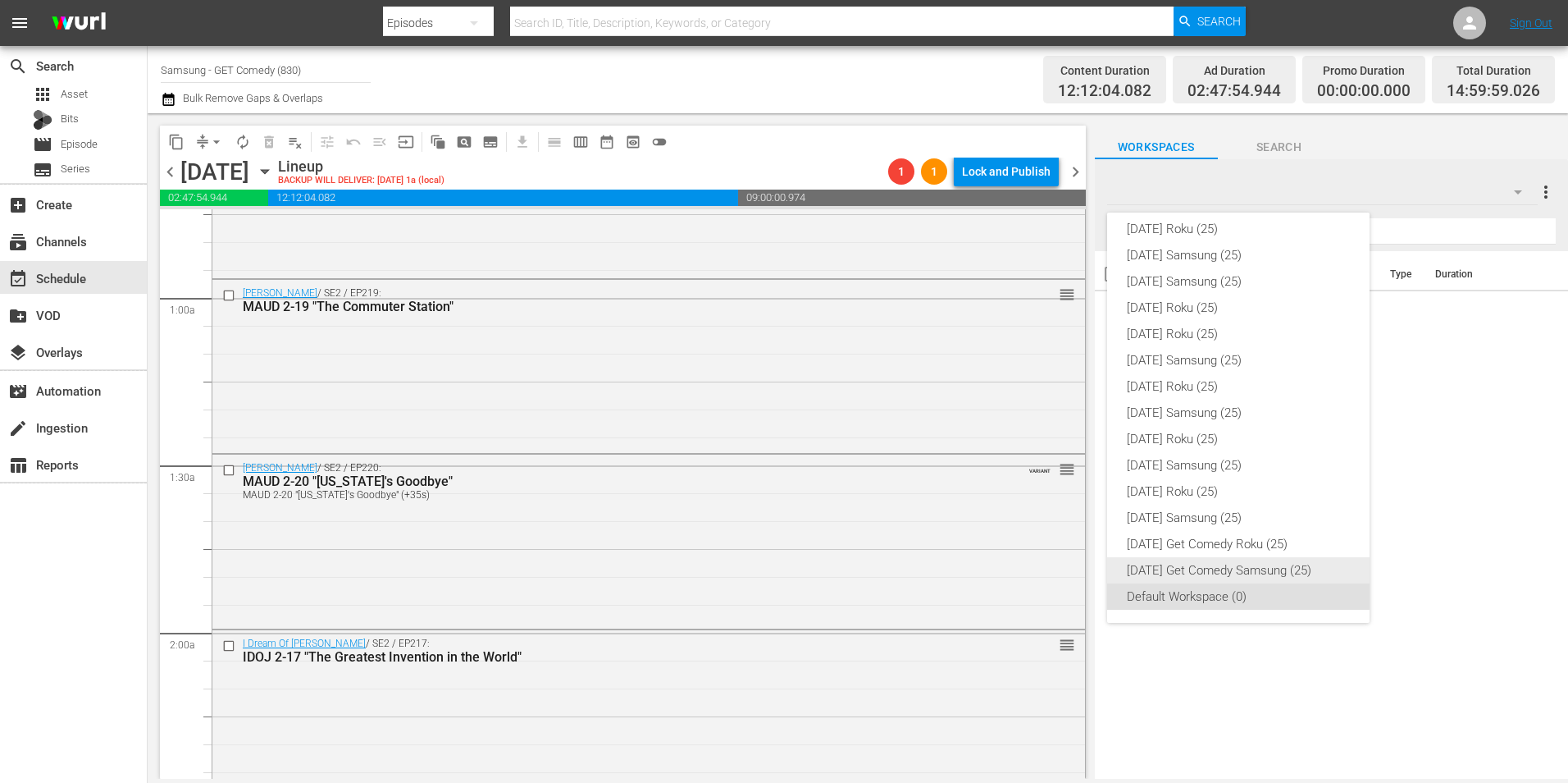
click at [1212, 572] on div "[DATE] Get Comedy Samsung (25)" at bounding box center [1238, 570] width 223 height 26
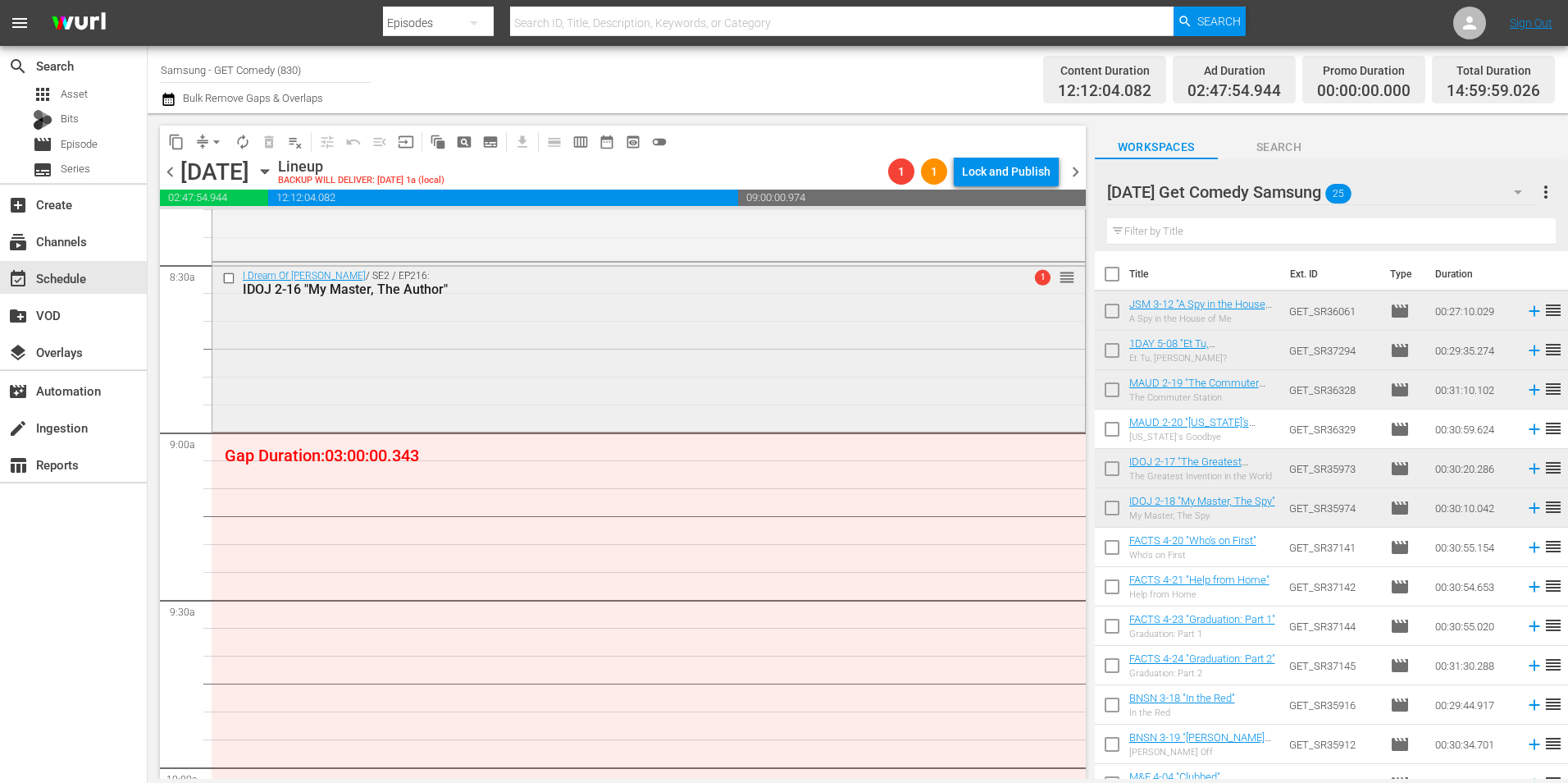
scroll to position [2954, 0]
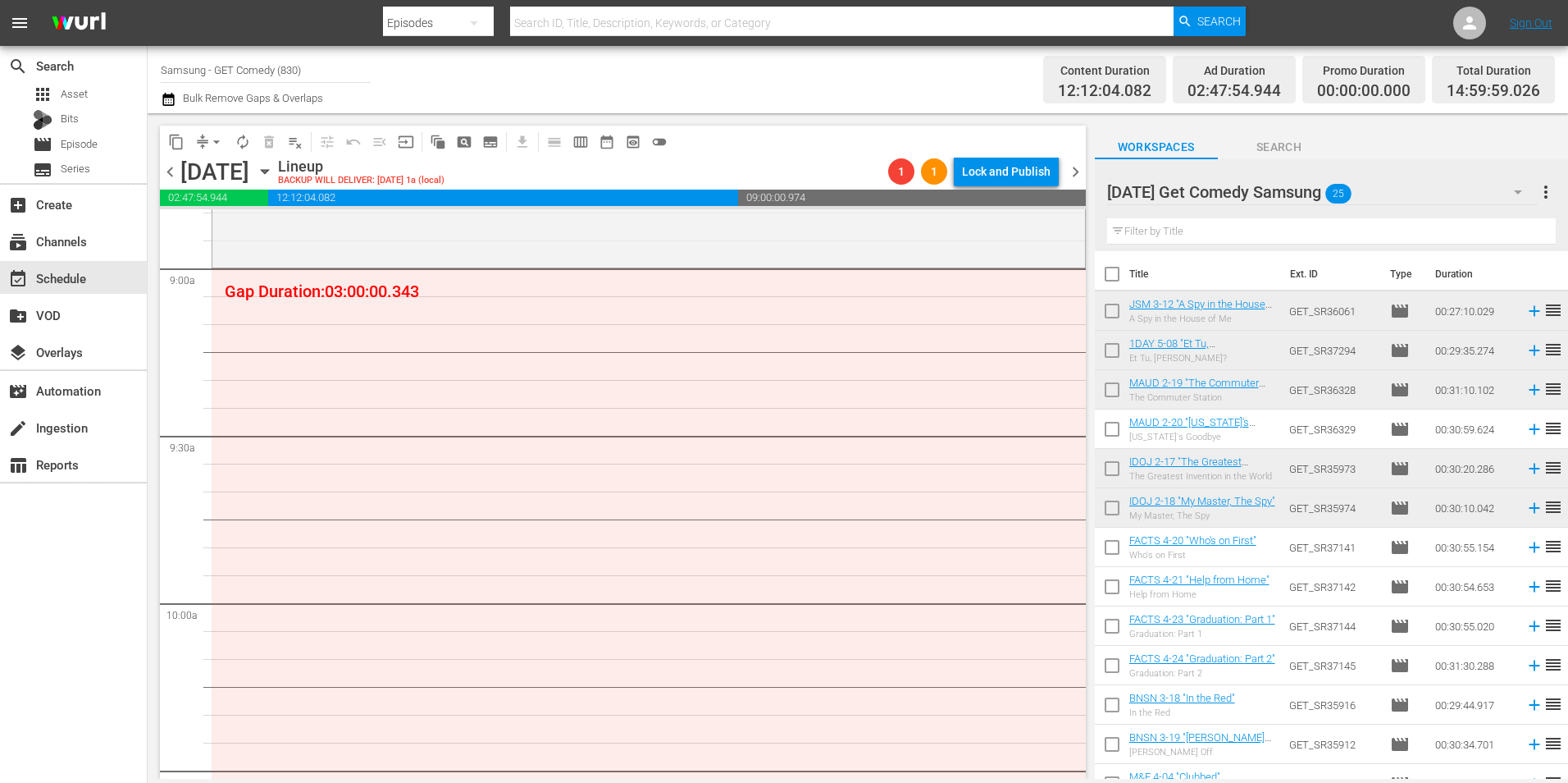
drag, startPoint x: 1108, startPoint y: 547, endPoint x: 1129, endPoint y: 566, distance: 28.3
click at [1108, 547] on input "checkbox" at bounding box center [1112, 551] width 35 height 35
checkbox input "true"
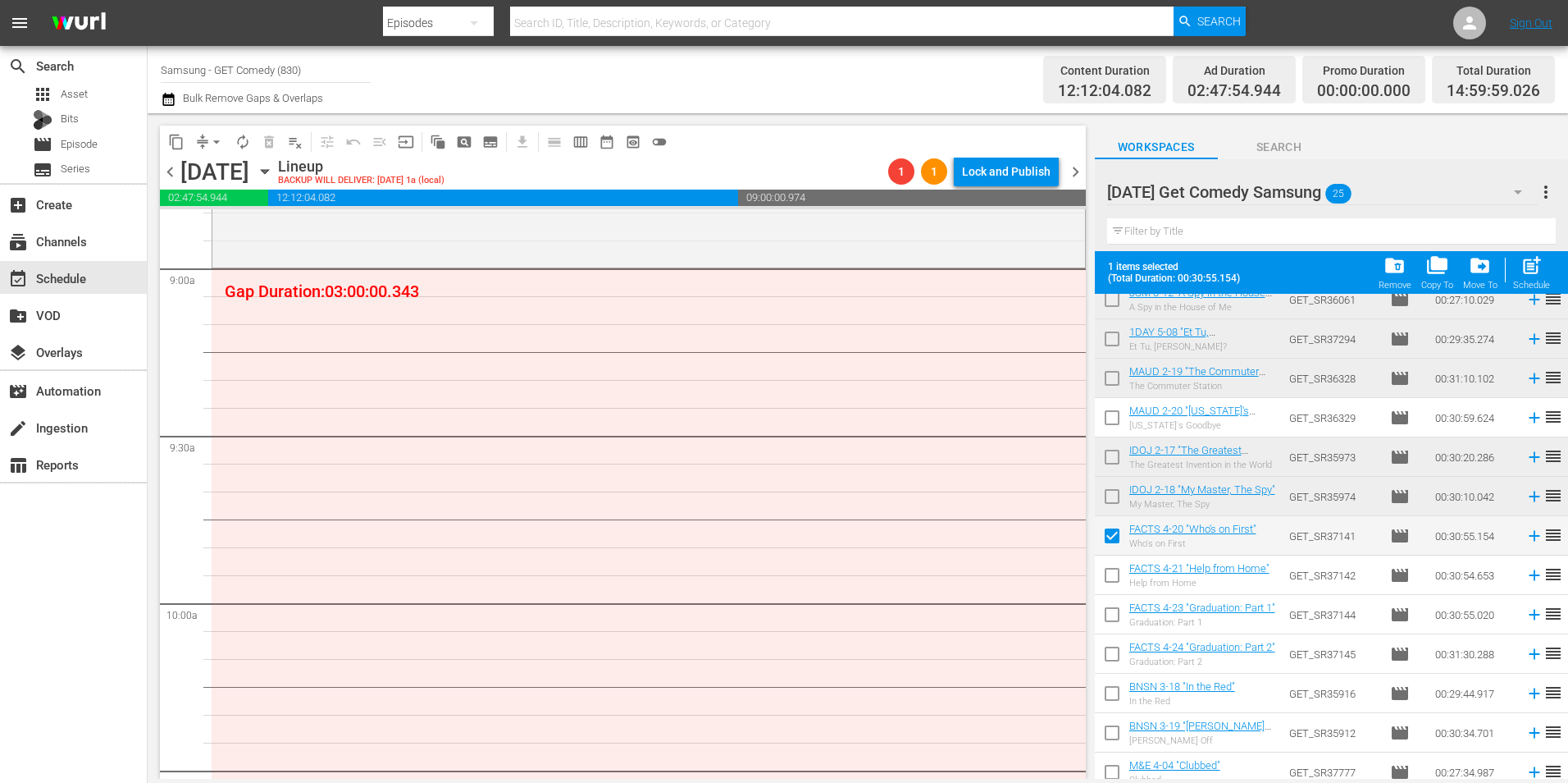
scroll to position [164, 0]
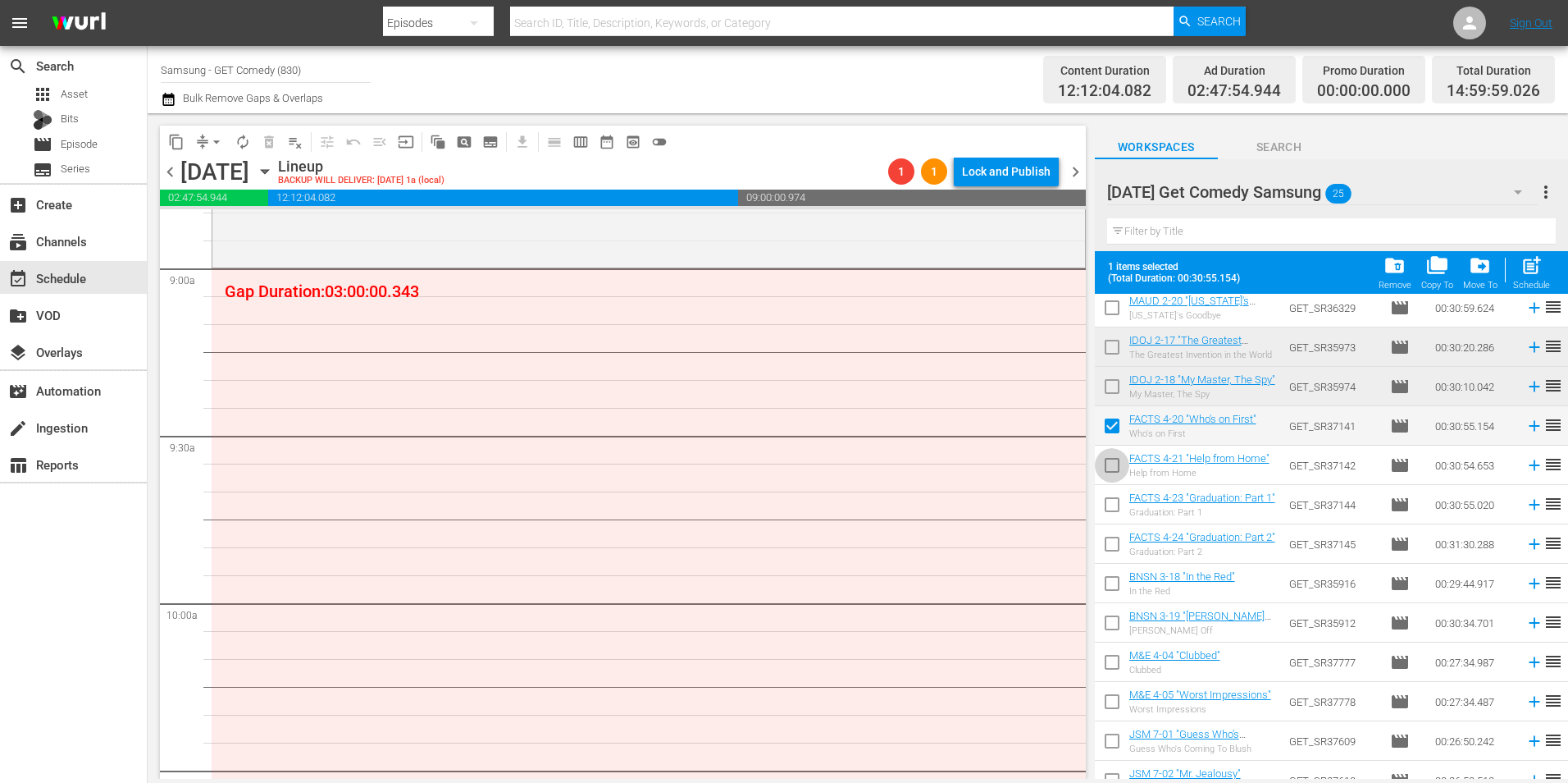
click at [1115, 469] on input "checkbox" at bounding box center [1112, 469] width 35 height 35
checkbox input "true"
click at [1110, 506] on input "checkbox" at bounding box center [1112, 508] width 35 height 35
checkbox input "true"
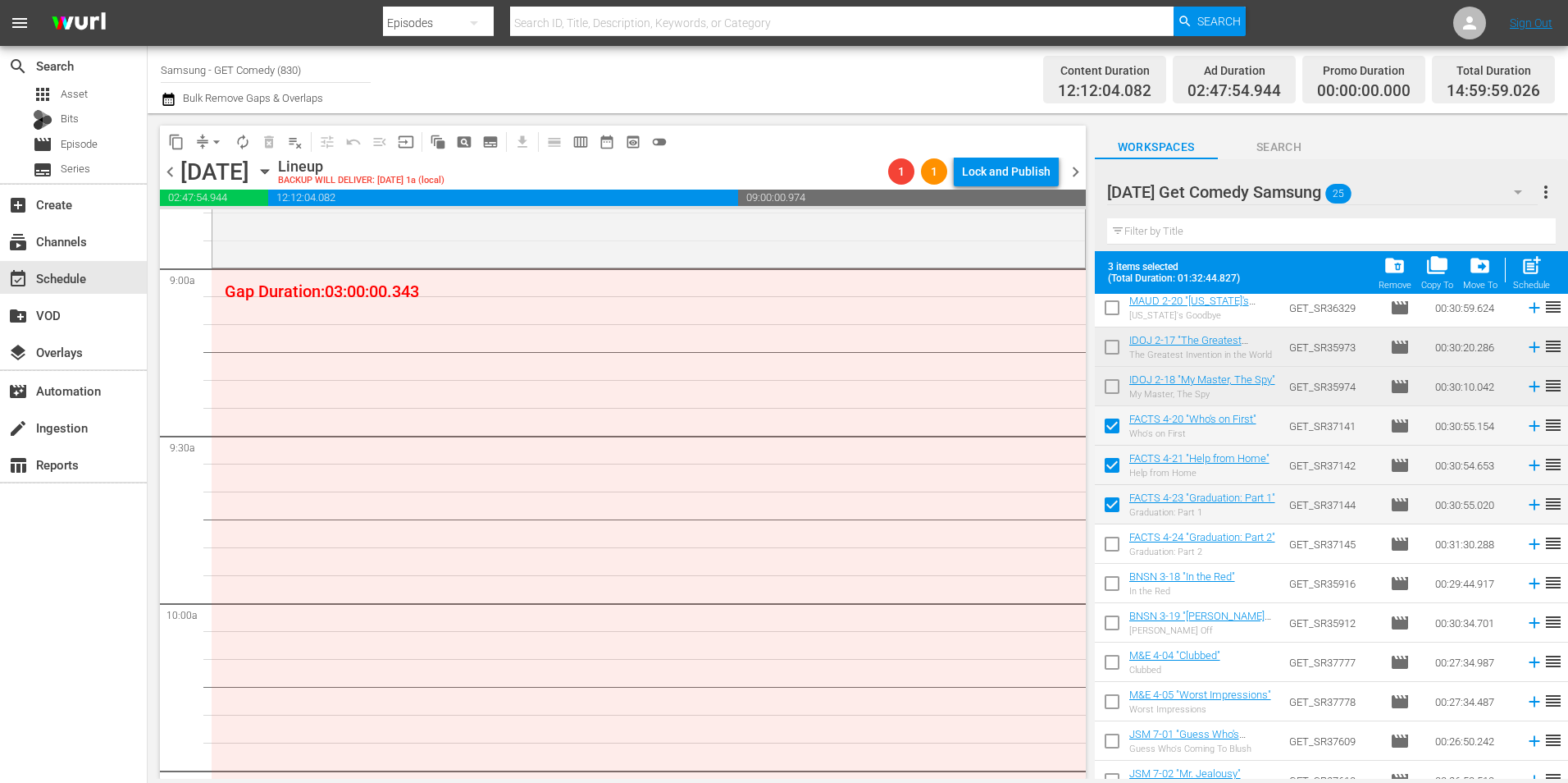
click at [1110, 548] on input "checkbox" at bounding box center [1112, 547] width 35 height 35
checkbox input "true"
click at [1112, 589] on input "checkbox" at bounding box center [1112, 586] width 35 height 35
checkbox input "true"
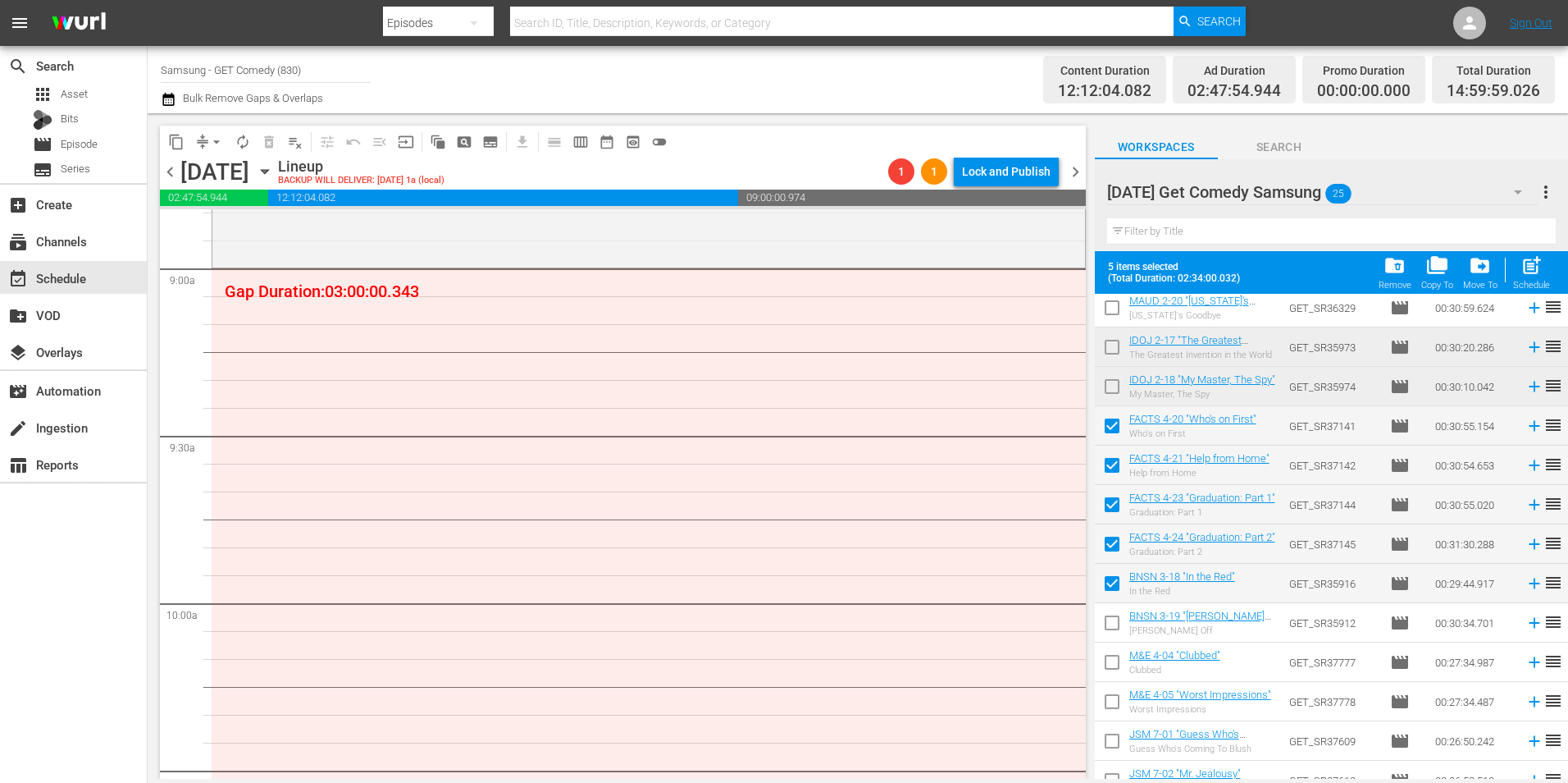
click at [1111, 618] on input "checkbox" at bounding box center [1112, 626] width 35 height 35
checkbox input "true"
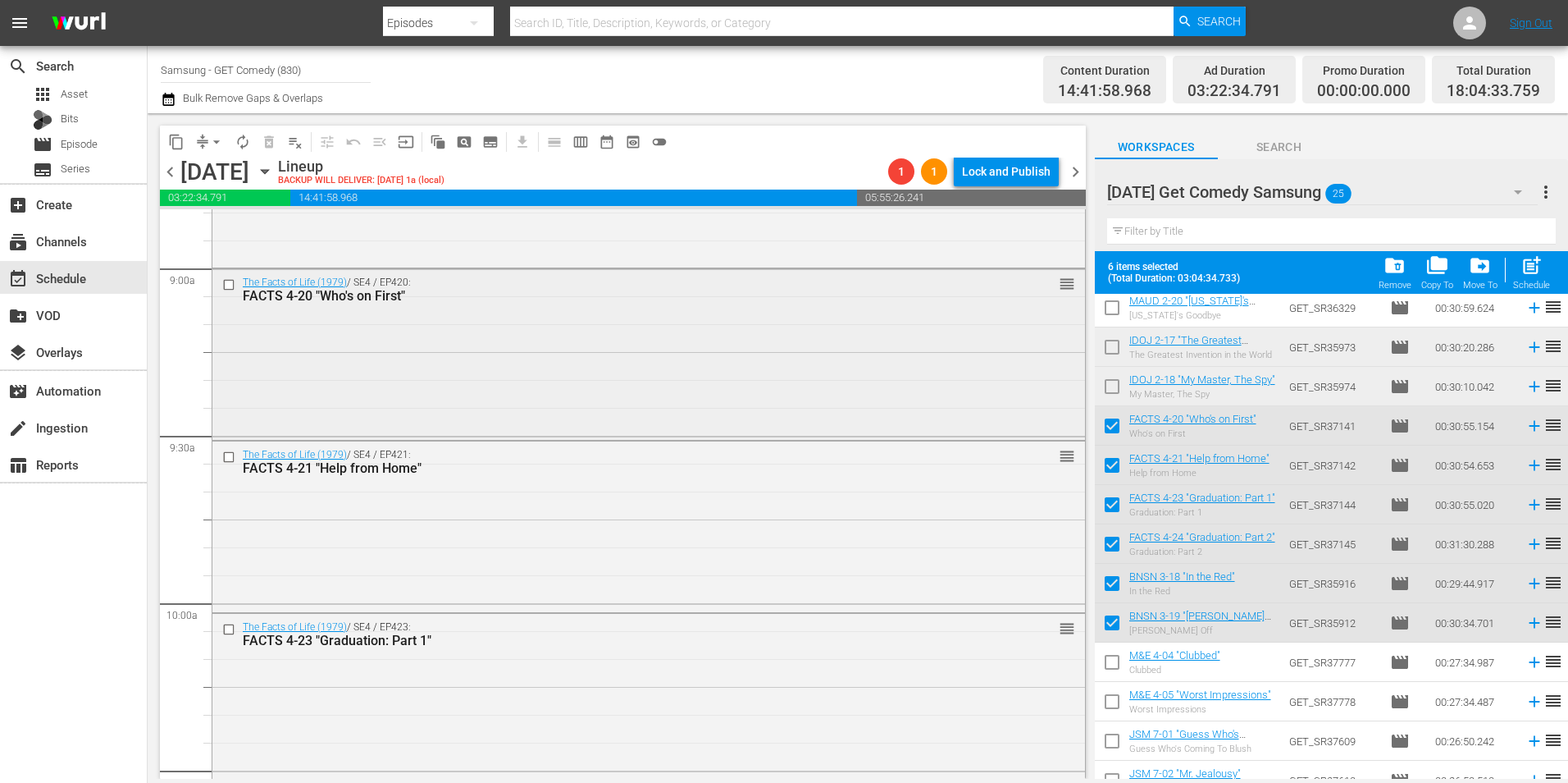
click at [393, 375] on div "The Facts of Life (1979) / SE4 / EP420: FACTS 4-20 "Who's on First" reorder" at bounding box center [648, 353] width 873 height 168
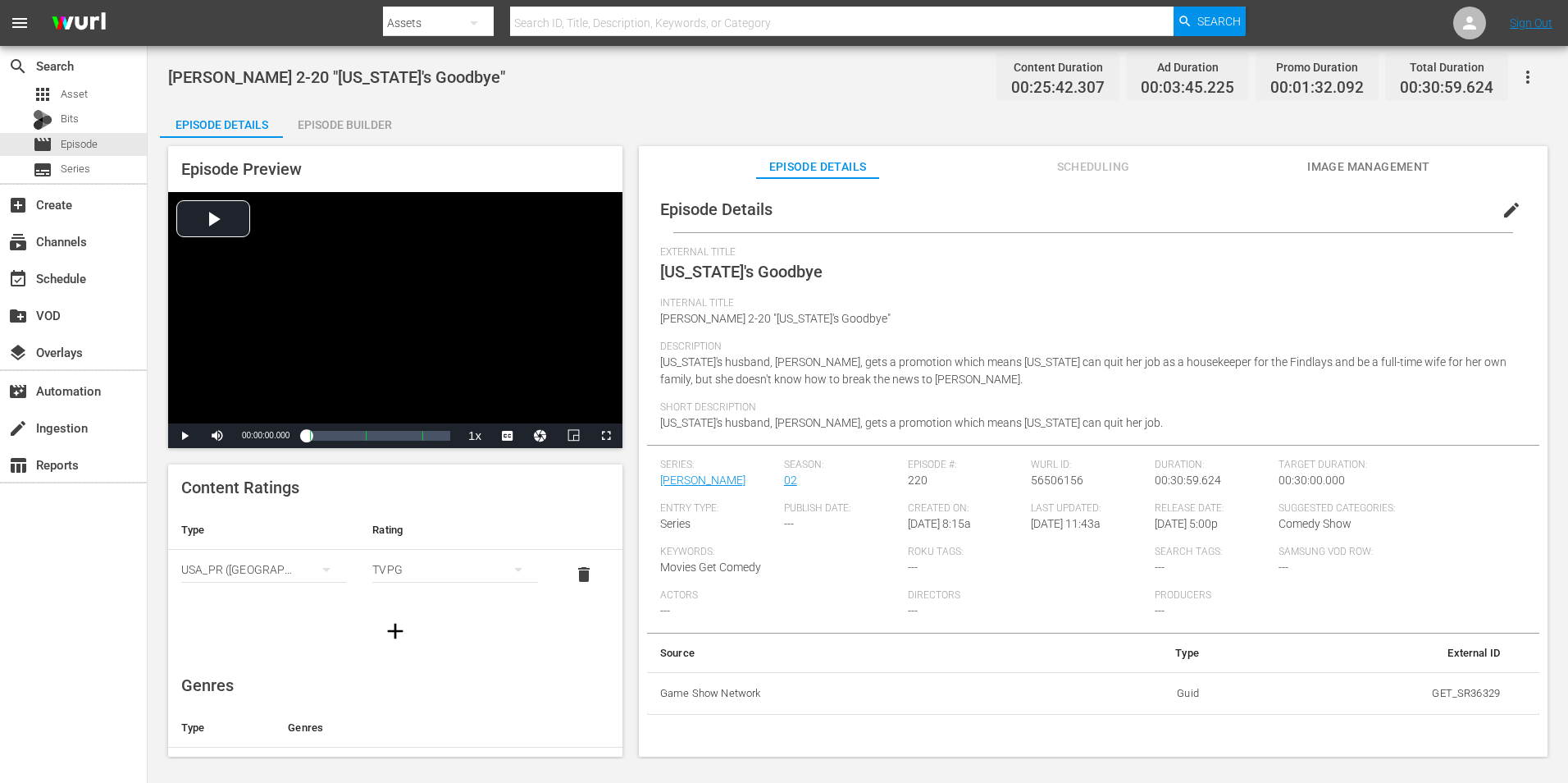
click at [1531, 79] on icon "button" at bounding box center [1528, 77] width 20 height 20
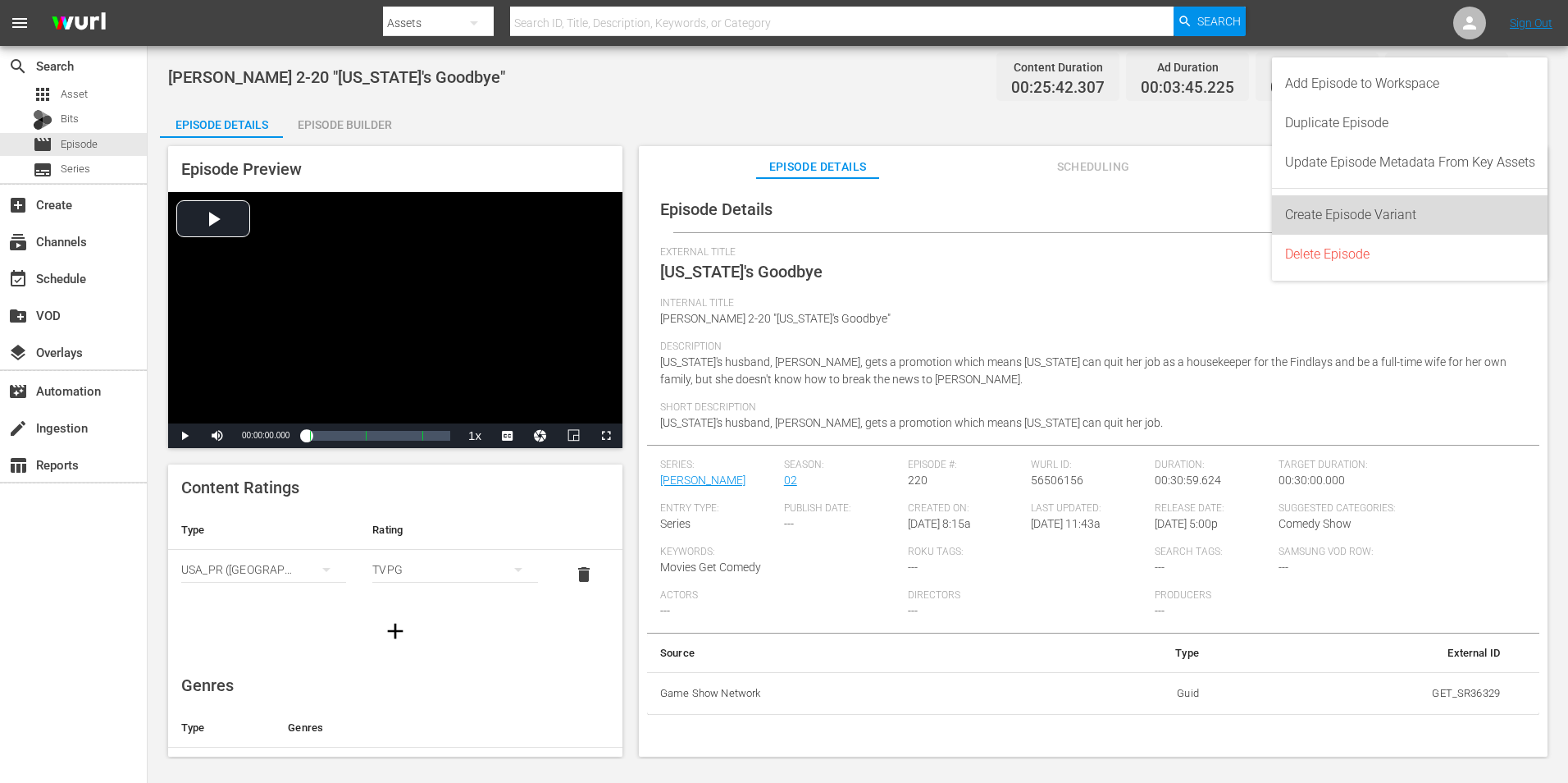
click at [1337, 208] on div "Create Episode Variant" at bounding box center [1410, 214] width 250 height 39
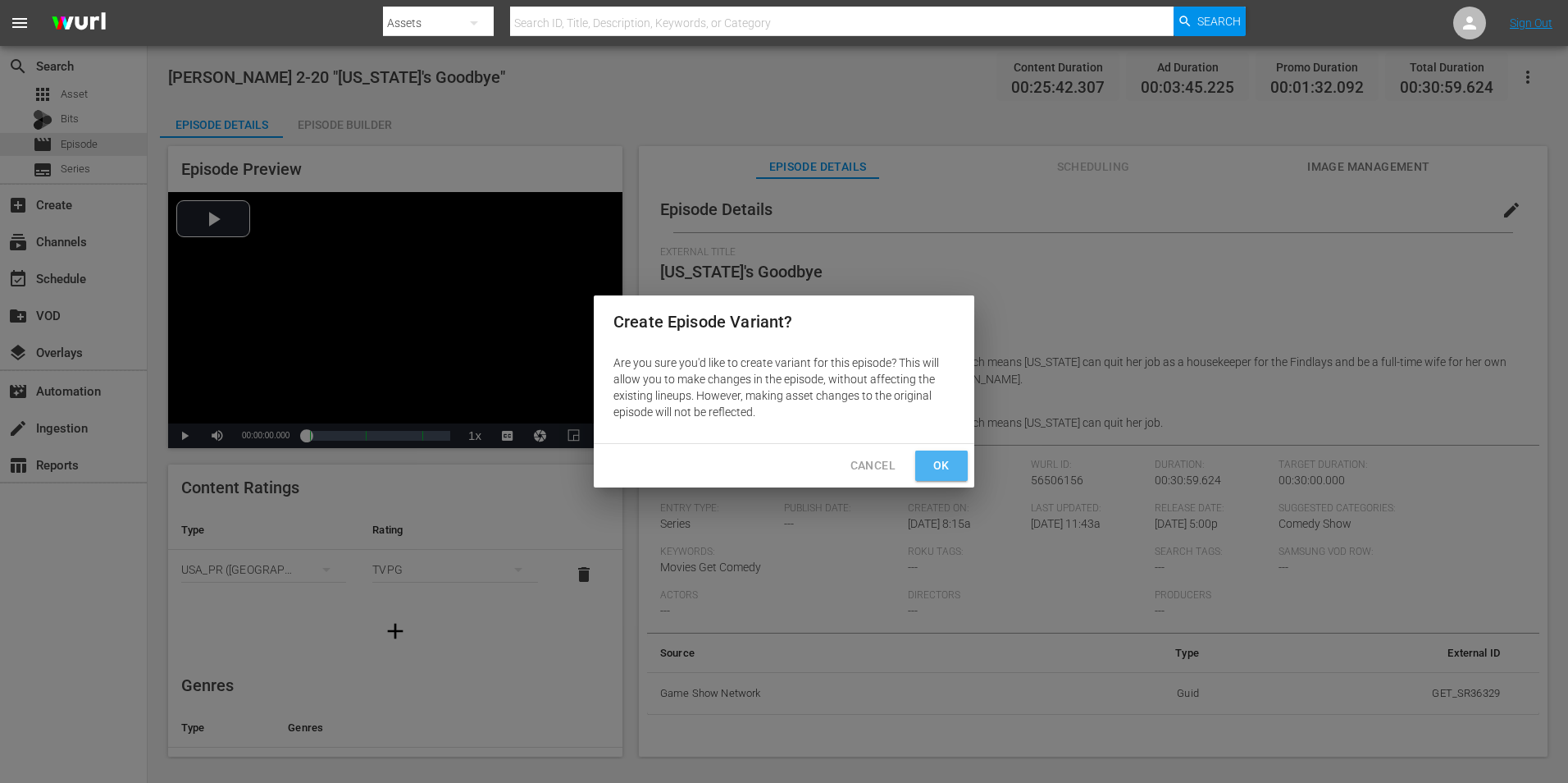
click at [936, 470] on span "Ok" at bounding box center [941, 465] width 26 height 21
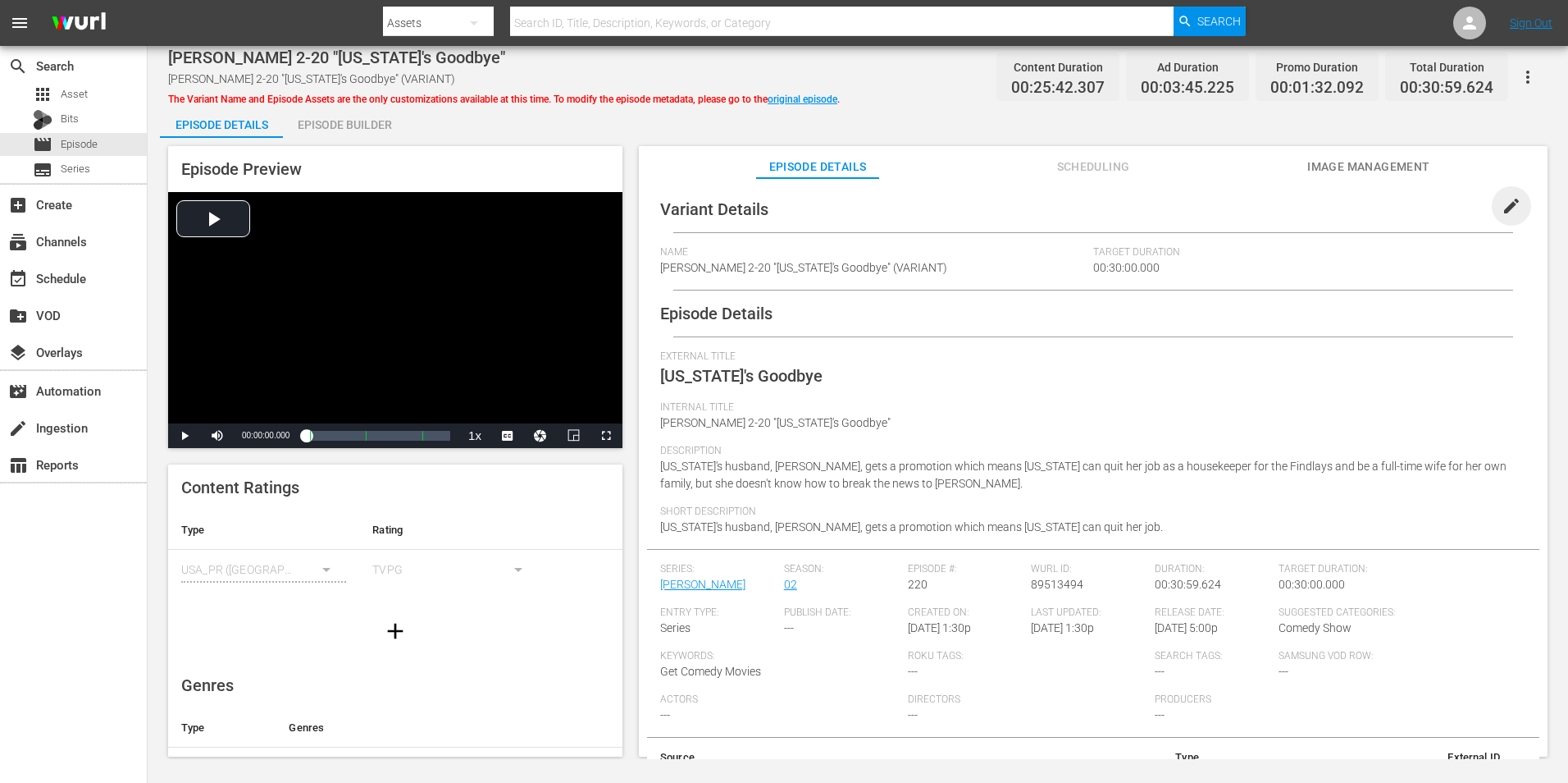
click at [1502, 205] on span "edit" at bounding box center [1512, 206] width 20 height 20
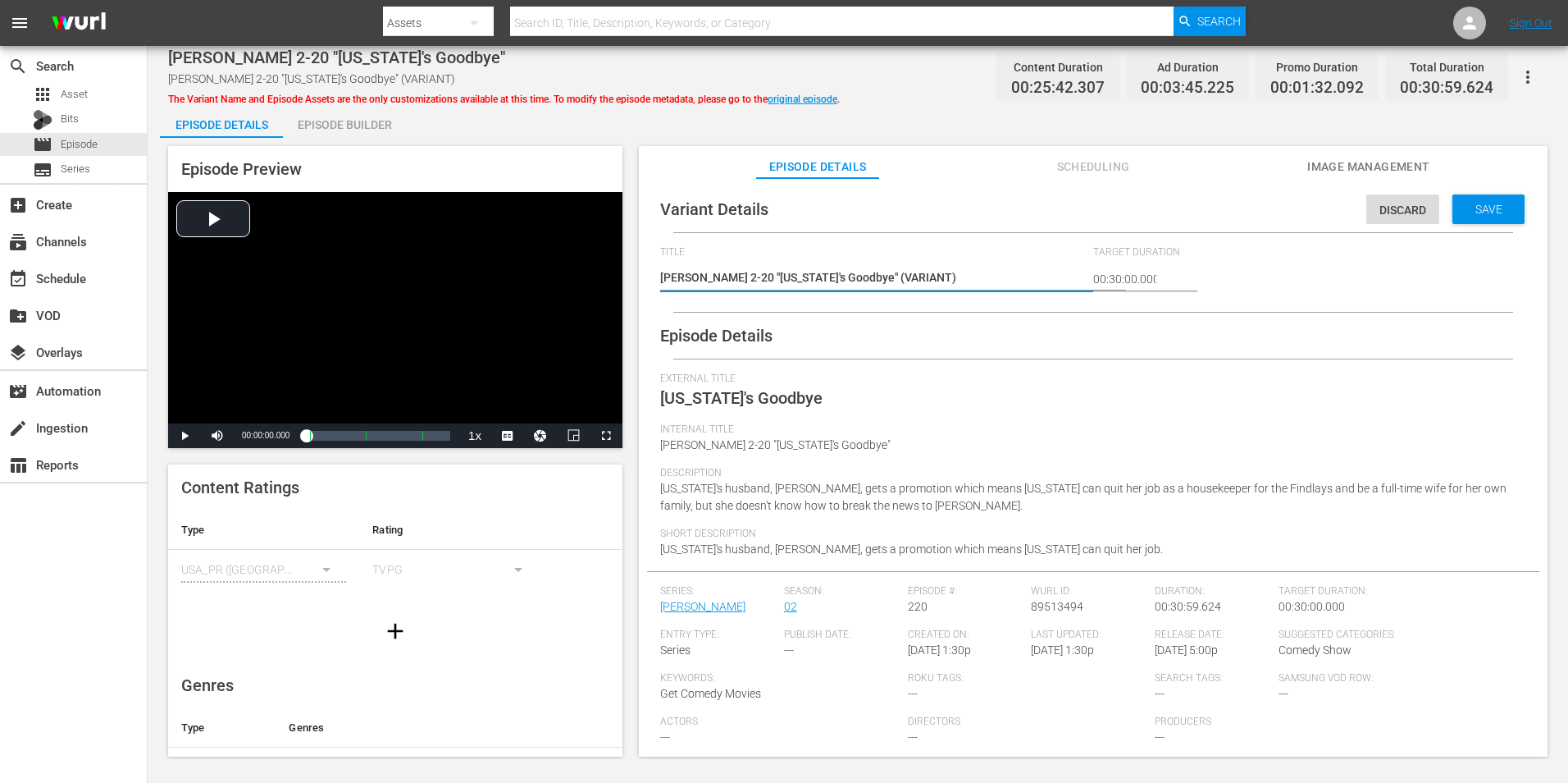
drag, startPoint x: 884, startPoint y: 275, endPoint x: 840, endPoint y: 284, distance: 44.9
click at [840, 284] on textarea "R MAUD 2-20 "Florida's Goodbye" (VARIANT)" at bounding box center [872, 280] width 425 height 20
type textarea "R MAUD 2-20 "Florida's Goodbye" (+)"
type textarea "R MAUD 2-20 "Florida's Goodbye" (+3)"
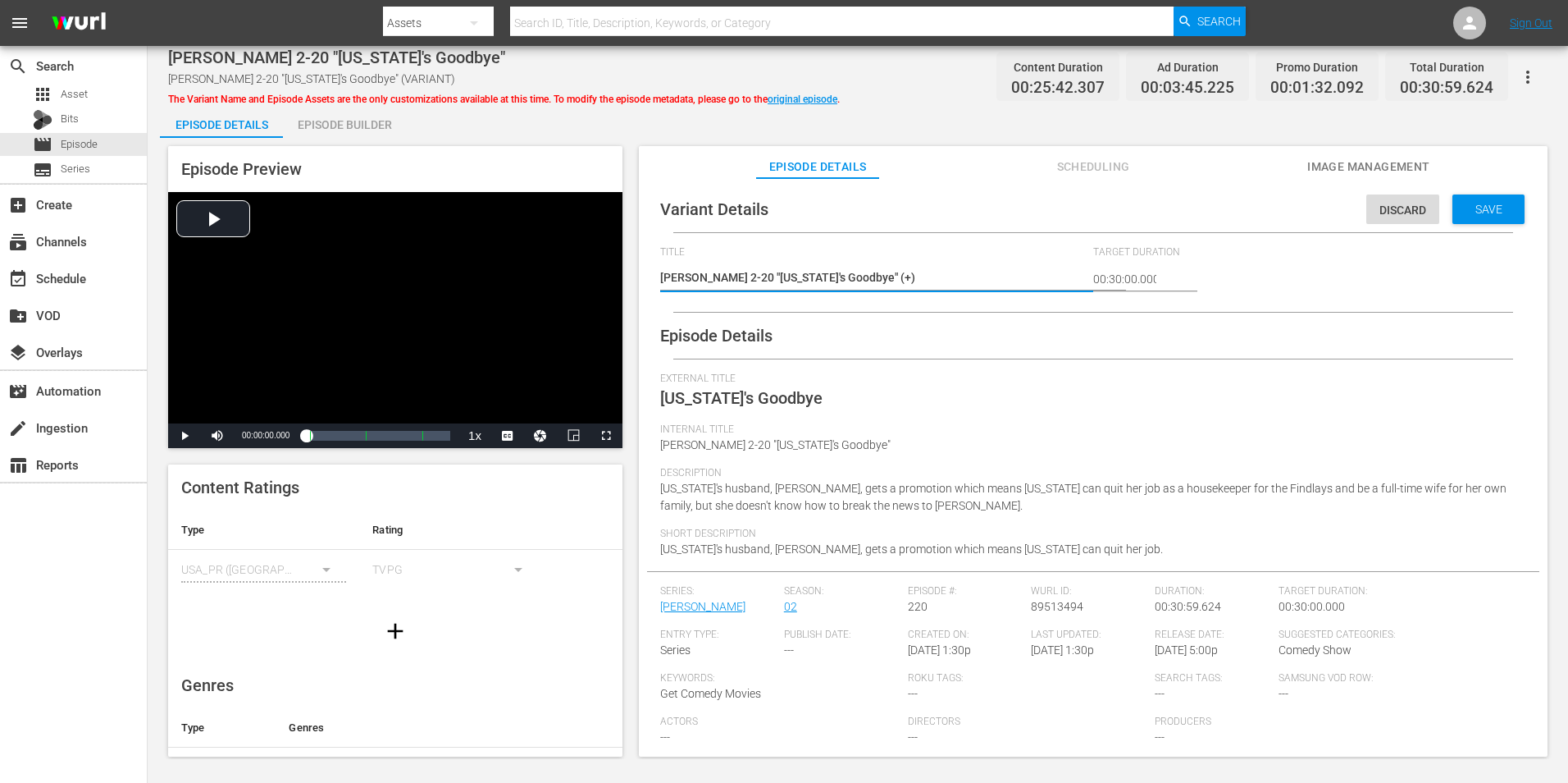
type textarea "R MAUD 2-20 "Florida's Goodbye" (+3)"
type textarea "R MAUD 2-20 "Florida's Goodbye" (+35)"
type textarea "[PERSON_NAME] 2-20 "[US_STATE]'s Goodbye" (+35s)"
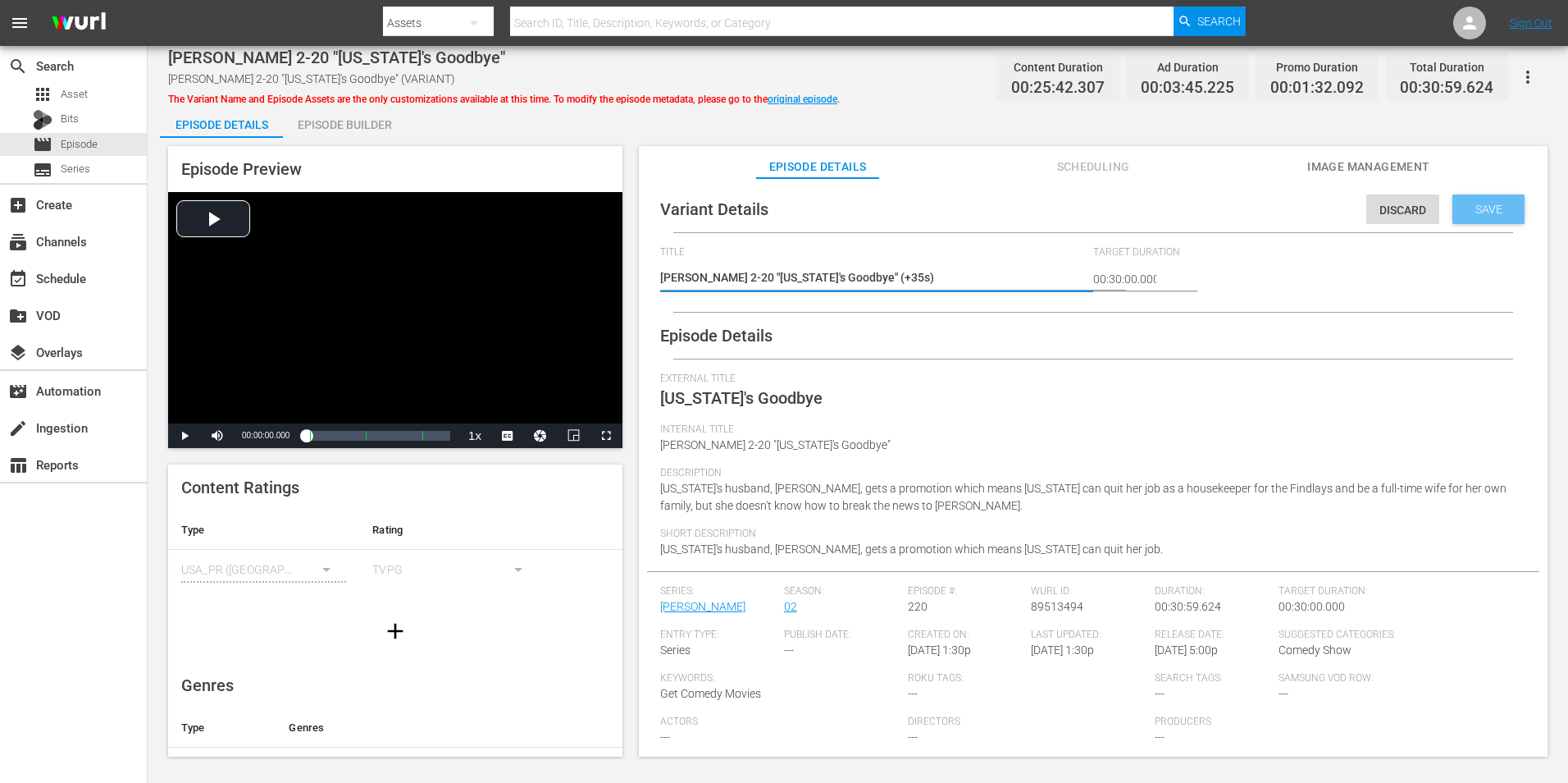
click at [1482, 205] on span "Save" at bounding box center [1489, 209] width 54 height 13
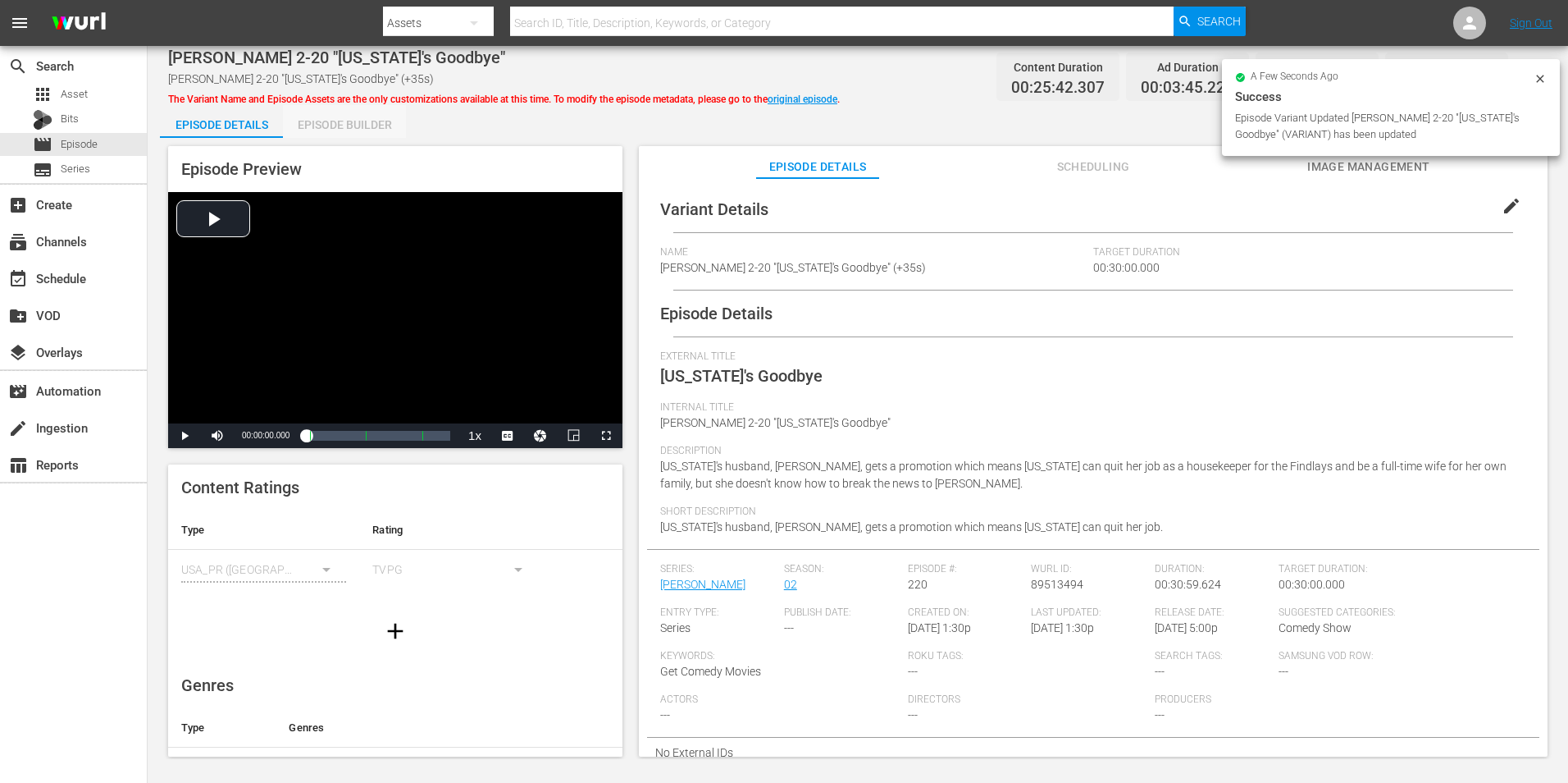
click at [354, 125] on div "Episode Builder" at bounding box center [344, 124] width 123 height 39
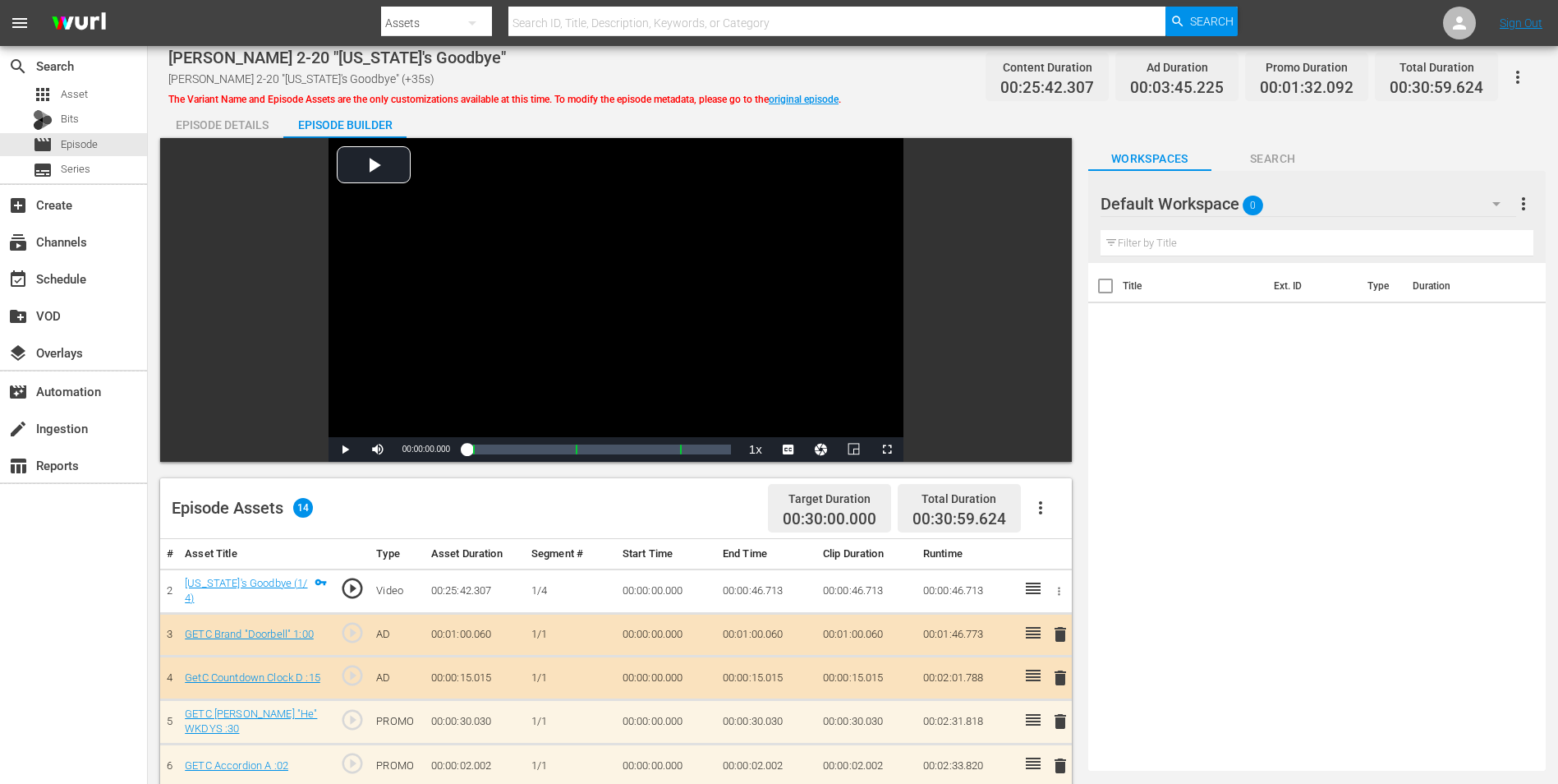
click at [1282, 156] on span "Search" at bounding box center [1273, 159] width 123 height 21
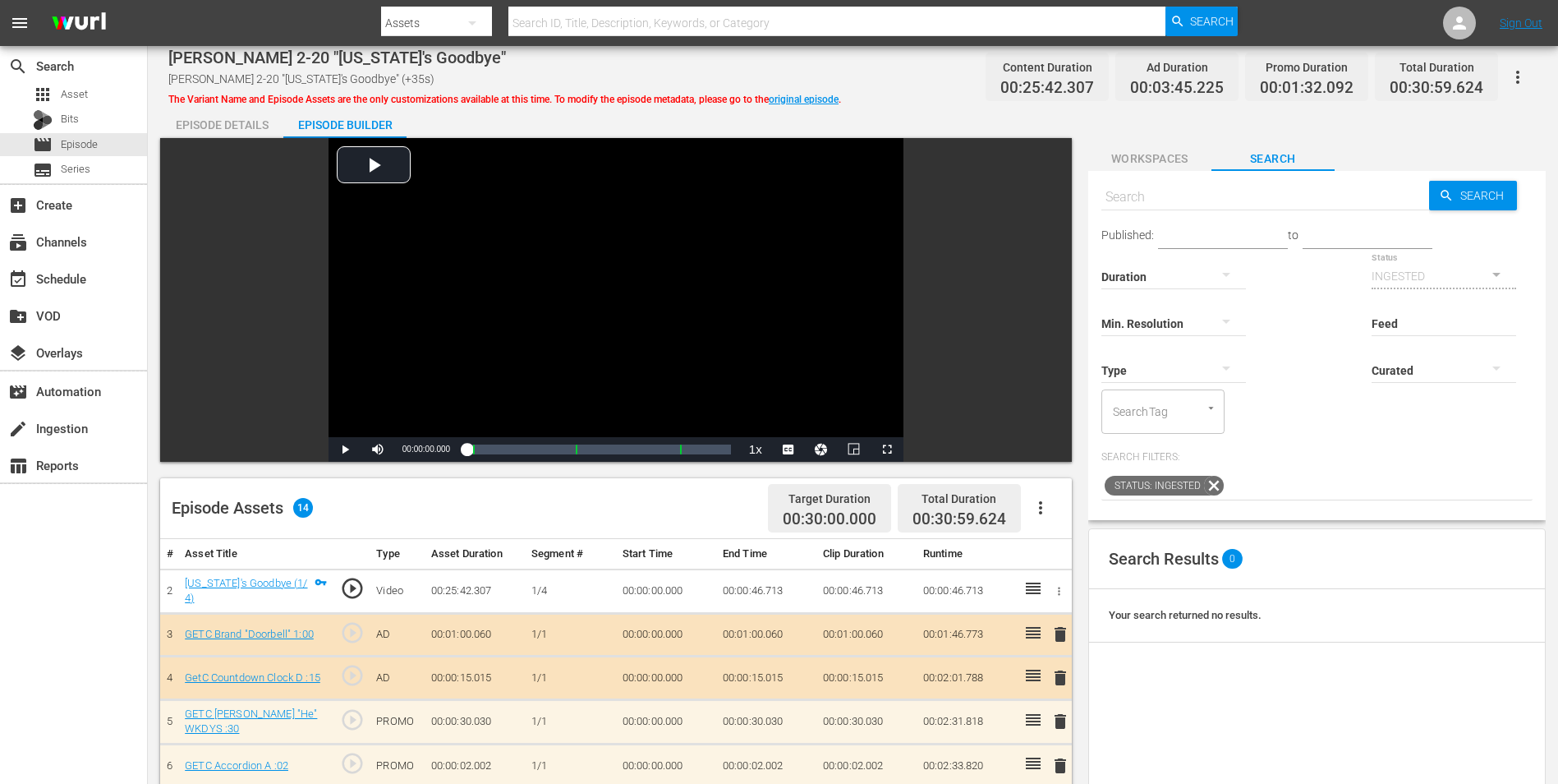
click at [1202, 198] on input "text" at bounding box center [1265, 197] width 328 height 39
paste input "GETC Brand "Proof" :15"
type input "GETC Brand "Proof" :15"
click at [1226, 364] on icon "button" at bounding box center [1227, 368] width 20 height 20
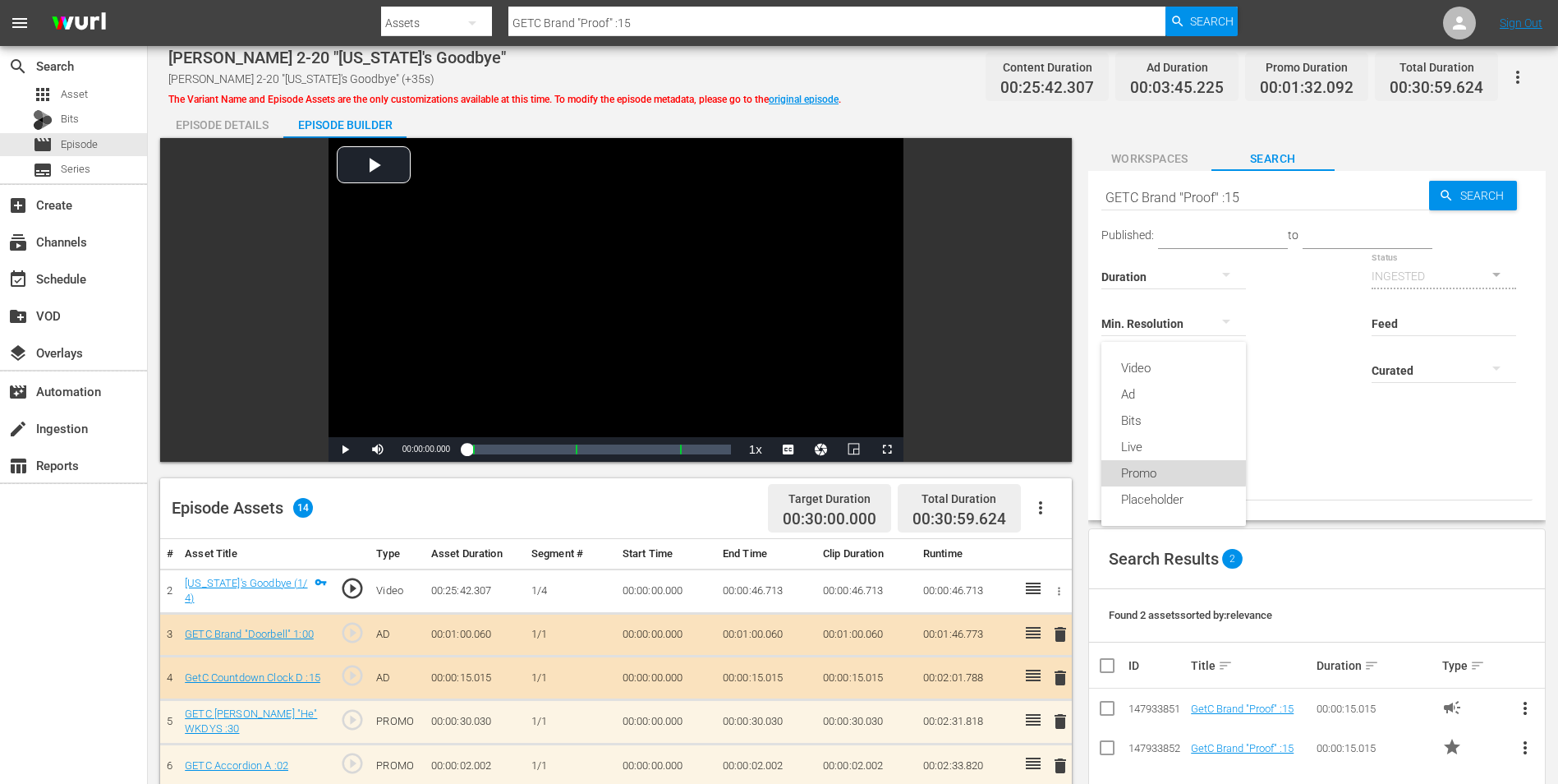
click at [1149, 470] on div "Promo" at bounding box center [1173, 473] width 145 height 26
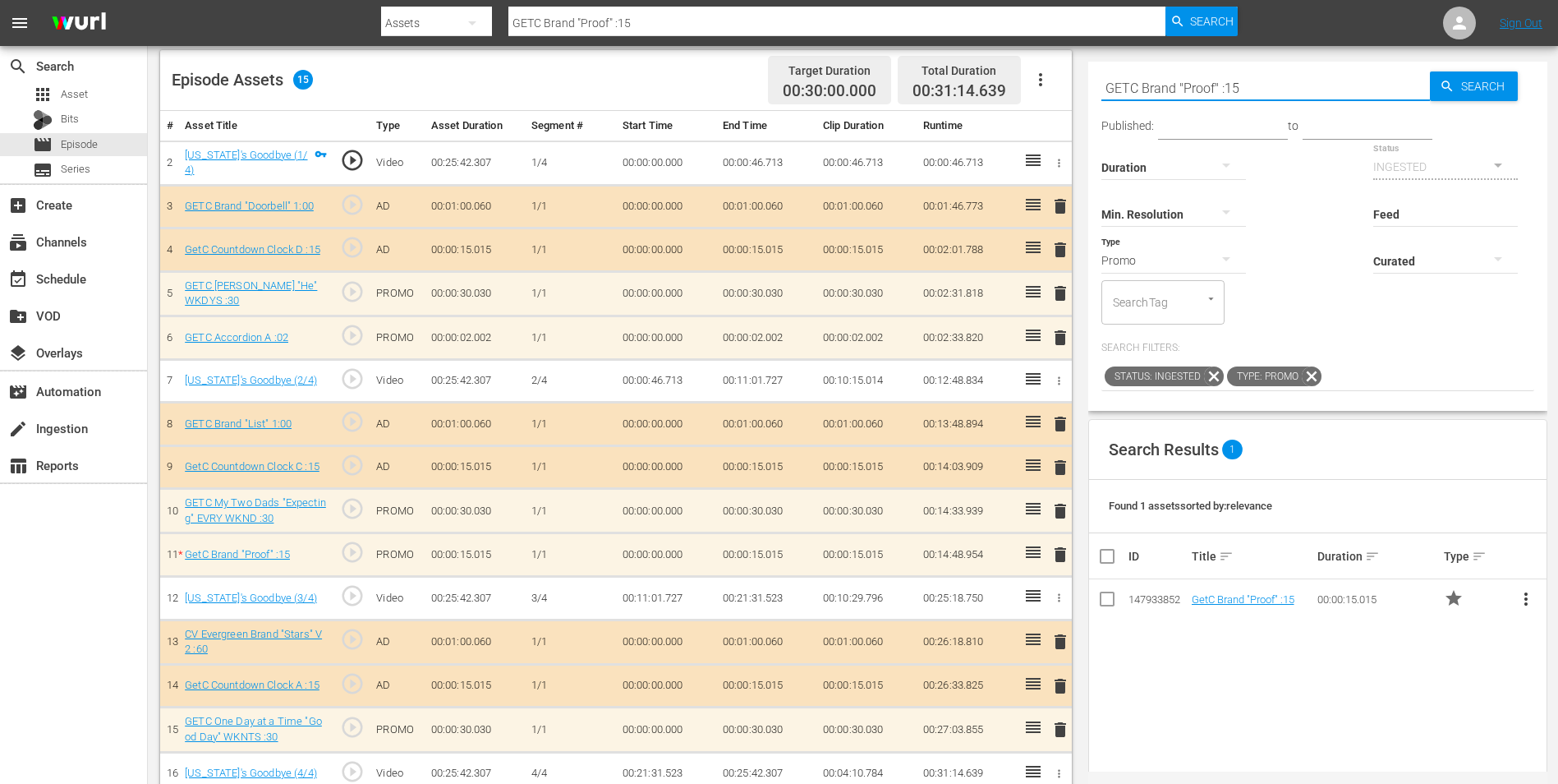
drag, startPoint x: 1089, startPoint y: 73, endPoint x: 984, endPoint y: 57, distance: 106.2
click at [985, 57] on div "Video Player is loading. Play Video Play Mute Current Time 00:00:00.000 / Durat…" at bounding box center [853, 253] width 1386 height 1085
paste input "CVC IMG Drama Revised"
type input "CVC IMG Drama Revised :15"
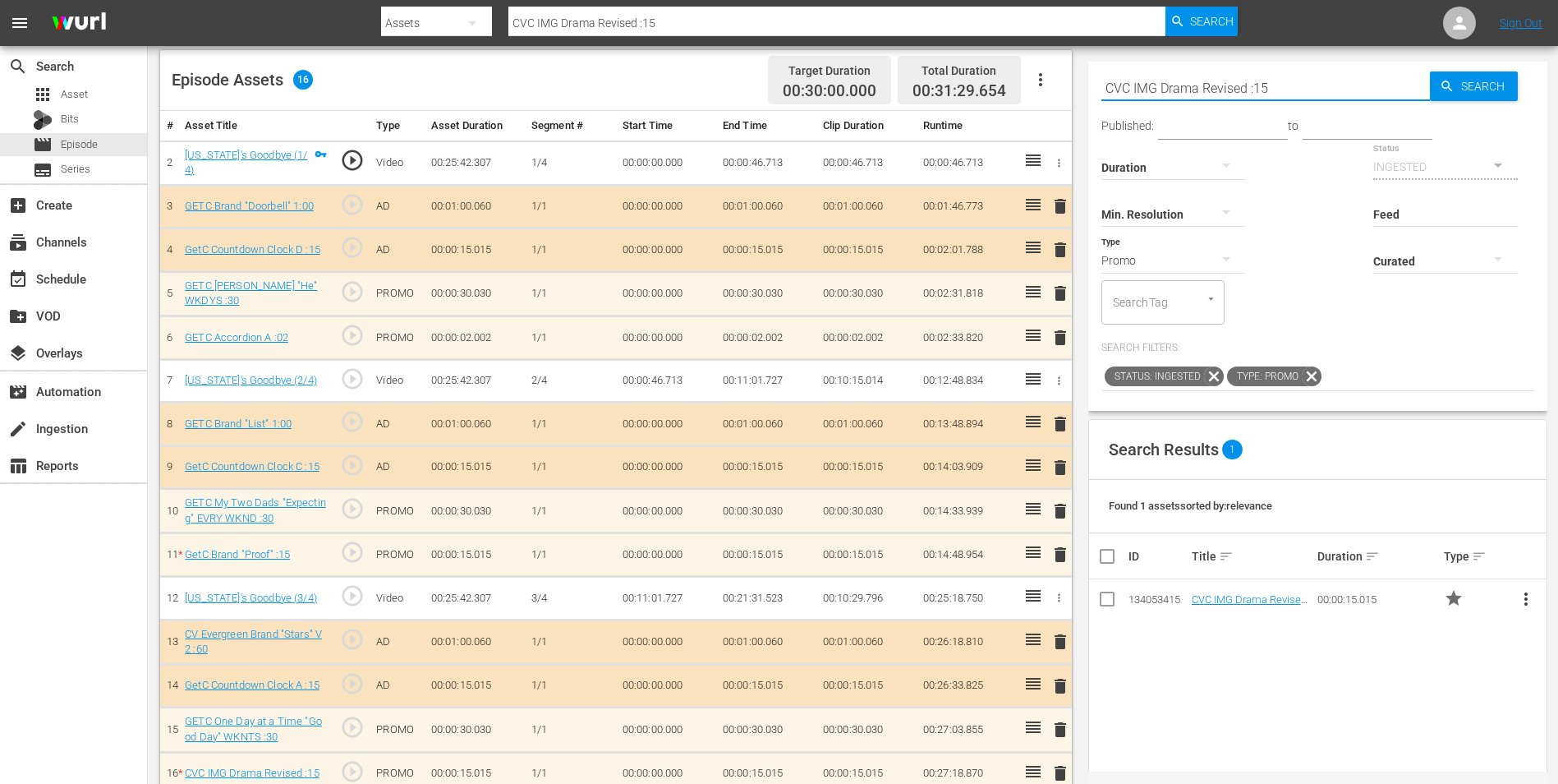
drag, startPoint x: 1291, startPoint y: 89, endPoint x: 928, endPoint y: 57, distance: 364.4
click at [928, 57] on div "Video Player is loading. Play Video Play Mute Current Time 00:00:00.000 / Durat…" at bounding box center [853, 274] width 1386 height 1129
paste input "GETC Accordion A :07"
type input "GETC Accordion A :07"
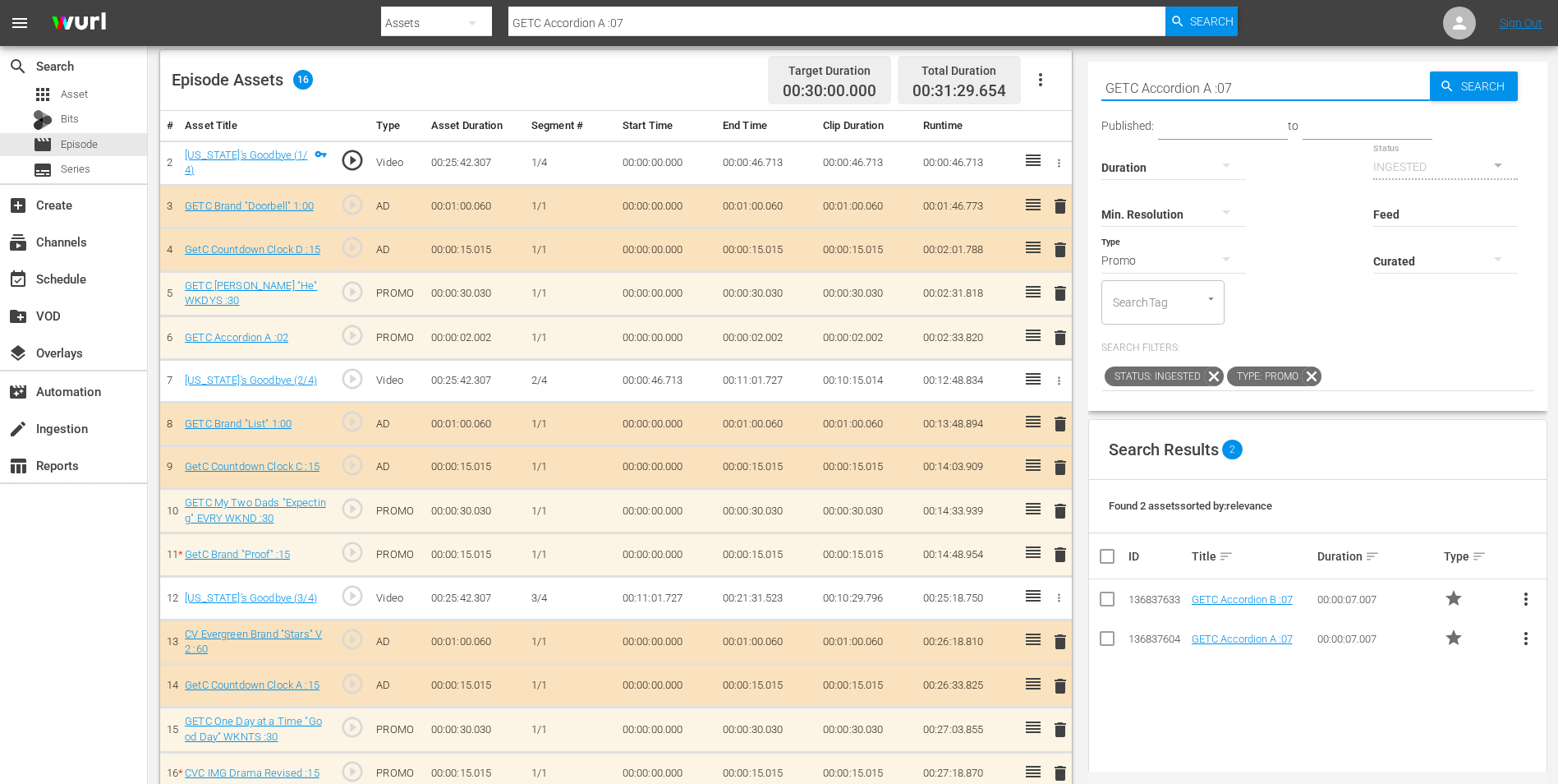
type input "GETC Accordion A :07"
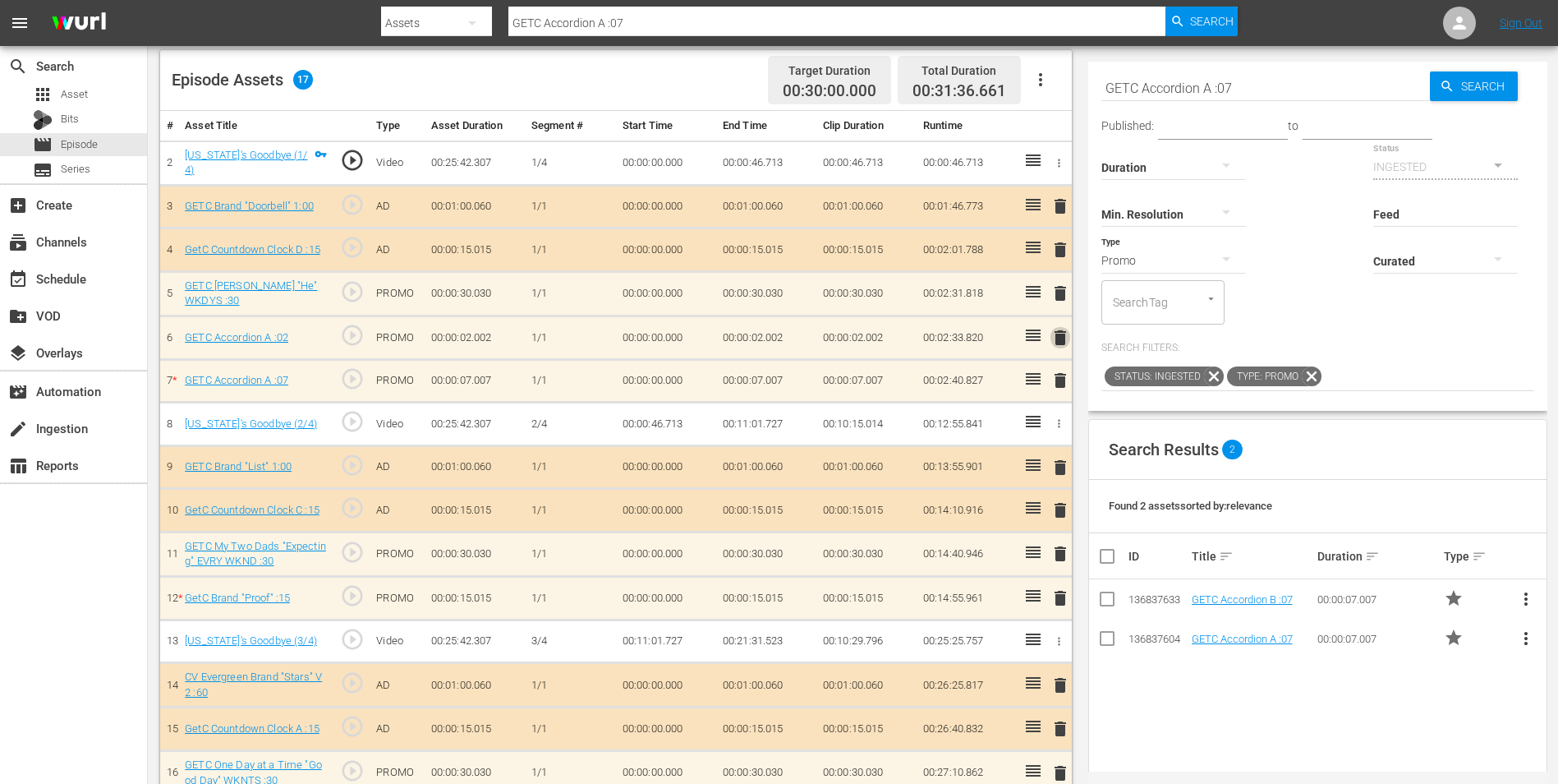
click at [1061, 336] on span "delete" at bounding box center [1061, 338] width 20 height 20
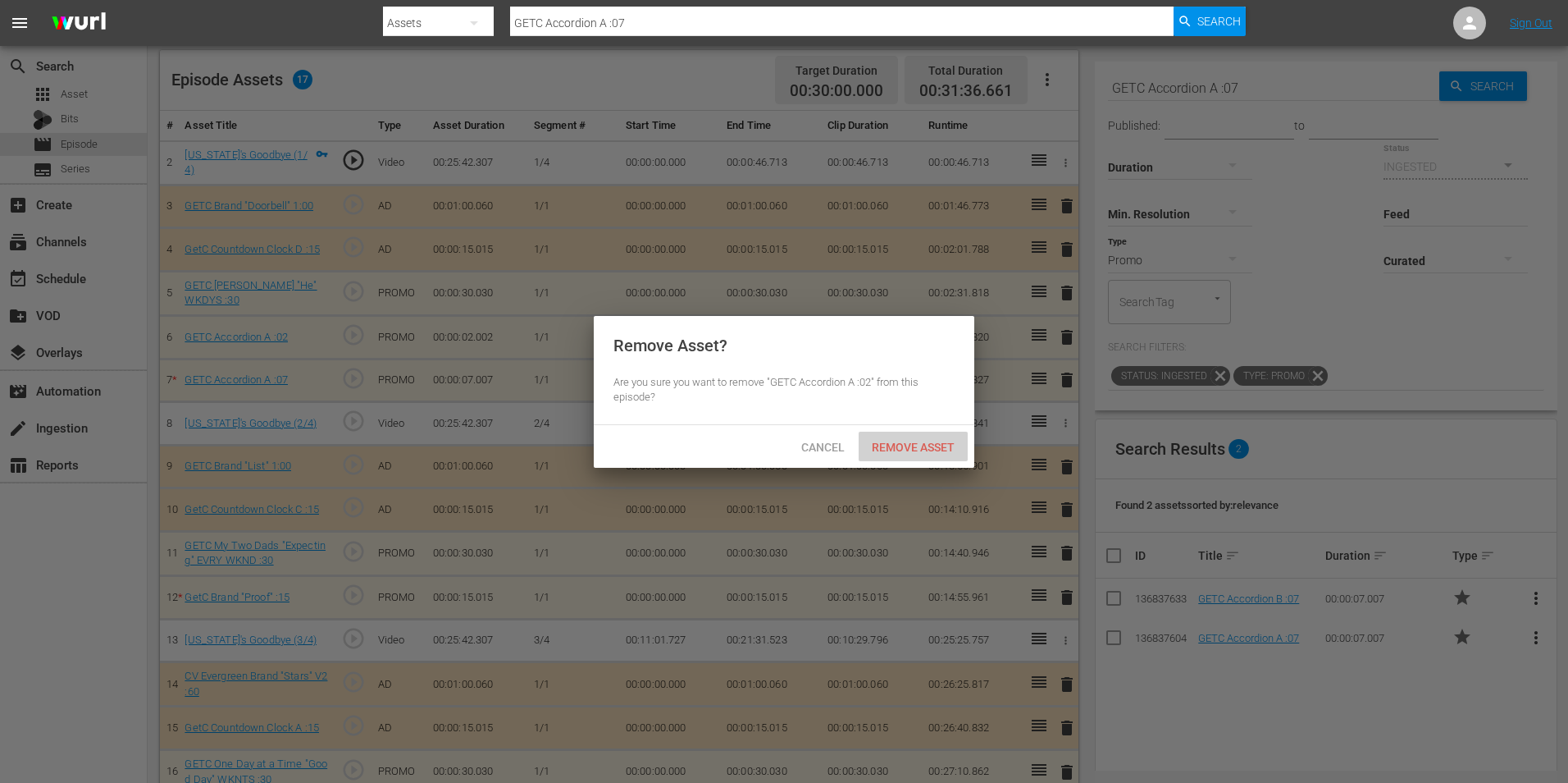
click at [921, 447] on span "Remove Asset" at bounding box center [913, 447] width 109 height 13
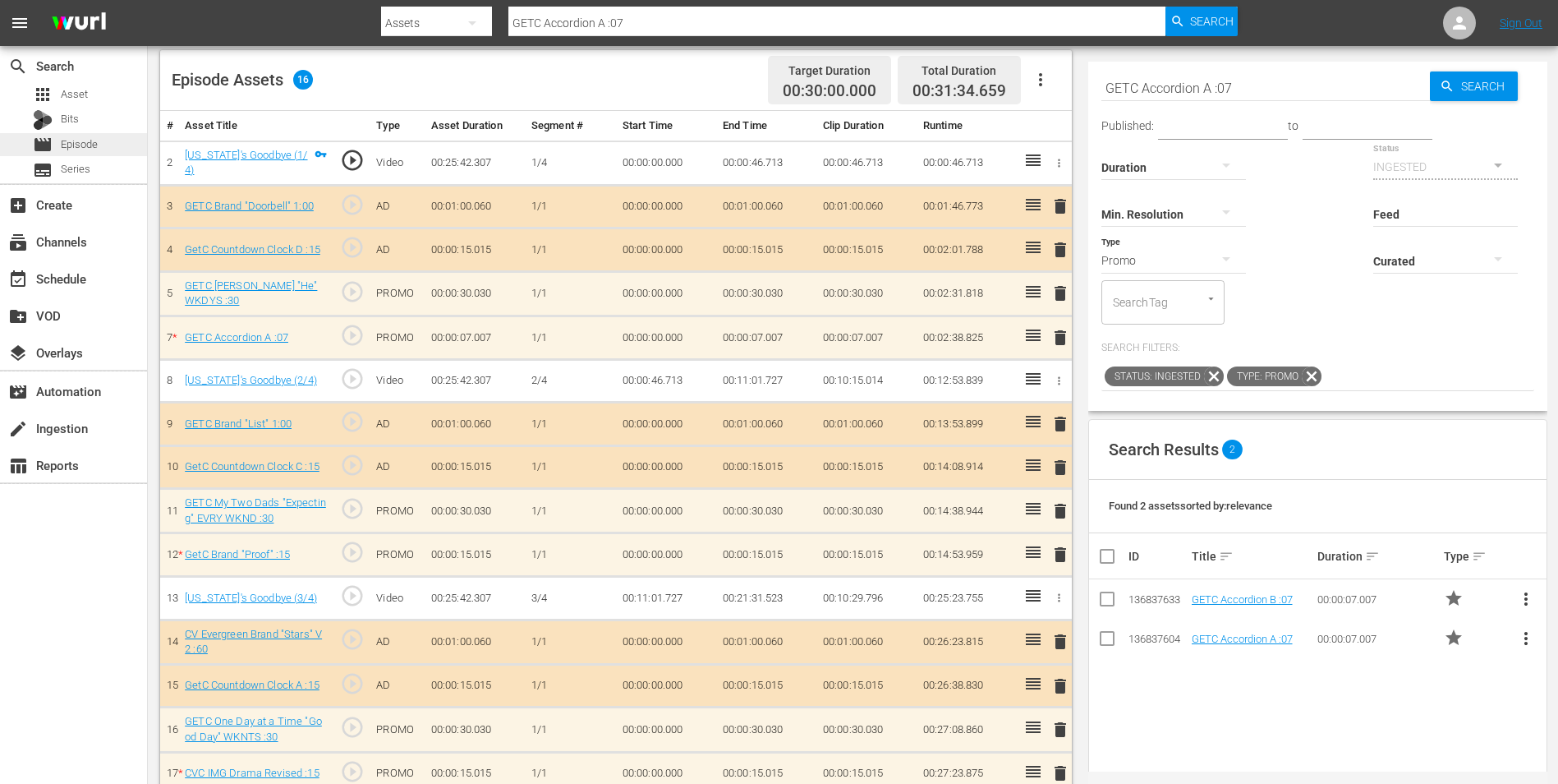
click at [91, 138] on span "Episode" at bounding box center [79, 145] width 37 height 16
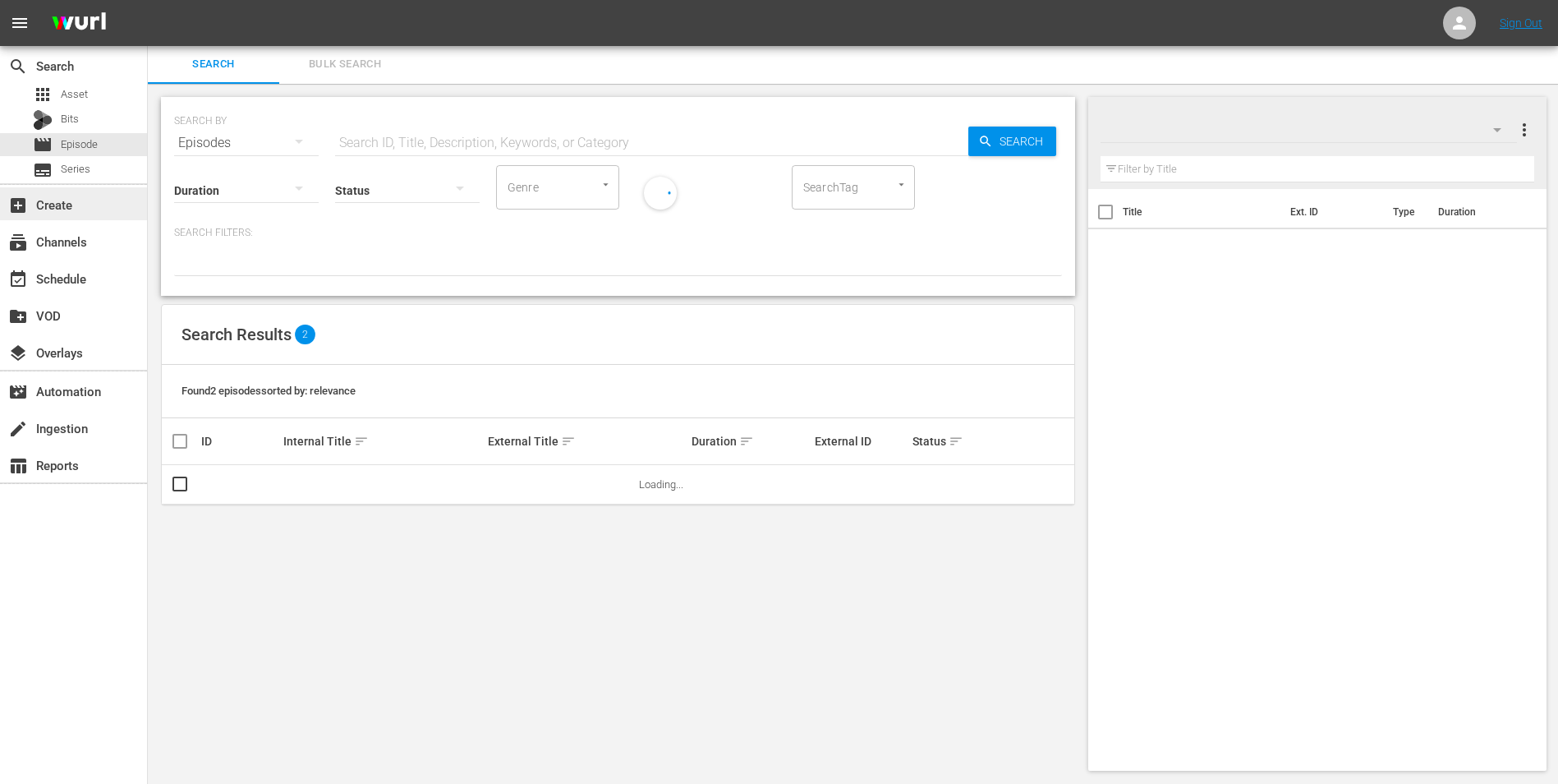
scroll to position [356, 0]
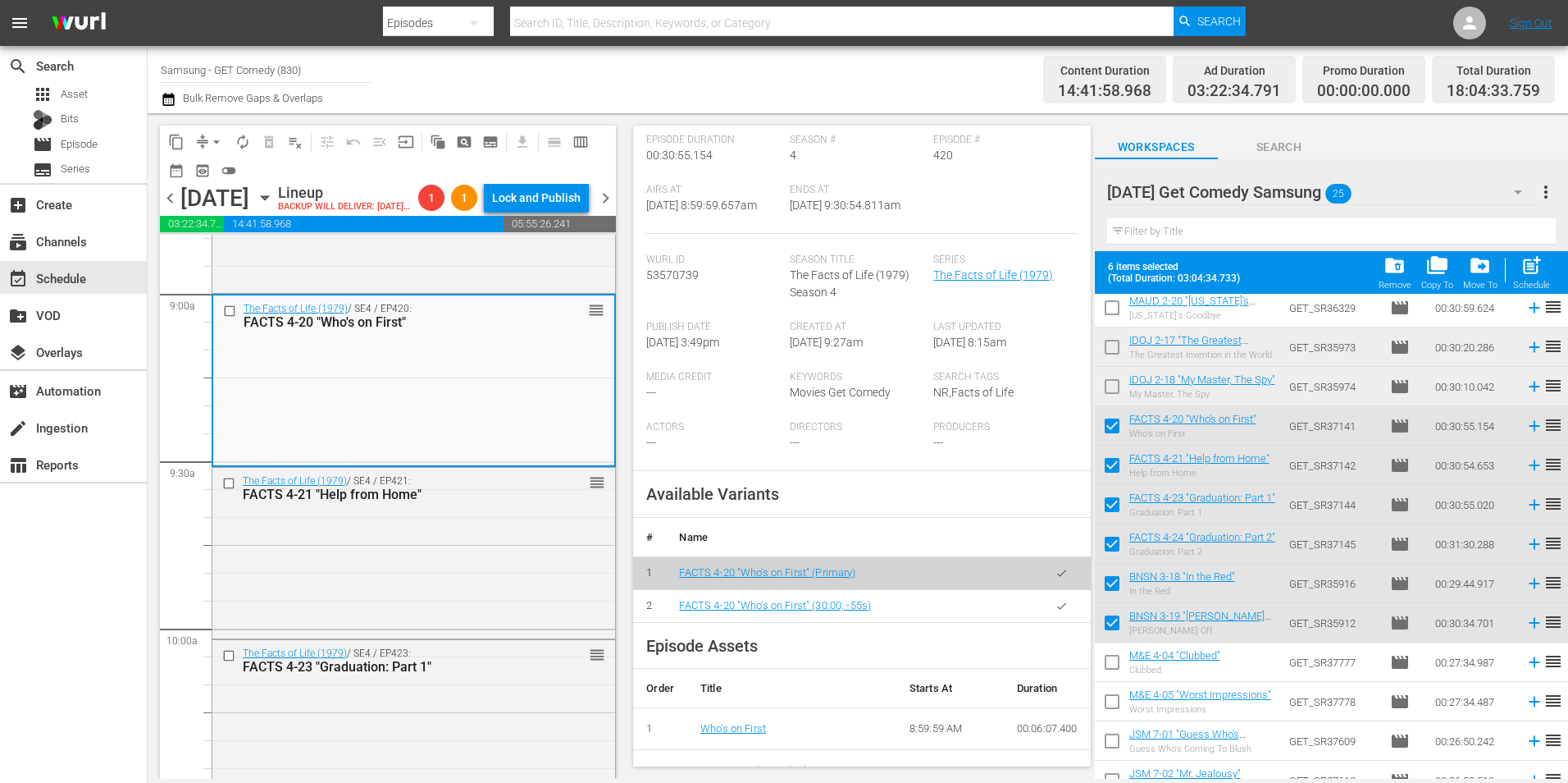
scroll to position [246, 0]
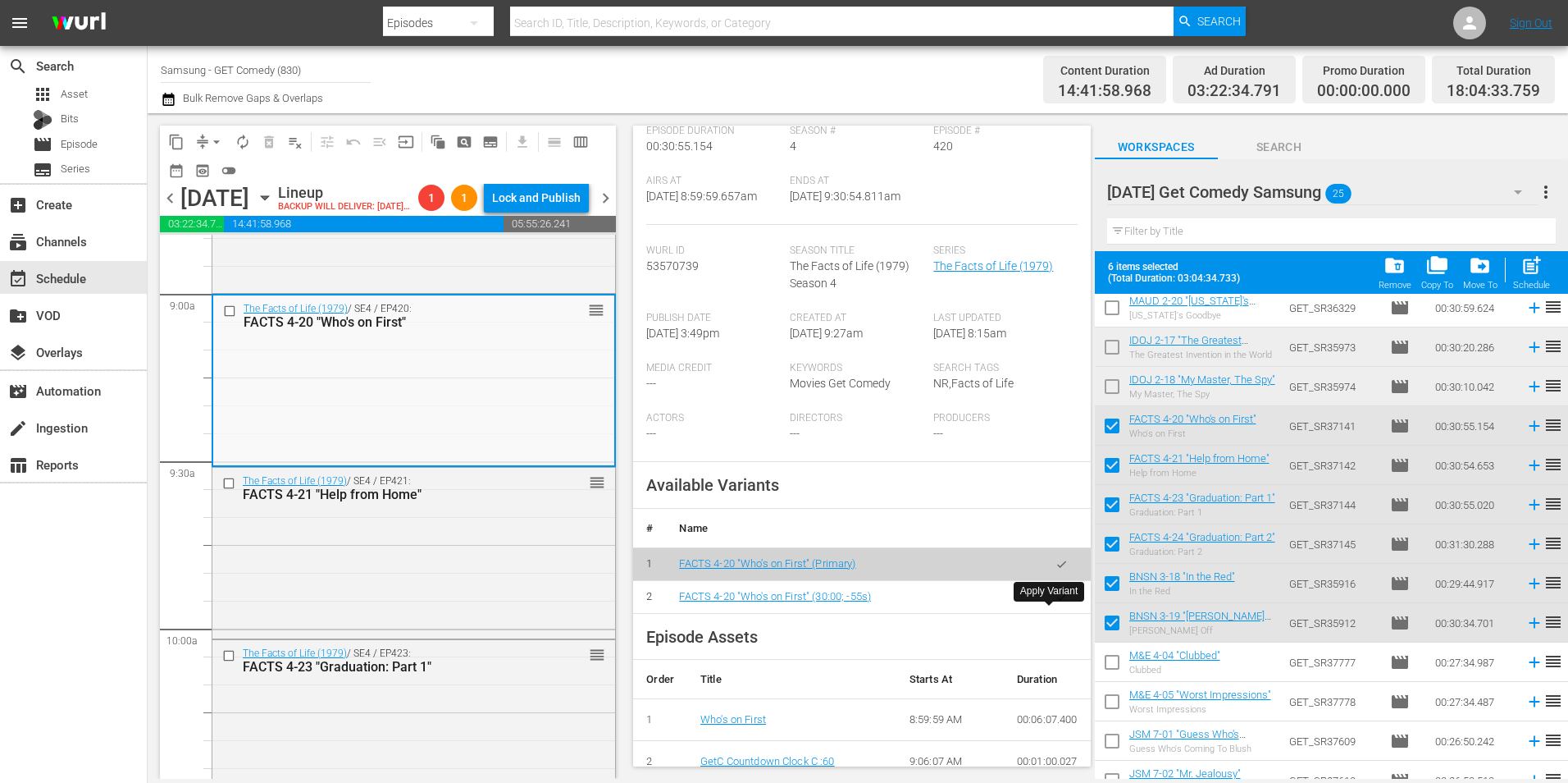
click at [1056, 613] on button "button" at bounding box center [1061, 596] width 32 height 32
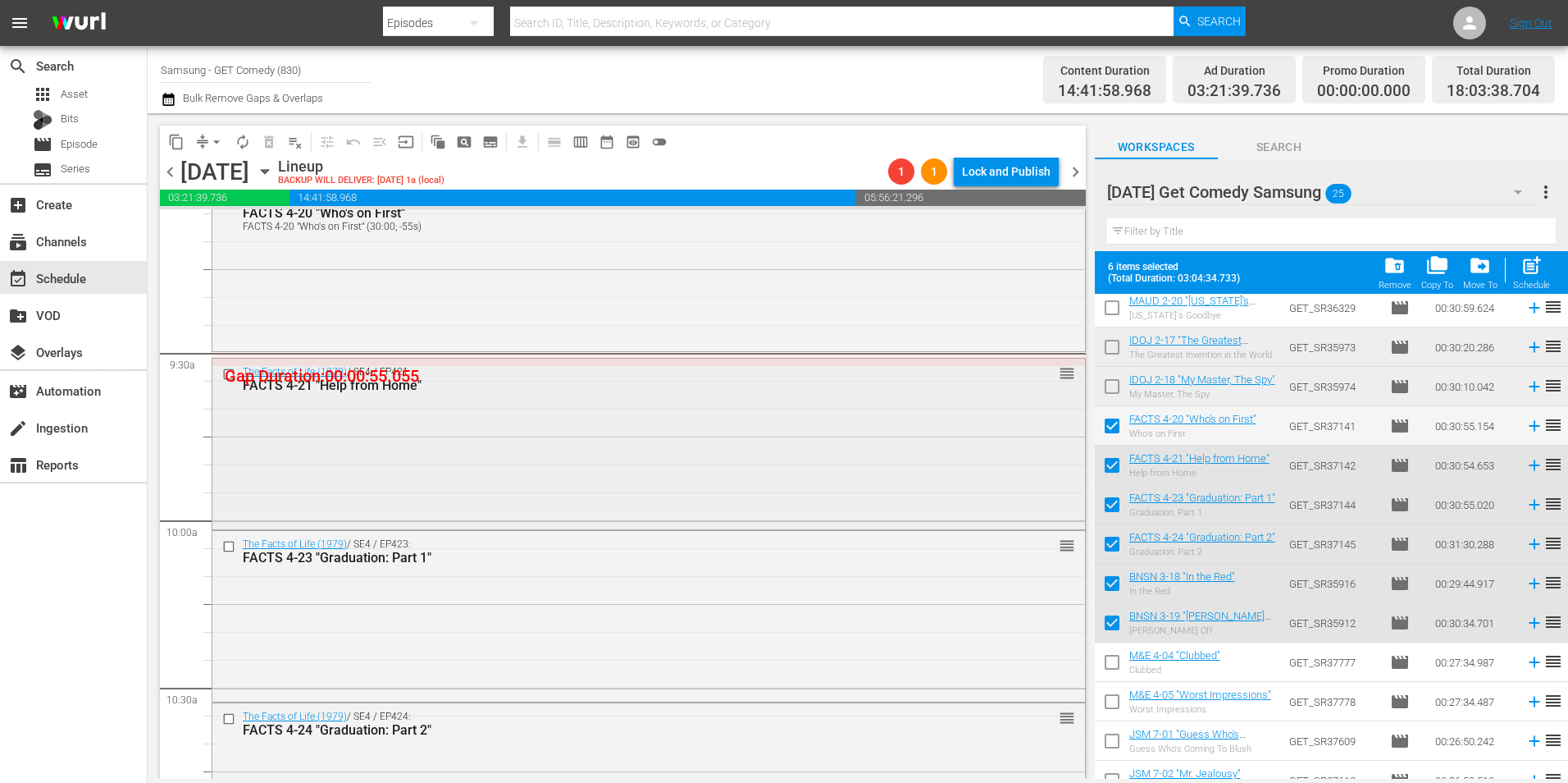
scroll to position [3035, 0]
click at [460, 429] on div "The Facts of Life (1979) / SE4 / EP421: FACTS 4-21 "Help from Home" reorder" at bounding box center [648, 443] width 873 height 168
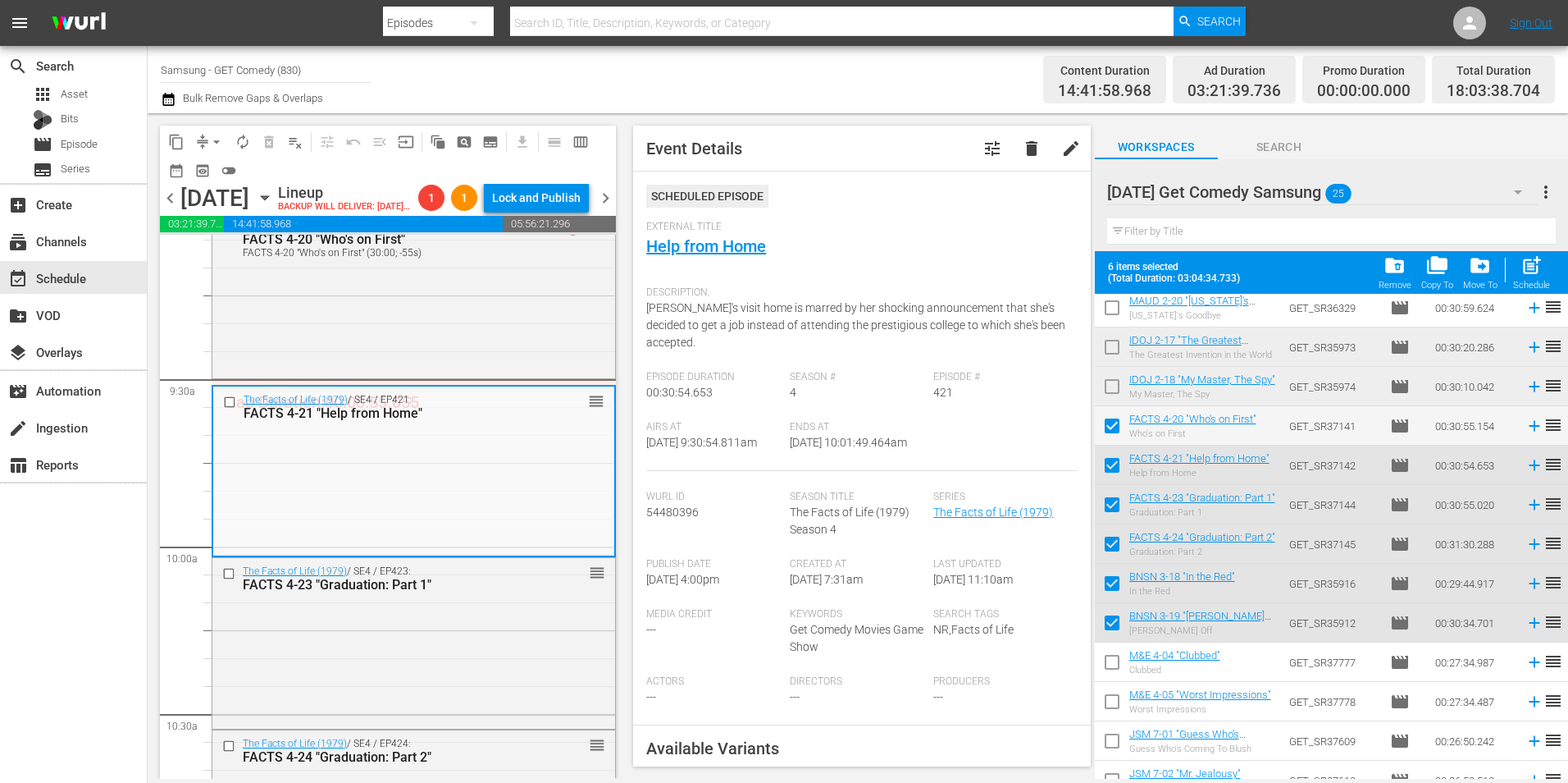
scroll to position [246, 0]
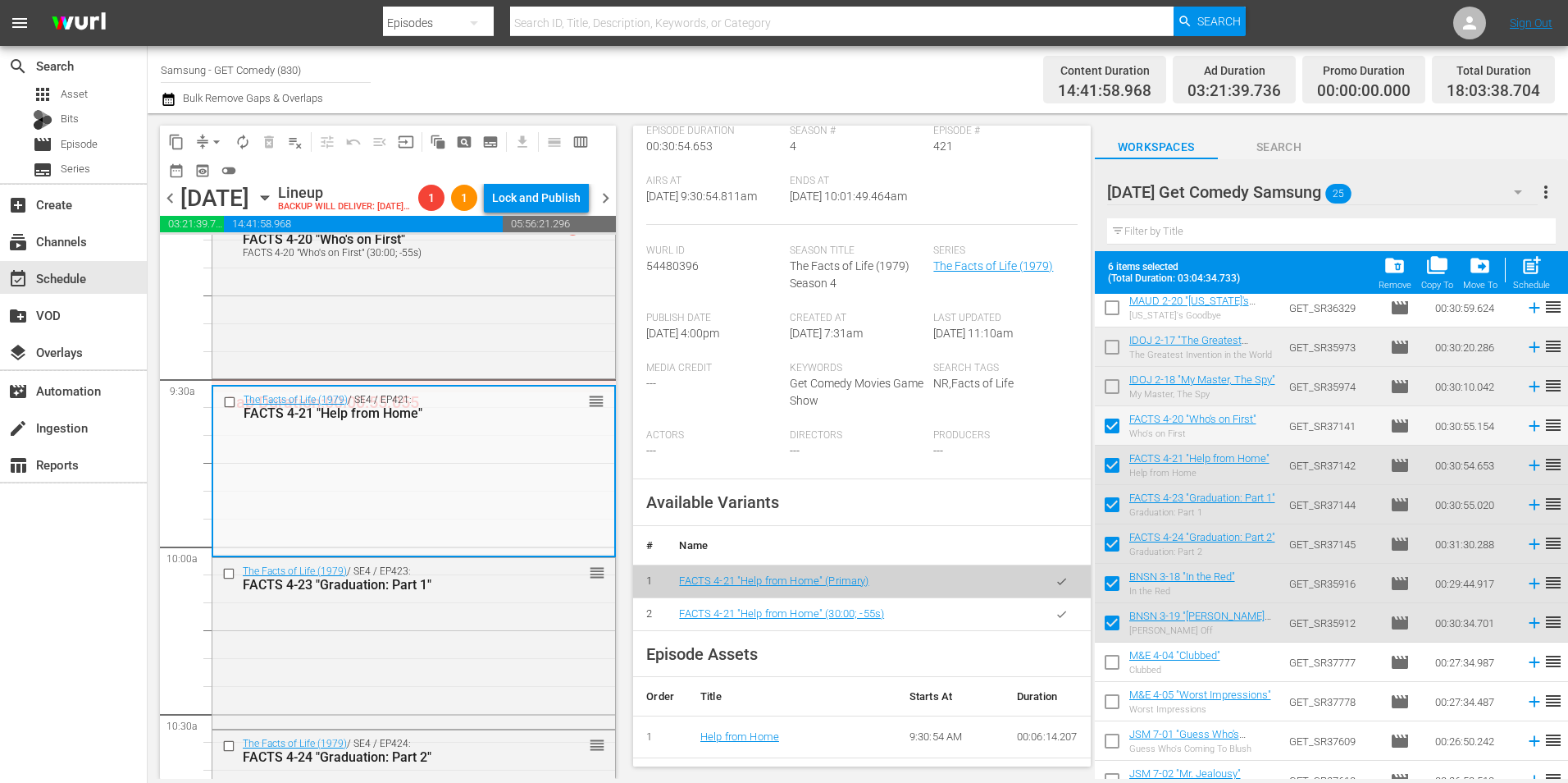
click at [1057, 615] on icon "button" at bounding box center [1062, 613] width 9 height 6
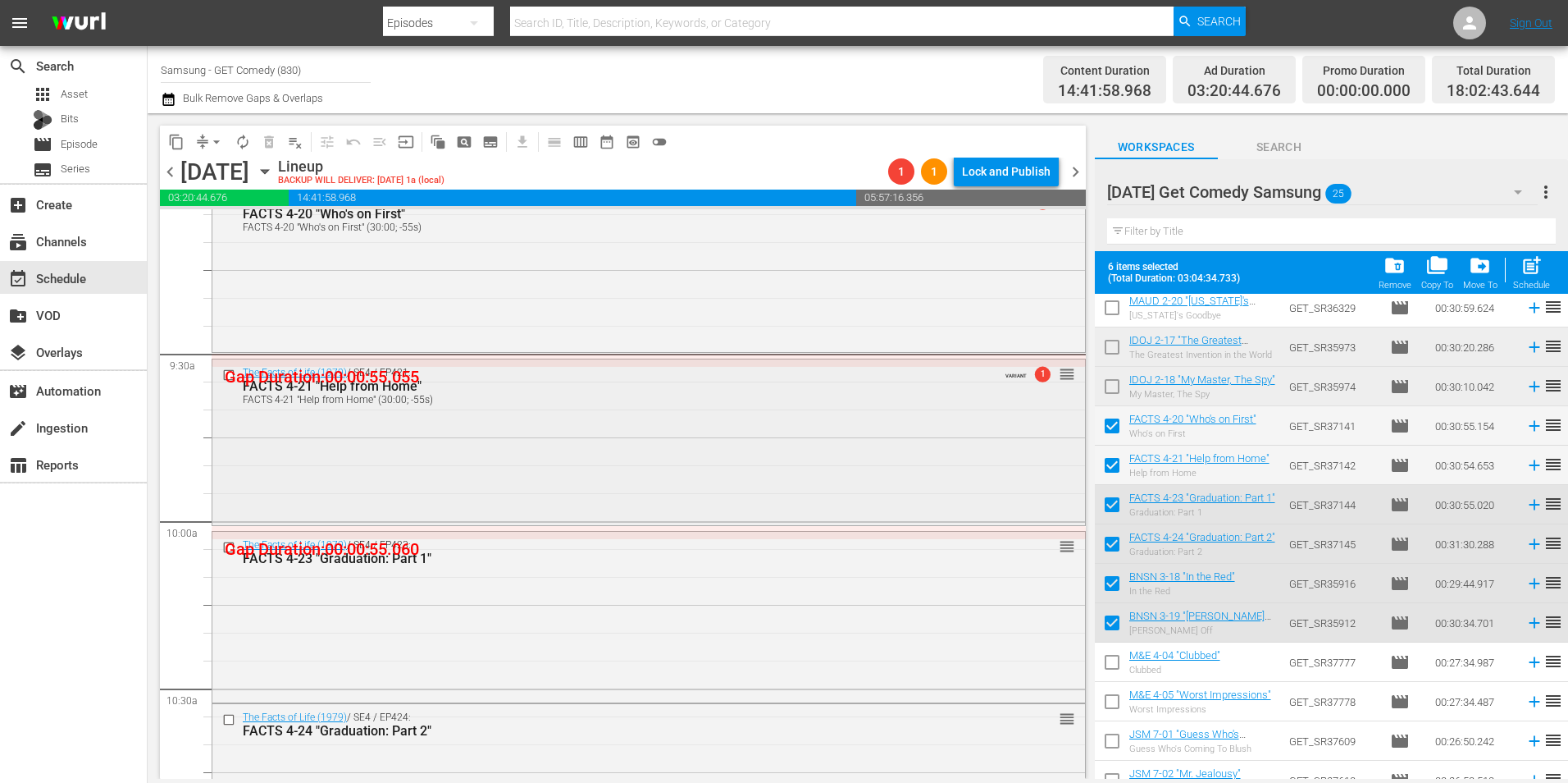
scroll to position [3199, 0]
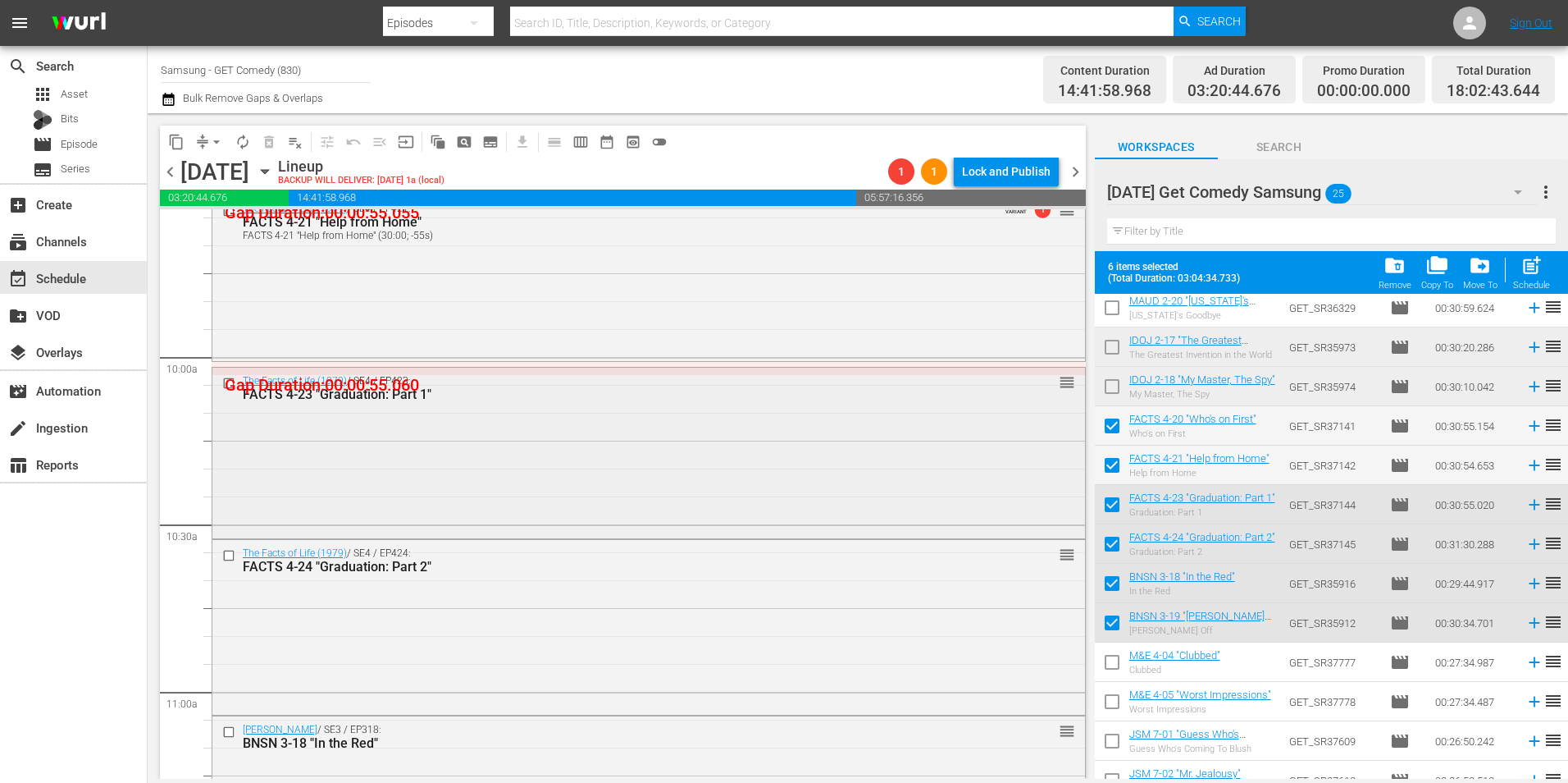
click at [410, 463] on div "The Facts of Life (1979) / SE4 / EP423: FACTS 4-23 "Graduation: Part 1" reorder" at bounding box center [648, 452] width 873 height 168
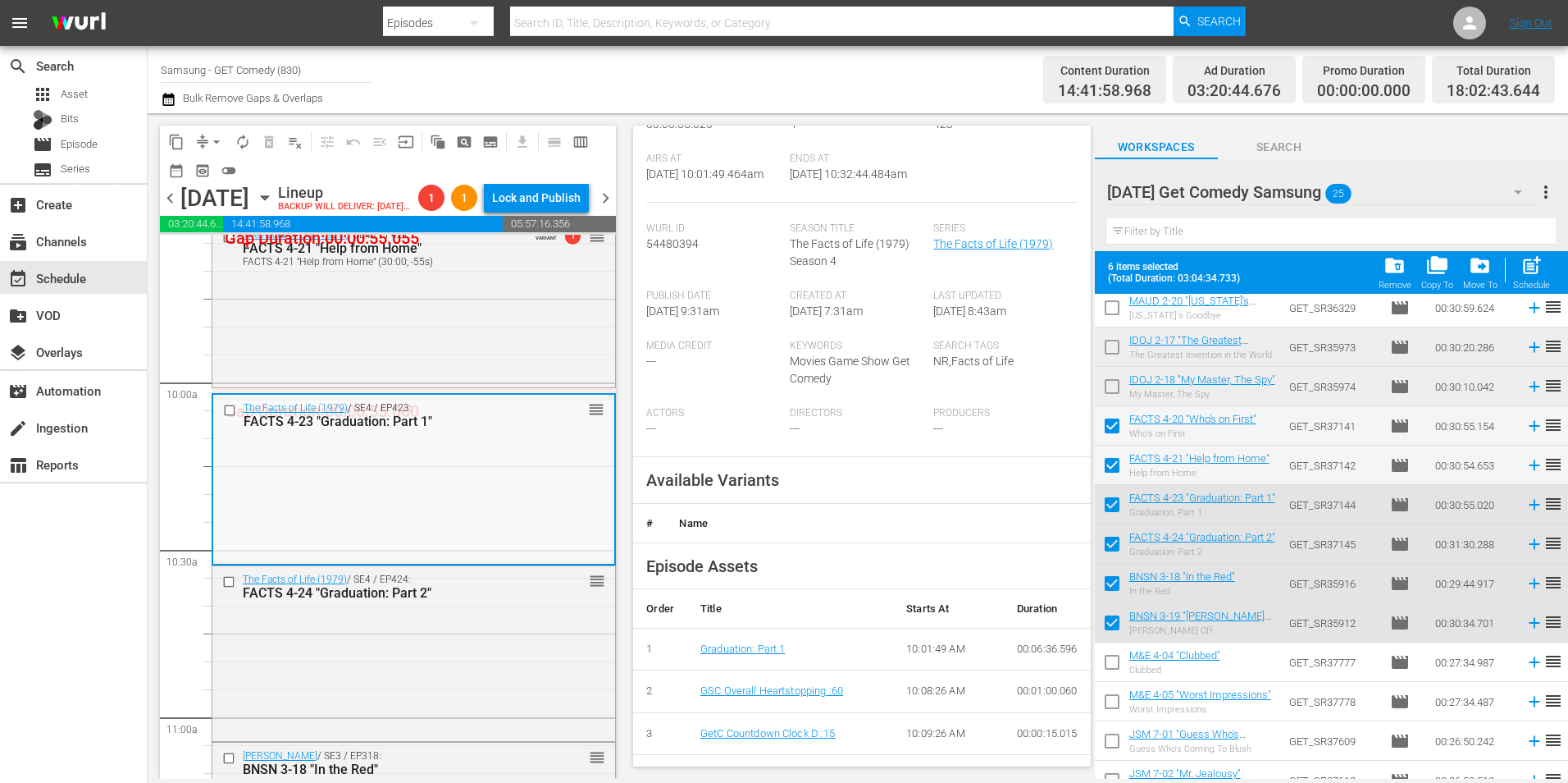
scroll to position [328, 0]
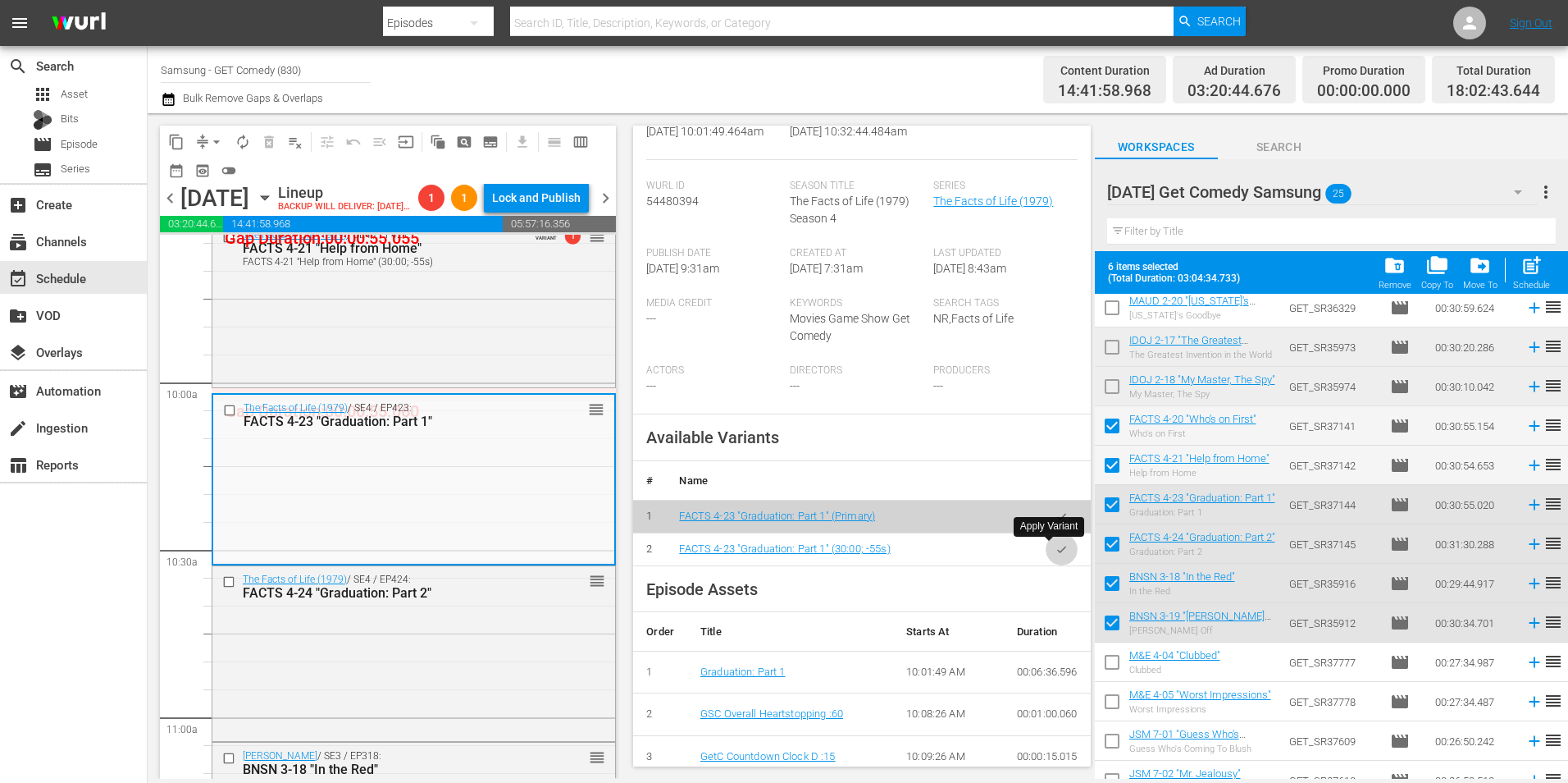
click at [1049, 557] on button "button" at bounding box center [1061, 549] width 32 height 32
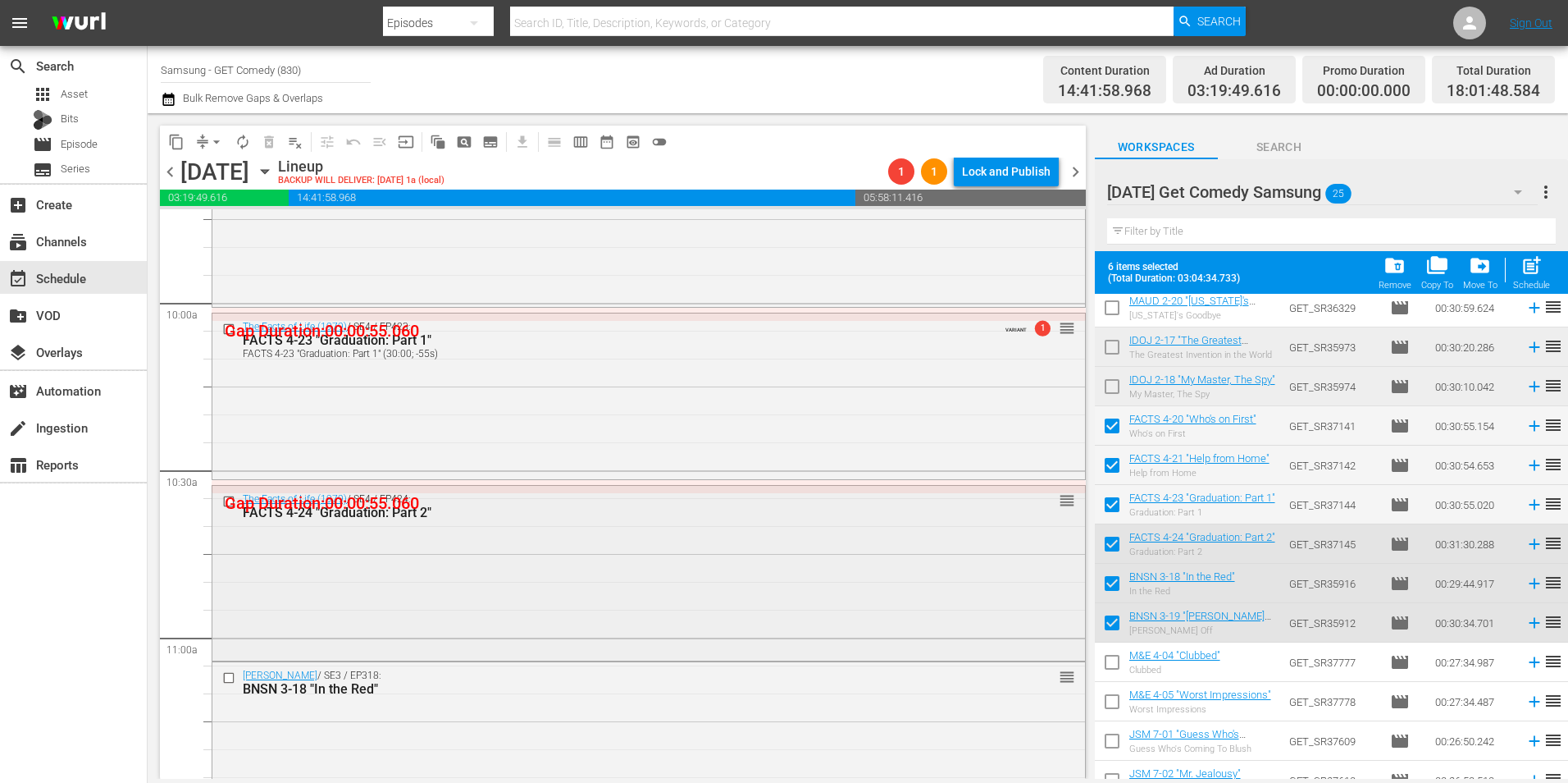
scroll to position [3282, 0]
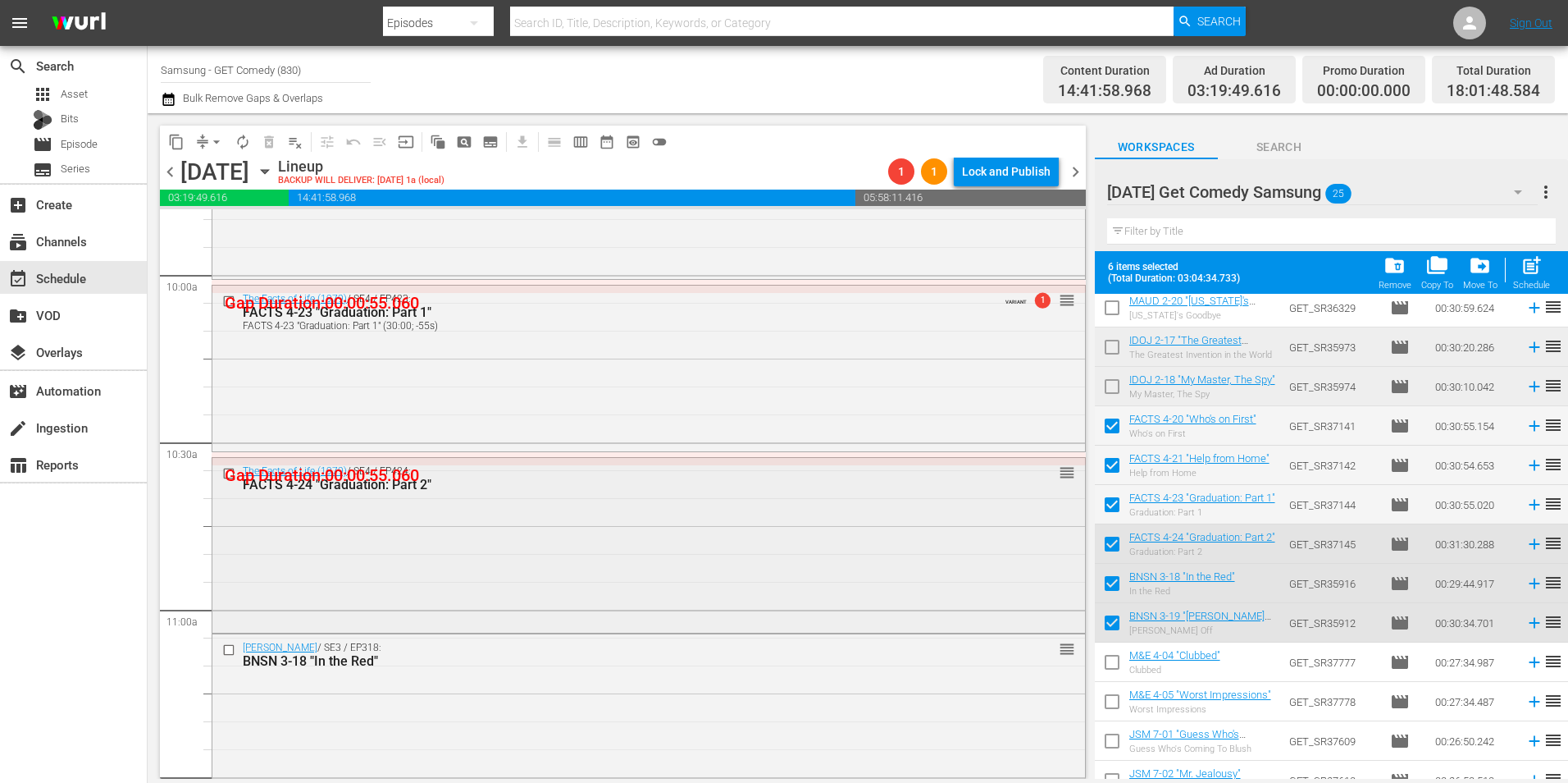
click at [626, 538] on div "The Facts of Life (1979) / SE4 / EP424: FACTS 4-24 "Graduation: Part 2" reorder" at bounding box center [648, 543] width 873 height 170
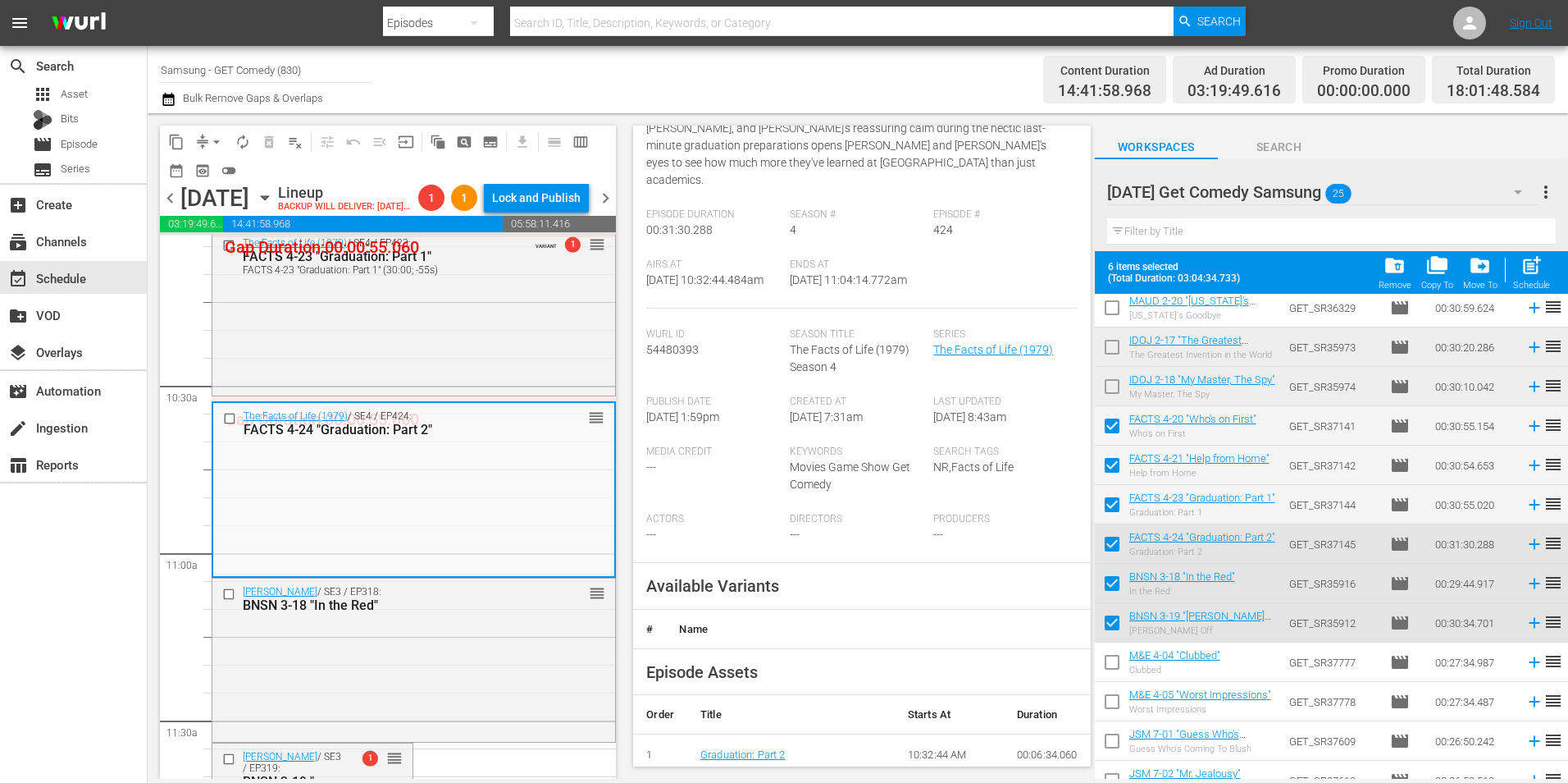
scroll to position [246, 0]
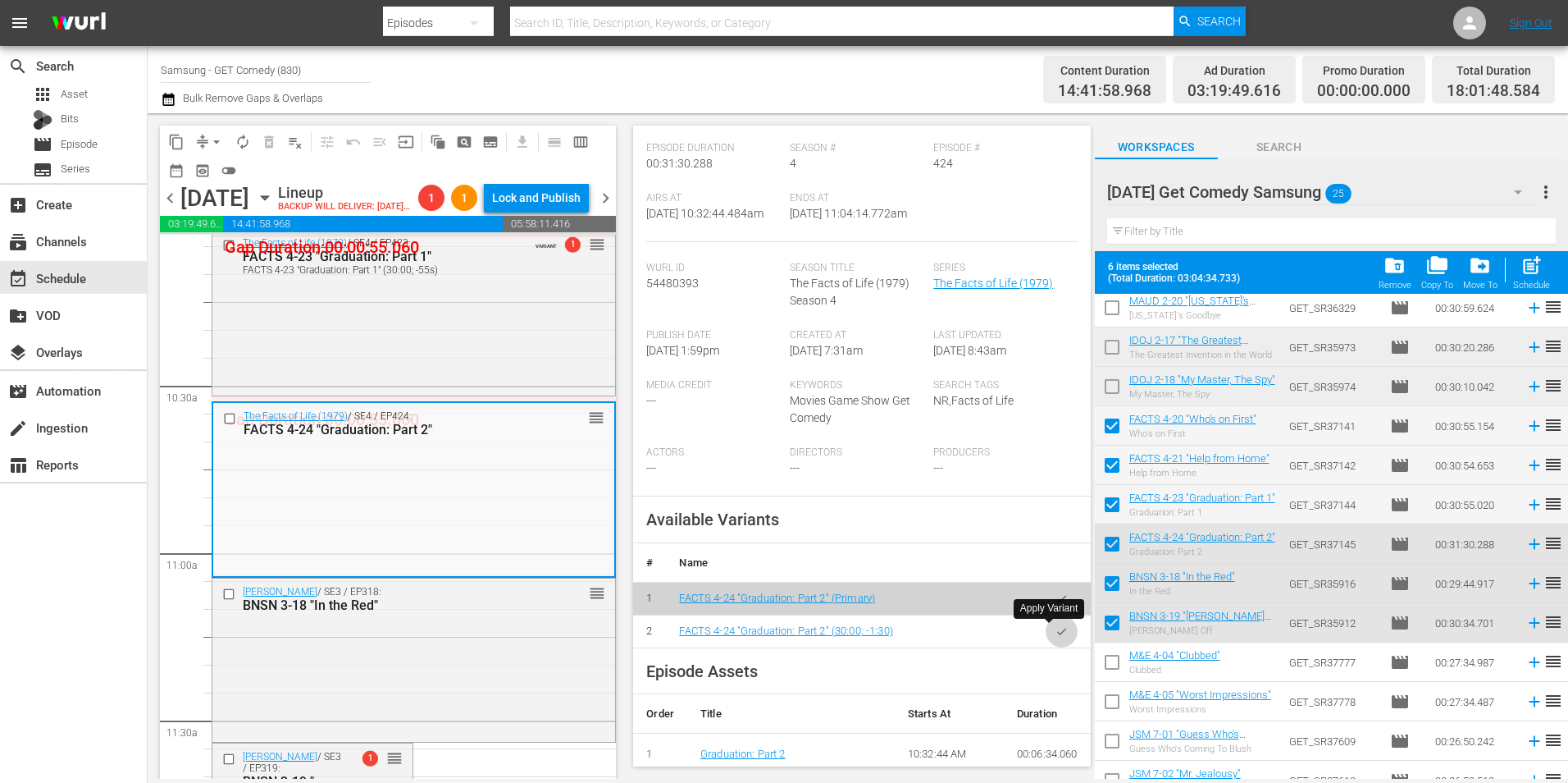
click at [1056, 636] on icon "button" at bounding box center [1062, 632] width 13 height 13
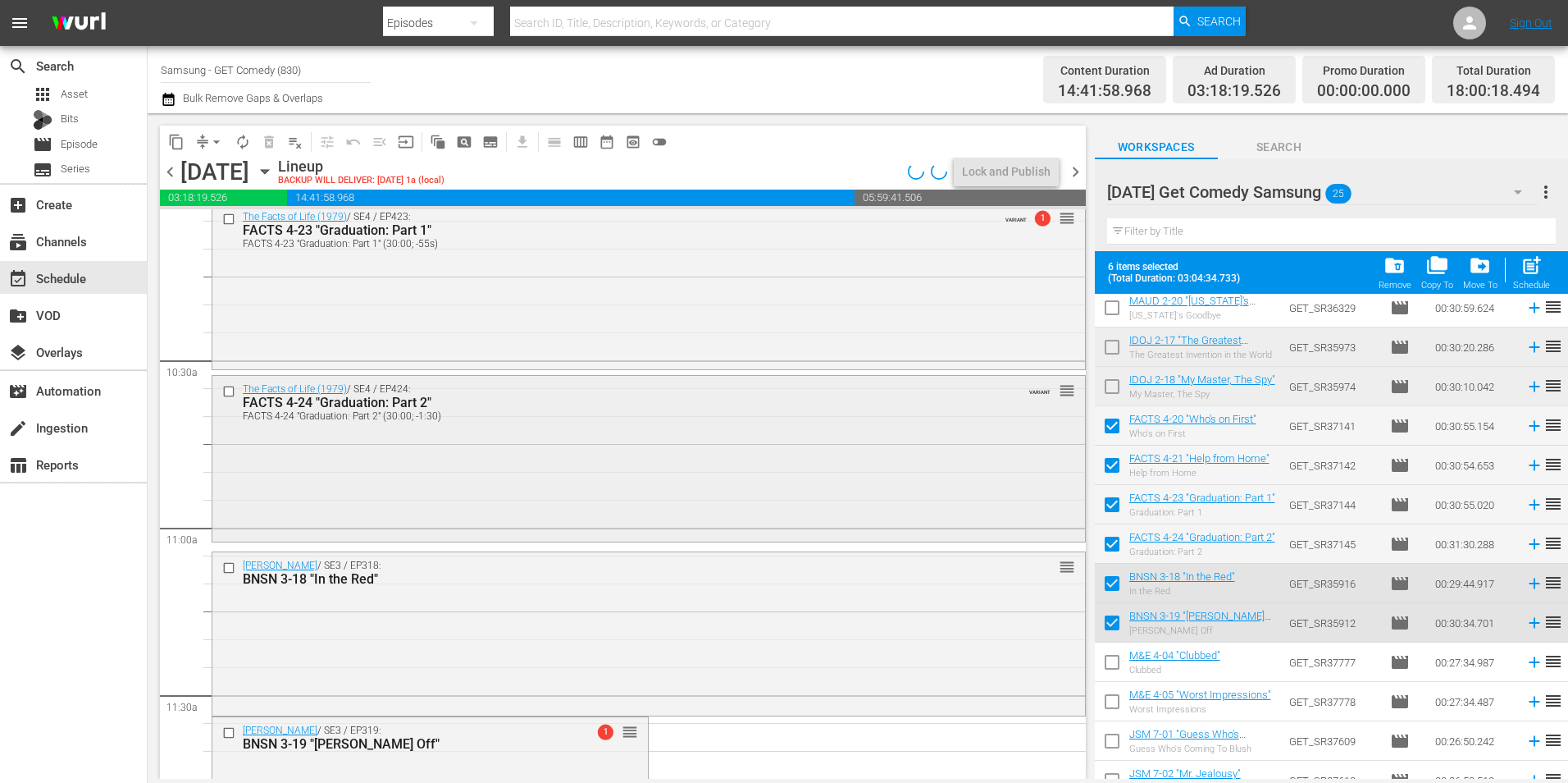
scroll to position [3446, 0]
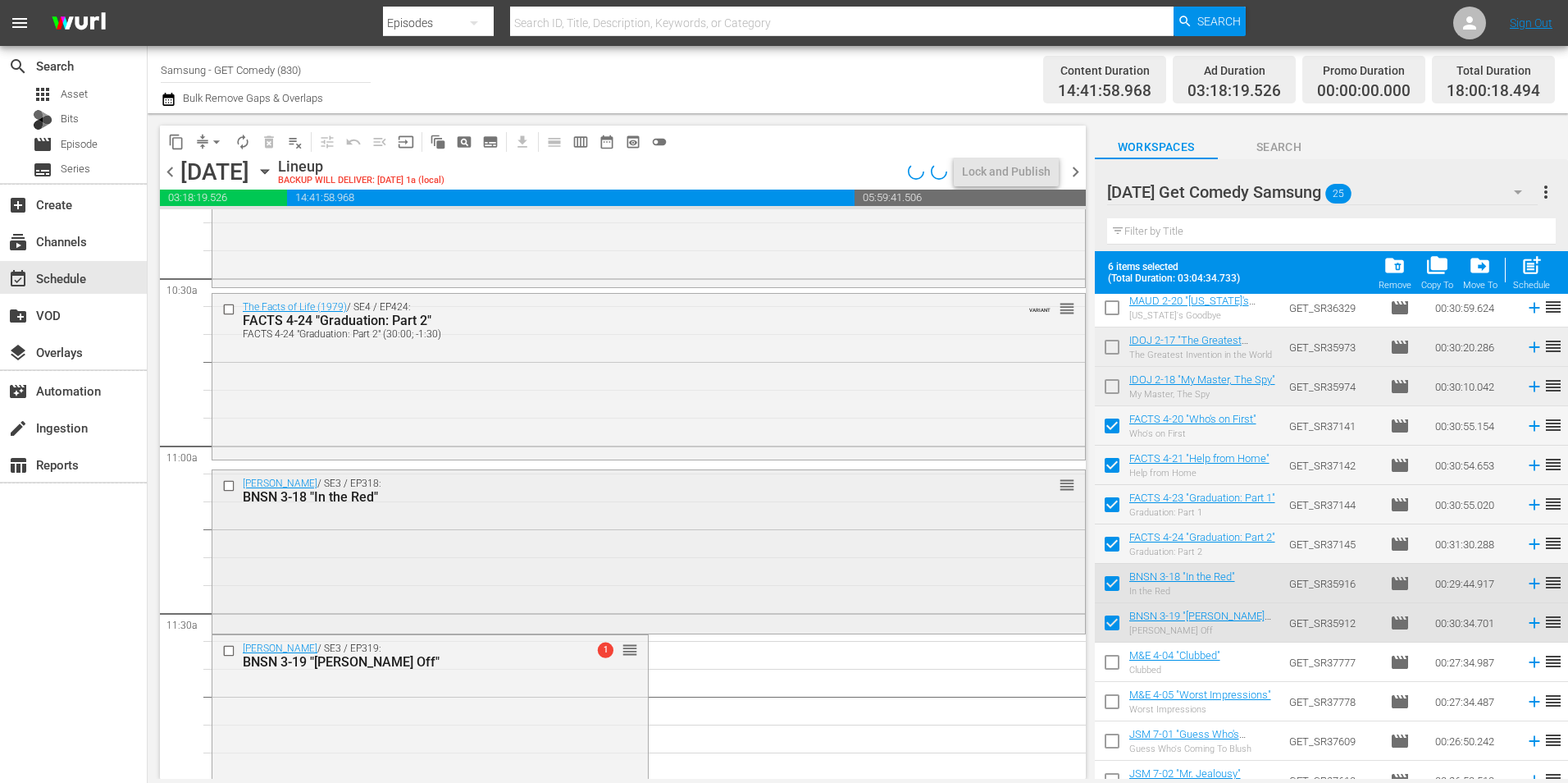
click at [416, 564] on div "[PERSON_NAME] / SE3 / EP318: BNSN 3-18 "In the Red" reorder" at bounding box center [648, 550] width 873 height 161
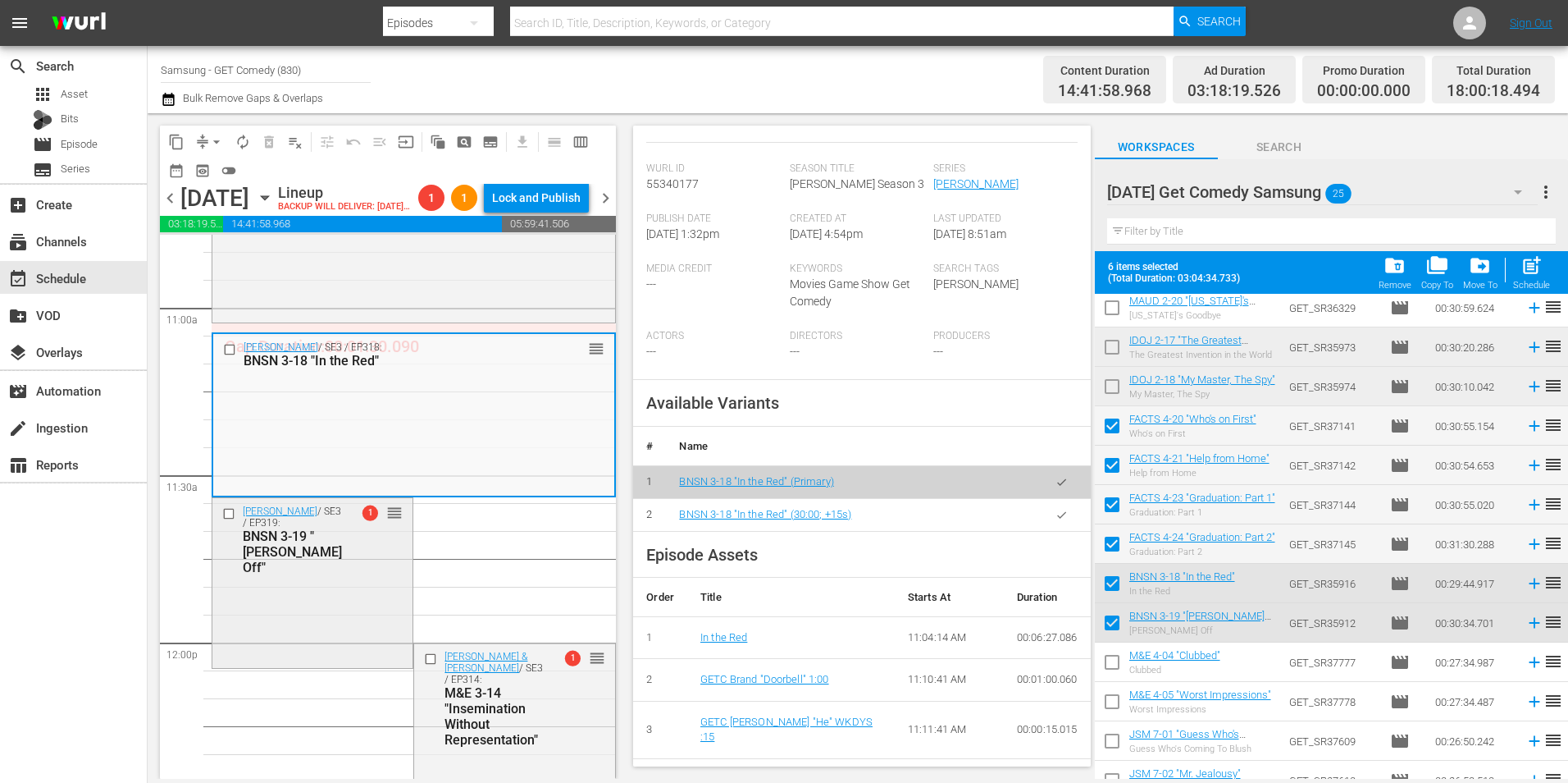
scroll to position [3610, 0]
click at [246, 593] on div "[PERSON_NAME] / SE3 / EP319: BNSN 3-19 "[PERSON_NAME] Off" 1 reorder" at bounding box center [312, 580] width 200 height 166
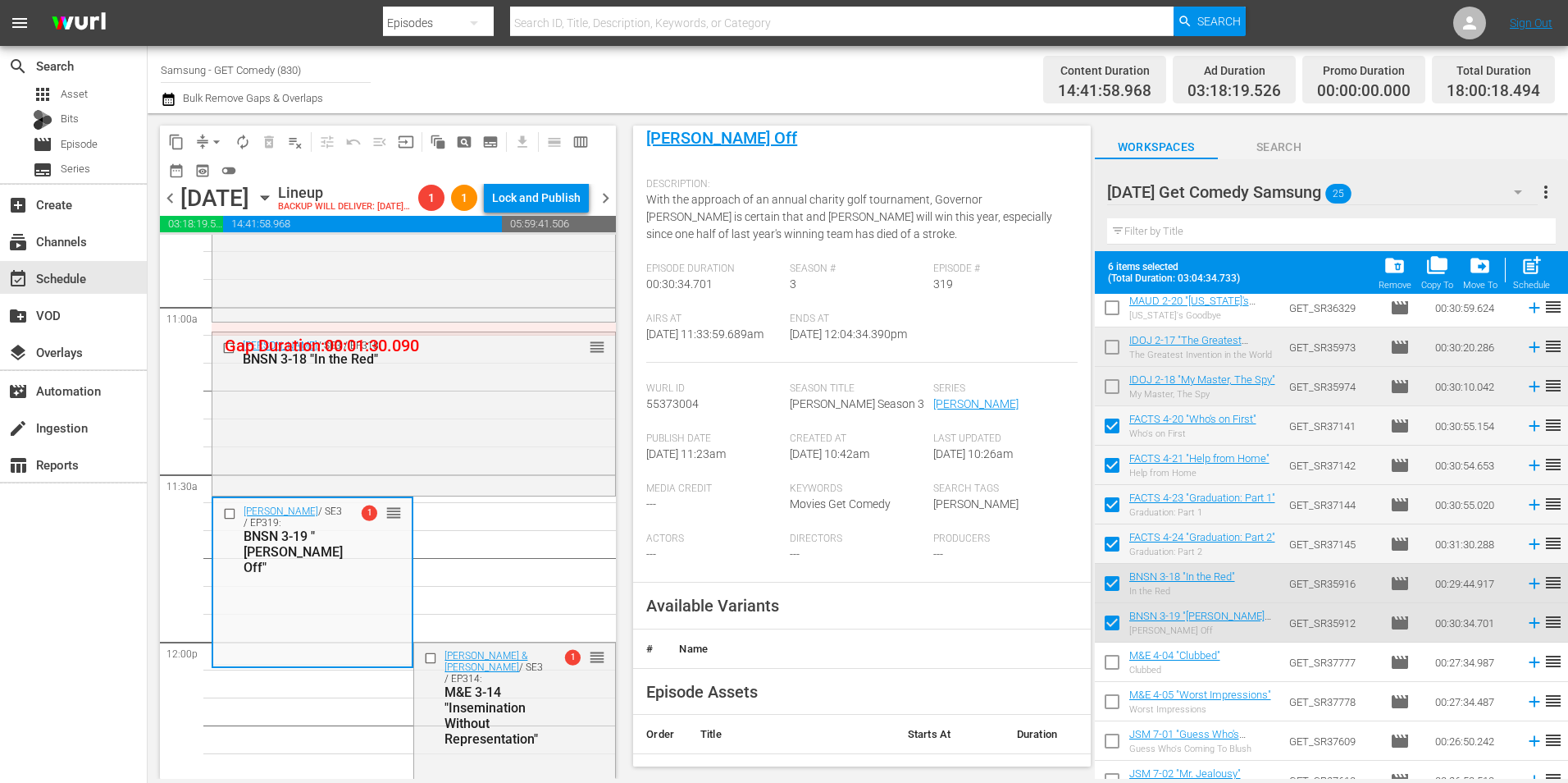
scroll to position [246, 0]
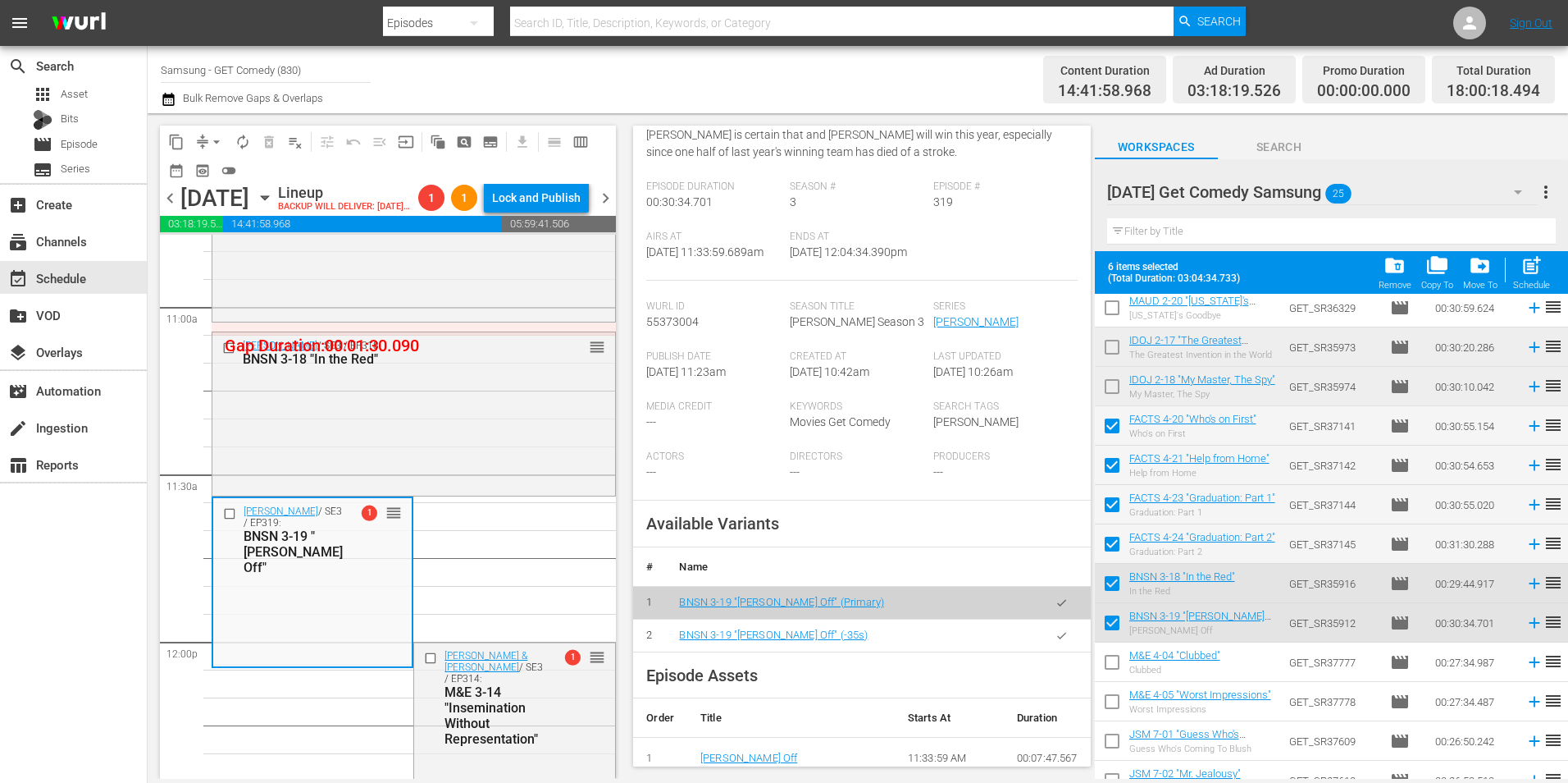
click at [1056, 642] on icon "button" at bounding box center [1062, 636] width 13 height 13
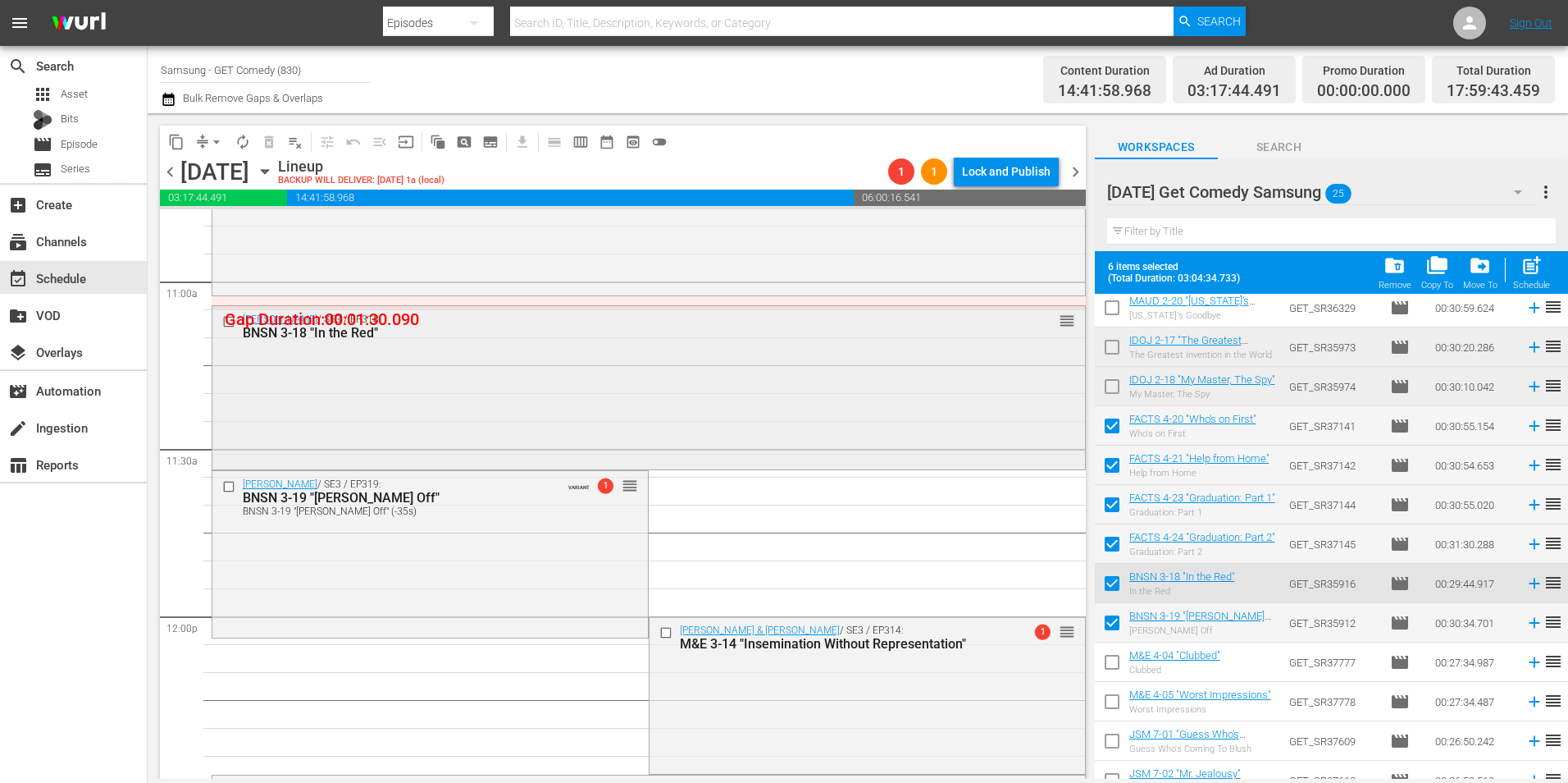
click at [438, 370] on div "[PERSON_NAME] / SE3 / EP318: BNSN 3-18 "In the Red" reorder" at bounding box center [648, 386] width 873 height 161
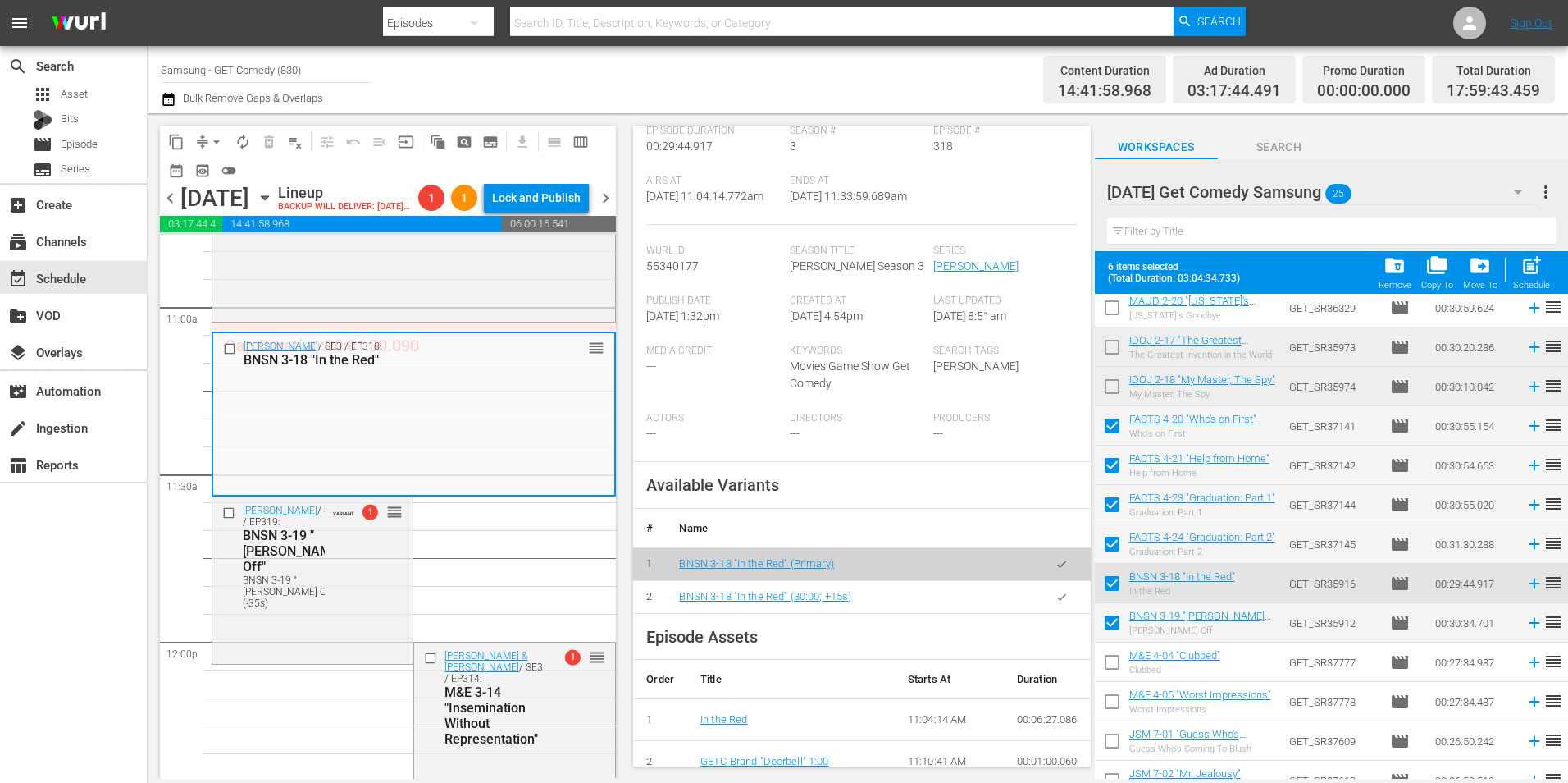
click at [1048, 613] on button "button" at bounding box center [1061, 596] width 32 height 32
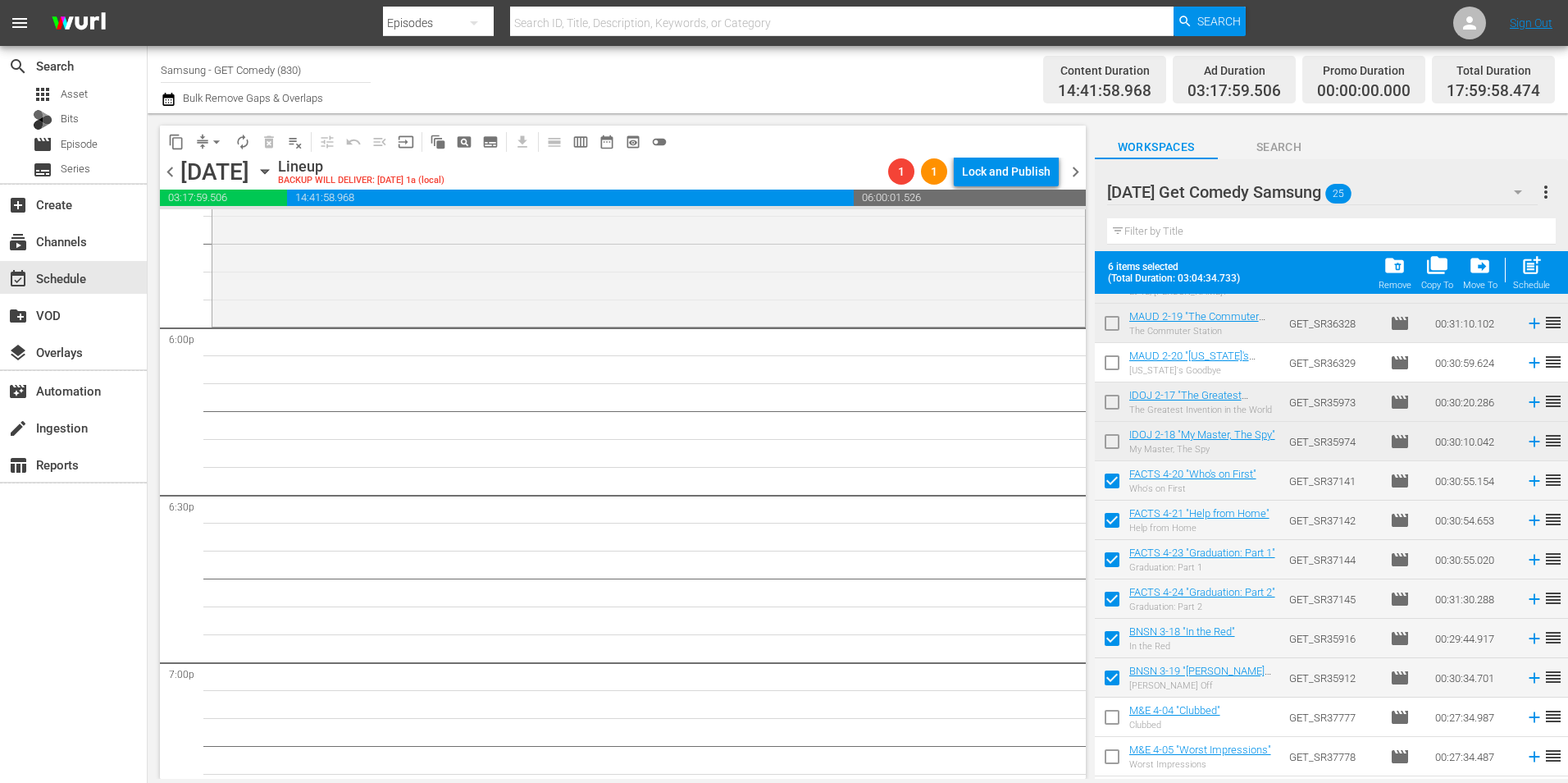
scroll to position [0, 0]
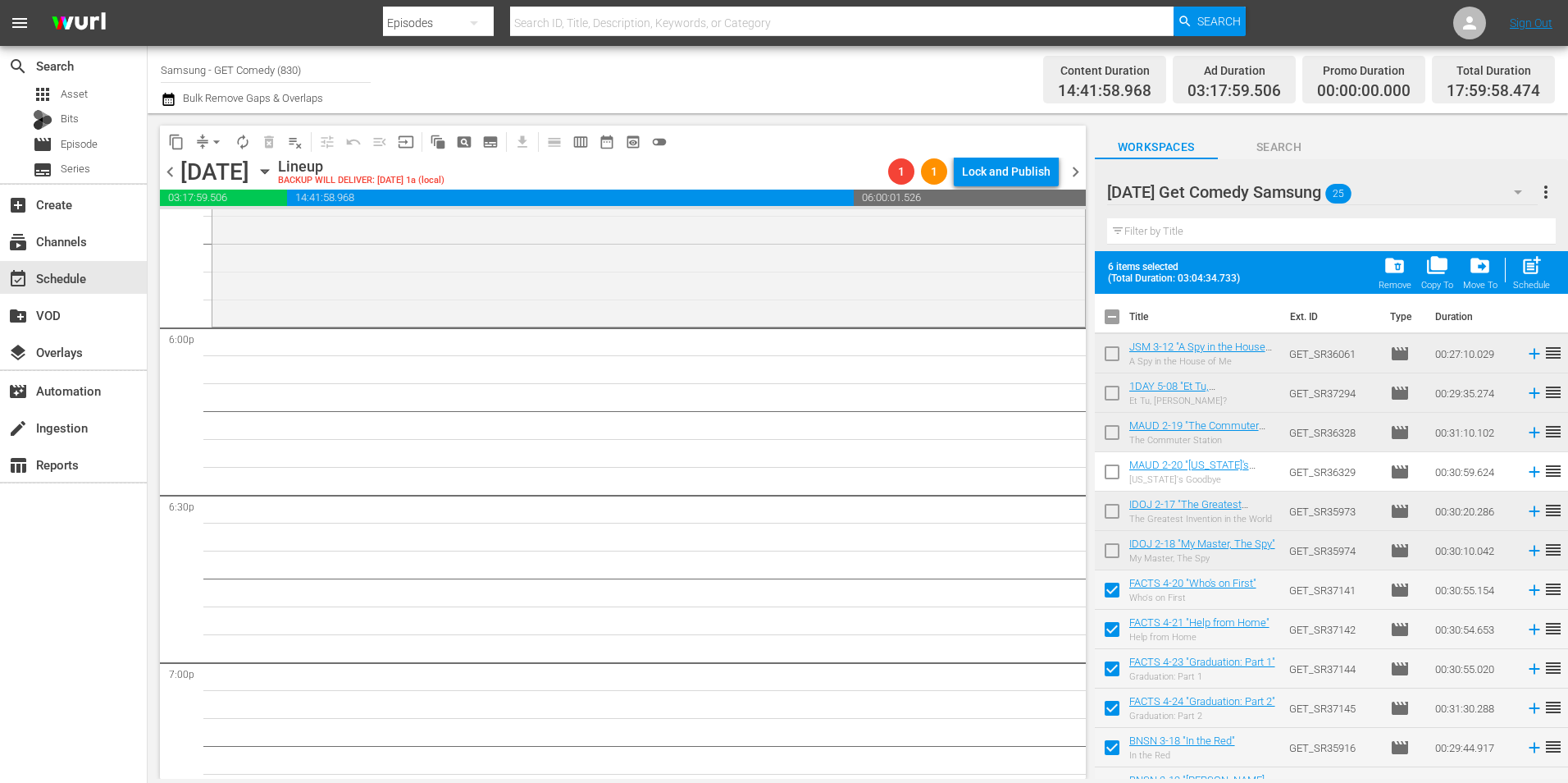
click at [1108, 317] on input "checkbox" at bounding box center [1112, 320] width 35 height 35
checkbox input "true"
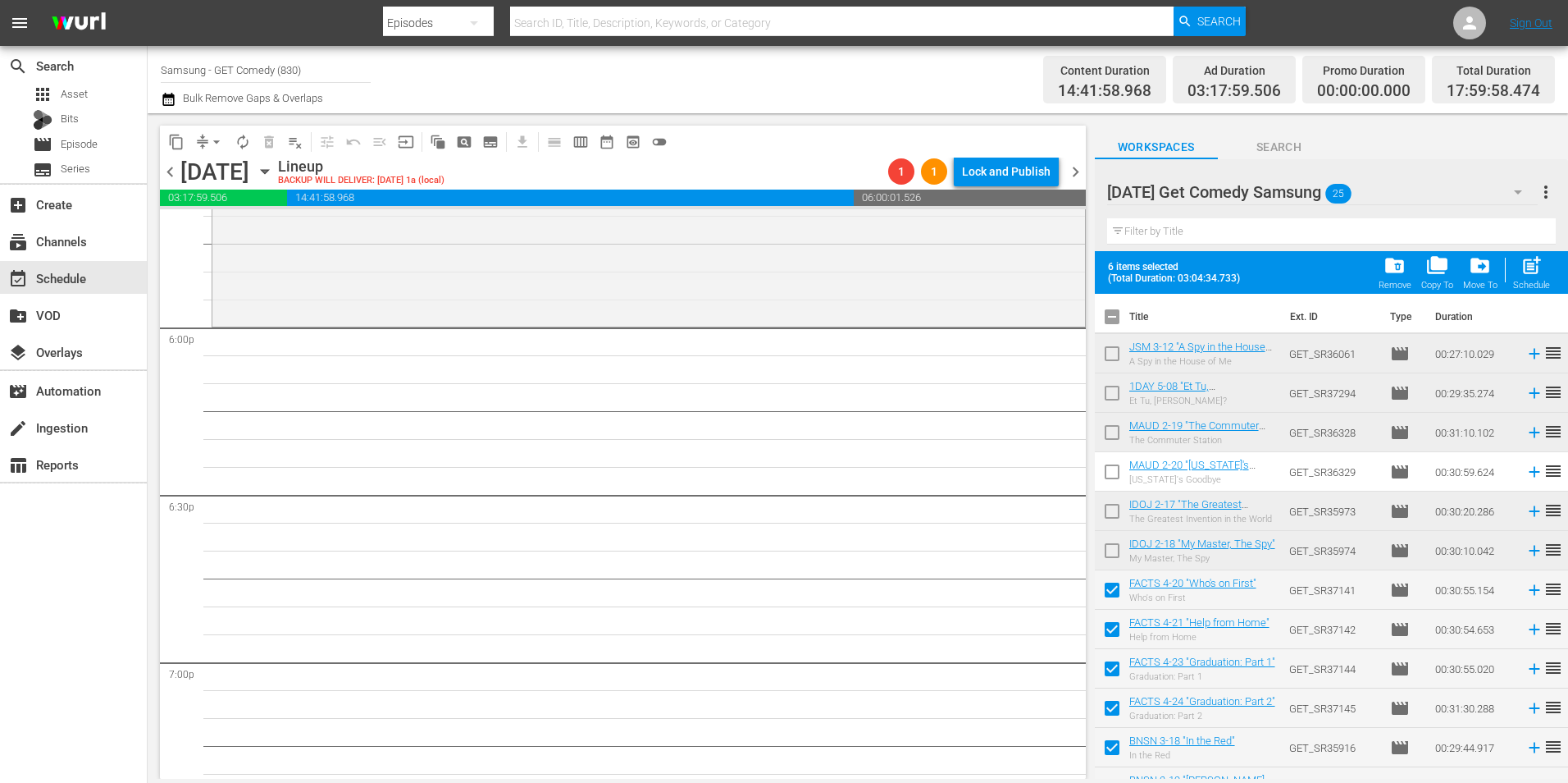
checkbox input "true"
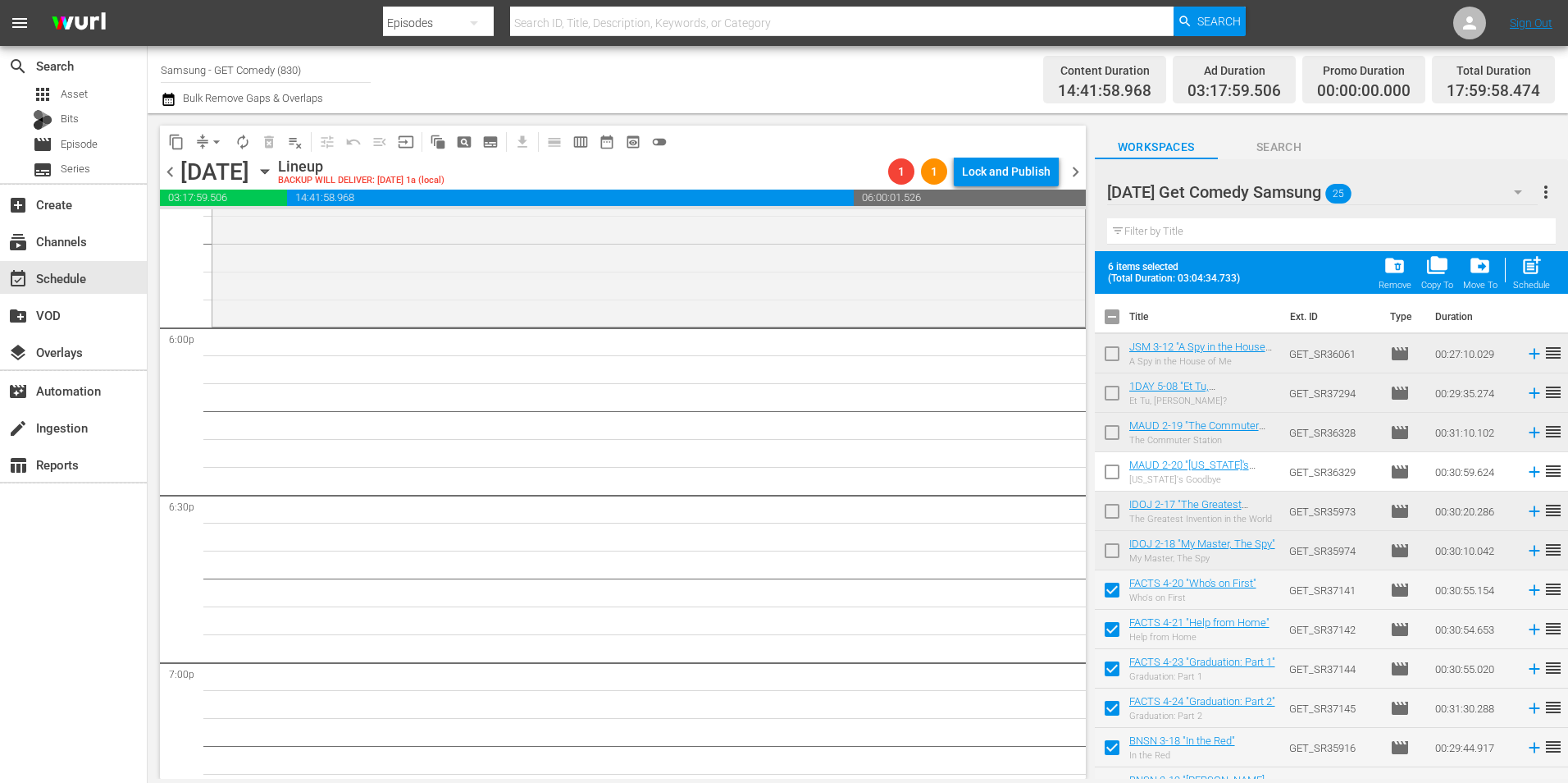
checkbox input "true"
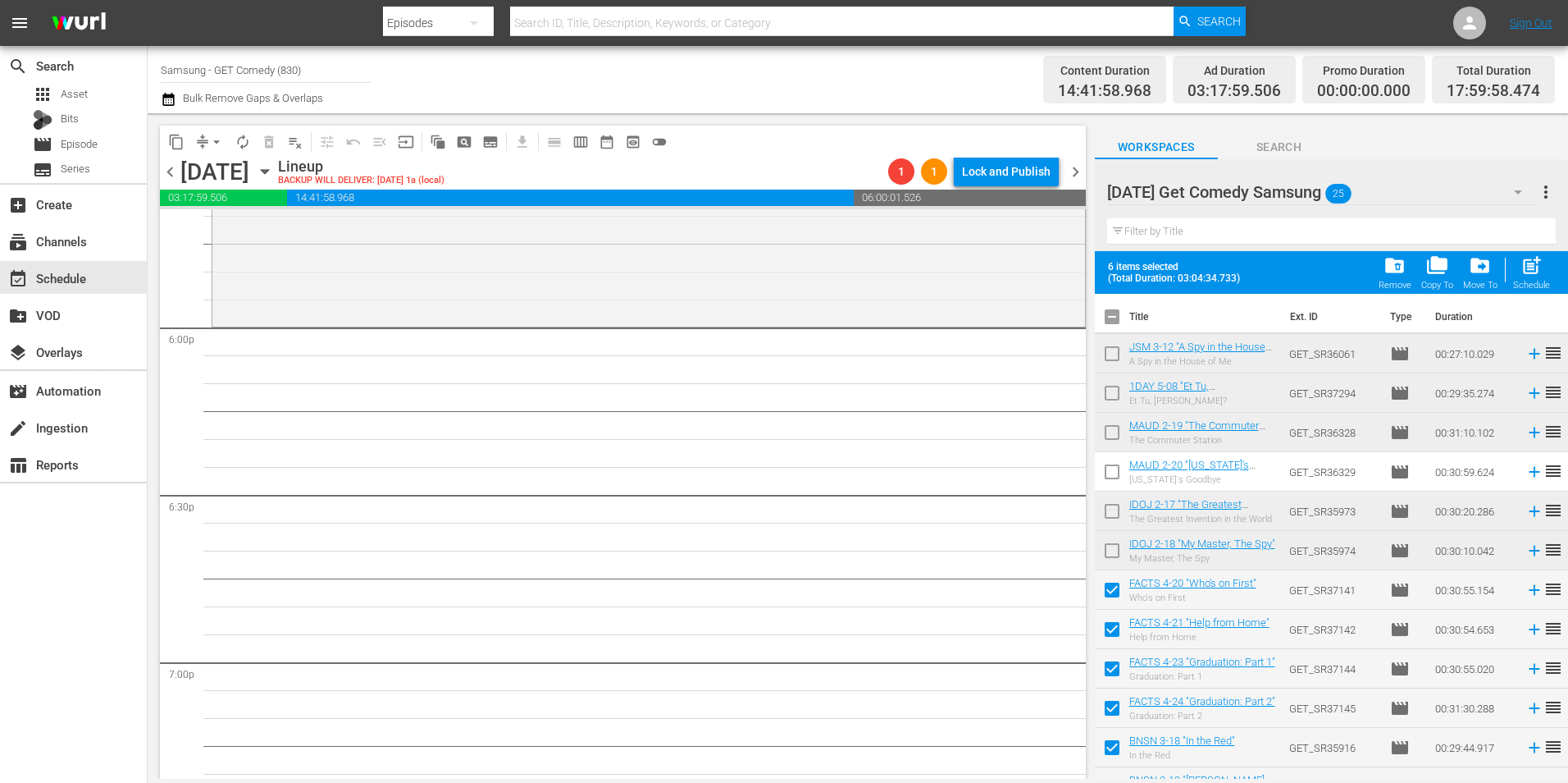
checkbox input "true"
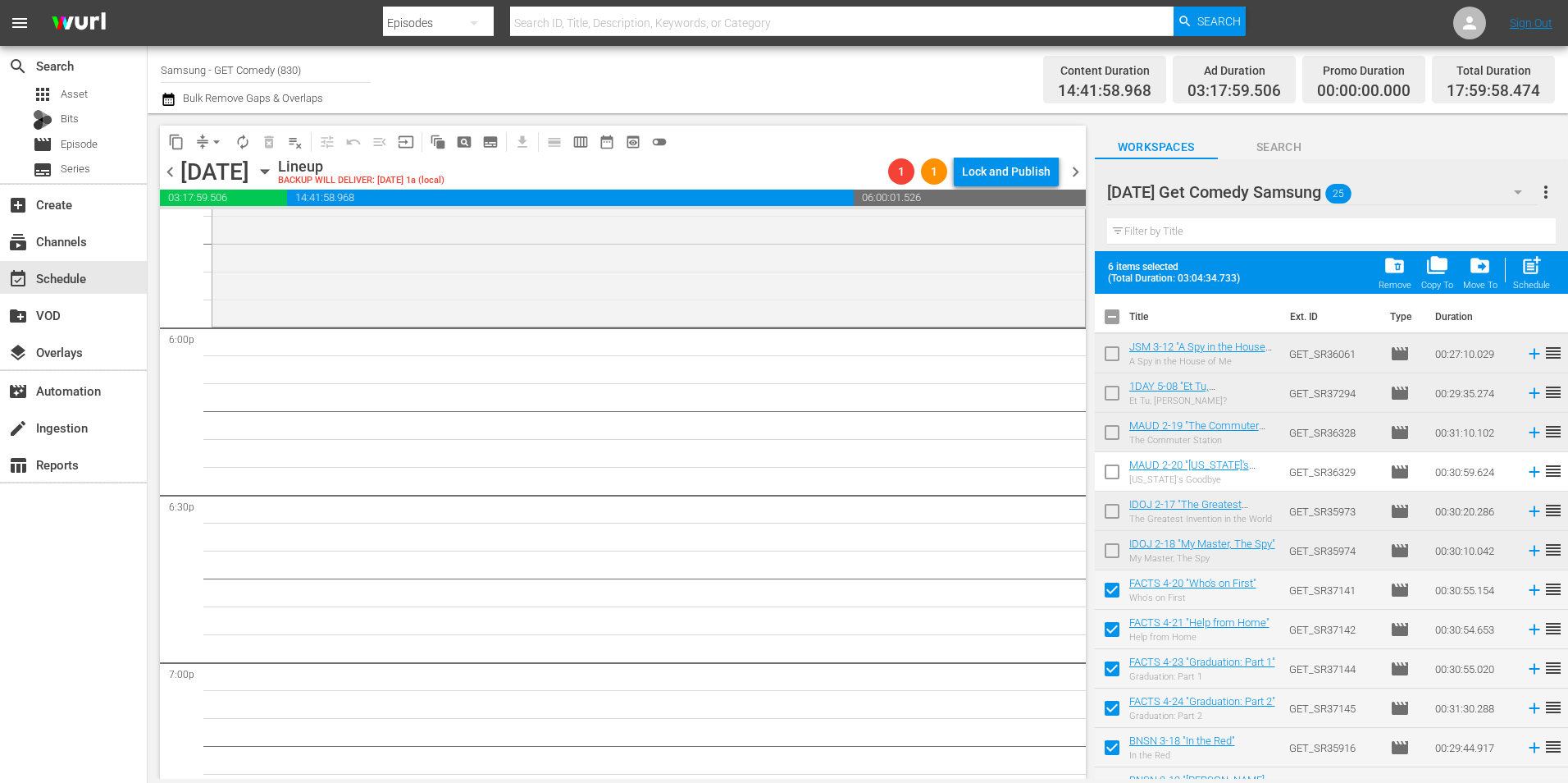
checkbox input "true"
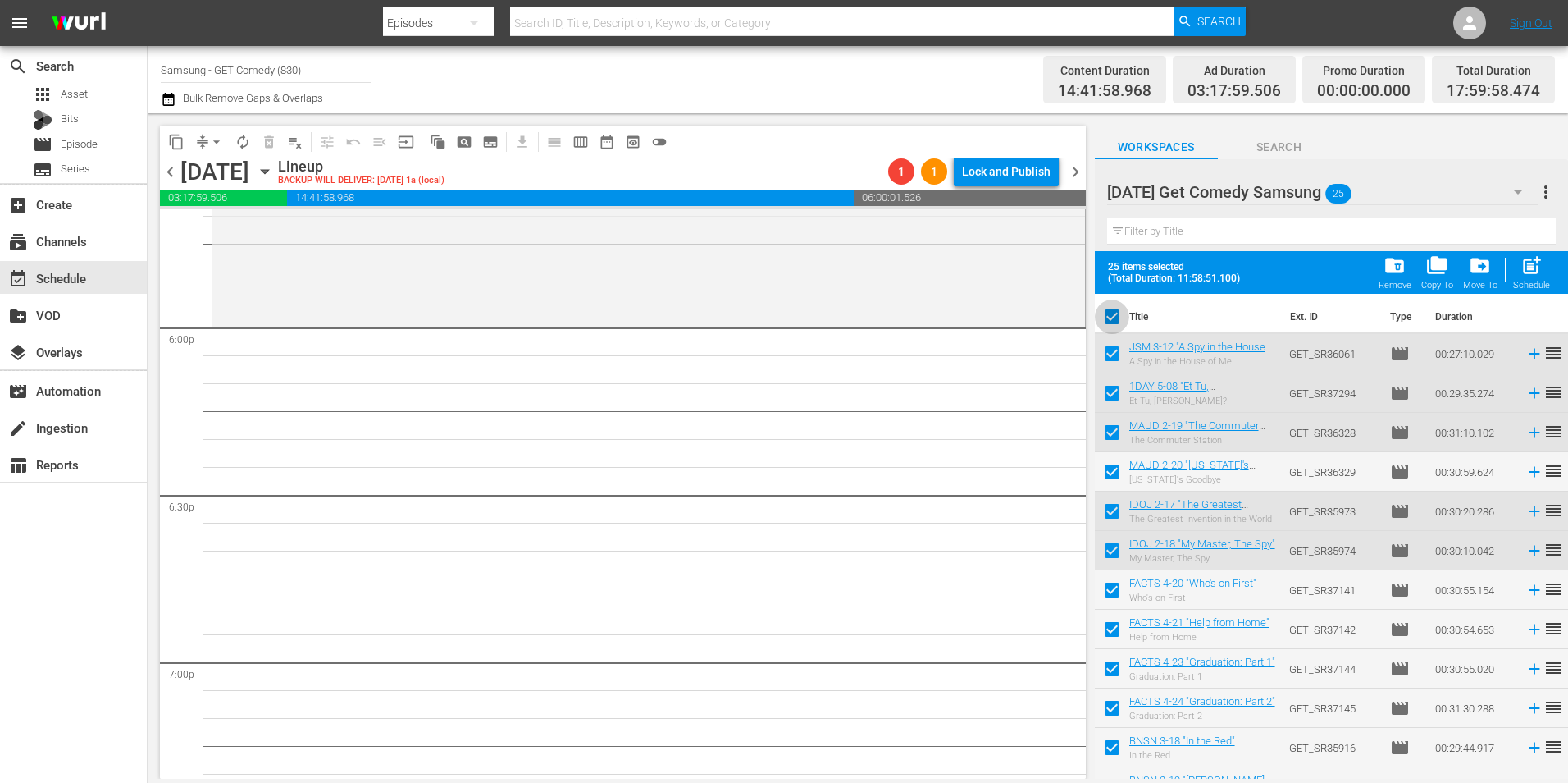
click at [1114, 318] on input "checkbox" at bounding box center [1112, 320] width 35 height 35
checkbox input "false"
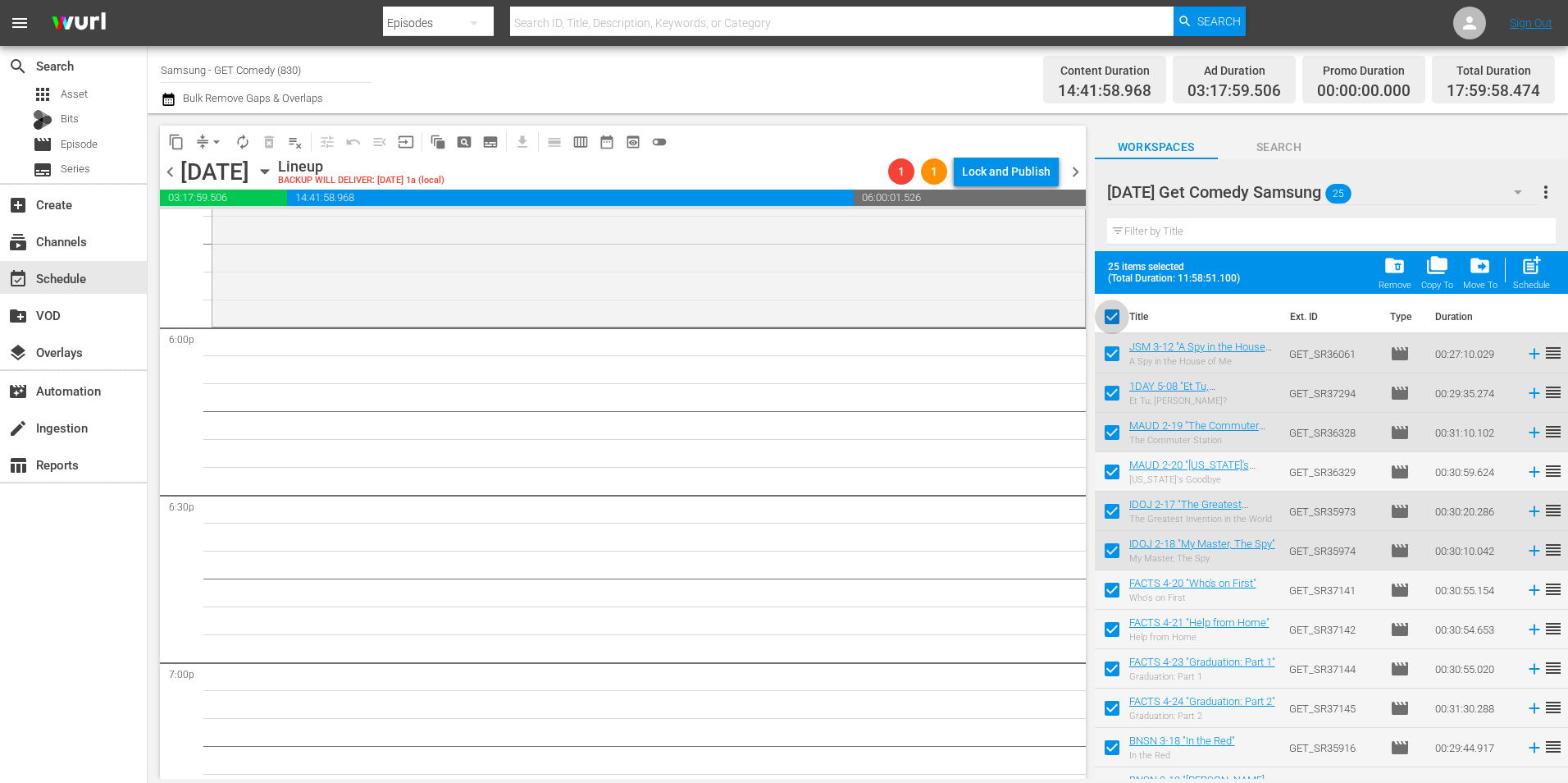
checkbox input "false"
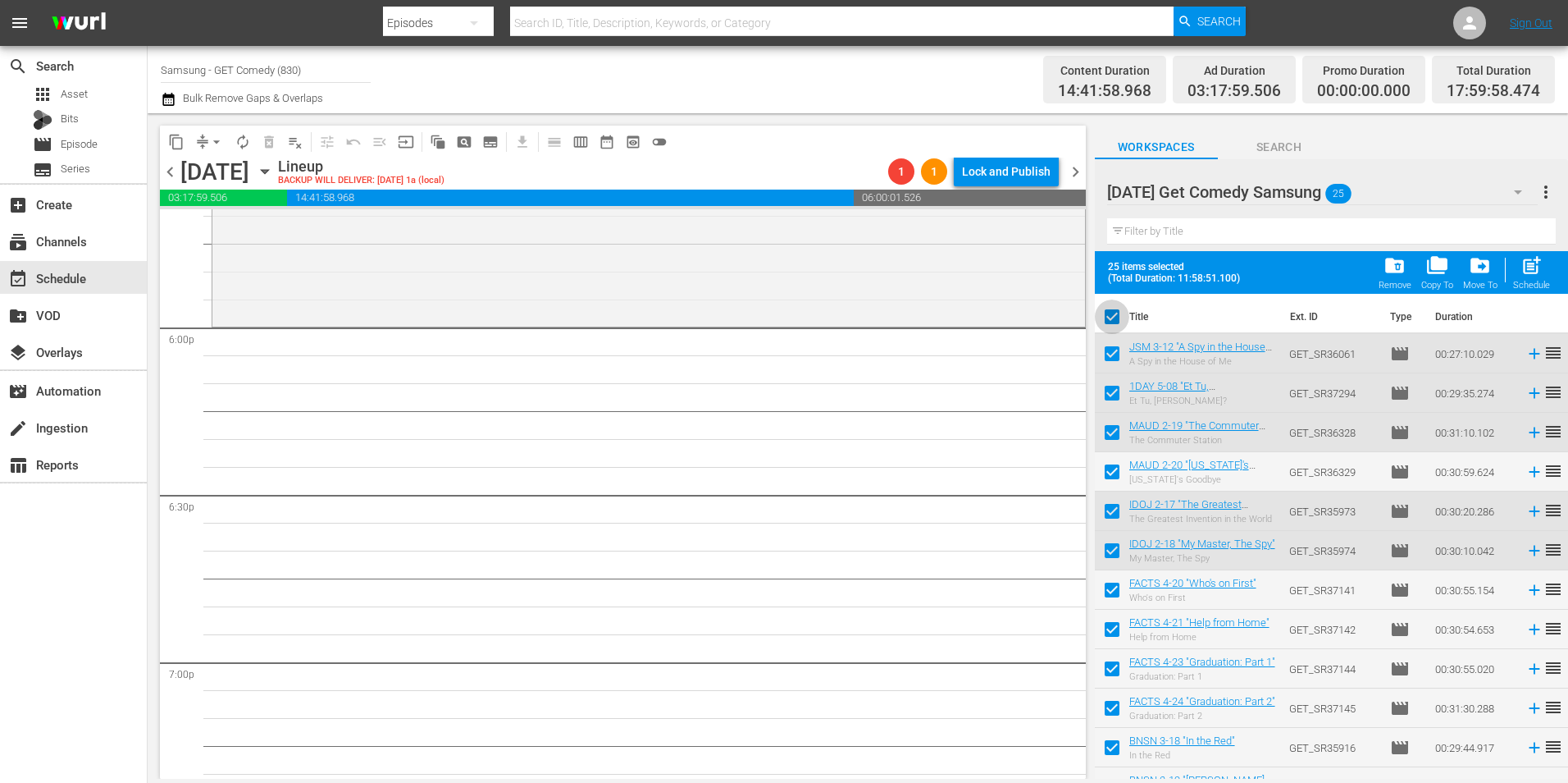
checkbox input "false"
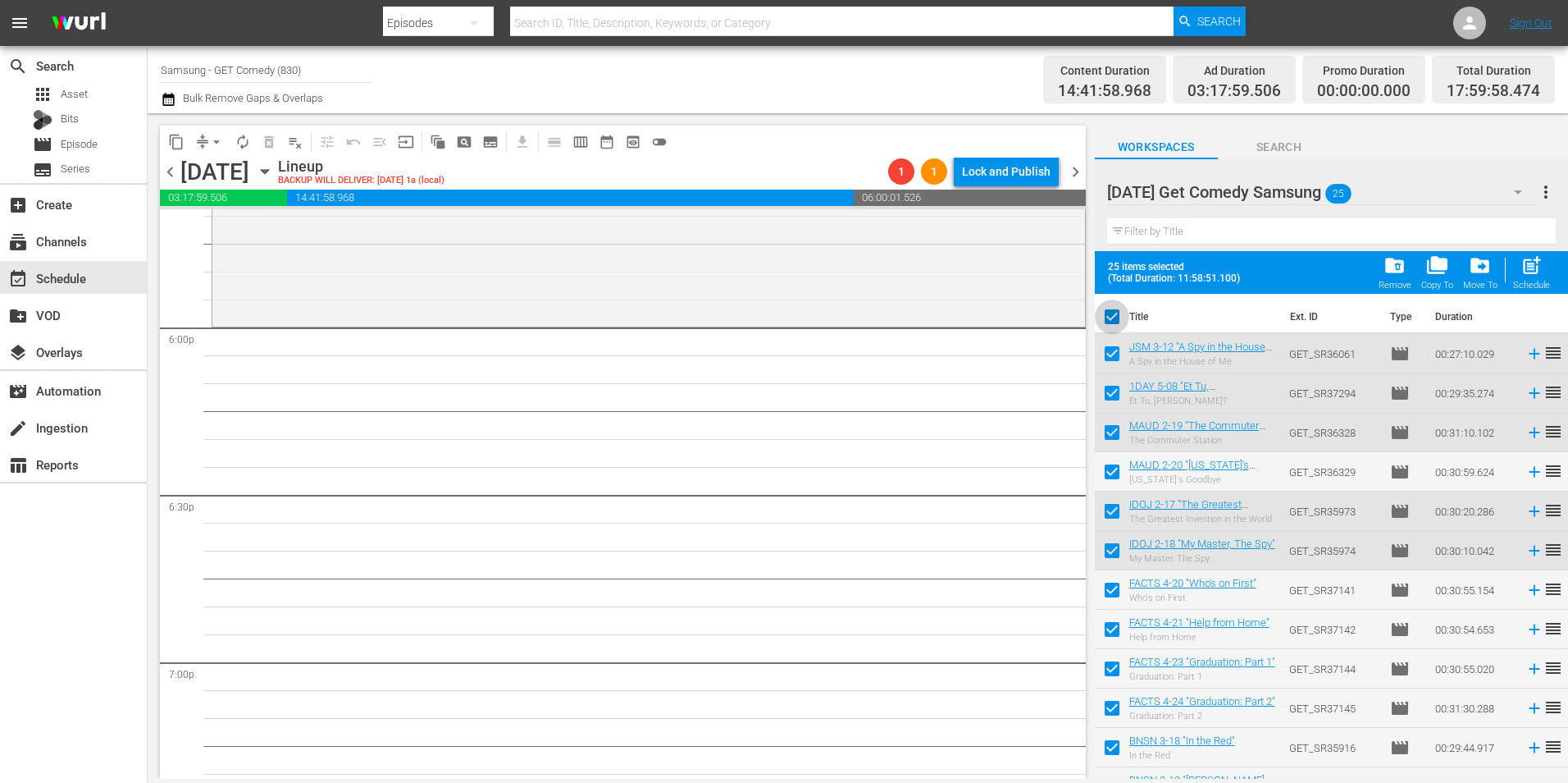
checkbox input "false"
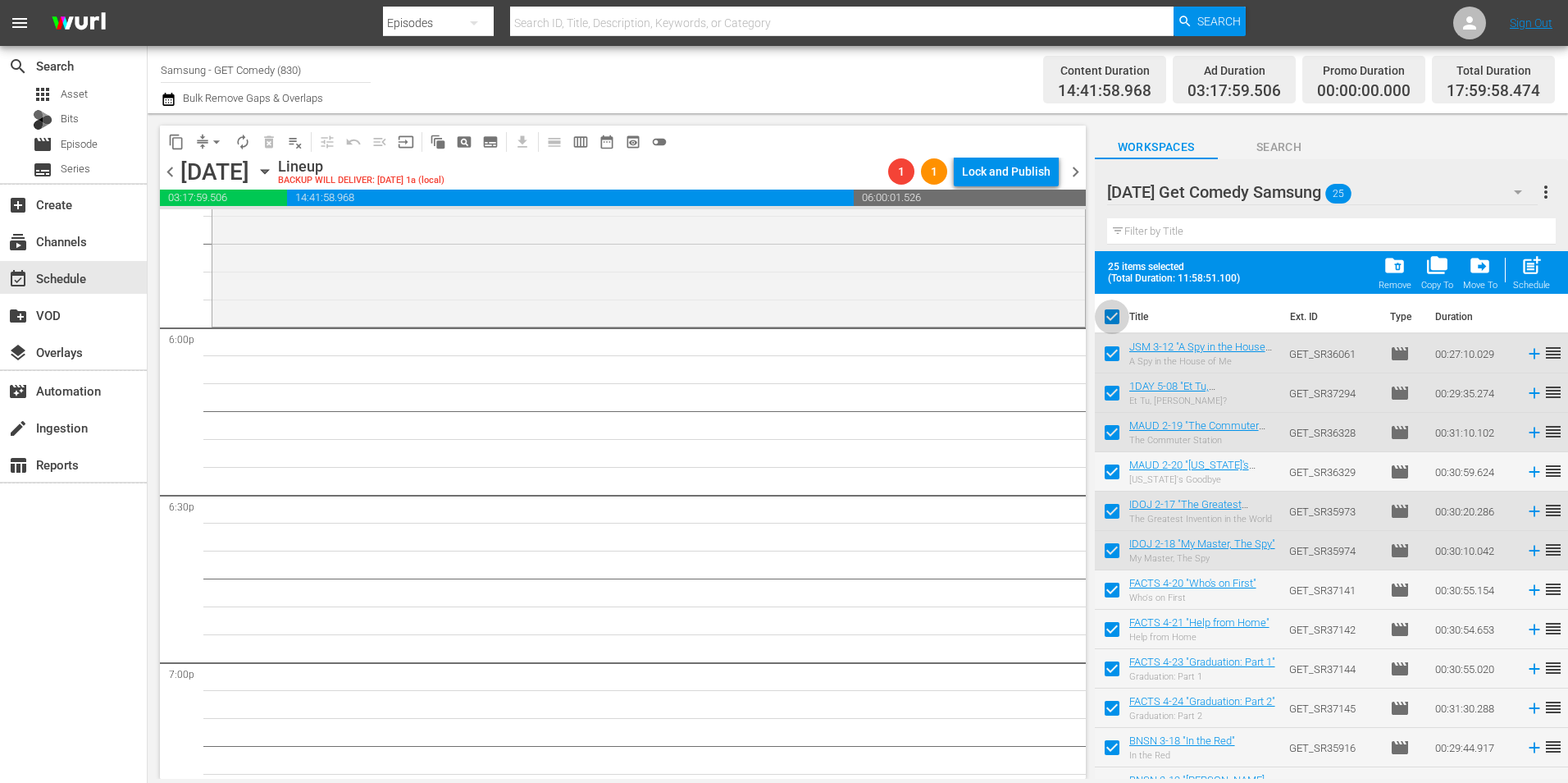
checkbox input "false"
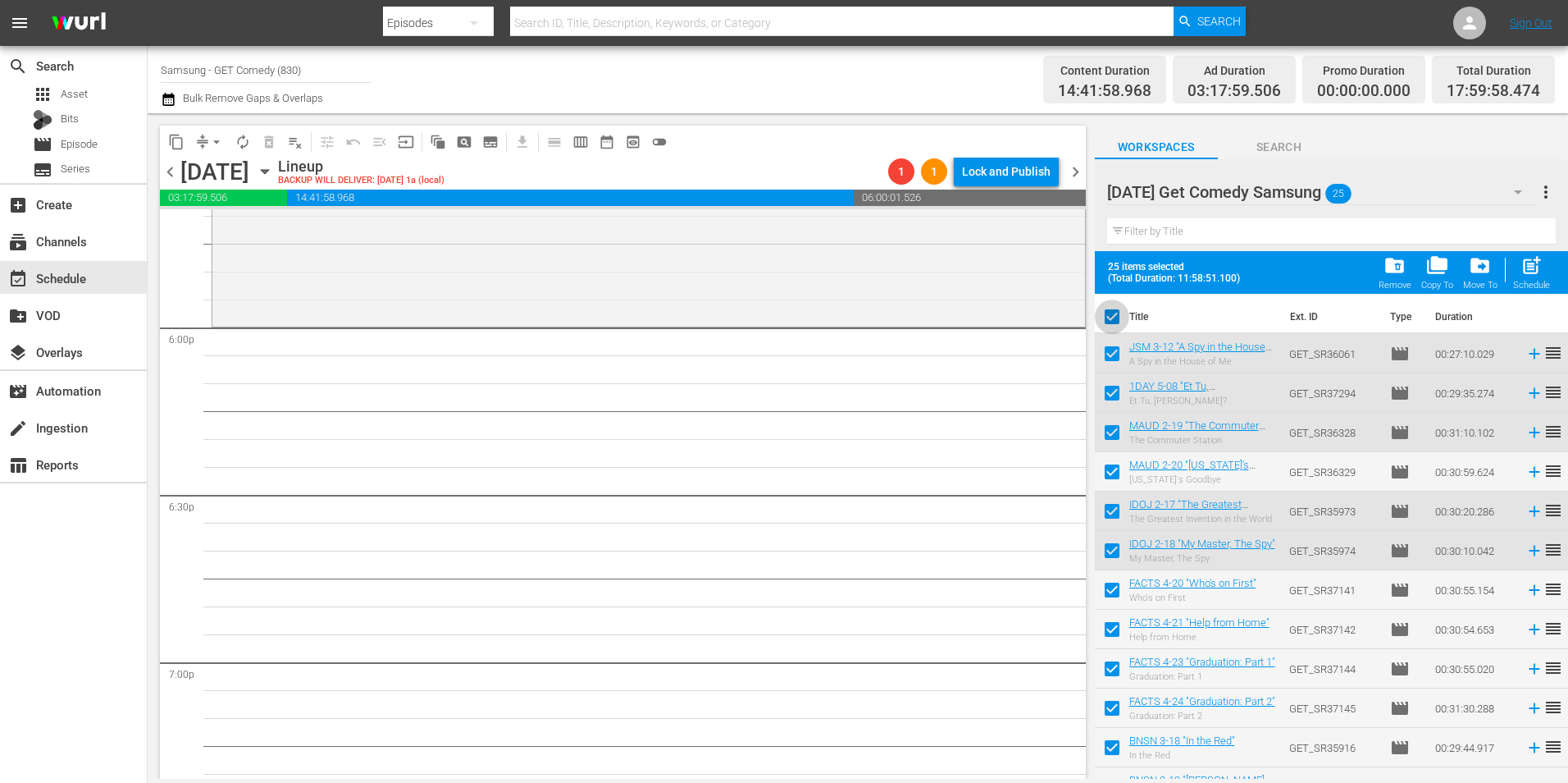
checkbox input "false"
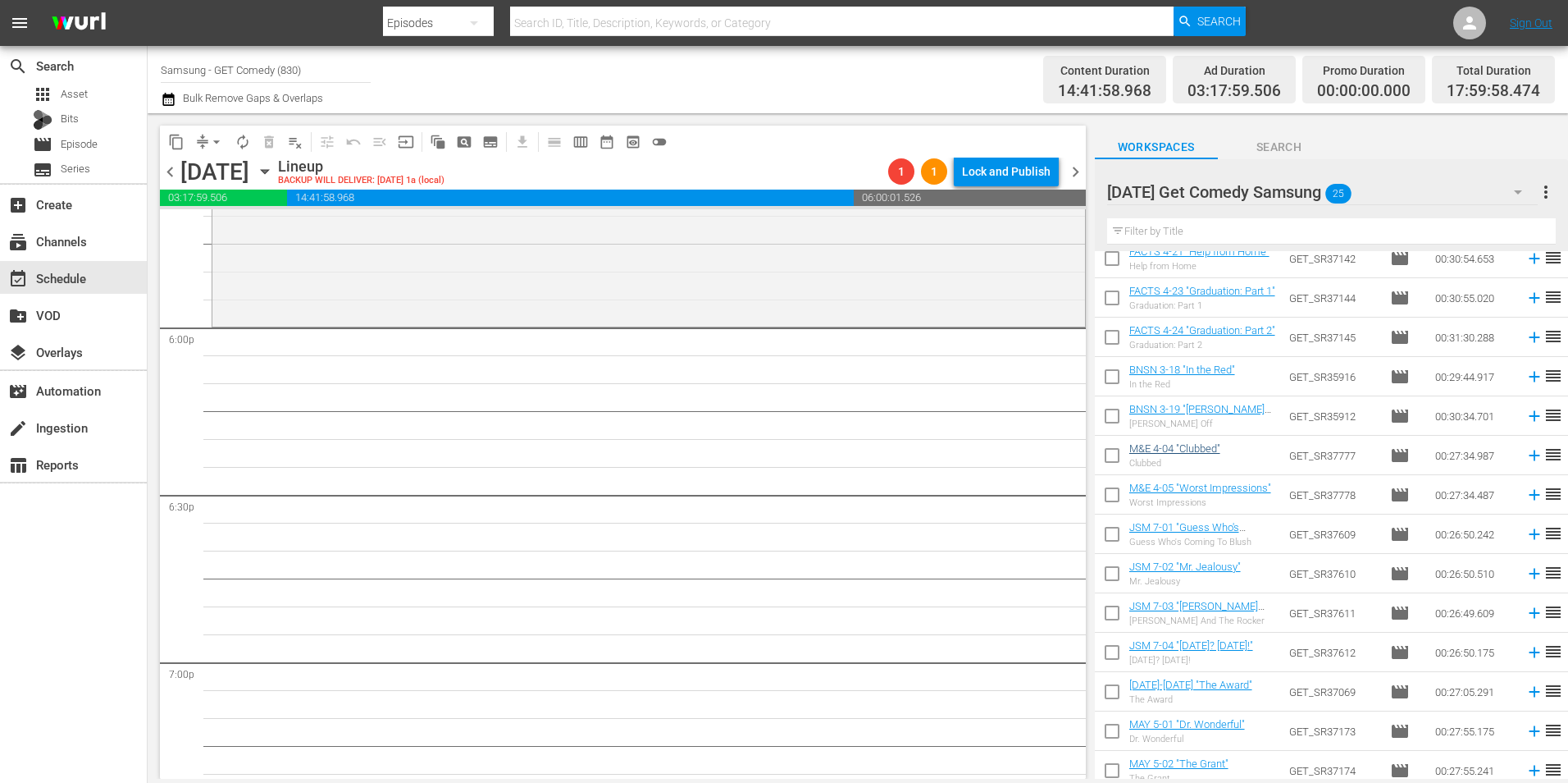
scroll to position [411, 0]
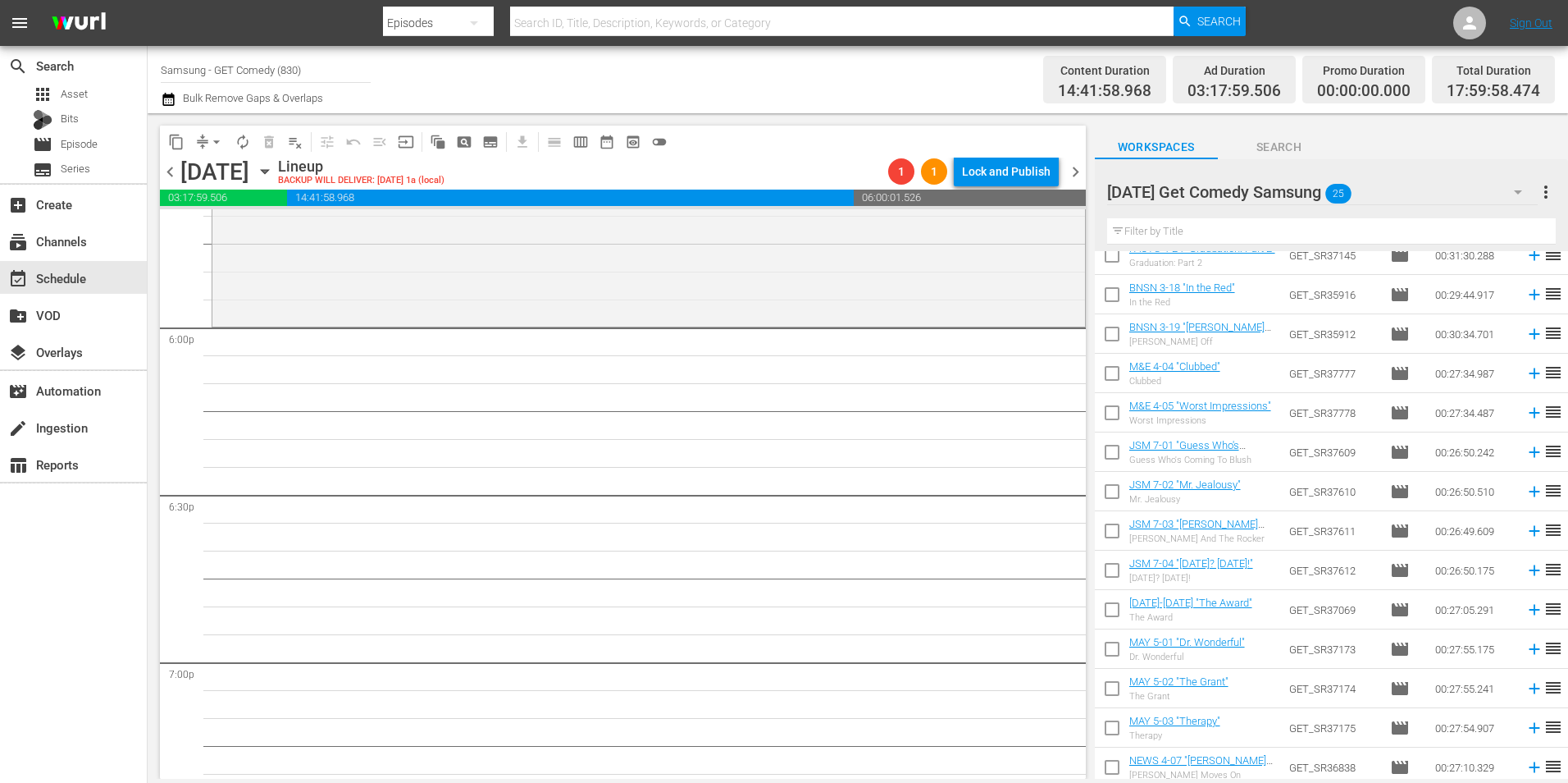
click at [1114, 377] on input "checkbox" at bounding box center [1112, 377] width 35 height 35
checkbox input "true"
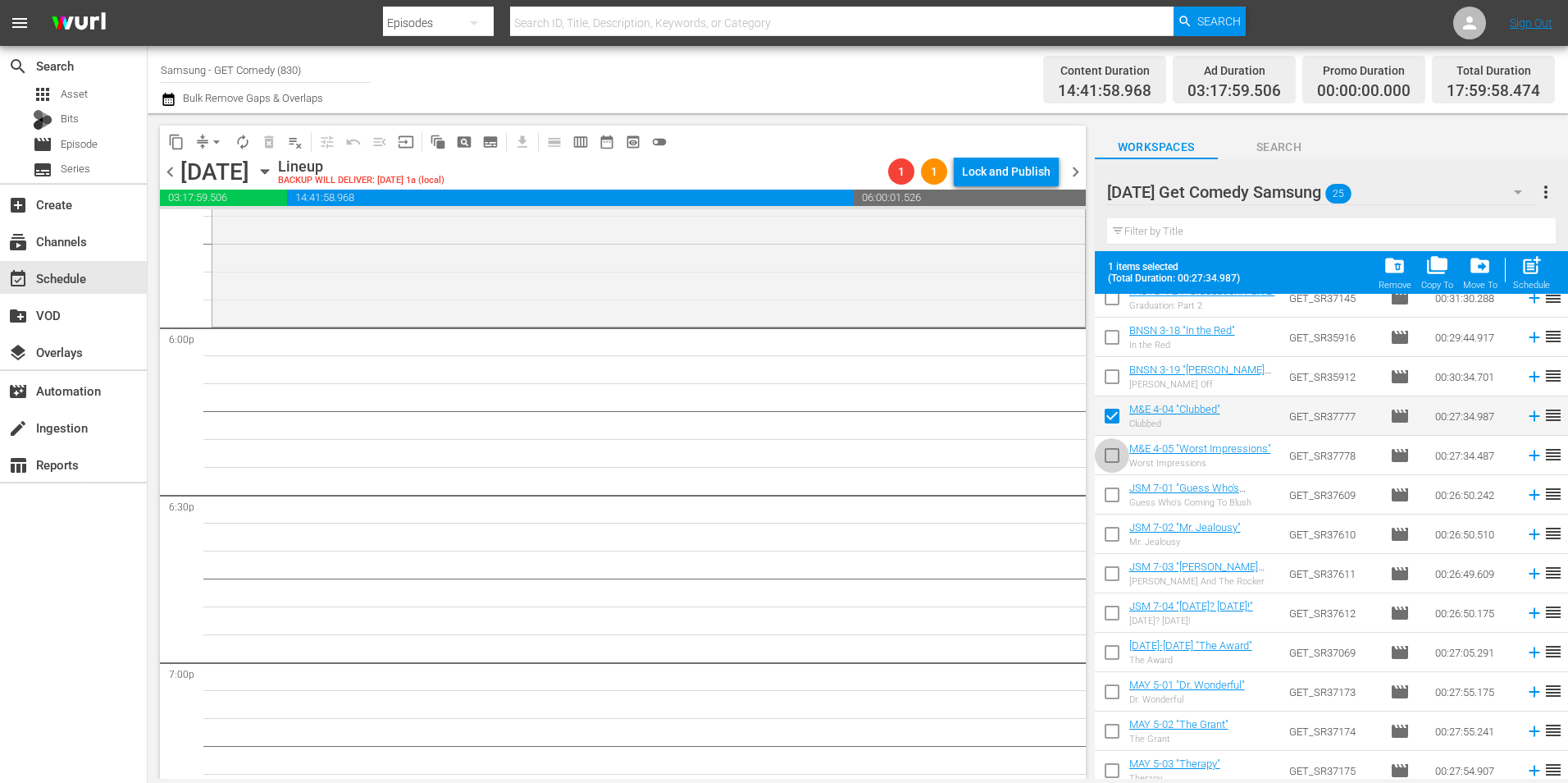
click at [1112, 454] on input "checkbox" at bounding box center [1112, 459] width 35 height 35
checkbox input "true"
click at [1108, 495] on input "checkbox" at bounding box center [1112, 498] width 35 height 35
checkbox input "true"
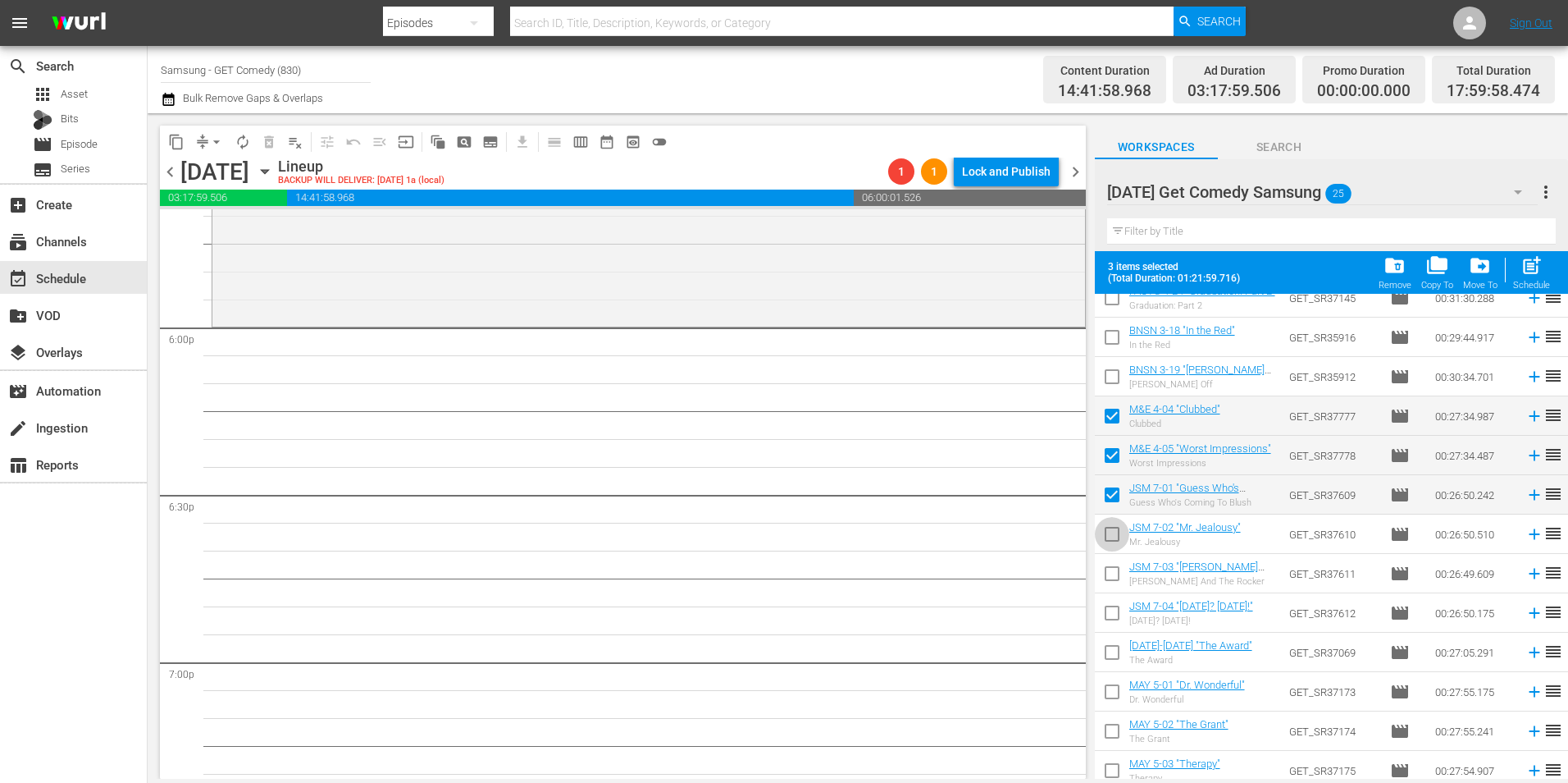
click at [1110, 549] on input "checkbox" at bounding box center [1112, 537] width 35 height 35
checkbox input "true"
drag, startPoint x: 1110, startPoint y: 578, endPoint x: 1110, endPoint y: 616, distance: 38.0
click at [1110, 580] on input "checkbox" at bounding box center [1112, 577] width 35 height 35
checkbox input "true"
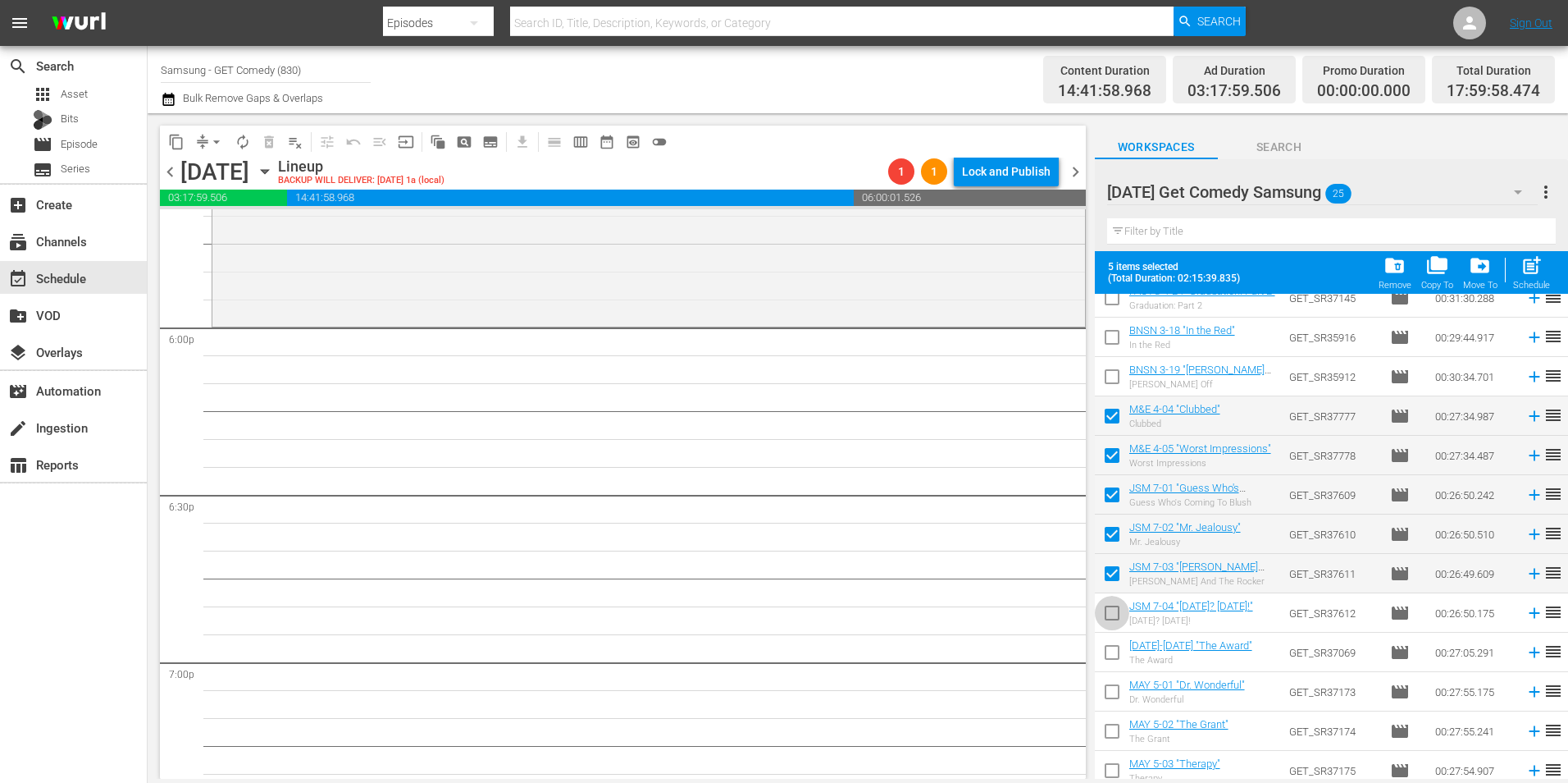
drag, startPoint x: 1110, startPoint y: 617, endPoint x: 1108, endPoint y: 649, distance: 32.1
click at [1110, 618] on input "checkbox" at bounding box center [1112, 616] width 35 height 35
checkbox input "true"
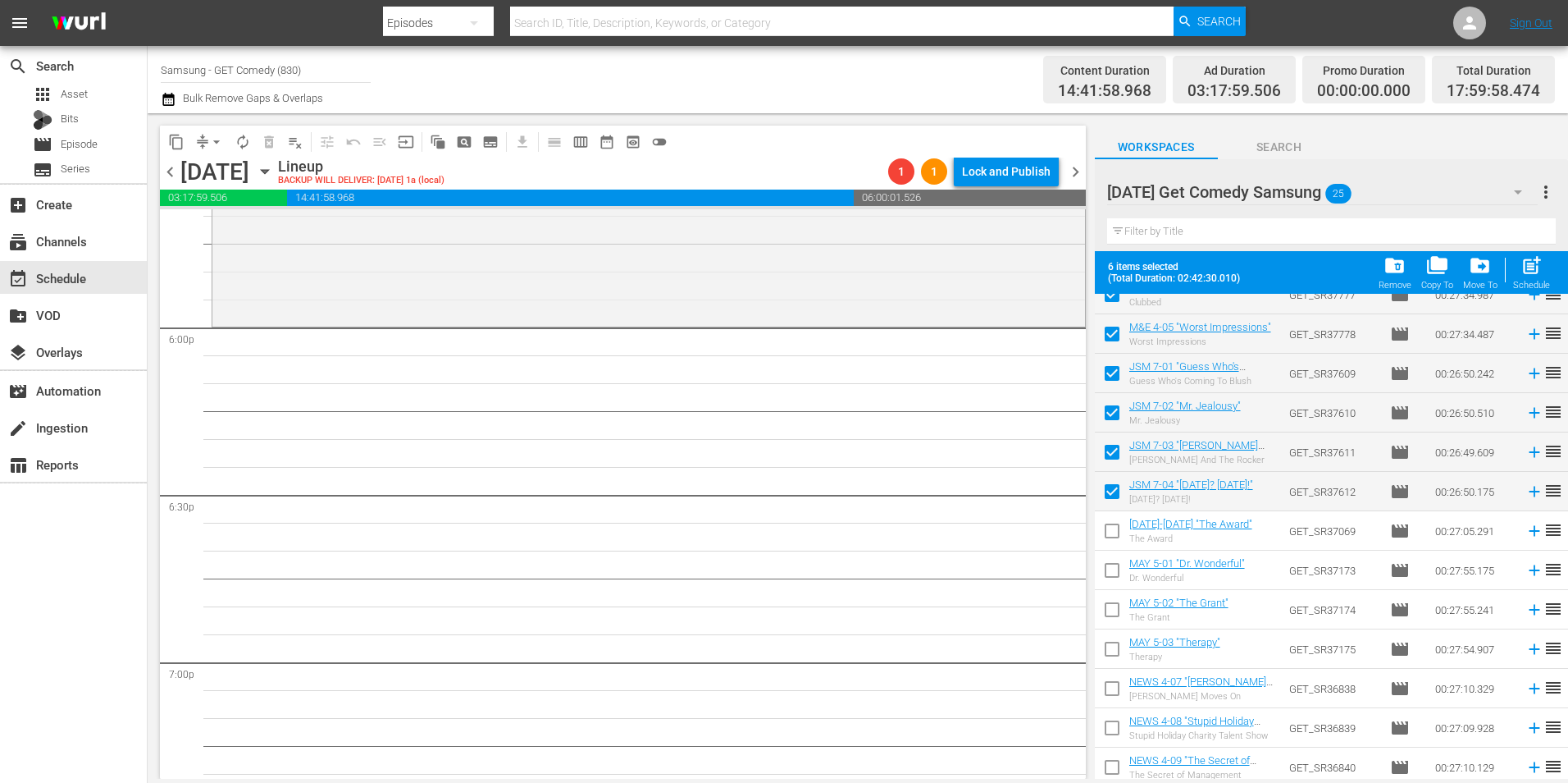
scroll to position [537, 0]
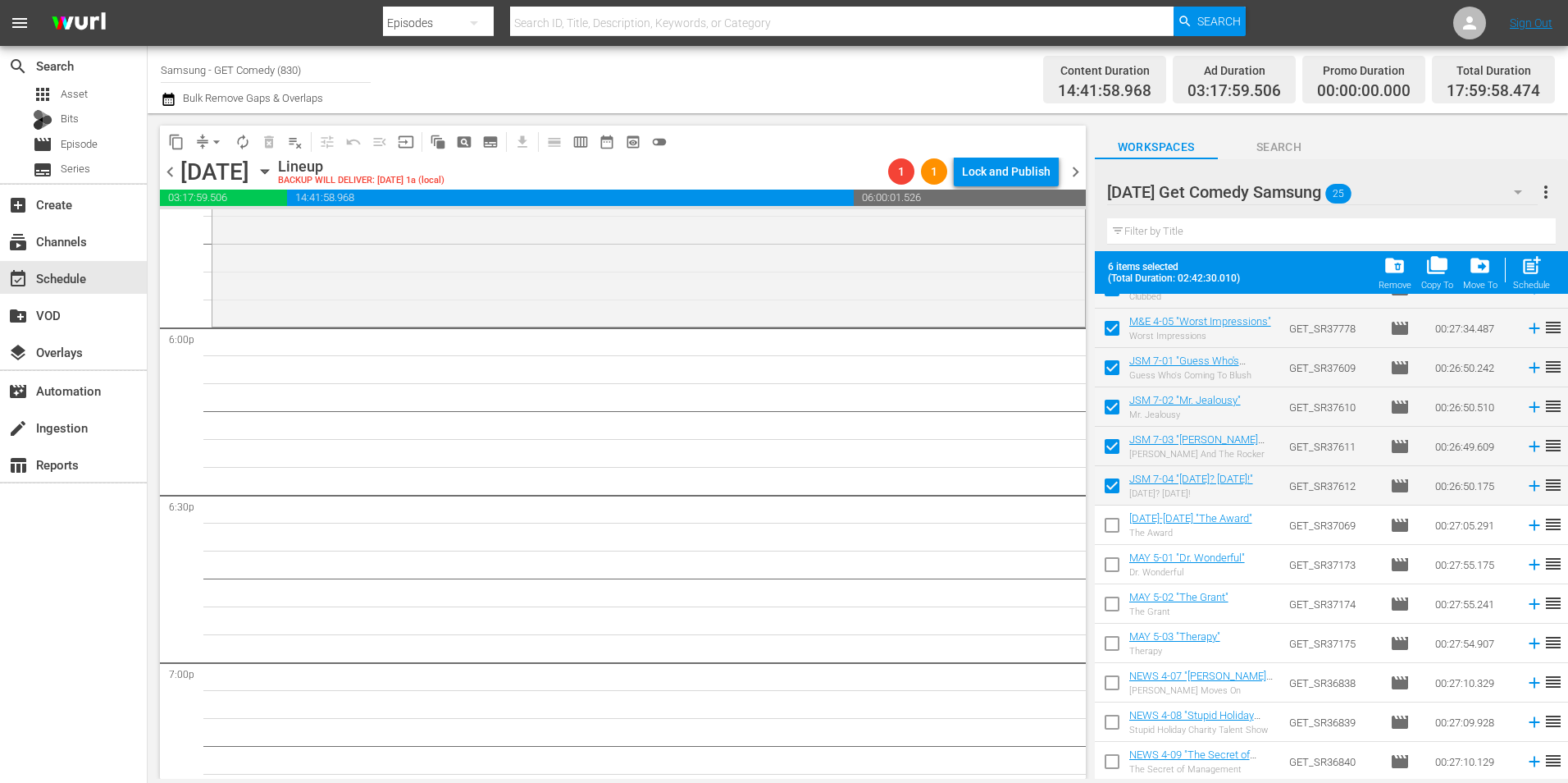
click at [1112, 527] on input "checkbox" at bounding box center [1112, 528] width 35 height 35
checkbox input "true"
click at [1112, 567] on input "checkbox" at bounding box center [1112, 568] width 35 height 35
checkbox input "true"
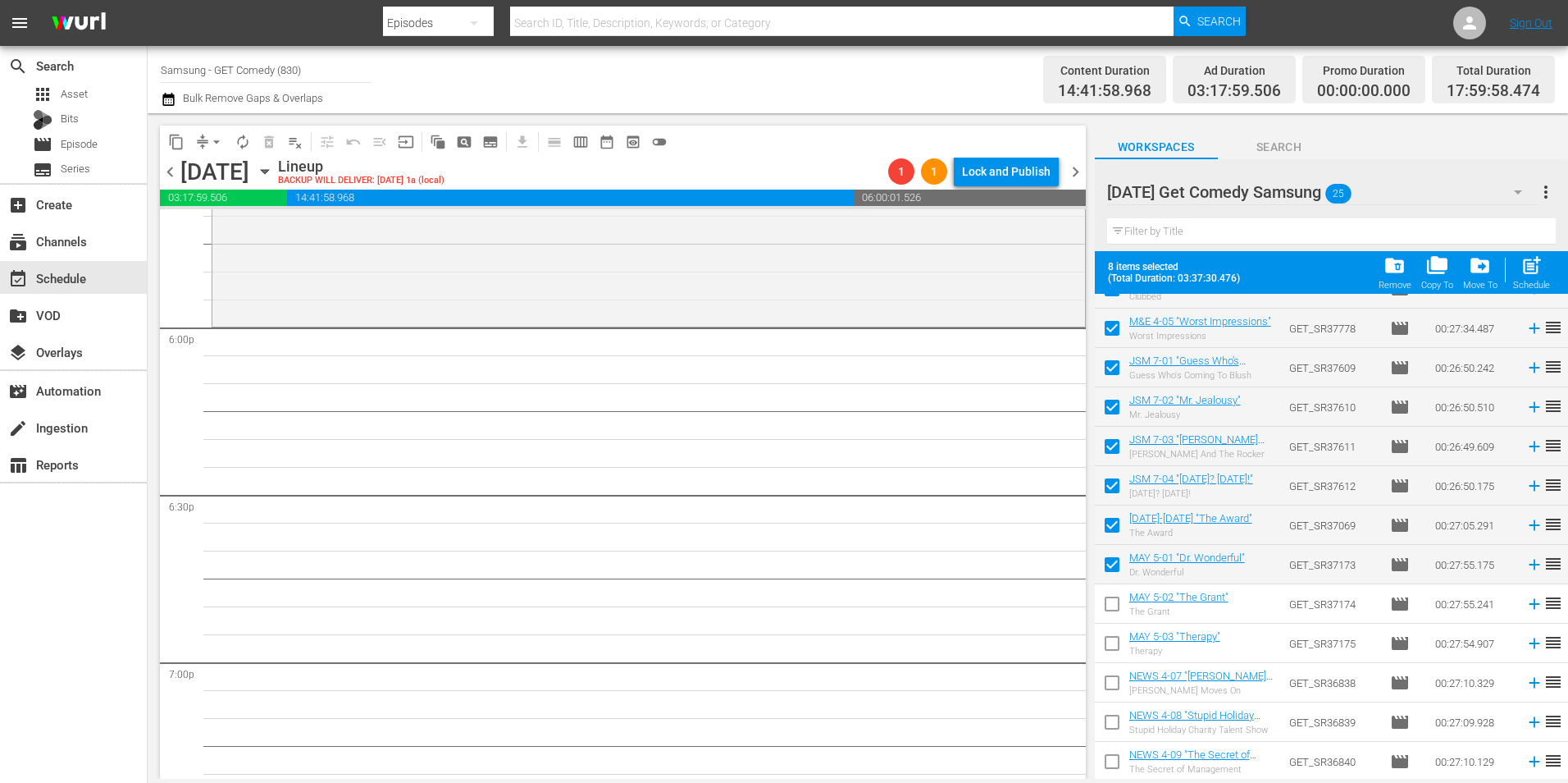
click at [1104, 610] on input "checkbox" at bounding box center [1112, 607] width 35 height 35
checkbox input "true"
click at [1109, 645] on input "checkbox" at bounding box center [1112, 646] width 35 height 35
checkbox input "true"
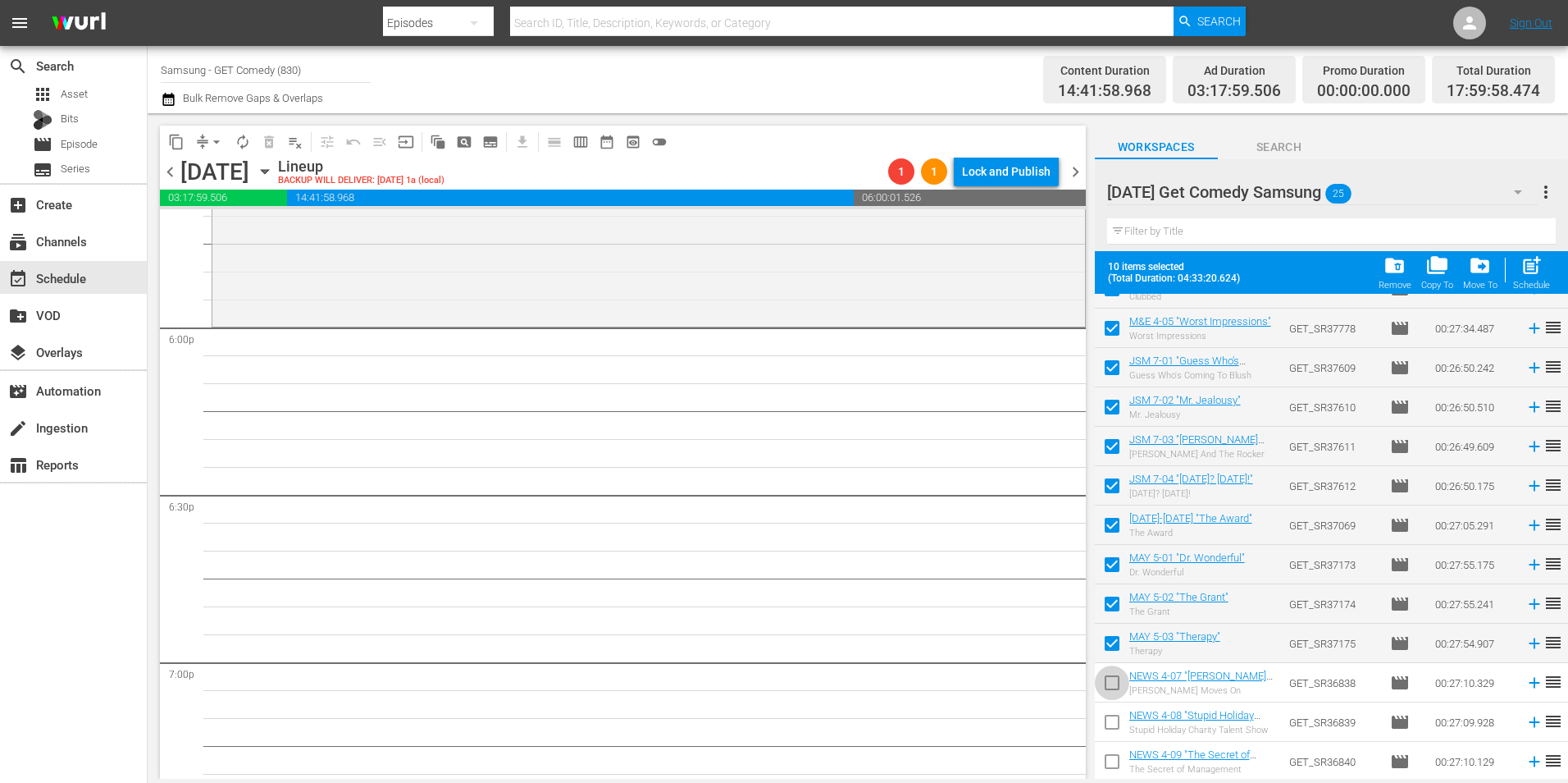
click at [1107, 685] on input "checkbox" at bounding box center [1112, 686] width 35 height 35
checkbox input "true"
click at [1107, 717] on input "checkbox" at bounding box center [1112, 726] width 35 height 35
checkbox input "true"
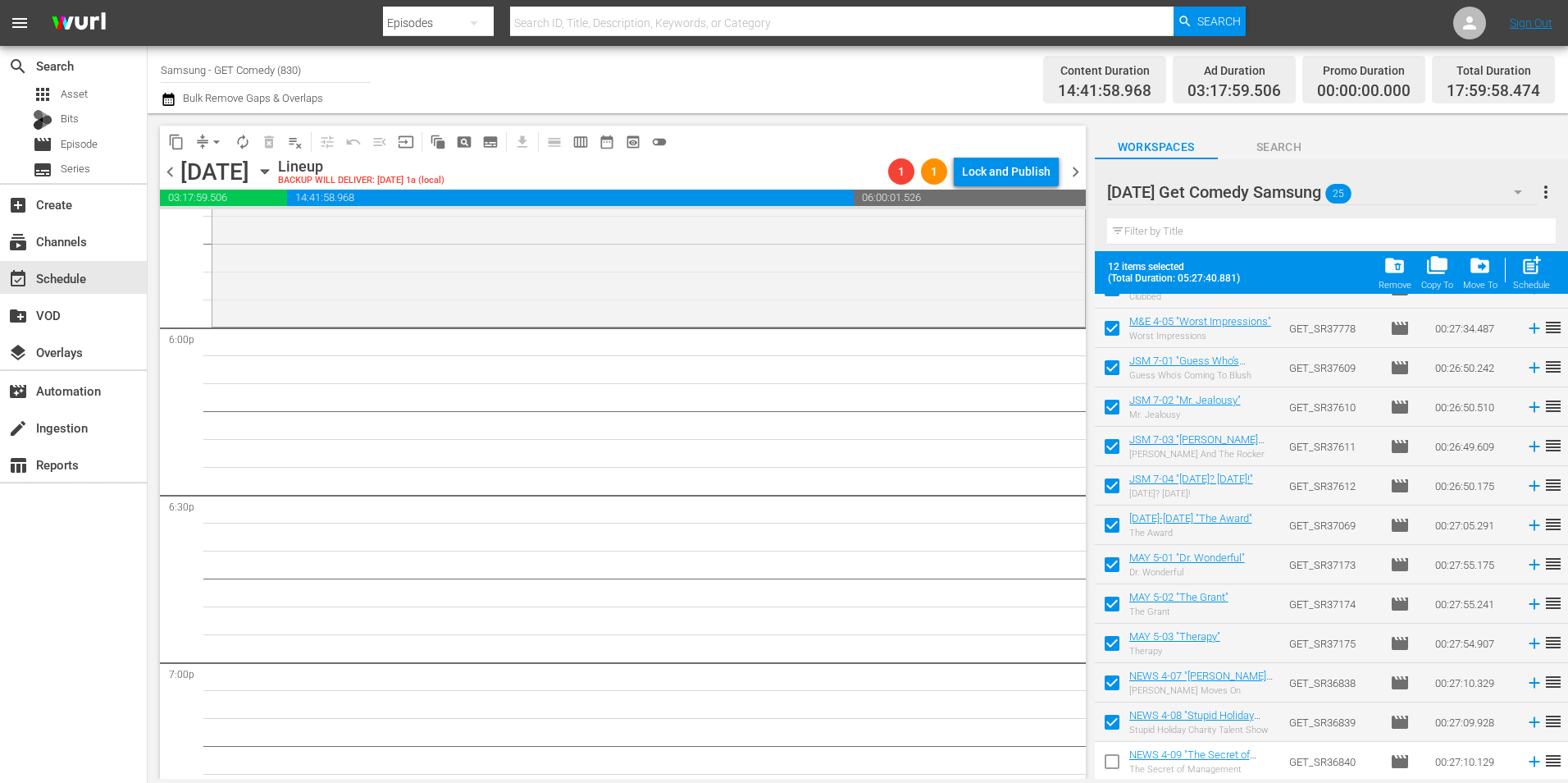
click at [1108, 761] on input "checkbox" at bounding box center [1112, 765] width 35 height 35
checkbox input "true"
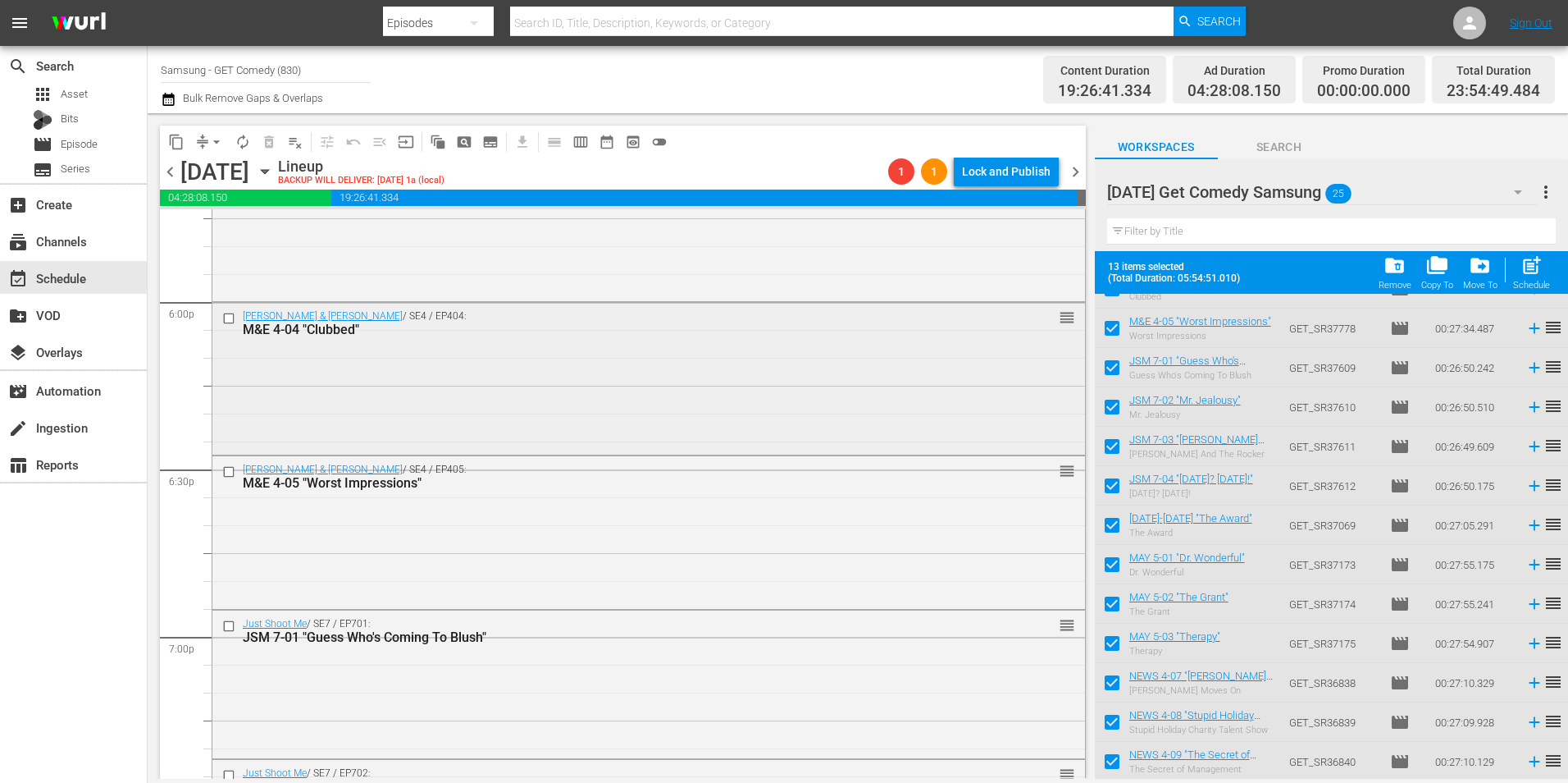
scroll to position [5905, 0]
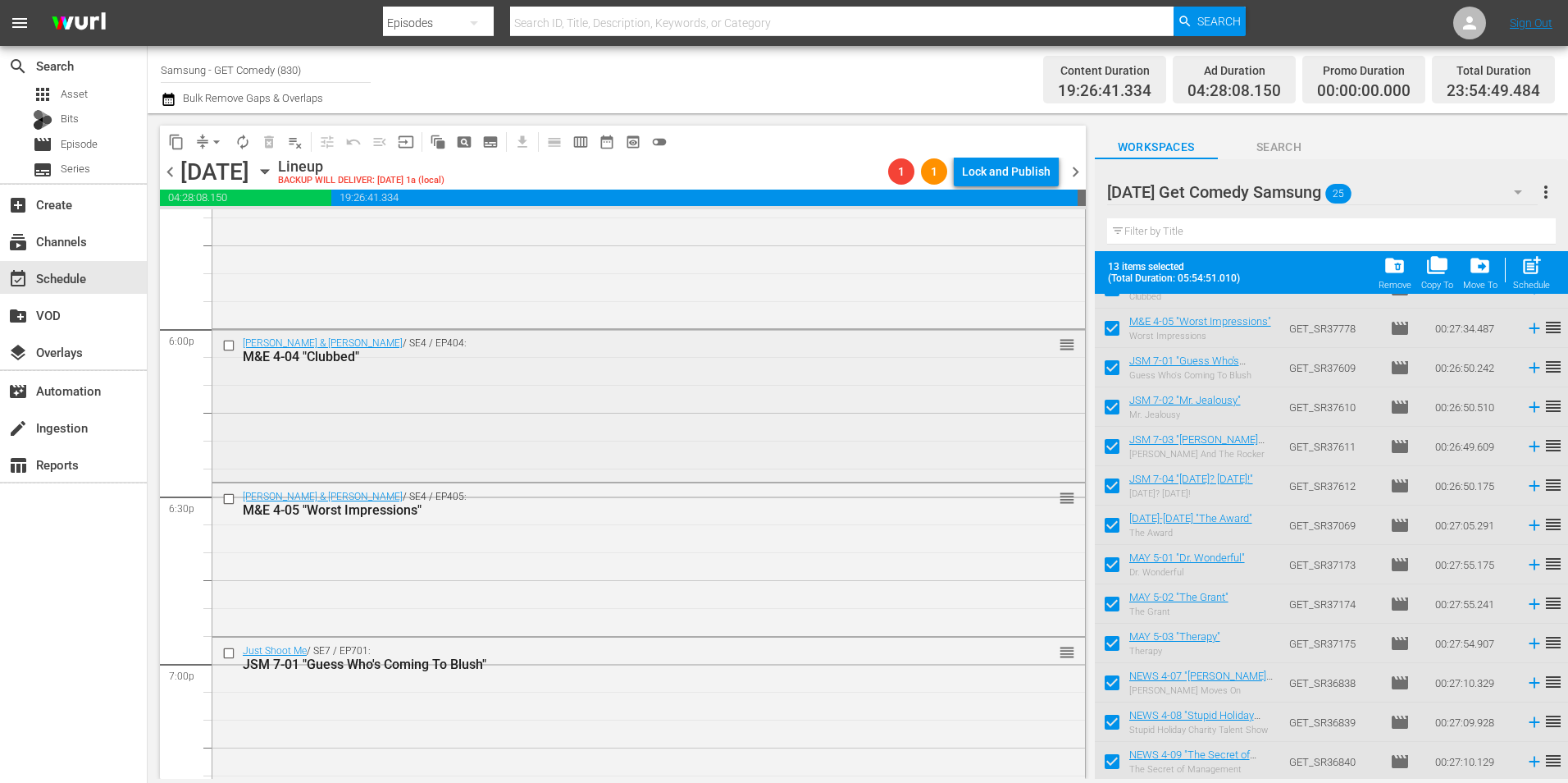
click at [432, 411] on div "[PERSON_NAME] & [PERSON_NAME] / SE4 / EP404: M&E 4-04 "Clubbed" reorder" at bounding box center [648, 404] width 873 height 149
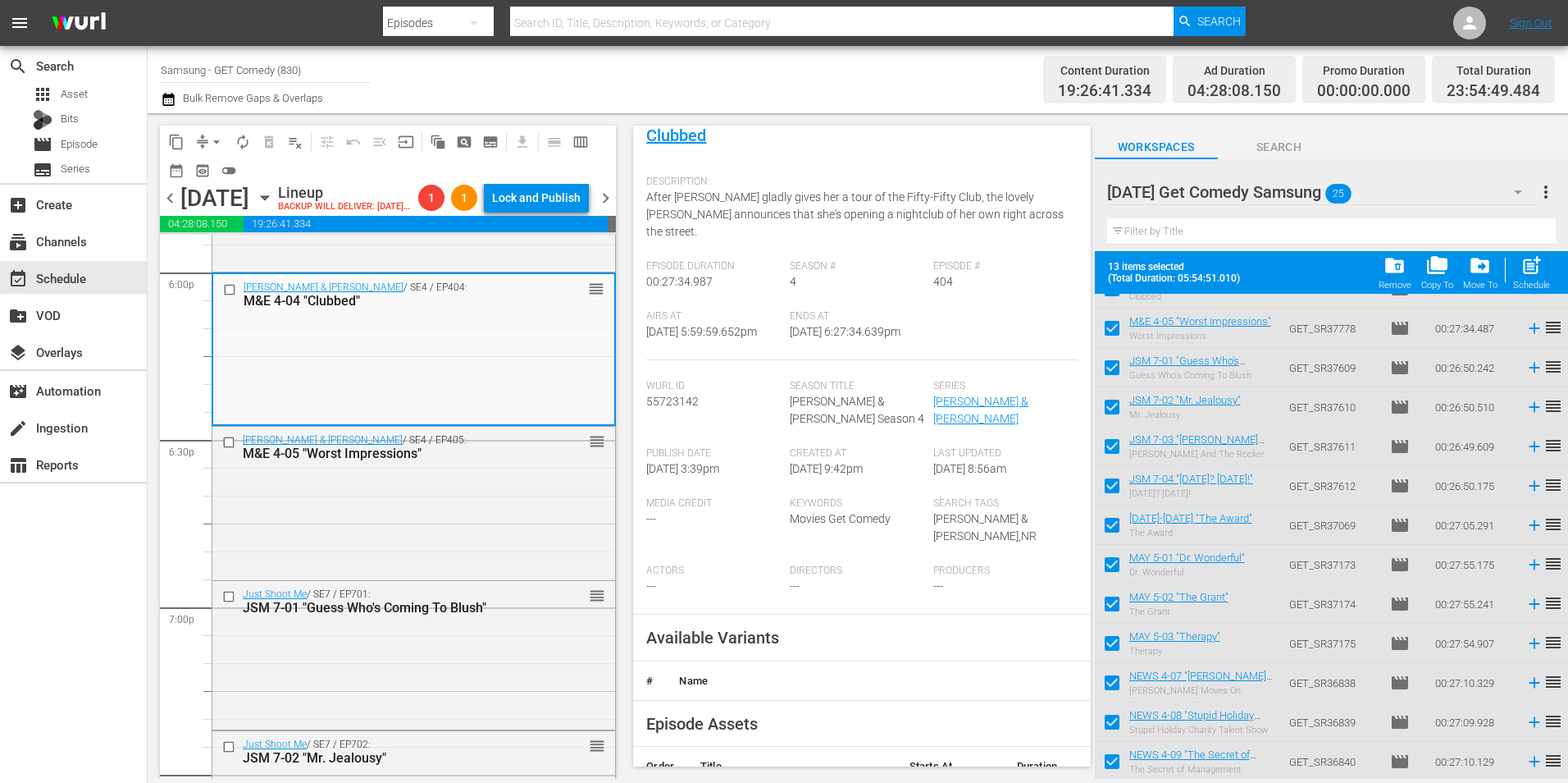
scroll to position [328, 0]
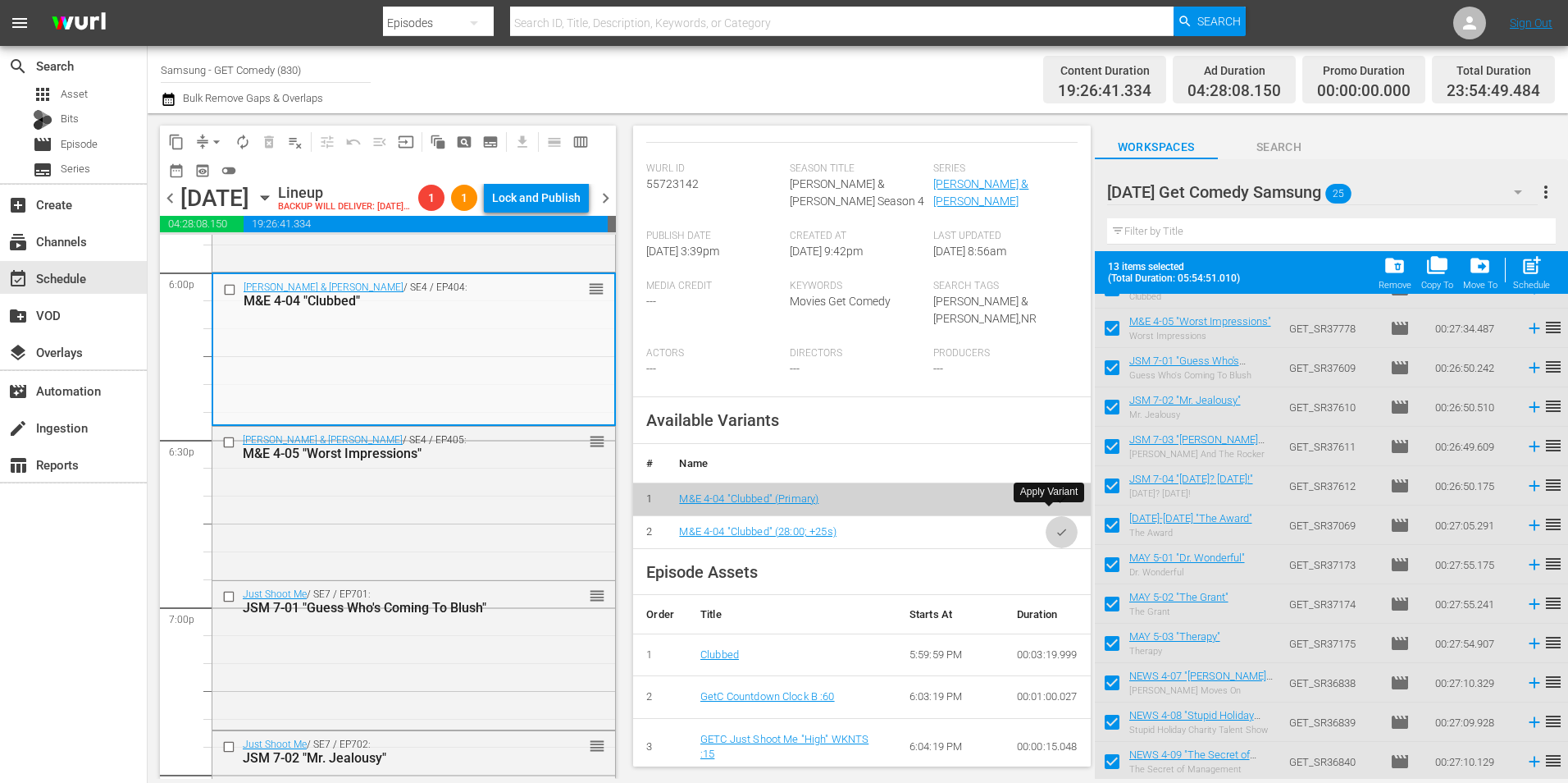
click at [1056, 526] on icon "button" at bounding box center [1062, 533] width 13 height 13
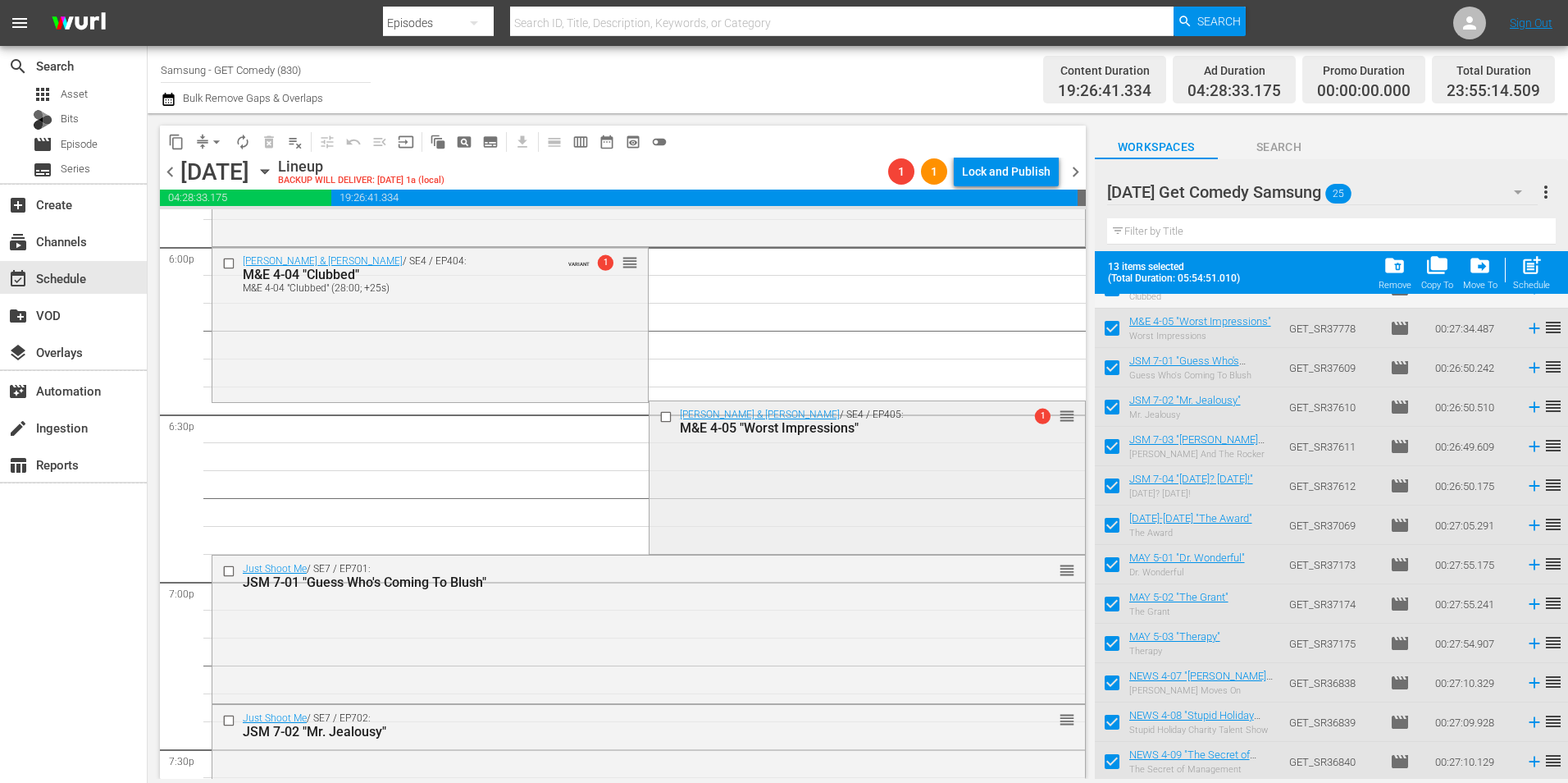
click at [774, 468] on div "[PERSON_NAME] & [PERSON_NAME] / SE4 / EP405: M&E 4-05 "Worst Impressions" 1 reo…" at bounding box center [867, 476] width 435 height 149
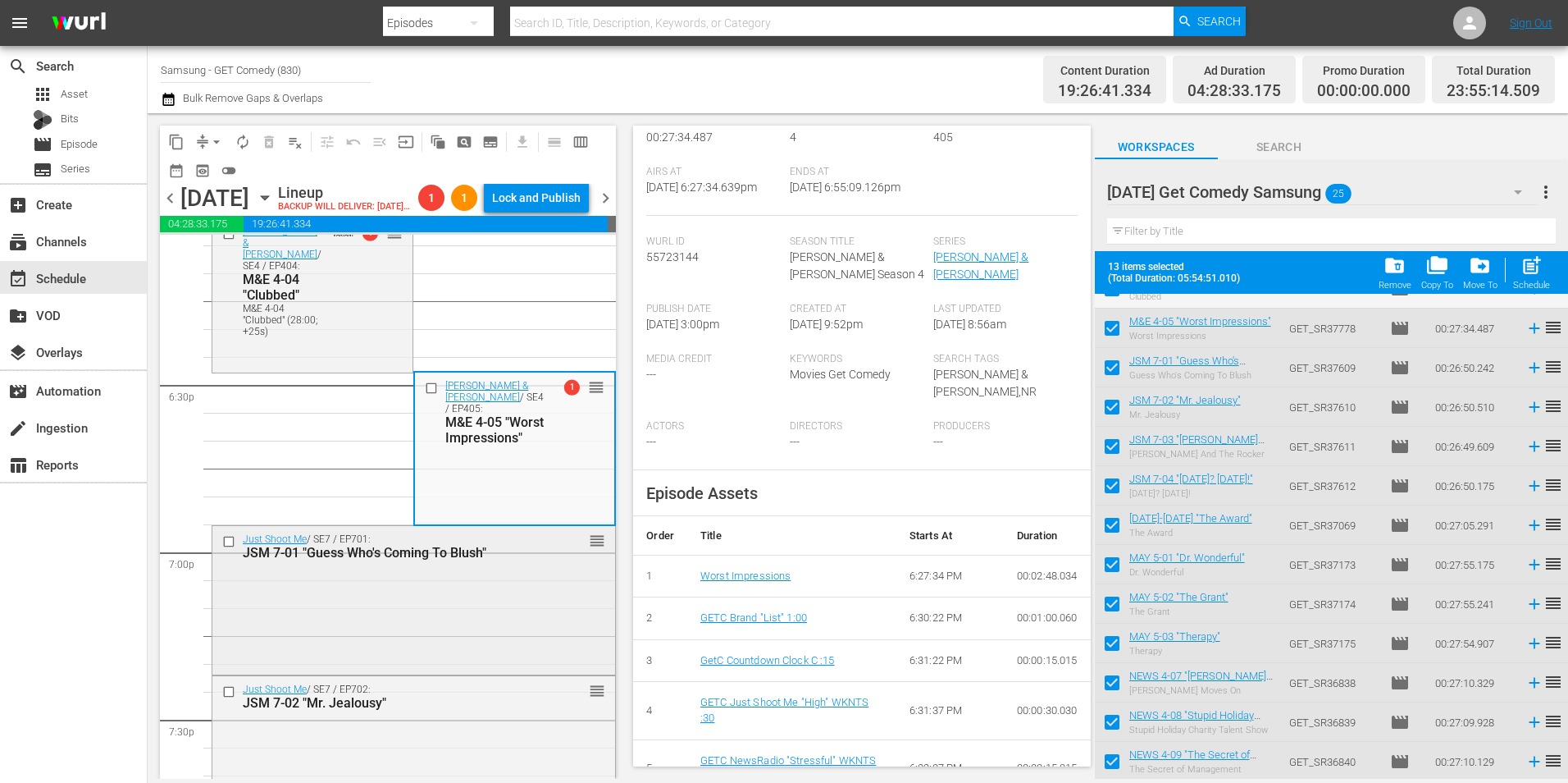
scroll to position [6070, 0]
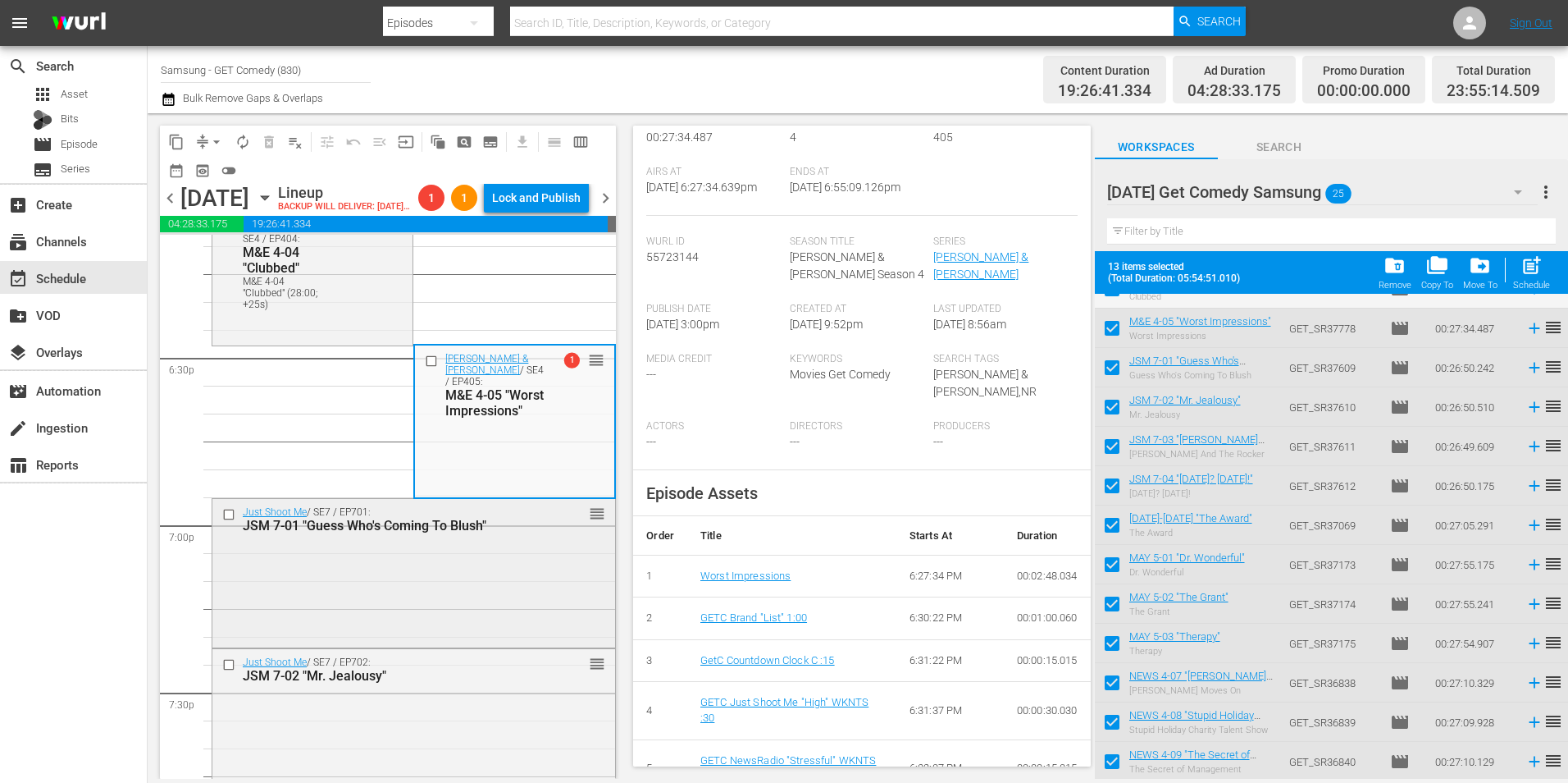
click at [444, 595] on div "Just Shoot Me / SE7 / EP701: JSM 7-01 "Guess Who's Coming To Blush" reorder" at bounding box center [413, 571] width 402 height 145
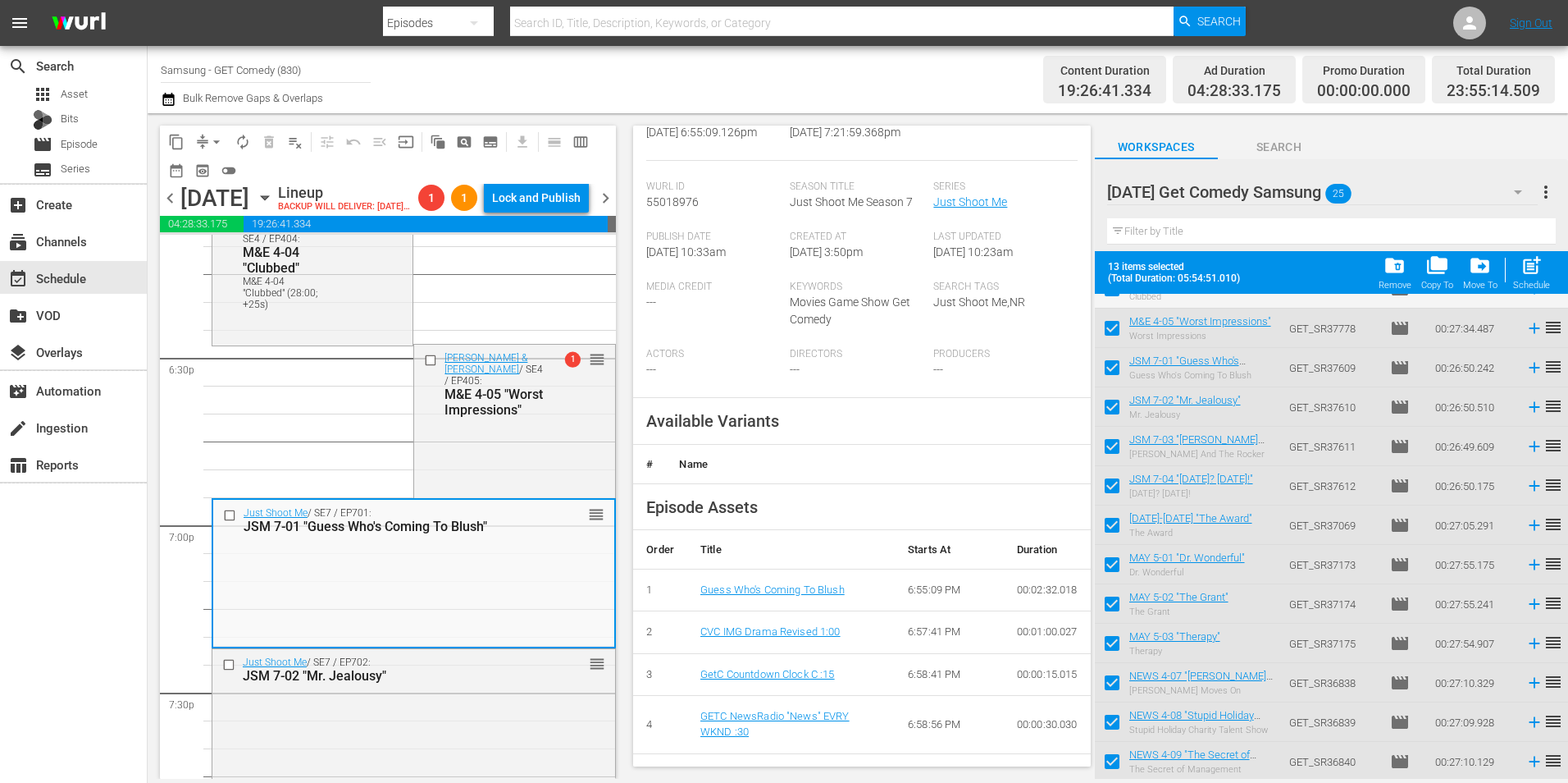
scroll to position [328, 0]
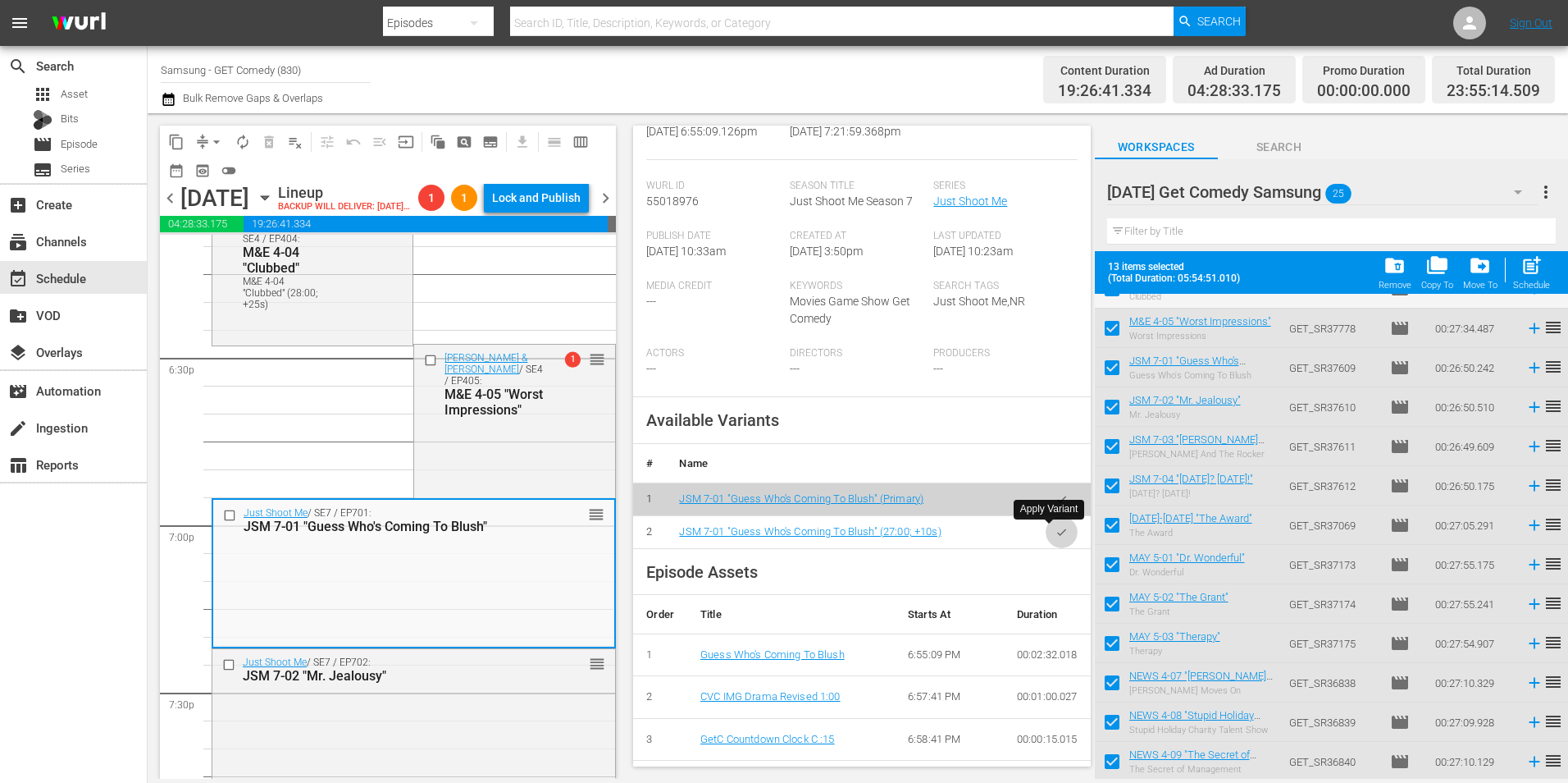
click at [1056, 534] on icon "button" at bounding box center [1062, 533] width 13 height 13
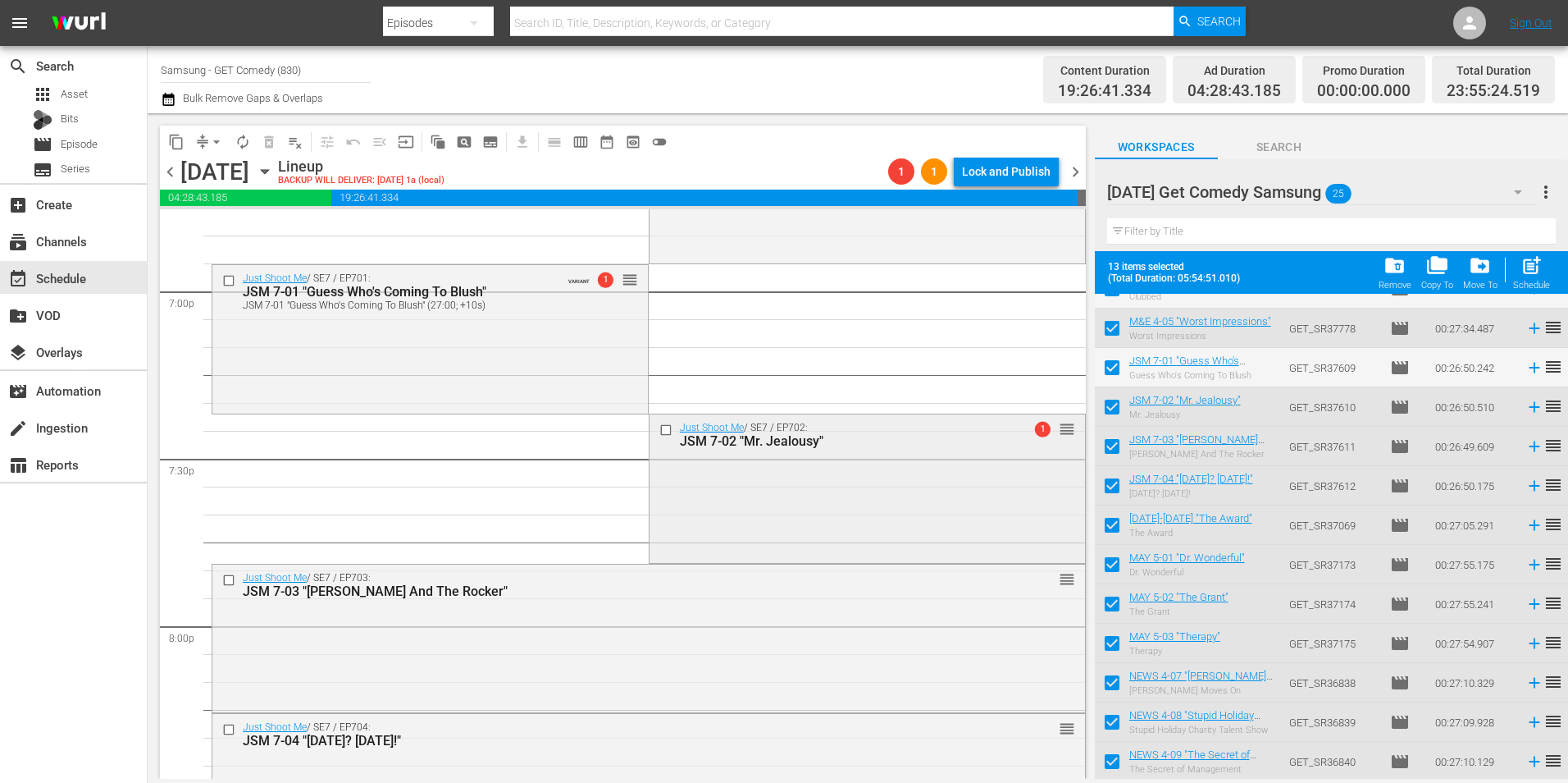
scroll to position [6316, 0]
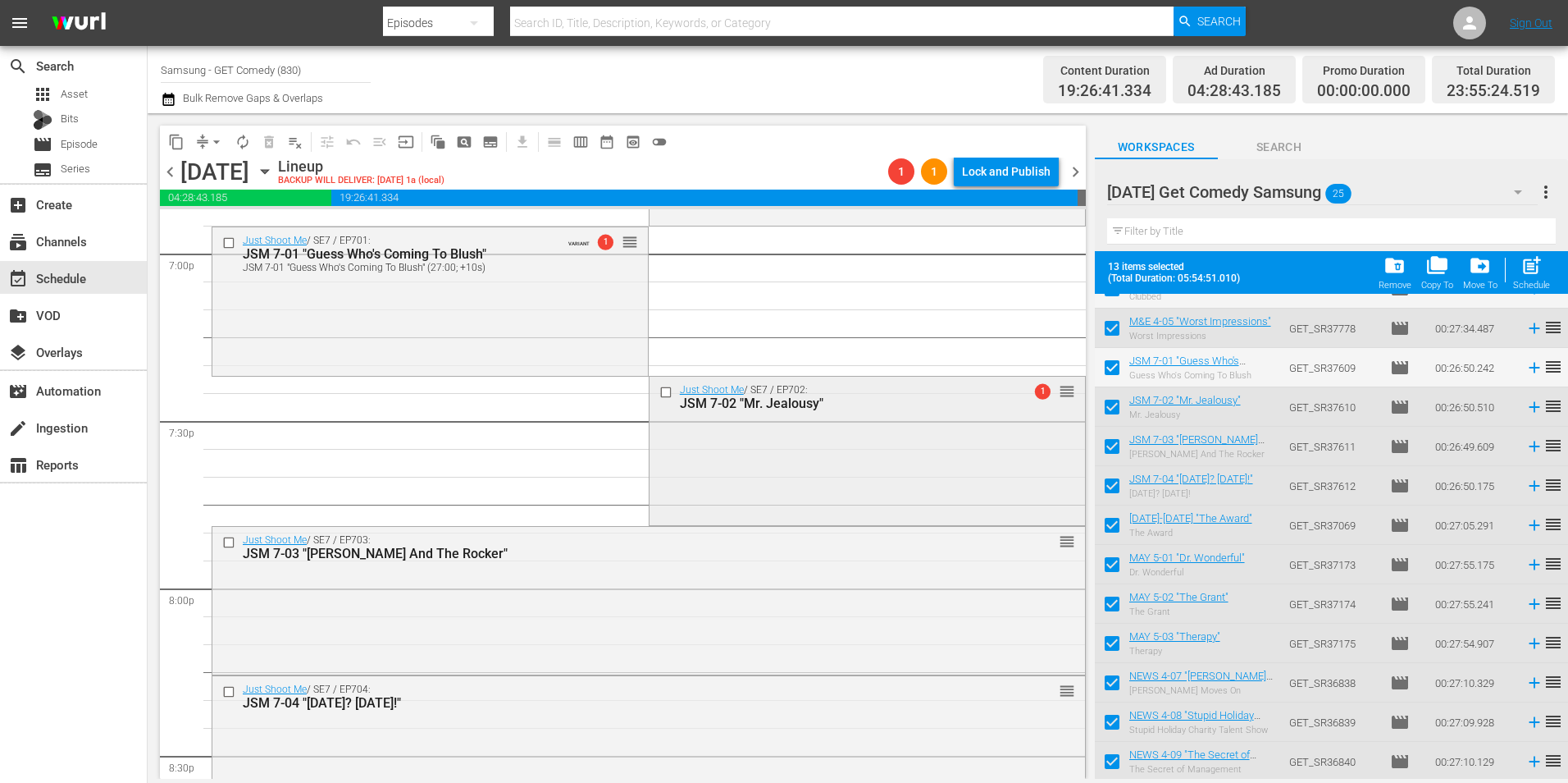
click at [808, 471] on div "Just Shoot Me / SE7 / EP702: JSM 7-02 "Mr. Jealousy" 1 reorder" at bounding box center [867, 449] width 435 height 145
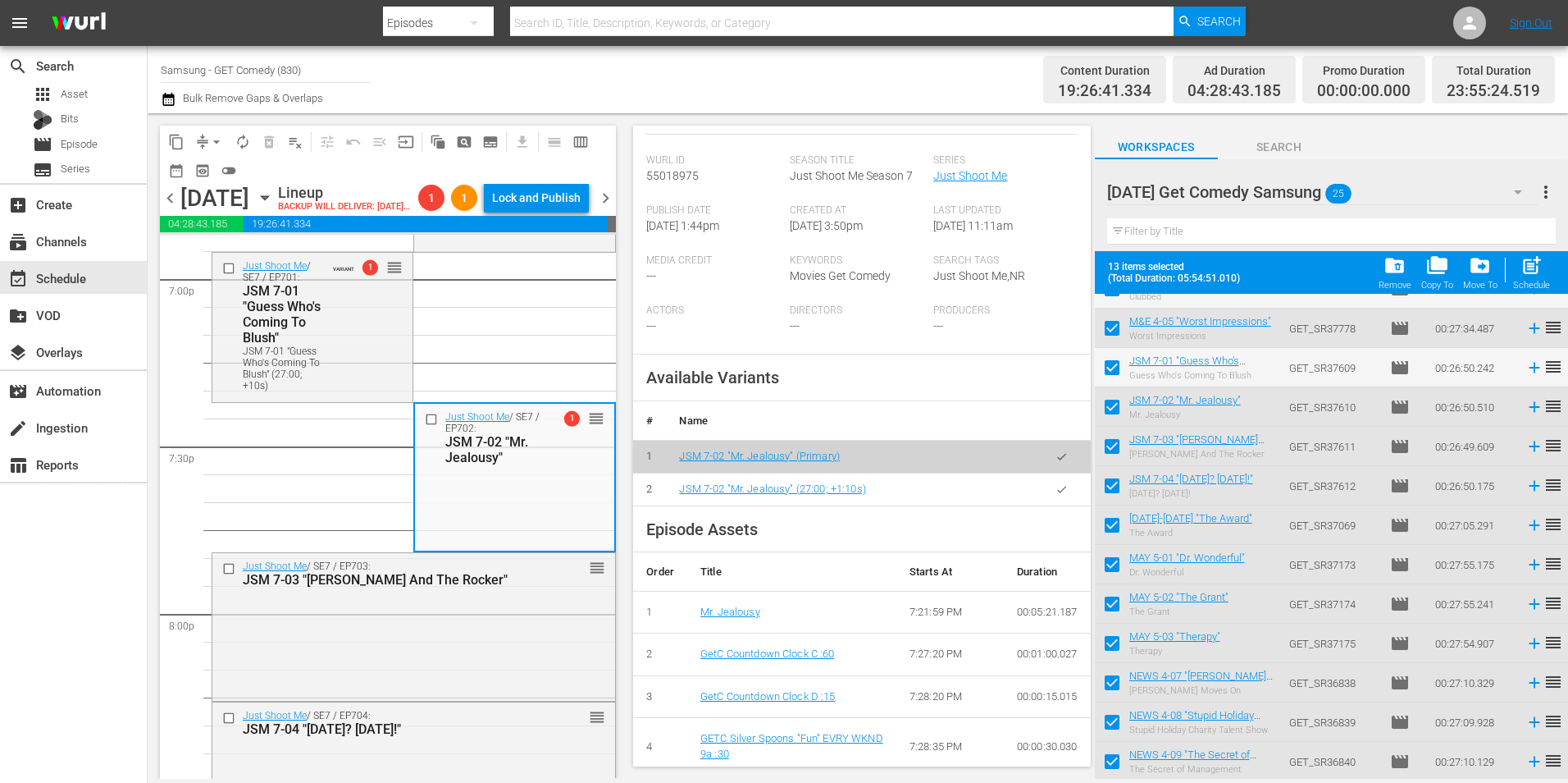
scroll to position [411, 0]
click at [1046, 493] on button "button" at bounding box center [1061, 488] width 32 height 32
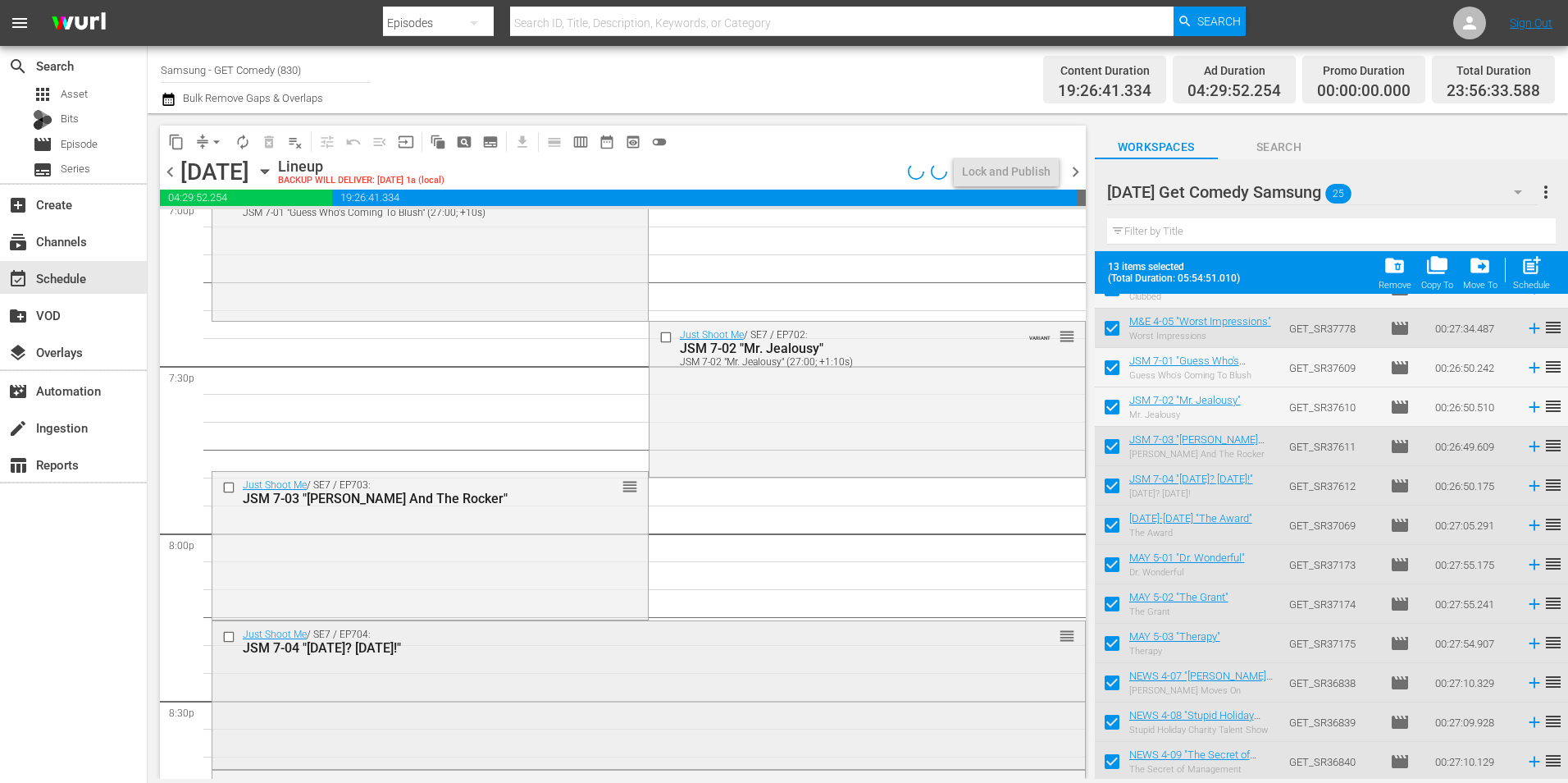
scroll to position [6480, 0]
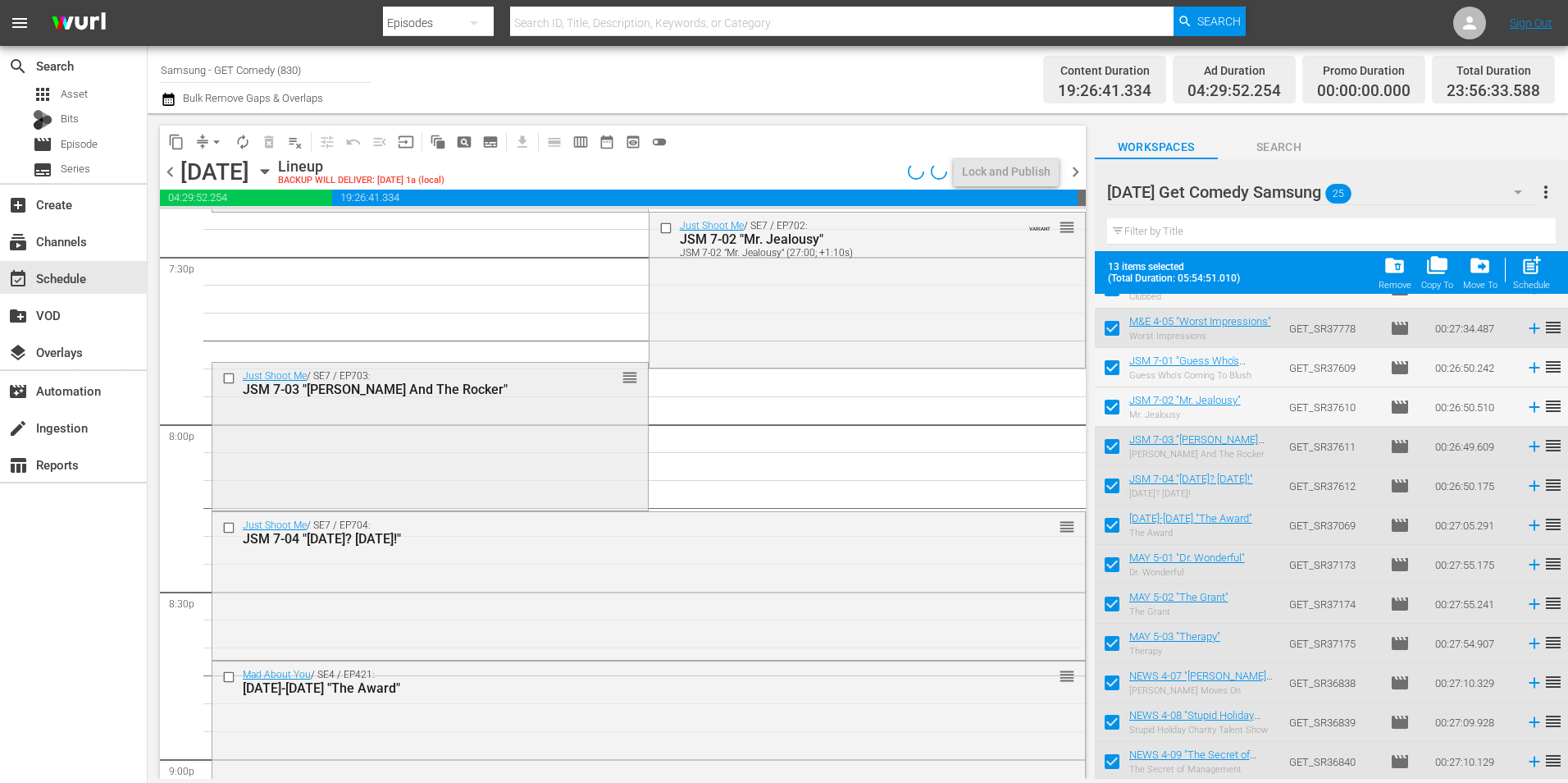
click at [411, 442] on div "Just Shoot Me / SE7 / EP703: JSM 7-03 "[PERSON_NAME] And The Rocker" reorder" at bounding box center [430, 434] width 435 height 145
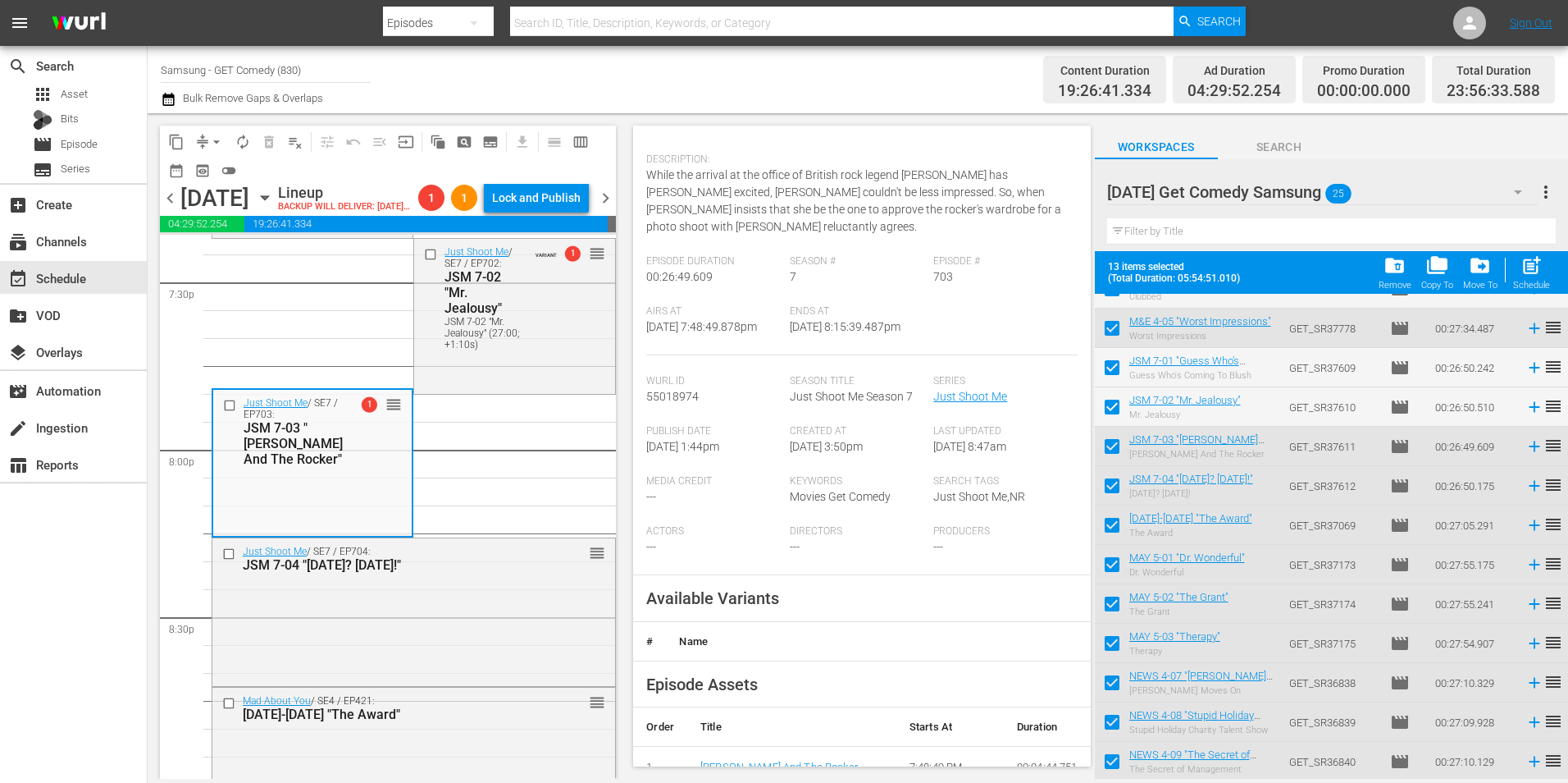
scroll to position [246, 0]
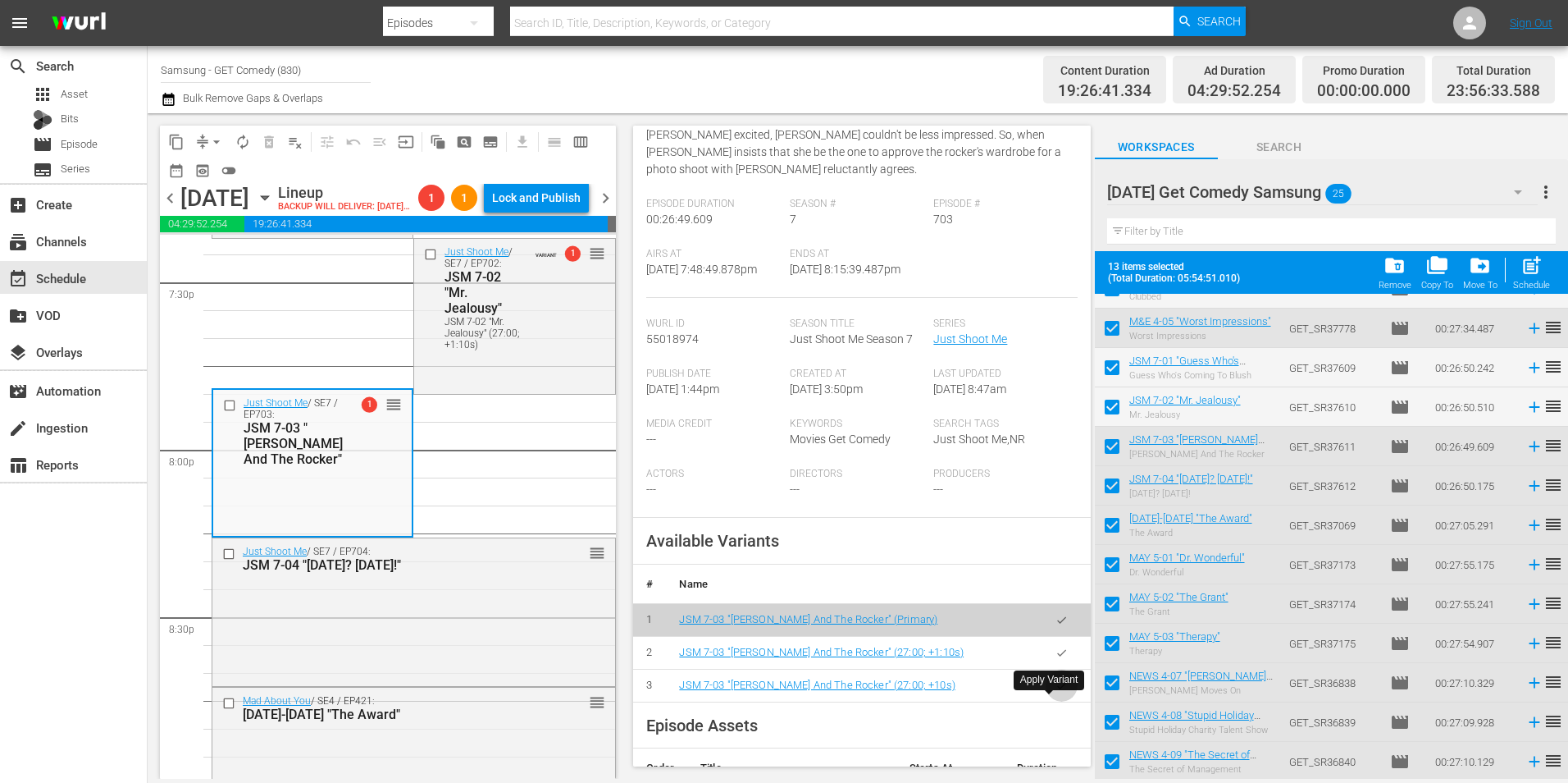
click at [1056, 692] on icon "button" at bounding box center [1062, 686] width 13 height 13
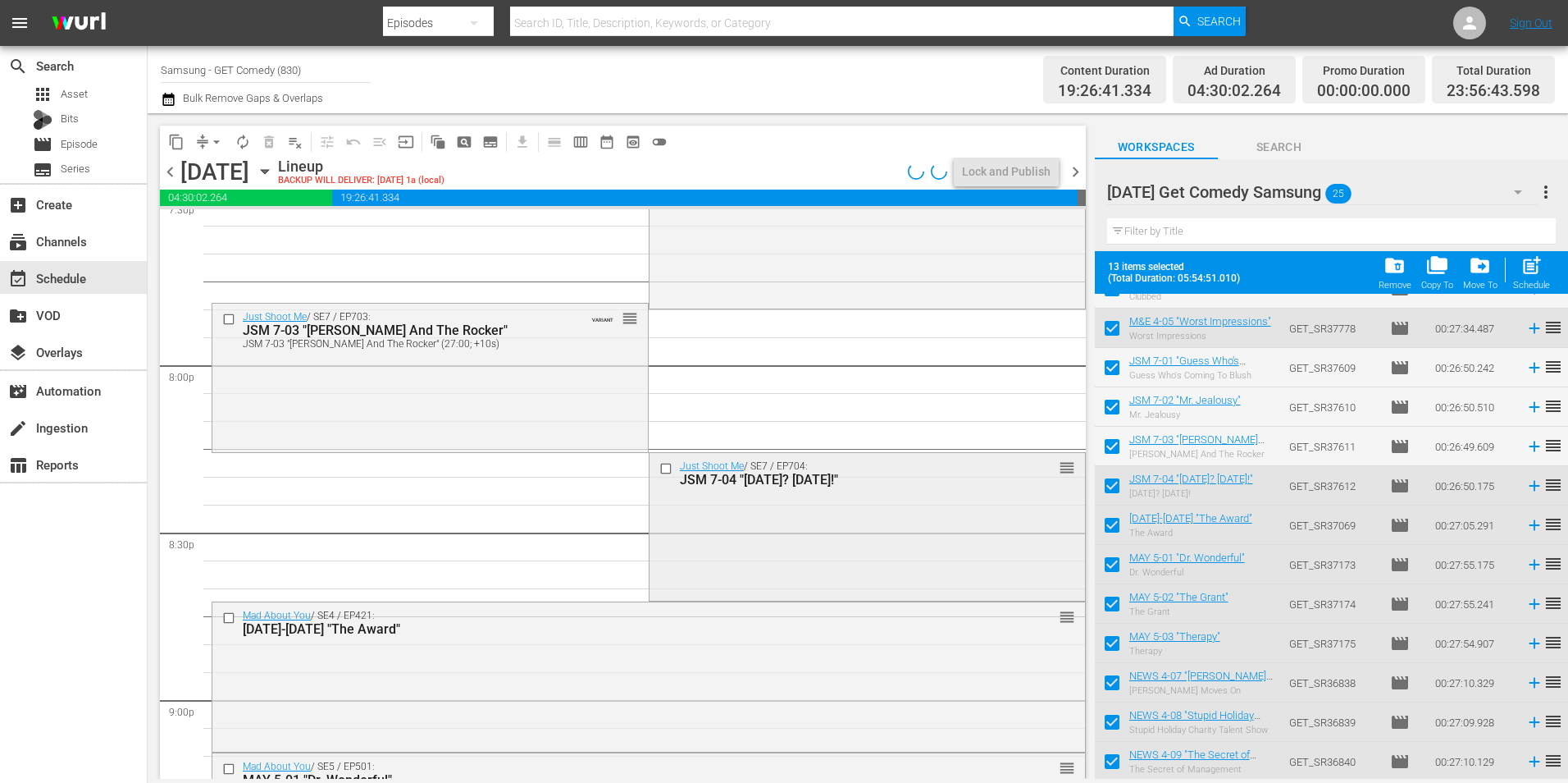
scroll to position [6562, 0]
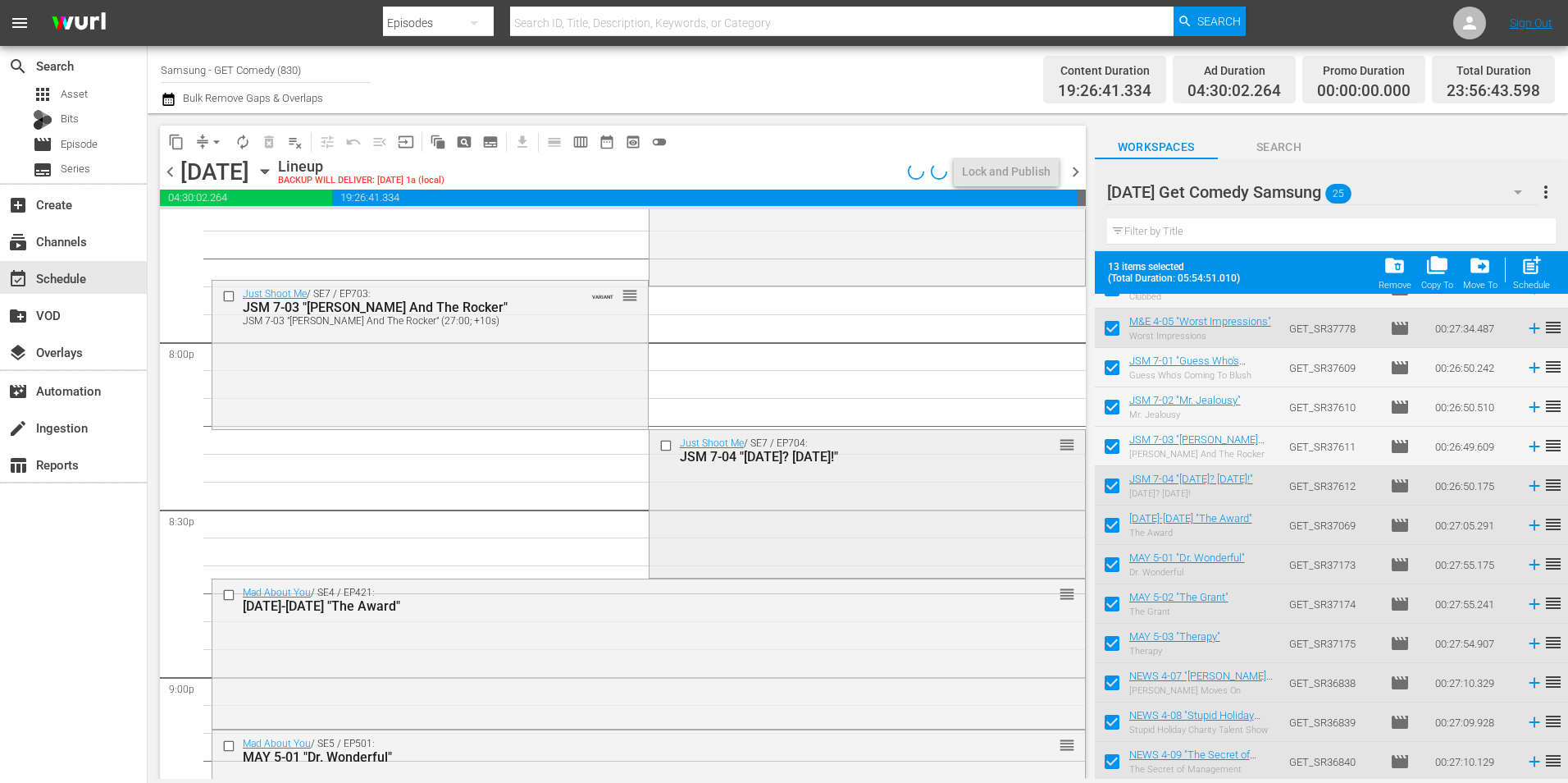
click at [876, 536] on div "Just Shoot Me / SE7 / EP704: JSM 7-04 "[DATE]? [DATE]!" reorder" at bounding box center [867, 502] width 435 height 145
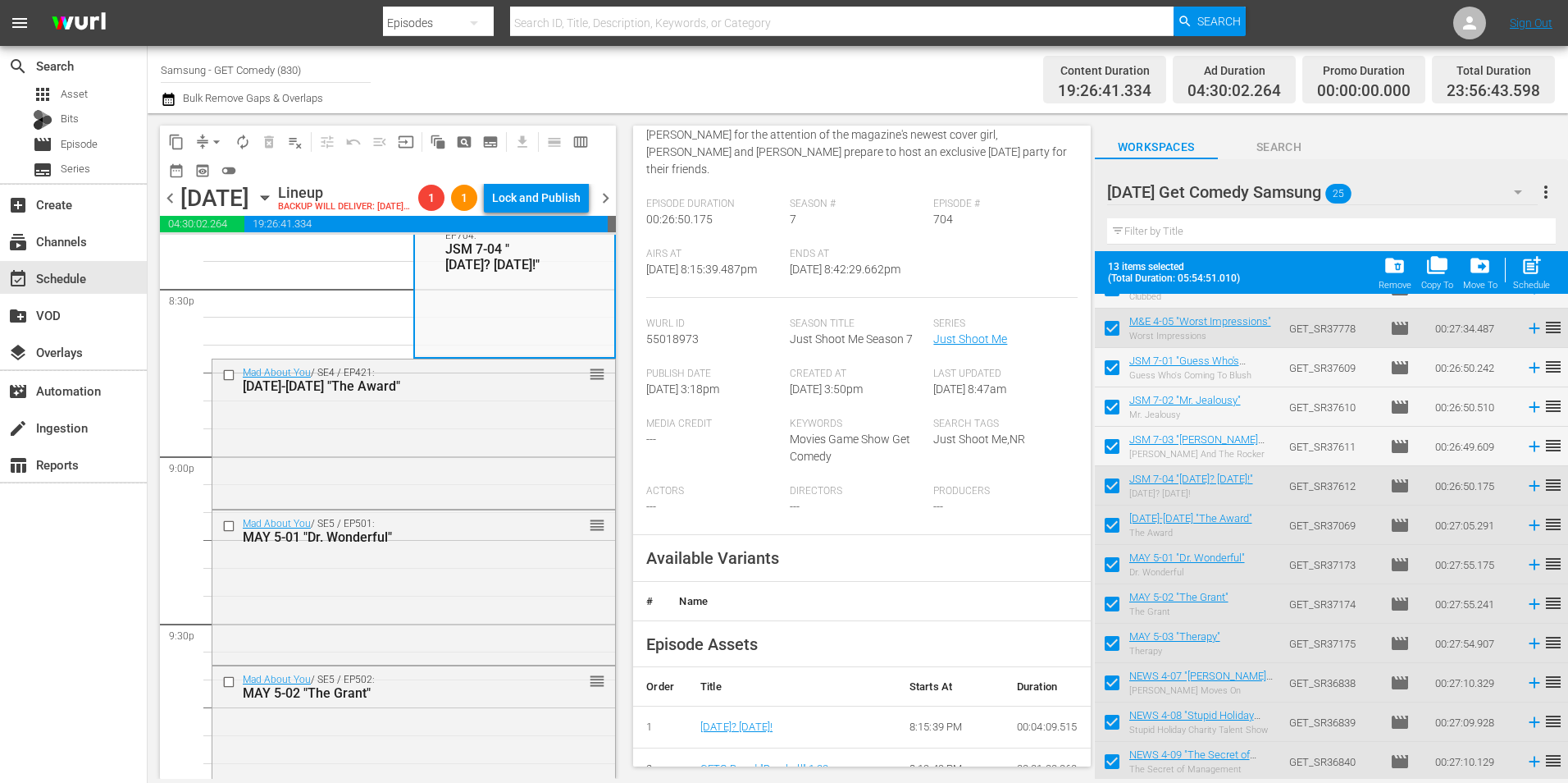
scroll to position [328, 0]
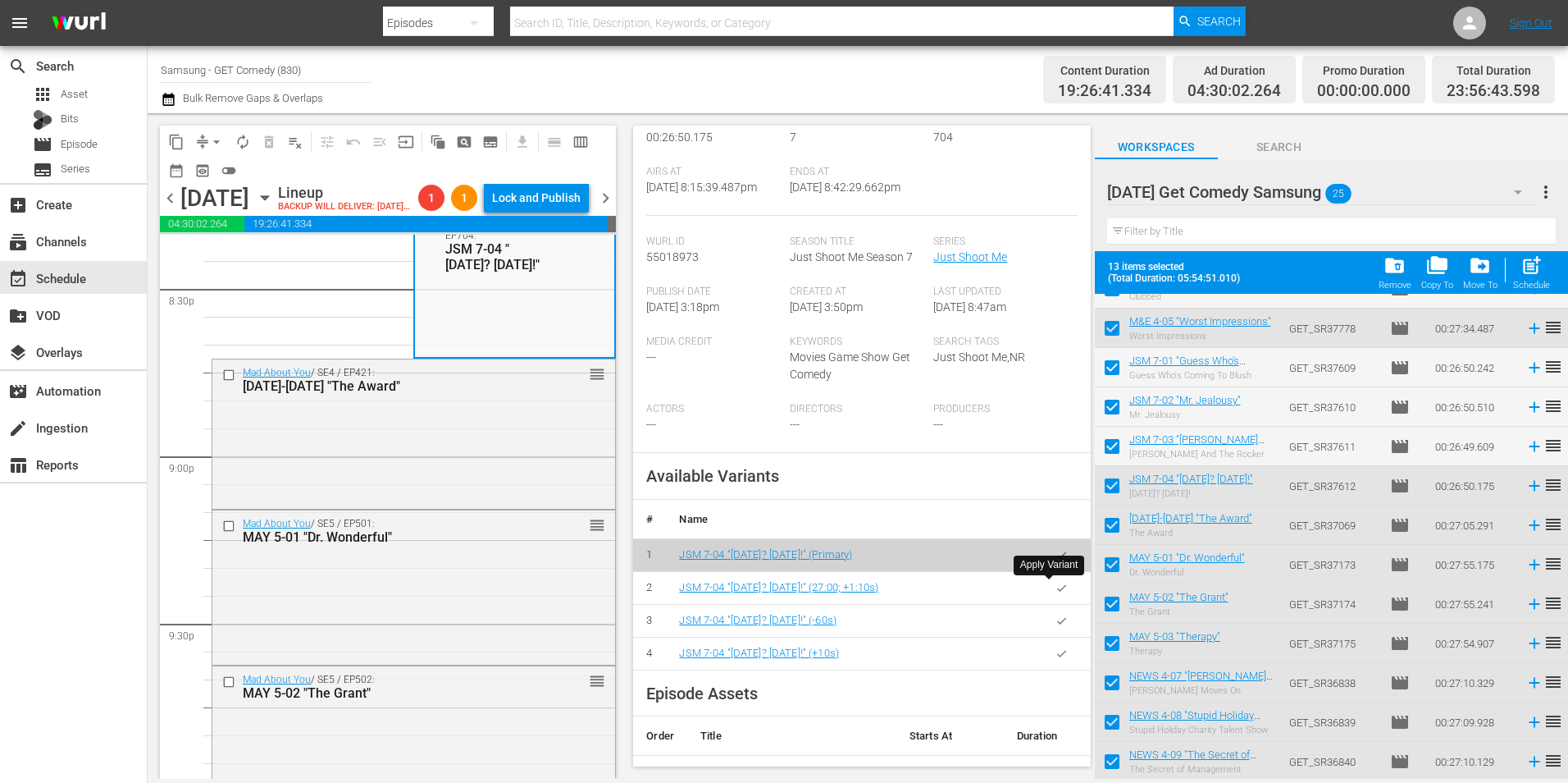
click at [1056, 585] on icon "button" at bounding box center [1062, 588] width 13 height 13
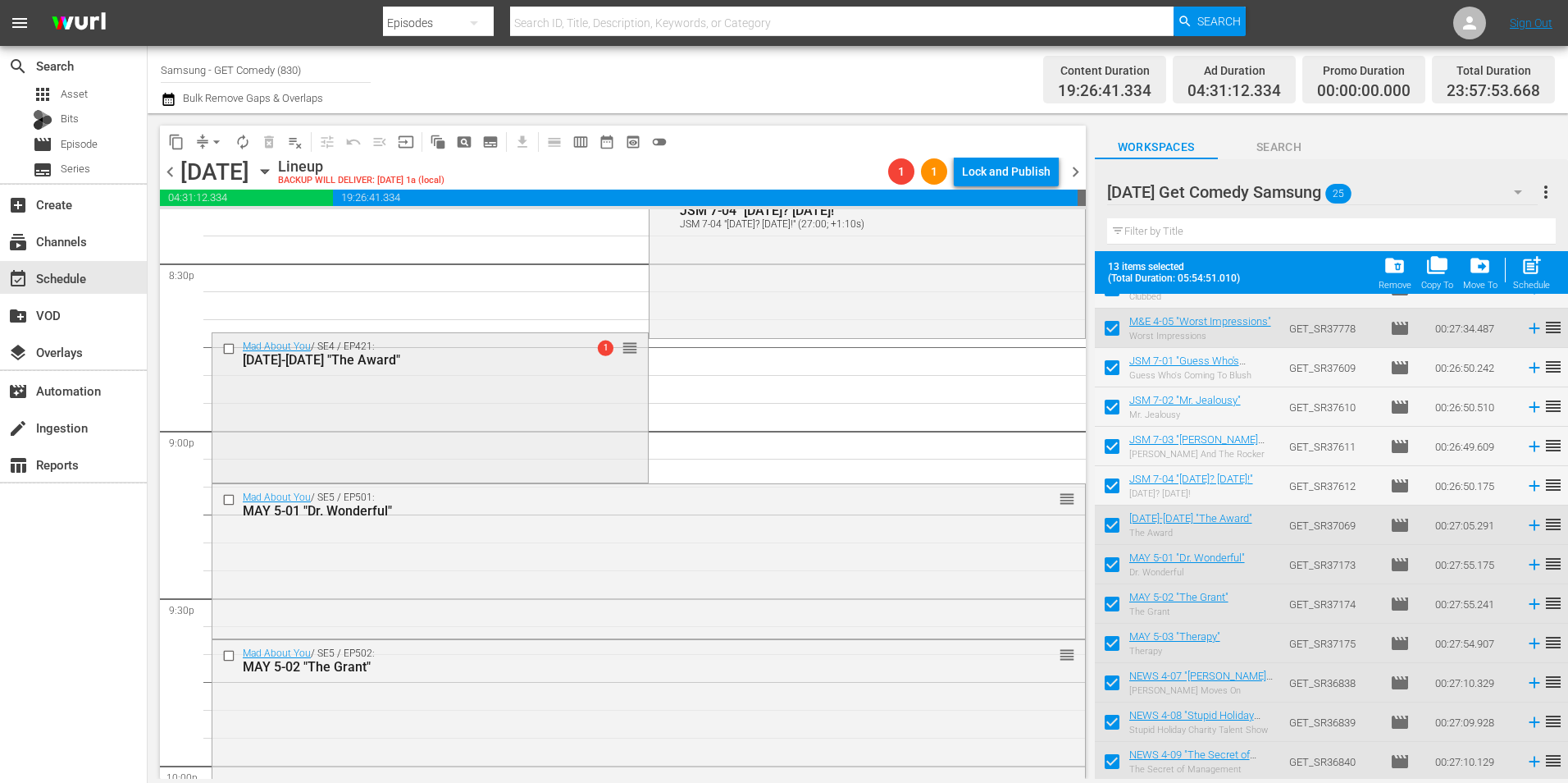
click at [429, 382] on div "Mad About You / SE4 / EP421: [DATE]-[DATE] "The Award" 1 reorder" at bounding box center [430, 406] width 435 height 146
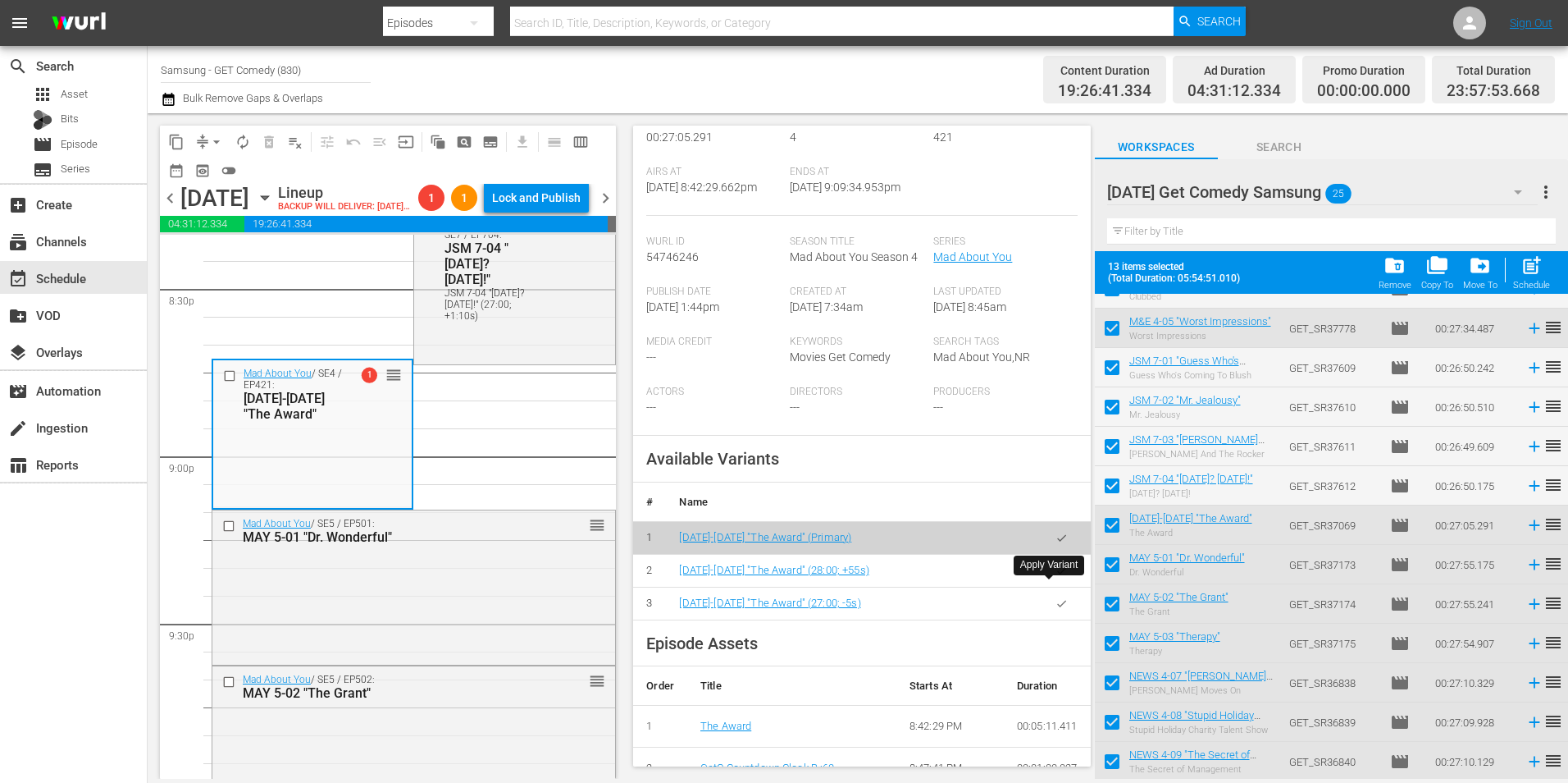
click at [1056, 576] on icon "button" at bounding box center [1062, 571] width 13 height 13
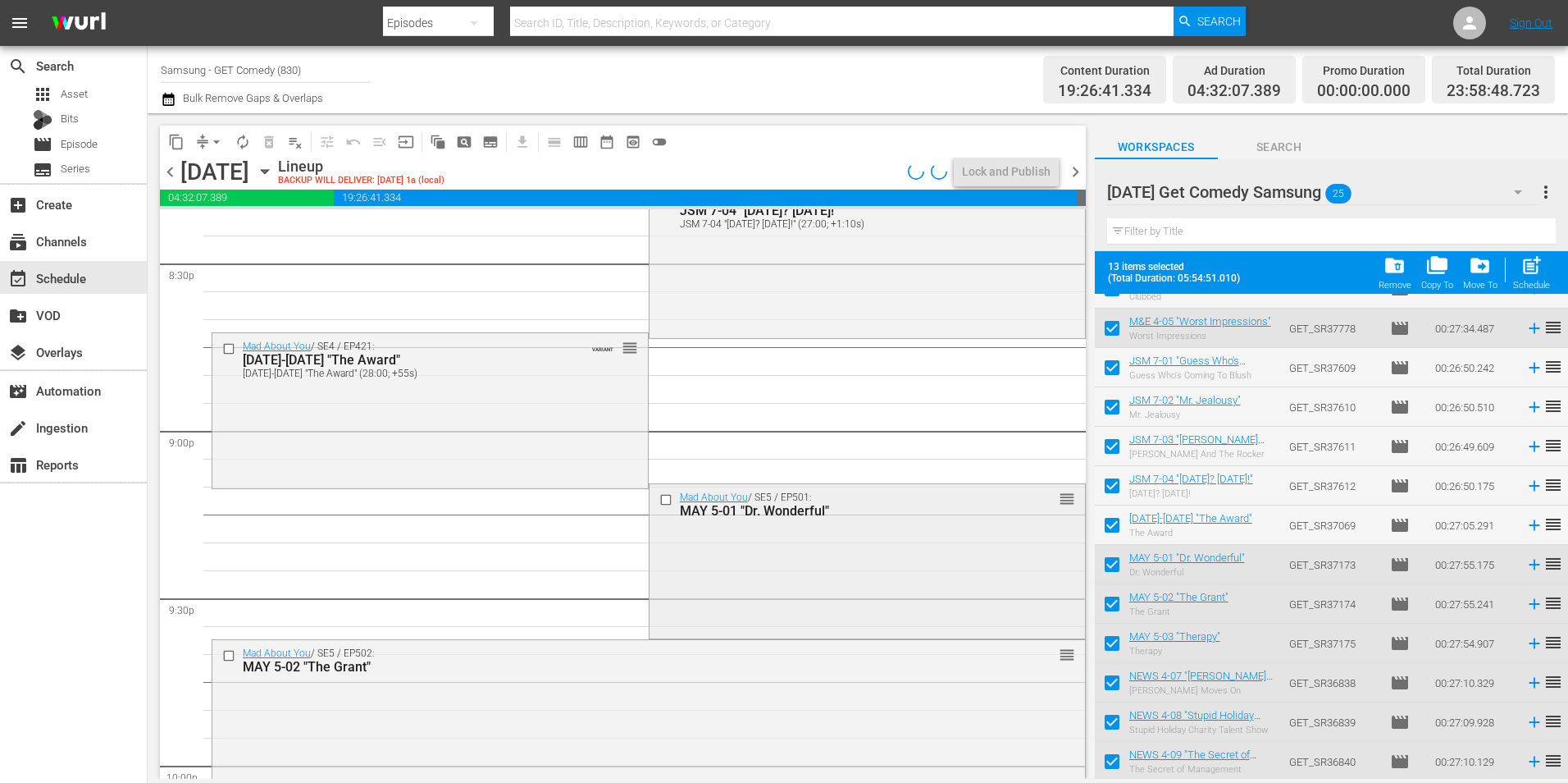
click at [760, 520] on div "Mad About You / SE5 / EP501: MAY 5-01 "Dr. Wonderful" reorder" at bounding box center [867, 504] width 435 height 40
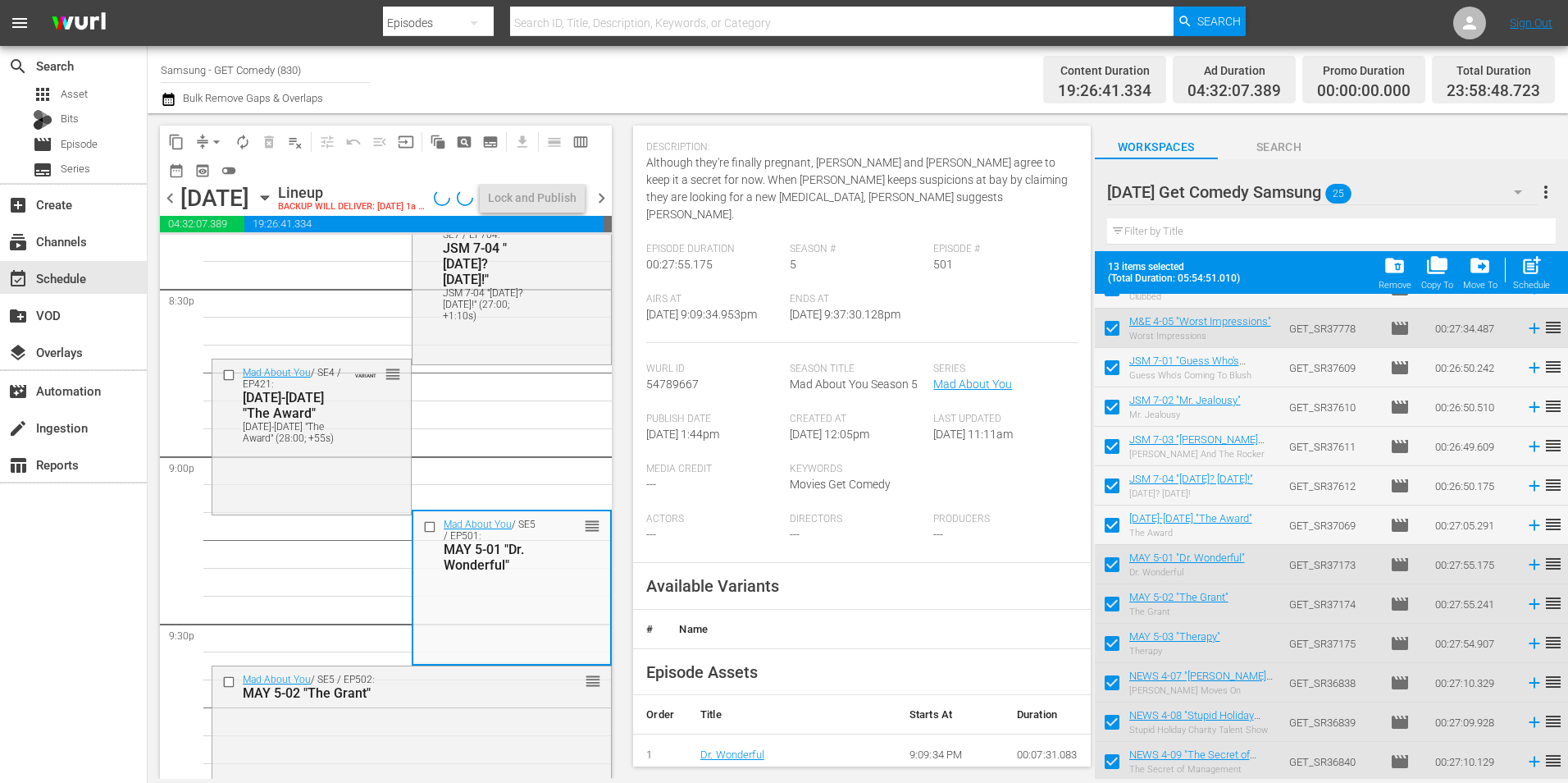
scroll to position [246, 0]
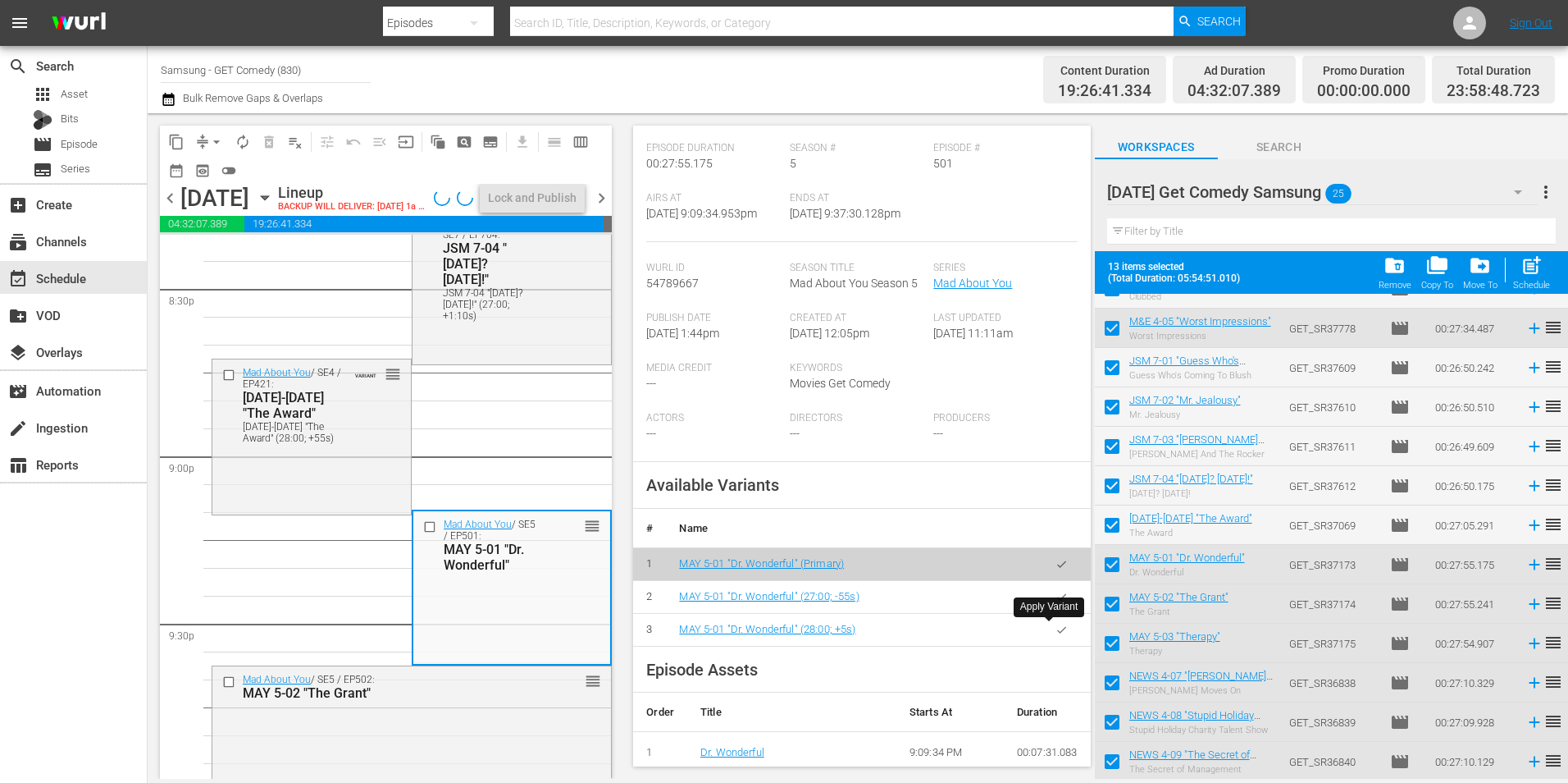
click at [1056, 626] on icon "button" at bounding box center [1062, 630] width 13 height 13
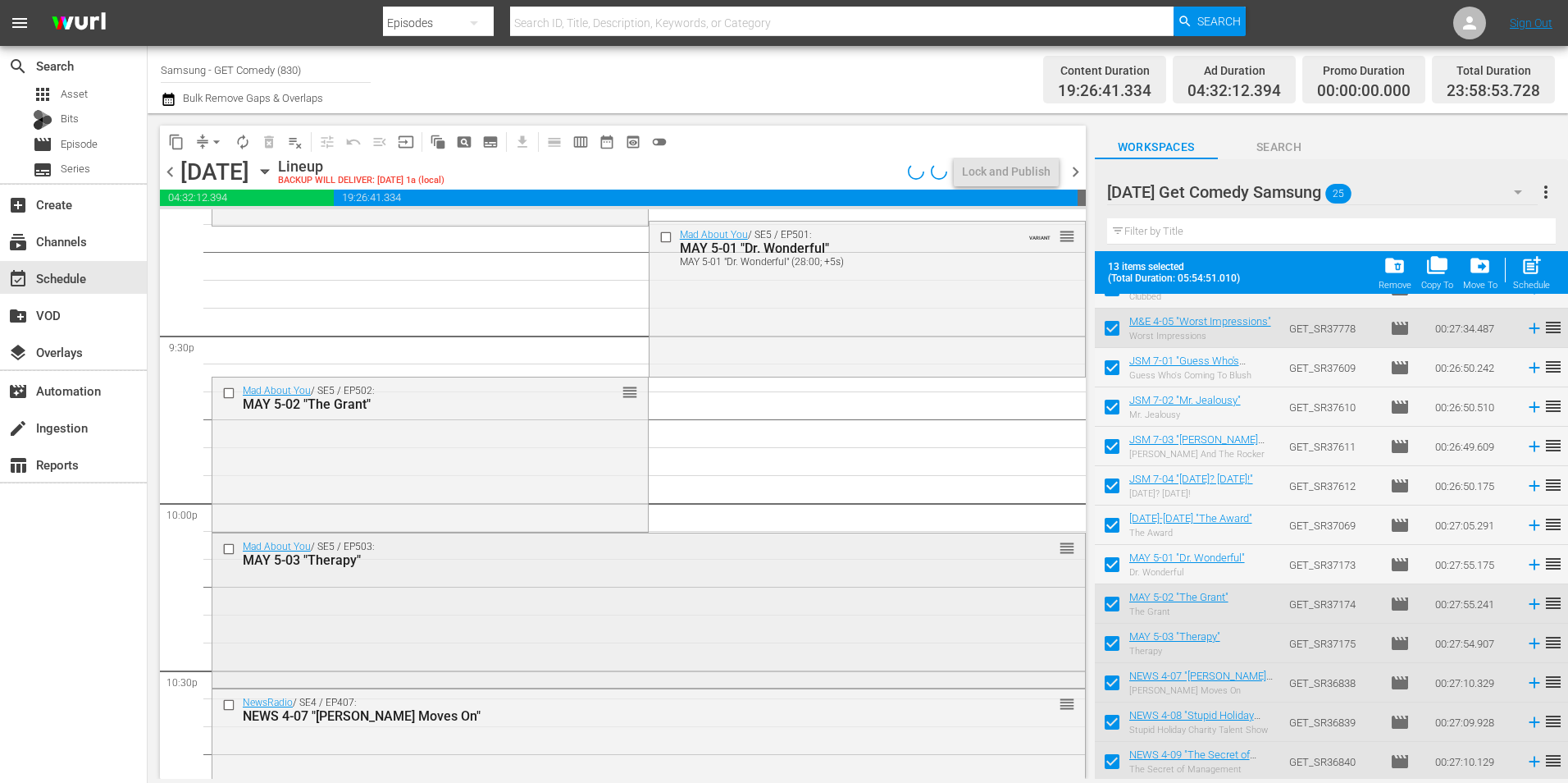
scroll to position [7218, 0]
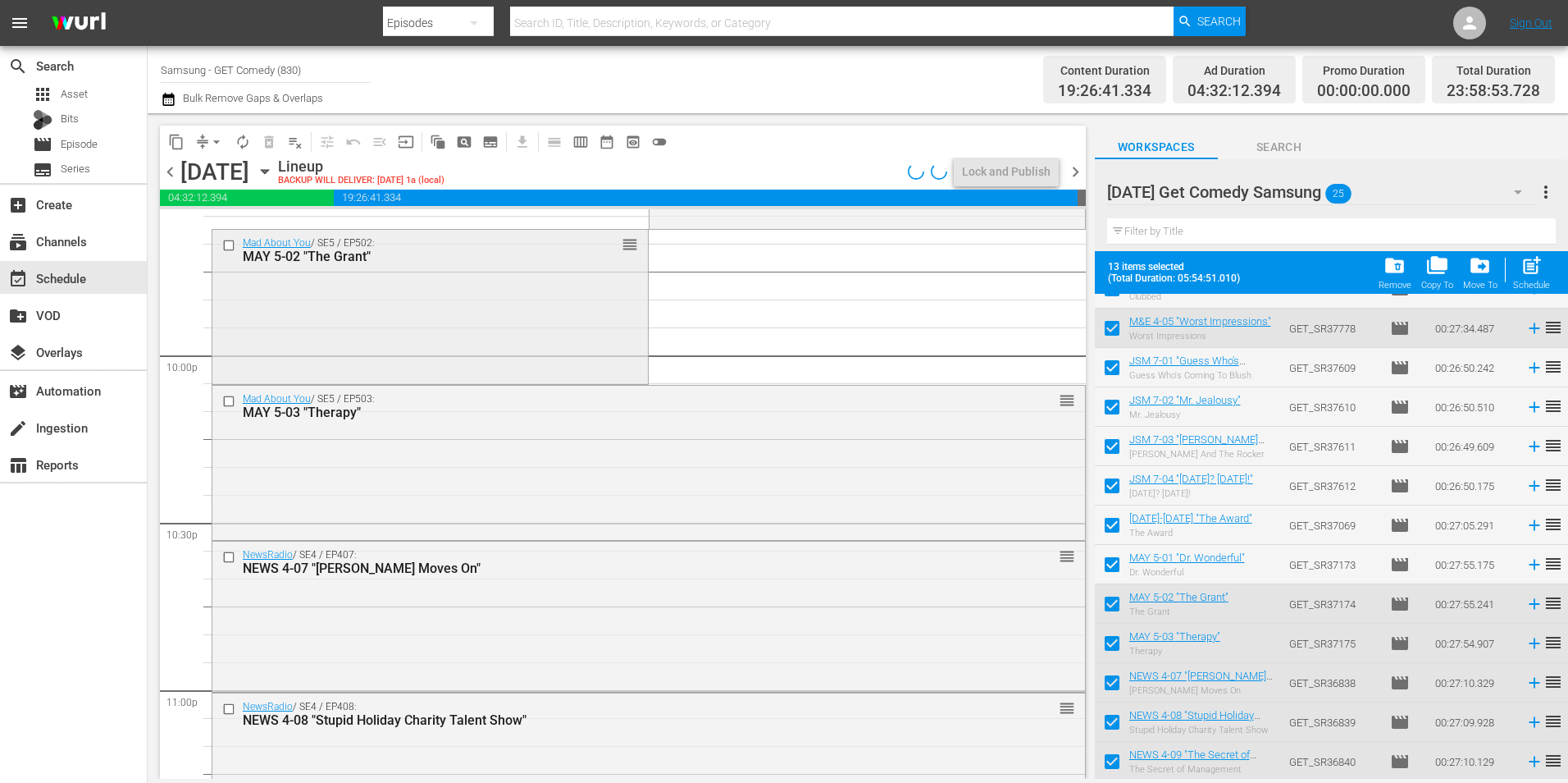
click at [418, 293] on div "Mad About You / SE5 / EP502: MAY 5-02 "The Grant" reorder" at bounding box center [430, 305] width 435 height 151
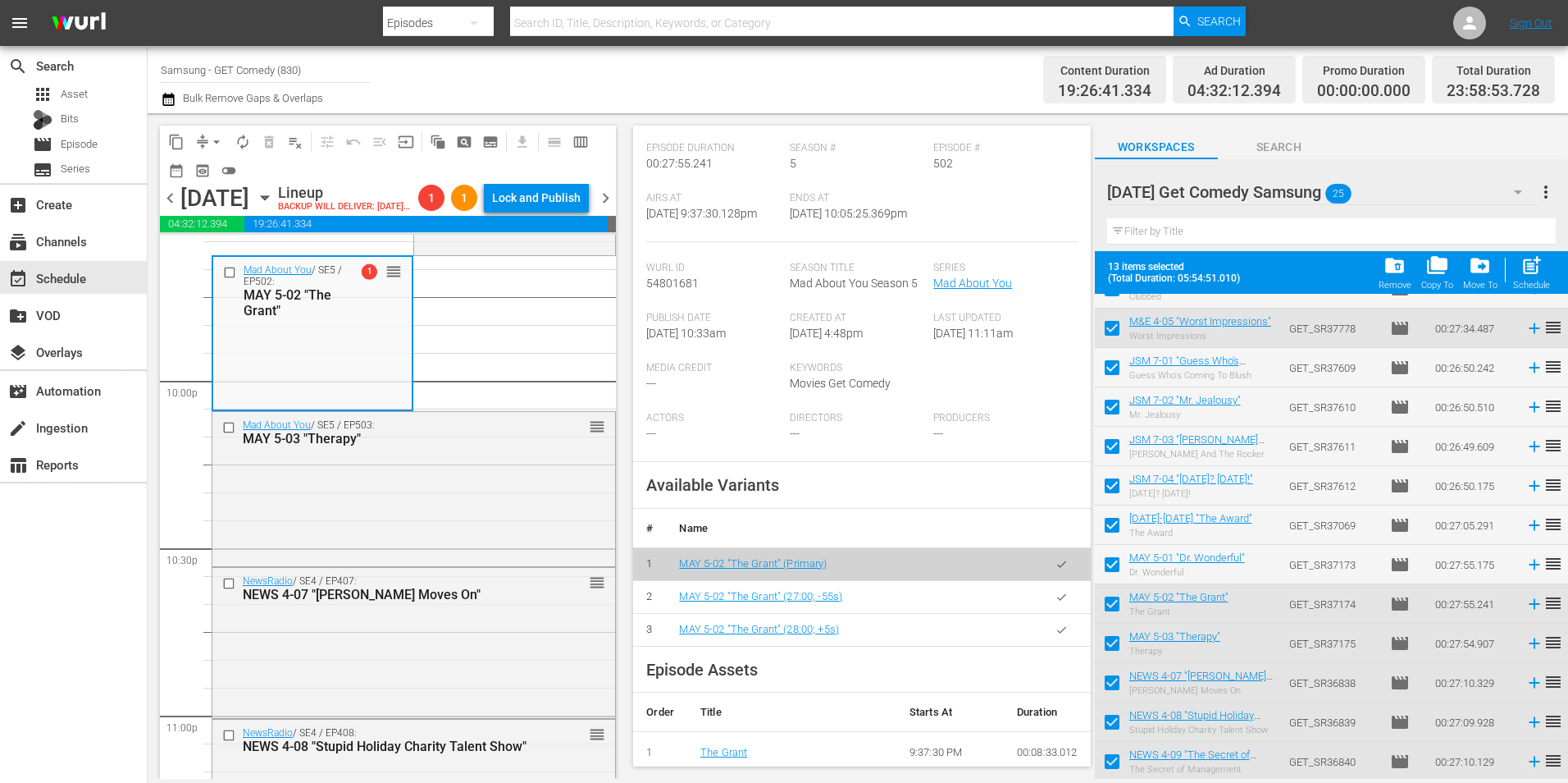
scroll to position [7136, 0]
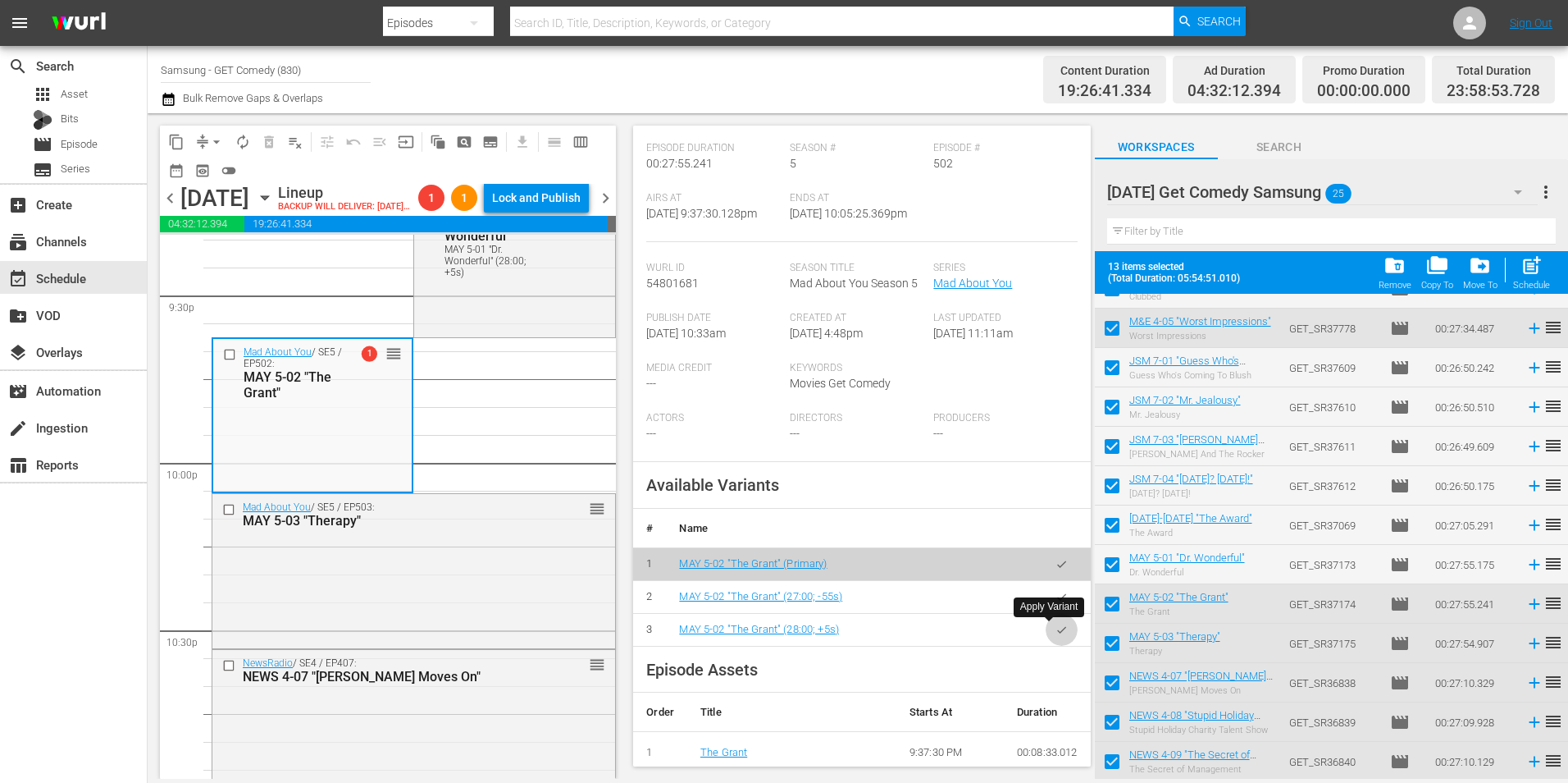
click at [1057, 630] on icon "button" at bounding box center [1062, 629] width 9 height 6
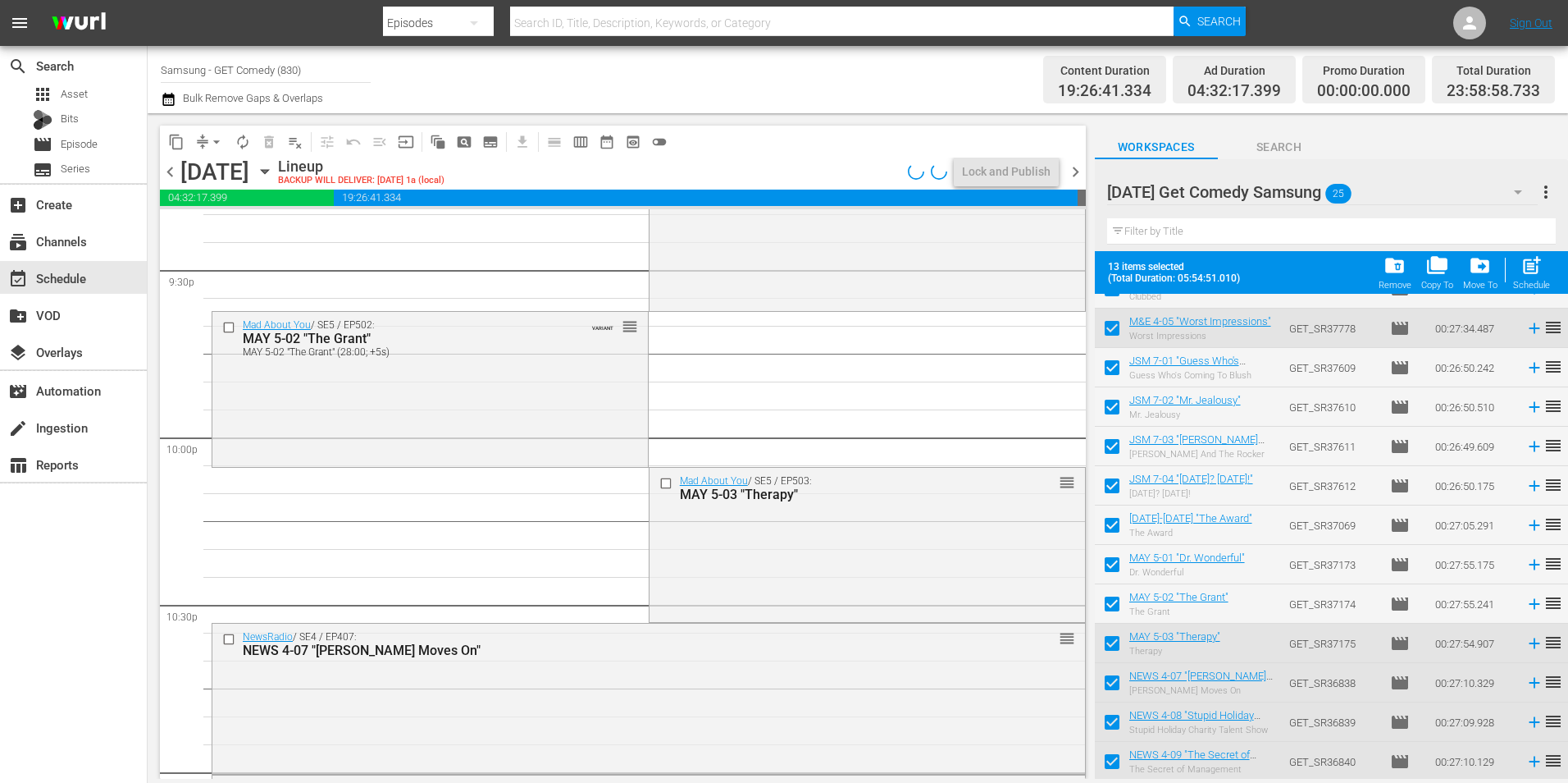
drag, startPoint x: 767, startPoint y: 553, endPoint x: 700, endPoint y: 569, distance: 68.9
click at [767, 553] on div "Mad About You / SE5 / EP503: MAY 5-03 "Therapy" reorder" at bounding box center [867, 544] width 435 height 151
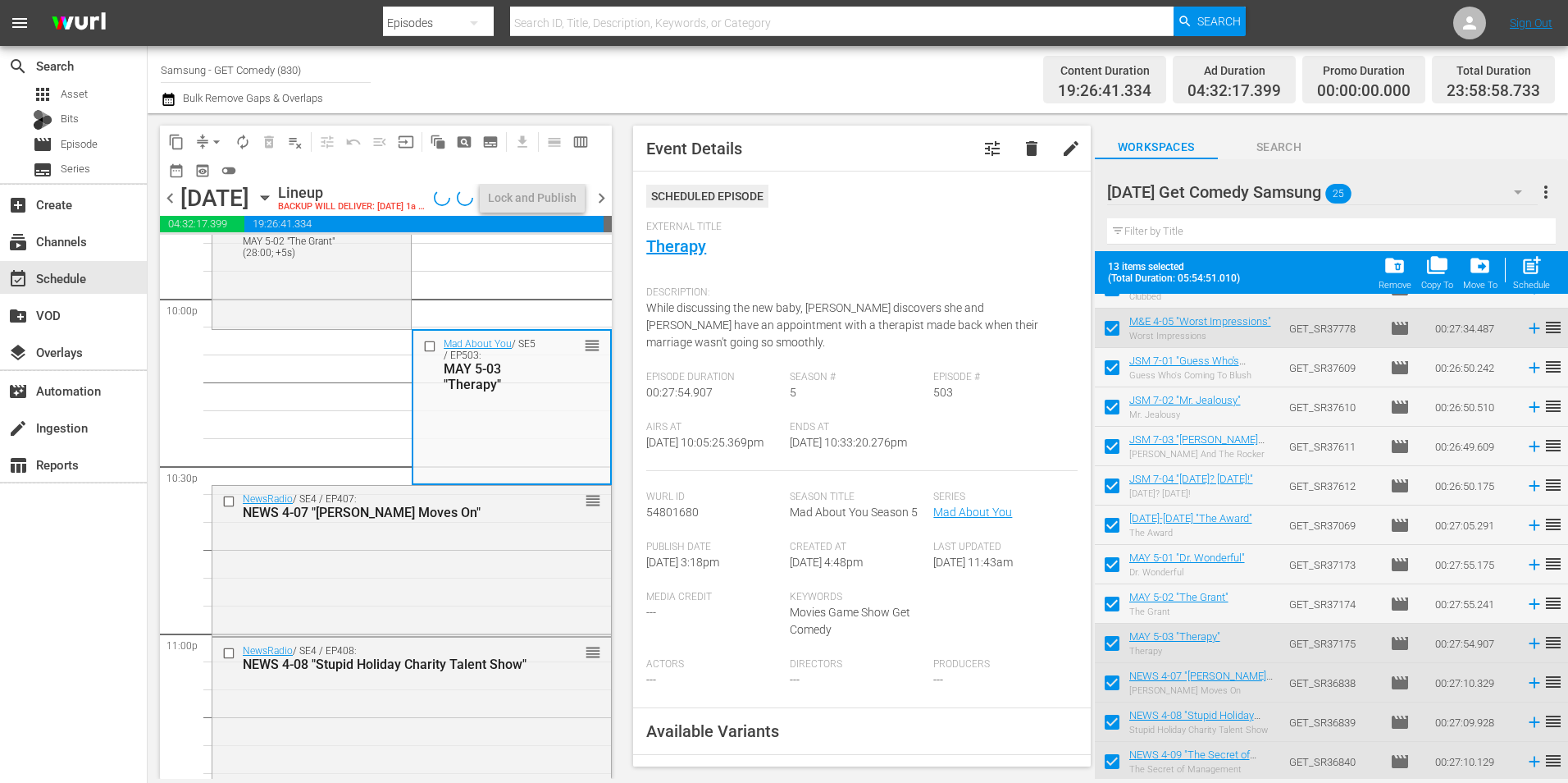
scroll to position [246, 0]
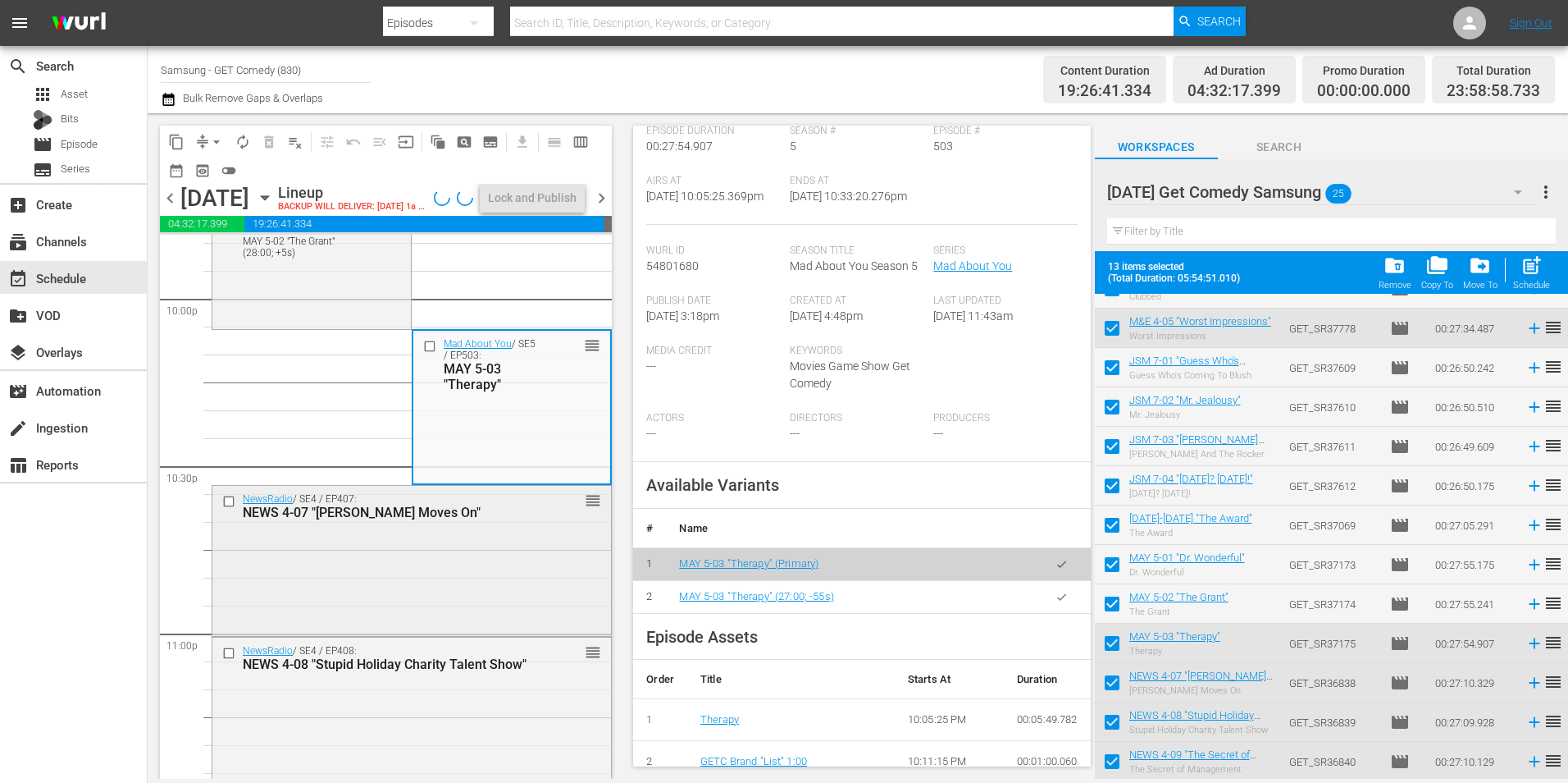
click at [294, 620] on div "NewsRadio / SE4 / EP407: NEWS 4-07 "[PERSON_NAME] Moves On" reorder" at bounding box center [411, 558] width 399 height 147
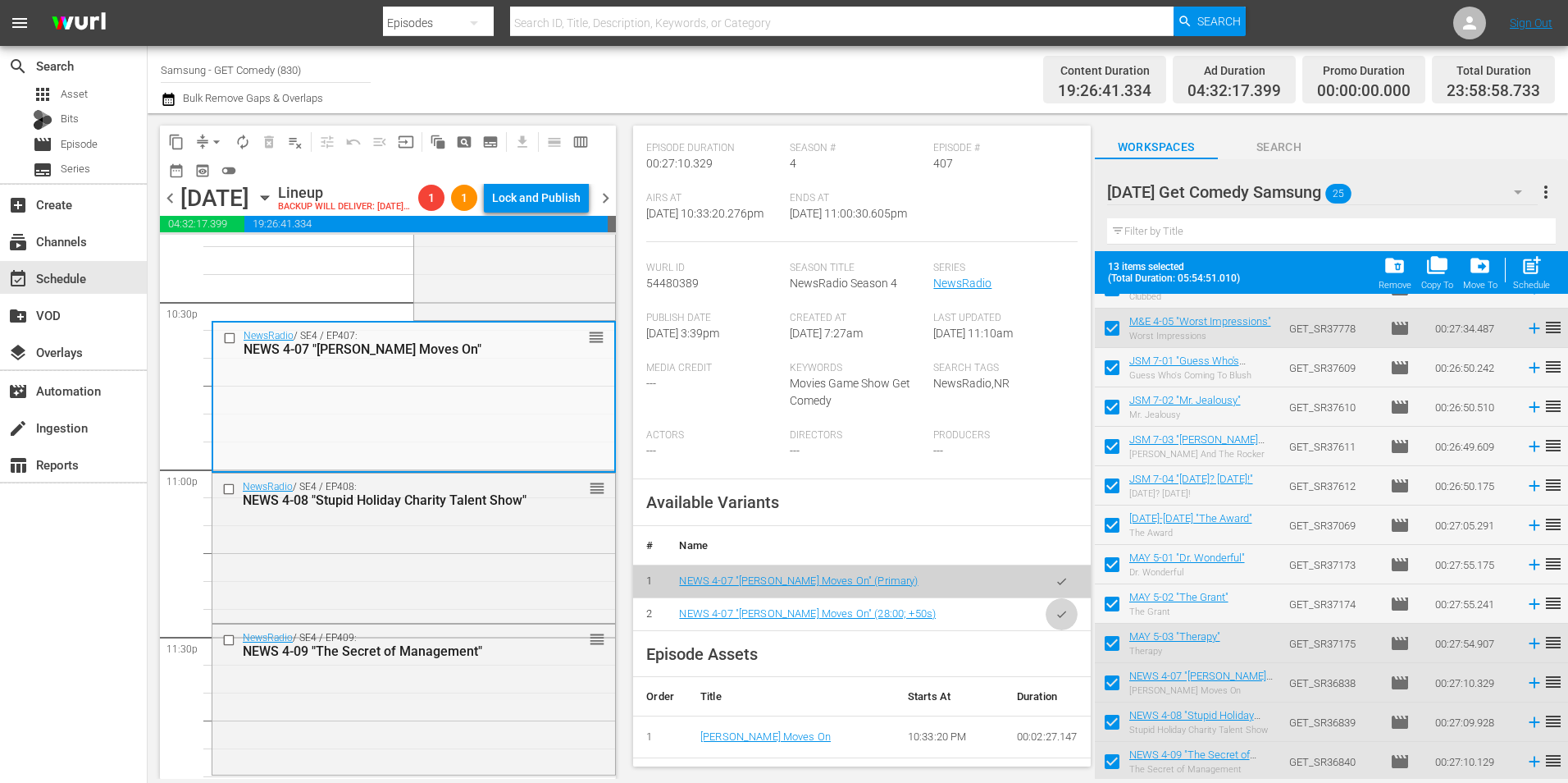
click at [1056, 618] on icon "button" at bounding box center [1062, 615] width 13 height 13
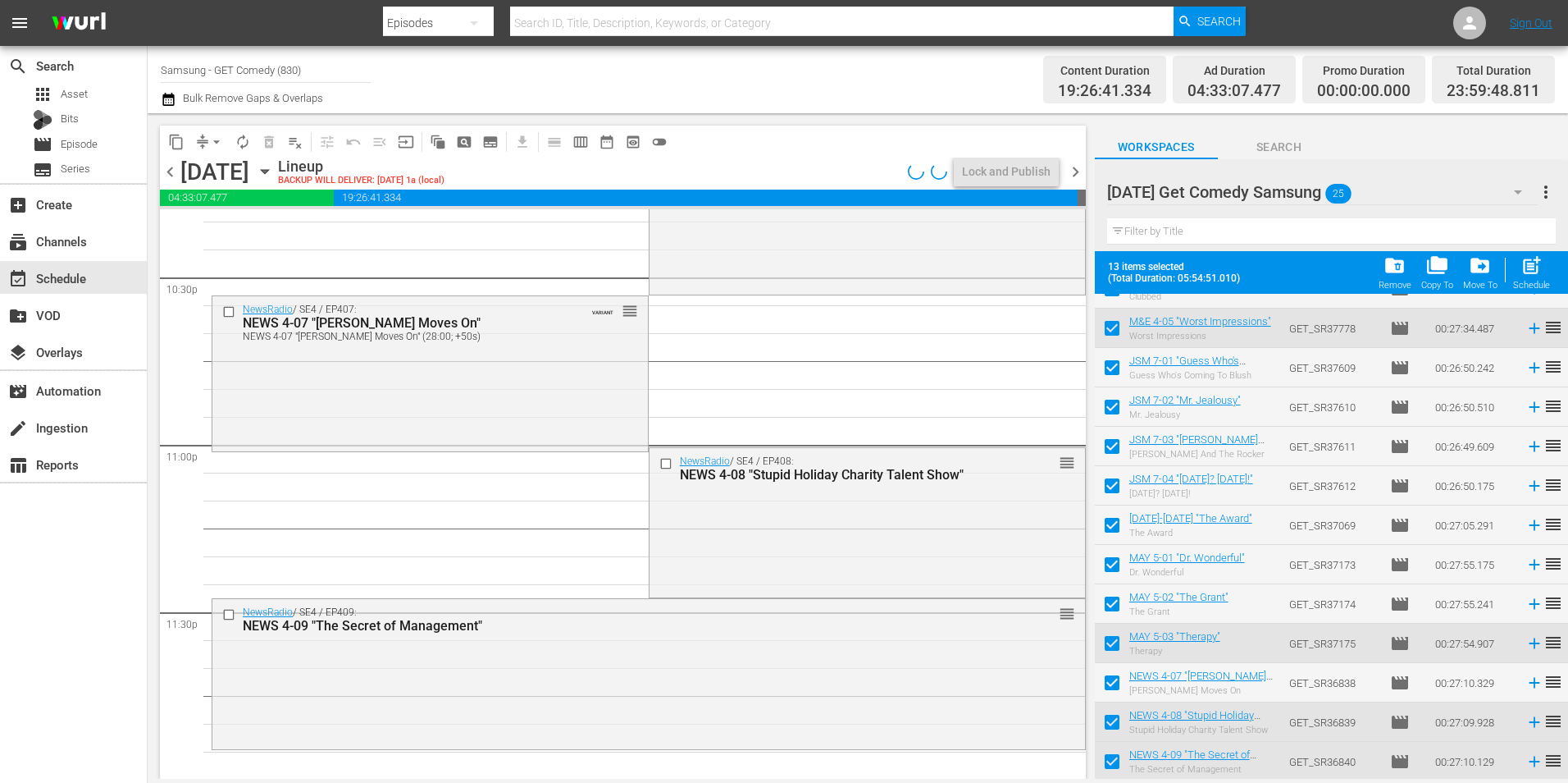
scroll to position [7464, 0]
click at [817, 542] on div "NewsRadio / SE4 / EP408: NEWS 4-08 "Stupid Holiday Charity Talent Show" reorder" at bounding box center [867, 520] width 435 height 147
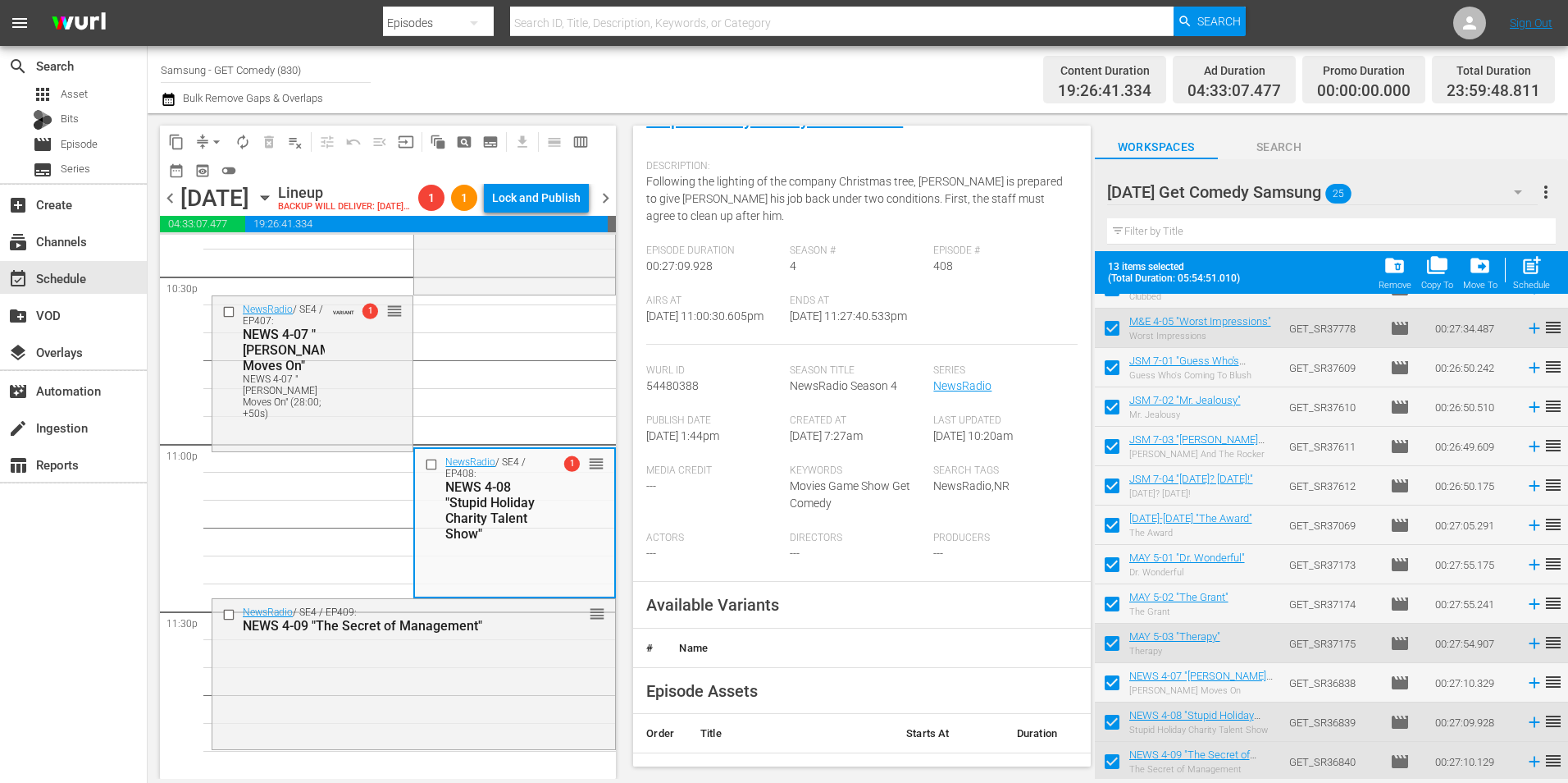
scroll to position [246, 0]
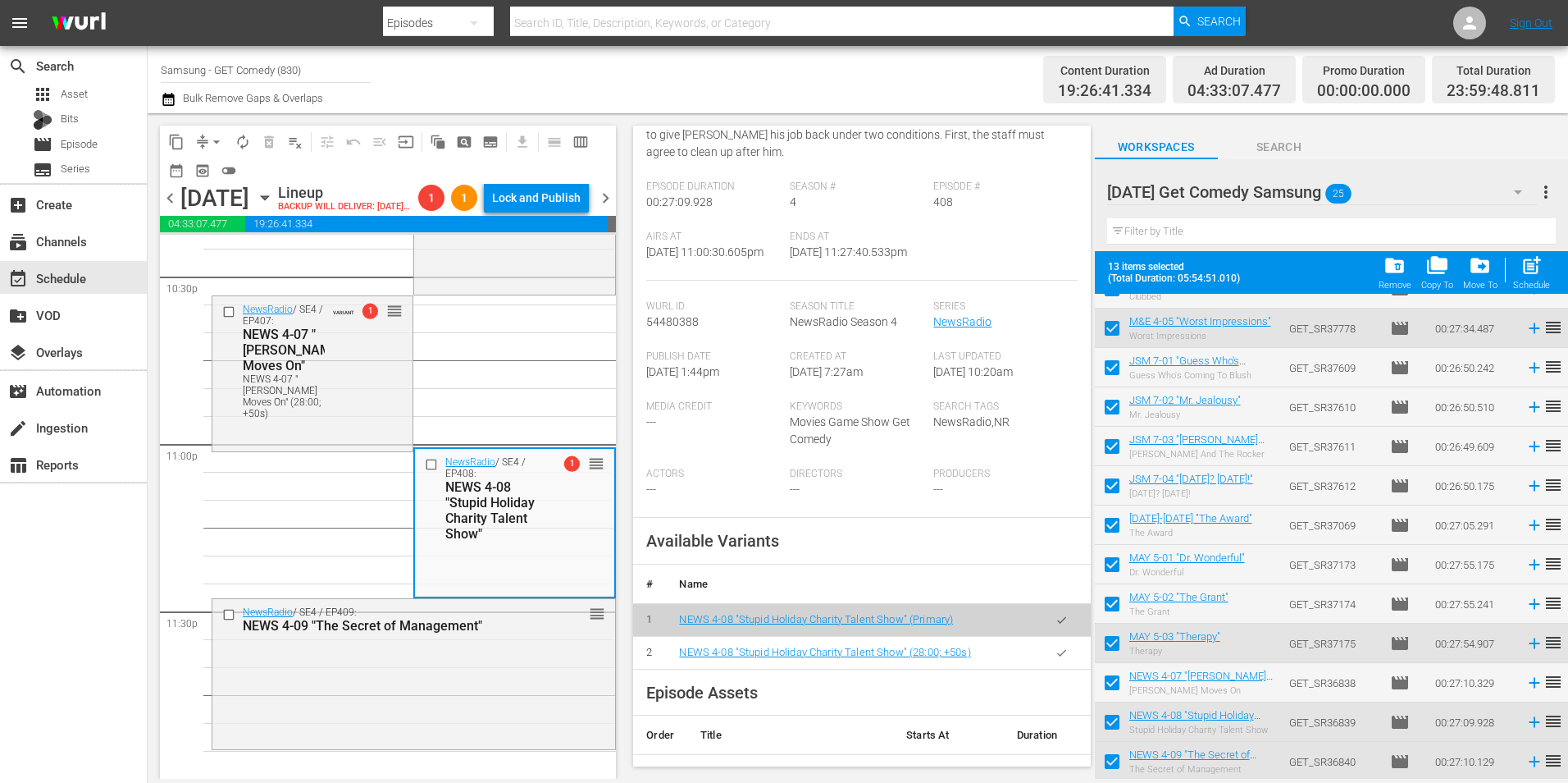
drag, startPoint x: 369, startPoint y: 682, endPoint x: 669, endPoint y: 704, distance: 300.8
click at [369, 681] on div "NewsRadio / SE4 / EP409: NEWS 4-09 "The Secret of Management" reorder" at bounding box center [413, 672] width 402 height 147
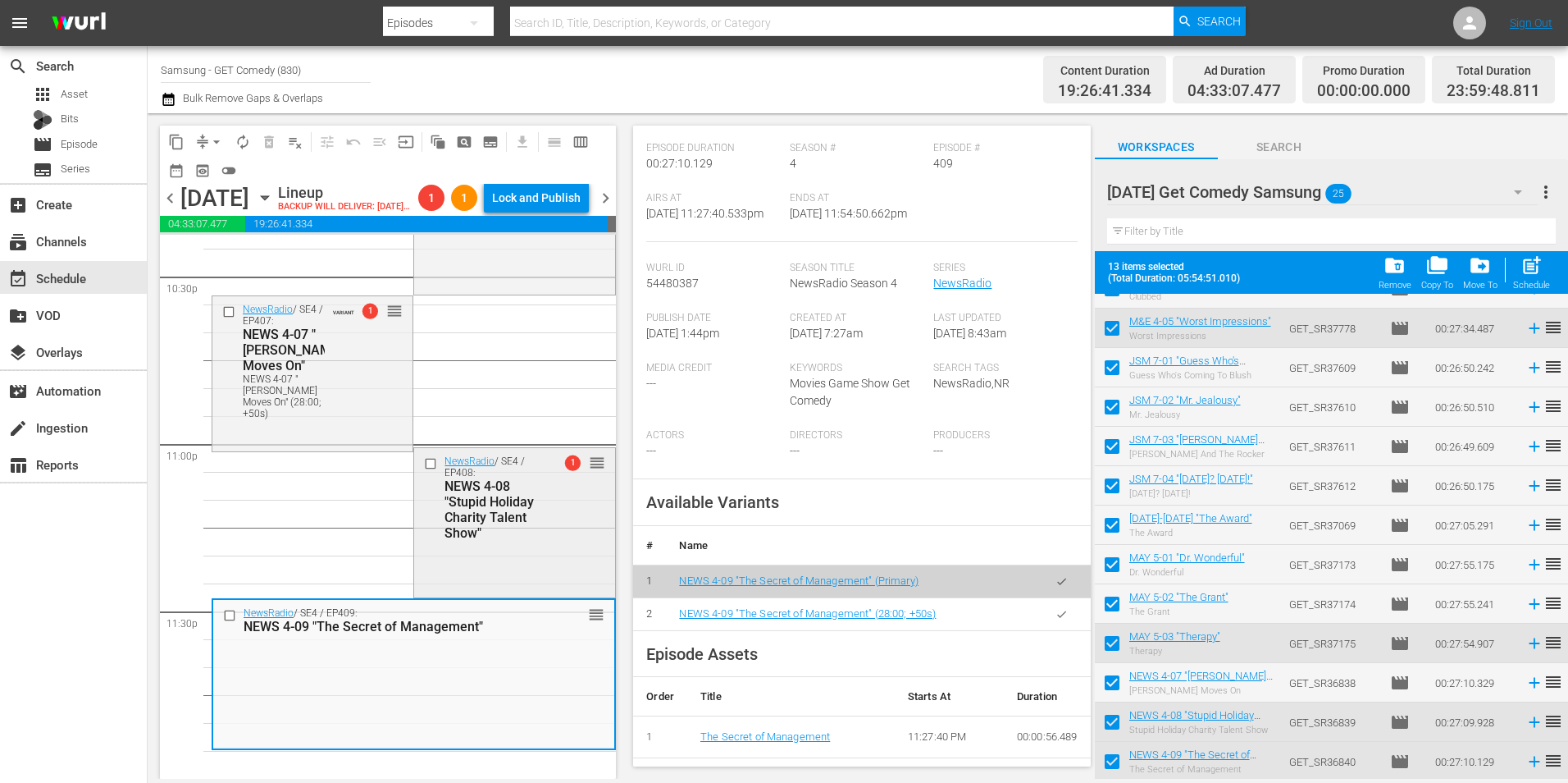
click at [546, 534] on div "NewsRadio / SE4 / EP408: NEWS 4-08 "Stupid Holiday Charity Talent Show" 1 reord…" at bounding box center [514, 497] width 200 height 98
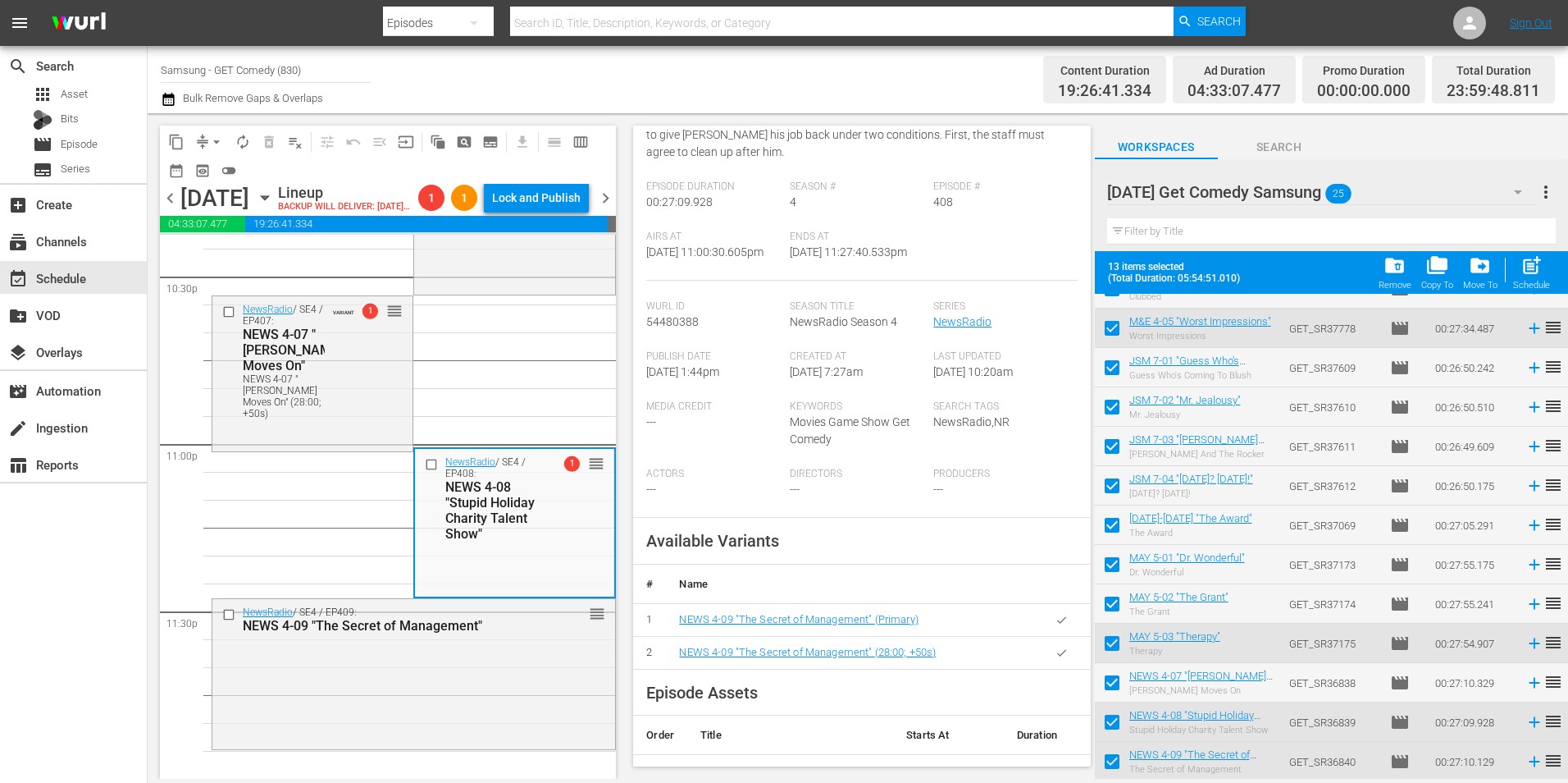
scroll to position [302, 0]
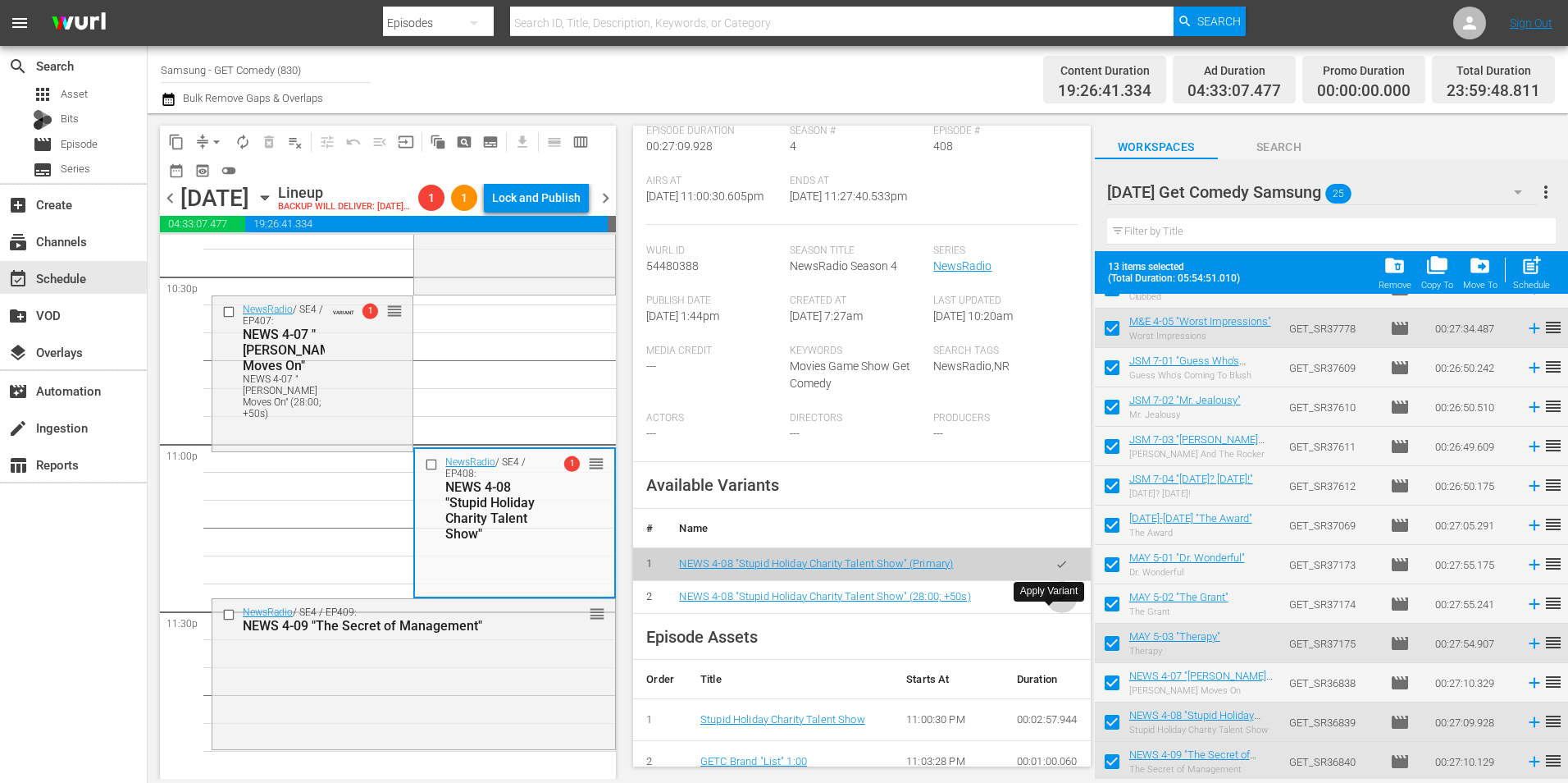
click at [1049, 613] on button "button" at bounding box center [1061, 596] width 32 height 32
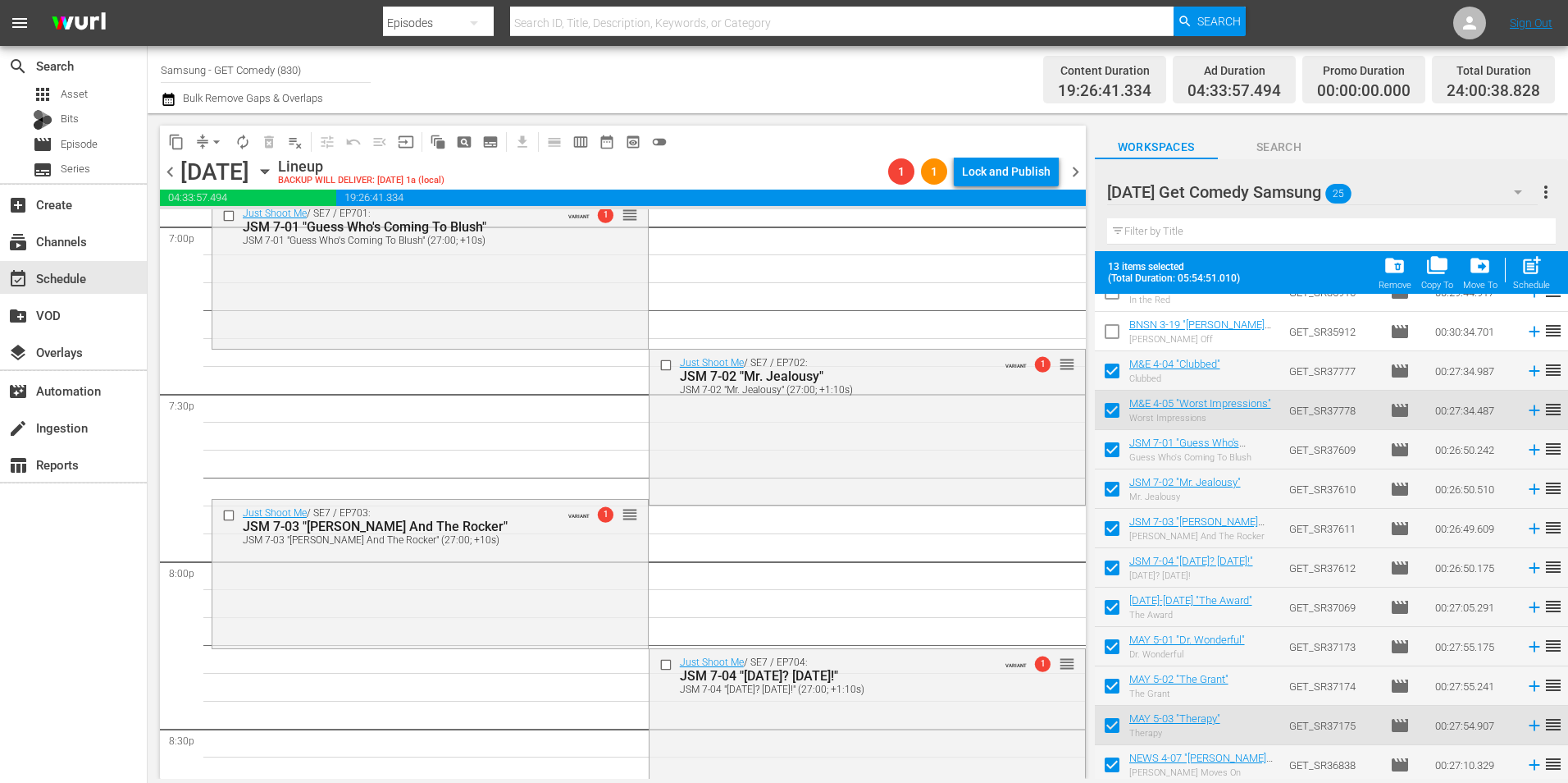
scroll to position [6316, 0]
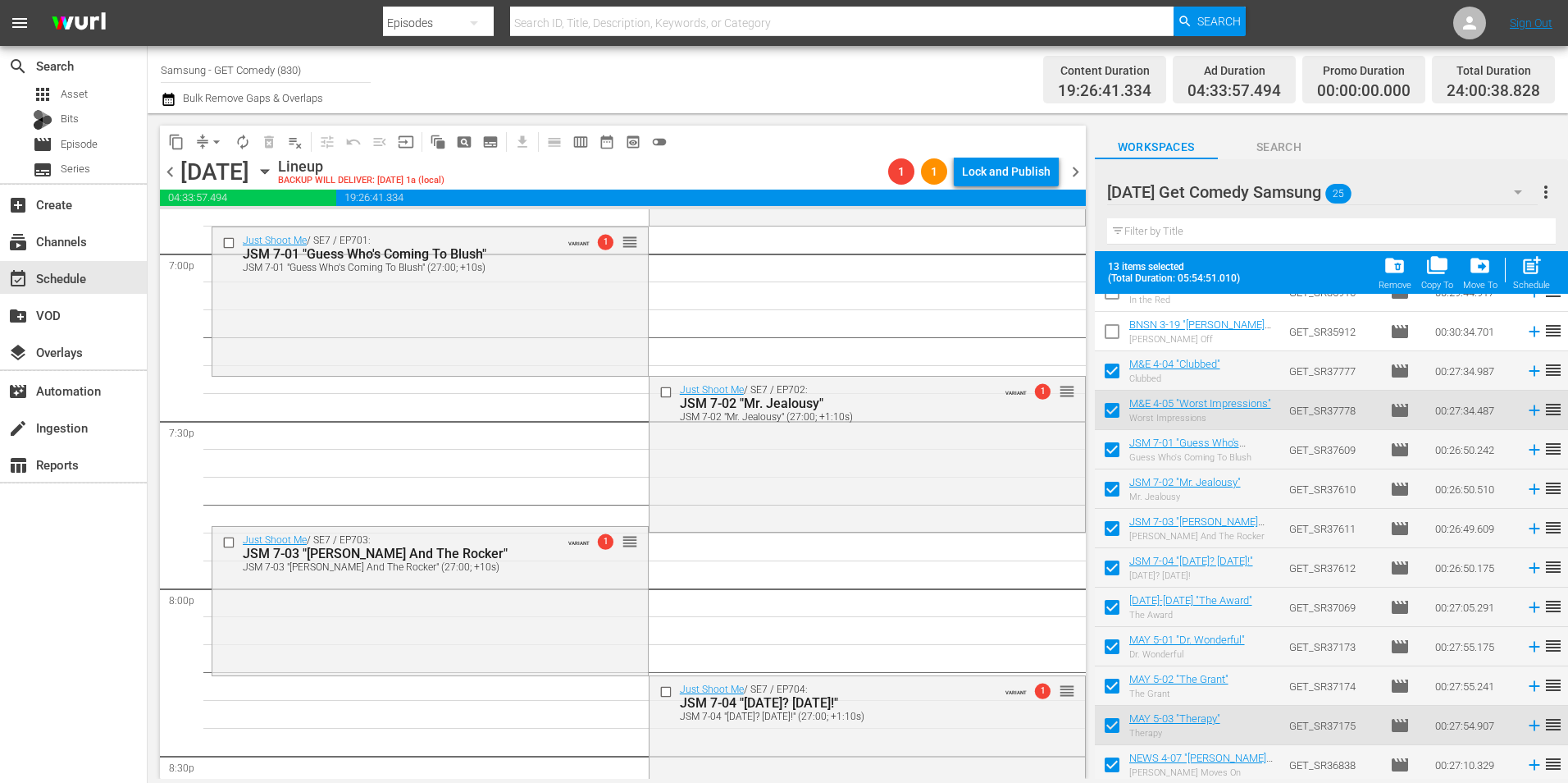
drag, startPoint x: 792, startPoint y: 510, endPoint x: 874, endPoint y: 480, distance: 87.3
click at [792, 510] on div "Just Shoot Me / SE7 / EP702: JSM 7-02 "Mr. Jealousy" JSM 7-02 "Mr. Jealousy" (2…" at bounding box center [867, 453] width 435 height 151
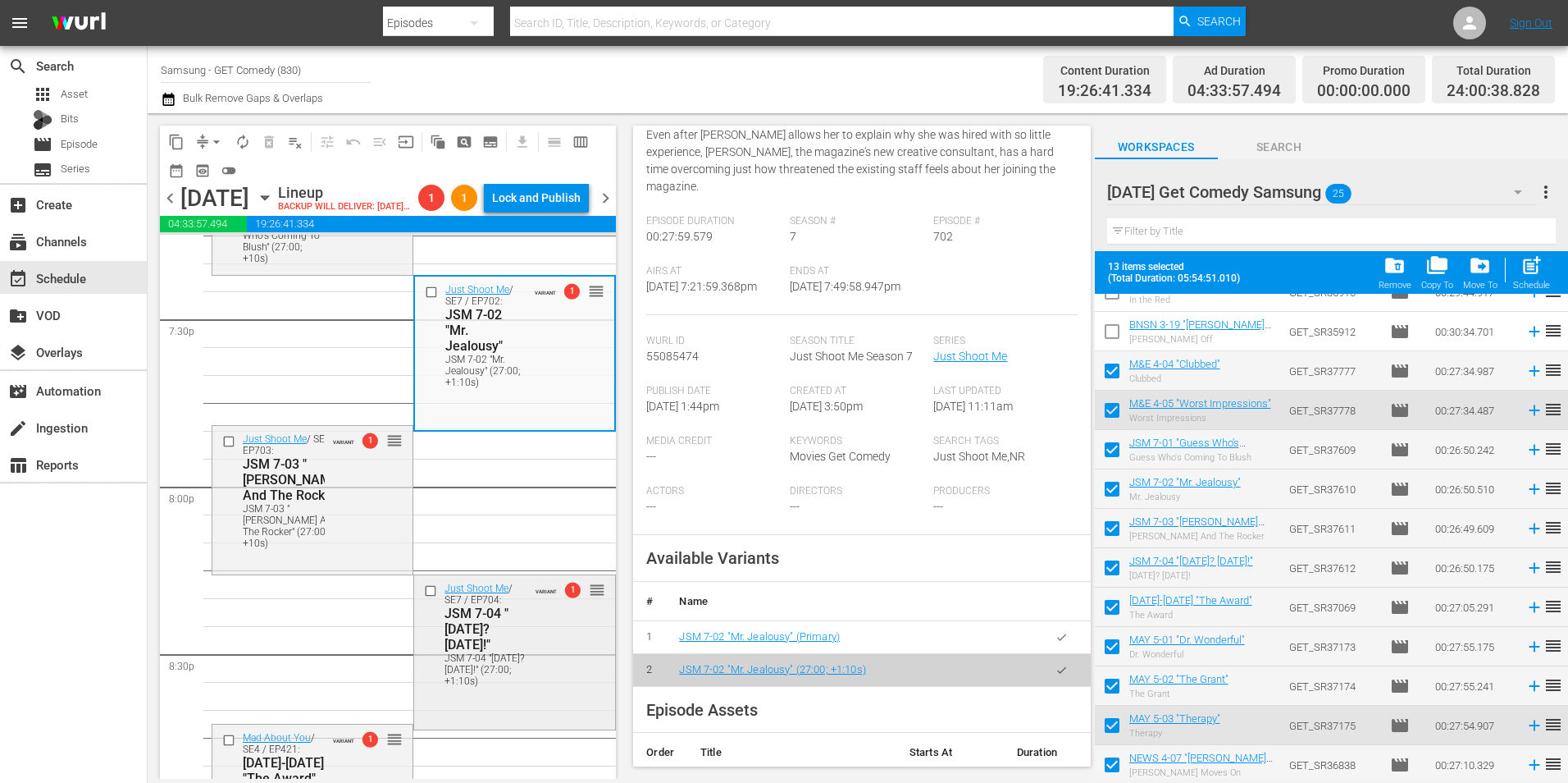
scroll to position [6480, 0]
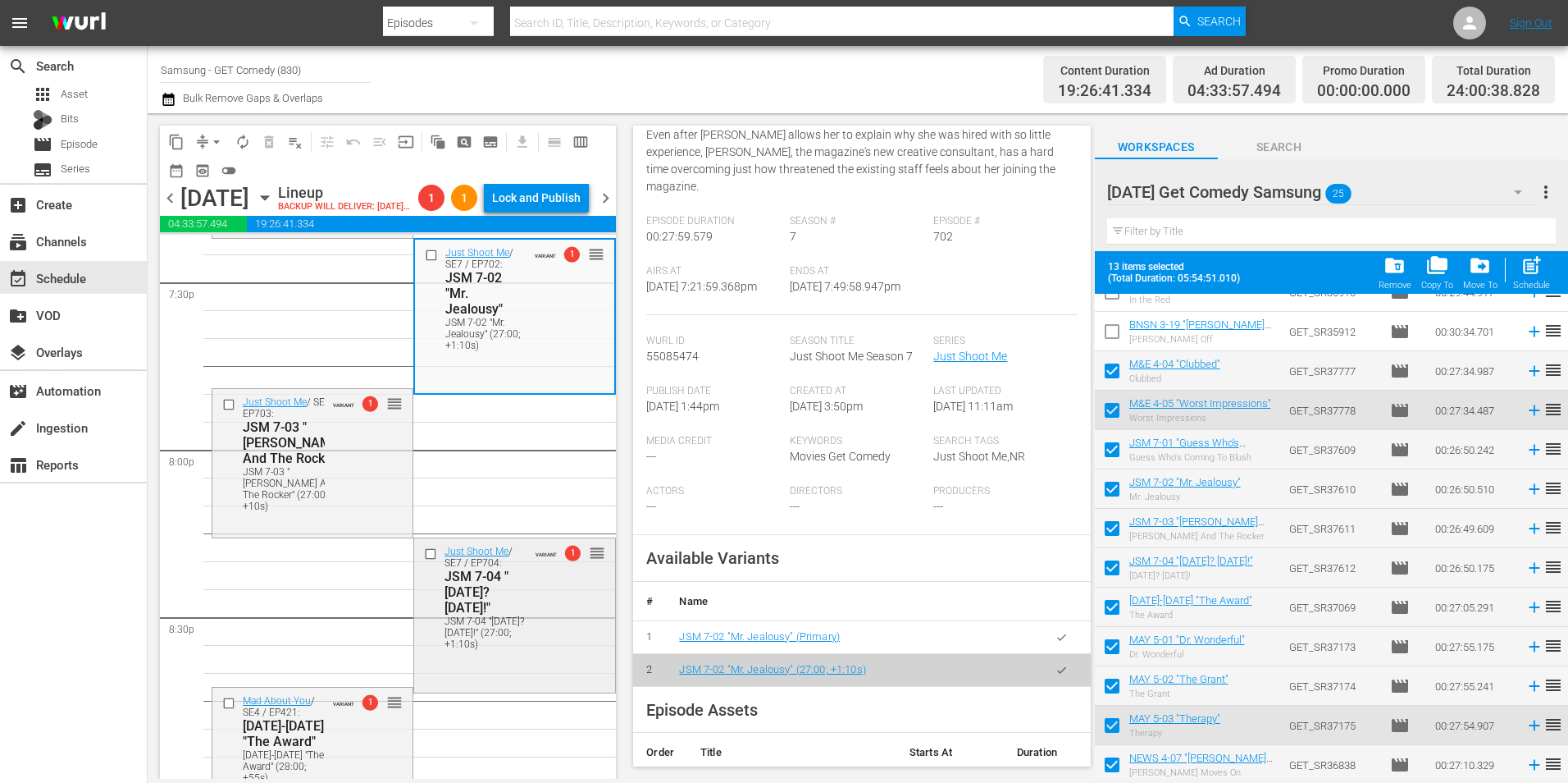
click at [507, 650] on div "JSM 7-04 "[DATE]? [DATE]!" (27:00; +1:10s)" at bounding box center [485, 633] width 82 height 35
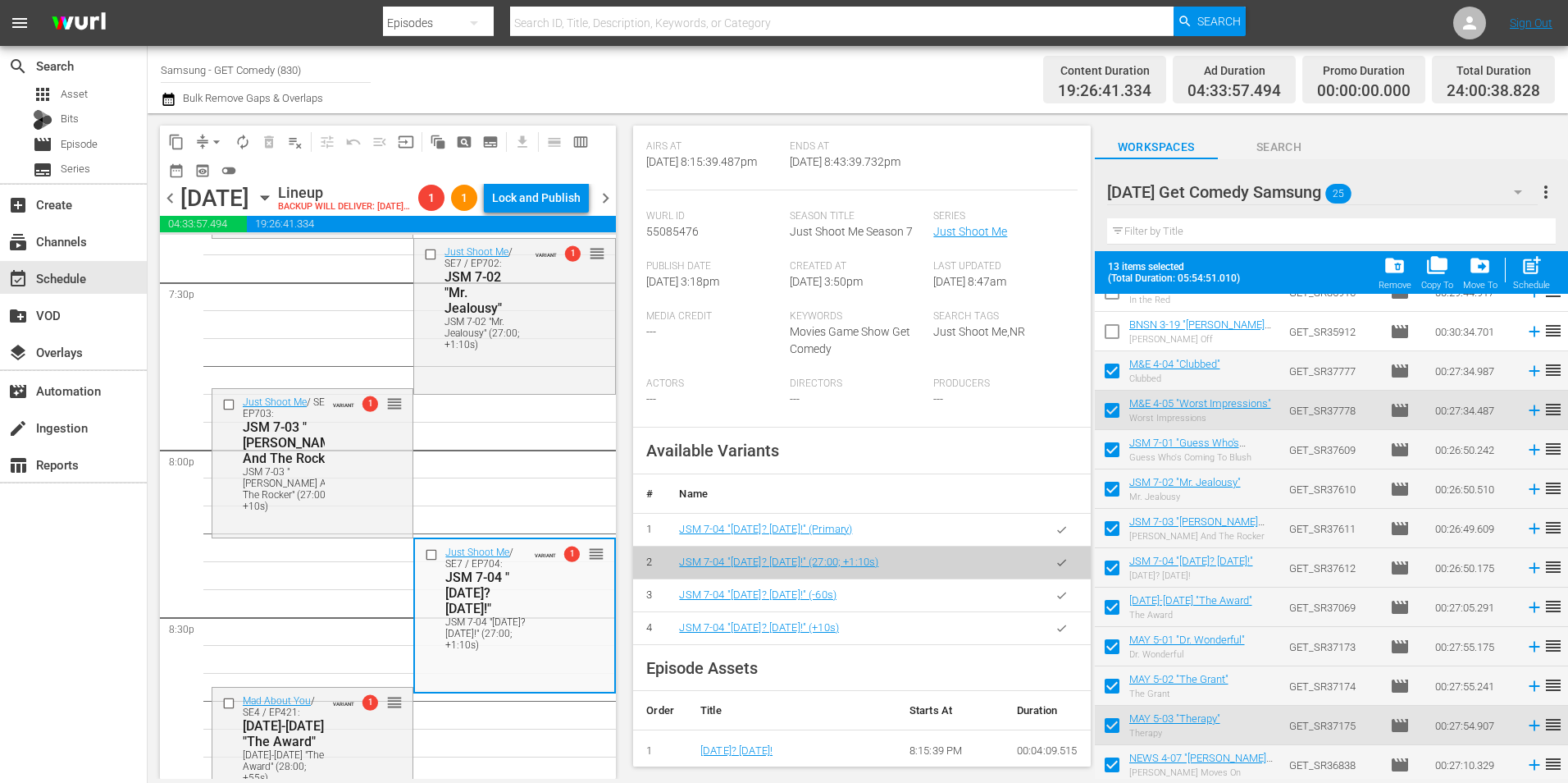
scroll to position [411, 0]
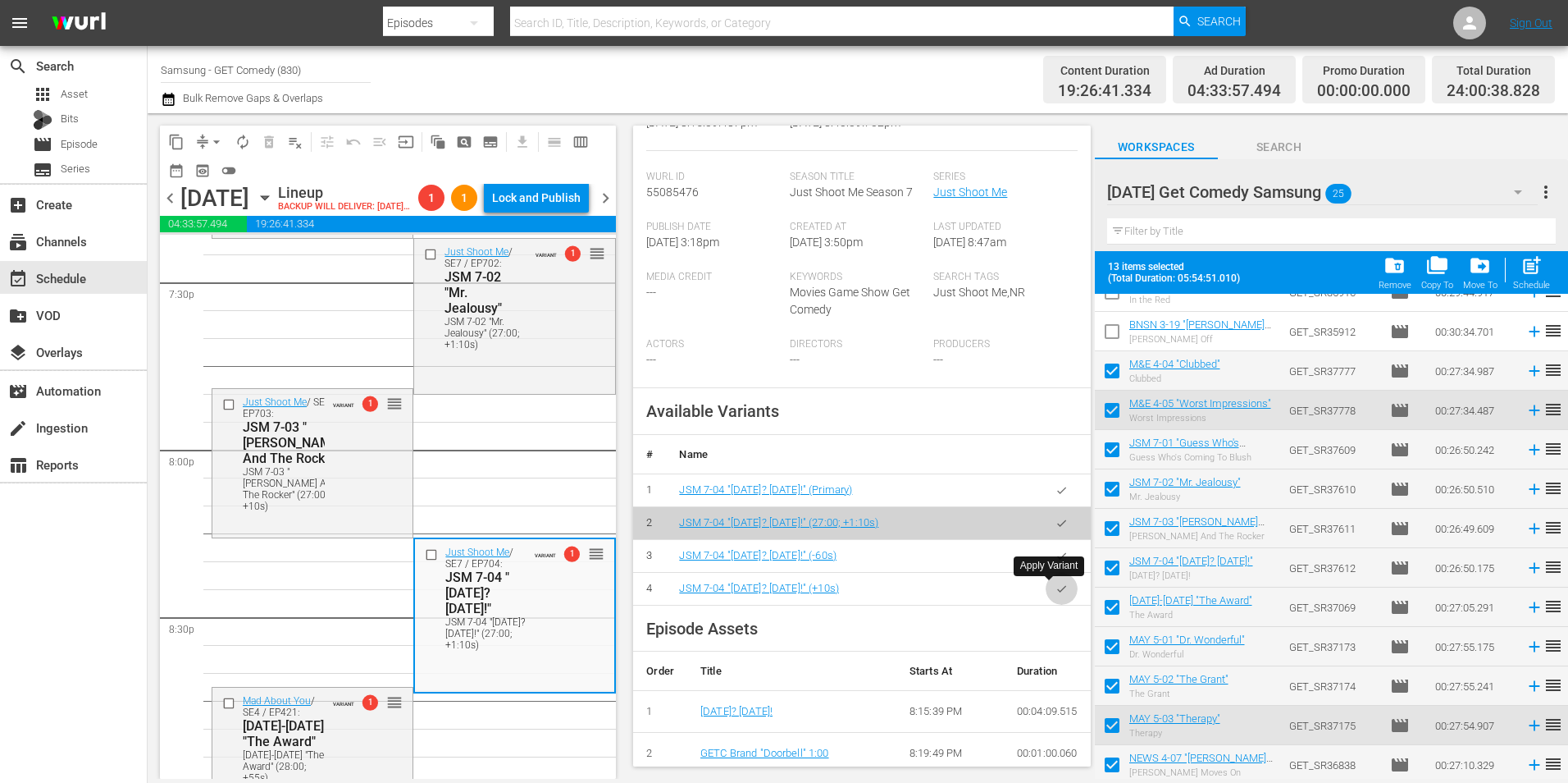
click at [1047, 596] on button "button" at bounding box center [1061, 588] width 32 height 32
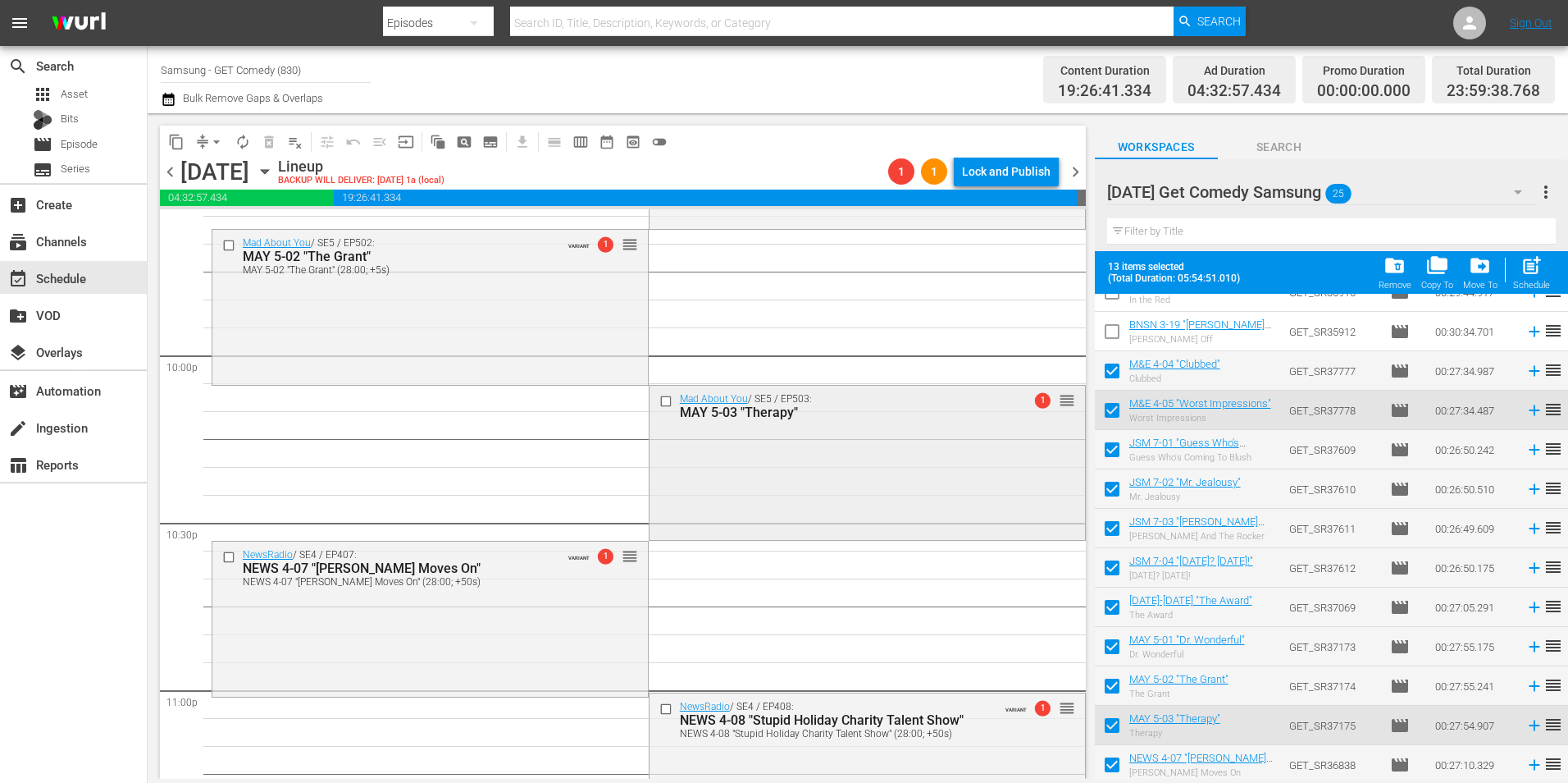
scroll to position [7382, 0]
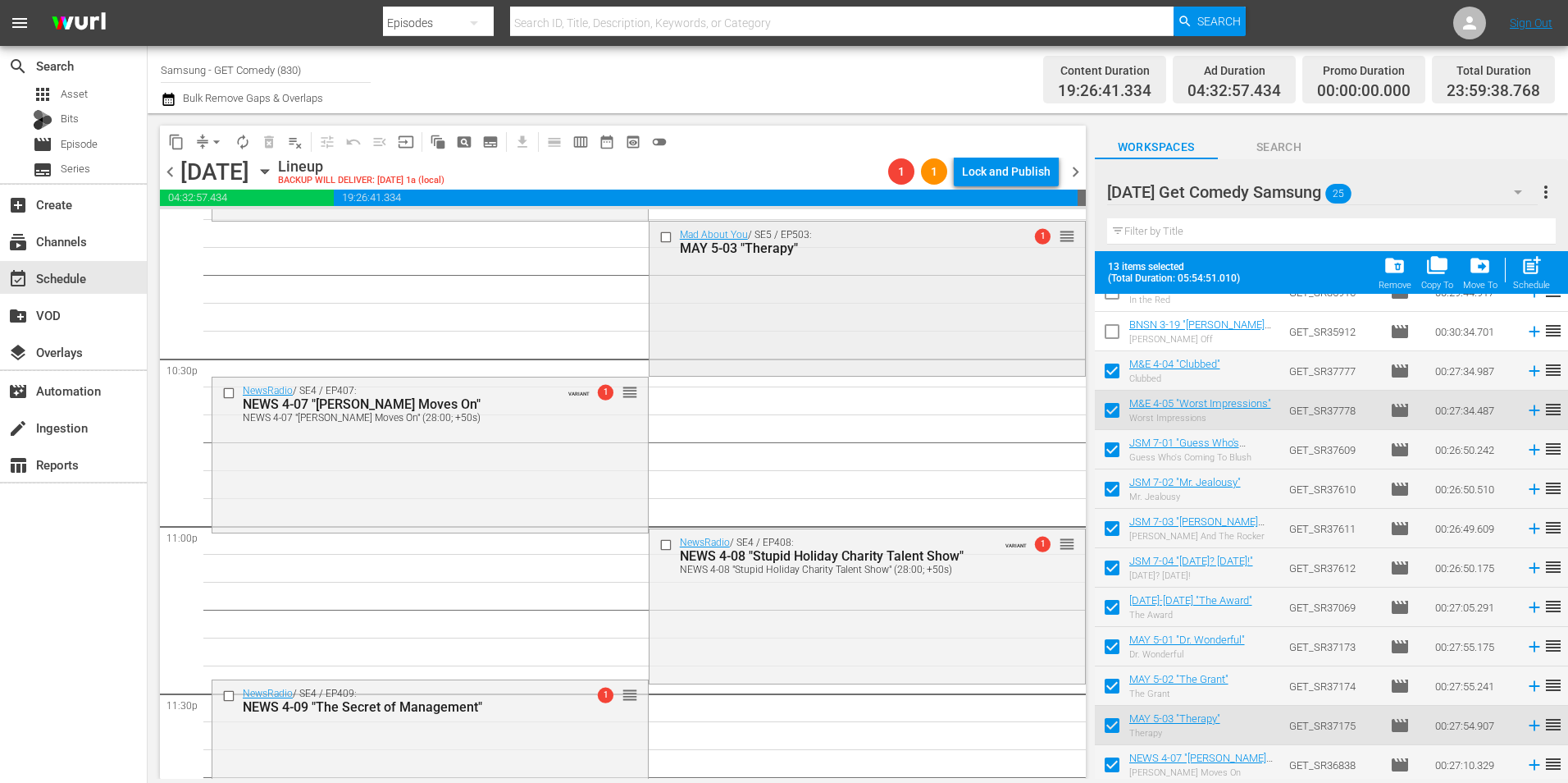
click at [847, 278] on div "Mad About You / SE5 / EP503: MAY 5-03 "Therapy" 1 reorder" at bounding box center [867, 297] width 435 height 151
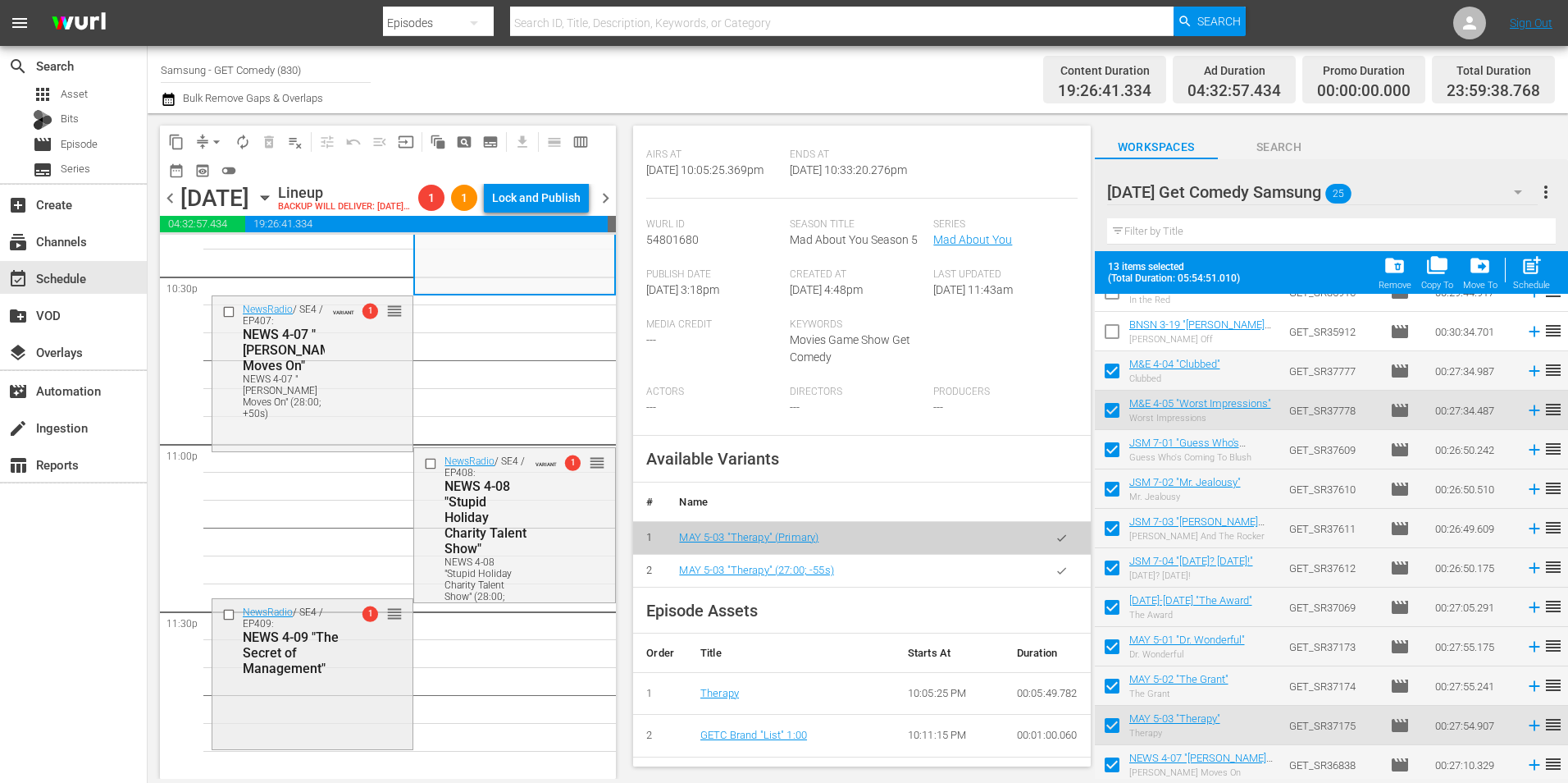
scroll to position [7518, 0]
drag, startPoint x: 318, startPoint y: 695, endPoint x: 539, endPoint y: 678, distance: 221.7
click at [319, 695] on div "NewsRadio / SE4 / EP409: NEWS 4-09 "The Secret of Management" 1 reorder" at bounding box center [312, 672] width 200 height 147
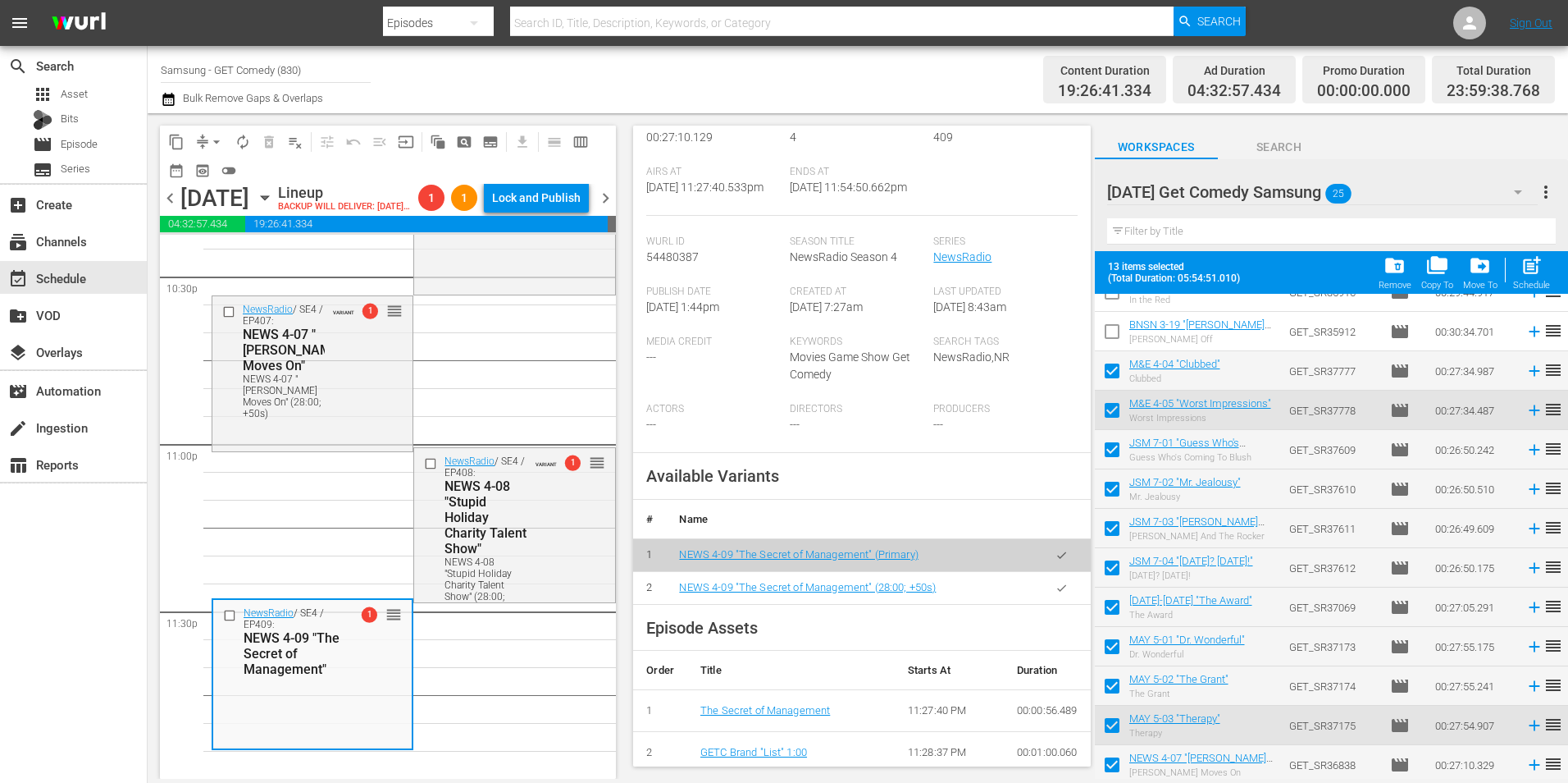
click at [1057, 591] on icon "button" at bounding box center [1062, 587] width 9 height 6
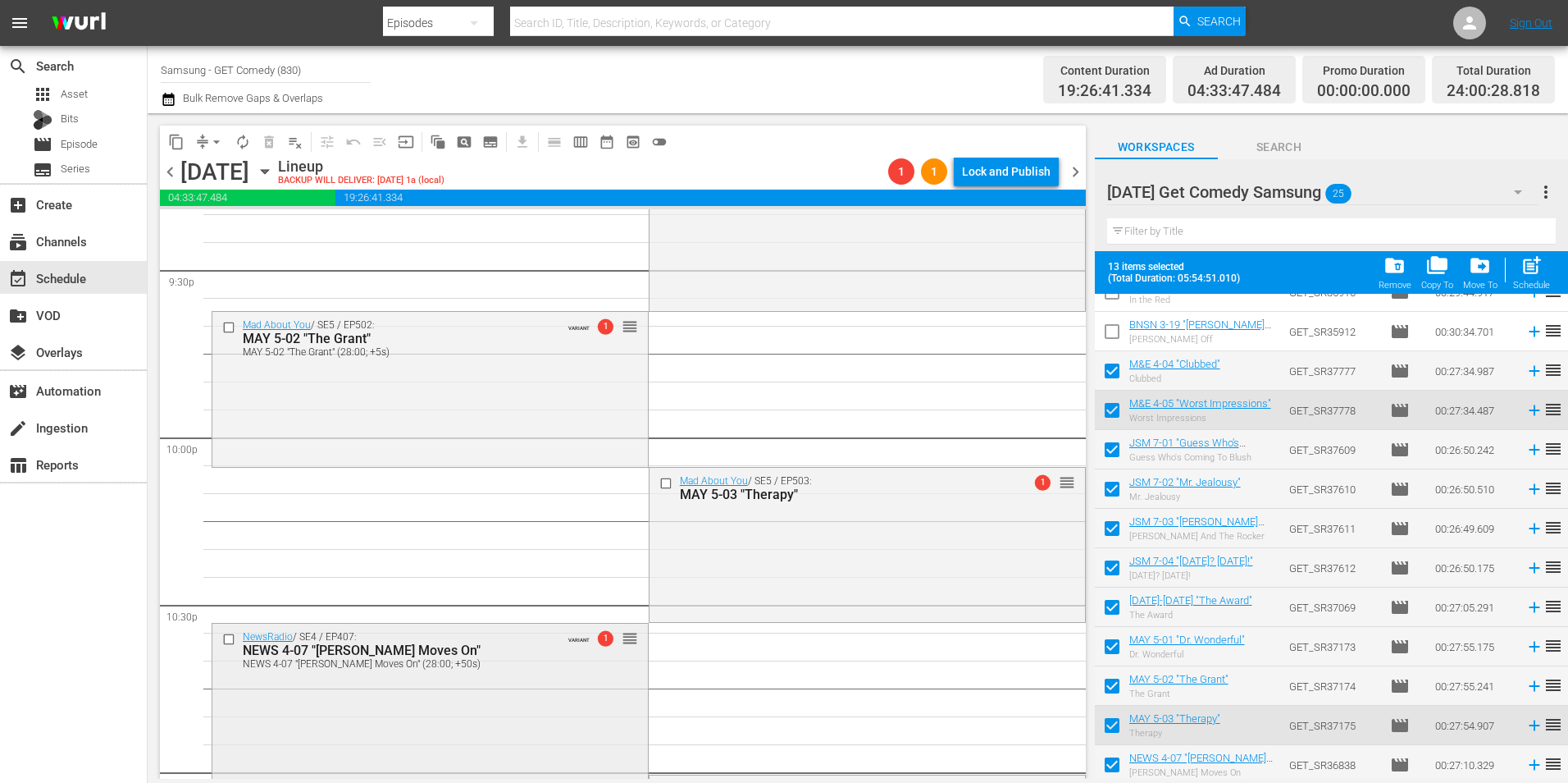
scroll to position [7054, 0]
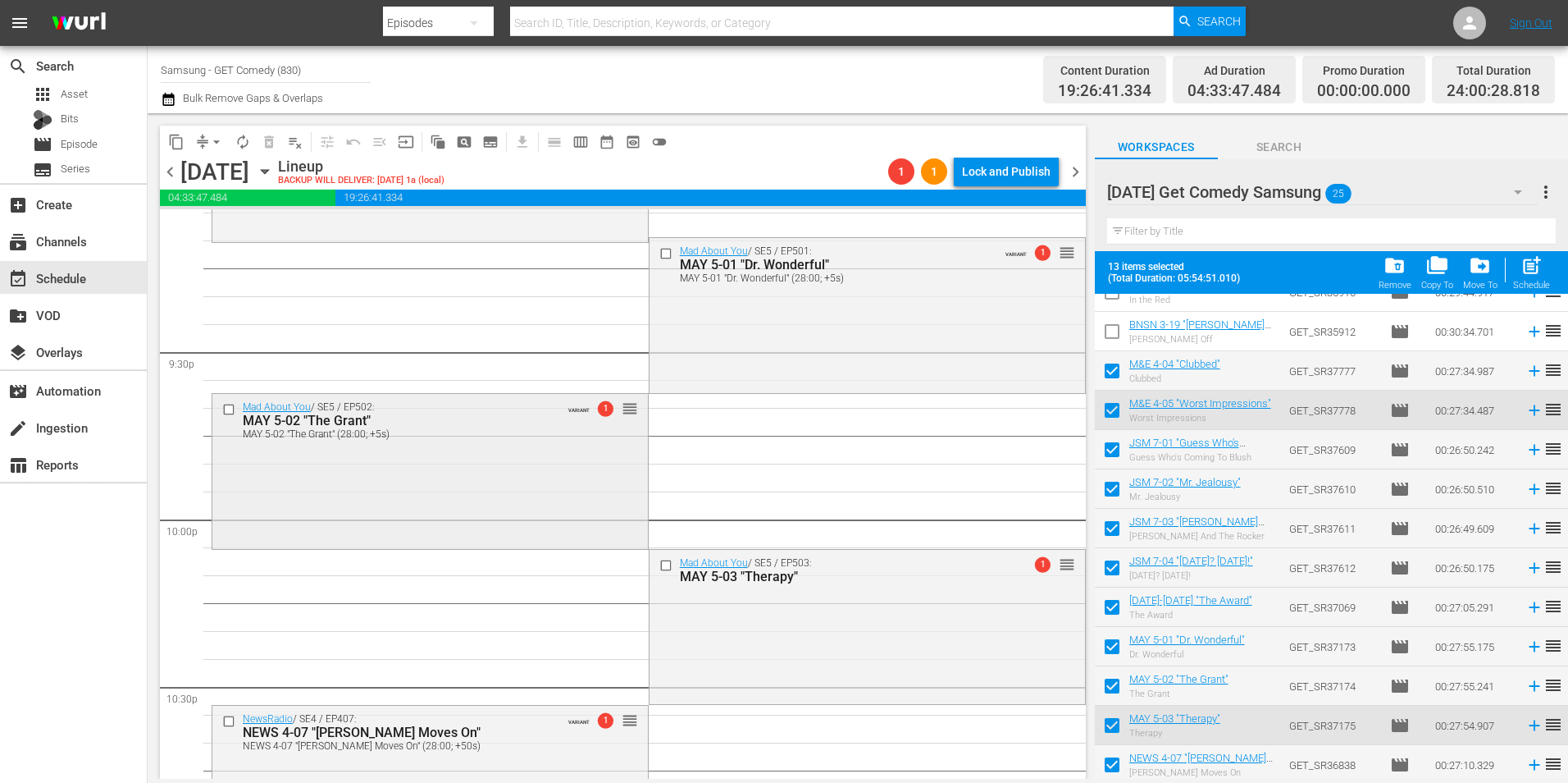
click at [468, 523] on div "Mad About You / SE5 / EP502: MAY 5-02 "The Grant" MAY 5-02 "The Grant" (28:00; …" at bounding box center [430, 470] width 435 height 151
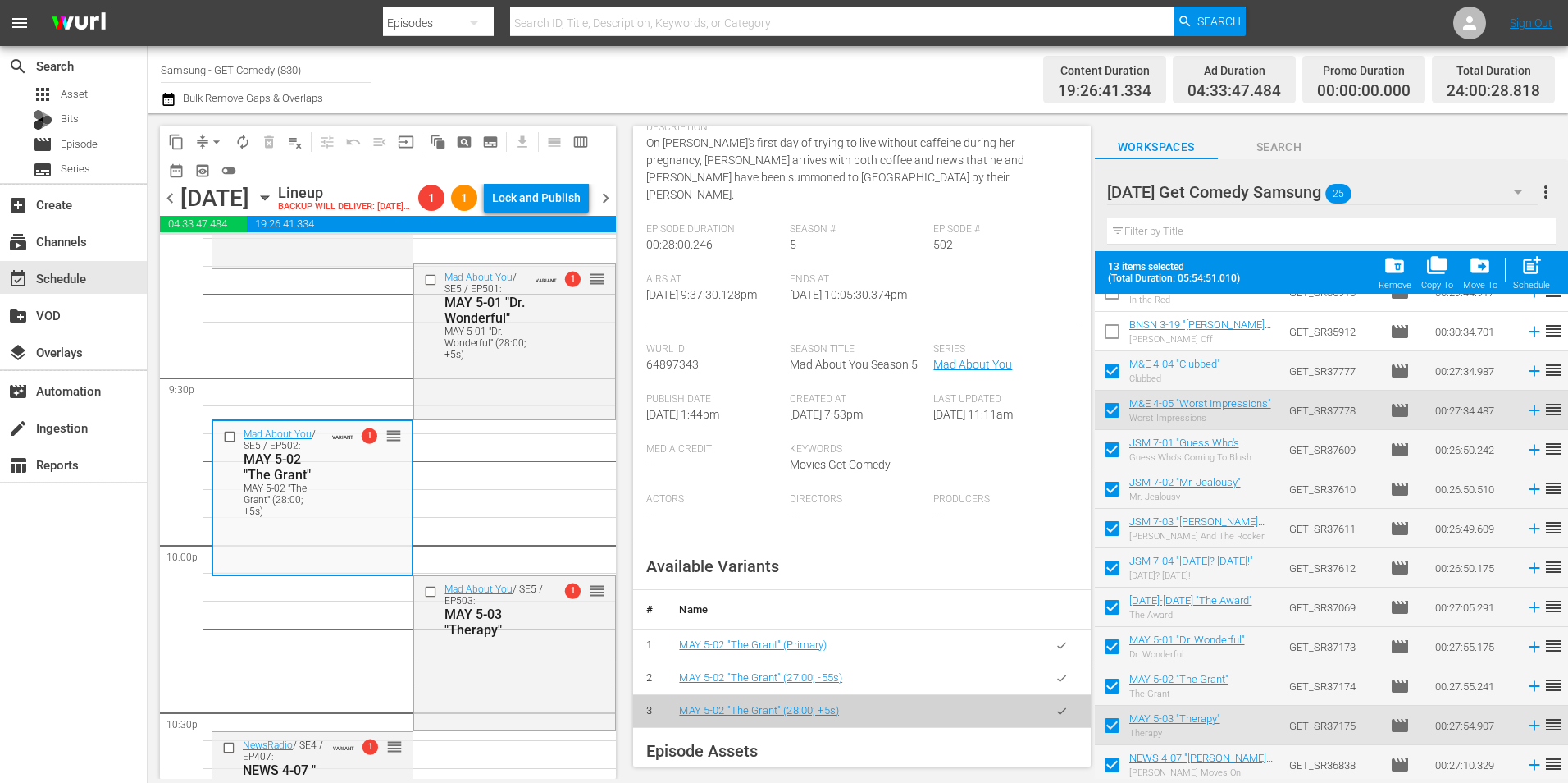
scroll to position [246, 0]
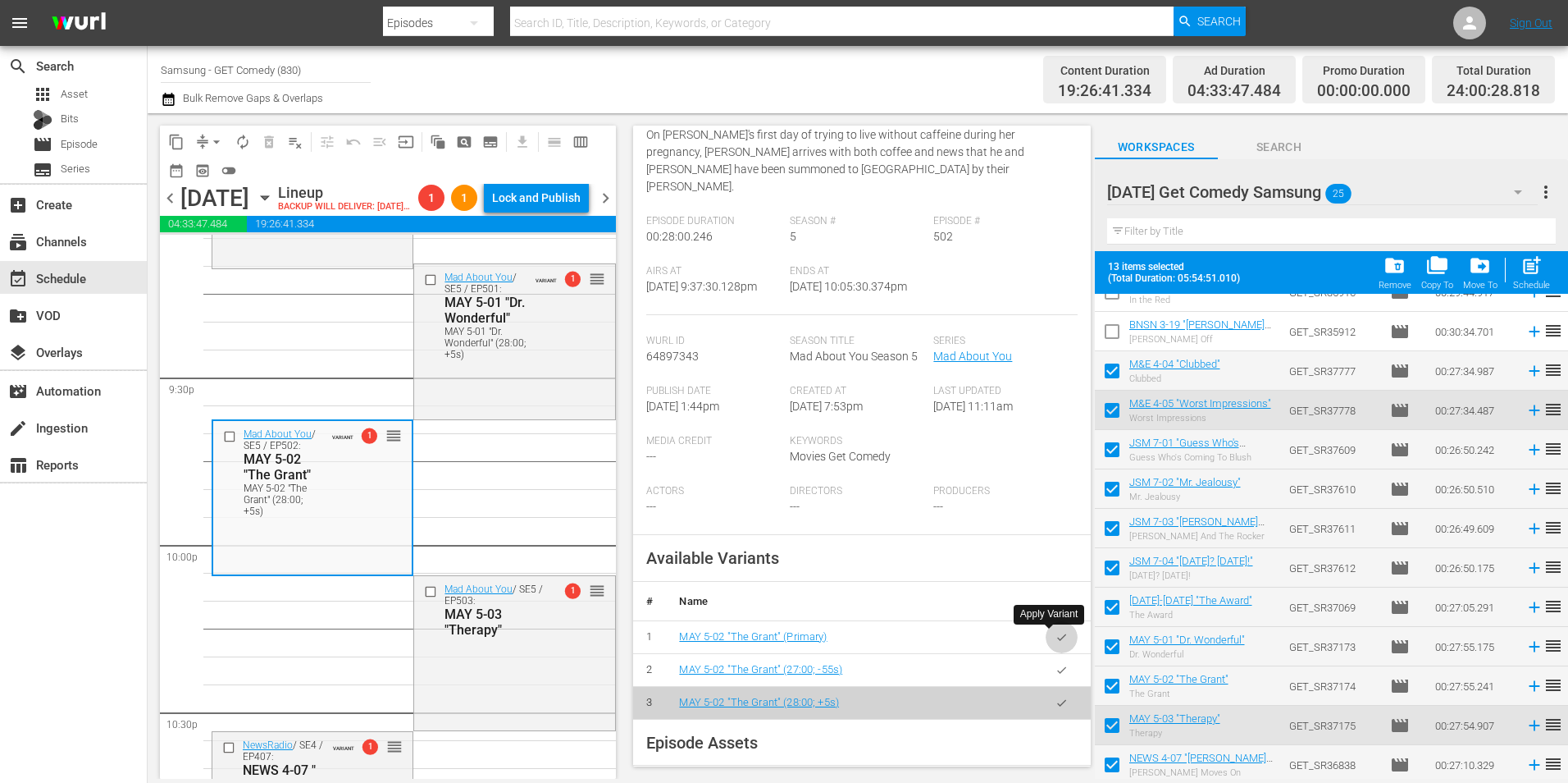
click at [1056, 638] on icon "button" at bounding box center [1062, 637] width 13 height 13
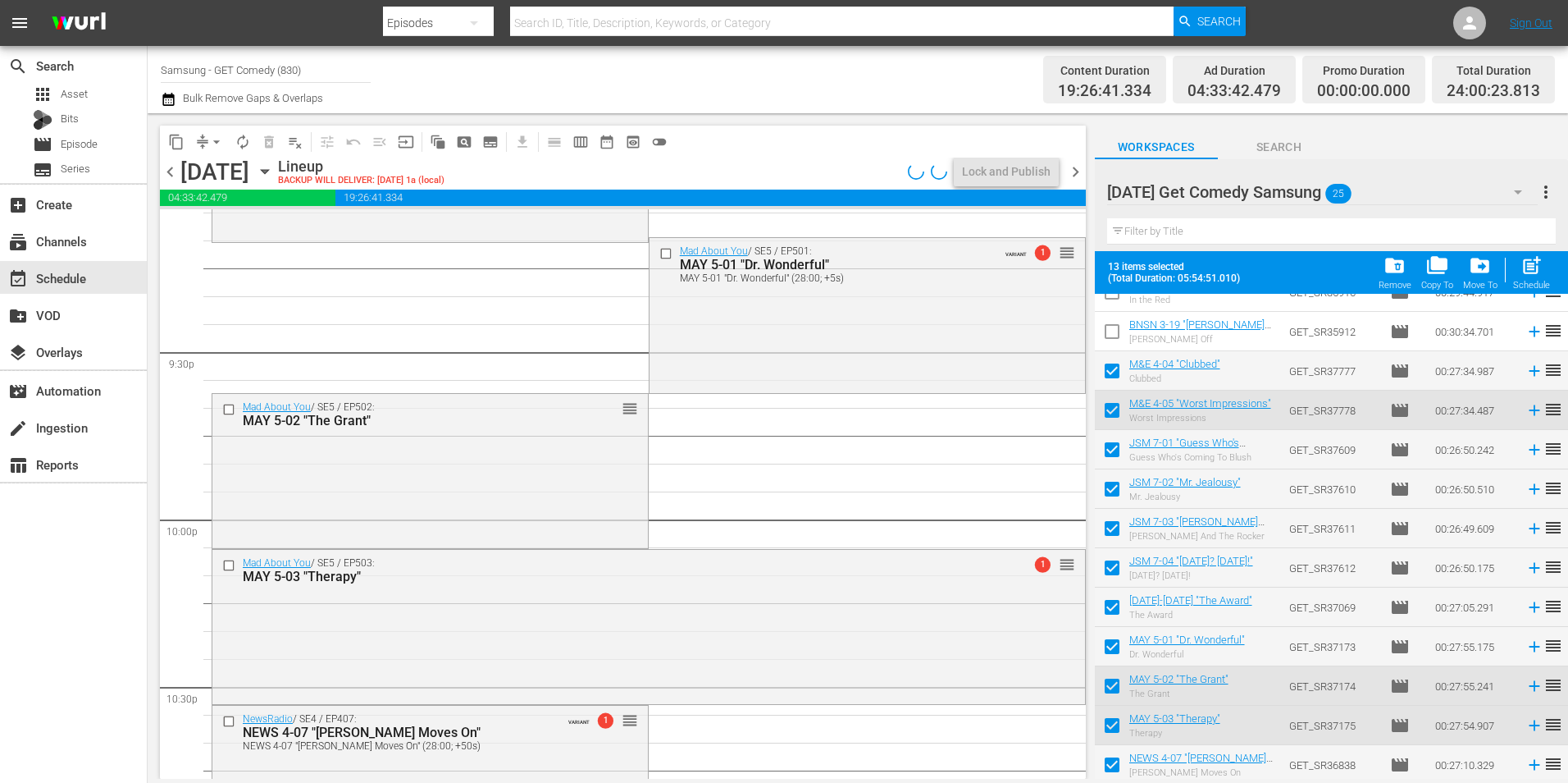
click at [724, 331] on div "Mad About You / SE5 / EP501: MAY 5-01 "Dr. Wonderful" MAY 5-01 "Dr. Wonderful" …" at bounding box center [867, 313] width 435 height 151
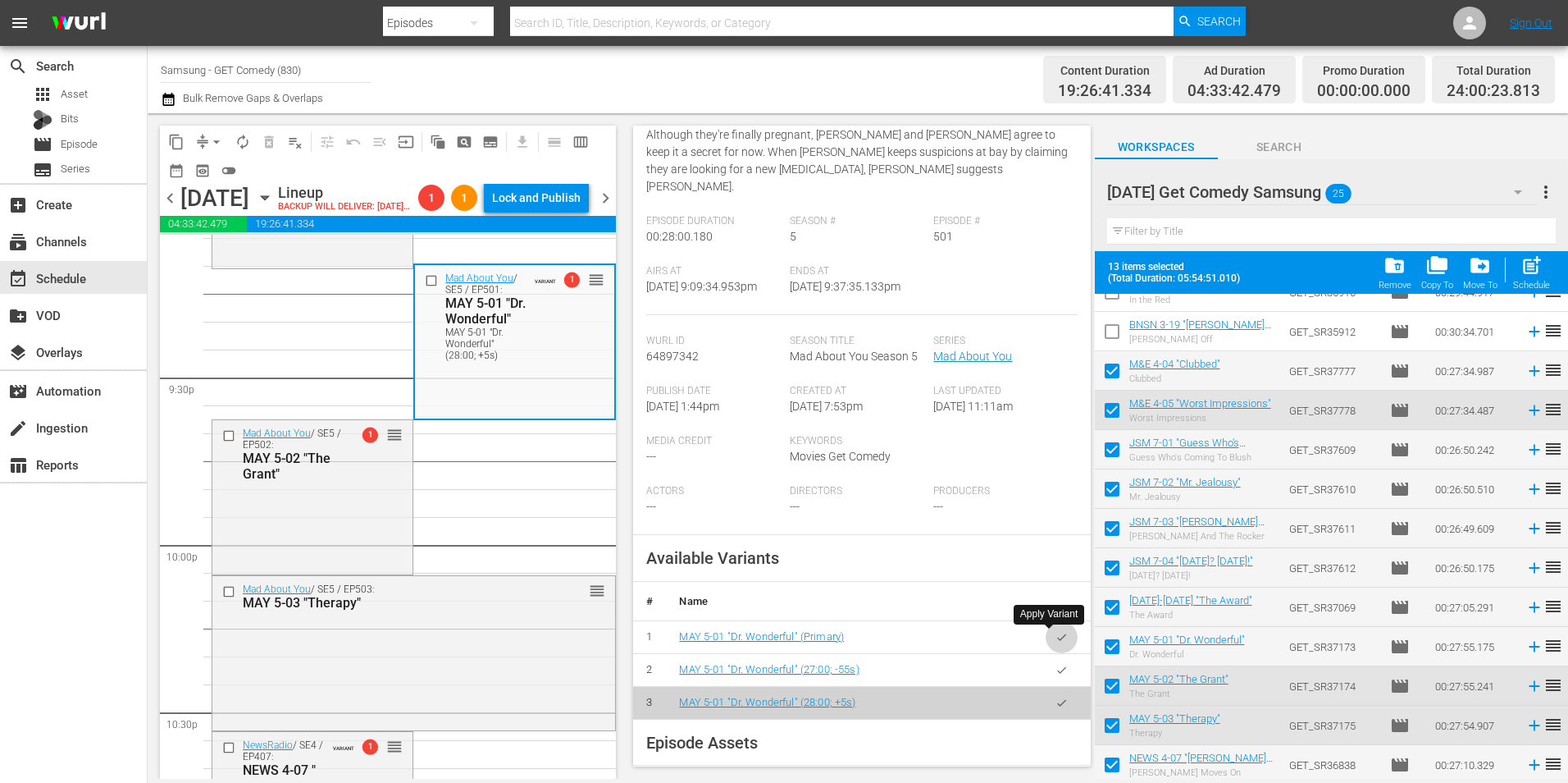
click at [1056, 634] on icon "button" at bounding box center [1062, 637] width 13 height 13
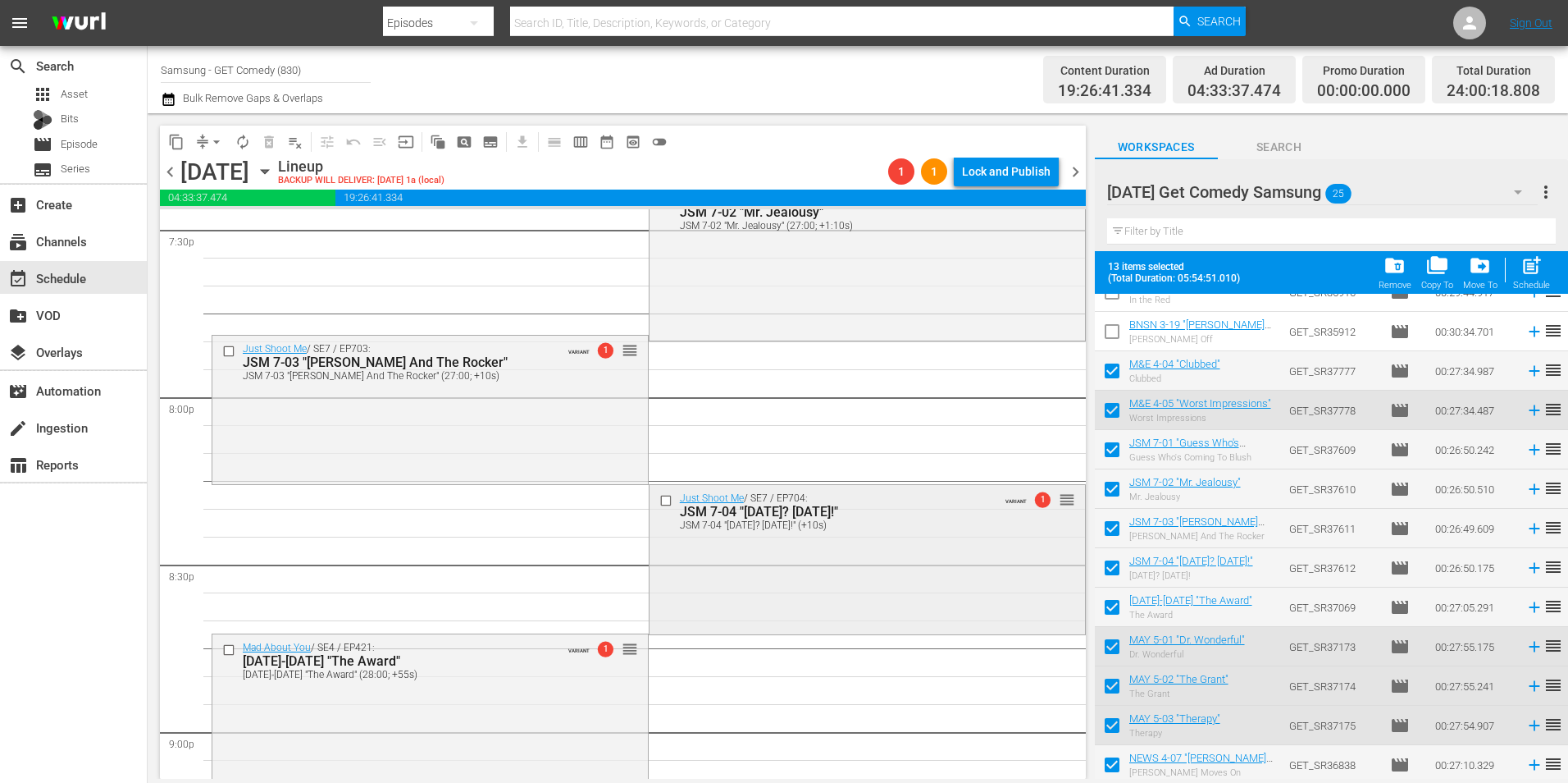
scroll to position [6480, 0]
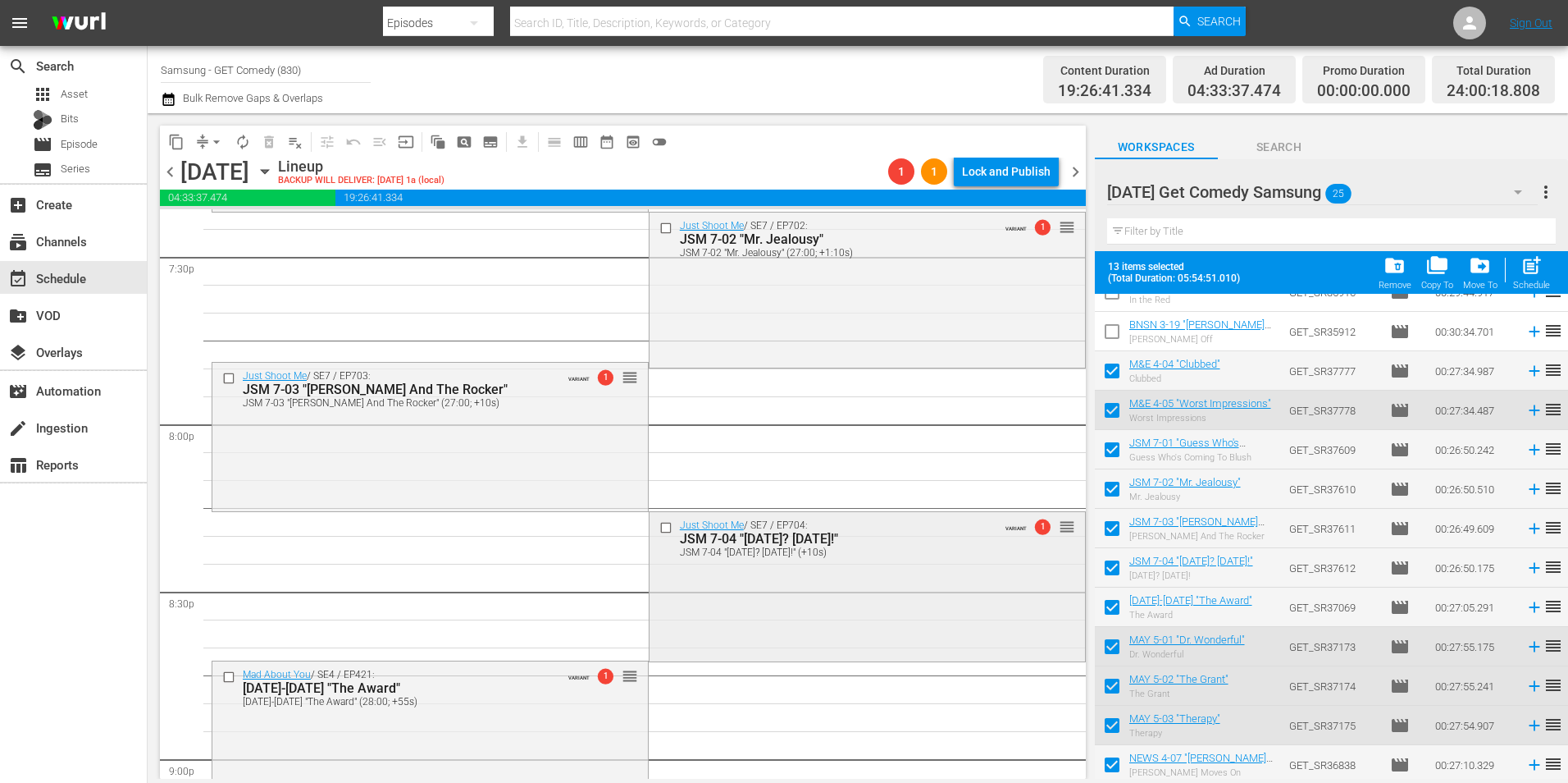
click at [804, 604] on div "Just Shoot Me / SE7 / EP704: JSM 7-04 "[DATE]? [DATE]!" JSM 7-04 "[DATE]? [DATE…" at bounding box center [867, 585] width 435 height 146
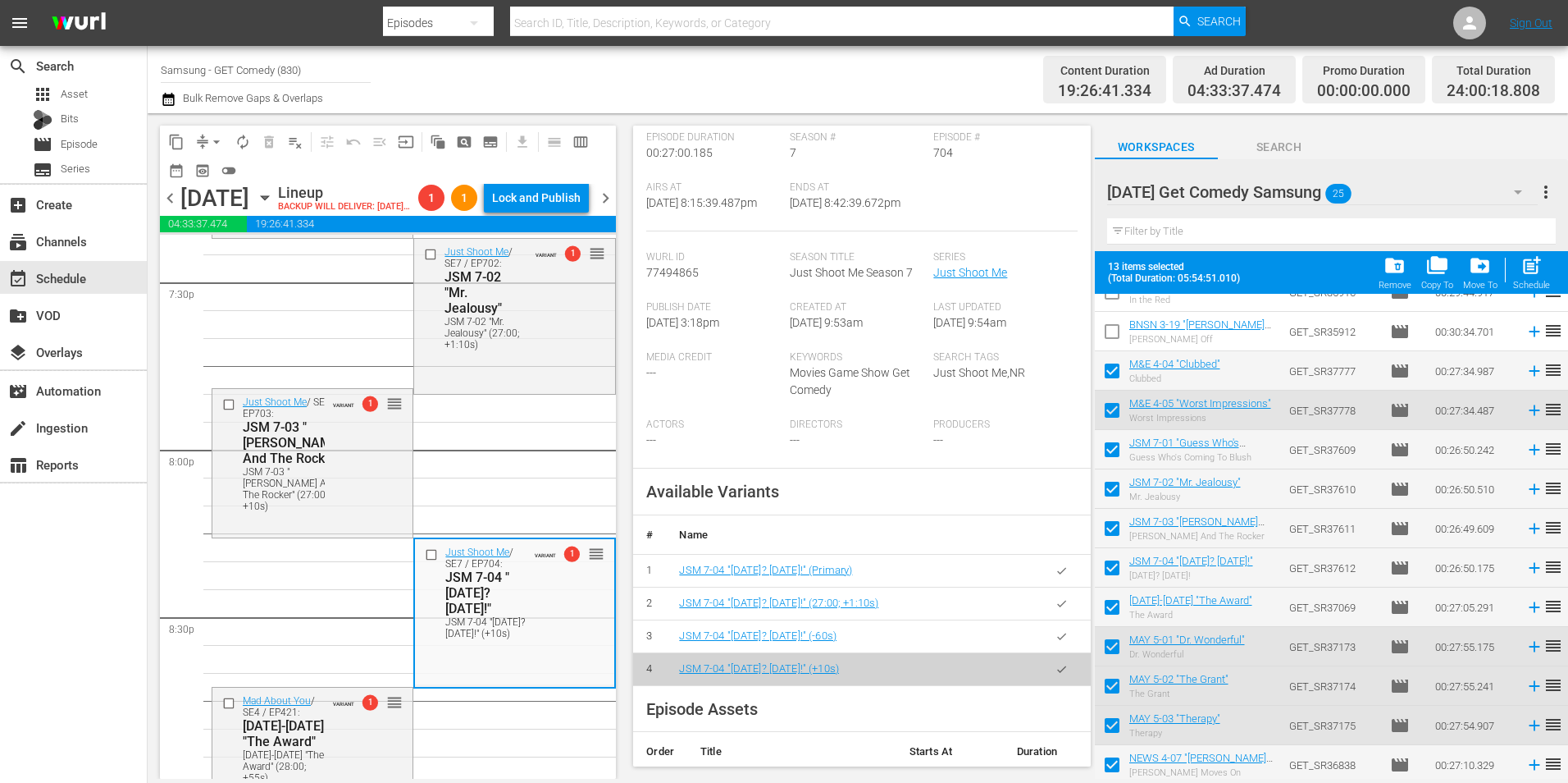
scroll to position [411, 0]
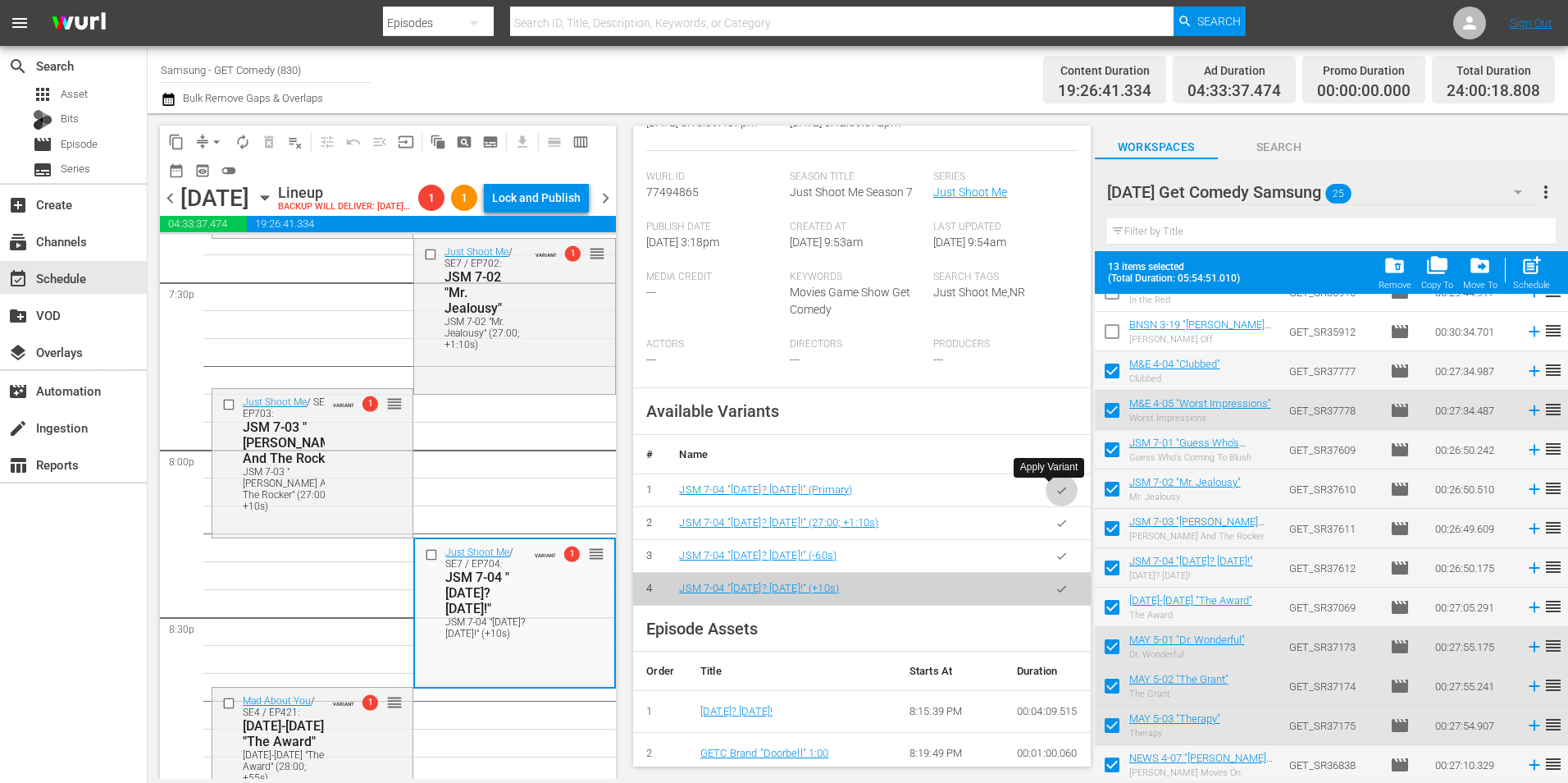
click at [1056, 493] on icon "button" at bounding box center [1062, 491] width 13 height 13
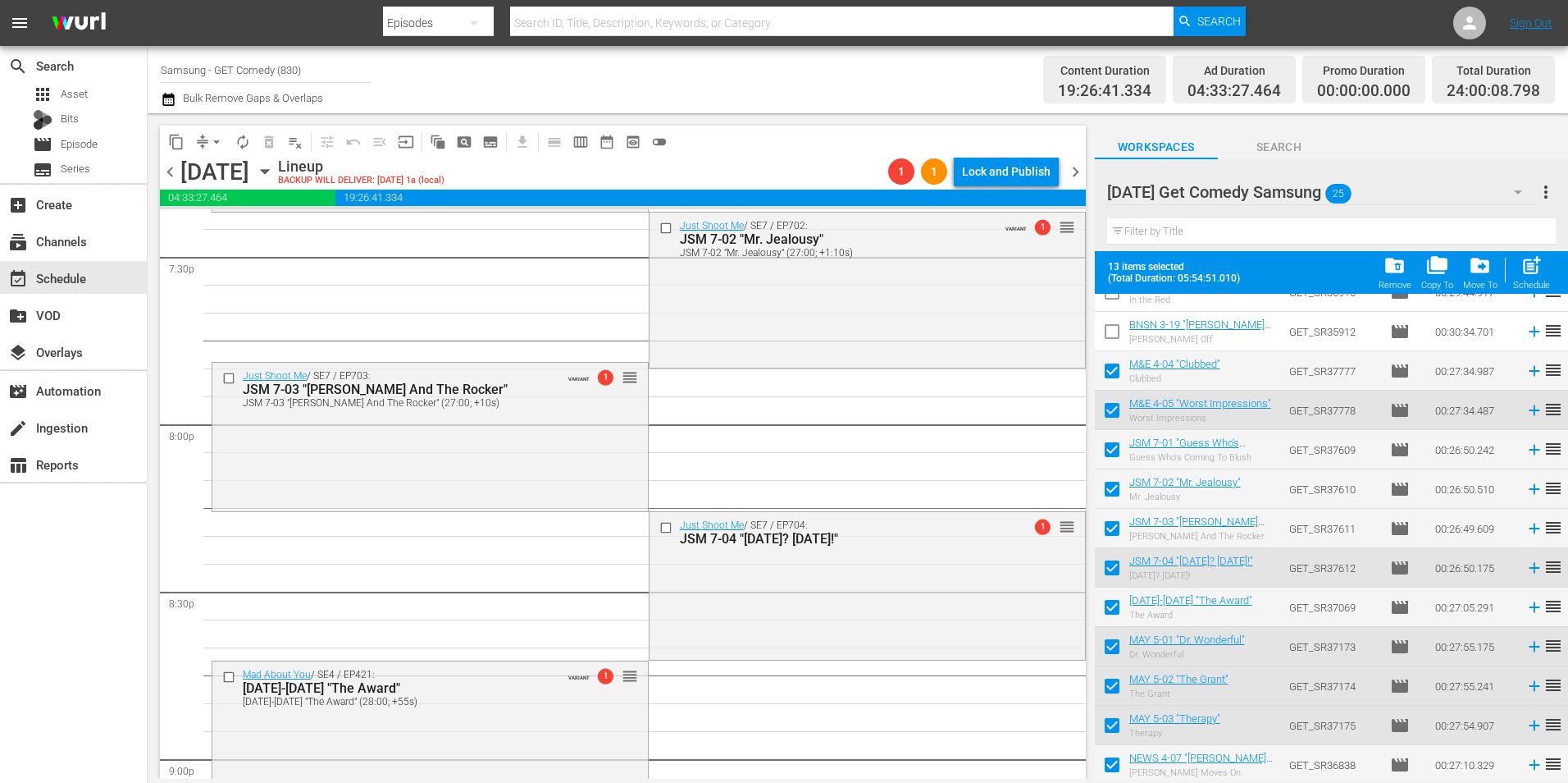
drag, startPoint x: 494, startPoint y: 463, endPoint x: 553, endPoint y: 475, distance: 60.2
click at [494, 463] on div "Just Shoot Me / SE7 / EP703: JSM 7-03 "[PERSON_NAME] And The Rocker" JSM 7-03 "…" at bounding box center [430, 435] width 435 height 146
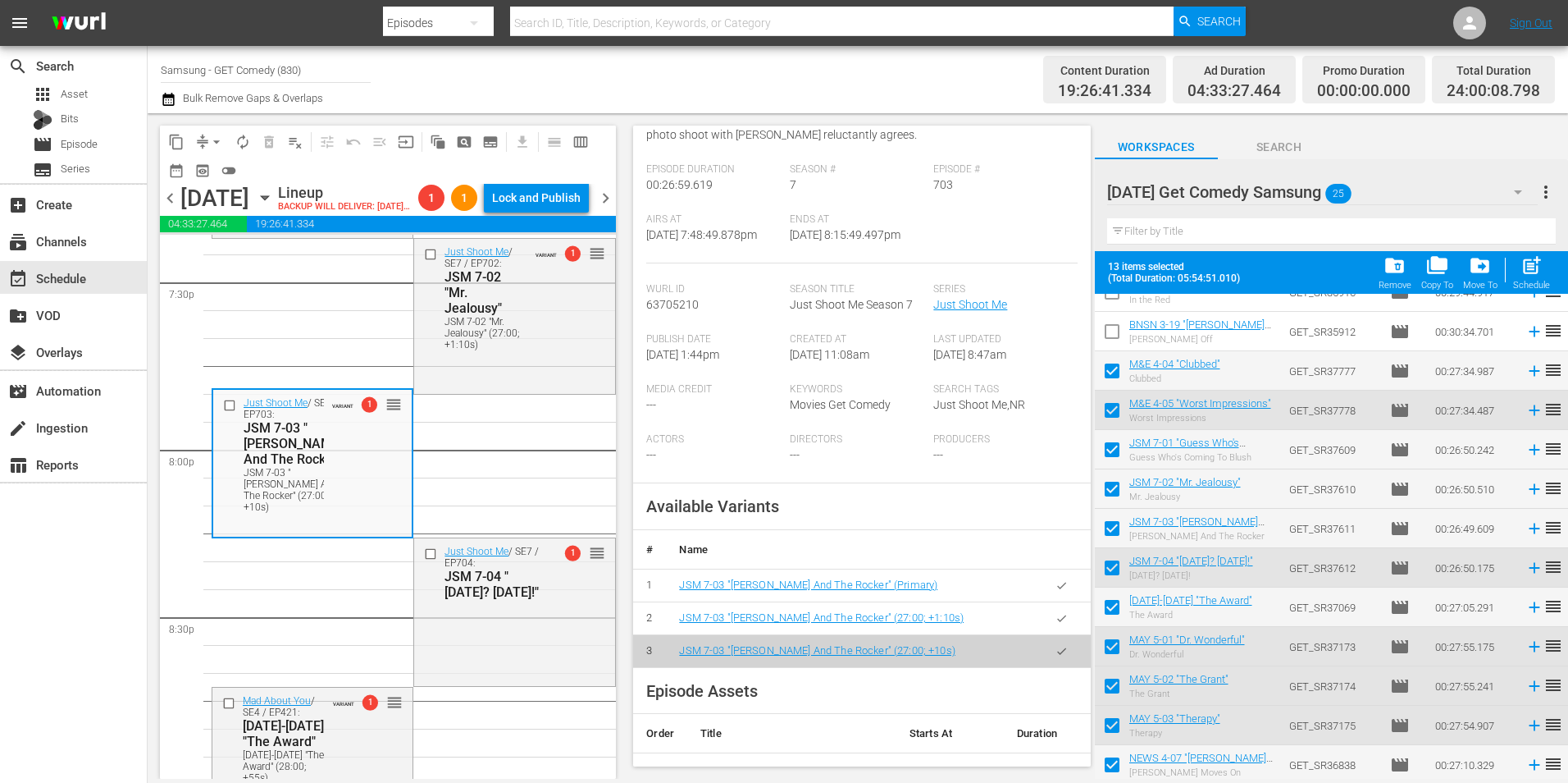
scroll to position [328, 0]
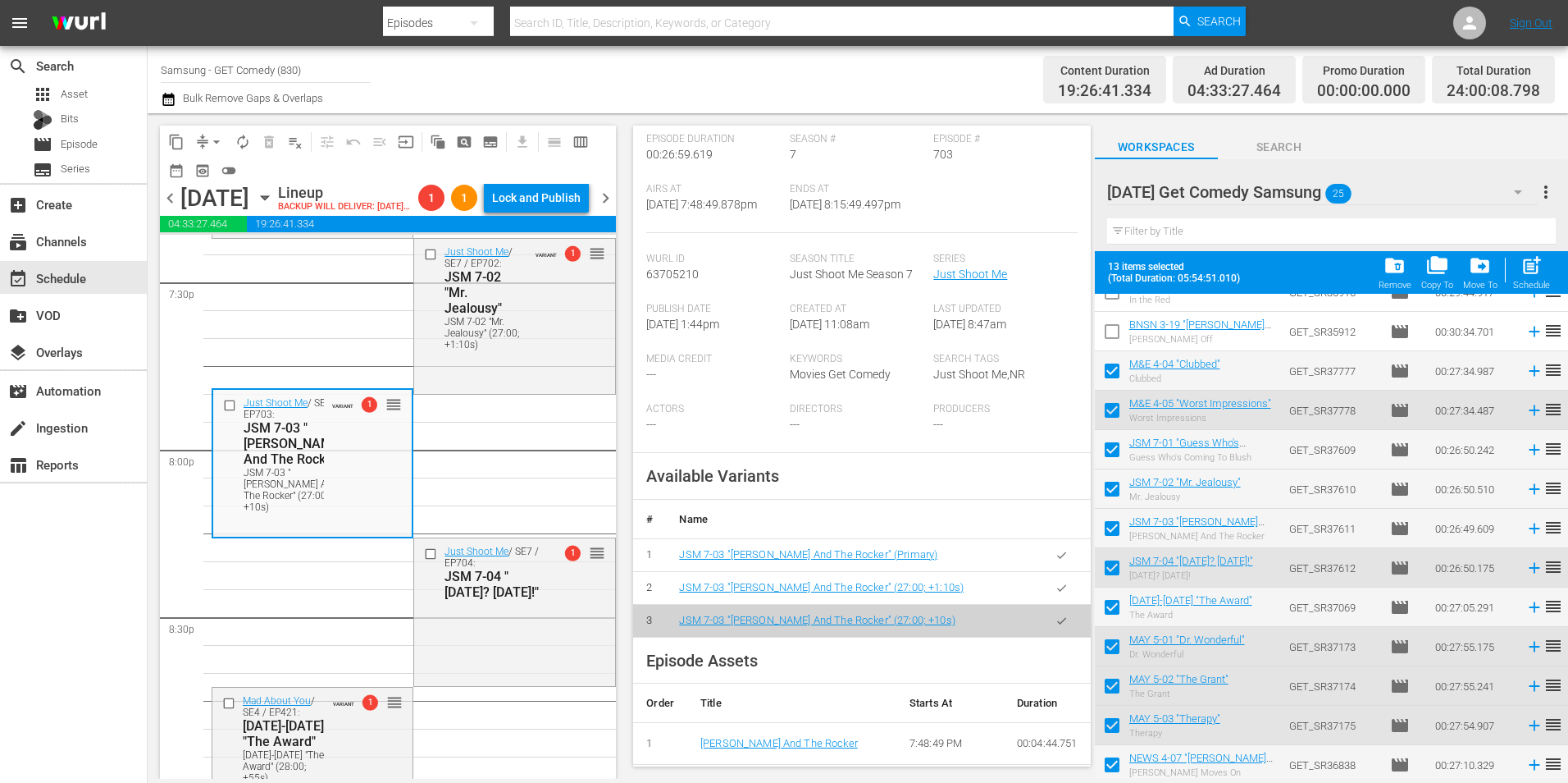
click at [1056, 561] on icon "button" at bounding box center [1062, 555] width 13 height 13
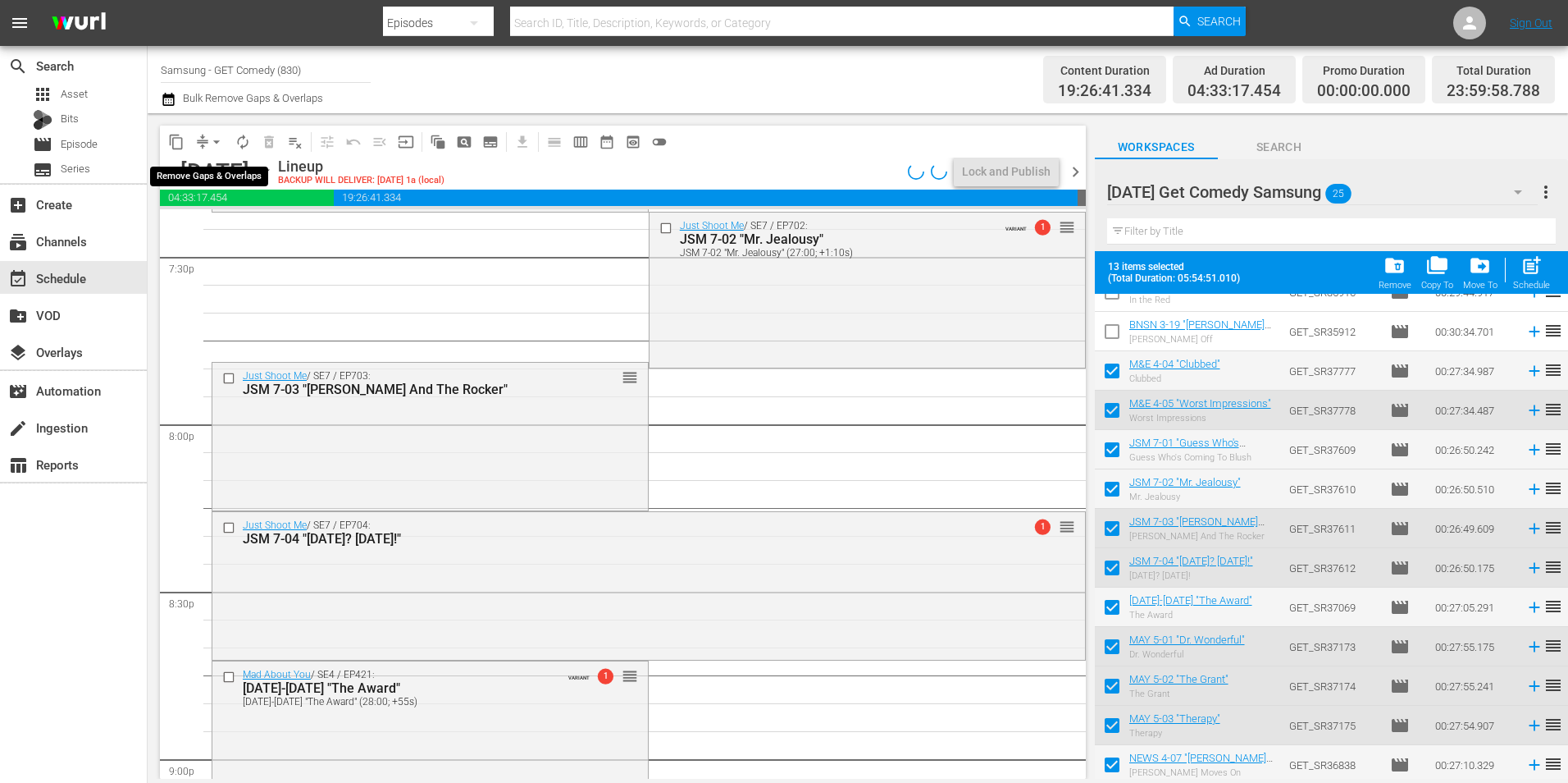
click at [213, 140] on span "arrow_drop_down" at bounding box center [217, 142] width 16 height 16
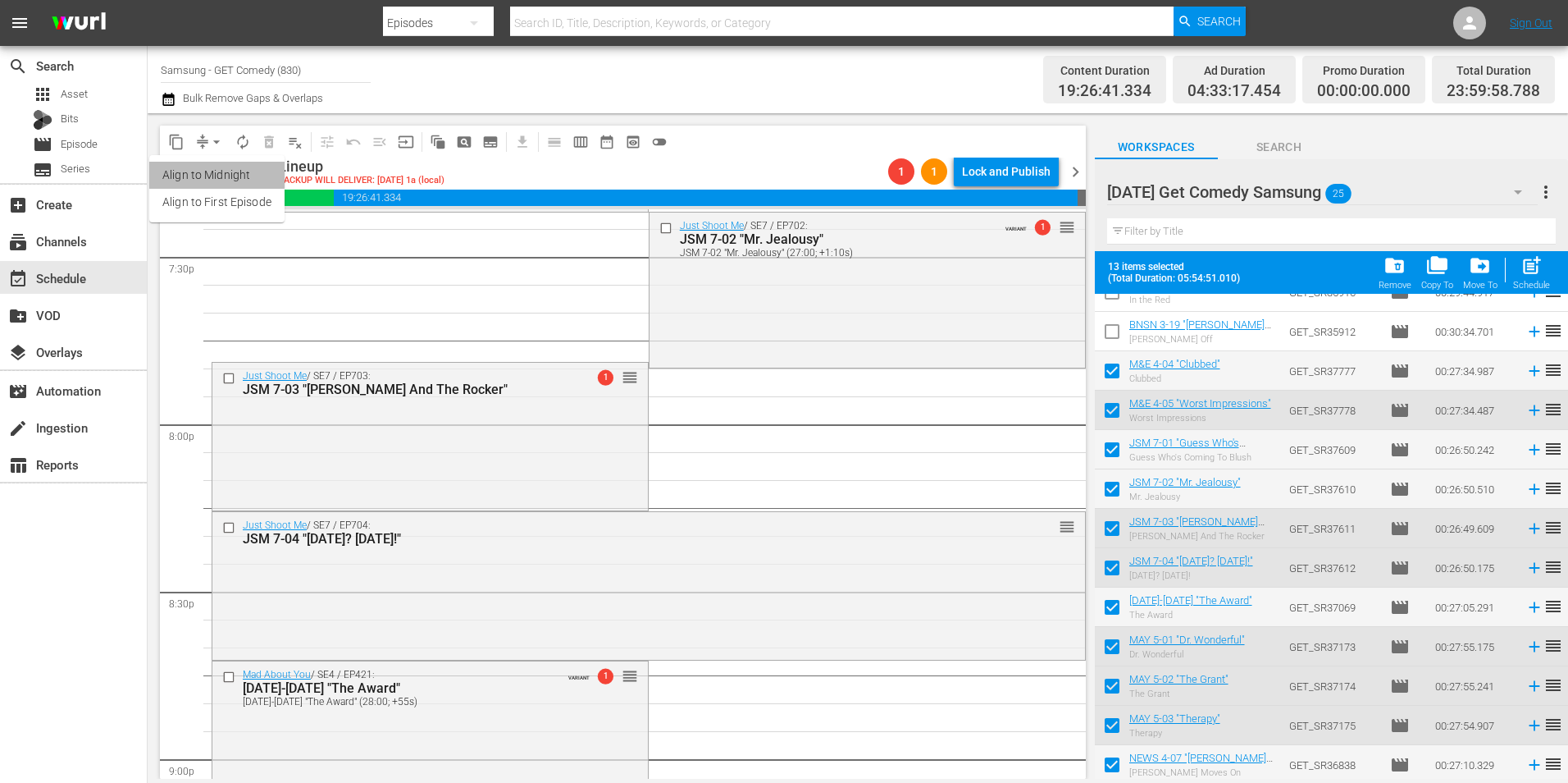
click at [205, 168] on li "Align to Midnight" at bounding box center [217, 176] width 136 height 27
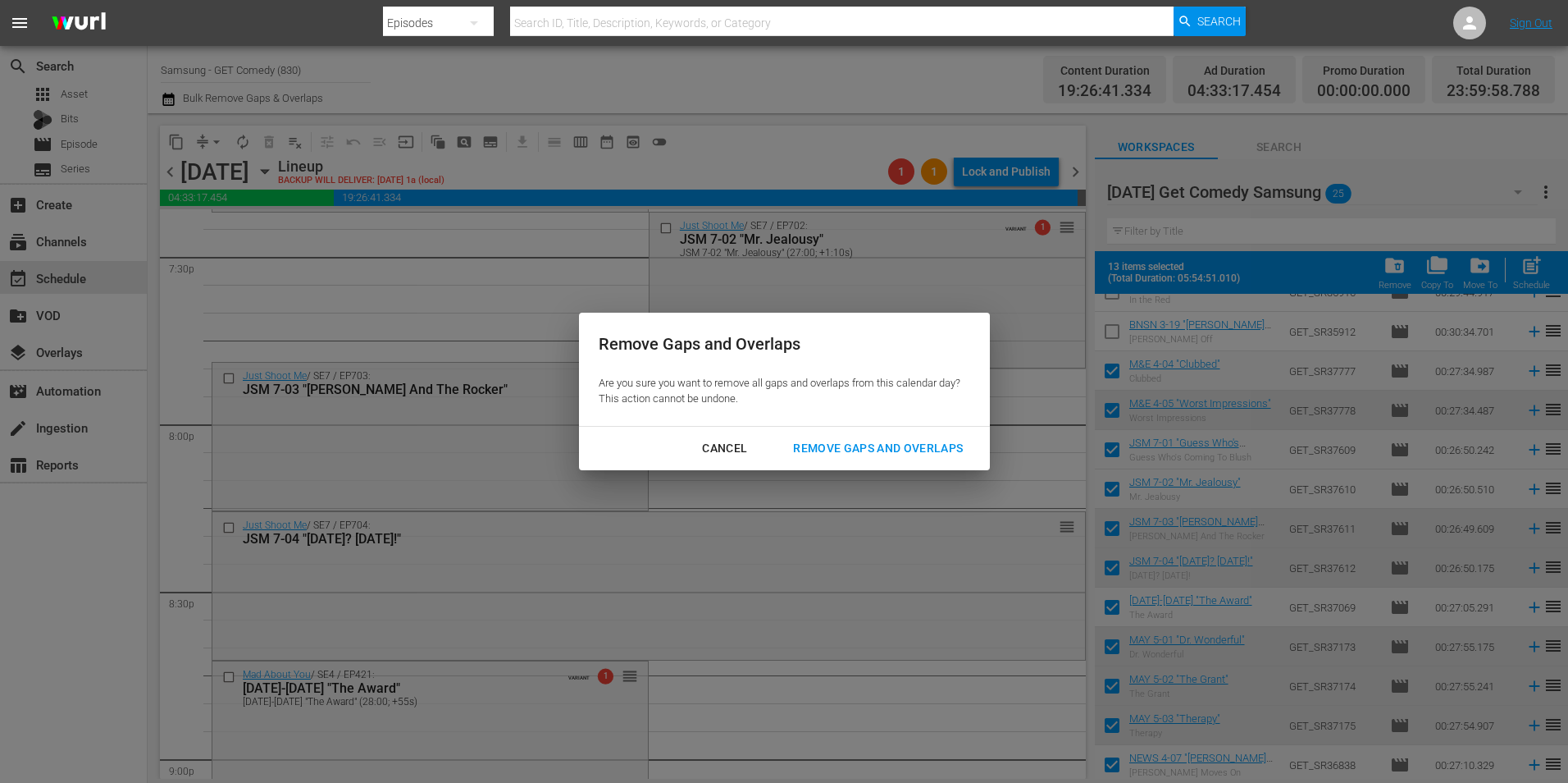
click at [852, 442] on div "Remove Gaps and Overlaps" at bounding box center [877, 448] width 196 height 21
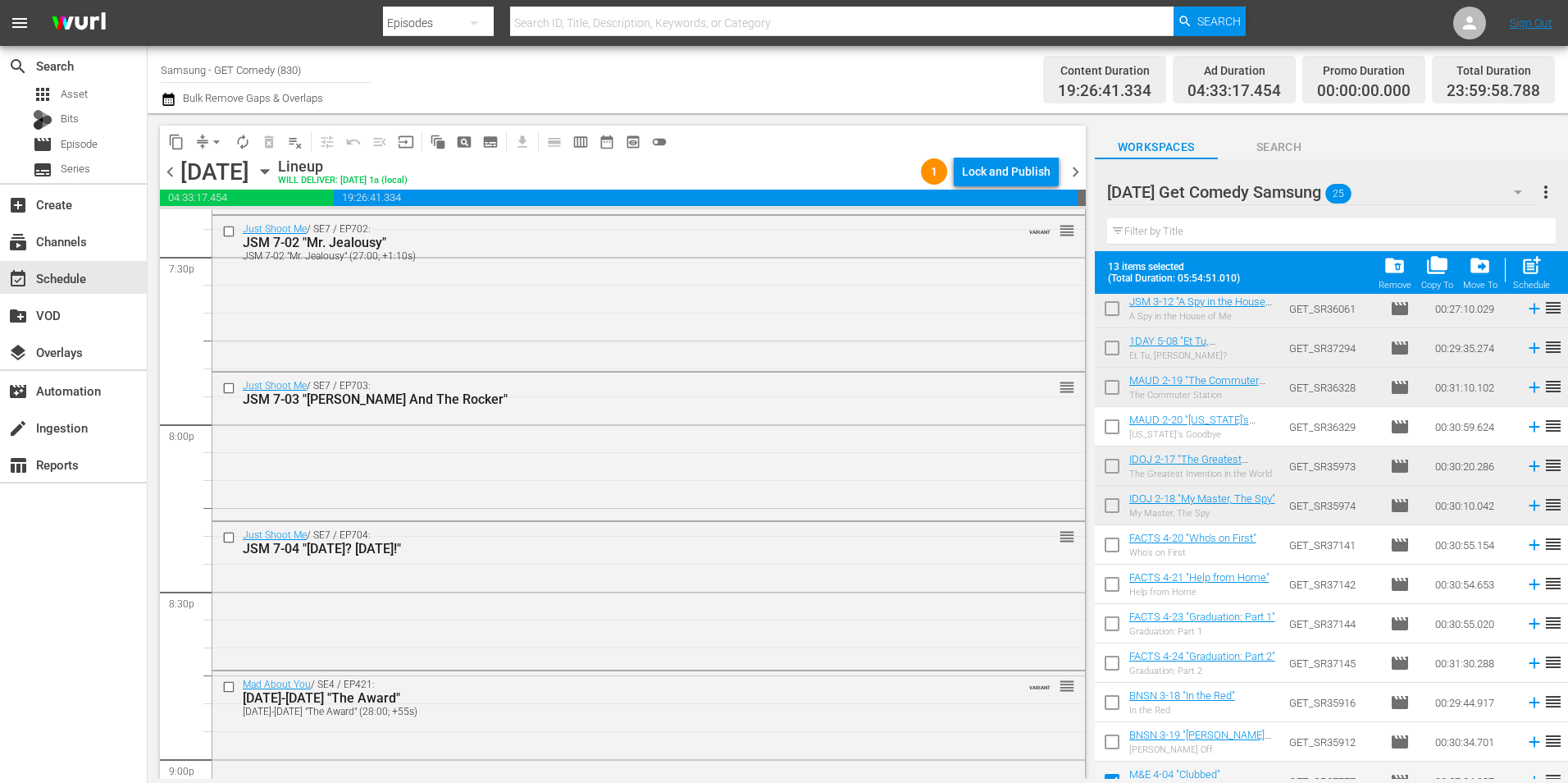
scroll to position [0, 0]
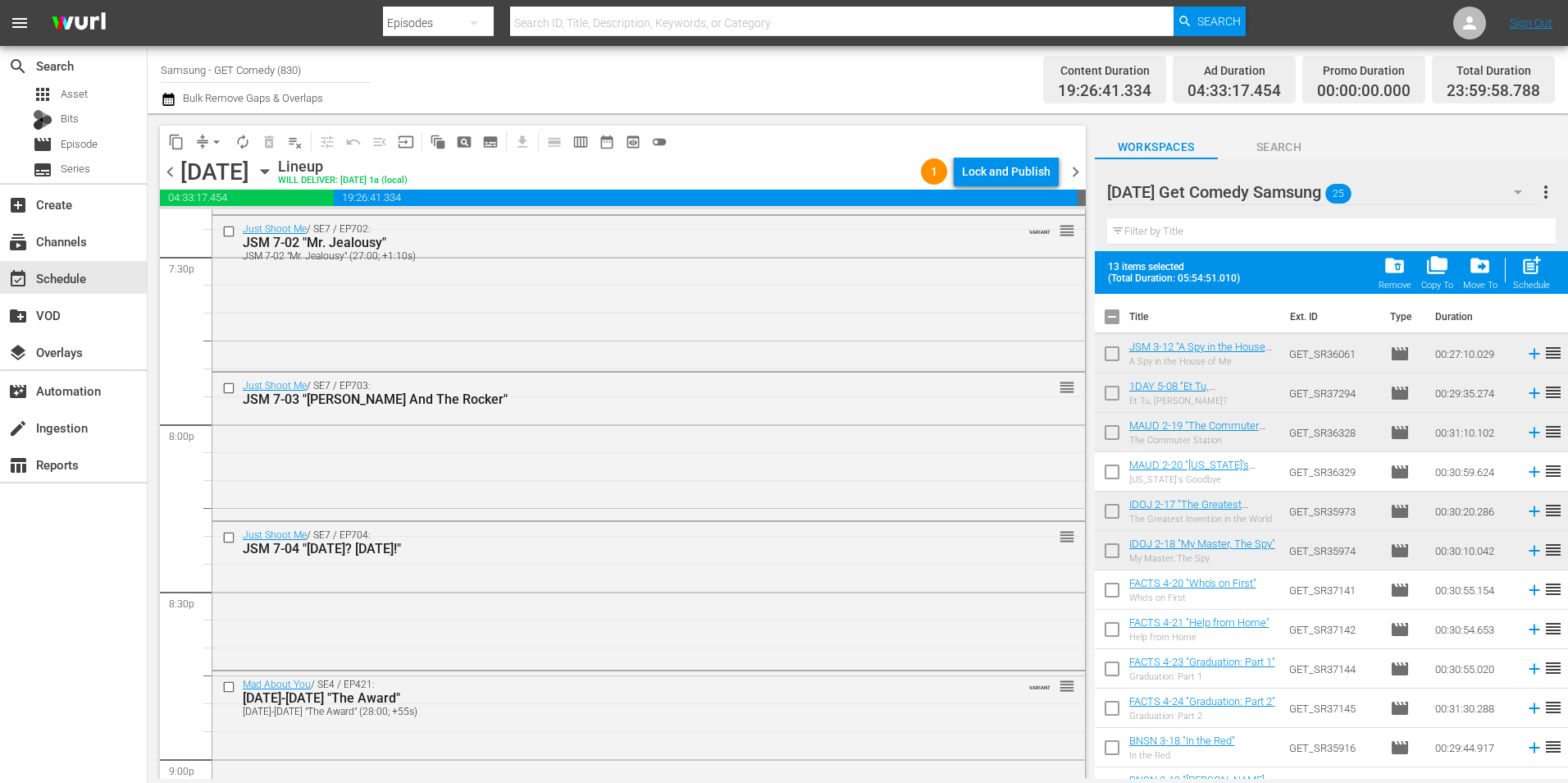
click at [1119, 312] on input "checkbox" at bounding box center [1112, 320] width 35 height 35
checkbox input "true"
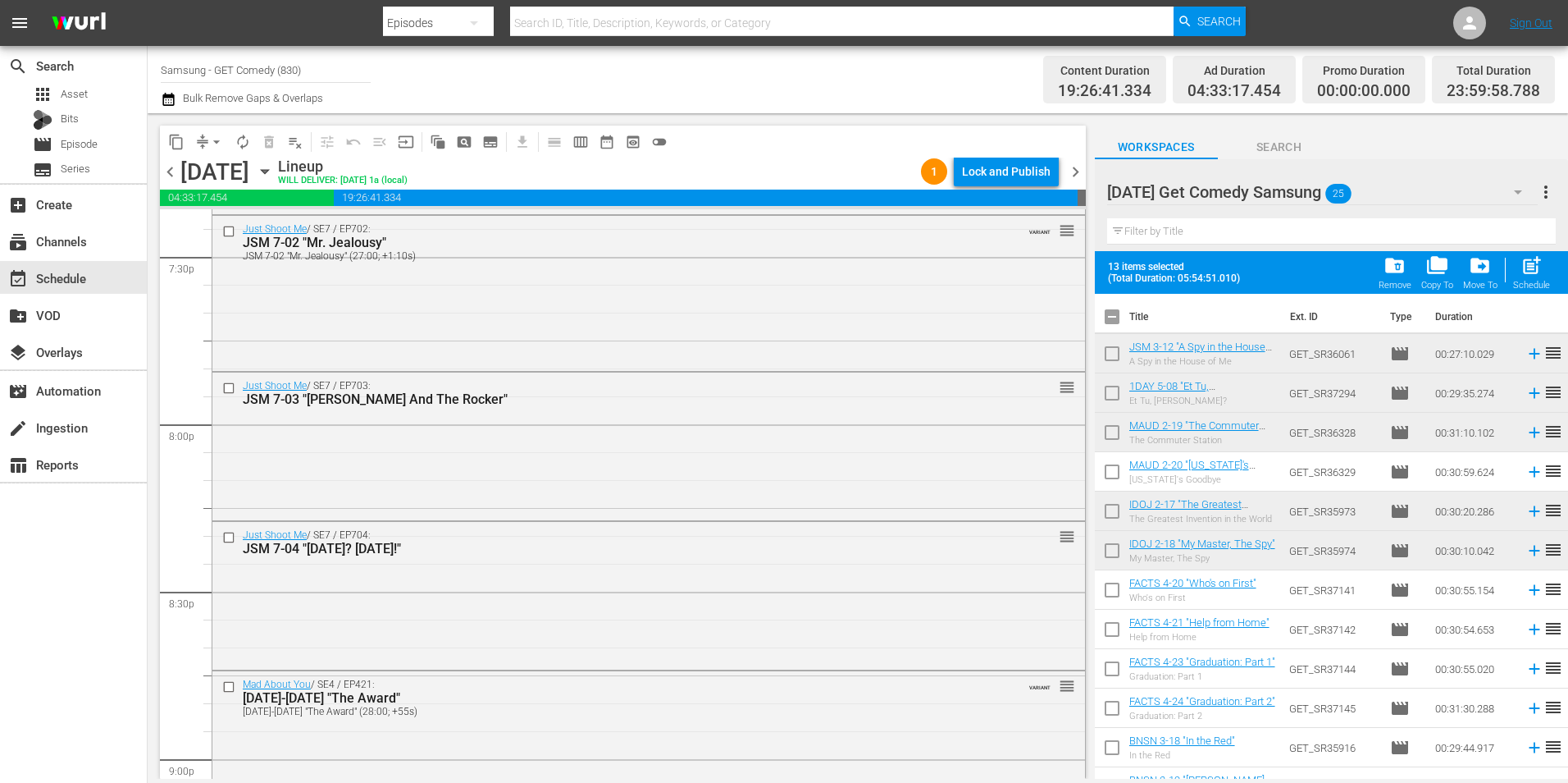
checkbox input "true"
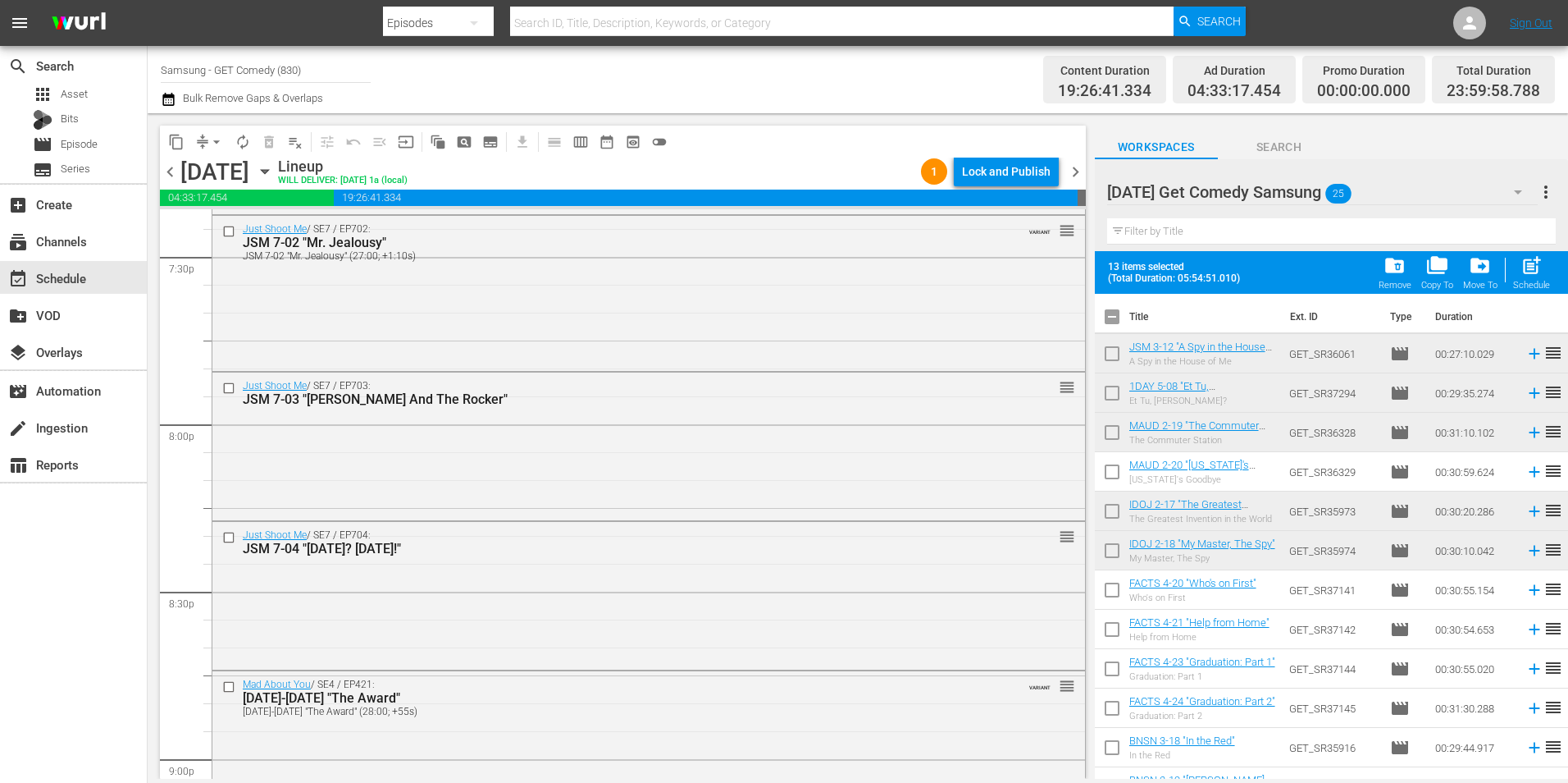
checkbox input "true"
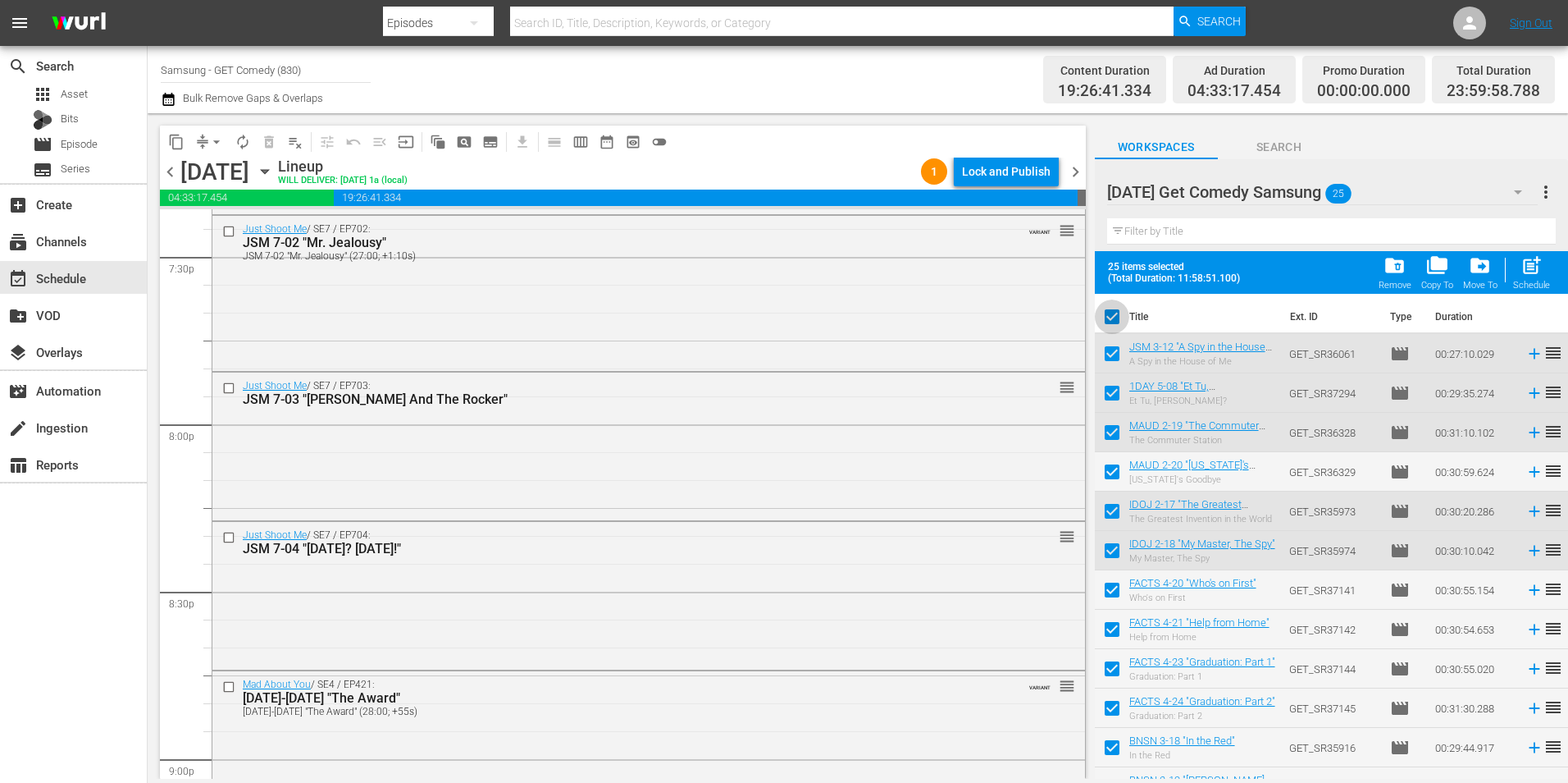
click at [1113, 314] on input "checkbox" at bounding box center [1112, 320] width 35 height 35
checkbox input "false"
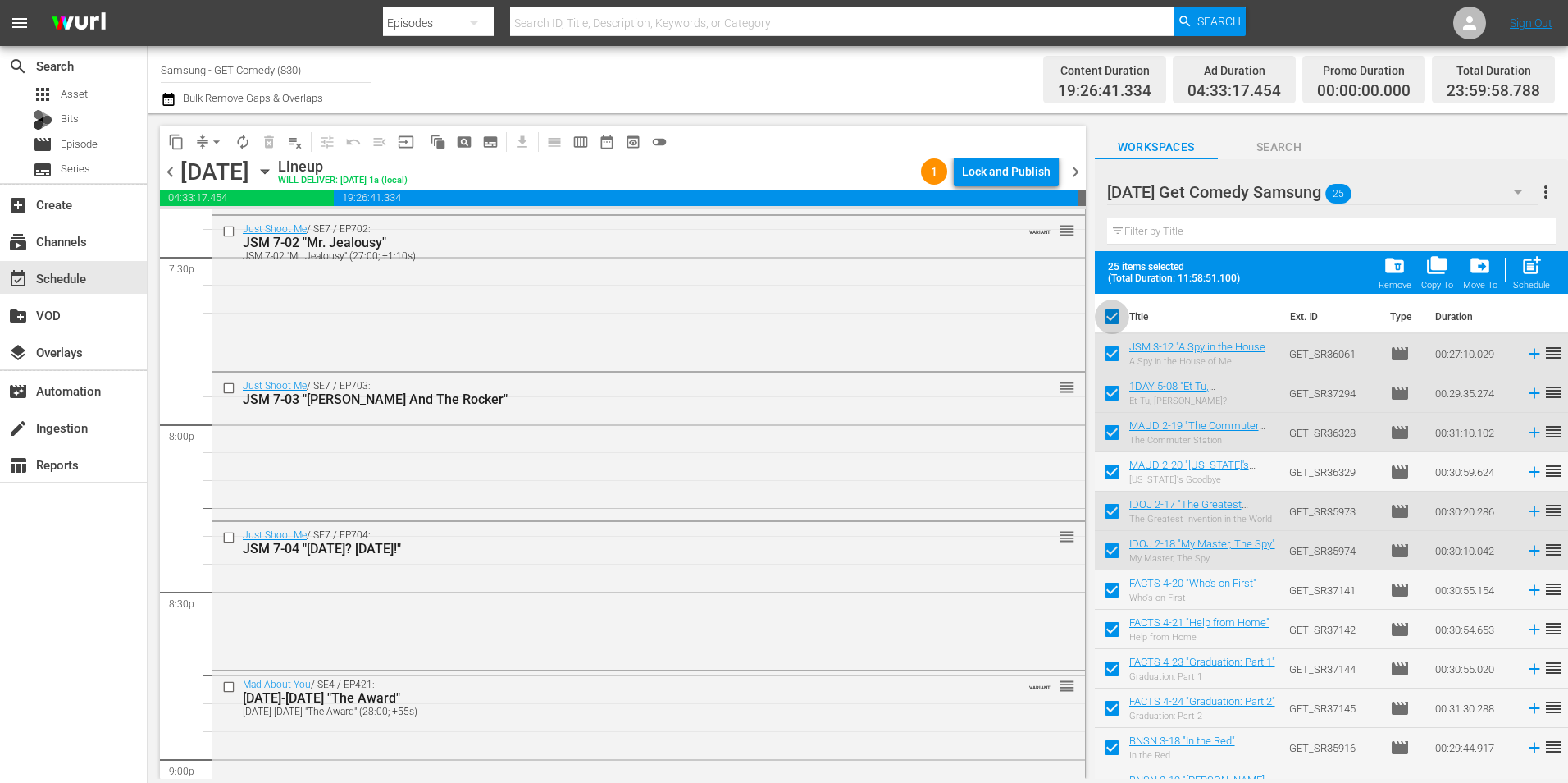
checkbox input "false"
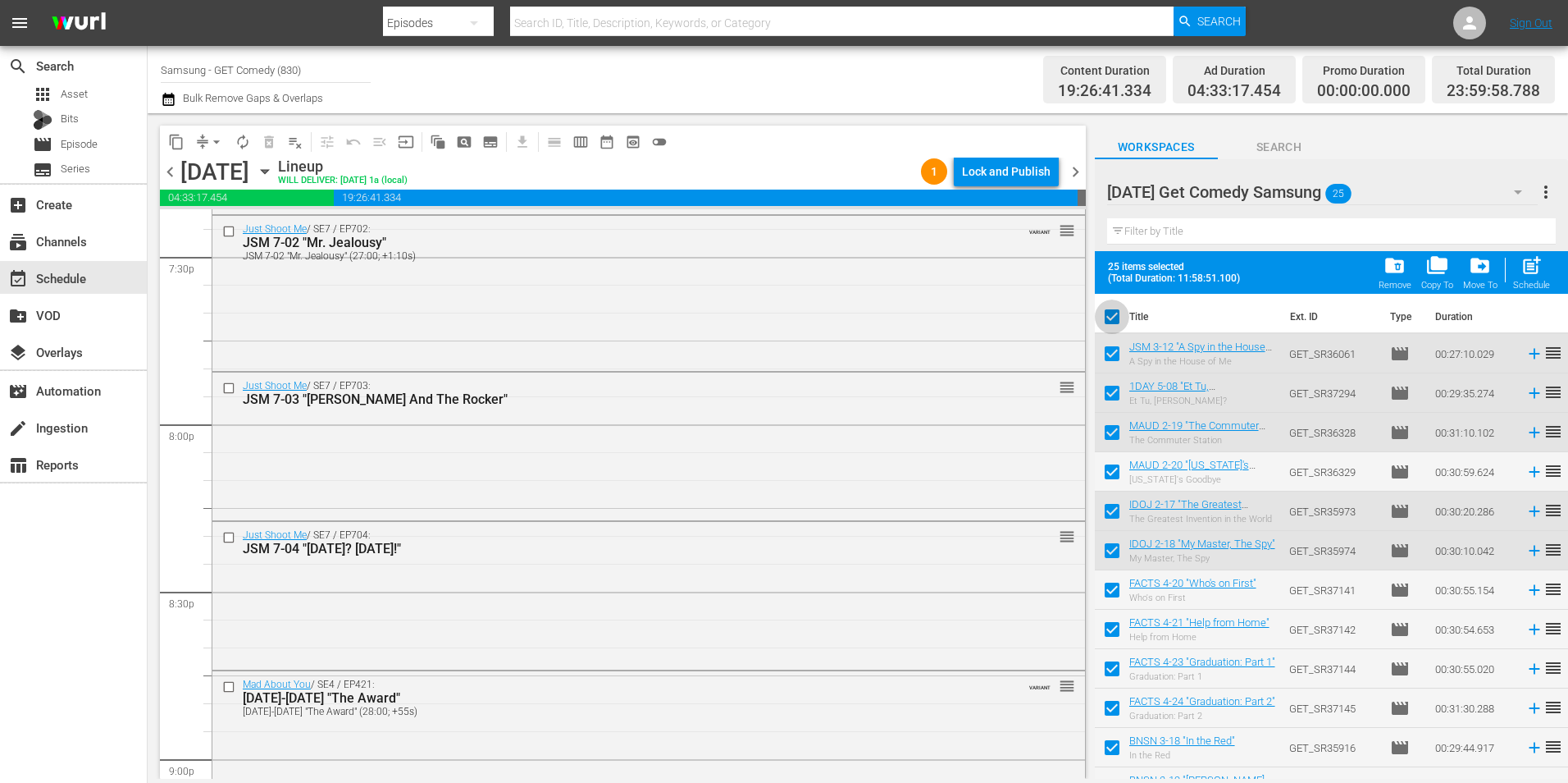
checkbox input "false"
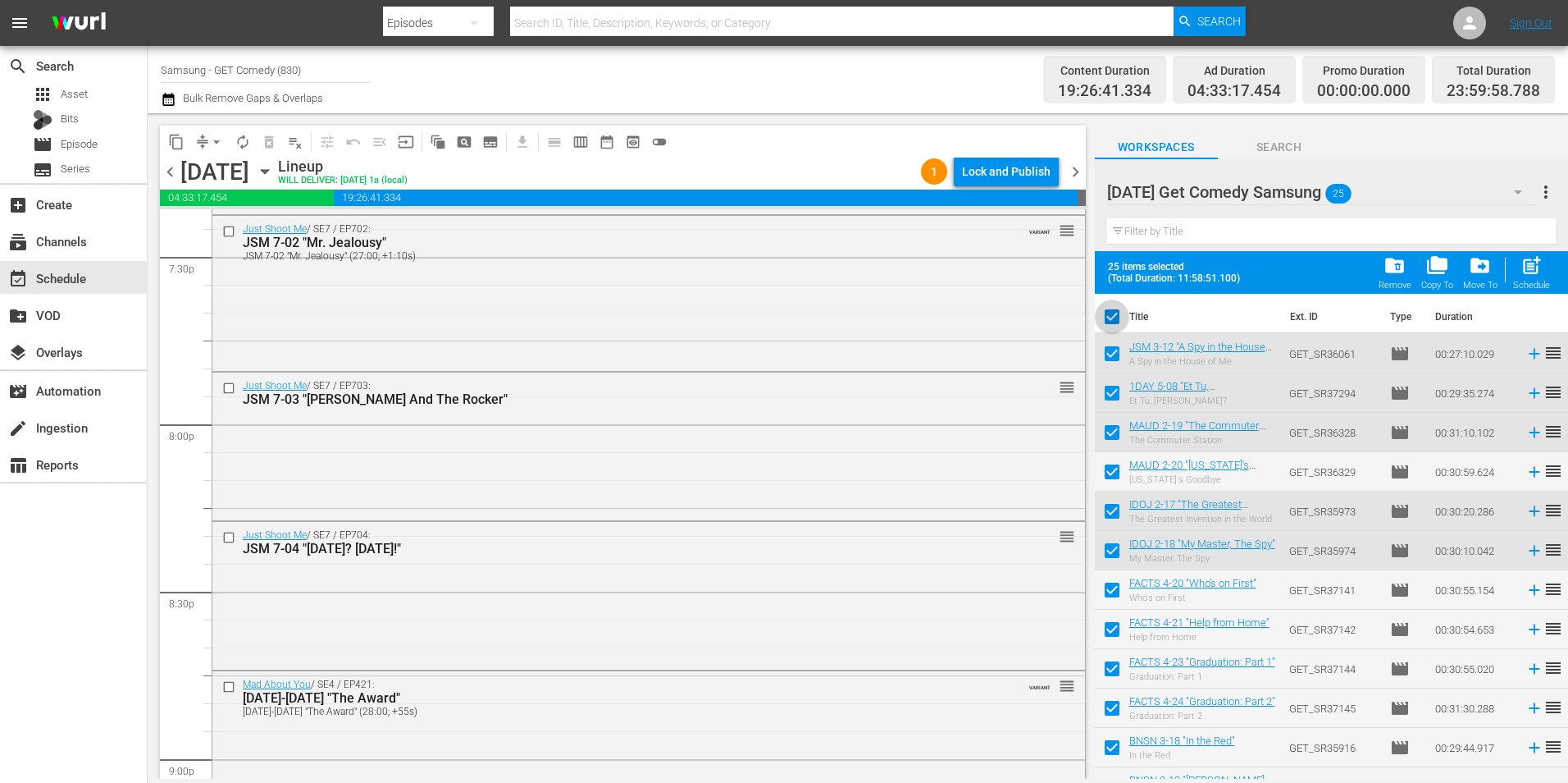
checkbox input "false"
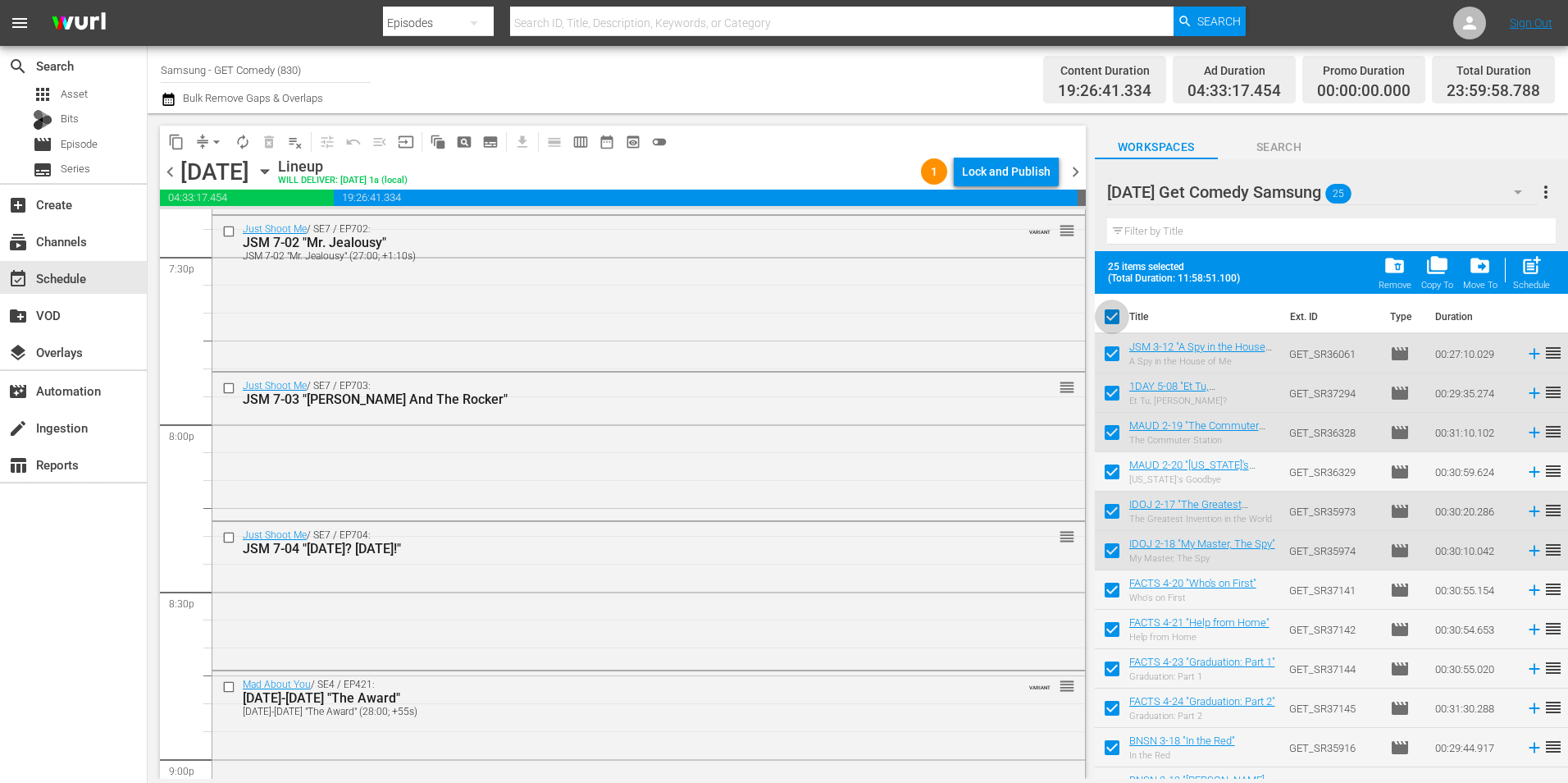
checkbox input "false"
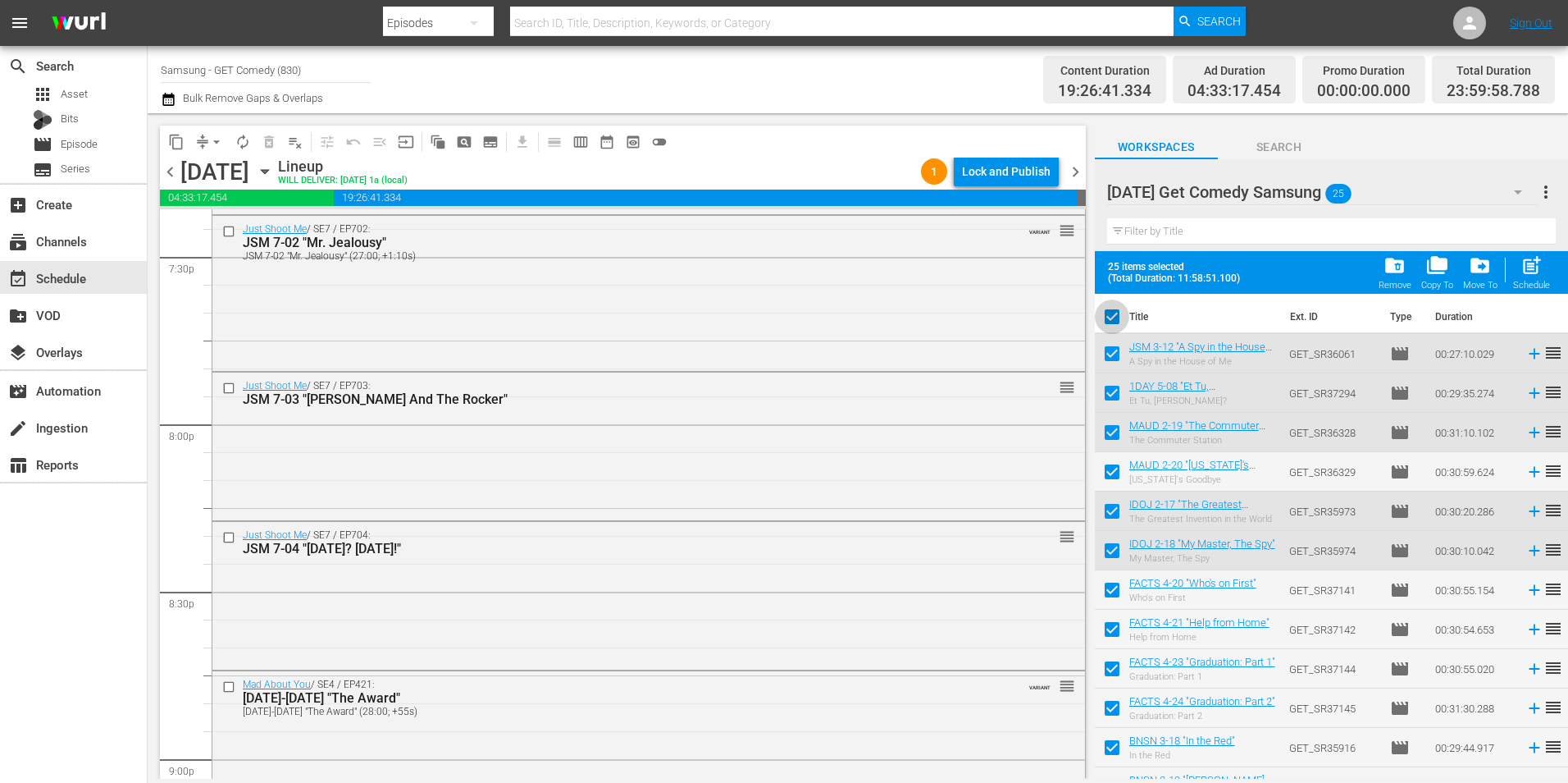
checkbox input "false"
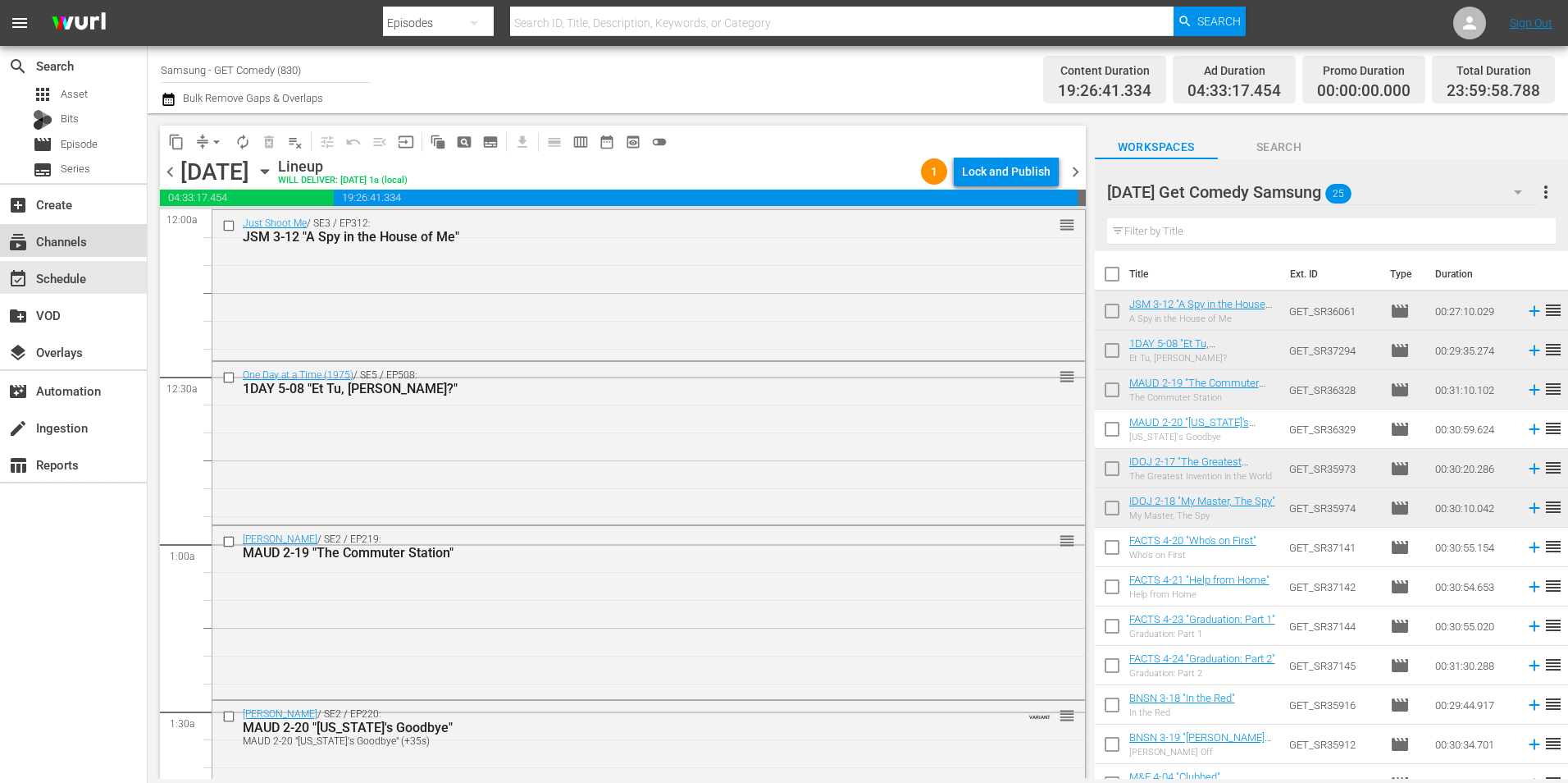
click at [106, 244] on div "subscriptions Channels" at bounding box center [73, 240] width 147 height 33
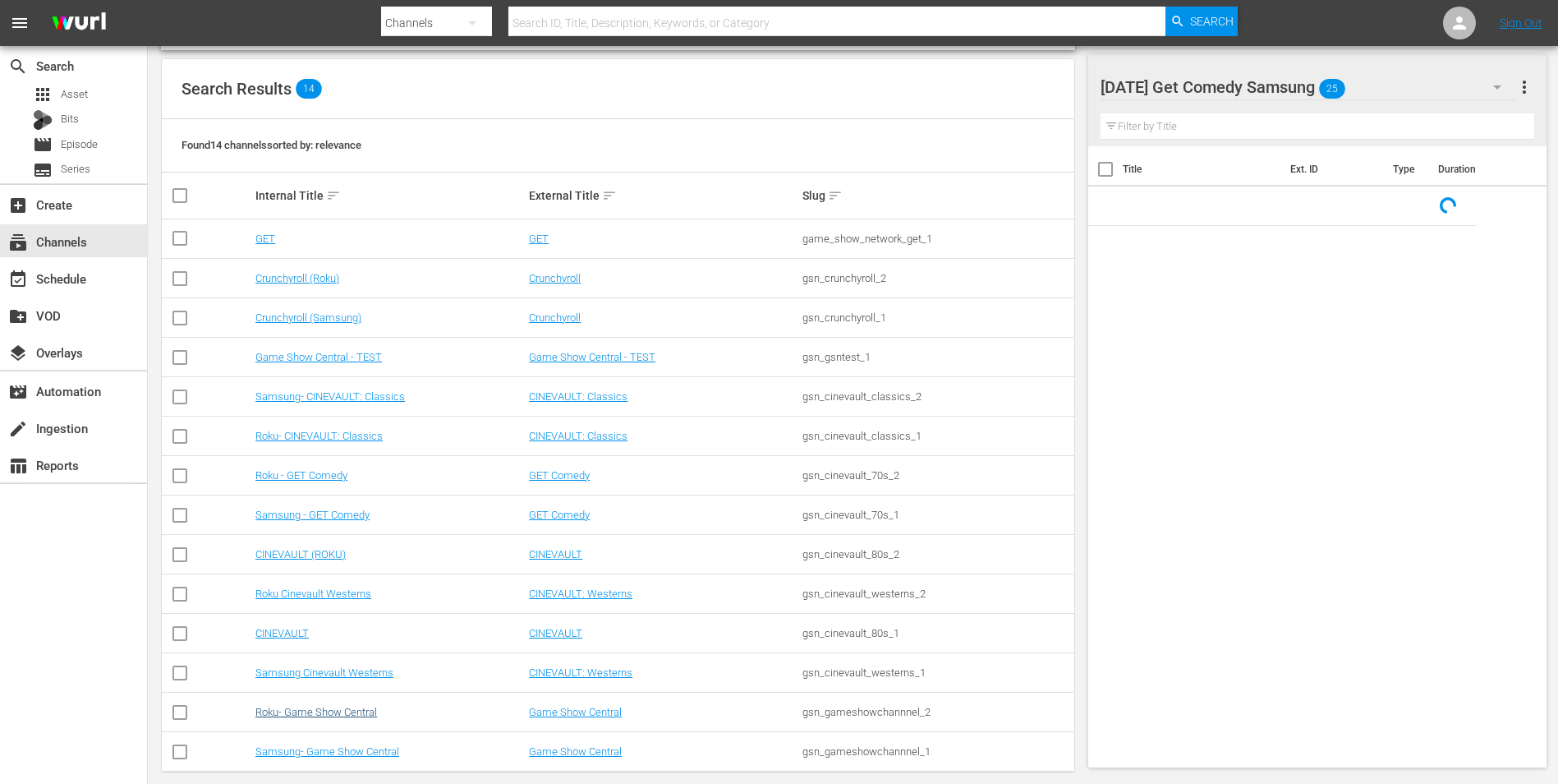
scroll to position [170, 0]
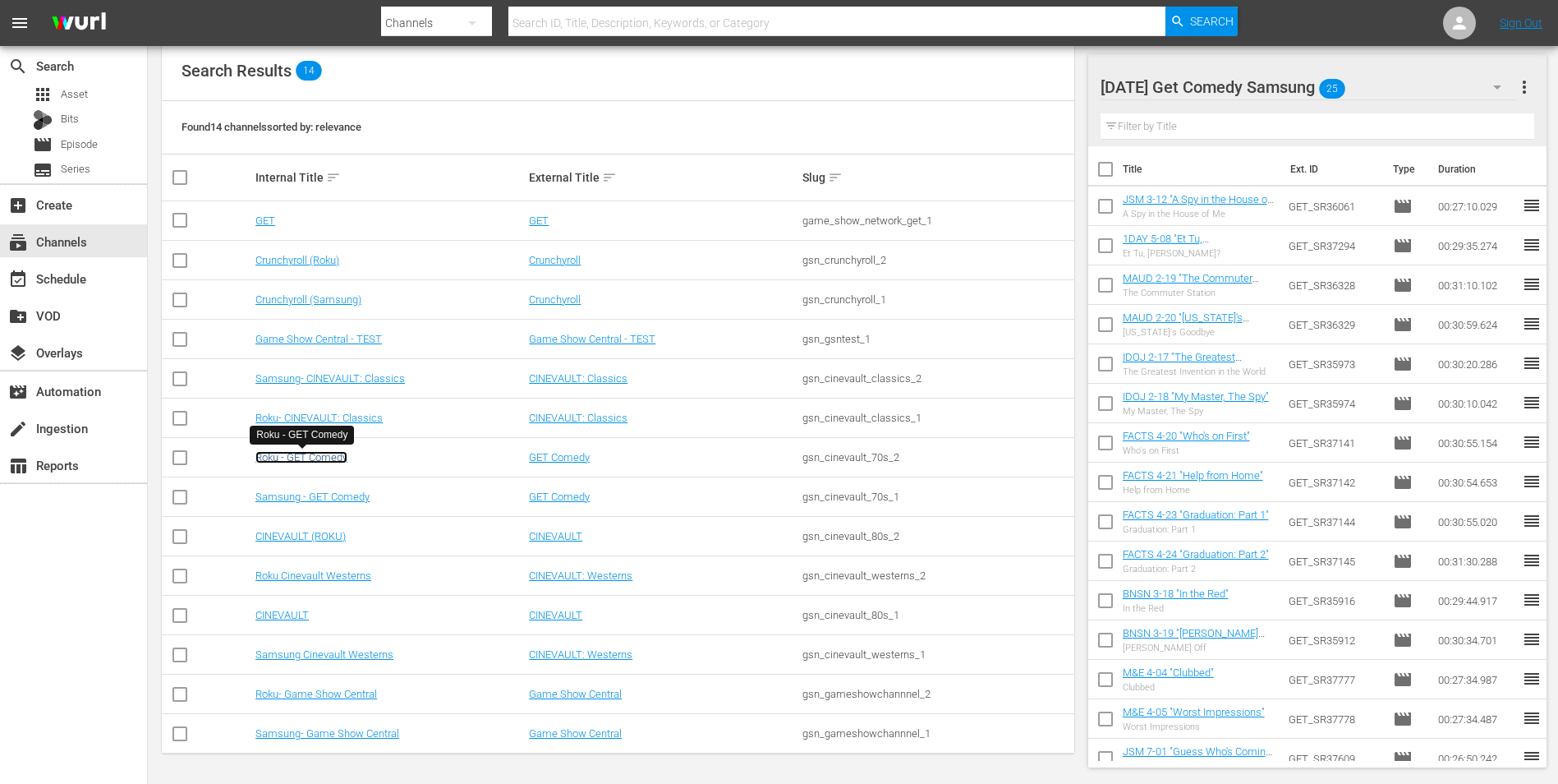
click at [340, 456] on link "Roku - GET Comedy" at bounding box center [301, 458] width 92 height 13
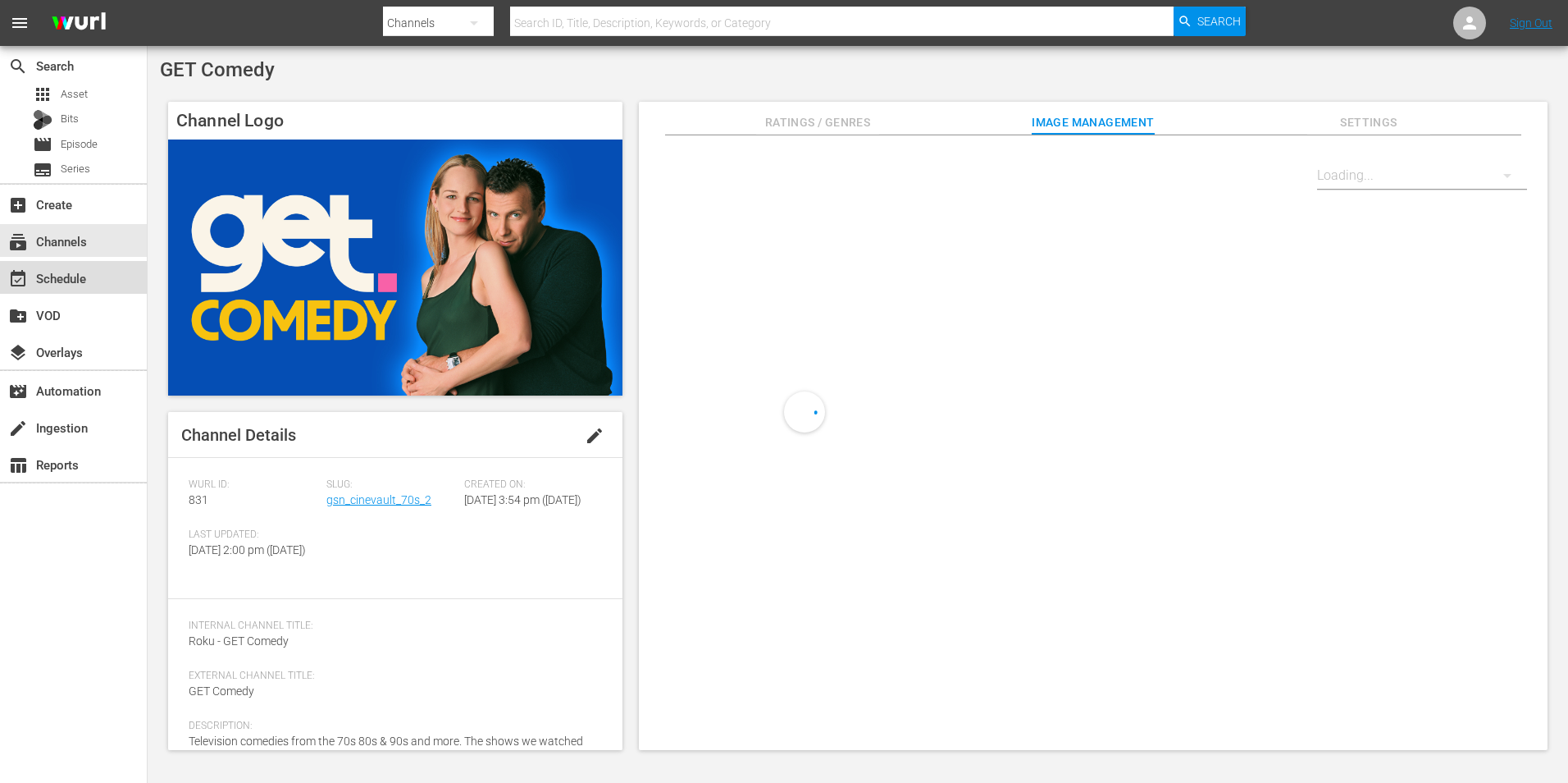
click at [99, 277] on div "event_available Schedule" at bounding box center [73, 278] width 147 height 33
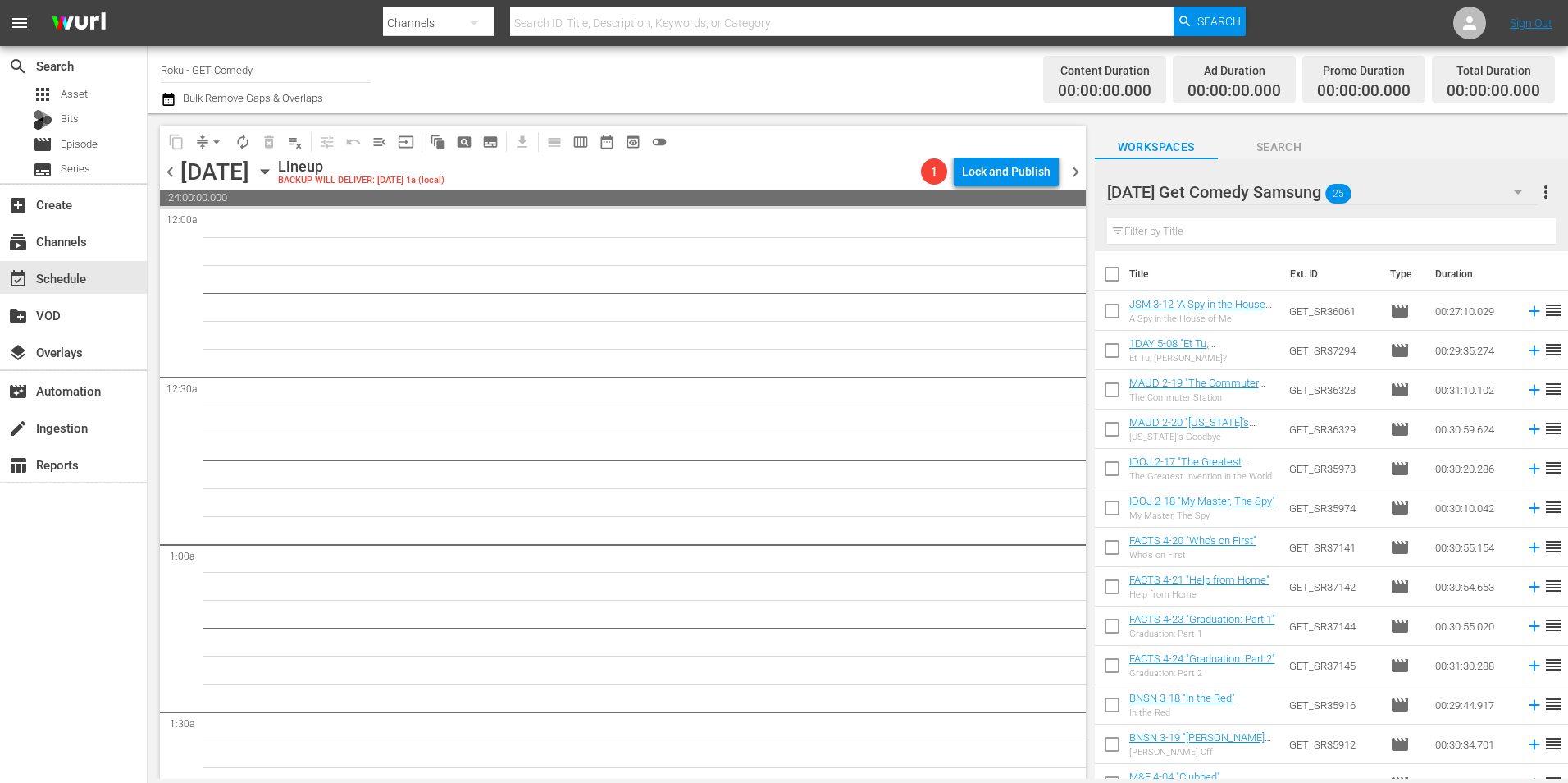
click at [1378, 187] on div "[DATE] Get Comedy Samsung 25" at bounding box center [1322, 192] width 430 height 46
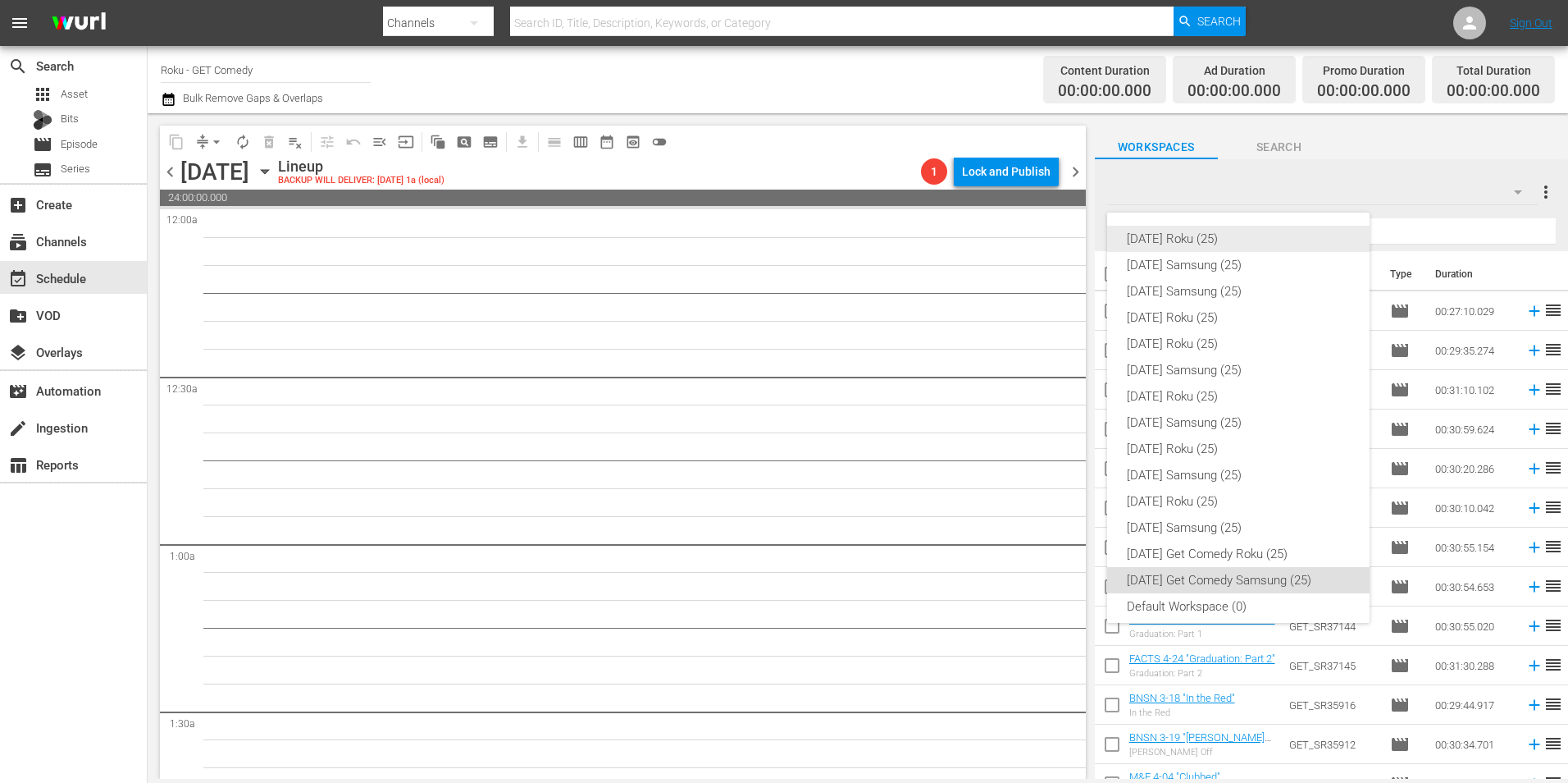
scroll to position [10, 0]
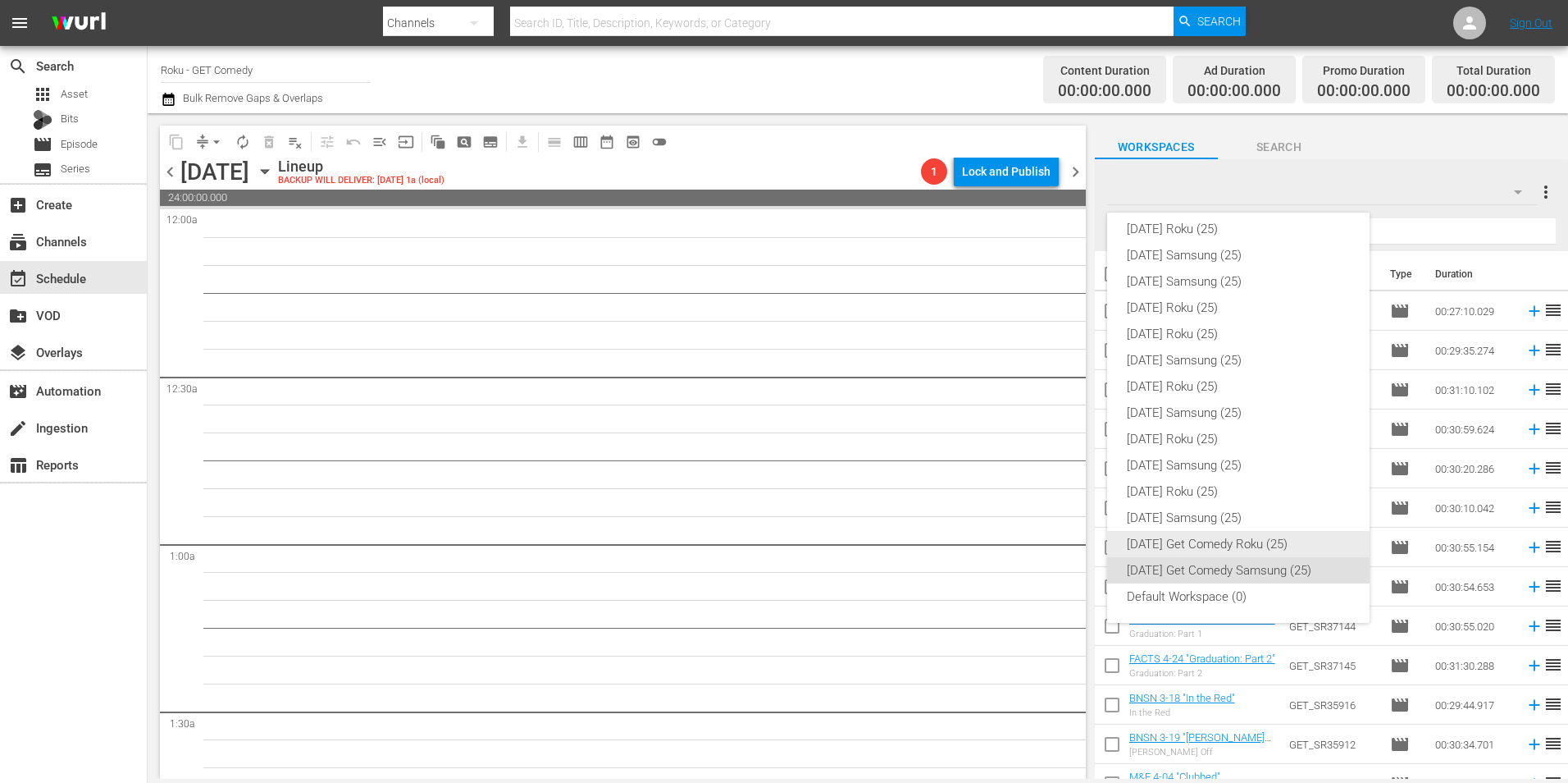
click at [1249, 540] on div "[DATE] Get Comedy Roku (25)" at bounding box center [1238, 544] width 223 height 26
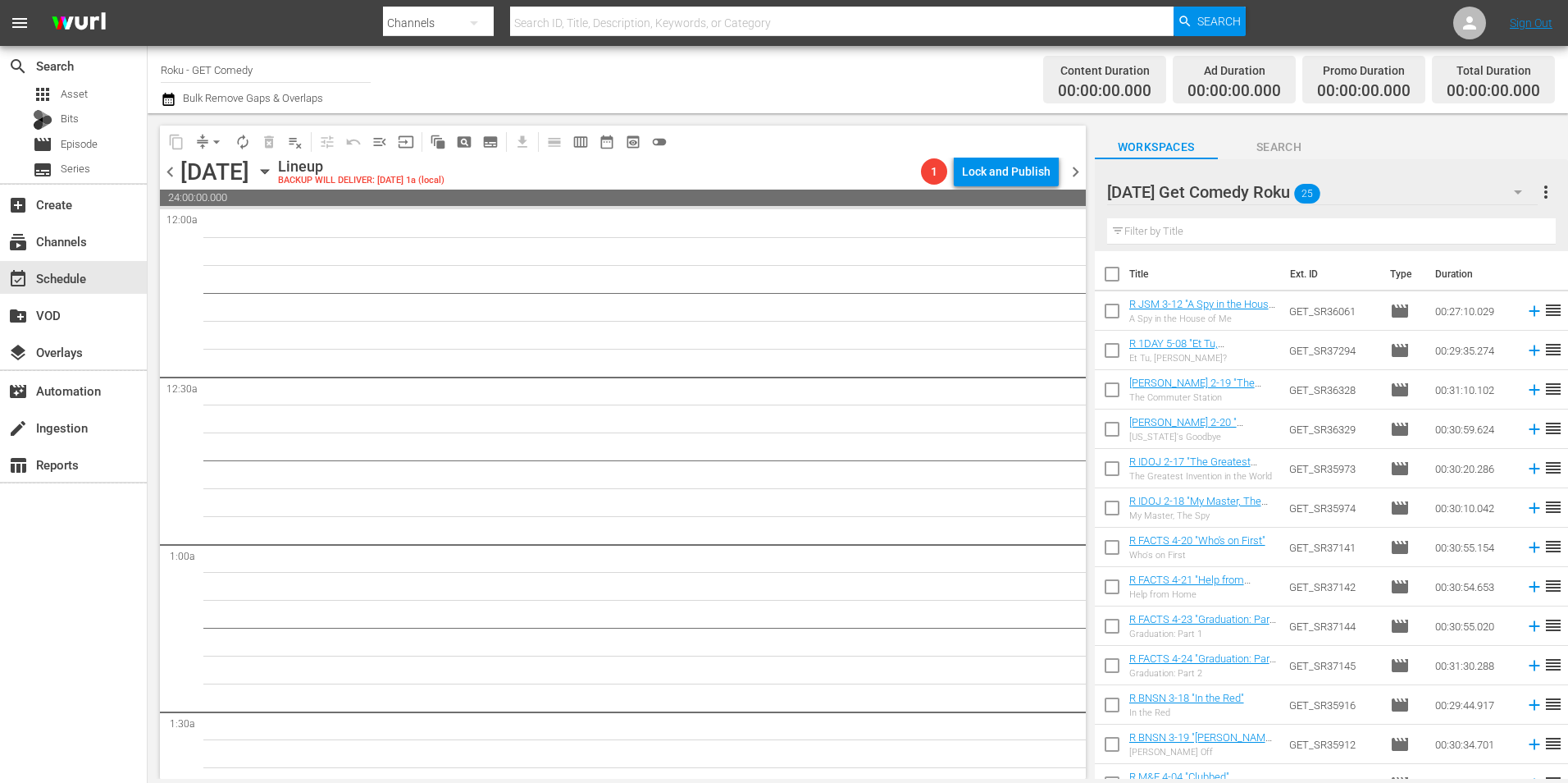
click at [1118, 316] on input "checkbox" at bounding box center [1112, 314] width 35 height 35
checkbox input "true"
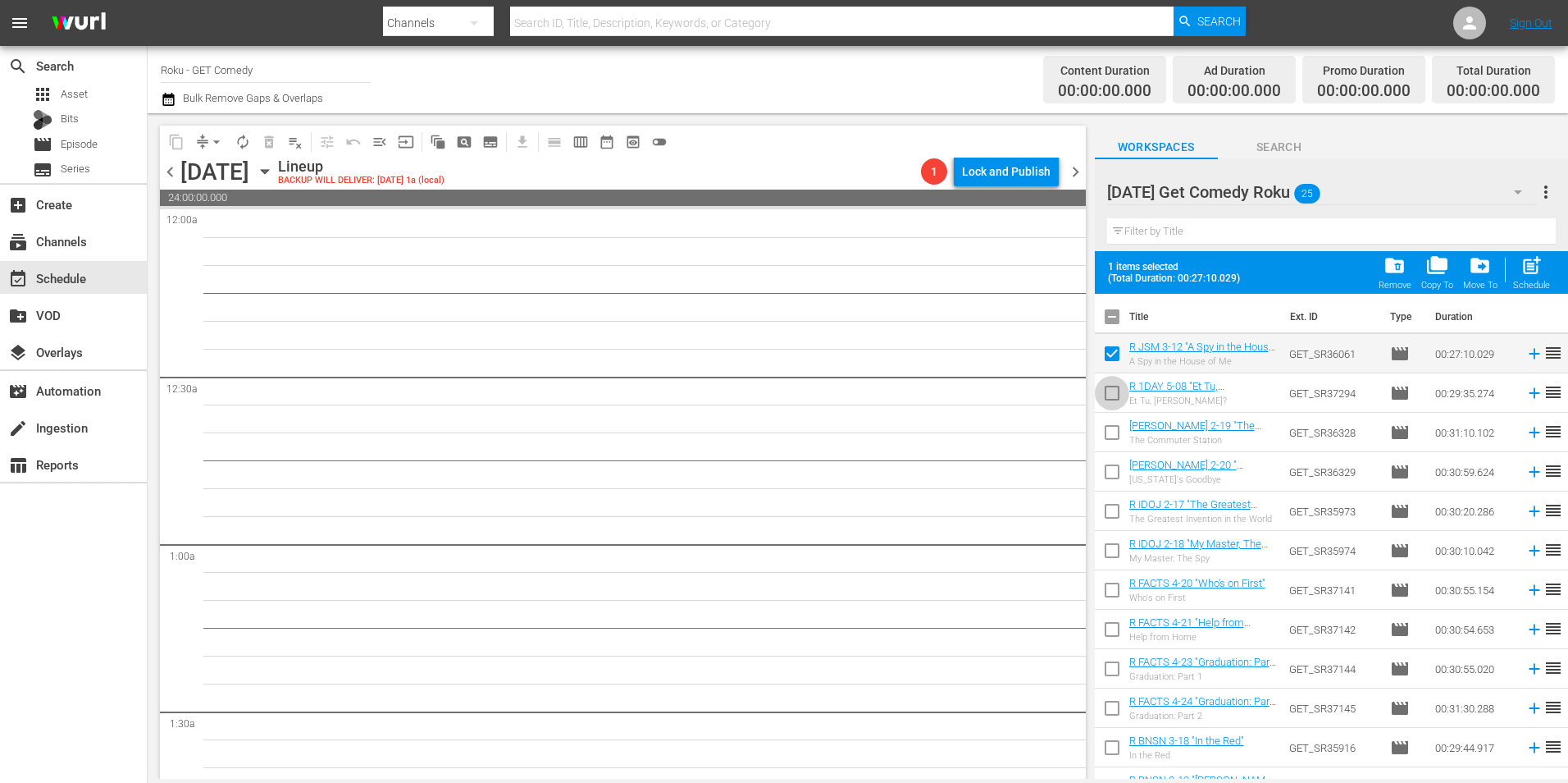
click at [1110, 402] on input "checkbox" at bounding box center [1112, 396] width 35 height 35
checkbox input "true"
click at [1108, 444] on input "checkbox" at bounding box center [1112, 436] width 35 height 35
checkbox input "true"
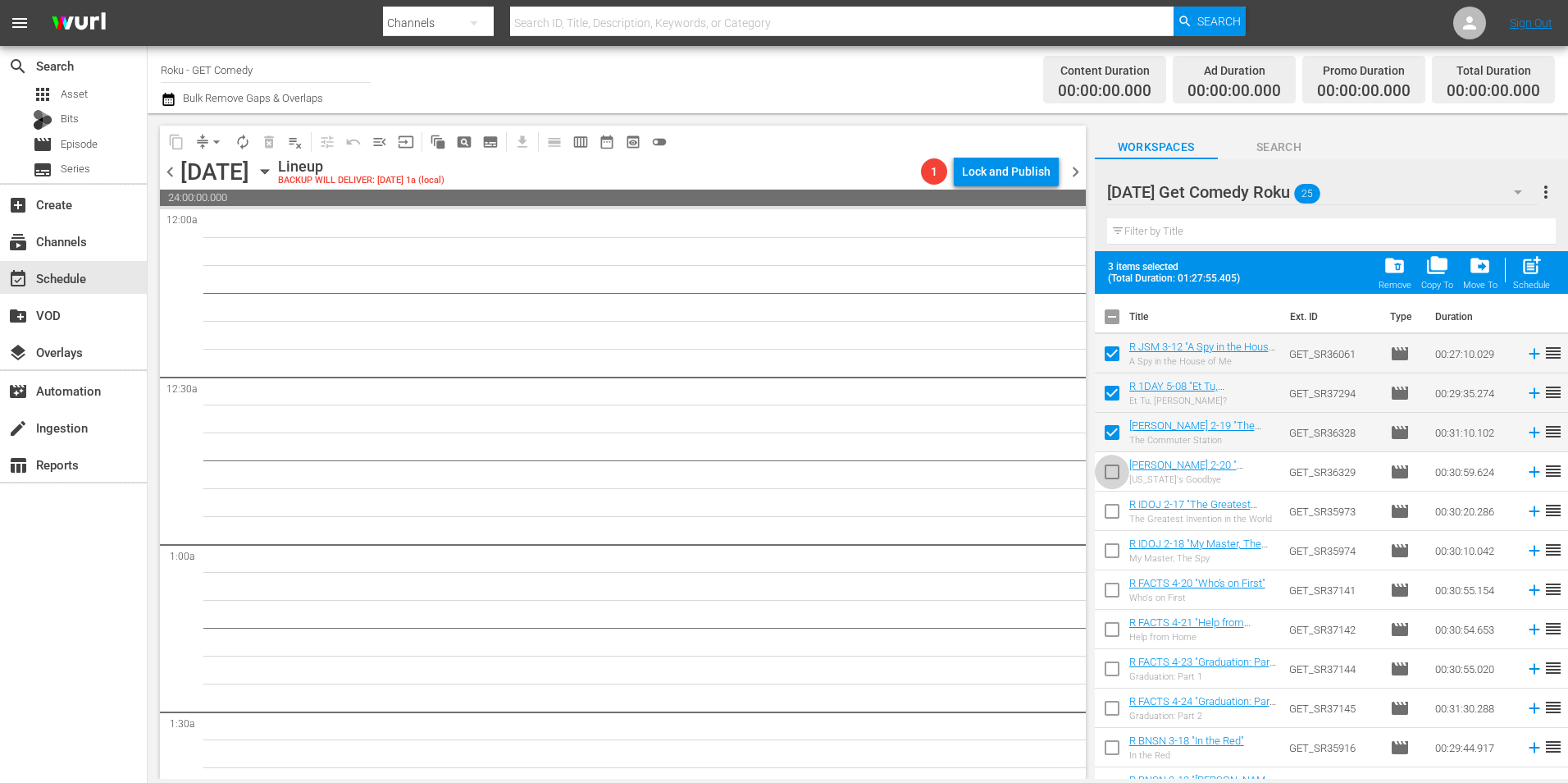
click at [1108, 472] on input "checkbox" at bounding box center [1112, 475] width 35 height 35
checkbox input "true"
click at [1108, 518] on input "checkbox" at bounding box center [1112, 514] width 35 height 35
checkbox input "true"
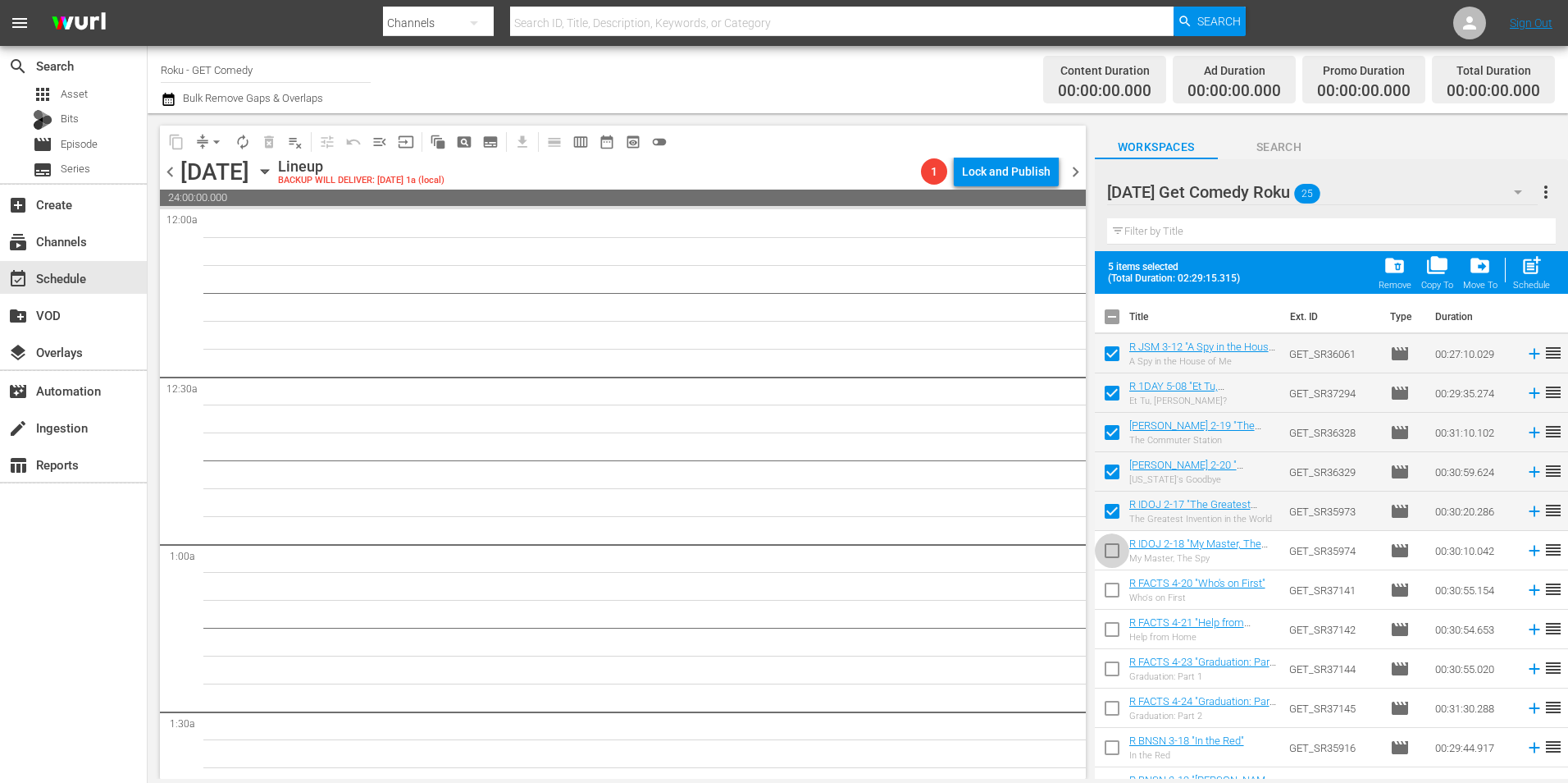
click at [1115, 561] on input "checkbox" at bounding box center [1112, 554] width 35 height 35
checkbox input "true"
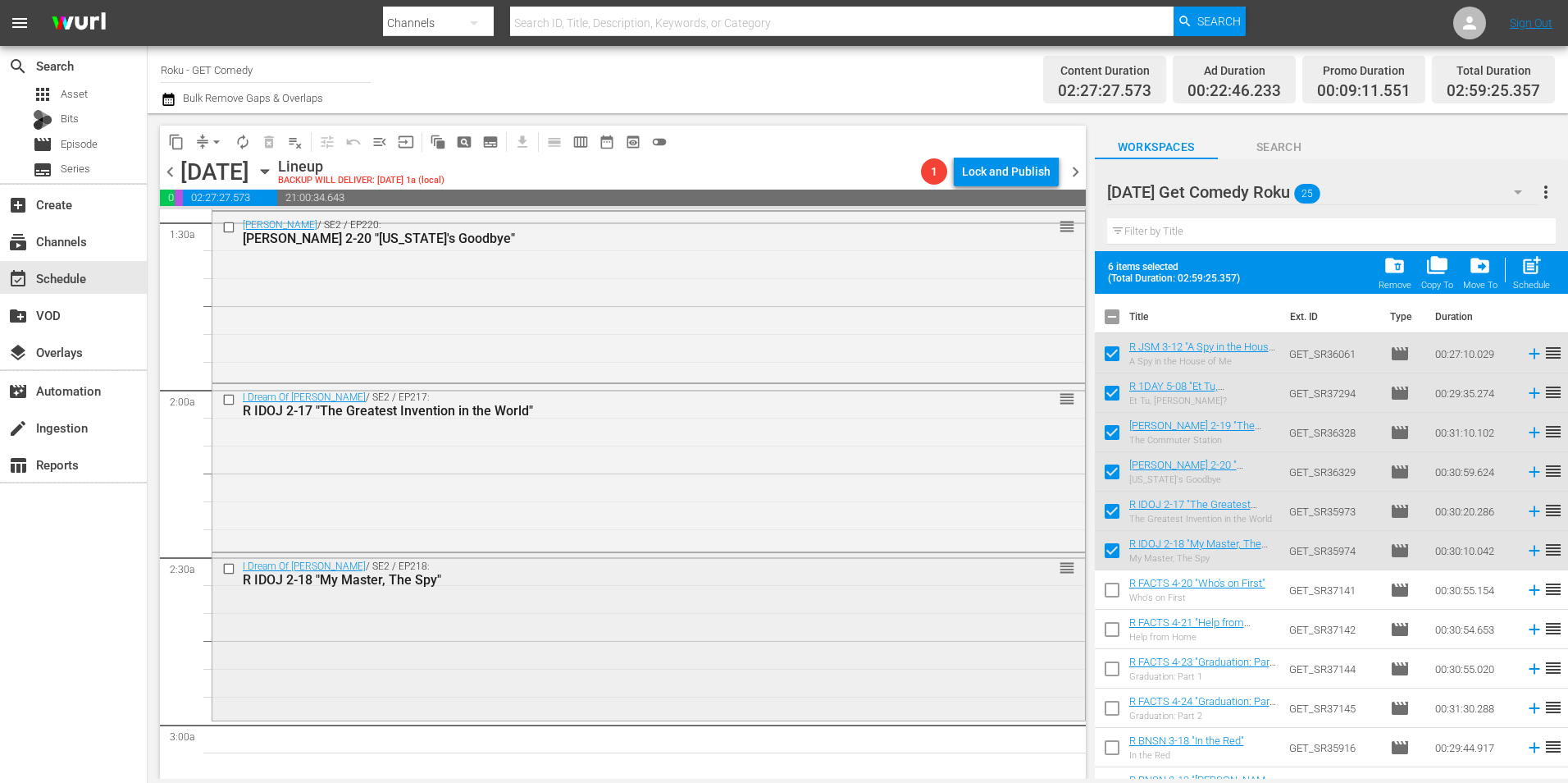
scroll to position [493, 0]
click at [435, 341] on div "[PERSON_NAME] / SE2 / EP220: R MAUD 2-20 "[US_STATE]'s Goodbye" reorder" at bounding box center [648, 292] width 873 height 168
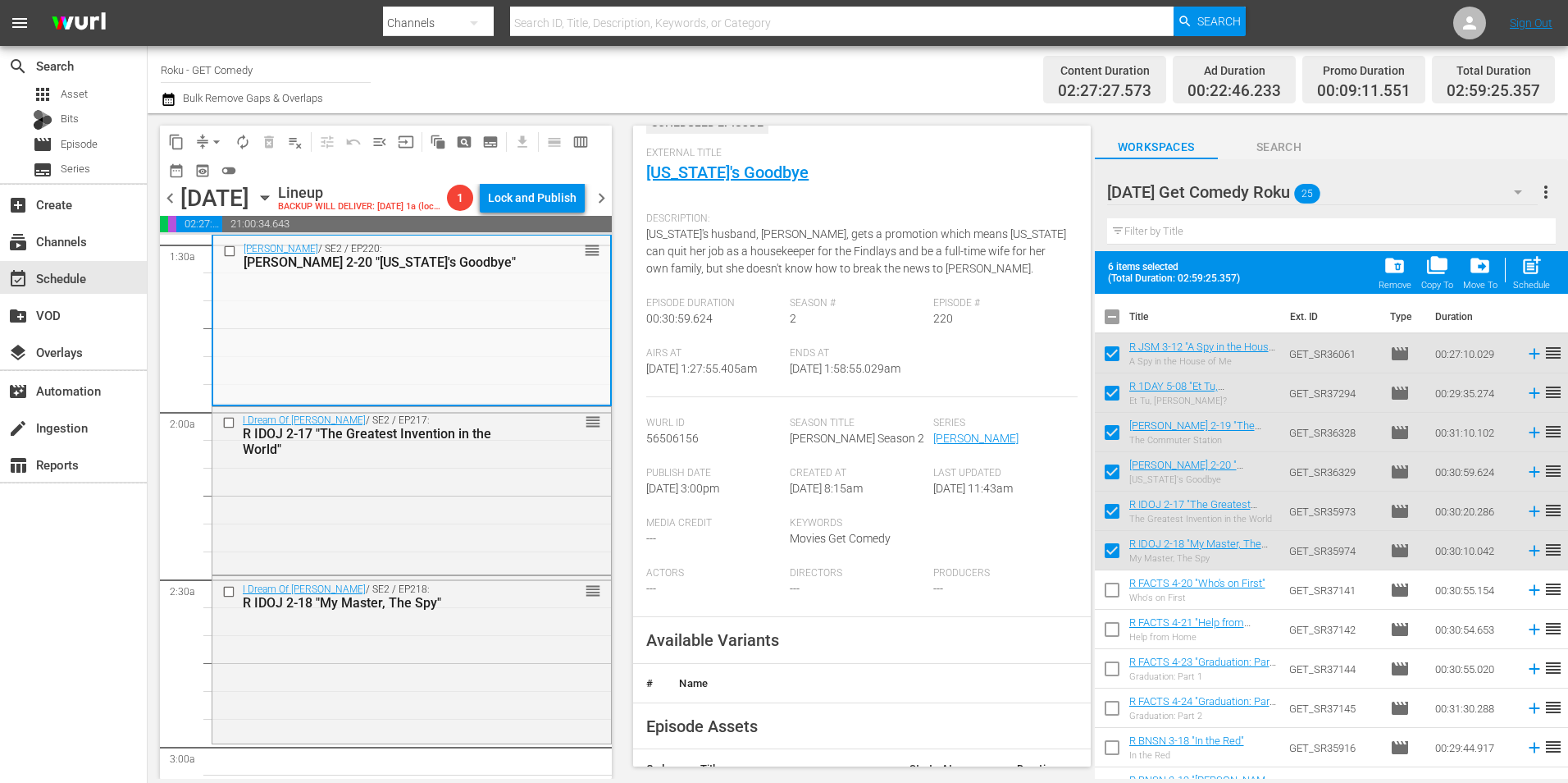
scroll to position [246, 0]
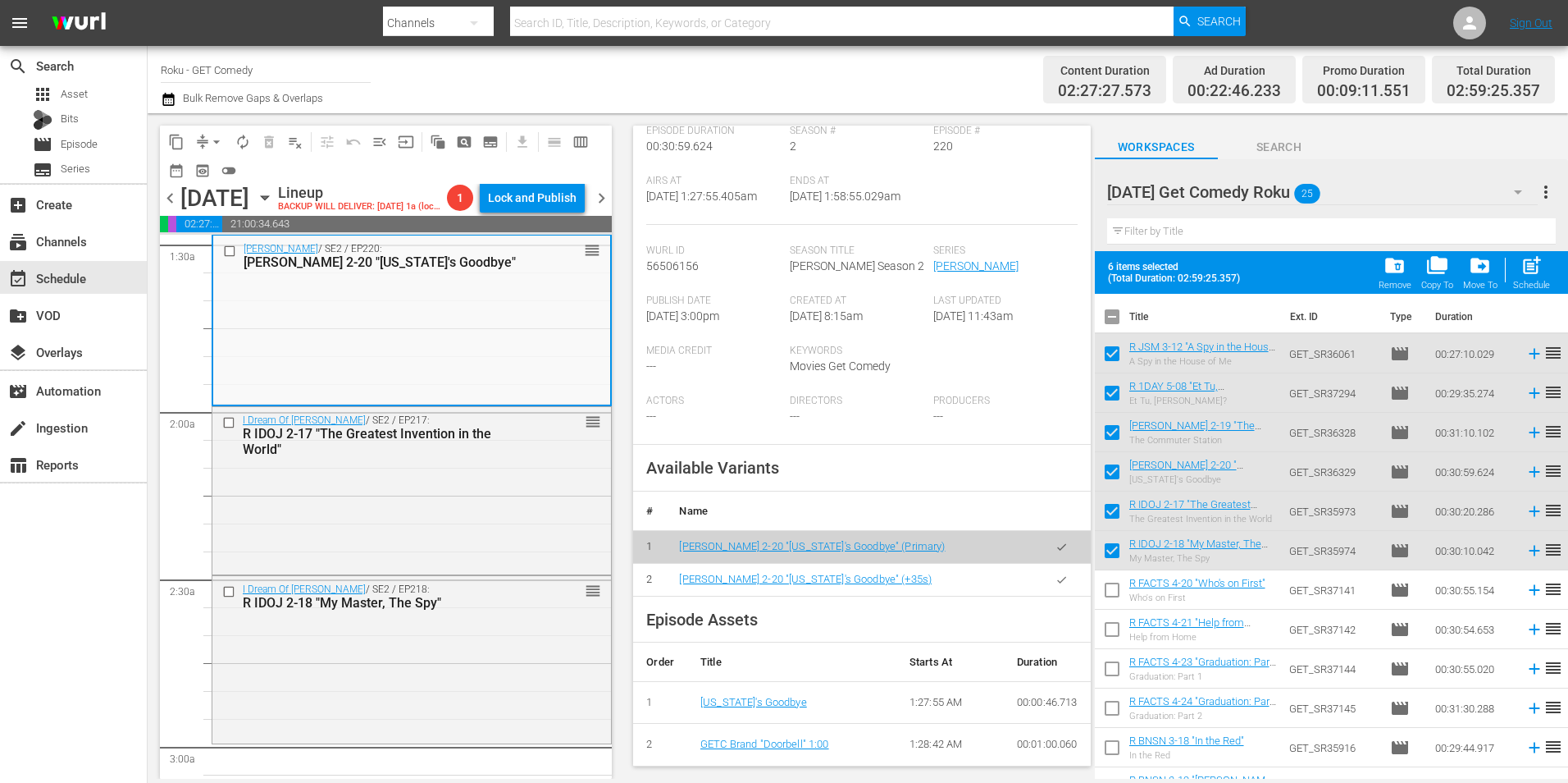
click at [1056, 585] on icon "button" at bounding box center [1062, 580] width 13 height 13
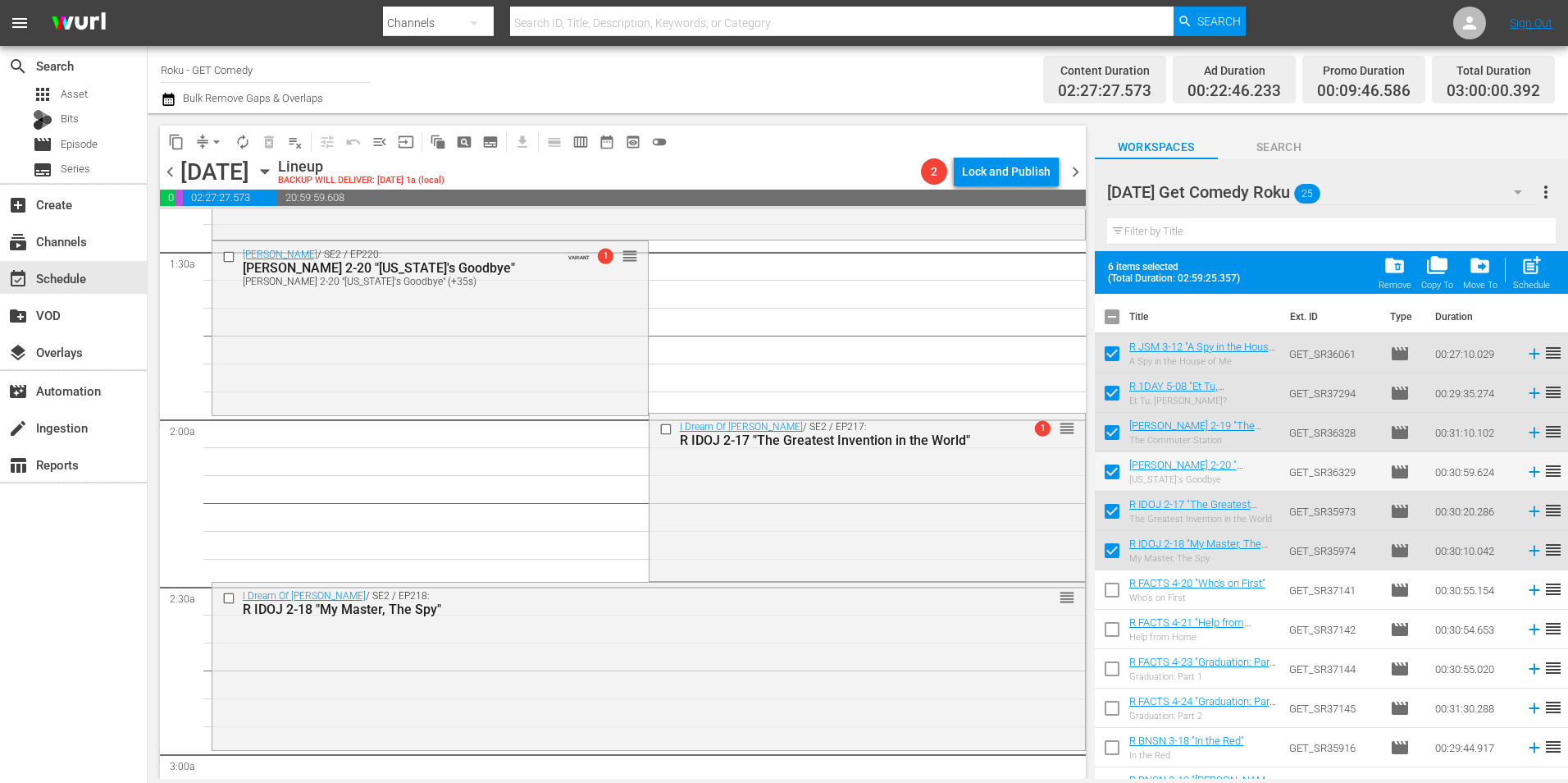
scroll to position [493, 0]
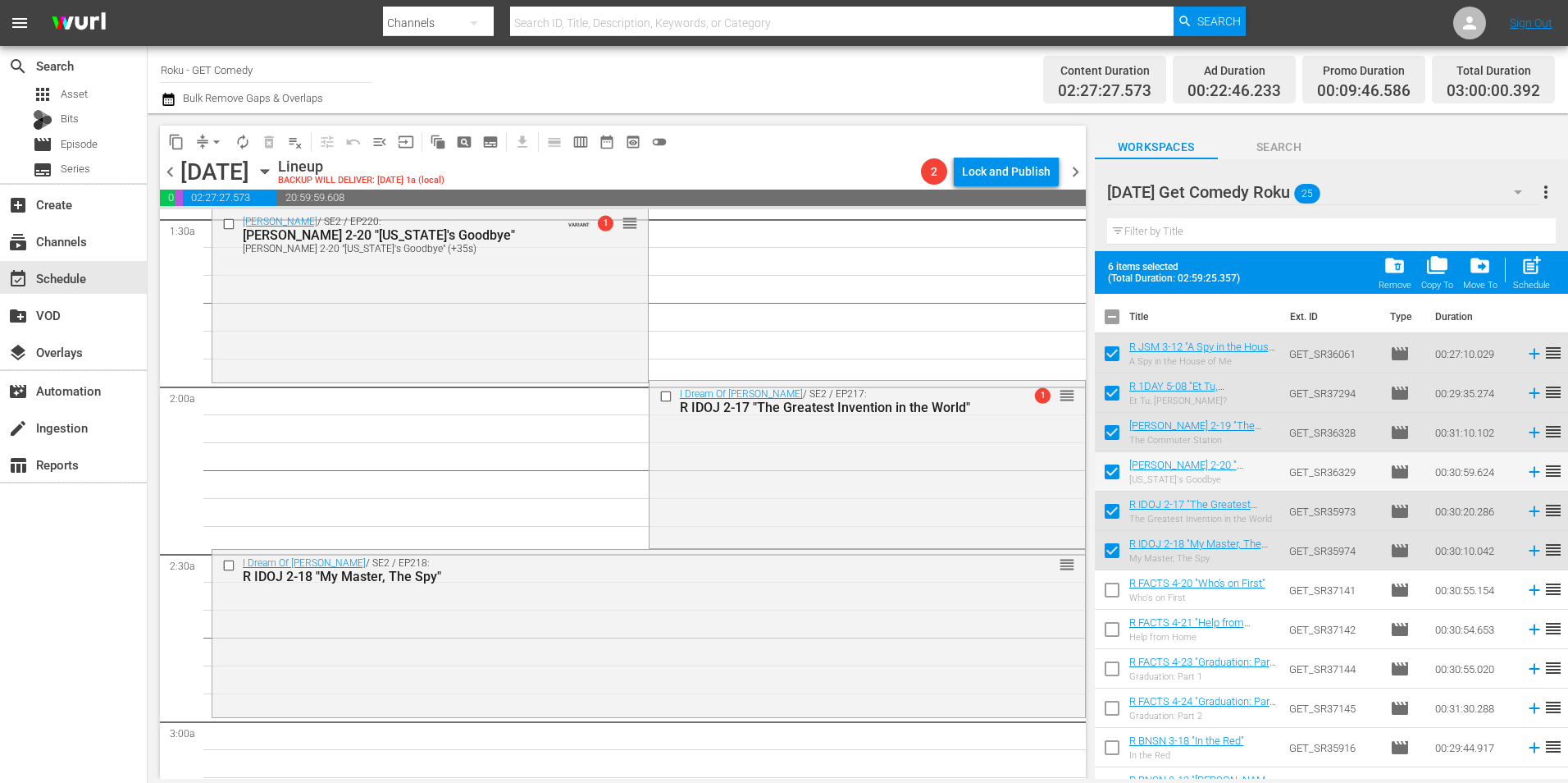
click at [274, 172] on icon "button" at bounding box center [265, 171] width 18 height 18
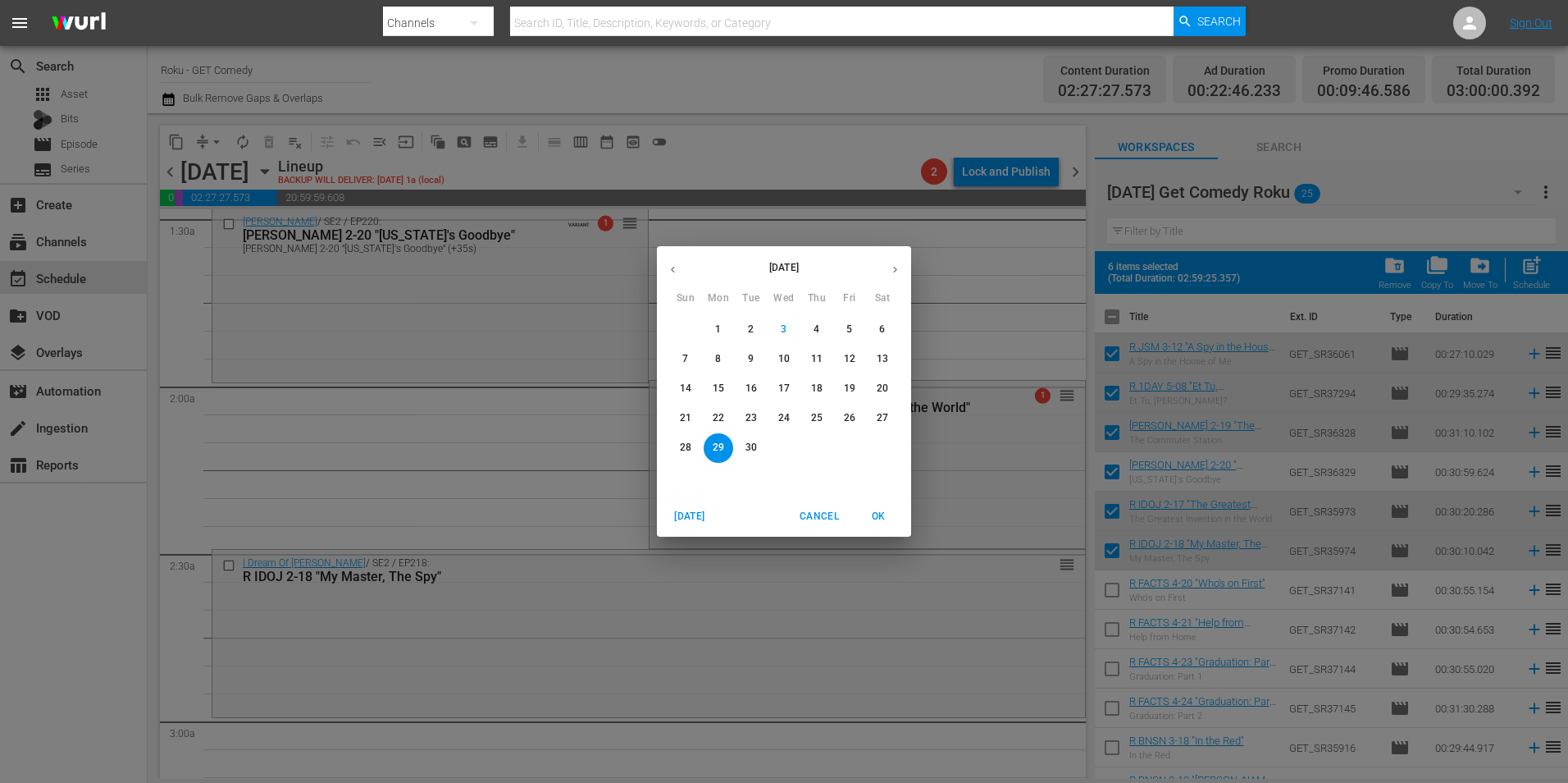
click at [687, 423] on p "21" at bounding box center [685, 417] width 12 height 14
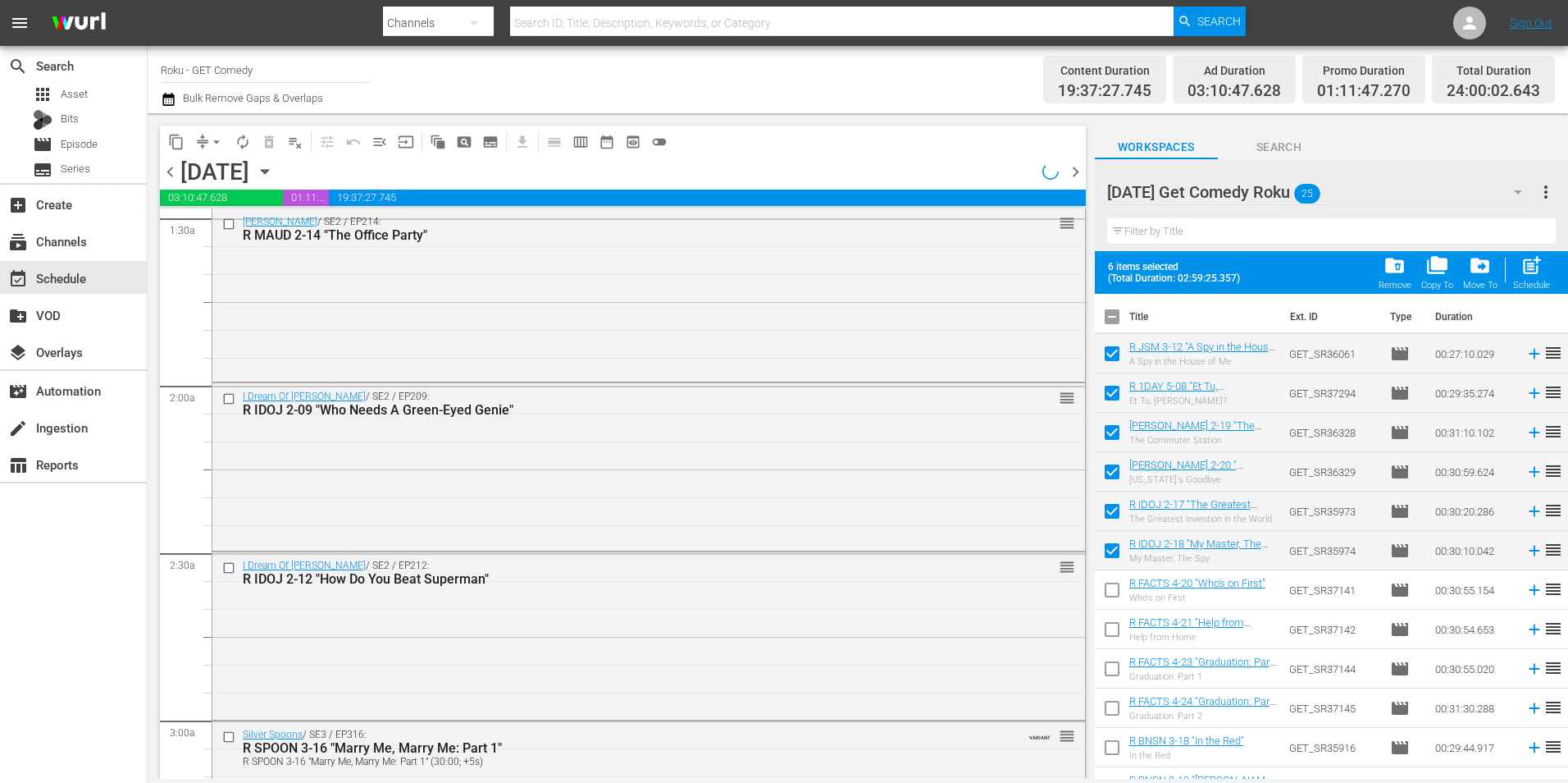
scroll to position [436, 0]
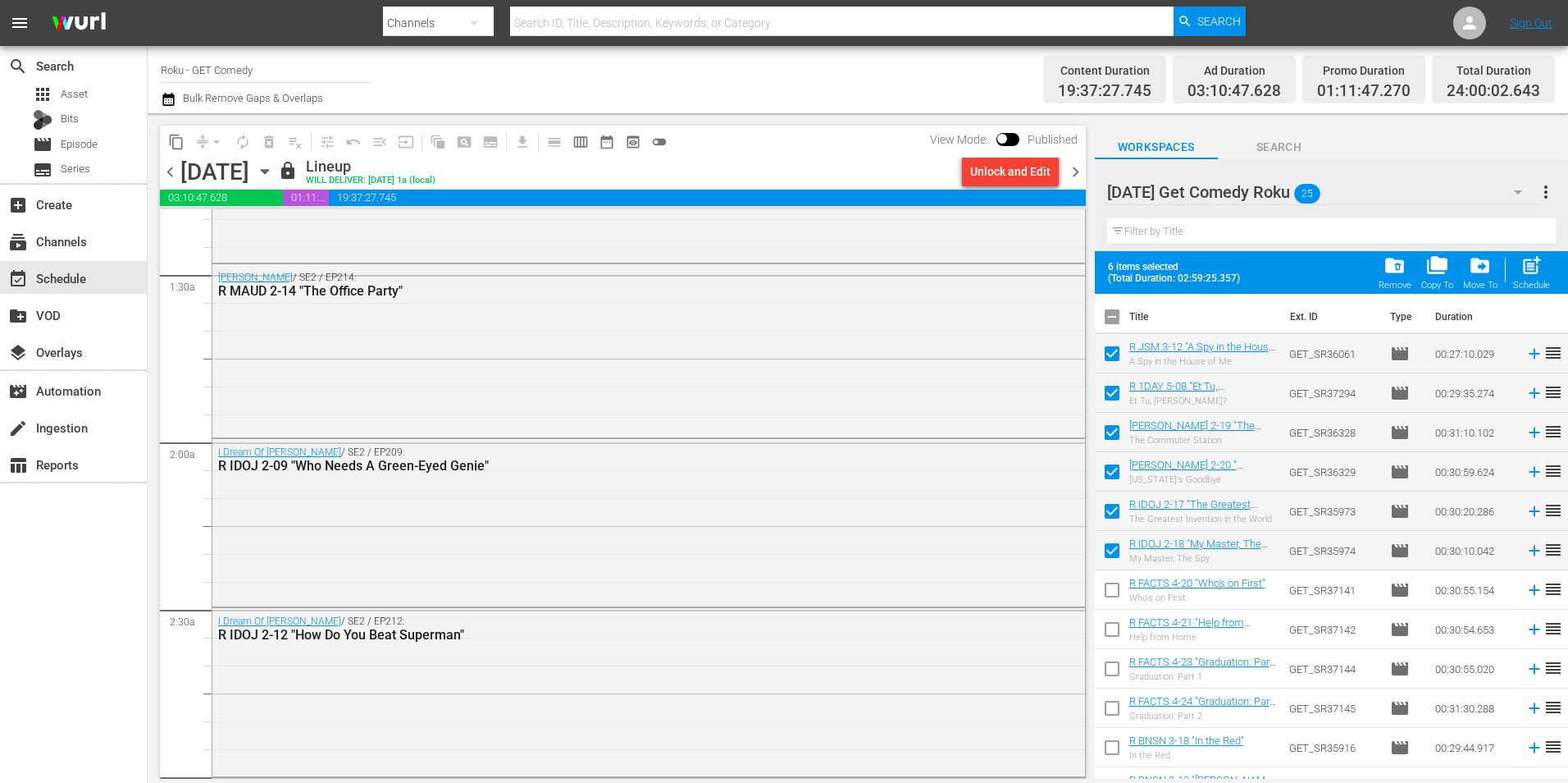
click at [994, 170] on div "Unlock and Edit" at bounding box center [1010, 171] width 80 height 29
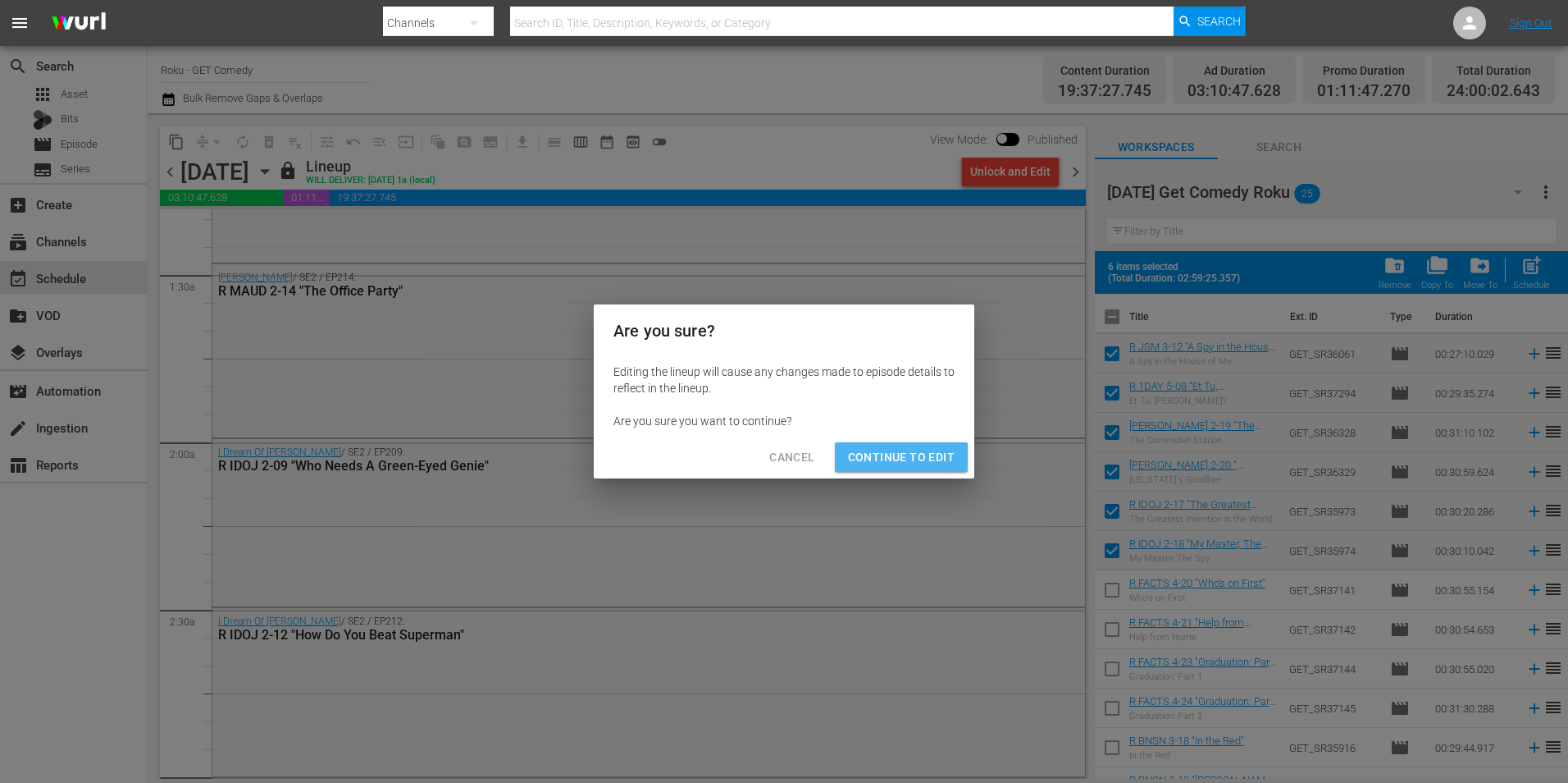
click at [886, 470] on button "Continue to Edit" at bounding box center [901, 457] width 133 height 30
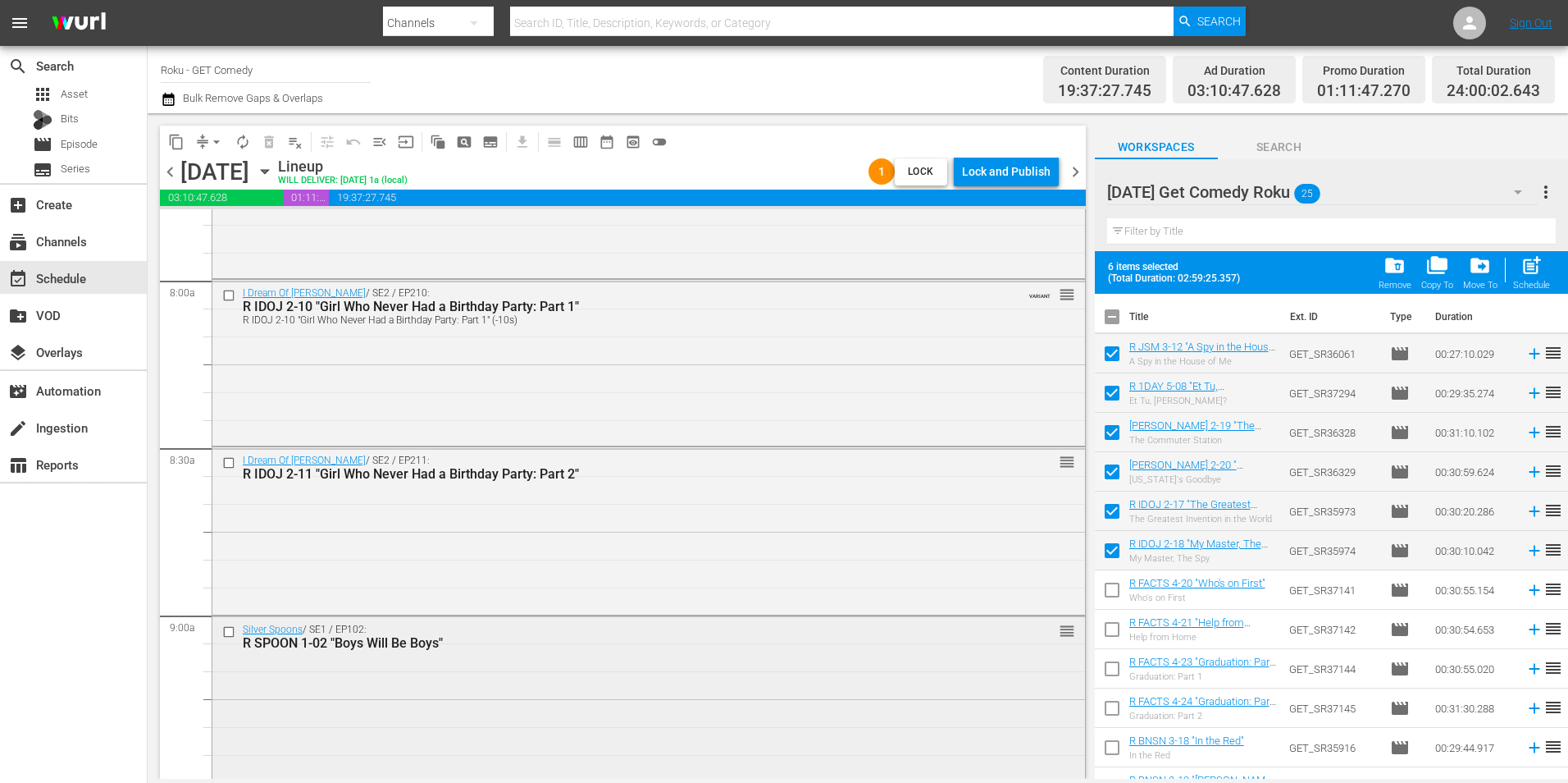
scroll to position [2734, 0]
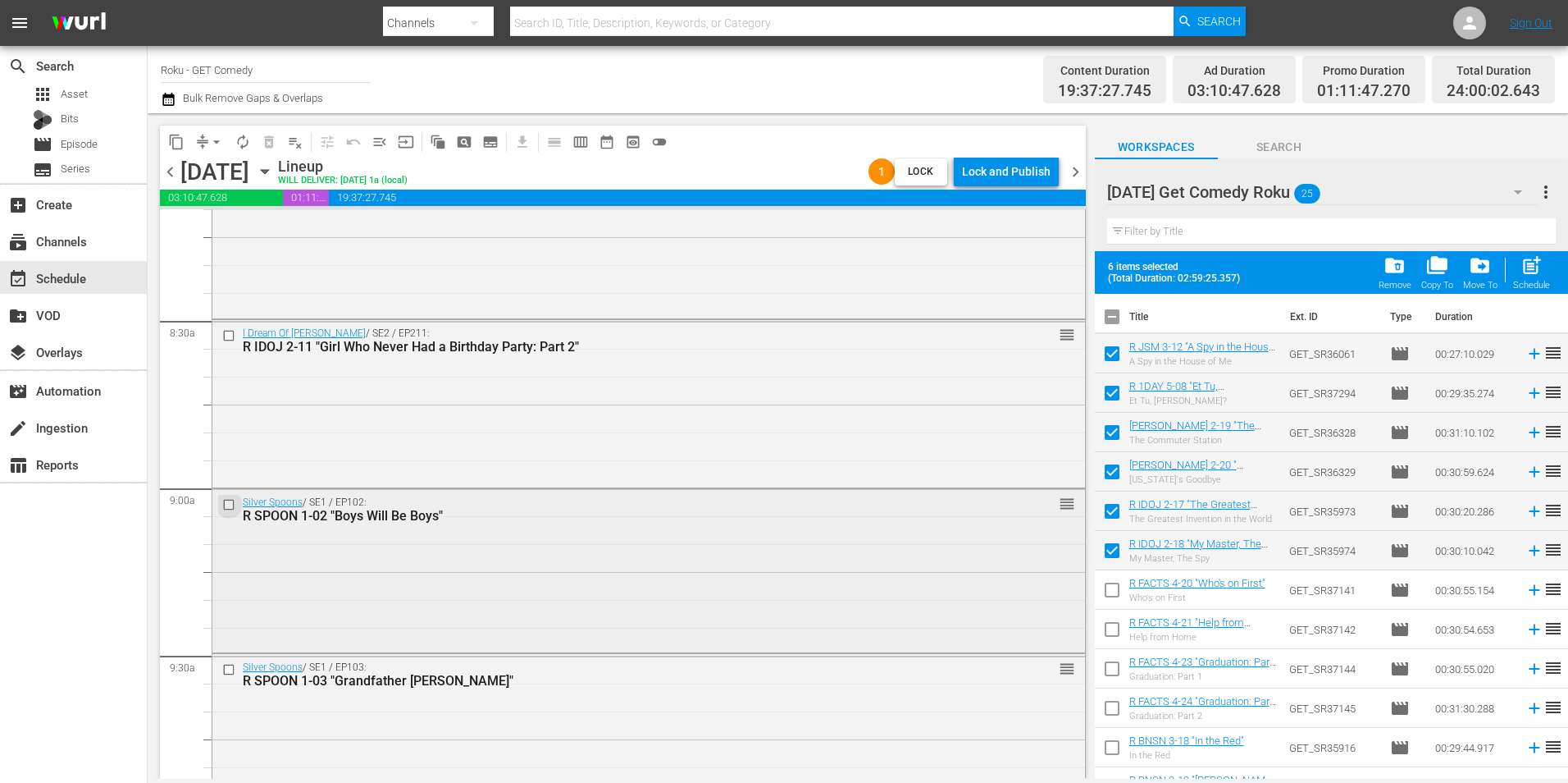
click at [228, 504] on input "checkbox" at bounding box center [230, 503] width 17 height 14
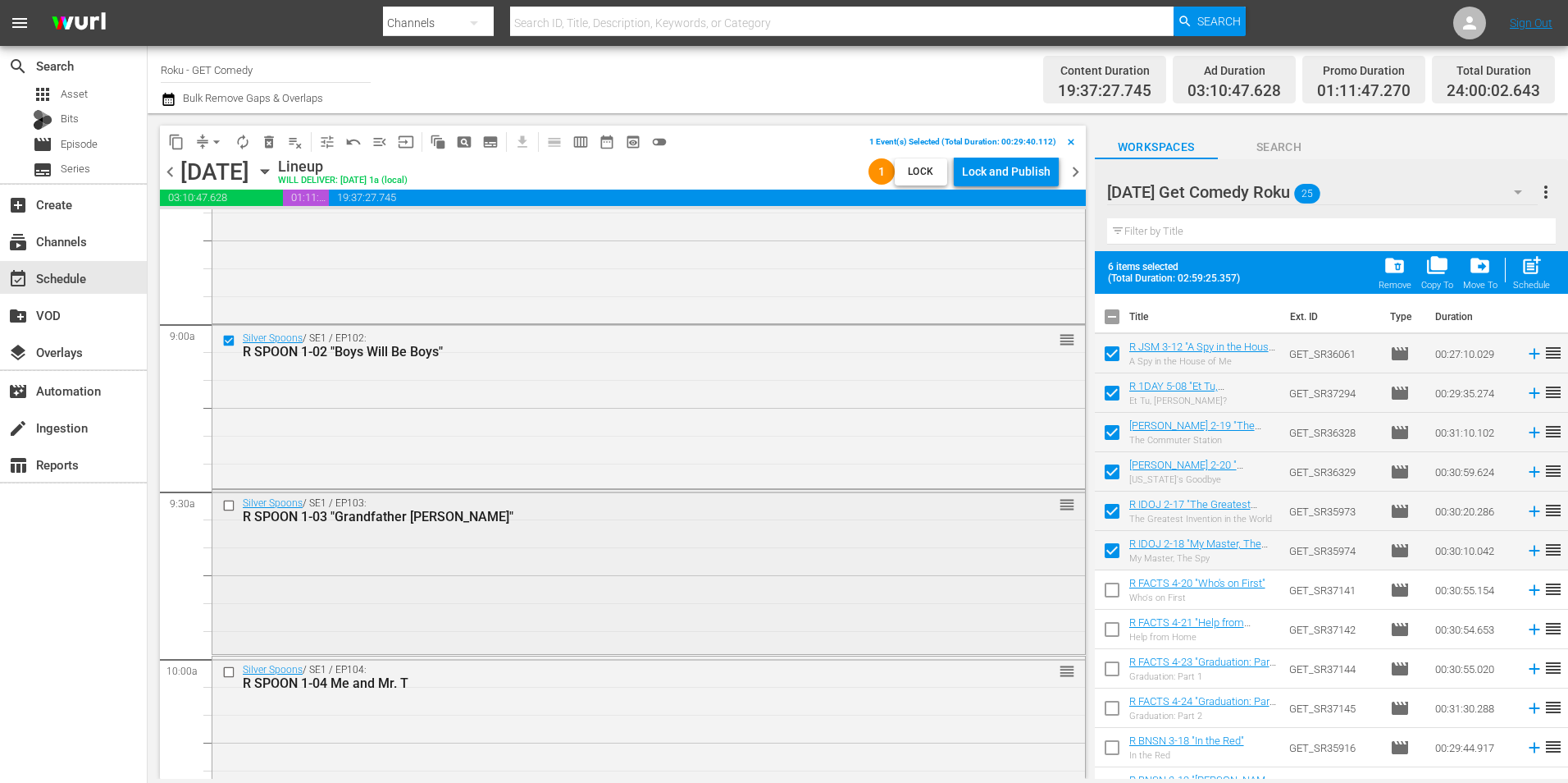
click at [230, 504] on input "checkbox" at bounding box center [230, 505] width 17 height 14
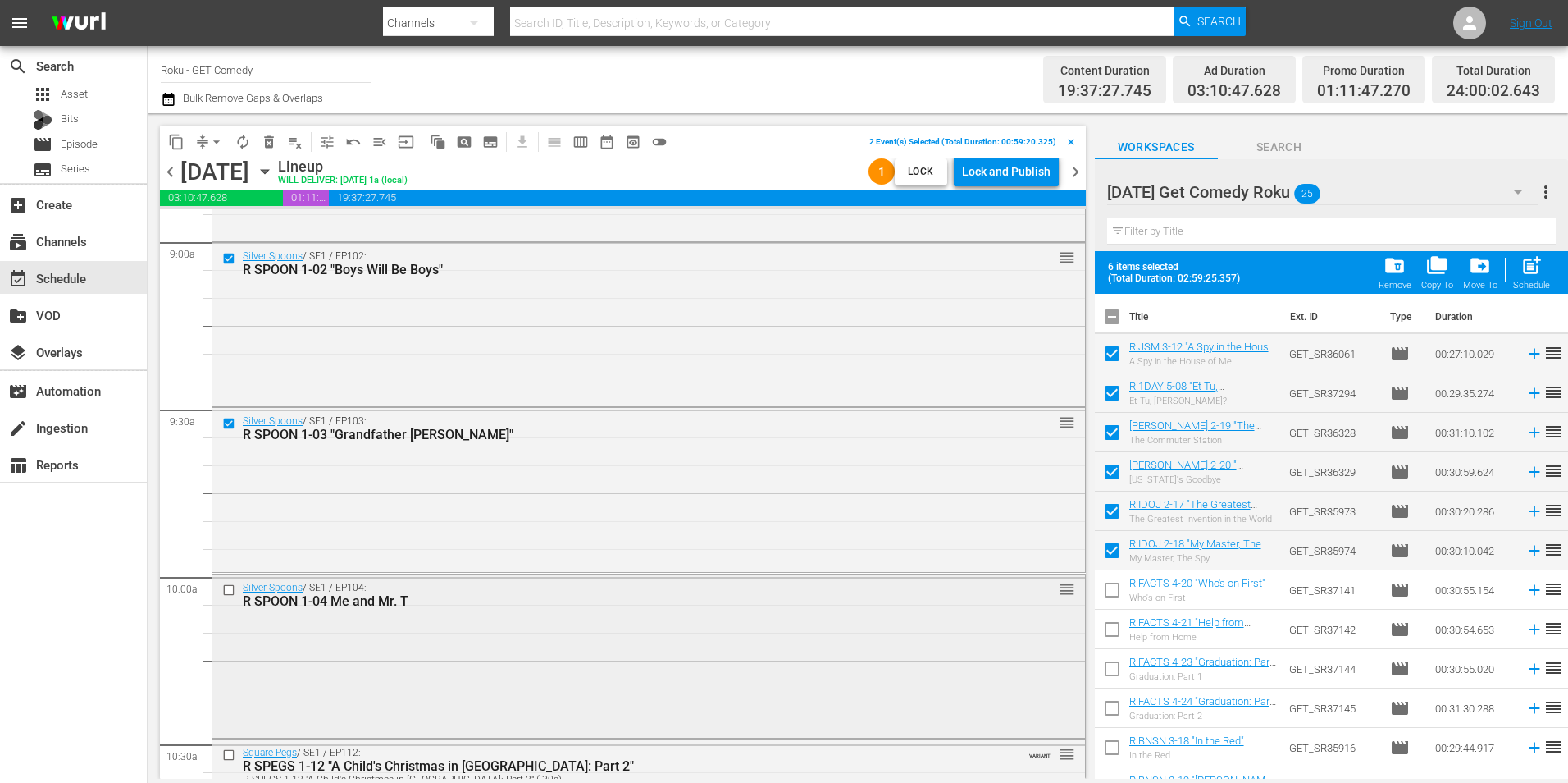
click at [230, 590] on input "checkbox" at bounding box center [230, 590] width 17 height 14
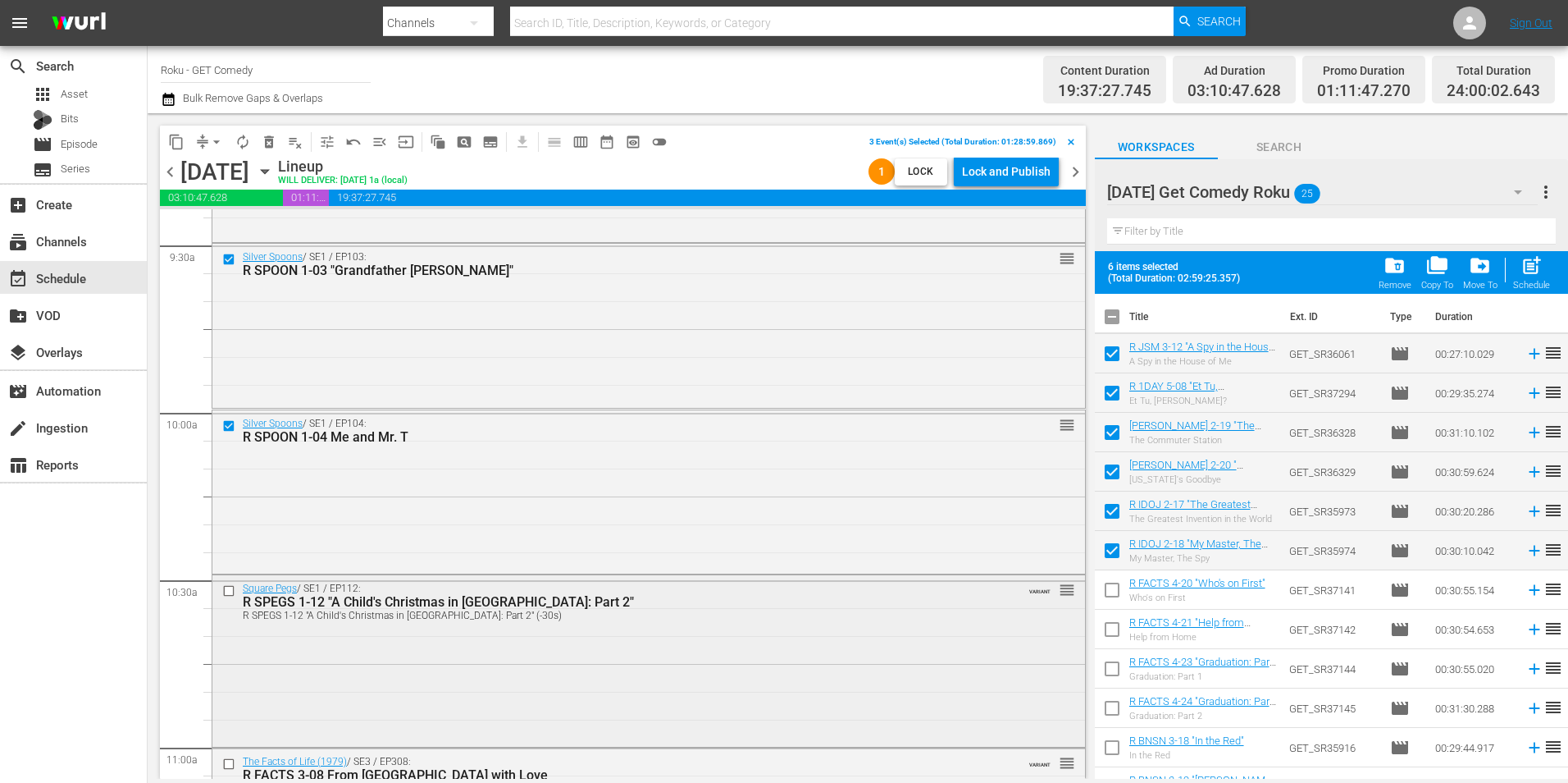
click at [228, 594] on input "checkbox" at bounding box center [230, 590] width 17 height 14
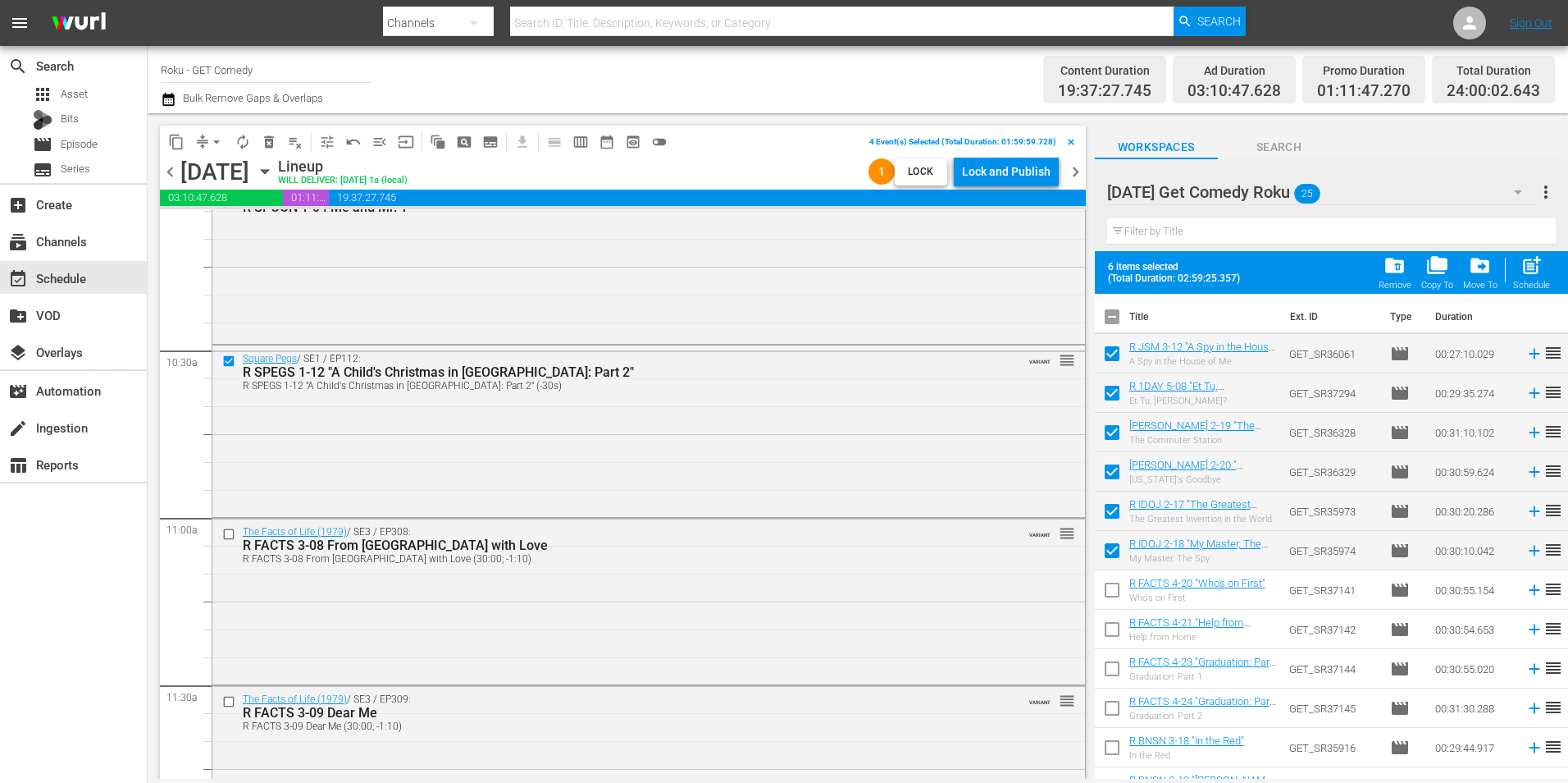
scroll to position [3390, 0]
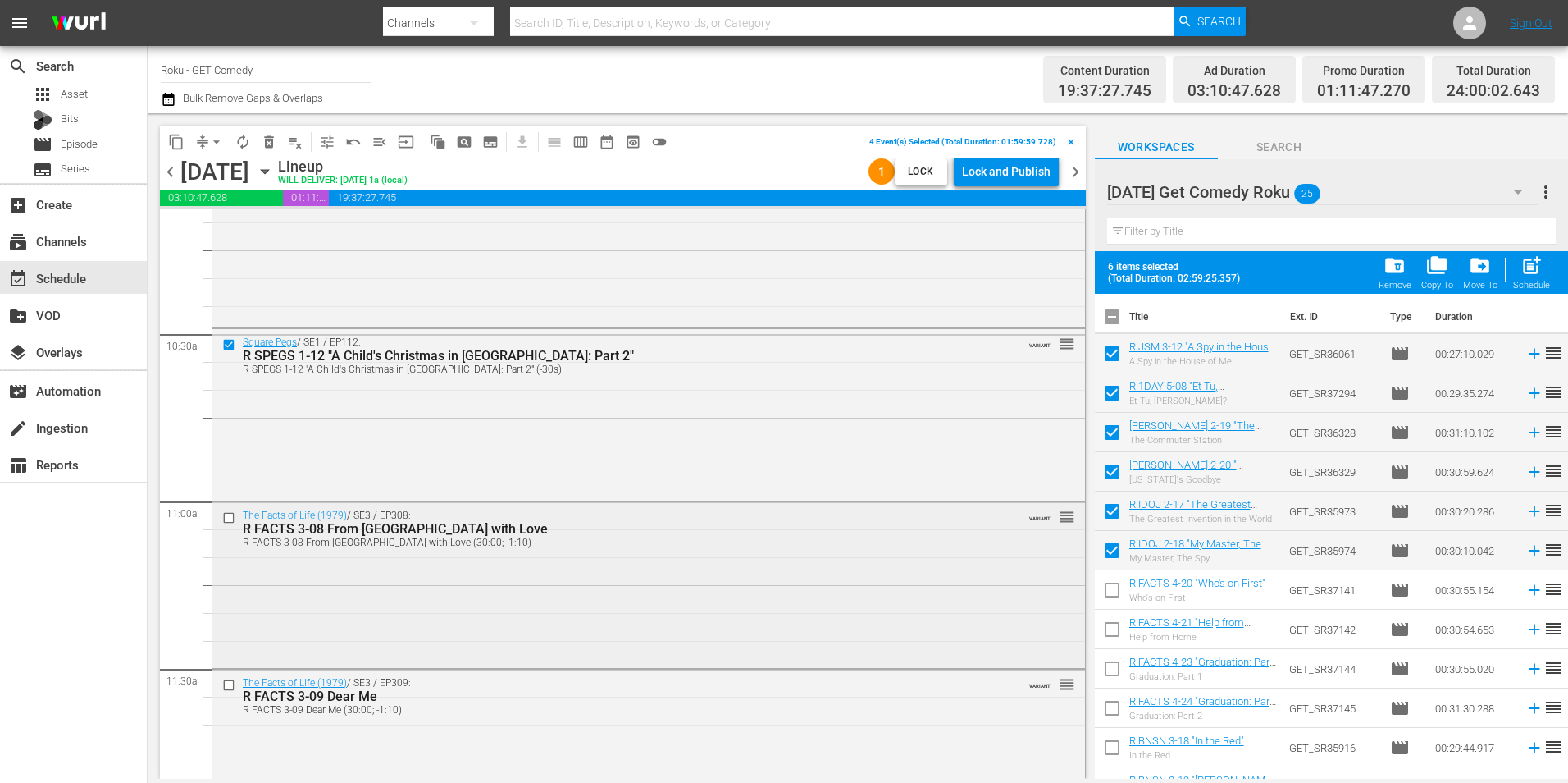
click at [233, 519] on input "checkbox" at bounding box center [230, 517] width 17 height 14
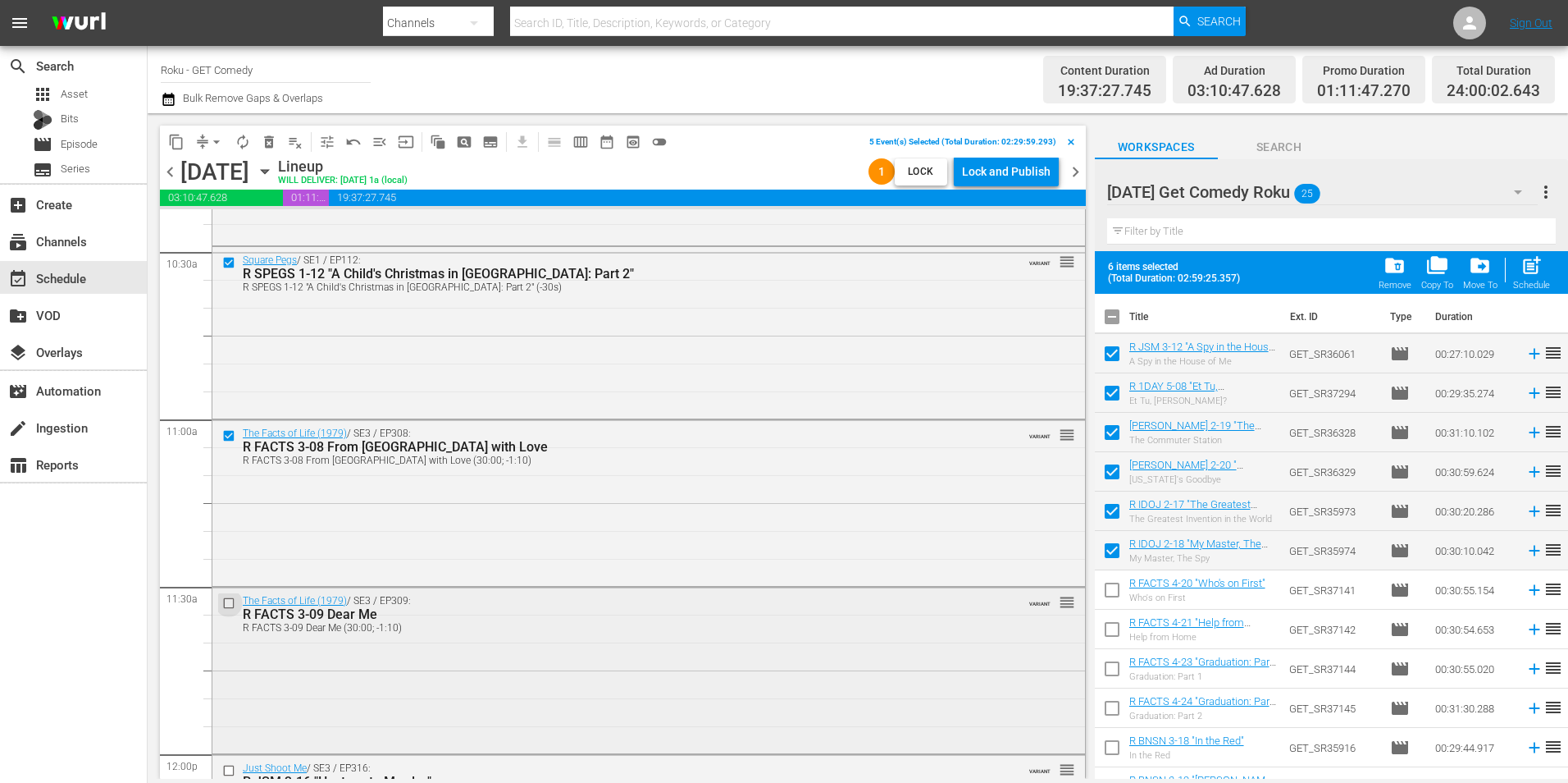
click at [230, 605] on input "checkbox" at bounding box center [230, 603] width 17 height 14
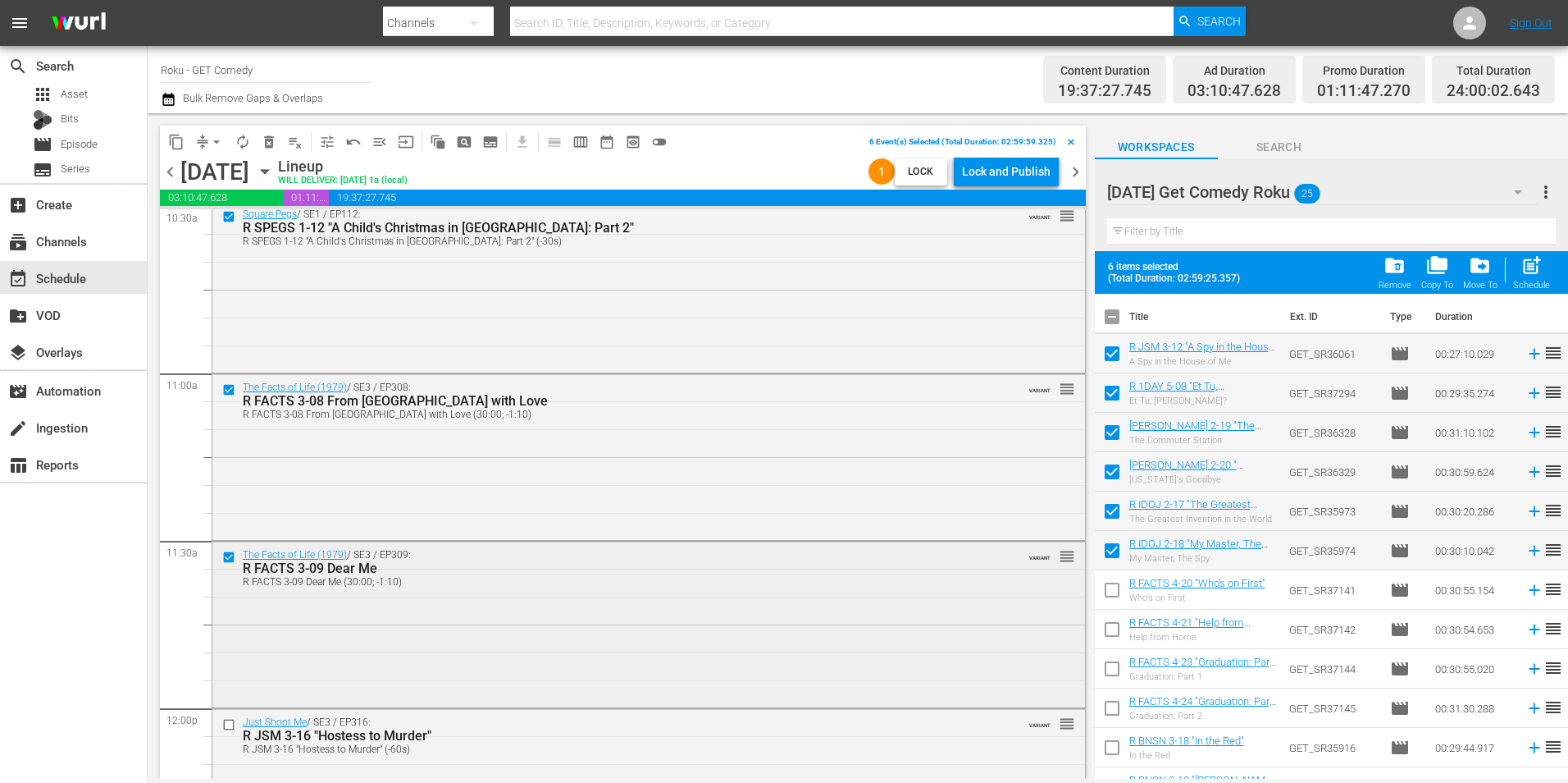
scroll to position [3554, 0]
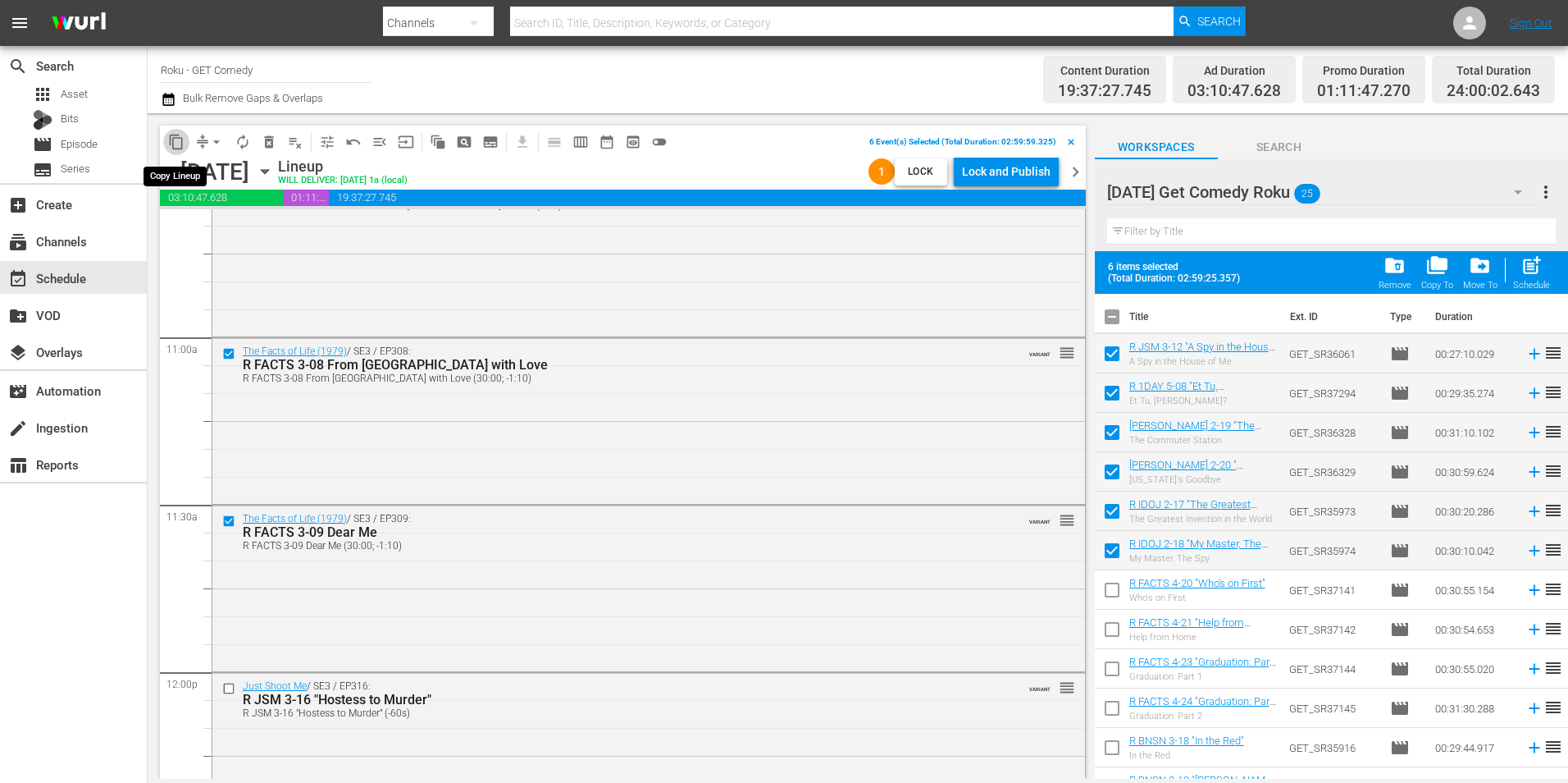
click at [172, 138] on span "content_copy" at bounding box center [177, 142] width 16 height 16
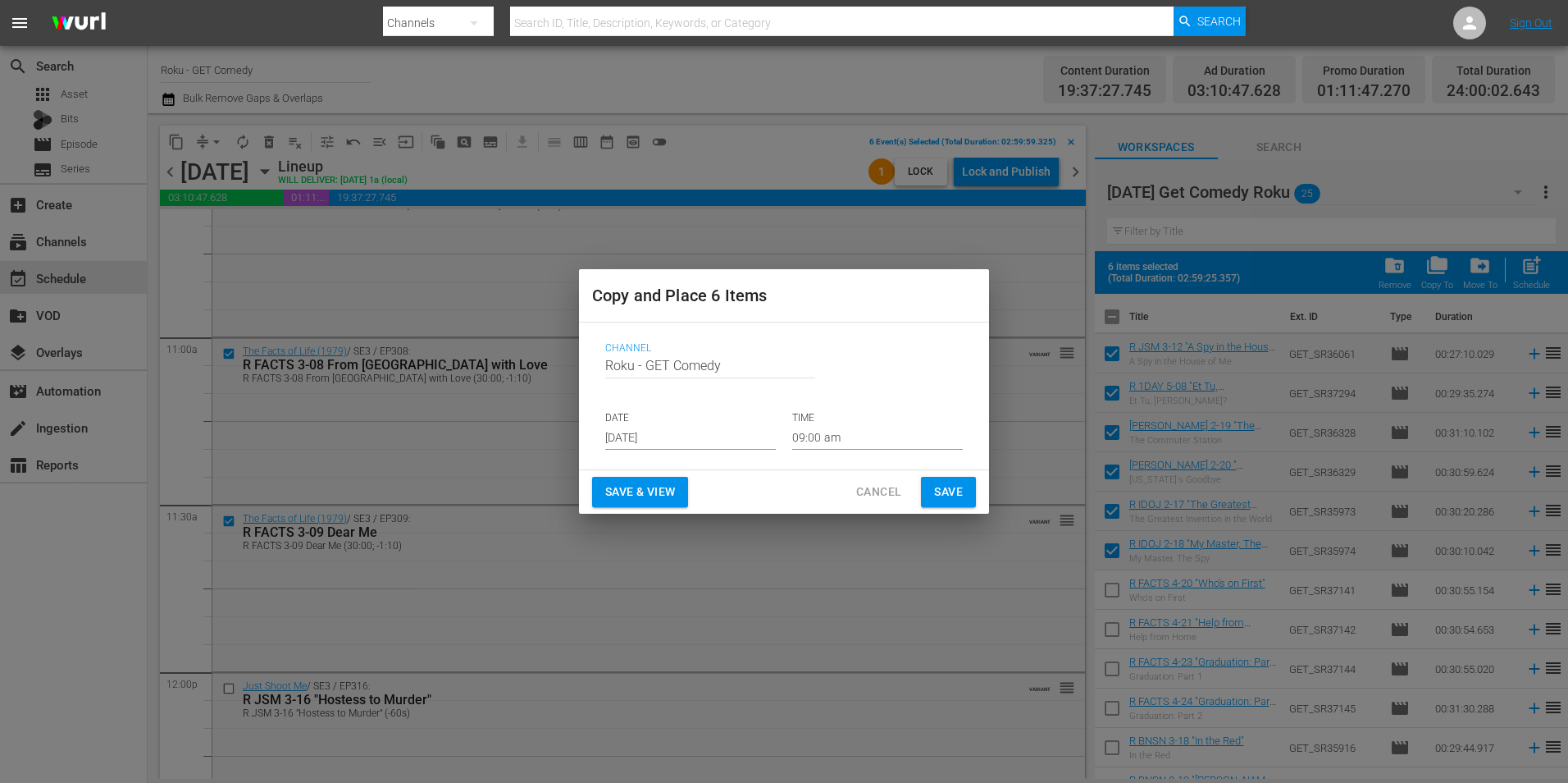
click at [647, 433] on input "[DATE]" at bounding box center [690, 437] width 170 height 25
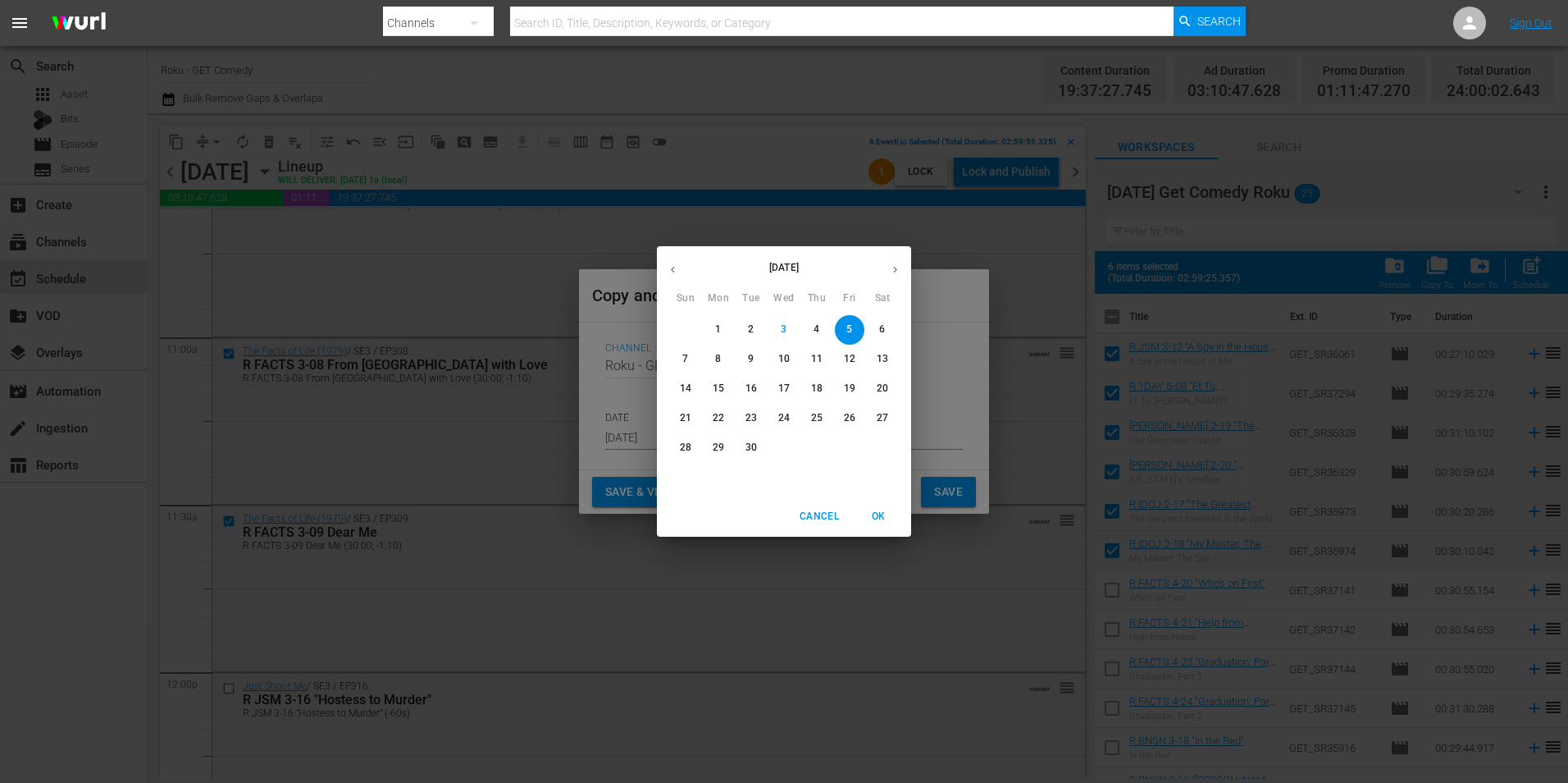
click at [900, 265] on icon "button" at bounding box center [895, 269] width 13 height 13
click at [670, 266] on icon "button" at bounding box center [673, 269] width 13 height 13
click at [720, 453] on p "29" at bounding box center [718, 447] width 12 height 14
type input "[DATE]"
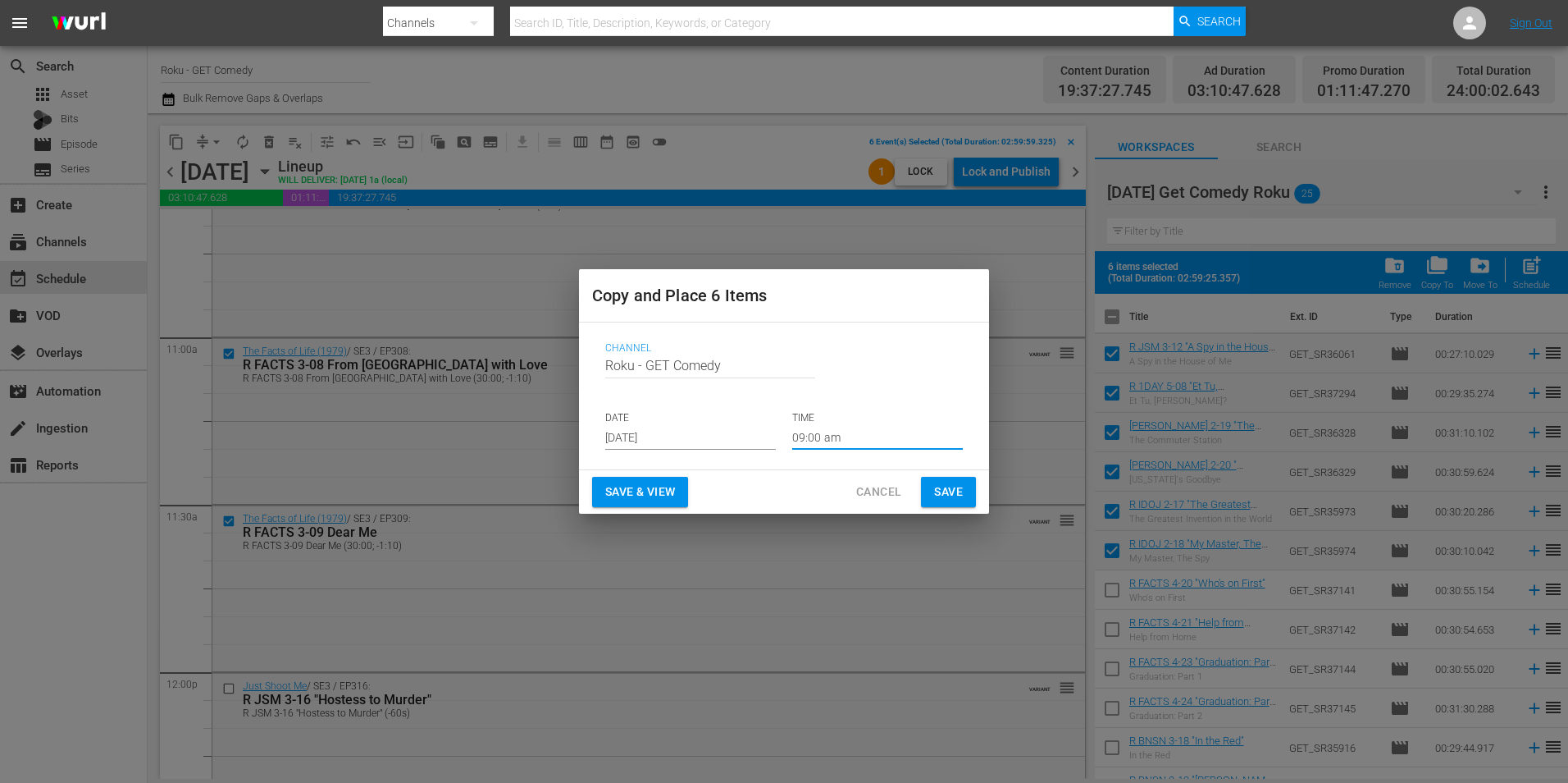
click at [820, 442] on input "09:00 am" at bounding box center [876, 437] width 170 height 25
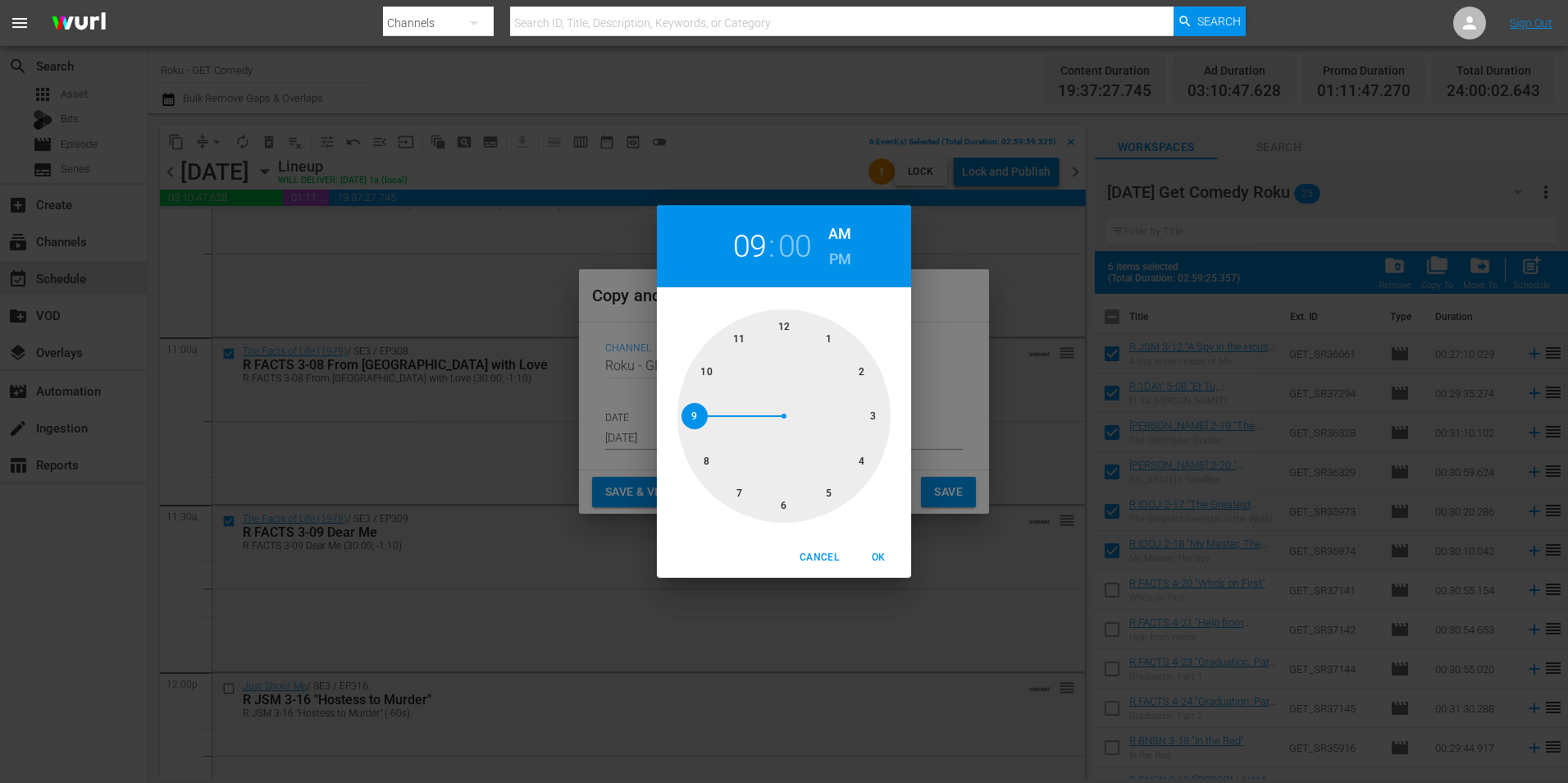
click at [873, 416] on div at bounding box center [784, 416] width 213 height 213
click at [882, 558] on span "OK" at bounding box center [877, 557] width 39 height 17
type input "03:00 am"
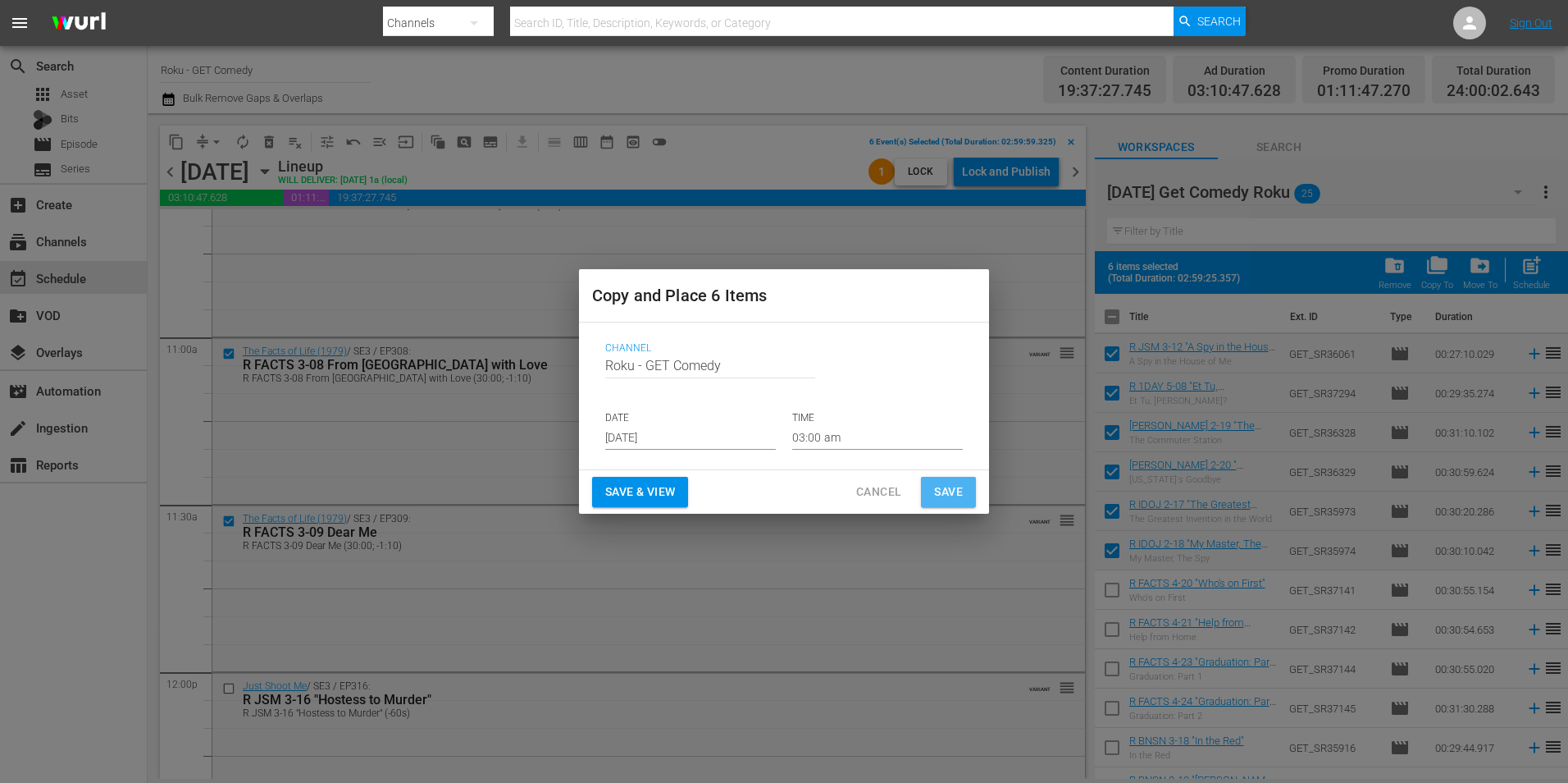
click at [943, 493] on span "Save" at bounding box center [948, 492] width 29 height 21
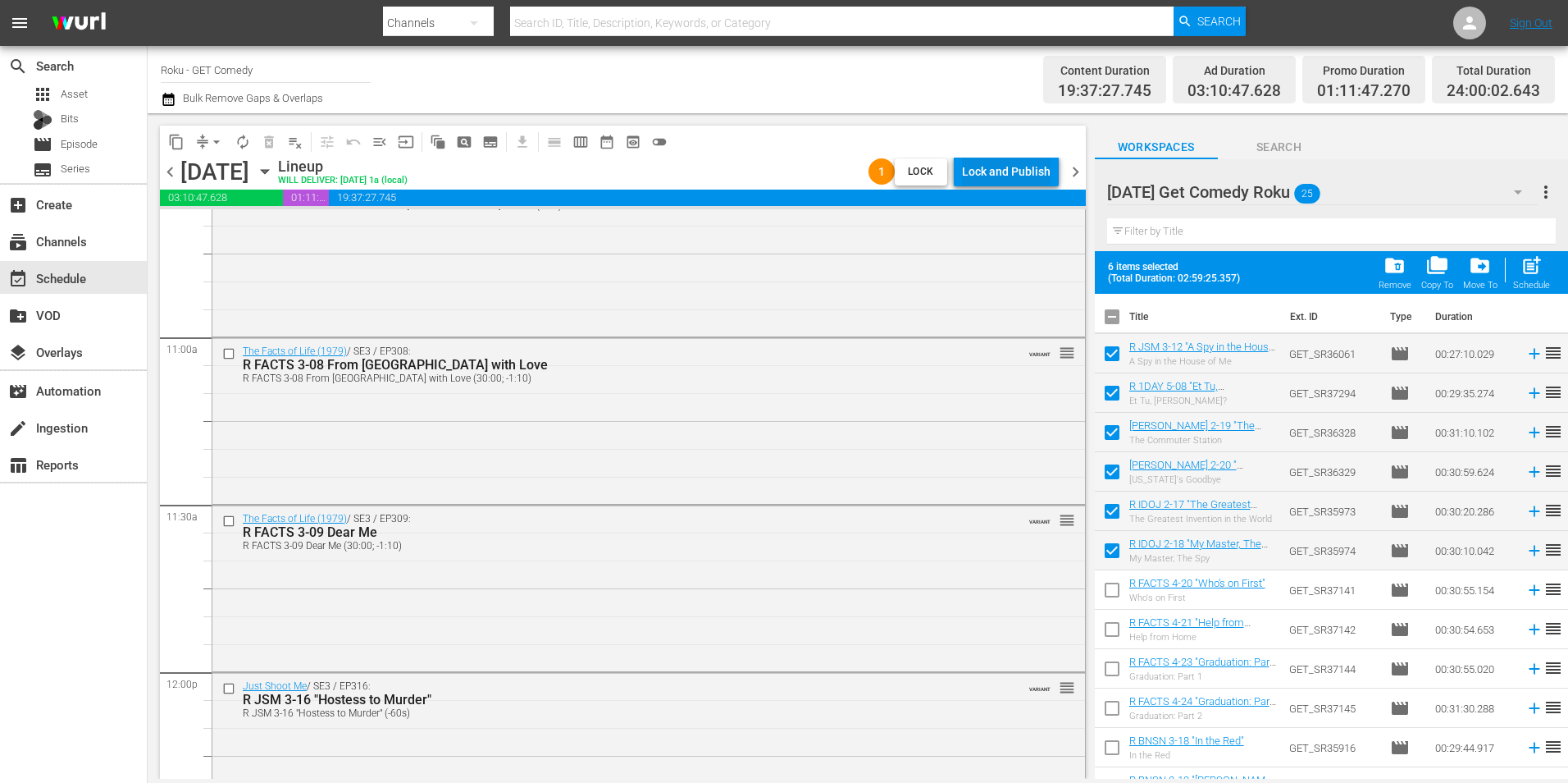
click at [1017, 174] on div "Lock and Publish" at bounding box center [1006, 171] width 88 height 29
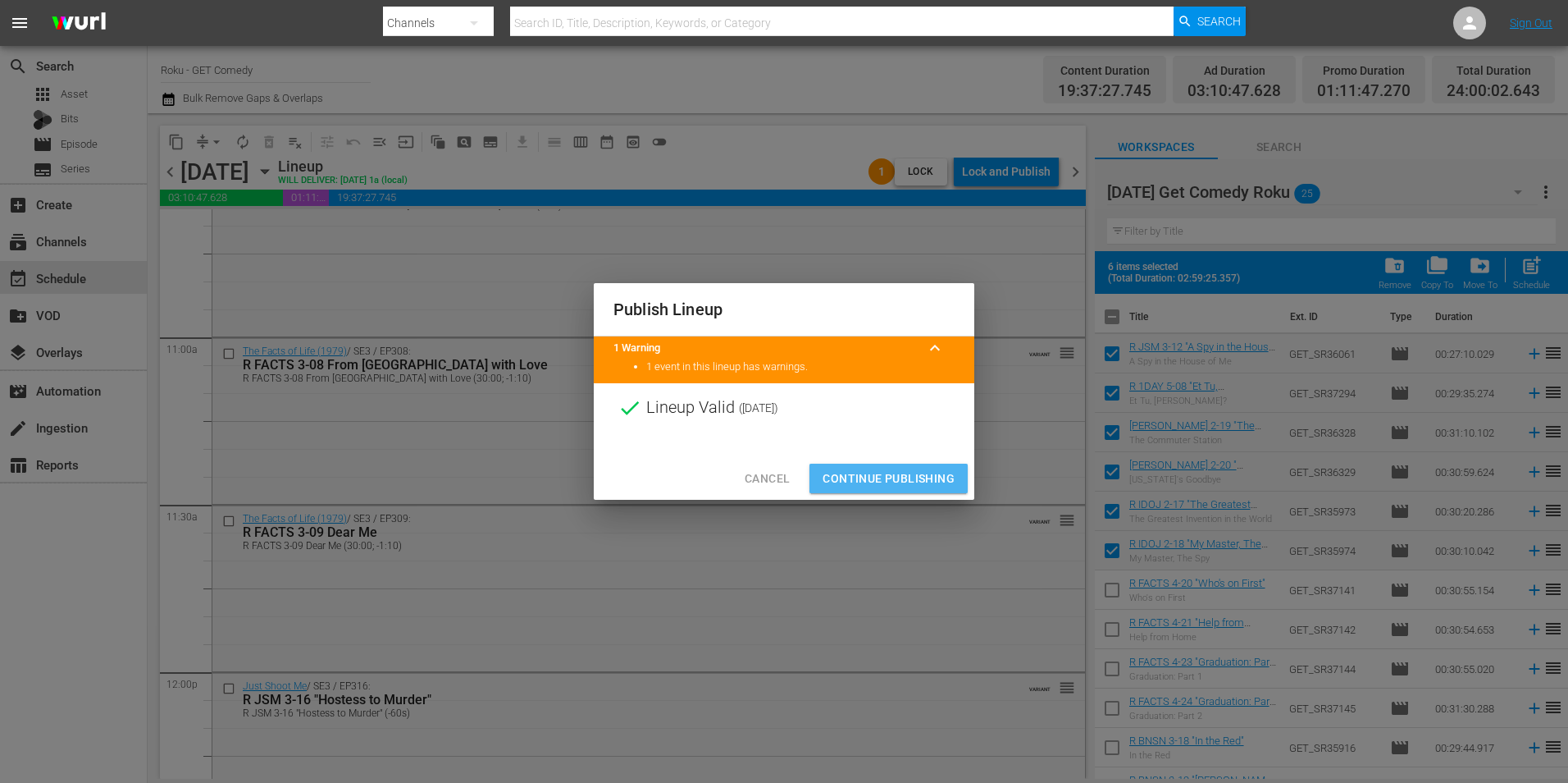
click at [904, 479] on span "Continue Publishing" at bounding box center [888, 479] width 132 height 21
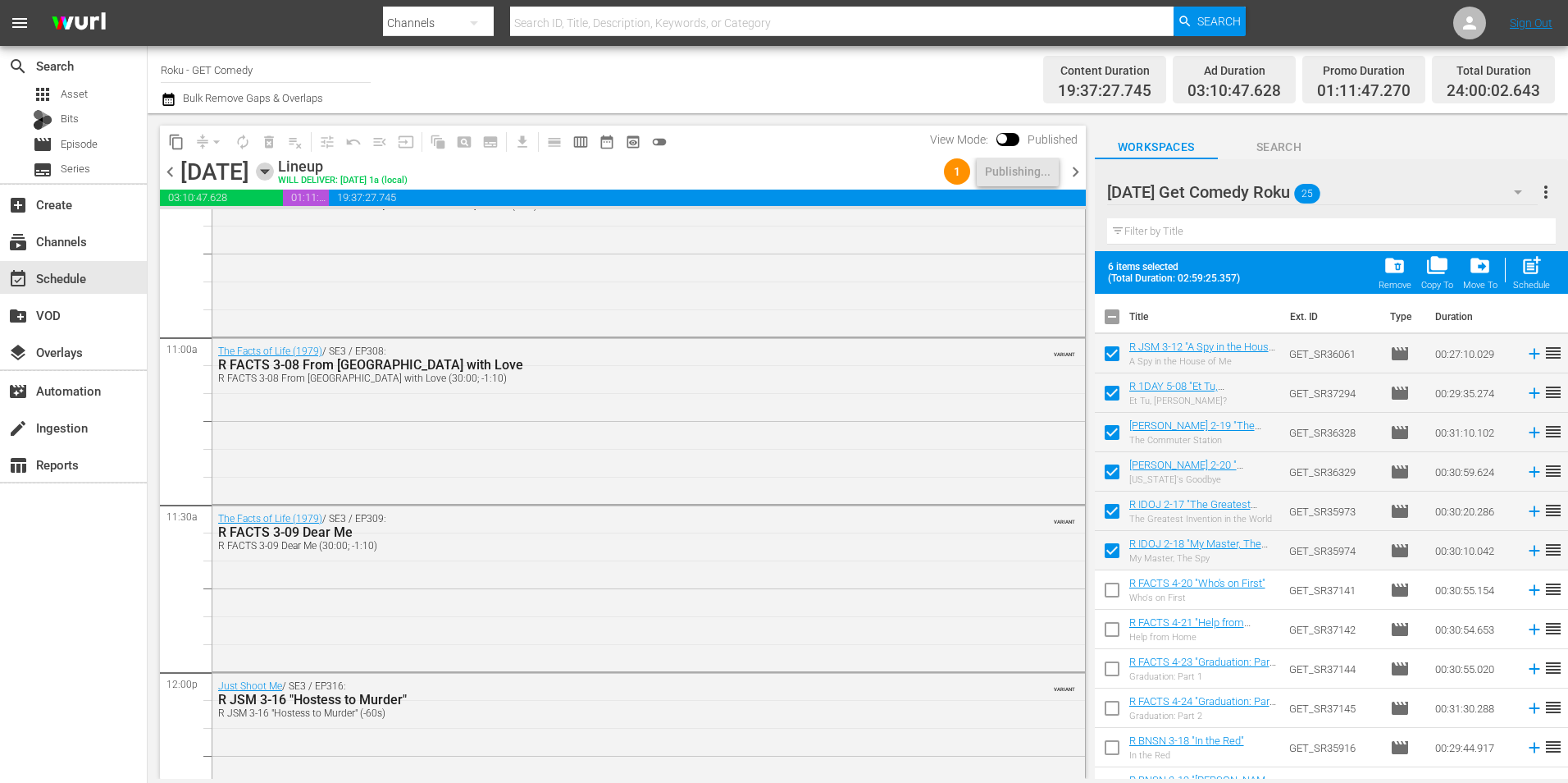
click at [274, 167] on icon "button" at bounding box center [265, 171] width 18 height 18
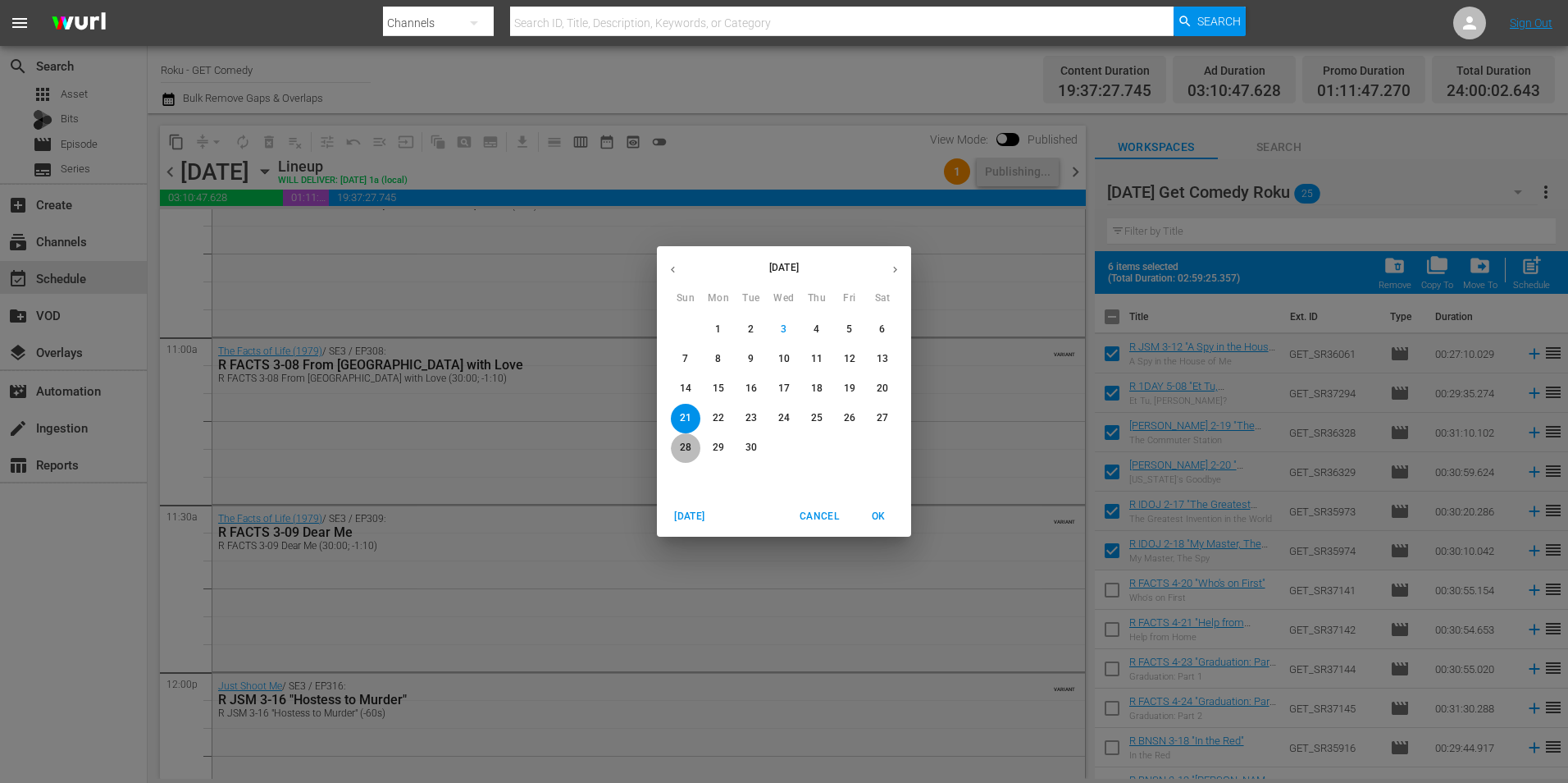
click at [690, 445] on p "28" at bounding box center [685, 447] width 12 height 14
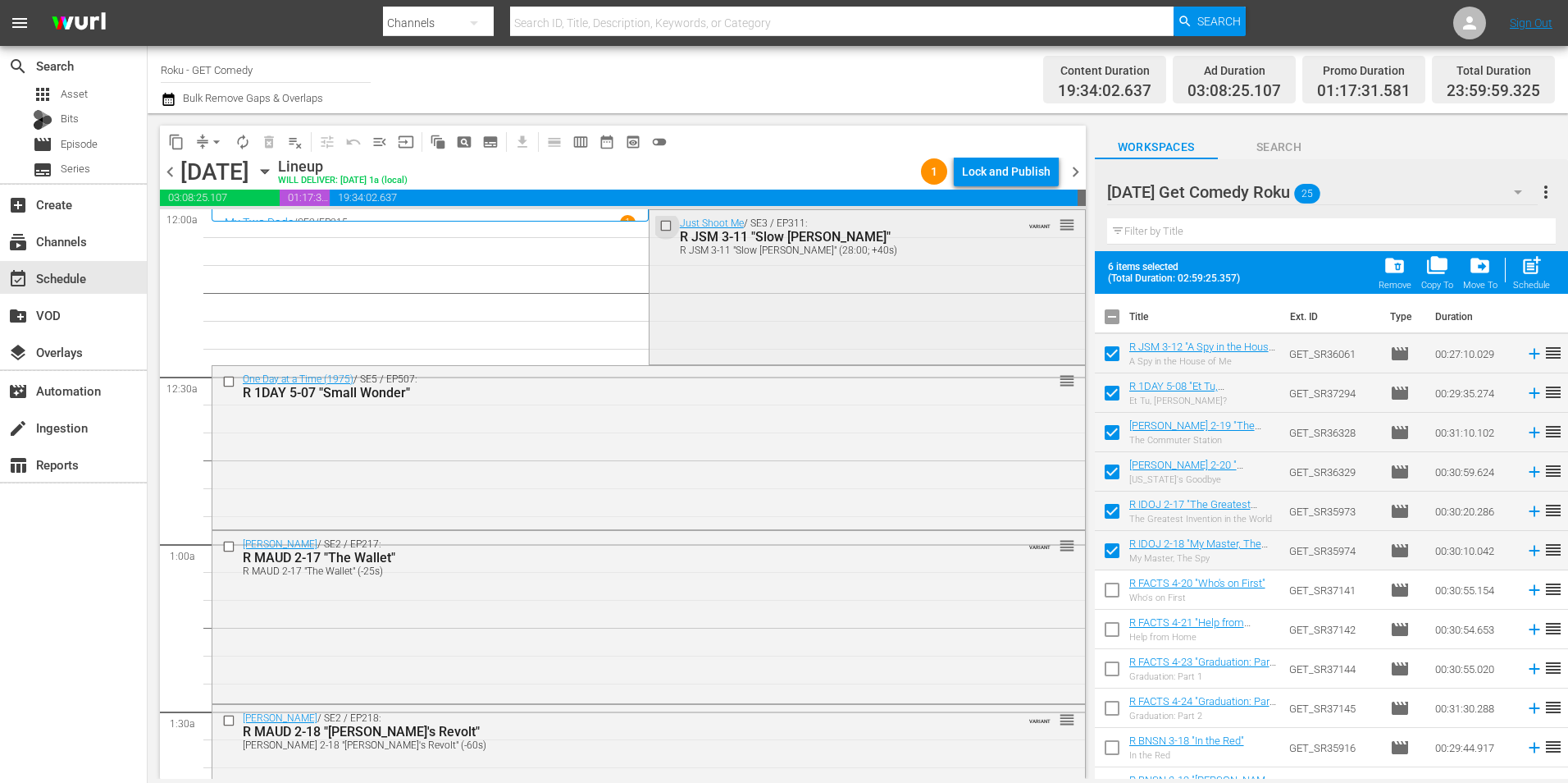
click at [664, 229] on input "checkbox" at bounding box center [667, 225] width 17 height 14
